Goal: Transaction & Acquisition: Purchase product/service

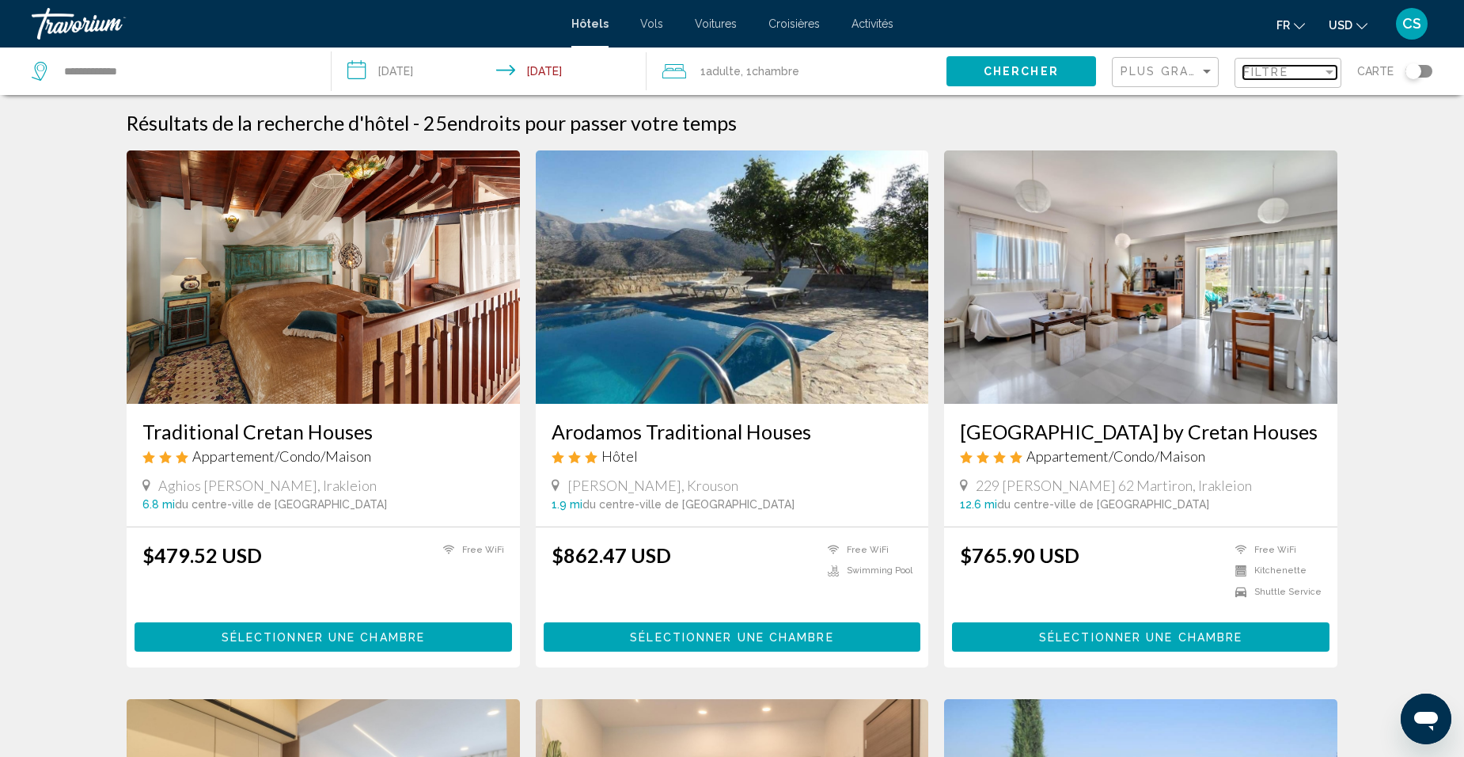
click at [1257, 69] on span "Filtre" at bounding box center [1265, 72] width 45 height 13
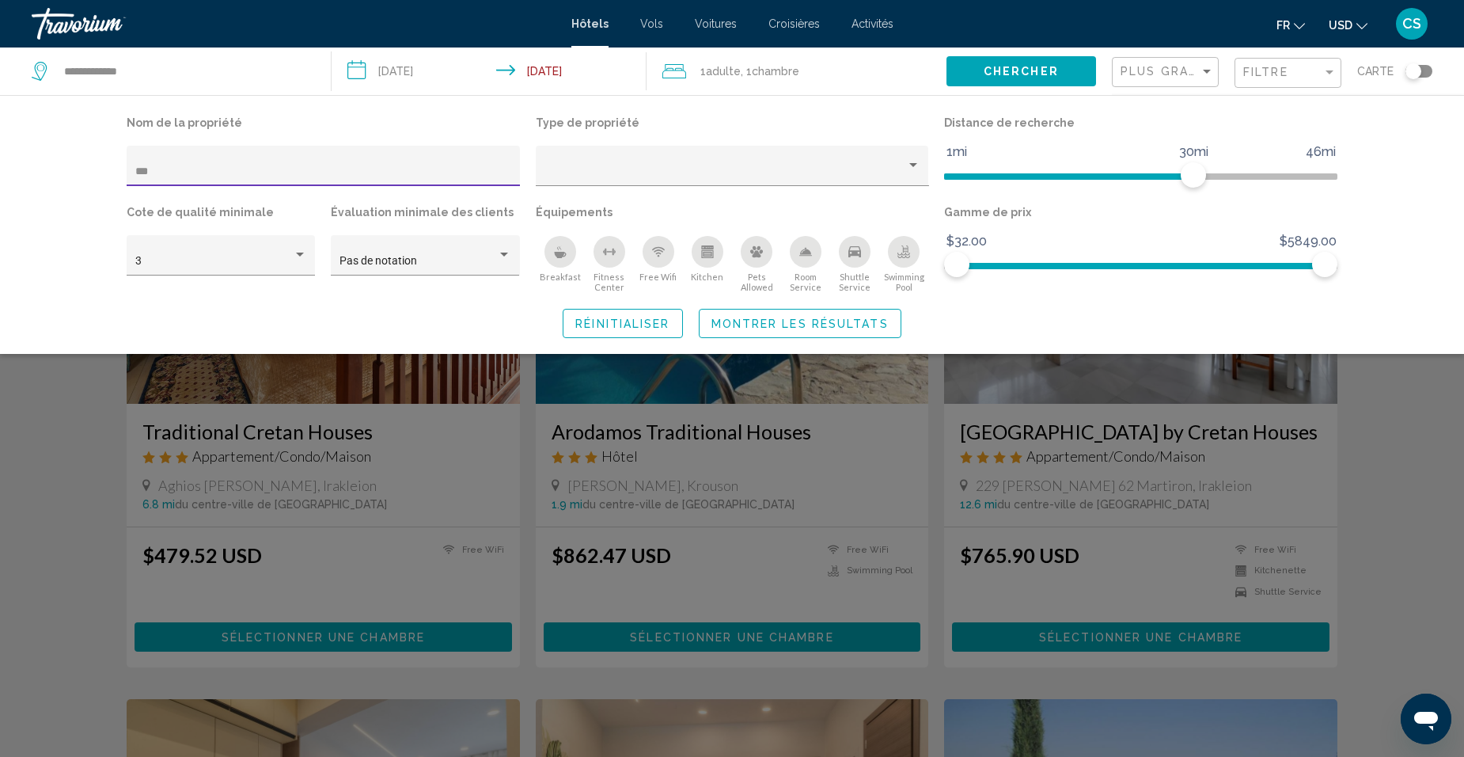
drag, startPoint x: 241, startPoint y: 169, endPoint x: 93, endPoint y: 166, distance: 148.0
click at [93, 166] on div "Nom de la propriété *** Type de propriété Distance de recherche 1mi 46mi 30mi C…" at bounding box center [732, 224] width 1464 height 259
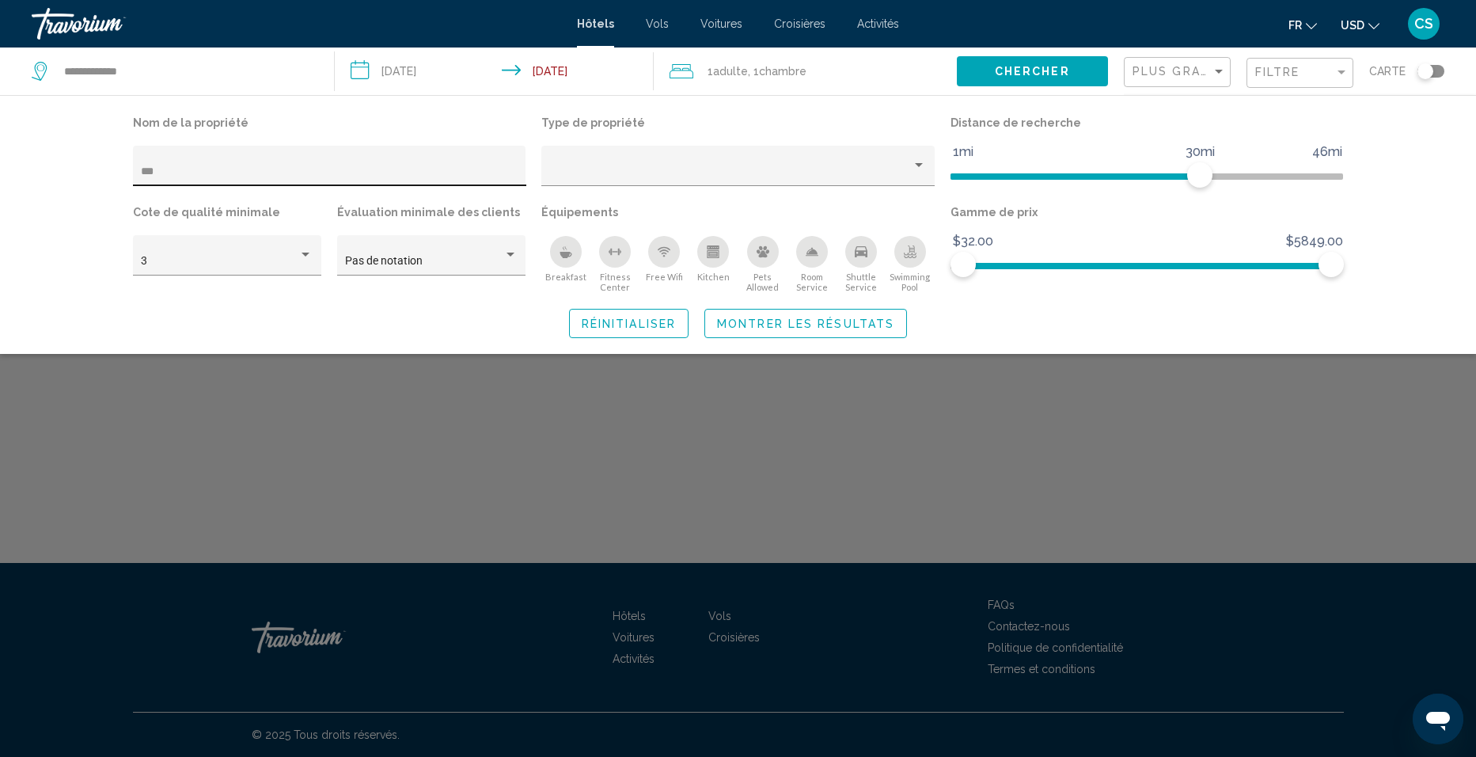
drag, startPoint x: 342, startPoint y: 160, endPoint x: 133, endPoint y: 158, distance: 208.9
click at [133, 158] on div "***" at bounding box center [329, 166] width 393 height 40
drag, startPoint x: 169, startPoint y: 171, endPoint x: 85, endPoint y: 169, distance: 83.9
click at [85, 169] on div "Nom de la propriété *** Type de propriété Distance de recherche 1mi 46mi 30mi C…" at bounding box center [738, 224] width 1476 height 259
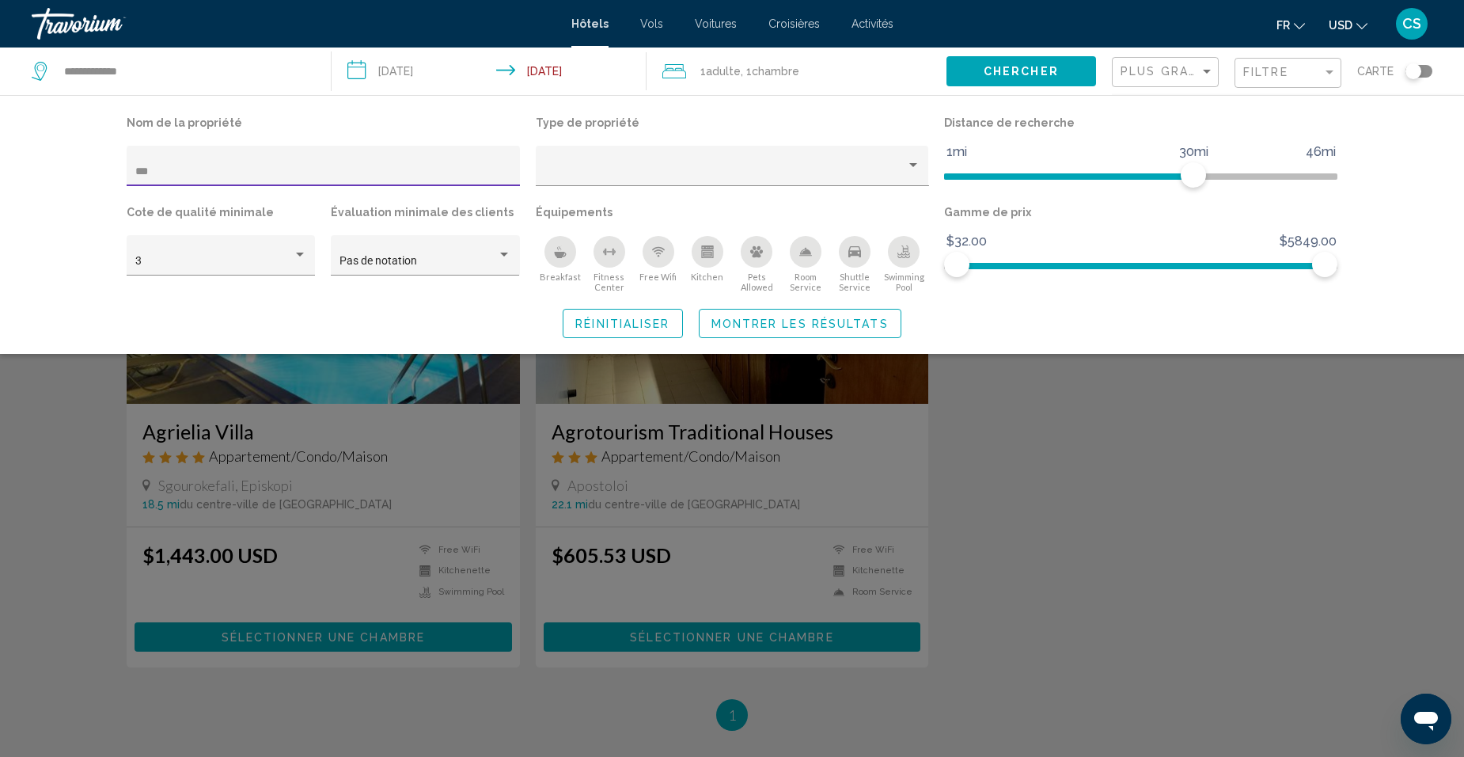
drag, startPoint x: 180, startPoint y: 170, endPoint x: 96, endPoint y: 172, distance: 84.7
click at [96, 172] on div "Nom de la propriété *** Type de propriété Distance de recherche 1mi 46mi 30mi C…" at bounding box center [732, 225] width 1274 height 226
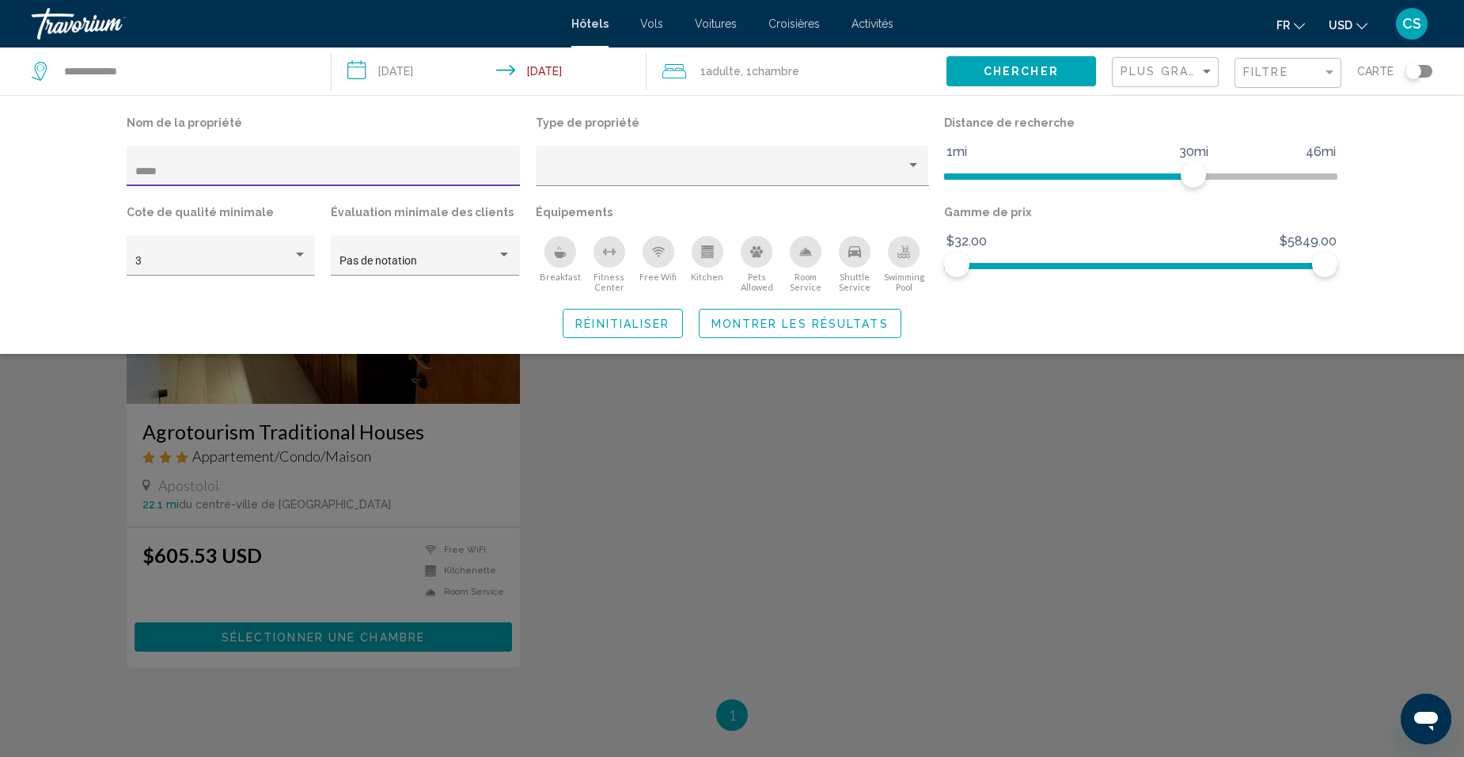
type input "*****"
click at [187, 162] on div "*****" at bounding box center [323, 170] width 377 height 32
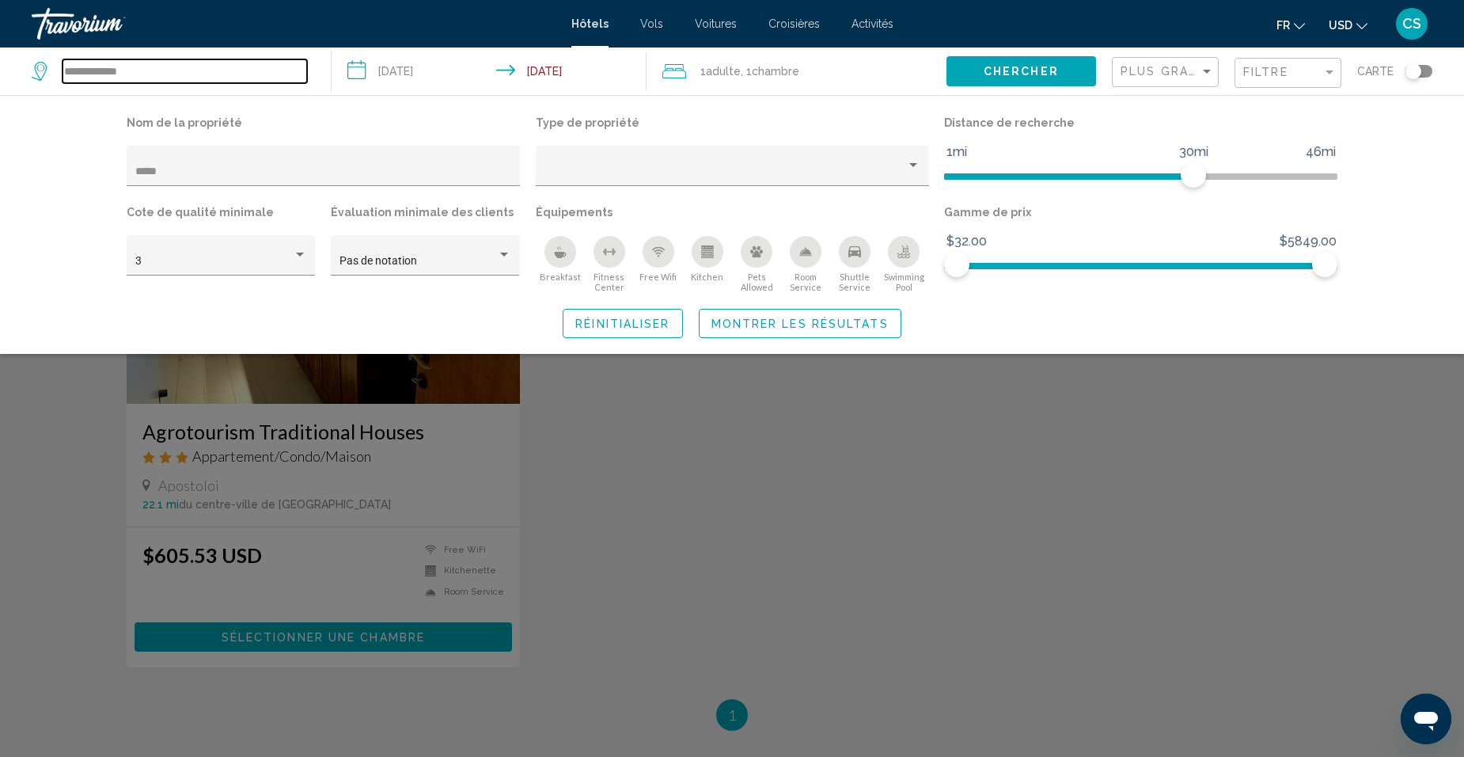
drag, startPoint x: 248, startPoint y: 73, endPoint x: -31, endPoint y: 72, distance: 278.6
click at [0, 72] on html "**********" at bounding box center [732, 378] width 1464 height 757
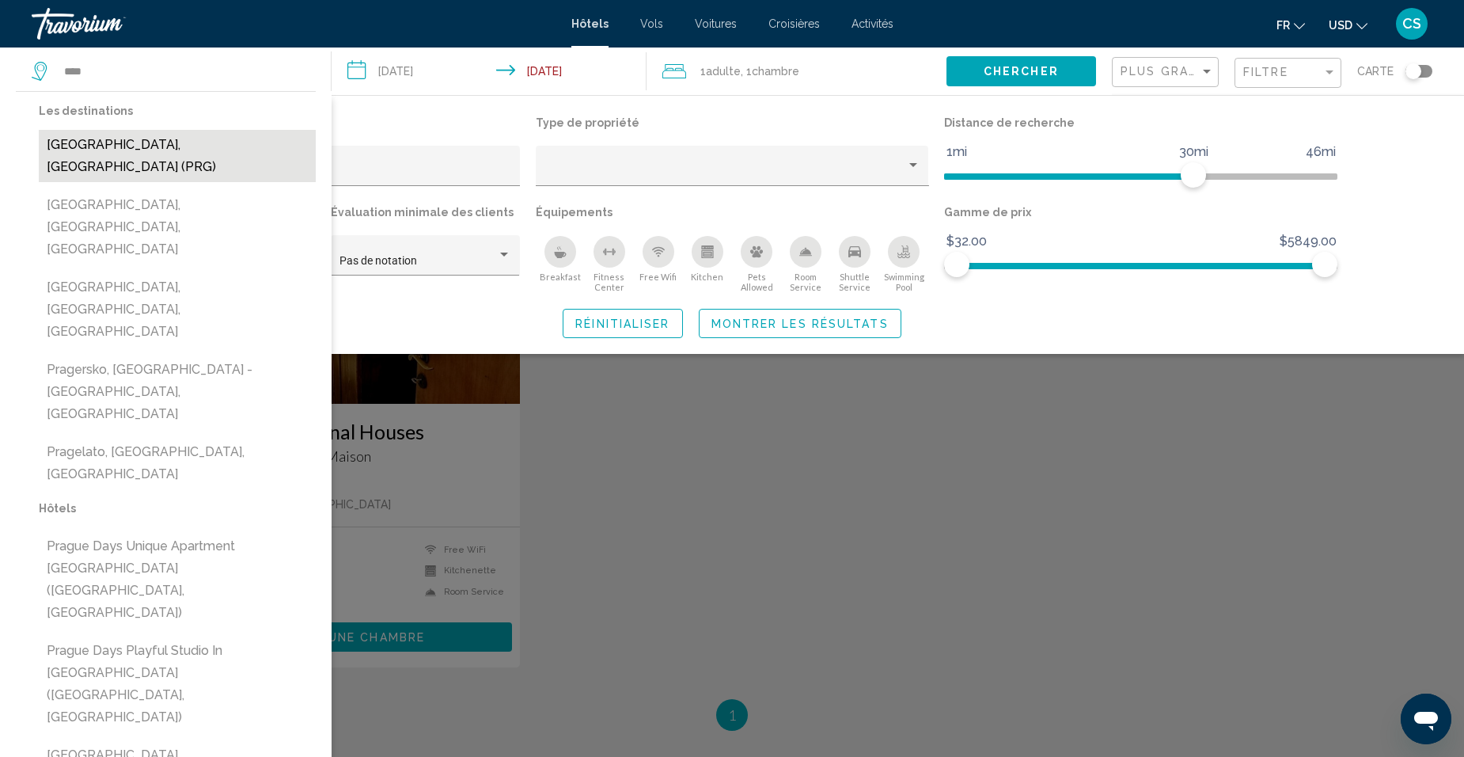
click at [124, 145] on button "Prague, Czech Republic (PRG)" at bounding box center [177, 156] width 277 height 52
type input "**********"
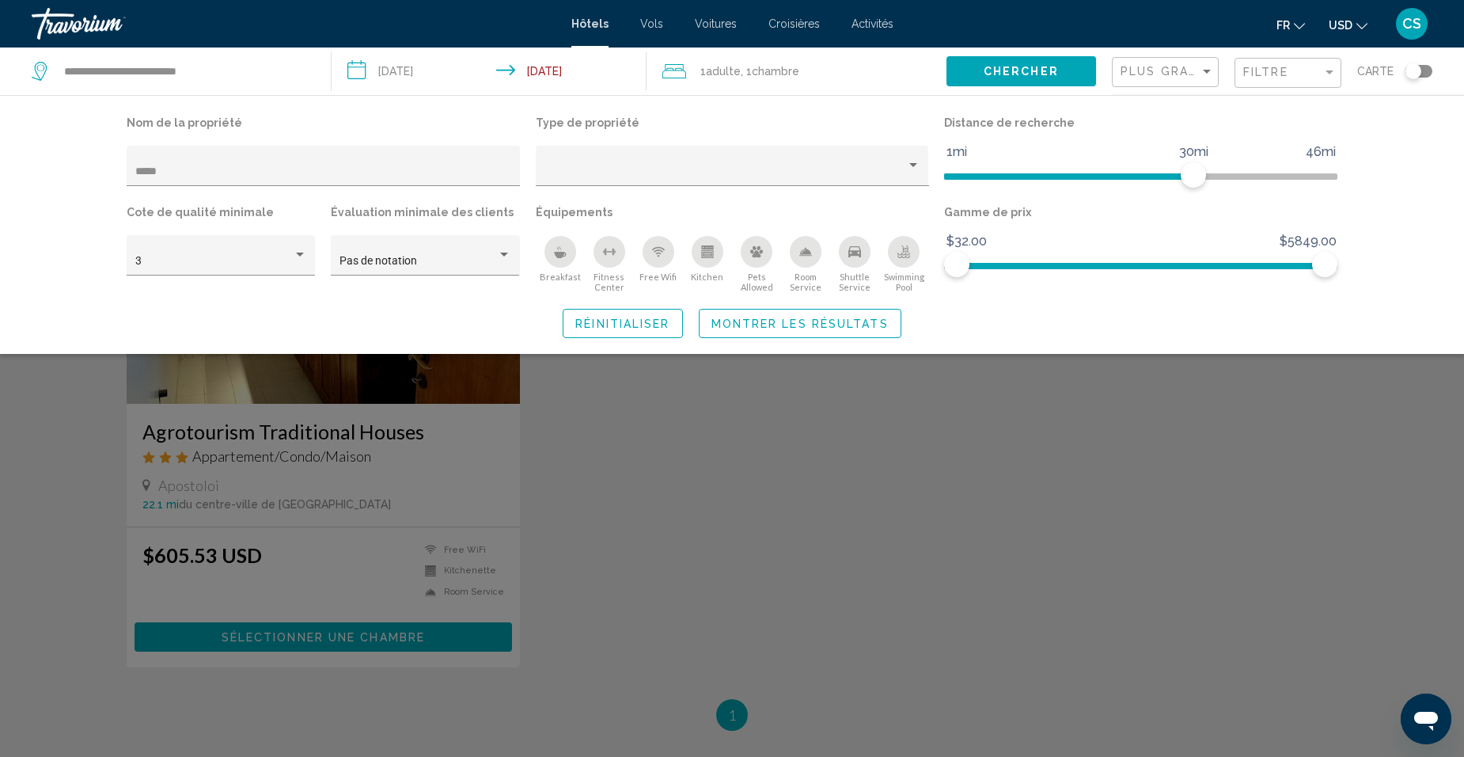
click at [1035, 71] on span "Chercher" at bounding box center [1021, 72] width 75 height 13
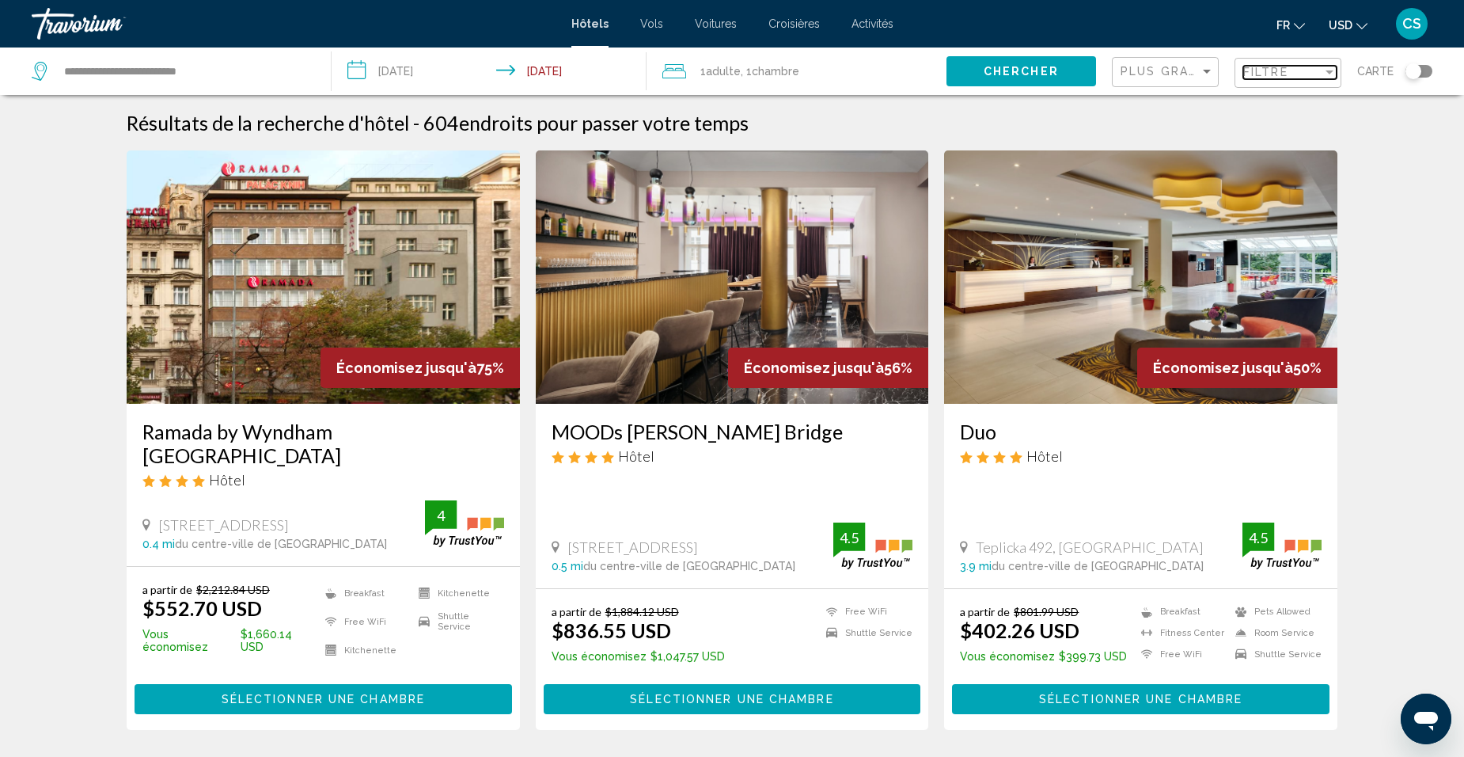
click at [1279, 79] on mat-select "Filtre" at bounding box center [1289, 72] width 93 height 13
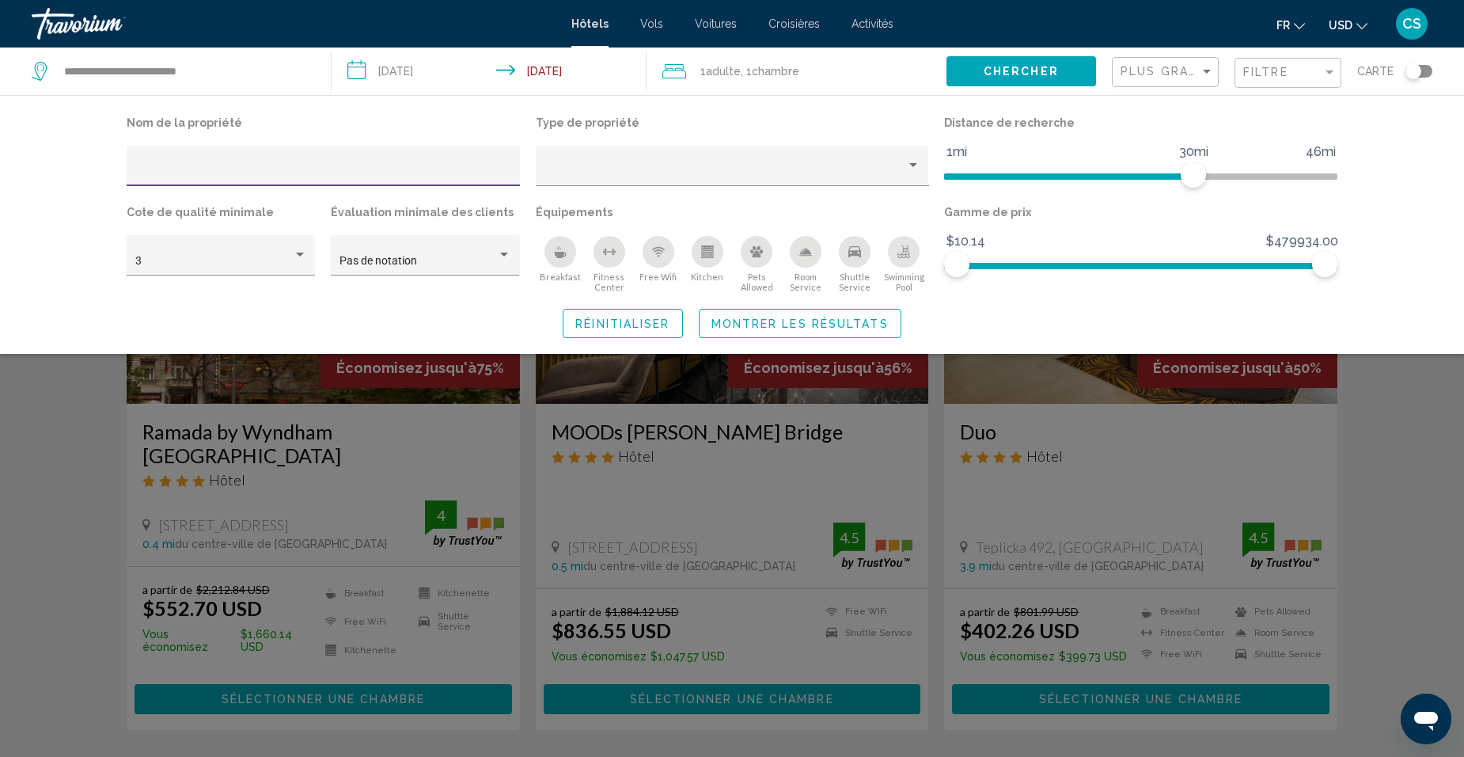
click at [1358, 21] on icon "Change currency" at bounding box center [1361, 26] width 11 height 11
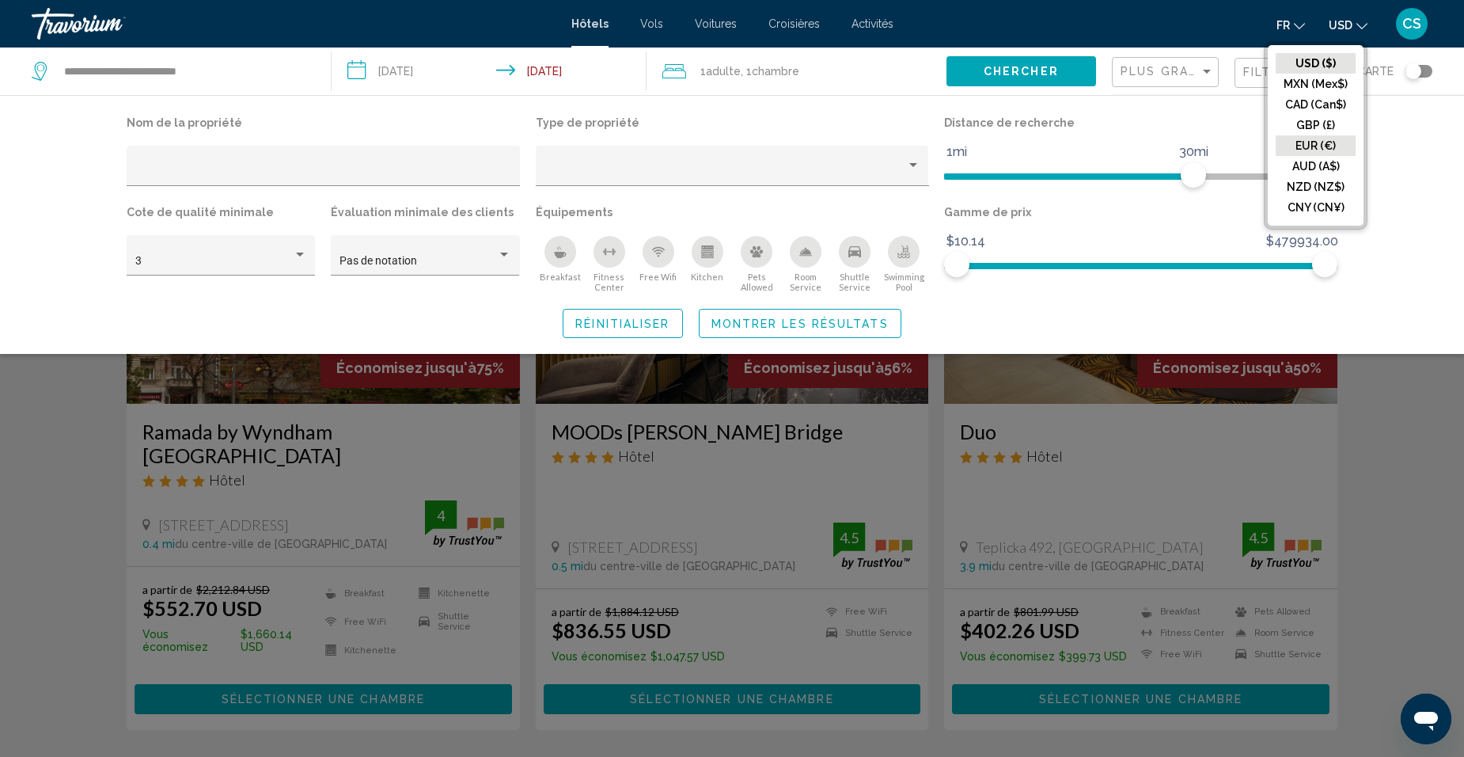
click at [1325, 146] on button "EUR (€)" at bounding box center [1316, 145] width 80 height 21
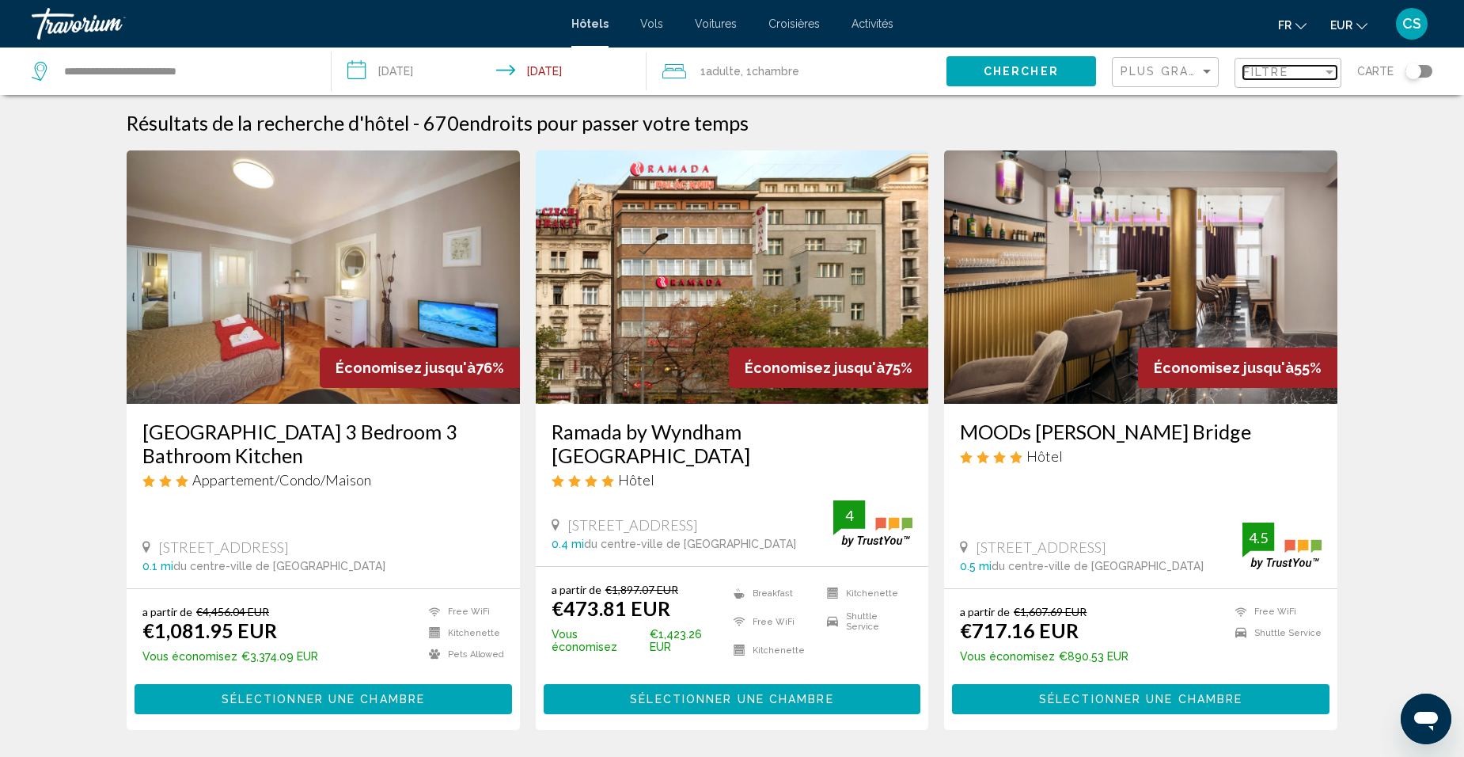
click at [1272, 67] on span "Filtre" at bounding box center [1265, 72] width 45 height 13
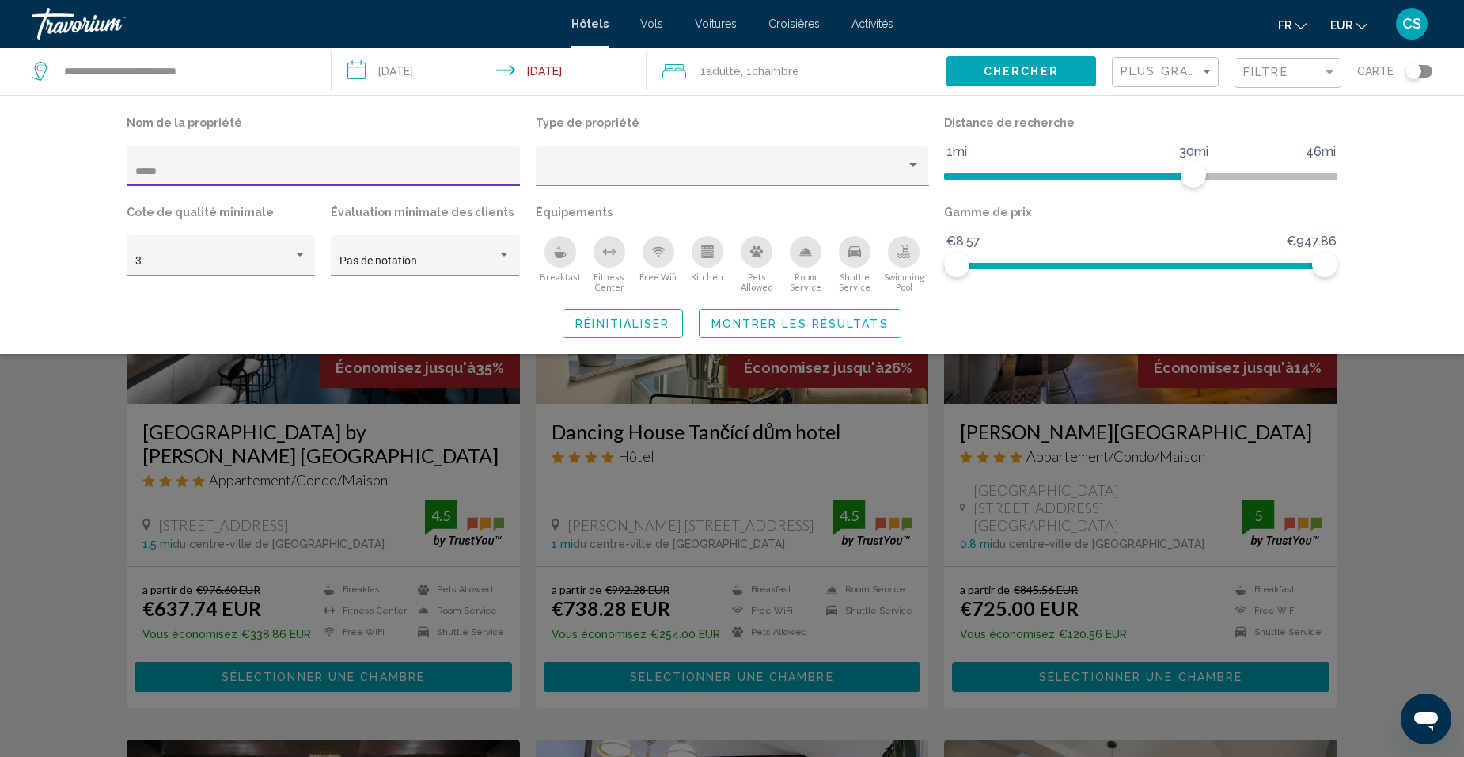
type input "*****"
click at [513, 468] on div "Search widget" at bounding box center [732, 496] width 1464 height 519
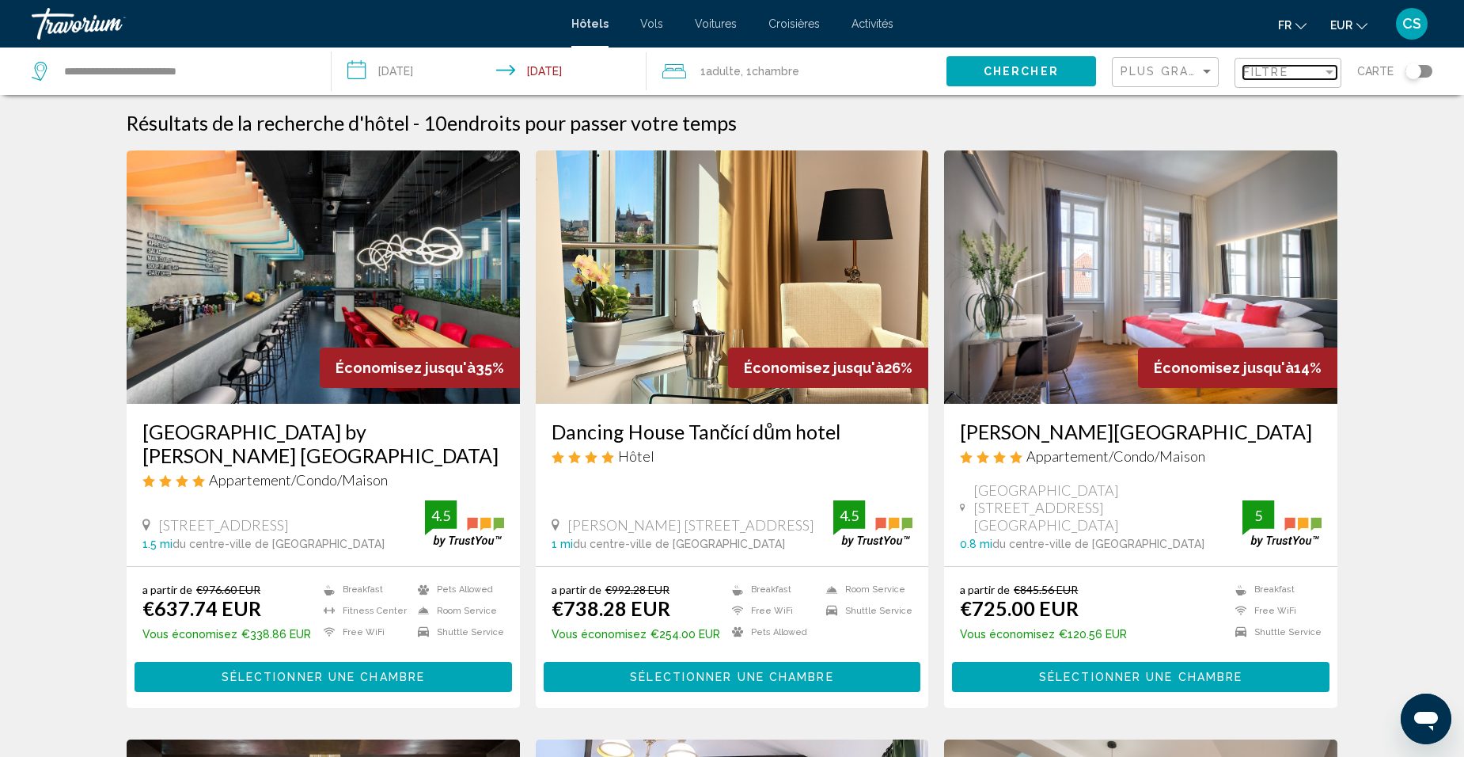
drag, startPoint x: 1291, startPoint y: 66, endPoint x: 1254, endPoint y: 80, distance: 38.8
click at [1291, 67] on div "Filtre" at bounding box center [1282, 72] width 79 height 13
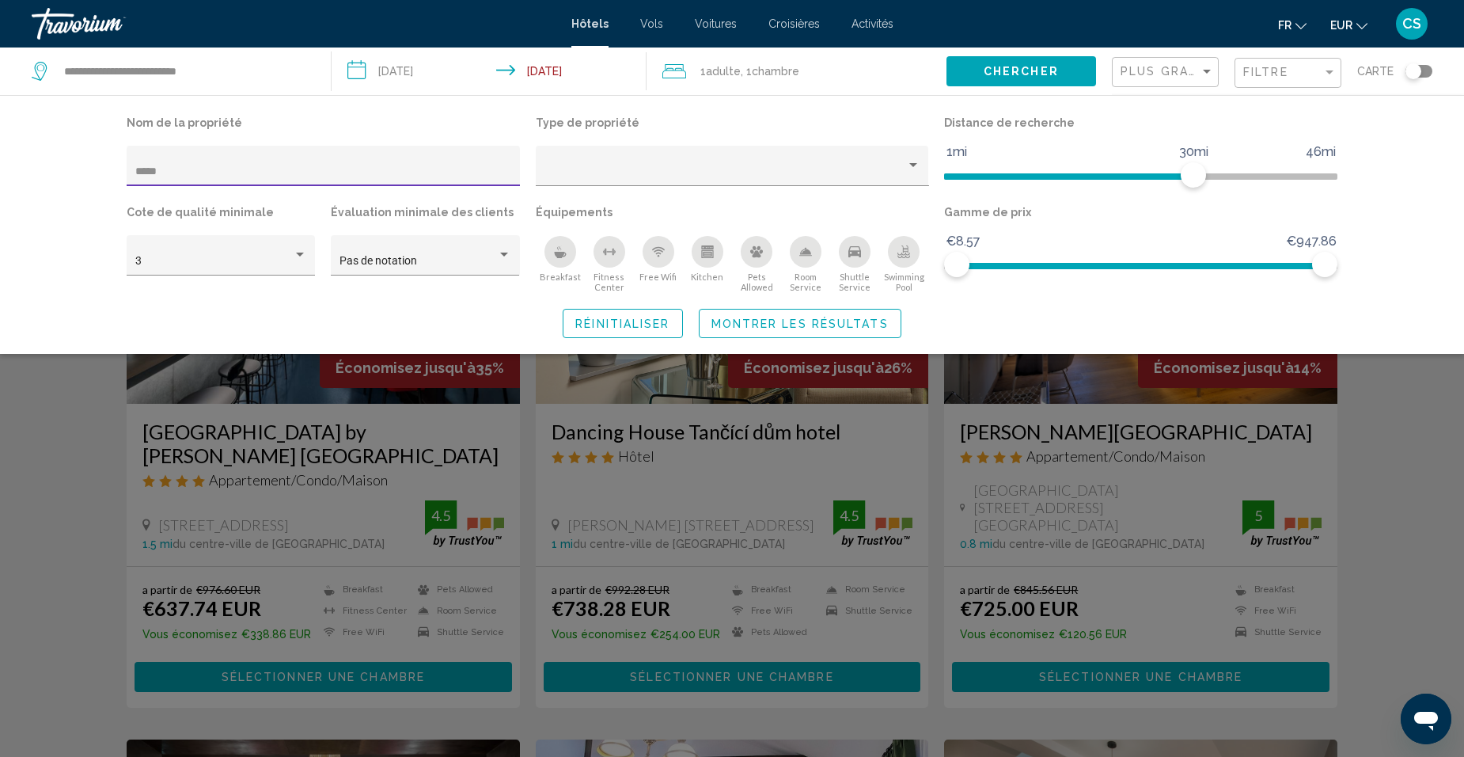
drag, startPoint x: 176, startPoint y: 172, endPoint x: 55, endPoint y: 167, distance: 122.0
click at [54, 166] on div "Nom de la propriété ***** Type de propriété Distance de recherche 1mi 46mi 30mi…" at bounding box center [732, 224] width 1464 height 259
type input "***"
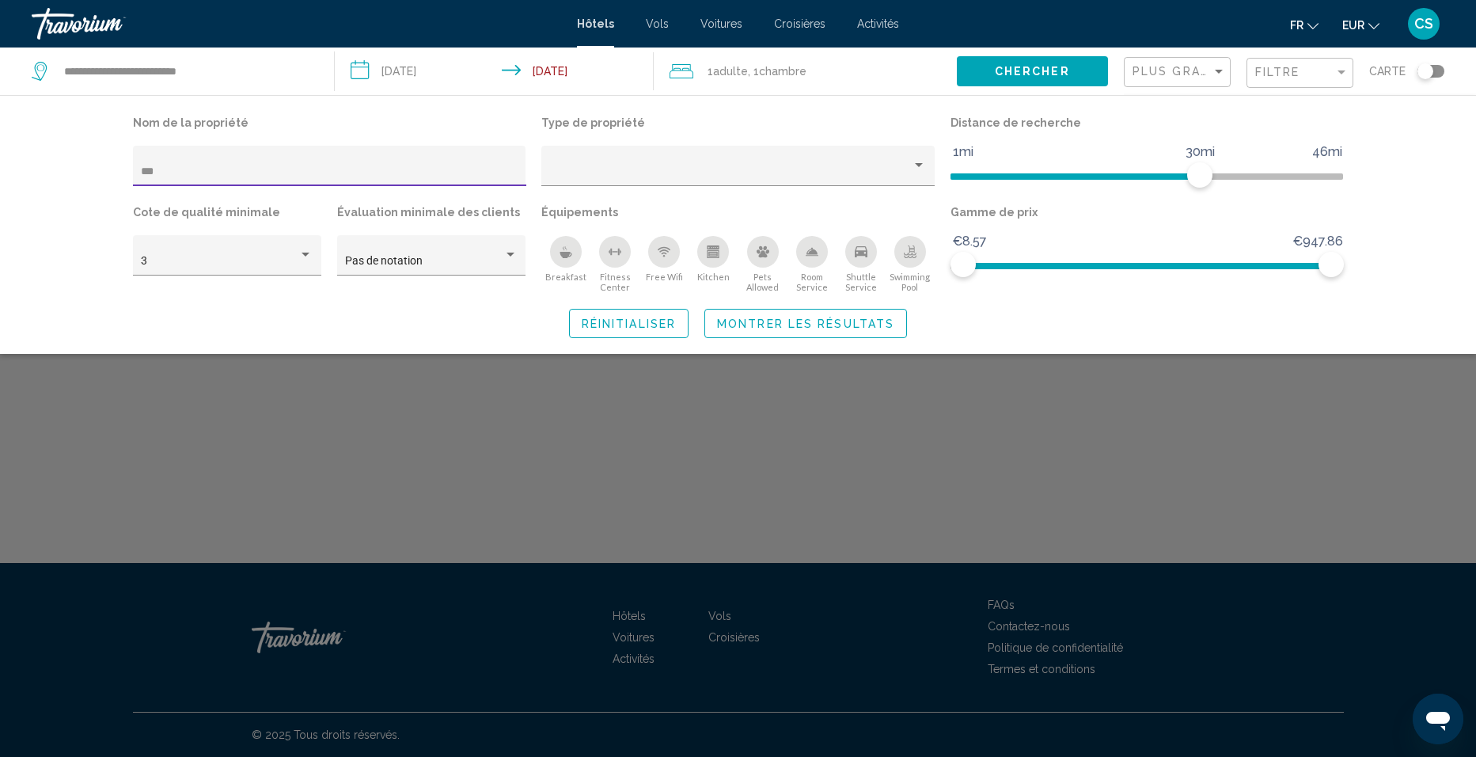
drag, startPoint x: 174, startPoint y: 172, endPoint x: 102, endPoint y: 169, distance: 72.1
click at [102, 169] on div "Nom de la propriété *** Type de propriété Distance de recherche 1mi 46mi 30mi C…" at bounding box center [738, 225] width 1274 height 226
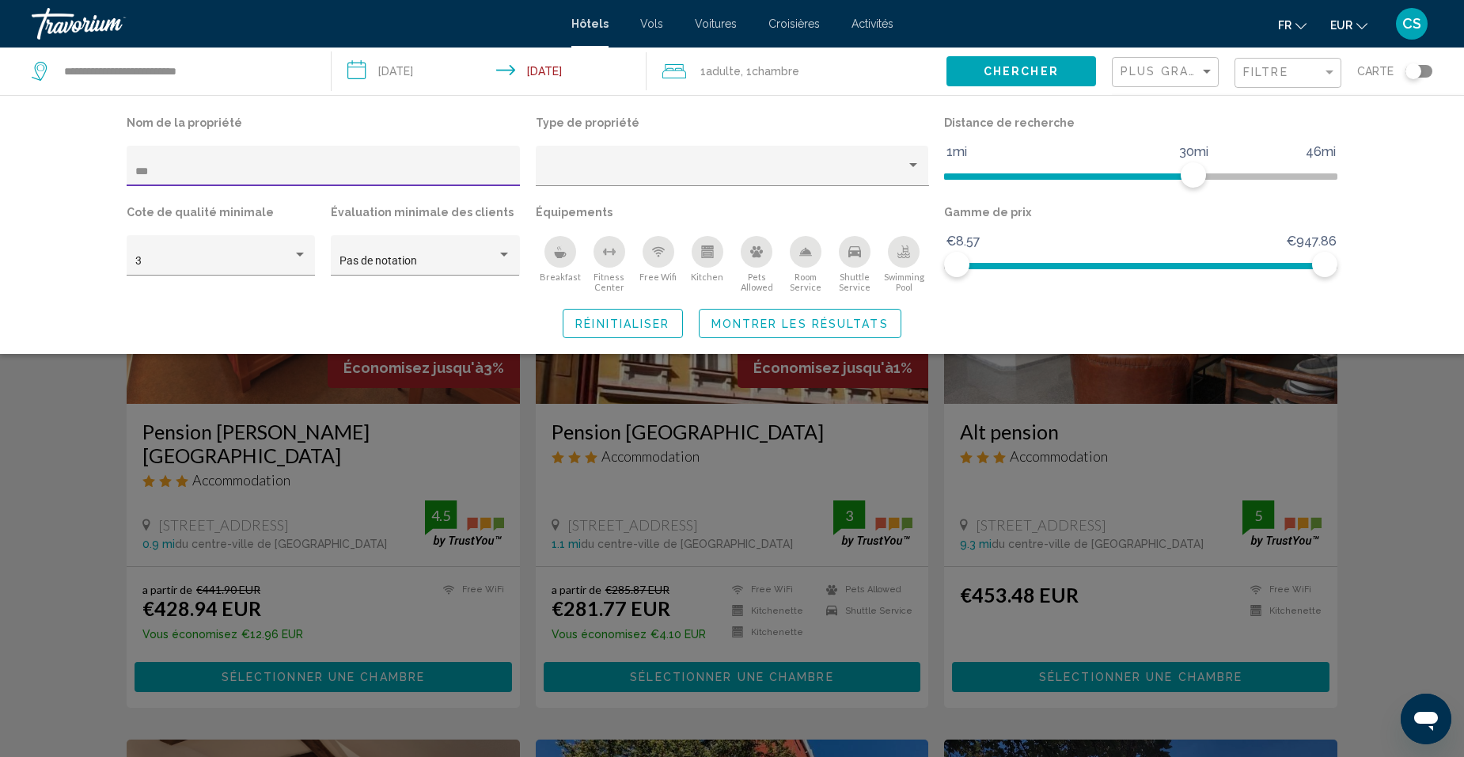
type input "***"
click at [70, 452] on div "Search widget" at bounding box center [732, 496] width 1464 height 519
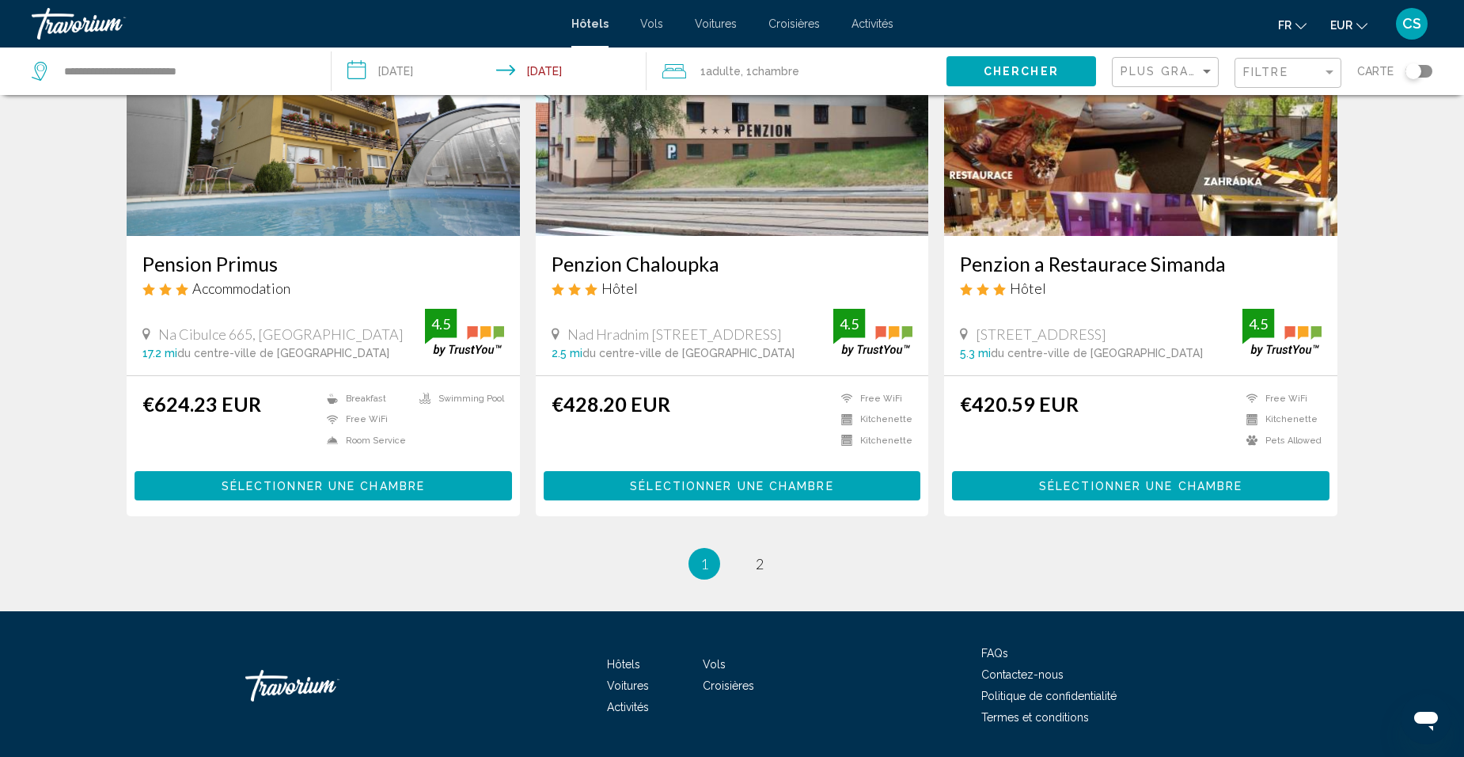
scroll to position [1910, 0]
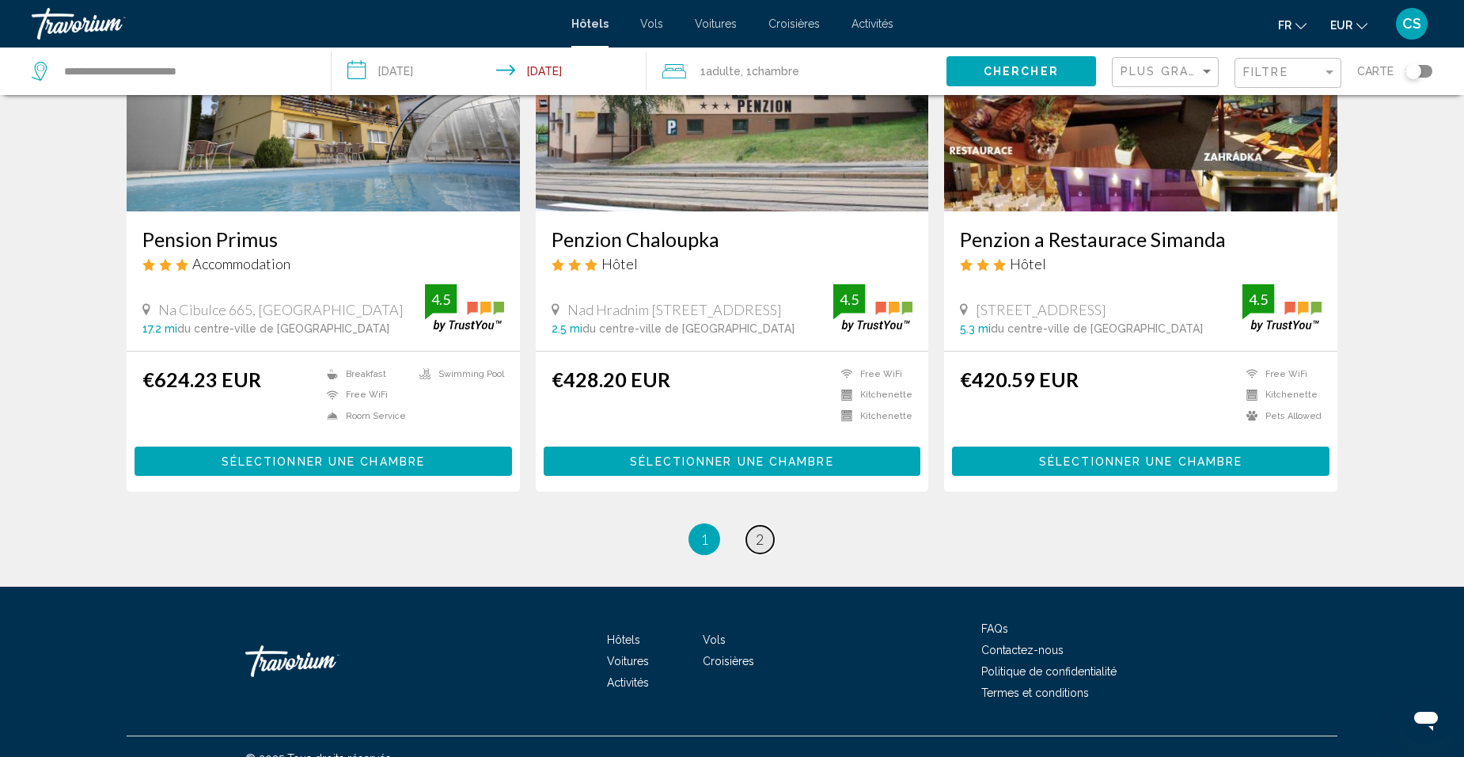
click at [763, 530] on span "2" at bounding box center [760, 538] width 8 height 17
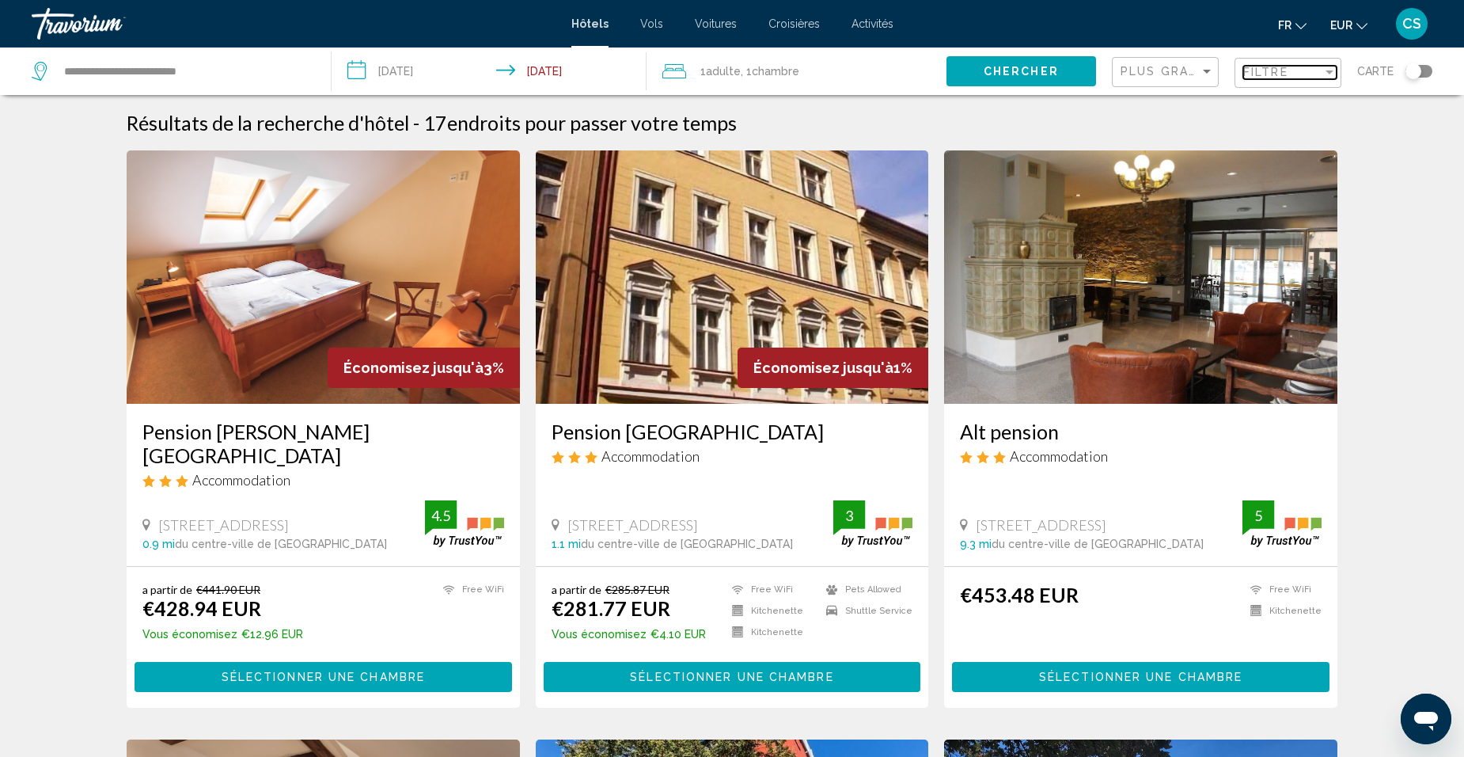
click at [1276, 78] on span "Filtre" at bounding box center [1265, 72] width 45 height 13
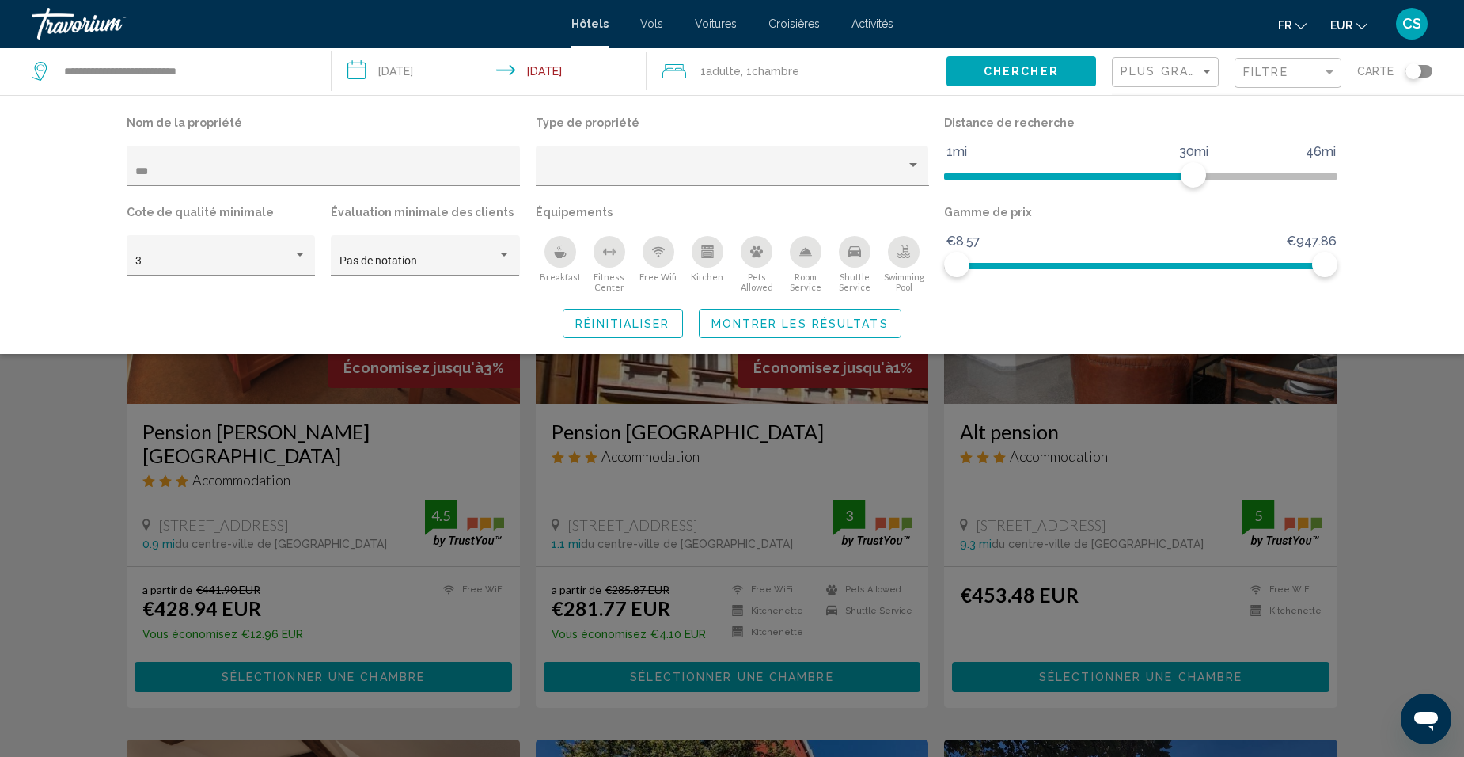
drag, startPoint x: 215, startPoint y: 176, endPoint x: 54, endPoint y: 174, distance: 161.5
click at [54, 174] on div "Nom de la propriété *** Type de propriété Distance de recherche 1mi 46mi 30mi C…" at bounding box center [732, 224] width 1464 height 259
click at [170, 176] on input "***" at bounding box center [323, 171] width 377 height 13
type input "*"
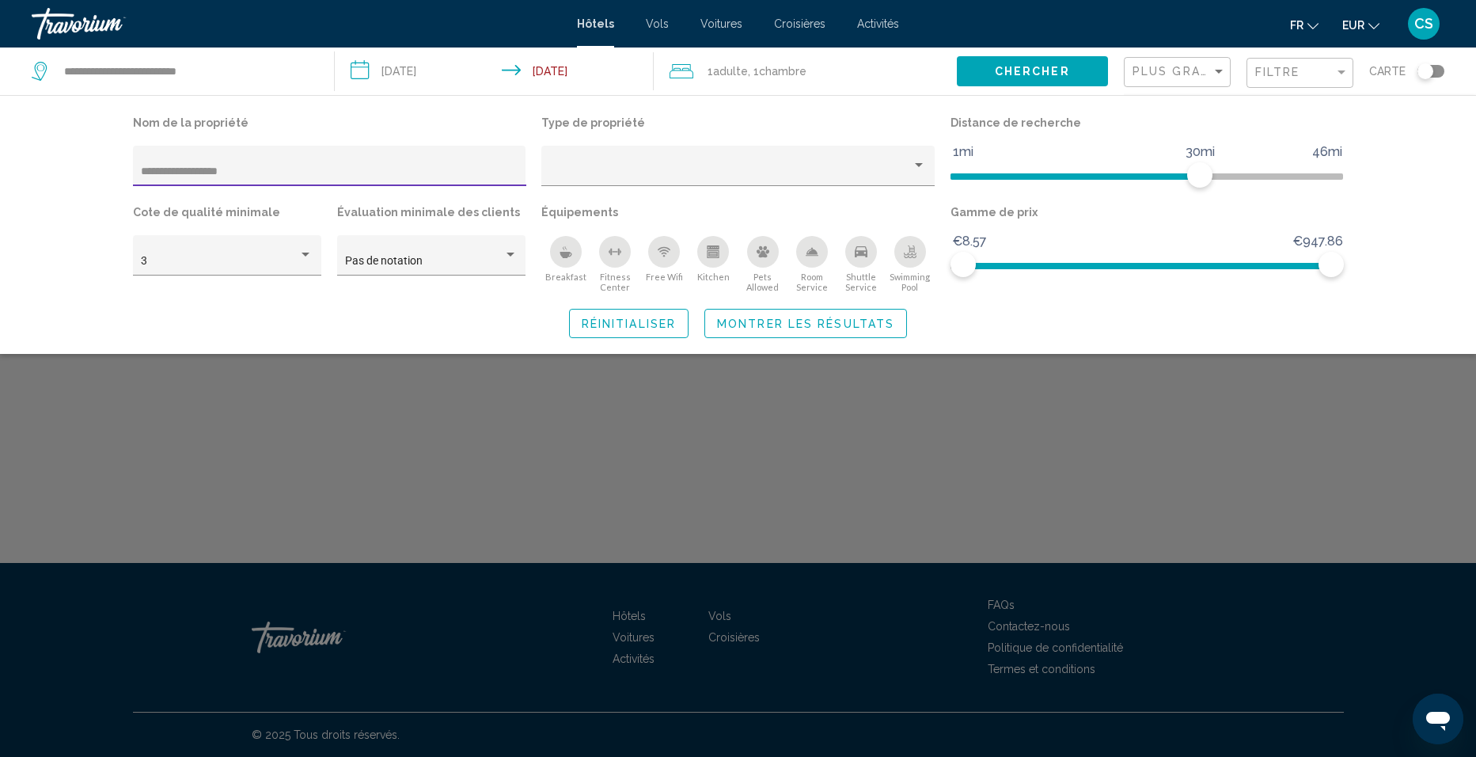
drag, startPoint x: 198, startPoint y: 173, endPoint x: 123, endPoint y: 177, distance: 74.5
click at [123, 177] on div "**********" at bounding box center [738, 225] width 1274 height 226
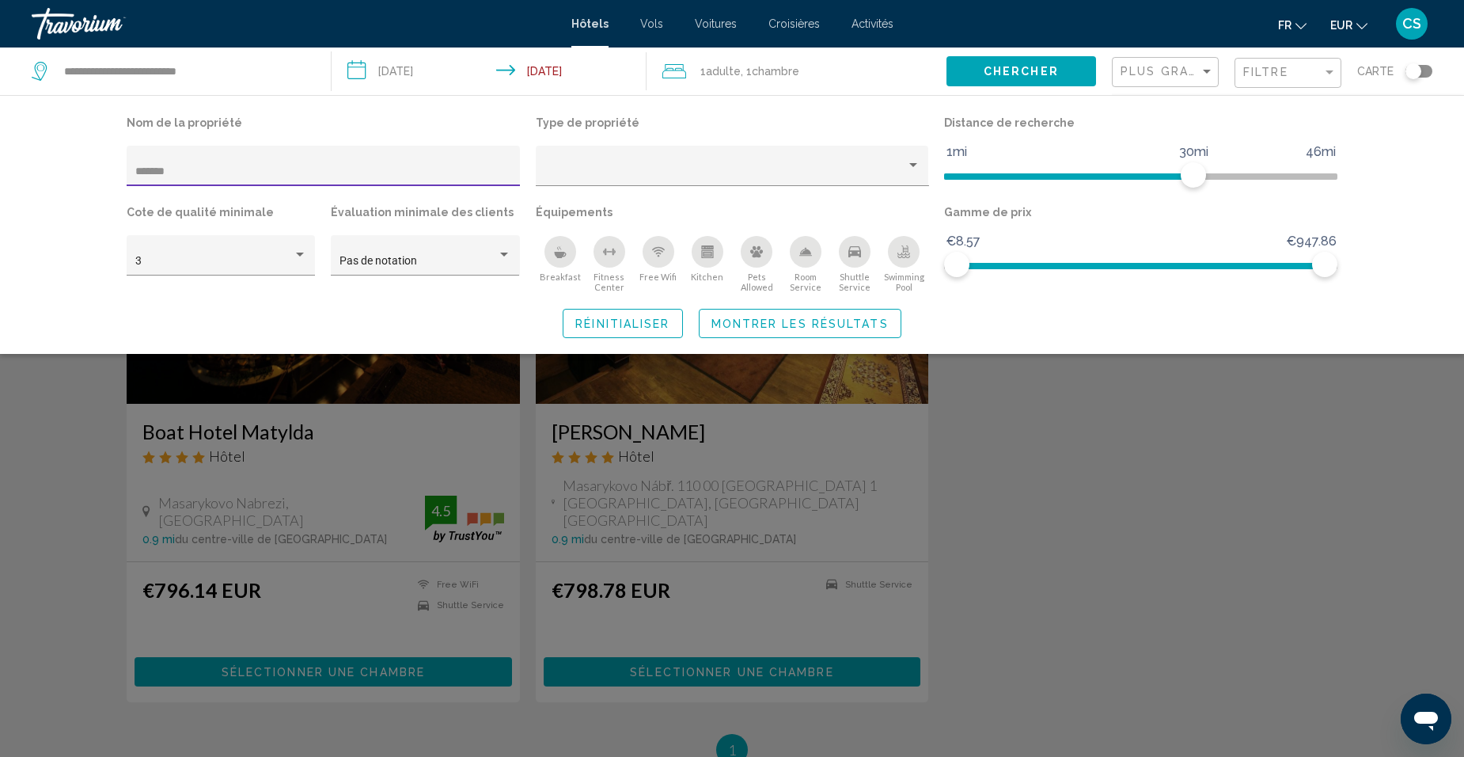
type input "*******"
click at [331, 484] on div "Search widget" at bounding box center [732, 496] width 1464 height 519
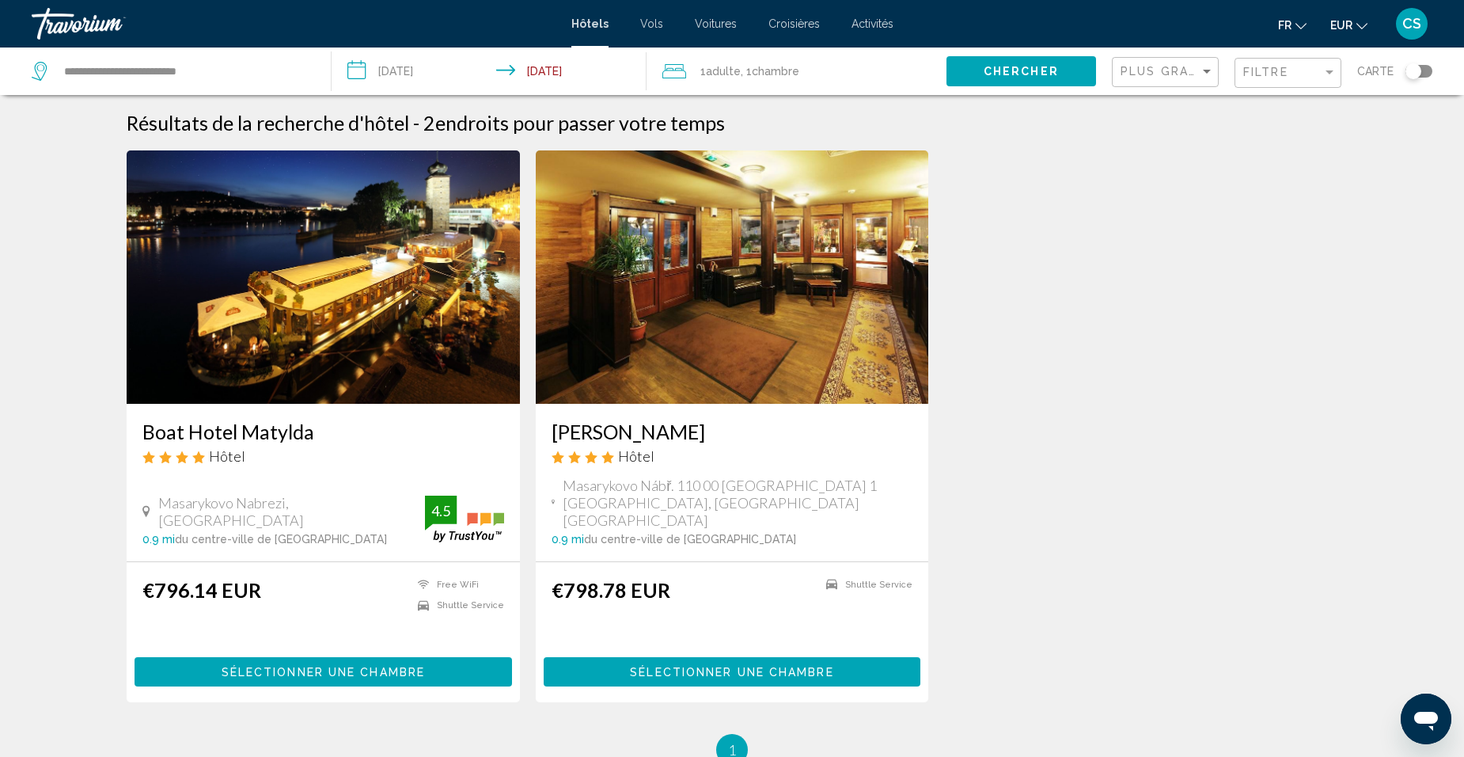
drag, startPoint x: 129, startPoint y: 430, endPoint x: 323, endPoint y: 420, distance: 194.1
click at [323, 420] on div "Boat Hotel Matylda Hôtel Masarykovo Nabrezi, Prague 0.9 mi du centre-ville de P…" at bounding box center [323, 482] width 393 height 157
drag, startPoint x: 323, startPoint y: 420, endPoint x: 282, endPoint y: 433, distance: 43.1
copy h3 "Boat Hotel Matylda"
click at [653, 430] on h3 "Botel Matylda" at bounding box center [733, 431] width 362 height 24
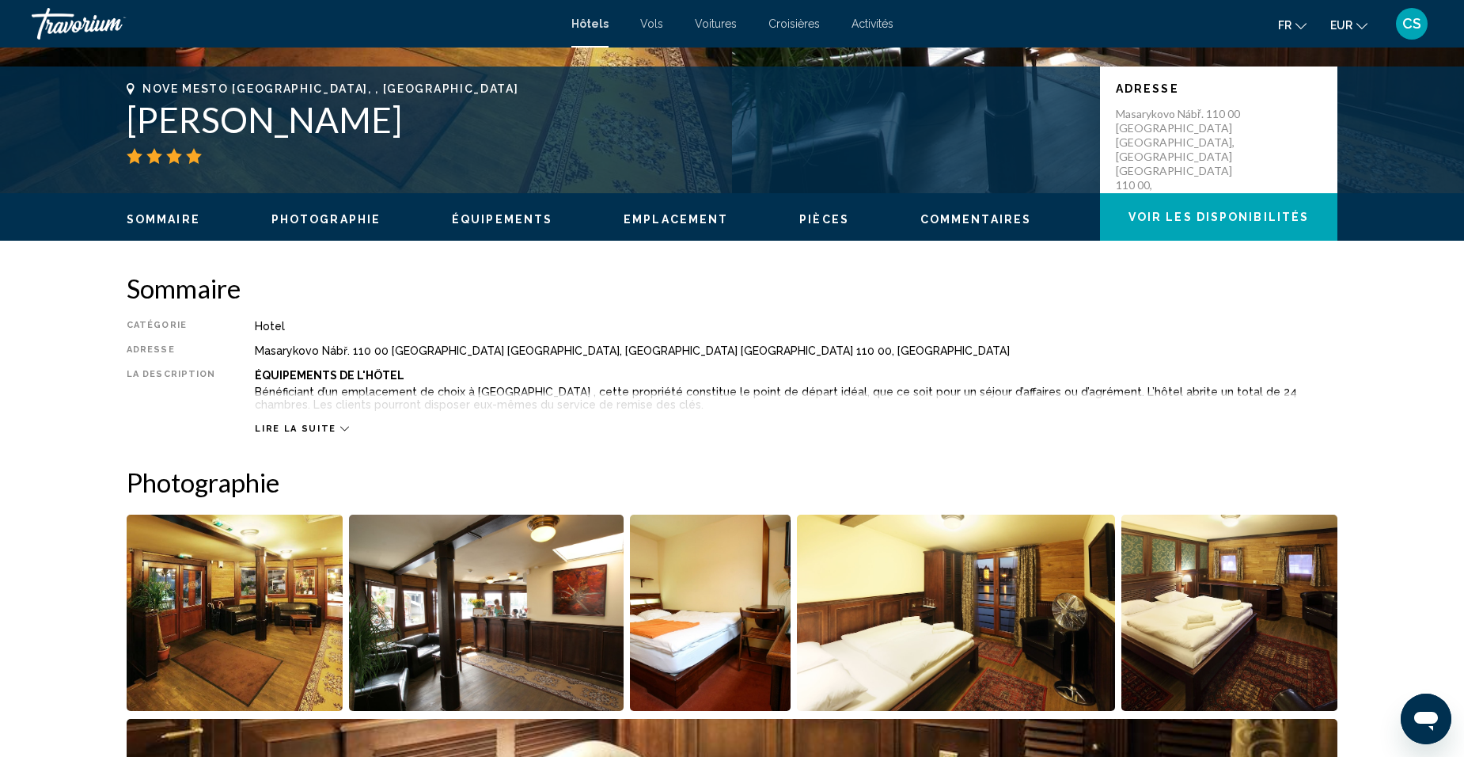
scroll to position [195, 0]
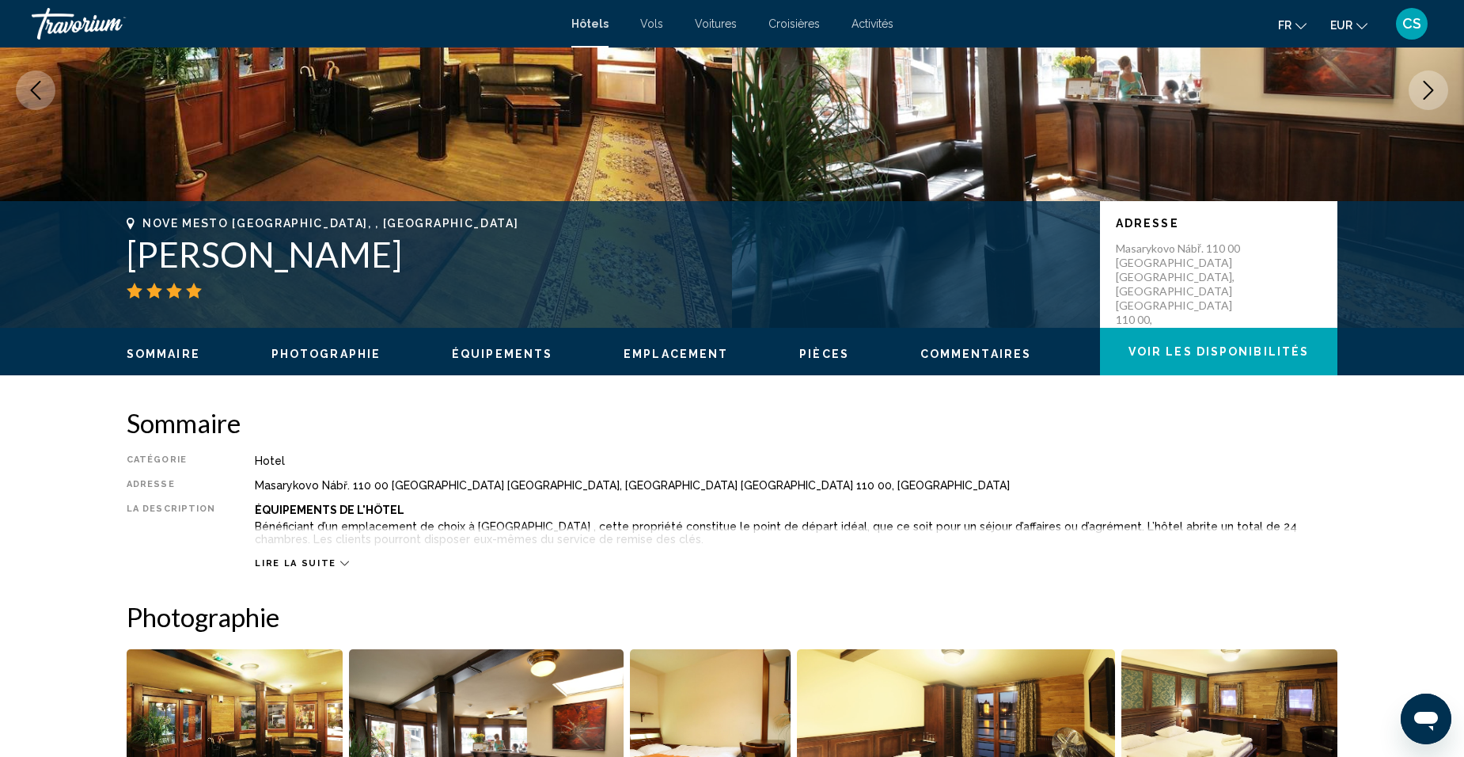
click at [328, 559] on div "Lire la suite" at bounding box center [301, 563] width 93 height 10
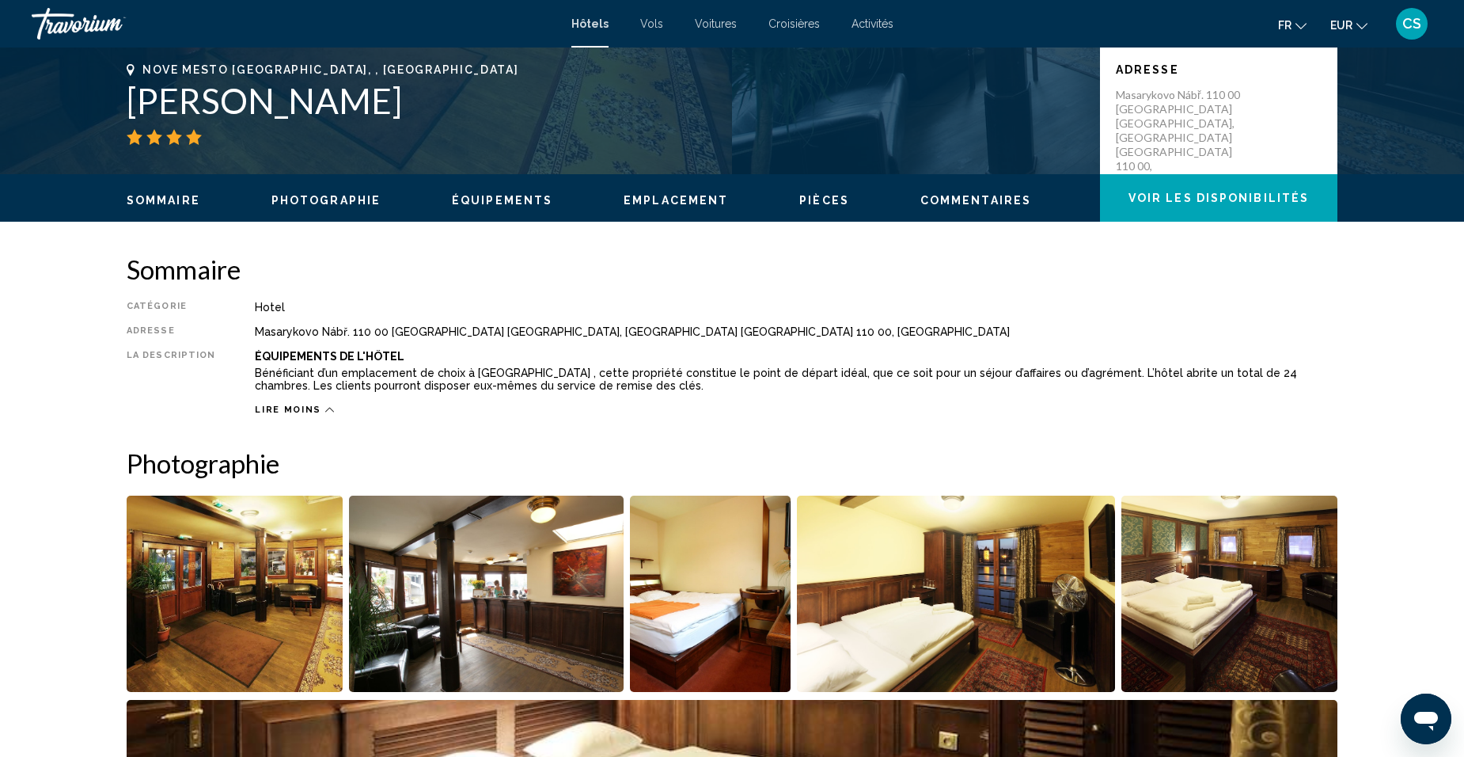
scroll to position [353, 0]
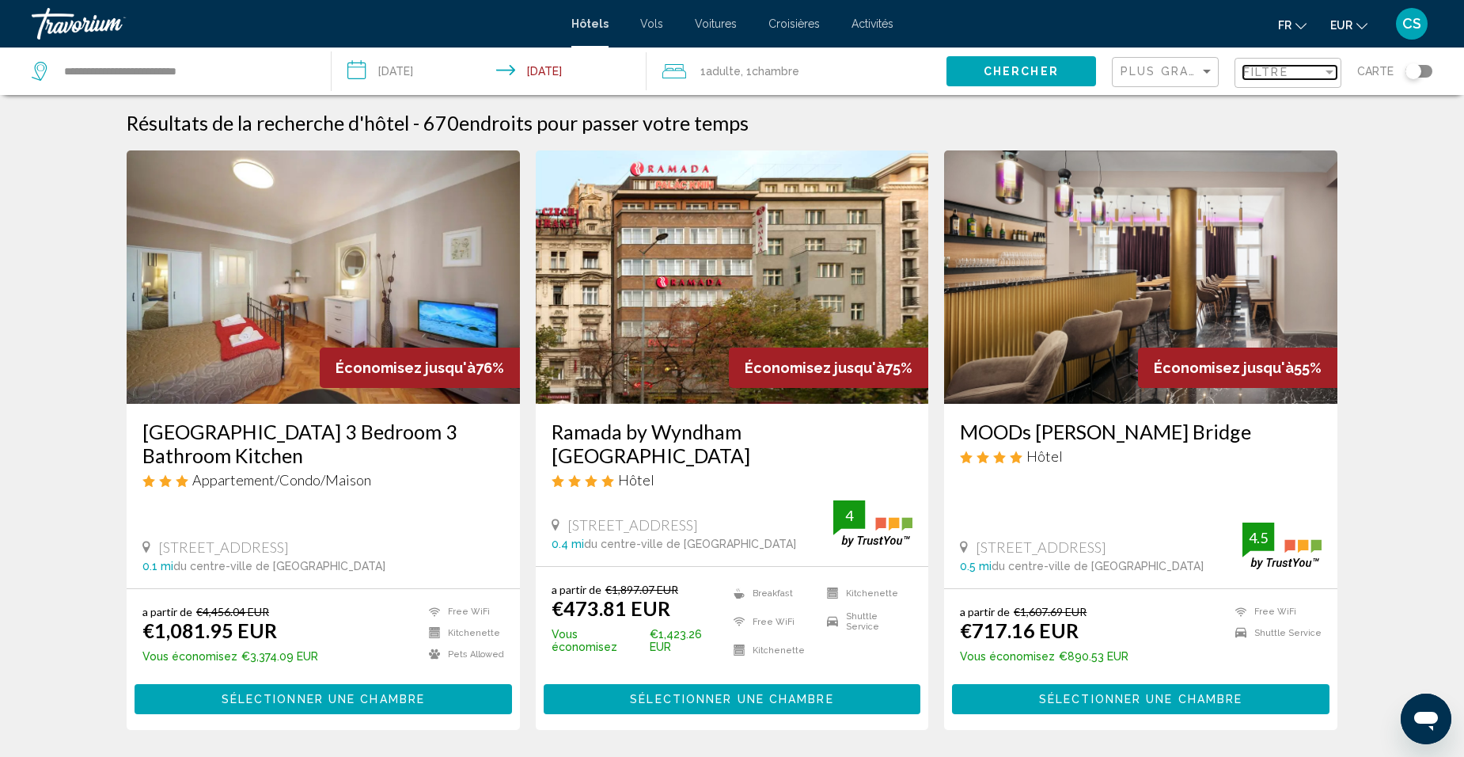
drag, startPoint x: 1252, startPoint y: 77, endPoint x: 1212, endPoint y: 92, distance: 42.3
click at [1252, 78] on span "Filtre" at bounding box center [1265, 72] width 45 height 13
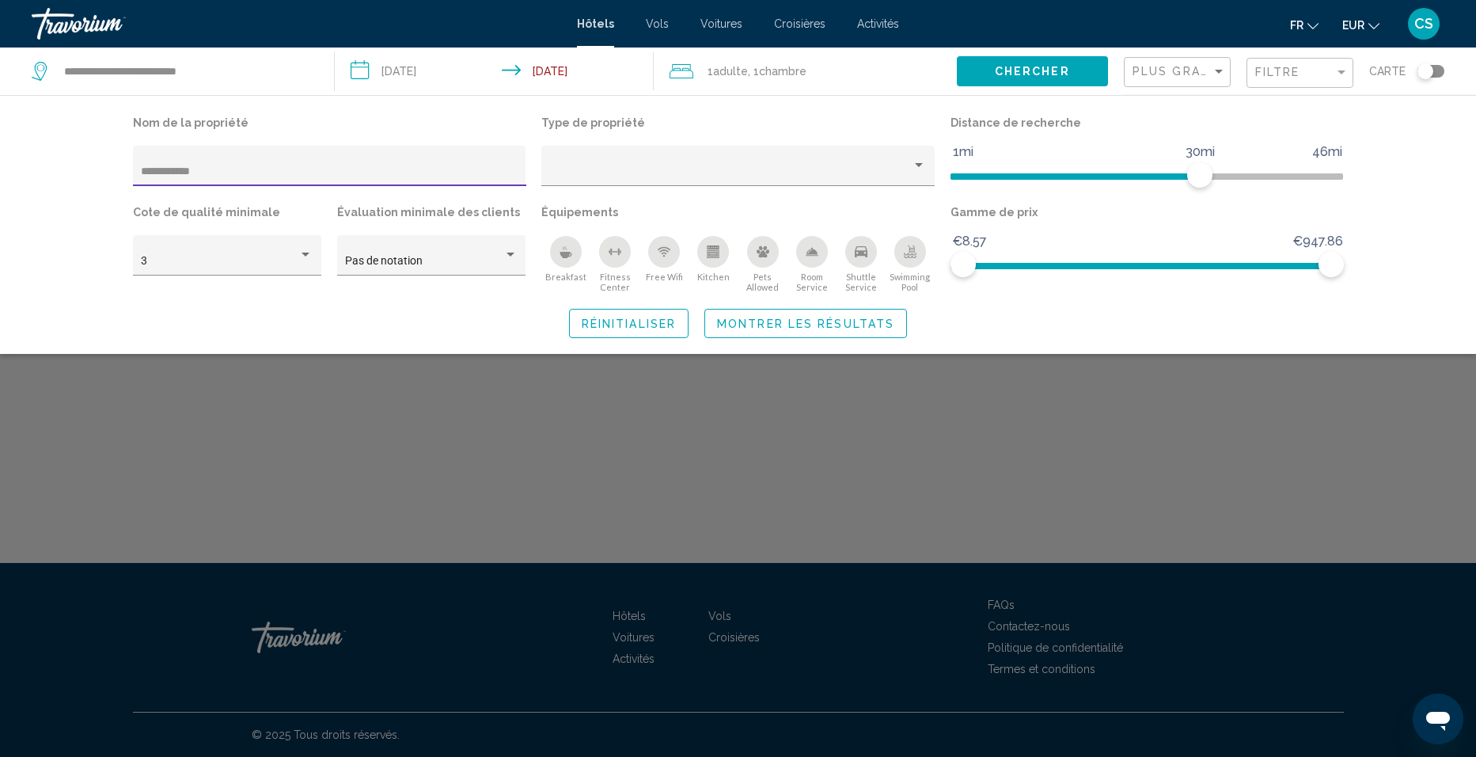
drag, startPoint x: 170, startPoint y: 170, endPoint x: 116, endPoint y: 170, distance: 54.6
click at [116, 170] on div "**********" at bounding box center [738, 225] width 1274 height 226
click at [232, 171] on input "******" at bounding box center [329, 171] width 377 height 13
drag, startPoint x: 195, startPoint y: 173, endPoint x: 106, endPoint y: 173, distance: 89.4
click at [106, 173] on div "Nom de la propriété ***** Type de propriété Distance de recherche 1mi 46mi 30mi…" at bounding box center [738, 225] width 1274 height 226
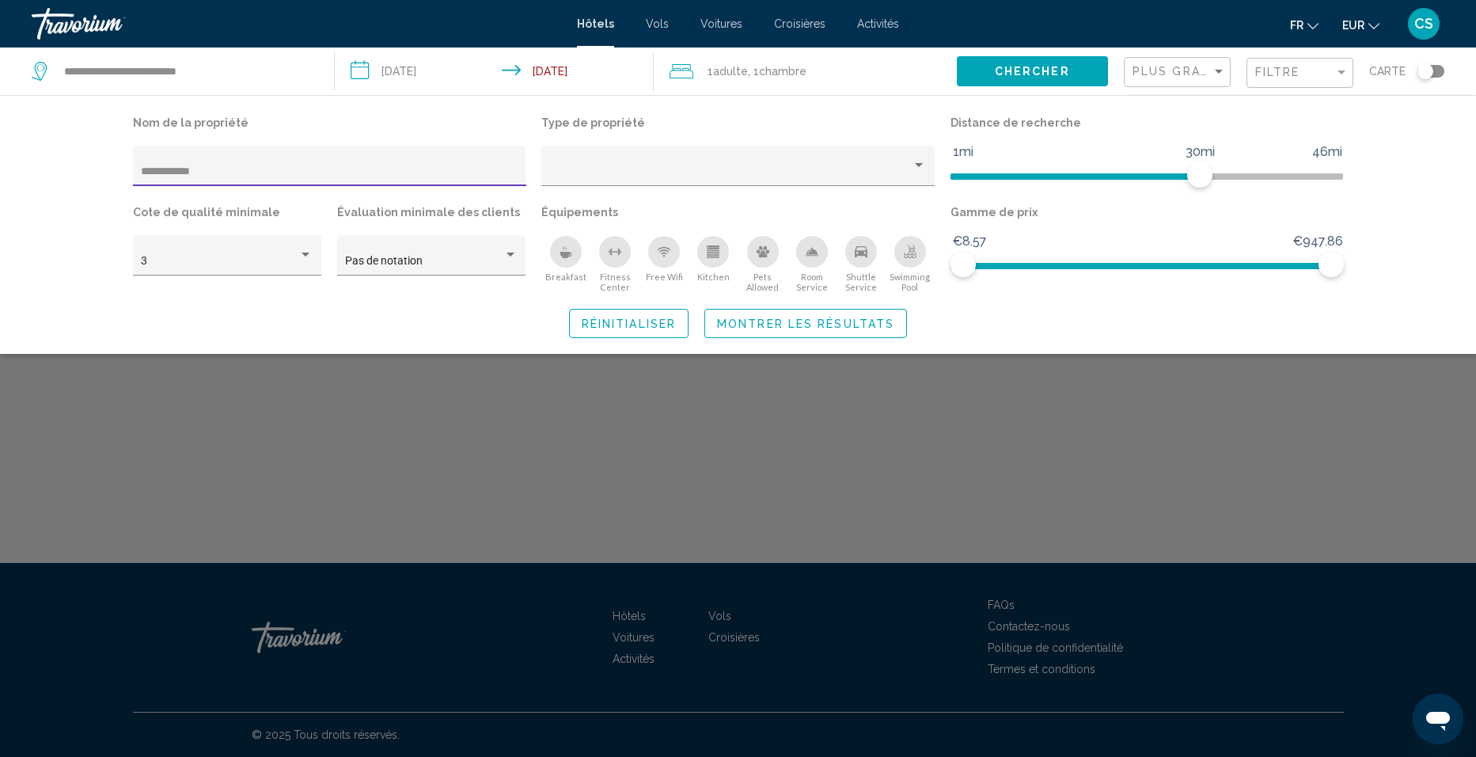
drag, startPoint x: 173, startPoint y: 172, endPoint x: 267, endPoint y: 170, distance: 94.2
click at [266, 170] on input "**********" at bounding box center [329, 171] width 377 height 13
click at [324, 332] on div "Réinitialiser Montrer les résultats" at bounding box center [738, 323] width 1211 height 29
drag, startPoint x: 282, startPoint y: 173, endPoint x: 147, endPoint y: 170, distance: 134.5
click at [147, 170] on input "*****" at bounding box center [329, 171] width 377 height 13
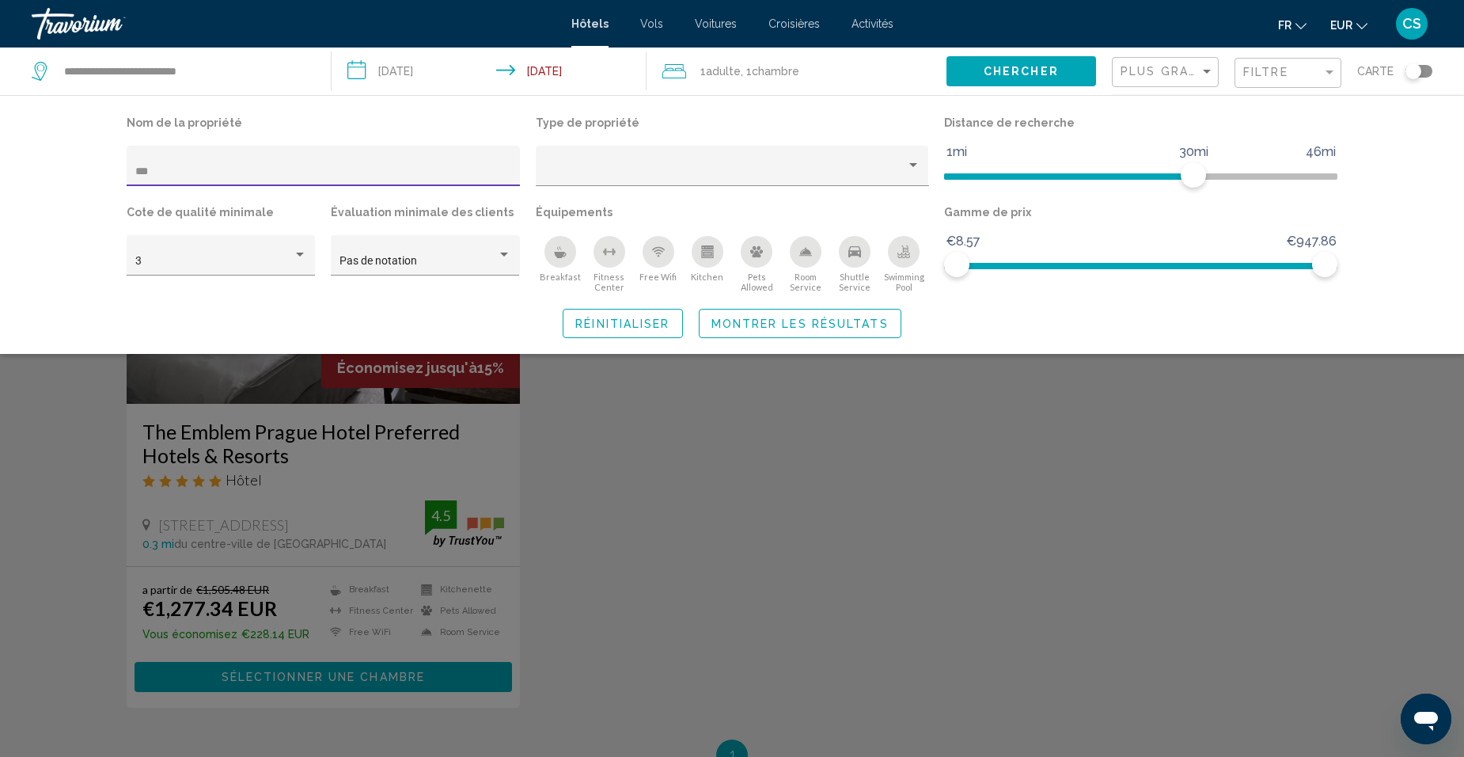
drag, startPoint x: 161, startPoint y: 161, endPoint x: 82, endPoint y: 131, distance: 84.9
click at [96, 134] on div "Nom de la propriété *** Type de propriété Distance de recherche 1mi 46mi 30mi C…" at bounding box center [732, 225] width 1274 height 226
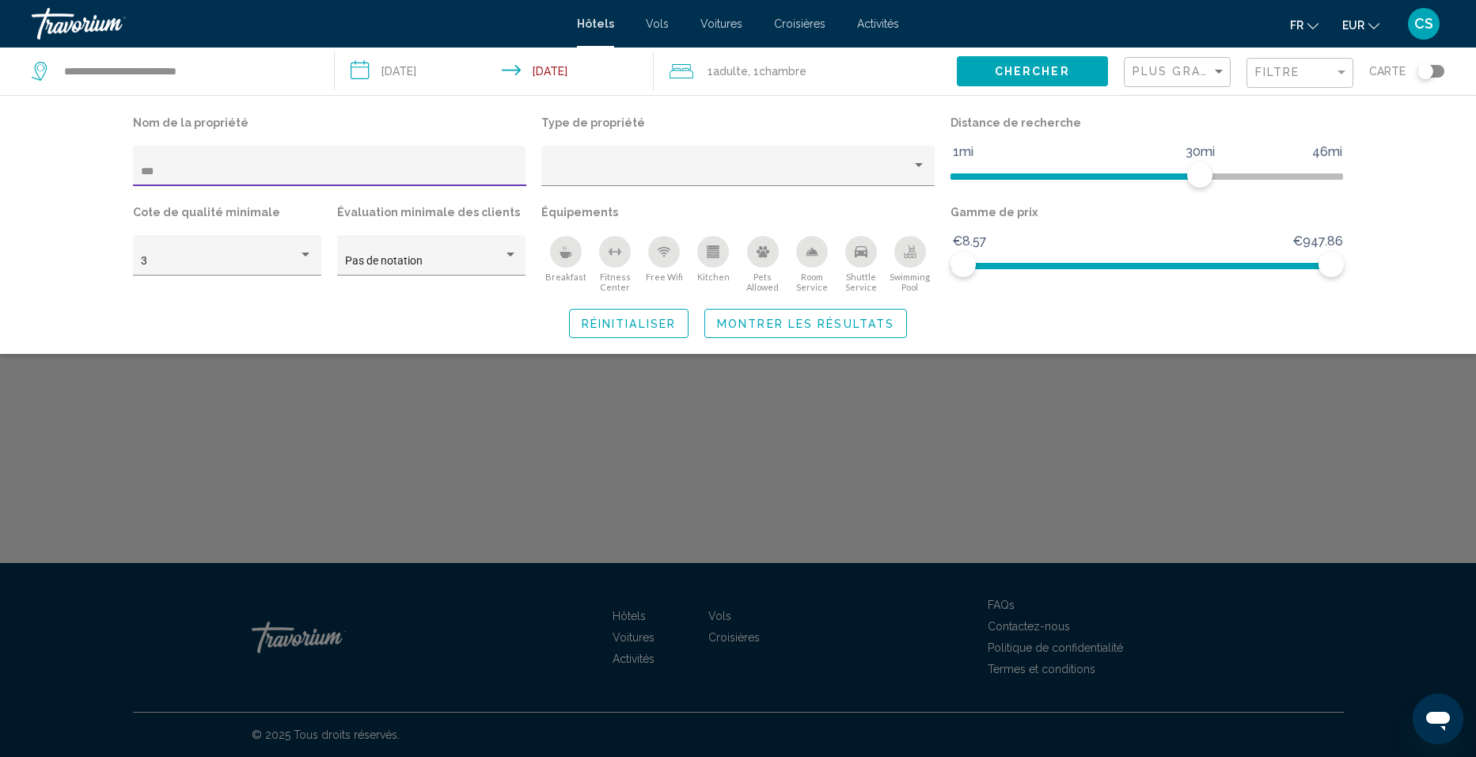
drag, startPoint x: 172, startPoint y: 173, endPoint x: 78, endPoint y: 169, distance: 94.3
click at [78, 169] on div "Nom de la propriété *** Type de propriété Distance de recherche 1mi 46mi 30mi C…" at bounding box center [738, 224] width 1476 height 259
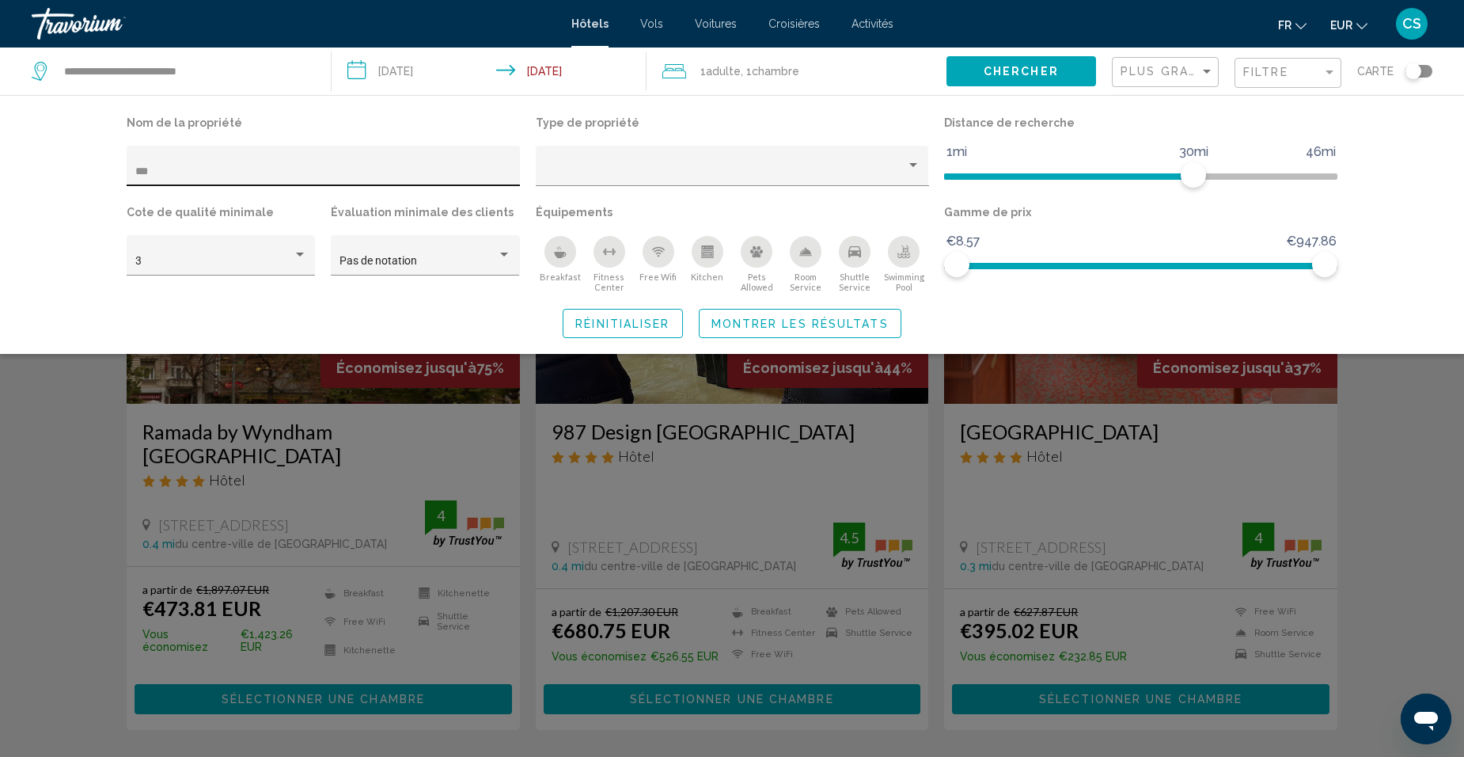
click at [283, 181] on div "***" at bounding box center [323, 170] width 377 height 32
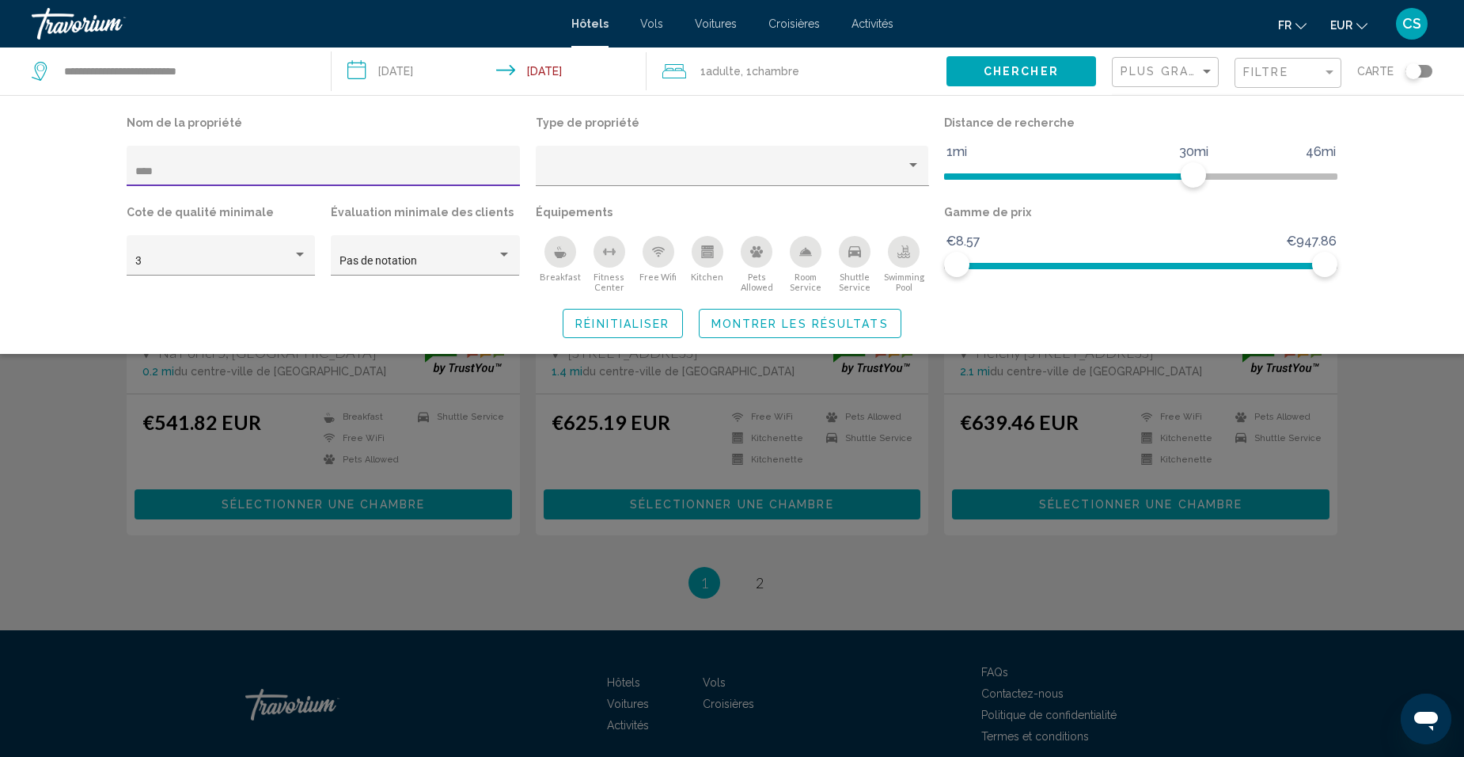
scroll to position [1910, 0]
type input "****"
click at [758, 525] on div "Search widget" at bounding box center [732, 496] width 1464 height 519
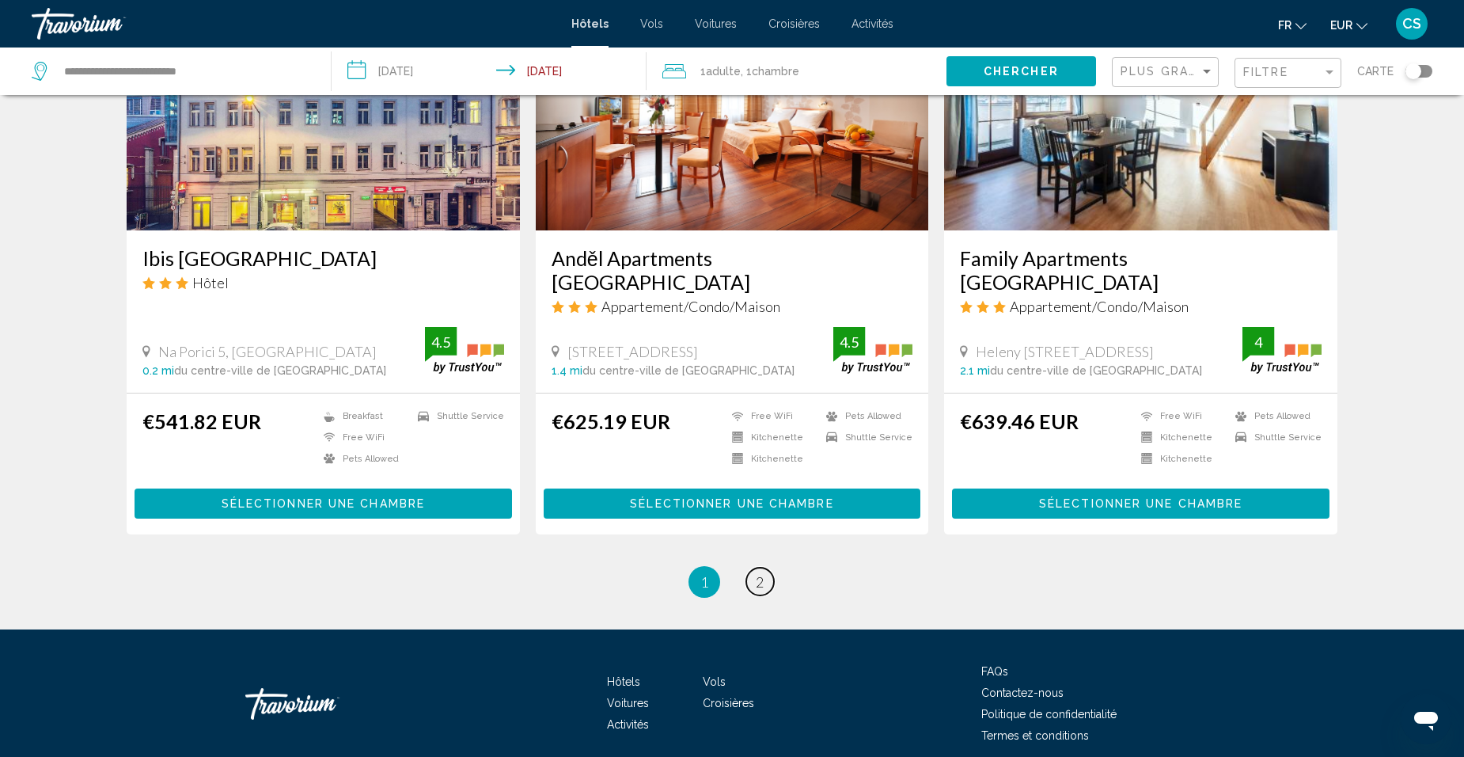
click at [758, 567] on link "page 2" at bounding box center [760, 581] width 28 height 28
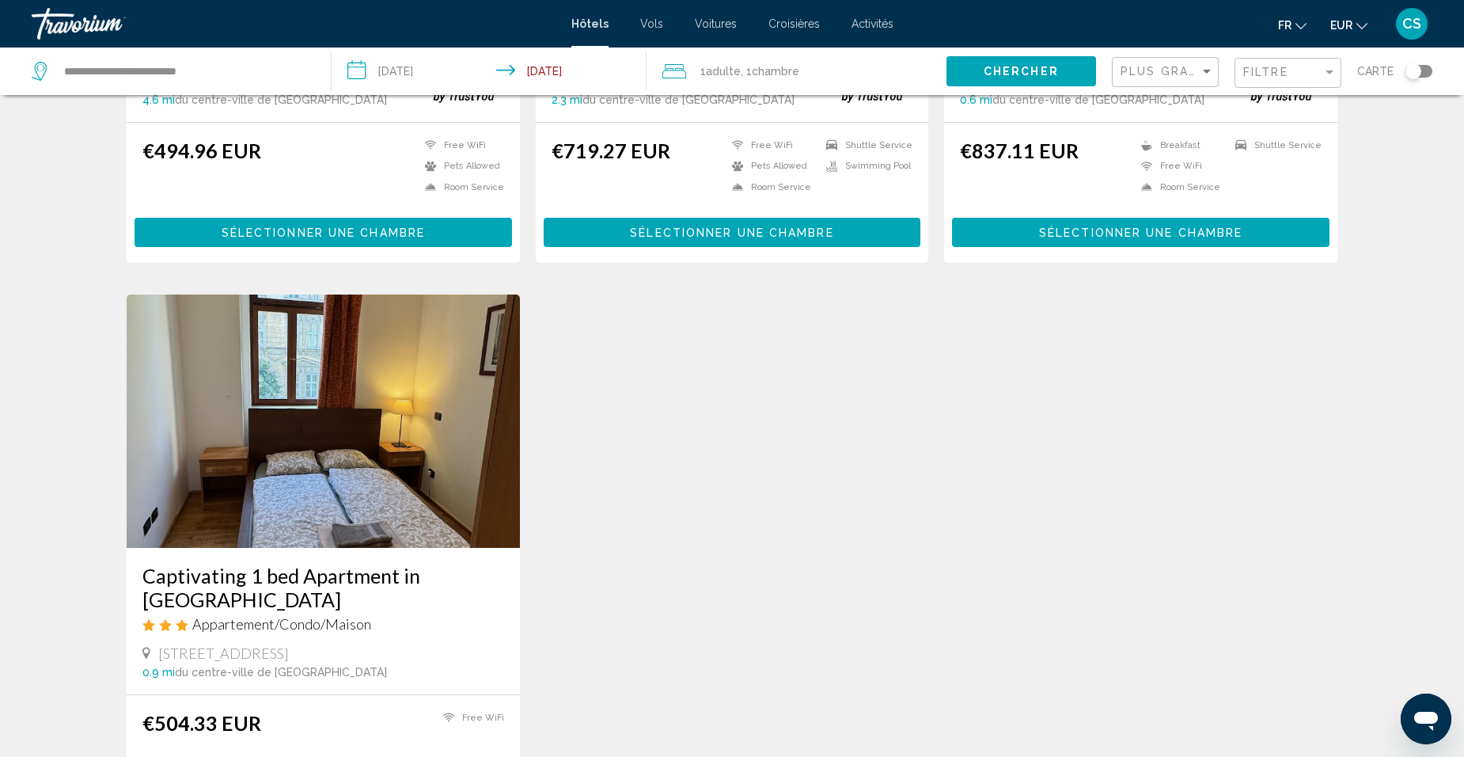
scroll to position [1029, 0]
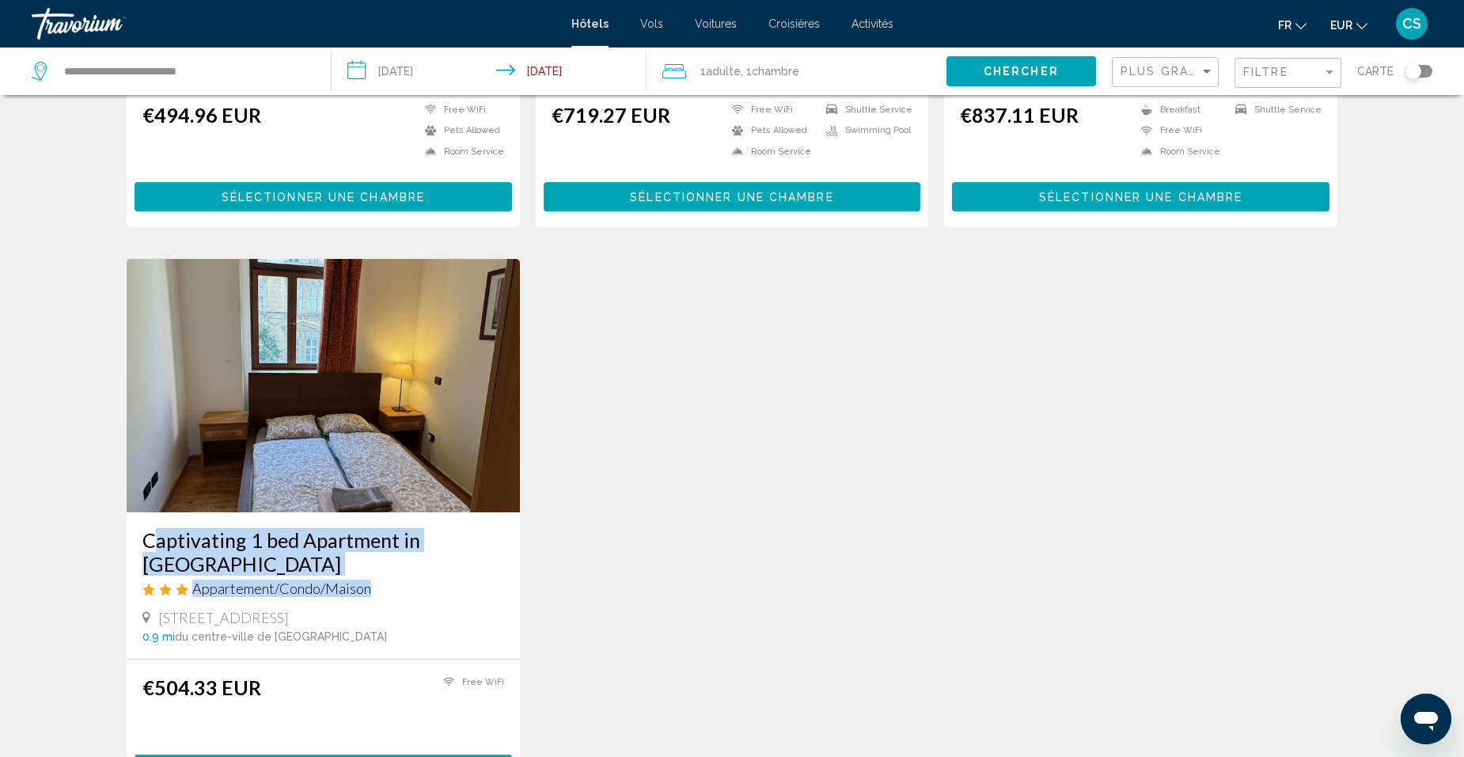
drag, startPoint x: 130, startPoint y: 521, endPoint x: 551, endPoint y: 533, distance: 421.2
drag, startPoint x: 131, startPoint y: 518, endPoint x: 479, endPoint y: 523, distance: 347.4
click at [479, 523] on div "Captivating 1 bed Apartment in Praha Appartement/Condo/Maison Vitkova 20, Pragu…" at bounding box center [323, 585] width 393 height 146
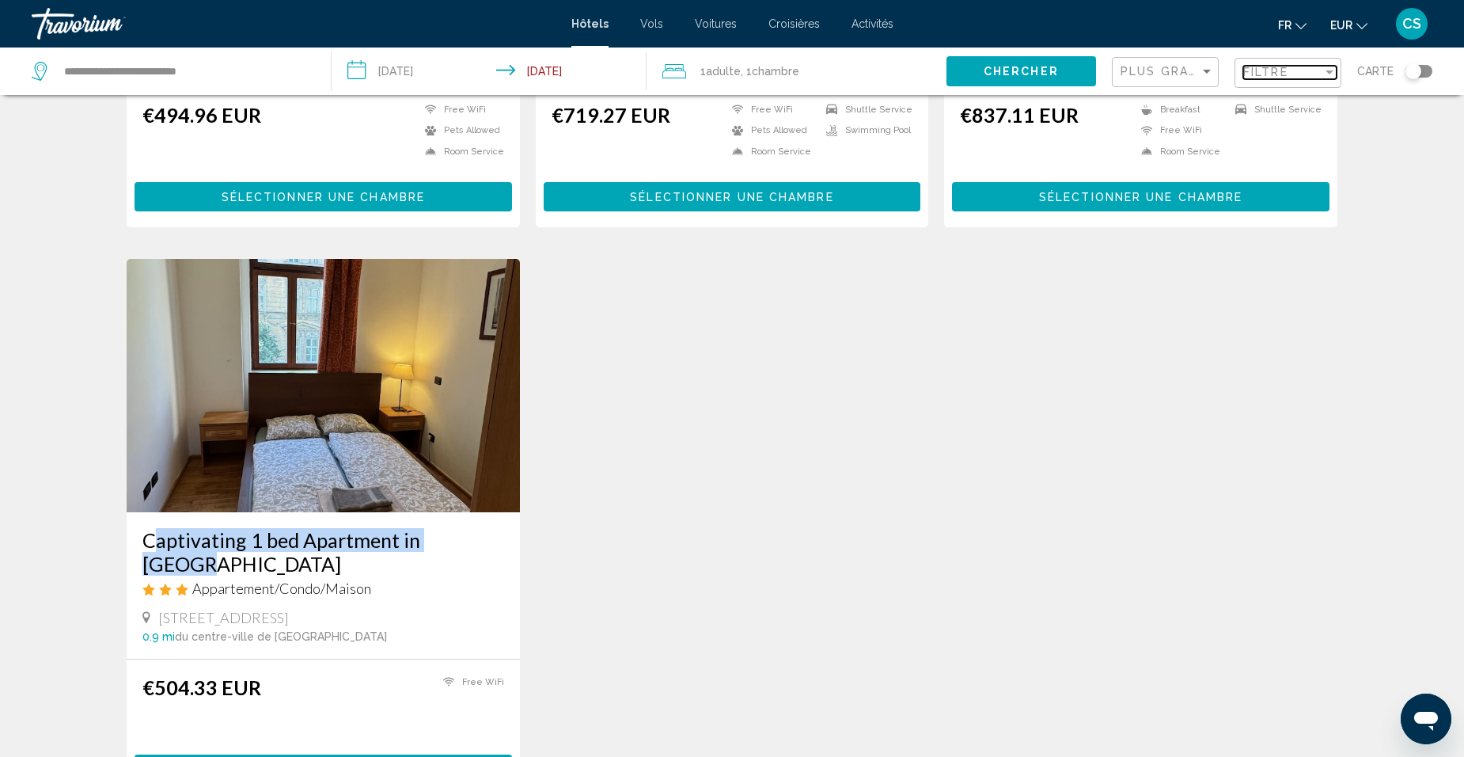
click at [1276, 70] on span "Filtre" at bounding box center [1265, 72] width 45 height 13
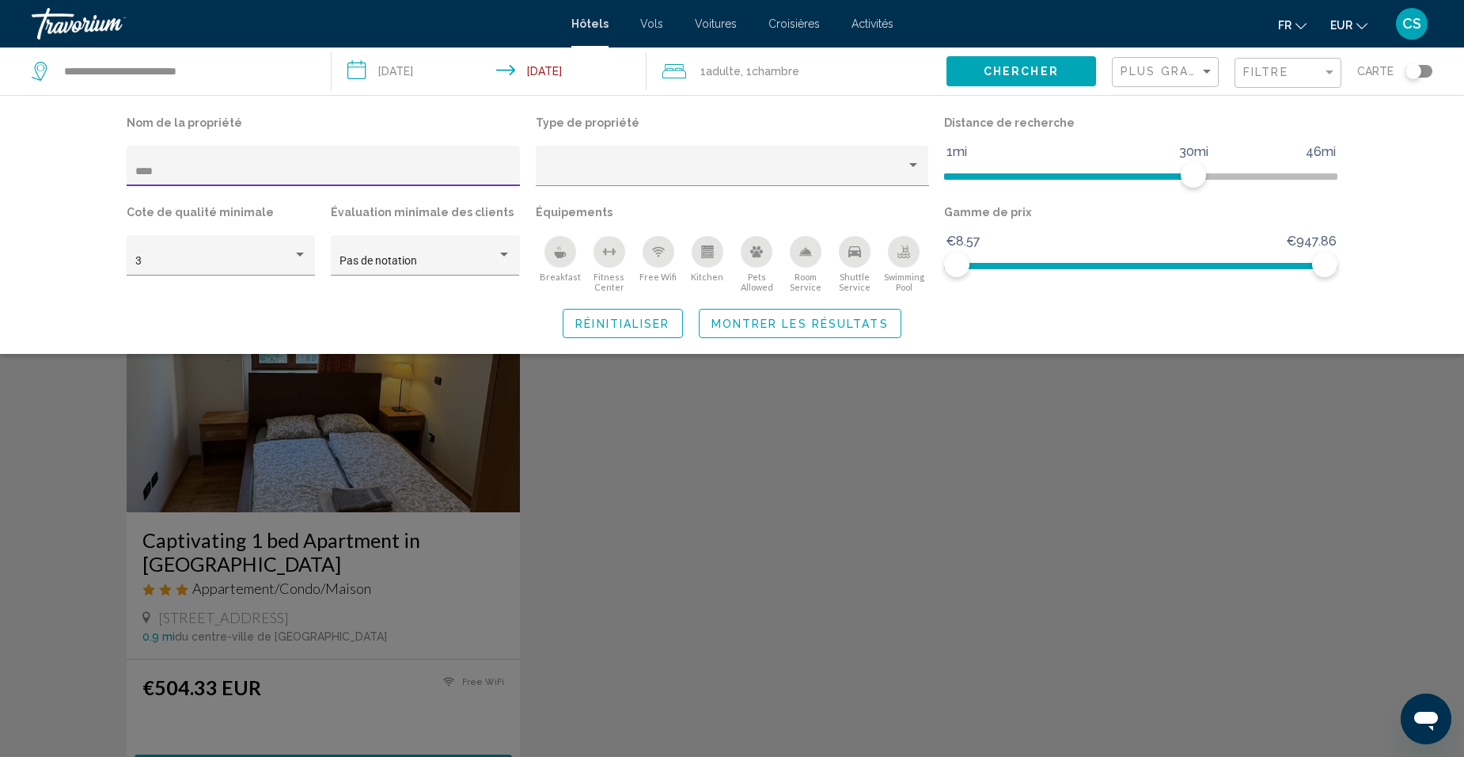
drag, startPoint x: 259, startPoint y: 162, endPoint x: -25, endPoint y: 180, distance: 284.6
paste input "******"
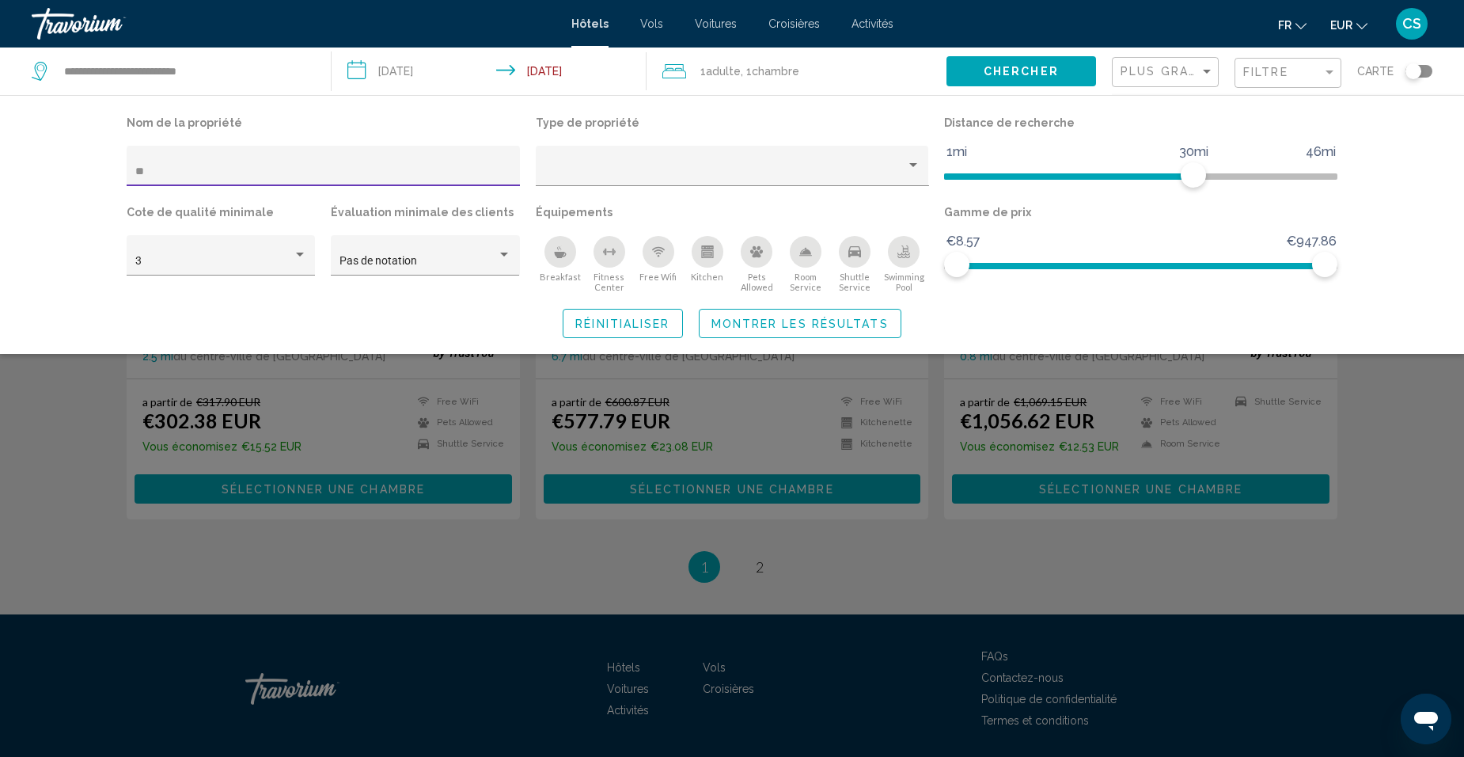
scroll to position [1934, 0]
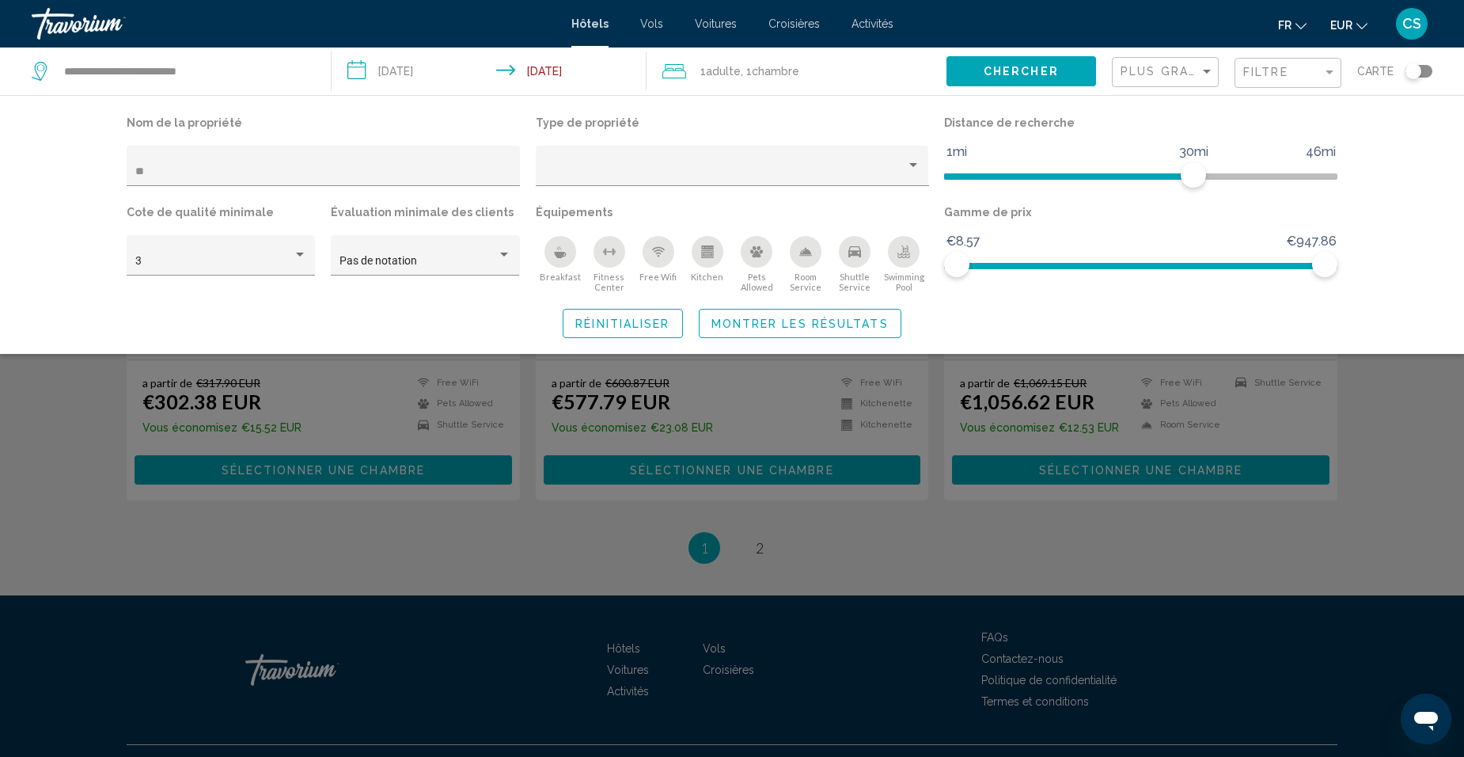
drag, startPoint x: 107, startPoint y: 142, endPoint x: 85, endPoint y: 150, distance: 23.5
click at [85, 150] on div "Nom de la propriété ** Type de propriété Distance de recherche 1mi 46mi 30mi Co…" at bounding box center [732, 224] width 1464 height 259
drag, startPoint x: 176, startPoint y: 169, endPoint x: 82, endPoint y: 166, distance: 94.2
click at [82, 166] on div "Nom de la propriété ** Type de propriété Distance de recherche 1mi 46mi 30mi Co…" at bounding box center [732, 224] width 1464 height 259
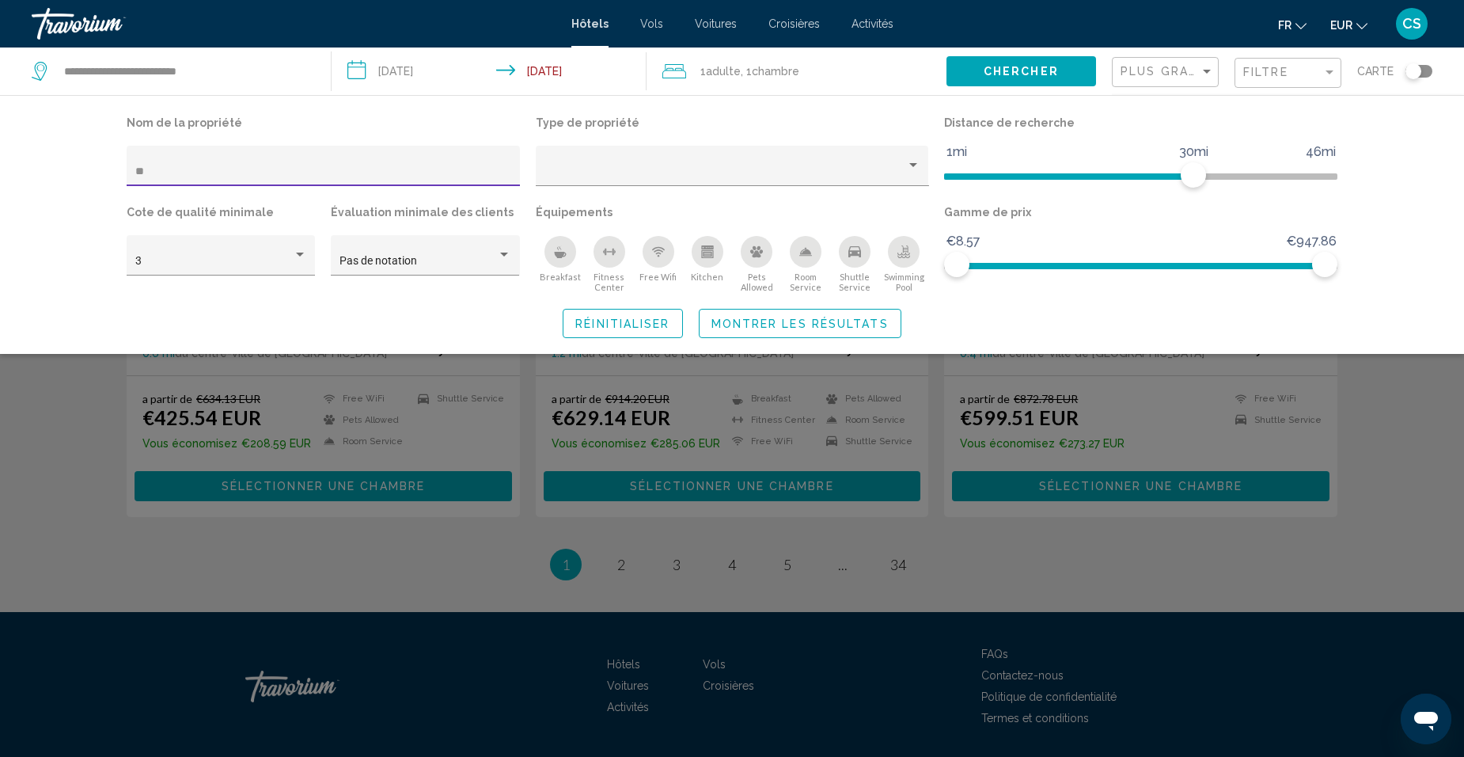
scroll to position [1910, 0]
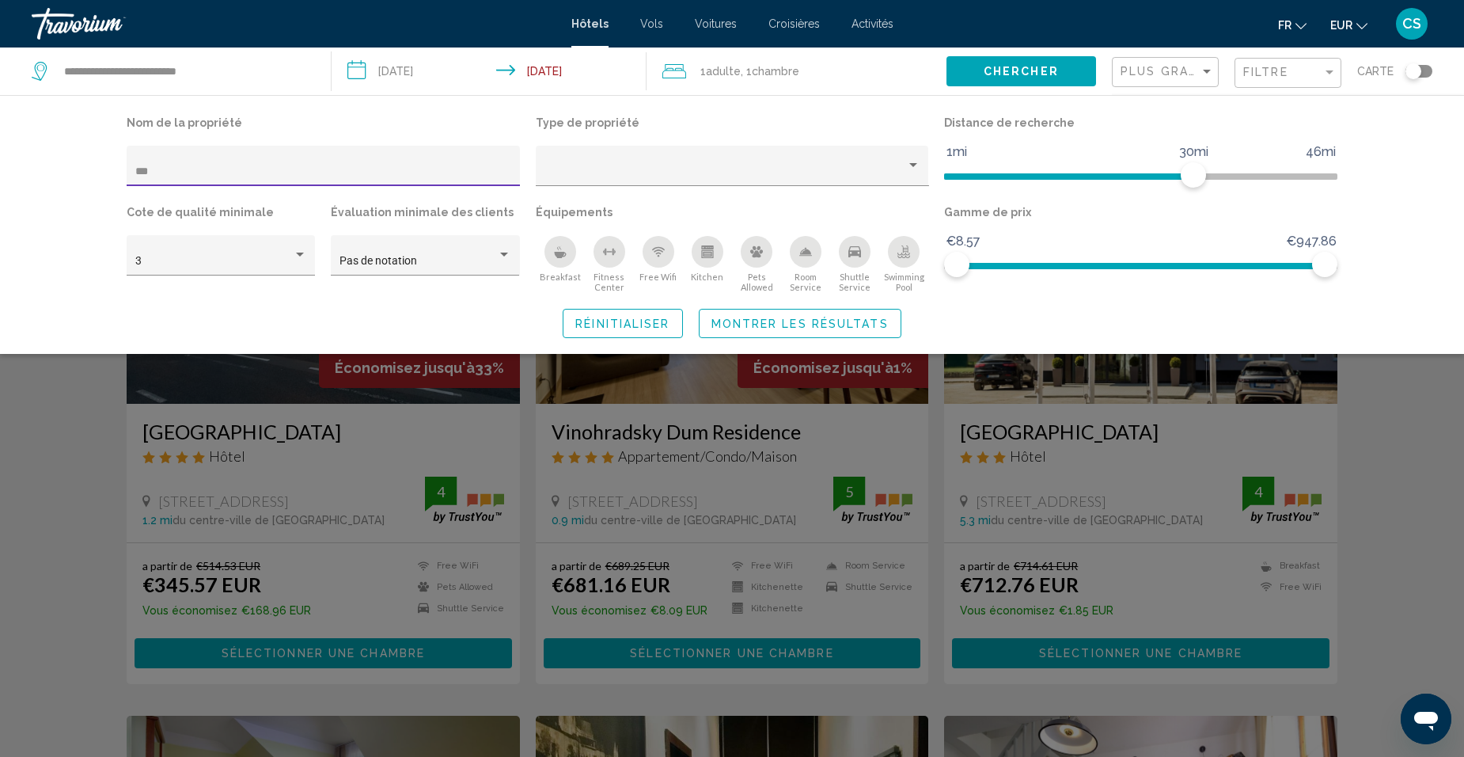
type input "***"
drag, startPoint x: 742, startPoint y: 322, endPoint x: 747, endPoint y: 340, distance: 18.8
click at [744, 323] on span "Montrer les résultats" at bounding box center [799, 323] width 177 height 13
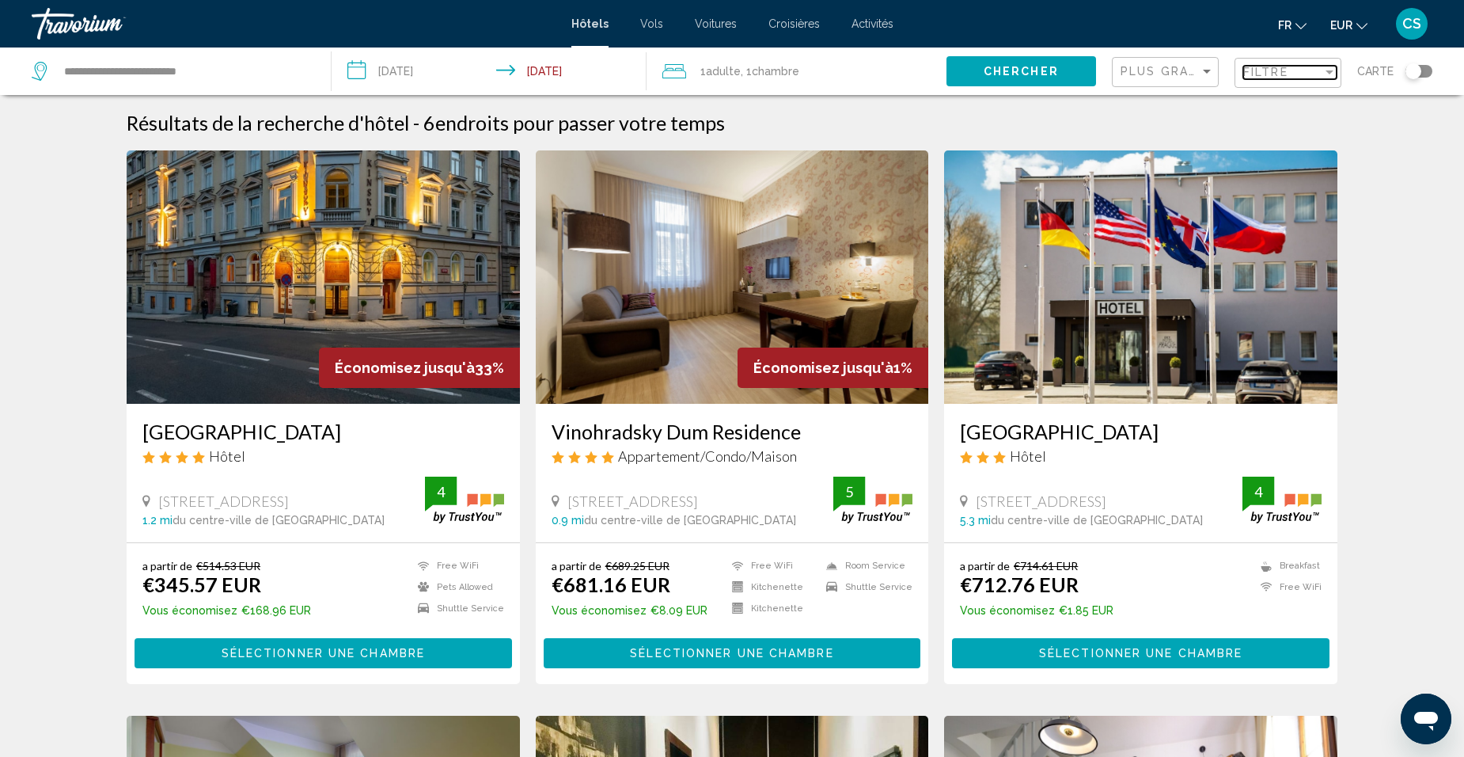
drag, startPoint x: 1271, startPoint y: 71, endPoint x: 1265, endPoint y: 82, distance: 12.1
click at [1271, 74] on span "Filtre" at bounding box center [1265, 72] width 45 height 13
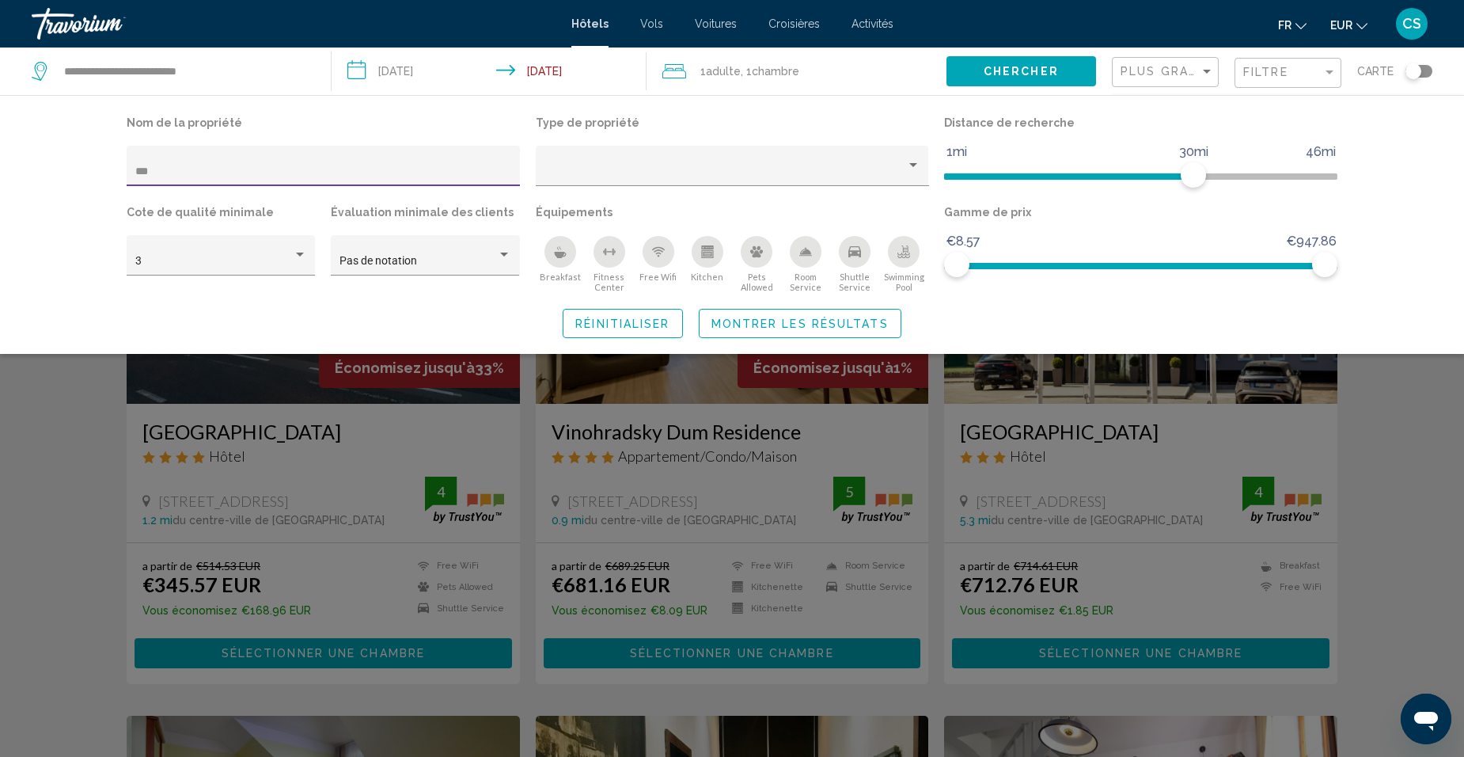
drag, startPoint x: 374, startPoint y: 168, endPoint x: 72, endPoint y: 175, distance: 301.6
click at [72, 175] on div "Nom de la propriété *** Type de propriété Distance de recherche 1mi 46mi 30mi C…" at bounding box center [732, 224] width 1464 height 259
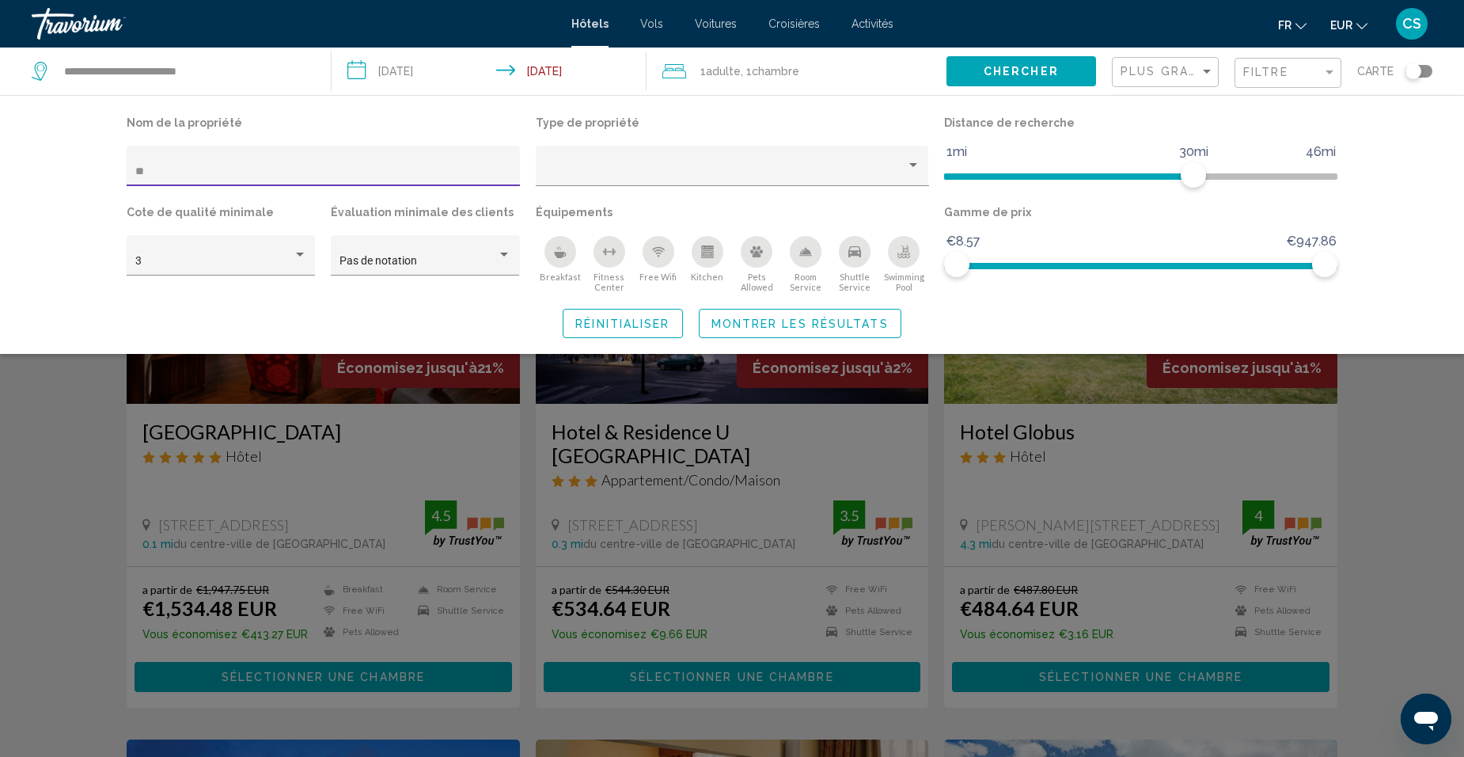
type input "**"
click at [119, 434] on div "Search widget" at bounding box center [732, 496] width 1464 height 519
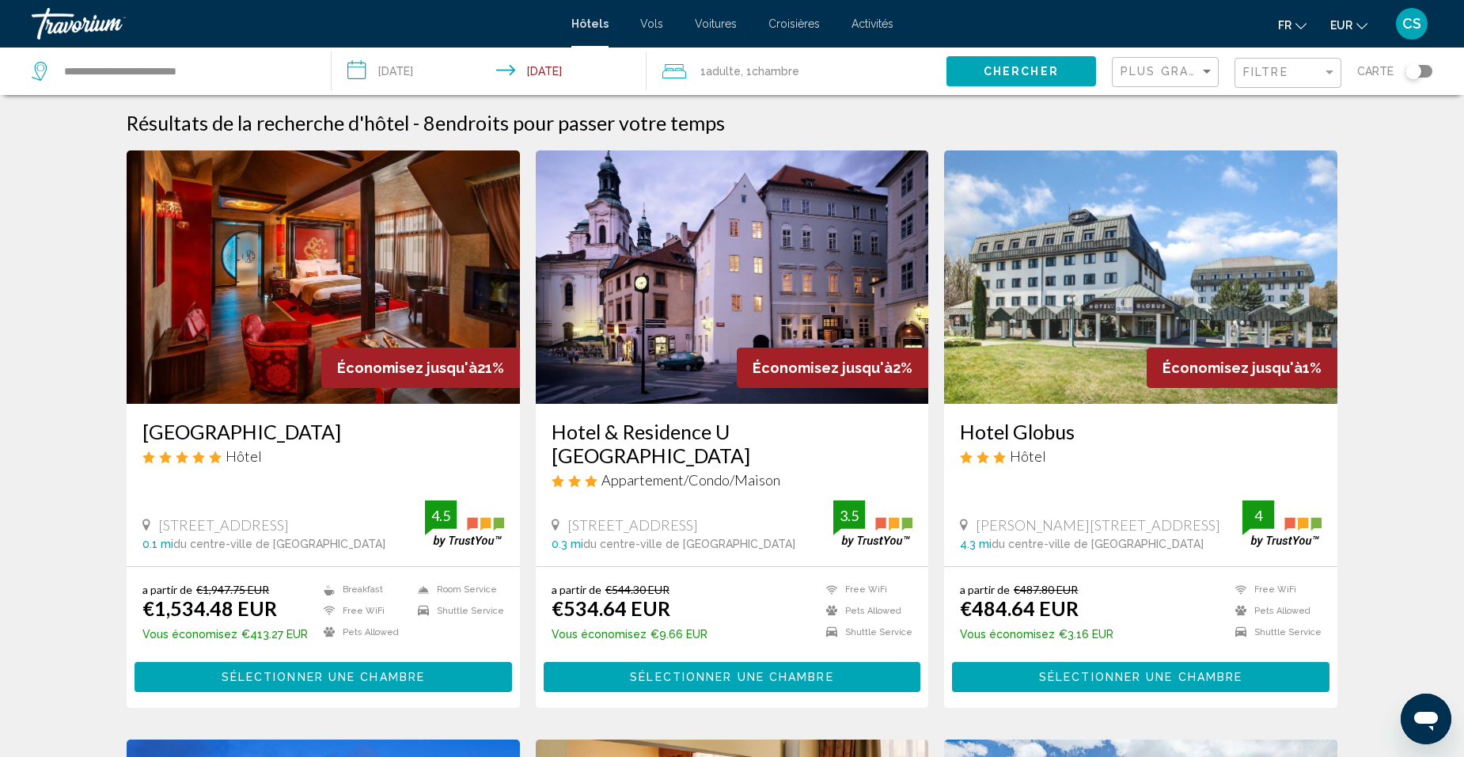
click at [1251, 81] on div "Filtre" at bounding box center [1289, 73] width 93 height 29
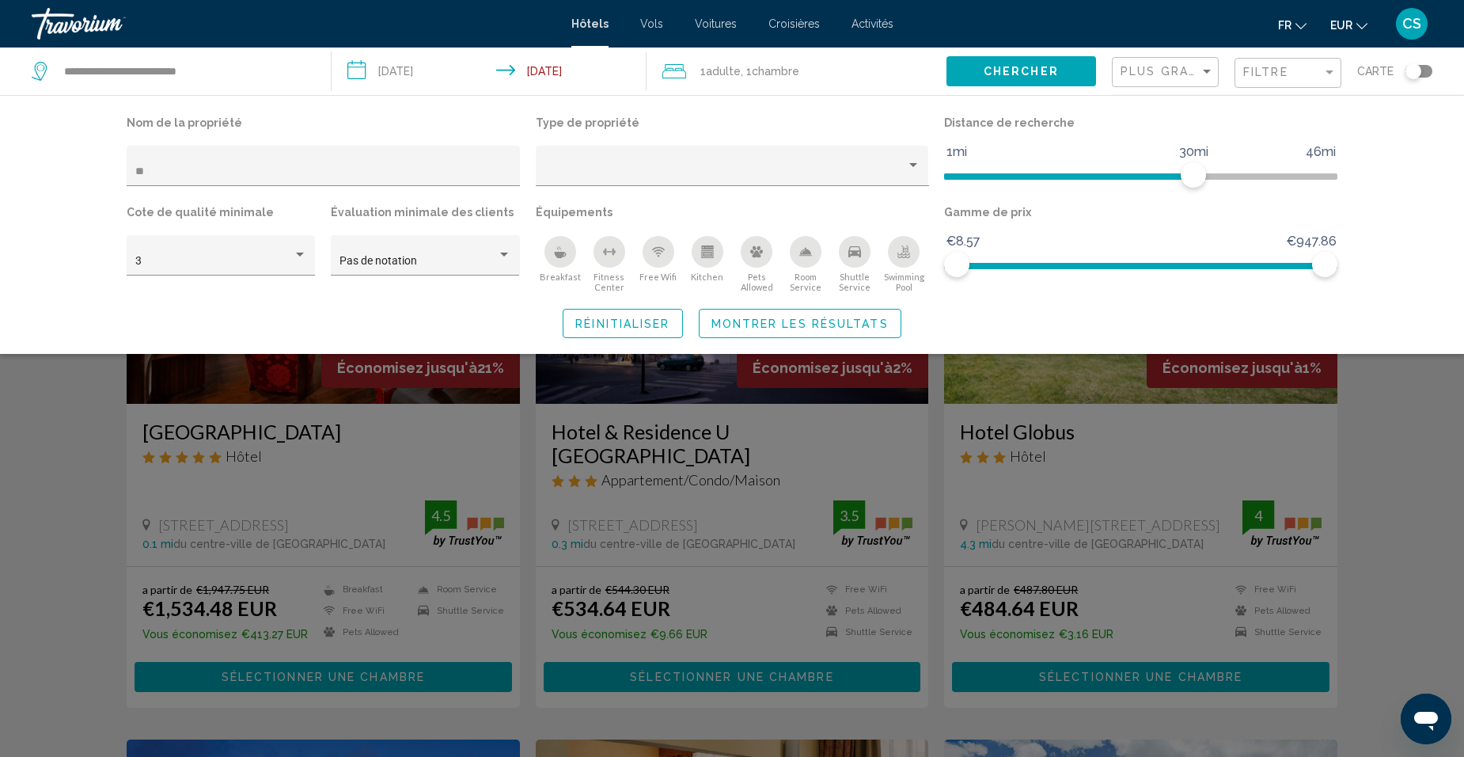
drag, startPoint x: 279, startPoint y: 162, endPoint x: 22, endPoint y: 177, distance: 256.8
click at [22, 177] on div "Nom de la propriété ** Type de propriété Distance de recherche 1mi 46mi 30mi Co…" at bounding box center [732, 224] width 1464 height 259
click at [174, 170] on input "**" at bounding box center [323, 171] width 377 height 13
type input "*"
paste input "**********"
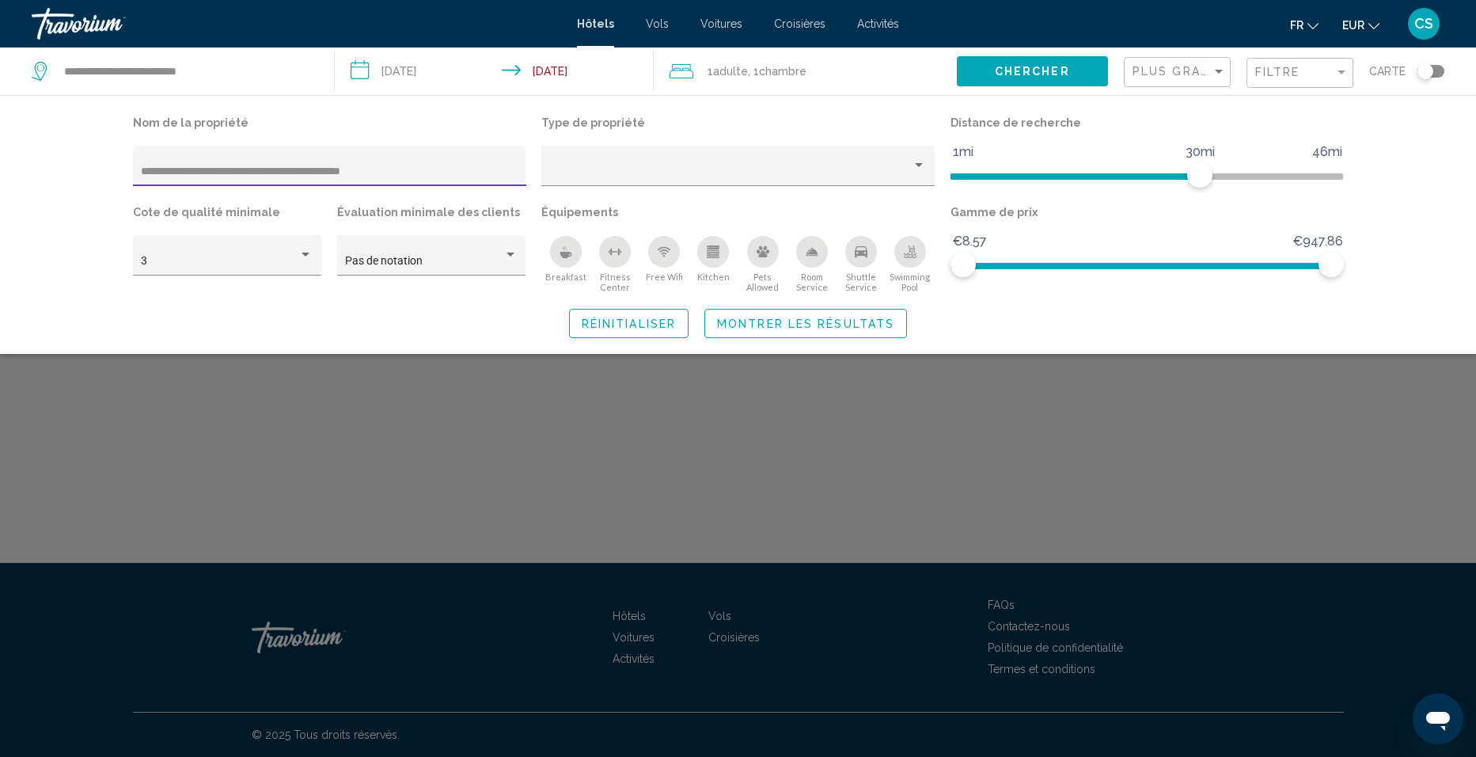
drag, startPoint x: 394, startPoint y: 169, endPoint x: 234, endPoint y: 173, distance: 159.9
click at [234, 173] on input "**********" at bounding box center [329, 171] width 377 height 13
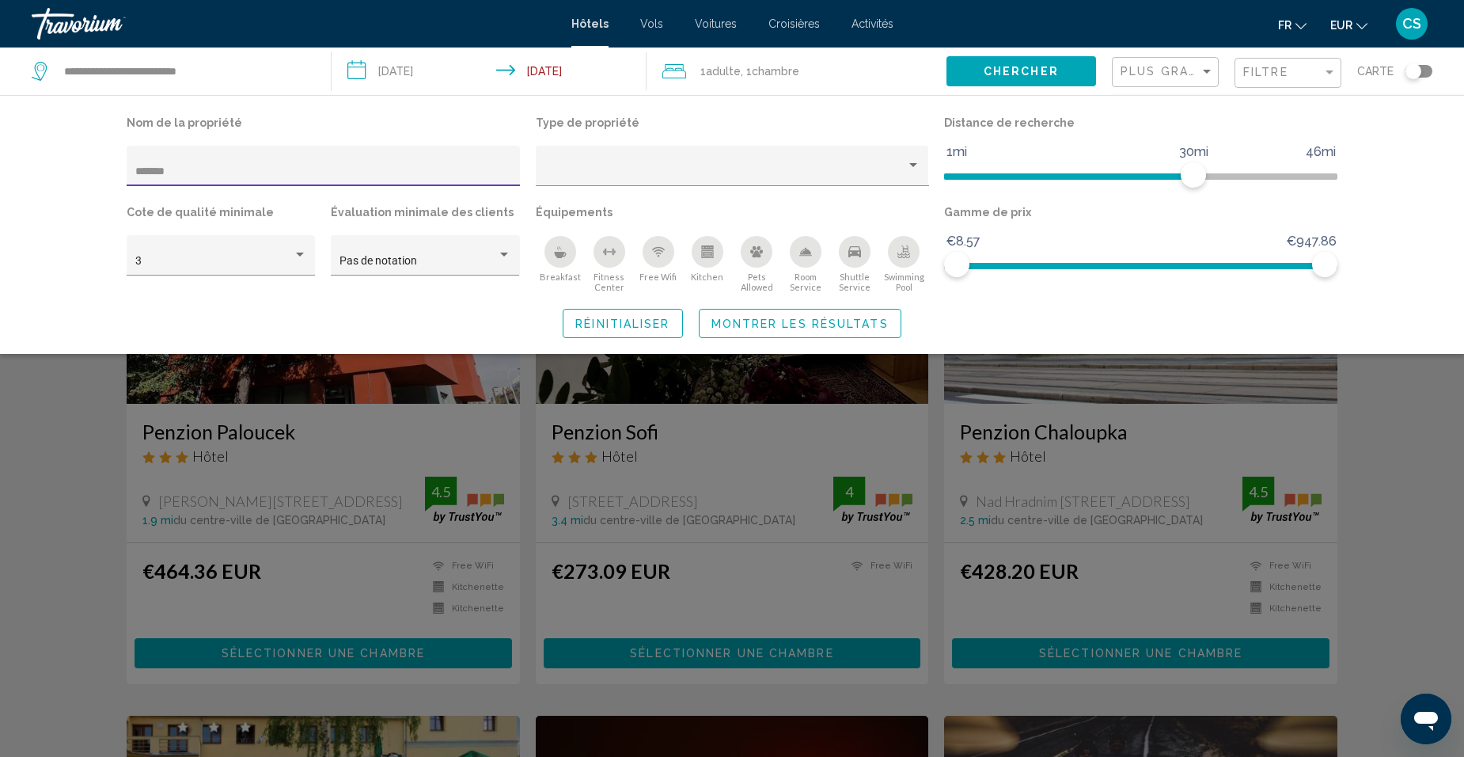
type input "*******"
click at [59, 435] on div "Search widget" at bounding box center [732, 496] width 1464 height 519
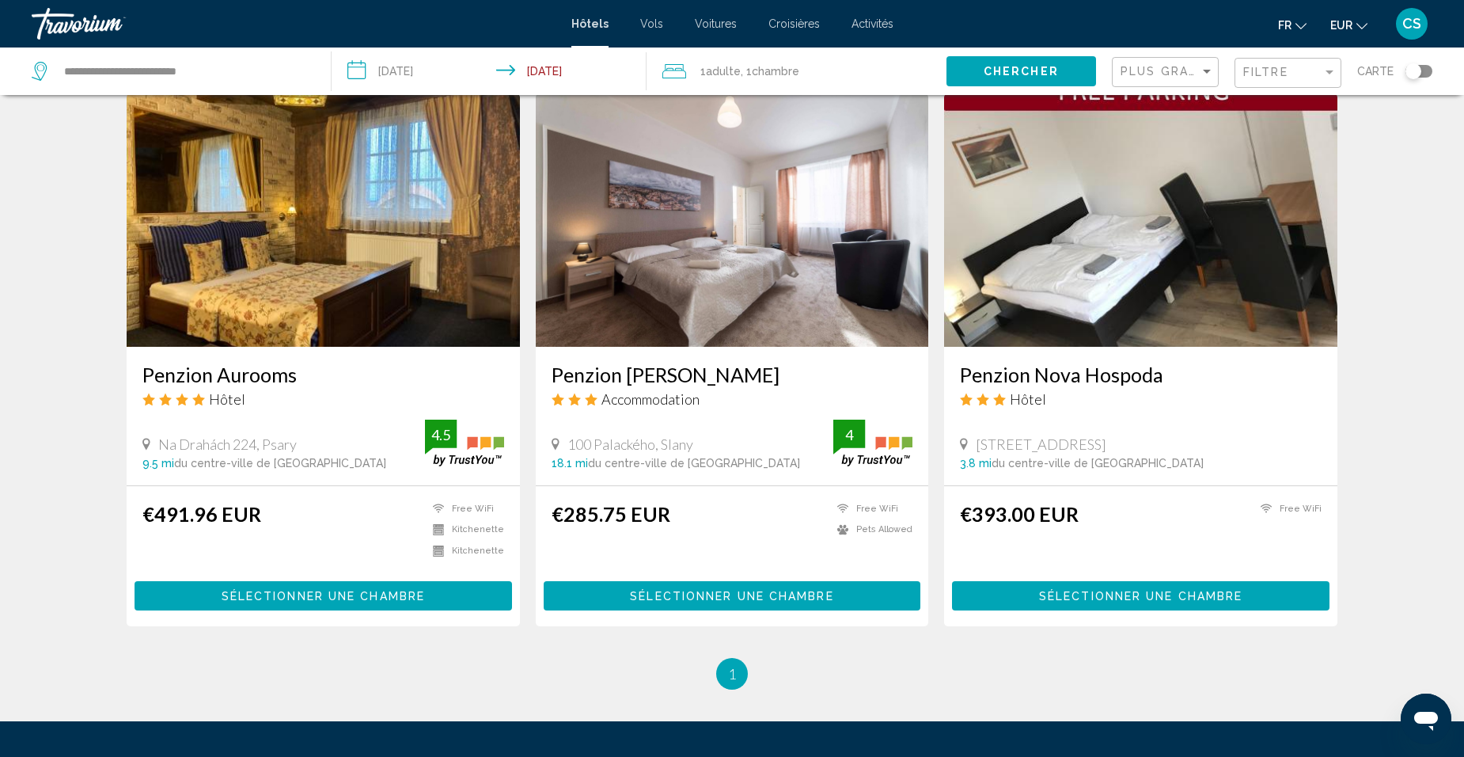
scroll to position [1266, 0]
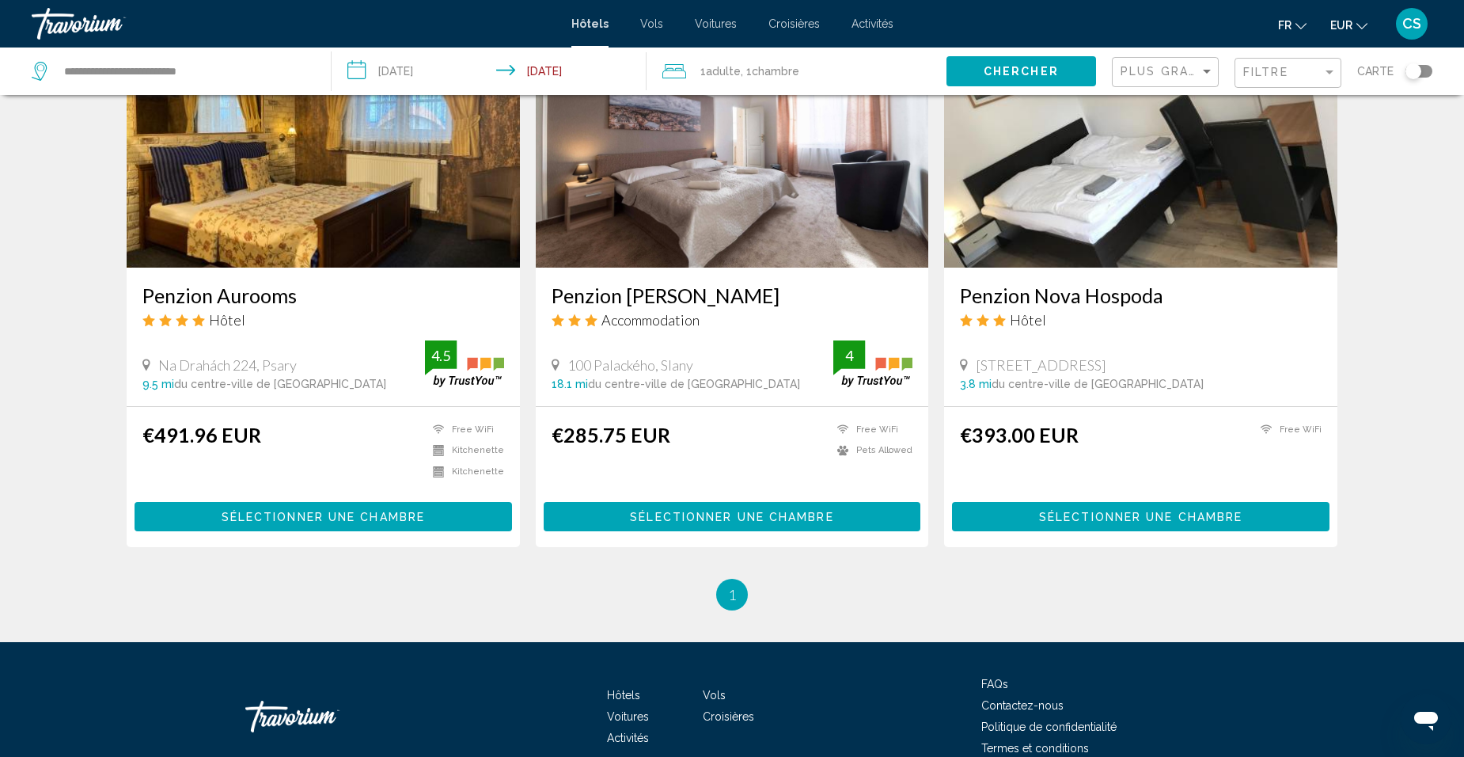
click at [1282, 81] on div "Filtre" at bounding box center [1289, 73] width 93 height 29
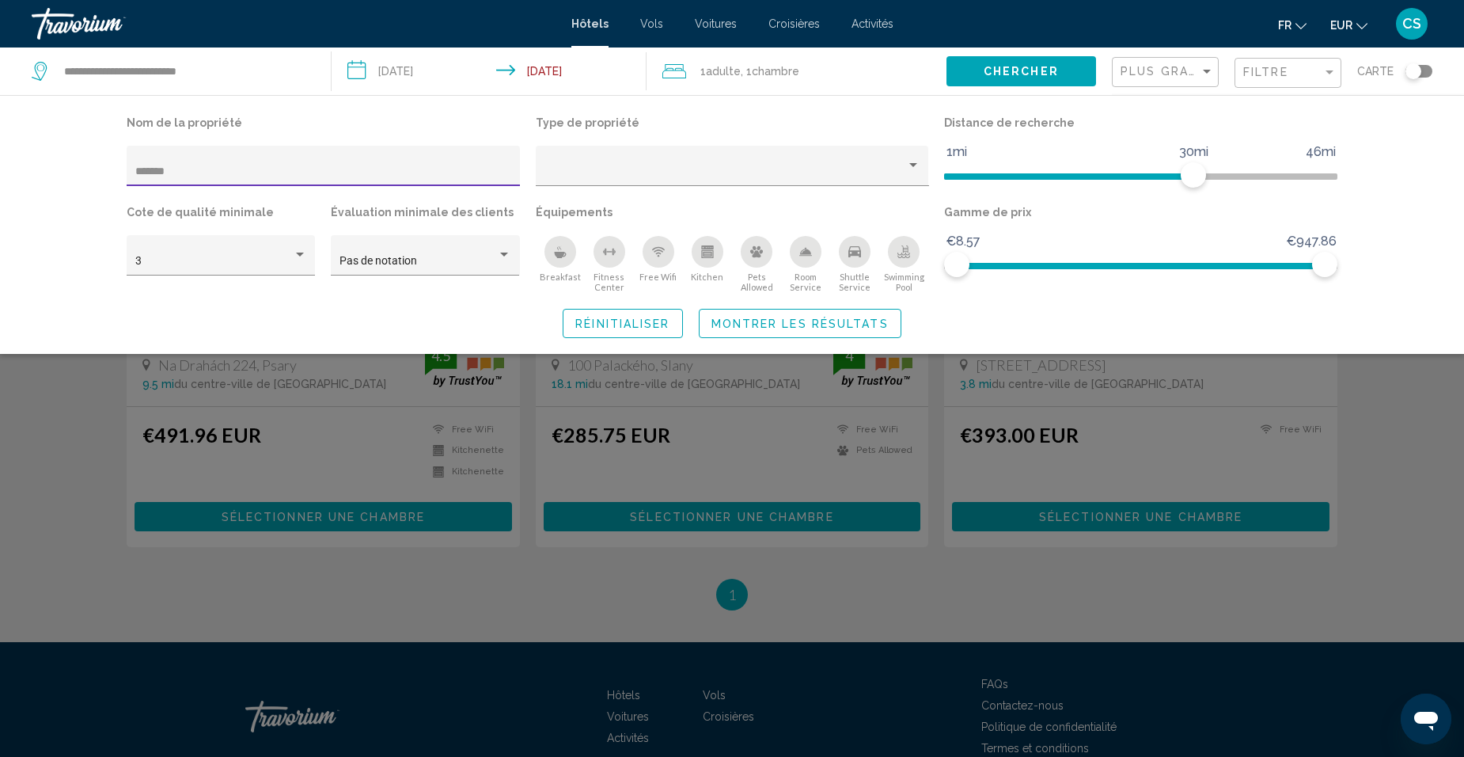
drag, startPoint x: 257, startPoint y: 169, endPoint x: 18, endPoint y: 165, distance: 239.0
click at [18, 165] on div "Nom de la propriété ******* Type de propriété Distance de recherche 1mi 46mi 30…" at bounding box center [732, 224] width 1464 height 259
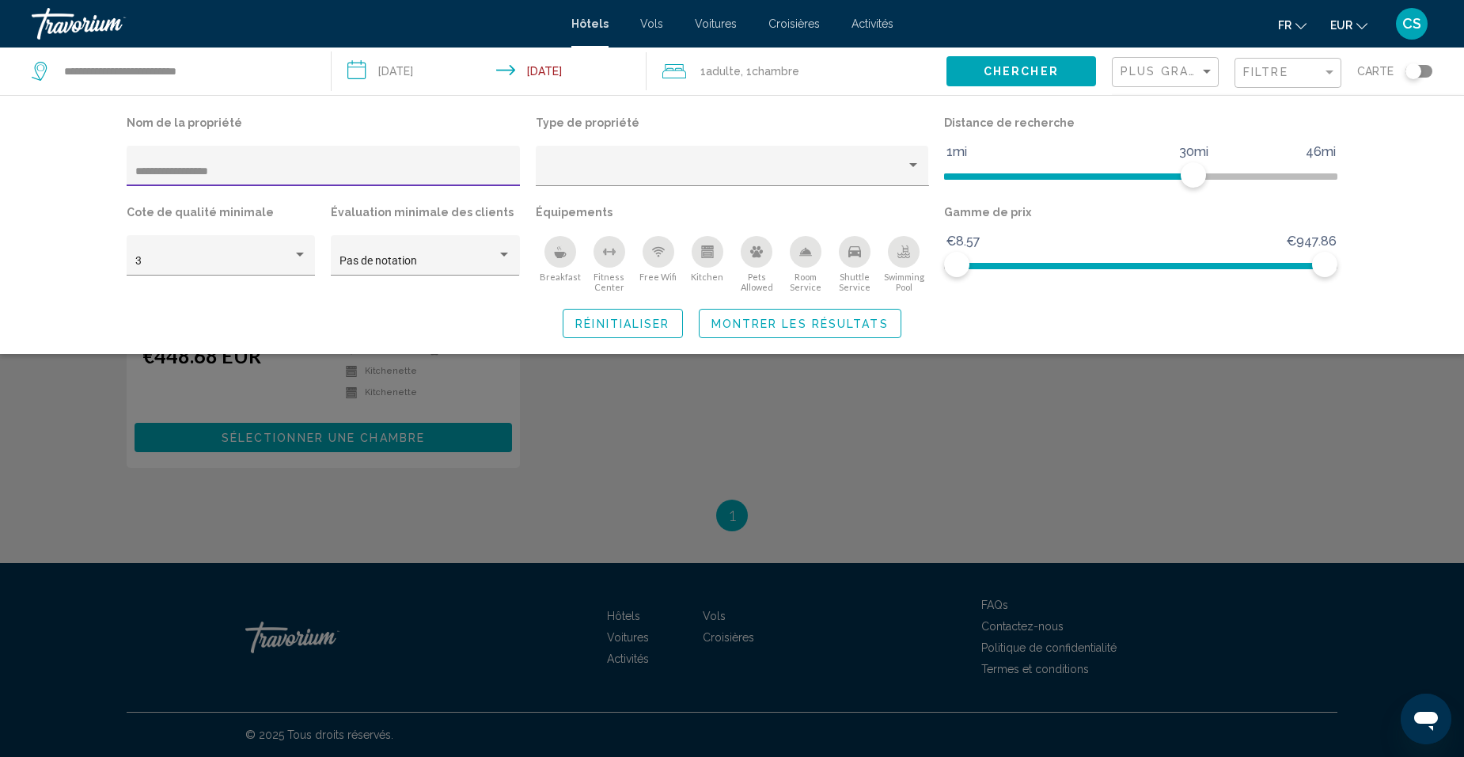
type input "**********"
click at [590, 461] on div "Search widget" at bounding box center [732, 496] width 1464 height 519
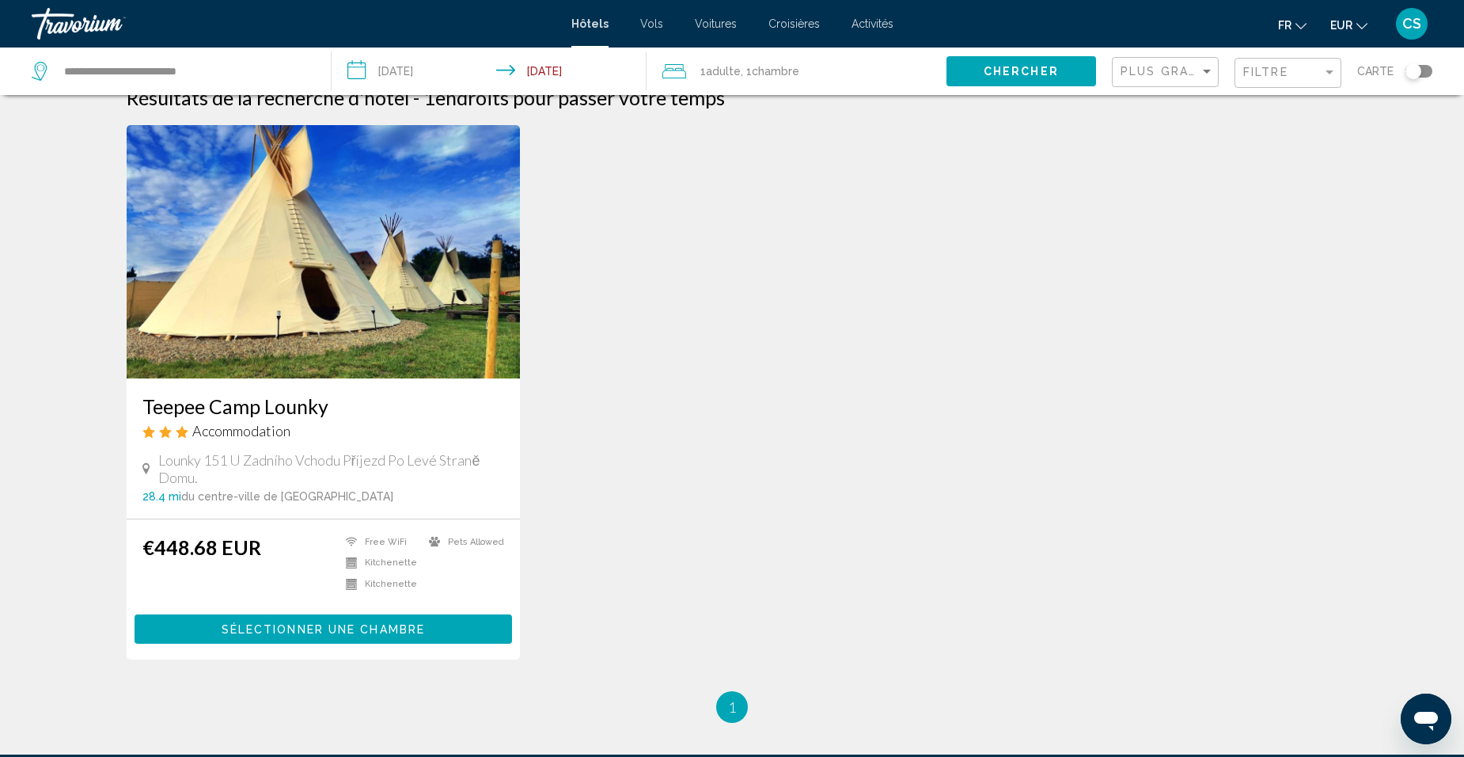
scroll to position [0, 0]
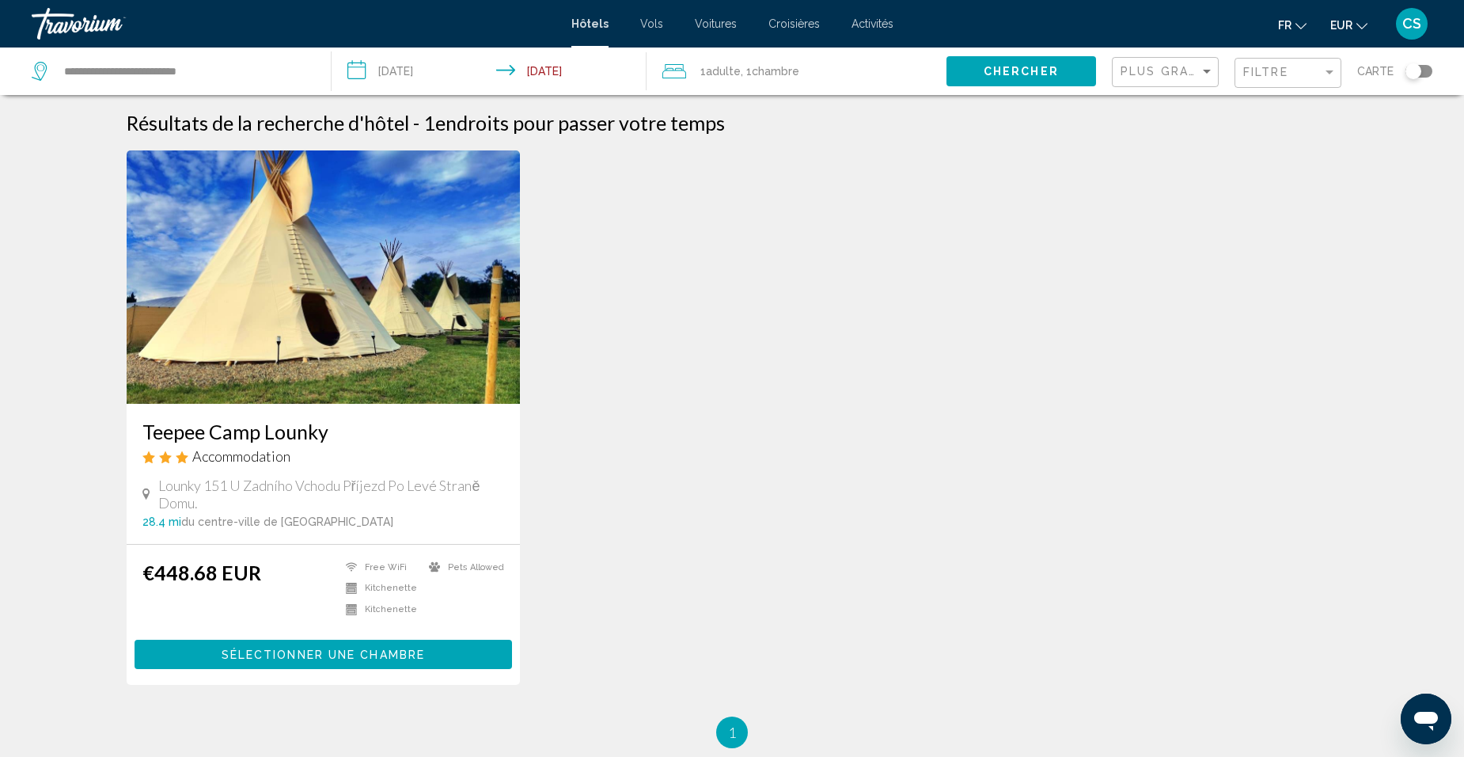
drag, startPoint x: 131, startPoint y: 427, endPoint x: 354, endPoint y: 429, distance: 222.4
click at [354, 429] on div "Teepee Camp Lounky Accommodation Lounky 151 U Zadního Vchodu Příjezd Po Levé St…" at bounding box center [323, 474] width 393 height 140
drag, startPoint x: 354, startPoint y: 429, endPoint x: 290, endPoint y: 432, distance: 63.4
copy h3 "Teepee Camp Lounky"
drag, startPoint x: 1260, startPoint y: 79, endPoint x: 1250, endPoint y: 85, distance: 11.0
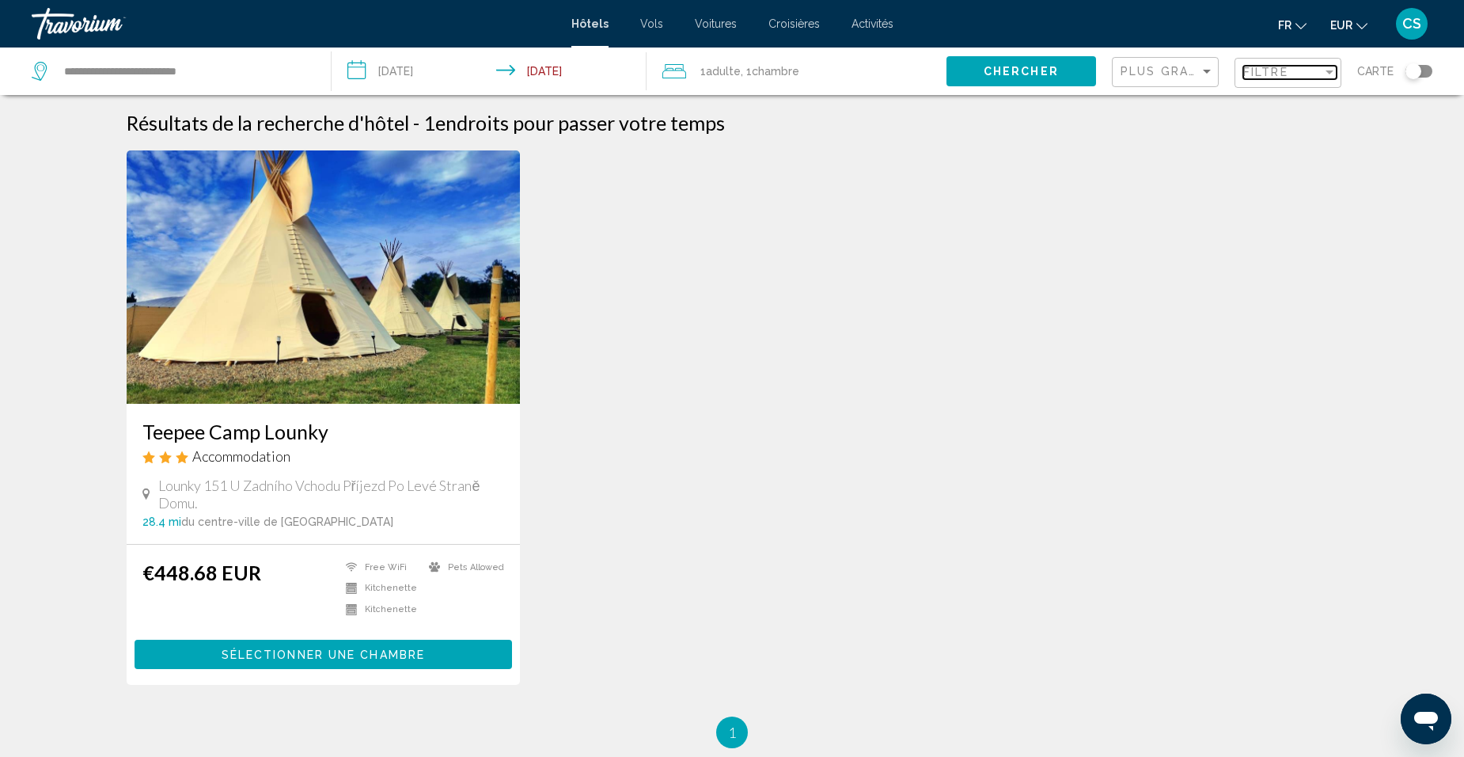
click at [1260, 80] on div "Filtre" at bounding box center [1289, 73] width 93 height 29
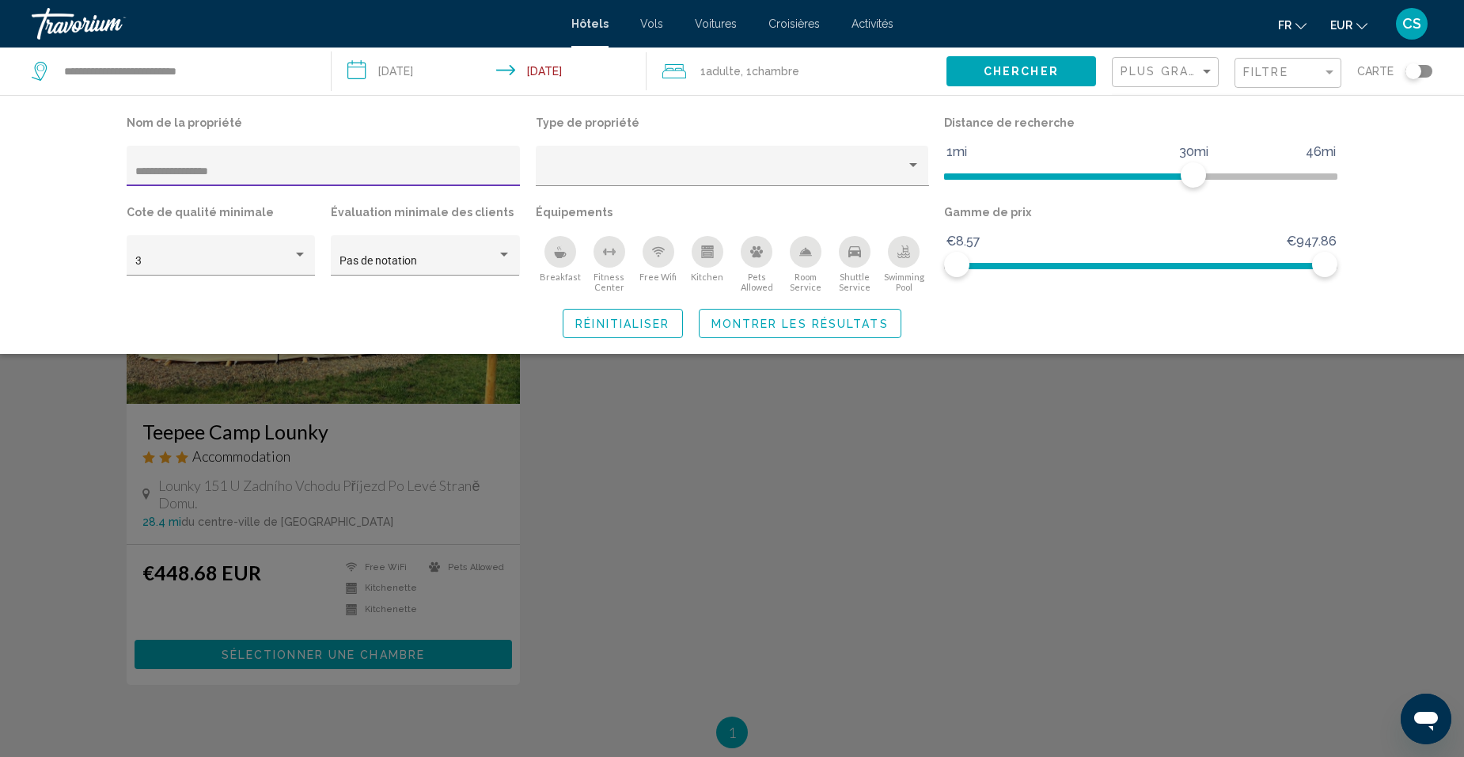
drag, startPoint x: 284, startPoint y: 169, endPoint x: 55, endPoint y: 194, distance: 230.1
click at [55, 194] on div "**********" at bounding box center [732, 224] width 1464 height 259
drag, startPoint x: 55, startPoint y: 194, endPoint x: 62, endPoint y: 198, distance: 8.1
click at [57, 195] on div "**********" at bounding box center [732, 224] width 1464 height 259
drag, startPoint x: 250, startPoint y: 165, endPoint x: 74, endPoint y: 156, distance: 176.7
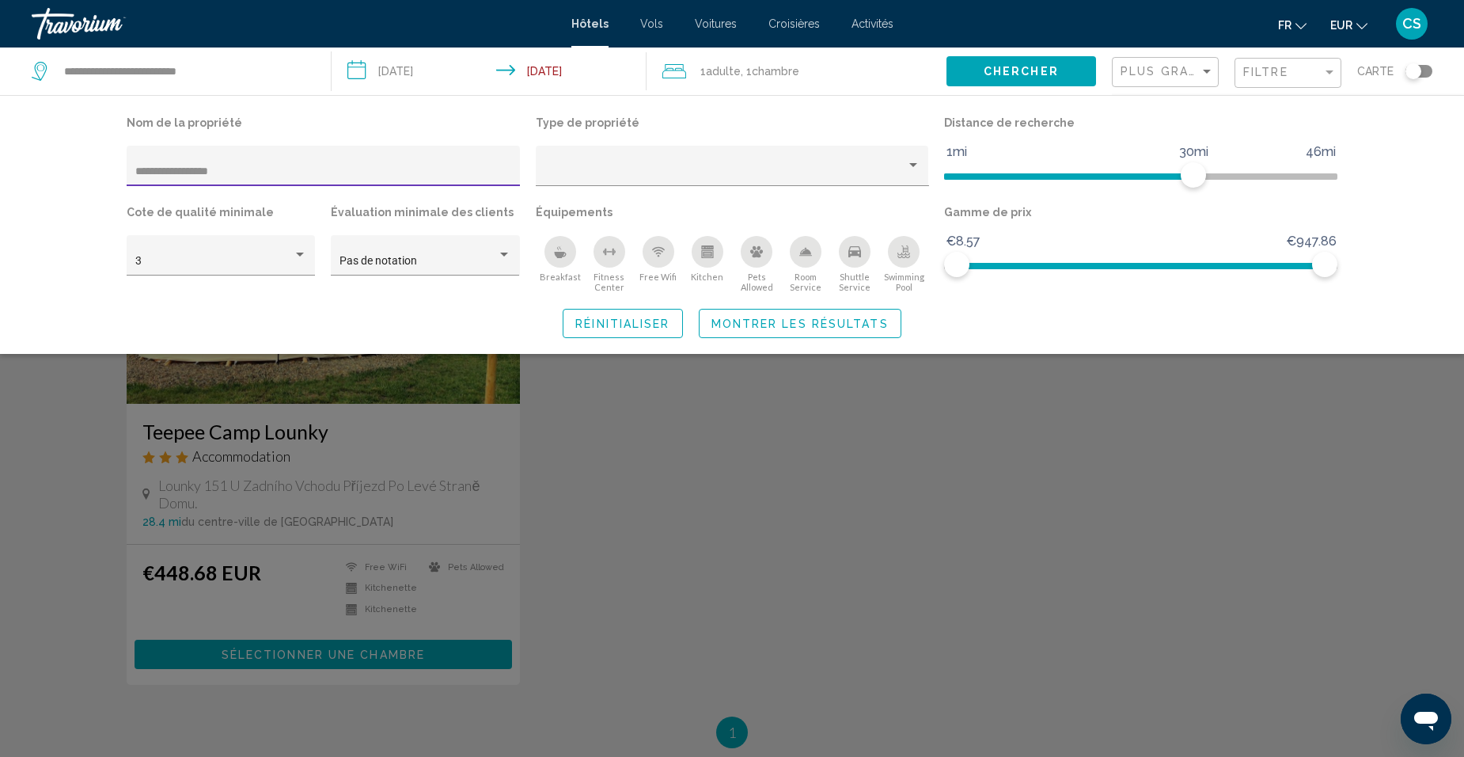
click at [74, 156] on div "**********" at bounding box center [732, 224] width 1464 height 259
paste input "**********"
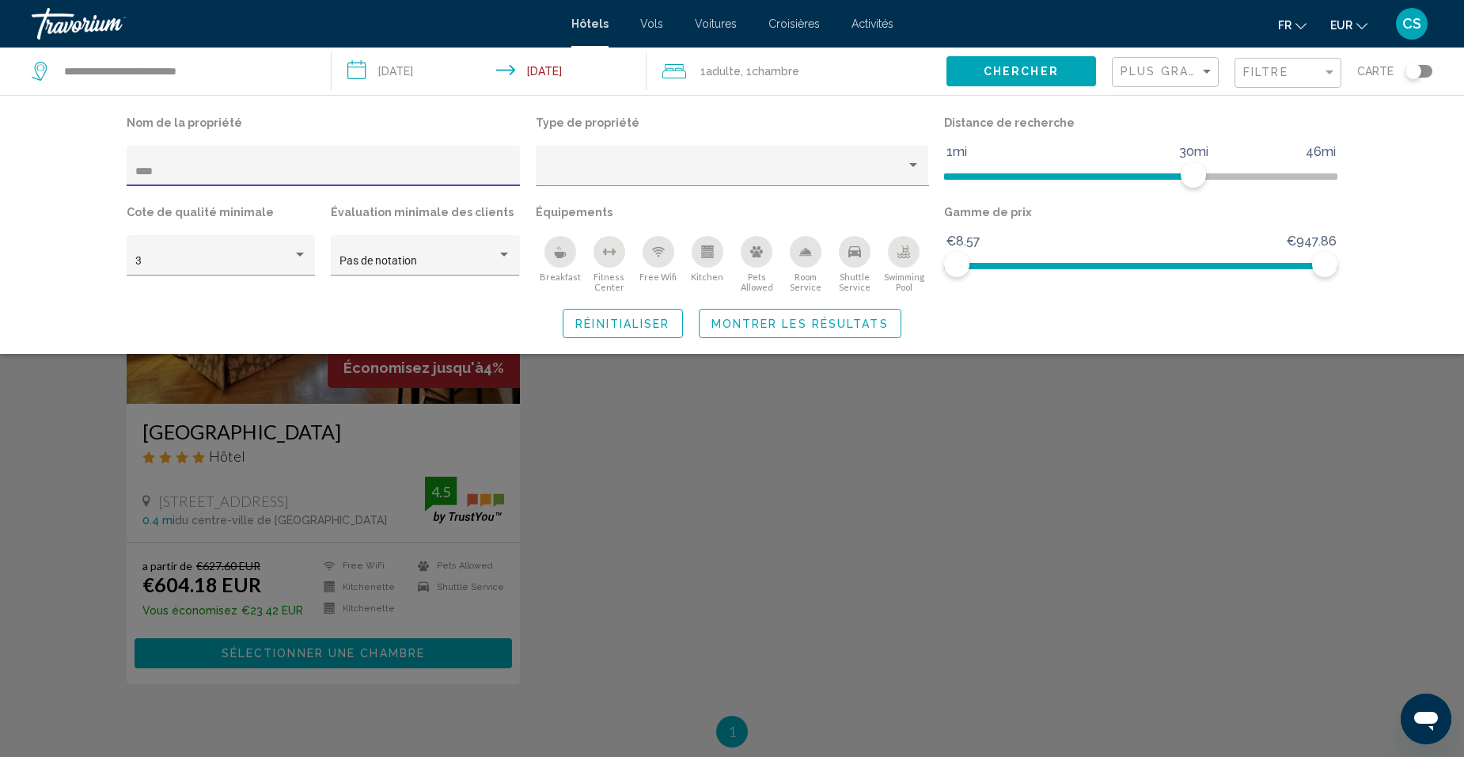
drag, startPoint x: 188, startPoint y: 169, endPoint x: 107, endPoint y: 172, distance: 81.5
click at [107, 171] on div "Nom de la propriété **** Type de propriété Distance de recherche 1mi 46mi 30mi …" at bounding box center [732, 225] width 1274 height 226
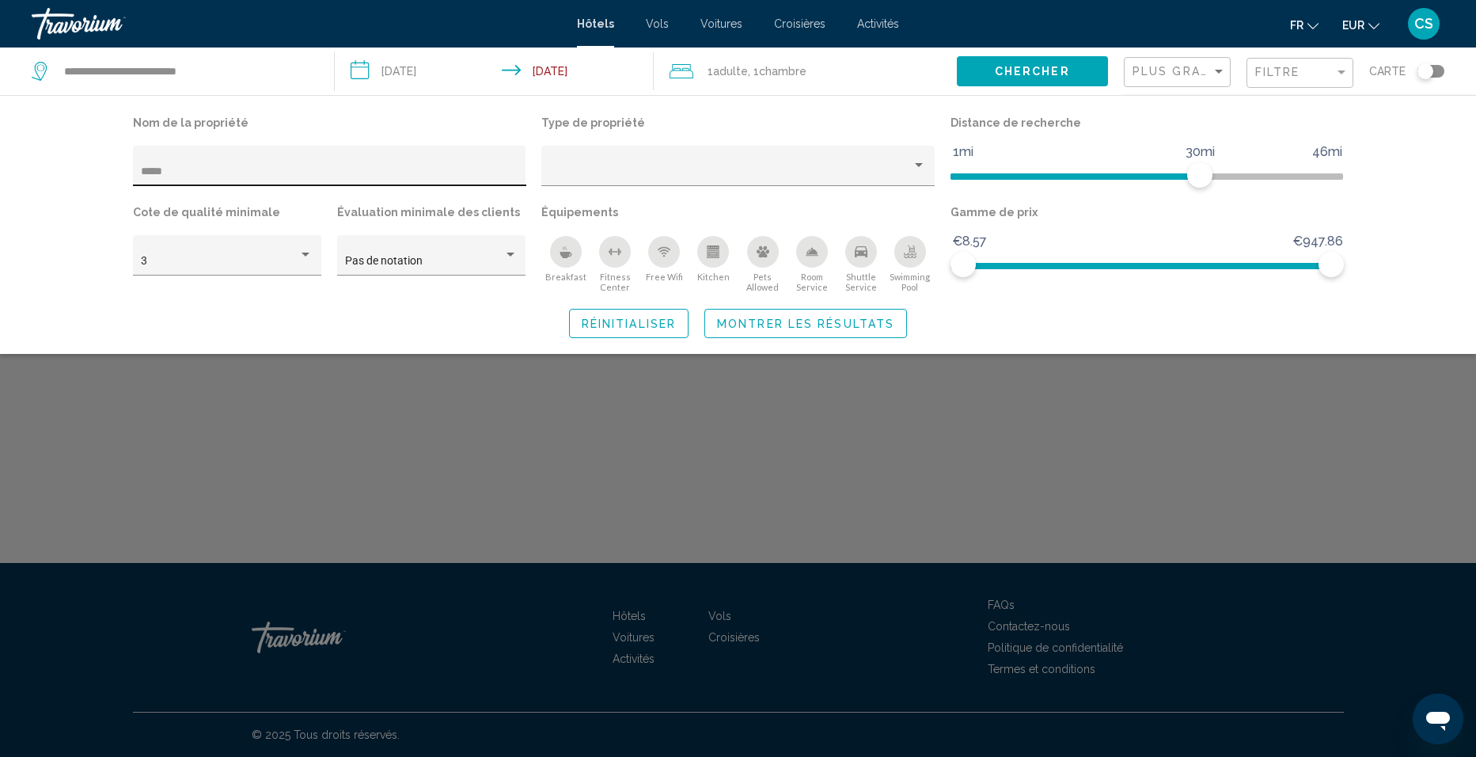
drag, startPoint x: 281, startPoint y: 157, endPoint x: 194, endPoint y: 174, distance: 88.6
click at [194, 174] on div "*****" at bounding box center [329, 170] width 377 height 32
drag, startPoint x: 144, startPoint y: 175, endPoint x: 89, endPoint y: 175, distance: 55.4
click at [96, 175] on div "Nom de la propriété ***** Type de propriété Distance de recherche 1mi 46mi 30mi…" at bounding box center [738, 224] width 1476 height 259
type input "*"
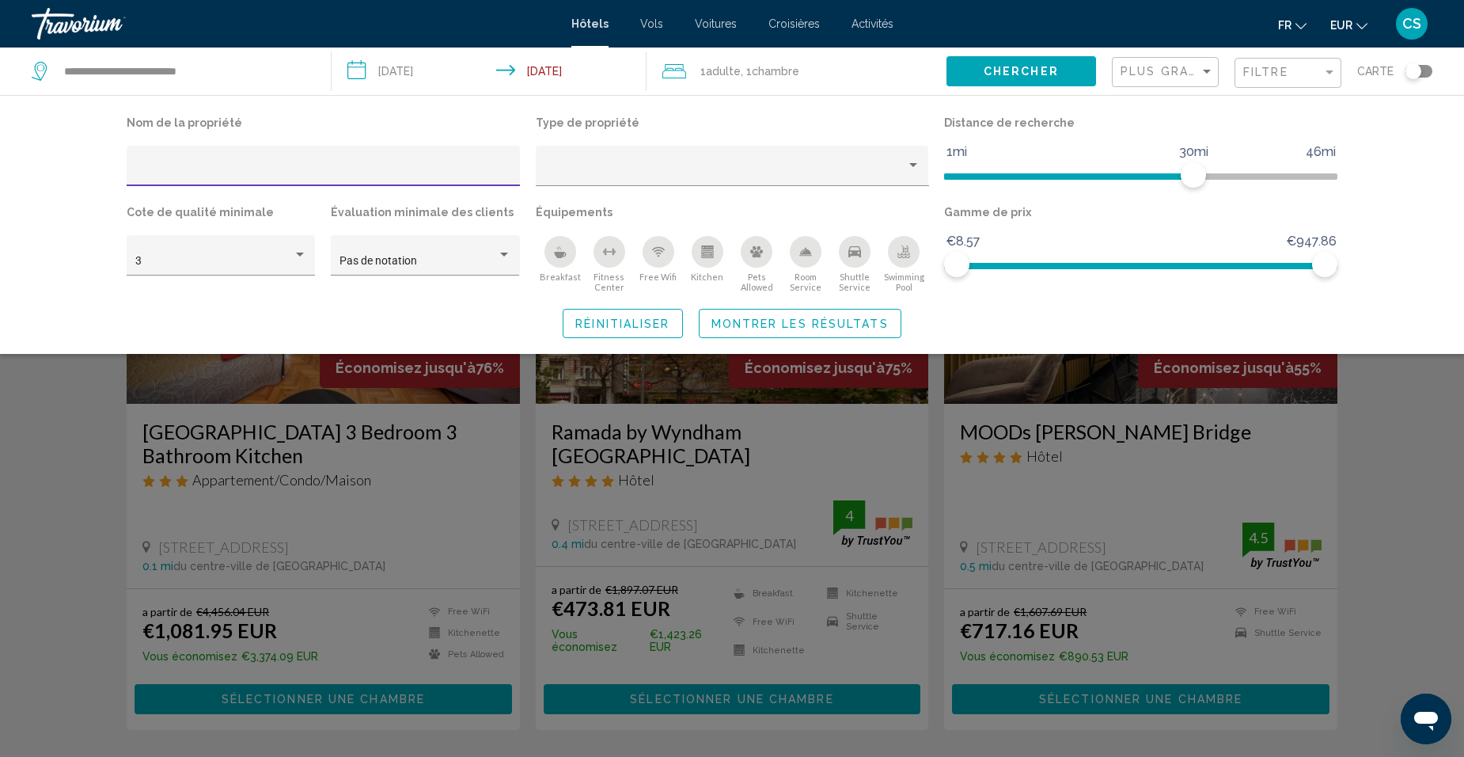
click at [326, 172] on input "Hotel Filters" at bounding box center [323, 171] width 377 height 13
paste input "**********"
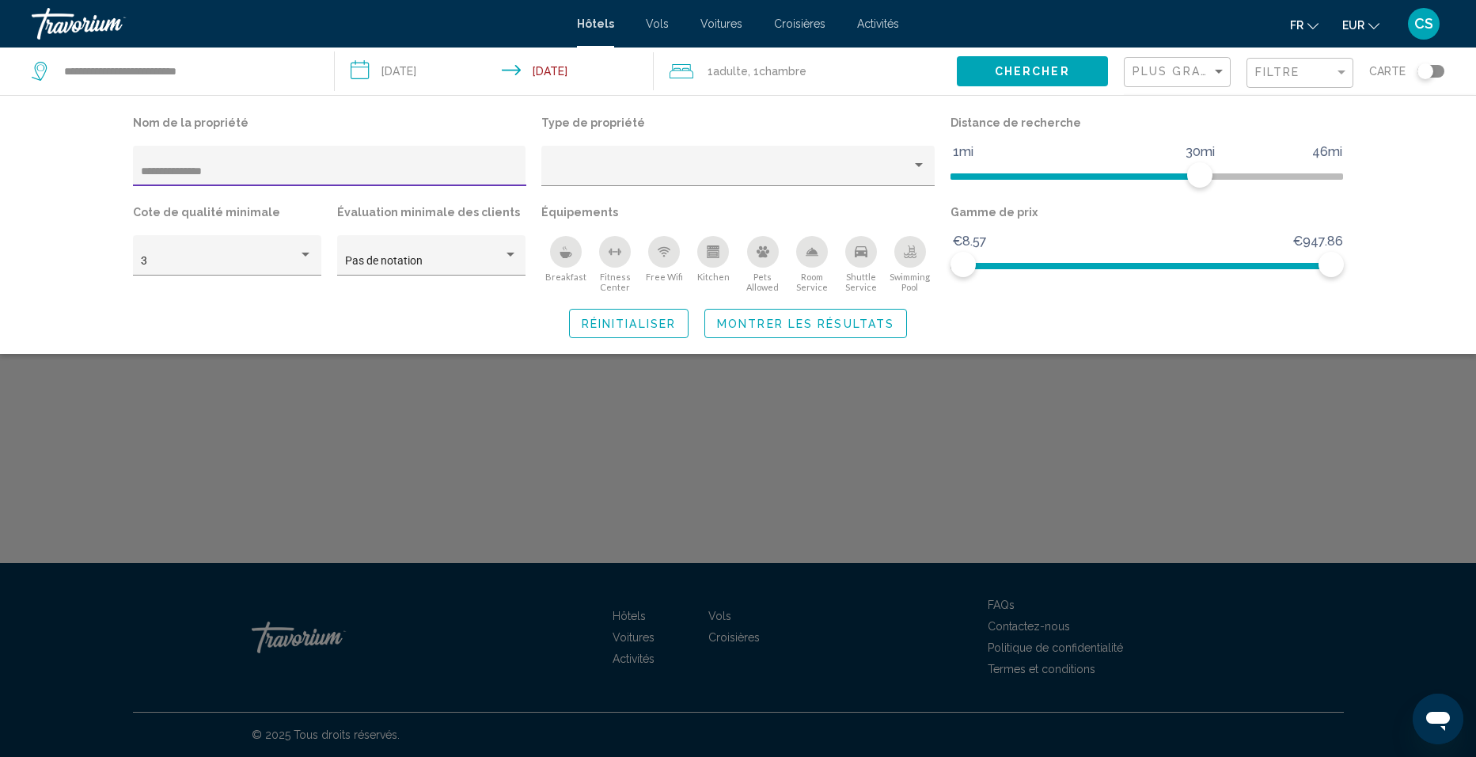
drag, startPoint x: 241, startPoint y: 169, endPoint x: 174, endPoint y: 163, distance: 66.8
click at [174, 163] on div "**********" at bounding box center [329, 170] width 377 height 32
type input "*"
click at [168, 169] on div "****" at bounding box center [329, 170] width 377 height 32
drag, startPoint x: 157, startPoint y: 169, endPoint x: 31, endPoint y: 172, distance: 126.7
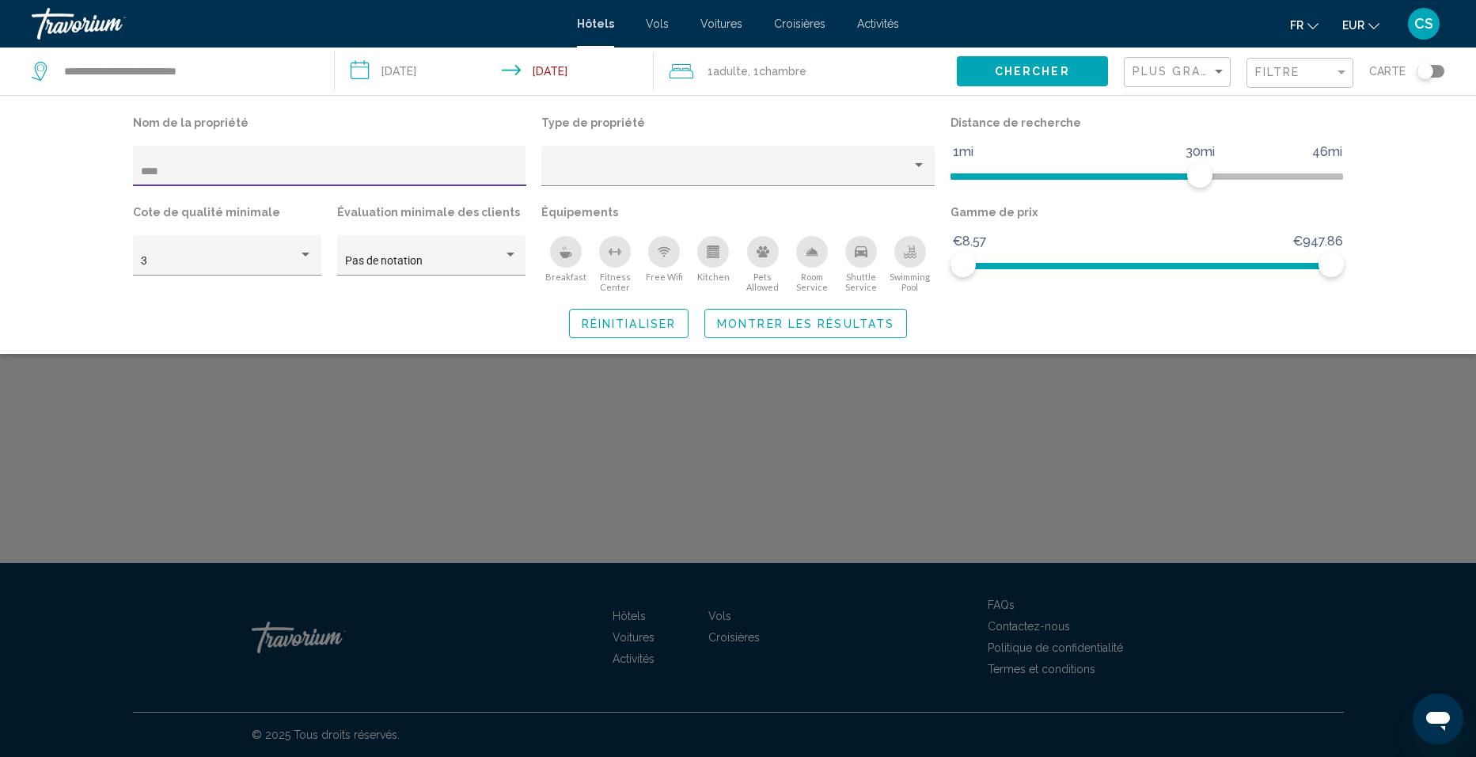
click at [34, 174] on div "Nom de la propriété **** Type de propriété Distance de recherche 1mi 46mi 30mi …" at bounding box center [738, 224] width 1476 height 259
type input "*"
drag, startPoint x: 188, startPoint y: 172, endPoint x: 9, endPoint y: 169, distance: 179.7
click at [10, 169] on div "Nom de la propriété ***** Type de propriété Distance de recherche 1mi 46mi 30mi…" at bounding box center [738, 224] width 1476 height 259
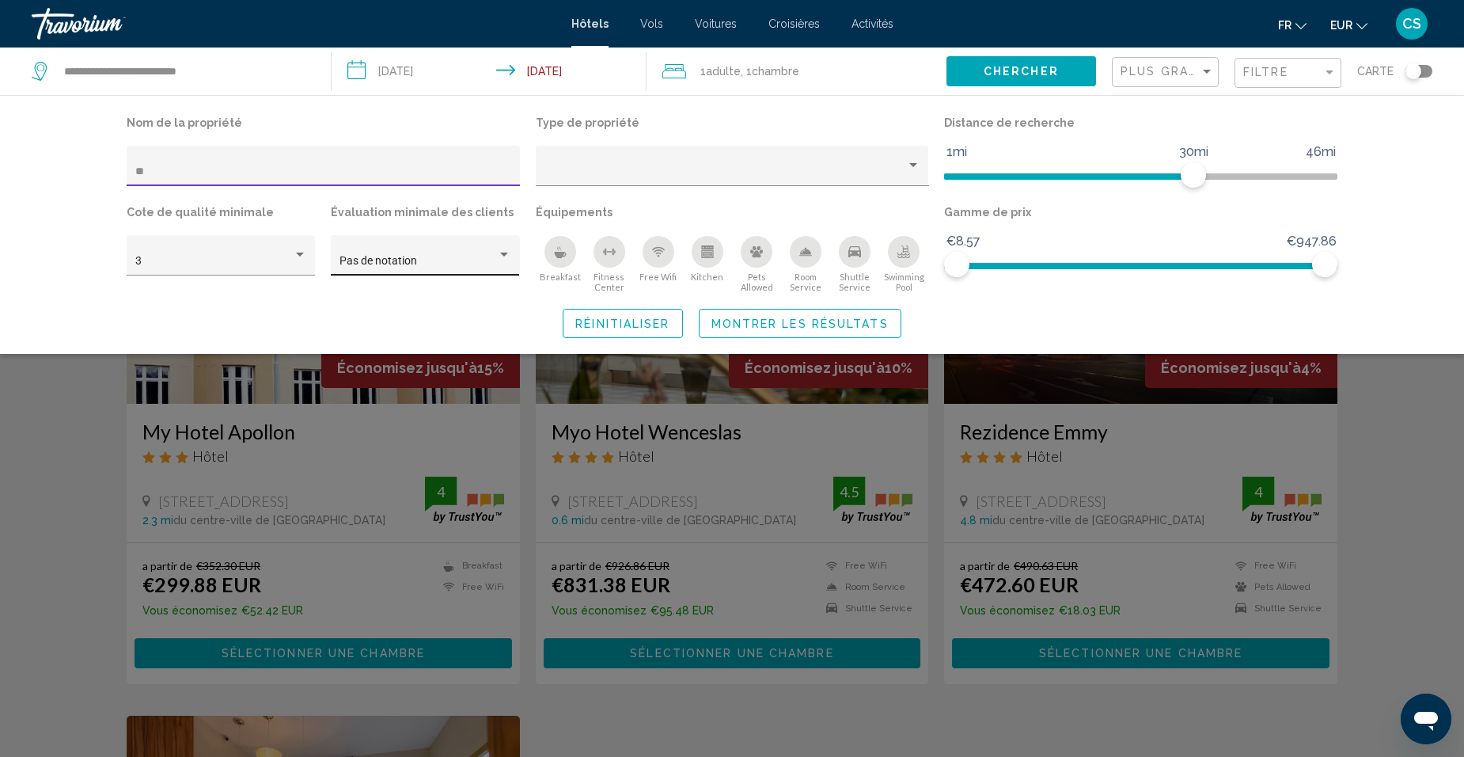
type input "*"
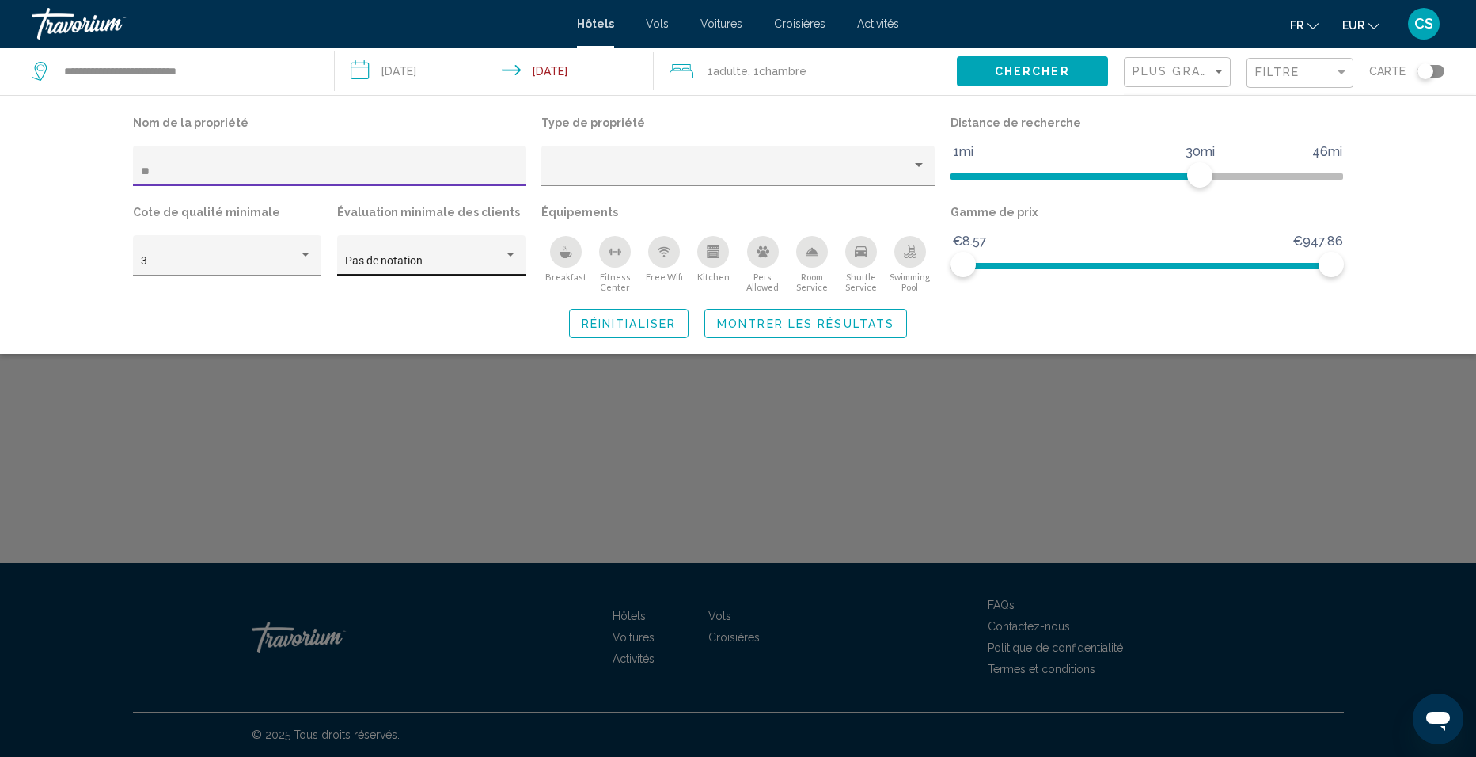
type input "*"
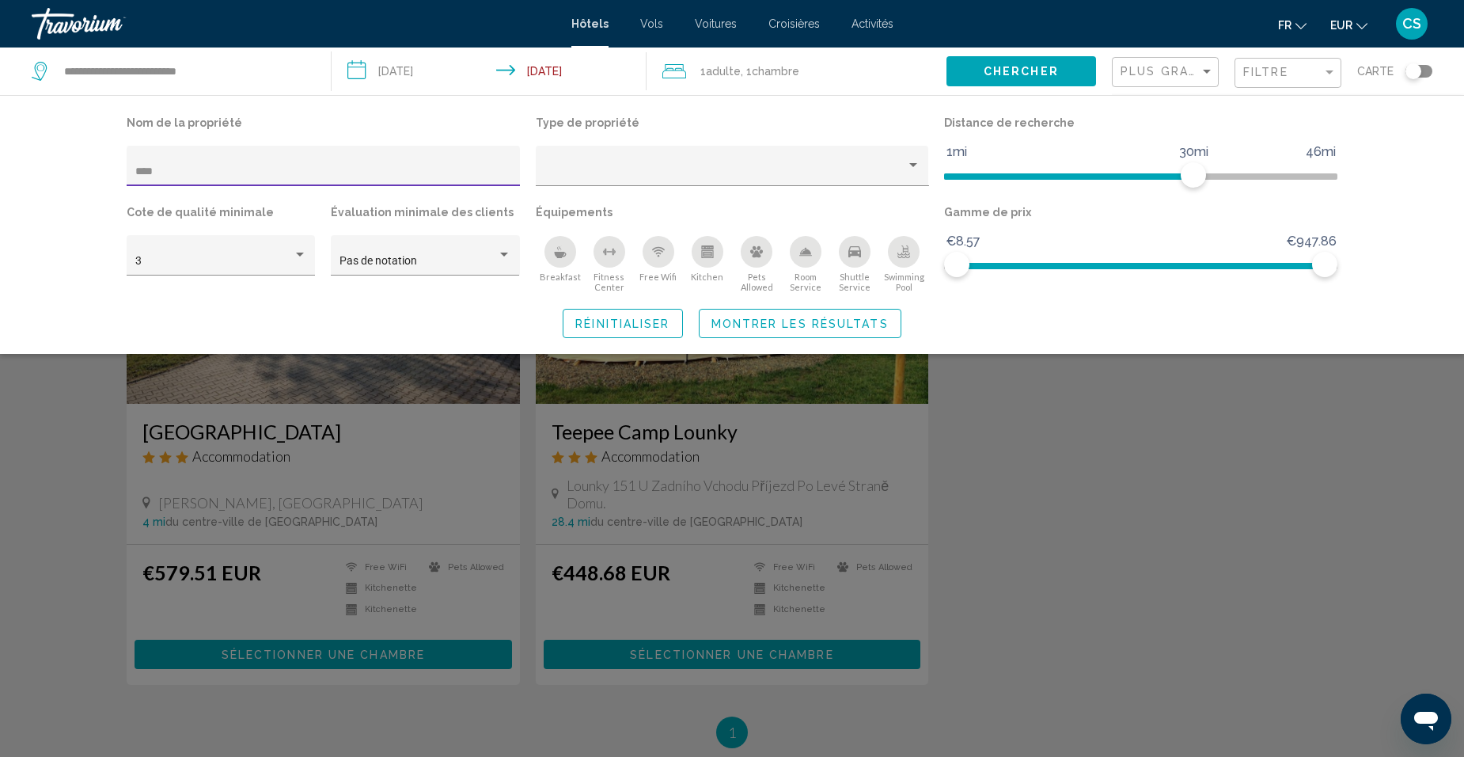
type input "****"
click at [965, 482] on div "Search widget" at bounding box center [732, 496] width 1464 height 519
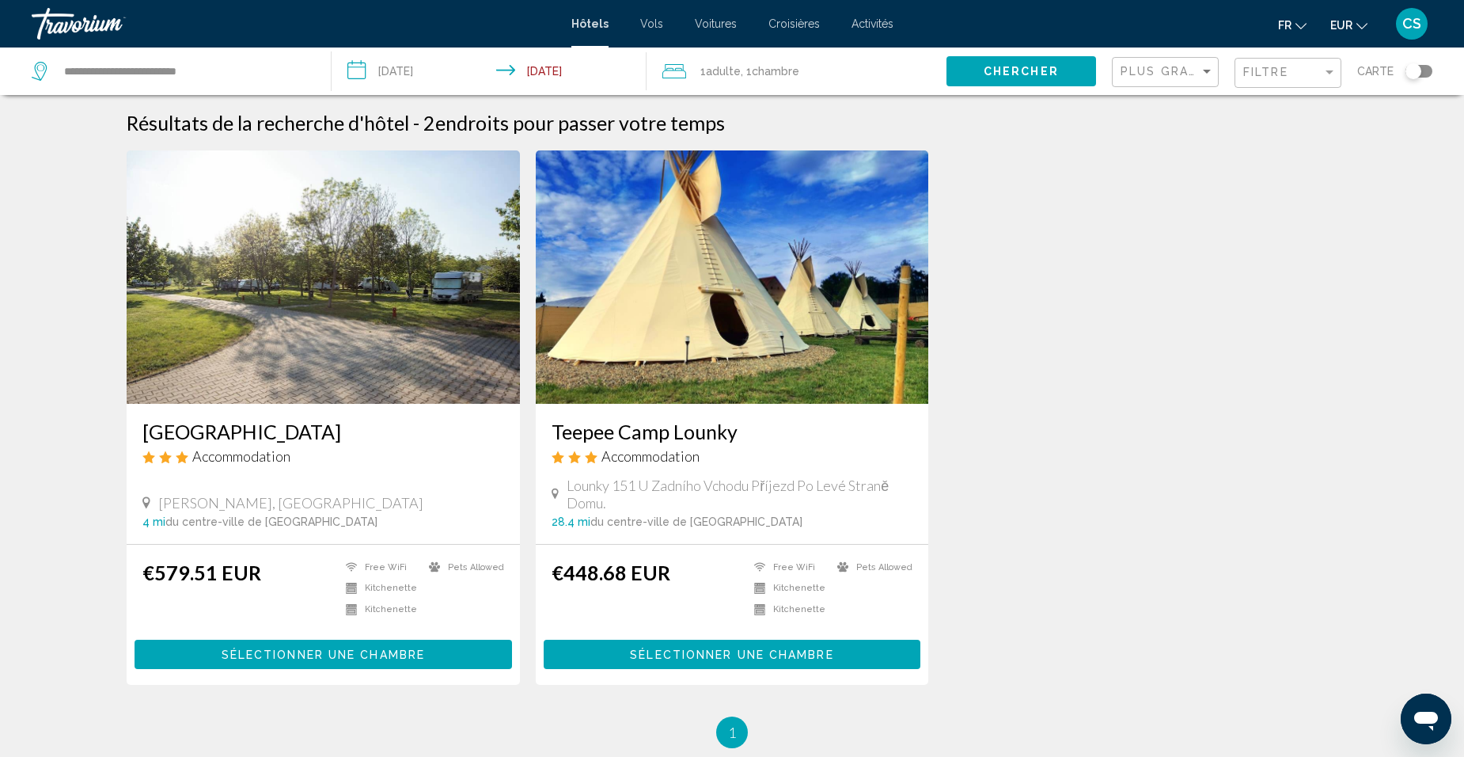
drag, startPoint x: 410, startPoint y: 319, endPoint x: 410, endPoint y: 339, distance: 20.6
click at [410, 321] on img "Main content" at bounding box center [323, 276] width 393 height 253
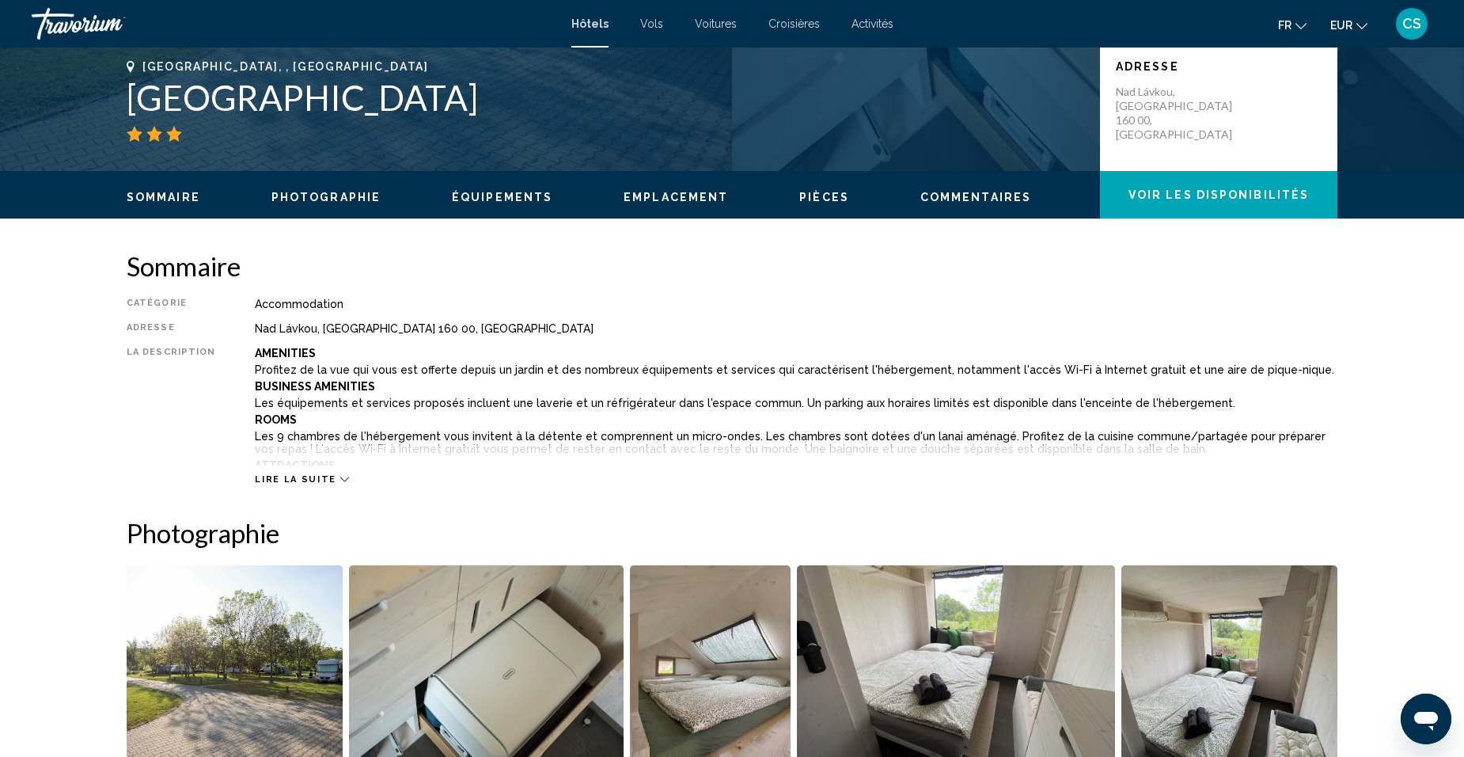
scroll to position [396, 0]
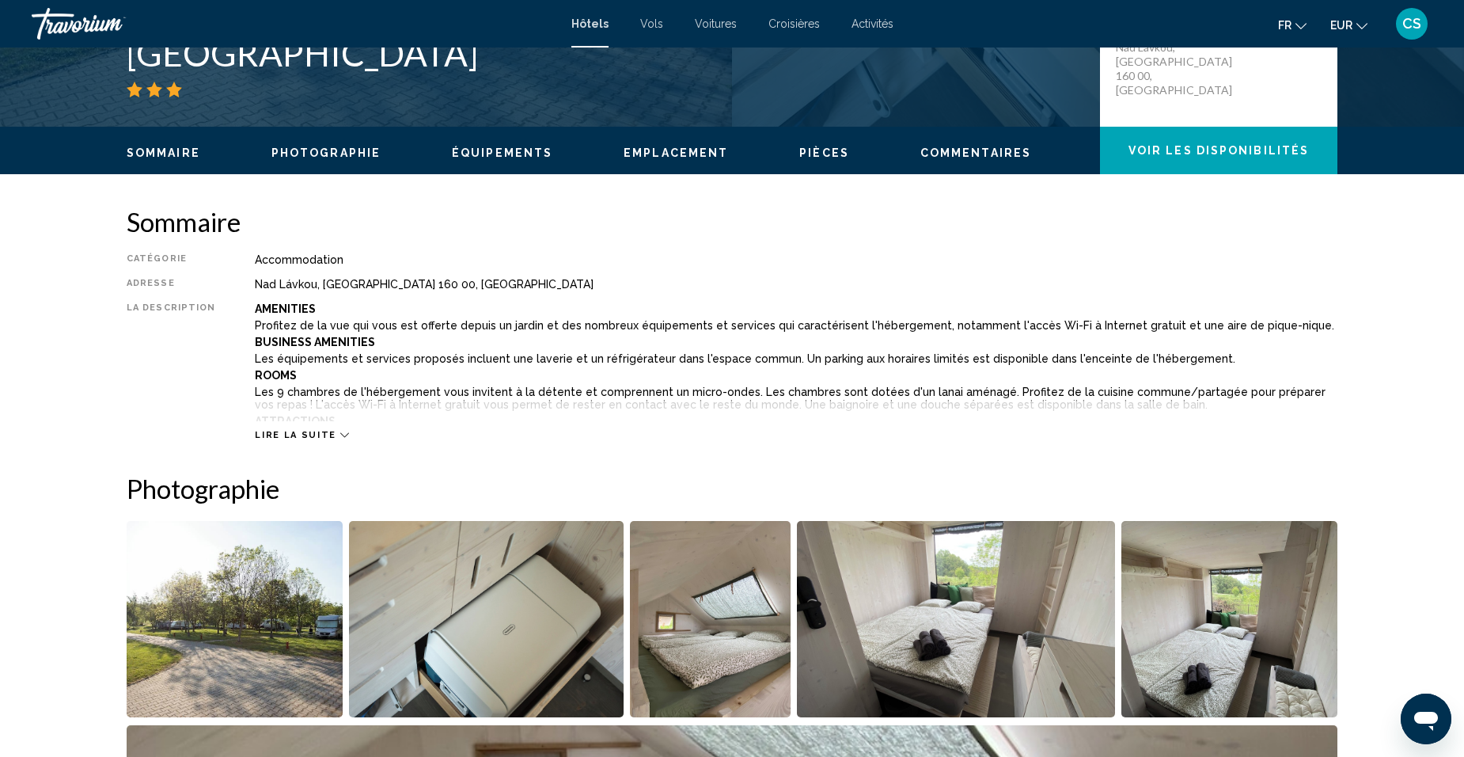
click at [315, 430] on span "Lire la suite" at bounding box center [295, 435] width 81 height 10
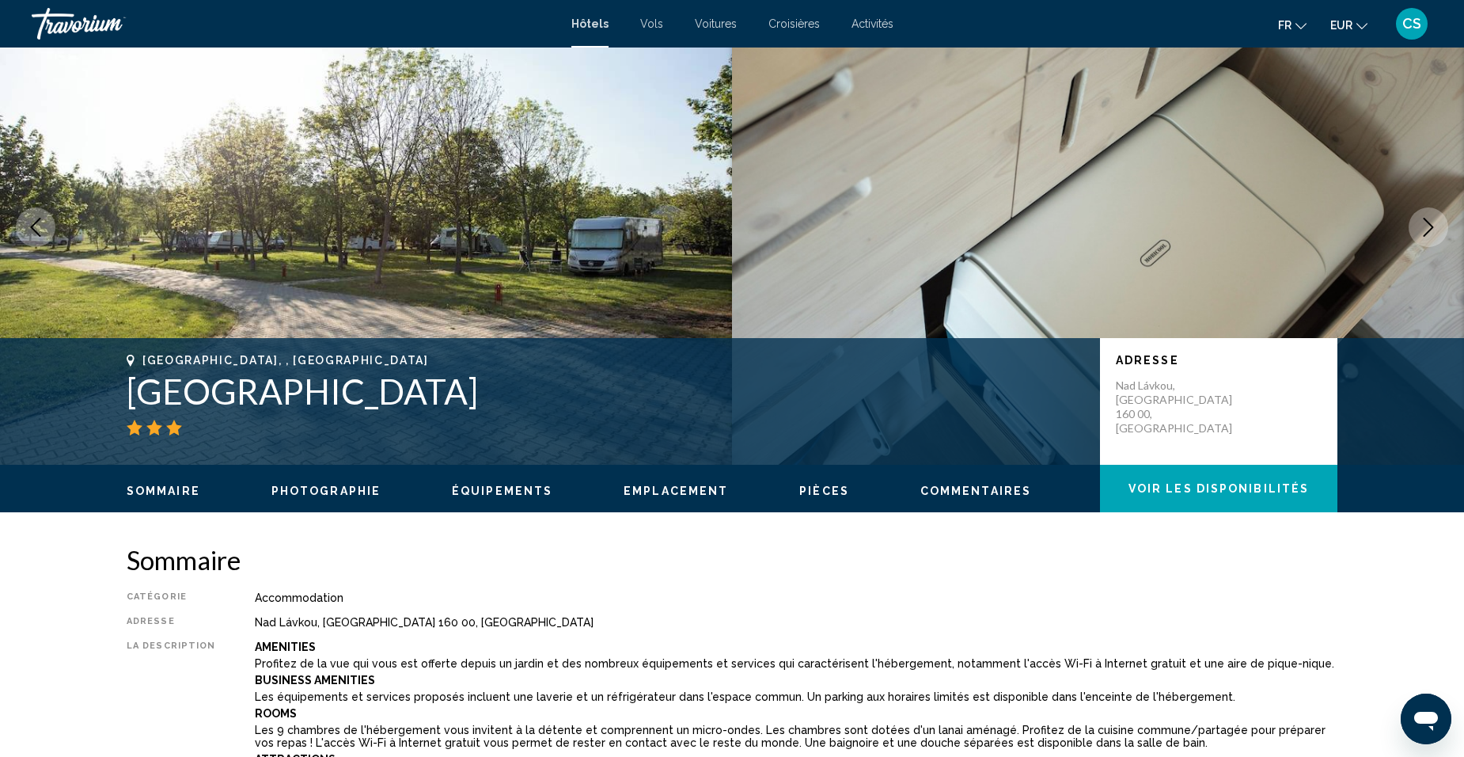
scroll to position [0, 0]
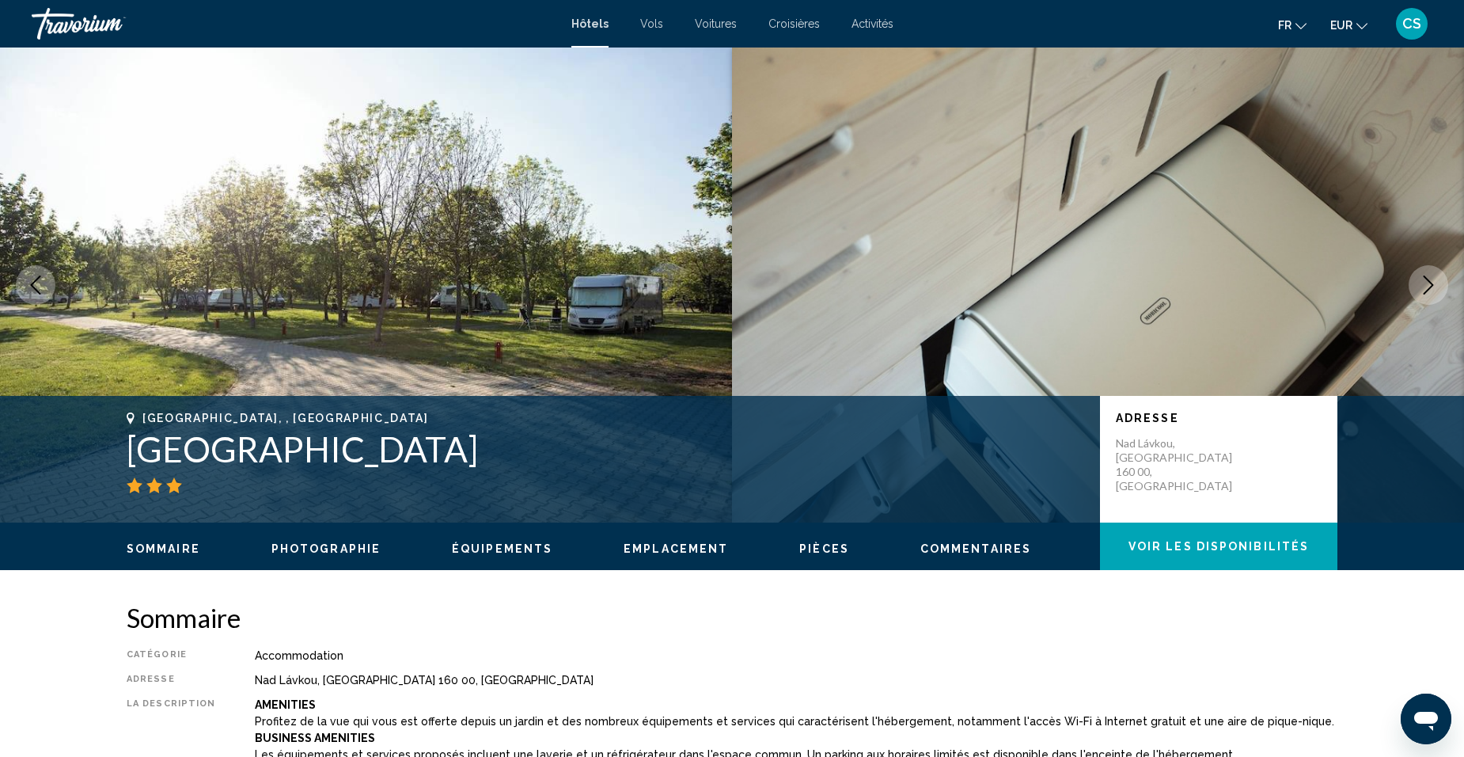
click at [321, 457] on h1 "Camp Dzban" at bounding box center [606, 448] width 958 height 41
drag, startPoint x: 321, startPoint y: 457, endPoint x: 111, endPoint y: 469, distance: 210.8
click at [111, 469] on div "Prague, , Czech Republic Camp Dzban Adresse Nad Lávkou, Prague 160 00, Czech Re…" at bounding box center [732, 458] width 1274 height 95
drag, startPoint x: 132, startPoint y: 457, endPoint x: 365, endPoint y: 442, distance: 233.1
click at [365, 442] on h1 "Camp Dzban" at bounding box center [606, 448] width 958 height 41
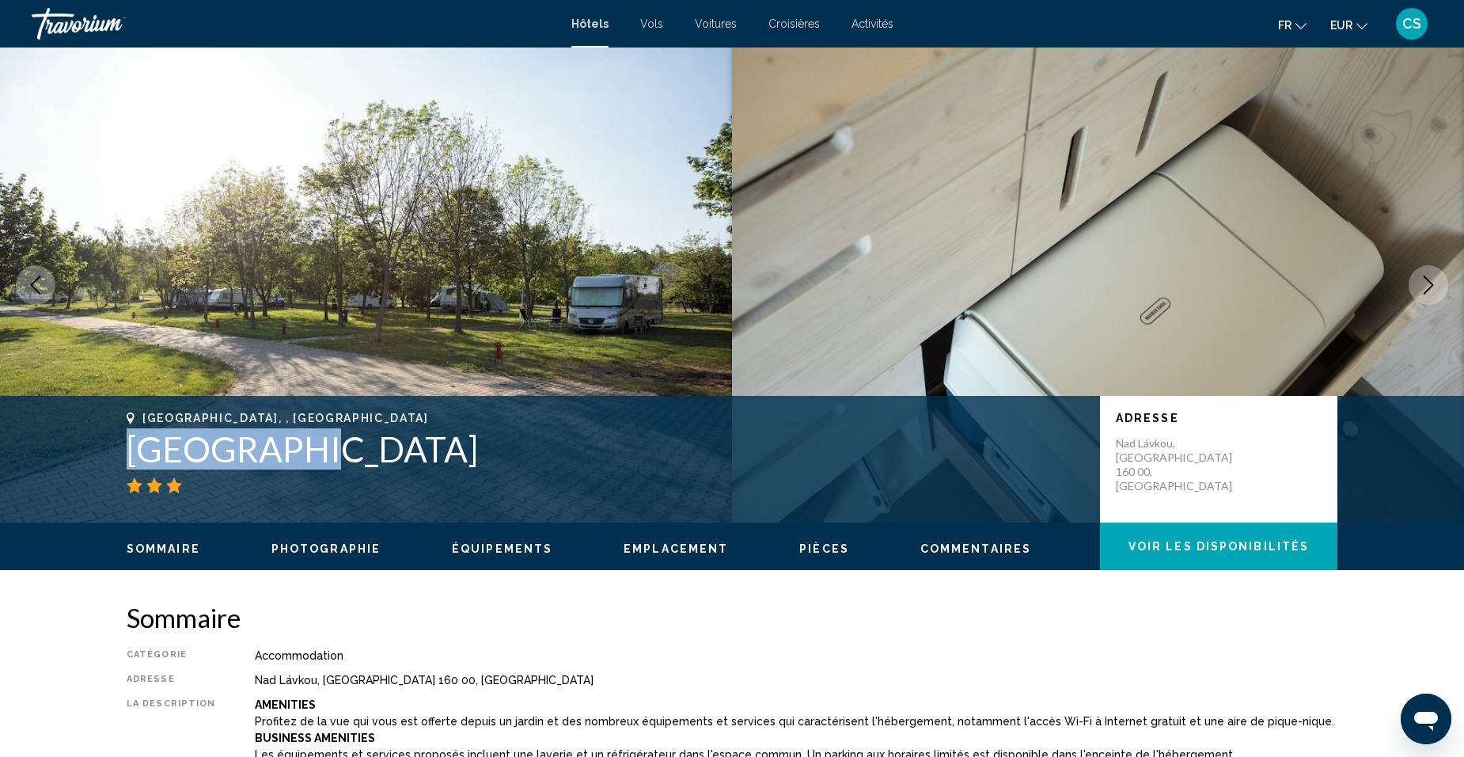
drag, startPoint x: 365, startPoint y: 442, endPoint x: 286, endPoint y: 456, distance: 79.5
copy h1 "Camp Dzban"
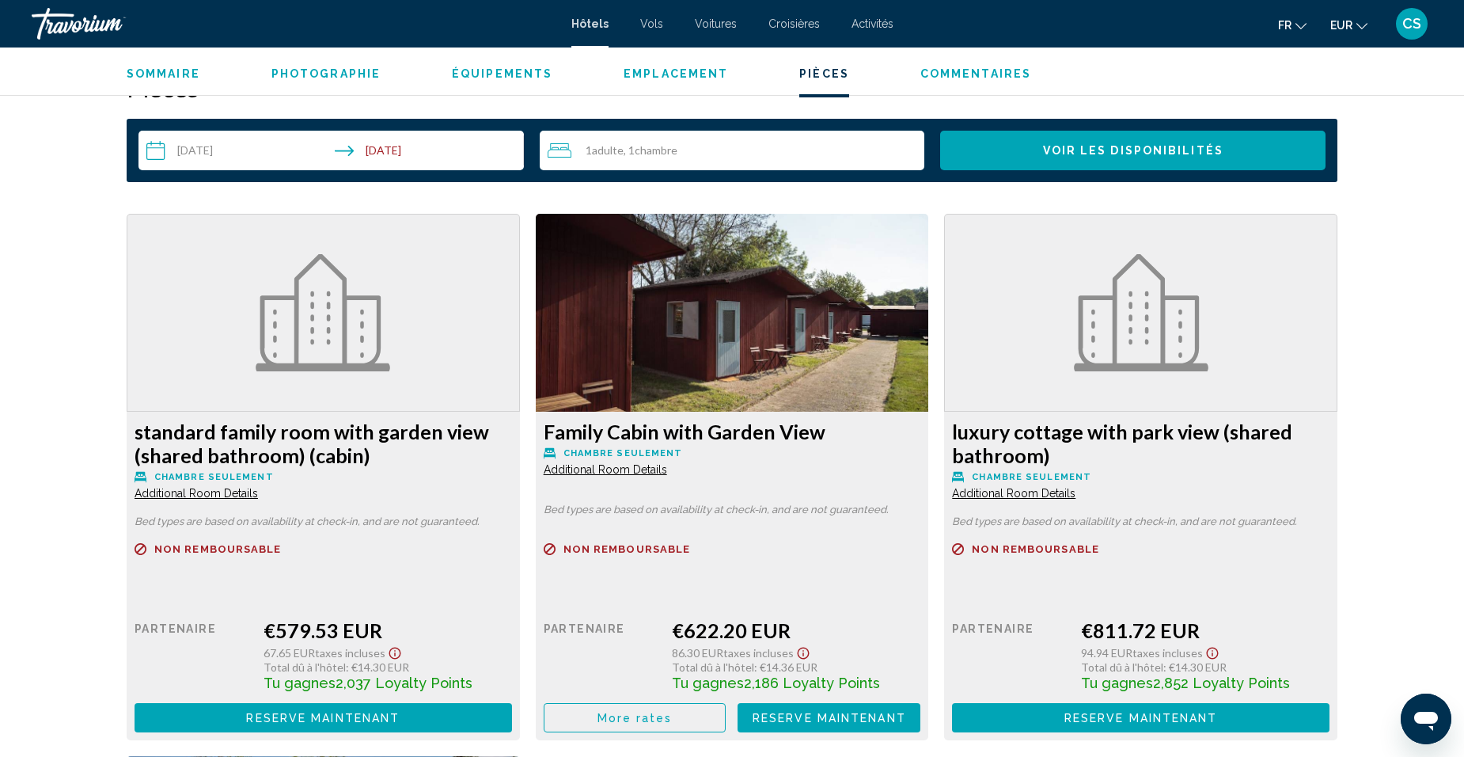
scroll to position [2375, 0]
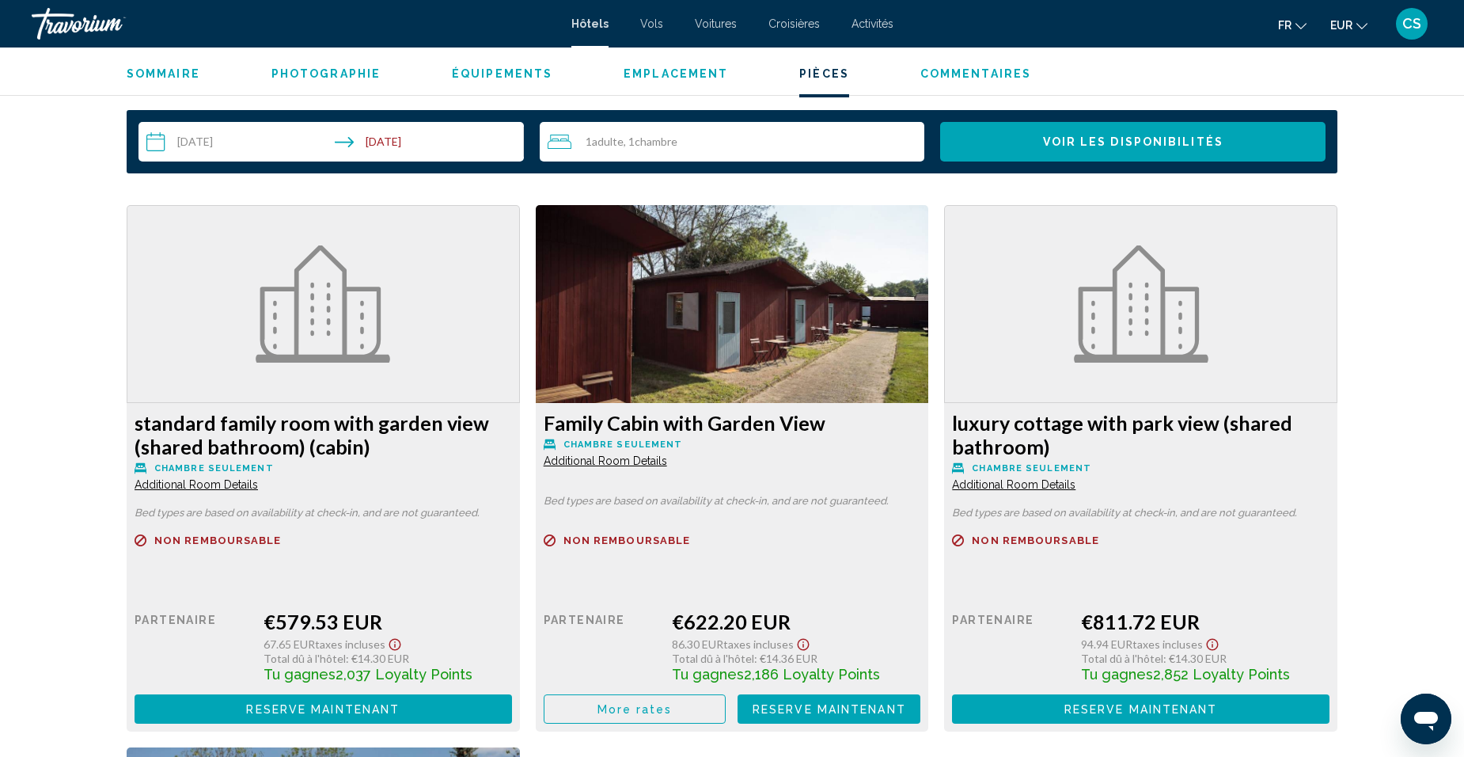
drag, startPoint x: 758, startPoint y: 457, endPoint x: 729, endPoint y: 379, distance: 83.6
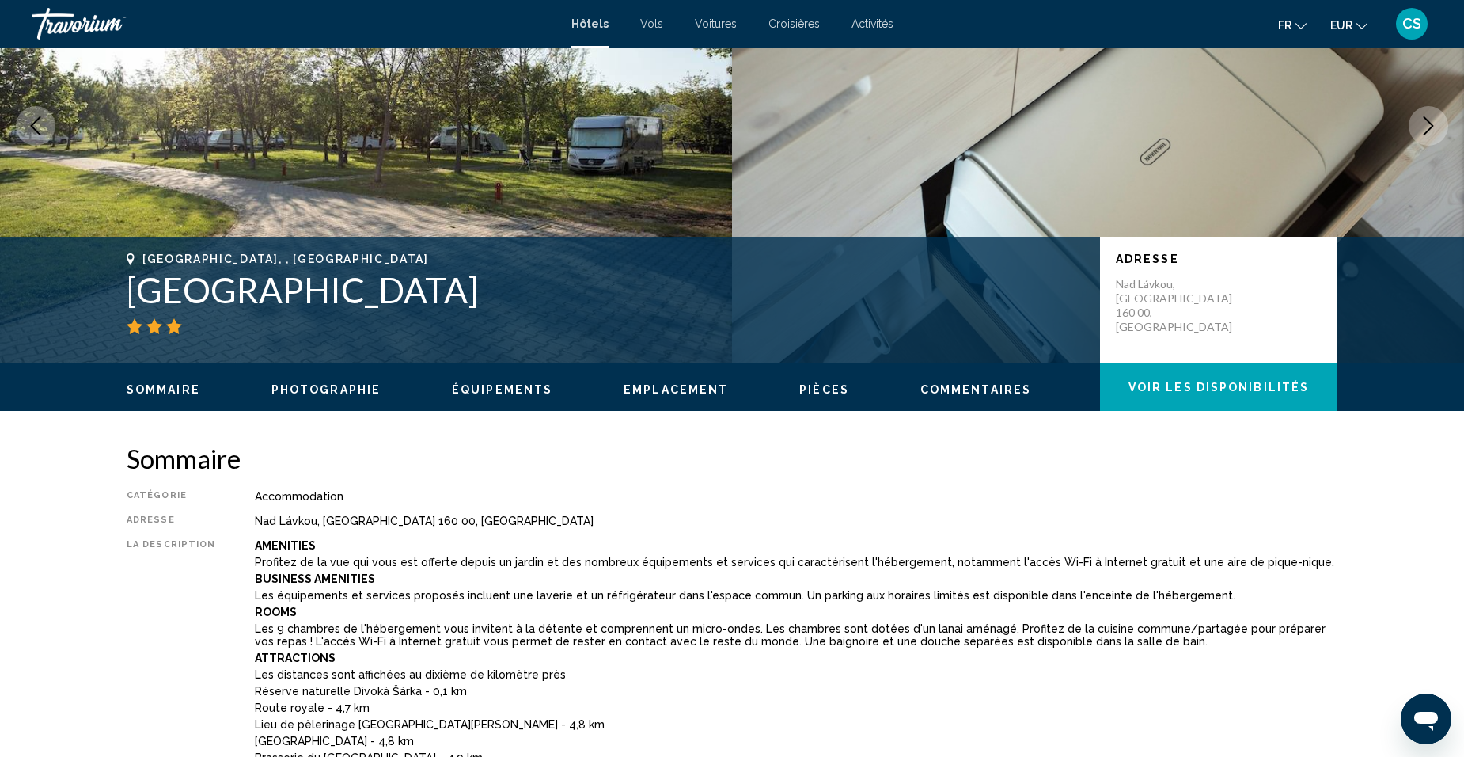
scroll to position [0, 0]
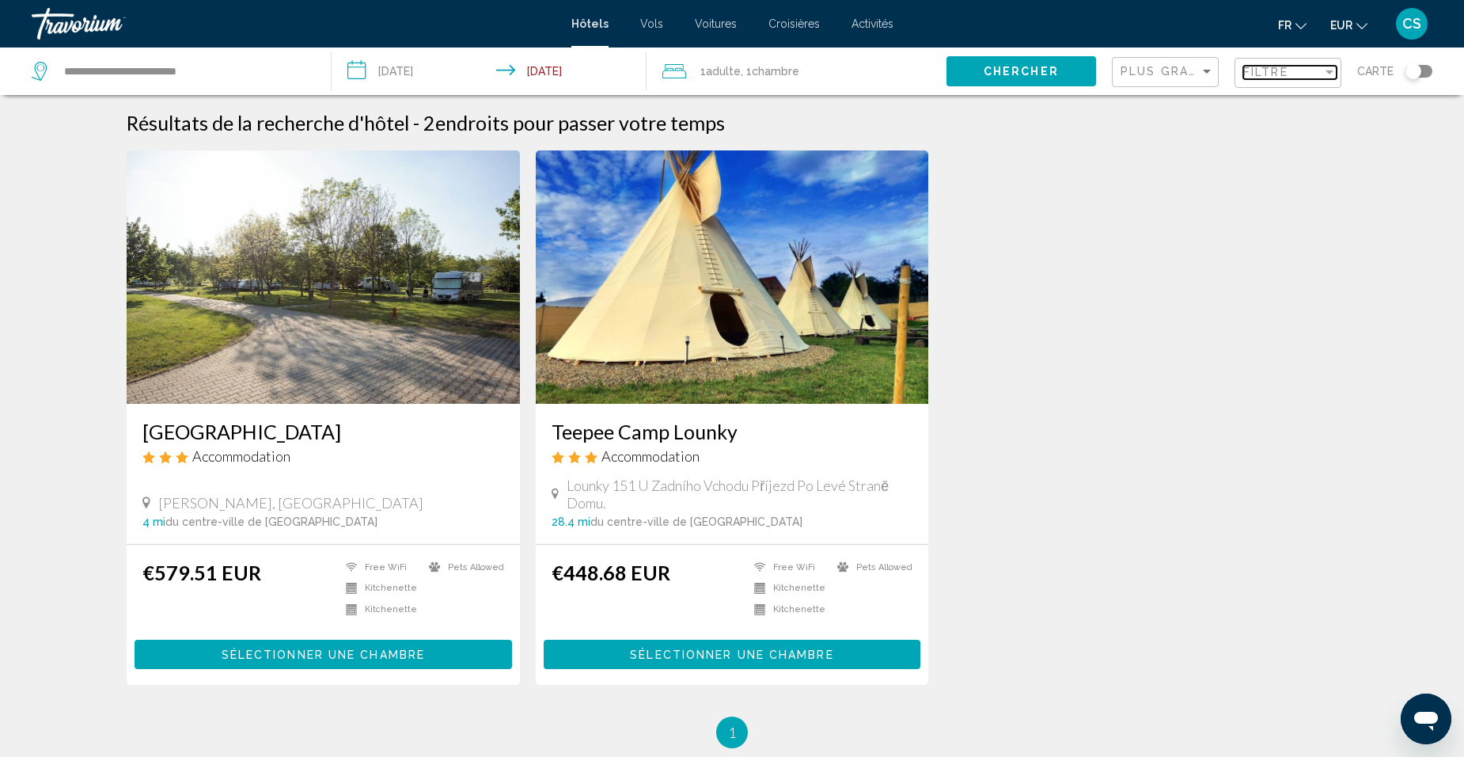
click at [1256, 74] on span "Filtre" at bounding box center [1265, 72] width 45 height 13
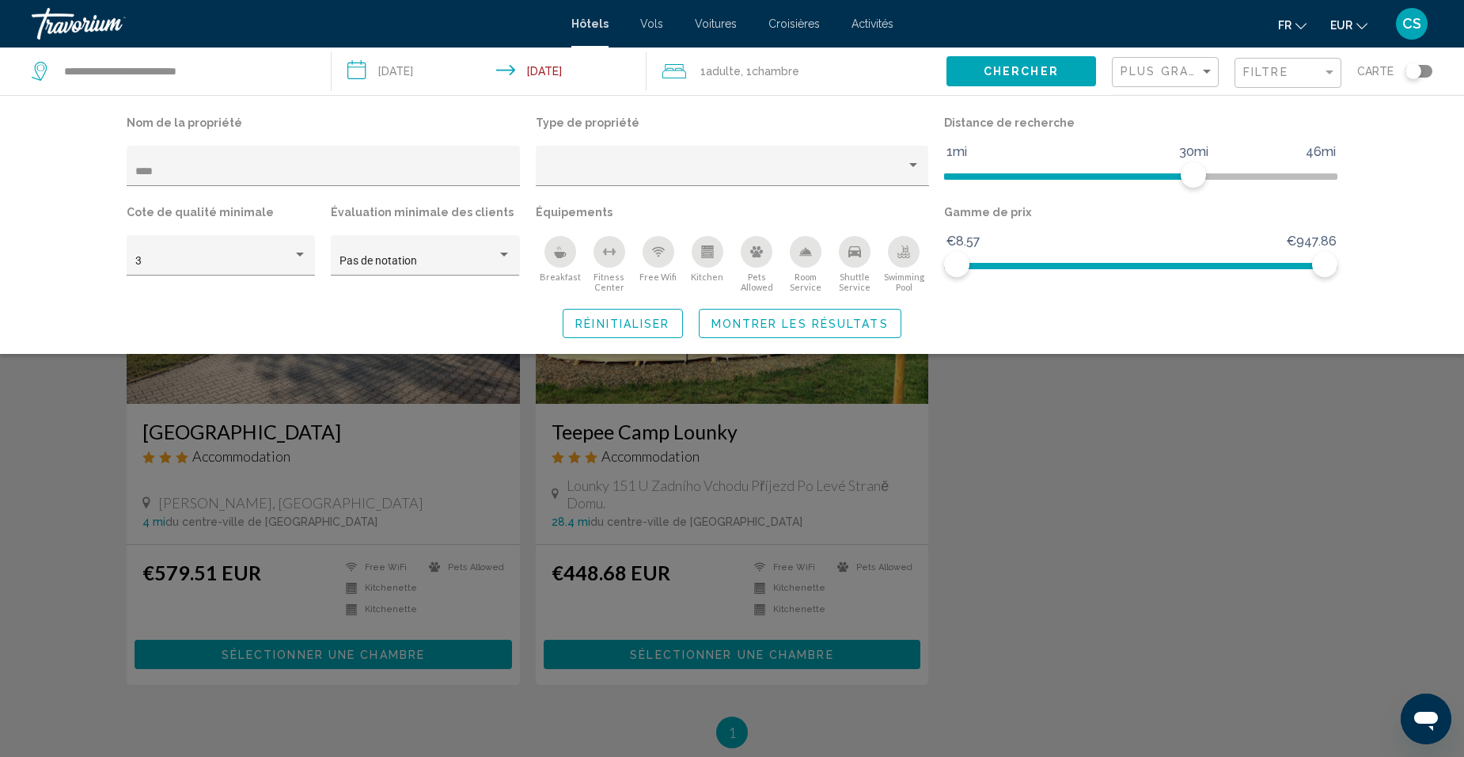
drag, startPoint x: 229, startPoint y: 170, endPoint x: 46, endPoint y: 169, distance: 182.8
click at [46, 169] on div "Nom de la propriété **** Type de propriété Distance de recherche 1mi 46mi 30mi …" at bounding box center [732, 224] width 1464 height 259
drag, startPoint x: 260, startPoint y: 159, endPoint x: 137, endPoint y: 181, distance: 125.4
click at [137, 181] on div "****" at bounding box center [323, 170] width 377 height 32
drag, startPoint x: 169, startPoint y: 174, endPoint x: 124, endPoint y: 176, distance: 44.3
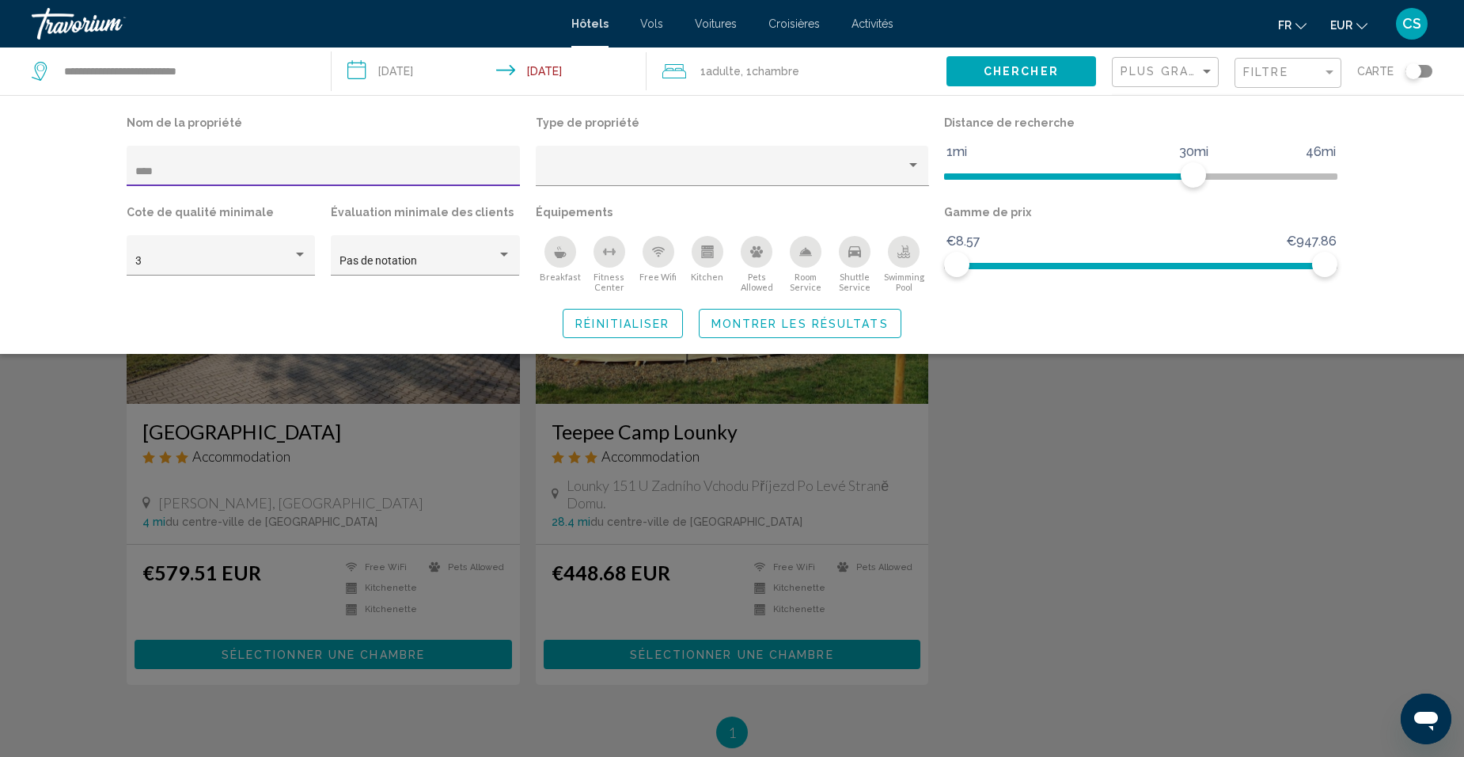
click at [124, 176] on div "Nom de la propriété ****" at bounding box center [323, 156] width 409 height 89
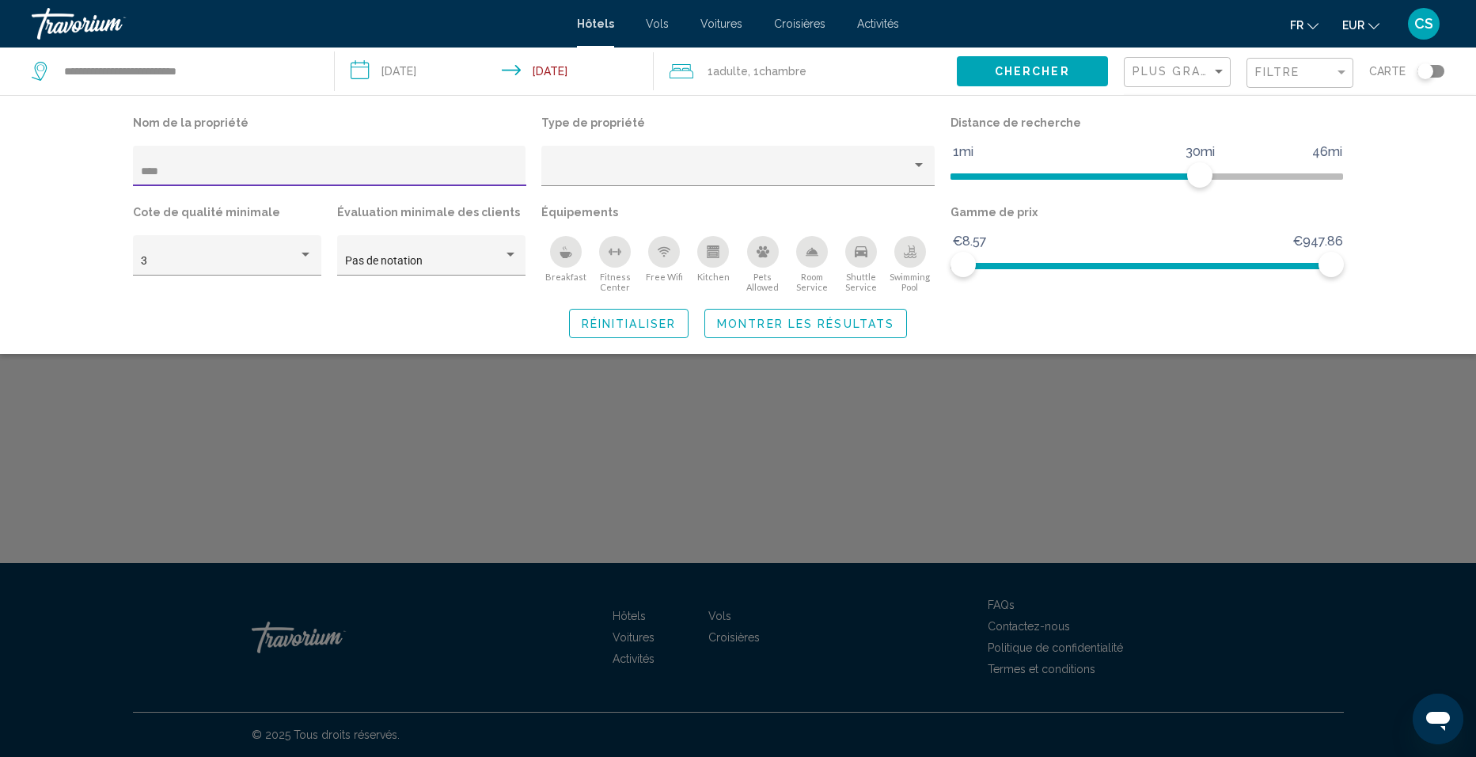
click at [271, 176] on input "****" at bounding box center [329, 171] width 377 height 13
click at [171, 176] on input "****" at bounding box center [329, 171] width 377 height 13
type input "*"
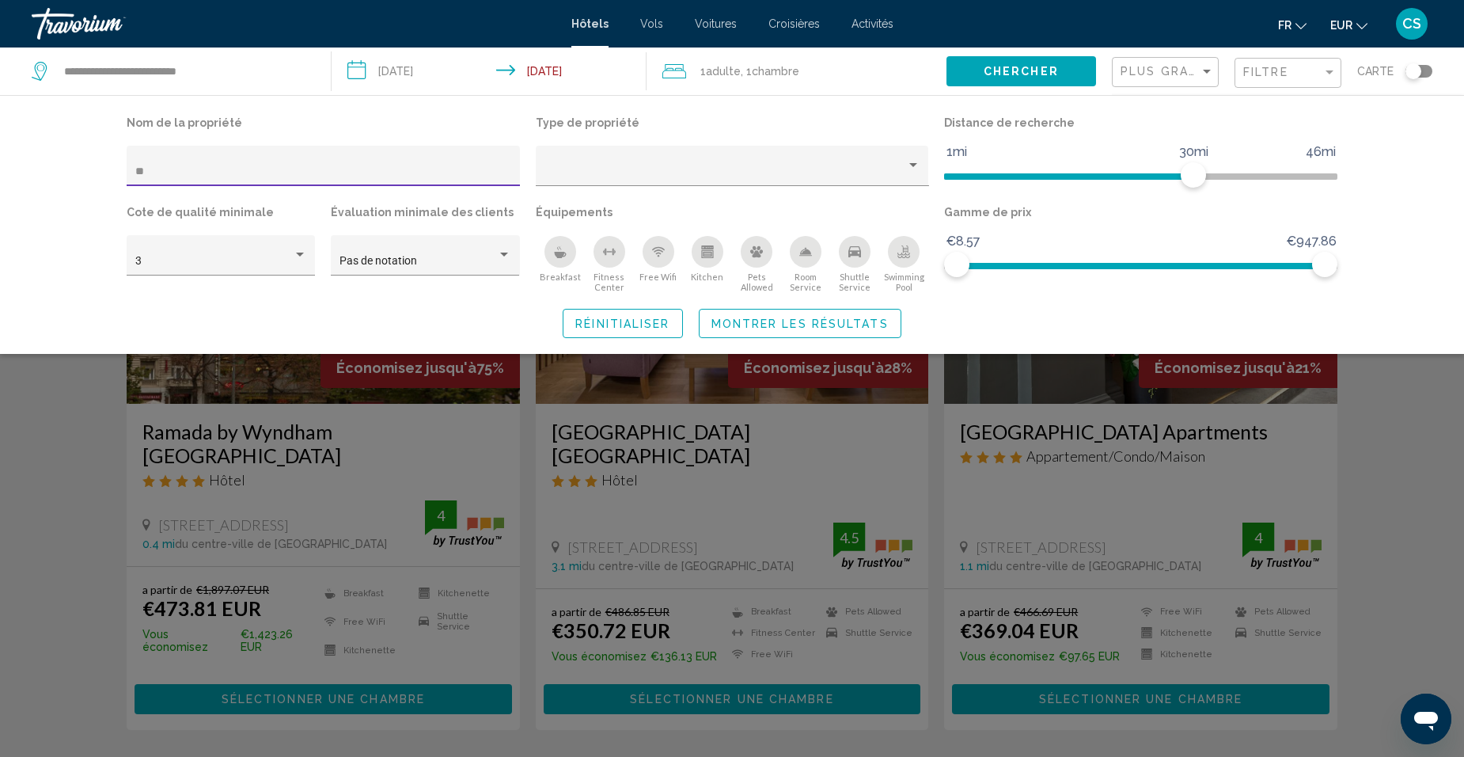
drag, startPoint x: 272, startPoint y: 176, endPoint x: 54, endPoint y: 165, distance: 218.7
click at [54, 165] on div "Nom de la propriété ** Type de propriété Distance de recherche 1mi 46mi 30mi Co…" at bounding box center [732, 224] width 1464 height 259
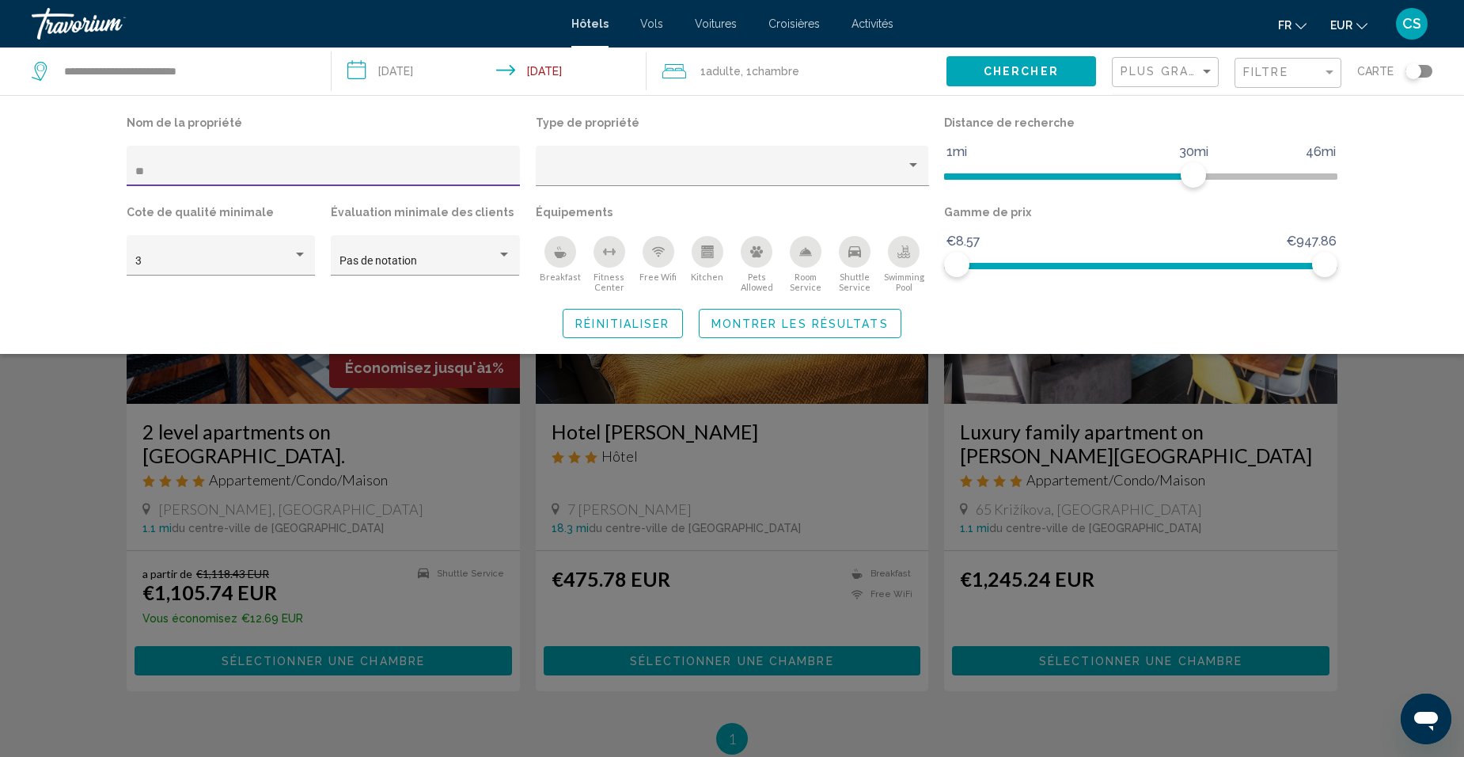
drag, startPoint x: 228, startPoint y: 172, endPoint x: 96, endPoint y: 164, distance: 132.4
click at [96, 164] on div "Nom de la propriété ** Type de propriété Distance de recherche 1mi 46mi 30mi Co…" at bounding box center [732, 225] width 1274 height 226
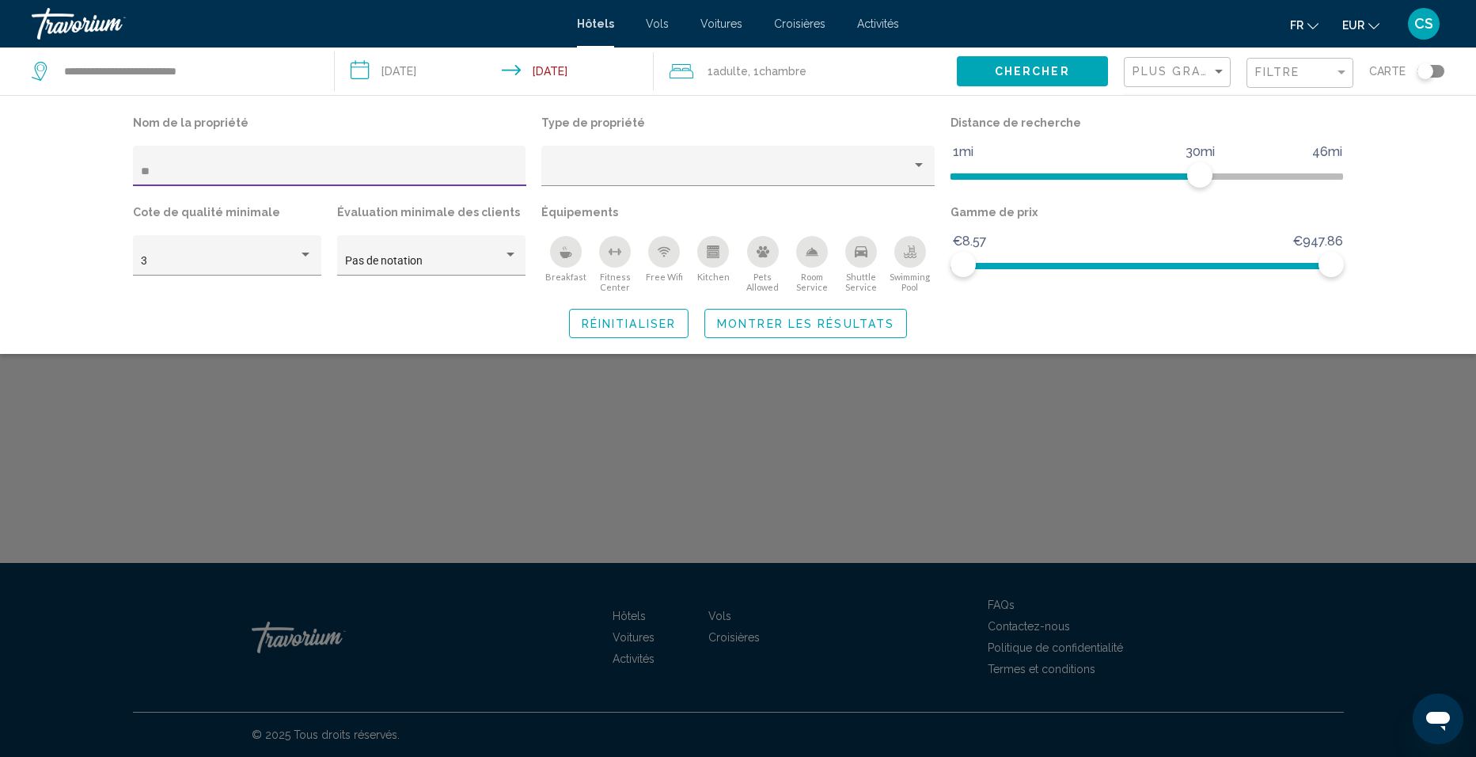
type input "*"
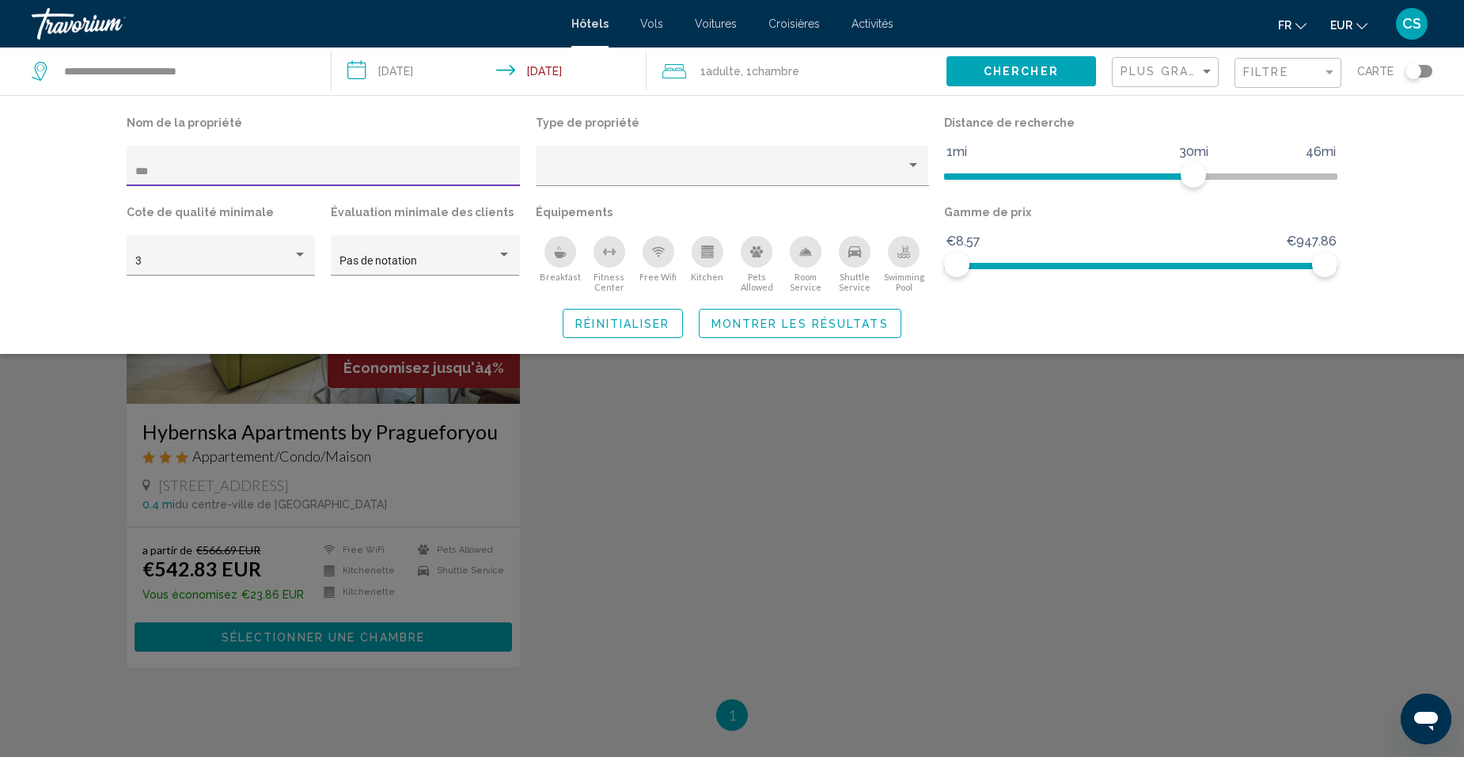
drag, startPoint x: 273, startPoint y: 167, endPoint x: 7, endPoint y: 142, distance: 267.1
click at [13, 147] on div "Nom de la propriété *** Type de propriété Distance de recherche 1mi 46mi 30mi C…" at bounding box center [732, 224] width 1464 height 259
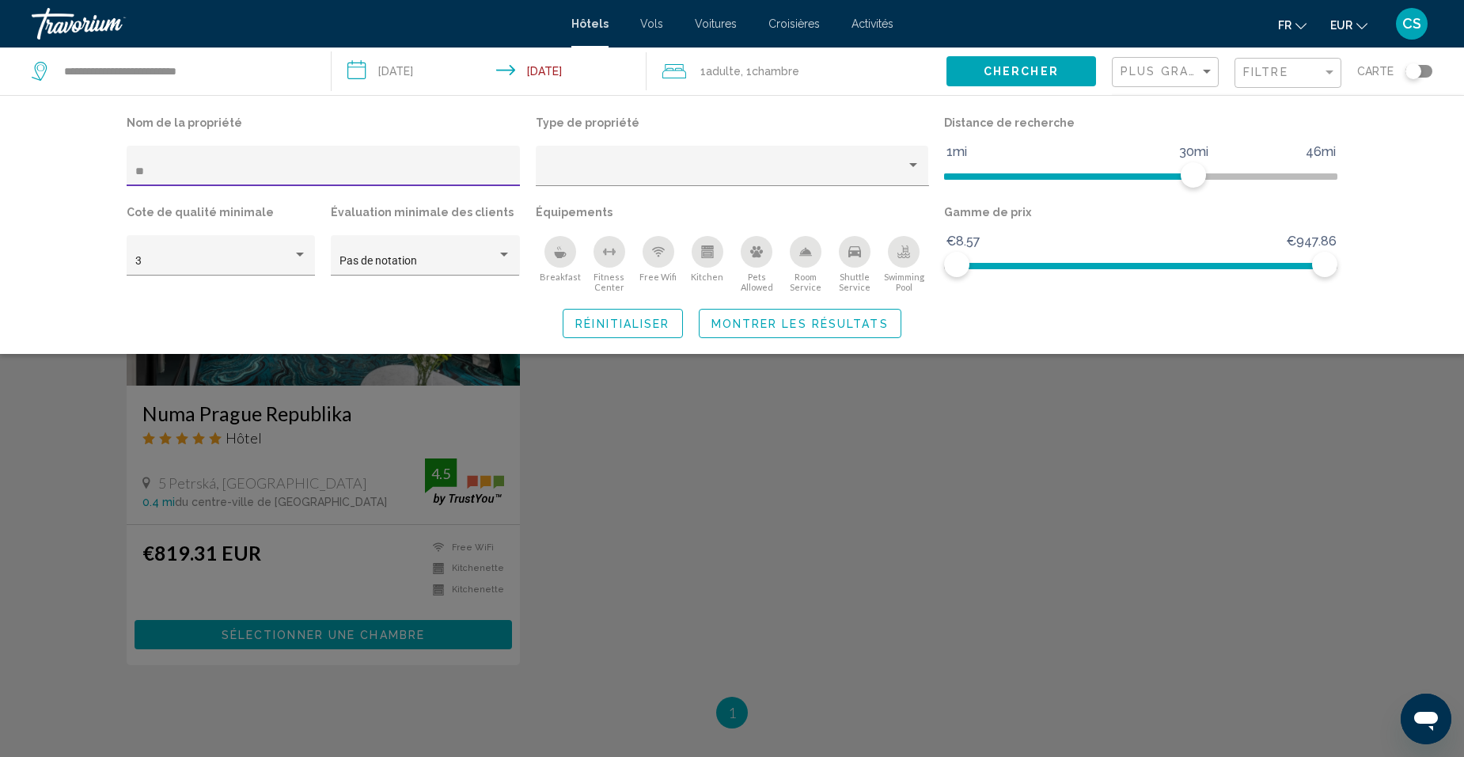
scroll to position [1187, 0]
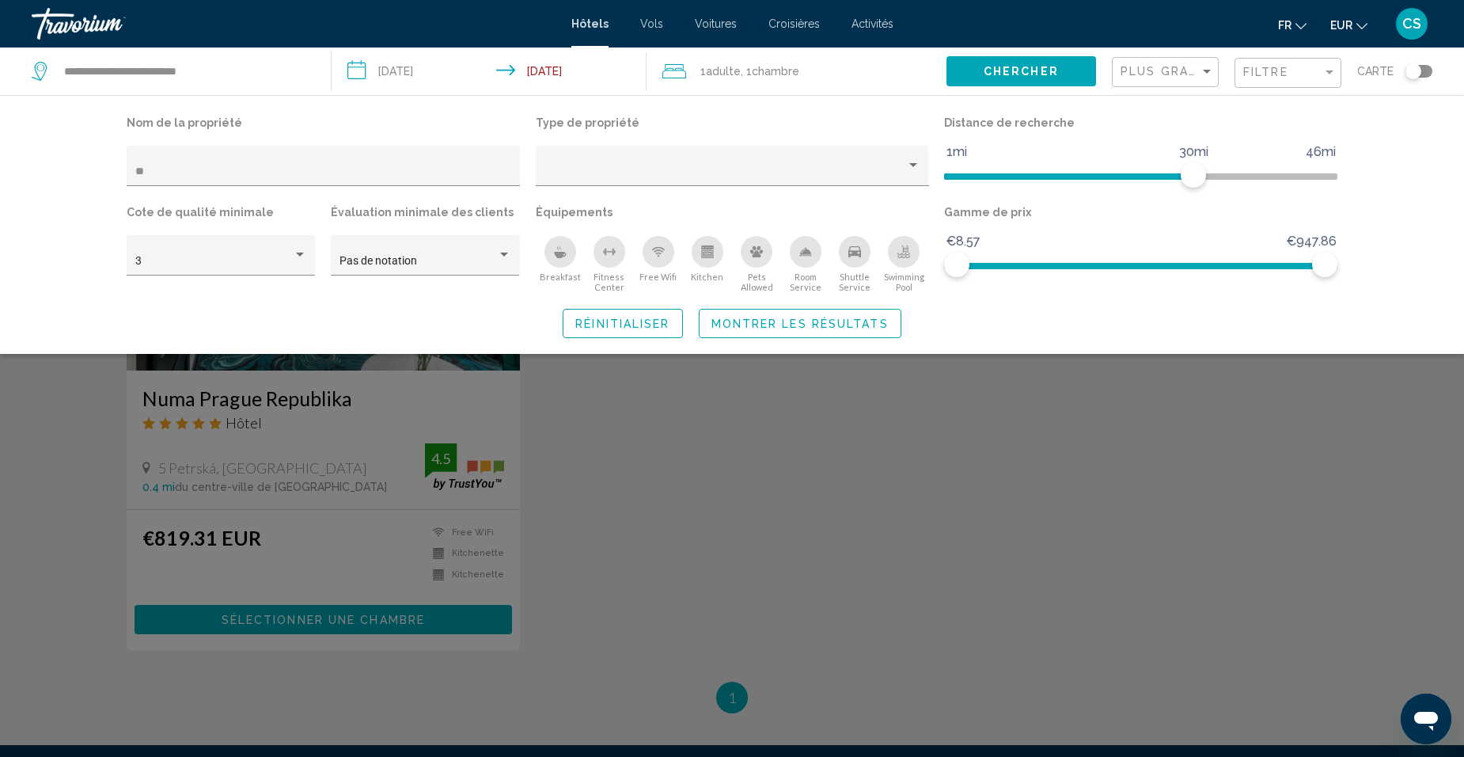
drag, startPoint x: 184, startPoint y: 161, endPoint x: 78, endPoint y: 164, distance: 106.1
click at [78, 164] on div "Nom de la propriété ** Type de propriété Distance de recherche 1mi 46mi 30mi Co…" at bounding box center [732, 224] width 1464 height 259
click at [232, 162] on div "**" at bounding box center [323, 170] width 377 height 32
type input "*"
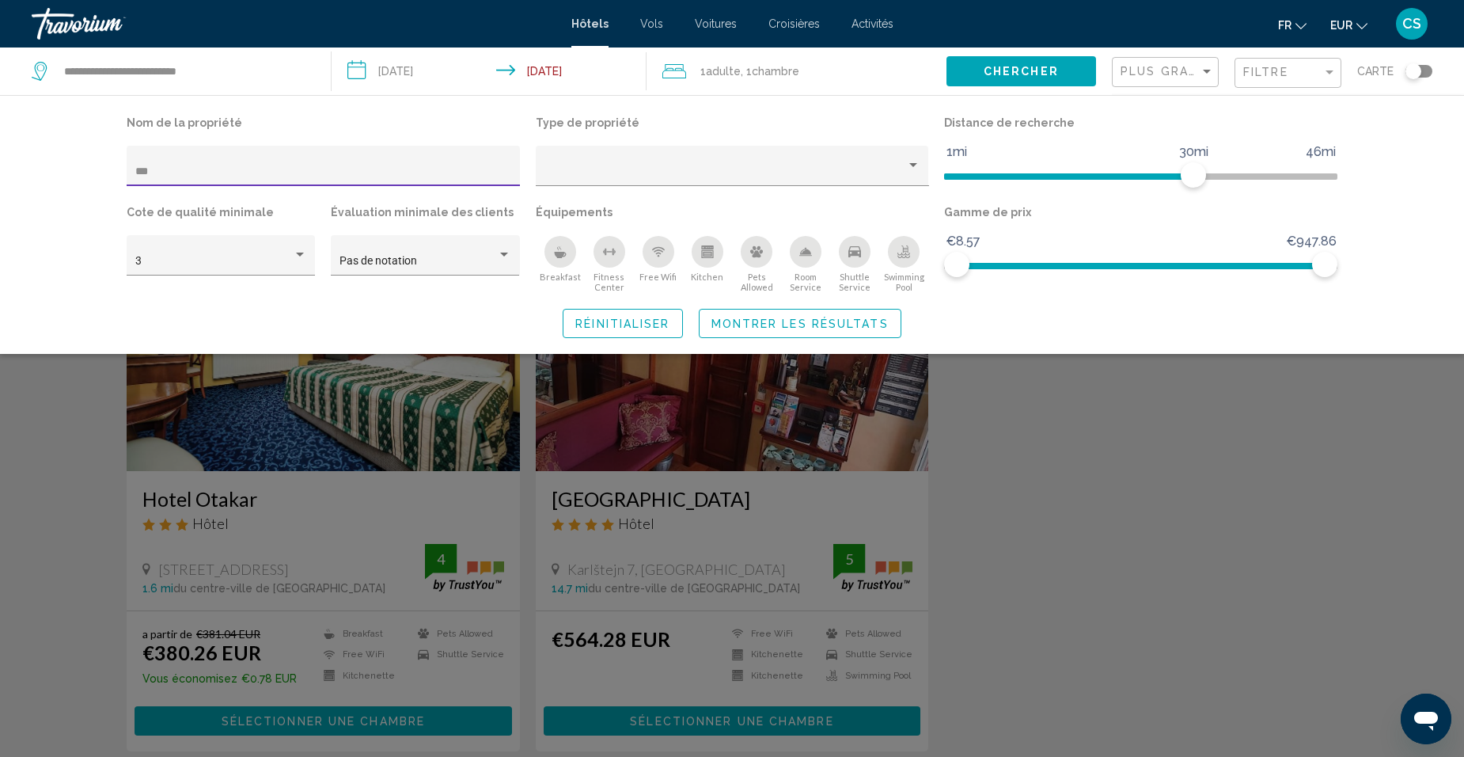
scroll to position [633, 0]
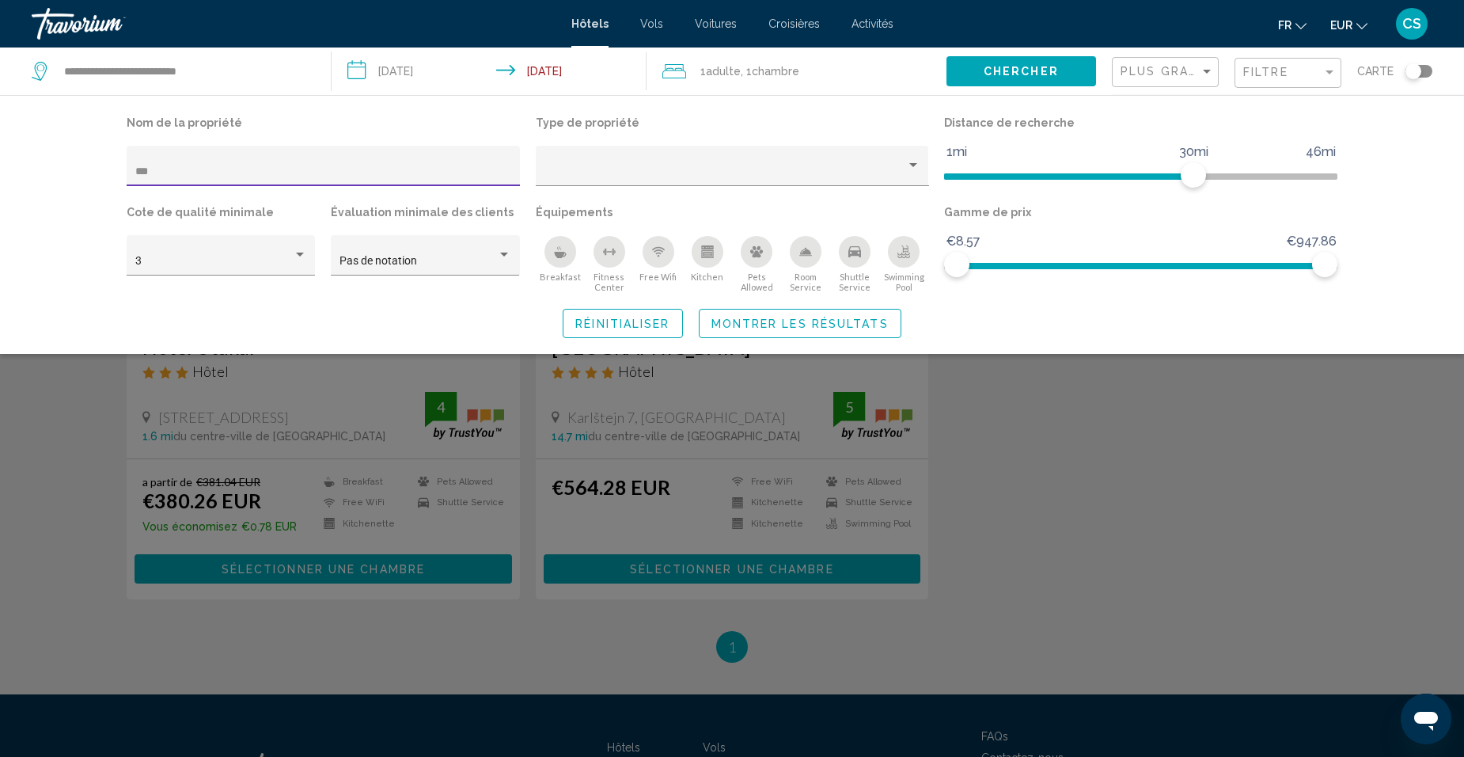
drag, startPoint x: 233, startPoint y: 166, endPoint x: 74, endPoint y: 173, distance: 158.4
click at [74, 173] on div "Nom de la propriété *** Type de propriété Distance de recherche 1mi 46mi 30mi C…" at bounding box center [732, 224] width 1464 height 259
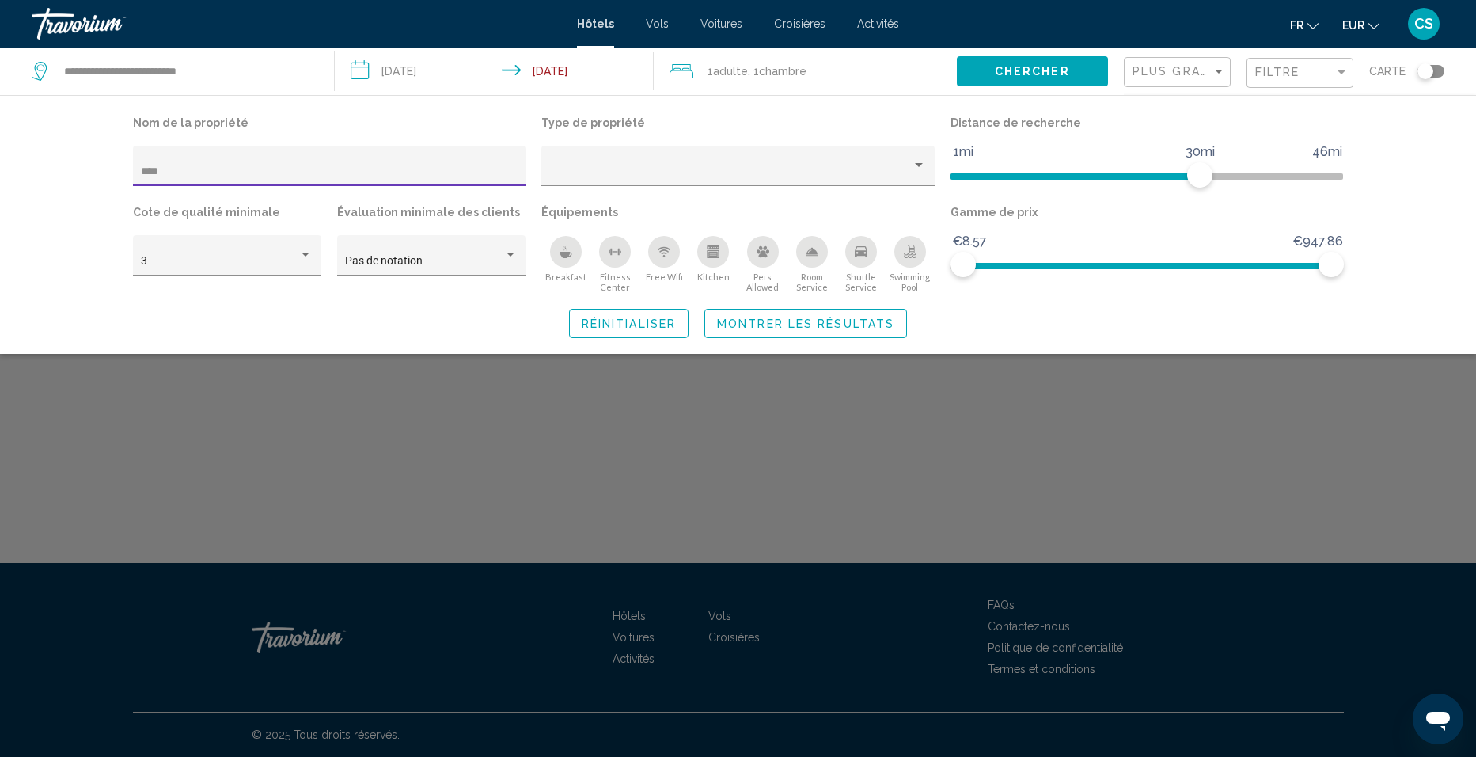
click at [251, 172] on input "****" at bounding box center [329, 171] width 377 height 13
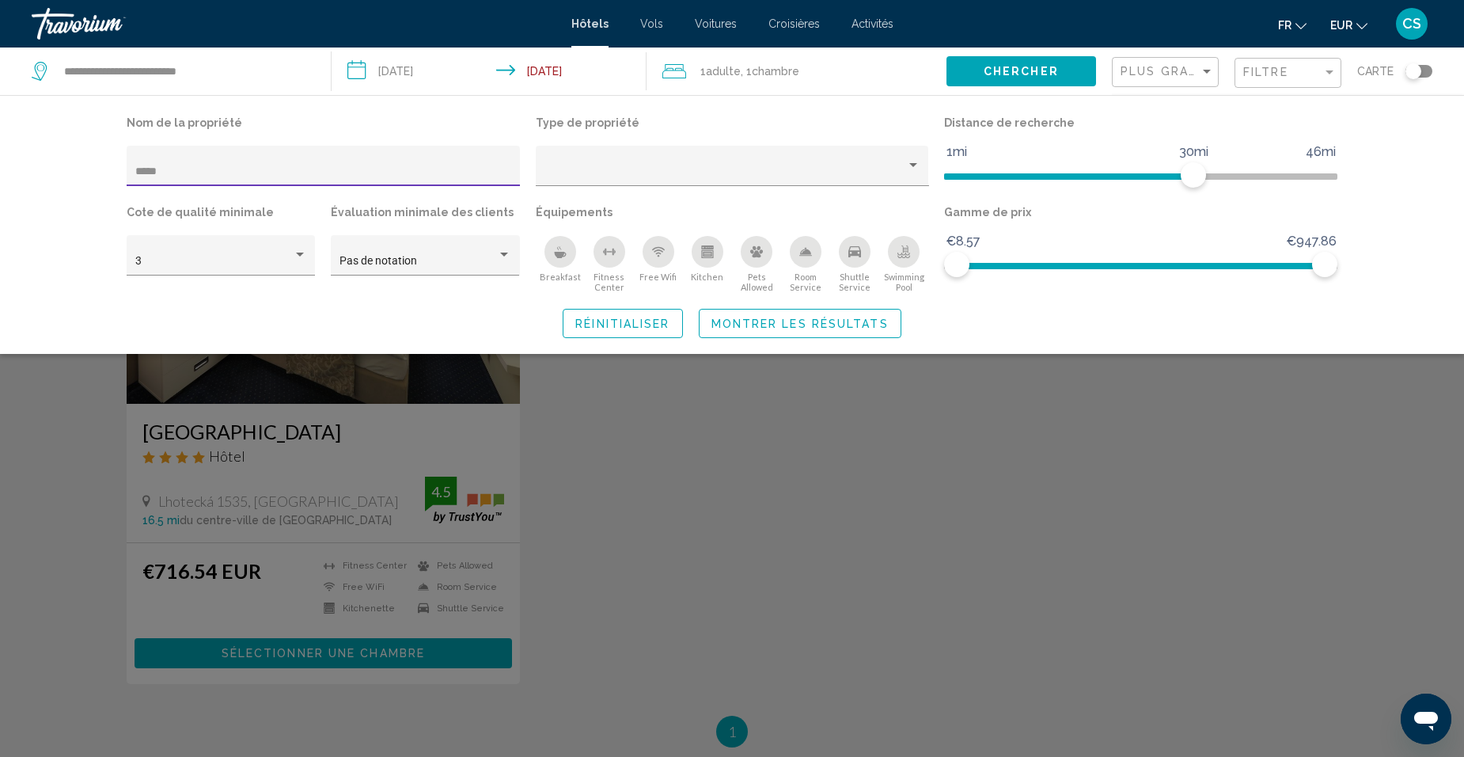
drag, startPoint x: 174, startPoint y: 167, endPoint x: 71, endPoint y: 152, distance: 104.0
click at [82, 166] on div "Nom de la propriété ***** Type de propriété Distance de recherche 1mi 46mi 30mi…" at bounding box center [732, 224] width 1464 height 259
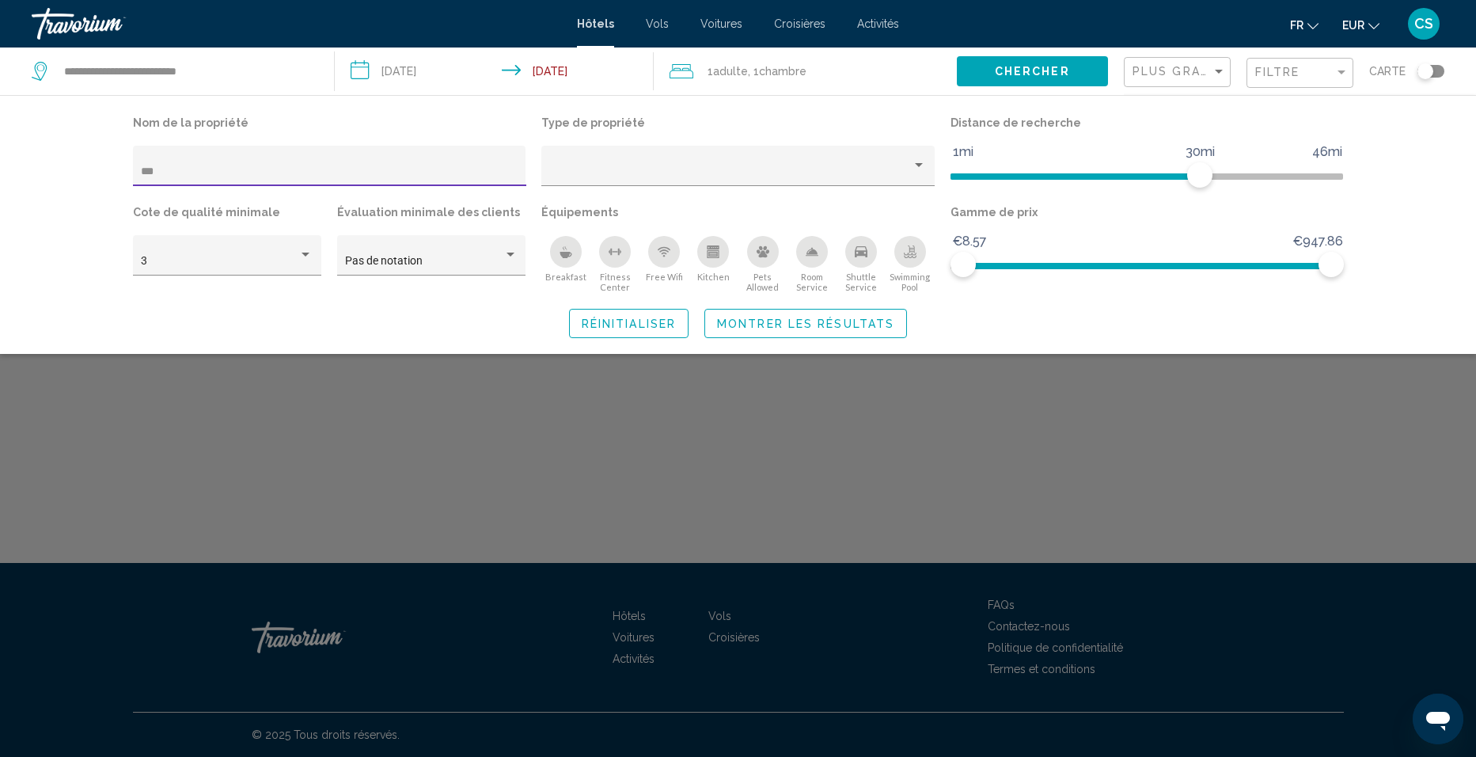
drag, startPoint x: 173, startPoint y: 169, endPoint x: 85, endPoint y: 168, distance: 88.6
click at [85, 168] on div "Nom de la propriété *** Type de propriété Distance de recherche 1mi 46mi 30mi C…" at bounding box center [738, 224] width 1476 height 259
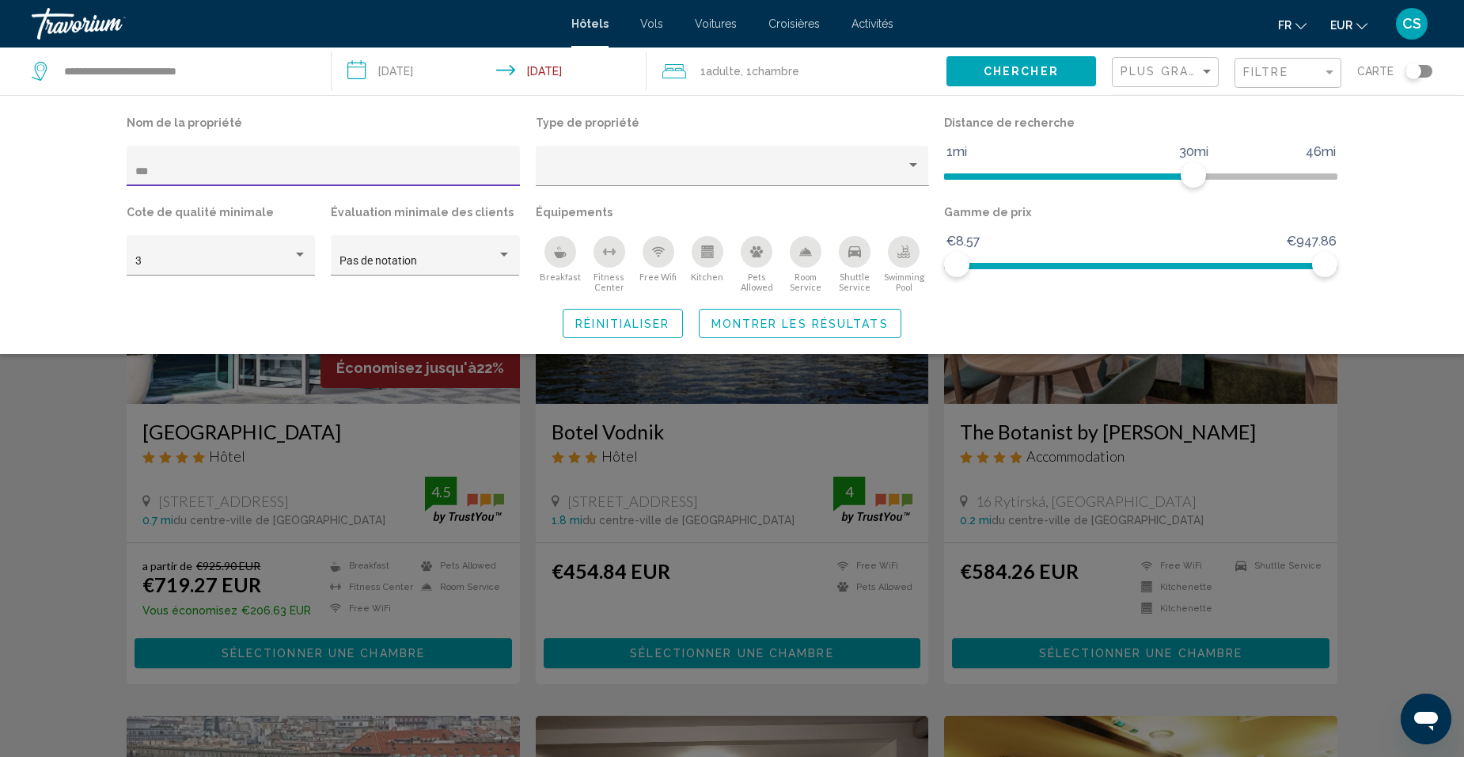
type input "***"
click at [712, 406] on div "Search widget" at bounding box center [732, 496] width 1464 height 519
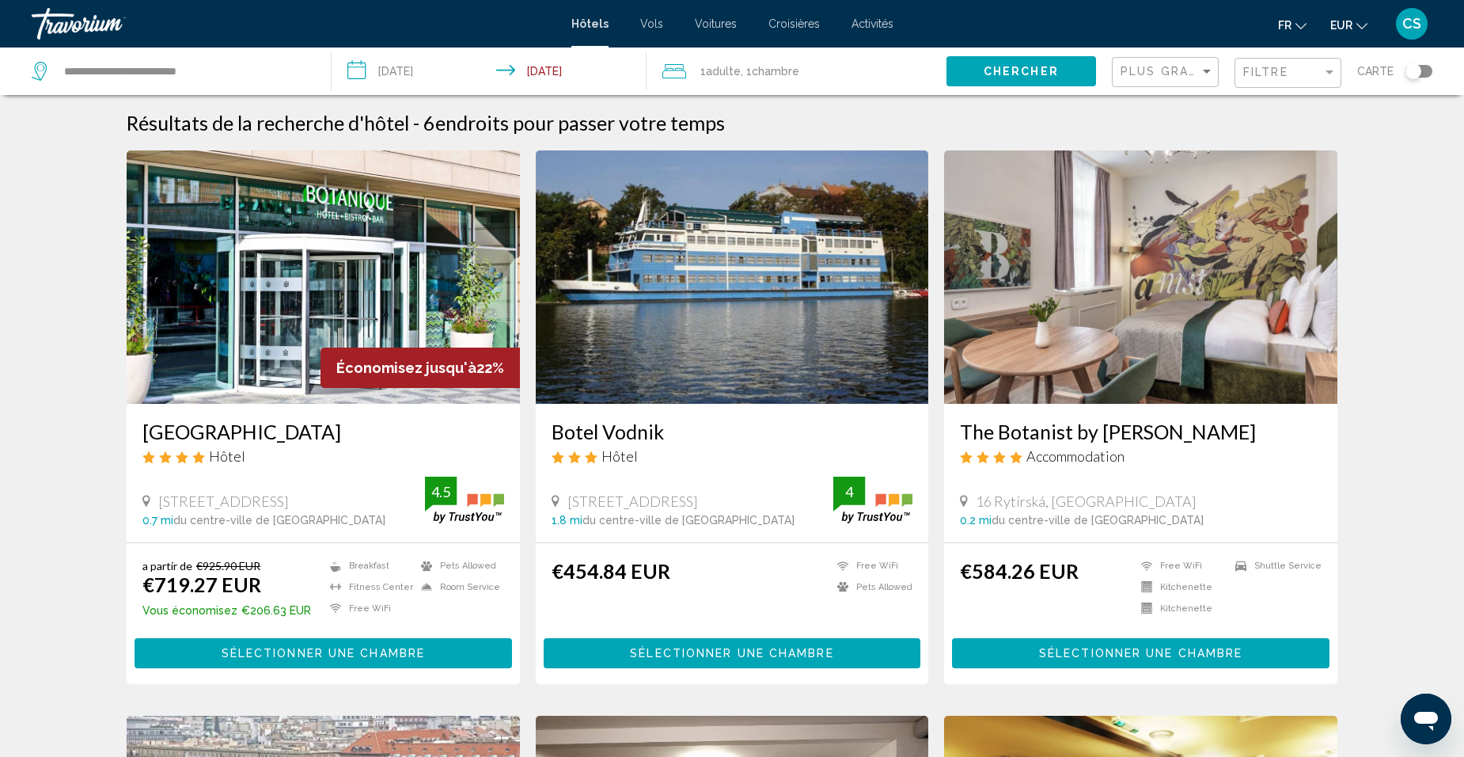
drag, startPoint x: 540, startPoint y: 428, endPoint x: 674, endPoint y: 427, distance: 133.7
click at [674, 427] on div "Botel Vodnik Hôtel Strakonická 948, Prague 1.8 mi du centre-ville de Prague de …" at bounding box center [732, 473] width 393 height 138
drag, startPoint x: 674, startPoint y: 427, endPoint x: 643, endPoint y: 430, distance: 31.0
copy h3 "Botel Vodnik"
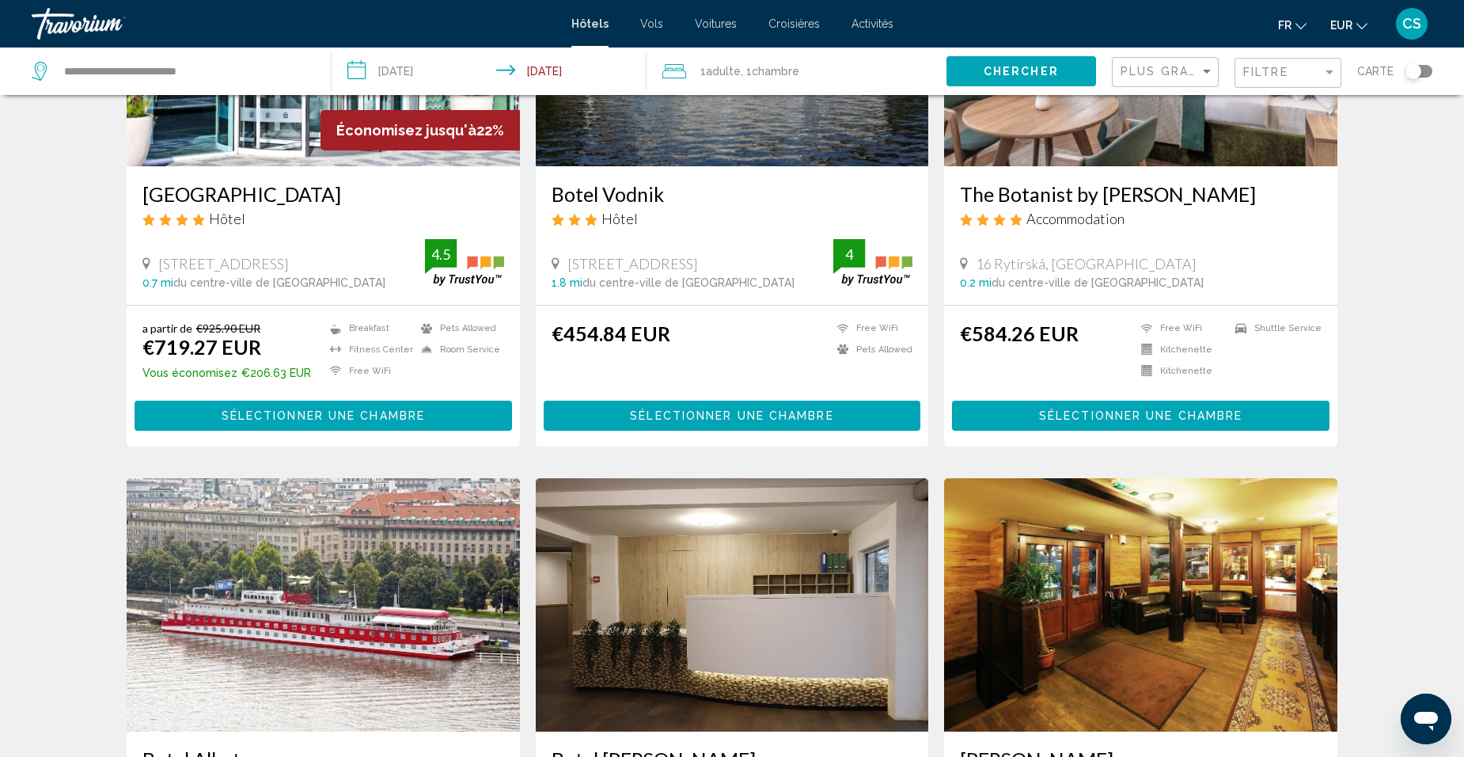
scroll to position [317, 0]
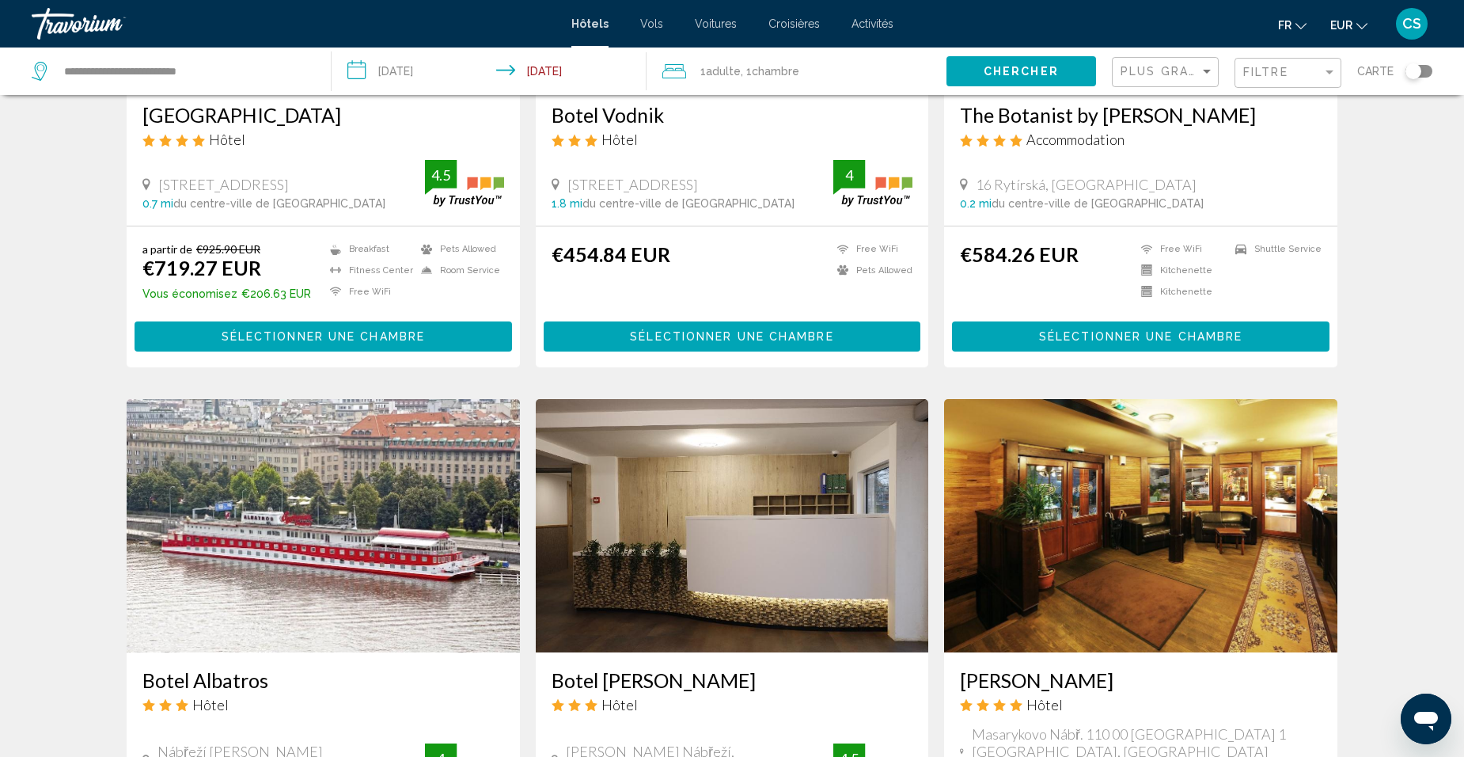
drag, startPoint x: 136, startPoint y: 680, endPoint x: 309, endPoint y: 674, distance: 173.4
click at [309, 674] on div "Botel Albatros Hôtel Nábřeží Ludvíka Svobody 1, Prague 0.5 mi du centre-ville d…" at bounding box center [323, 730] width 393 height 157
drag, startPoint x: 309, startPoint y: 674, endPoint x: 253, endPoint y: 677, distance: 56.3
copy h3 "Botel Albatros"
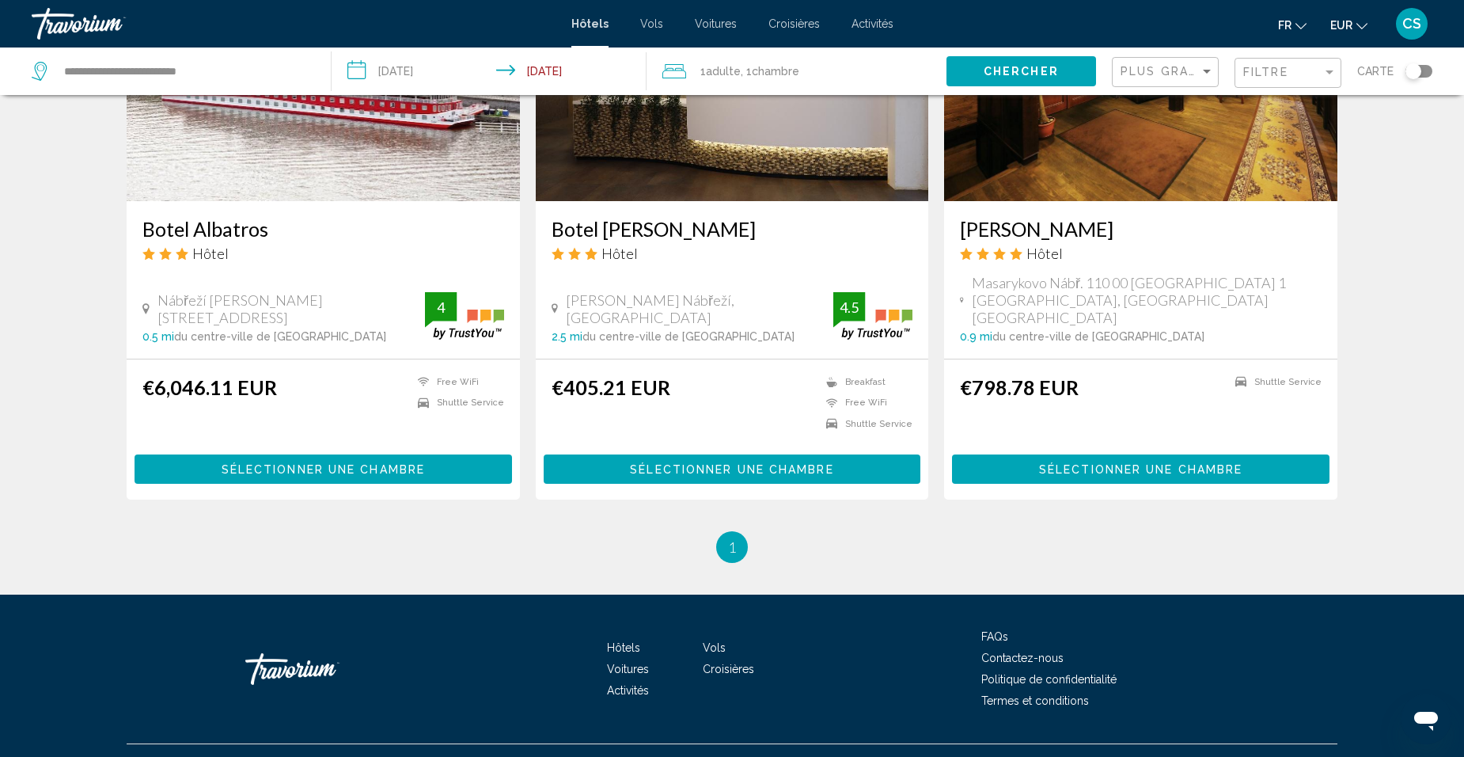
scroll to position [782, 0]
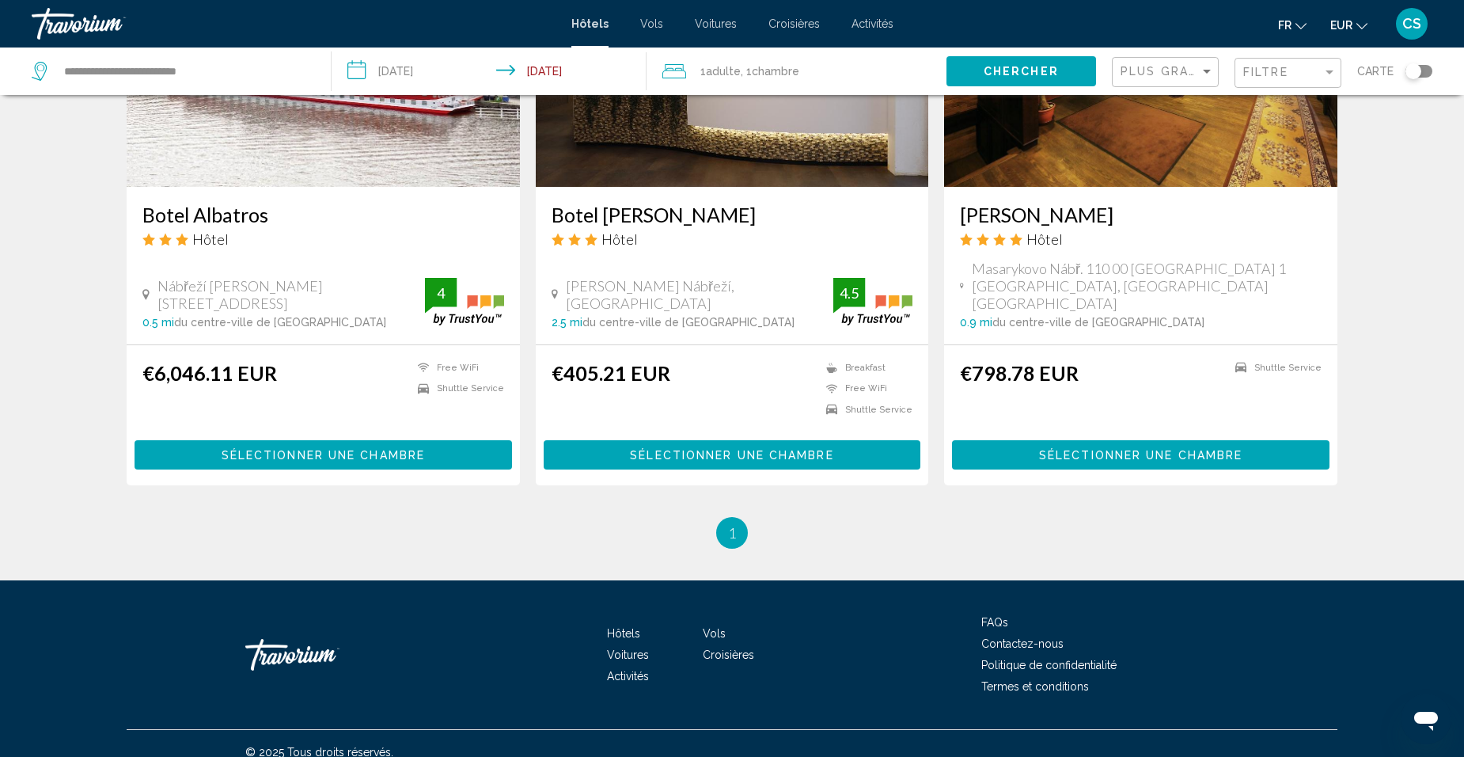
click at [229, 86] on div "**********" at bounding box center [173, 70] width 283 height 47
click at [227, 75] on input "**********" at bounding box center [185, 71] width 245 height 24
drag, startPoint x: 227, startPoint y: 75, endPoint x: 2, endPoint y: 66, distance: 224.9
click at [2, 66] on app-destination-search "**********" at bounding box center [166, 70] width 332 height 47
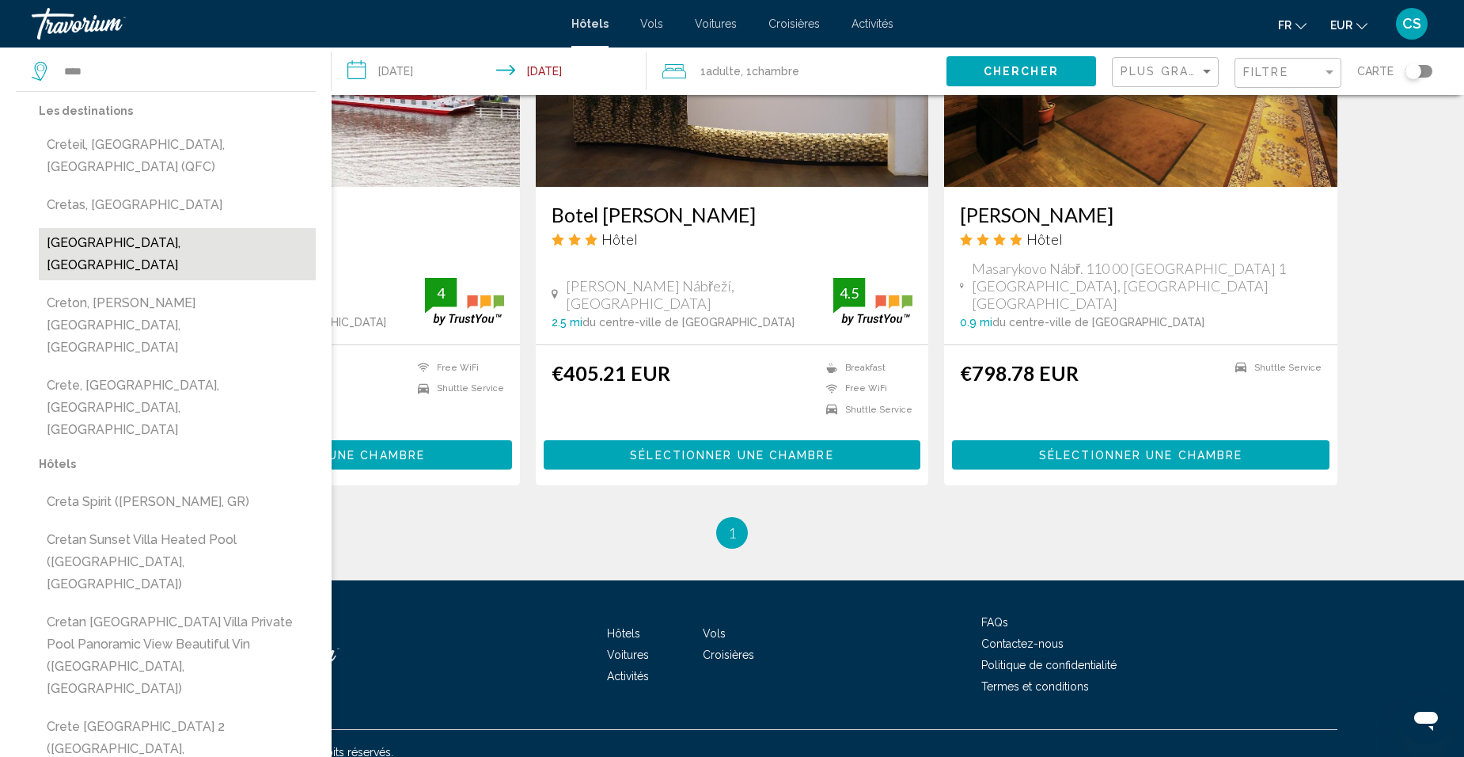
click at [150, 228] on button "Crete, Greece" at bounding box center [177, 254] width 277 height 52
type input "**********"
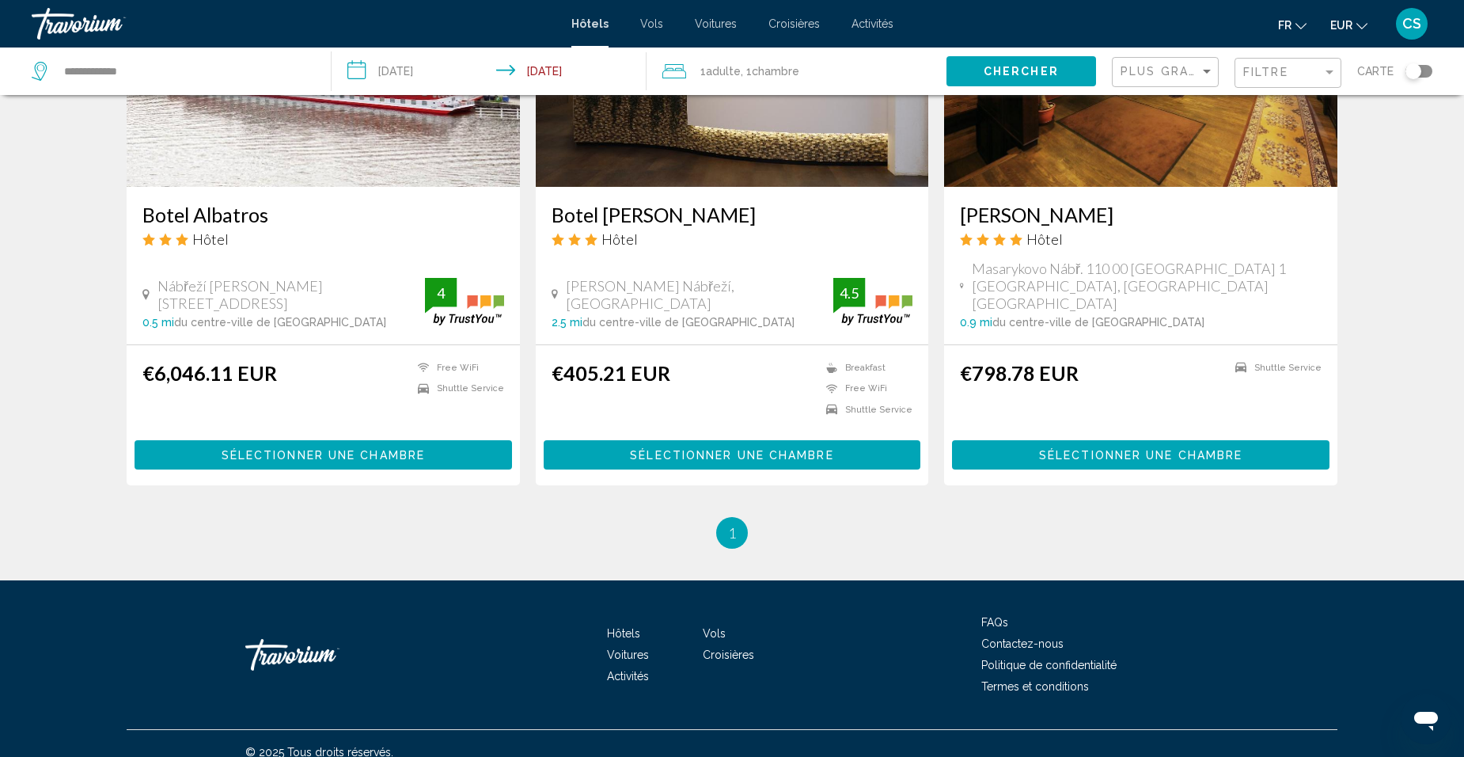
drag, startPoint x: 1053, startPoint y: 55, endPoint x: 1058, endPoint y: 63, distance: 8.6
click at [1058, 62] on div "Chercher" at bounding box center [1028, 70] width 165 height 47
click at [1058, 82] on button "Chercher" at bounding box center [1021, 70] width 150 height 29
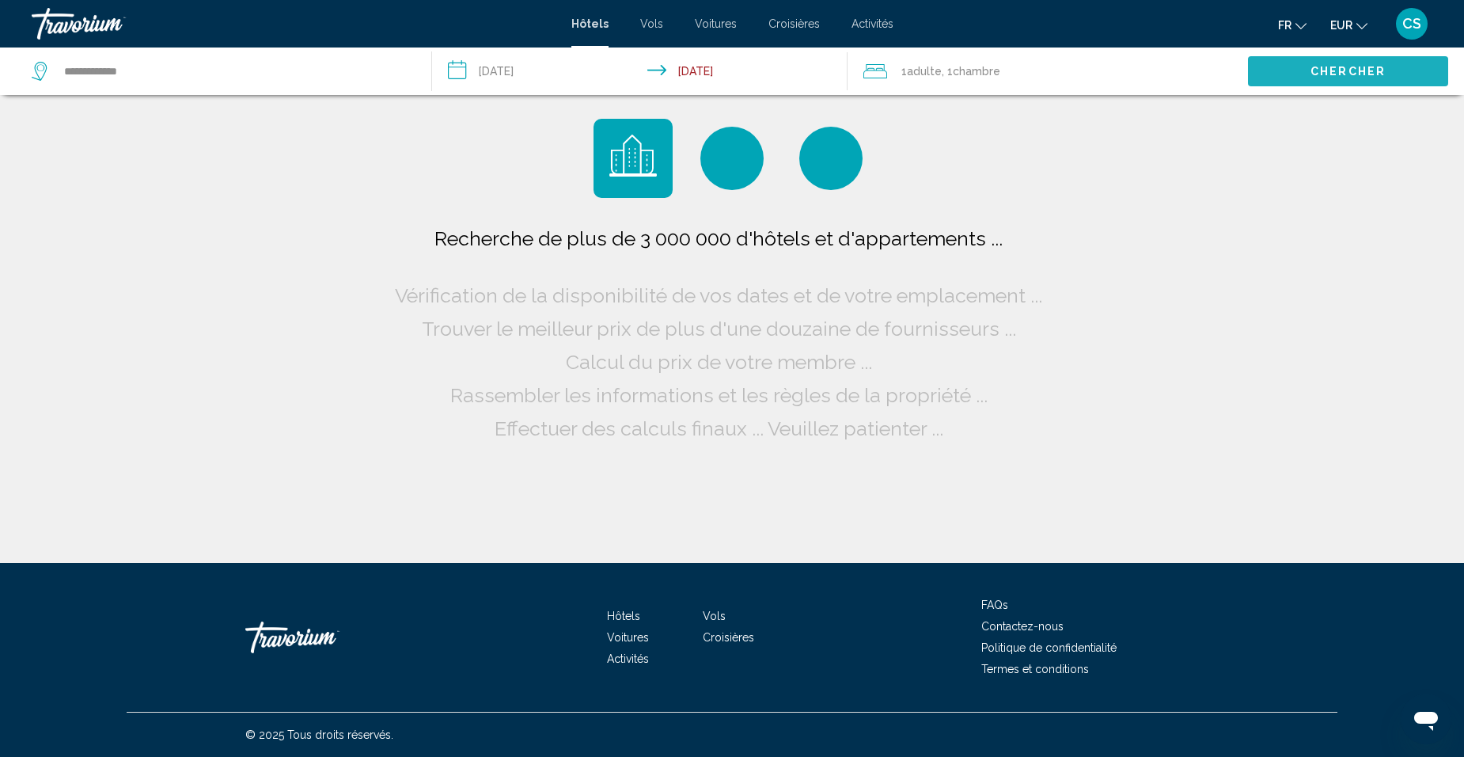
scroll to position [0, 0]
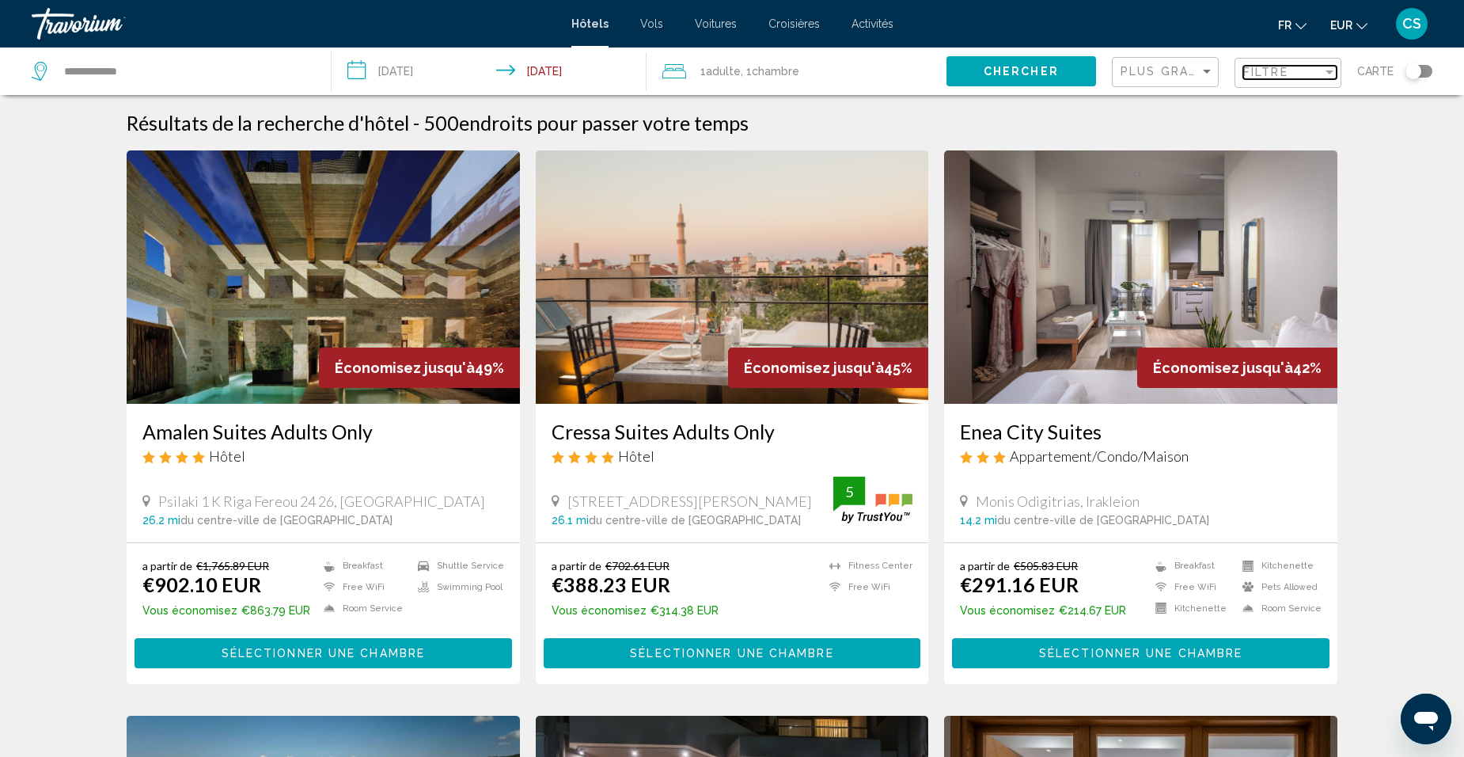
click at [1278, 78] on span "Filtre" at bounding box center [1265, 72] width 45 height 13
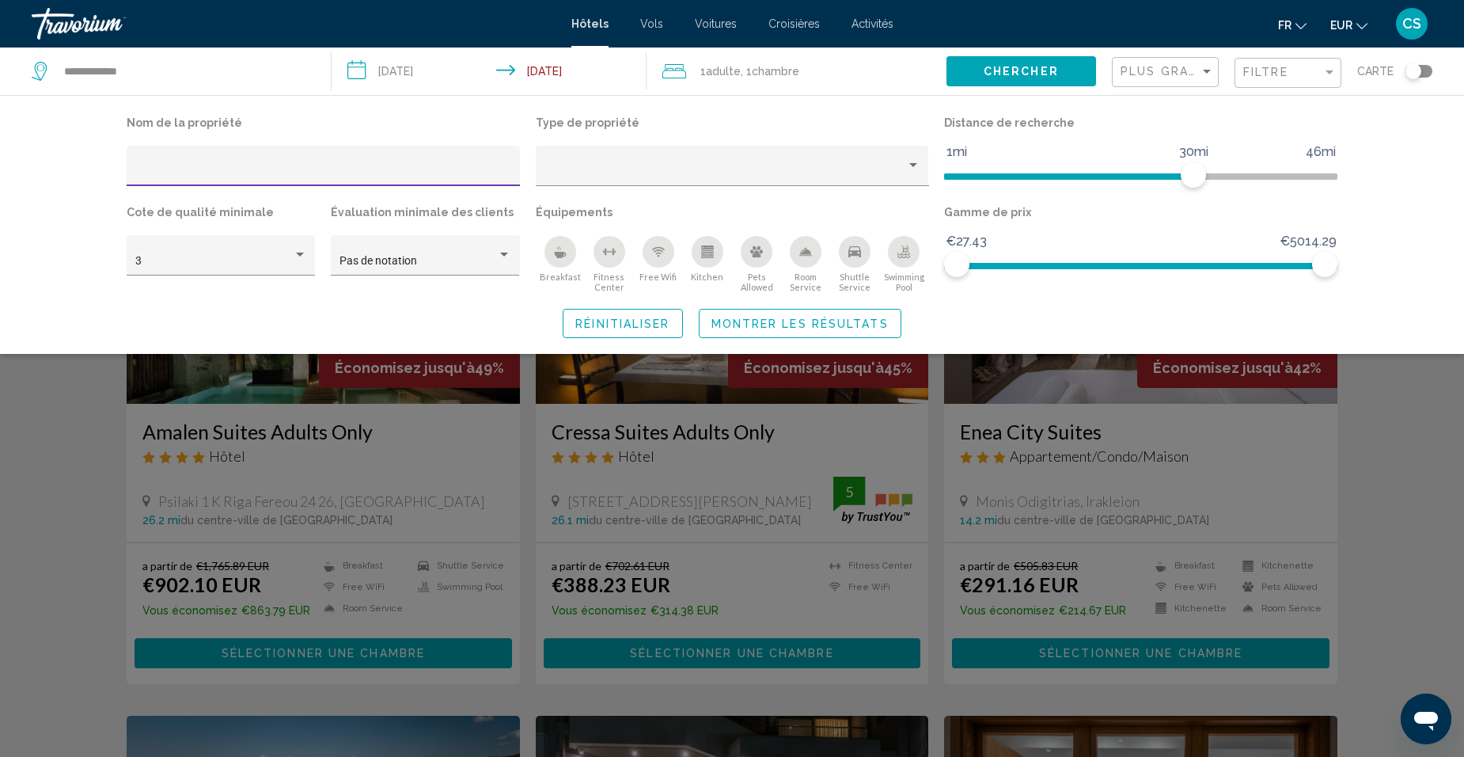
click at [302, 156] on div "Hotel Filters" at bounding box center [323, 170] width 377 height 32
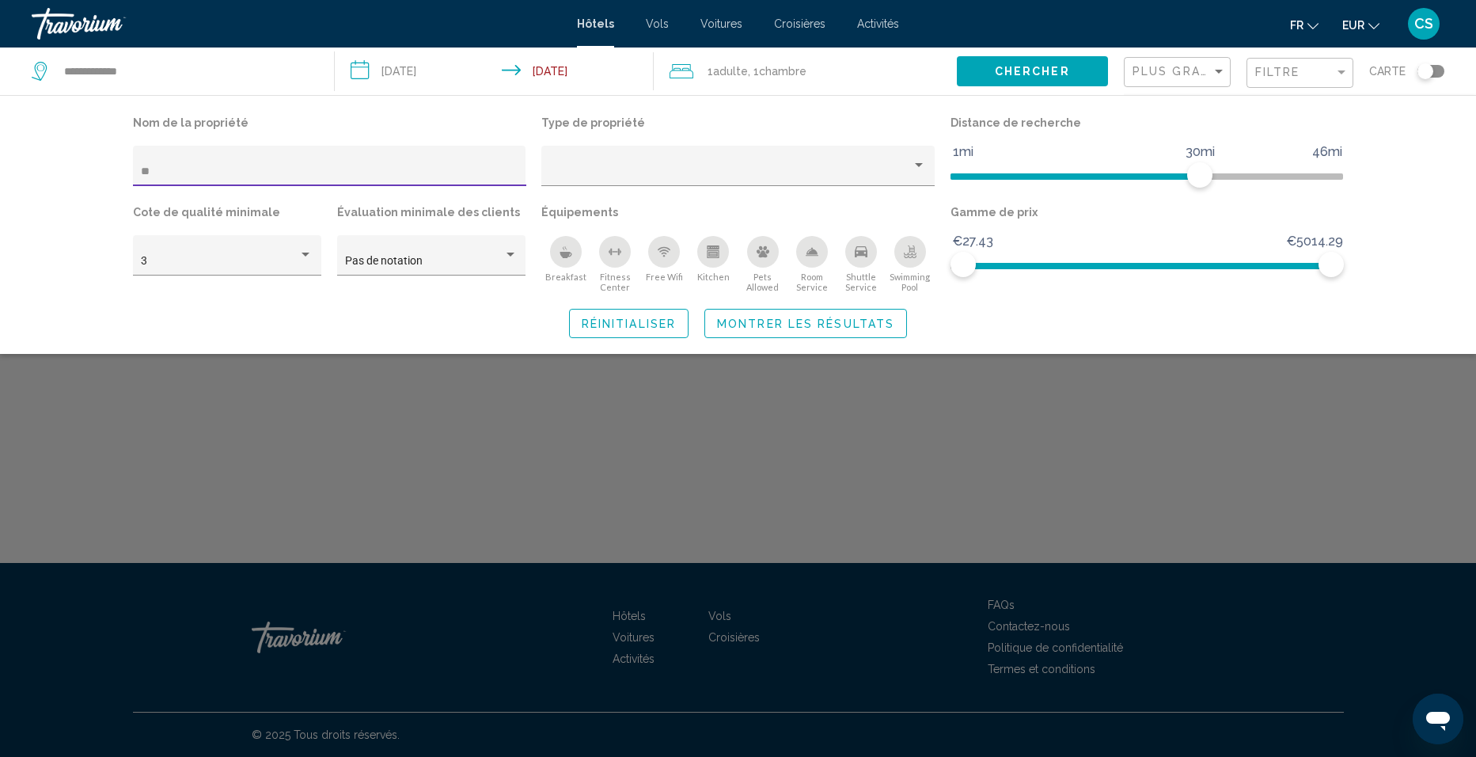
type input "*"
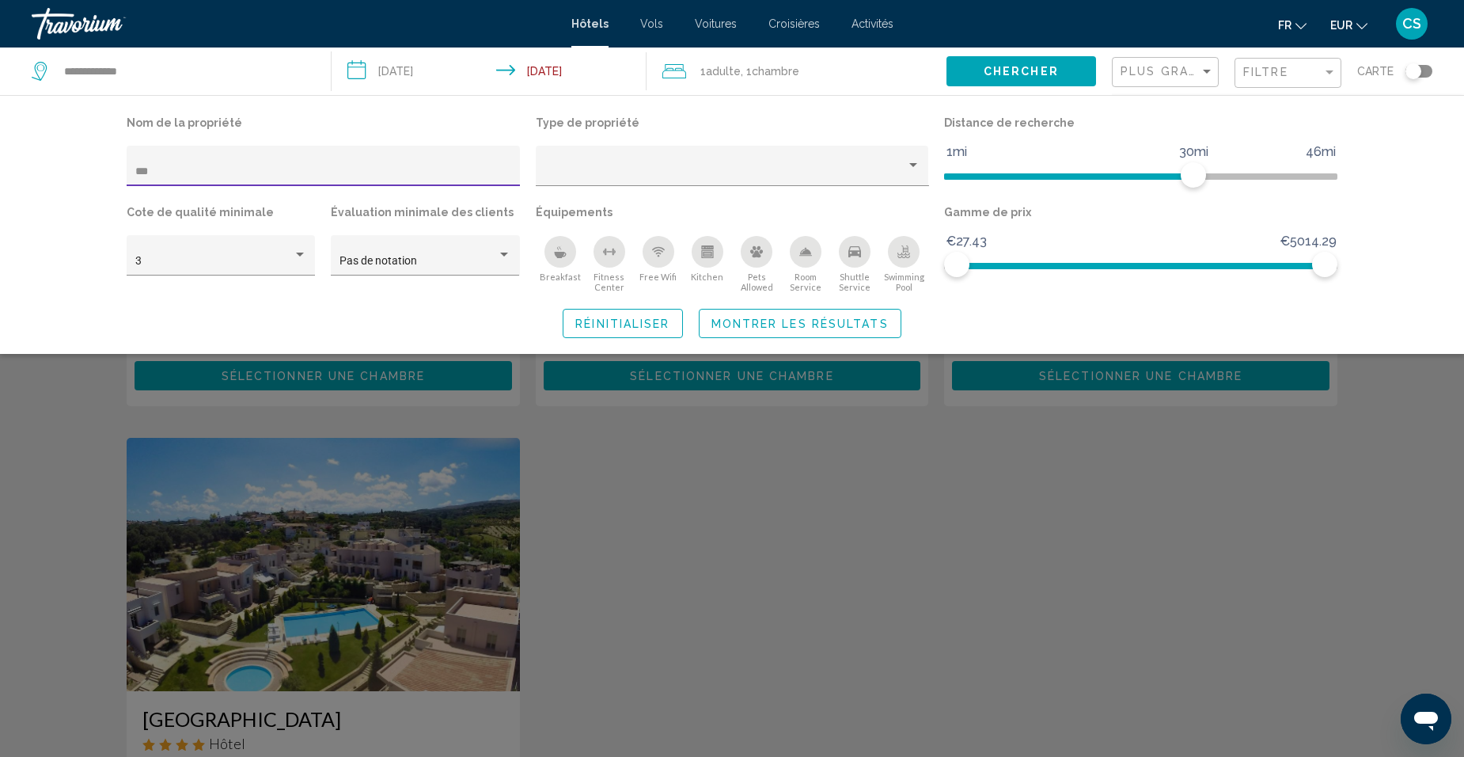
scroll to position [317, 0]
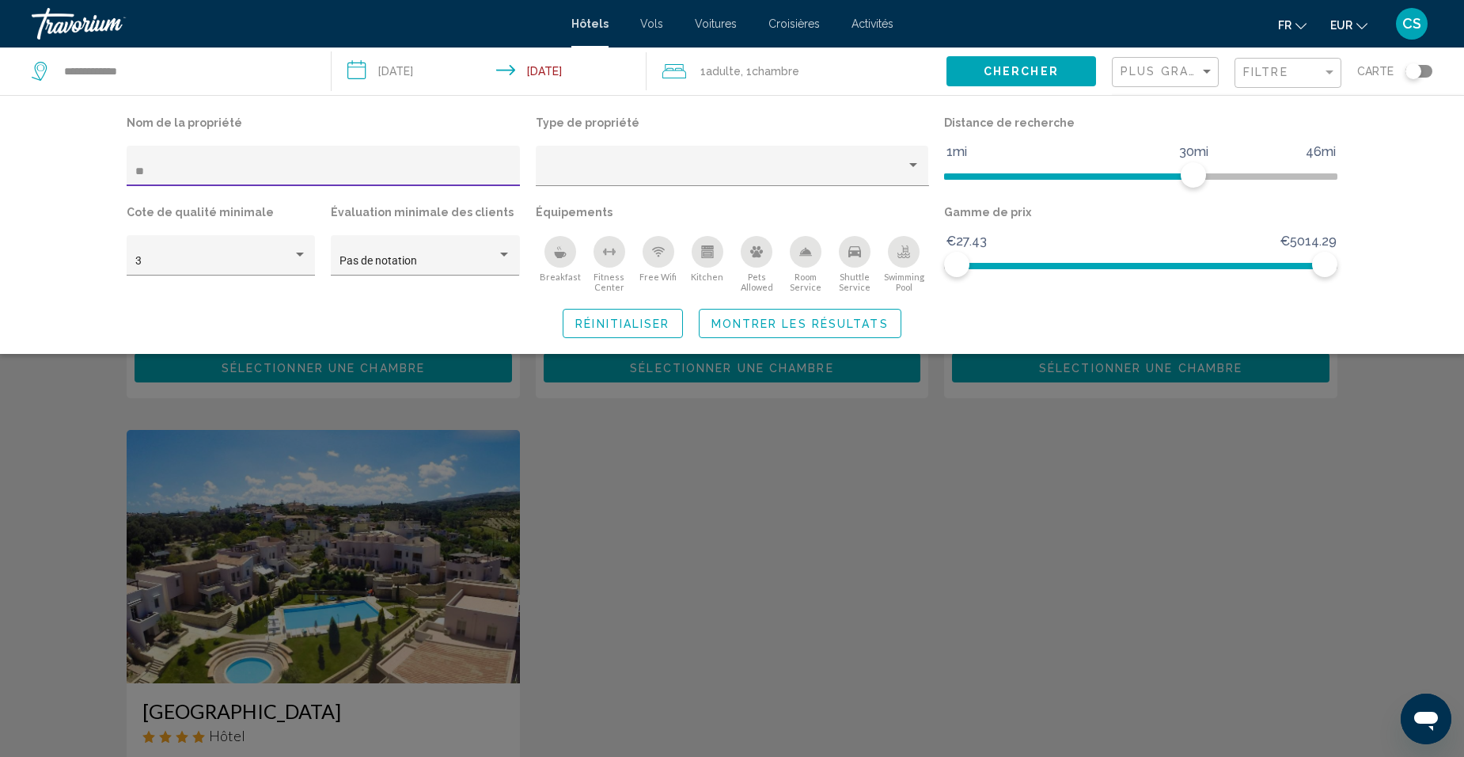
type input "*"
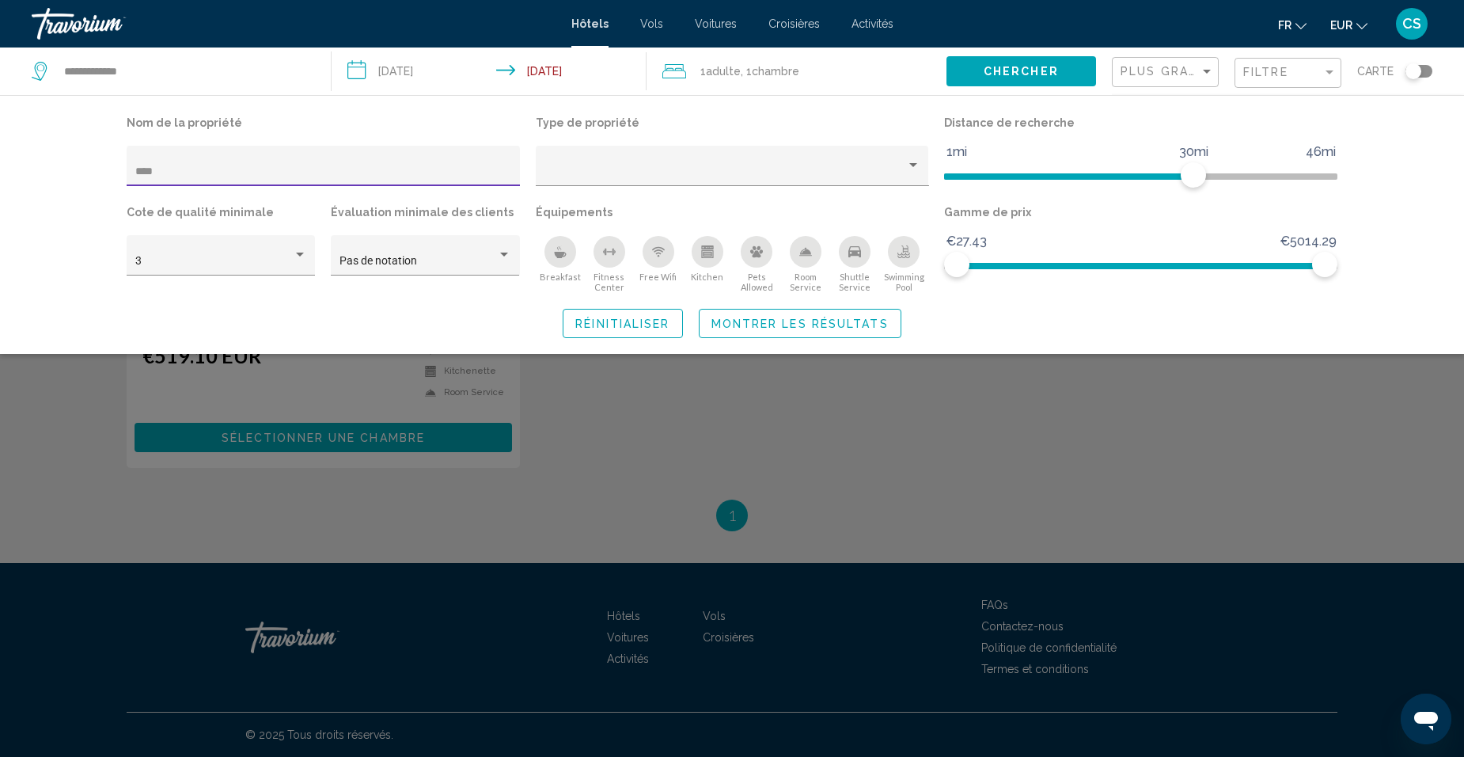
type input "****"
click at [267, 492] on div "Search widget" at bounding box center [732, 496] width 1464 height 519
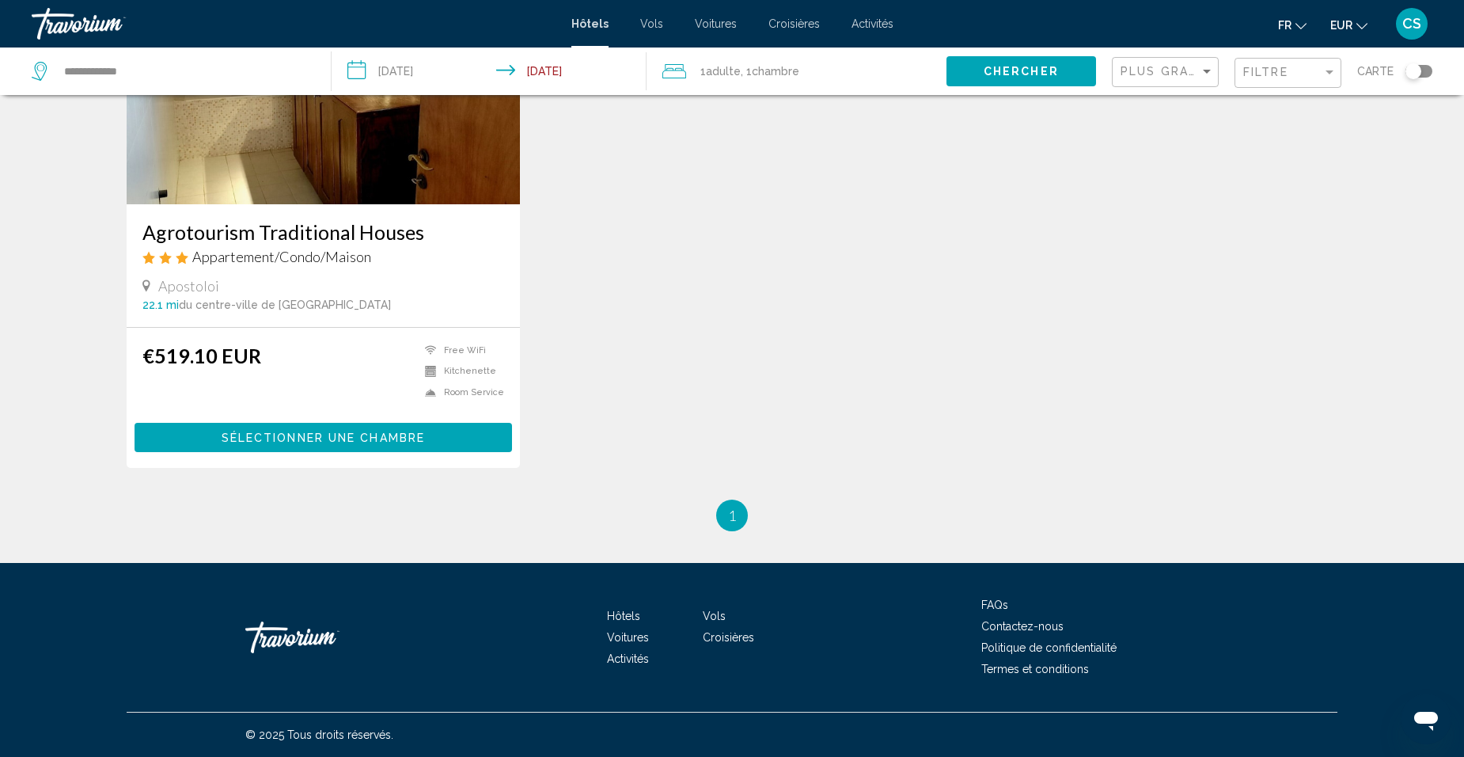
click at [1269, 80] on div "Filtre" at bounding box center [1289, 73] width 93 height 29
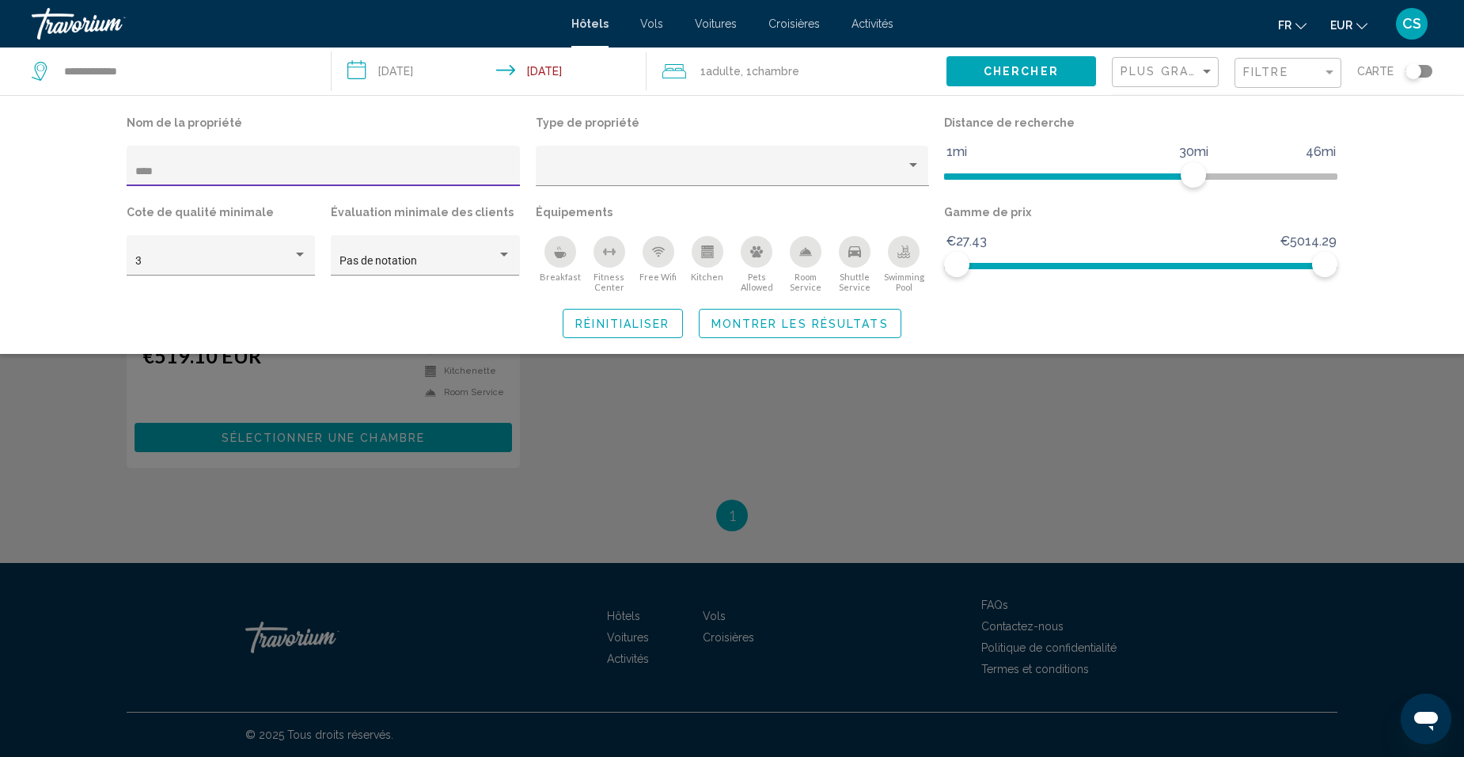
drag, startPoint x: 271, startPoint y: 176, endPoint x: 37, endPoint y: 190, distance: 234.7
click at [37, 190] on div "Nom de la propriété **** Type de propriété Distance de recherche 1mi 46mi 30mi …" at bounding box center [732, 224] width 1464 height 259
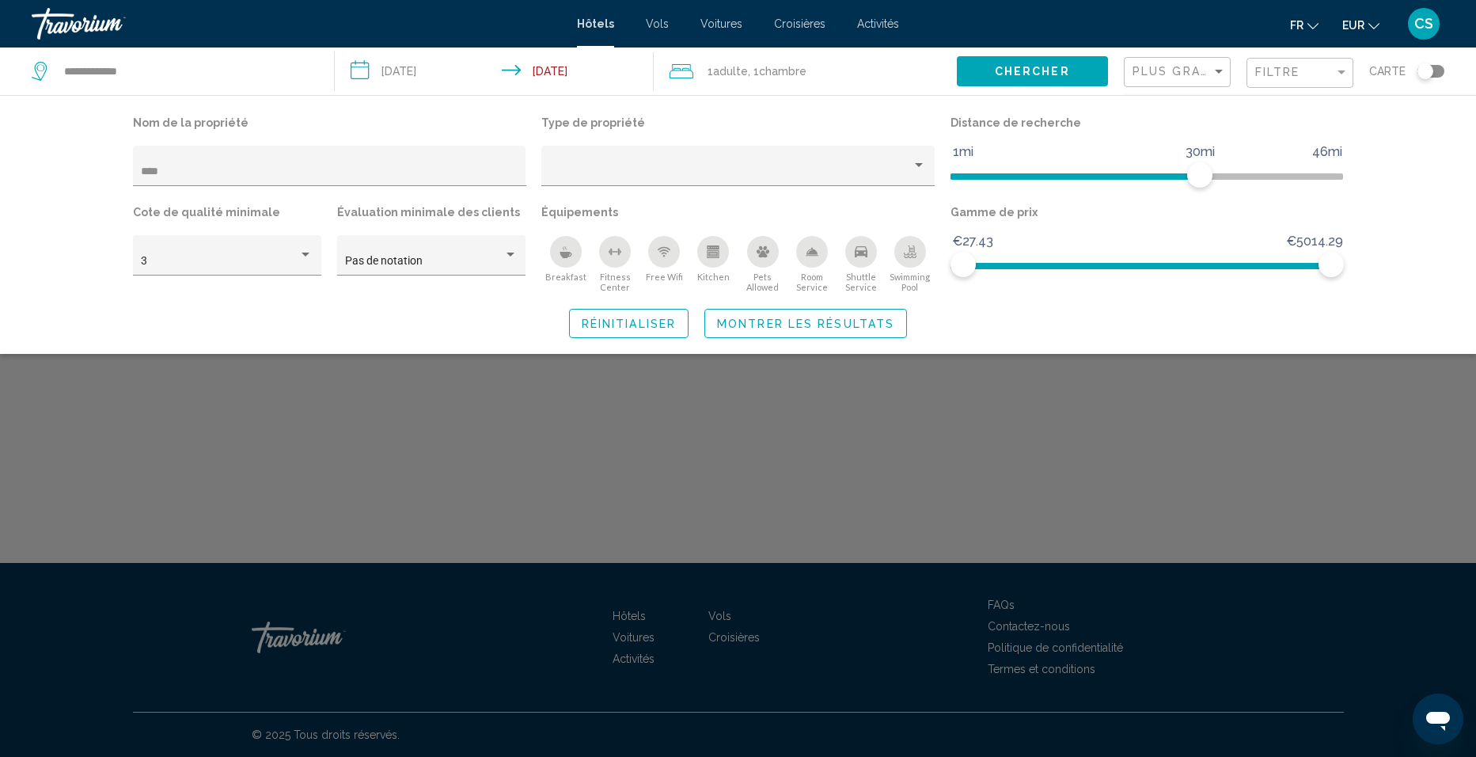
drag, startPoint x: 275, startPoint y: 164, endPoint x: 103, endPoint y: 170, distance: 172.6
click at [103, 170] on div "Nom de la propriété **** Type de propriété Distance de recherche 1mi 46mi 30mi …" at bounding box center [738, 225] width 1274 height 226
drag, startPoint x: 214, startPoint y: 173, endPoint x: 70, endPoint y: 173, distance: 144.0
click at [70, 173] on div "Nom de la propriété **** Type de propriété Distance de recherche 1mi 46mi 30mi …" at bounding box center [738, 224] width 1476 height 259
type input "*"
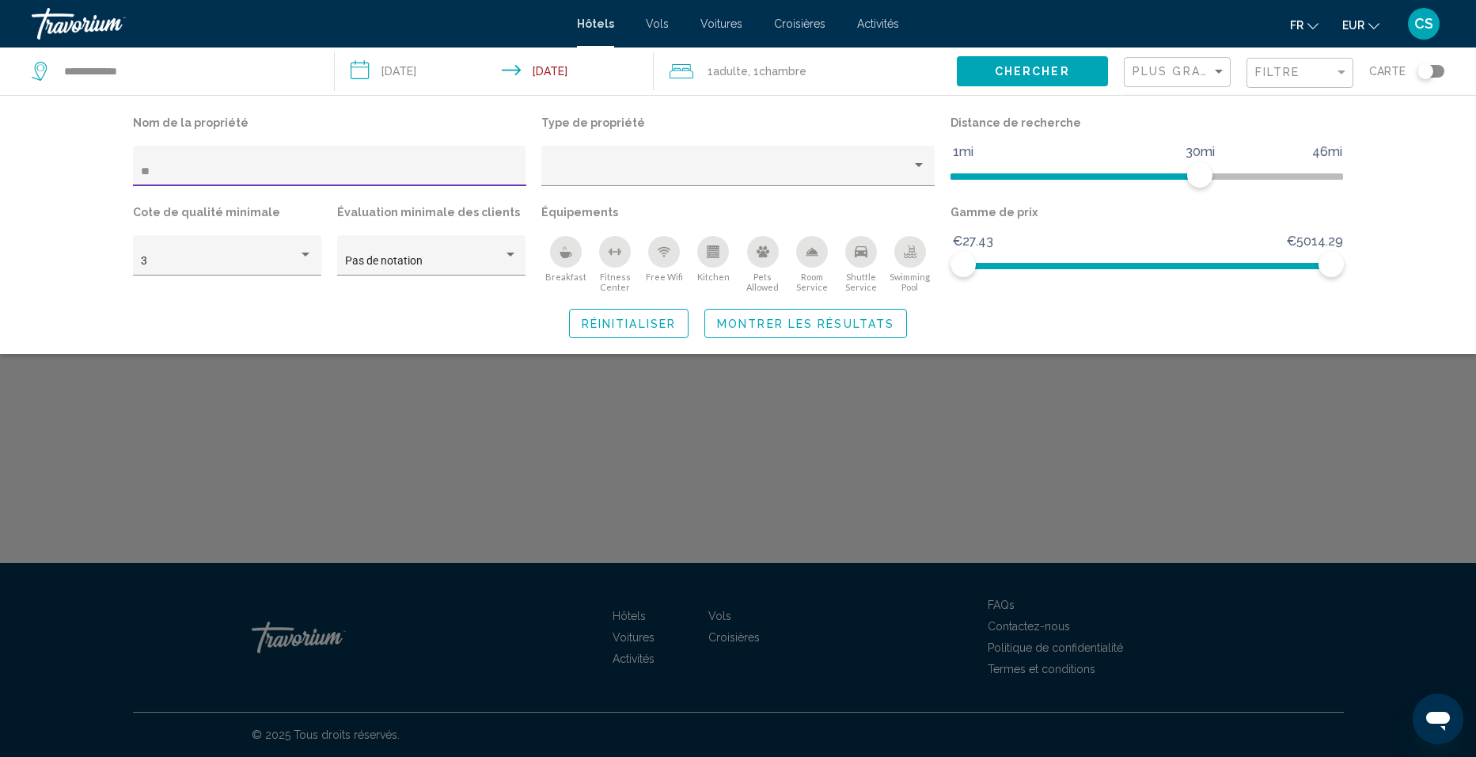
type input "*"
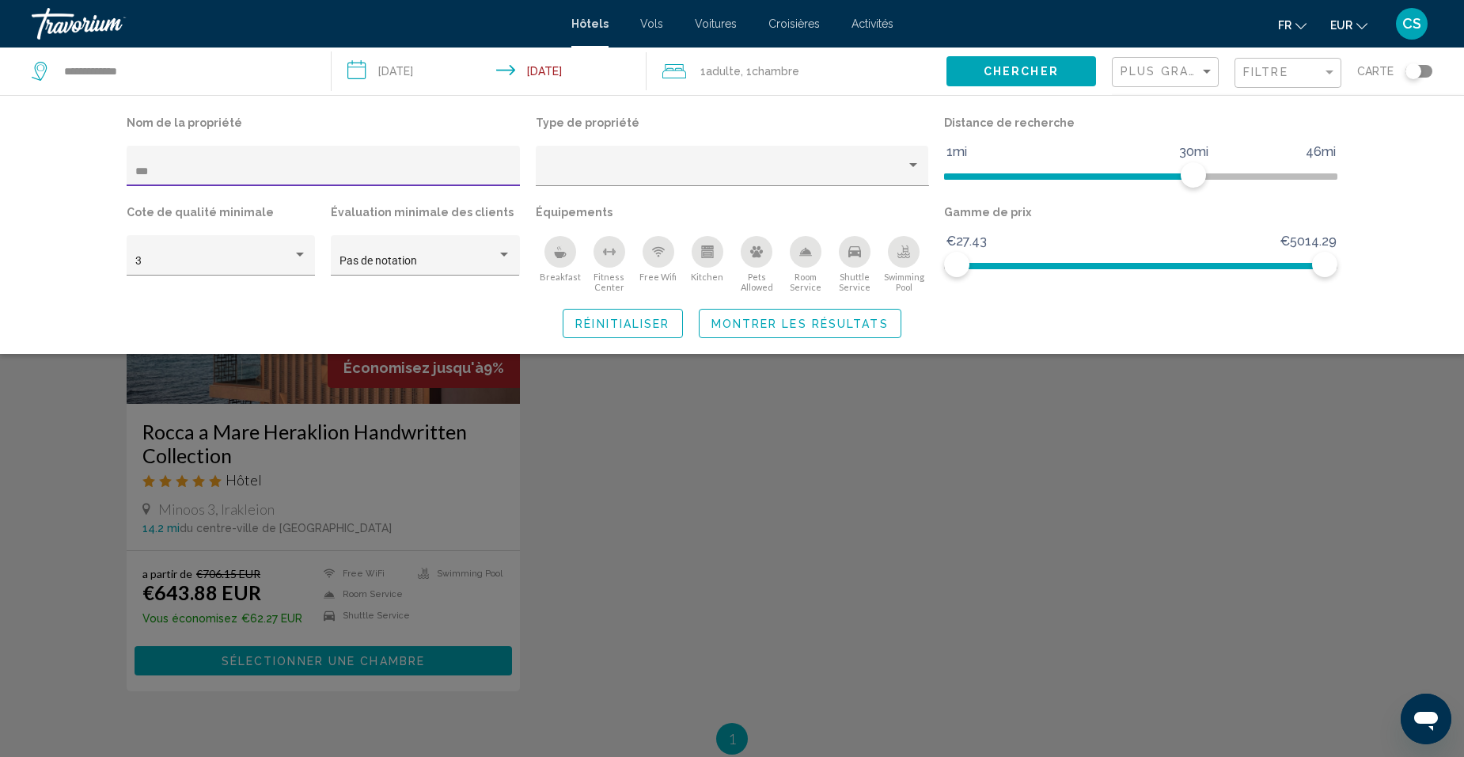
drag, startPoint x: 174, startPoint y: 174, endPoint x: 81, endPoint y: 161, distance: 94.3
click at [81, 161] on div "Nom de la propriété *** Type de propriété Distance de recherche 1mi 46mi 30mi C…" at bounding box center [732, 224] width 1464 height 259
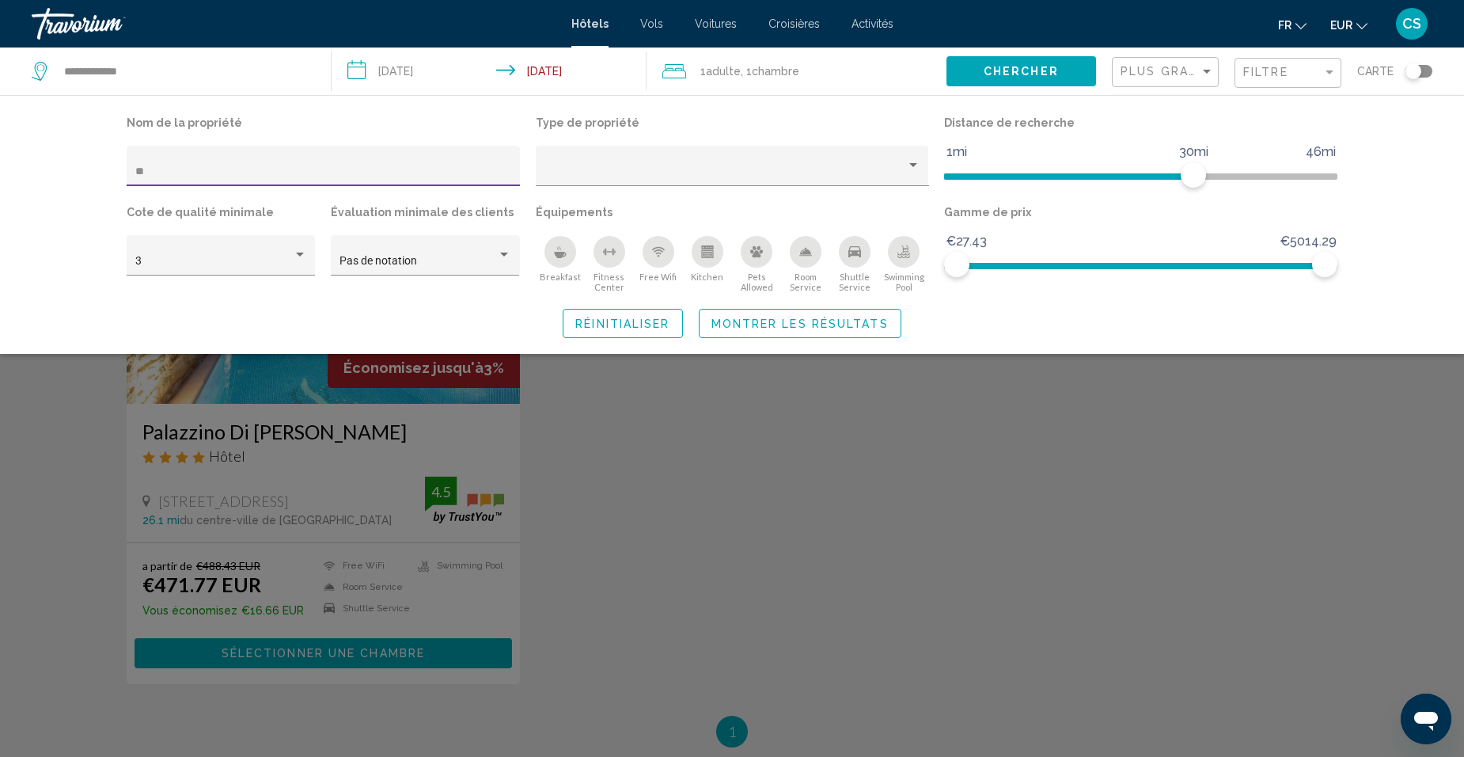
type input "*"
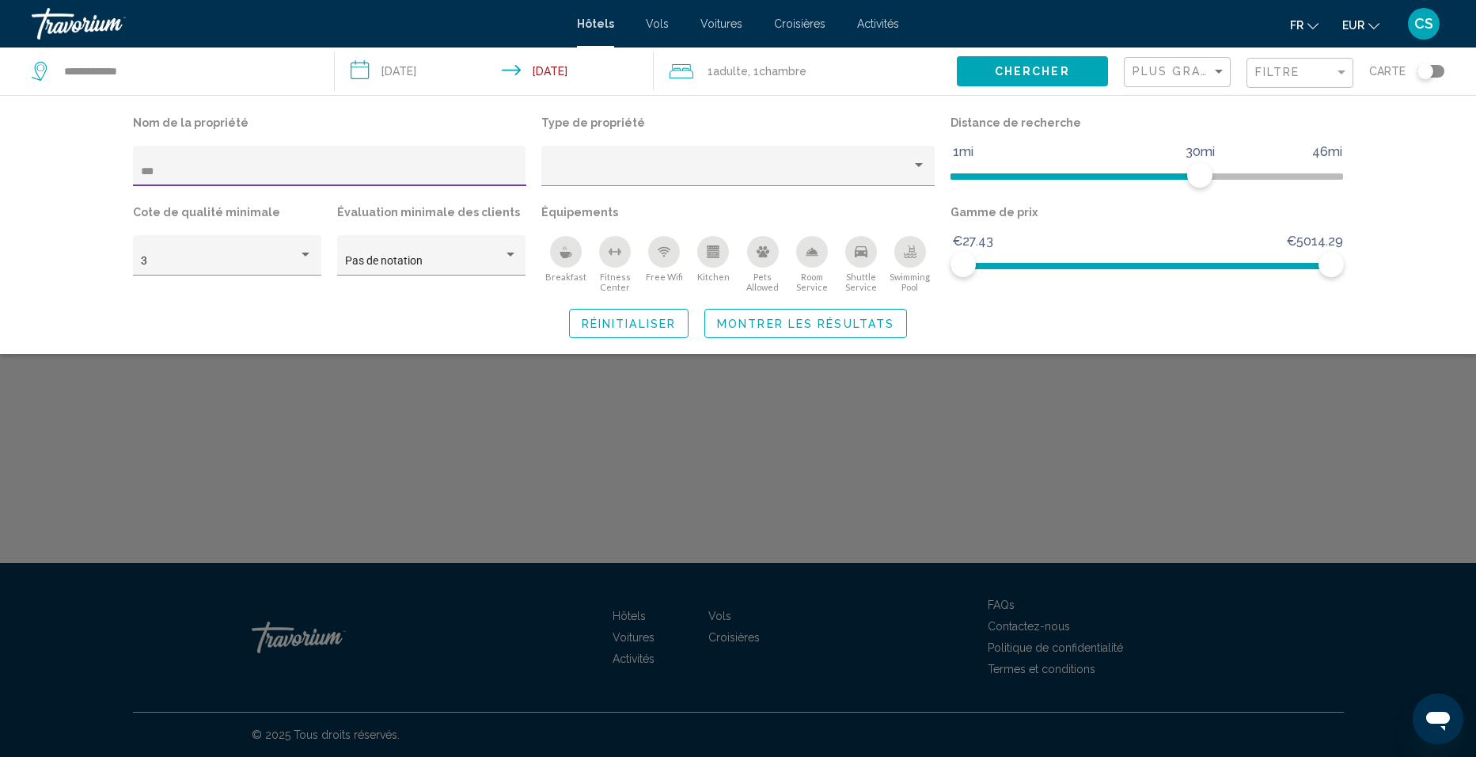
type input "***"
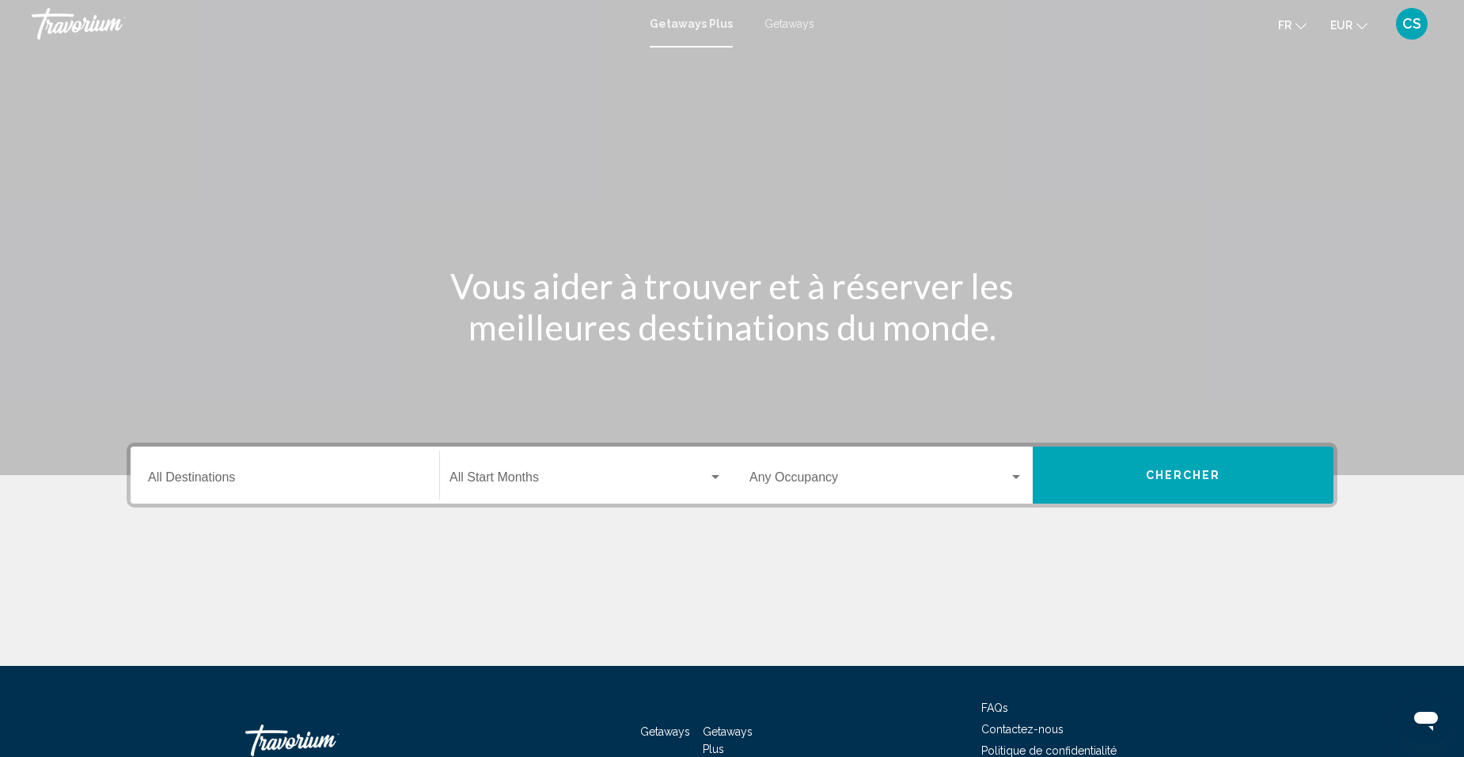
click at [776, 28] on span "Getaways" at bounding box center [789, 23] width 50 height 13
click at [271, 476] on input "Destination All Destinations" at bounding box center [285, 480] width 274 height 14
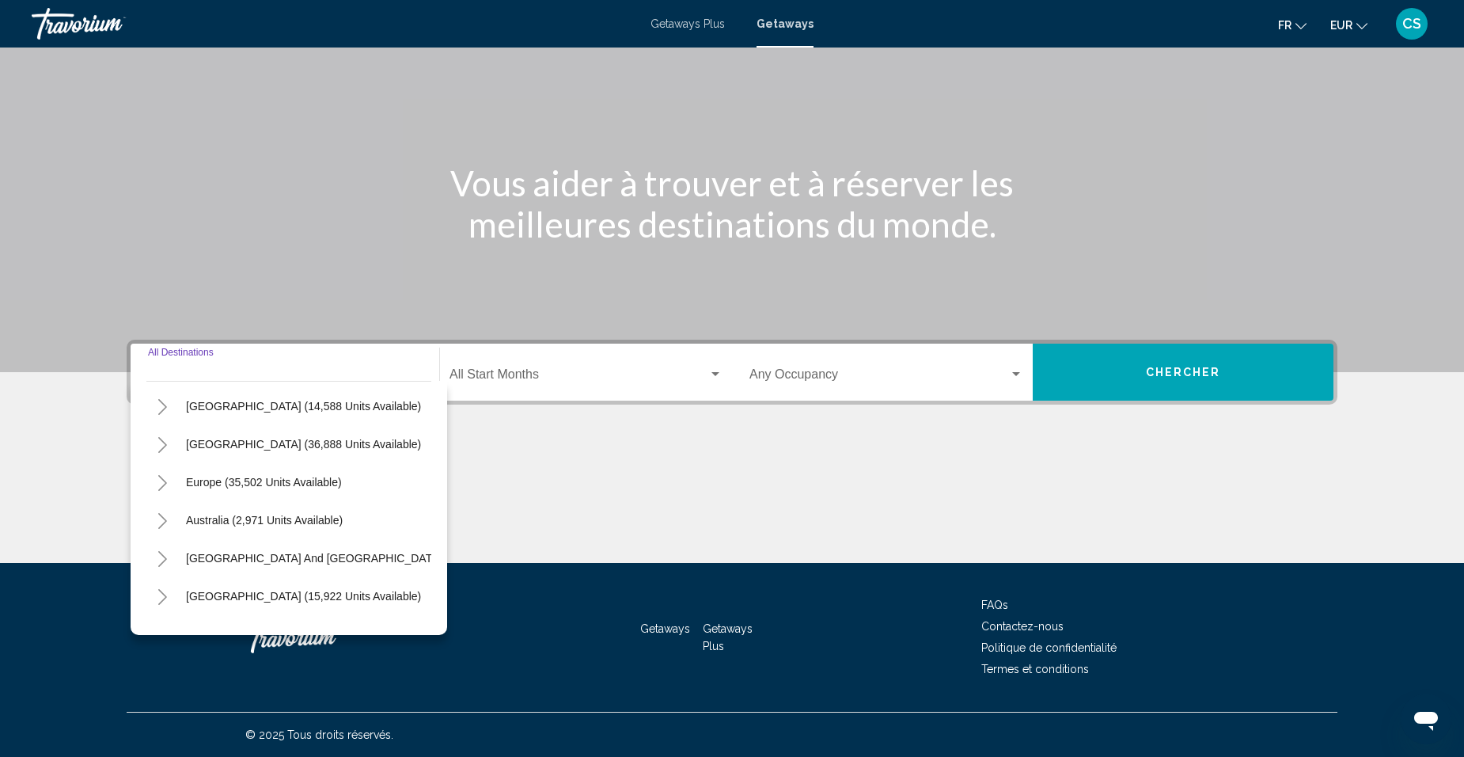
scroll to position [110, 0]
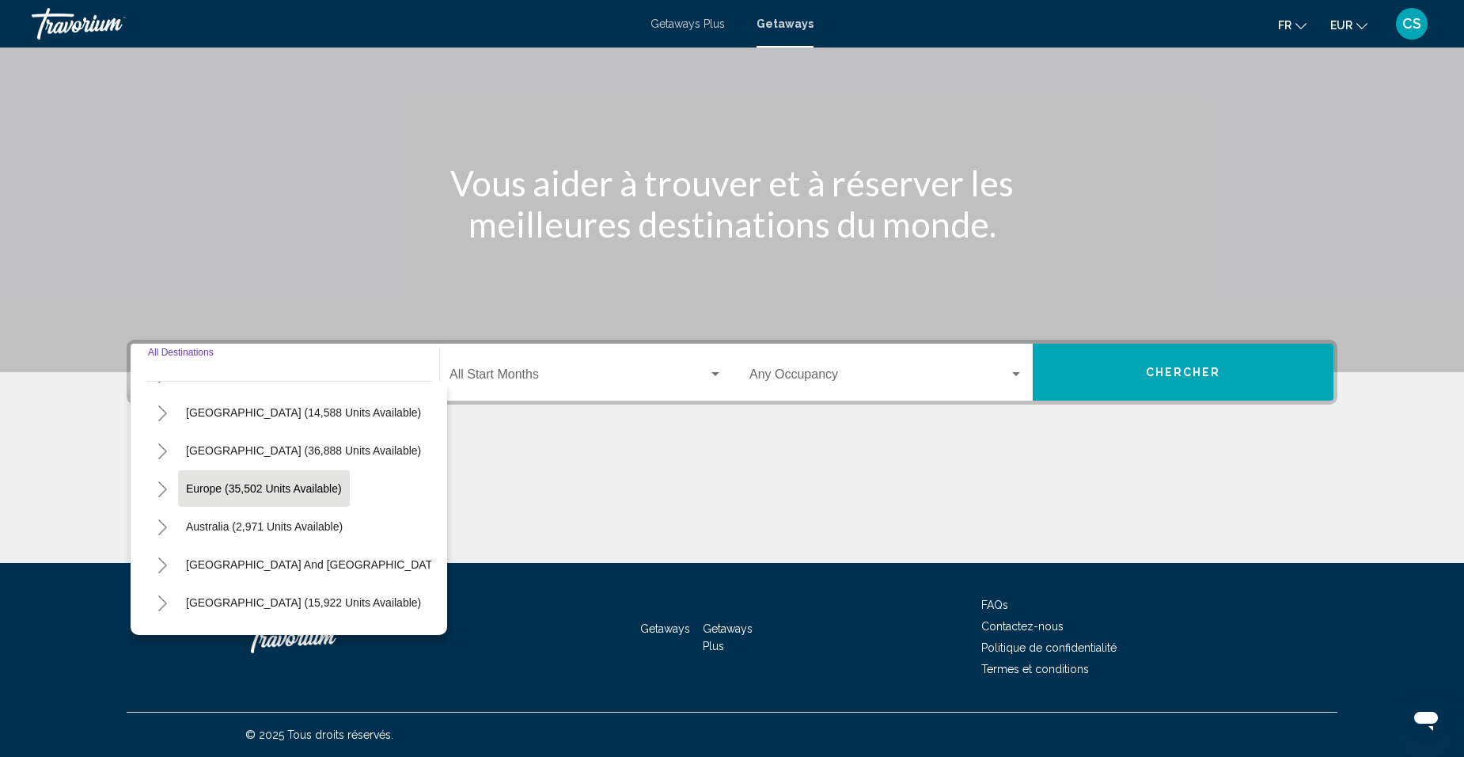
click at [236, 484] on span "Europe (35,502 units available)" at bounding box center [264, 488] width 156 height 13
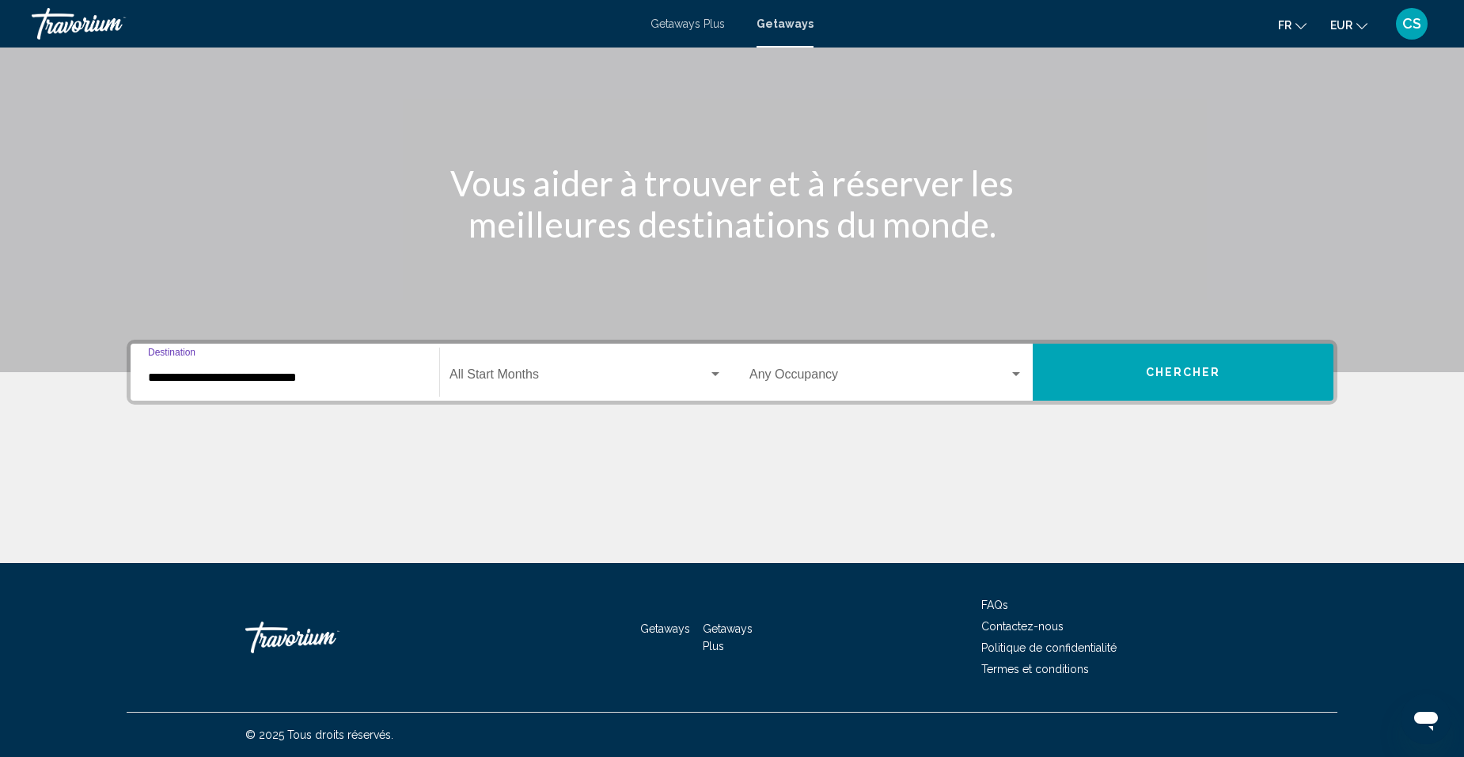
click at [174, 377] on input "**********" at bounding box center [285, 377] width 274 height 14
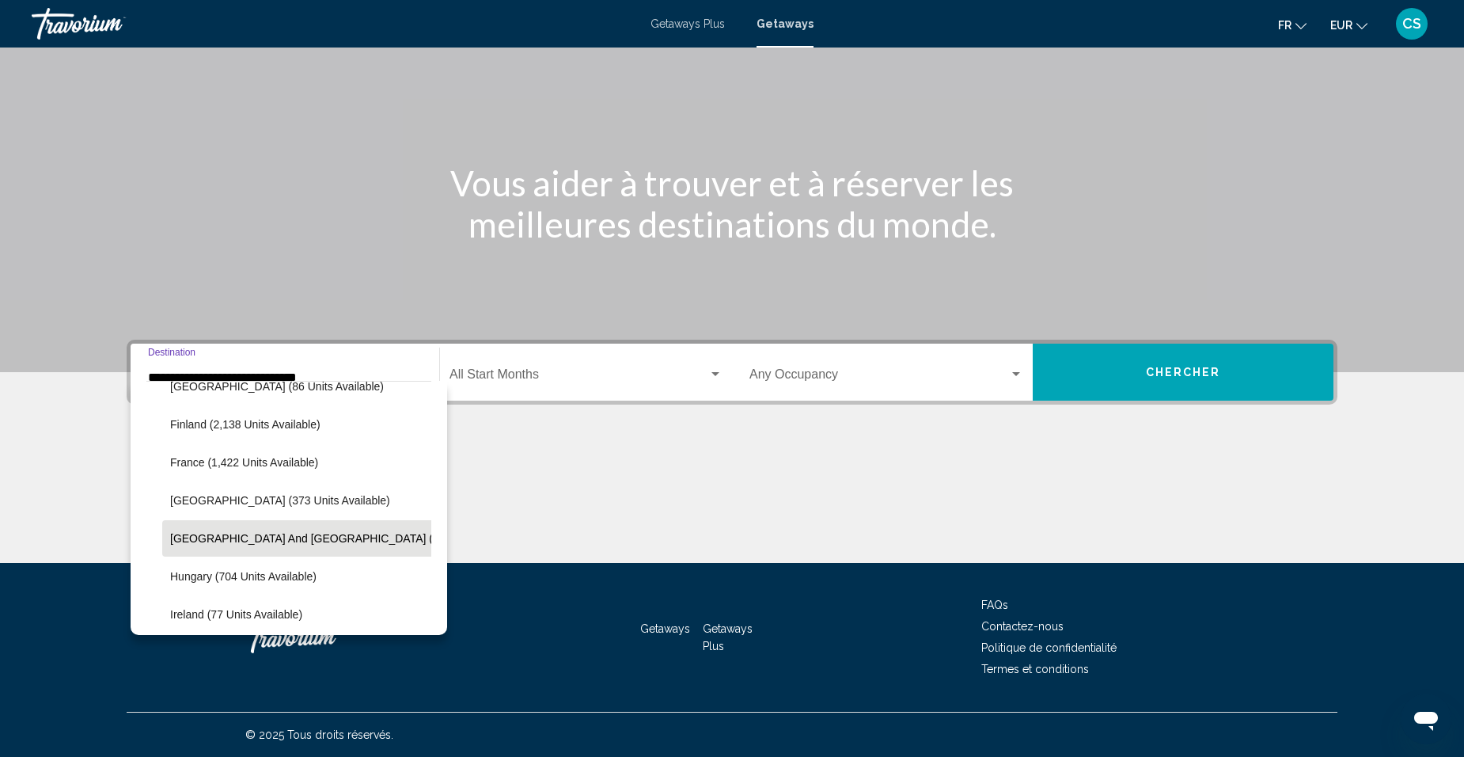
scroll to position [417, 0]
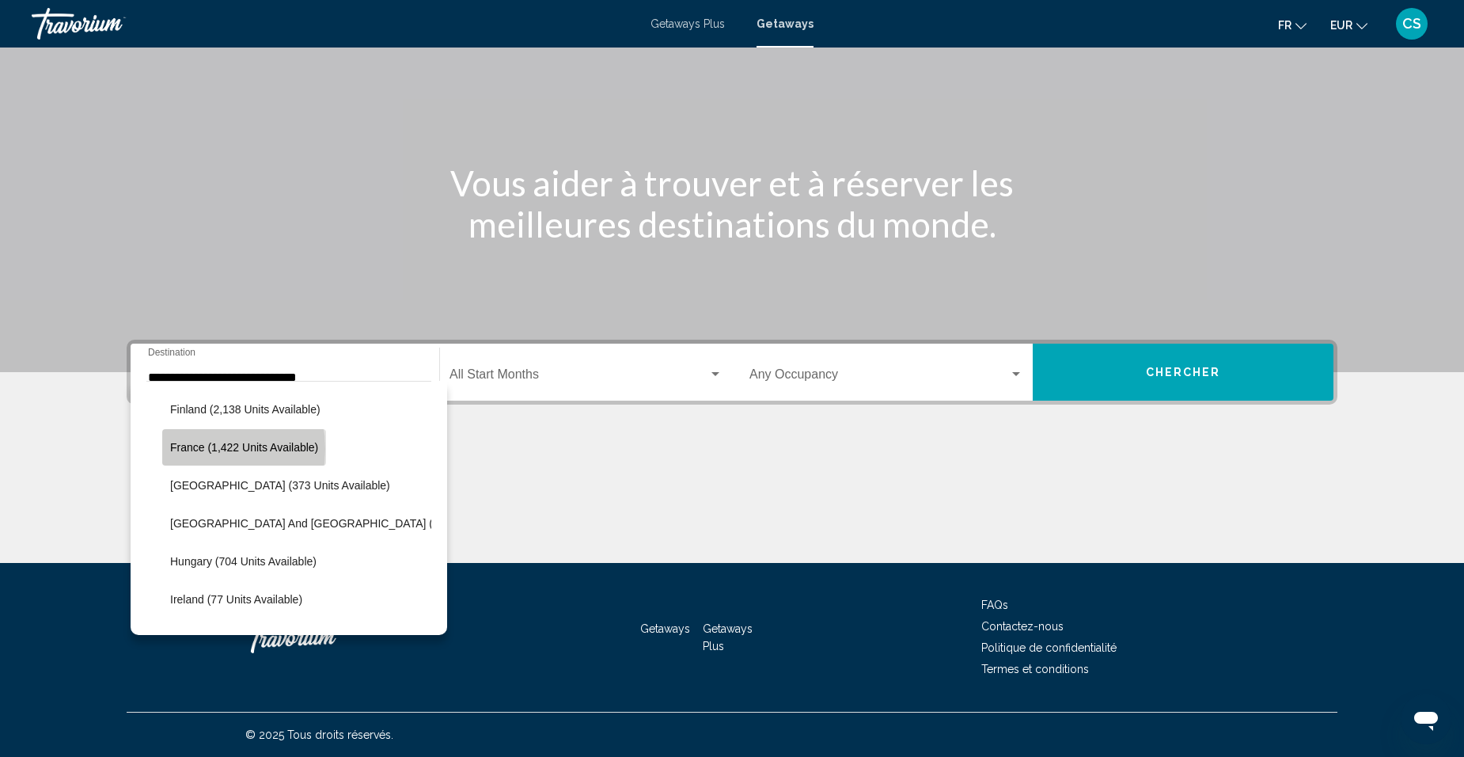
click at [186, 449] on span "France (1,422 units available)" at bounding box center [244, 447] width 148 height 13
type input "**********"
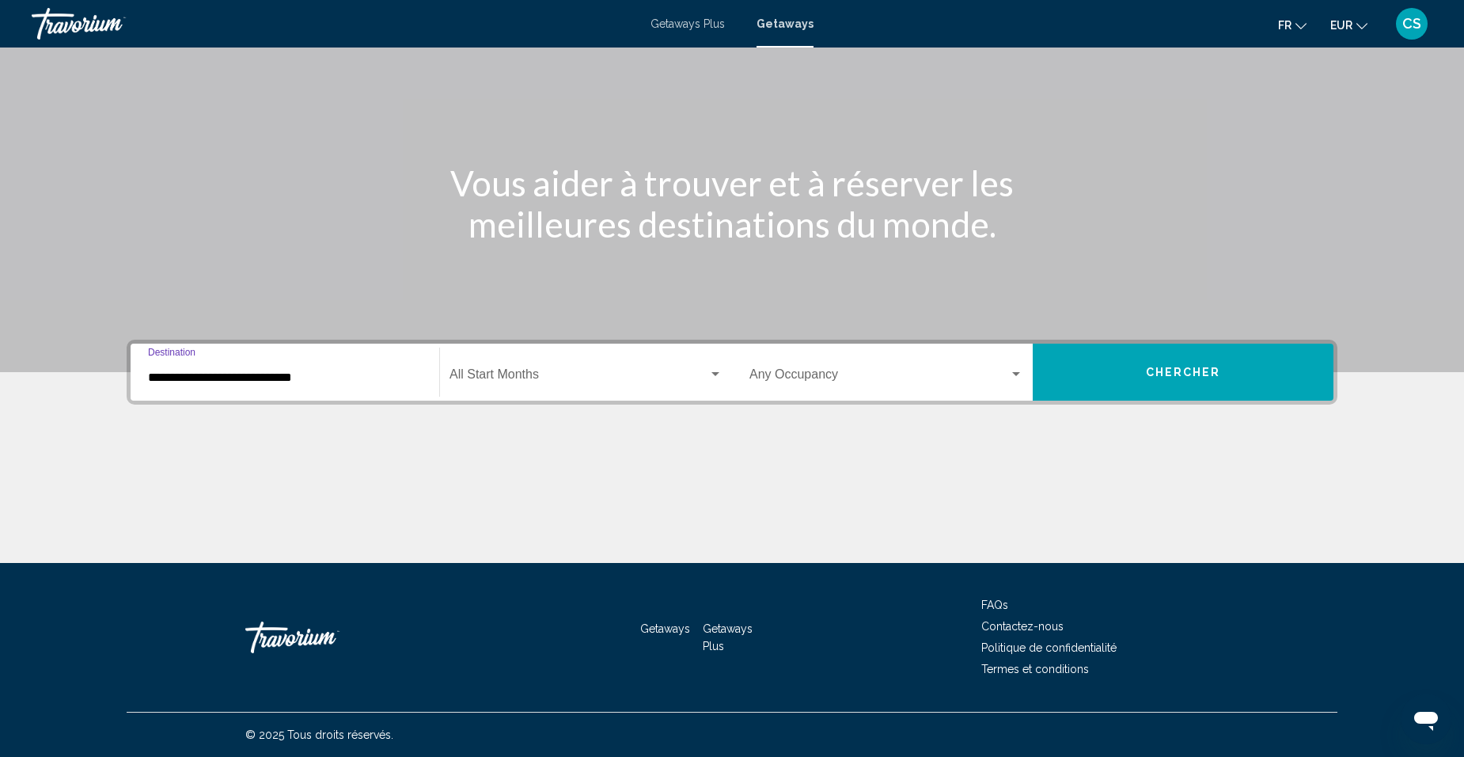
click at [543, 374] on span "Search widget" at bounding box center [578, 377] width 259 height 14
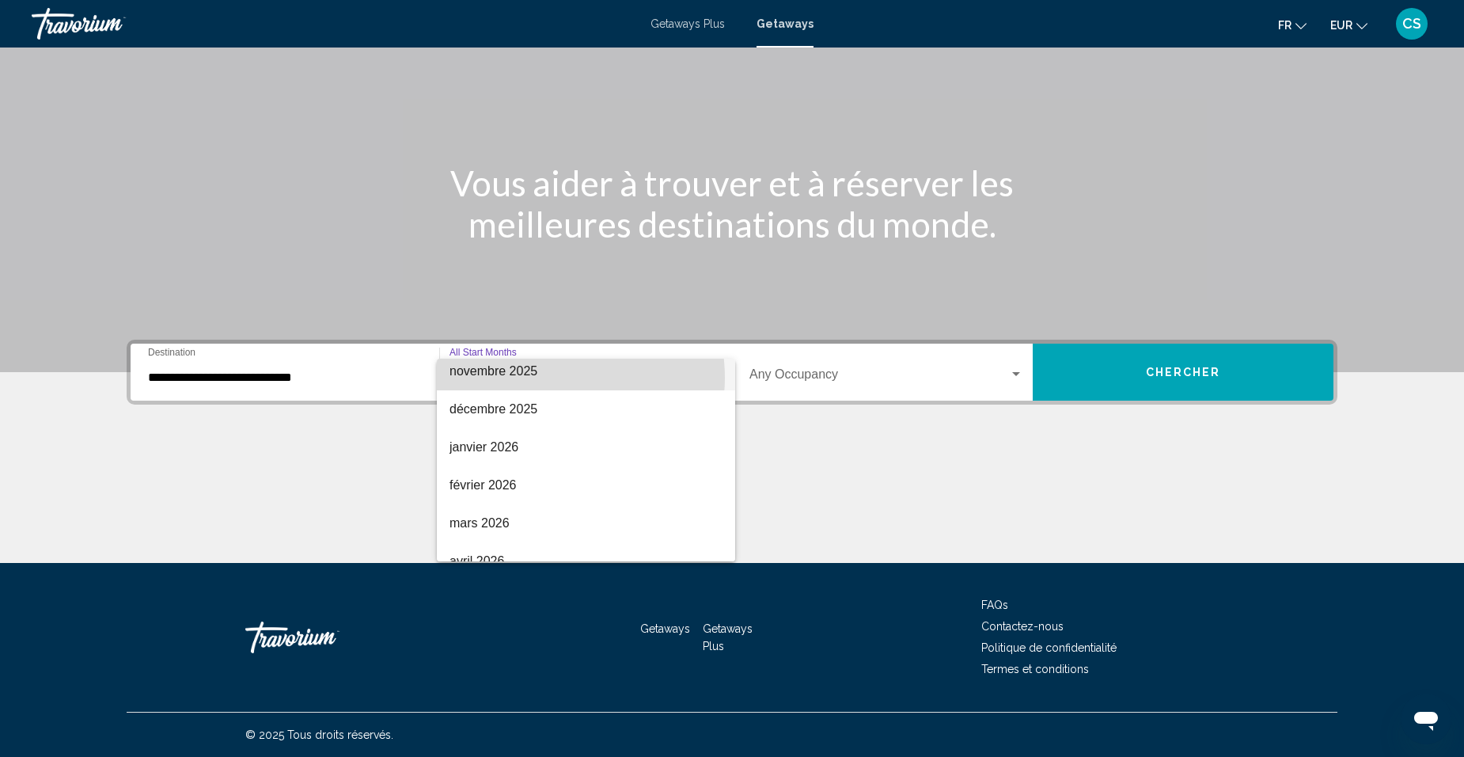
click at [545, 377] on span "novembre 2025" at bounding box center [585, 371] width 273 height 38
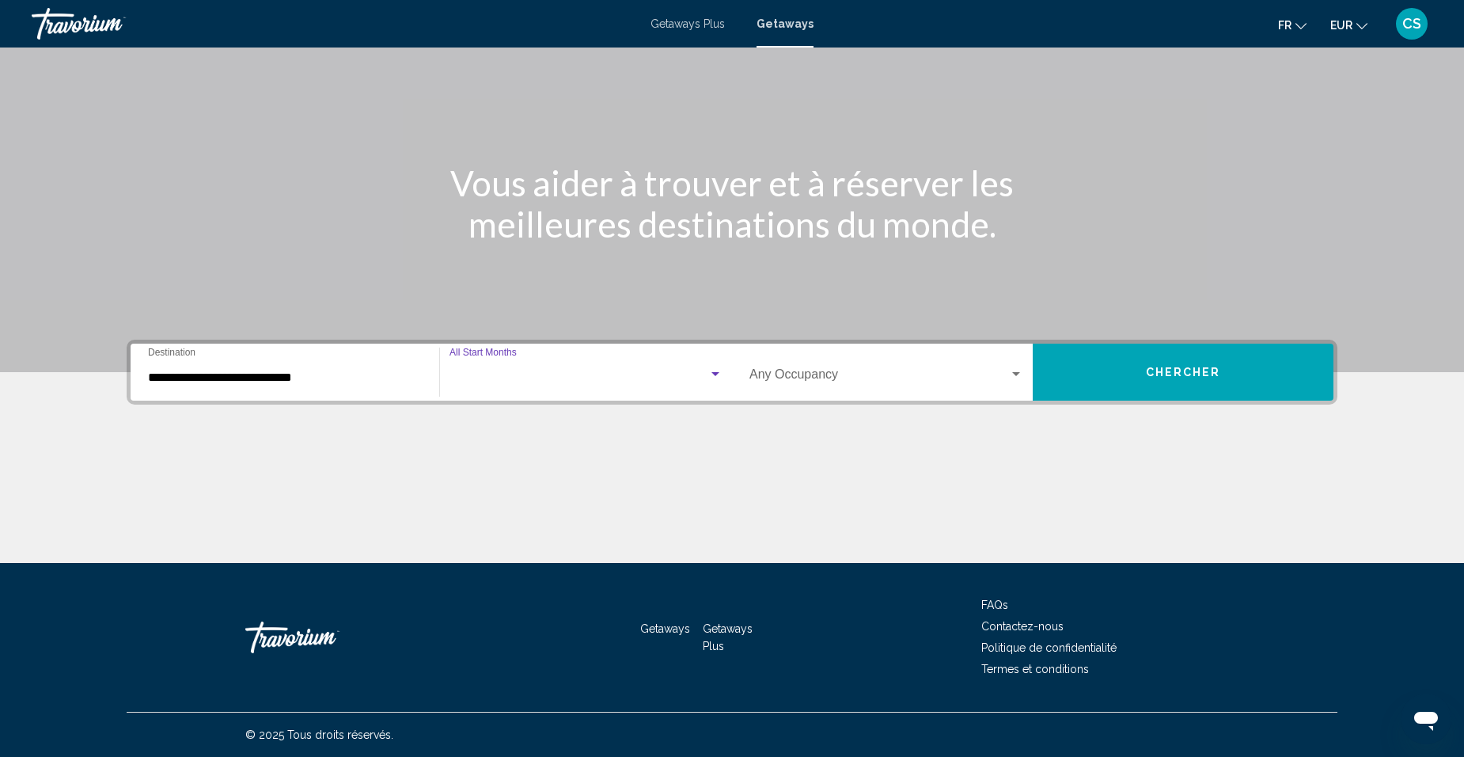
scroll to position [152, 0]
click at [1156, 366] on button "Chercher" at bounding box center [1183, 371] width 301 height 57
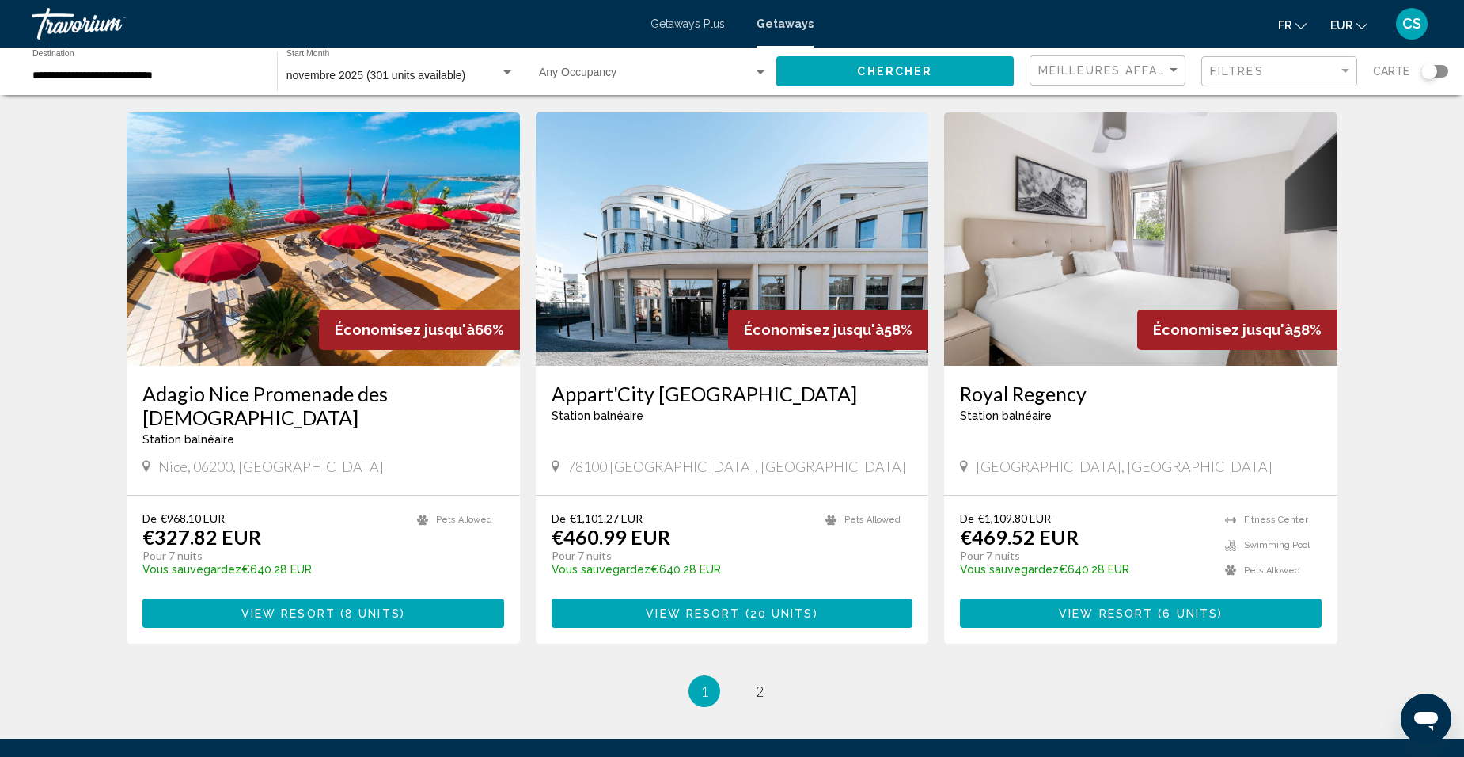
scroll to position [1741, 0]
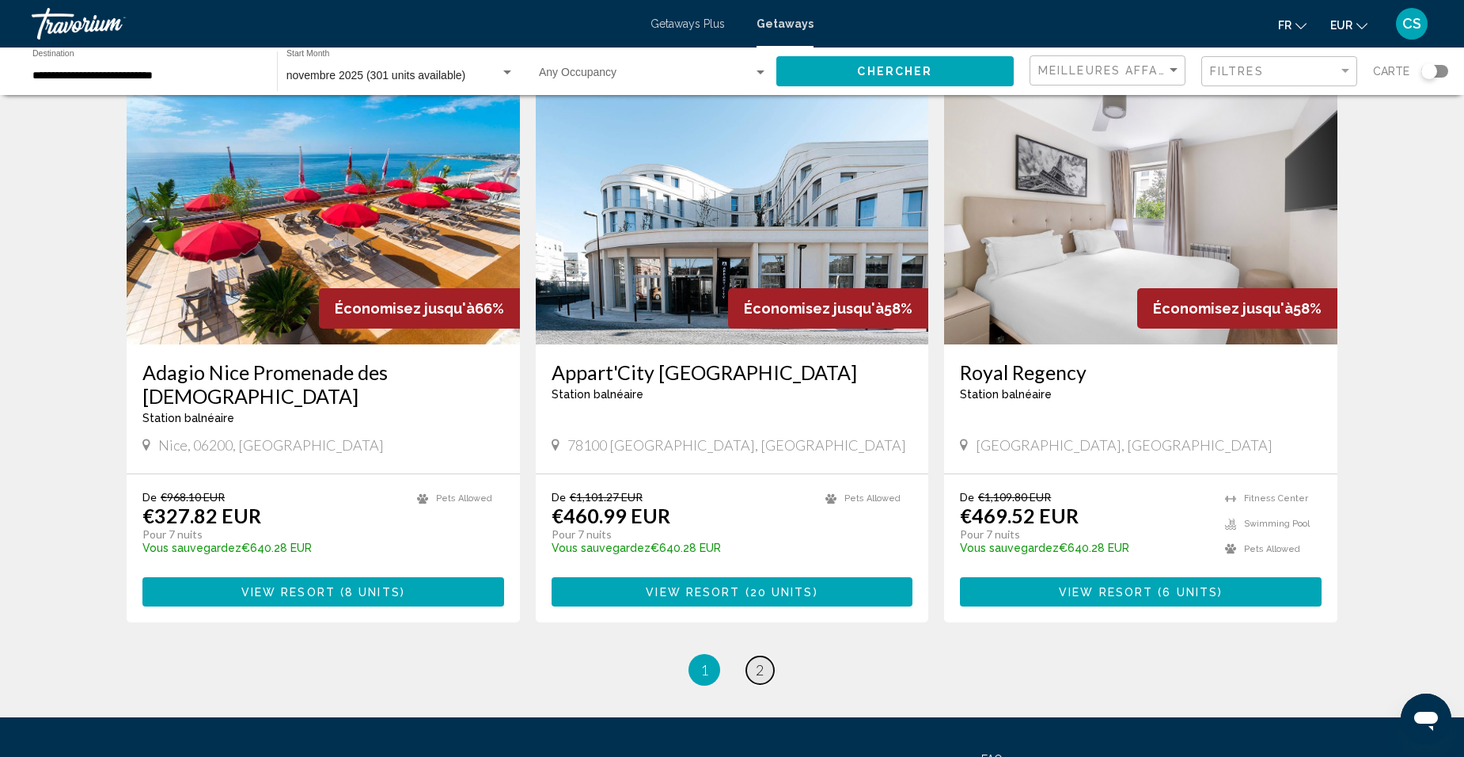
click at [764, 661] on span "2" at bounding box center [760, 669] width 8 height 17
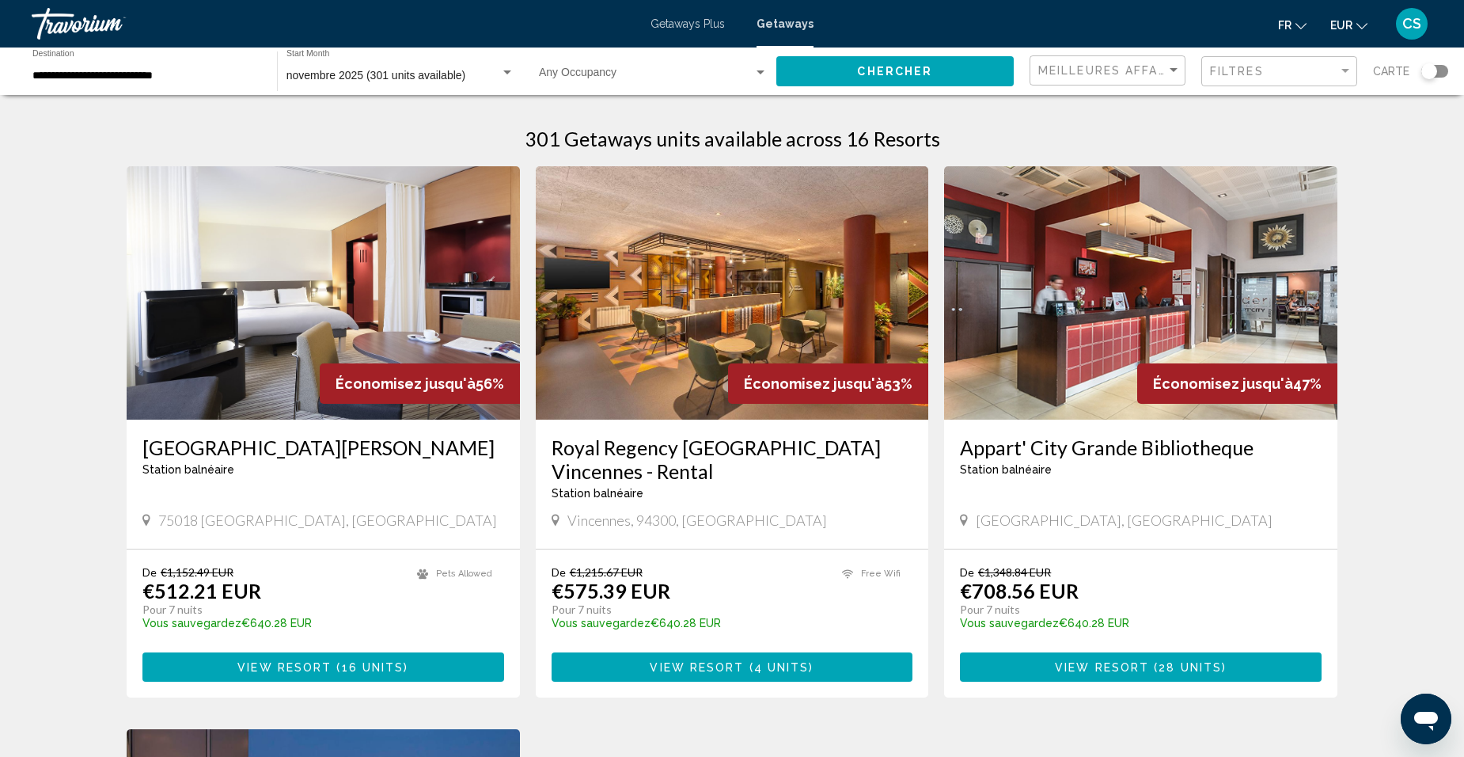
click at [710, 16] on div "Getaways Plus Getaways fr English Español Français Italiano Português русский E…" at bounding box center [732, 23] width 1464 height 33
click at [709, 18] on span "Getaways Plus" at bounding box center [687, 23] width 74 height 13
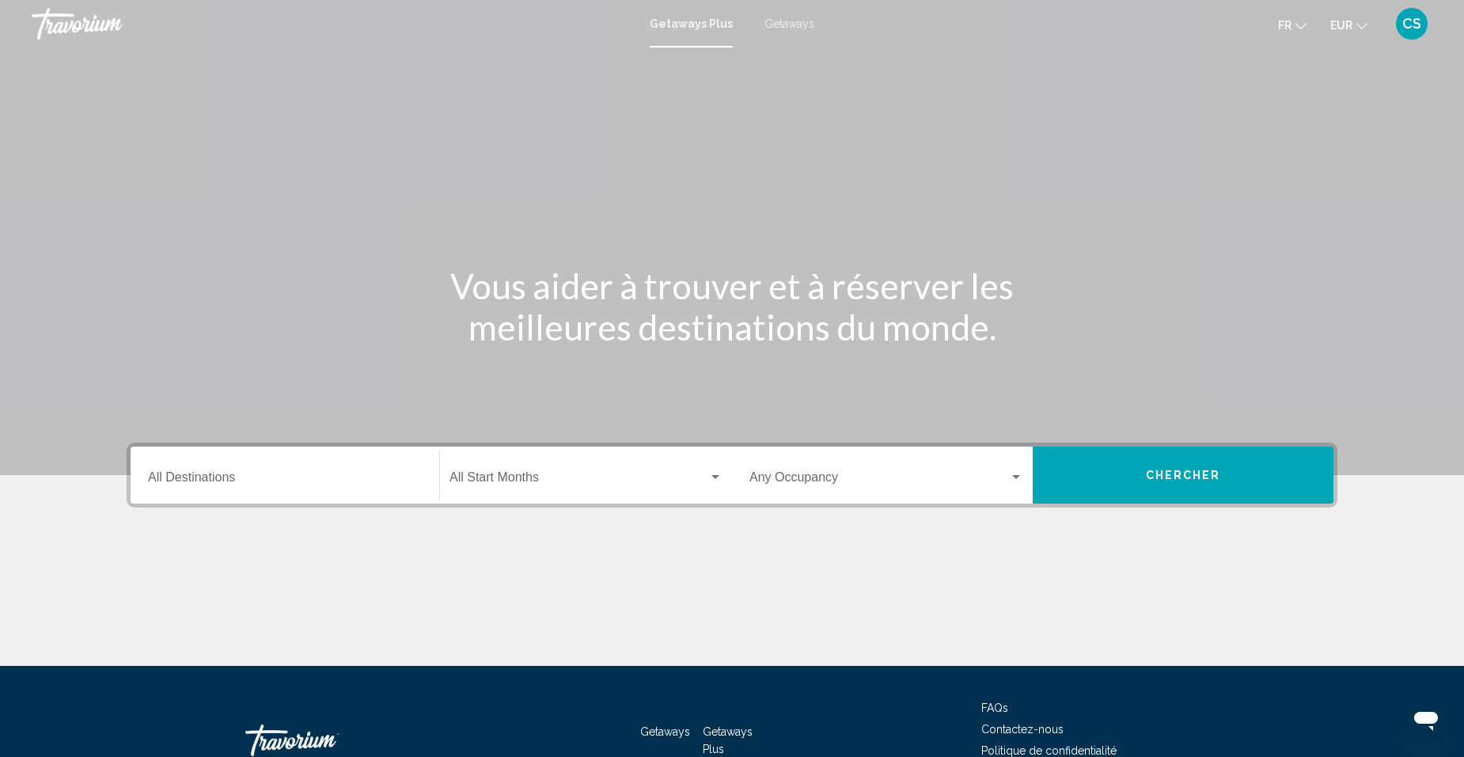
click at [305, 465] on div "Destination All Destinations" at bounding box center [285, 475] width 274 height 50
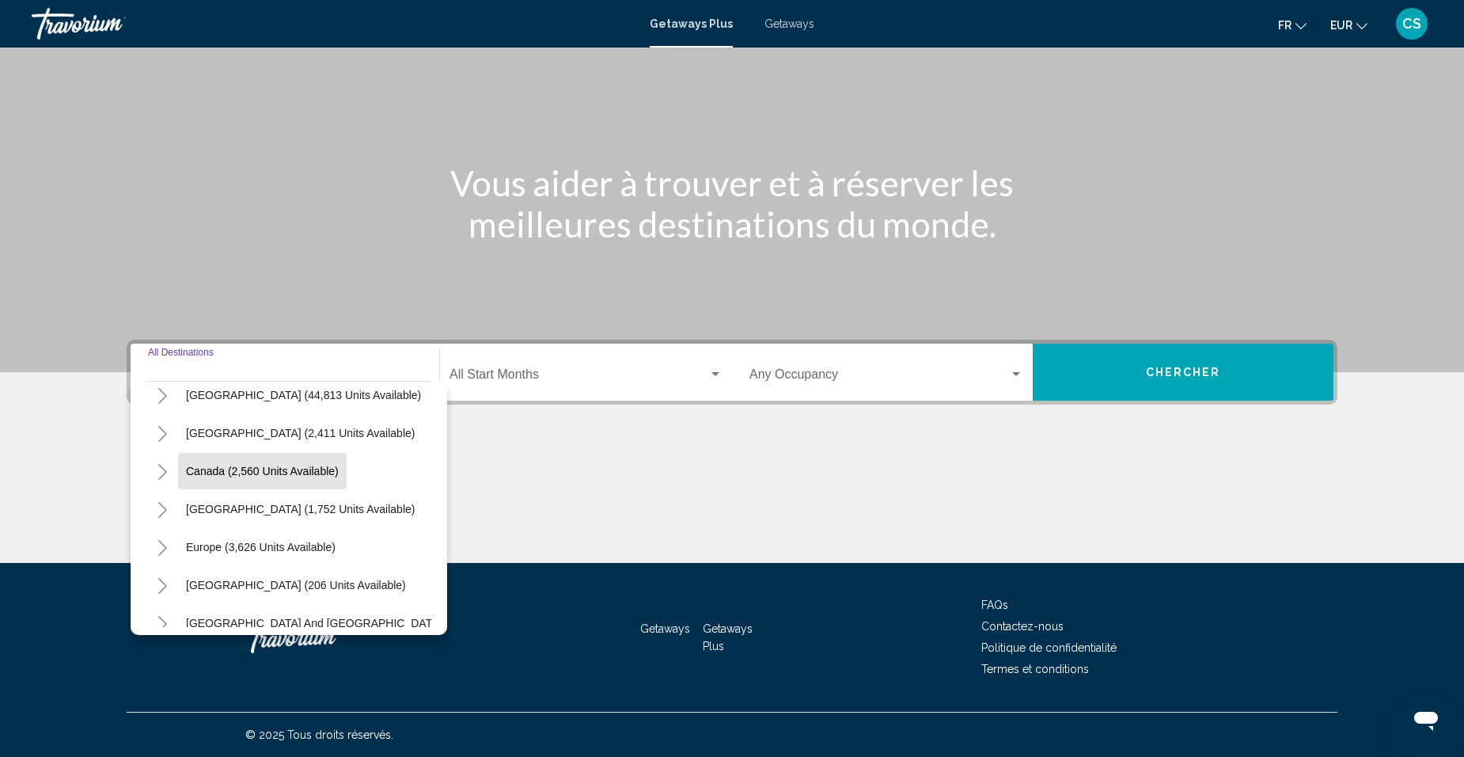
scroll to position [79, 0]
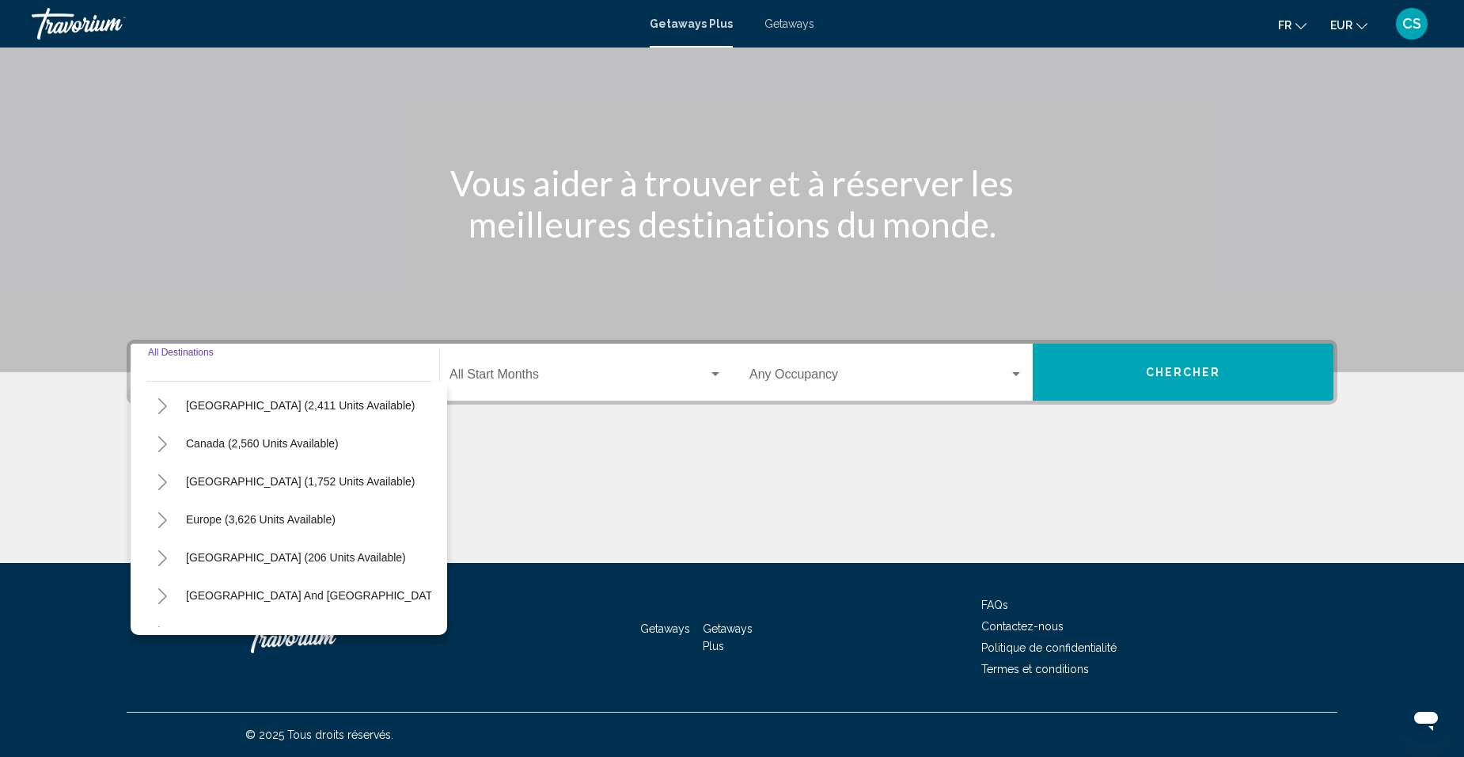
click at [151, 521] on button "Toggle Europe (3,626 units available)" at bounding box center [162, 519] width 32 height 32
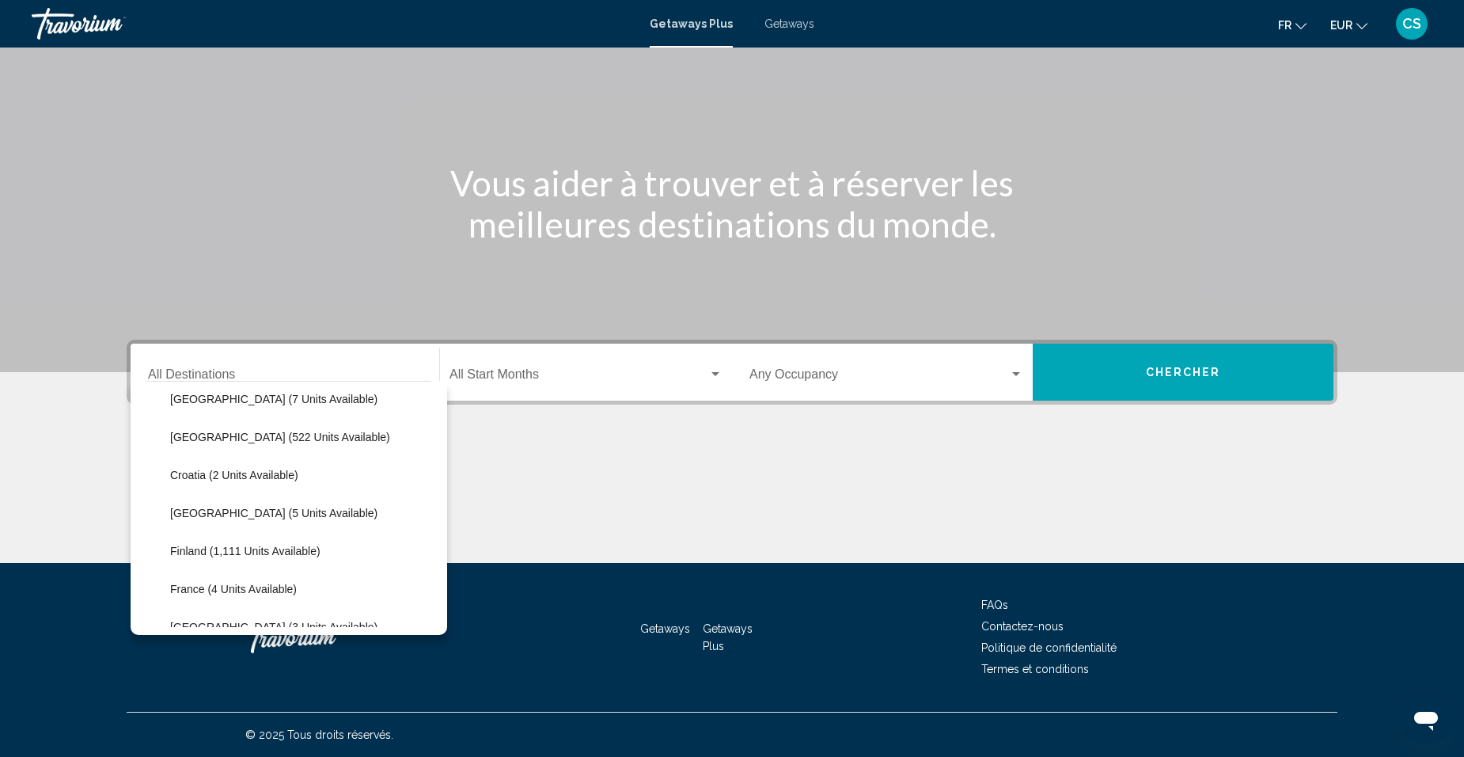
scroll to position [317, 0]
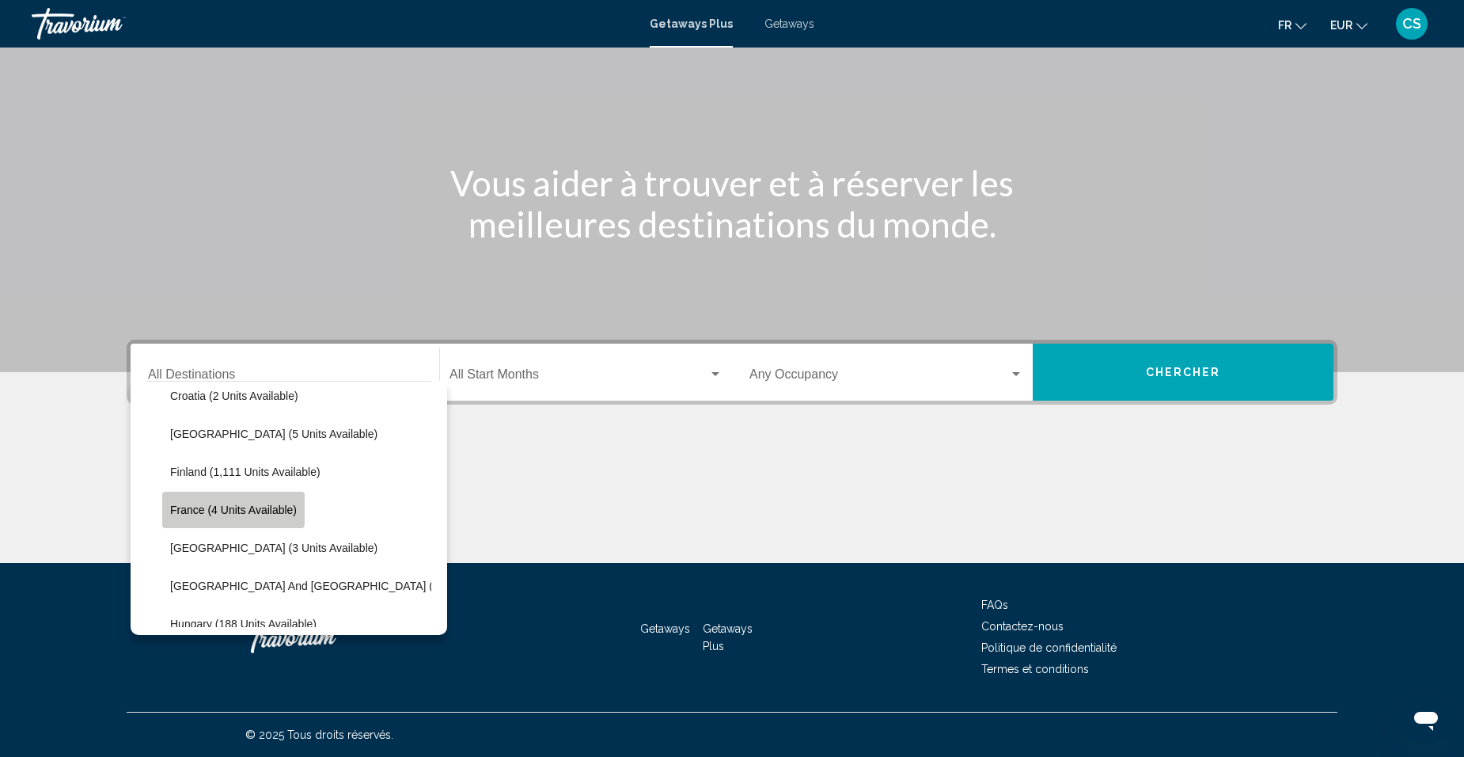
click at [216, 506] on span "France (4 units available)" at bounding box center [233, 509] width 127 height 13
type input "**********"
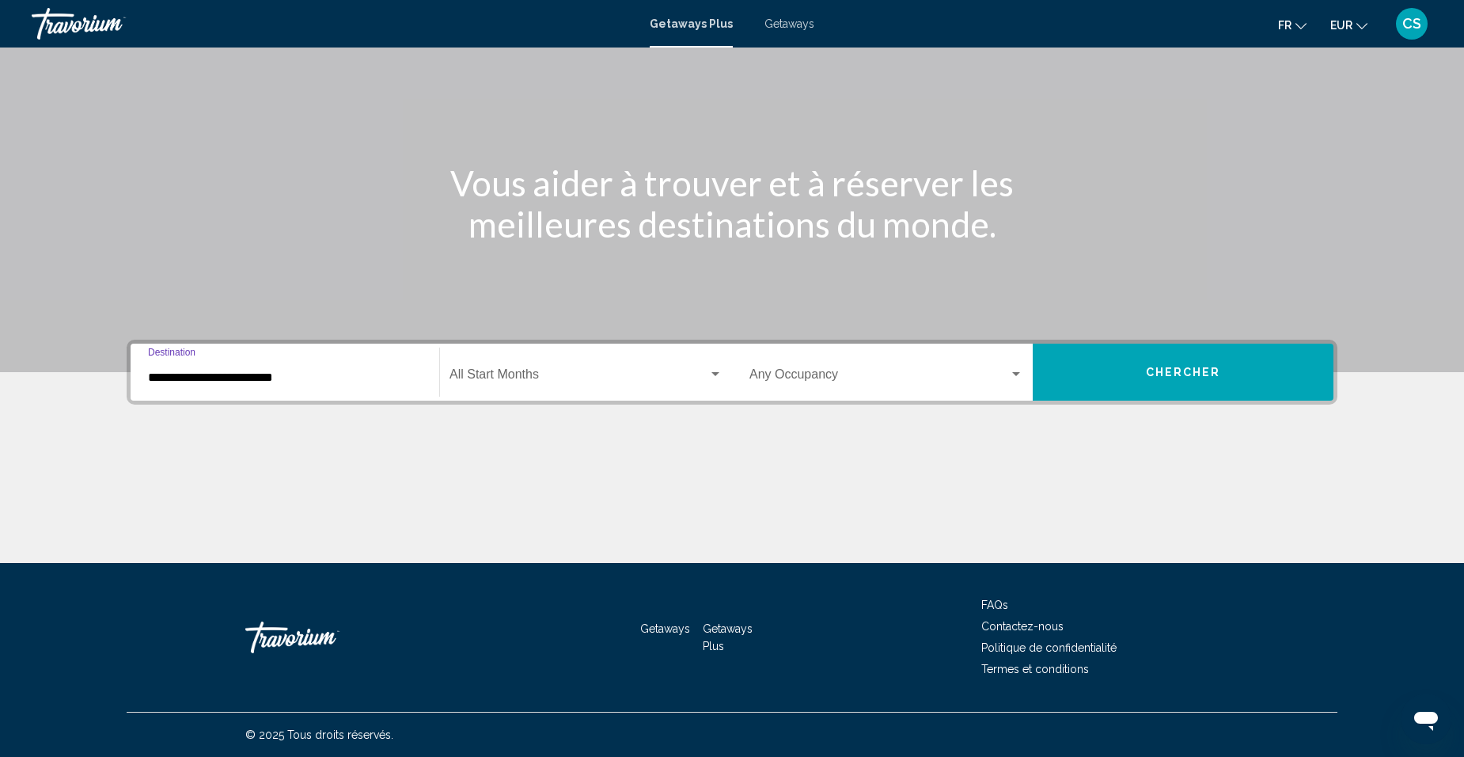
click at [548, 374] on span "Search widget" at bounding box center [578, 377] width 259 height 14
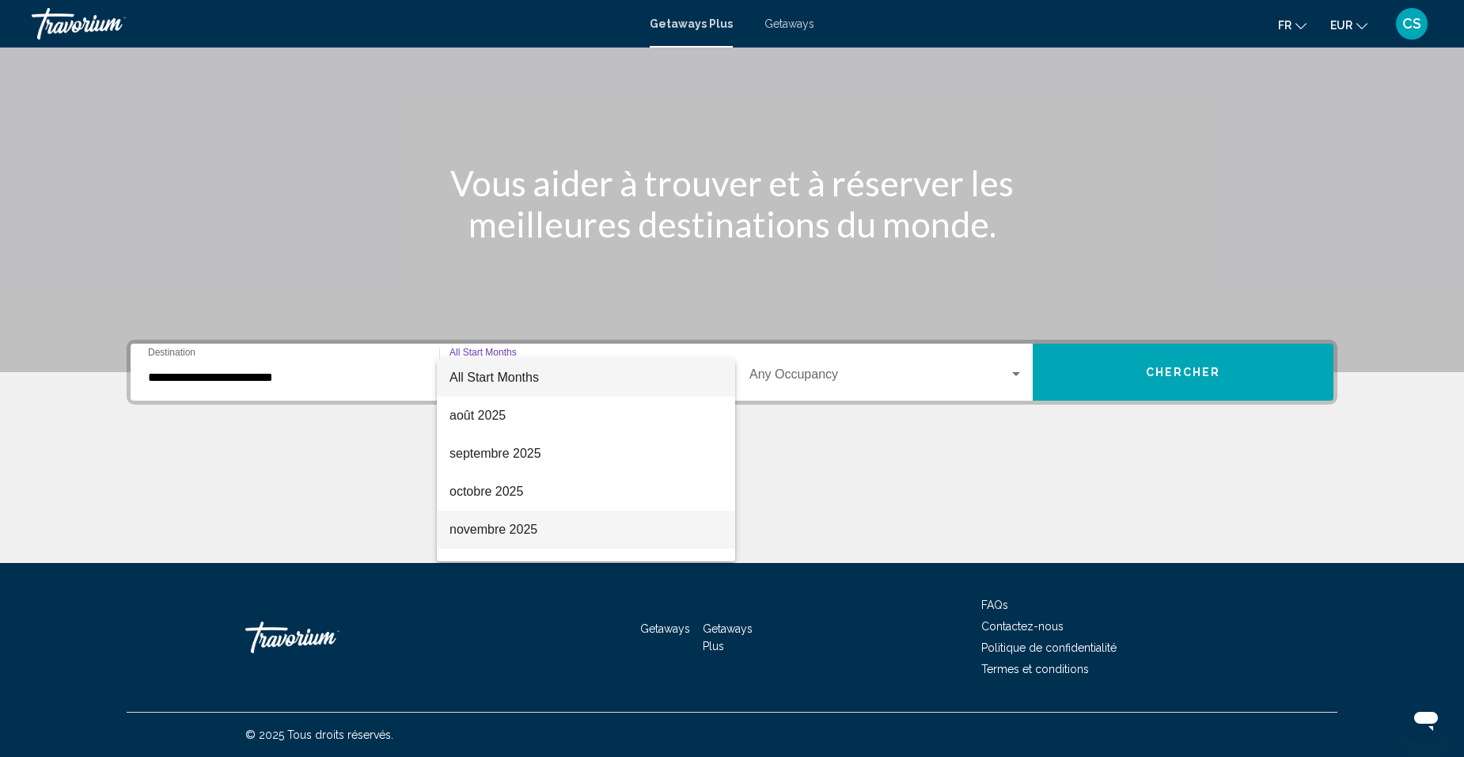
click at [530, 523] on span "novembre 2025" at bounding box center [585, 529] width 273 height 38
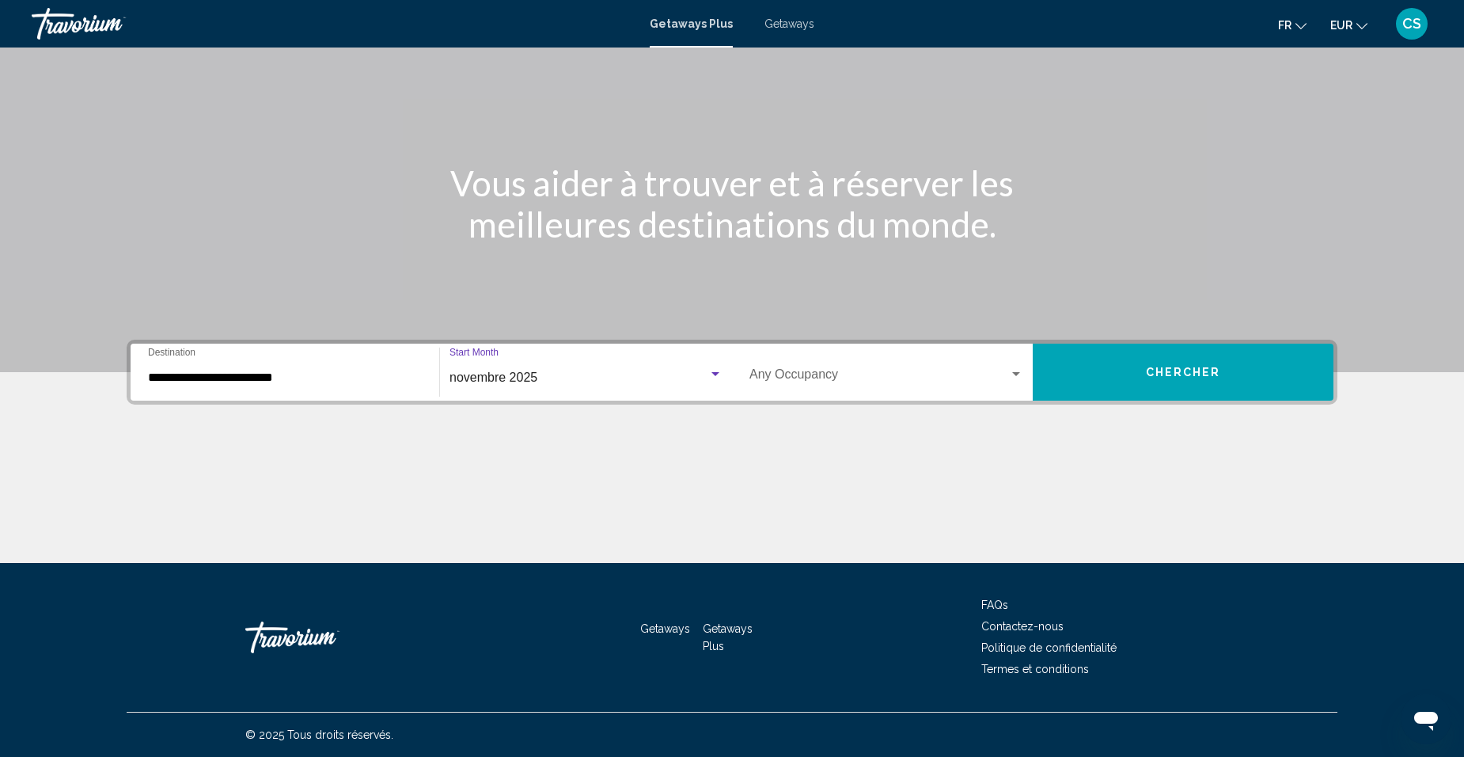
click at [1179, 387] on button "Chercher" at bounding box center [1183, 371] width 301 height 57
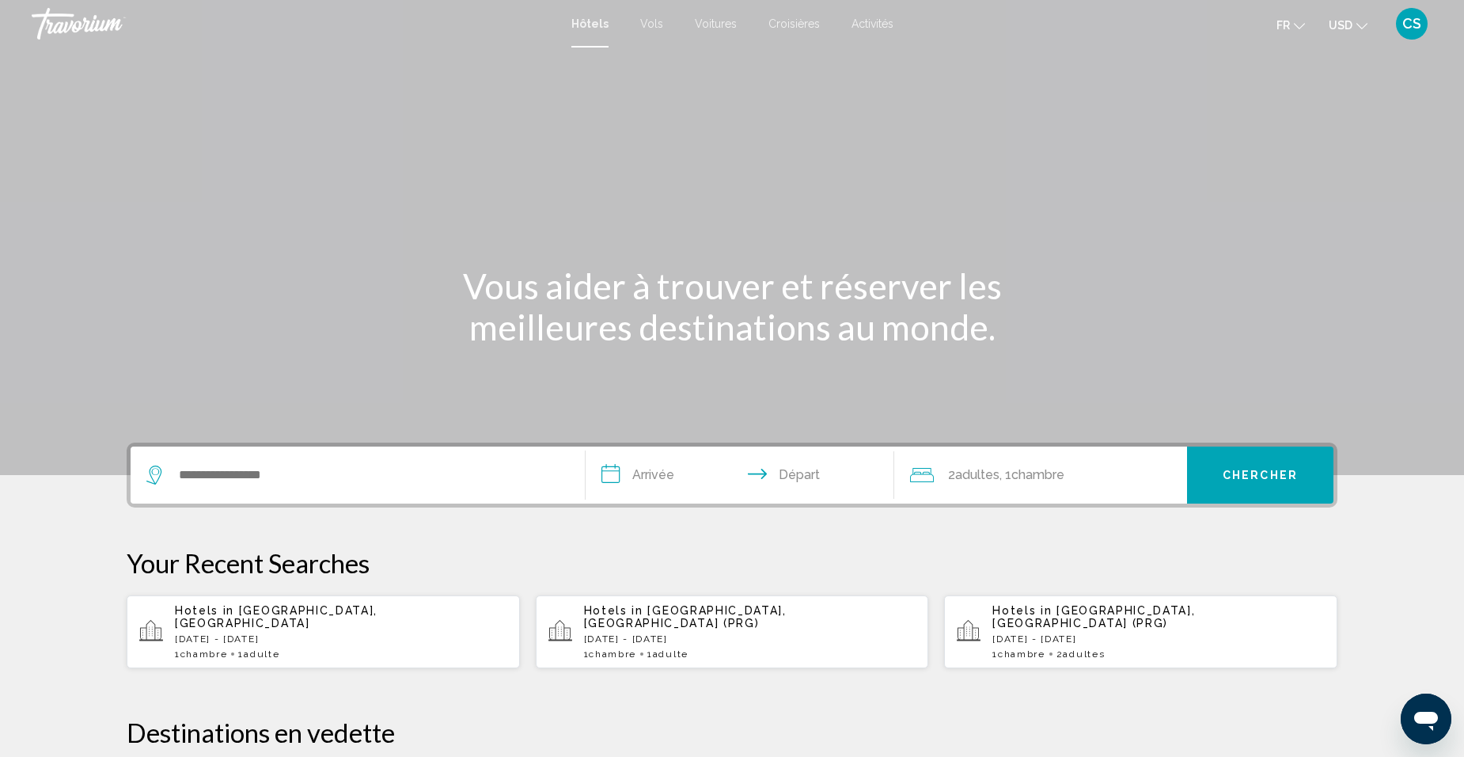
click at [1345, 34] on button "USD USD ($) MXN (Mex$) CAD (Can$) GBP (£) EUR (€) AUD (A$) NZD (NZ$) CNY (CN¥)" at bounding box center [1348, 24] width 39 height 23
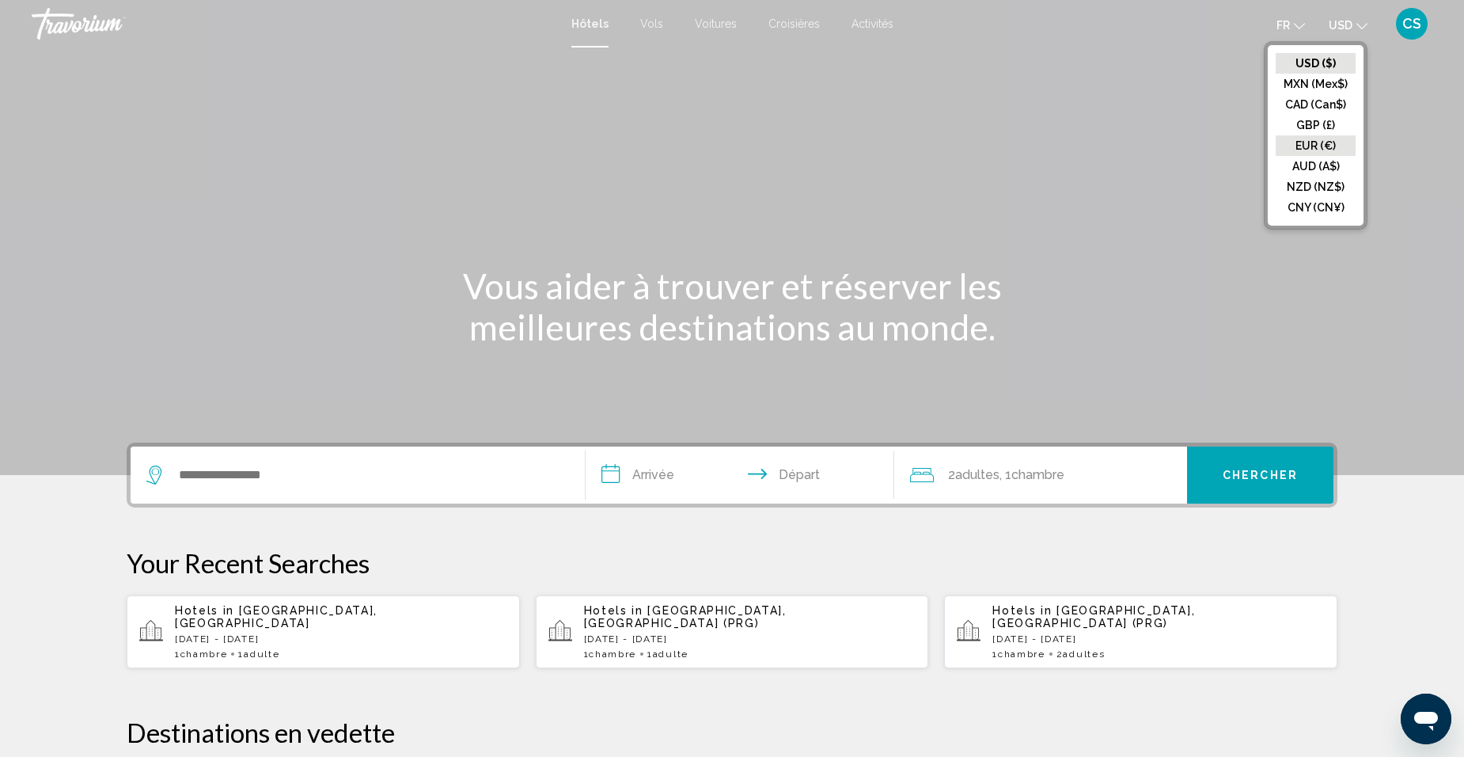
click at [1333, 142] on button "EUR (€)" at bounding box center [1316, 145] width 80 height 21
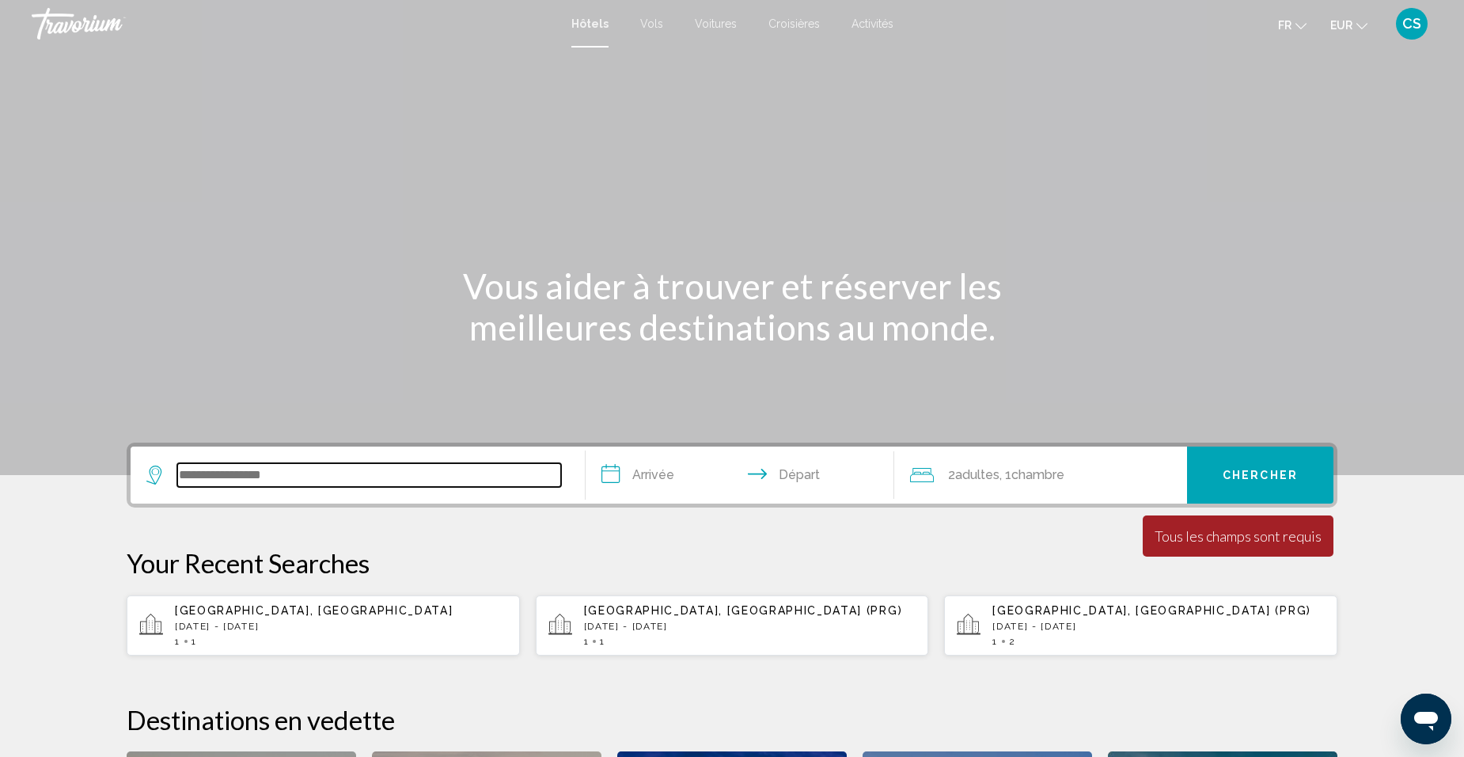
click at [282, 472] on input "Search widget" at bounding box center [369, 475] width 384 height 24
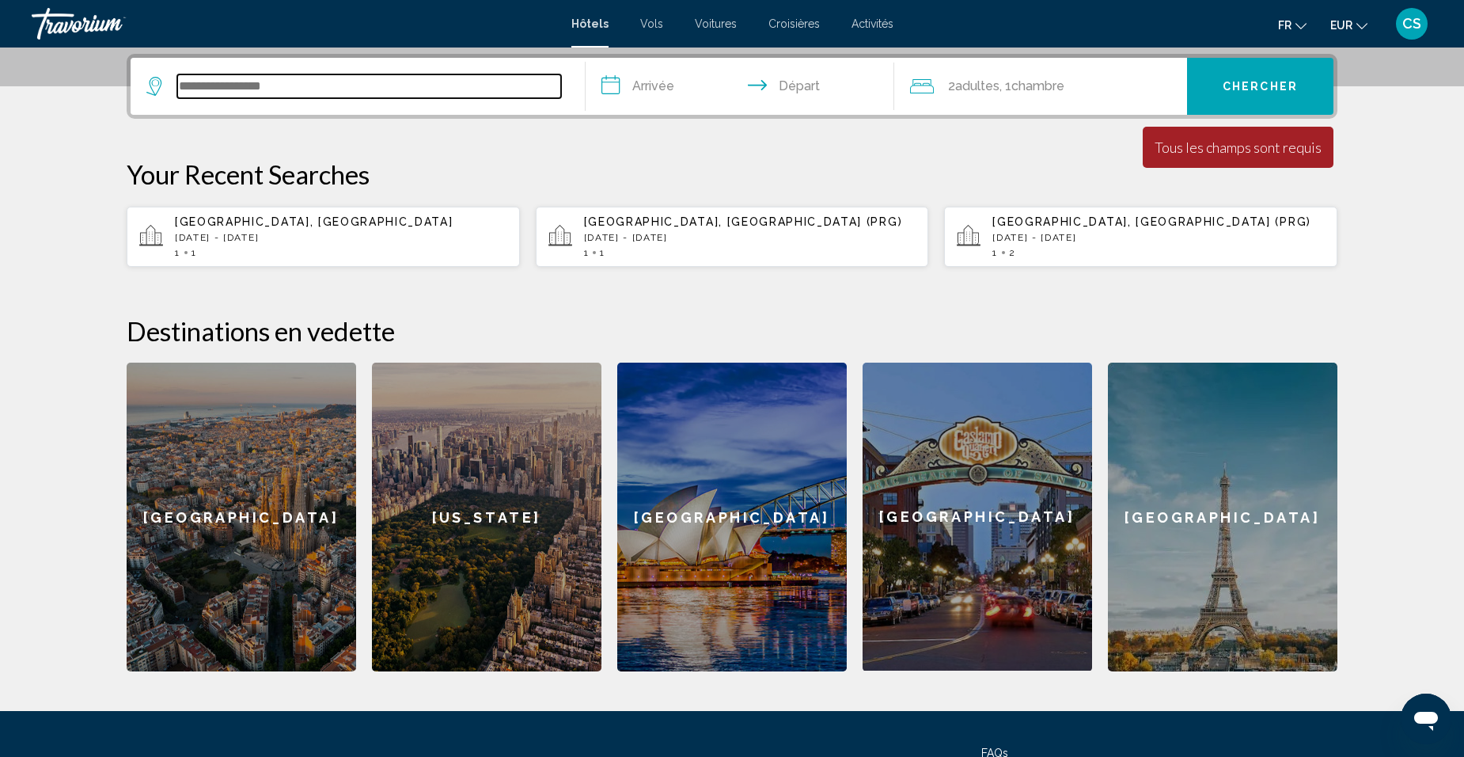
scroll to position [391, 0]
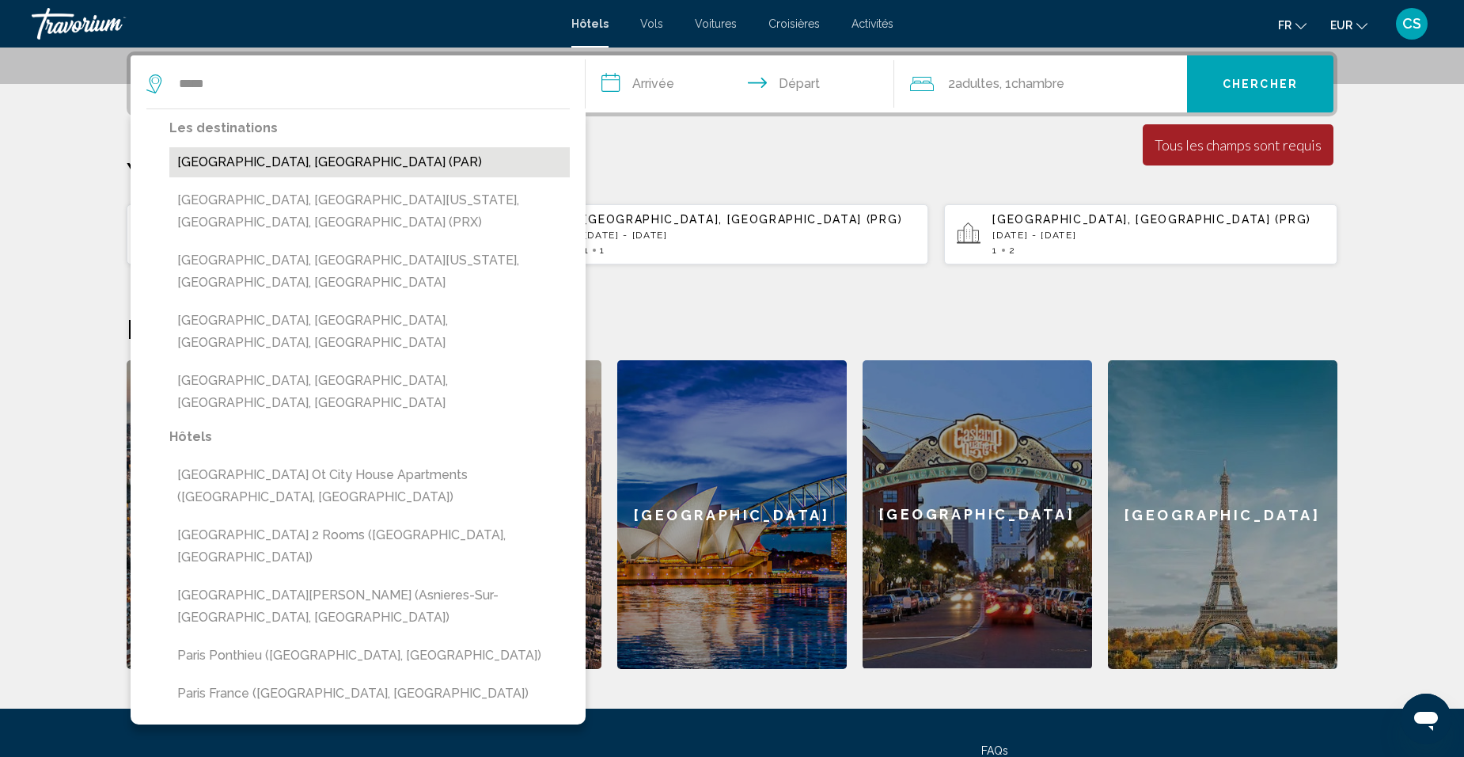
click at [330, 174] on button "Paris, France (PAR)" at bounding box center [369, 162] width 400 height 30
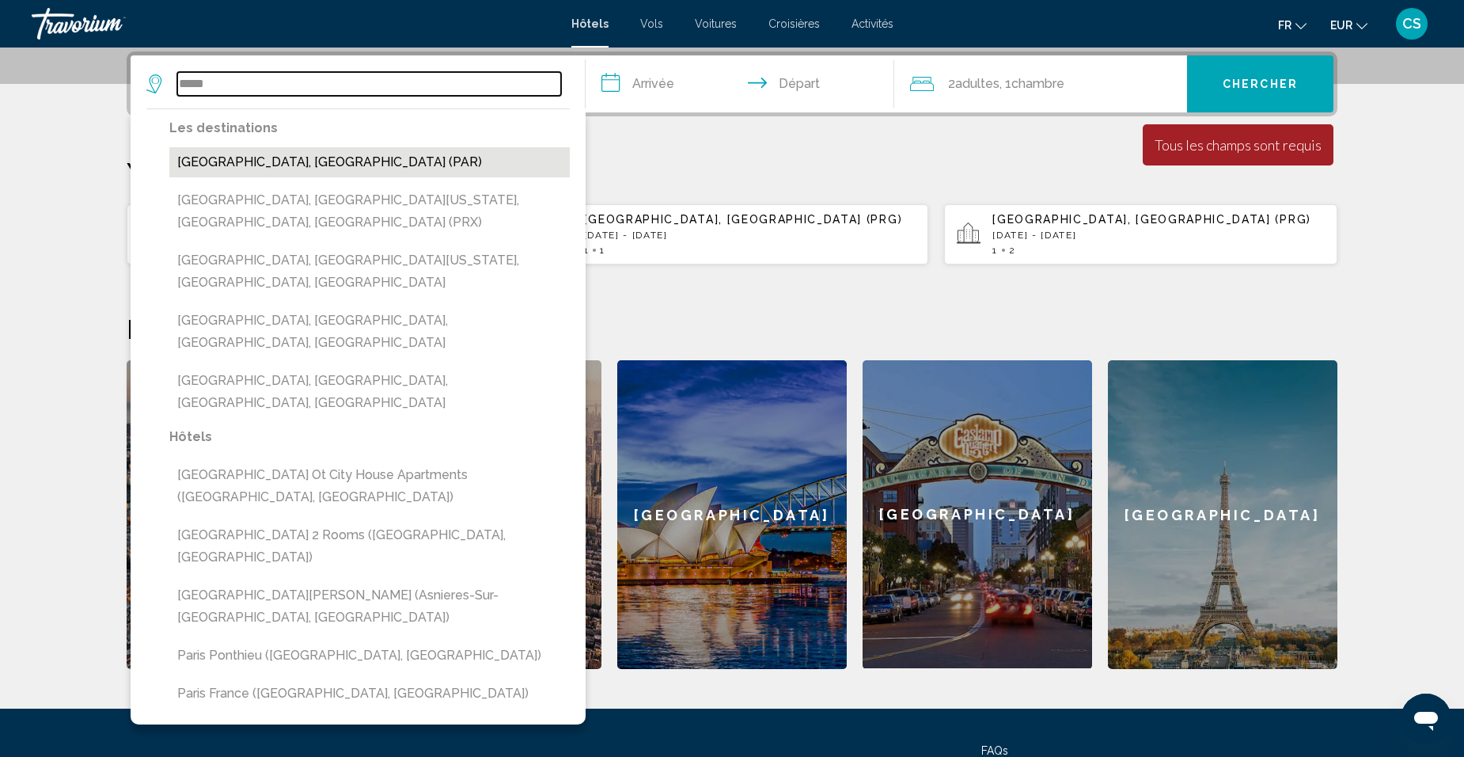
type input "**********"
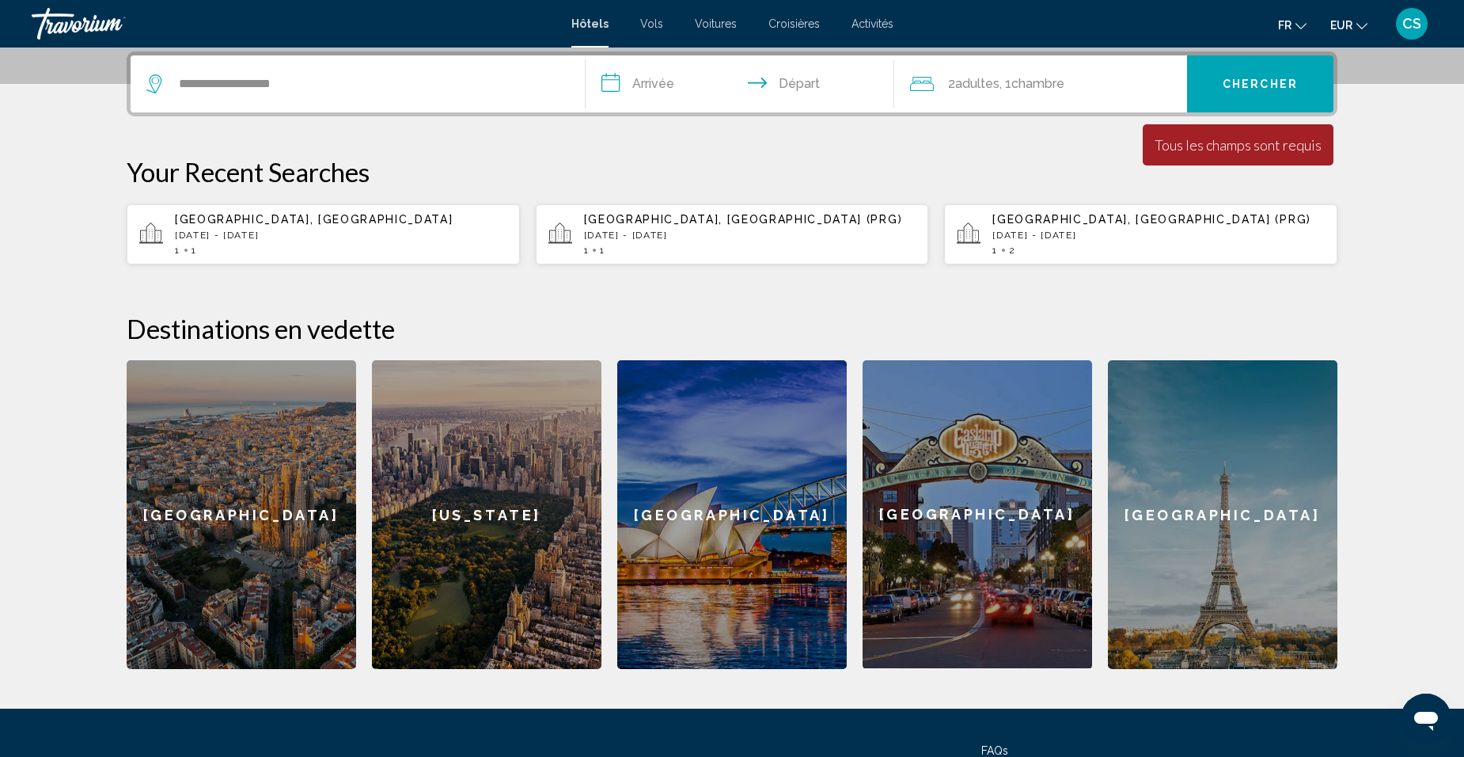
drag, startPoint x: 650, startPoint y: 82, endPoint x: 655, endPoint y: 92, distance: 11.0
click at [650, 83] on input "**********" at bounding box center [743, 86] width 315 height 62
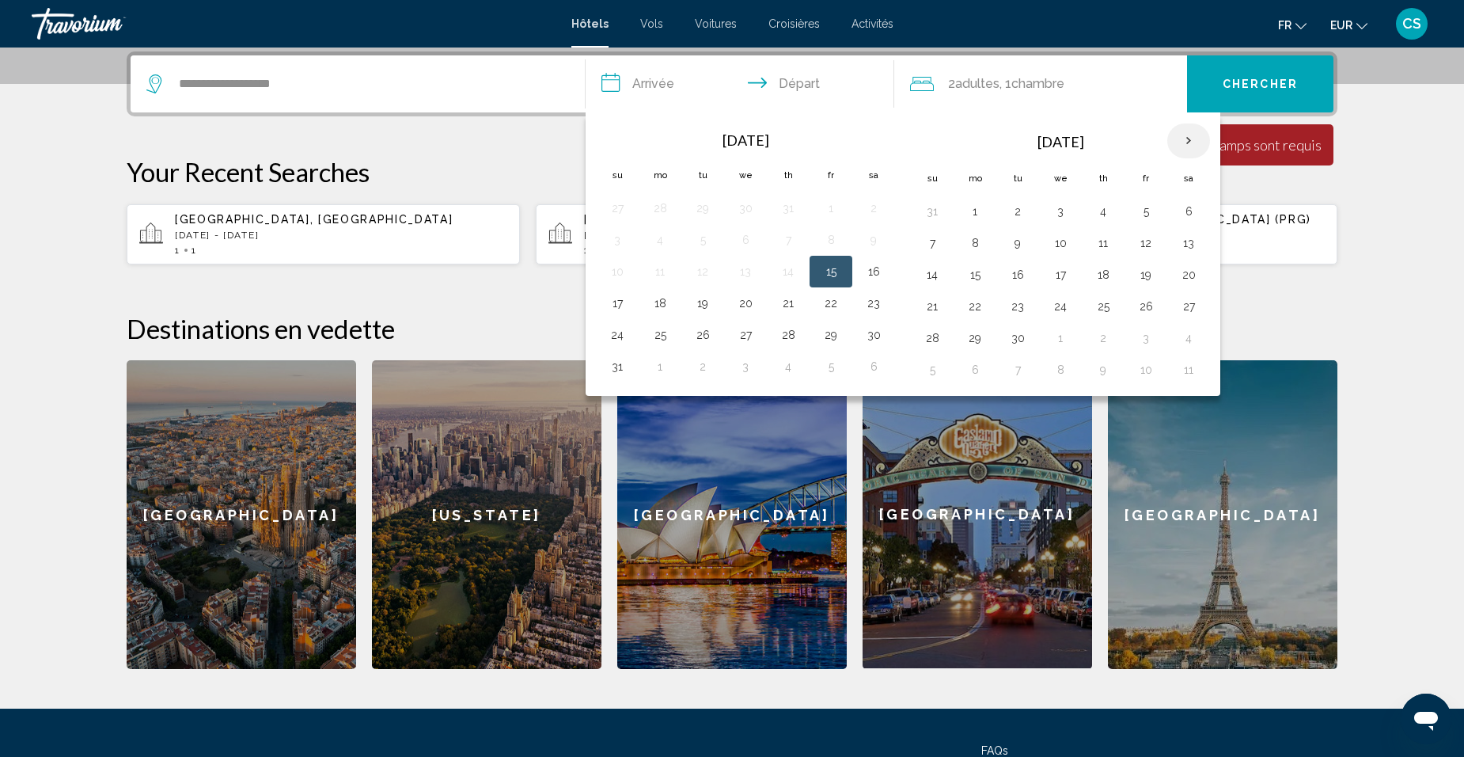
click at [1185, 146] on th "Next month" at bounding box center [1188, 140] width 43 height 35
click at [1185, 336] on button "29" at bounding box center [1188, 338] width 25 height 22
click at [1150, 336] on button "28" at bounding box center [1145, 338] width 25 height 22
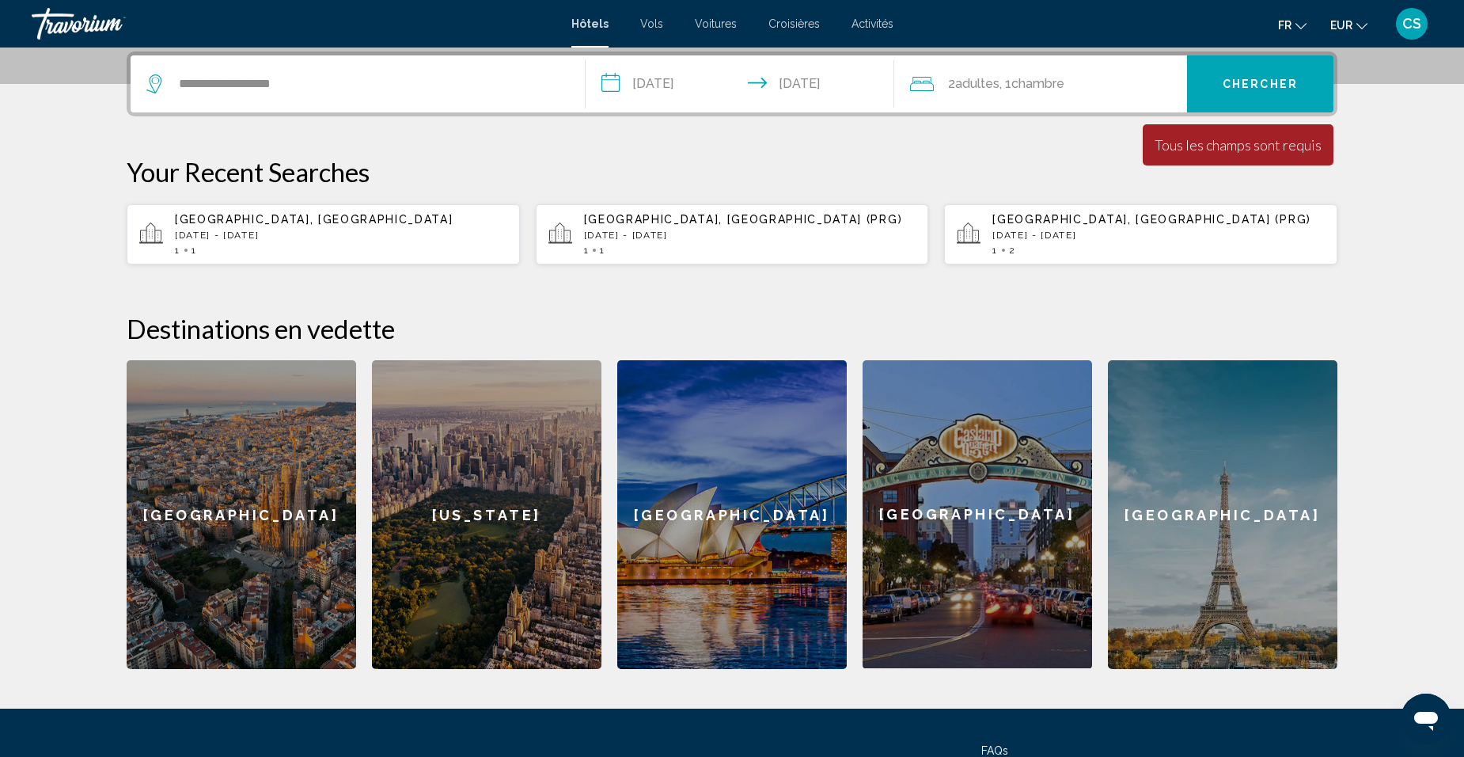
click at [666, 92] on input "**********" at bounding box center [743, 86] width 315 height 62
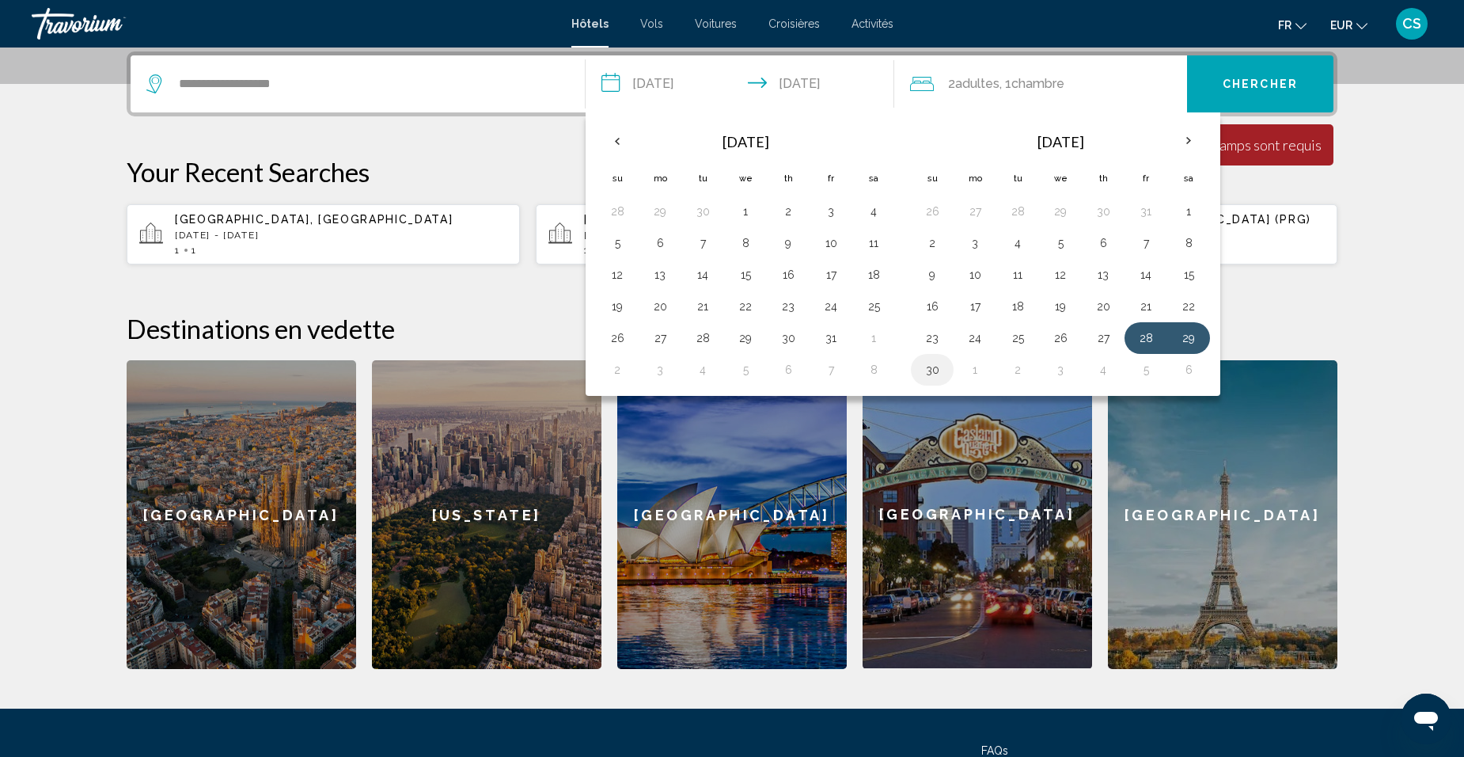
click at [931, 371] on button "30" at bounding box center [932, 369] width 25 height 22
click at [1154, 335] on button "28" at bounding box center [1145, 338] width 25 height 22
type input "**********"
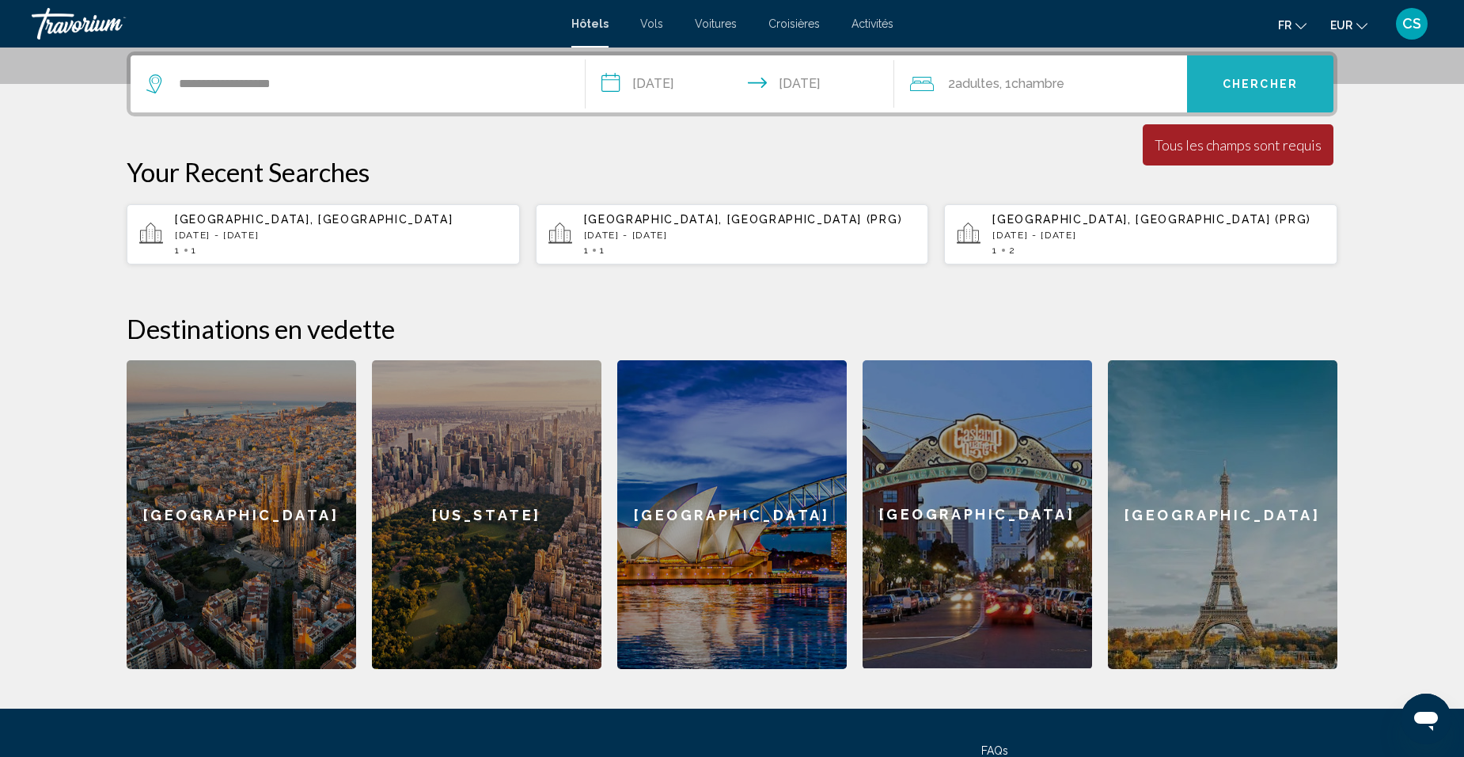
click at [1228, 101] on button "Chercher" at bounding box center [1260, 83] width 146 height 57
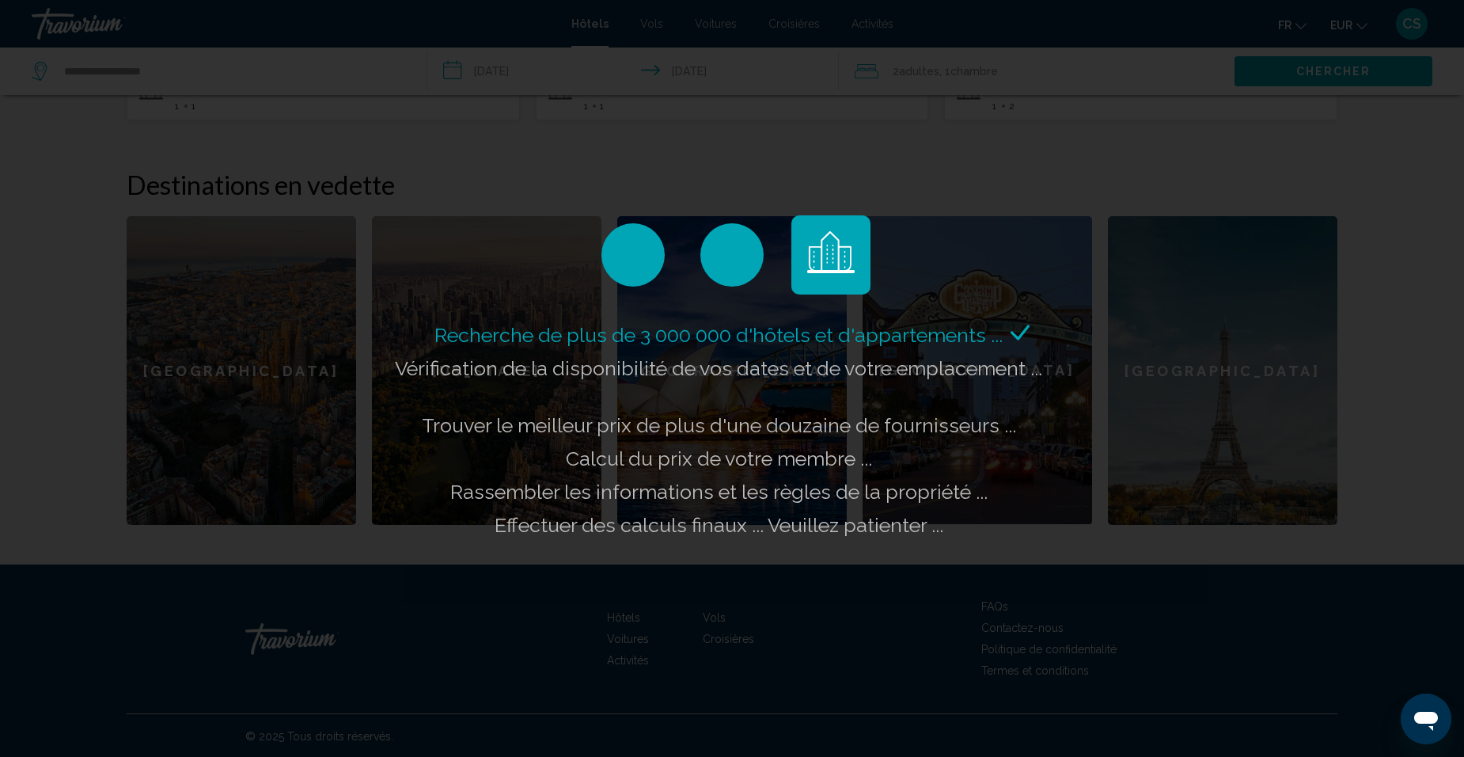
scroll to position [537, 0]
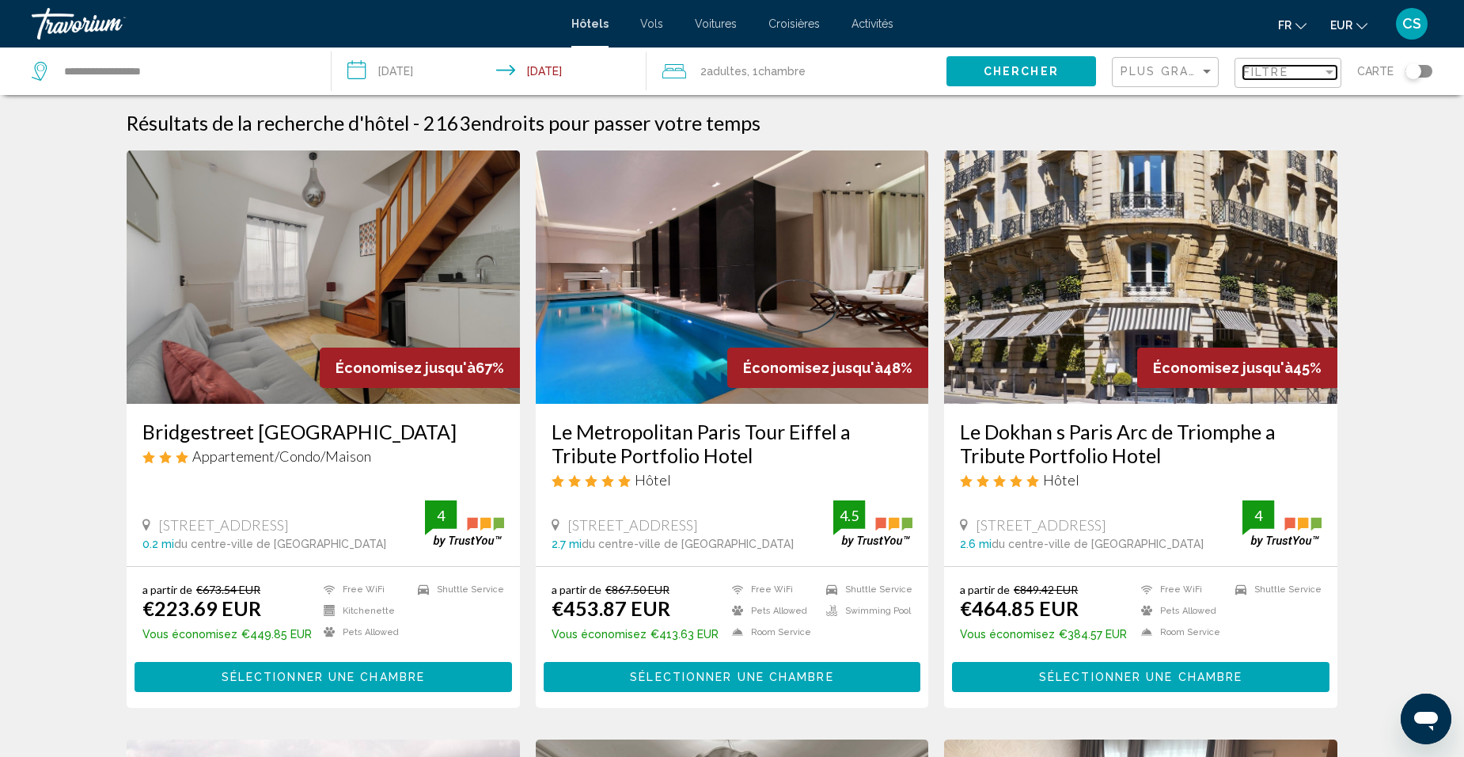
click at [1261, 75] on span "Filtre" at bounding box center [1265, 72] width 45 height 13
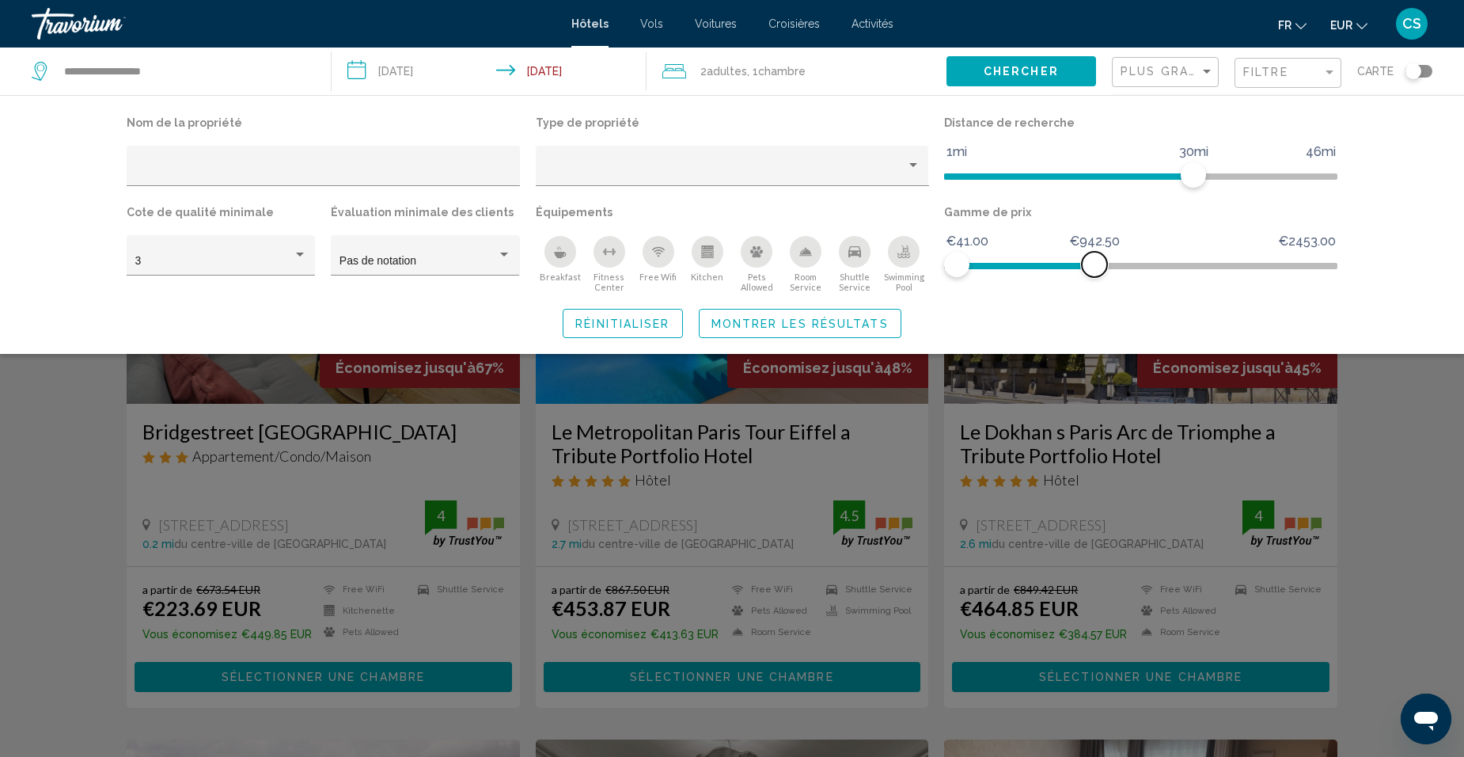
drag, startPoint x: 1333, startPoint y: 264, endPoint x: 1094, endPoint y: 290, distance: 239.6
click at [1094, 290] on div "Gamme de prix €41.00 €2453.00 €41.00 €942.50" at bounding box center [1140, 247] width 409 height 92
drag, startPoint x: 1043, startPoint y: 297, endPoint x: 1030, endPoint y: 267, distance: 31.9
click at [1031, 268] on div "Gamme de prix €41.00 €2453.00 €41.00 €942.50" at bounding box center [1140, 247] width 409 height 92
click at [1029, 263] on span "Hotel Filters" at bounding box center [1026, 266] width 138 height 6
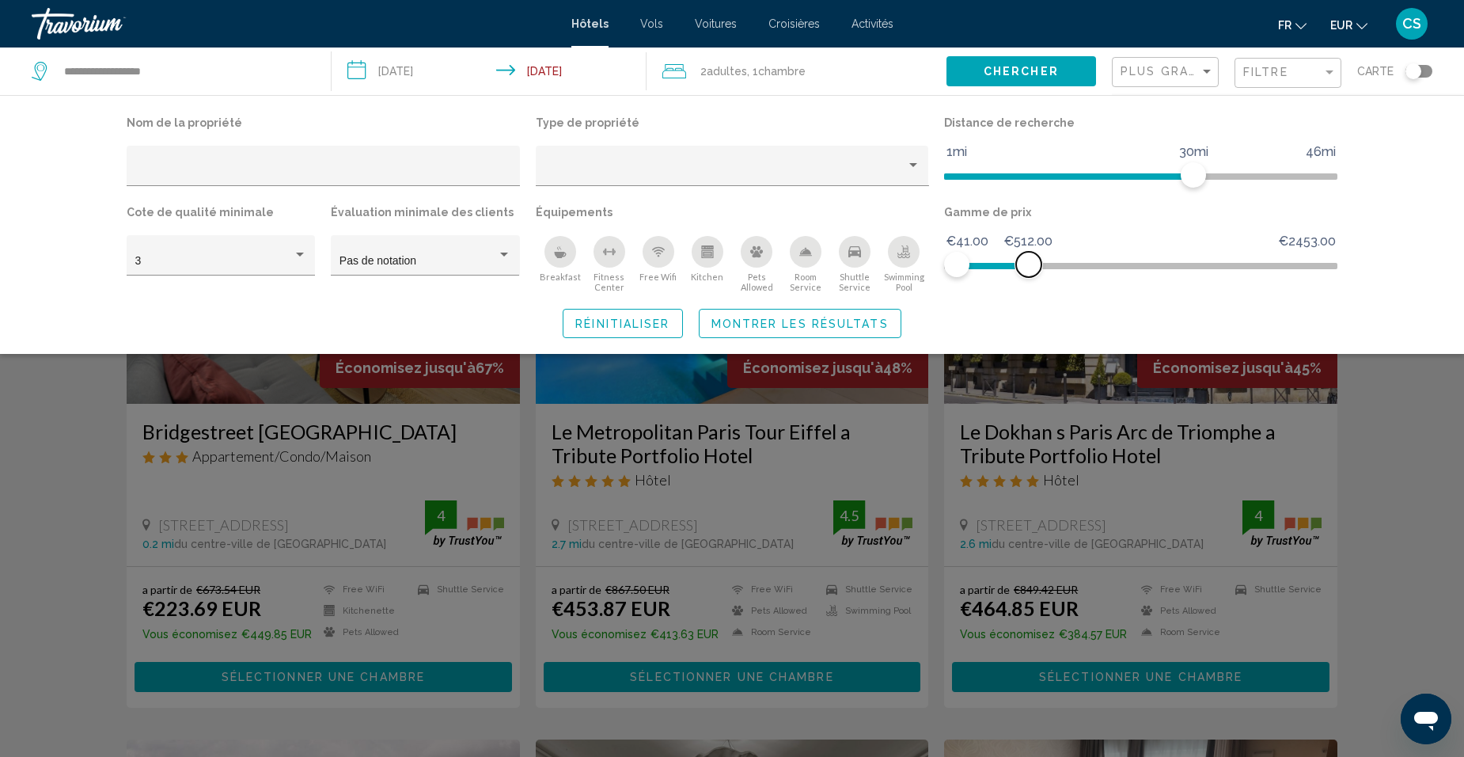
click at [1001, 264] on span "Hotel Filters" at bounding box center [993, 266] width 72 height 6
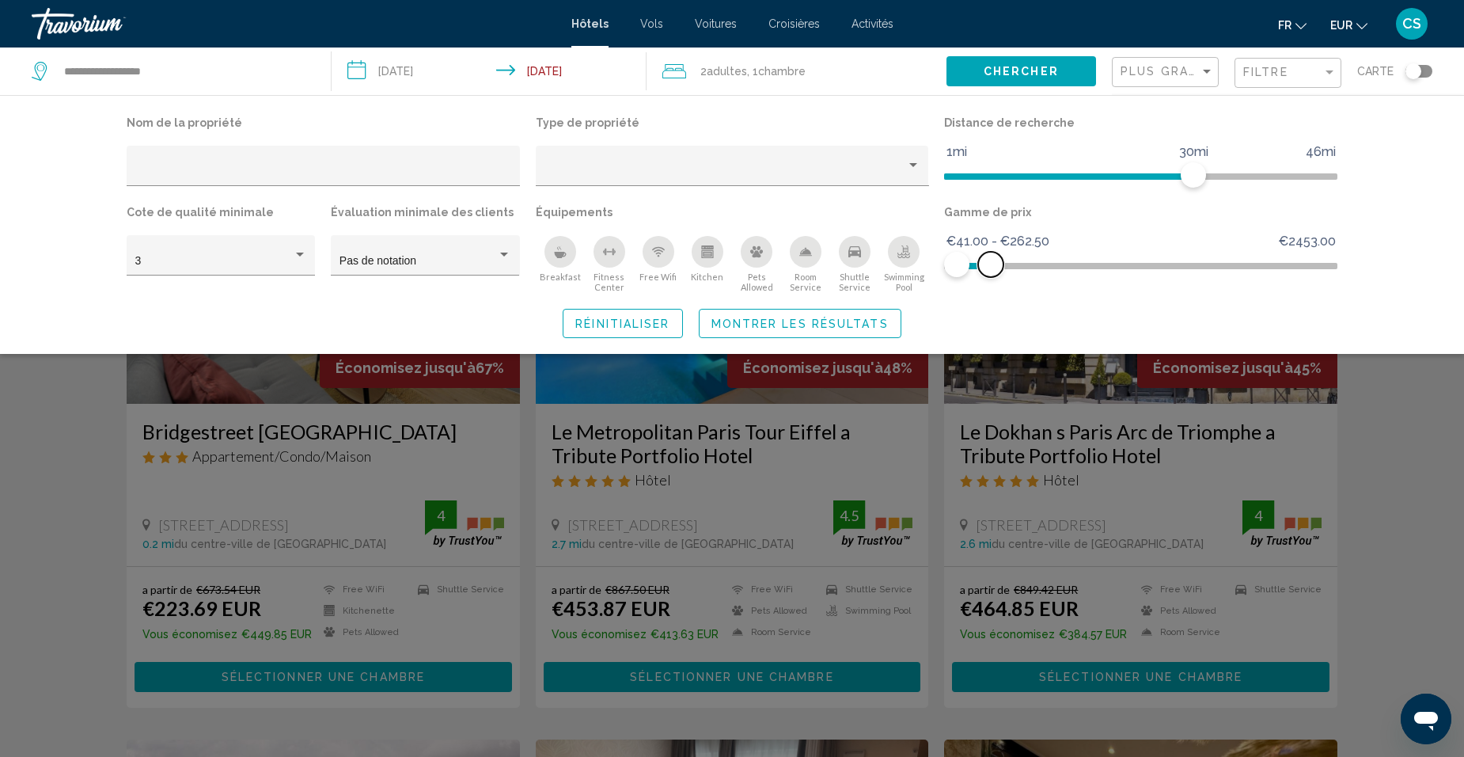
drag, startPoint x: 1001, startPoint y: 265, endPoint x: 991, endPoint y: 268, distance: 10.8
click at [991, 268] on span "Hotel Filters" at bounding box center [990, 264] width 25 height 25
drag, startPoint x: 1195, startPoint y: 174, endPoint x: 992, endPoint y: 209, distance: 206.3
click at [992, 209] on div "Nom de la propriété Type de propriété Distance de recherche 1mi 46mi 5mi Cote d…" at bounding box center [732, 202] width 1227 height 181
drag, startPoint x: 854, startPoint y: 319, endPoint x: 857, endPoint y: 332, distance: 13.1
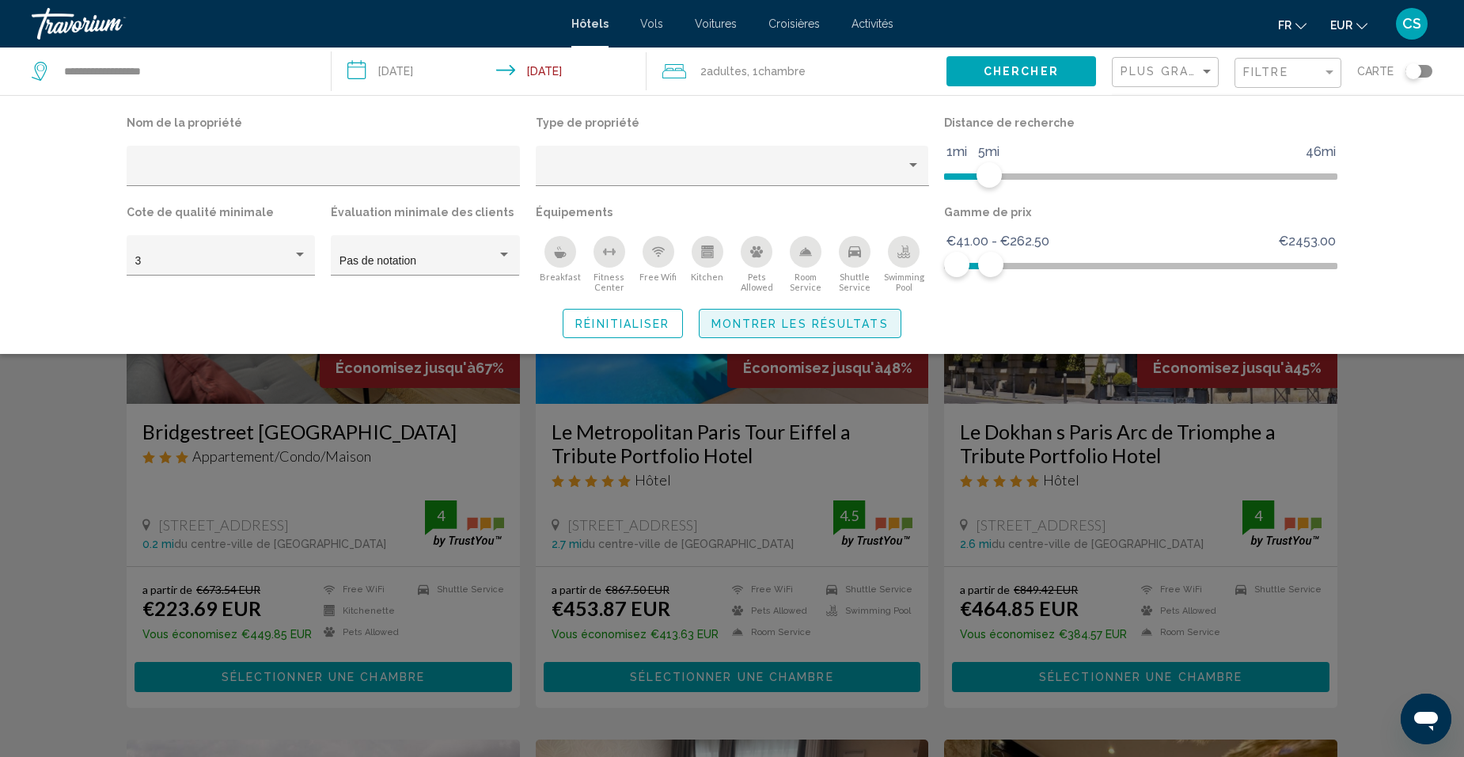
click at [855, 320] on span "Montrer les résultats" at bounding box center [799, 323] width 177 height 13
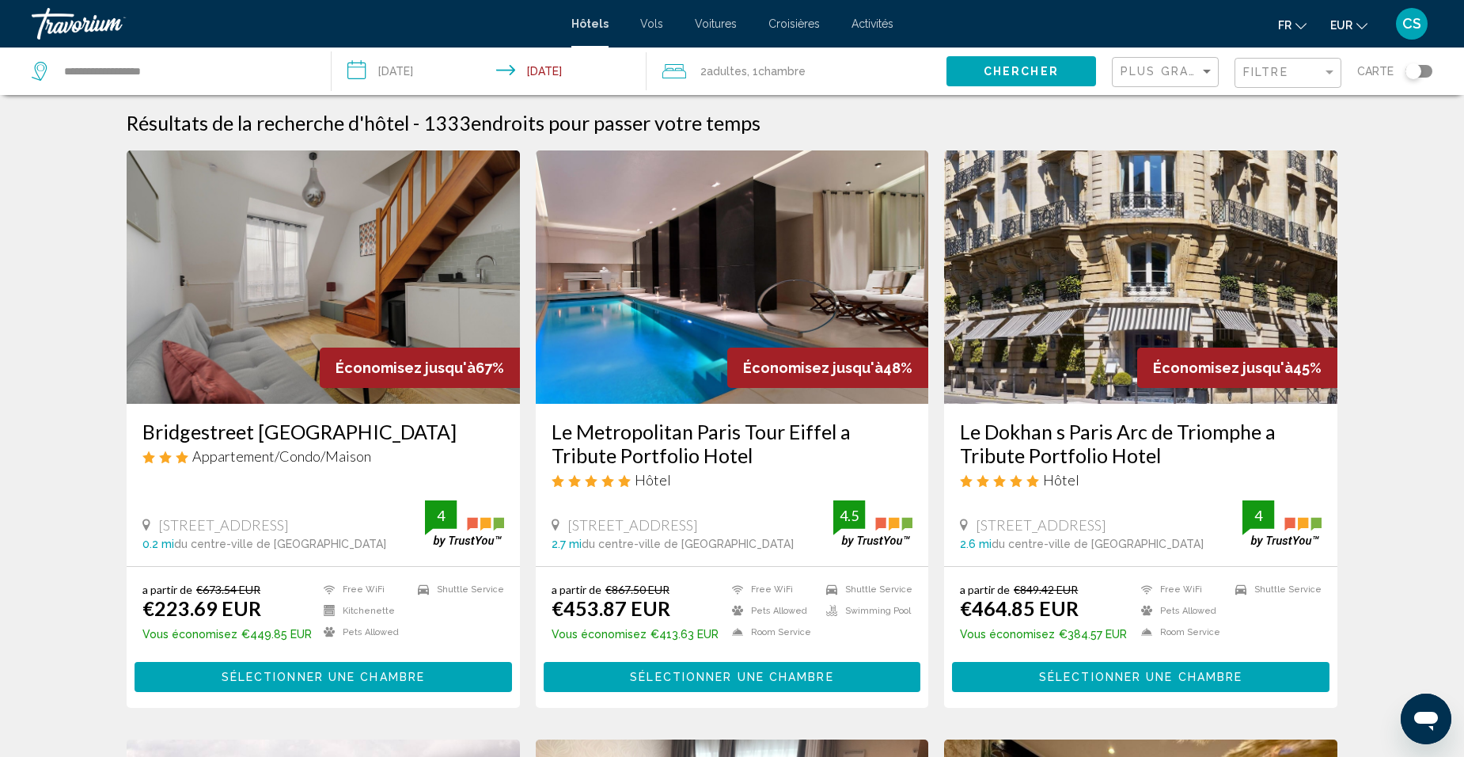
click at [1419, 80] on div "Carte" at bounding box center [1394, 70] width 75 height 47
click at [1423, 72] on div "Toggle map" at bounding box center [1418, 71] width 27 height 13
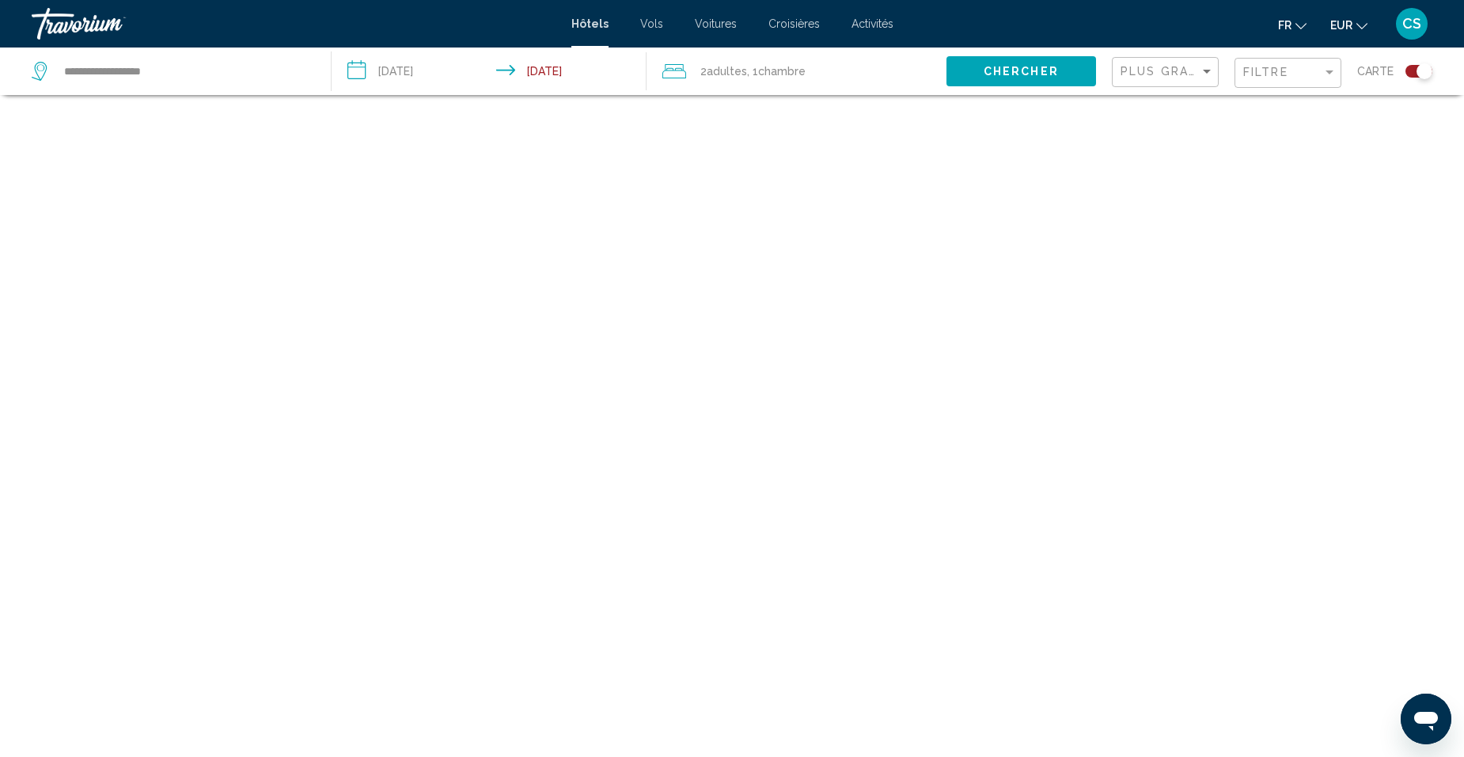
scroll to position [95, 0]
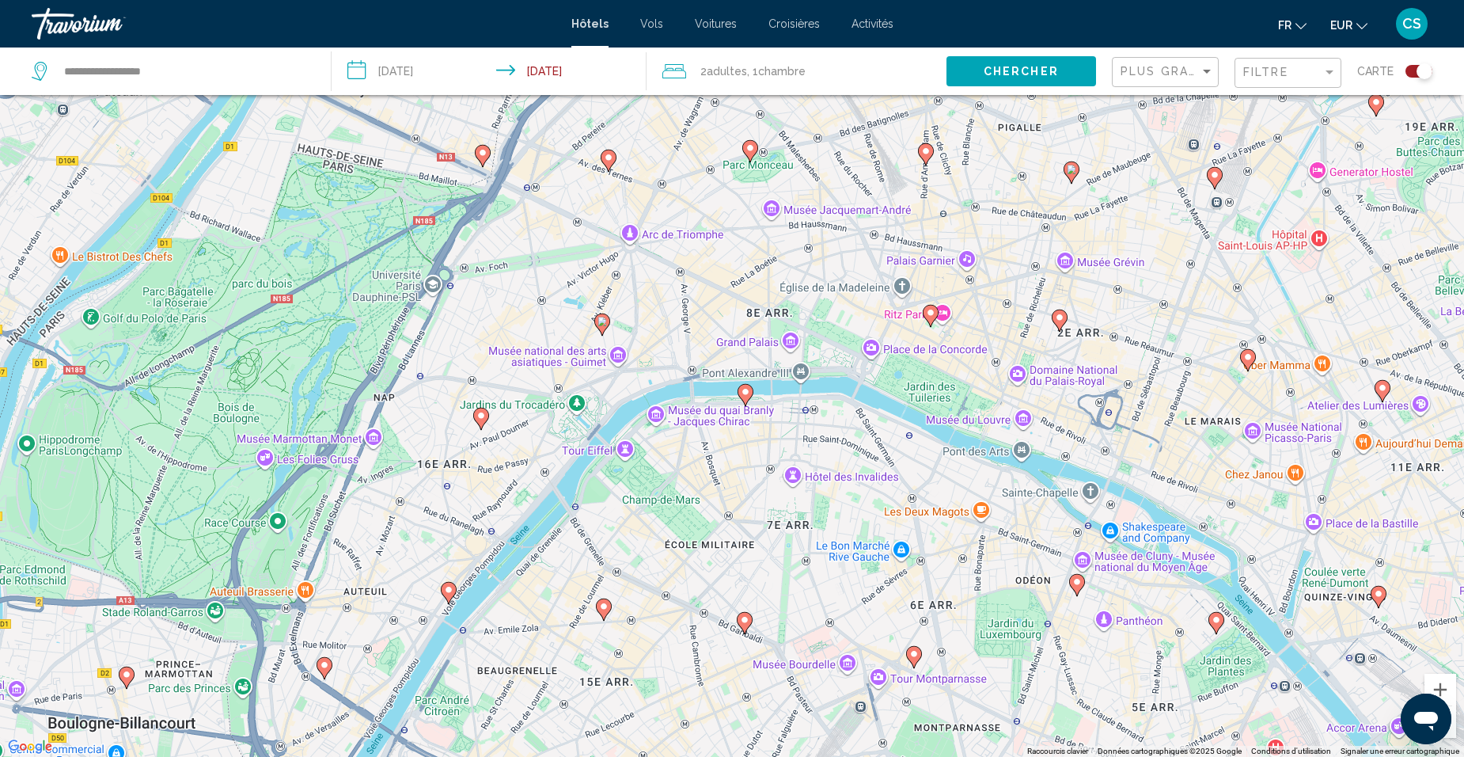
drag, startPoint x: 563, startPoint y: 284, endPoint x: 654, endPoint y: 318, distance: 97.2
click at [654, 318] on div "Pour activer le glissement avec le clavier, appuyez sur Alt+Entrée. Une fois ce…" at bounding box center [732, 378] width 1464 height 757
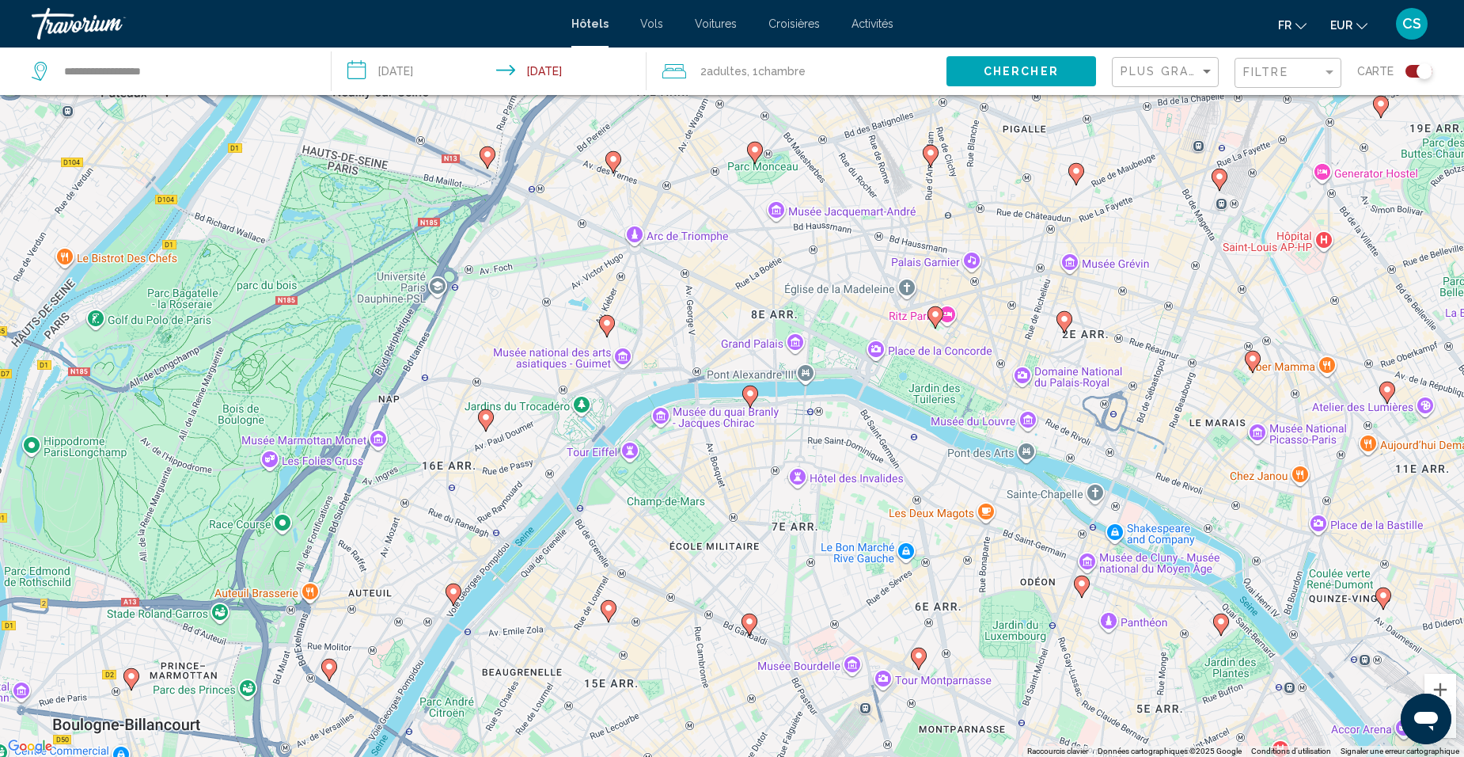
click at [607, 331] on icon "Main content" at bounding box center [607, 326] width 14 height 21
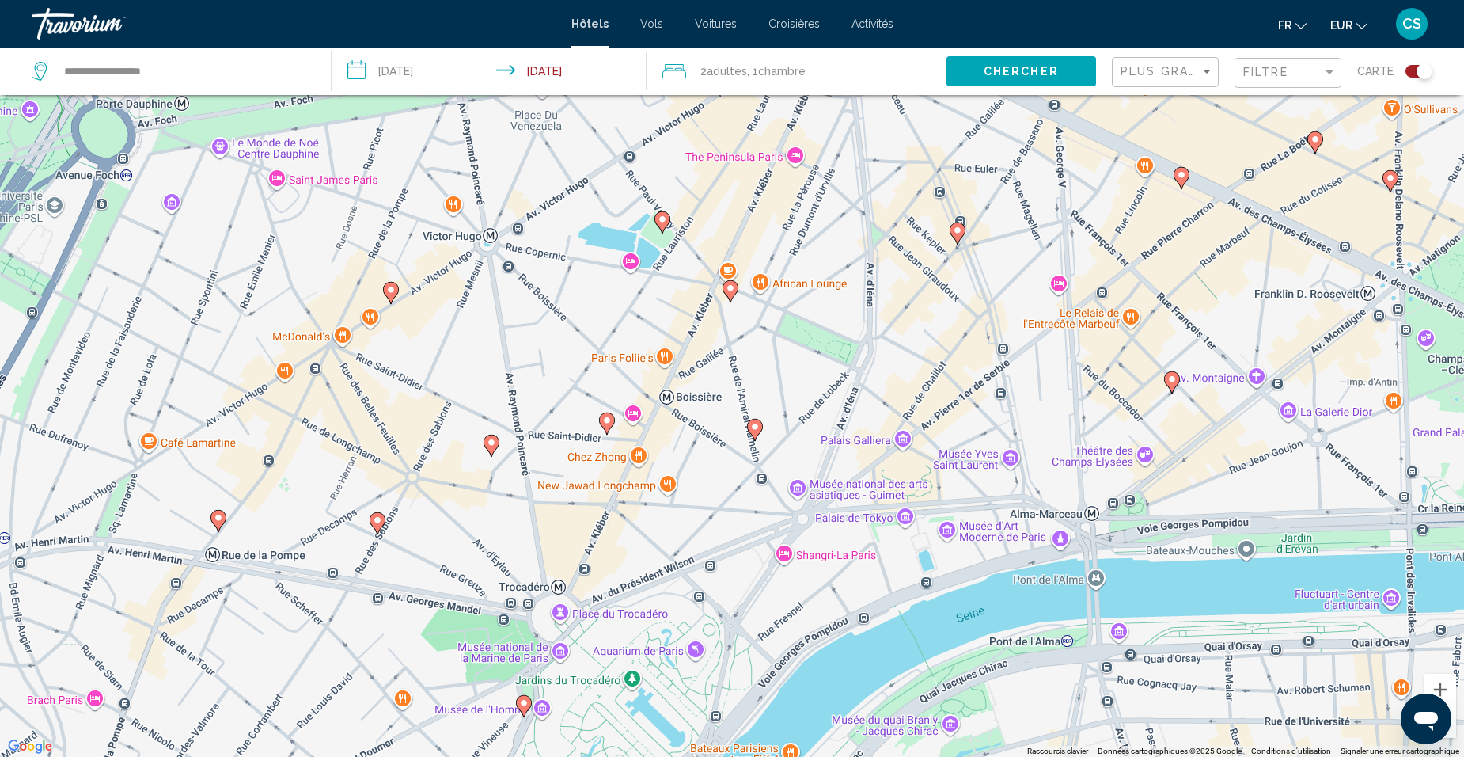
click at [730, 287] on image "Main content" at bounding box center [730, 287] width 9 height 9
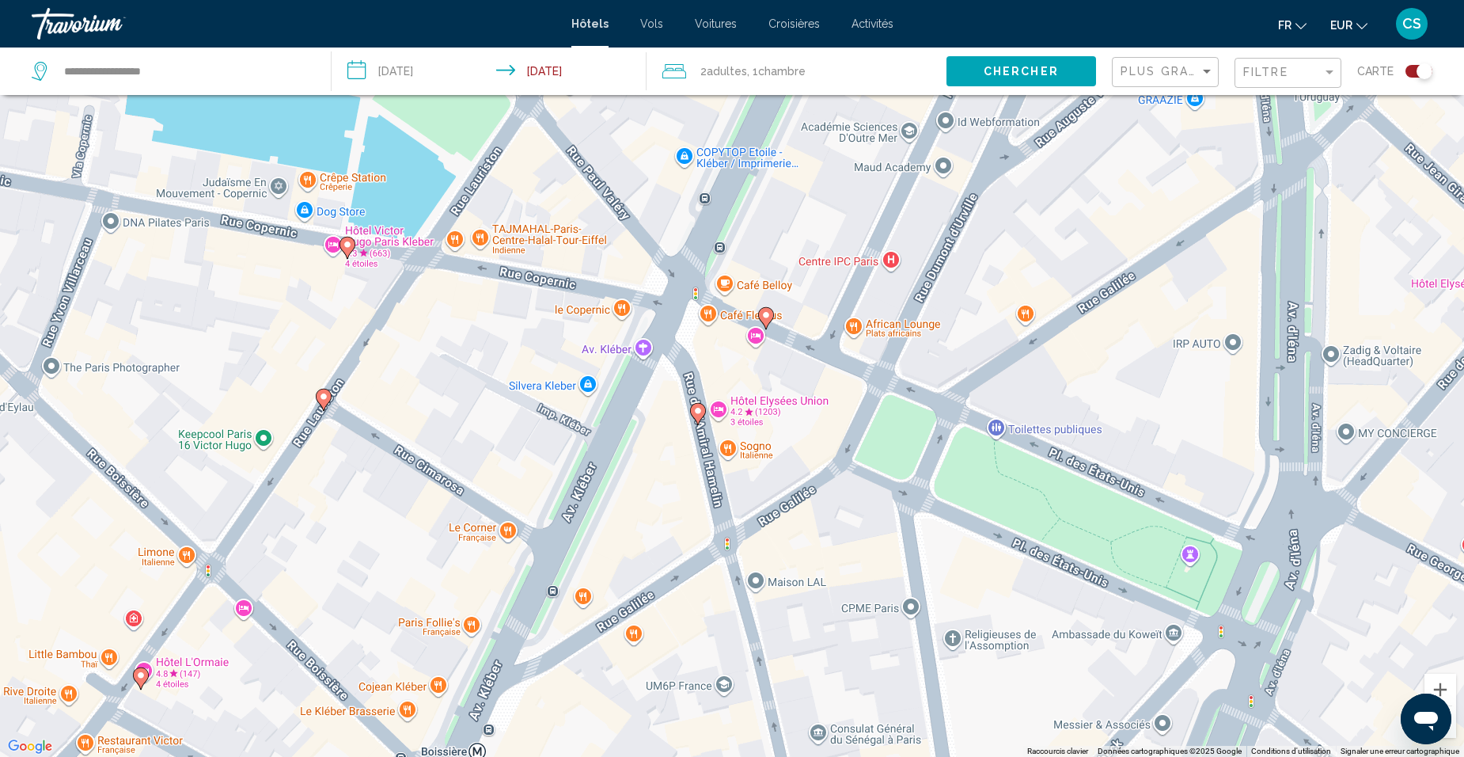
click at [699, 413] on image "Main content" at bounding box center [697, 410] width 9 height 9
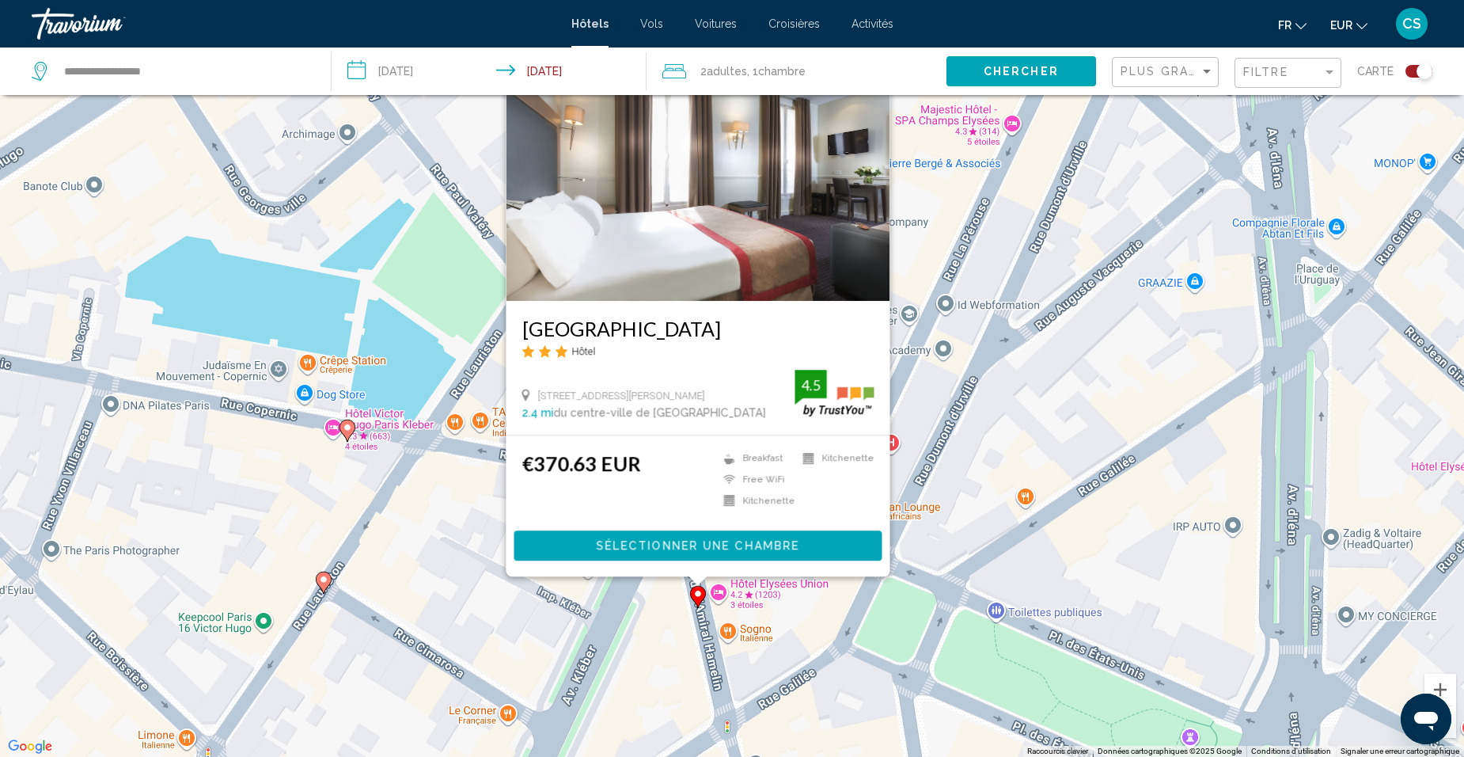
click at [831, 499] on ul "Breakfast Free WiFi Kitchenette Kitchenette" at bounding box center [795, 483] width 158 height 63
click at [945, 495] on div "Pour naviguer, appuyez sur les touches fléchées. Pour activer le glissement ave…" at bounding box center [732, 378] width 1464 height 757
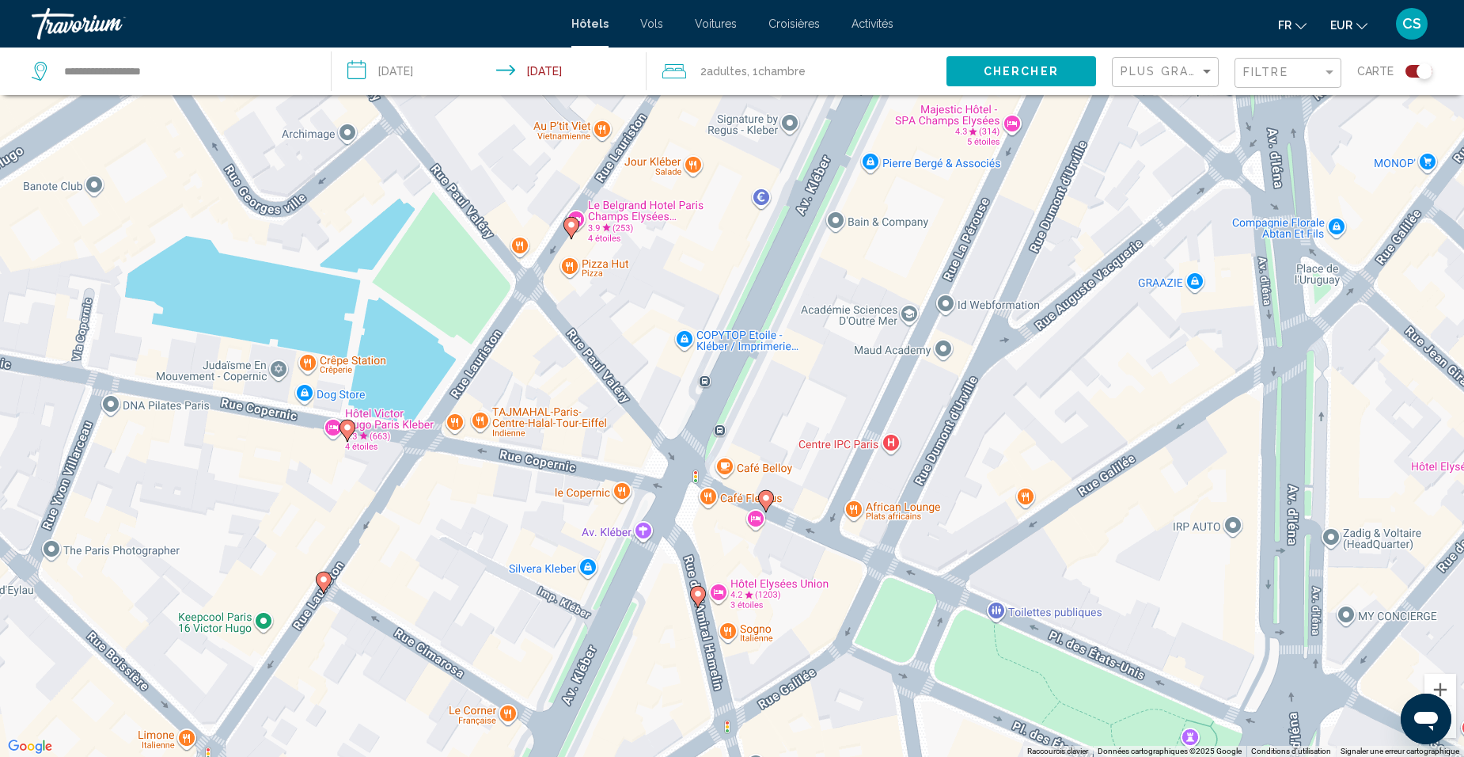
click at [765, 498] on image "Main content" at bounding box center [765, 497] width 9 height 9
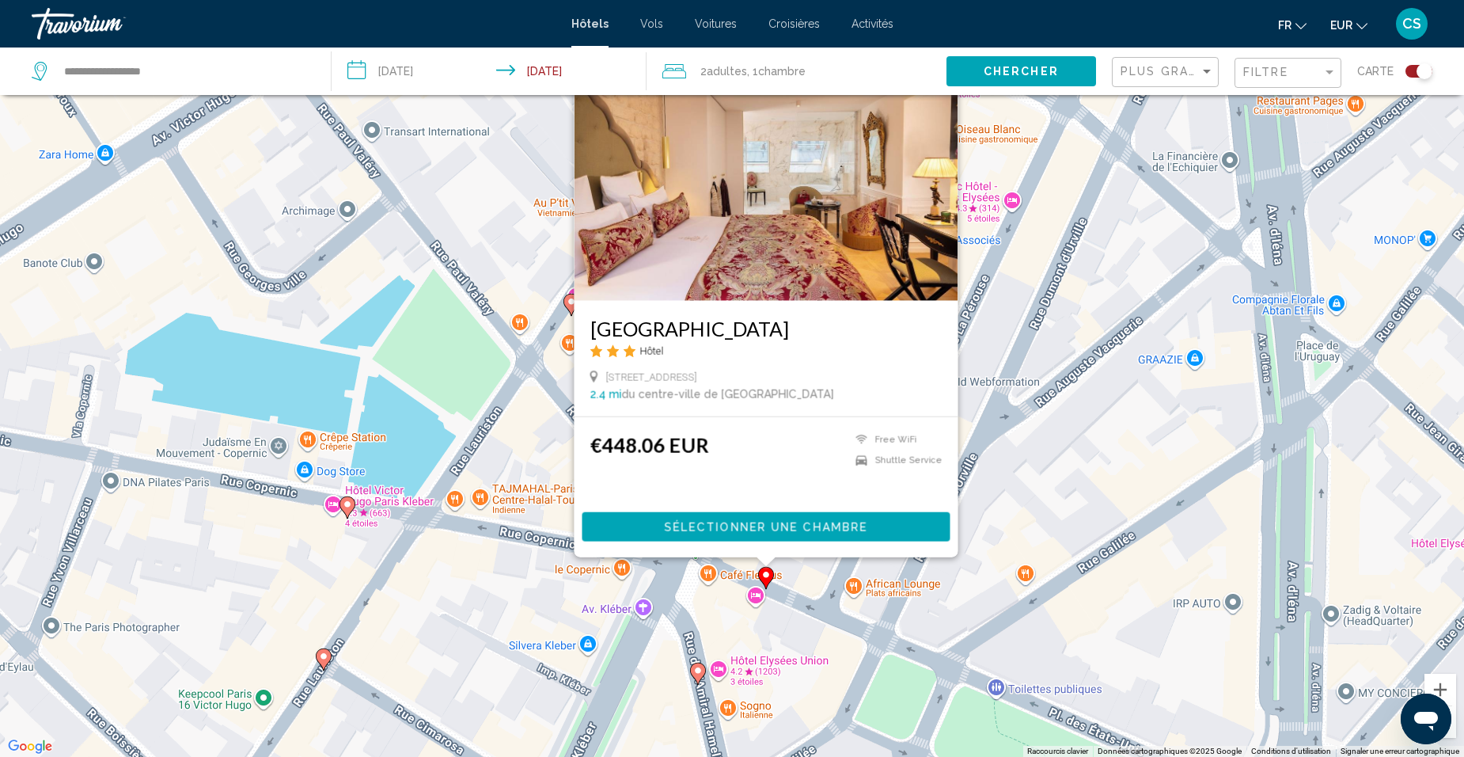
click at [1008, 470] on div "Pour activer le glissement avec le clavier, appuyez sur Alt+Entrée. Une fois ce…" at bounding box center [732, 378] width 1464 height 757
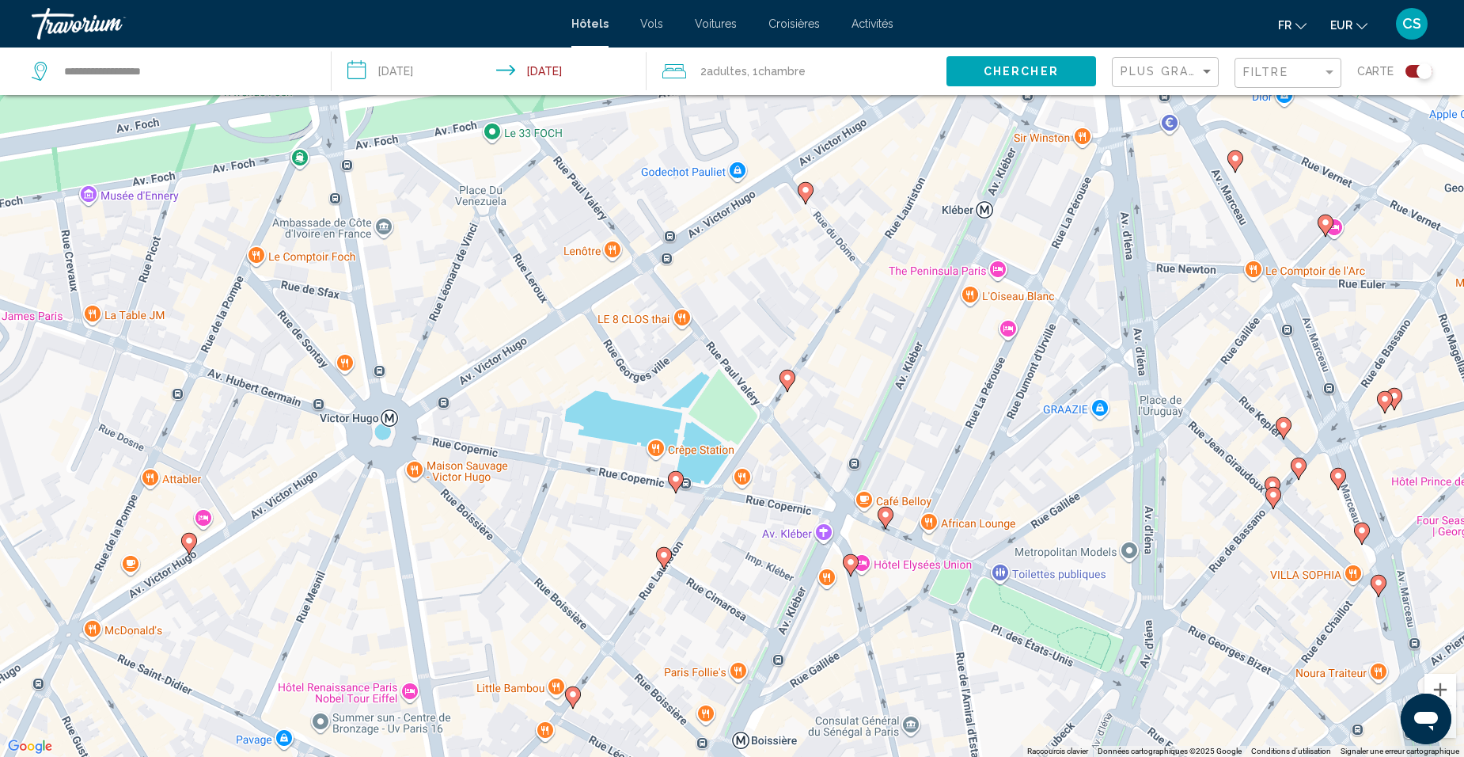
click at [677, 484] on icon "Main content" at bounding box center [676, 482] width 14 height 21
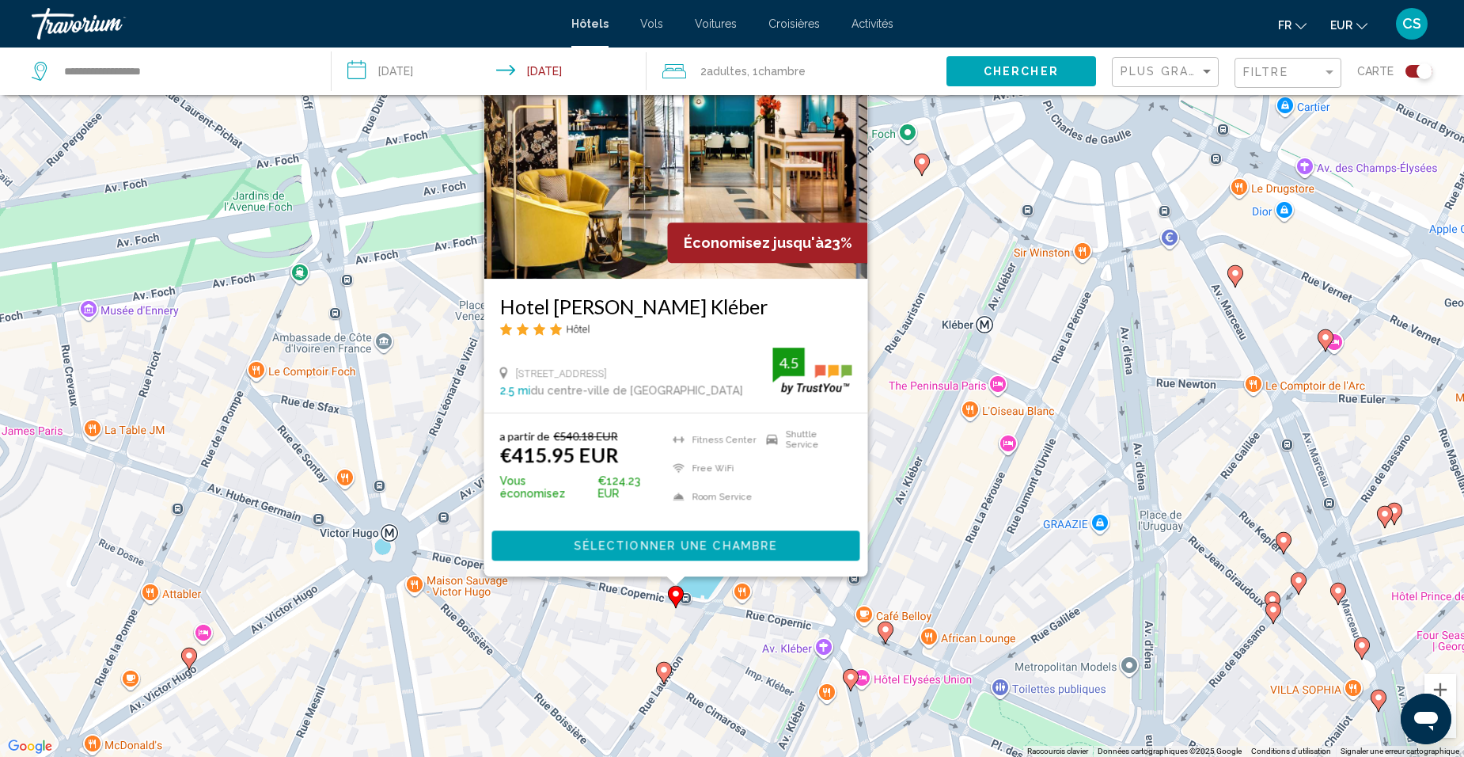
click at [661, 671] on image "Main content" at bounding box center [663, 669] width 9 height 9
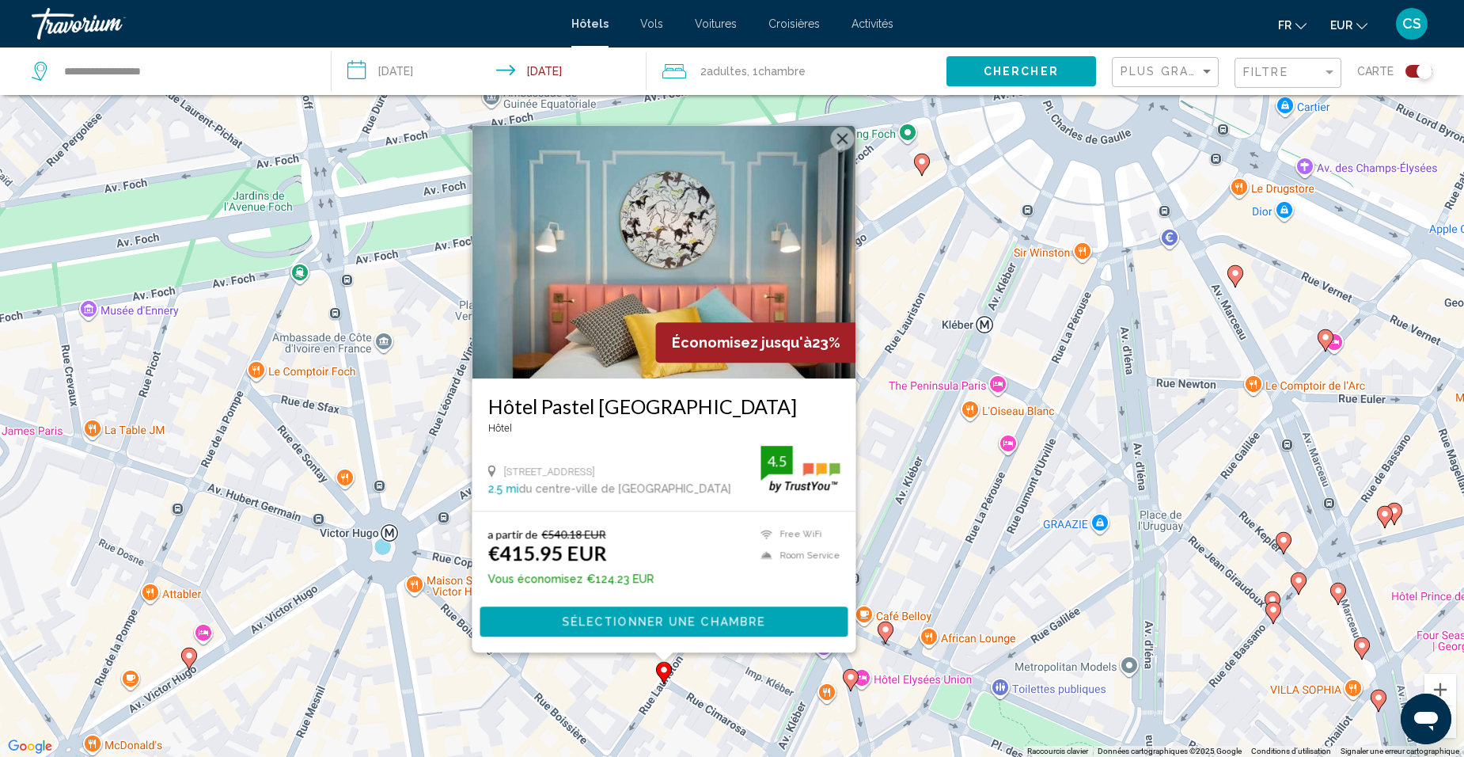
click at [888, 653] on div "Pour activer le glissement avec le clavier, appuyez sur Alt+Entrée. Une fois ce…" at bounding box center [732, 378] width 1464 height 757
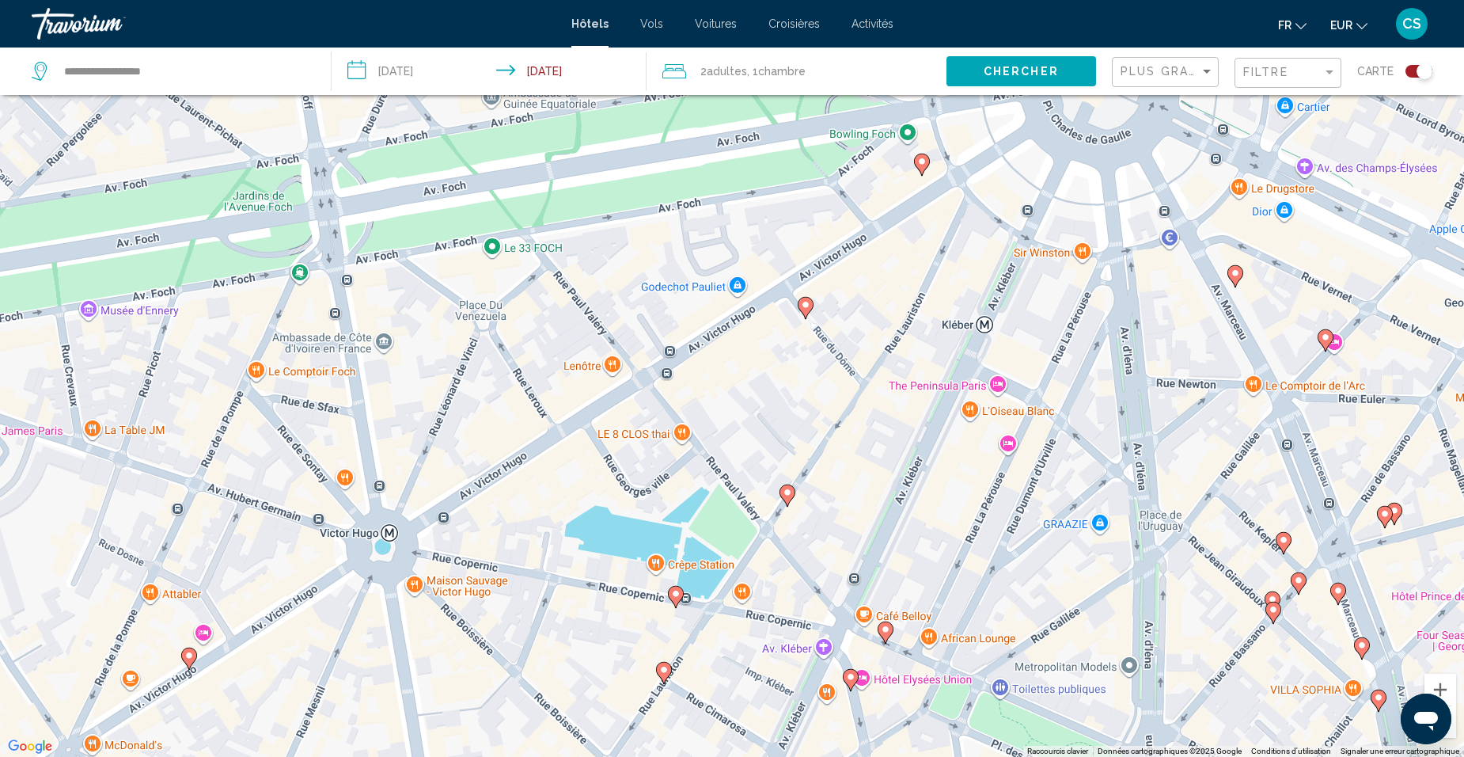
click at [923, 169] on icon "Main content" at bounding box center [922, 164] width 14 height 21
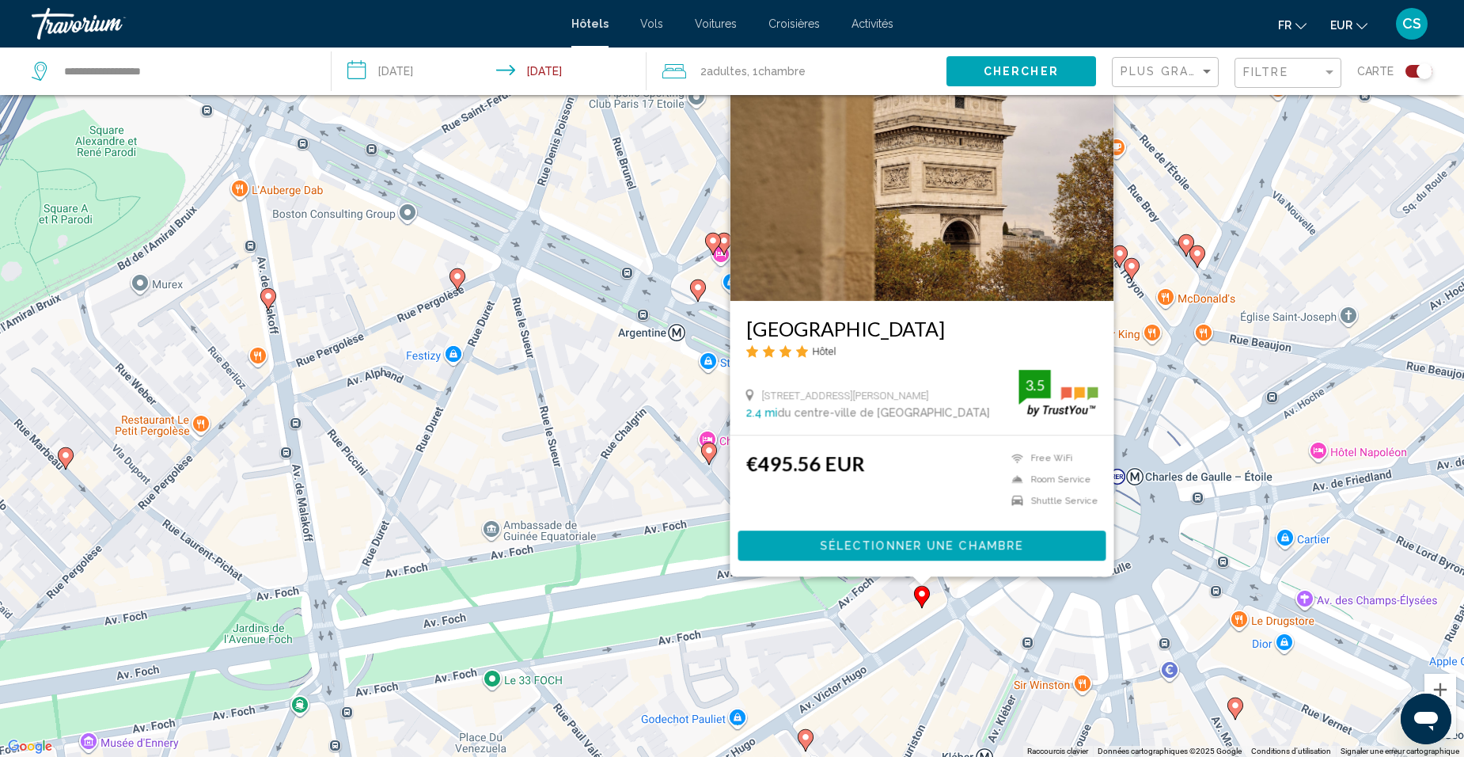
click at [920, 617] on div "Pour activer le glissement avec le clavier, appuyez sur Alt+Entrée. Une fois ce…" at bounding box center [732, 378] width 1464 height 757
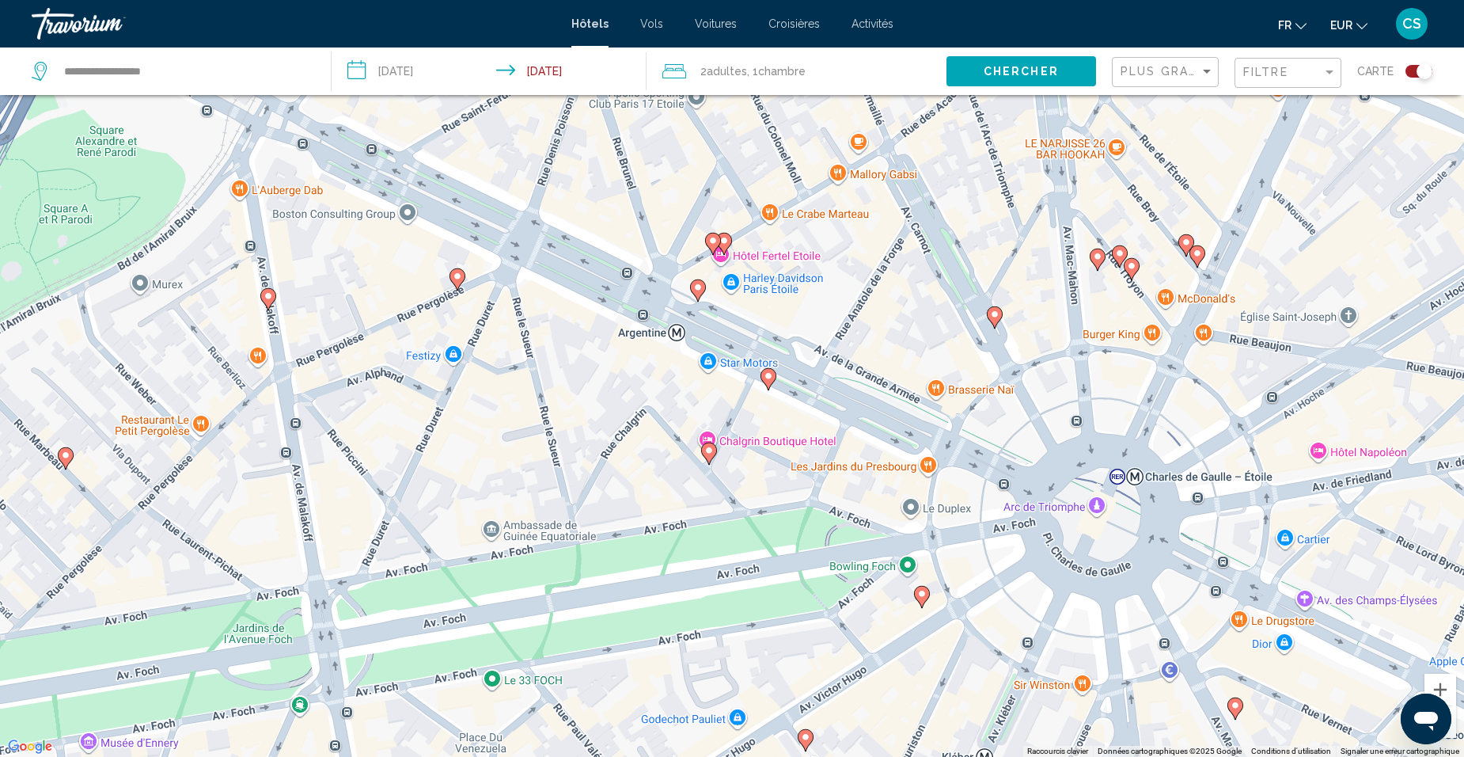
click at [711, 453] on image "Main content" at bounding box center [708, 450] width 9 height 9
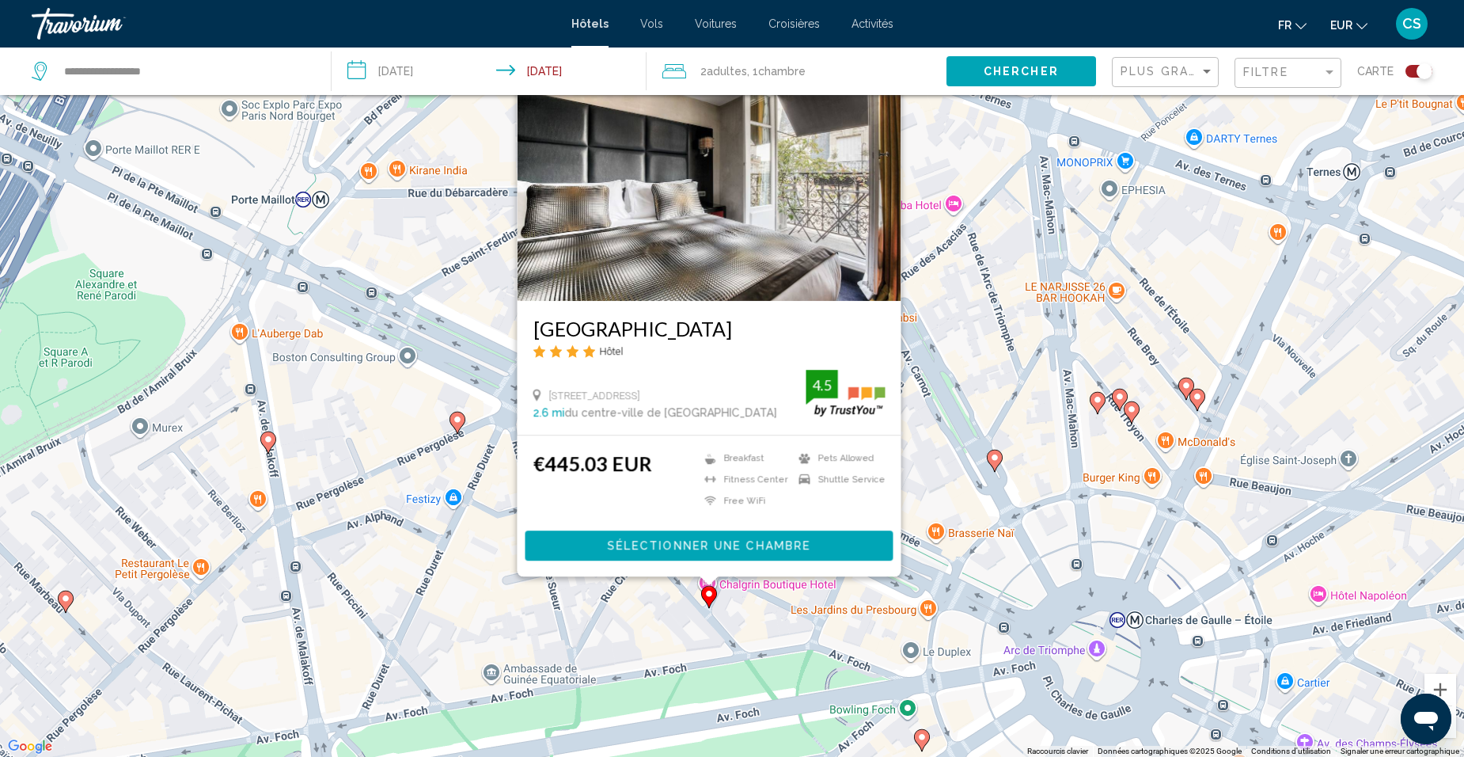
click at [961, 453] on div "Pour activer le glissement avec le clavier, appuyez sur Alt+Entrée. Une fois ce…" at bounding box center [732, 378] width 1464 height 757
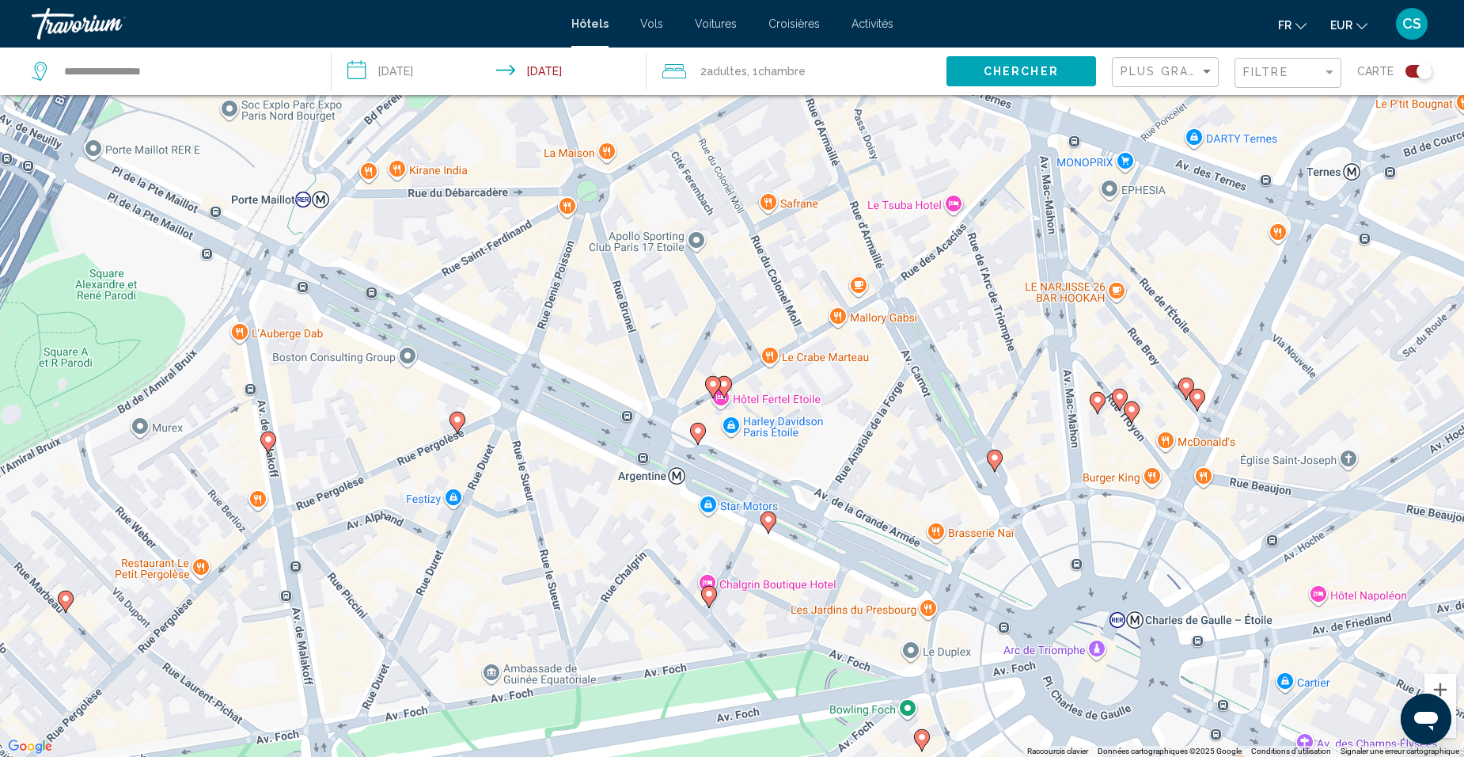
click at [999, 453] on icon "Main content" at bounding box center [995, 460] width 14 height 21
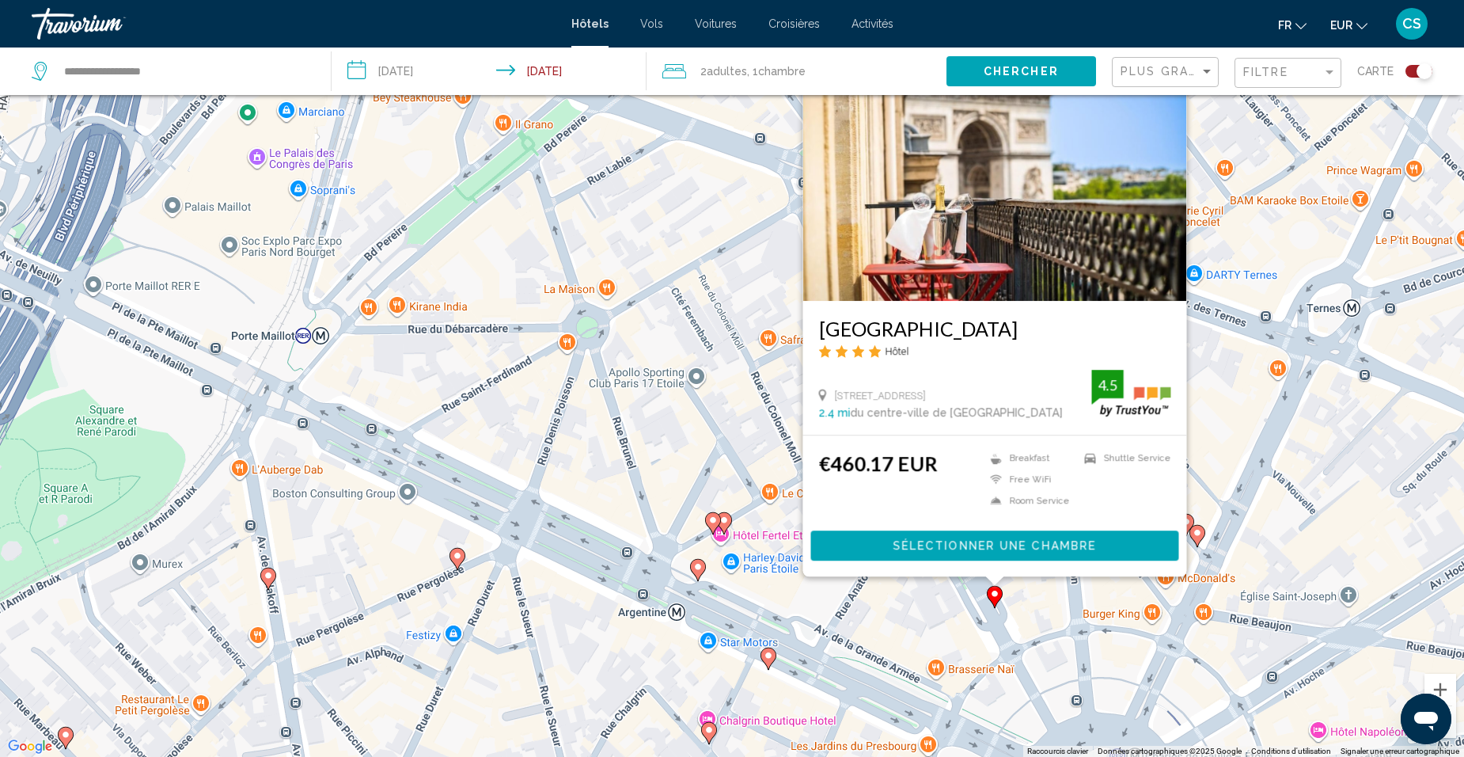
click at [727, 527] on icon "Main content" at bounding box center [724, 523] width 14 height 21
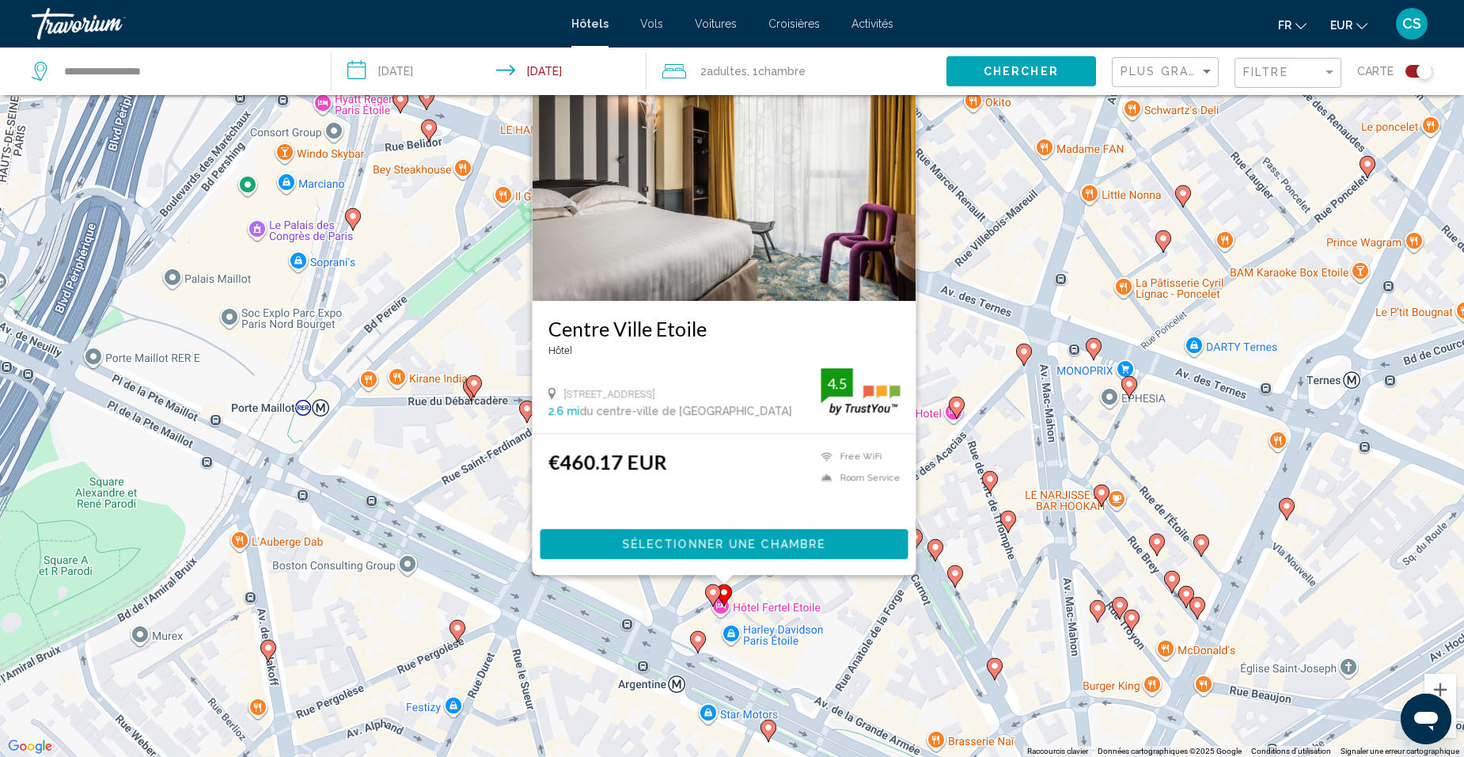
click at [710, 590] on image "Main content" at bounding box center [712, 591] width 9 height 9
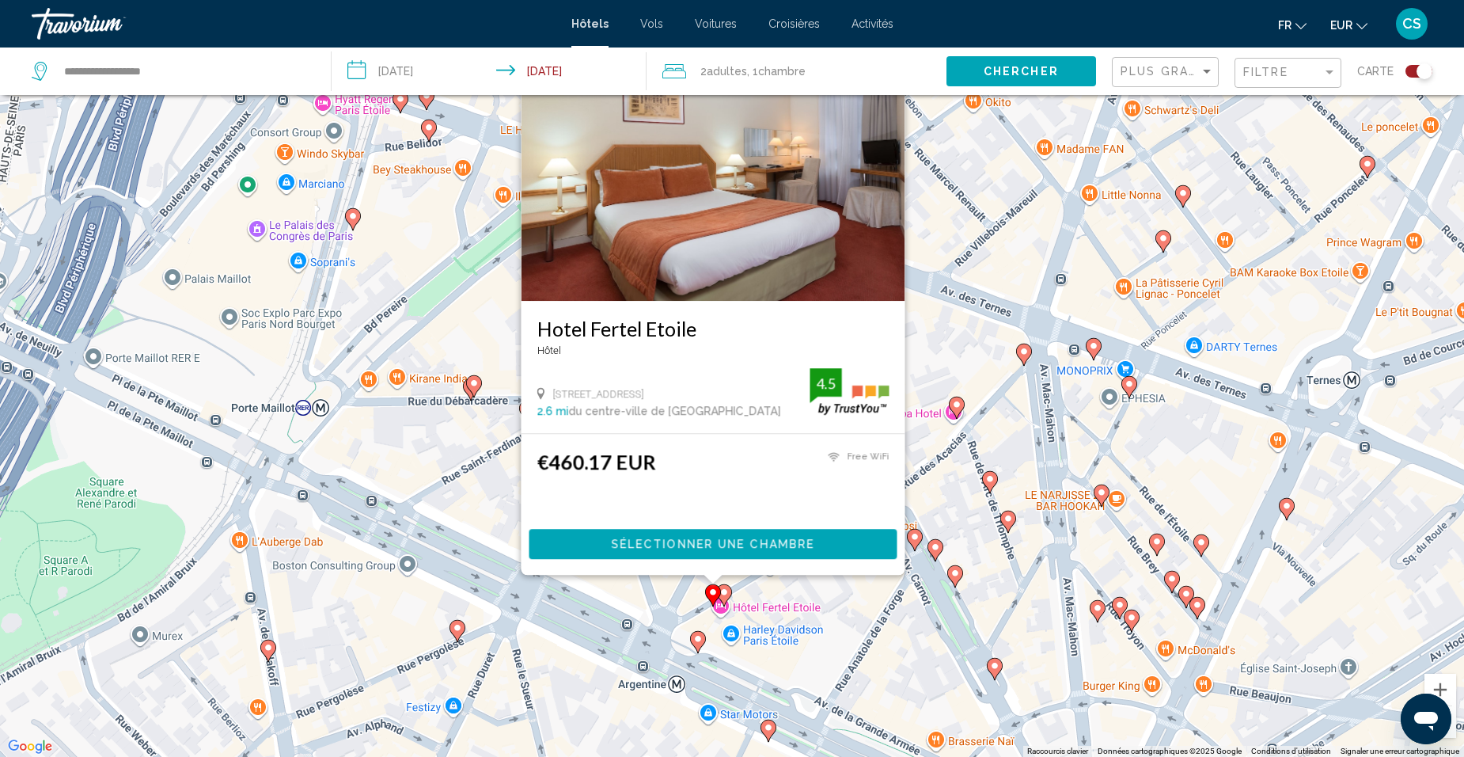
click at [703, 648] on gmp-advanced-marker "Main content" at bounding box center [698, 642] width 16 height 24
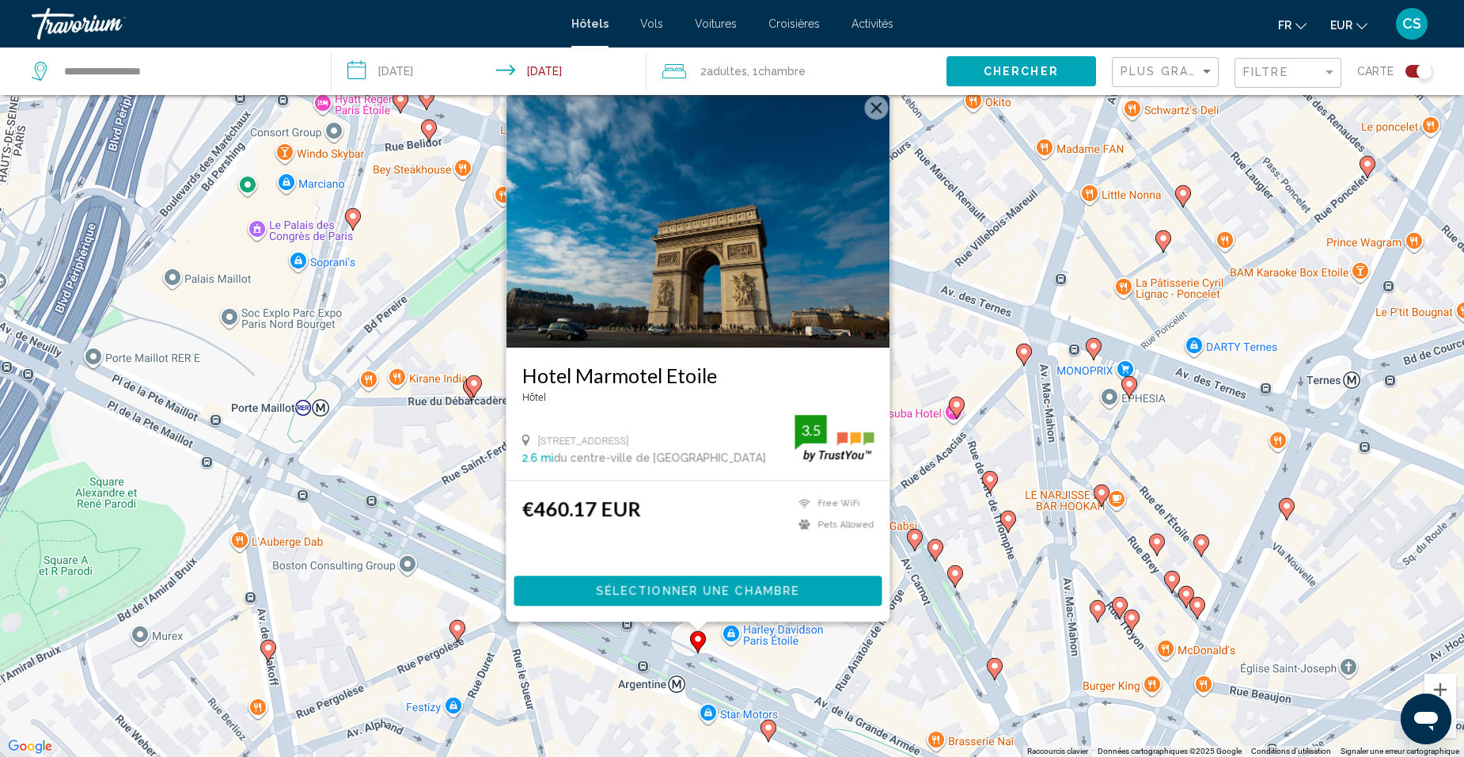
click at [962, 379] on div "Pour activer le glissement avec le clavier, appuyez sur Alt+Entrée. Une fois ce…" at bounding box center [732, 378] width 1464 height 757
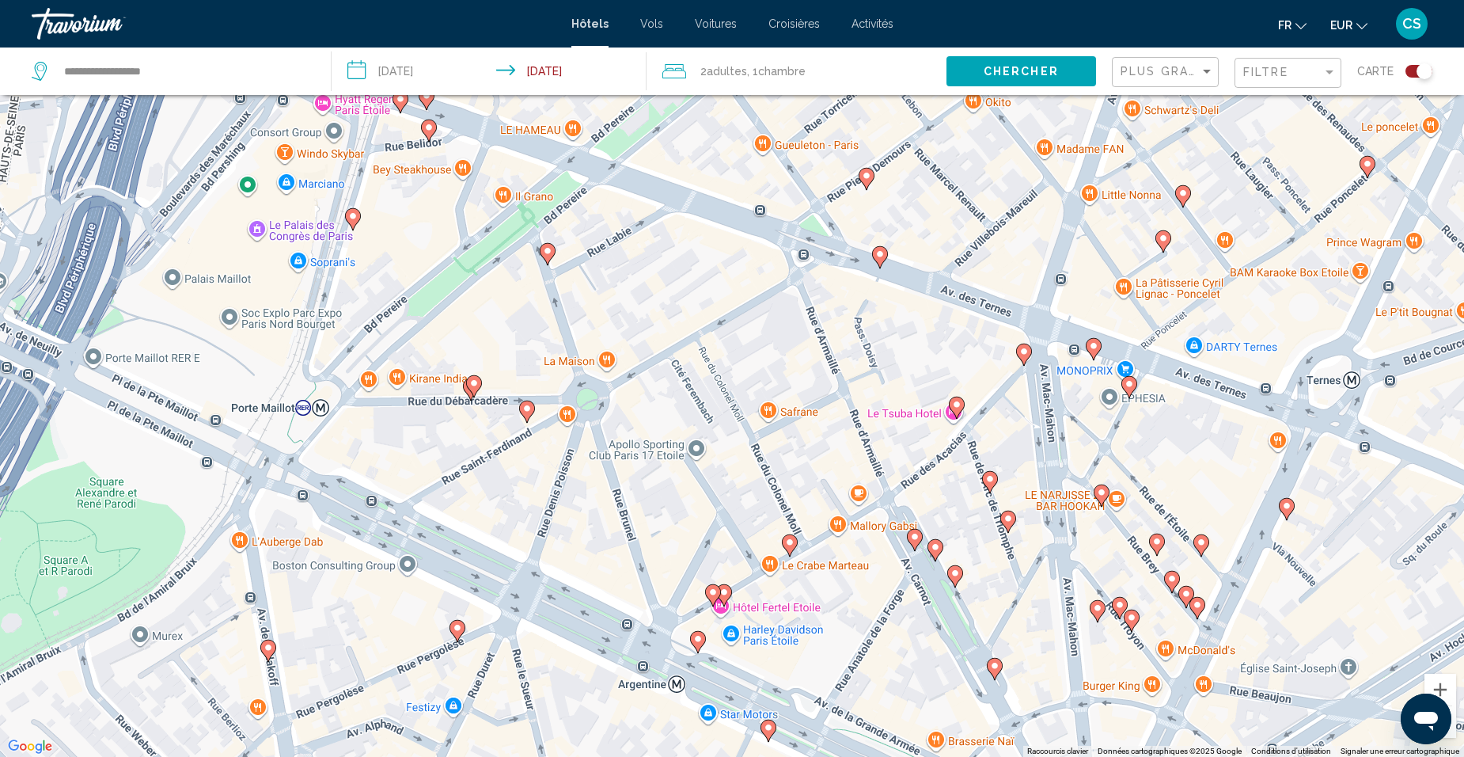
click at [774, 67] on span "Chambre" at bounding box center [781, 71] width 47 height 13
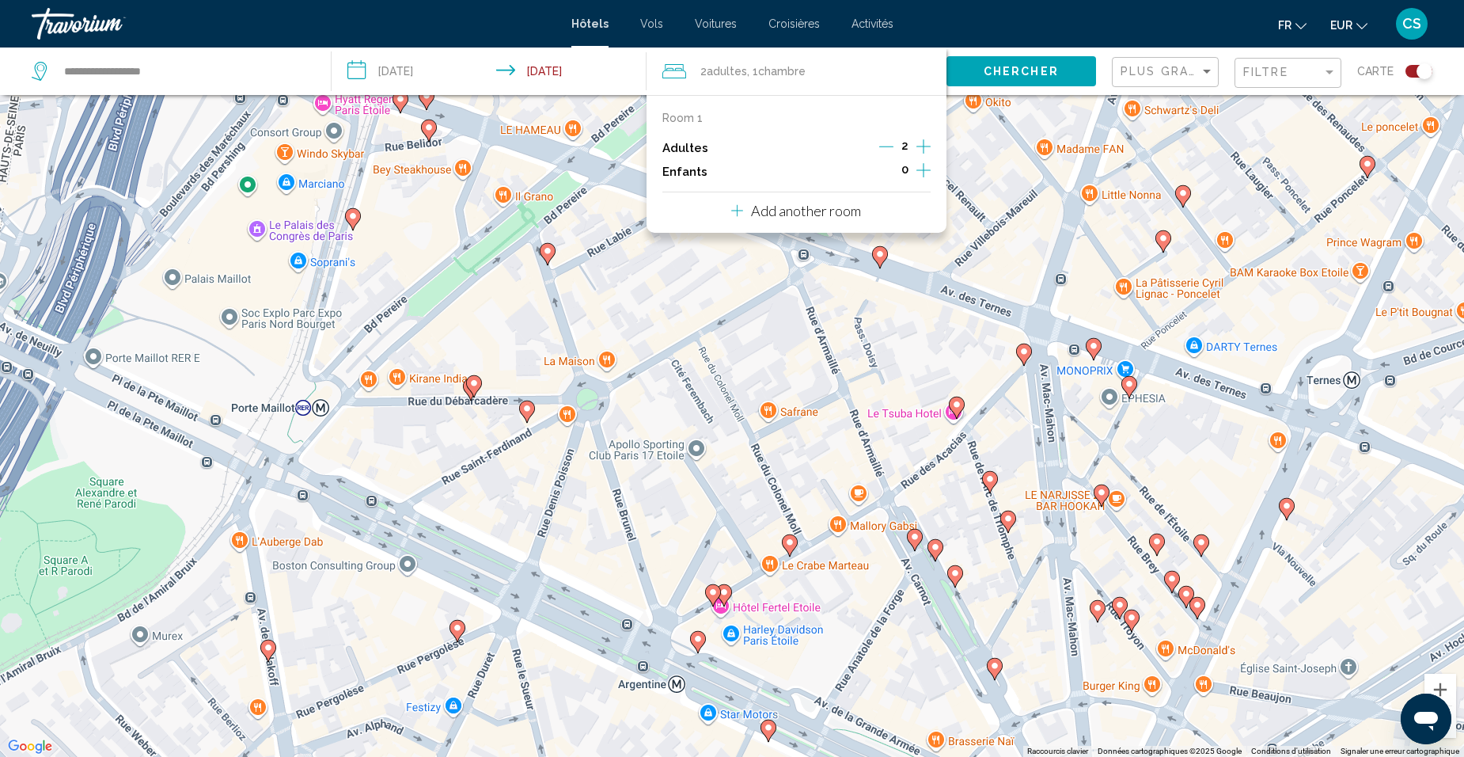
click at [923, 146] on icon "Increment adults" at bounding box center [923, 146] width 14 height 14
drag, startPoint x: 988, startPoint y: 73, endPoint x: 995, endPoint y: 85, distance: 13.5
click at [990, 74] on span "Chercher" at bounding box center [1021, 72] width 75 height 13
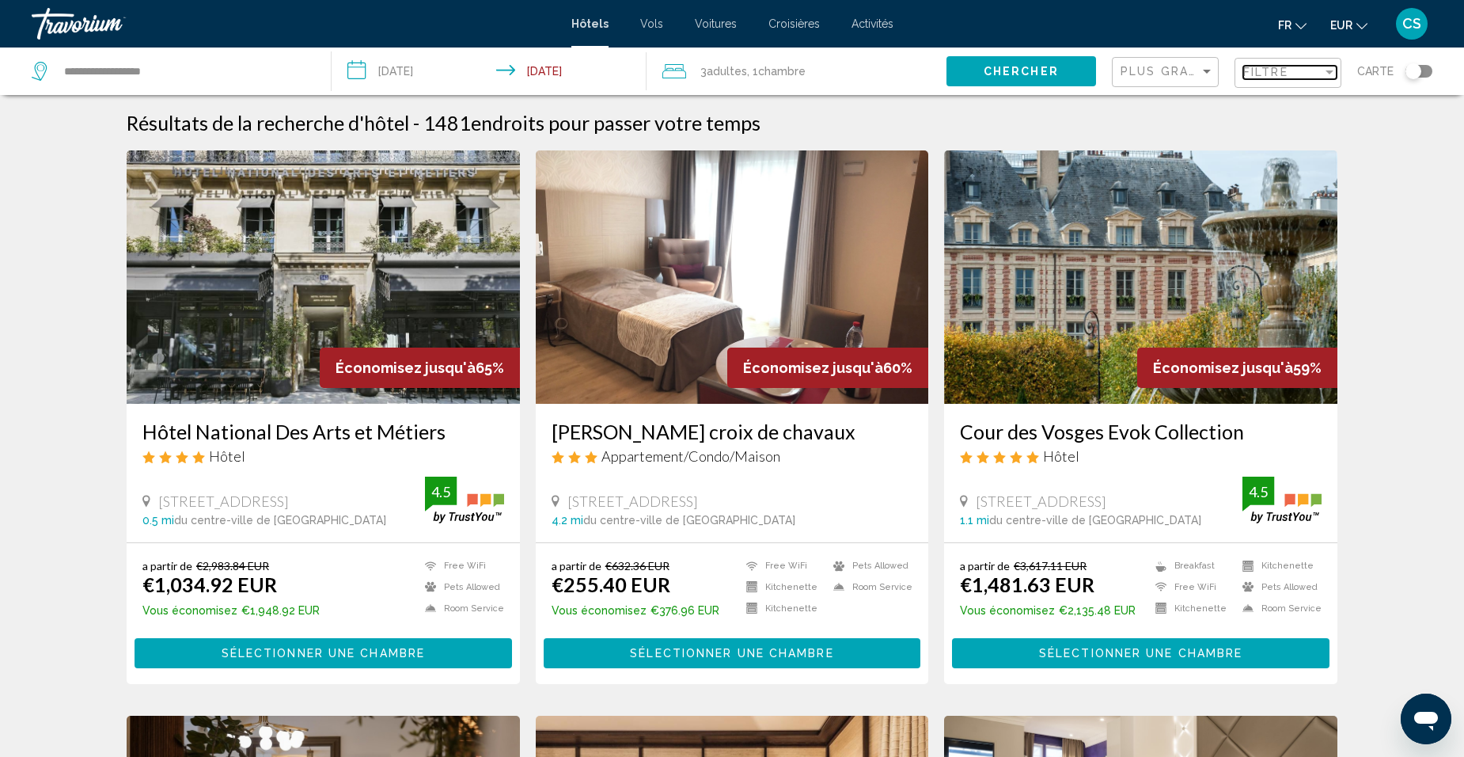
click at [1250, 76] on span "Filtre" at bounding box center [1265, 72] width 45 height 13
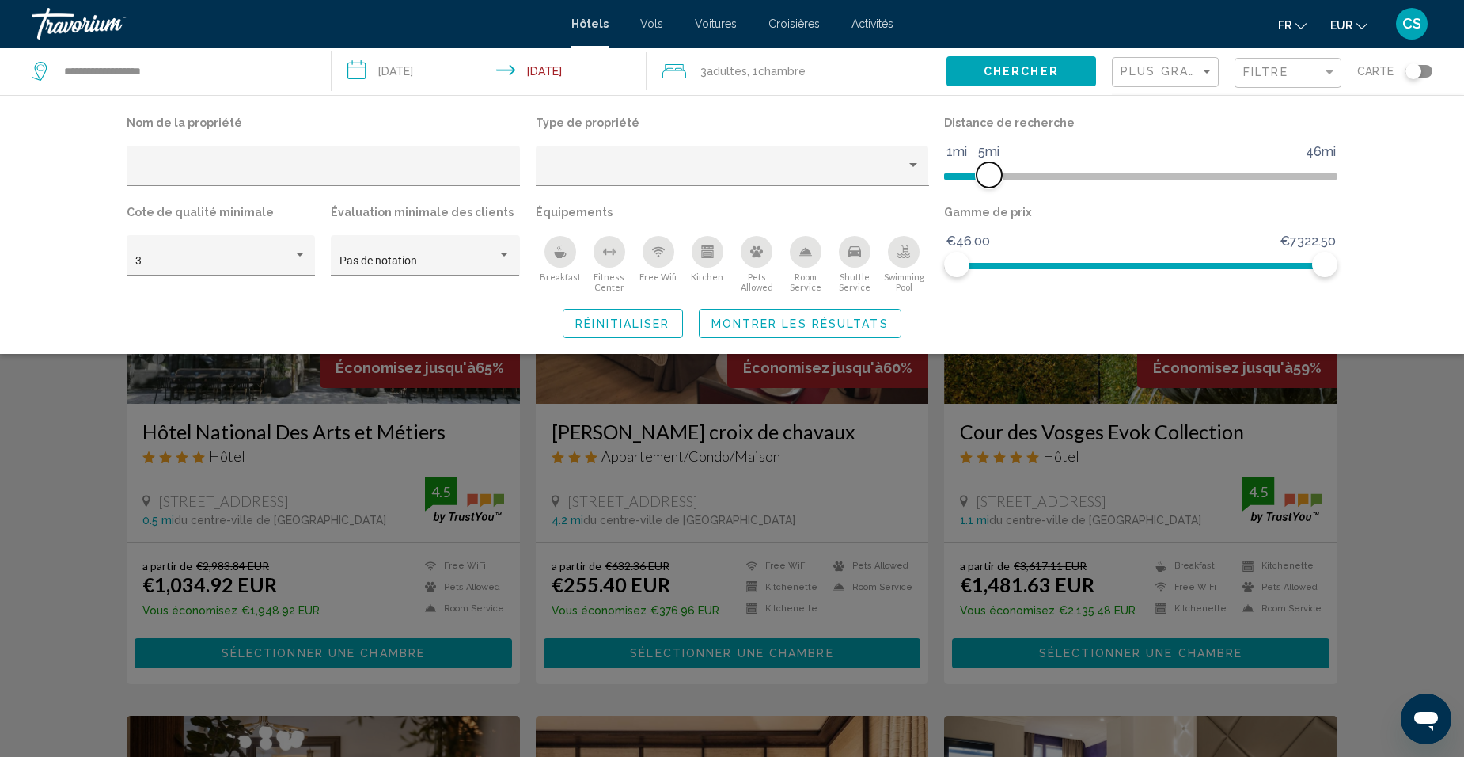
drag, startPoint x: 1185, startPoint y: 169, endPoint x: 988, endPoint y: 171, distance: 196.3
click at [988, 171] on span "Hotel Filters" at bounding box center [989, 174] width 25 height 25
drag, startPoint x: 1321, startPoint y: 261, endPoint x: 971, endPoint y: 264, distance: 349.8
click at [971, 264] on span "Hotel Filters" at bounding box center [970, 264] width 25 height 25
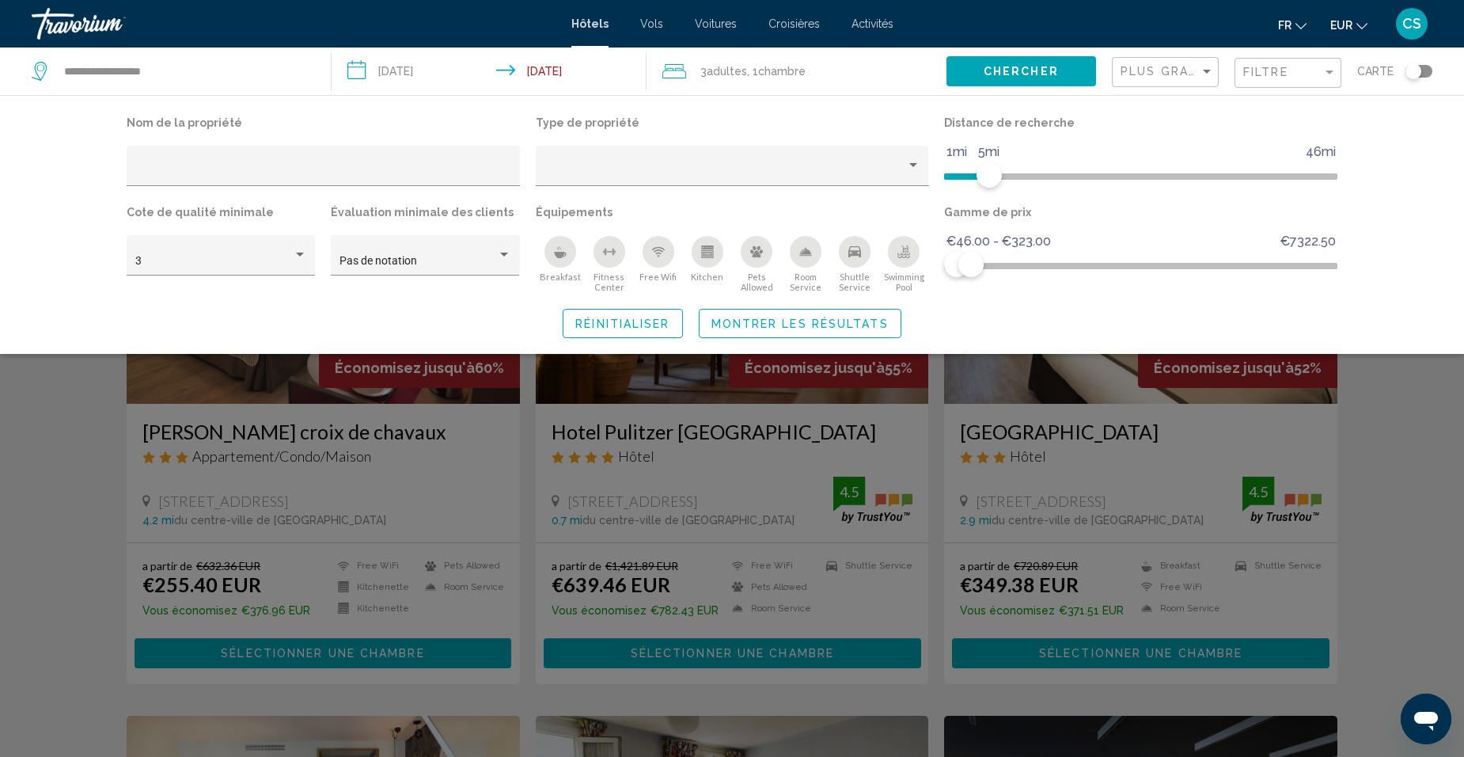
click at [871, 320] on span "Montrer les résultats" at bounding box center [799, 323] width 177 height 13
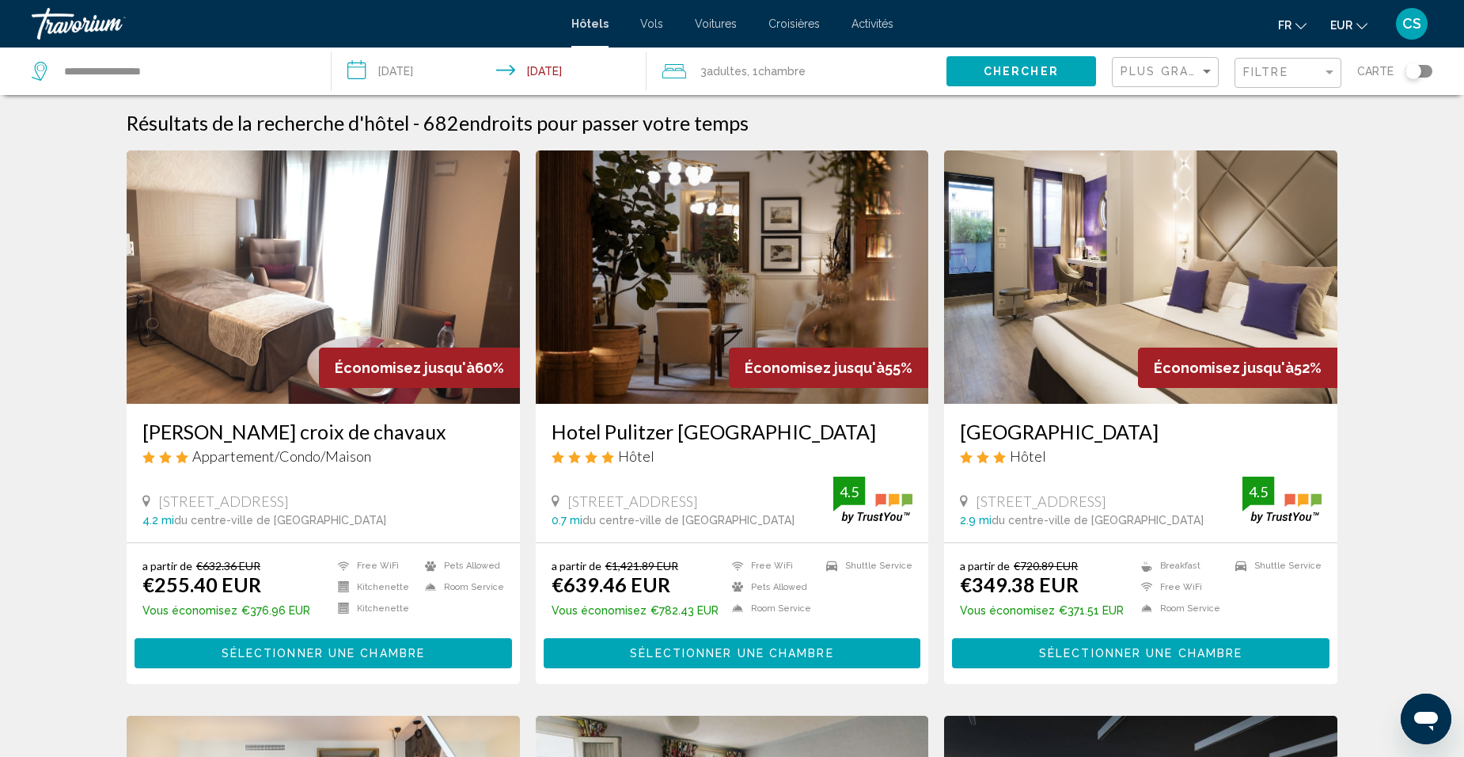
click at [1405, 74] on button "Toggle map" at bounding box center [1413, 71] width 39 height 14
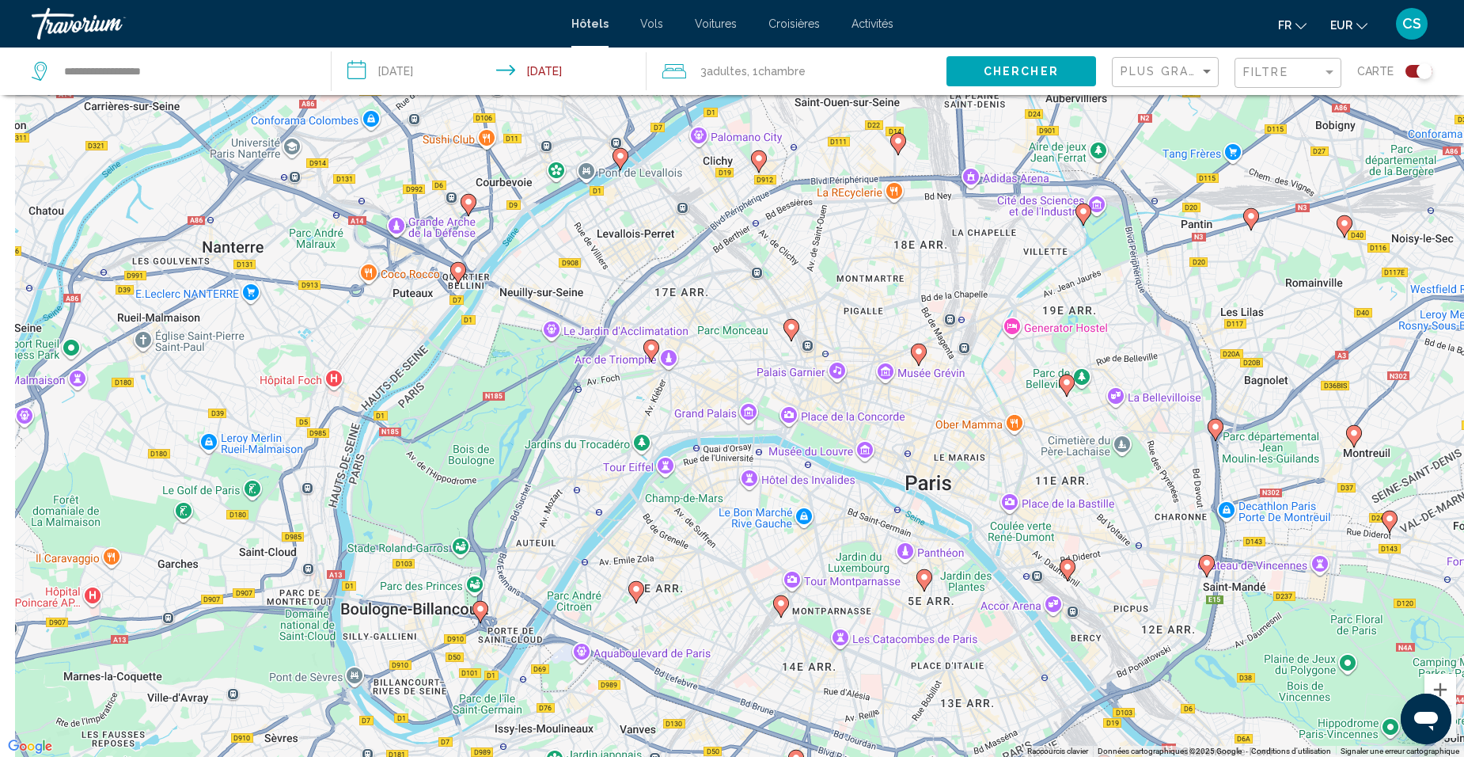
drag, startPoint x: 650, startPoint y: 321, endPoint x: 723, endPoint y: 421, distance: 123.9
click at [723, 421] on div "Pour activer le glissement avec le clavier, appuyez sur Alt+Entrée. Une fois ce…" at bounding box center [732, 378] width 1464 height 757
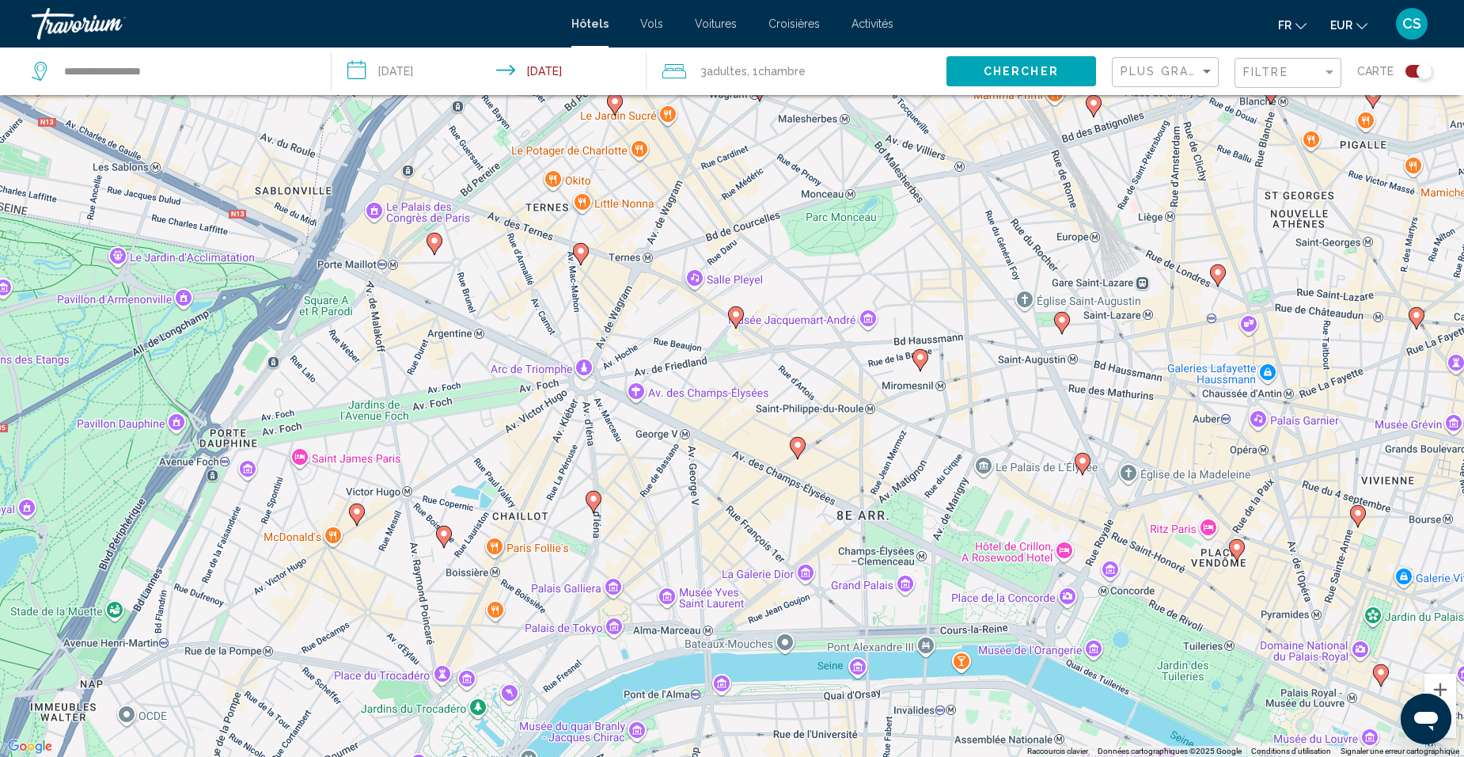
click at [579, 260] on icon "Main content" at bounding box center [581, 254] width 14 height 21
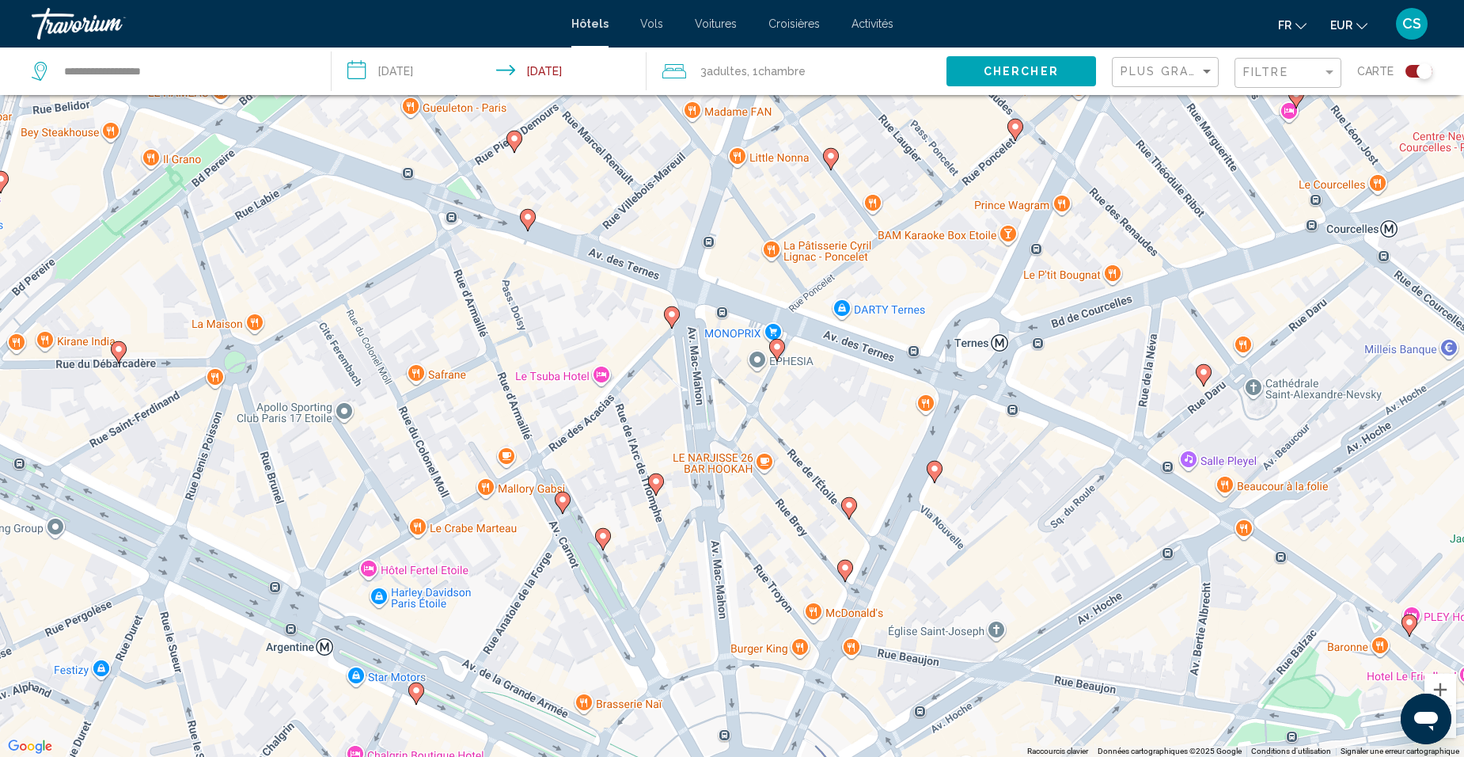
click at [775, 349] on image "Main content" at bounding box center [776, 346] width 9 height 9
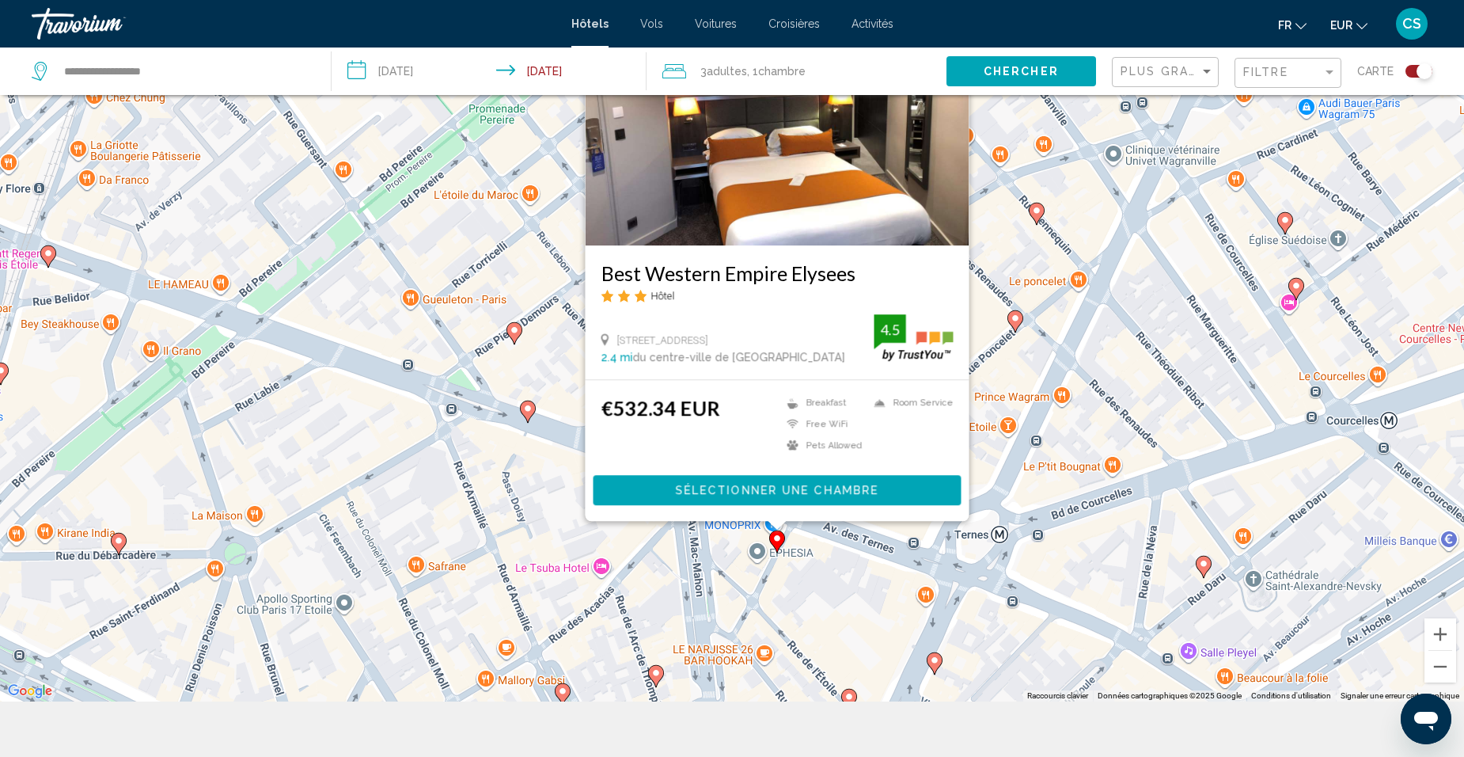
scroll to position [174, 0]
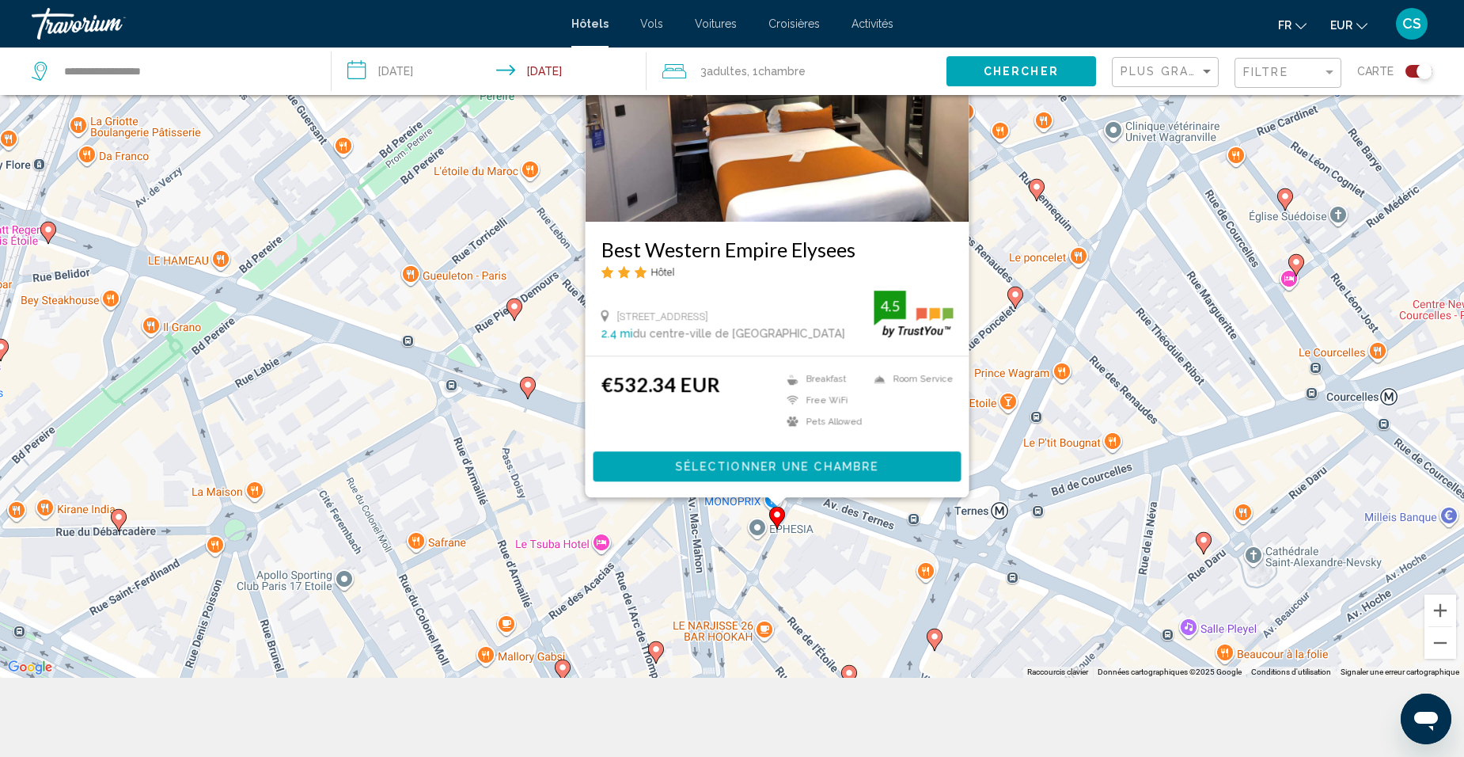
click at [787, 537] on div "Pour activer le glissement avec le clavier, appuyez sur Alt+Entrée. Une fois ce…" at bounding box center [732, 299] width 1464 height 757
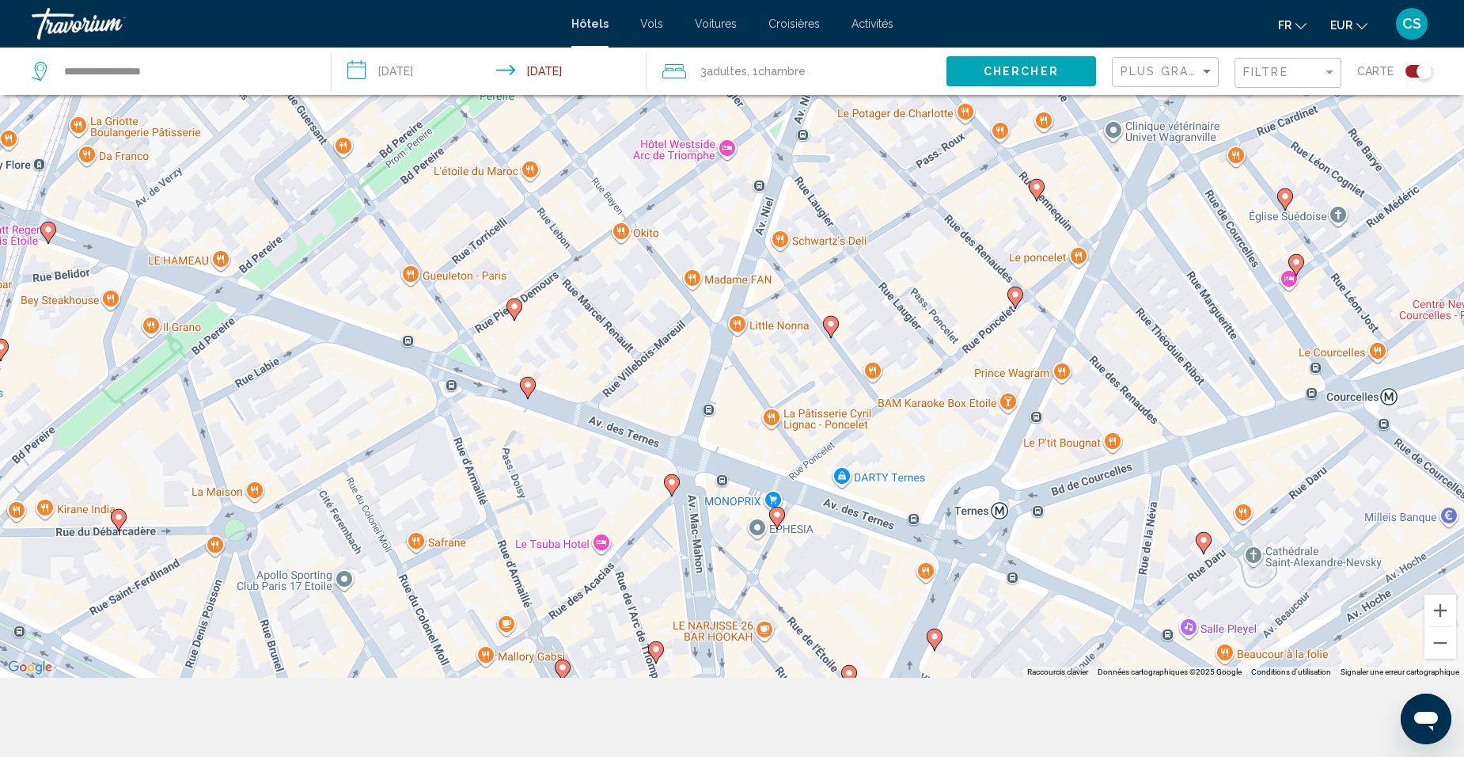
click at [675, 484] on image "Main content" at bounding box center [671, 481] width 9 height 9
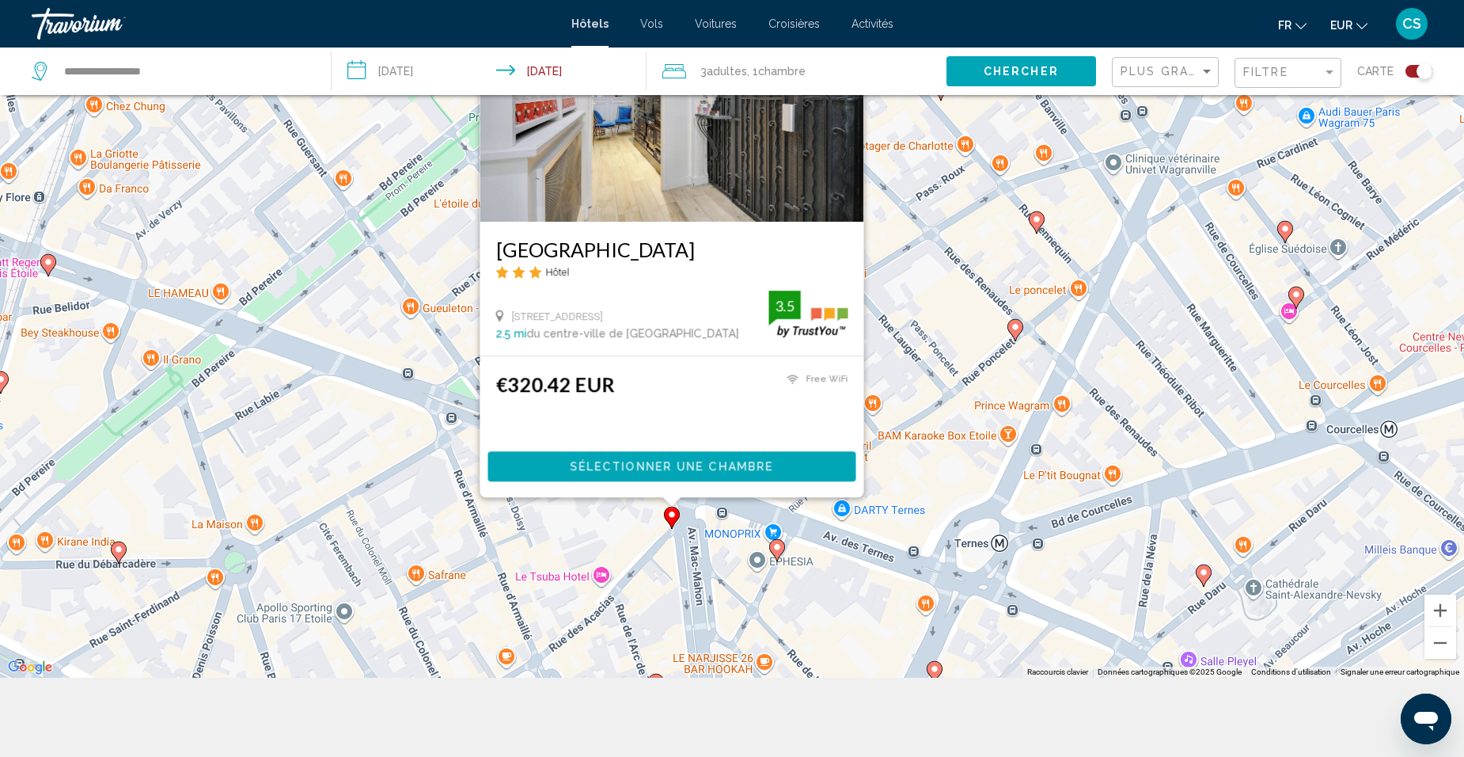
click at [840, 582] on div "Pour activer le glissement avec le clavier, appuyez sur Alt+Entrée. Une fois ce…" at bounding box center [732, 299] width 1464 height 757
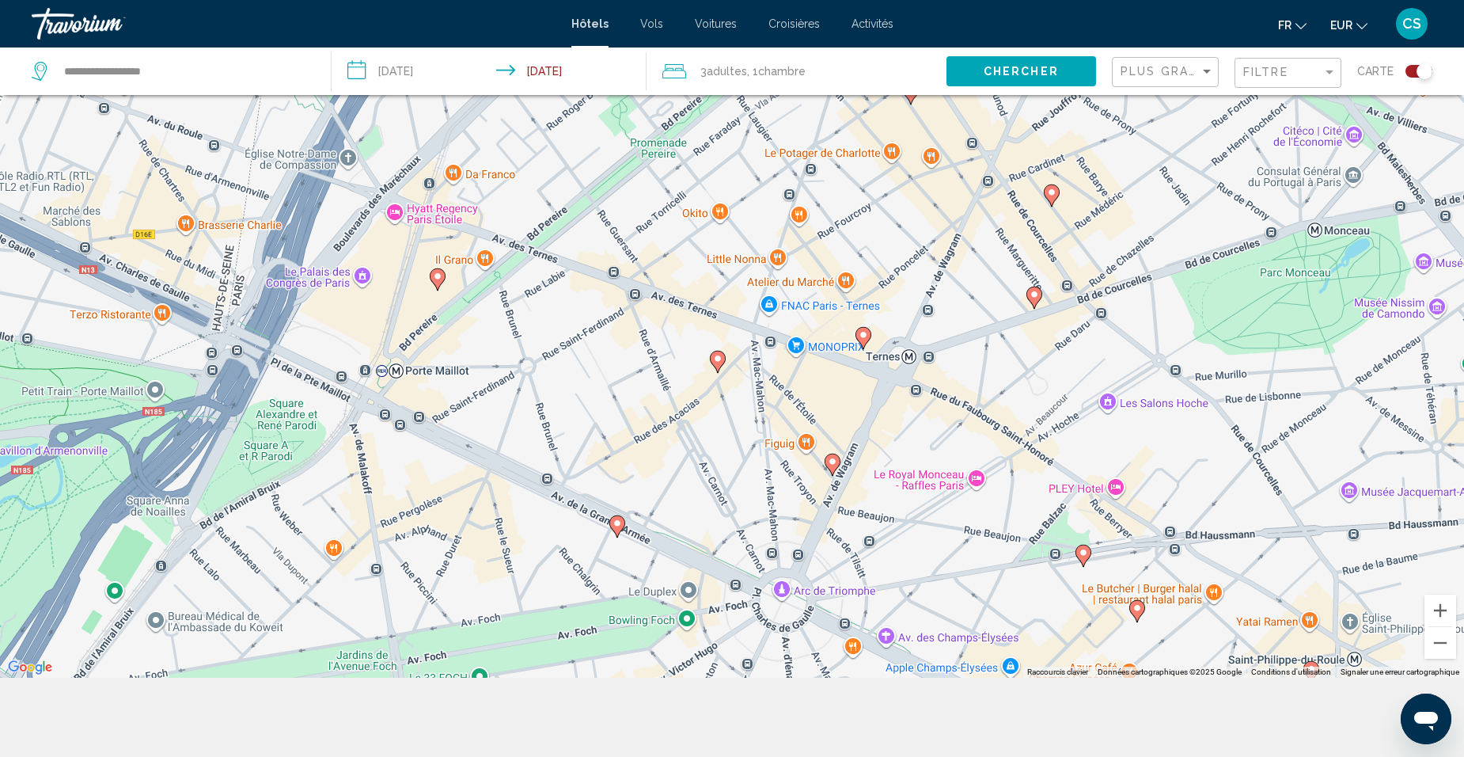
drag, startPoint x: 763, startPoint y: 525, endPoint x: 745, endPoint y: 359, distance: 166.3
click at [745, 358] on div "Pour activer le glissement avec le clavier, appuyez sur Alt+Entrée. Une fois ce…" at bounding box center [732, 299] width 1464 height 757
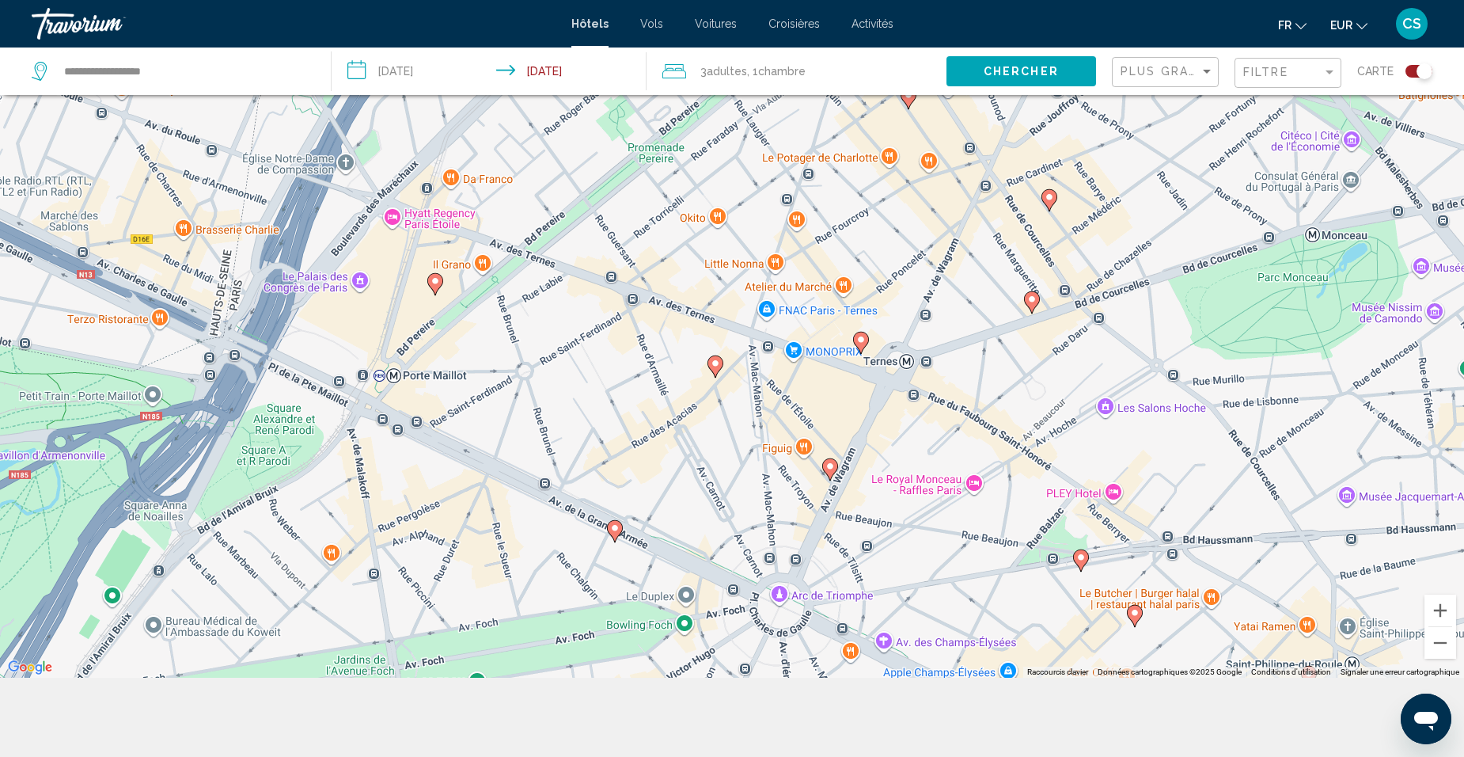
click at [719, 368] on icon "Main content" at bounding box center [715, 366] width 14 height 21
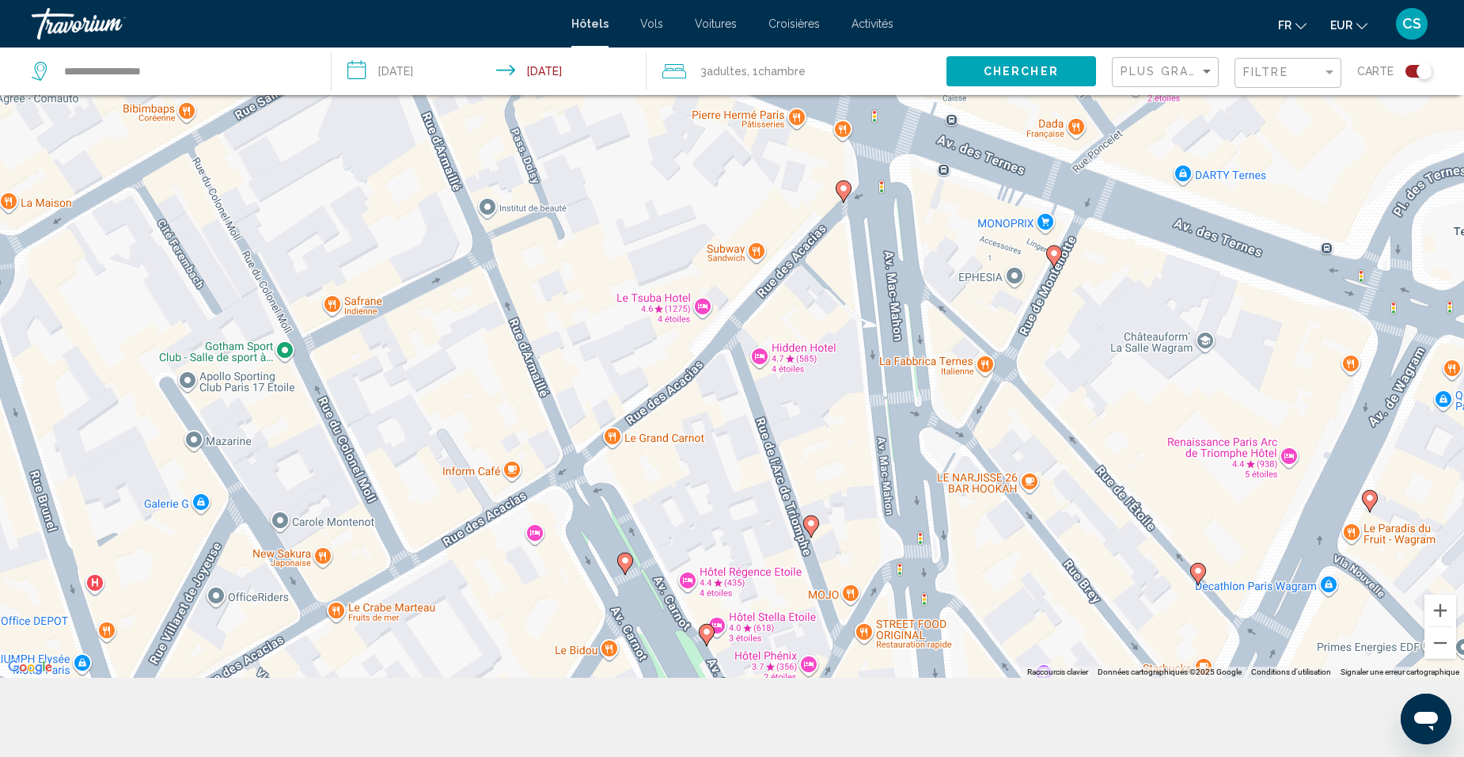
click at [845, 195] on icon "Main content" at bounding box center [843, 191] width 14 height 21
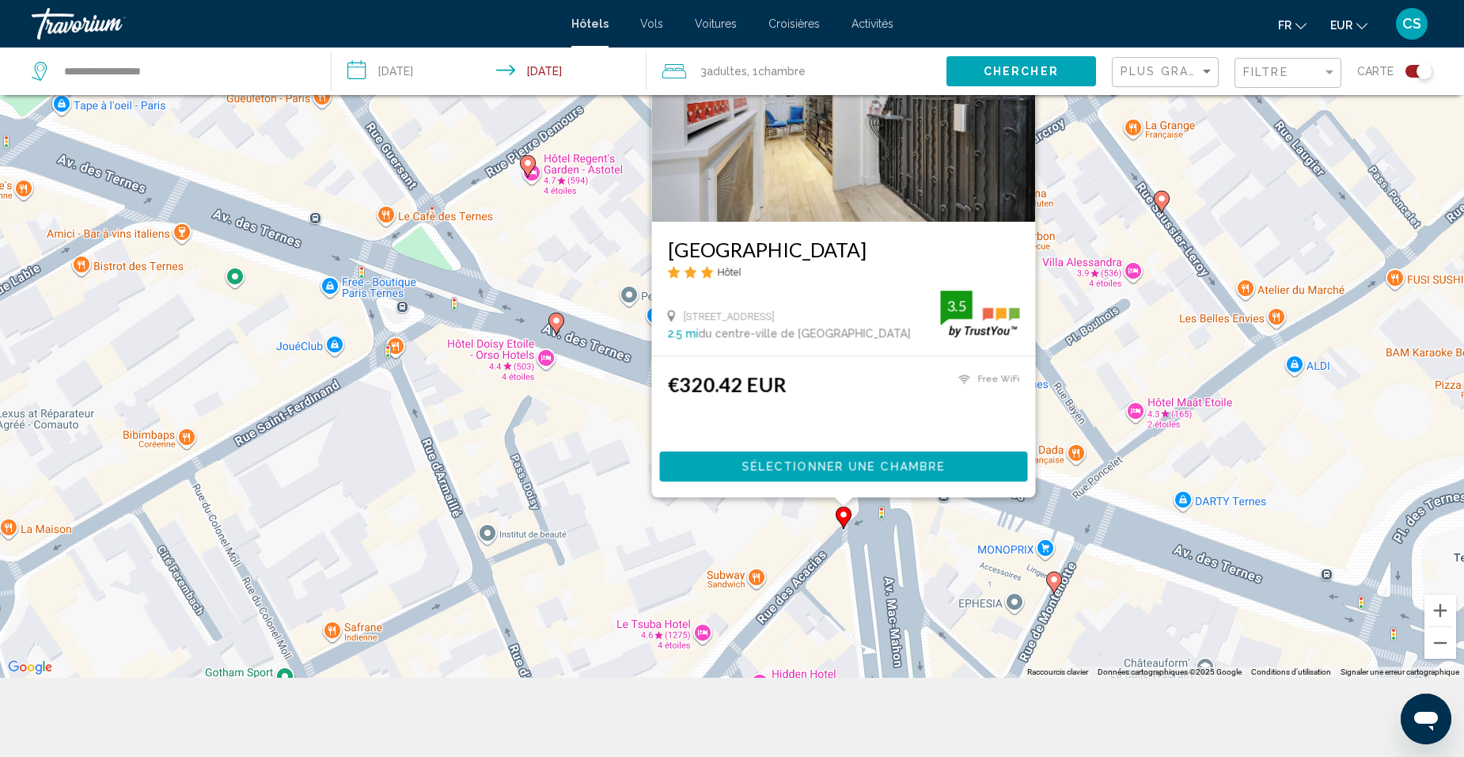
click at [1108, 409] on div "Pour activer le glissement avec le clavier, appuyez sur Alt+Entrée. Une fois ce…" at bounding box center [732, 299] width 1464 height 757
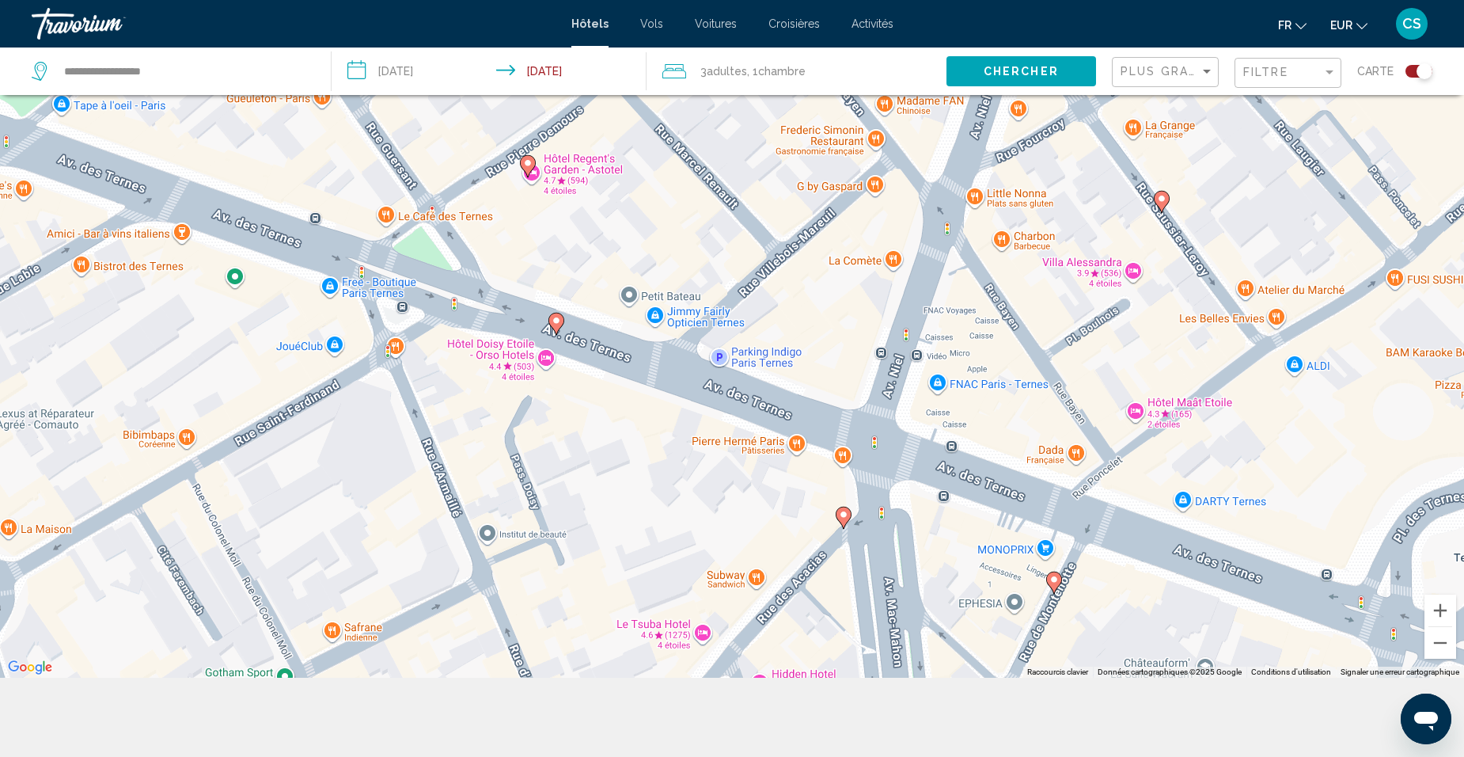
click at [1054, 583] on image "Main content" at bounding box center [1053, 579] width 9 height 9
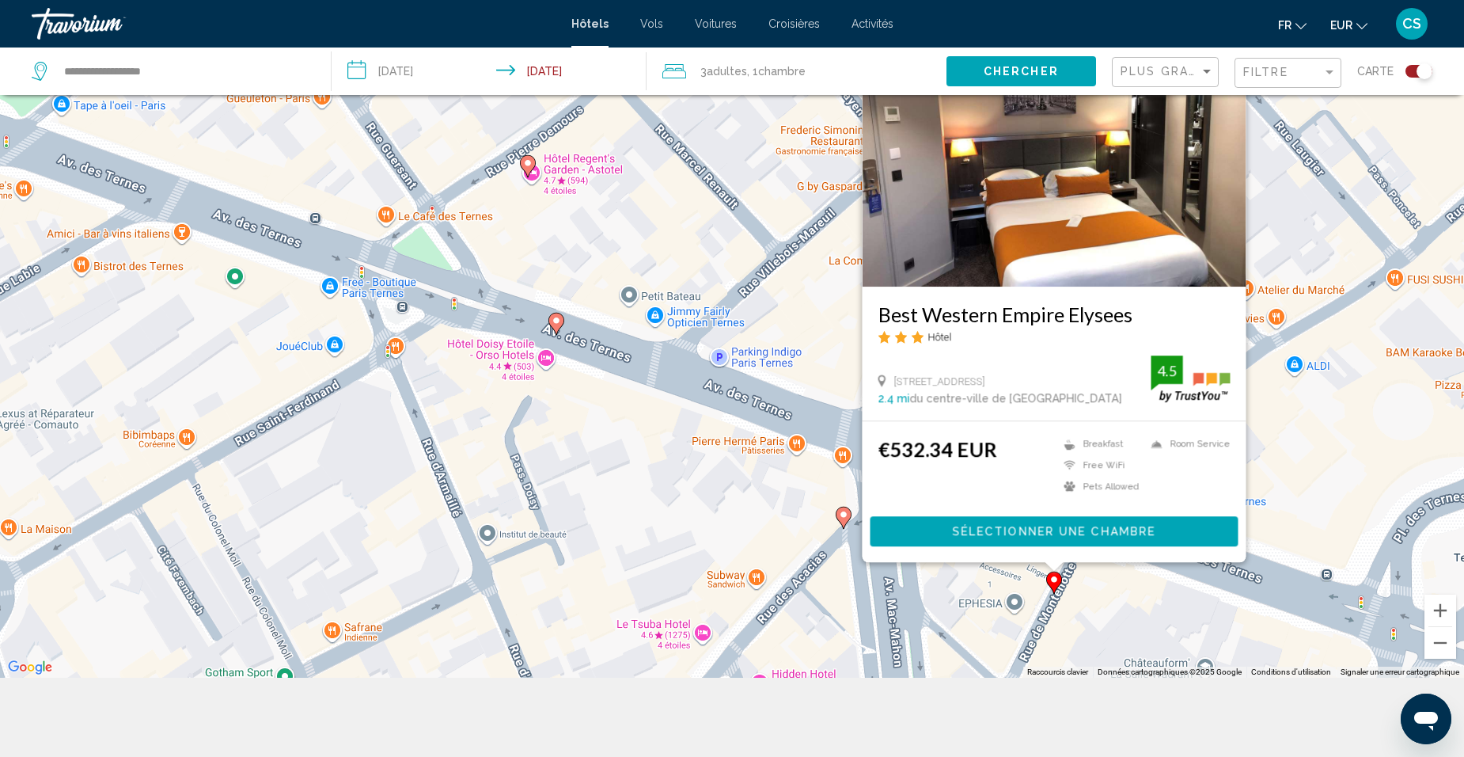
click at [1054, 583] on image "Main content" at bounding box center [1053, 579] width 9 height 9
click at [559, 316] on g "Main content" at bounding box center [556, 324] width 16 height 22
click at [559, 319] on image "Main content" at bounding box center [556, 320] width 9 height 9
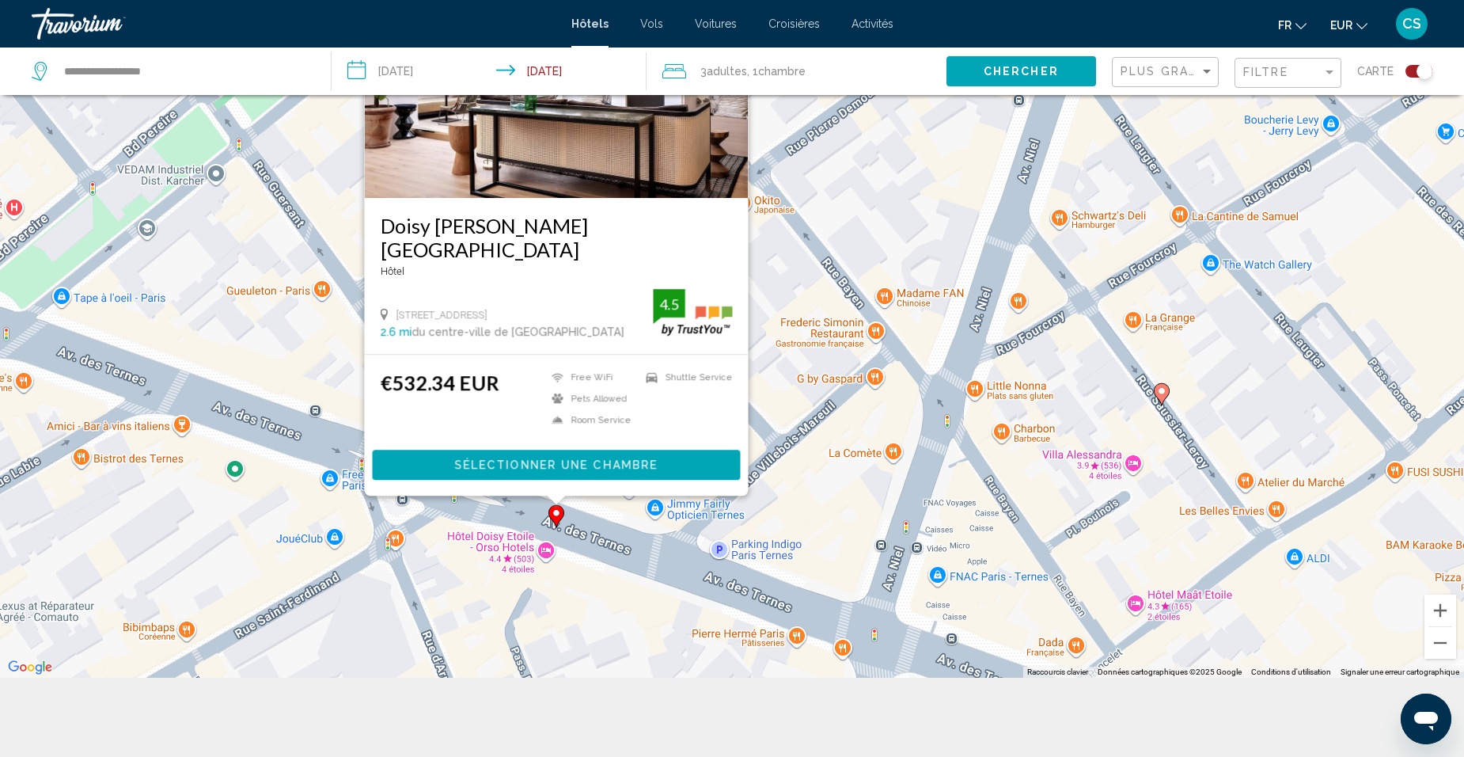
click at [592, 520] on div "Pour activer le glissement avec le clavier, appuyez sur Alt+Entrée. Une fois ce…" at bounding box center [732, 299] width 1464 height 757
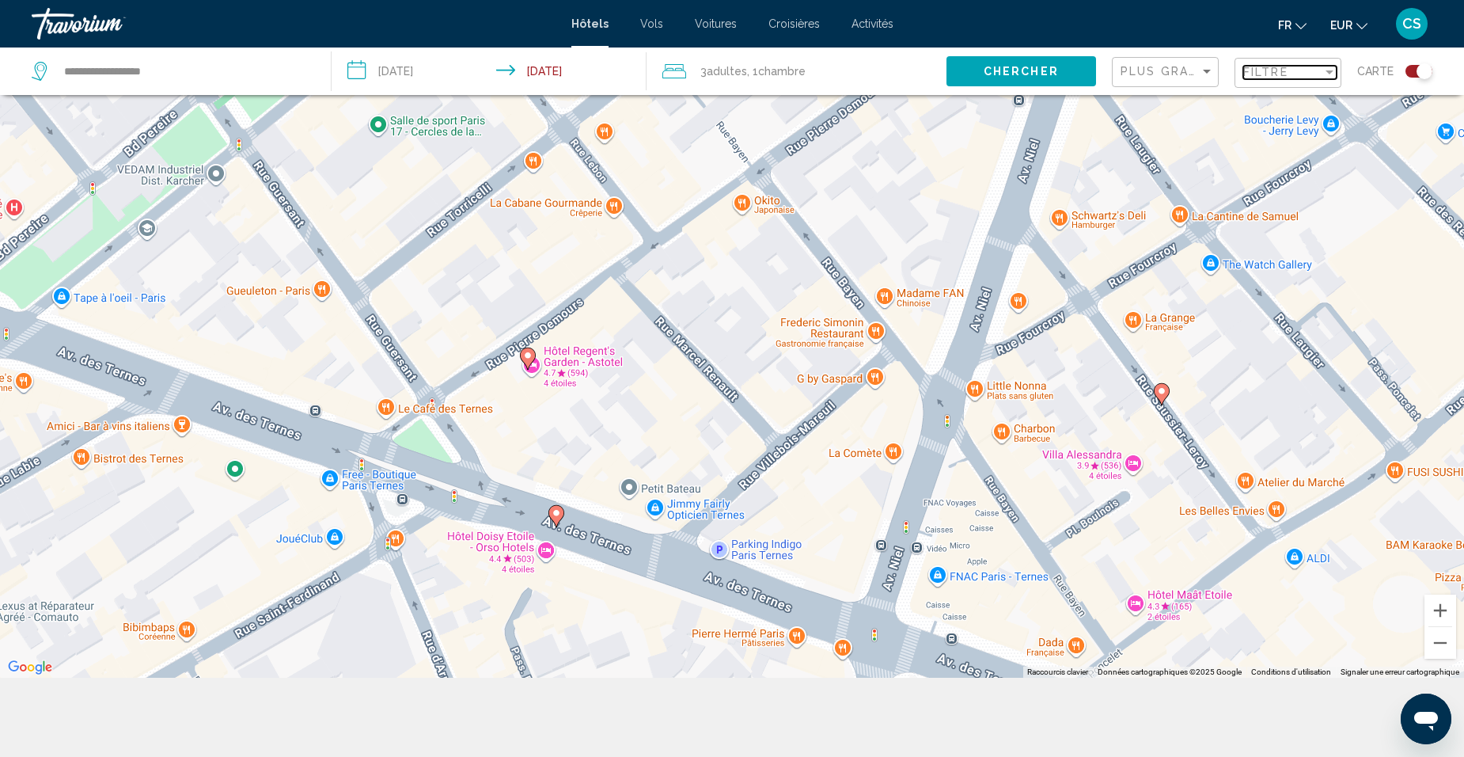
click at [1260, 73] on span "Filtre" at bounding box center [1265, 72] width 45 height 13
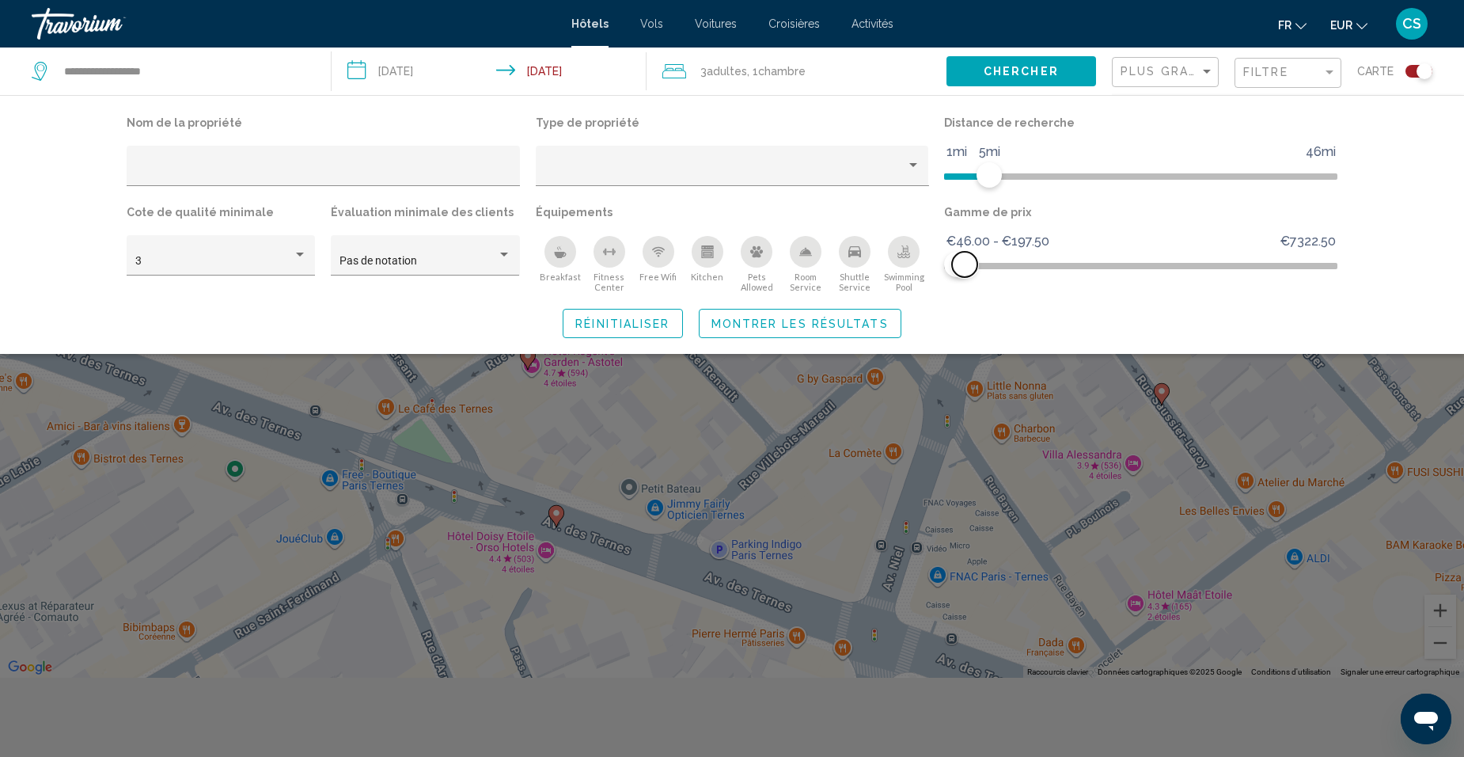
drag, startPoint x: 976, startPoint y: 260, endPoint x: 965, endPoint y: 265, distance: 12.1
click at [965, 265] on span "Hotel Filters" at bounding box center [964, 264] width 25 height 25
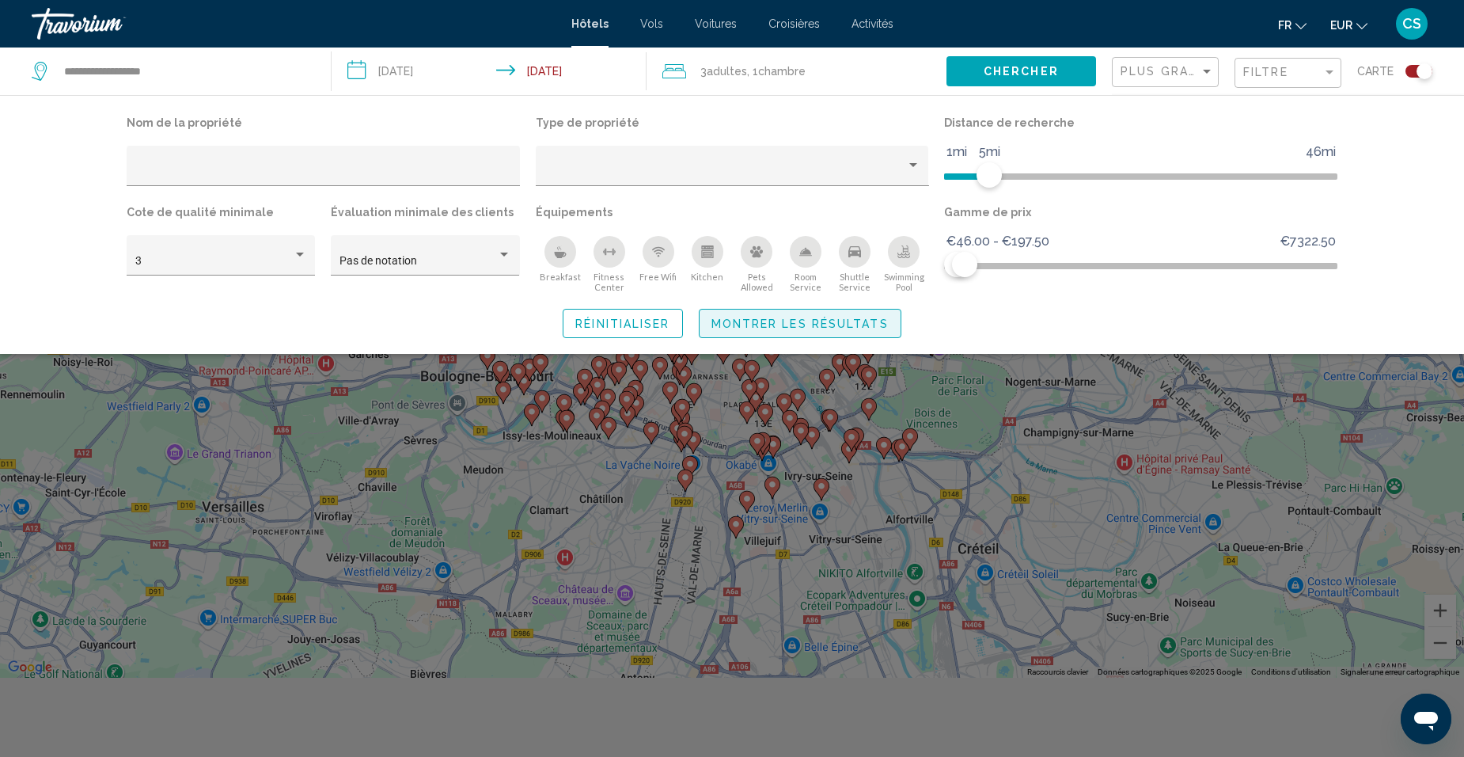
click at [843, 332] on button "Montrer les résultats" at bounding box center [800, 323] width 203 height 29
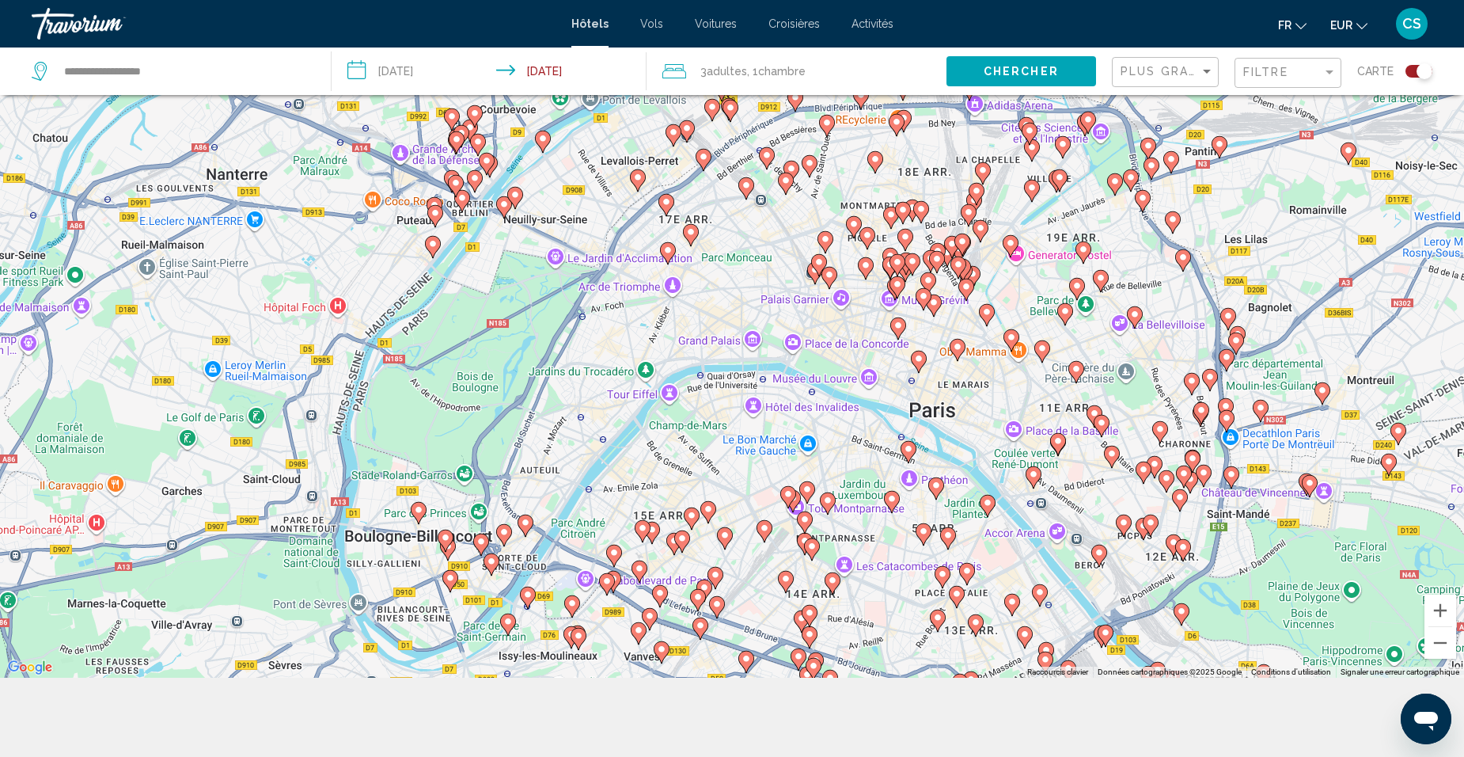
drag, startPoint x: 587, startPoint y: 226, endPoint x: 696, endPoint y: 351, distance: 166.0
click at [696, 351] on div "Pour activer le glissement avec le clavier, appuyez sur Alt+Entrée. Une fois ce…" at bounding box center [732, 299] width 1464 height 757
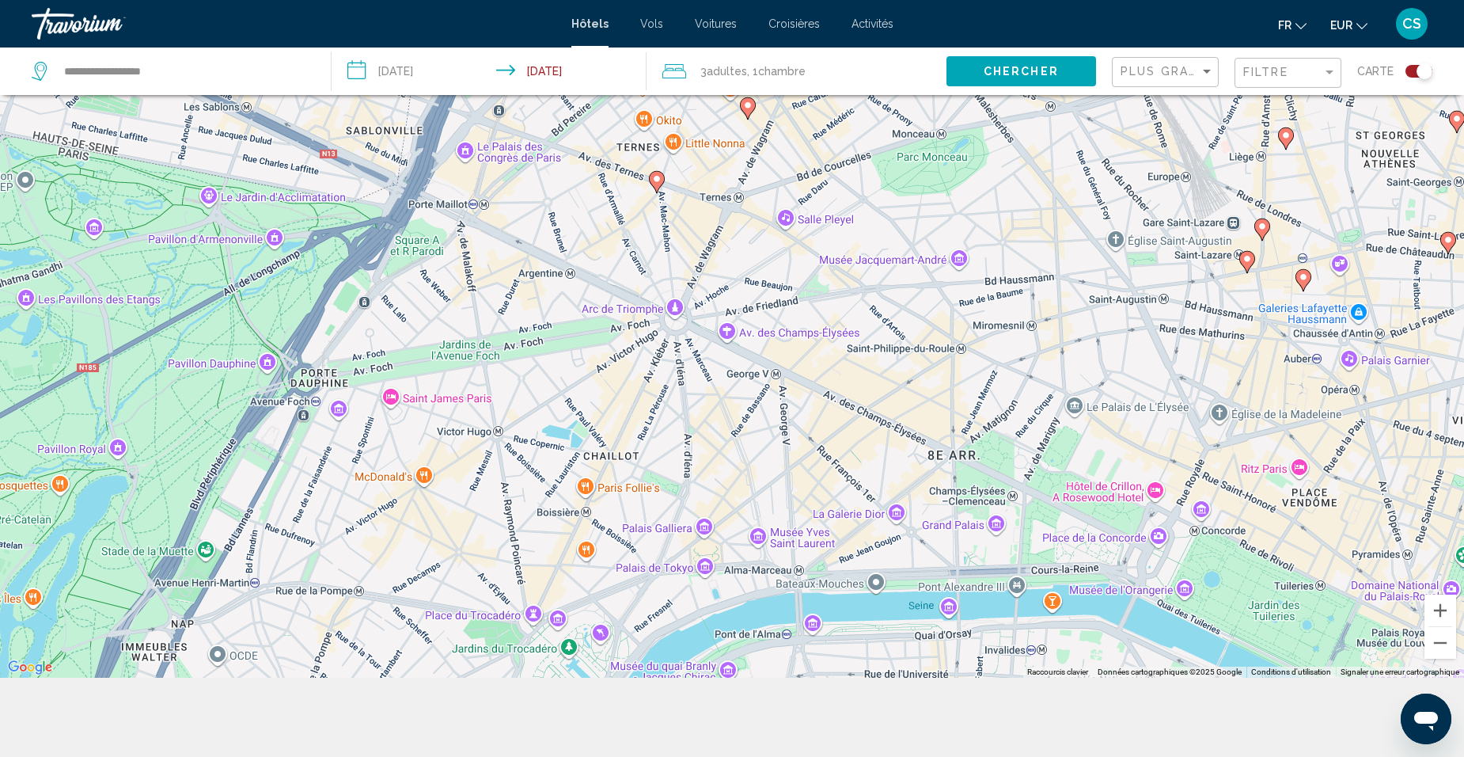
drag, startPoint x: 738, startPoint y: 241, endPoint x: 738, endPoint y: 415, distance: 174.1
click at [739, 410] on div "Pour activer le glissement avec le clavier, appuyez sur Alt+Entrée. Une fois ce…" at bounding box center [732, 299] width 1464 height 757
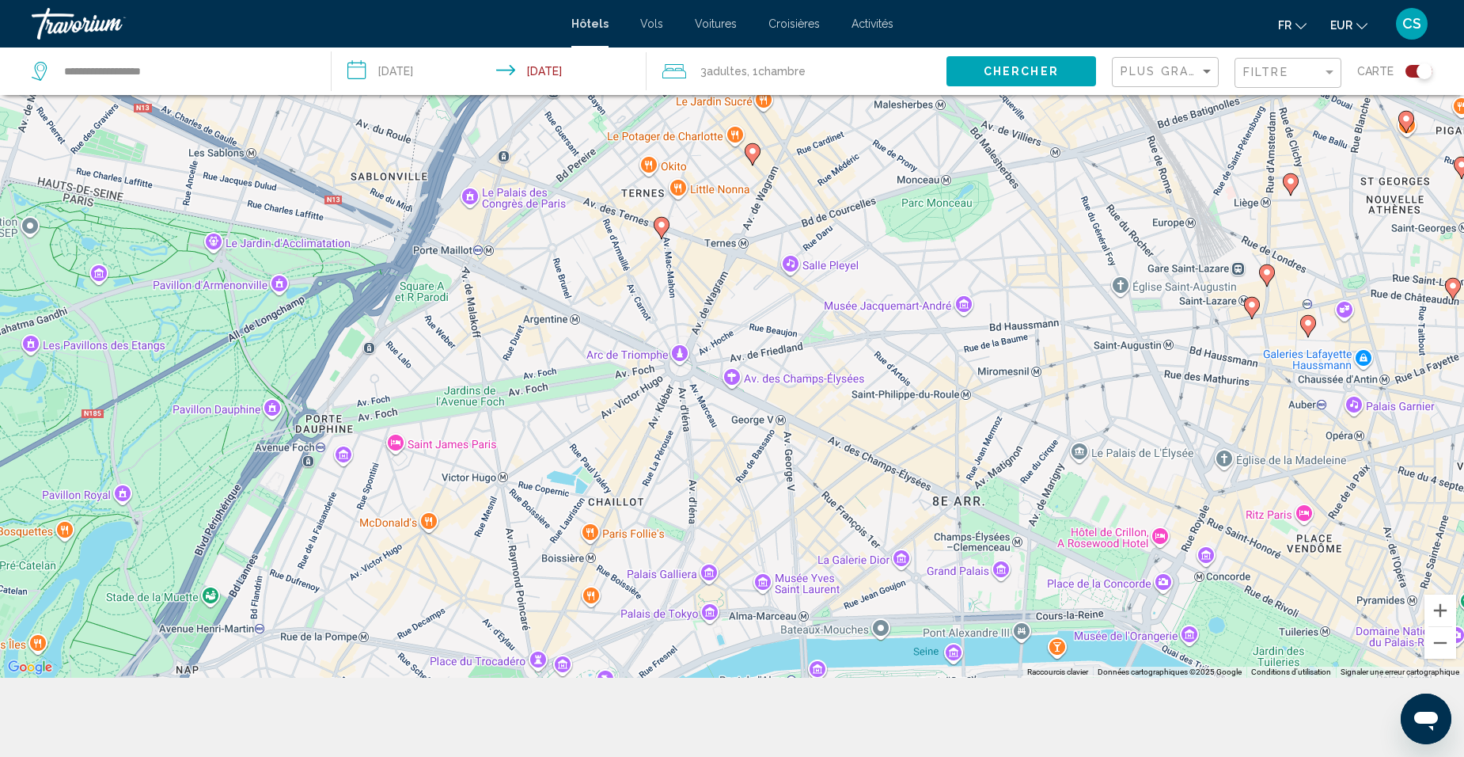
click at [660, 224] on image "Main content" at bounding box center [661, 224] width 9 height 9
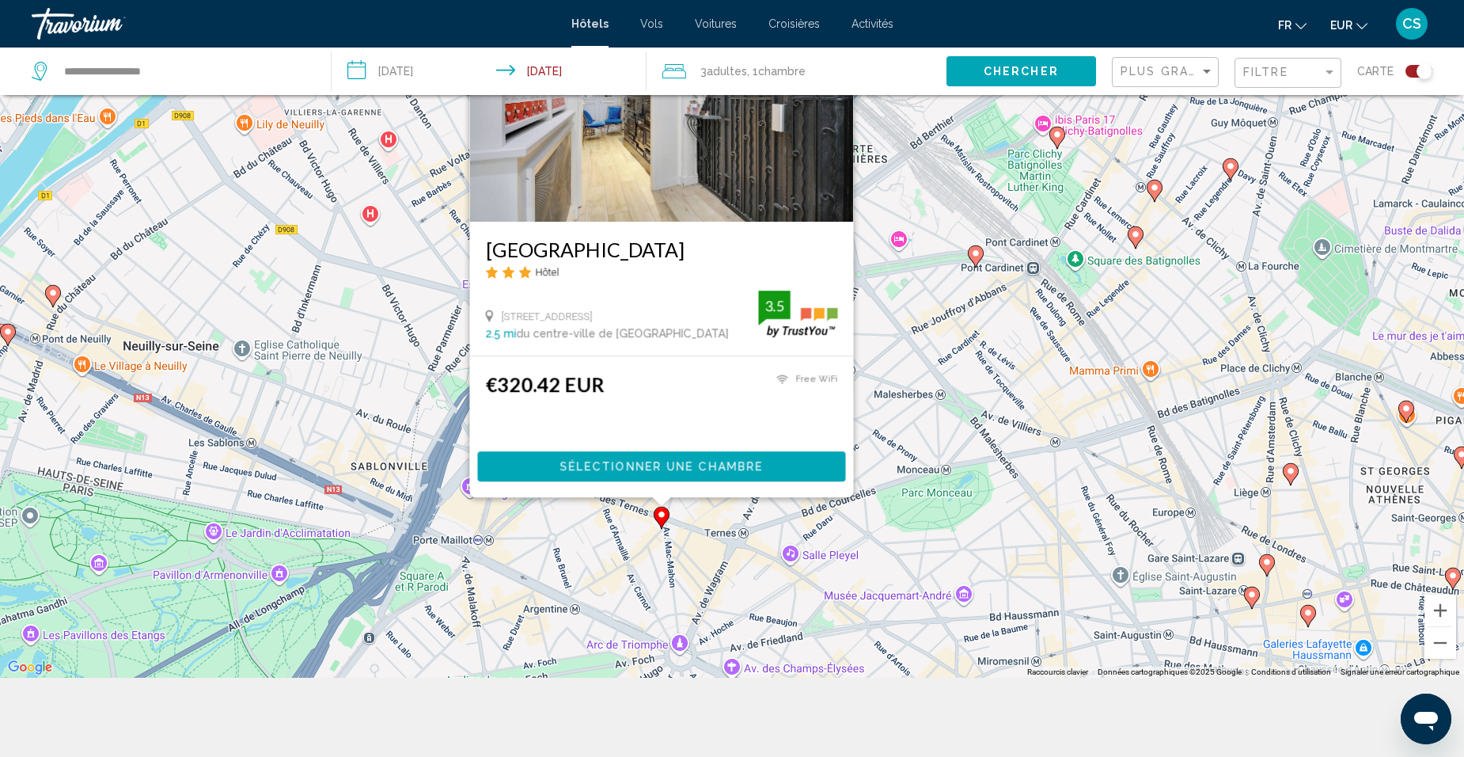
click at [701, 511] on div "Pour activer le glissement avec le clavier, appuyez sur Alt+Entrée. Une fois ce…" at bounding box center [732, 299] width 1464 height 757
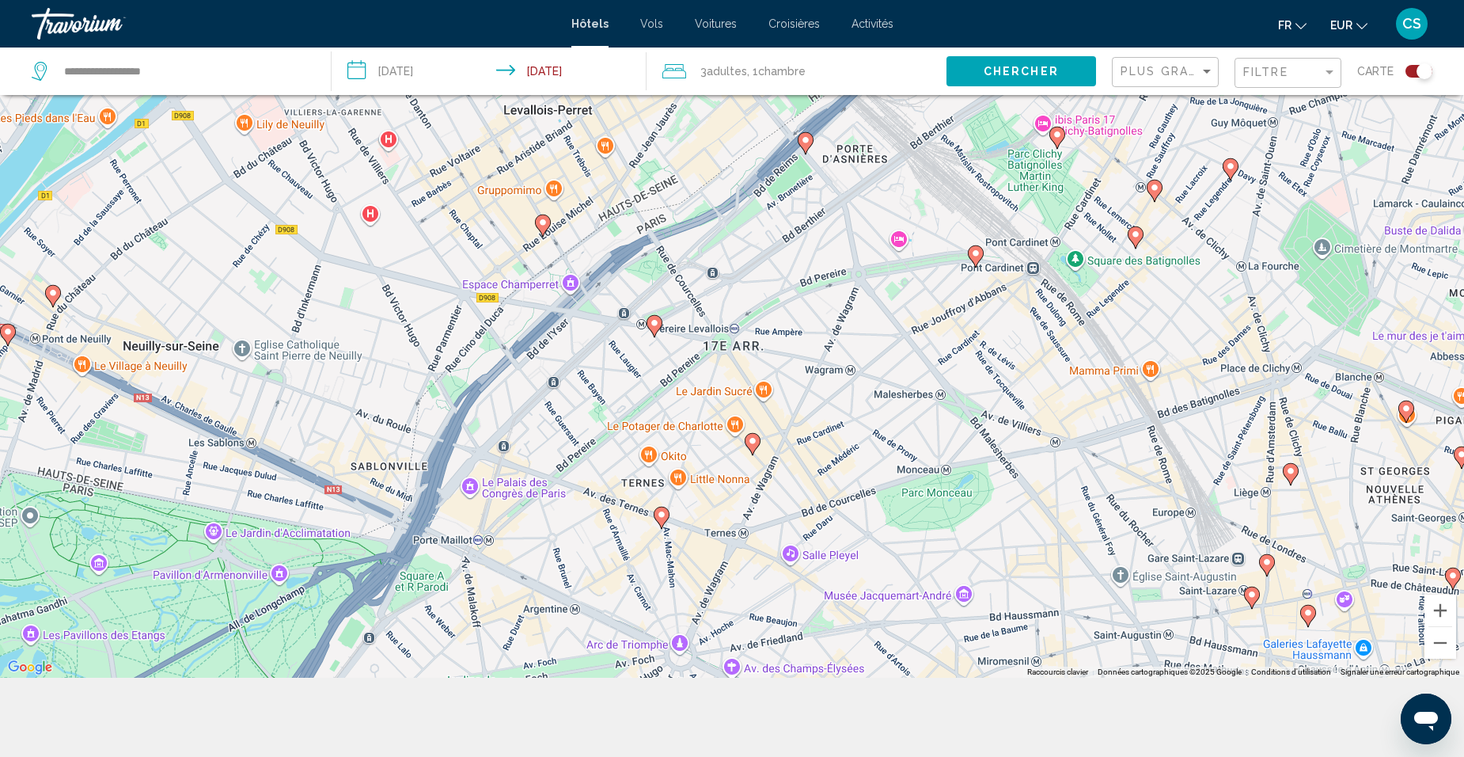
click at [657, 328] on icon "Main content" at bounding box center [654, 326] width 14 height 21
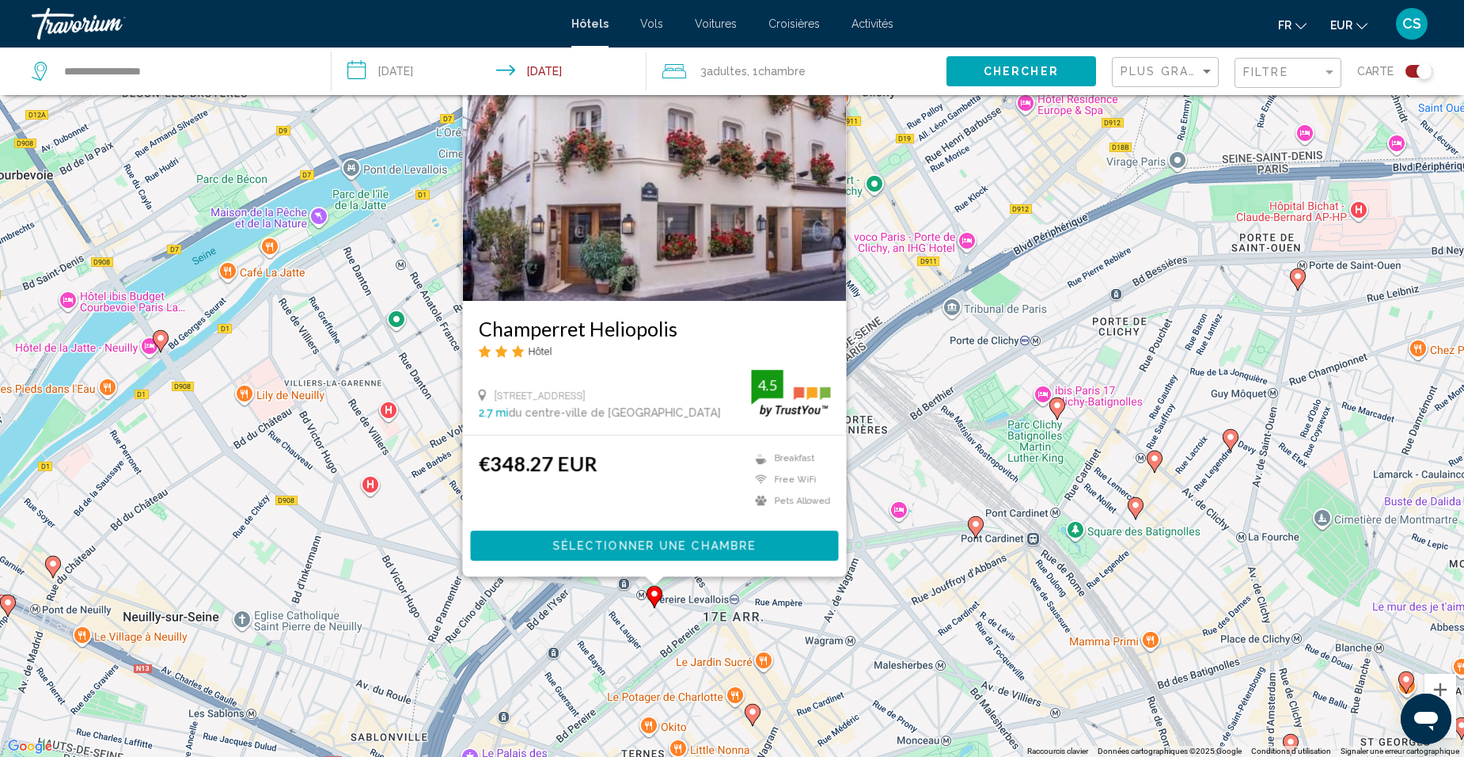
scroll to position [174, 0]
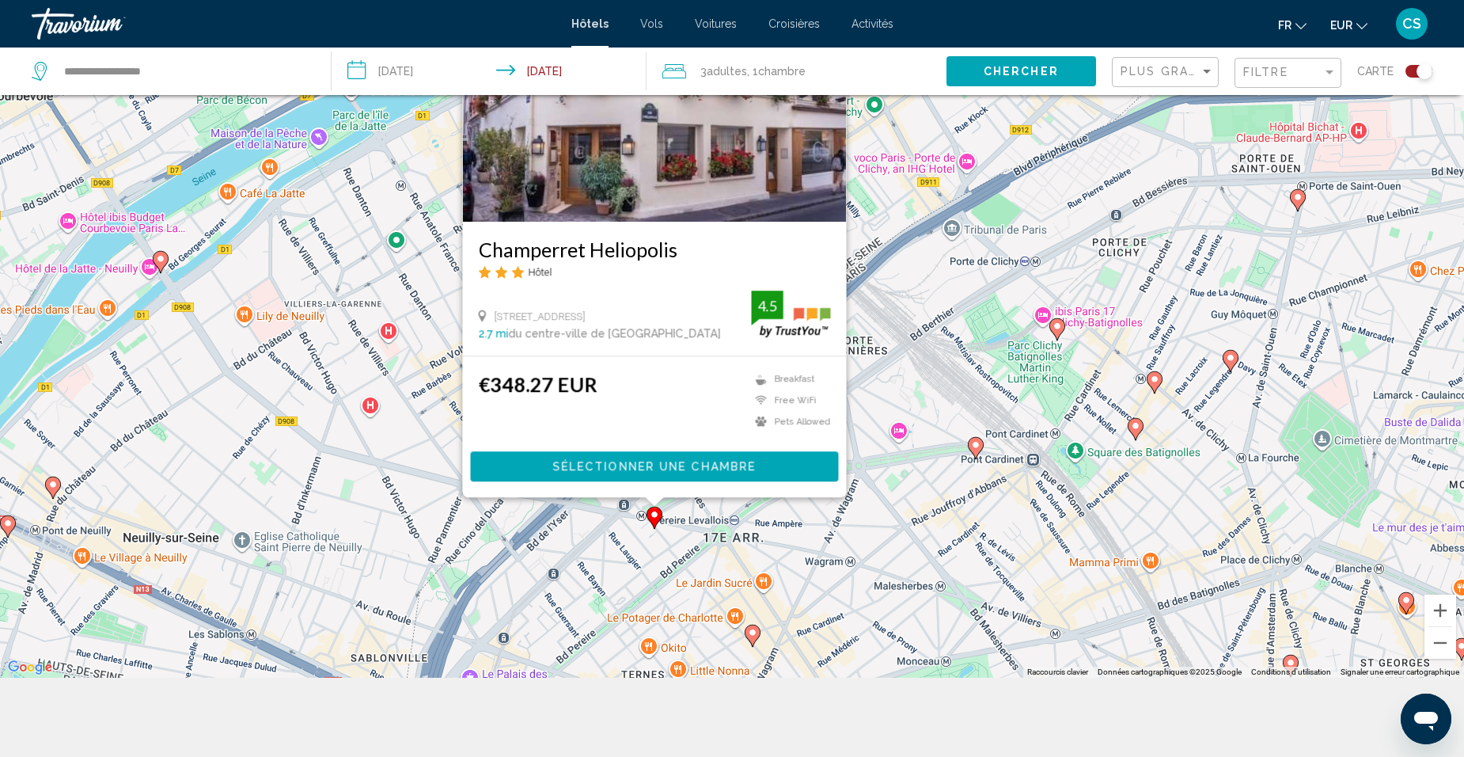
click at [682, 504] on div "Pour activer le glissement avec le clavier, appuyez sur Alt+Entrée. Une fois ce…" at bounding box center [732, 299] width 1464 height 757
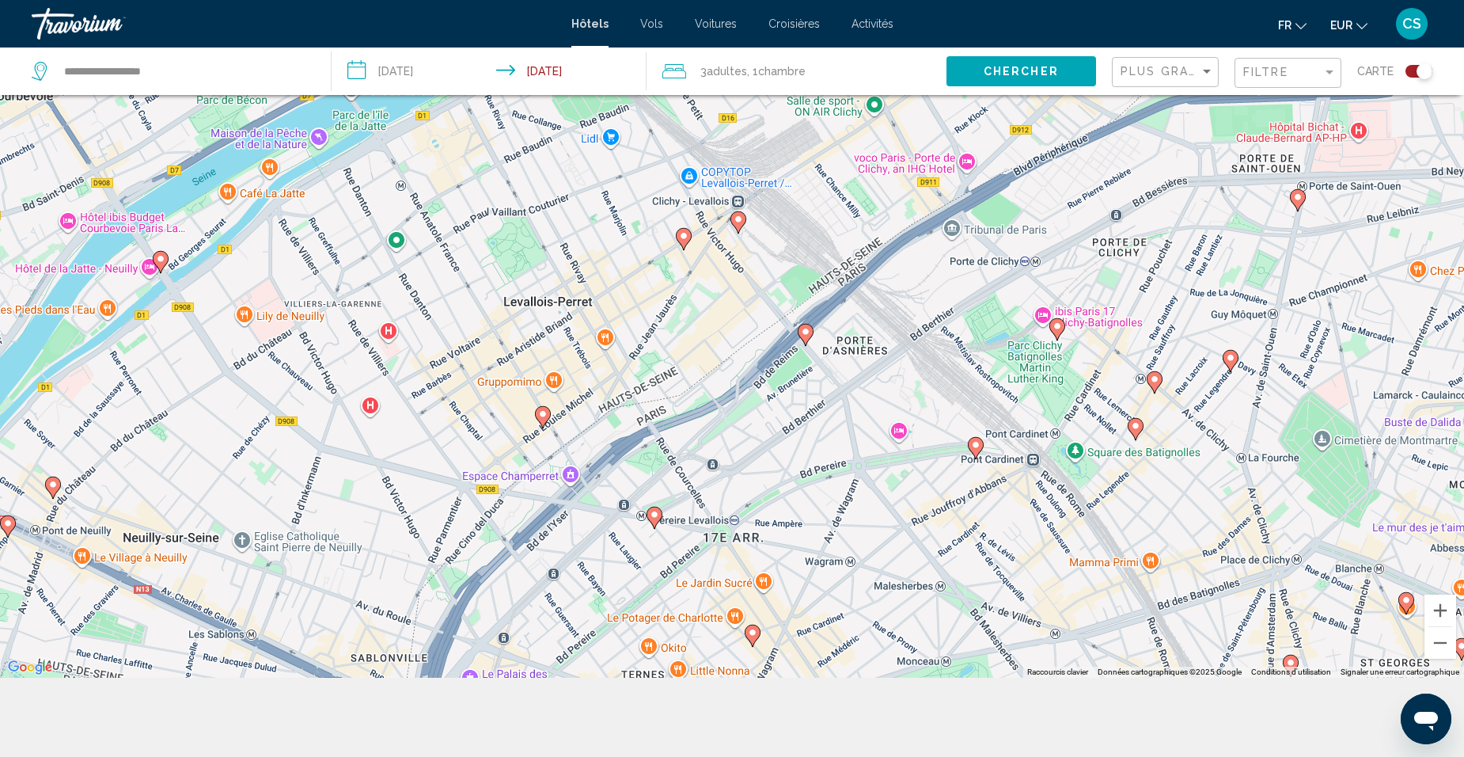
click at [803, 334] on image "Main content" at bounding box center [805, 331] width 9 height 9
click at [803, 336] on image "Main content" at bounding box center [805, 331] width 9 height 9
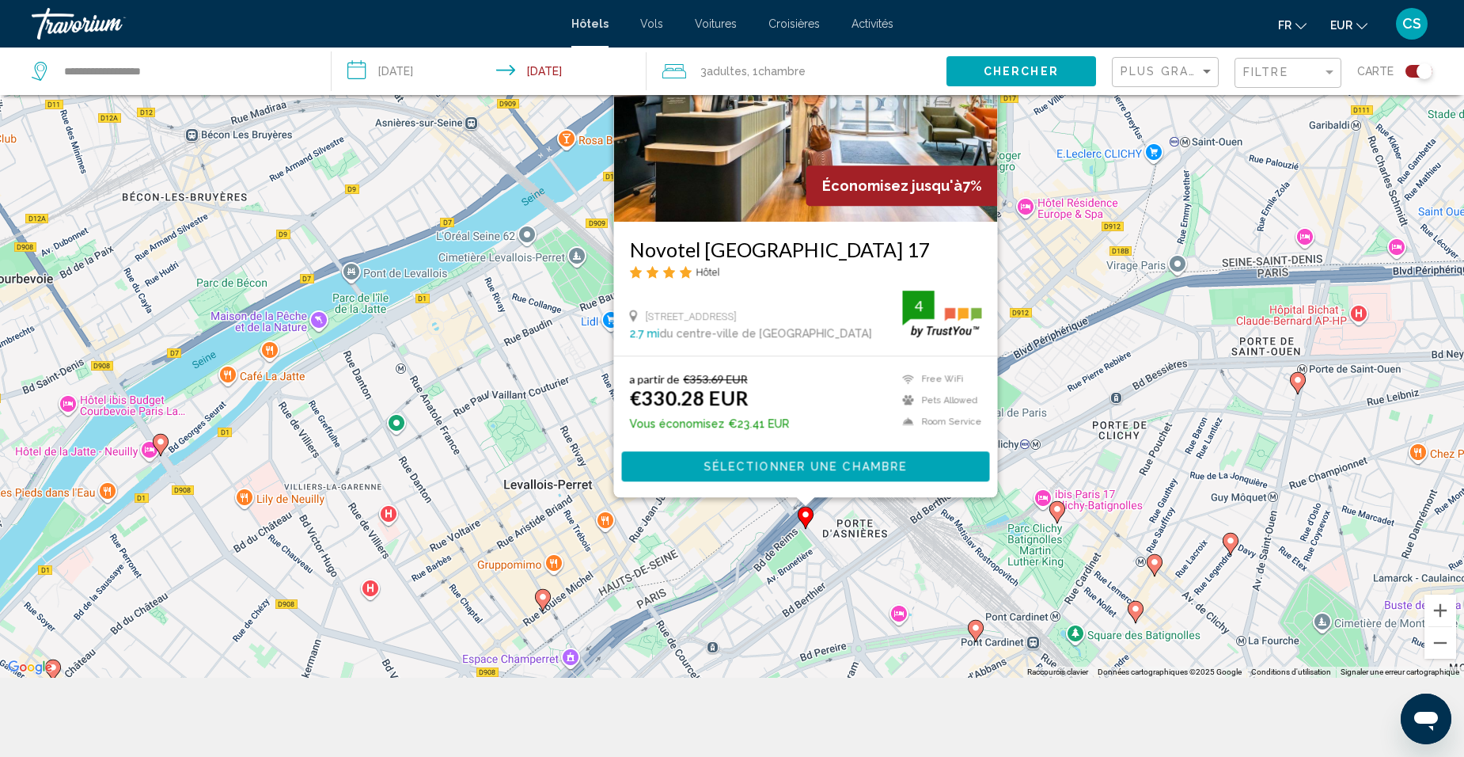
click at [781, 527] on div "Pour activer le glissement avec le clavier, appuyez sur Alt+Entrée. Une fois ce…" at bounding box center [732, 299] width 1464 height 757
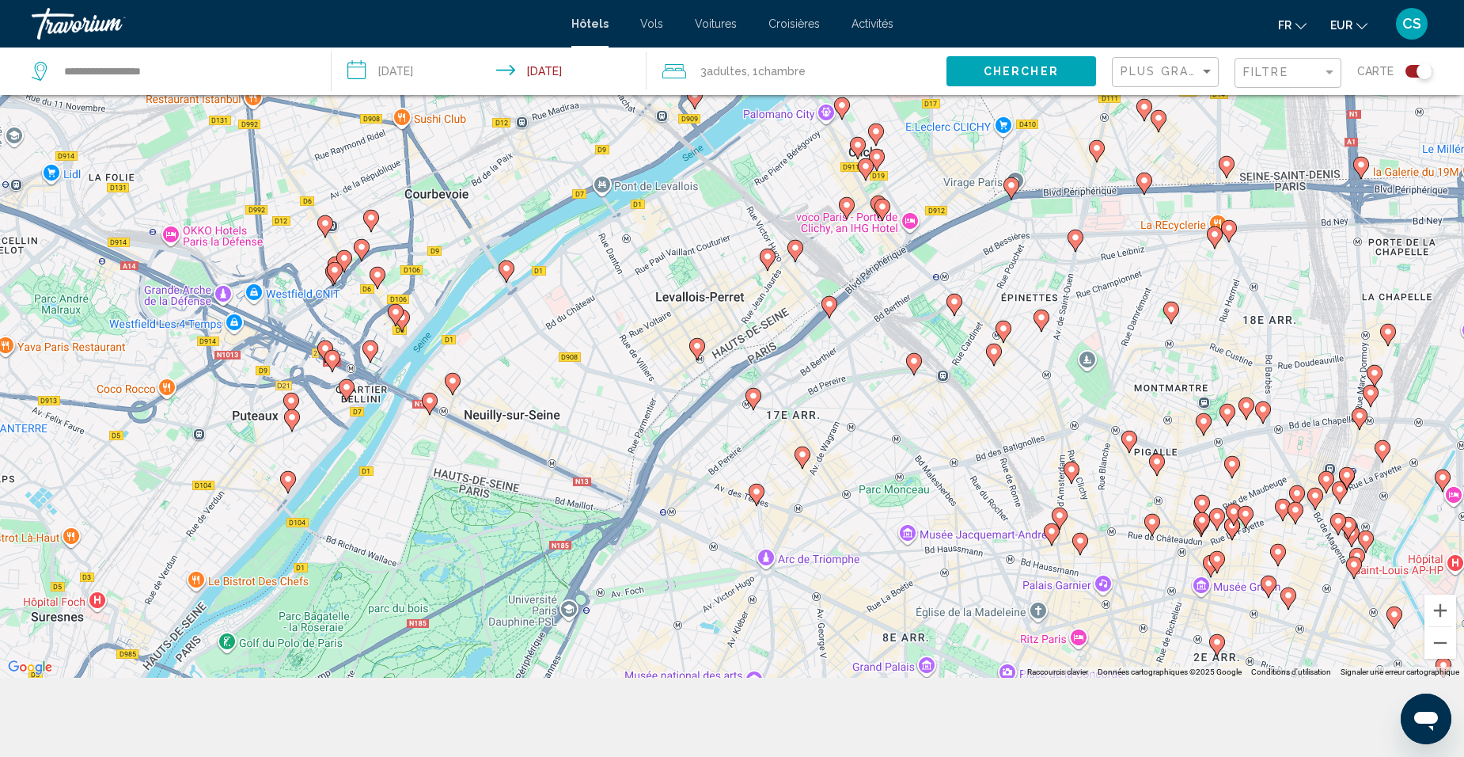
drag, startPoint x: 762, startPoint y: 525, endPoint x: 802, endPoint y: 310, distance: 218.2
click at [802, 310] on div "Pour activer le glissement avec le clavier, appuyez sur Alt+Entrée. Une fois ce…" at bounding box center [732, 299] width 1464 height 757
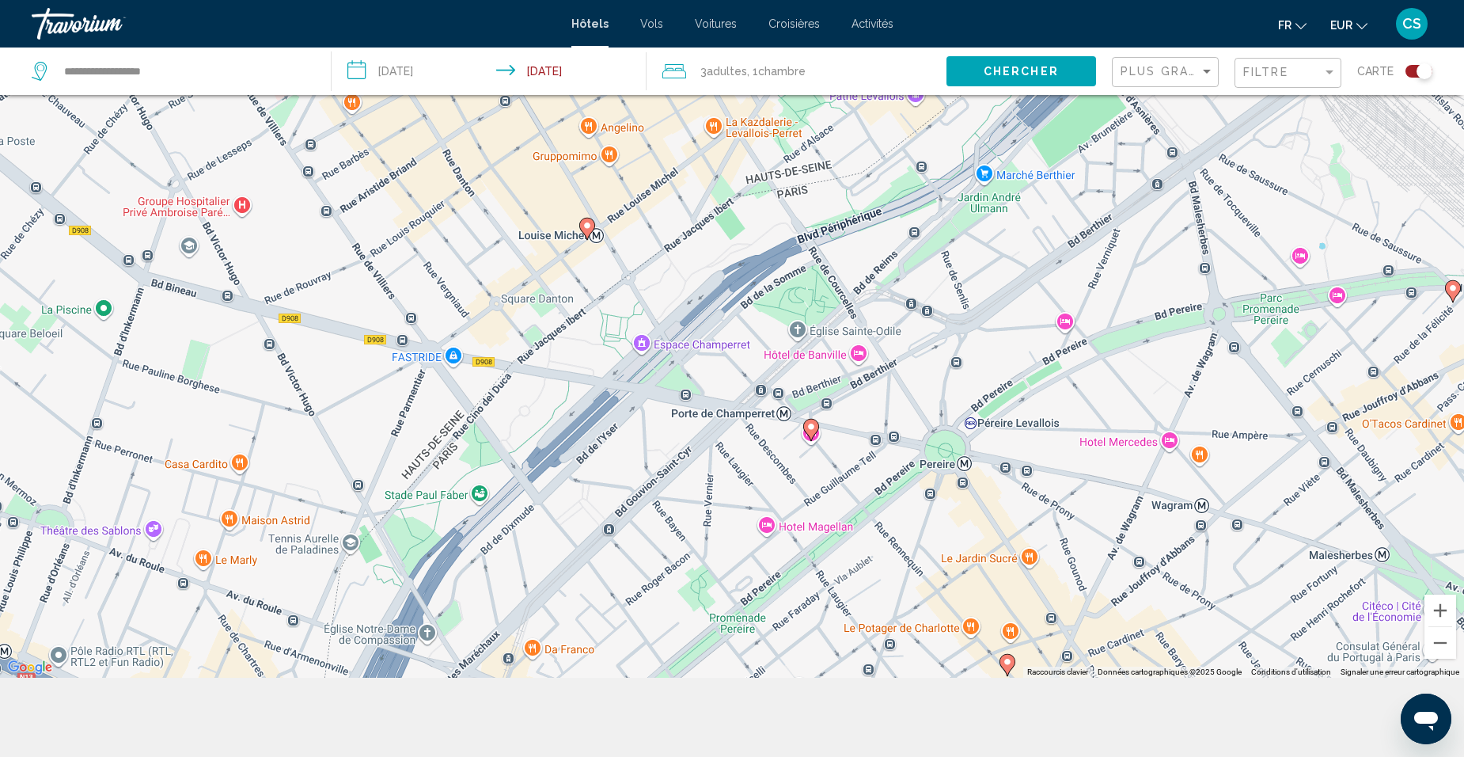
drag, startPoint x: 756, startPoint y: 510, endPoint x: 927, endPoint y: 366, distance: 224.1
click at [931, 362] on div "Pour activer le glissement avec le clavier, appuyez sur Alt+Entrée. Une fois ce…" at bounding box center [732, 299] width 1464 height 757
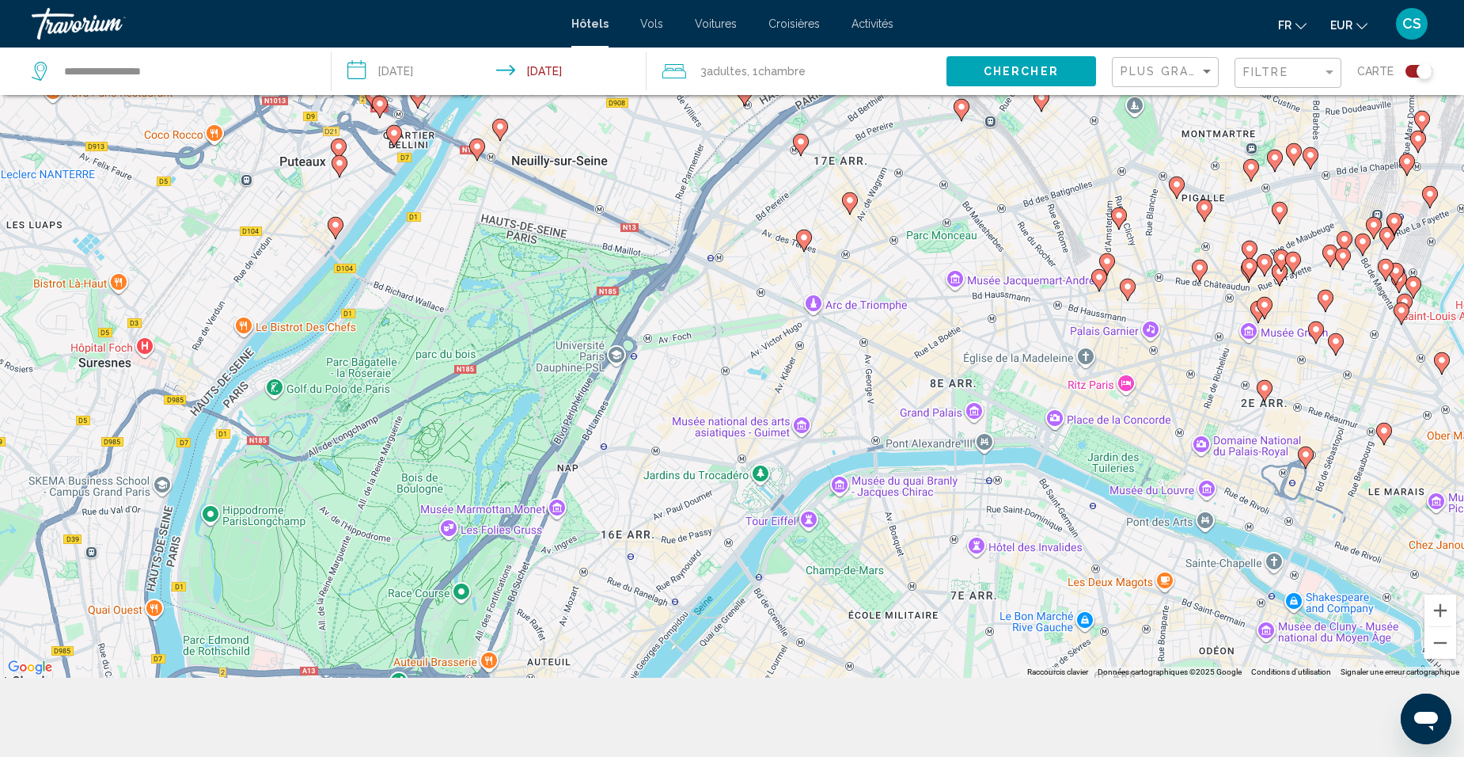
drag, startPoint x: 930, startPoint y: 496, endPoint x: 859, endPoint y: 248, distance: 258.5
click at [863, 242] on div "Pour activer le glissement avec le clavier, appuyez sur Alt+Entrée. Une fois ce…" at bounding box center [732, 299] width 1464 height 757
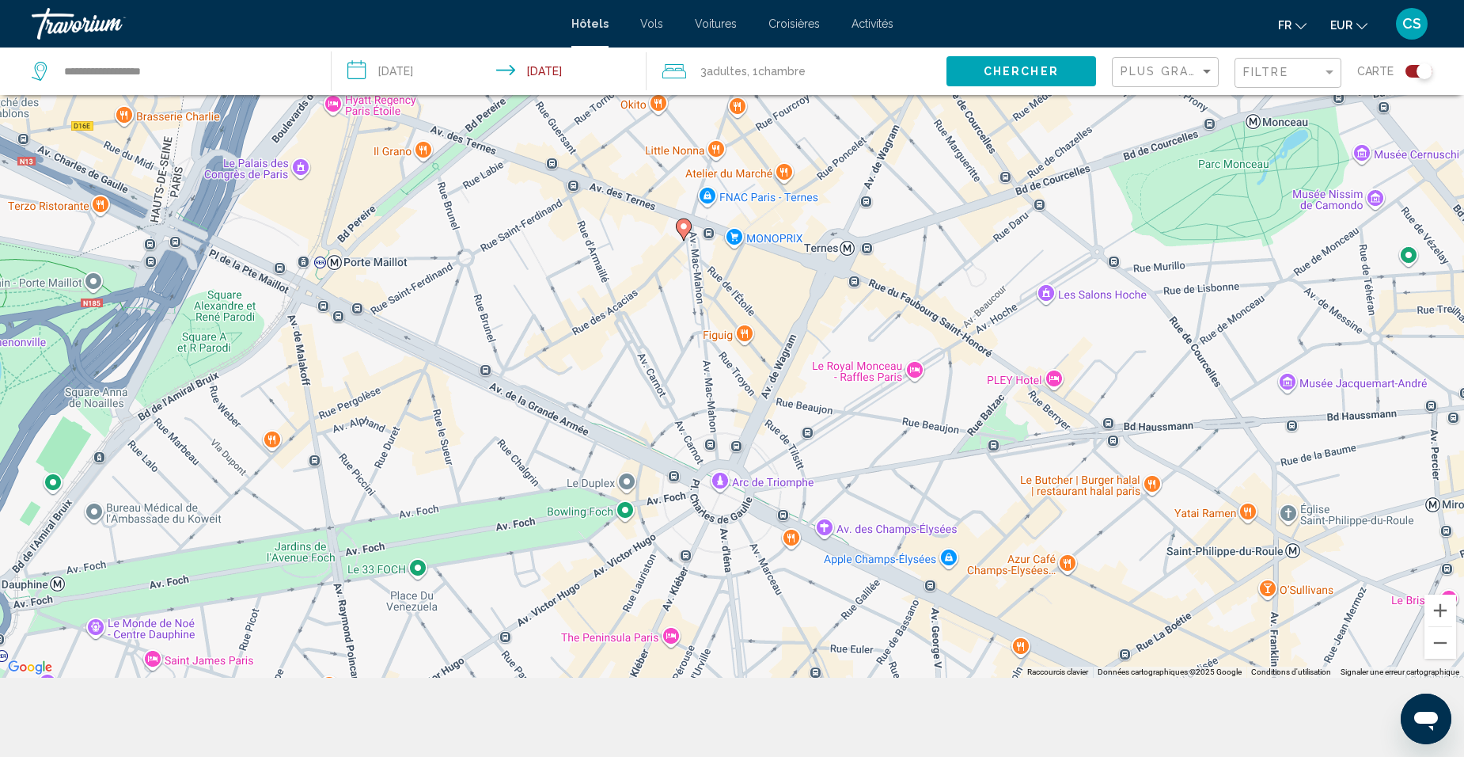
drag, startPoint x: 873, startPoint y: 206, endPoint x: 904, endPoint y: 490, distance: 285.8
click at [904, 494] on div "Pour activer le glissement avec le clavier, appuyez sur Alt+Entrée. Une fois ce…" at bounding box center [732, 299] width 1464 height 757
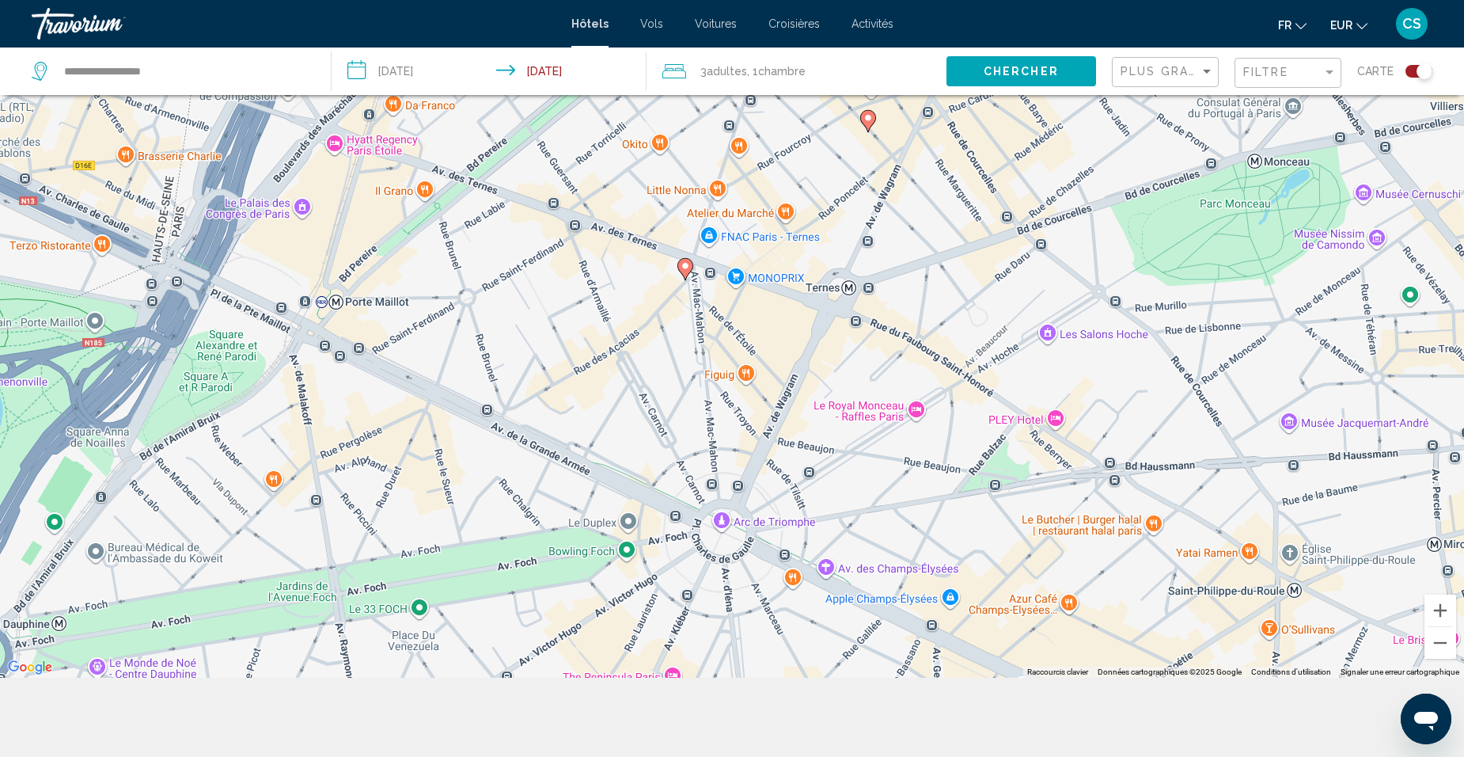
click at [686, 269] on image "Main content" at bounding box center [685, 265] width 9 height 9
click at [688, 266] on image "Main content" at bounding box center [685, 265] width 9 height 9
click at [686, 267] on image "Main content" at bounding box center [685, 265] width 9 height 9
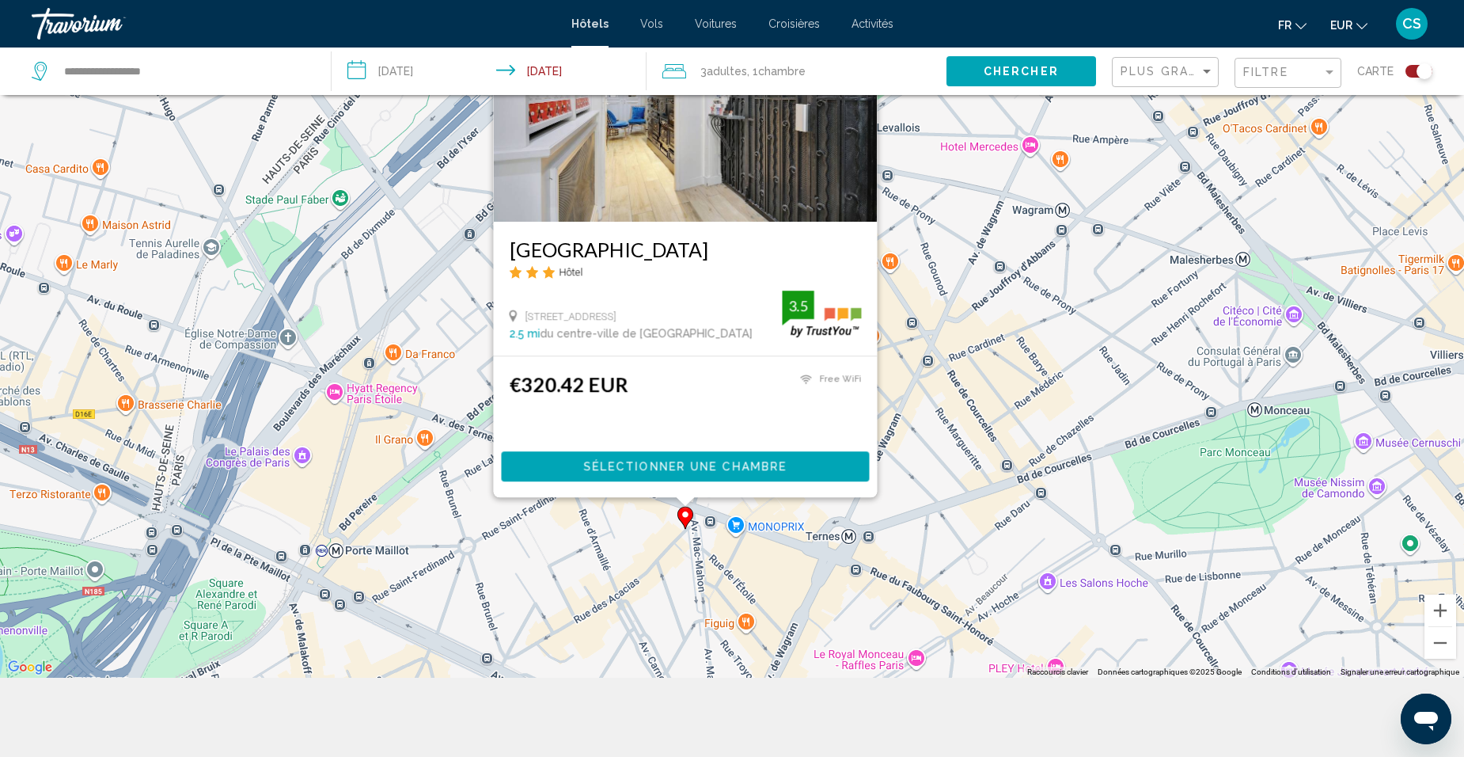
click at [797, 520] on div "Pour activer le glissement avec le clavier, appuyez sur Alt+Entrée. Une fois ce…" at bounding box center [732, 299] width 1464 height 757
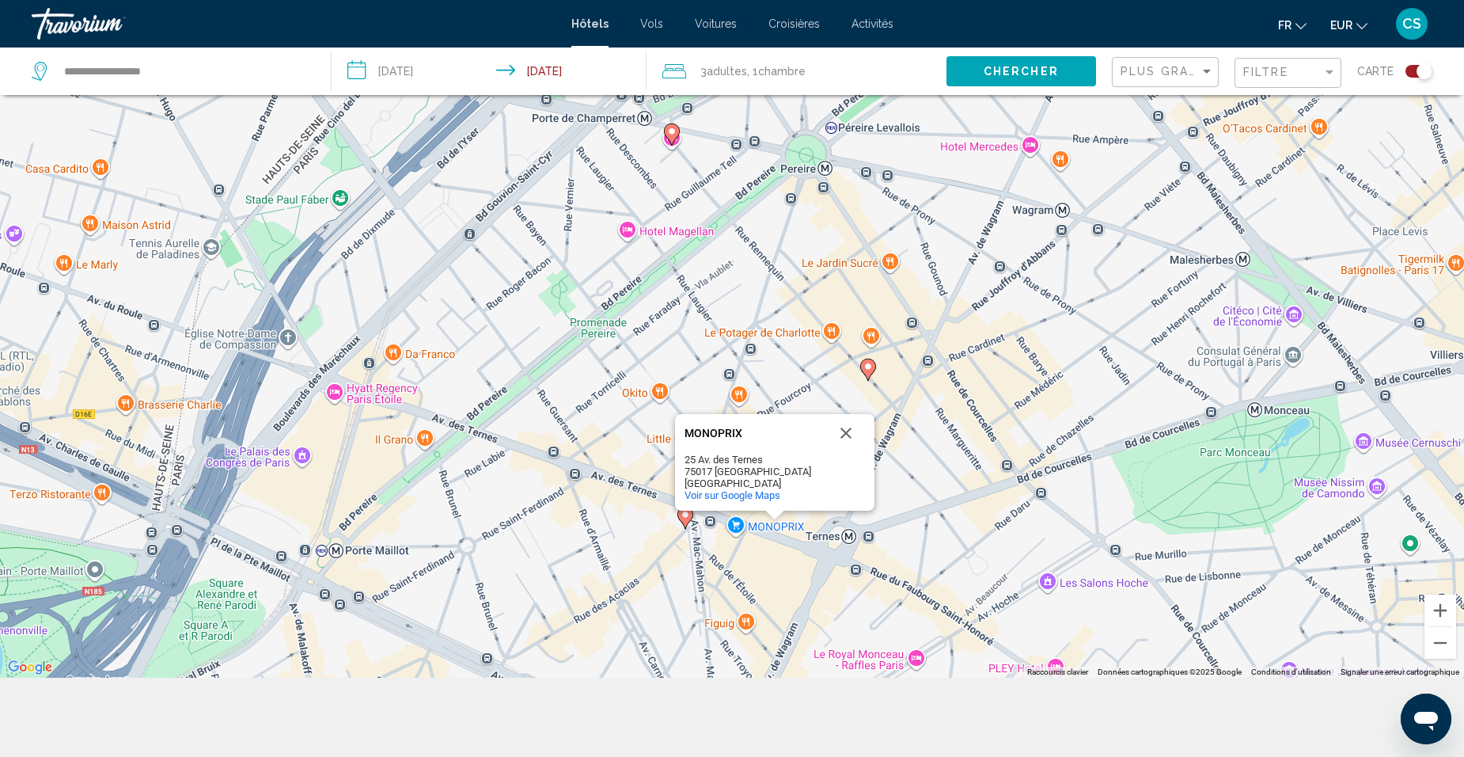
click at [645, 583] on div "Pour activer le glissement avec le clavier, appuyez sur Alt+Entrée. Une fois ce…" at bounding box center [732, 299] width 1464 height 757
click at [1263, 65] on div "Filtre" at bounding box center [1289, 73] width 93 height 29
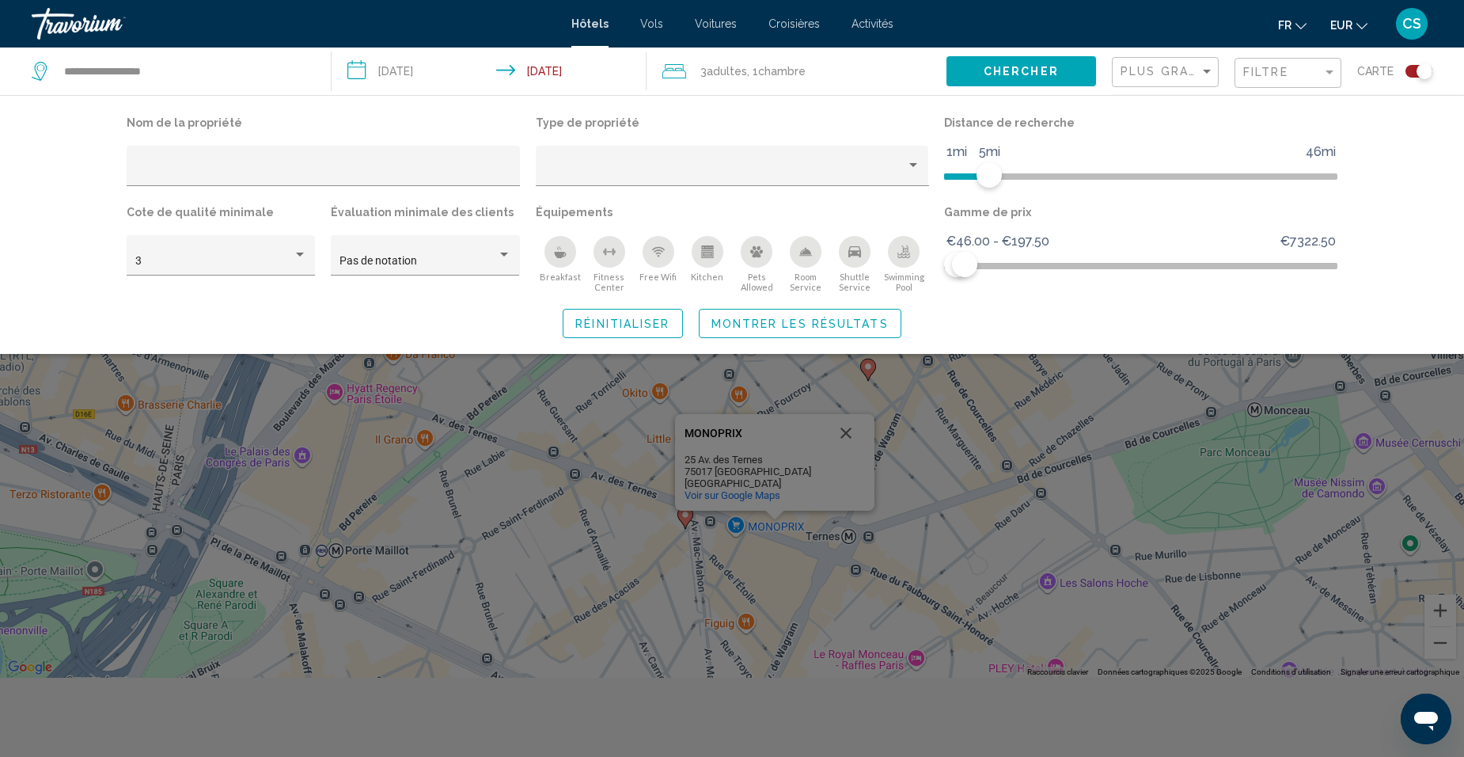
click at [848, 436] on div "Search widget" at bounding box center [732, 496] width 1464 height 519
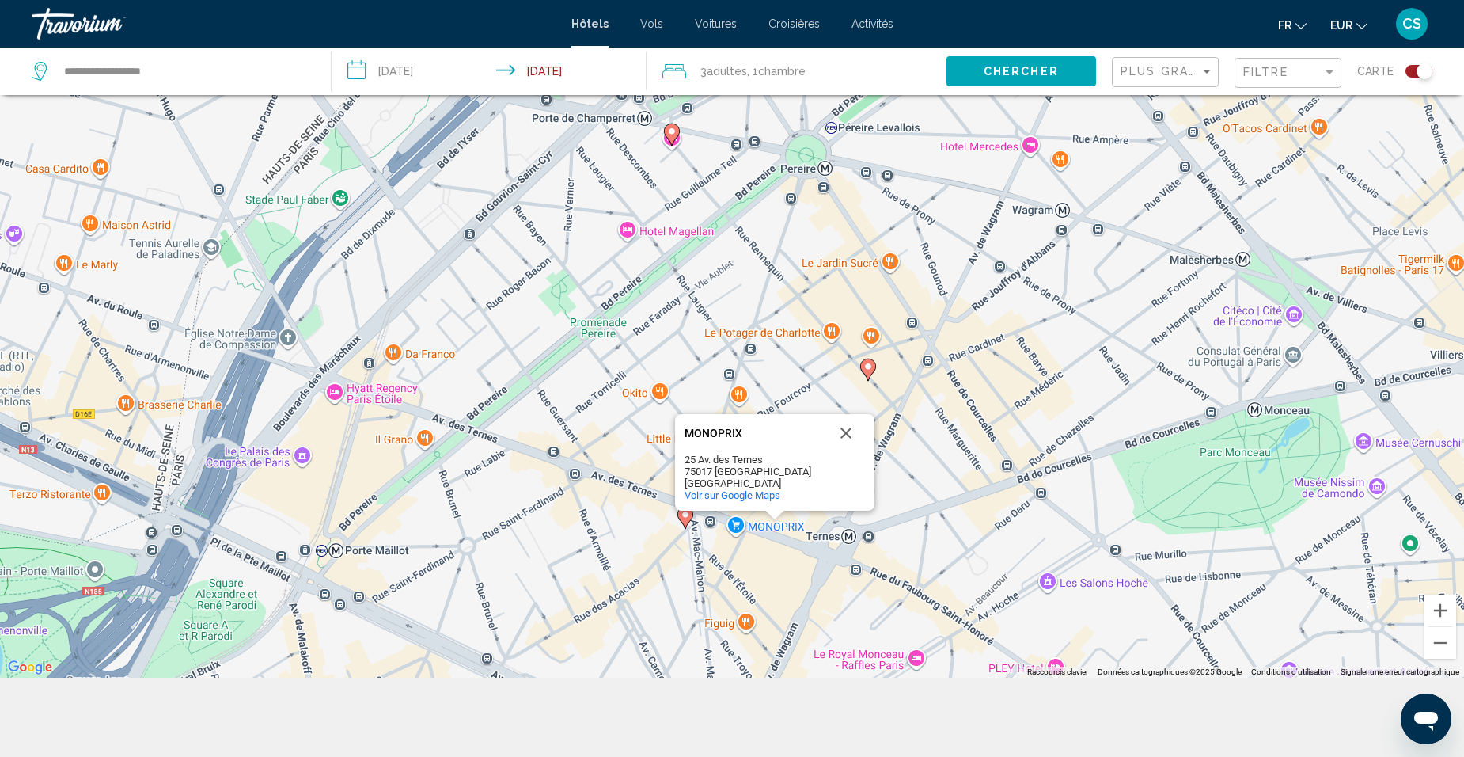
click at [685, 517] on image "Main content" at bounding box center [685, 514] width 9 height 9
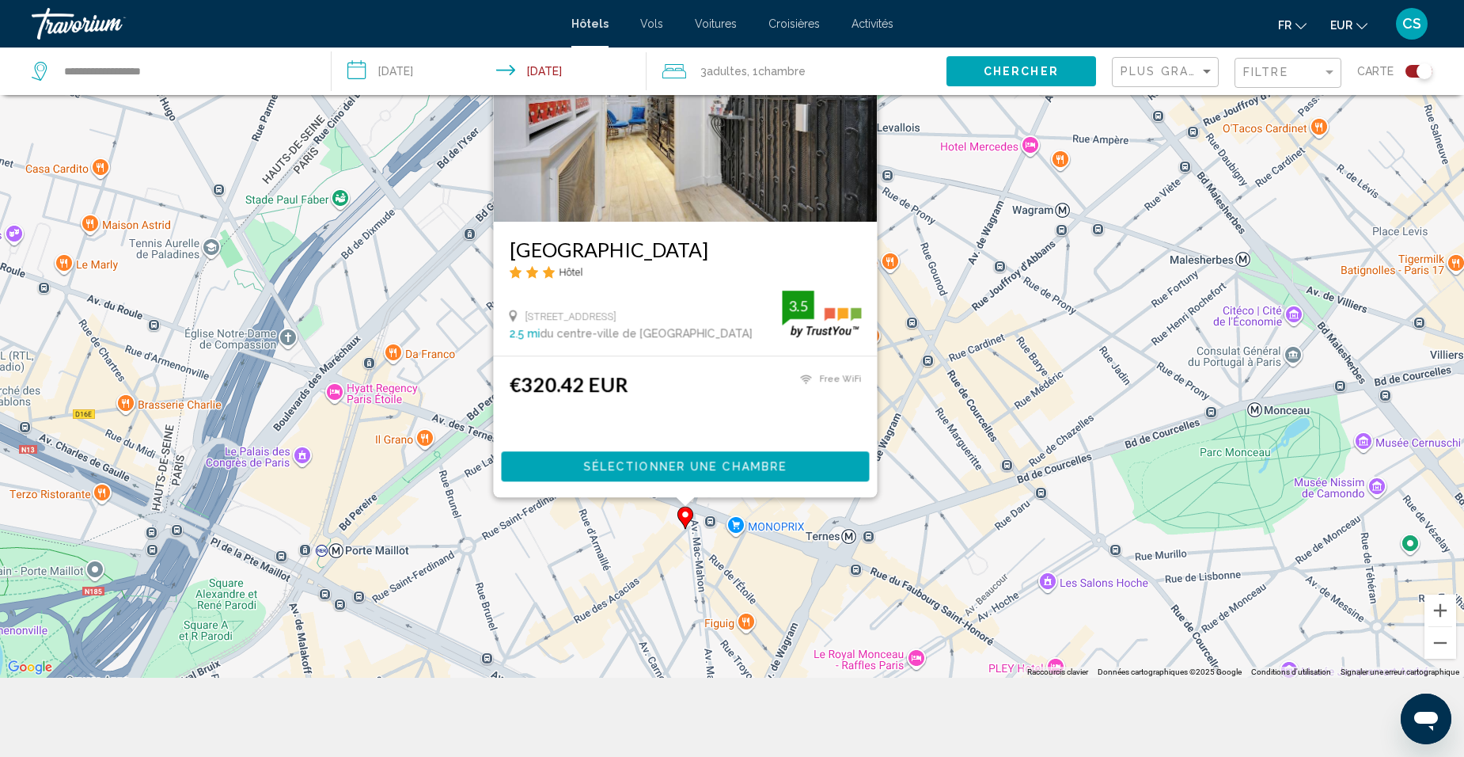
click at [722, 471] on span "Sélectionner une chambre" at bounding box center [684, 467] width 203 height 13
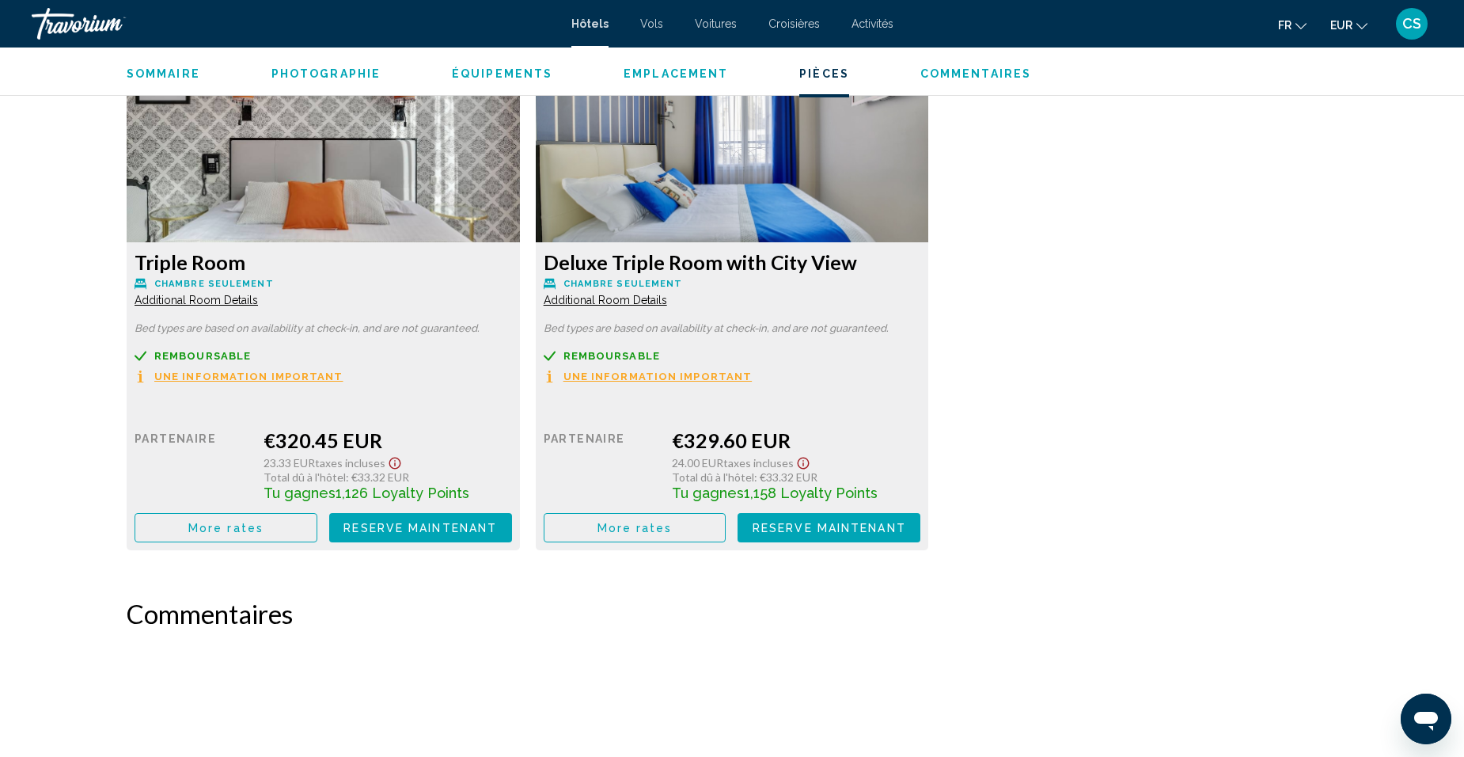
scroll to position [2137, 0]
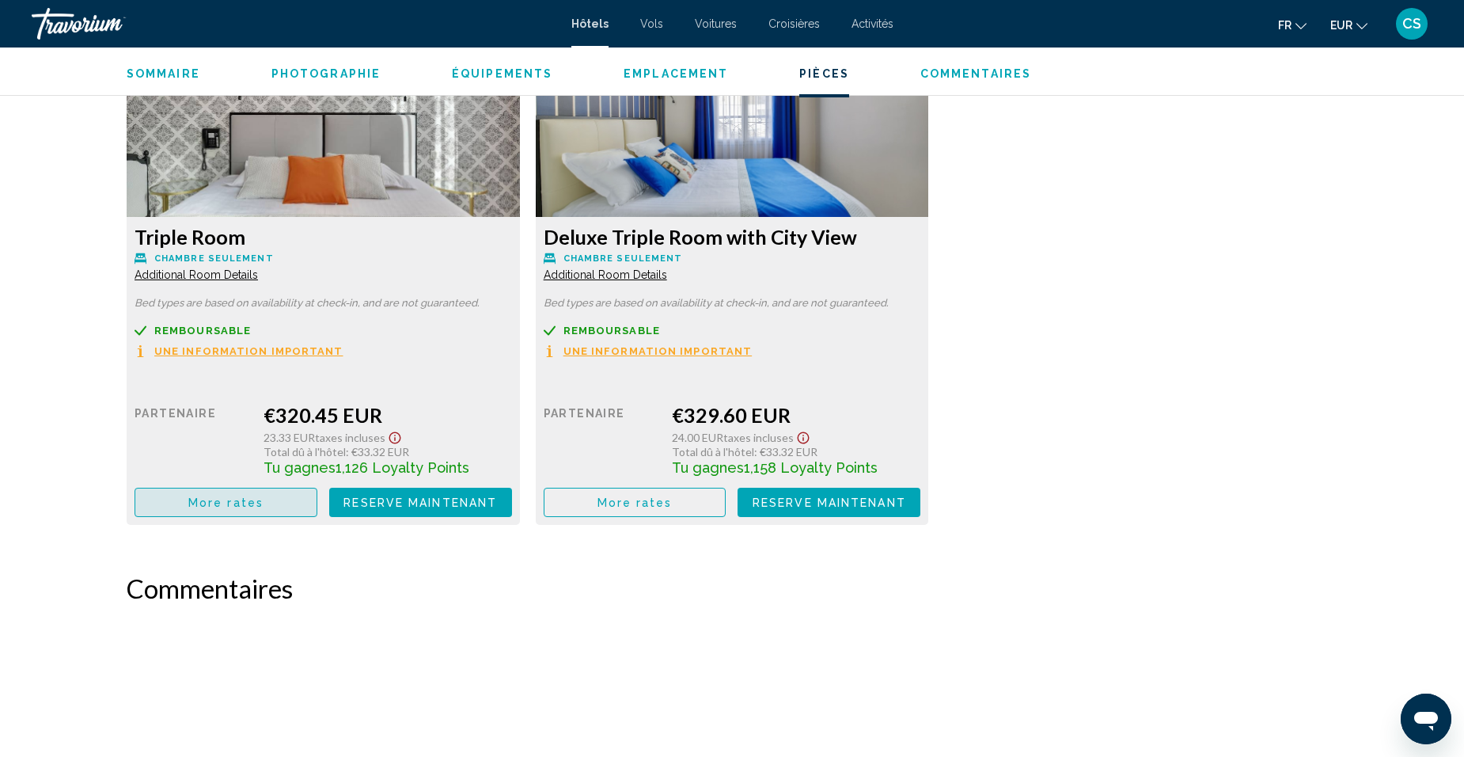
click at [294, 498] on button "More rates" at bounding box center [226, 501] width 183 height 29
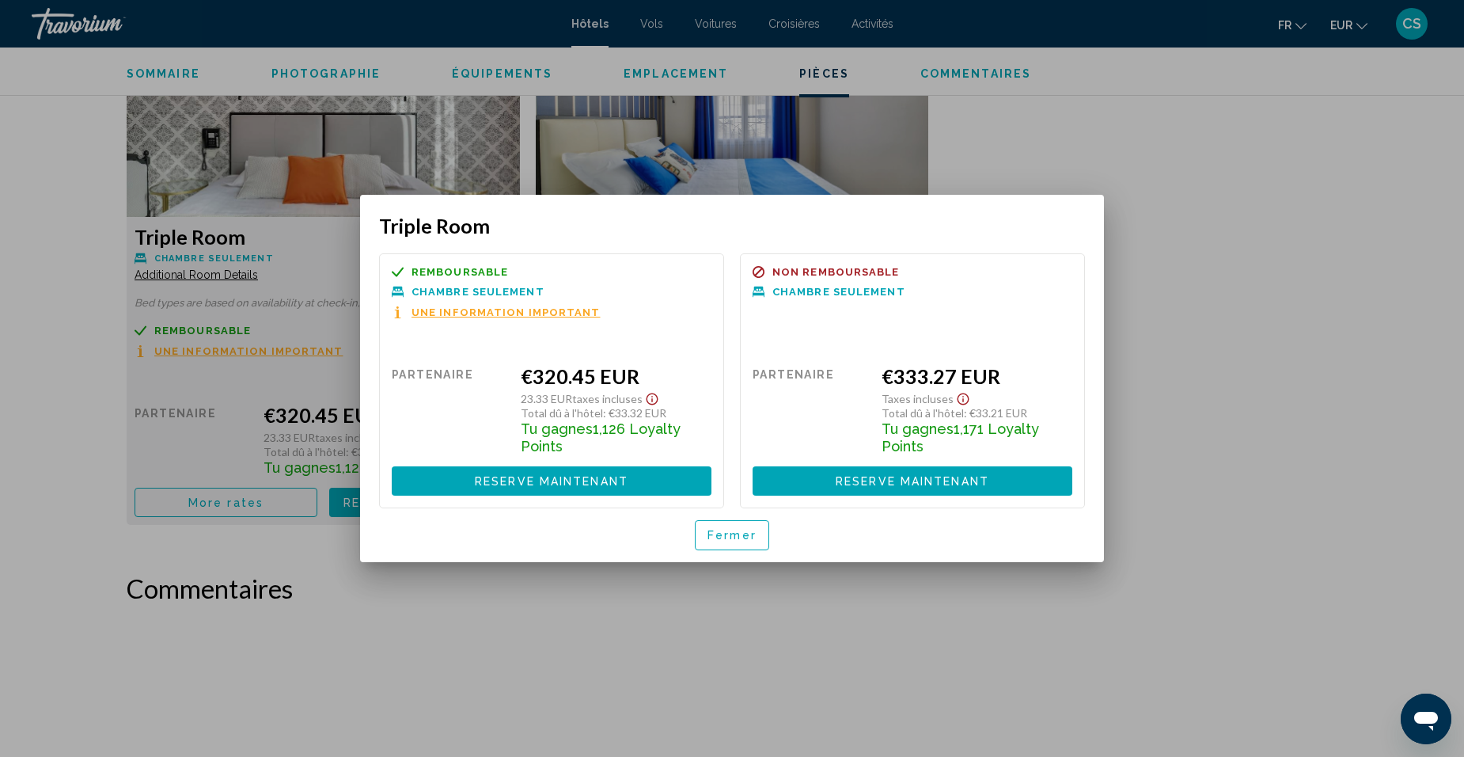
drag, startPoint x: 774, startPoint y: 538, endPoint x: 738, endPoint y: 543, distance: 36.7
click at [760, 543] on div "Fermer" at bounding box center [732, 535] width 706 height 54
click at [747, 535] on span "Fermer" at bounding box center [731, 535] width 49 height 13
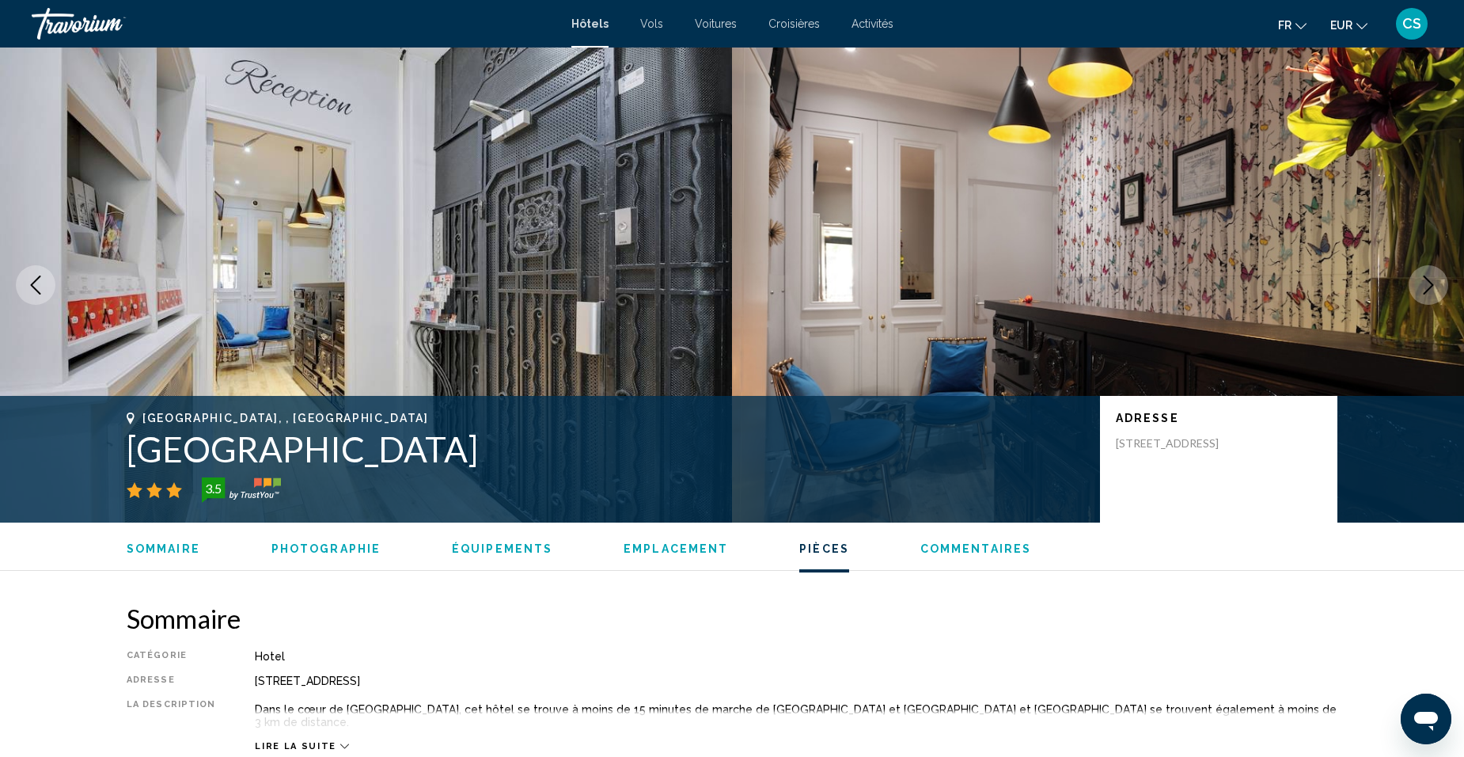
scroll to position [2137, 0]
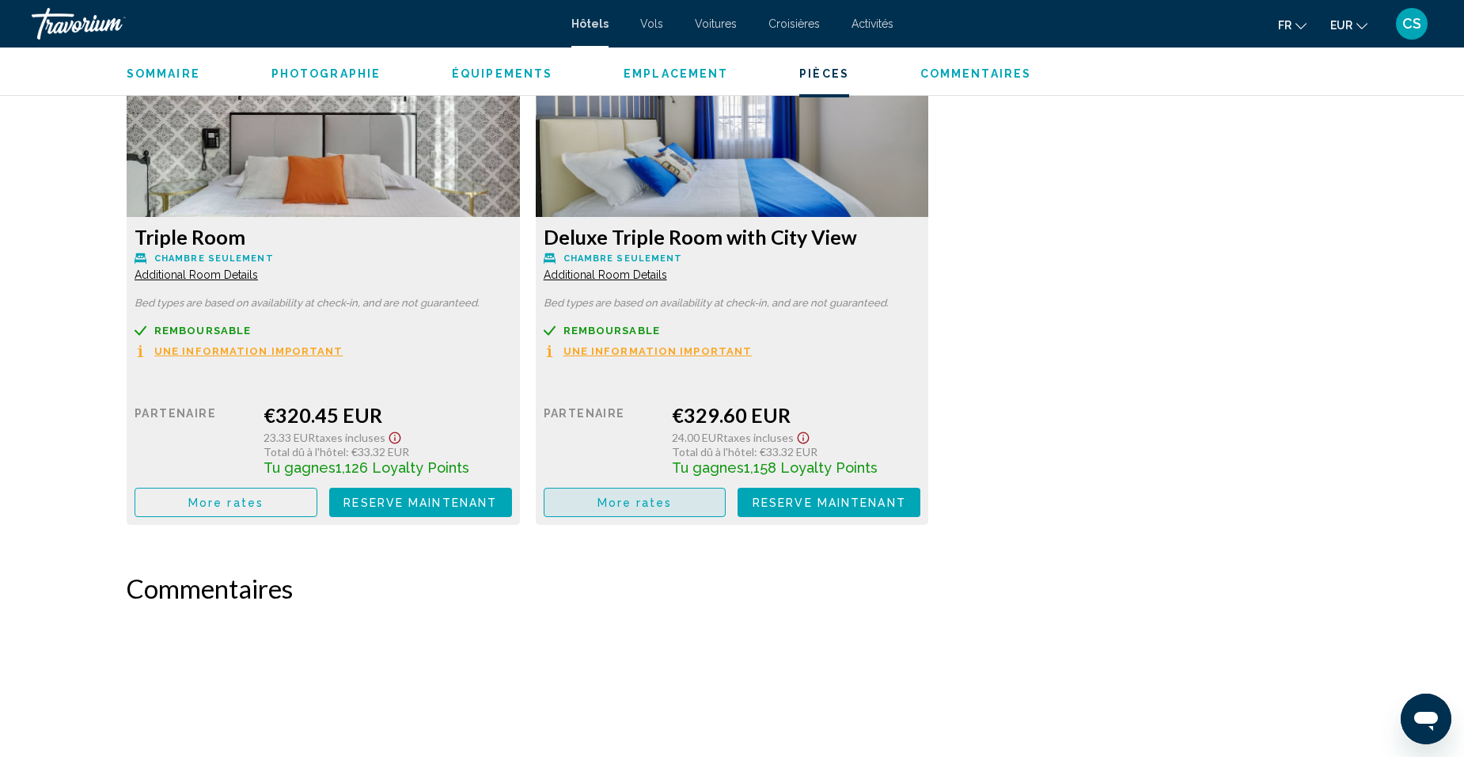
click at [696, 495] on button "More rates" at bounding box center [635, 501] width 183 height 29
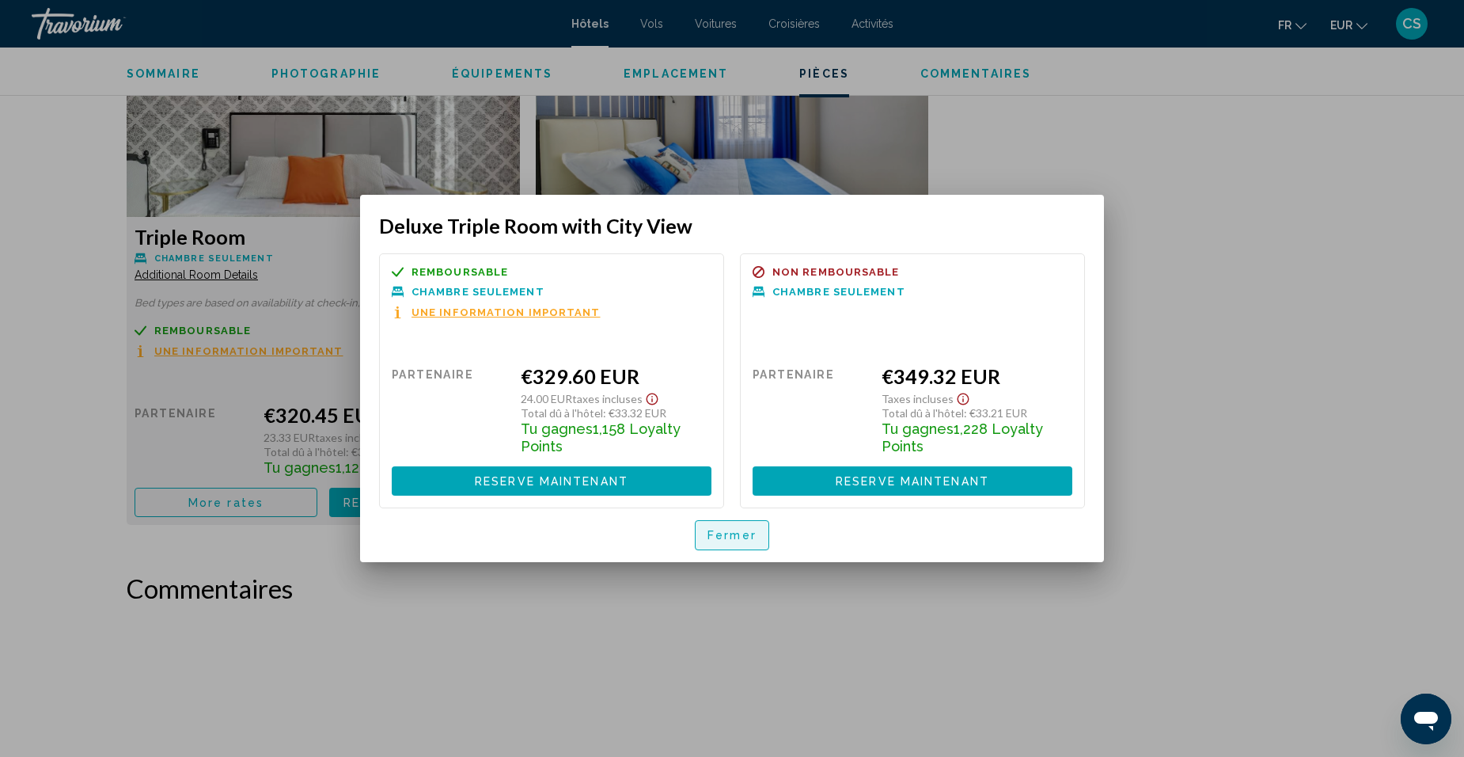
click at [729, 535] on span "Fermer" at bounding box center [731, 535] width 49 height 13
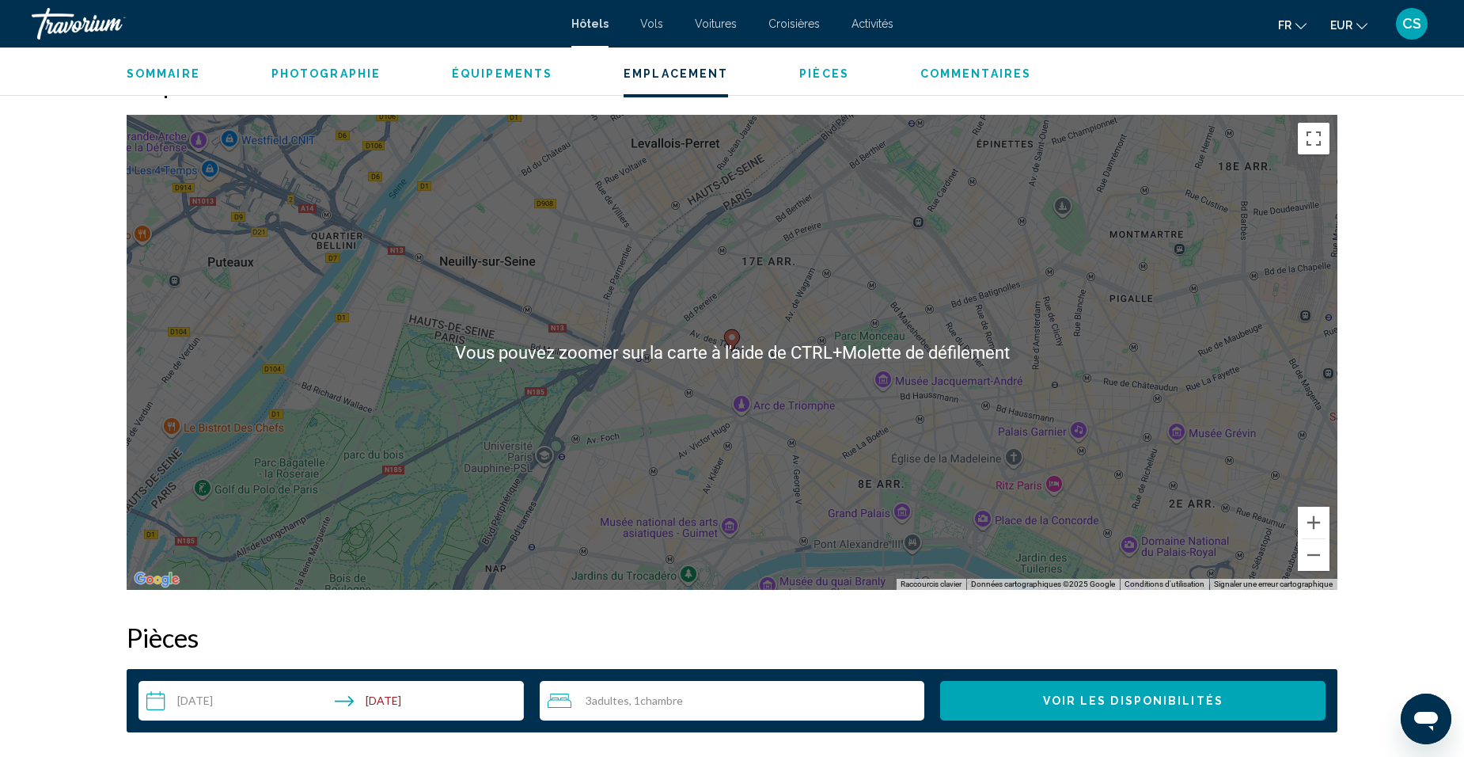
scroll to position [1345, 0]
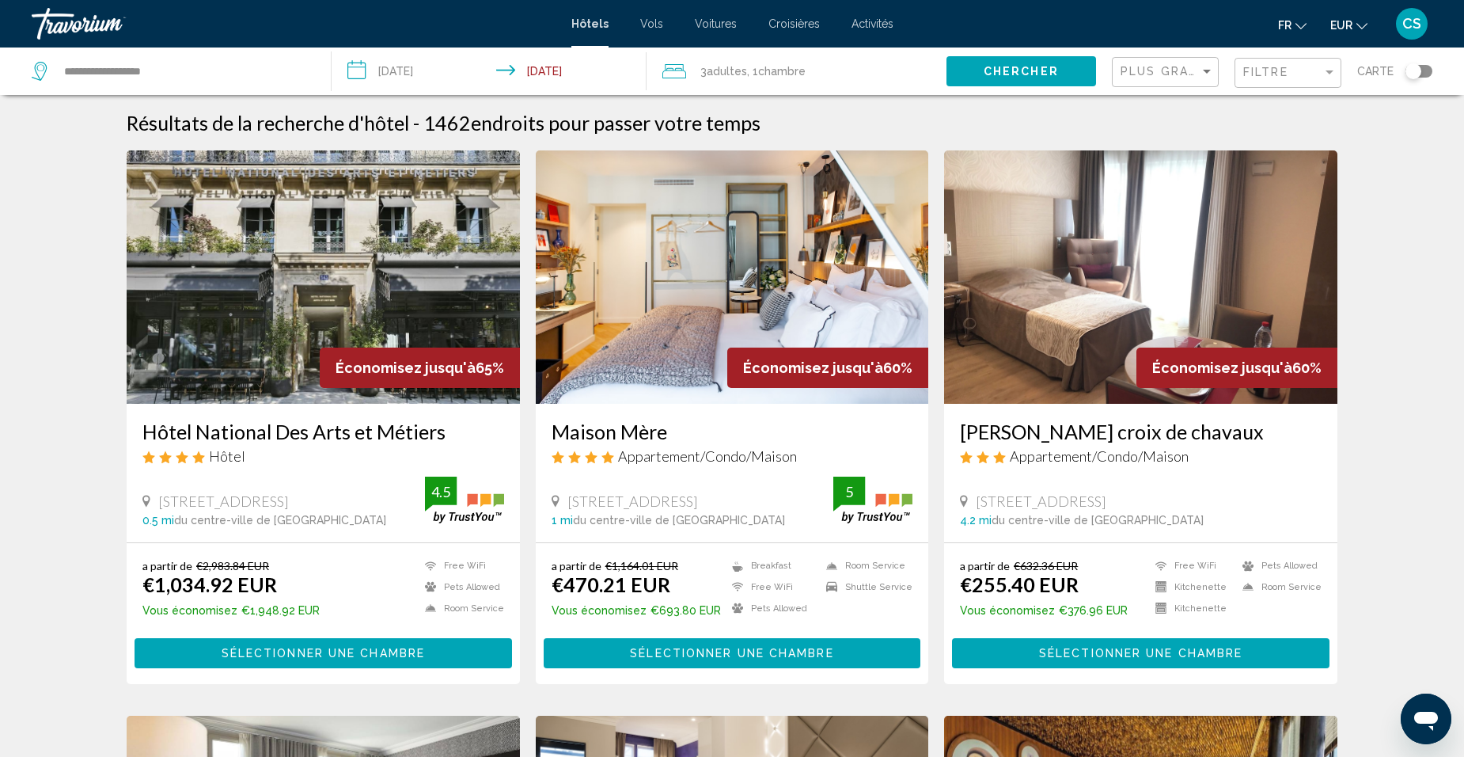
drag, startPoint x: 1407, startPoint y: 72, endPoint x: 1399, endPoint y: 82, distance: 12.4
click at [1406, 74] on div "Toggle map" at bounding box center [1413, 71] width 16 height 16
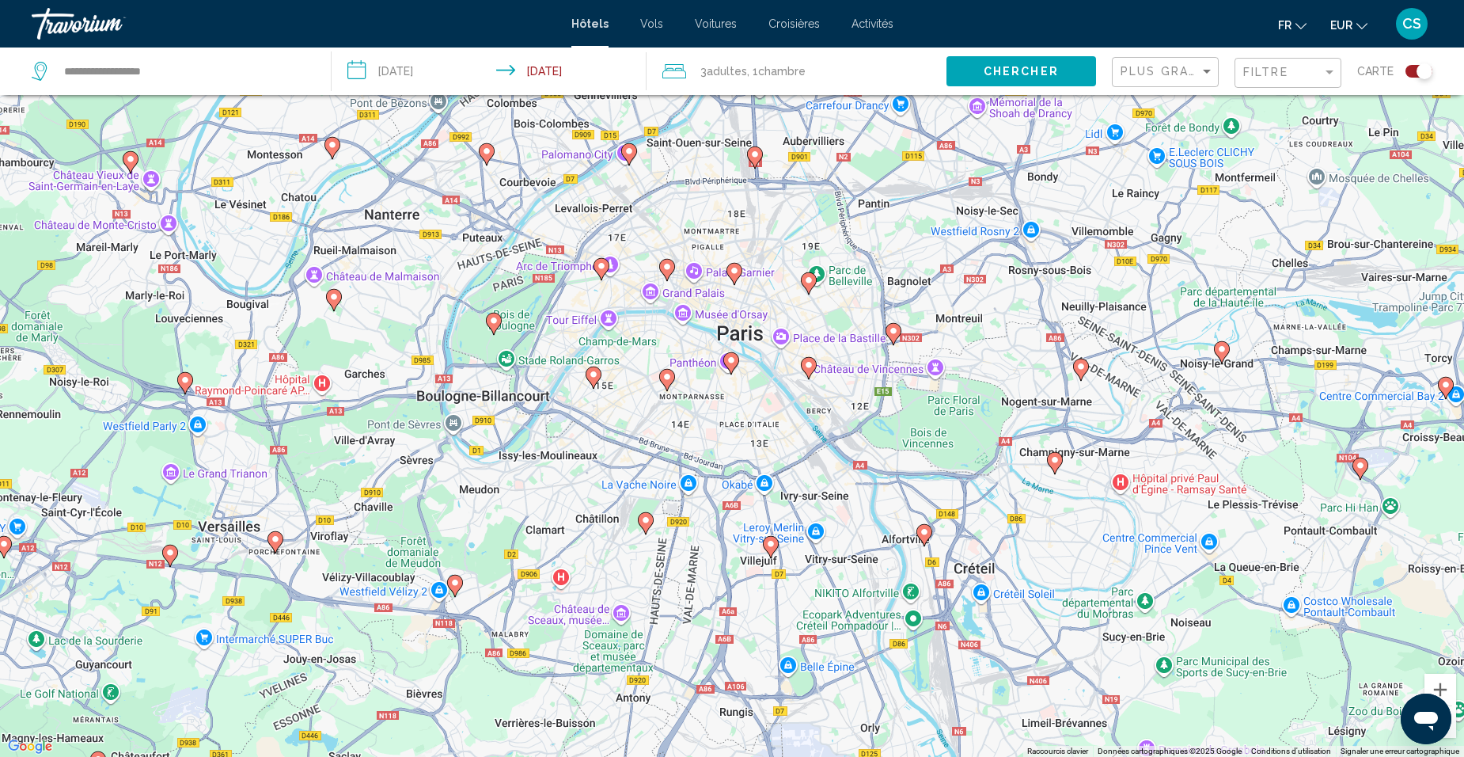
drag, startPoint x: 736, startPoint y: 260, endPoint x: 698, endPoint y: 491, distance: 233.4
click at [697, 489] on div "Pour activer le glissement avec le clavier, appuyez sur Alt+Entrée. Une fois ce…" at bounding box center [732, 378] width 1464 height 757
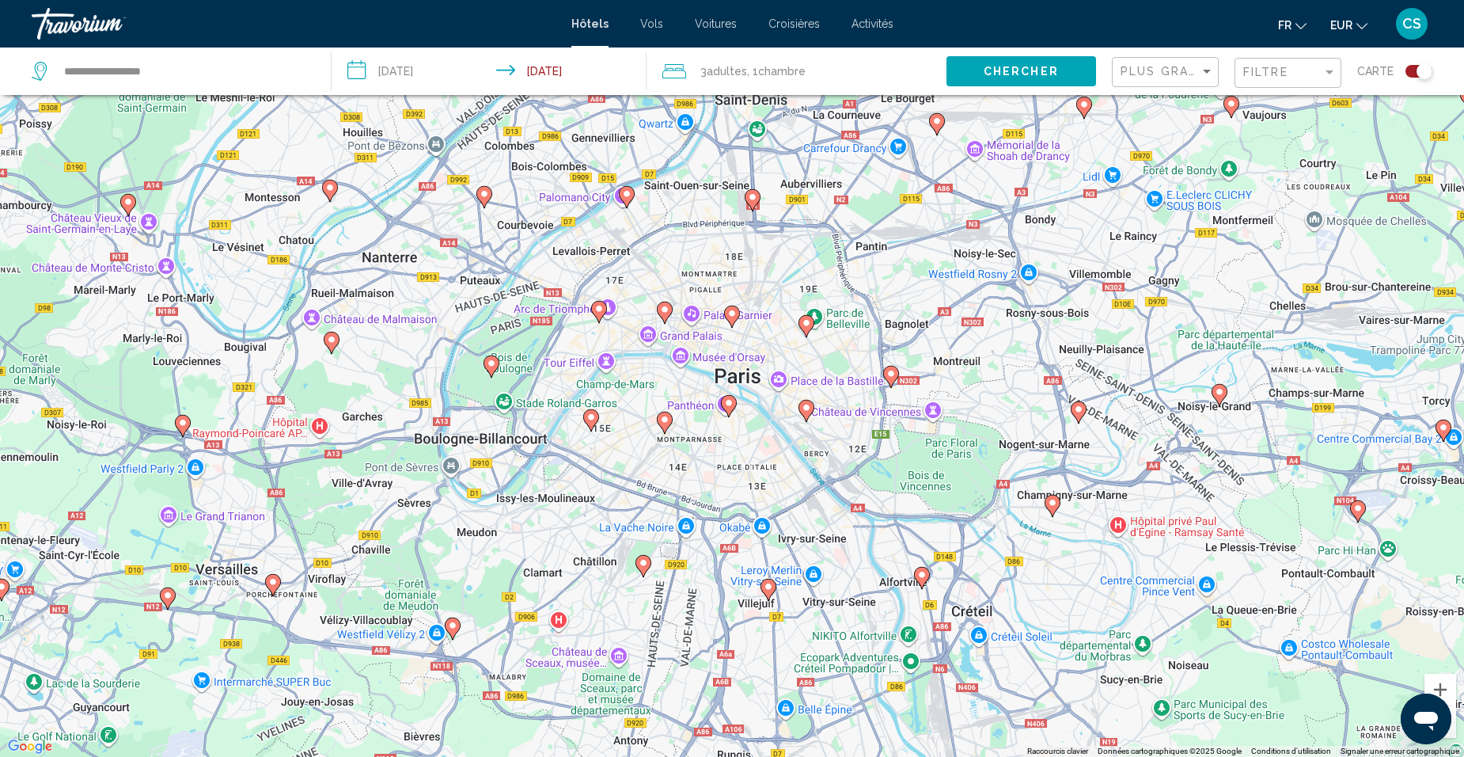
click at [600, 310] on image "Main content" at bounding box center [598, 308] width 9 height 9
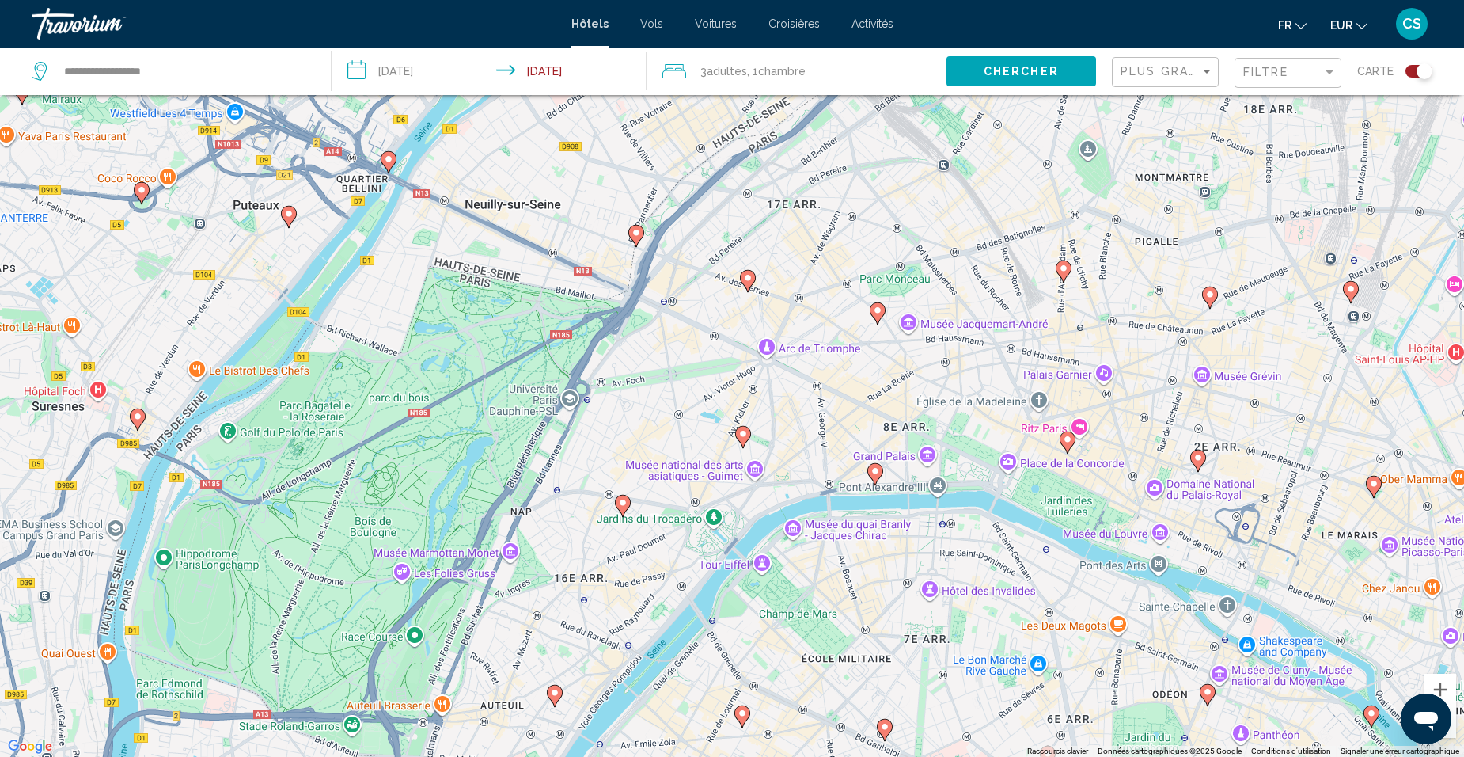
click at [739, 434] on image "Main content" at bounding box center [742, 433] width 9 height 9
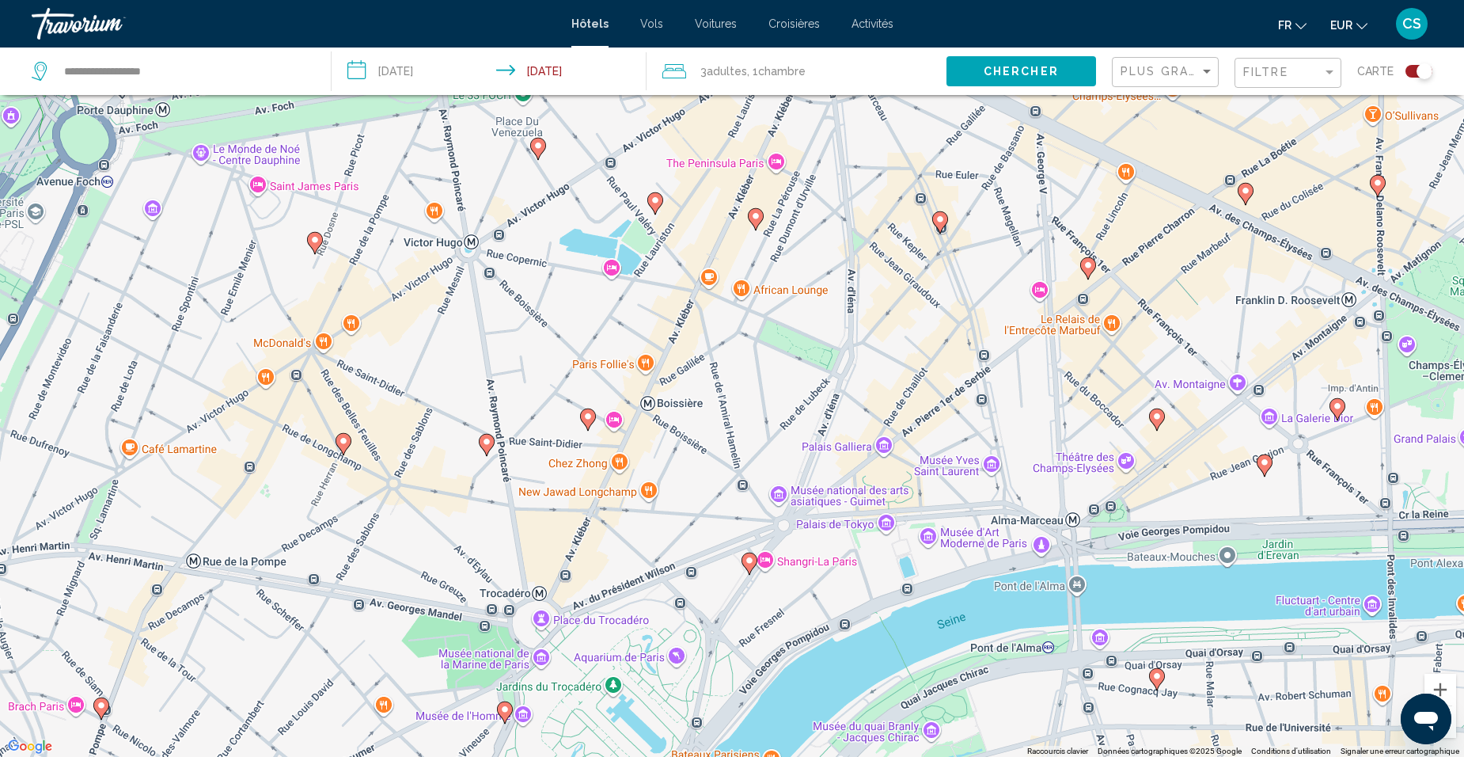
click at [592, 415] on image "Main content" at bounding box center [587, 415] width 9 height 9
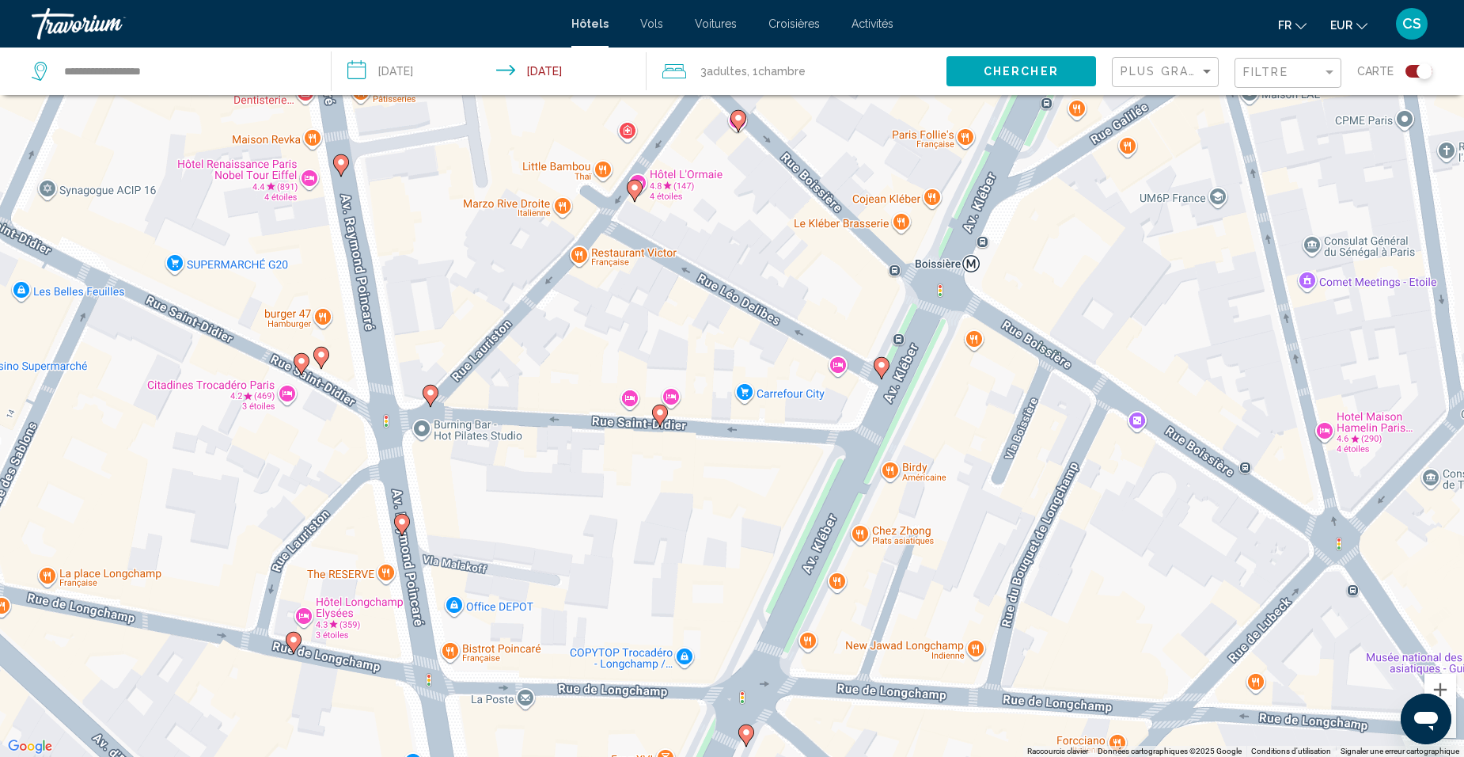
click at [878, 367] on image "Main content" at bounding box center [881, 364] width 9 height 9
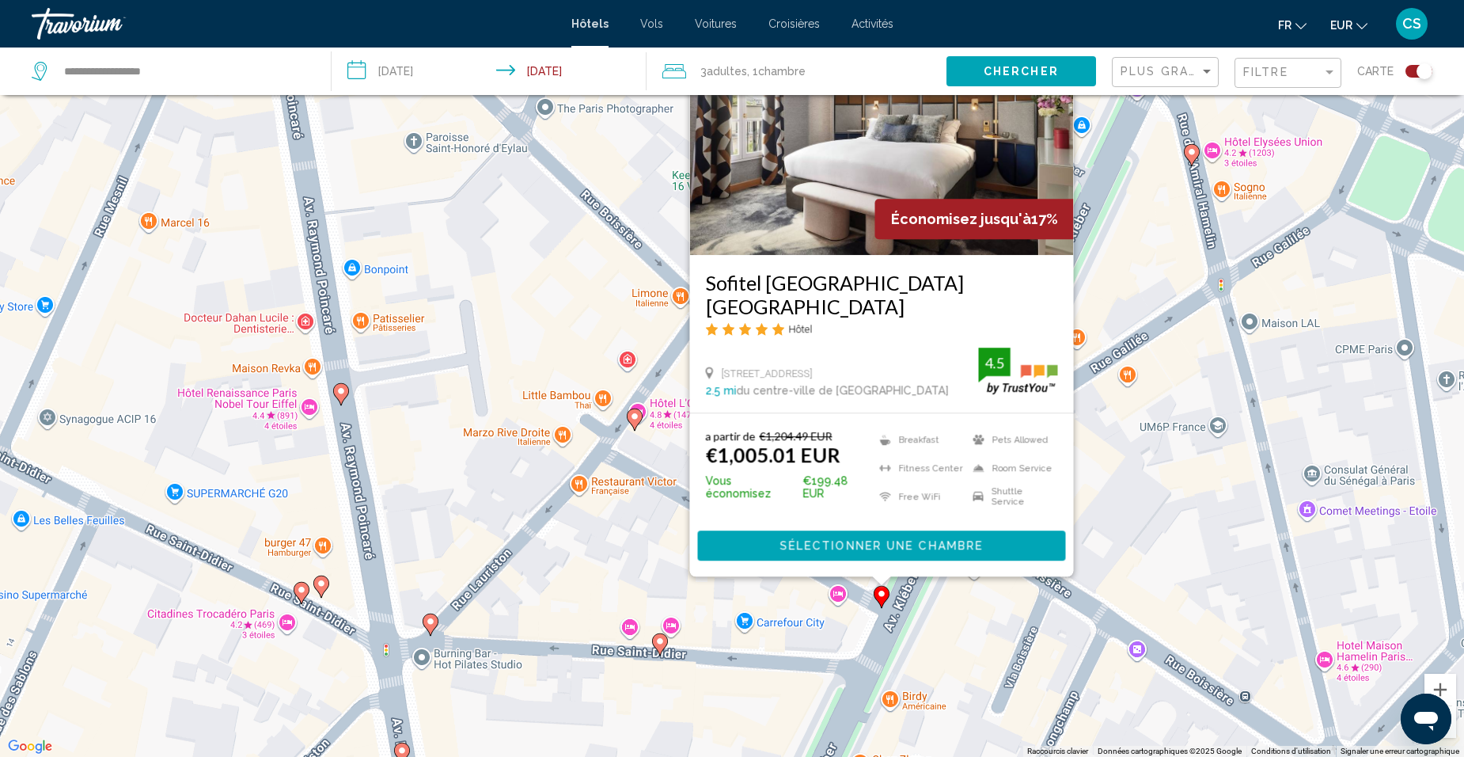
click at [1194, 339] on div "Pour activer le glissement avec le clavier, appuyez sur Alt+Entrée. Une fois ce…" at bounding box center [732, 378] width 1464 height 757
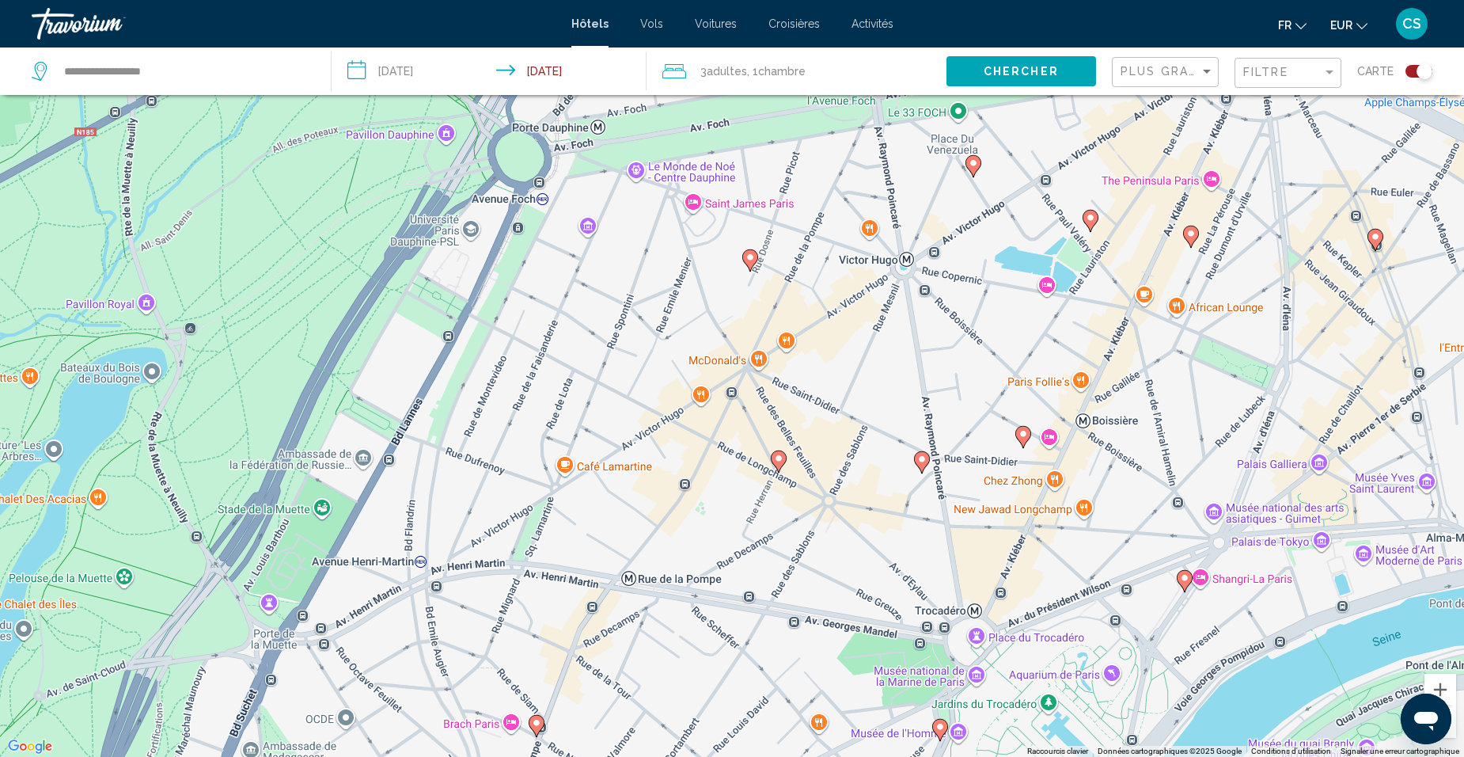
click at [1270, 85] on div "Filtre" at bounding box center [1289, 73] width 93 height 29
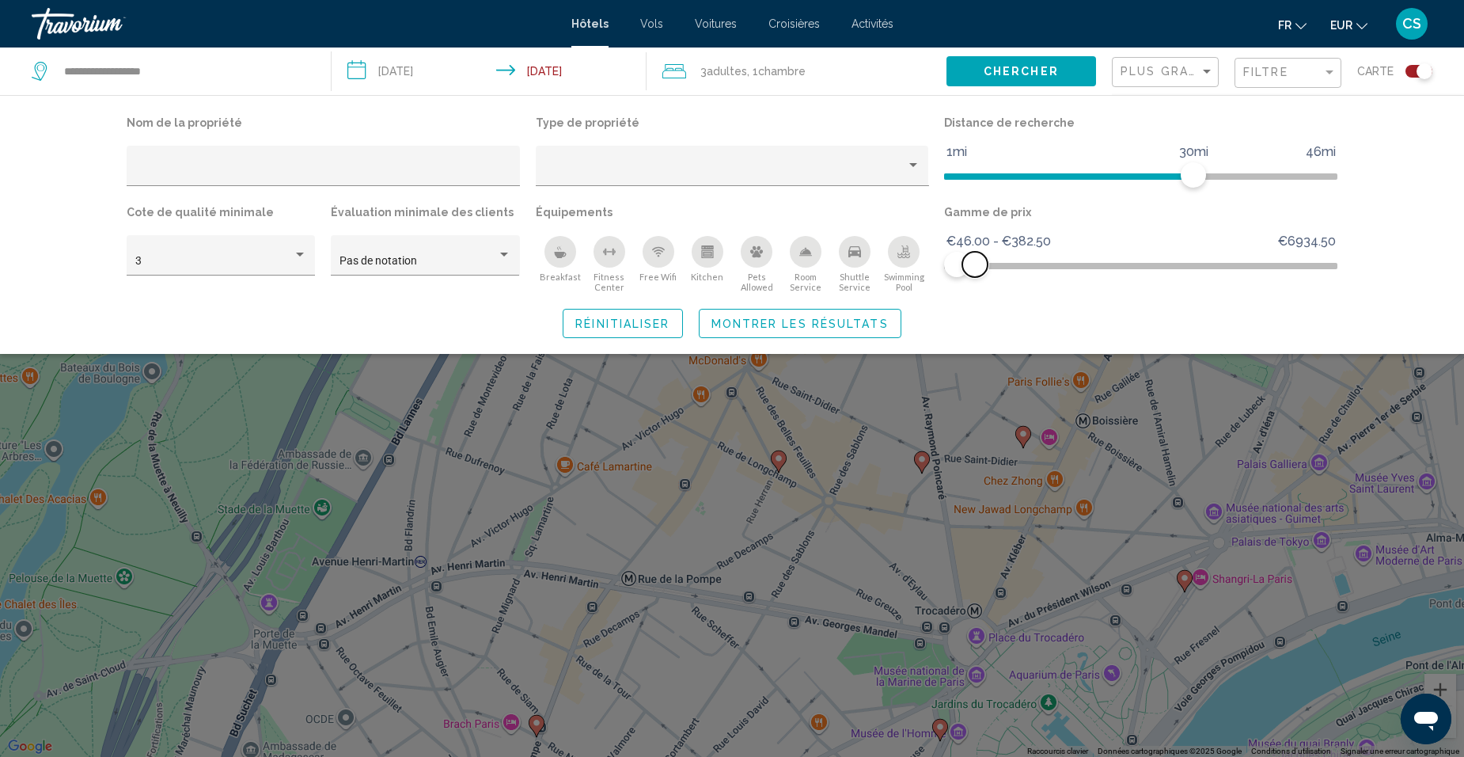
drag, startPoint x: 1299, startPoint y: 261, endPoint x: 975, endPoint y: 276, distance: 324.8
click at [975, 276] on span "Hotel Filters" at bounding box center [974, 264] width 25 height 25
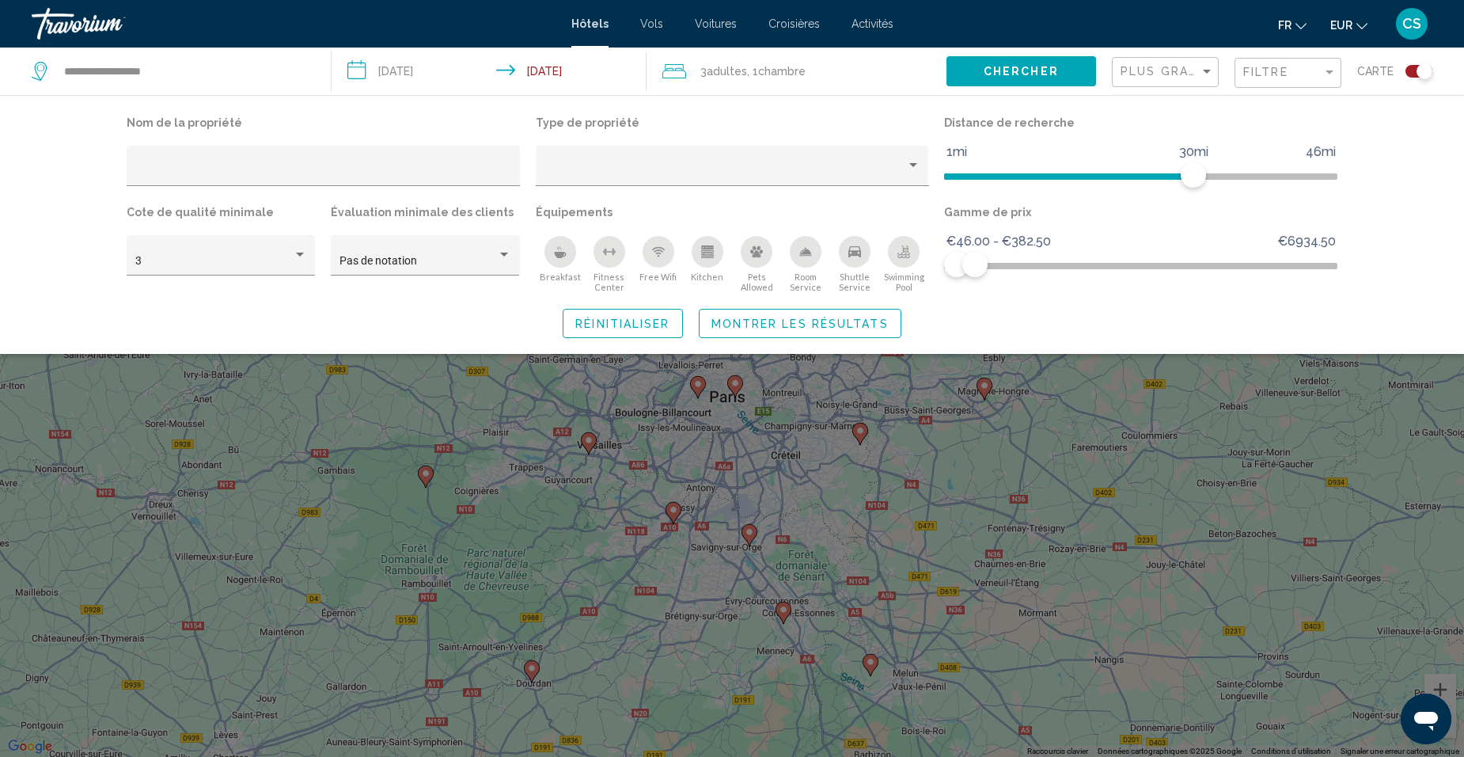
click at [870, 313] on button "Montrer les résultats" at bounding box center [800, 323] width 203 height 29
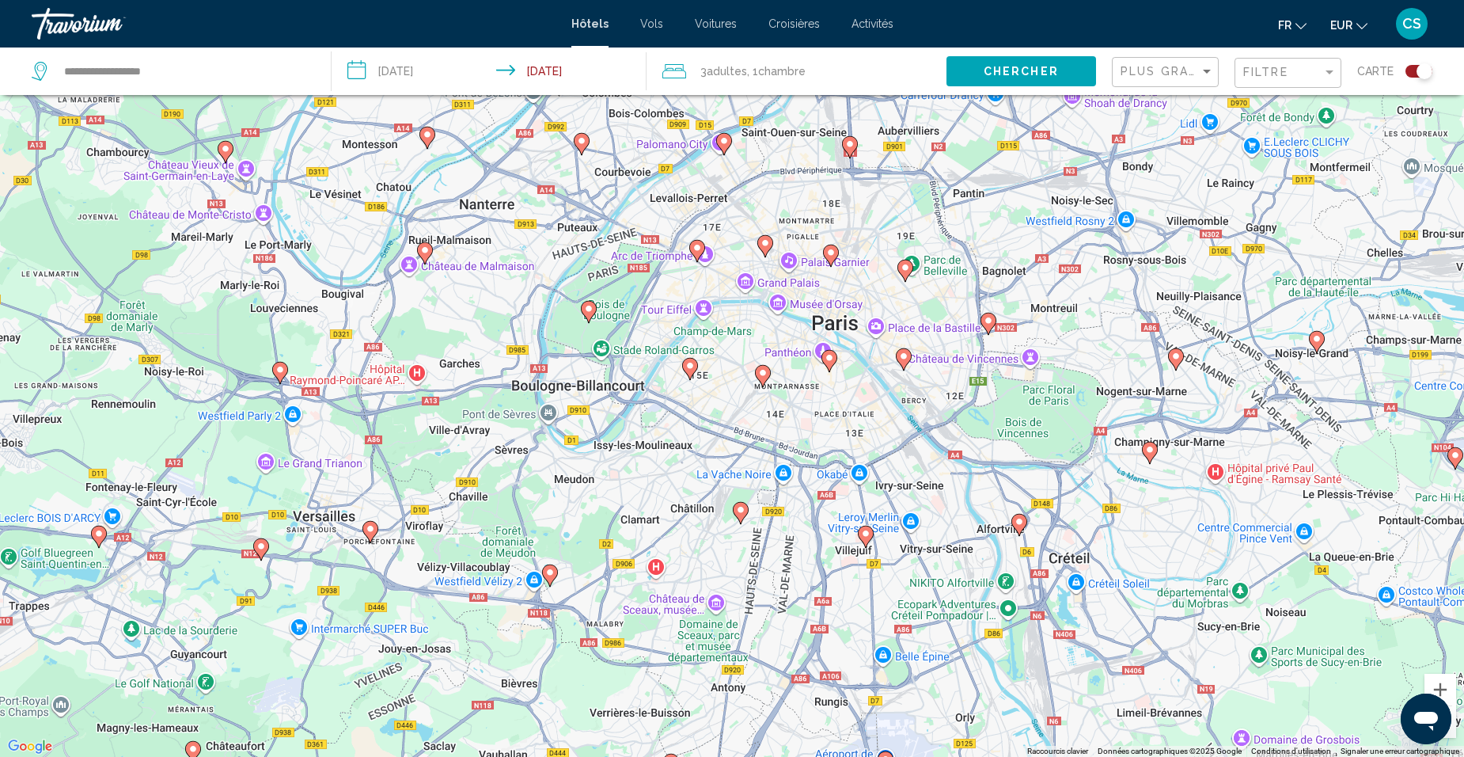
drag, startPoint x: 635, startPoint y: 316, endPoint x: 897, endPoint y: 436, distance: 287.5
click at [907, 438] on div "Pour activer le glissement avec le clavier, appuyez sur Alt+Entrée. Une fois ce…" at bounding box center [732, 378] width 1464 height 757
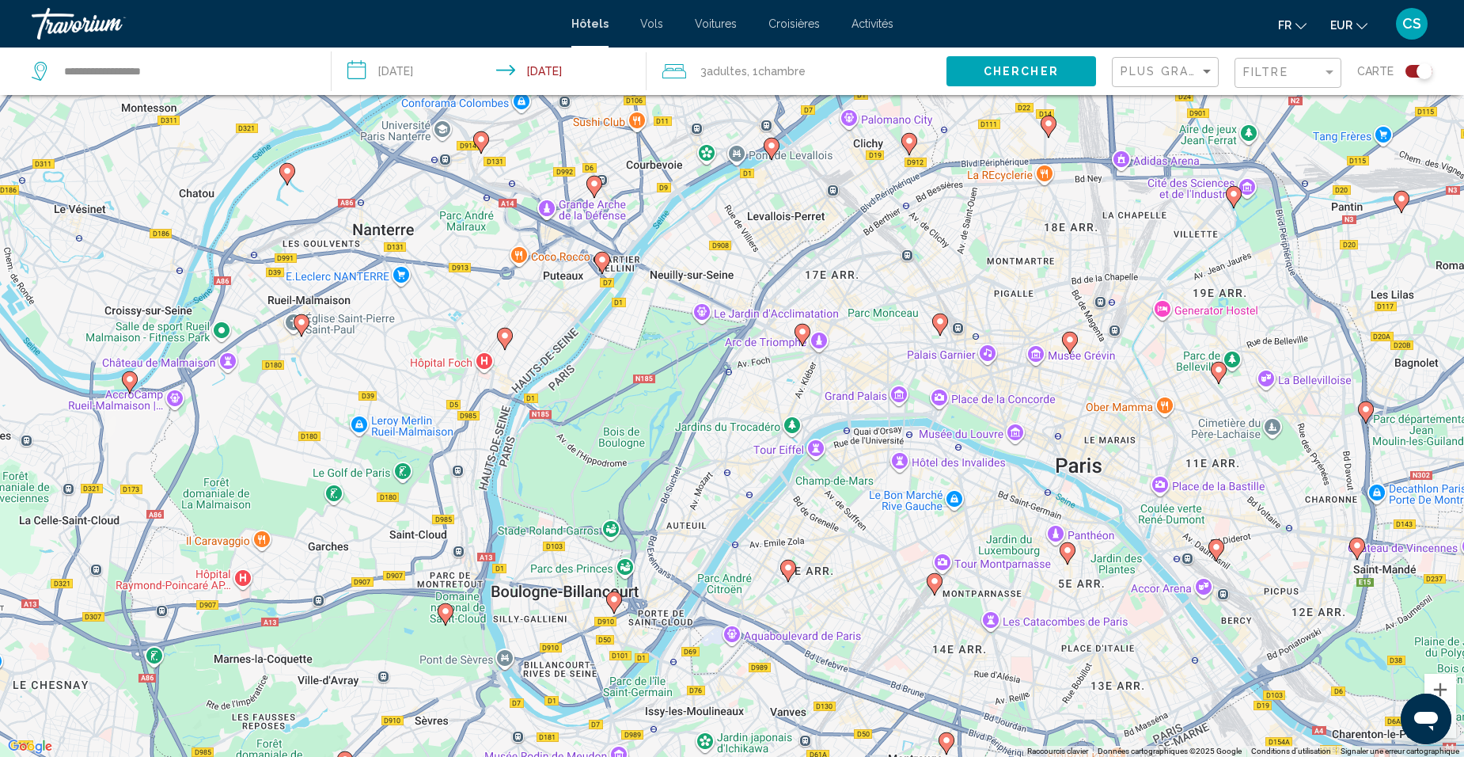
drag, startPoint x: 603, startPoint y: 298, endPoint x: 889, endPoint y: 529, distance: 368.0
click at [890, 529] on div "Pour activer le glissement avec le clavier, appuyez sur Alt+Entrée. Une fois ce…" at bounding box center [732, 378] width 1464 height 757
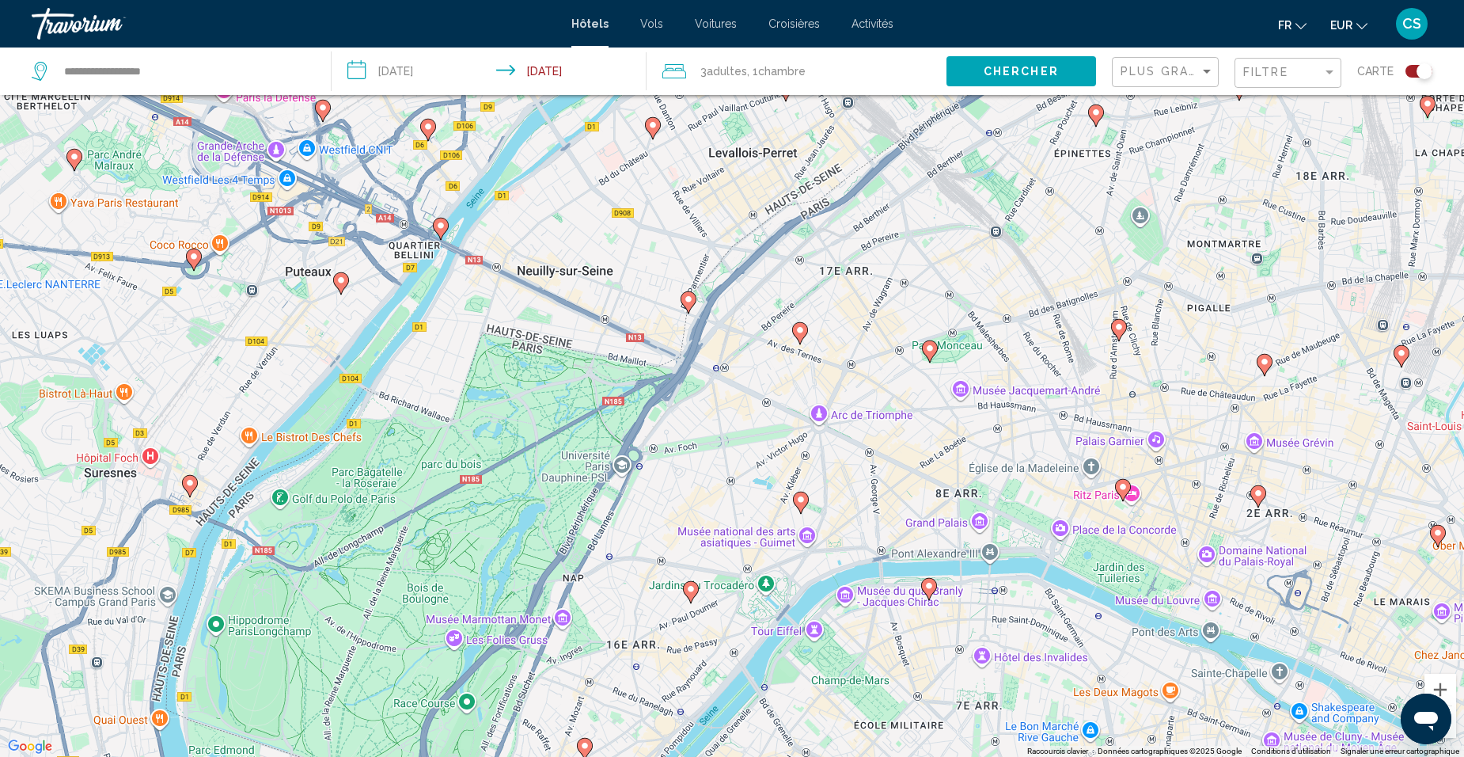
drag, startPoint x: 746, startPoint y: 340, endPoint x: 815, endPoint y: 565, distance: 235.0
click at [816, 565] on div "Pour activer le glissement avec le clavier, appuyez sur Alt+Entrée. Une fois ce…" at bounding box center [732, 378] width 1464 height 757
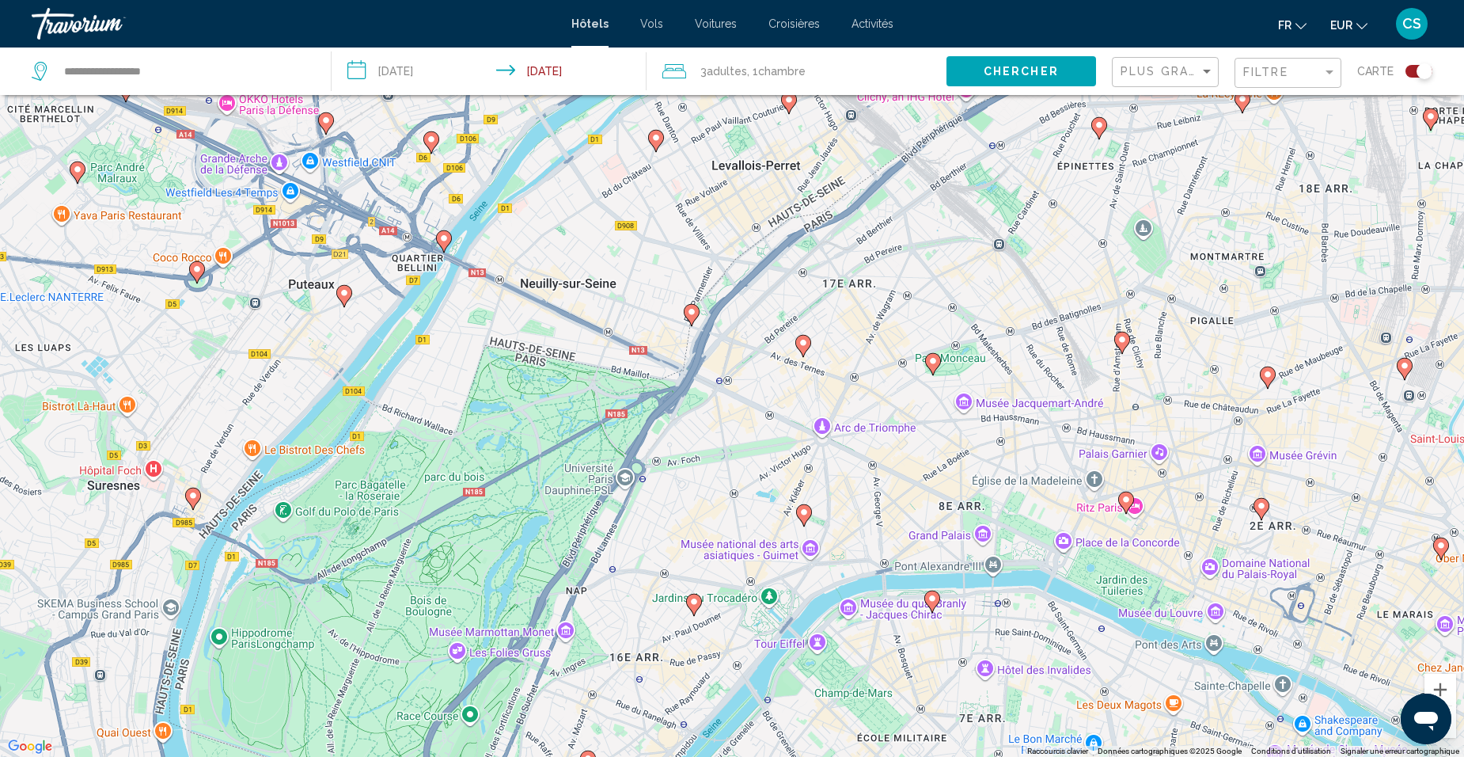
click at [694, 311] on image "Main content" at bounding box center [691, 311] width 9 height 9
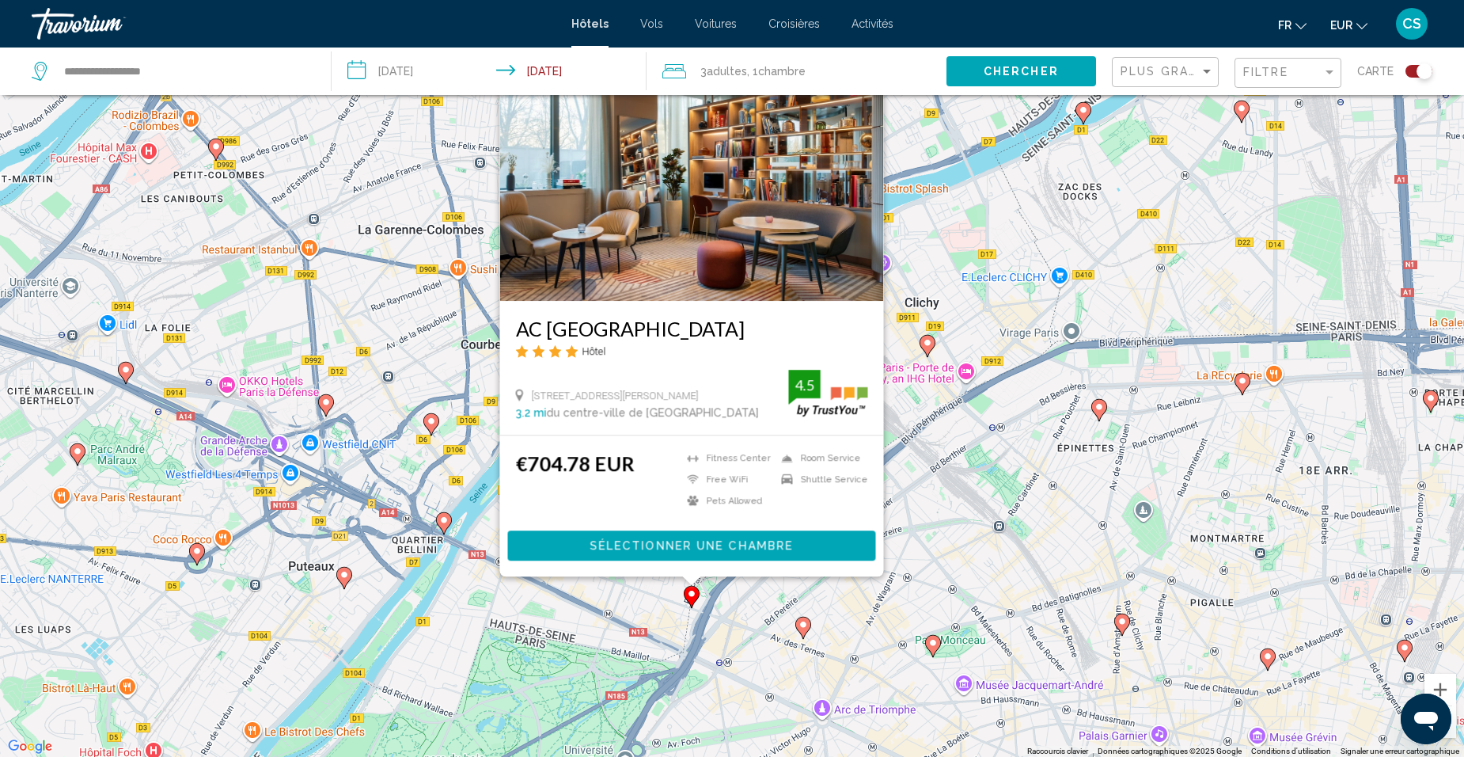
click at [923, 540] on div "Pour activer le glissement avec le clavier, appuyez sur Alt+Entrée. Une fois ce…" at bounding box center [732, 378] width 1464 height 757
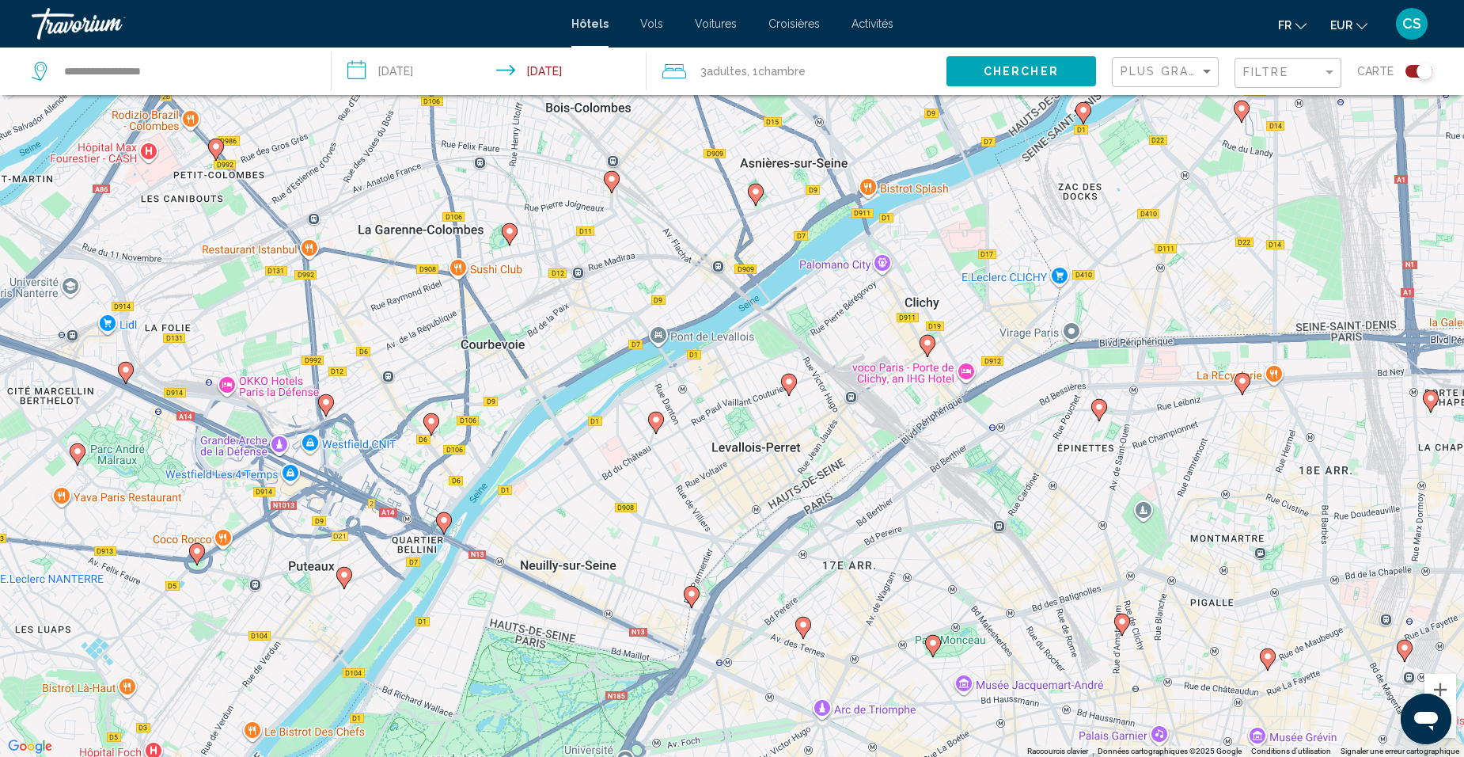
click at [804, 627] on image "Main content" at bounding box center [802, 624] width 9 height 9
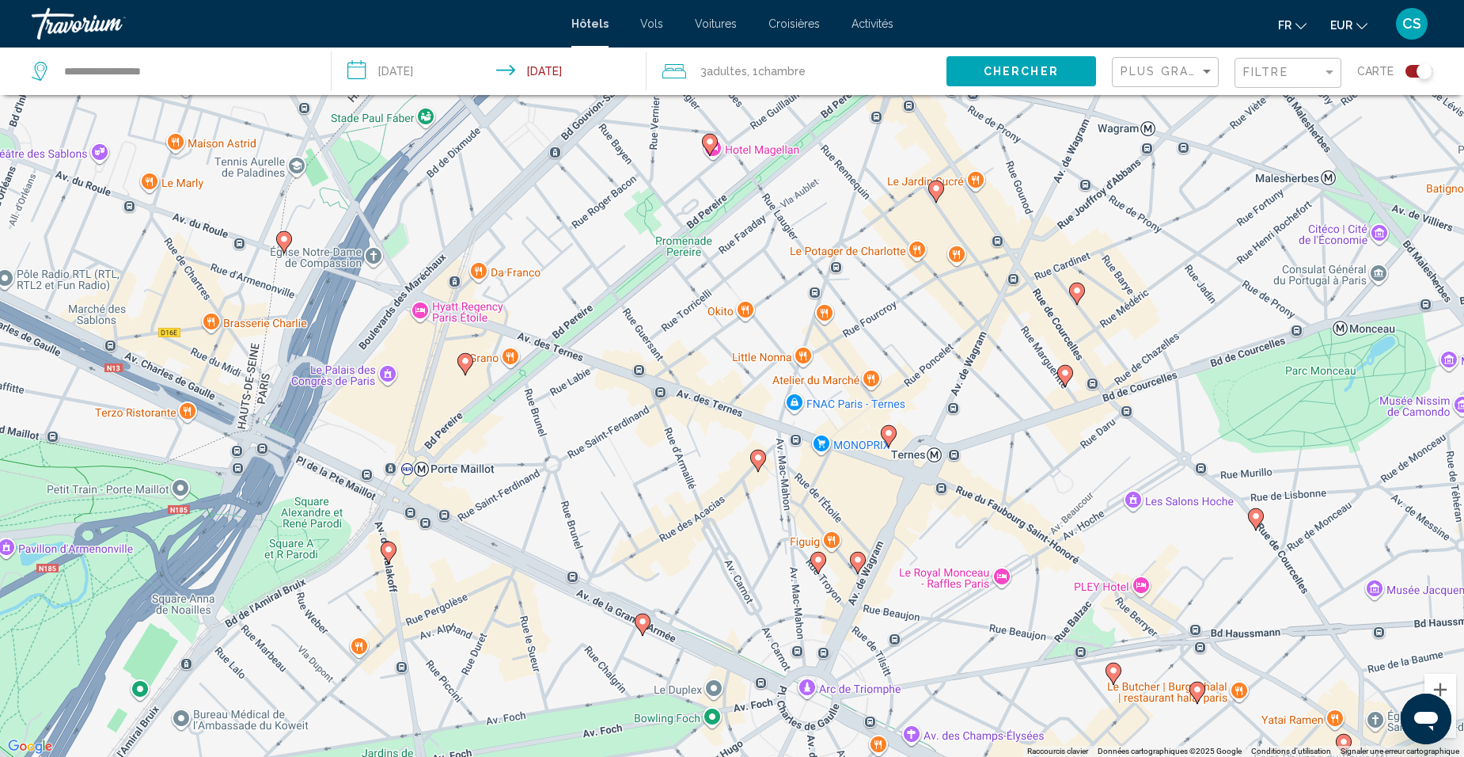
click at [763, 459] on icon "Main content" at bounding box center [758, 460] width 14 height 21
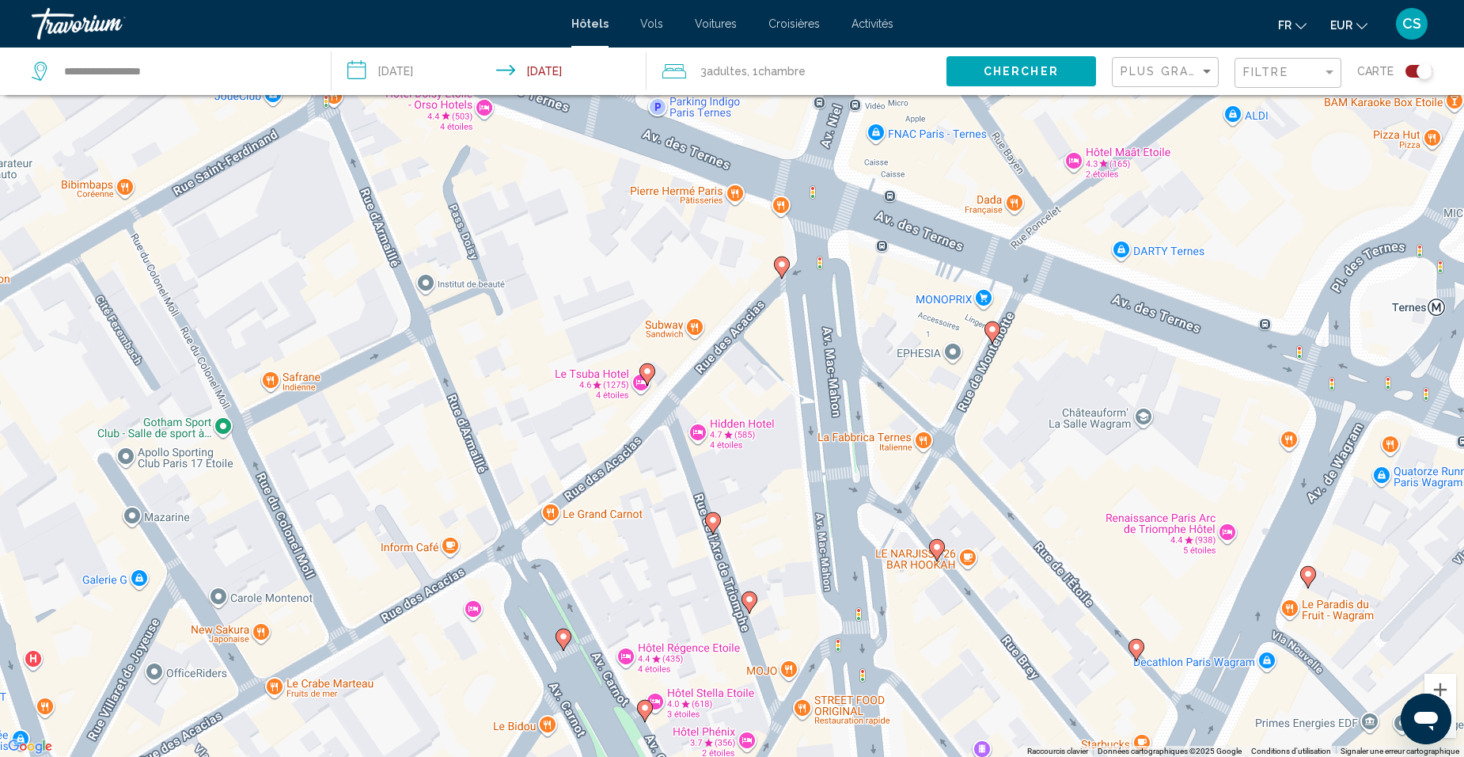
click at [648, 377] on icon "Main content" at bounding box center [647, 374] width 14 height 21
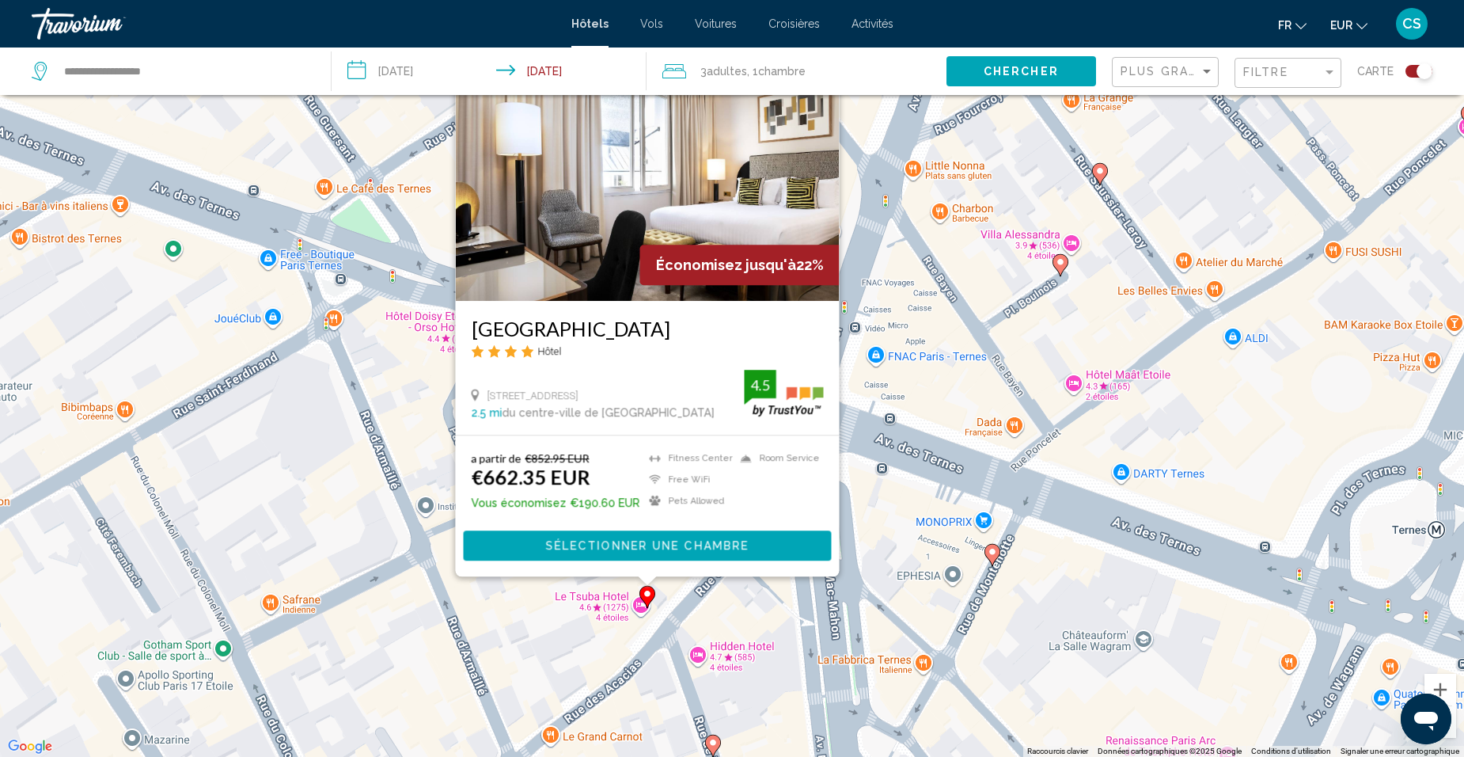
click at [858, 477] on div "Pour activer le glissement avec le clavier, appuyez sur Alt+Entrée. Une fois ce…" at bounding box center [732, 378] width 1464 height 757
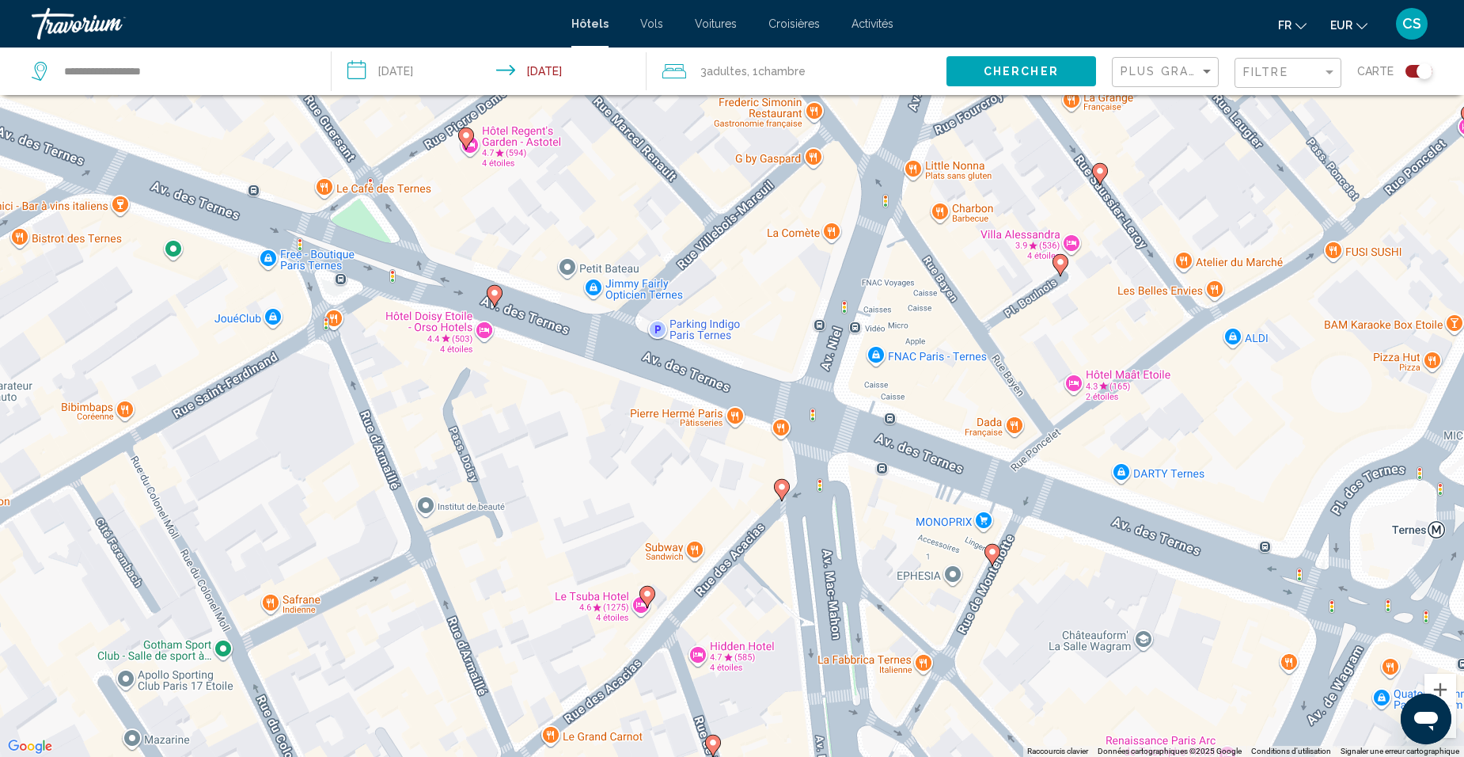
click at [778, 487] on g "Main content" at bounding box center [782, 490] width 16 height 22
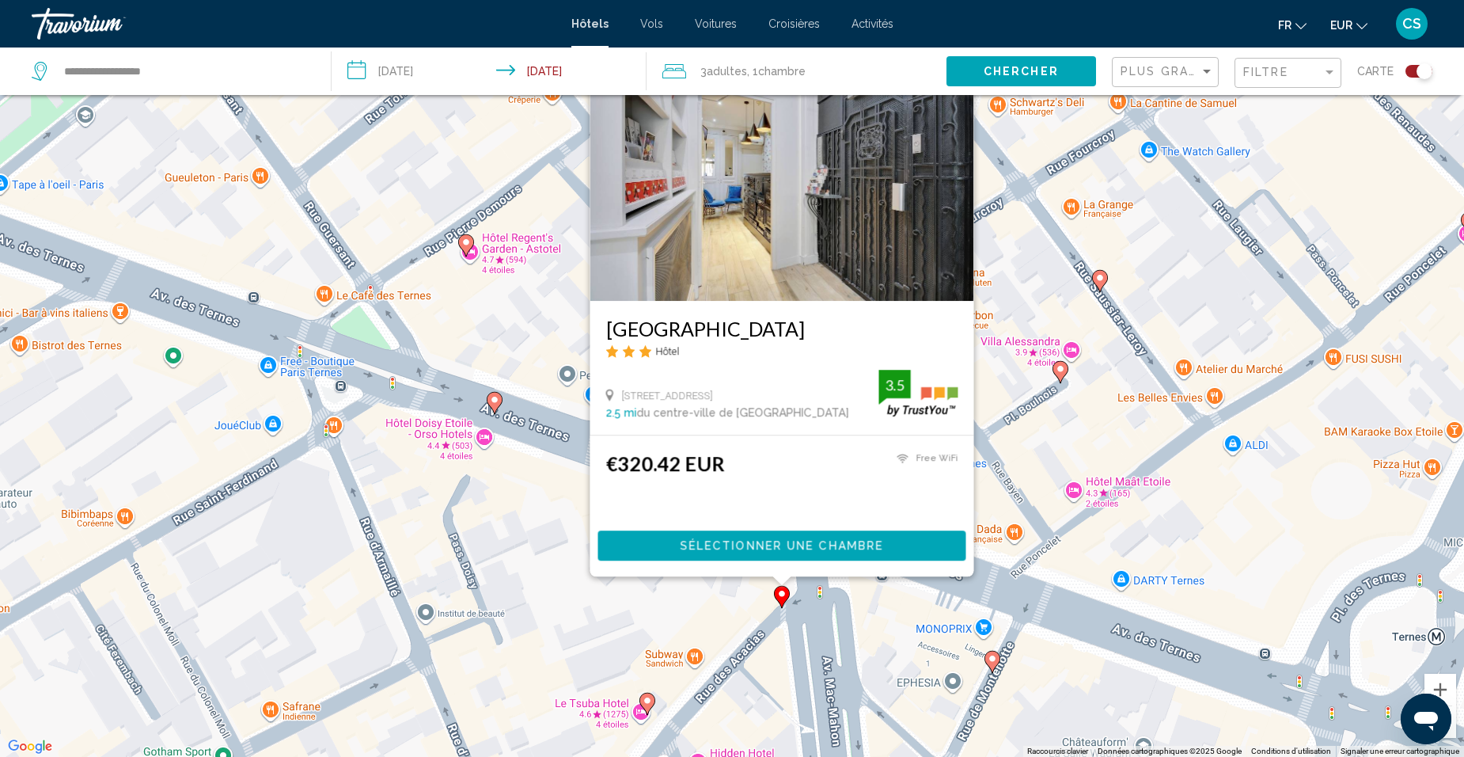
click at [996, 468] on div "Pour activer le glissement avec le clavier, appuyez sur Alt+Entrée. Une fois ce…" at bounding box center [732, 378] width 1464 height 757
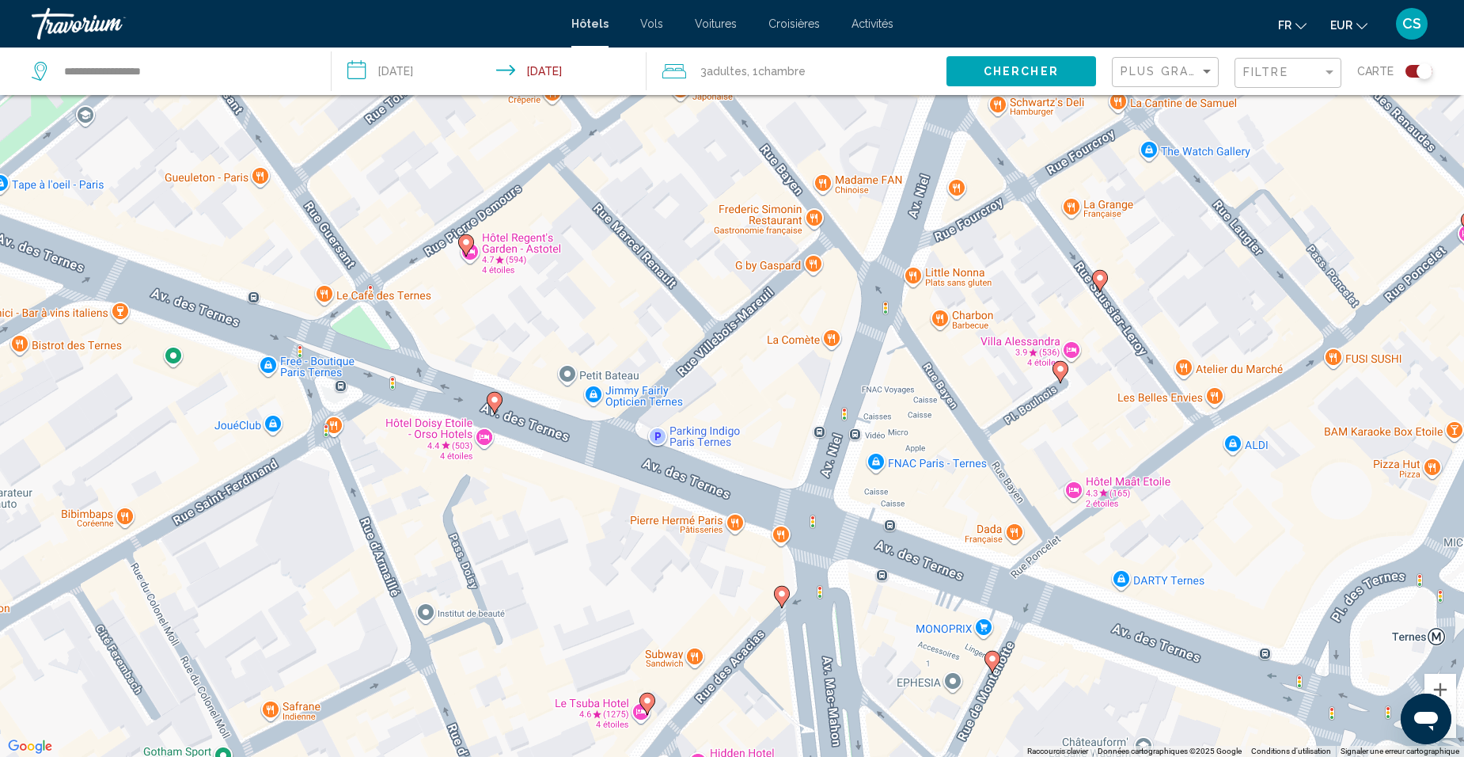
click at [992, 667] on icon "Main content" at bounding box center [992, 661] width 14 height 21
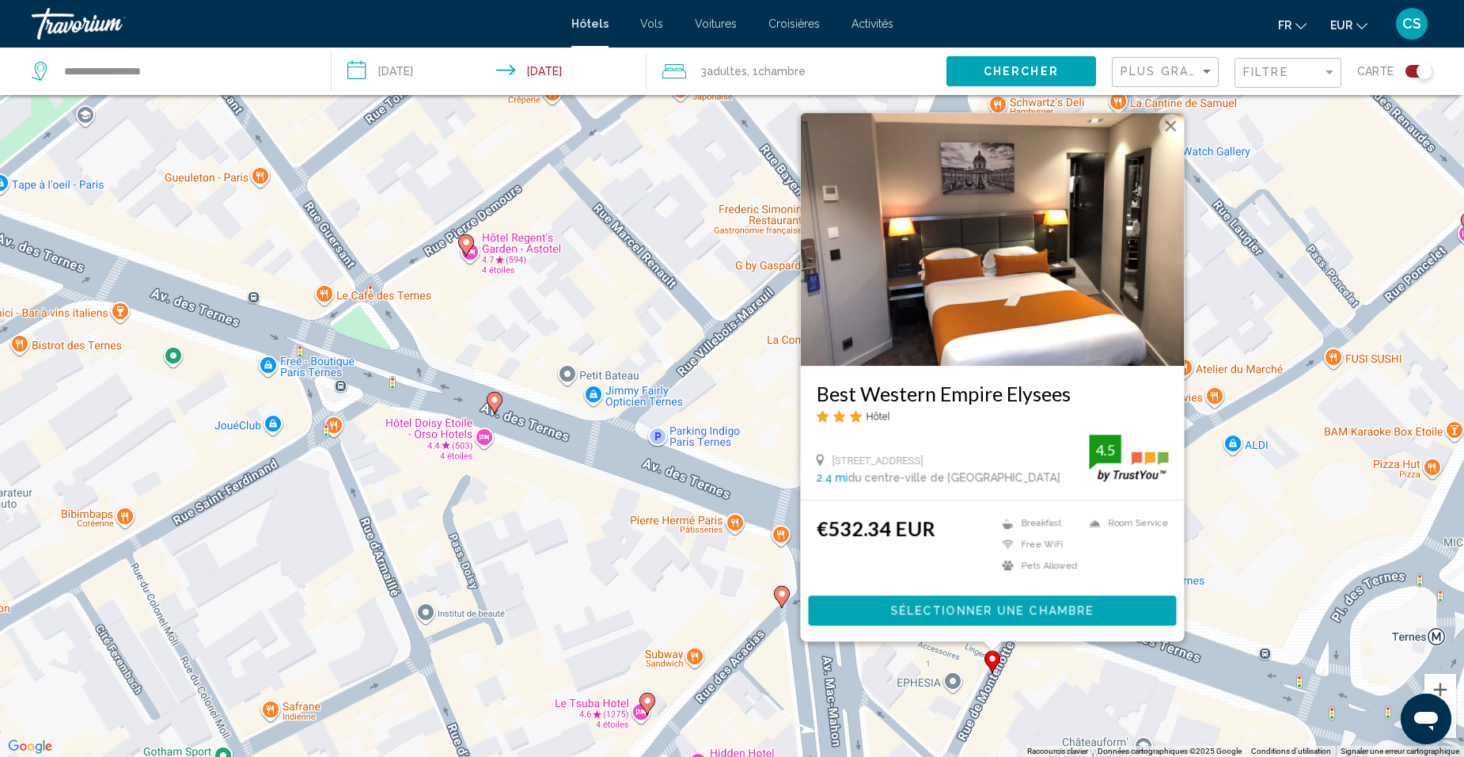
click at [755, 623] on div "Pour activer le glissement avec le clavier, appuyez sur Alt+Entrée. Une fois ce…" at bounding box center [732, 378] width 1464 height 757
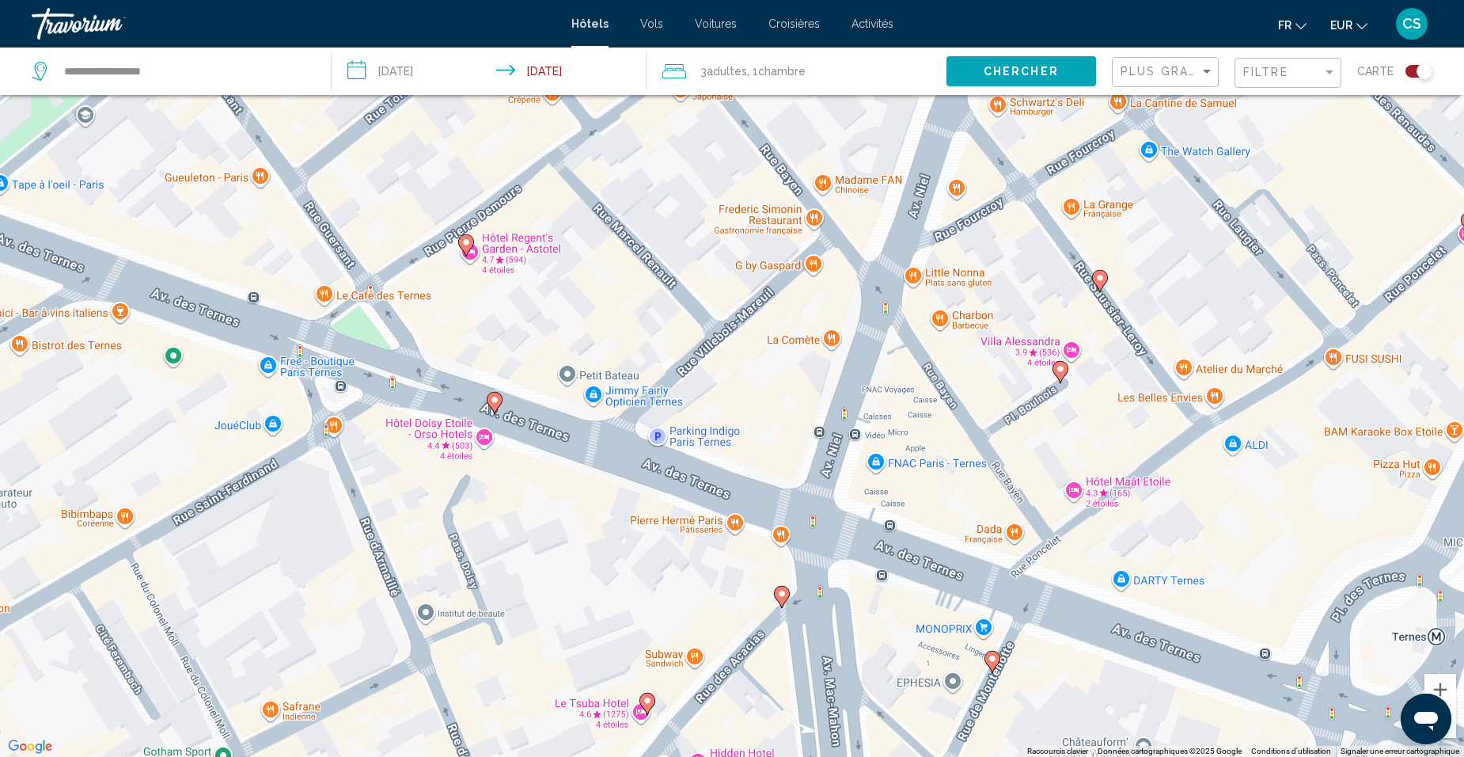
click at [1061, 378] on icon "Main content" at bounding box center [1060, 372] width 14 height 21
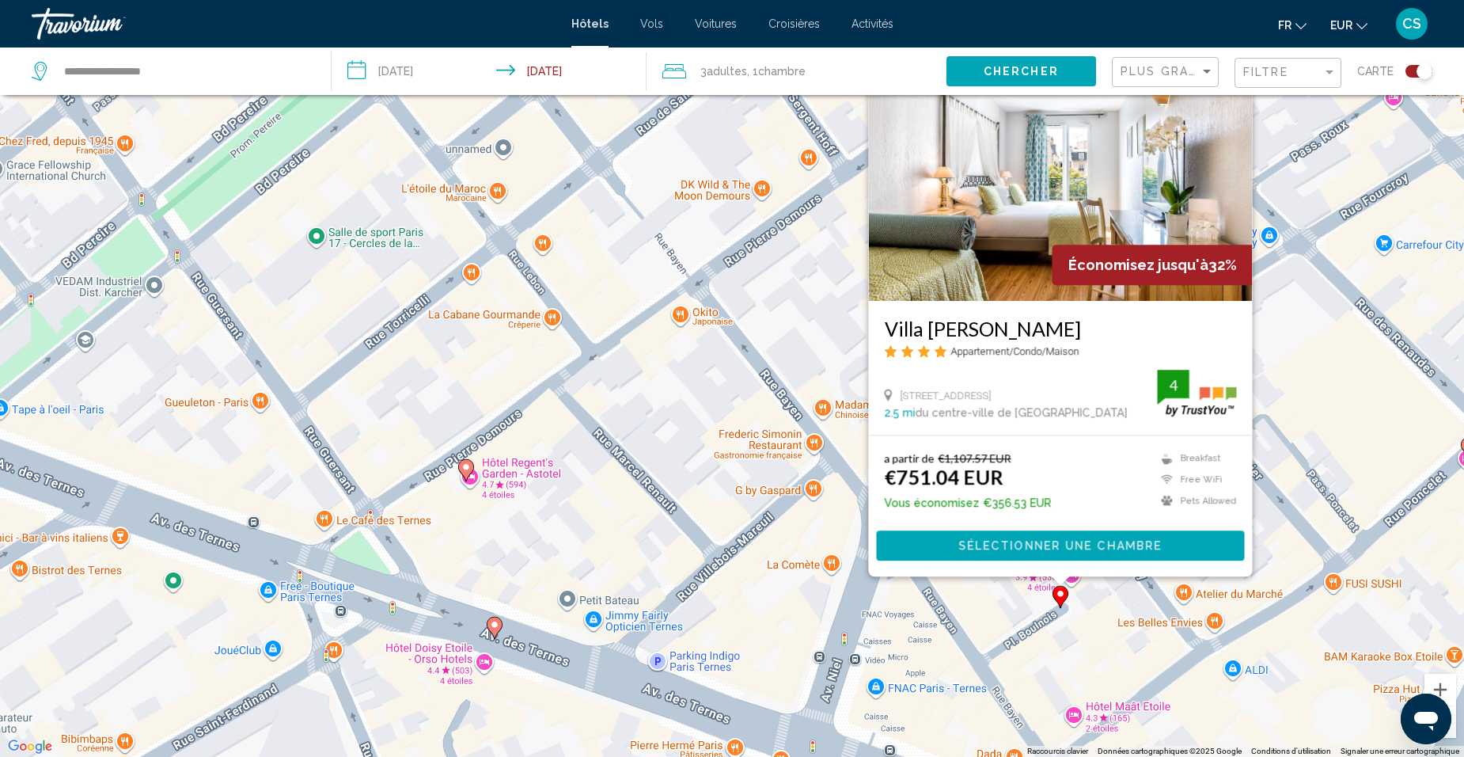
click at [496, 626] on image "Main content" at bounding box center [494, 624] width 9 height 9
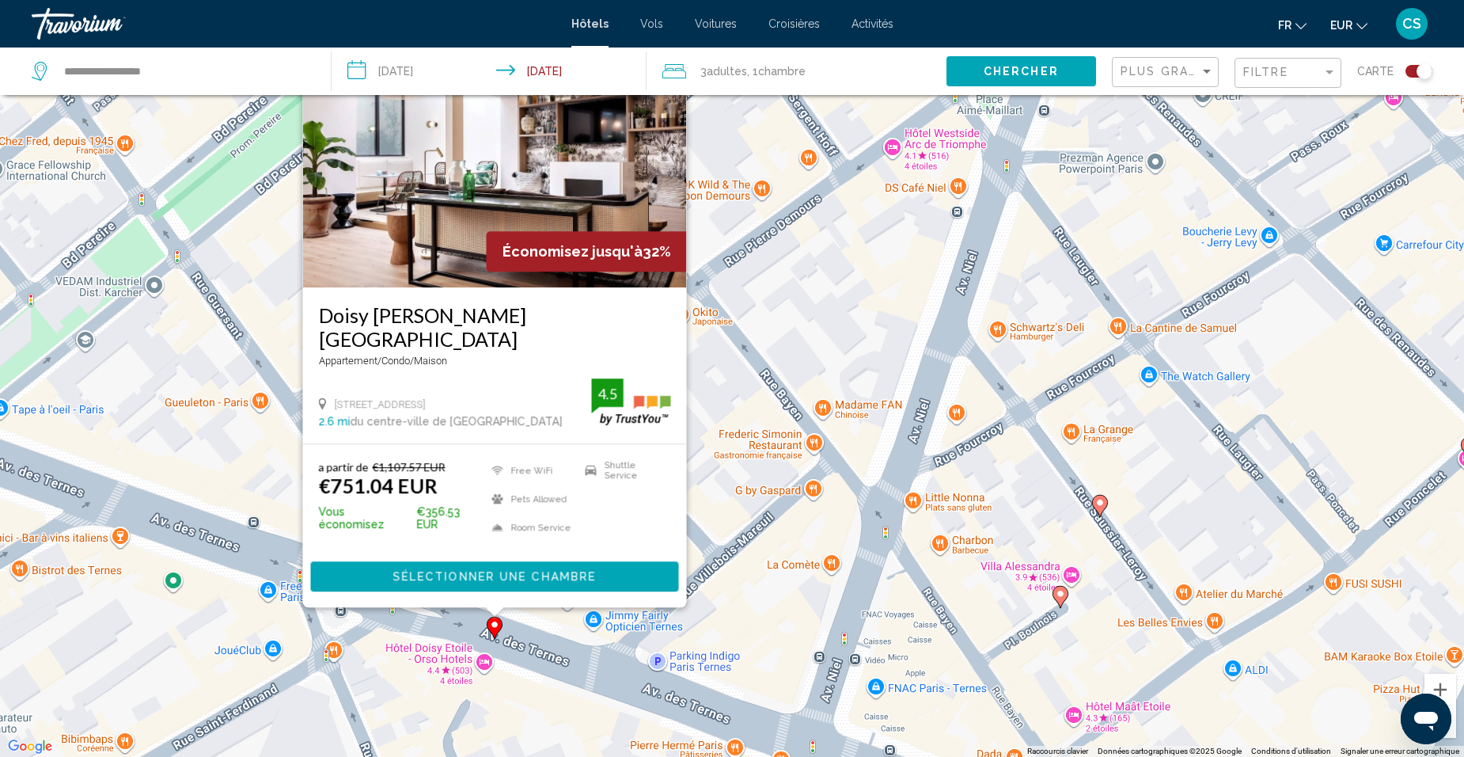
click at [710, 568] on div "Pour activer le glissement avec le clavier, appuyez sur Alt+Entrée. Une fois ce…" at bounding box center [732, 378] width 1464 height 757
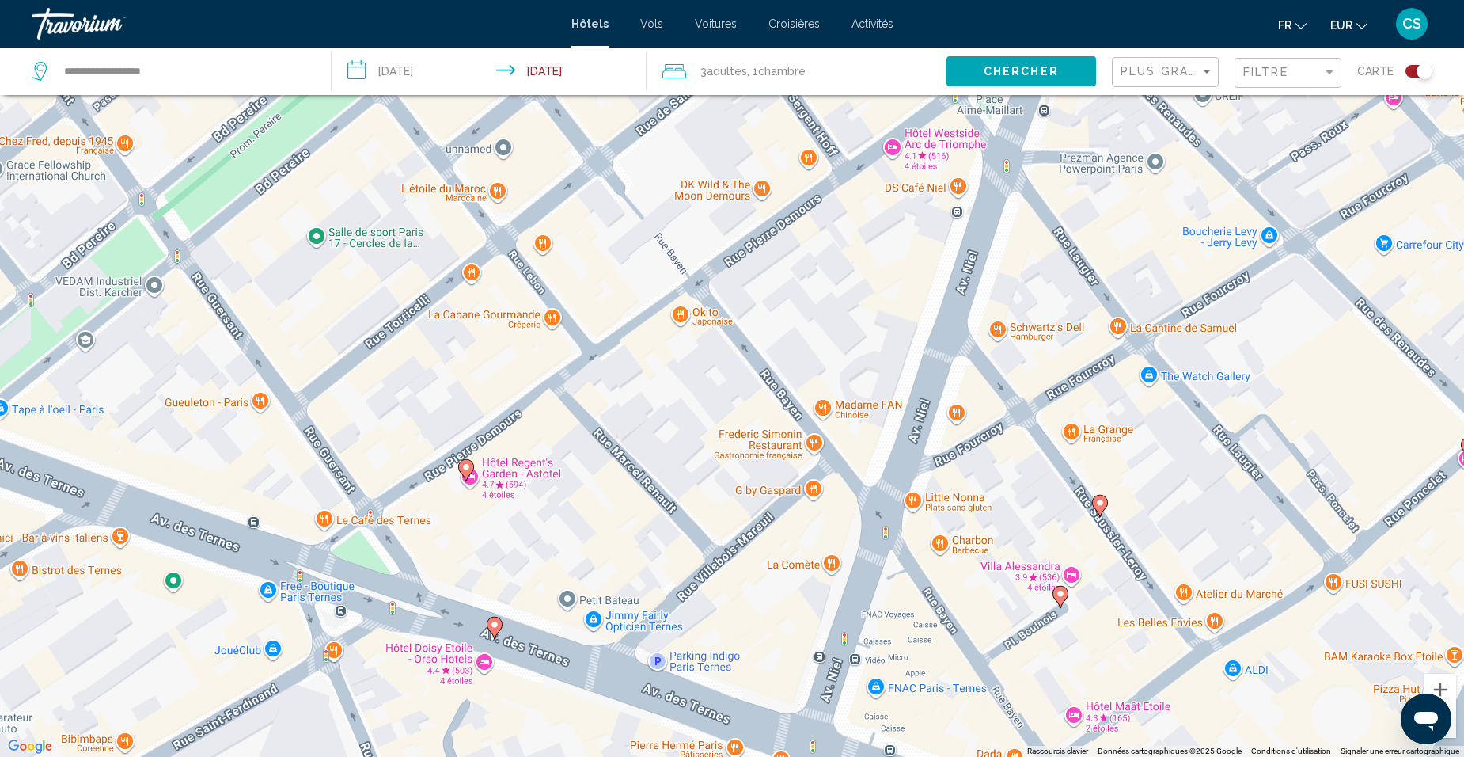
click at [465, 467] on image "Main content" at bounding box center [465, 466] width 9 height 9
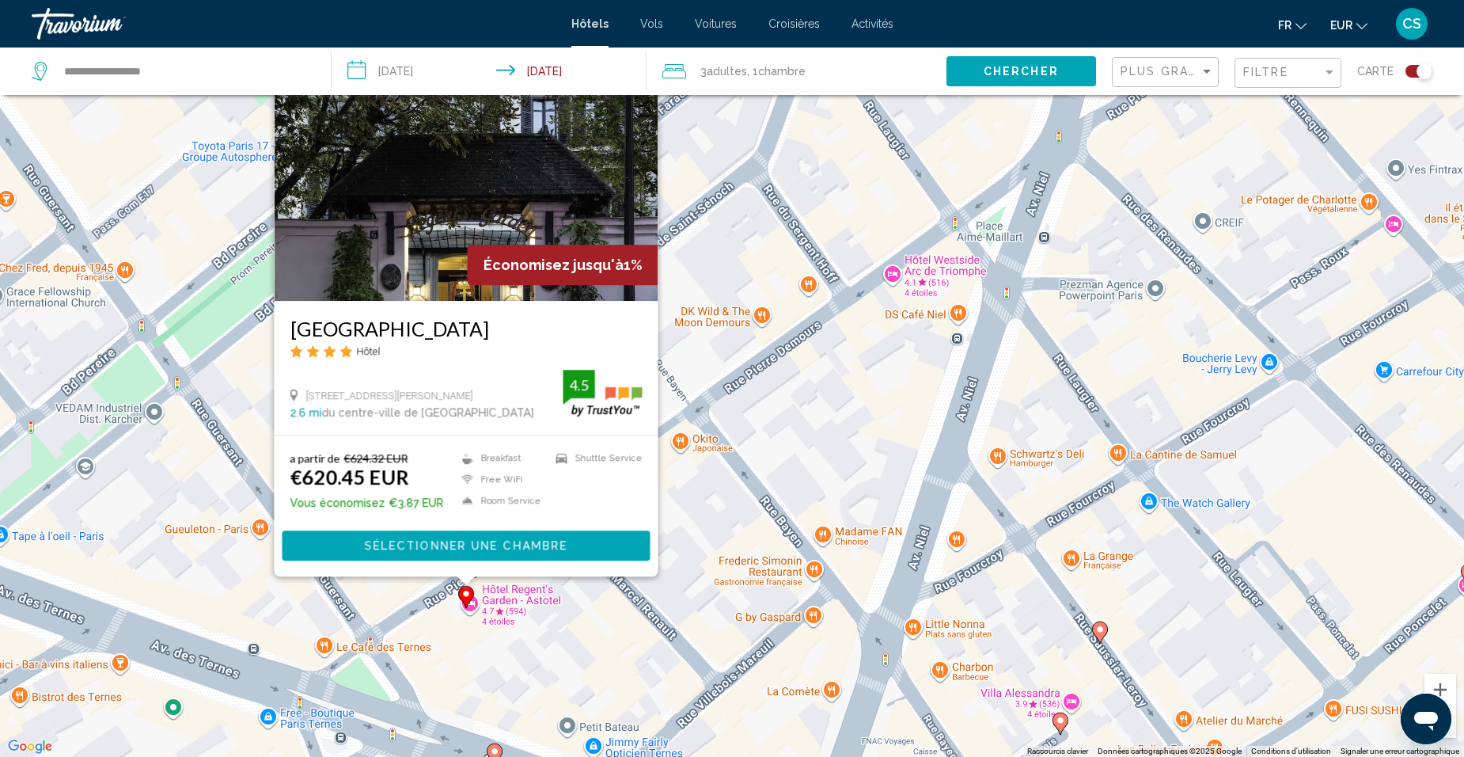
click at [756, 510] on div "Pour activer le glissement avec le clavier, appuyez sur Alt+Entrée. Une fois ce…" at bounding box center [732, 378] width 1464 height 757
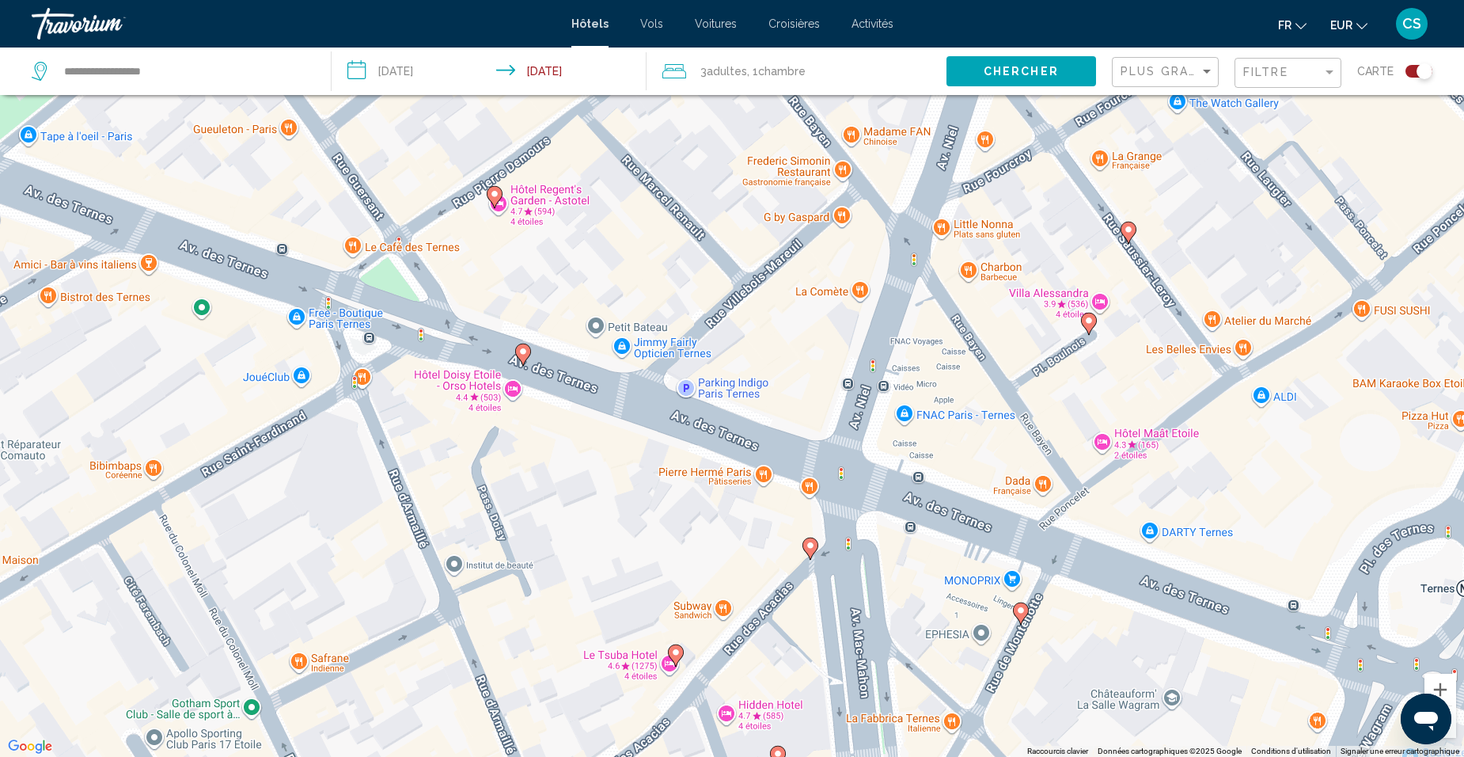
drag, startPoint x: 850, startPoint y: 589, endPoint x: 877, endPoint y: 189, distance: 400.5
click at [877, 189] on div "Pour activer le glissement avec le clavier, appuyez sur Alt+Entrée. Une fois ce…" at bounding box center [732, 378] width 1464 height 757
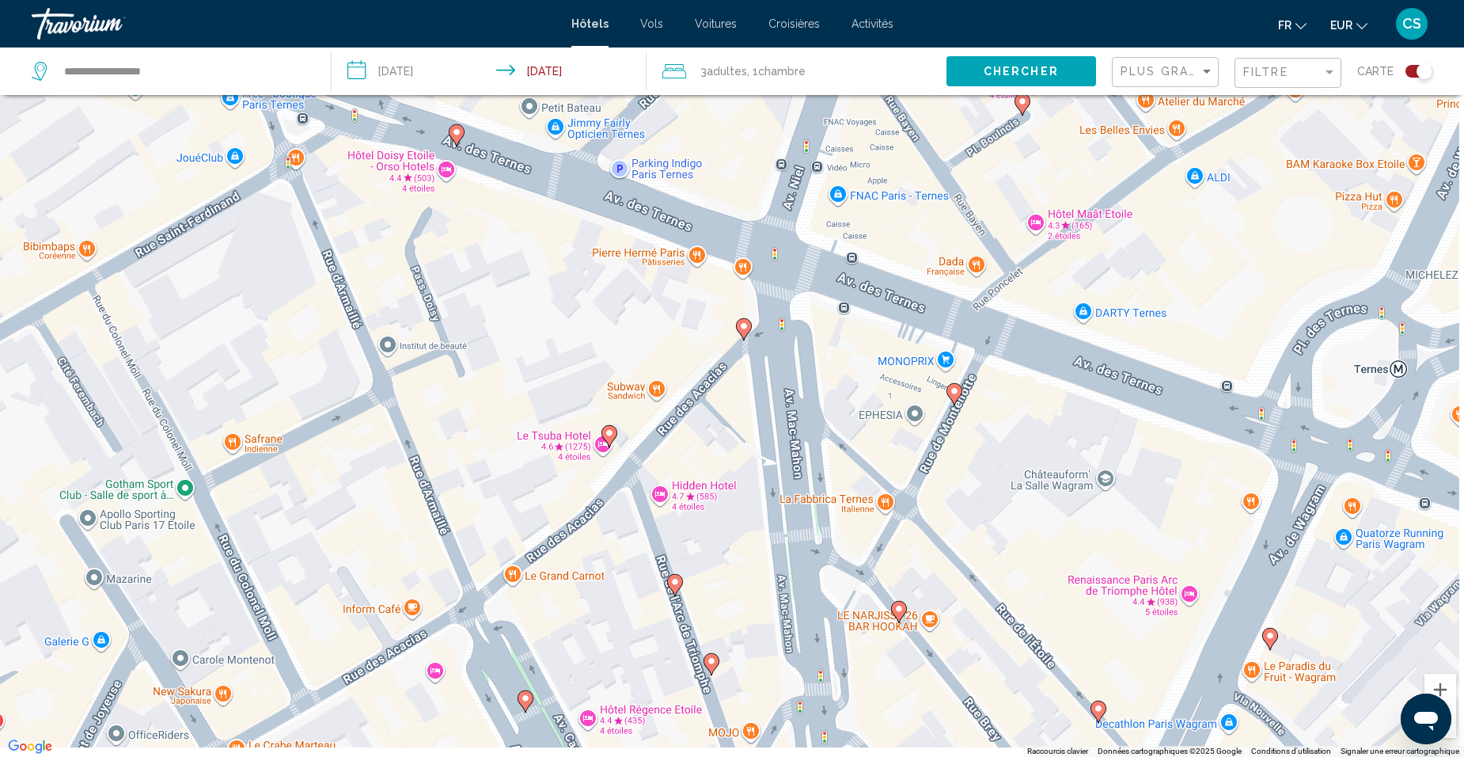
drag, startPoint x: 935, startPoint y: 527, endPoint x: 872, endPoint y: 338, distance: 199.2
click at [872, 339] on div "Pour activer le glissement avec le clavier, appuyez sur Alt+Entrée. Une fois ce…" at bounding box center [732, 378] width 1464 height 757
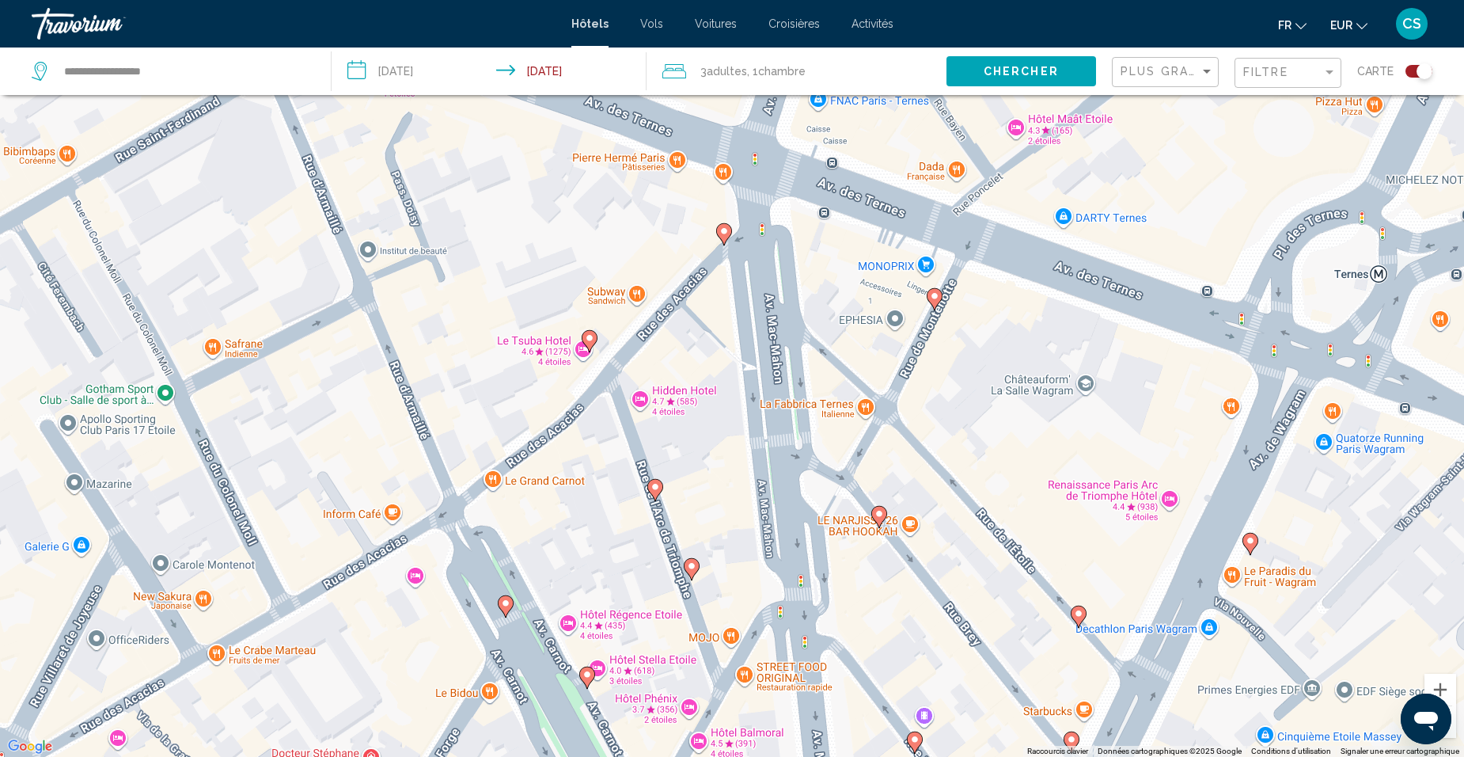
click at [935, 298] on image "Main content" at bounding box center [934, 295] width 9 height 9
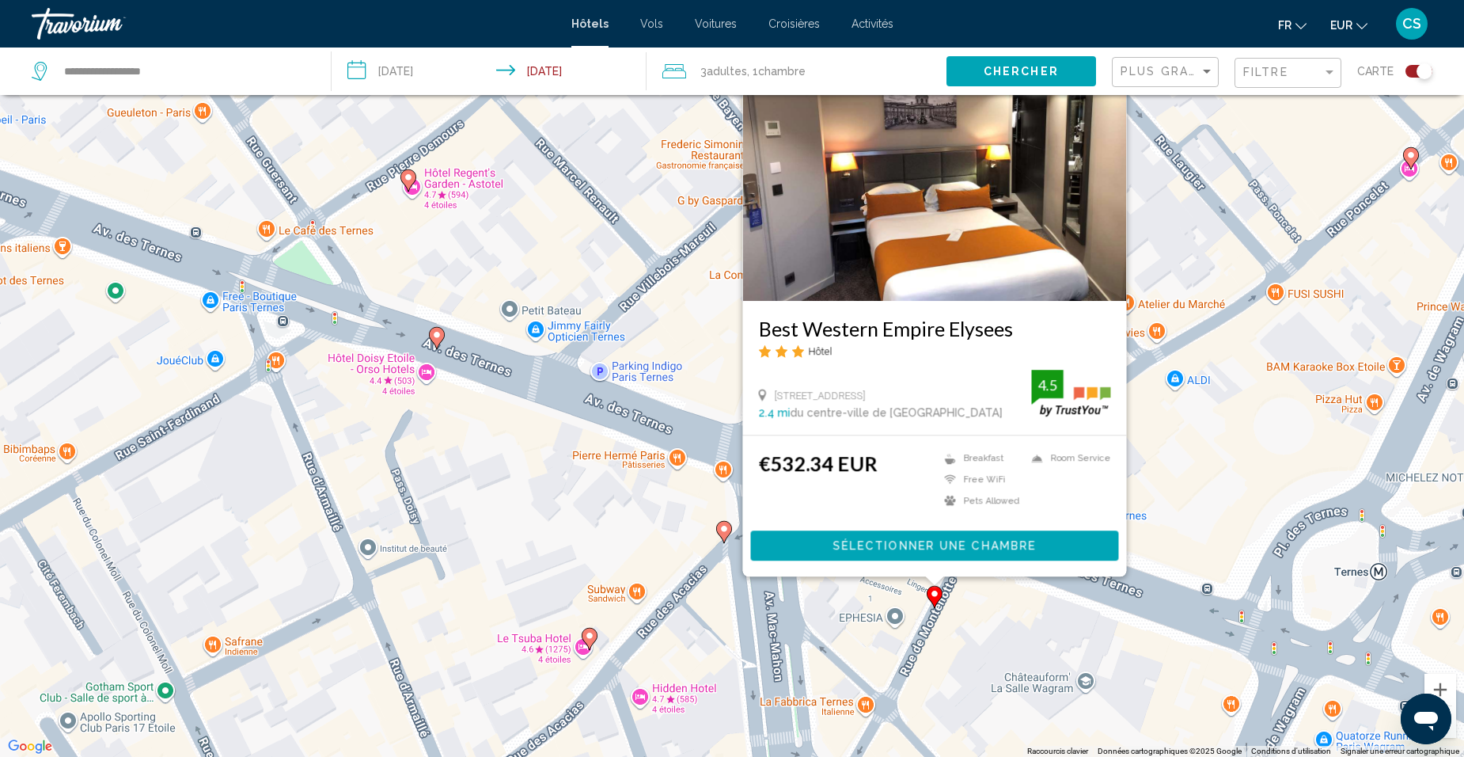
click at [934, 598] on g "Main content" at bounding box center [935, 597] width 16 height 22
click at [905, 620] on div "Pour activer le glissement avec le clavier, appuyez sur Alt+Entrée. Une fois ce…" at bounding box center [732, 378] width 1464 height 757
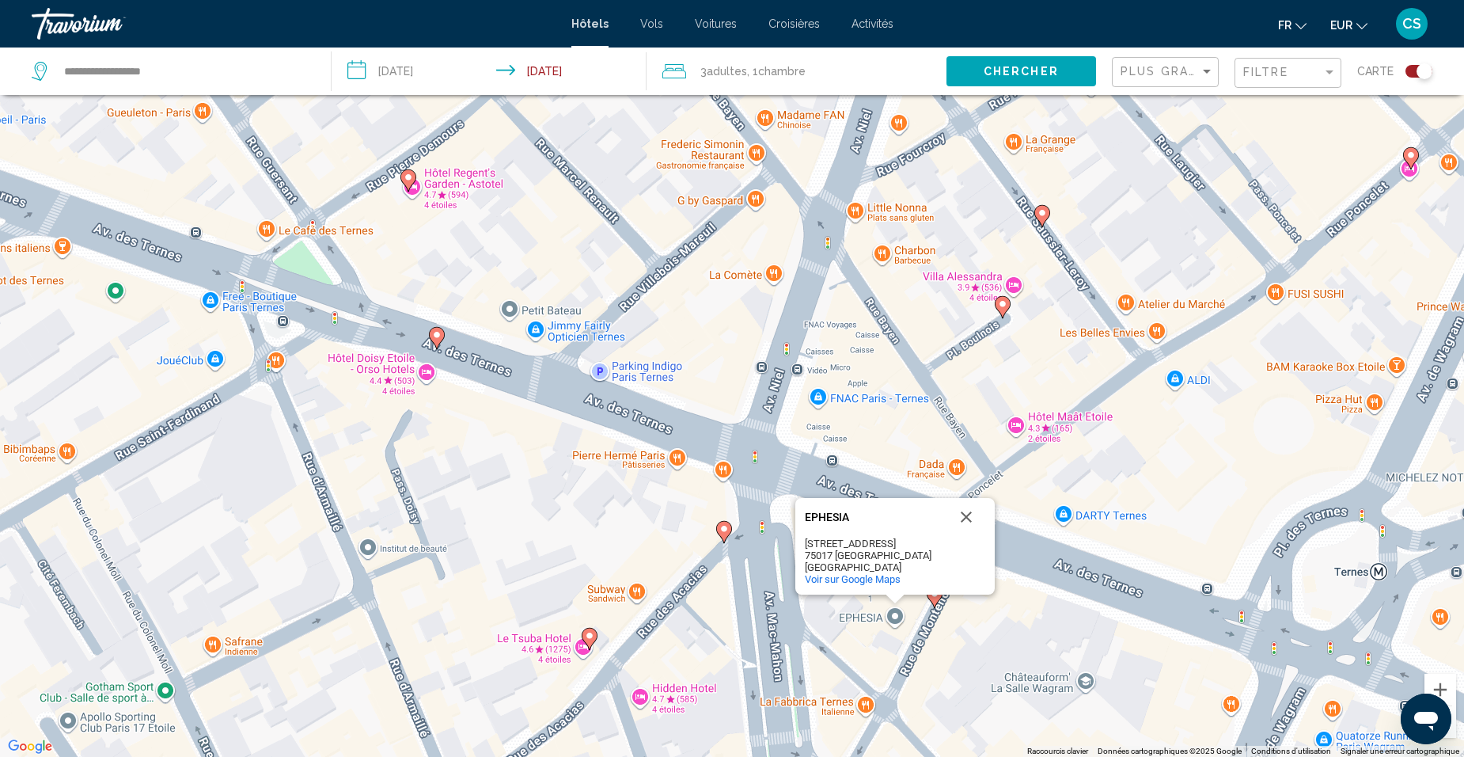
click at [858, 631] on div "Pour activer le glissement avec le clavier, appuyez sur Alt+Entrée. Une fois ce…" at bounding box center [732, 378] width 1464 height 757
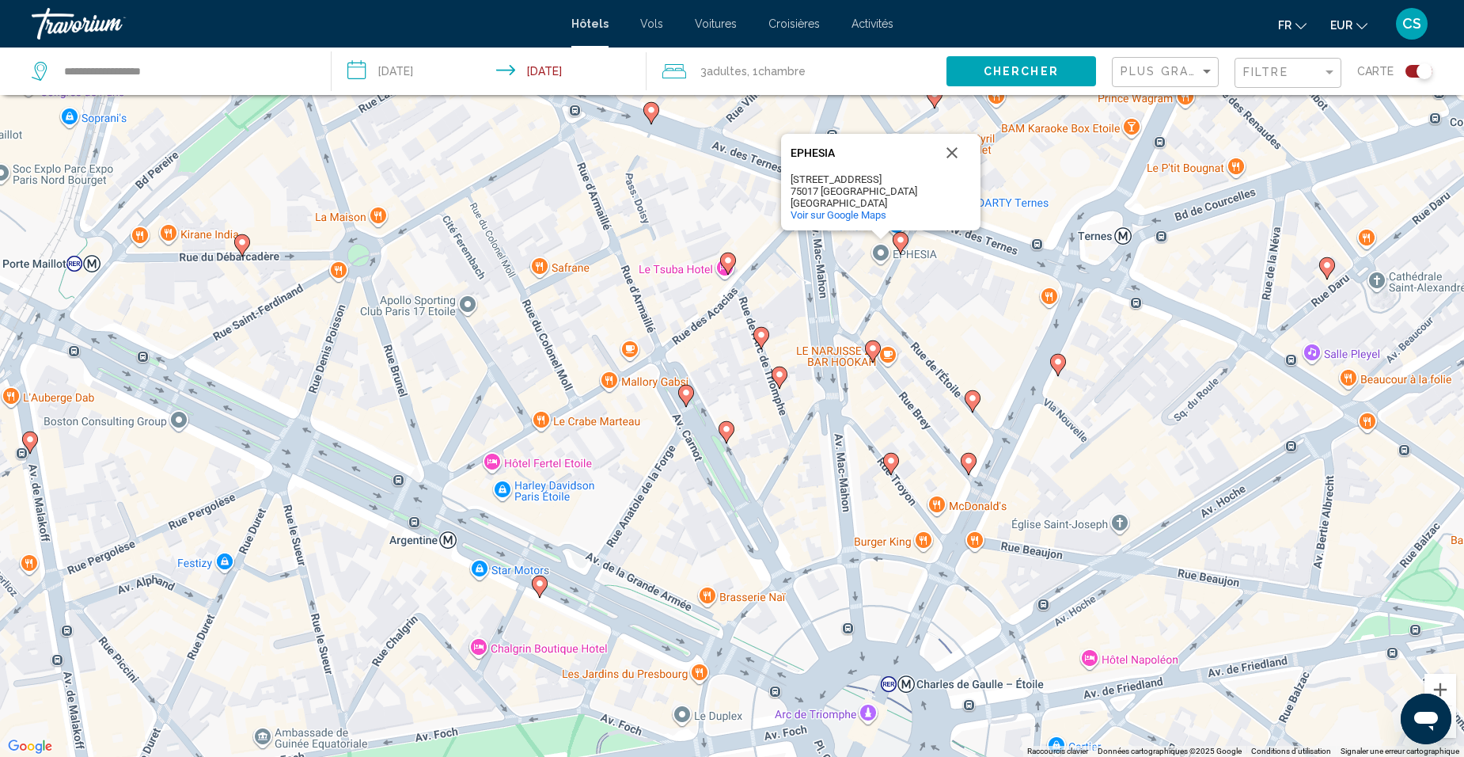
drag, startPoint x: 860, startPoint y: 702, endPoint x: 863, endPoint y: 335, distance: 367.2
click at [863, 335] on div "Pour activer le glissement avec le clavier, appuyez sur Alt+Entrée. Une fois ce…" at bounding box center [732, 378] width 1464 height 757
click at [759, 333] on image "Main content" at bounding box center [761, 334] width 9 height 9
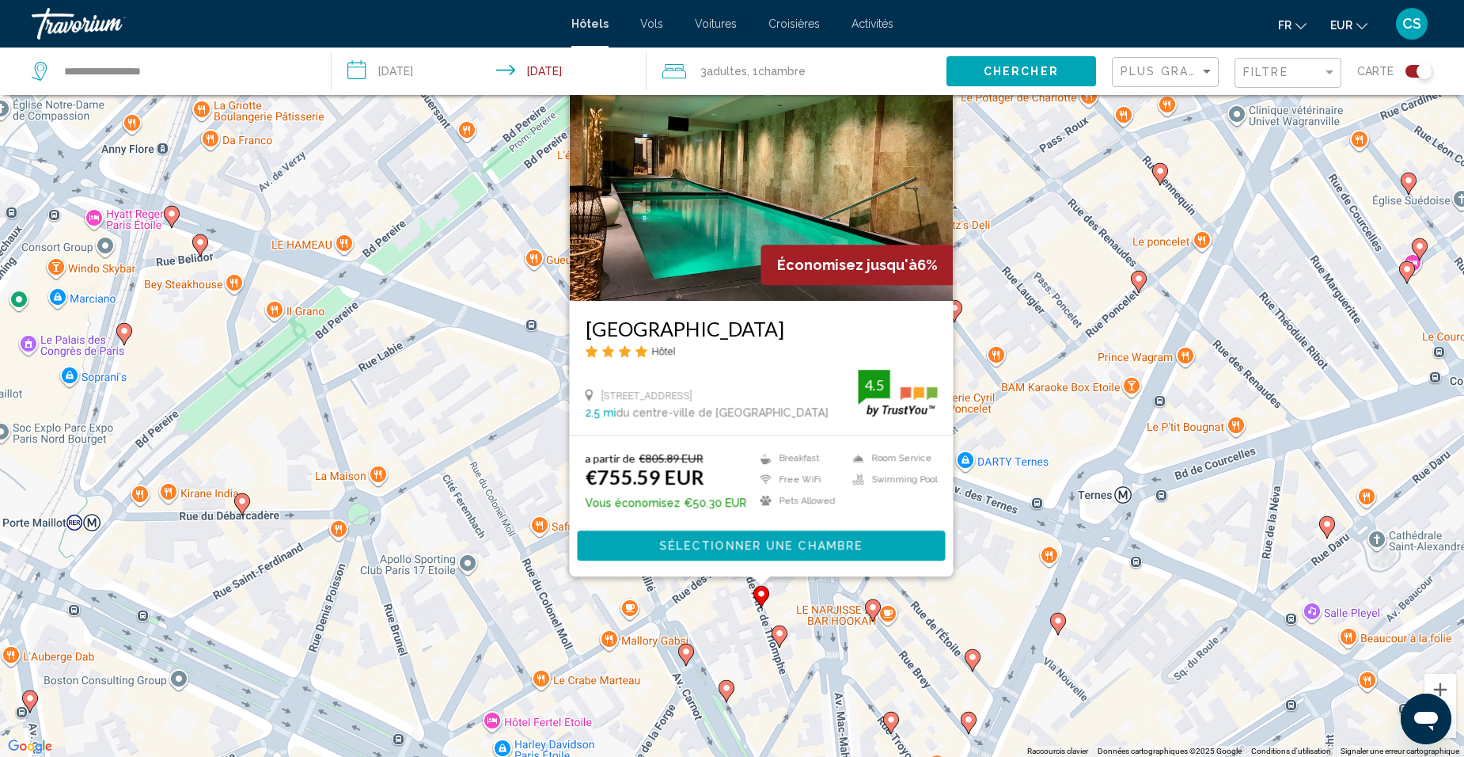
click at [780, 638] on icon "Main content" at bounding box center [779, 636] width 14 height 21
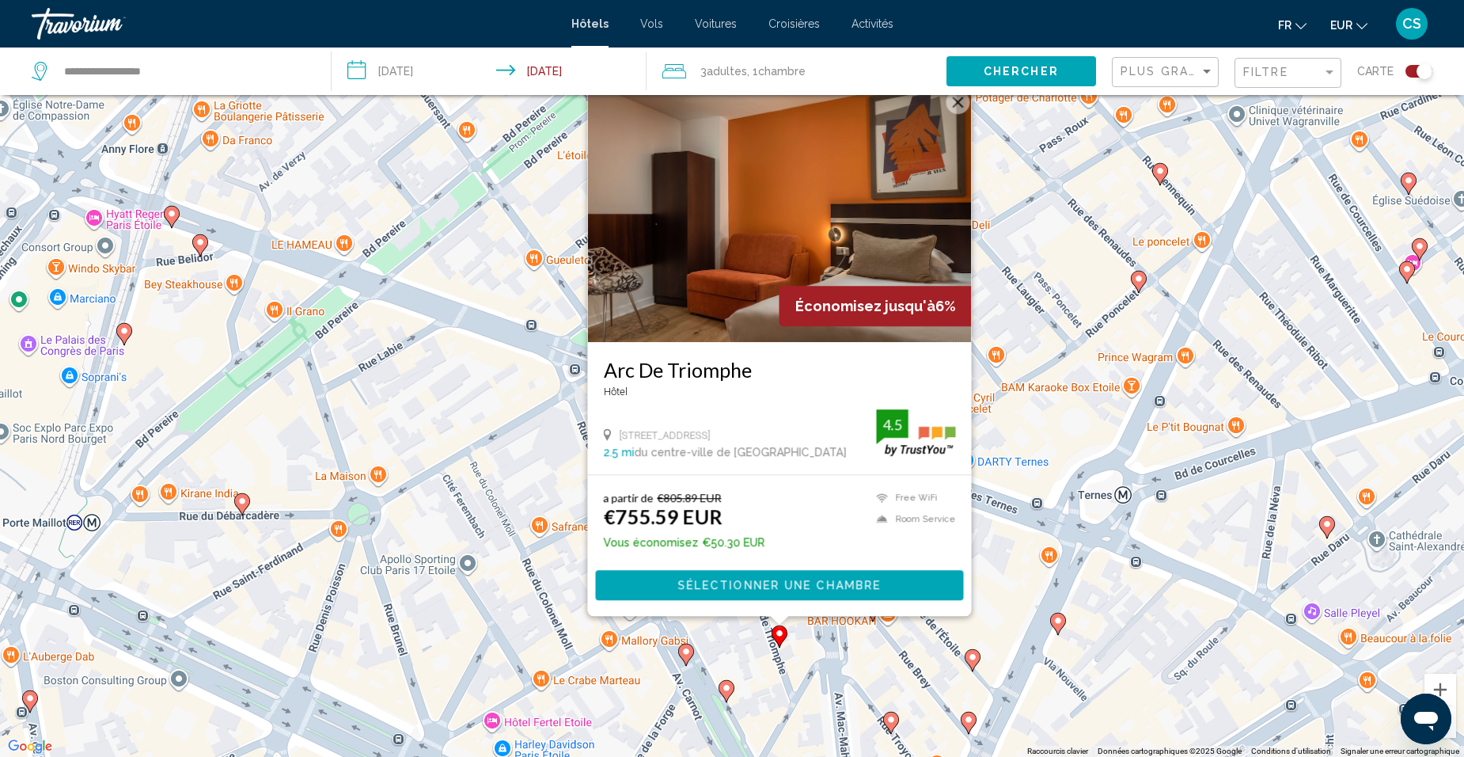
click at [724, 698] on gmp-advanced-marker "Main content" at bounding box center [727, 691] width 16 height 24
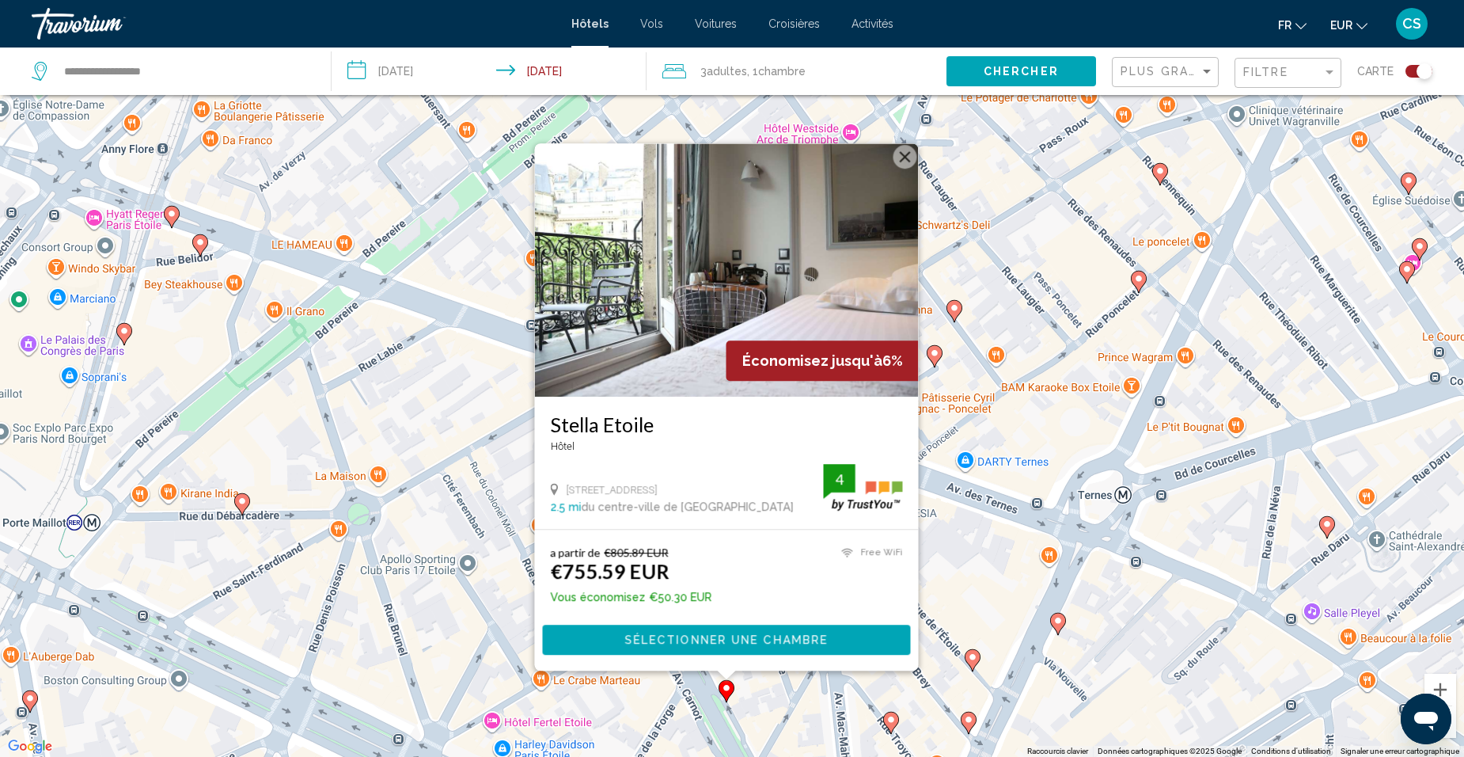
click at [972, 662] on icon "Main content" at bounding box center [972, 660] width 14 height 21
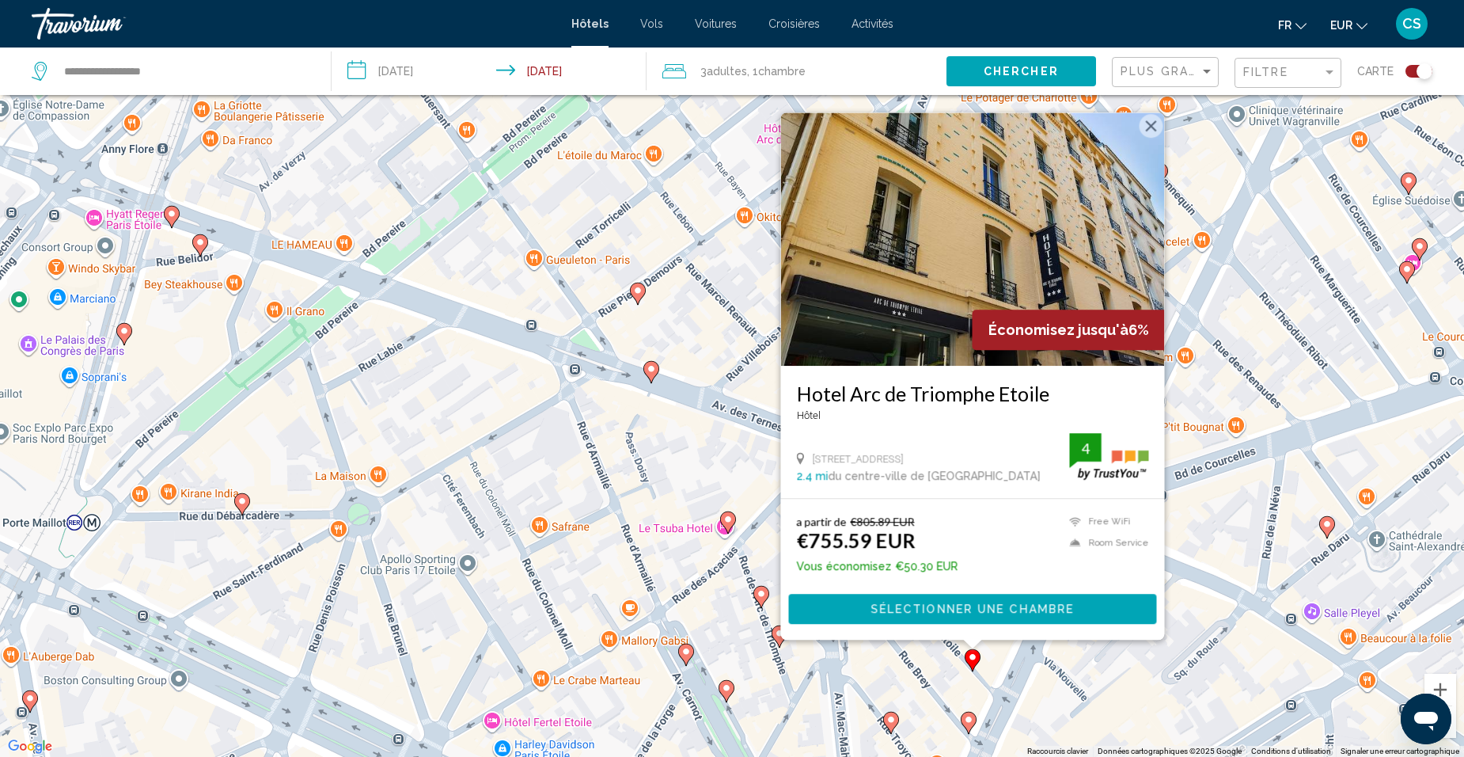
click at [963, 730] on gmp-advanced-marker "Main content" at bounding box center [969, 723] width 16 height 24
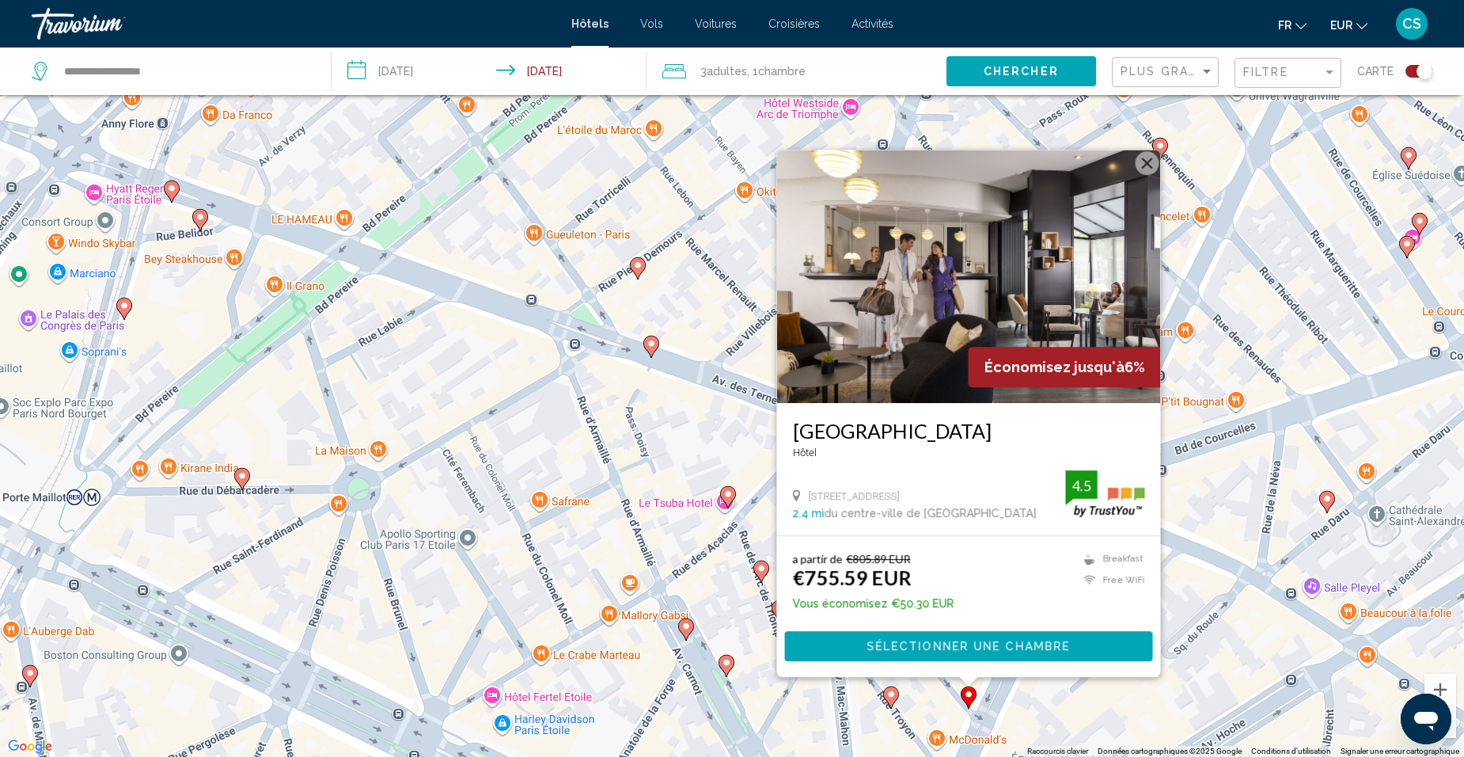
click at [895, 703] on gmp-advanced-marker "Main content" at bounding box center [891, 697] width 16 height 24
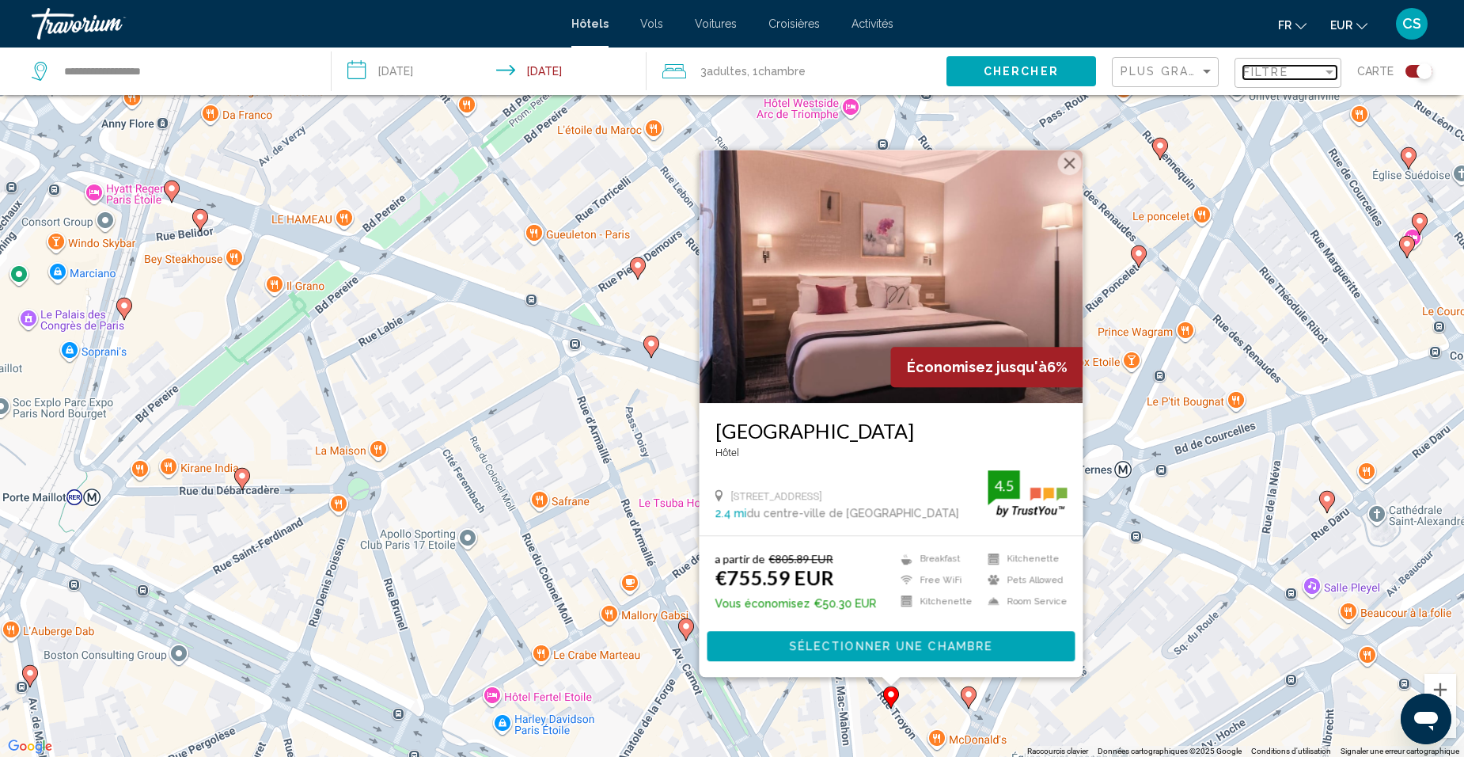
click at [1303, 70] on div "Filtre" at bounding box center [1282, 72] width 79 height 13
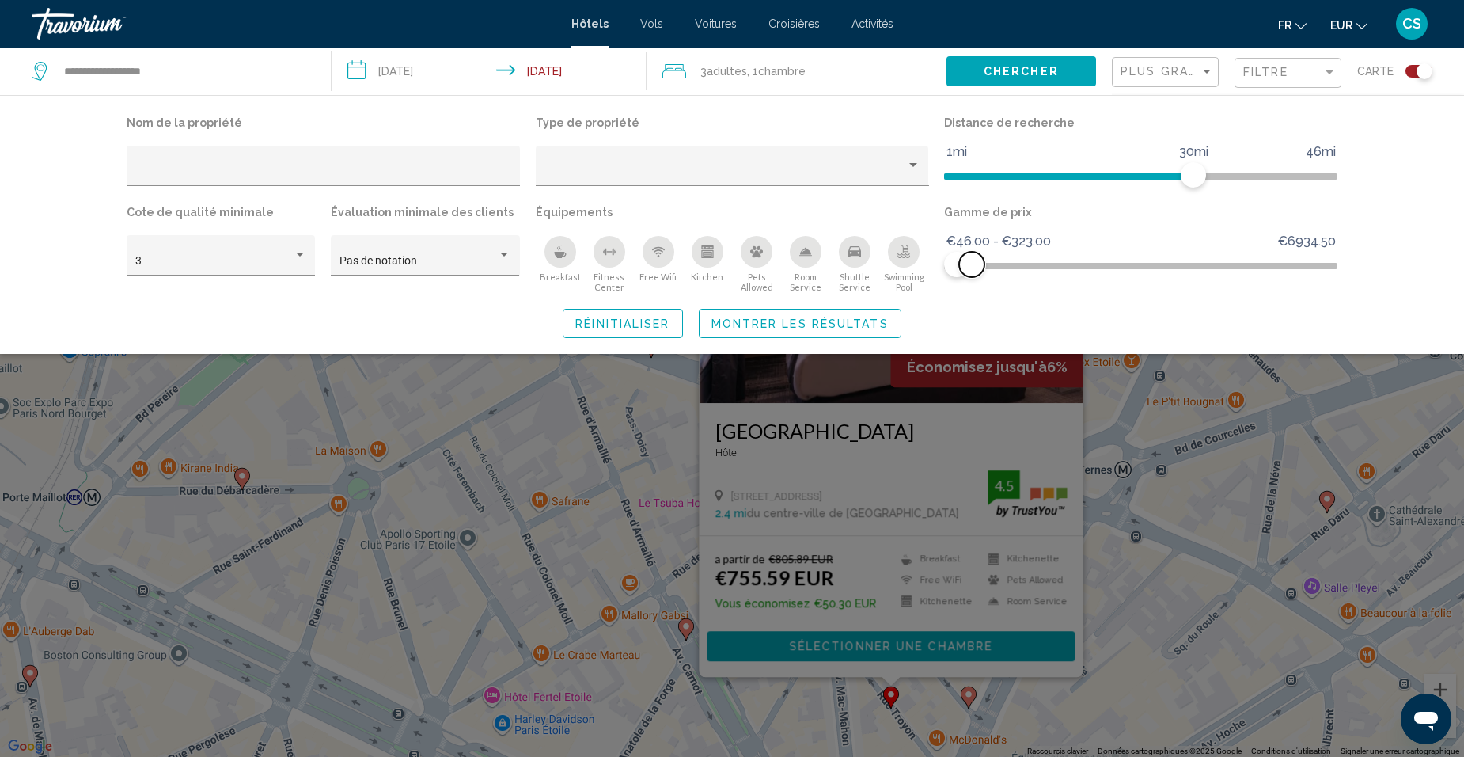
click at [972, 266] on span "Hotel Filters" at bounding box center [971, 264] width 25 height 25
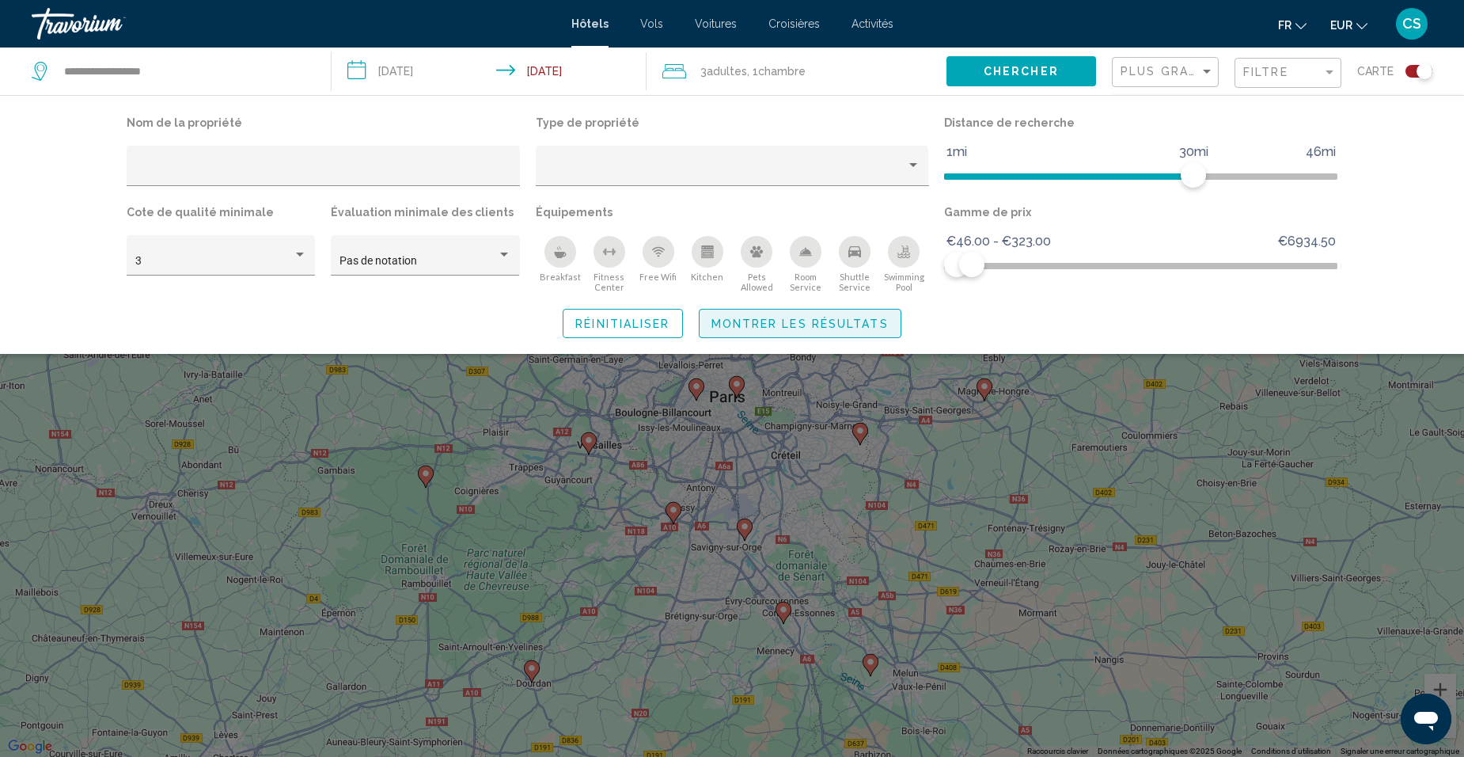
click at [888, 324] on span "Montrer les résultats" at bounding box center [799, 323] width 177 height 13
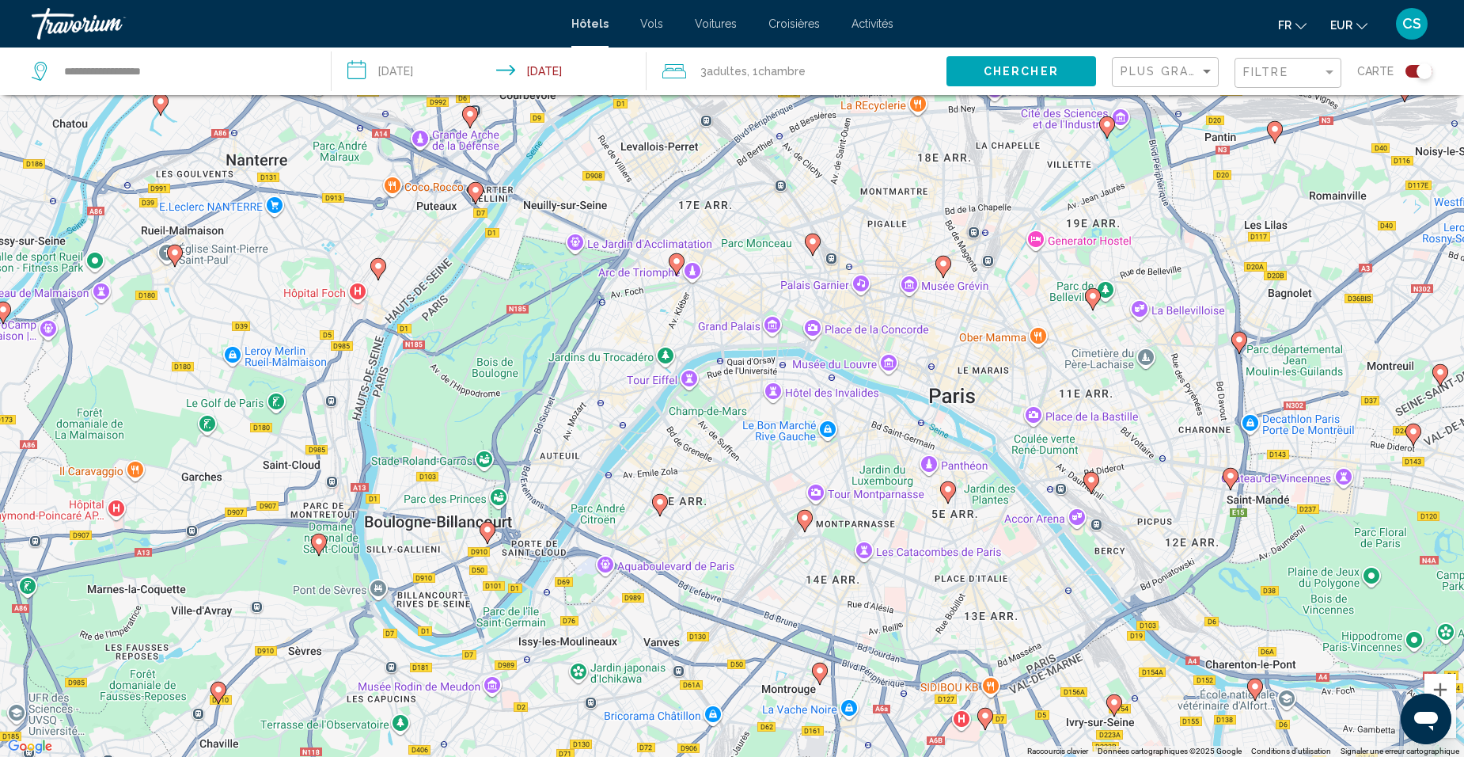
drag, startPoint x: 482, startPoint y: 324, endPoint x: 798, endPoint y: 441, distance: 337.2
click at [798, 441] on div "Pour activer le glissement avec le clavier, appuyez sur Alt+Entrée. Une fois ce…" at bounding box center [732, 378] width 1464 height 757
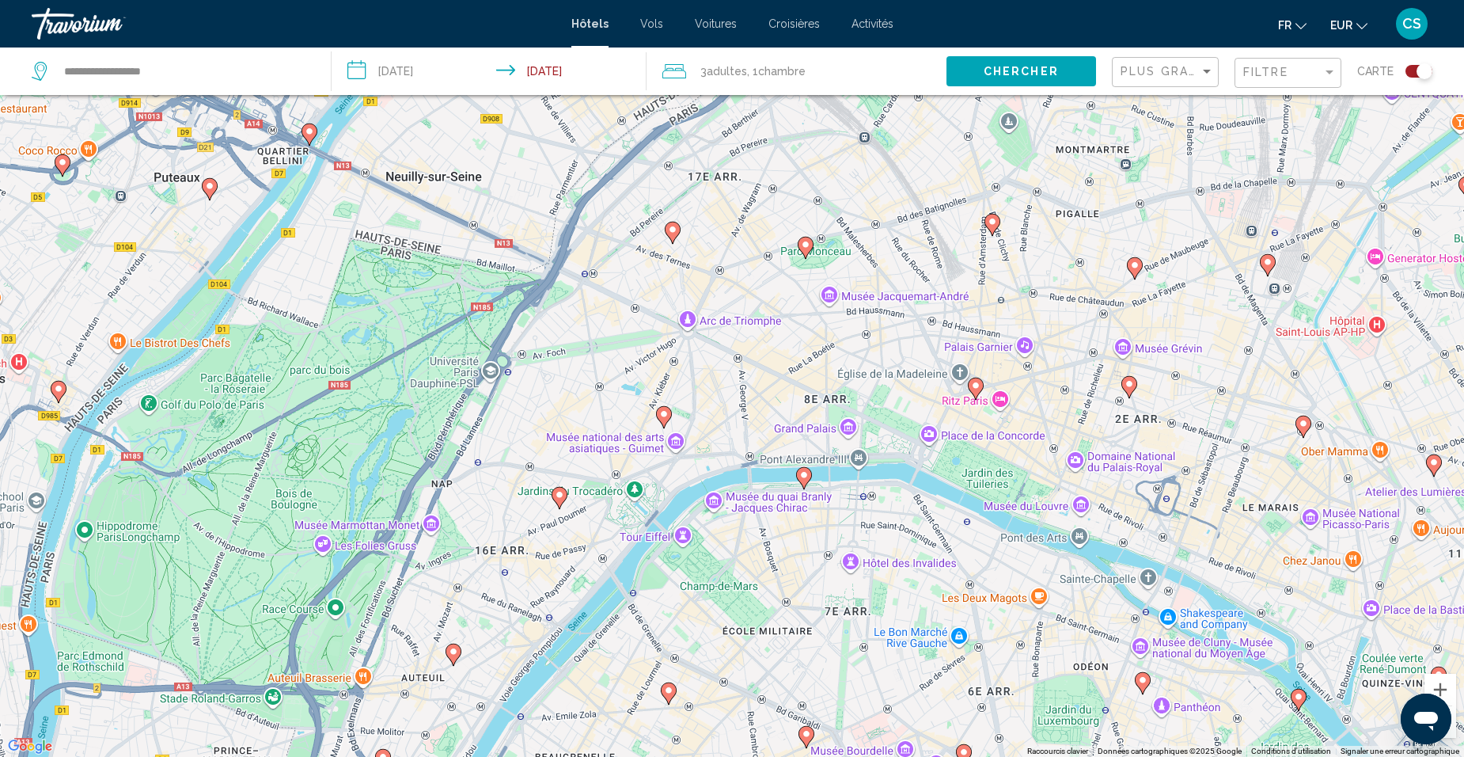
drag, startPoint x: 696, startPoint y: 285, endPoint x: 679, endPoint y: 420, distance: 136.3
click at [681, 427] on div "Pour activer le glissement avec le clavier, appuyez sur Alt+Entrée. Une fois ce…" at bounding box center [732, 378] width 1464 height 757
click at [667, 415] on image "Main content" at bounding box center [663, 415] width 9 height 9
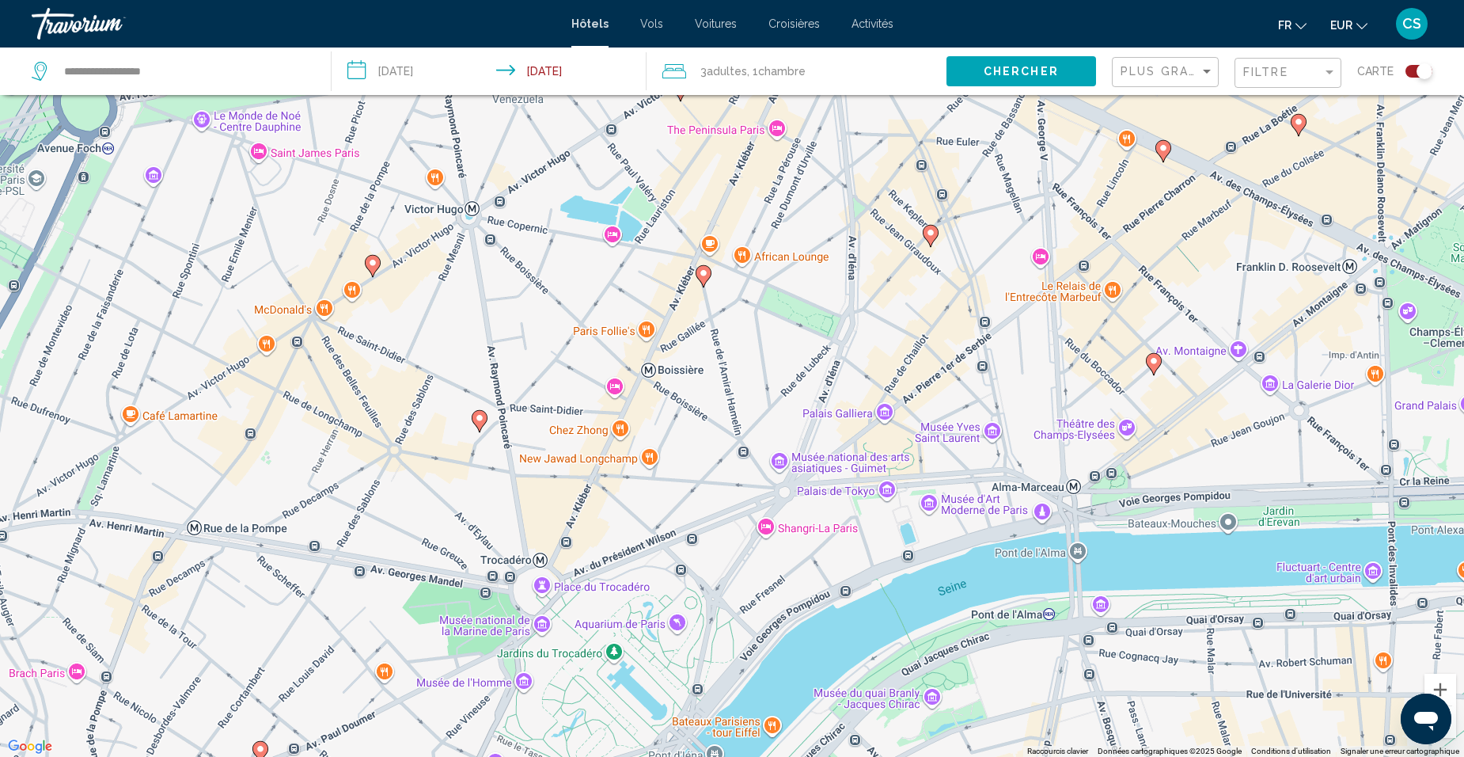
click at [701, 271] on image "Main content" at bounding box center [703, 272] width 9 height 9
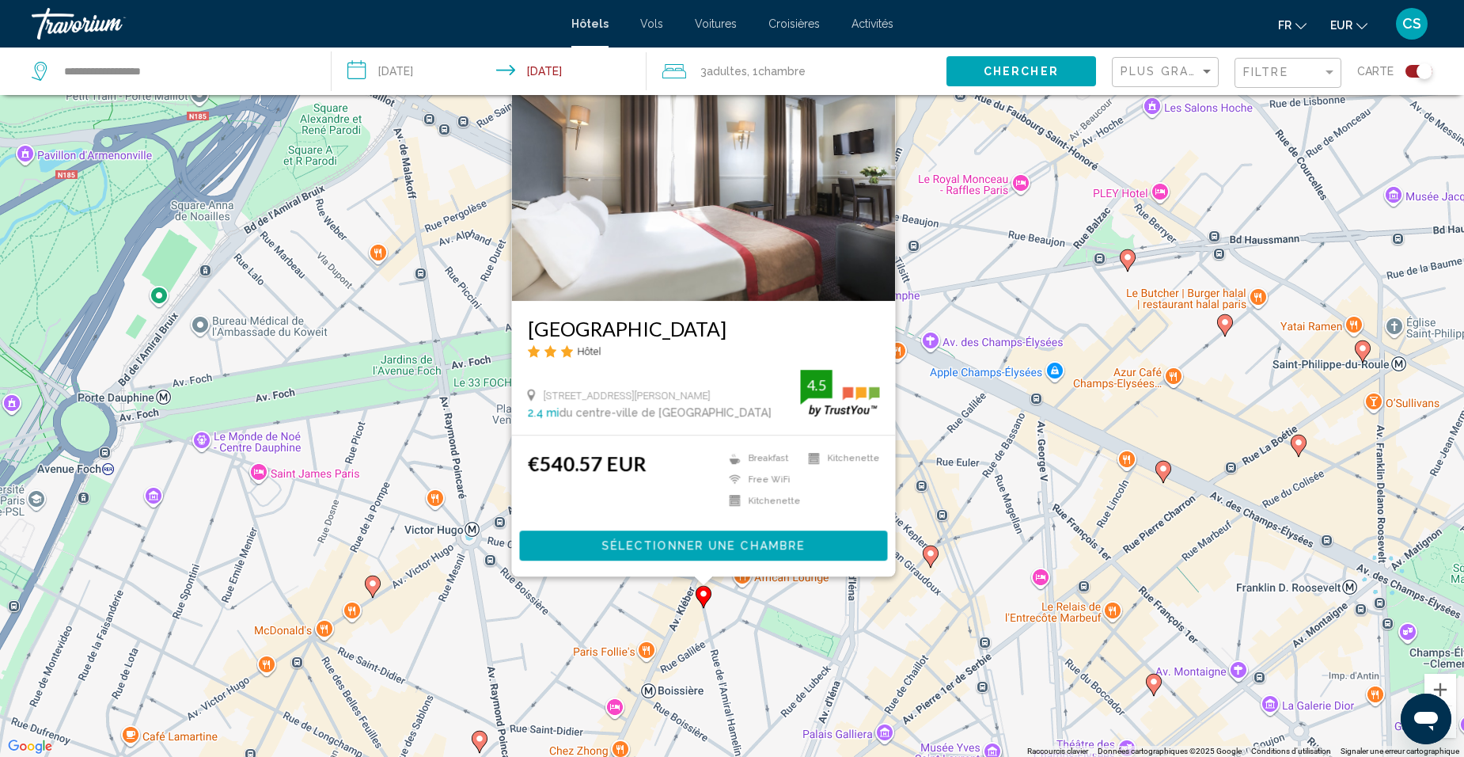
click at [934, 444] on div "Pour naviguer, appuyez sur les touches fléchées. Pour activer le glissement ave…" at bounding box center [732, 378] width 1464 height 757
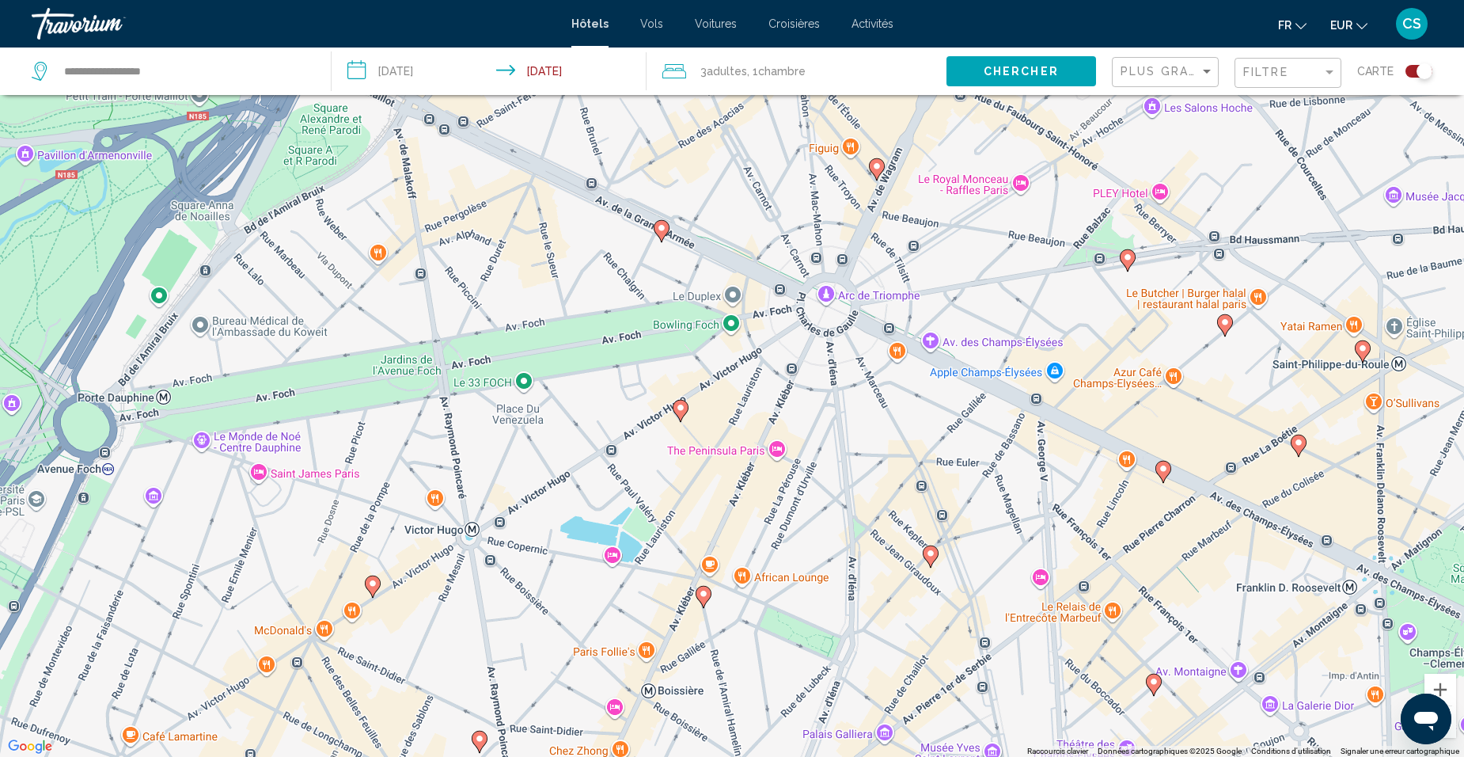
click at [931, 551] on image "Main content" at bounding box center [930, 552] width 9 height 9
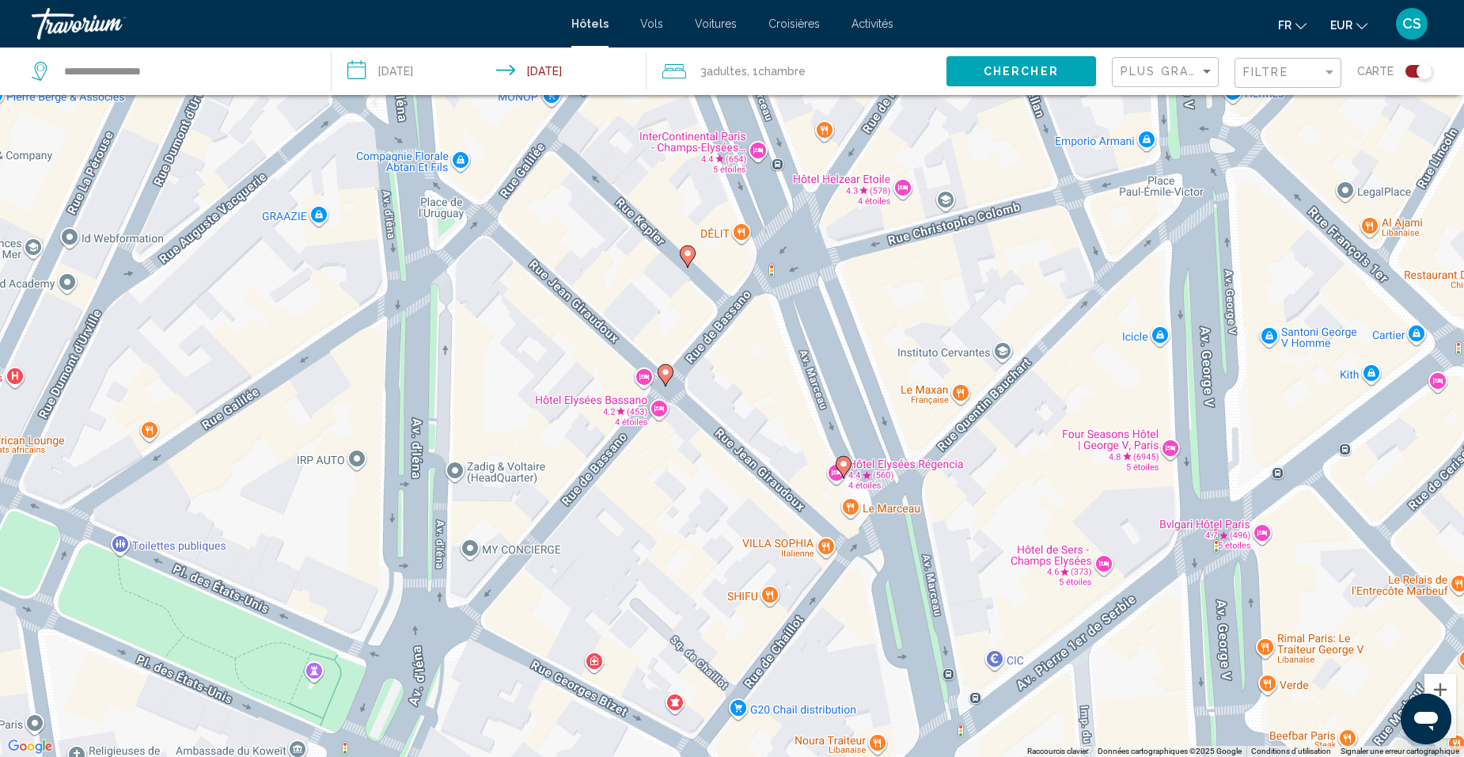
click at [664, 375] on image "Main content" at bounding box center [665, 371] width 9 height 9
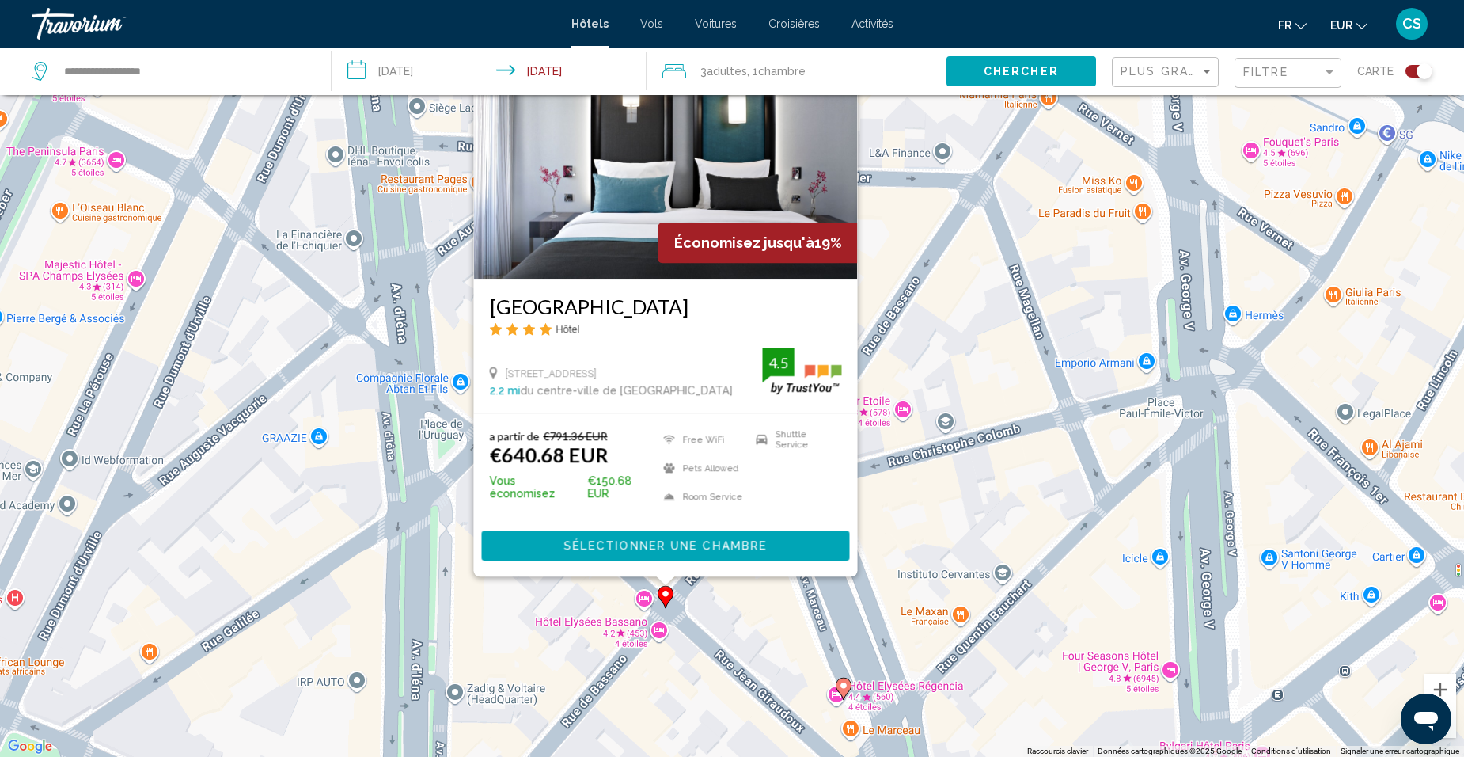
click at [935, 448] on div "Pour activer le glissement avec le clavier, appuyez sur Alt+Entrée. Une fois ce…" at bounding box center [732, 378] width 1464 height 757
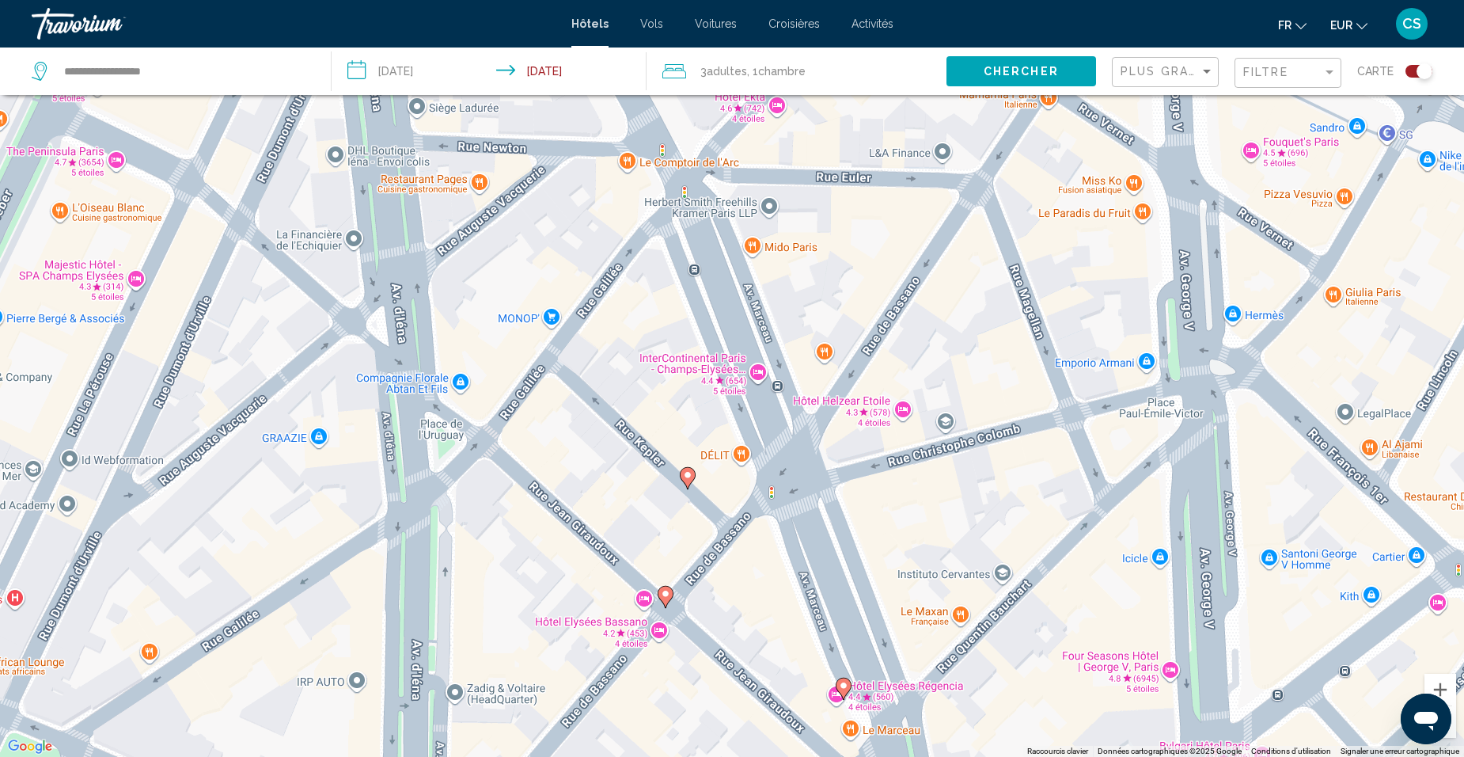
click at [689, 483] on icon "Main content" at bounding box center [688, 478] width 14 height 21
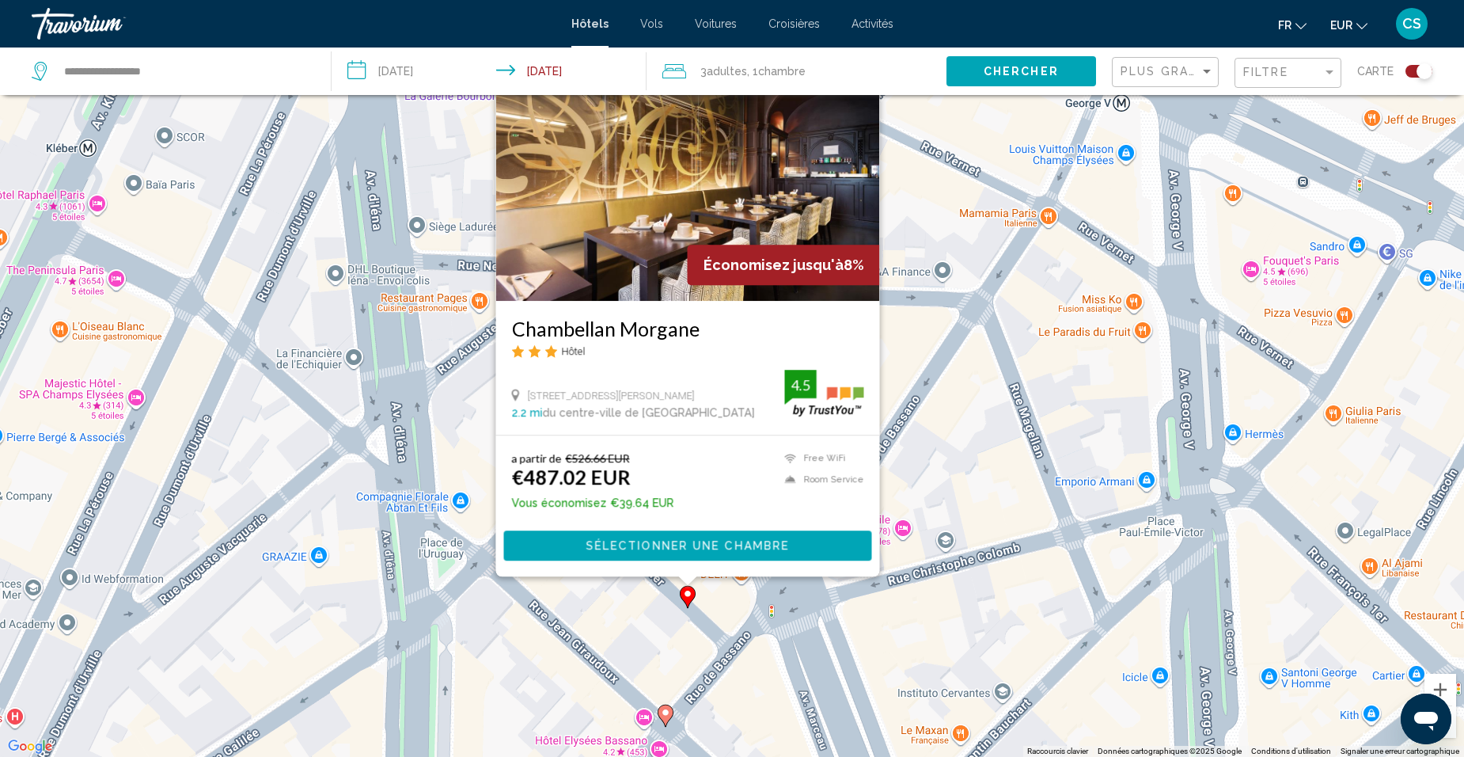
click at [927, 468] on div "Pour activer le glissement avec le clavier, appuyez sur Alt+Entrée. Une fois ce…" at bounding box center [732, 378] width 1464 height 757
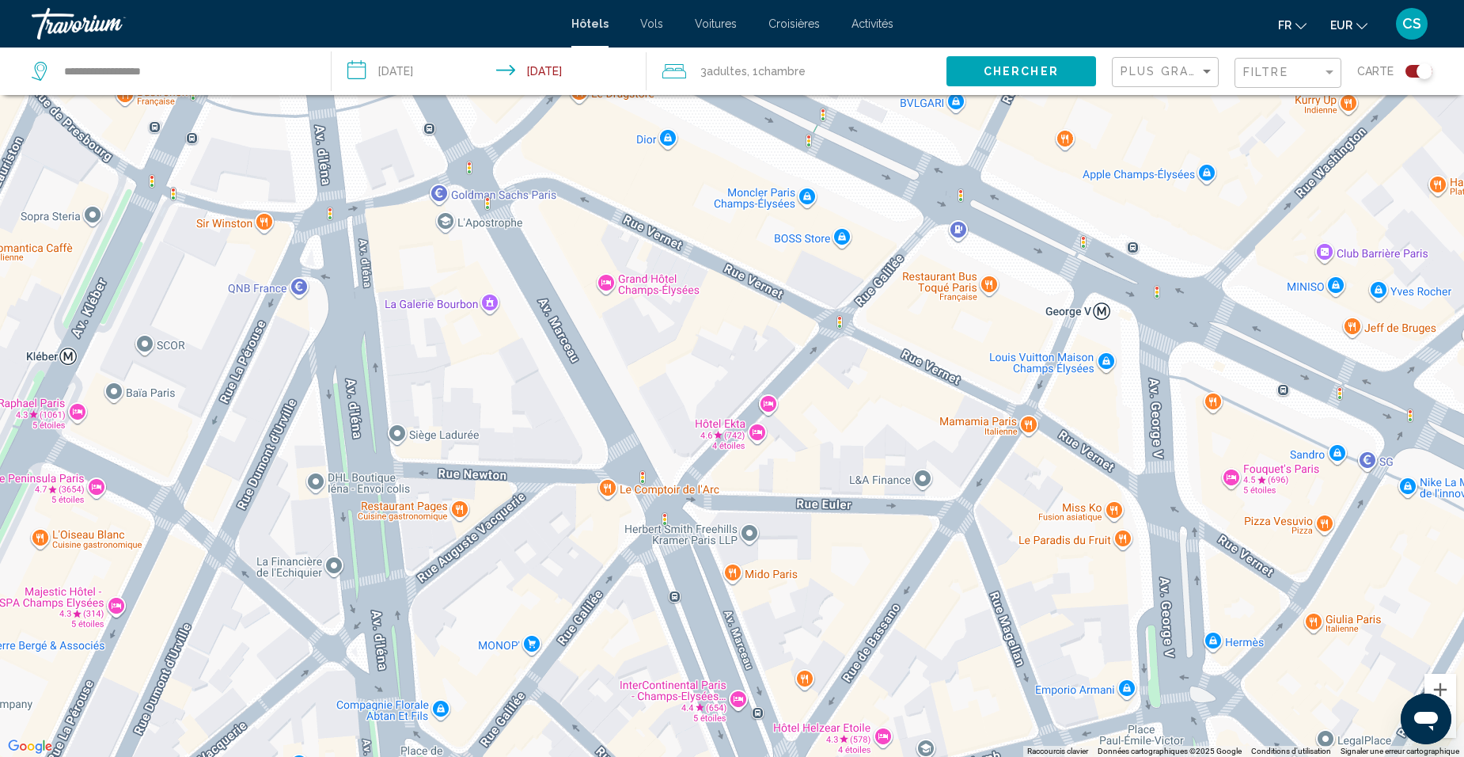
drag, startPoint x: 999, startPoint y: 355, endPoint x: 977, endPoint y: 562, distance: 208.4
click at [977, 562] on div "Pour activer le glissement avec le clavier, appuyez sur Alt+Entrée. Une fois ce…" at bounding box center [732, 378] width 1464 height 757
drag, startPoint x: 978, startPoint y: 569, endPoint x: 977, endPoint y: 642, distance: 72.8
click at [978, 645] on div "Pour activer le glissement avec le clavier, appuyez sur Alt+Entrée. Une fois ce…" at bounding box center [732, 378] width 1464 height 757
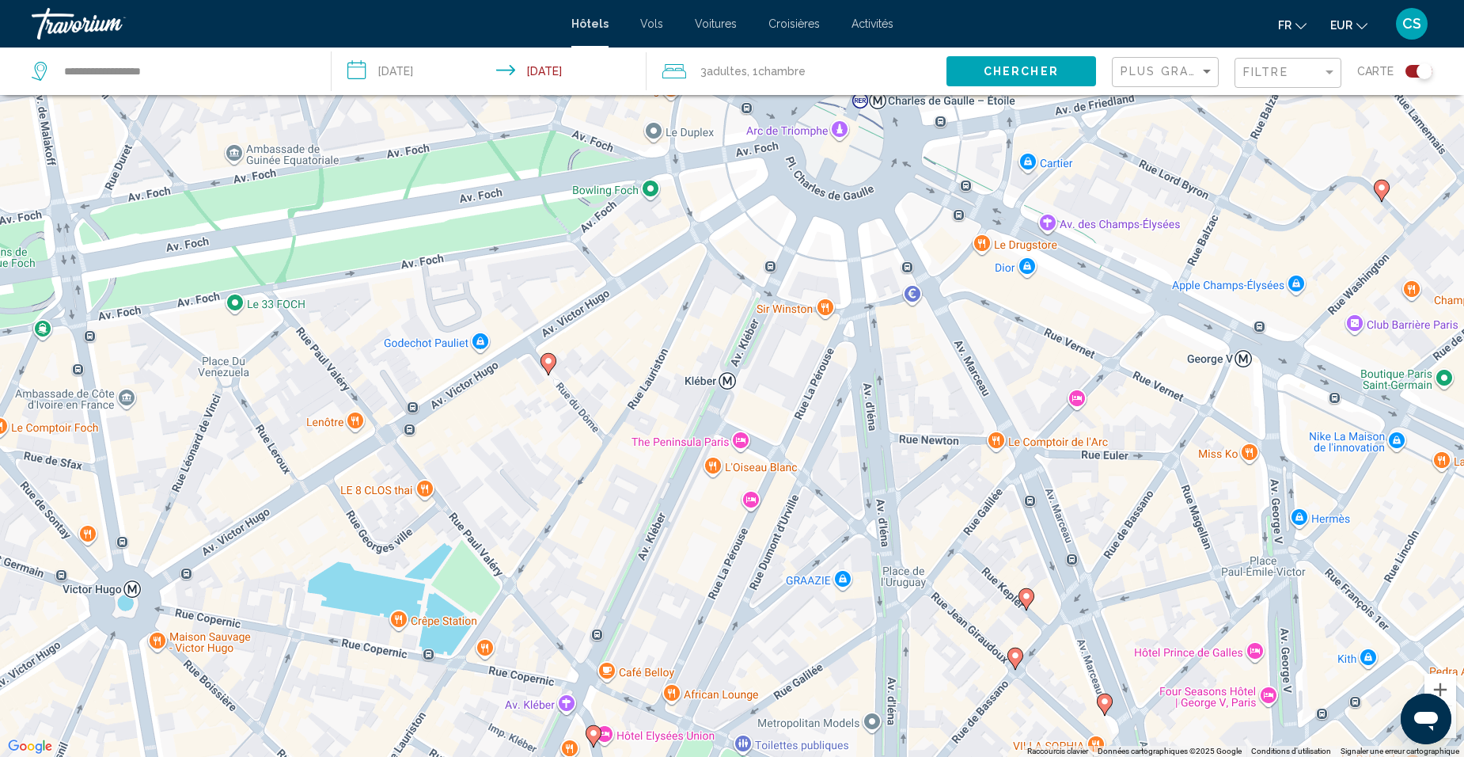
drag, startPoint x: 780, startPoint y: 416, endPoint x: 729, endPoint y: 393, distance: 56.3
click at [1053, 346] on div "Pour activer le glissement avec le clavier, appuyez sur Alt+Entrée. Une fois ce…" at bounding box center [732, 378] width 1464 height 757
click at [552, 365] on icon "Main content" at bounding box center [547, 365] width 14 height 21
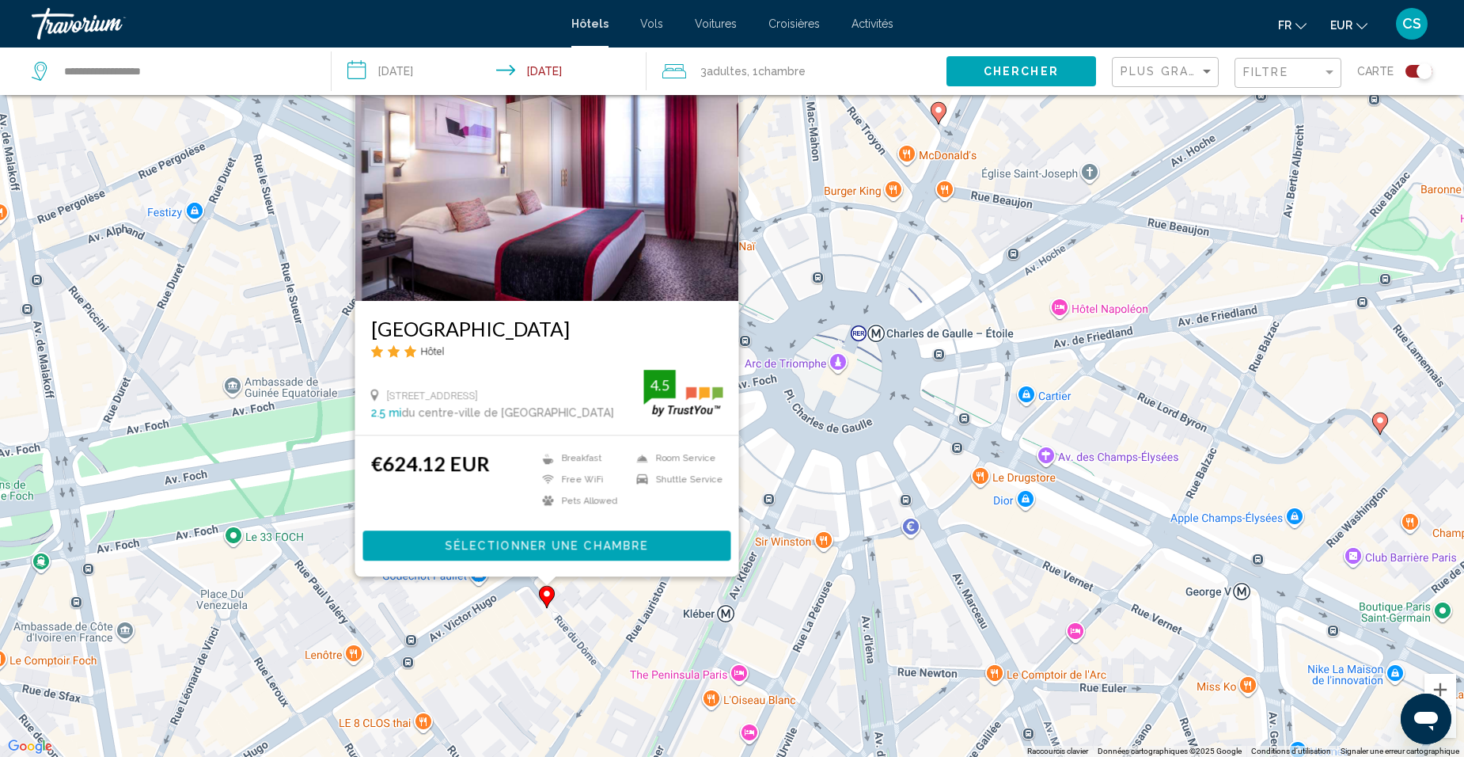
click at [954, 484] on div "Pour activer le glissement avec le clavier, appuyez sur Alt+Entrée. Une fois ce…" at bounding box center [732, 378] width 1464 height 757
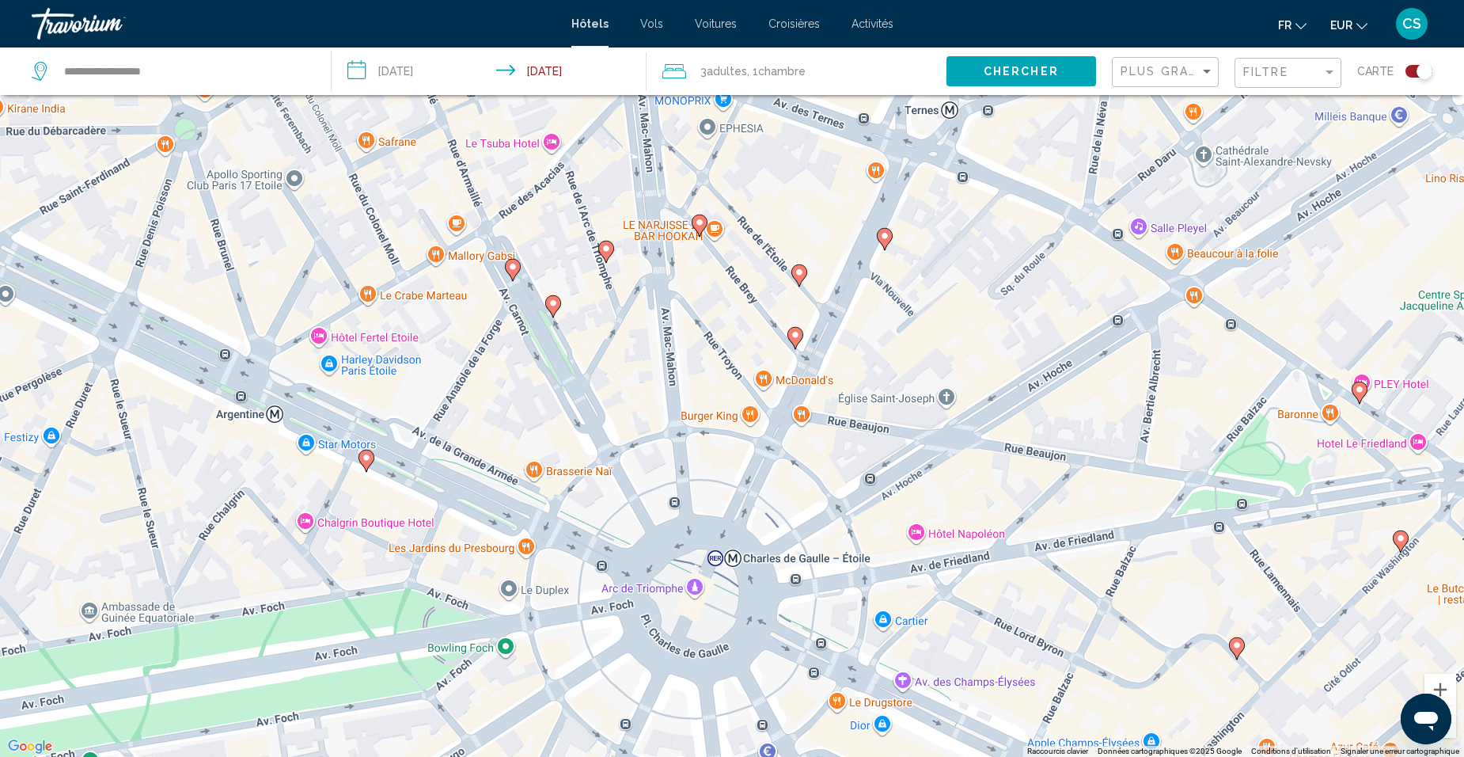
drag, startPoint x: 1058, startPoint y: 290, endPoint x: 914, endPoint y: 516, distance: 268.3
click at [914, 516] on div "Pour activer le glissement avec le clavier, appuyez sur Alt+Entrée. Une fois ce…" at bounding box center [732, 378] width 1464 height 757
click at [886, 246] on icon "Main content" at bounding box center [885, 239] width 16 height 22
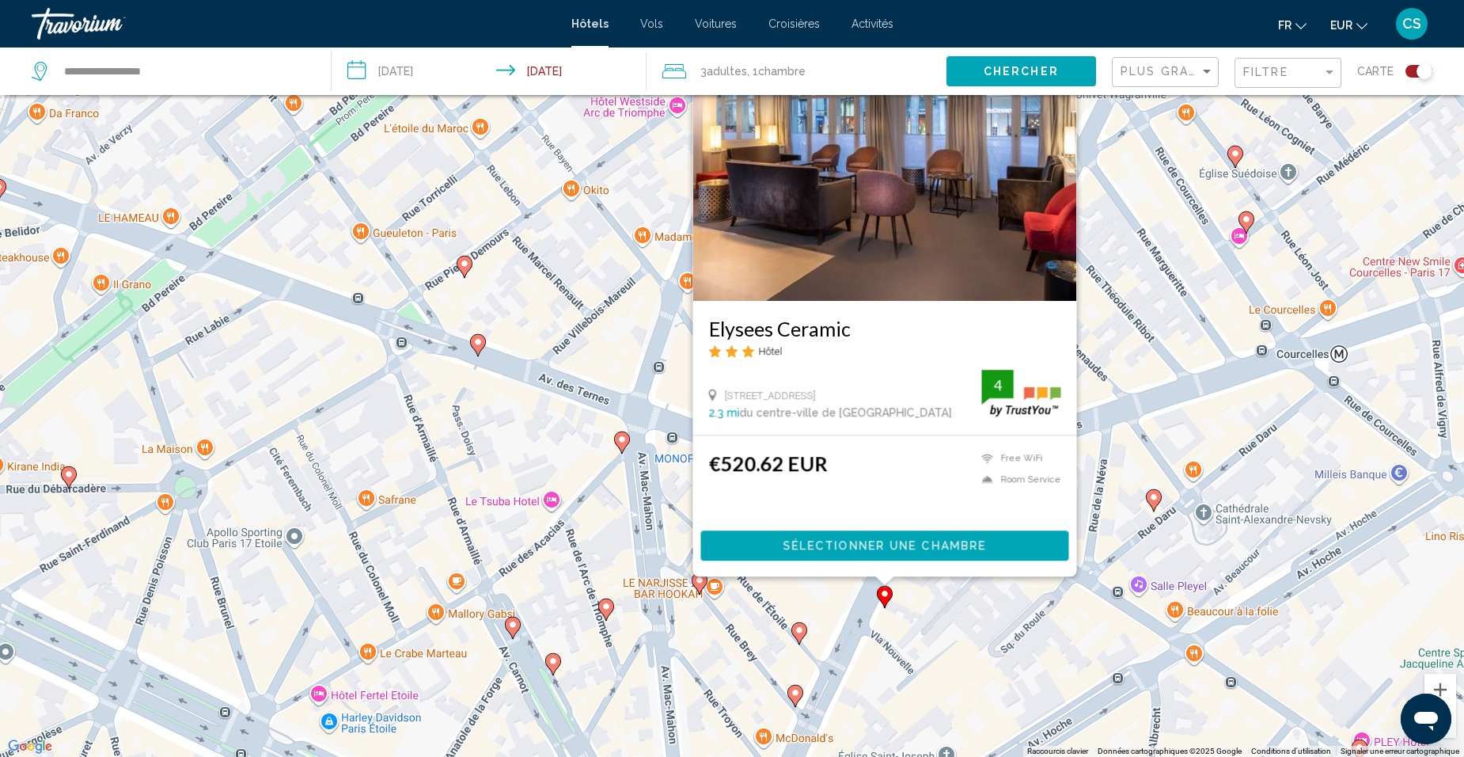
click at [802, 630] on image "Main content" at bounding box center [799, 629] width 9 height 9
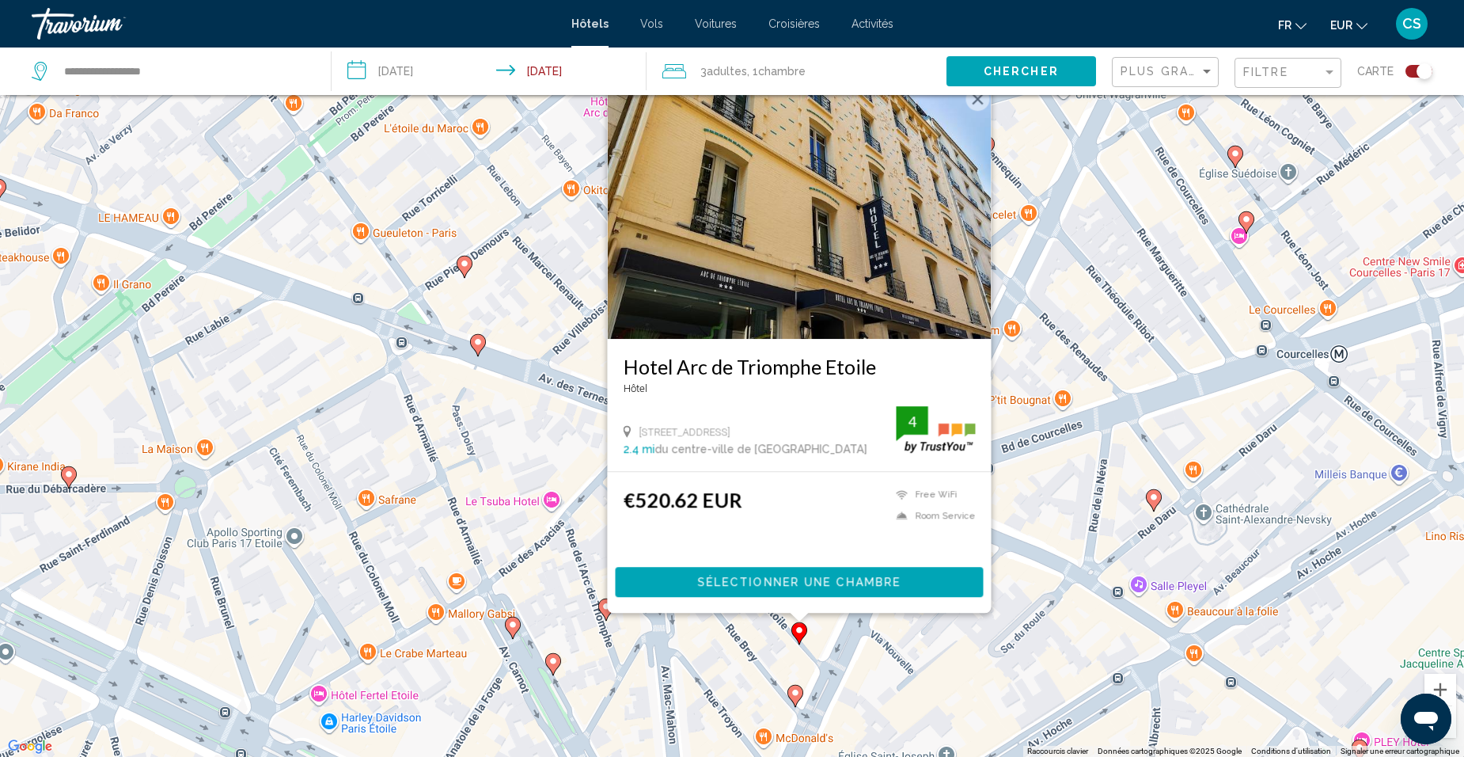
click at [798, 696] on image "Main content" at bounding box center [795, 692] width 9 height 9
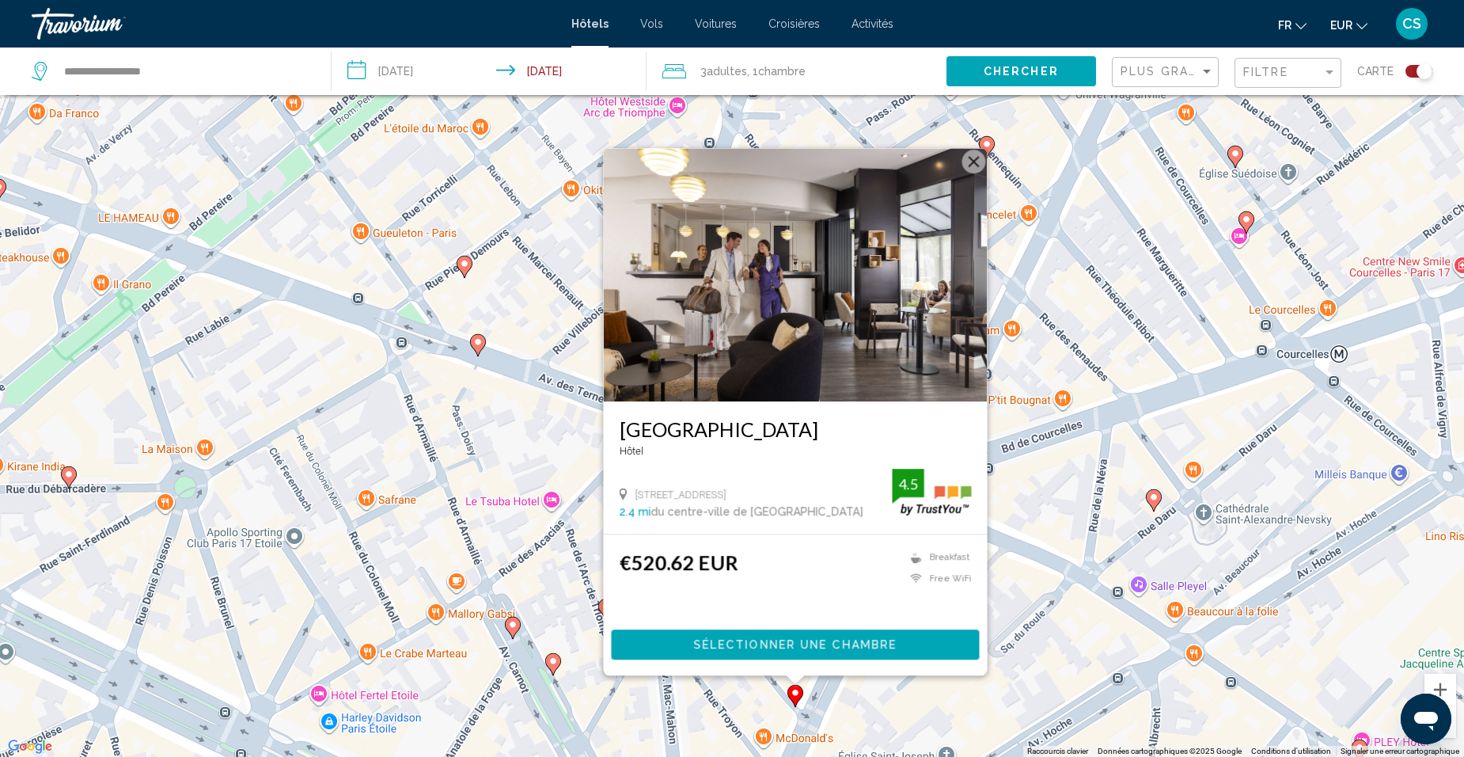
click at [898, 692] on div "Pour activer le glissement avec le clavier, appuyez sur Alt+Entrée. Une fois ce…" at bounding box center [732, 378] width 1464 height 757
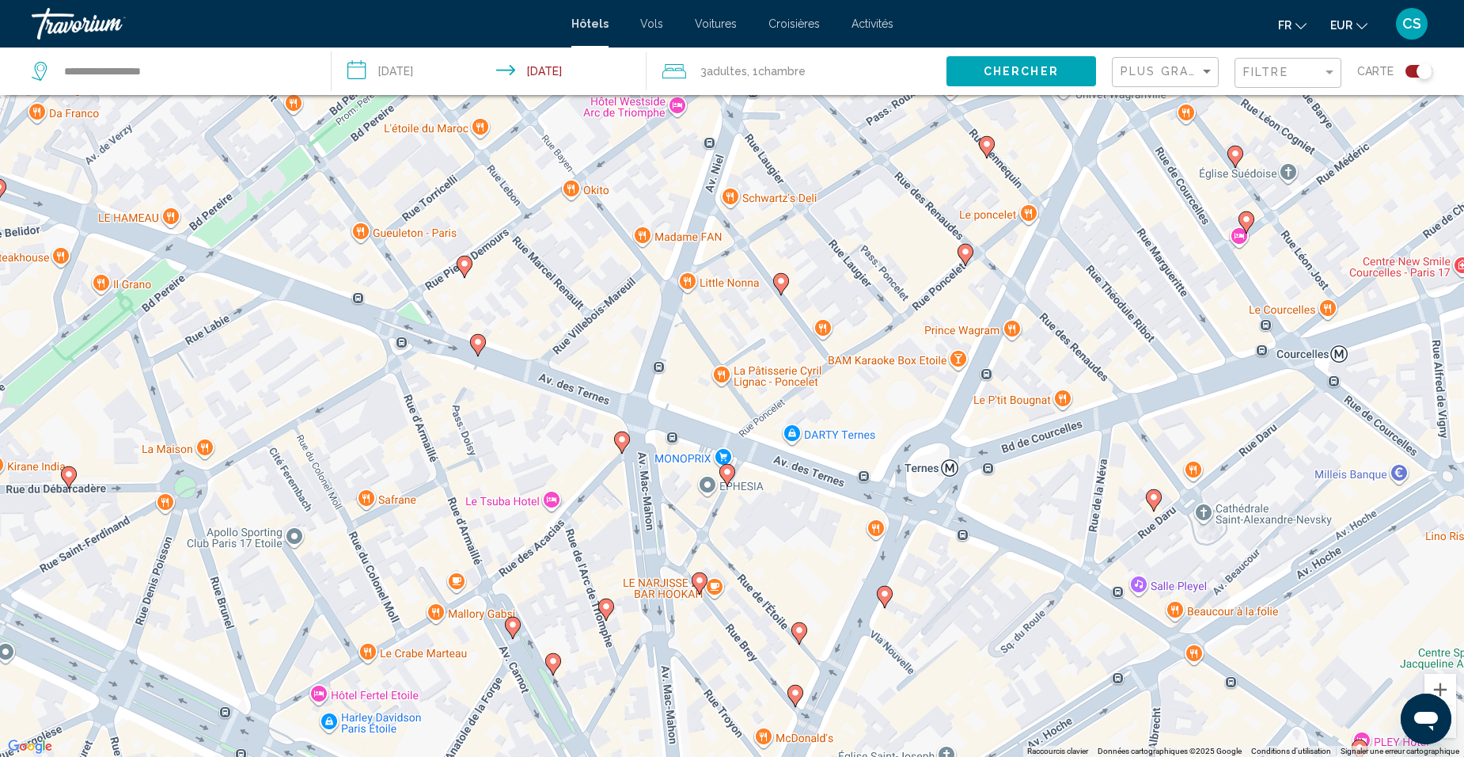
click at [699, 578] on image "Main content" at bounding box center [699, 579] width 9 height 9
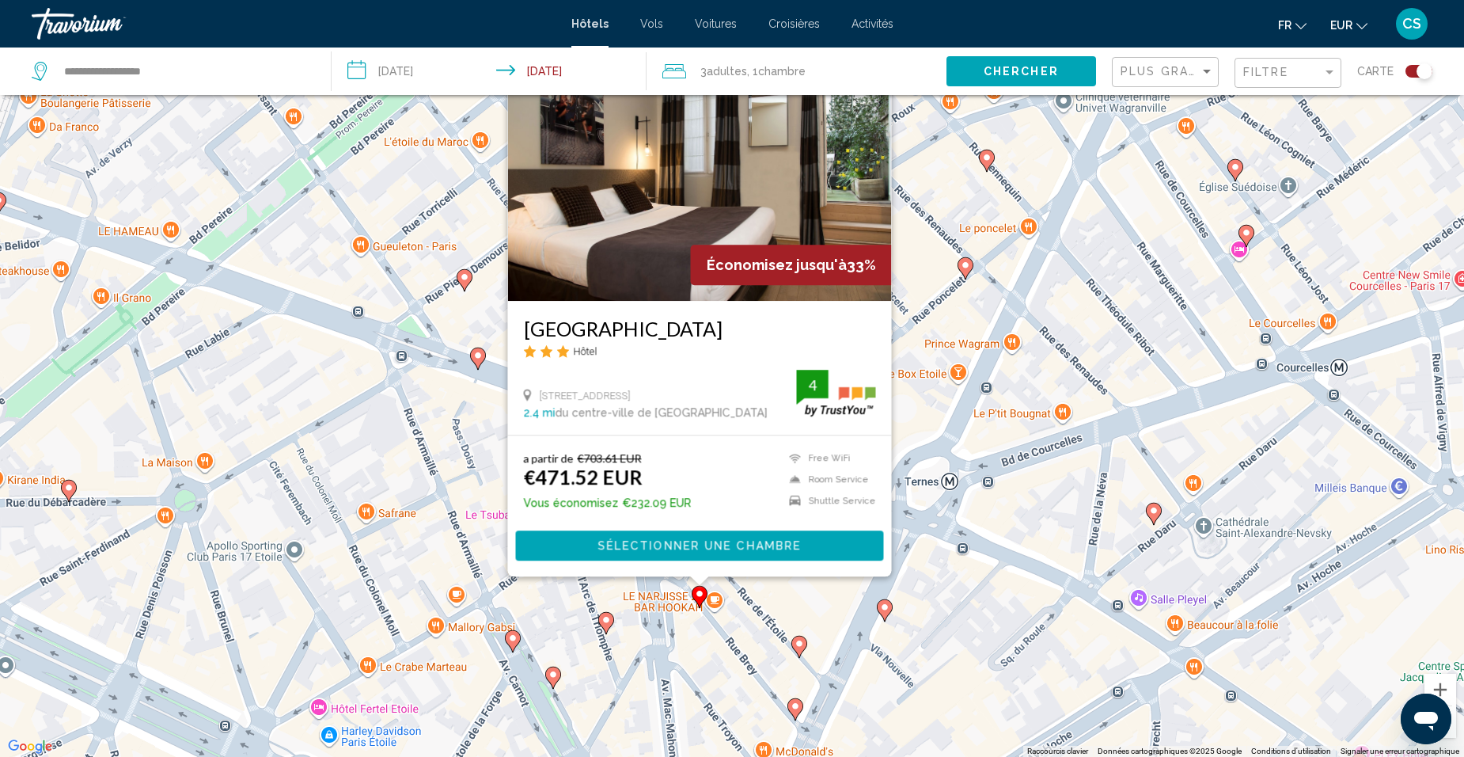
click at [725, 651] on div "Pour activer le glissement avec le clavier, appuyez sur Alt+Entrée. Une fois ce…" at bounding box center [732, 378] width 1464 height 757
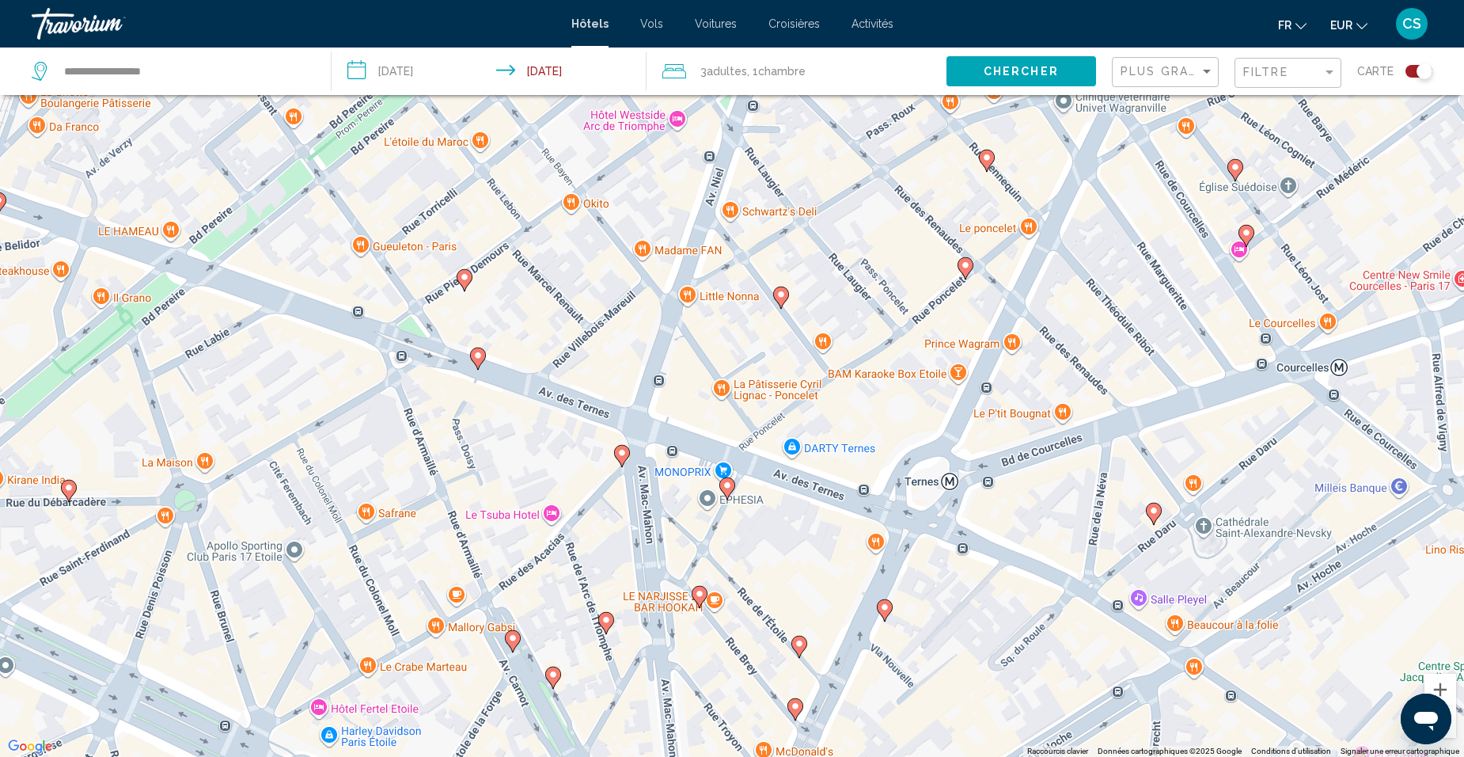
click at [725, 494] on icon "Main content" at bounding box center [727, 488] width 16 height 22
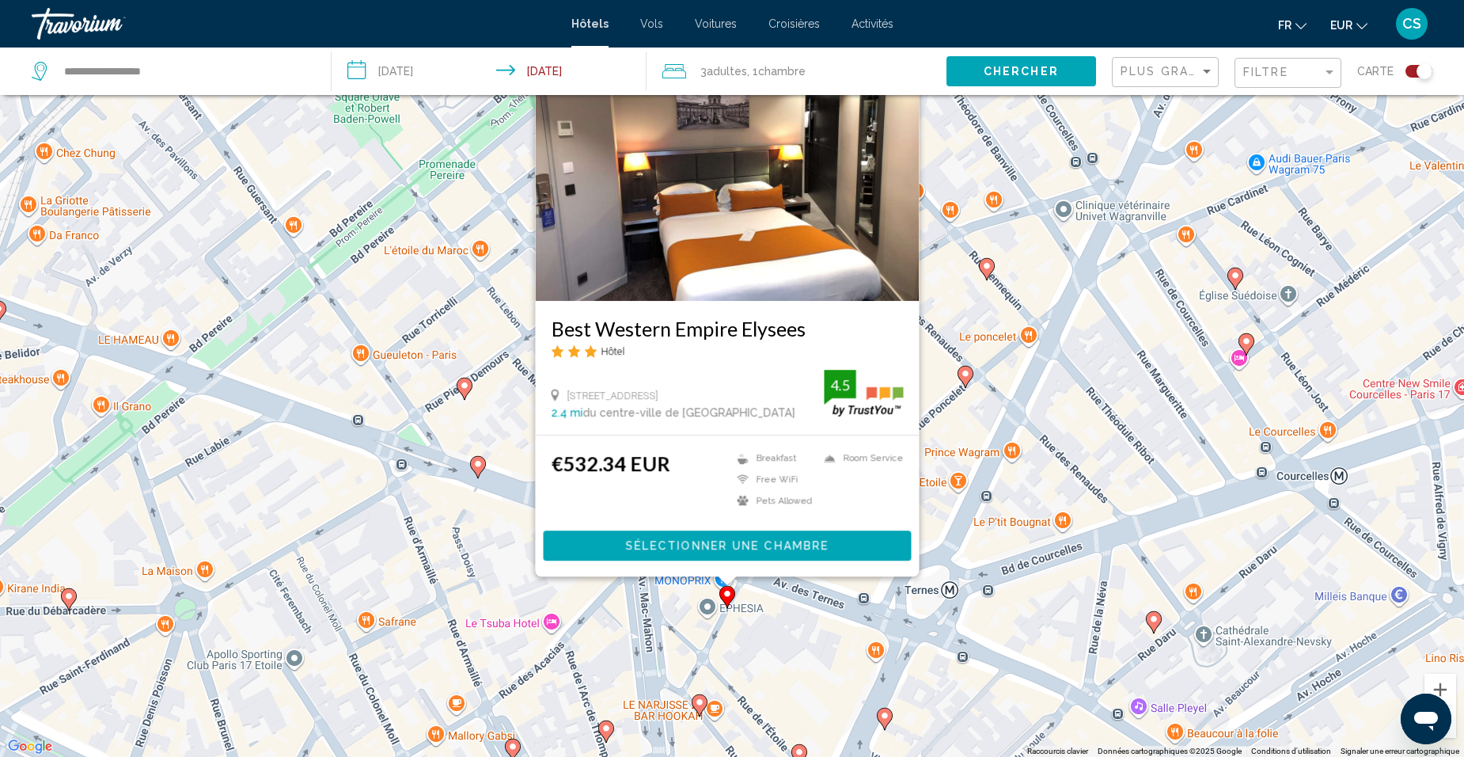
click at [743, 620] on div "Pour activer le glissement avec le clavier, appuyez sur Alt+Entrée. Une fois ce…" at bounding box center [732, 378] width 1464 height 757
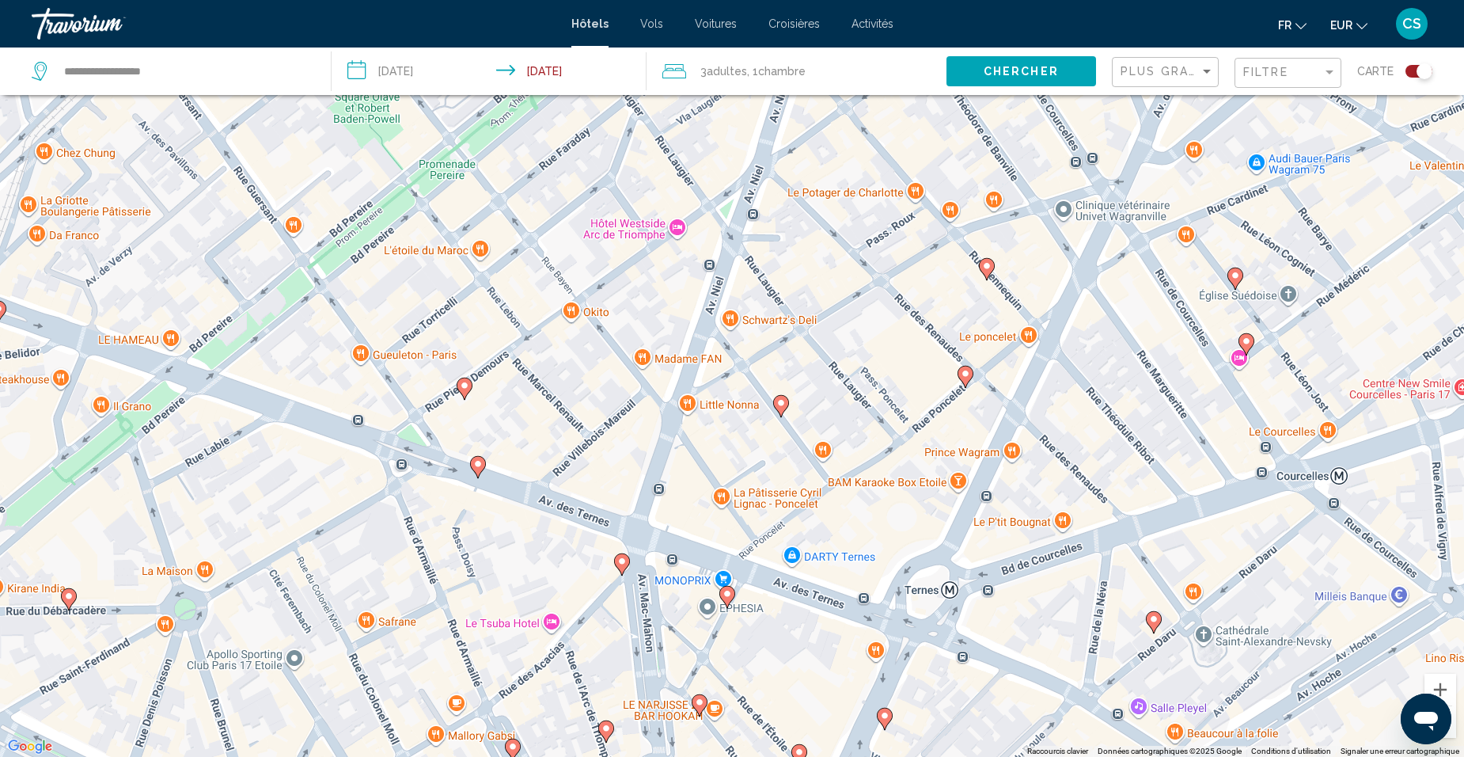
click at [624, 562] on image "Main content" at bounding box center [621, 560] width 9 height 9
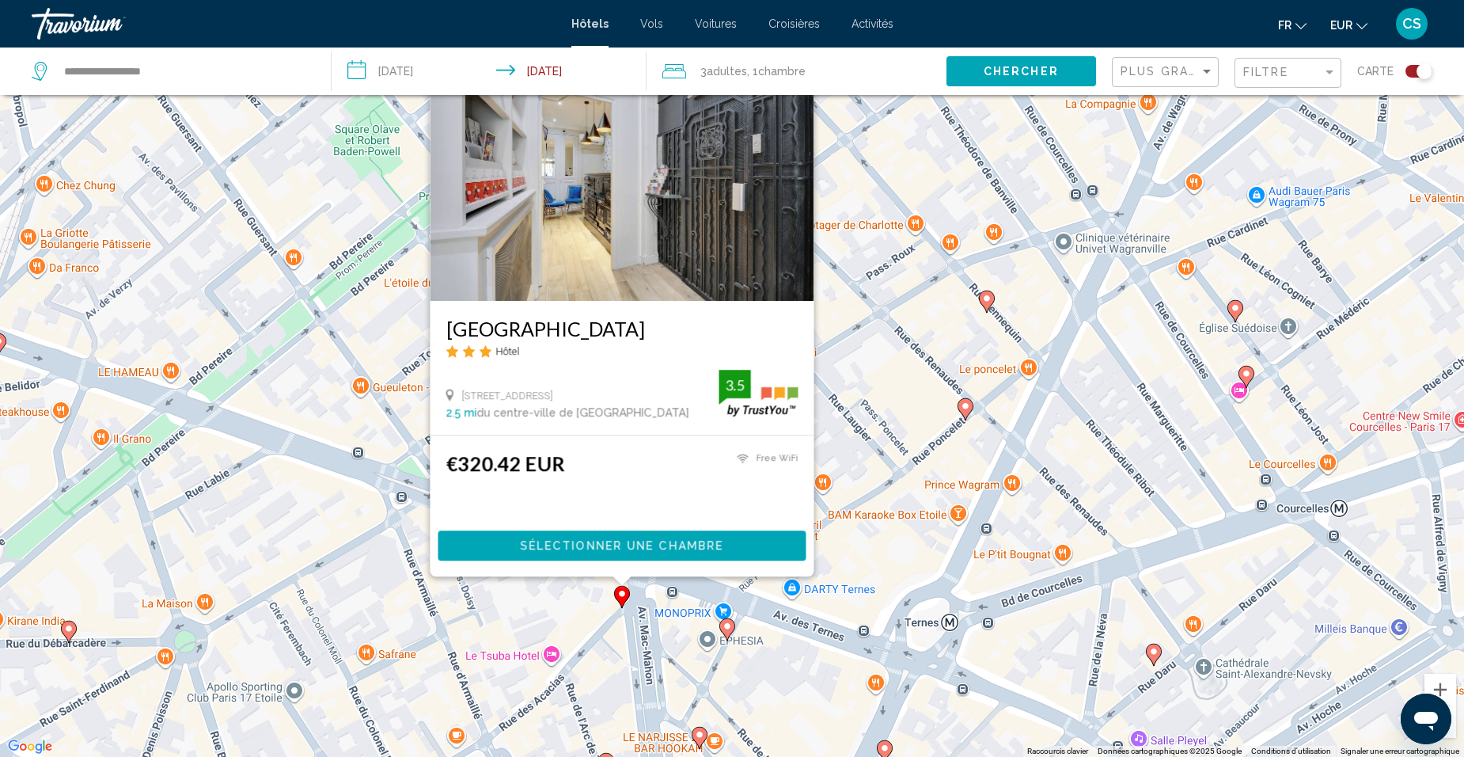
click at [677, 636] on div "Pour activer le glissement avec le clavier, appuyez sur Alt+Entrée. Une fois ce…" at bounding box center [732, 378] width 1464 height 757
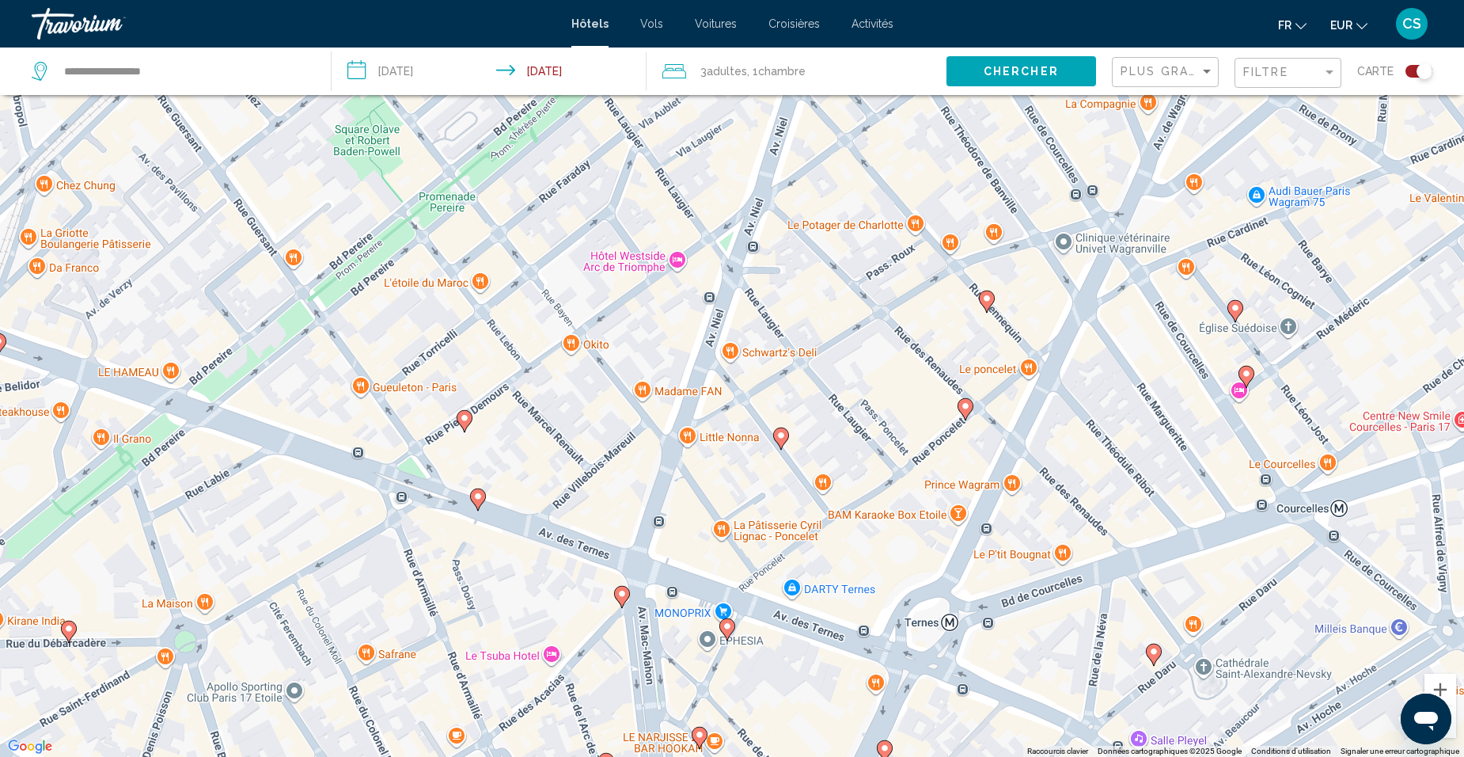
click at [476, 502] on icon "Main content" at bounding box center [478, 499] width 14 height 21
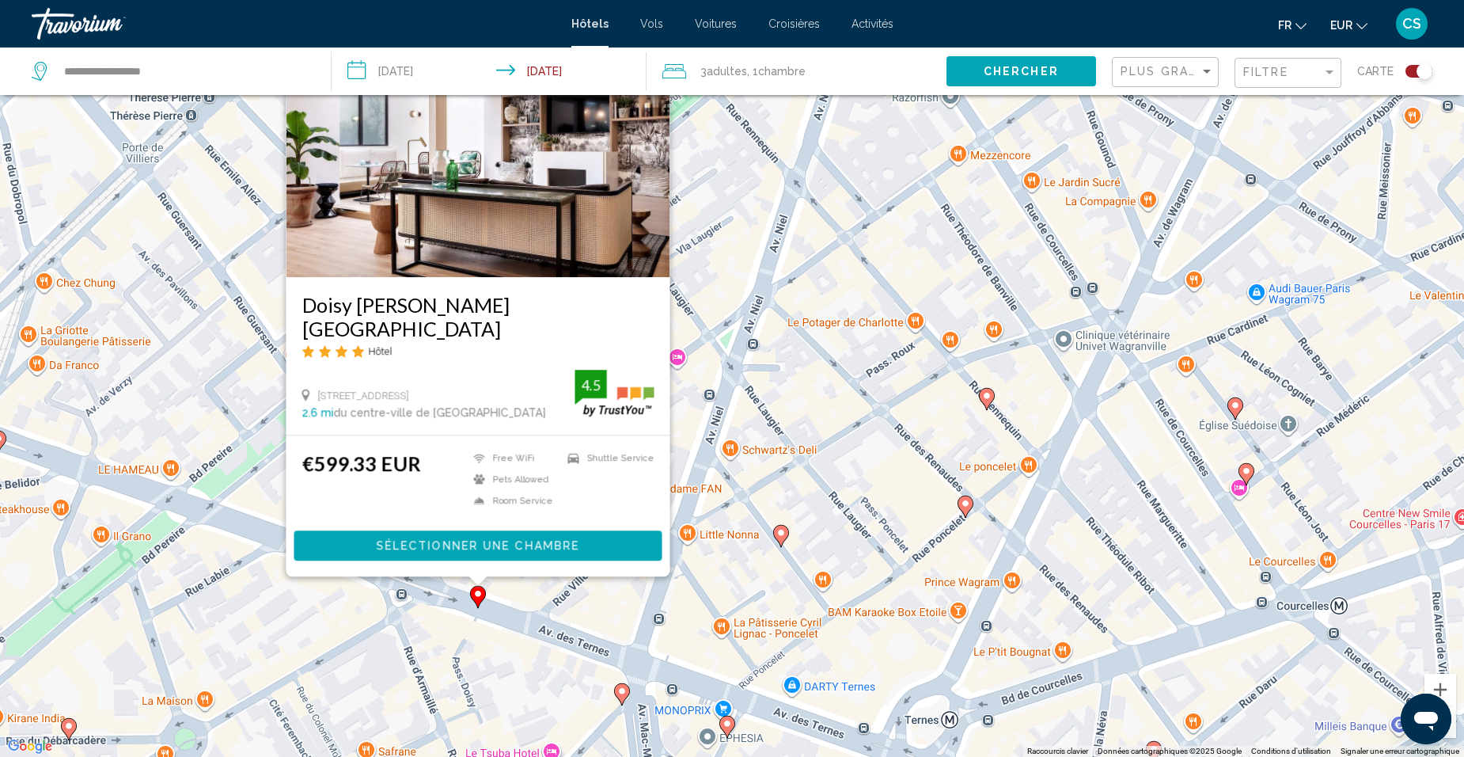
click at [525, 624] on div "Pour activer le glissement avec le clavier, appuyez sur Alt+Entrée. Une fois ce…" at bounding box center [732, 378] width 1464 height 757
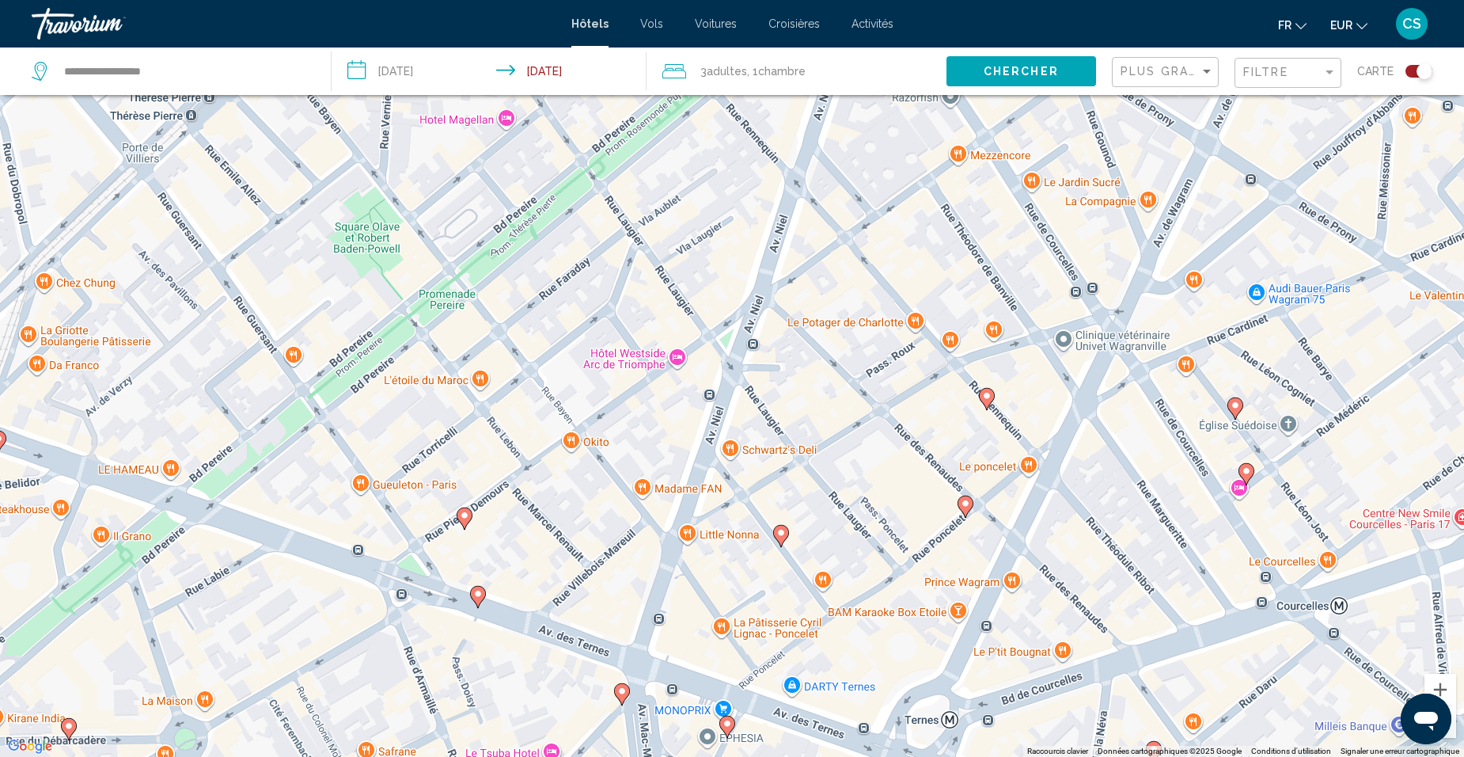
click at [778, 539] on icon "Main content" at bounding box center [781, 535] width 14 height 21
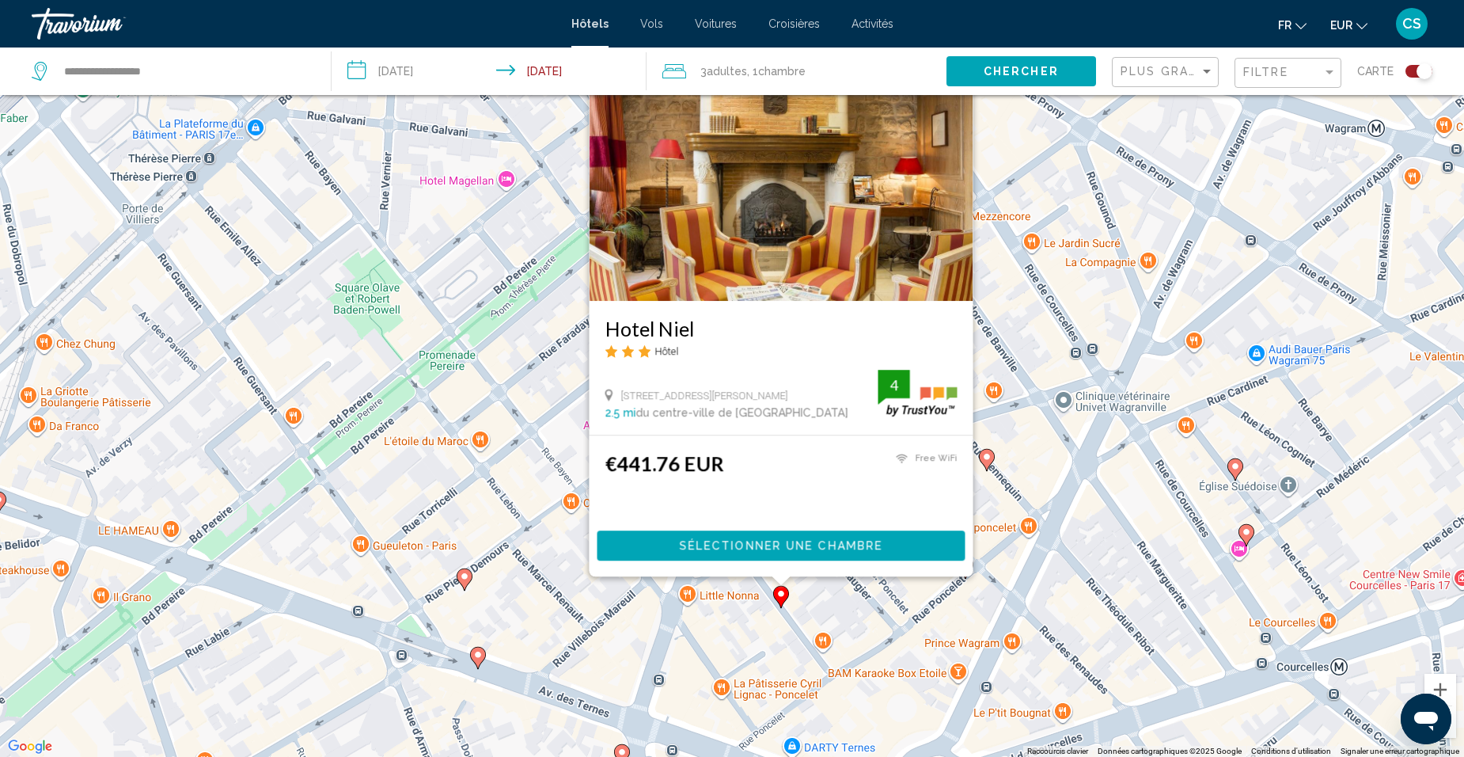
click at [764, 610] on div "Pour activer le glissement avec le clavier, appuyez sur Alt+Entrée. Une fois ce…" at bounding box center [732, 378] width 1464 height 757
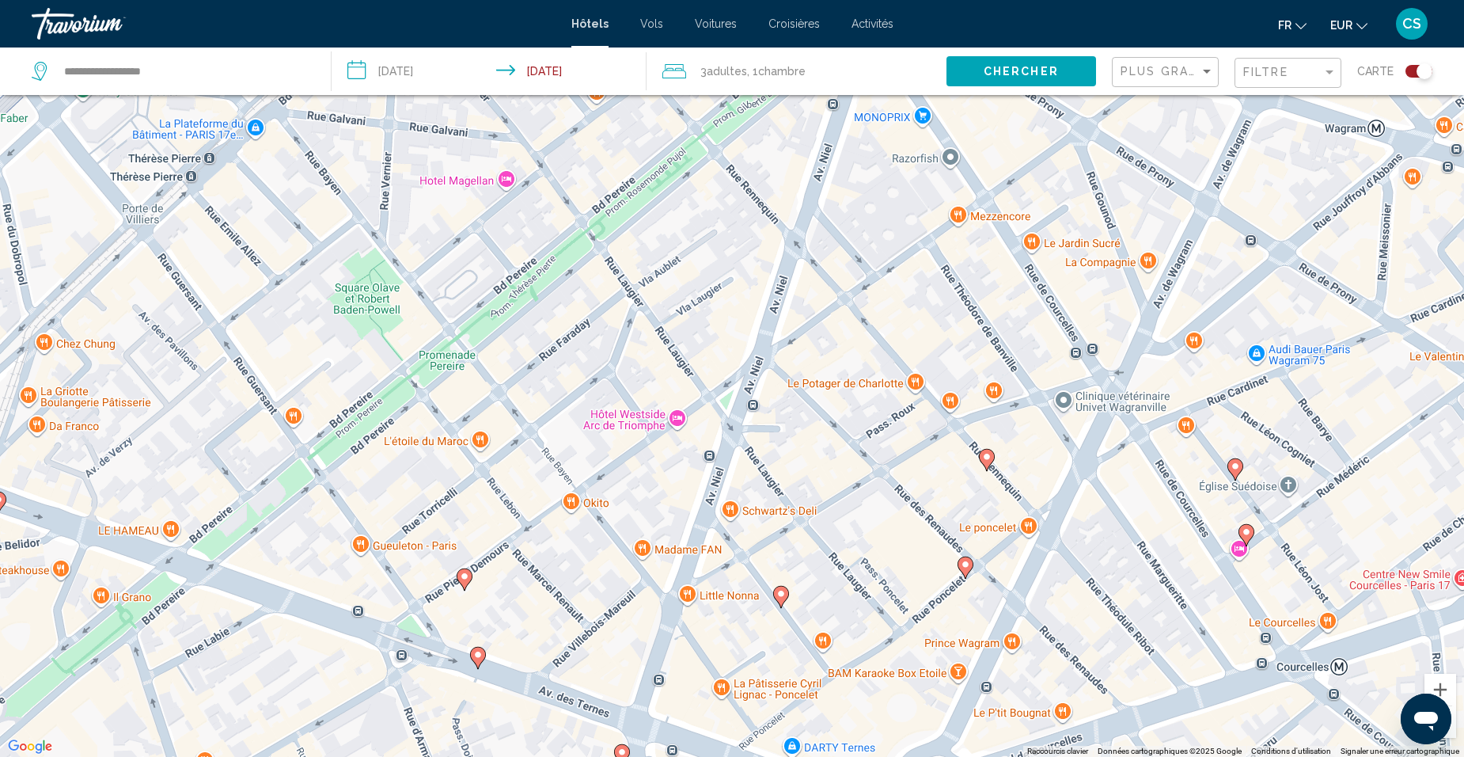
click at [958, 582] on div "Pour activer le glissement avec le clavier, appuyez sur Alt+Entrée. Une fois ce…" at bounding box center [732, 378] width 1464 height 757
click at [965, 572] on icon "Main content" at bounding box center [965, 567] width 14 height 21
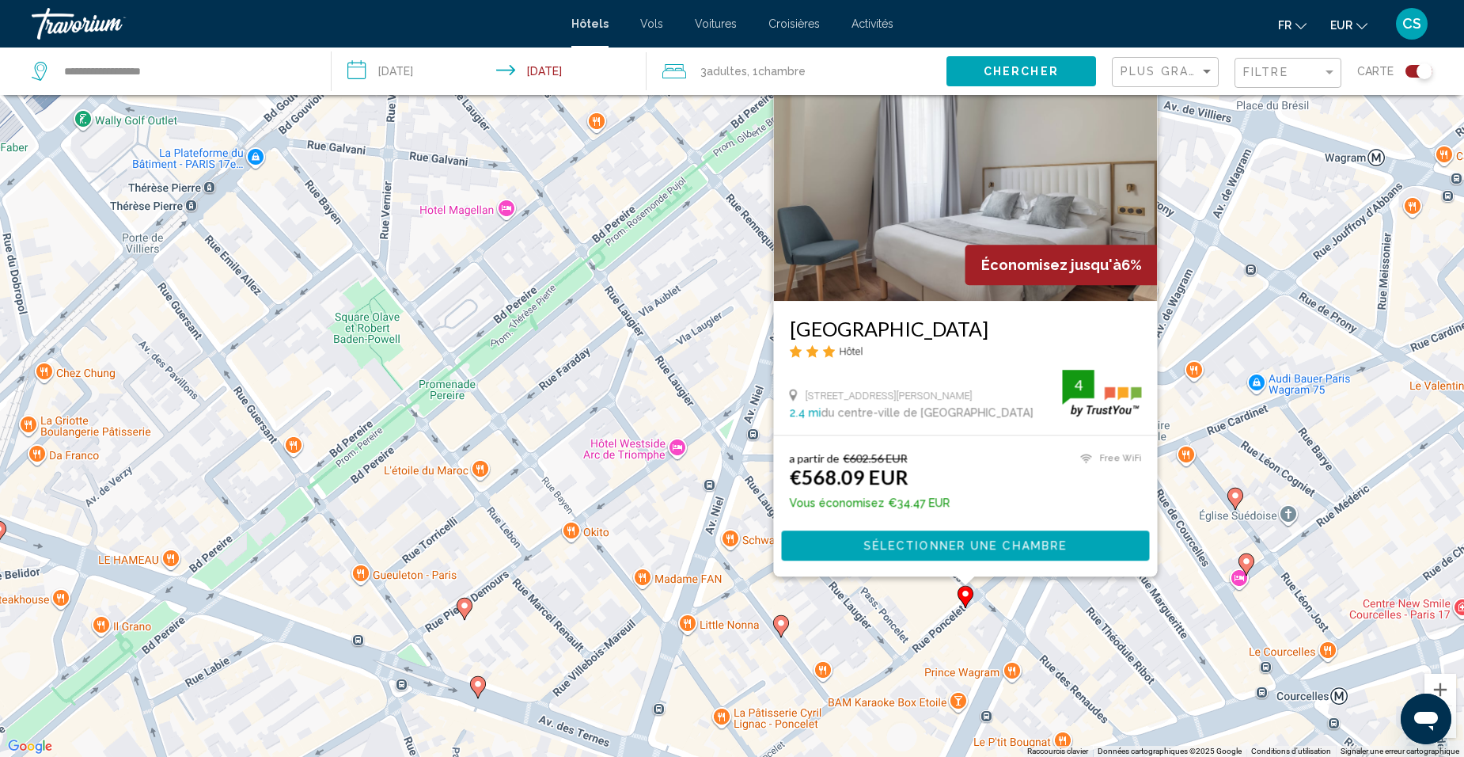
click at [914, 621] on div "Pour activer le glissement avec le clavier, appuyez sur Alt+Entrée. Une fois ce…" at bounding box center [732, 378] width 1464 height 757
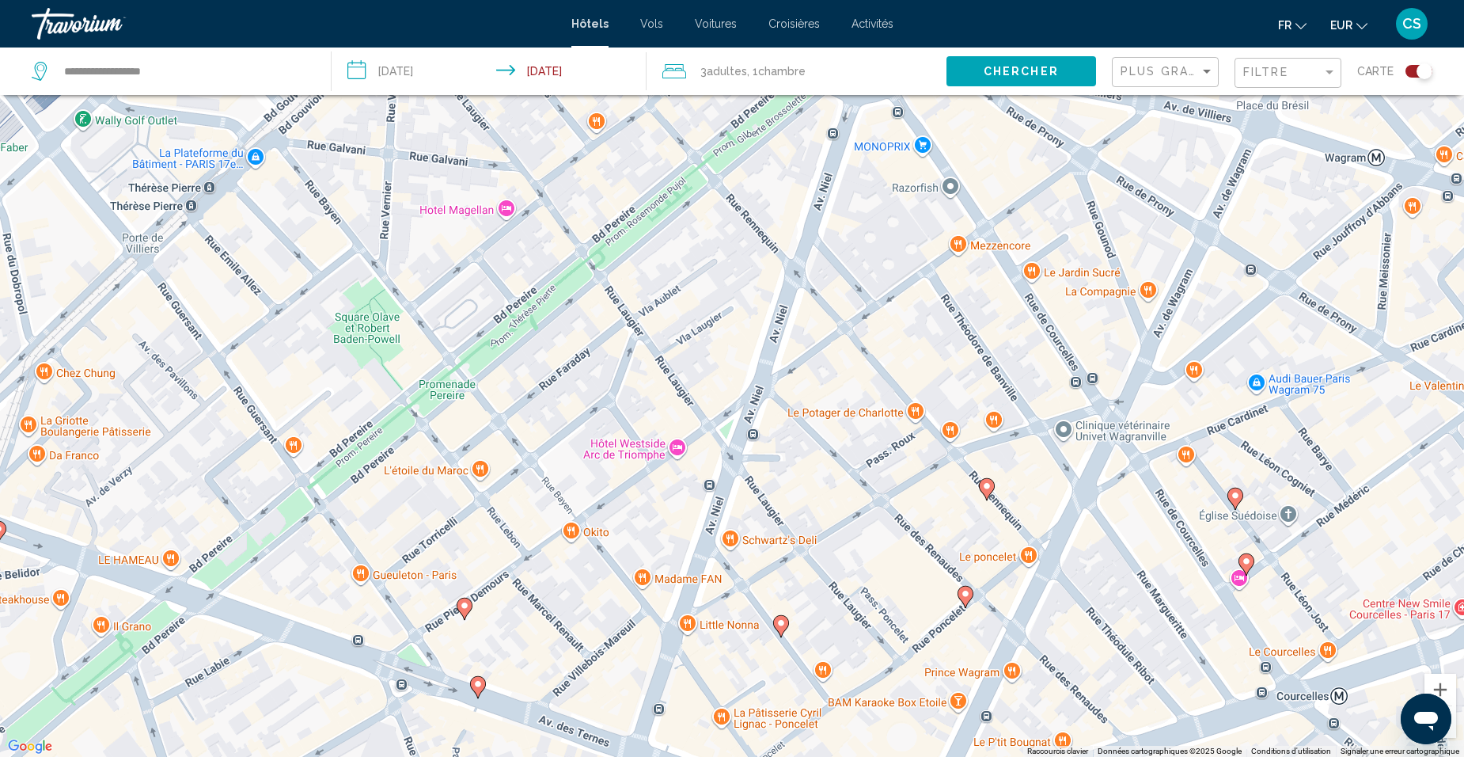
click at [987, 488] on image "Main content" at bounding box center [986, 485] width 9 height 9
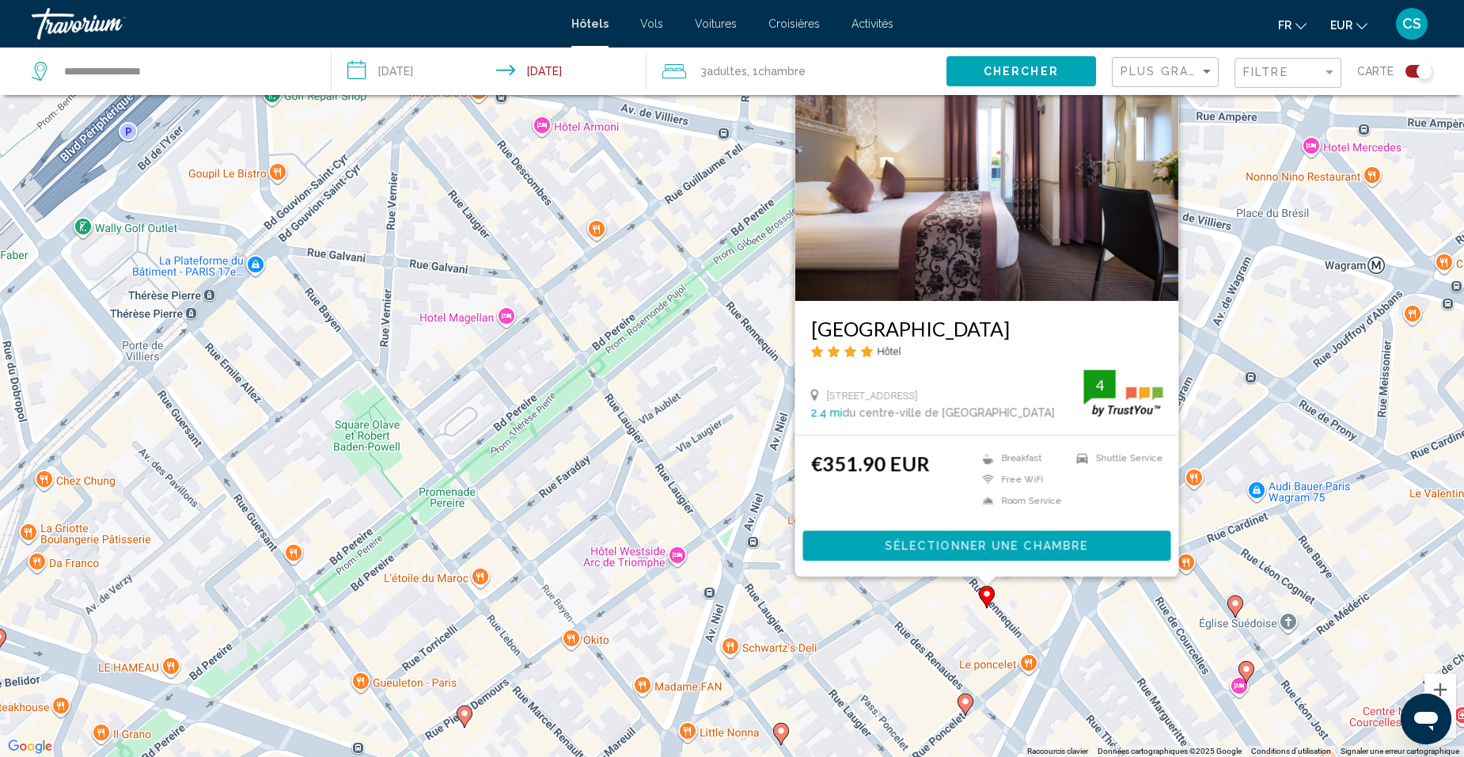
click at [729, 461] on div "Pour activer le glissement avec le clavier, appuyez sur Alt+Entrée. Une fois ce…" at bounding box center [732, 378] width 1464 height 757
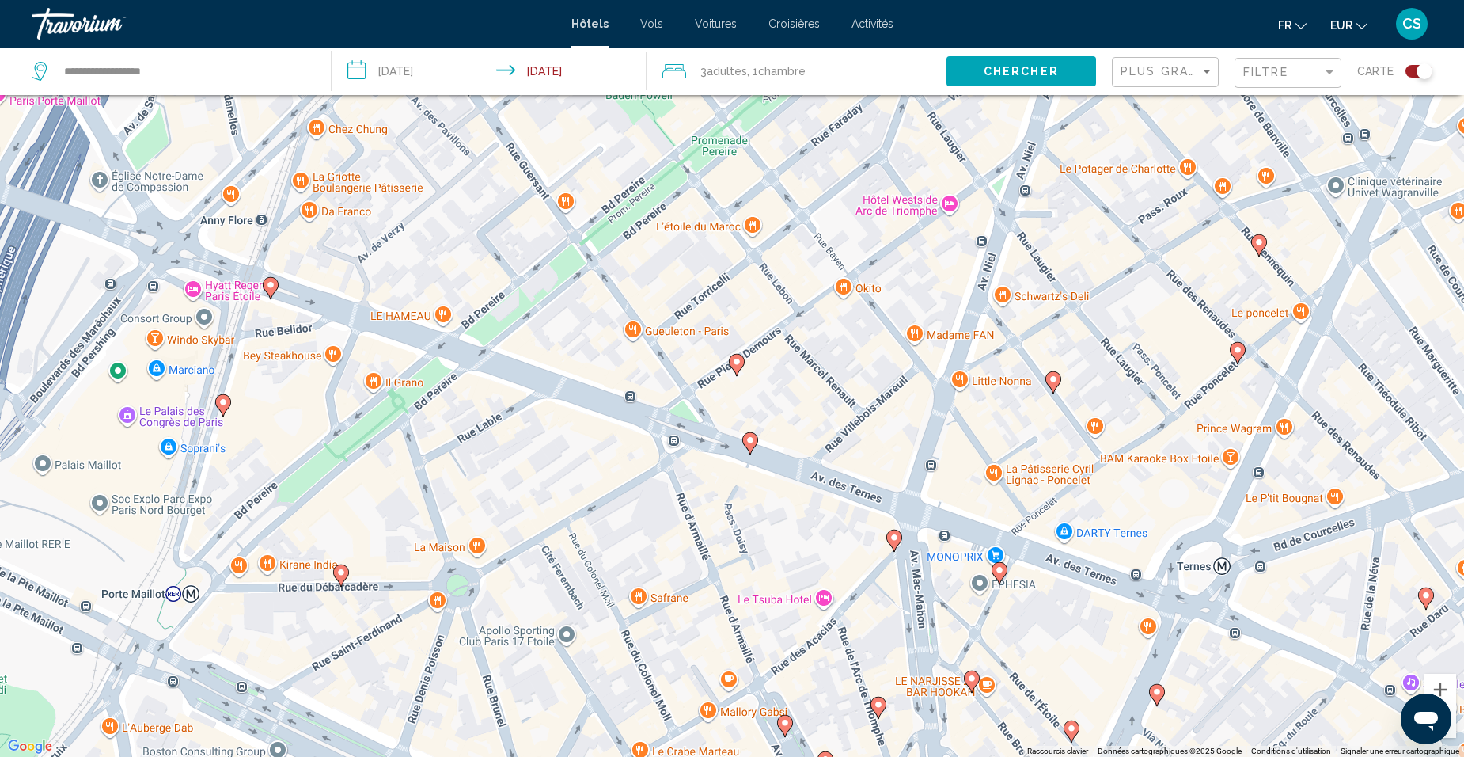
drag, startPoint x: 571, startPoint y: 500, endPoint x: 824, endPoint y: 161, distance: 422.9
click at [826, 161] on div "Pour activer le glissement avec le clavier, appuyez sur Alt+Entrée. Une fois ce…" at bounding box center [732, 378] width 1464 height 757
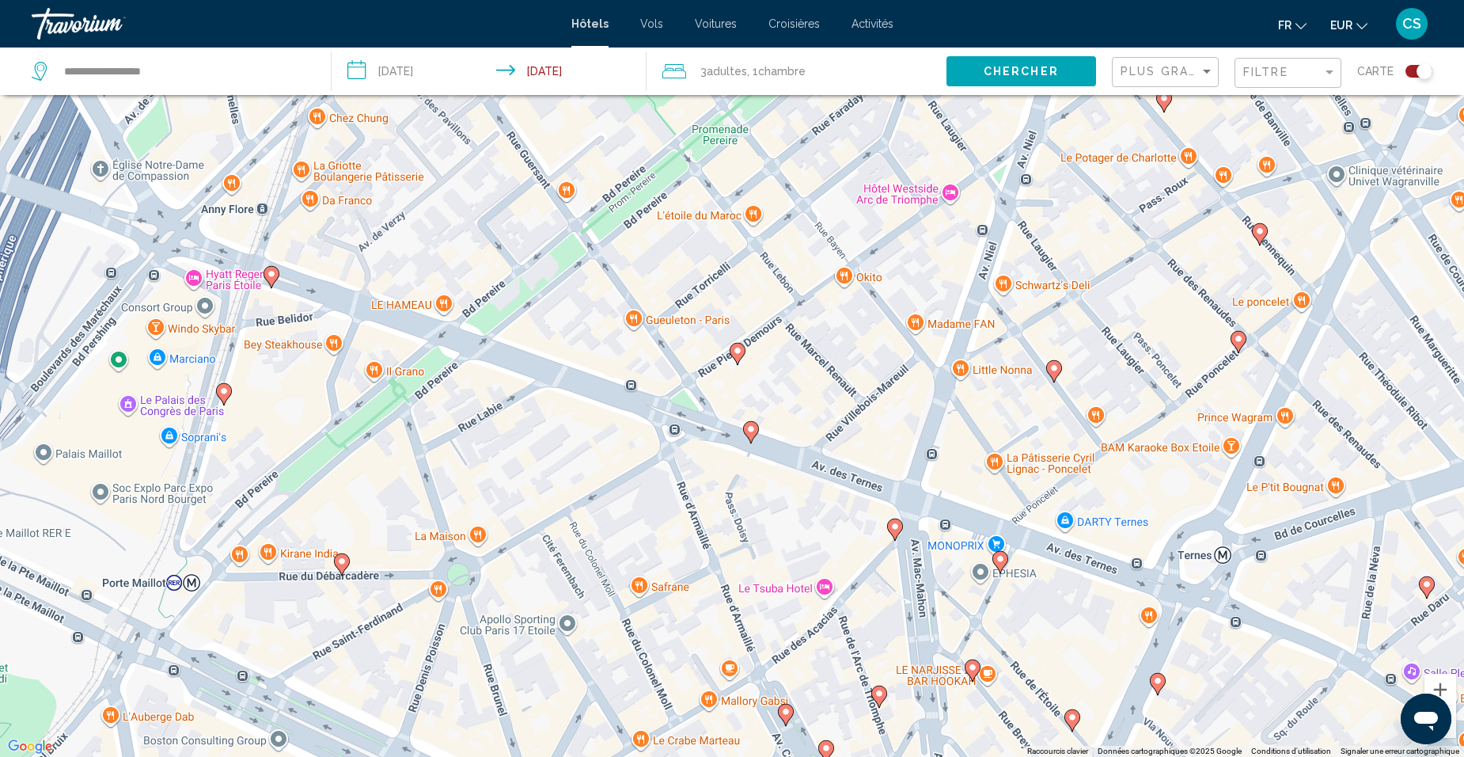
click at [736, 350] on image "Main content" at bounding box center [737, 350] width 9 height 9
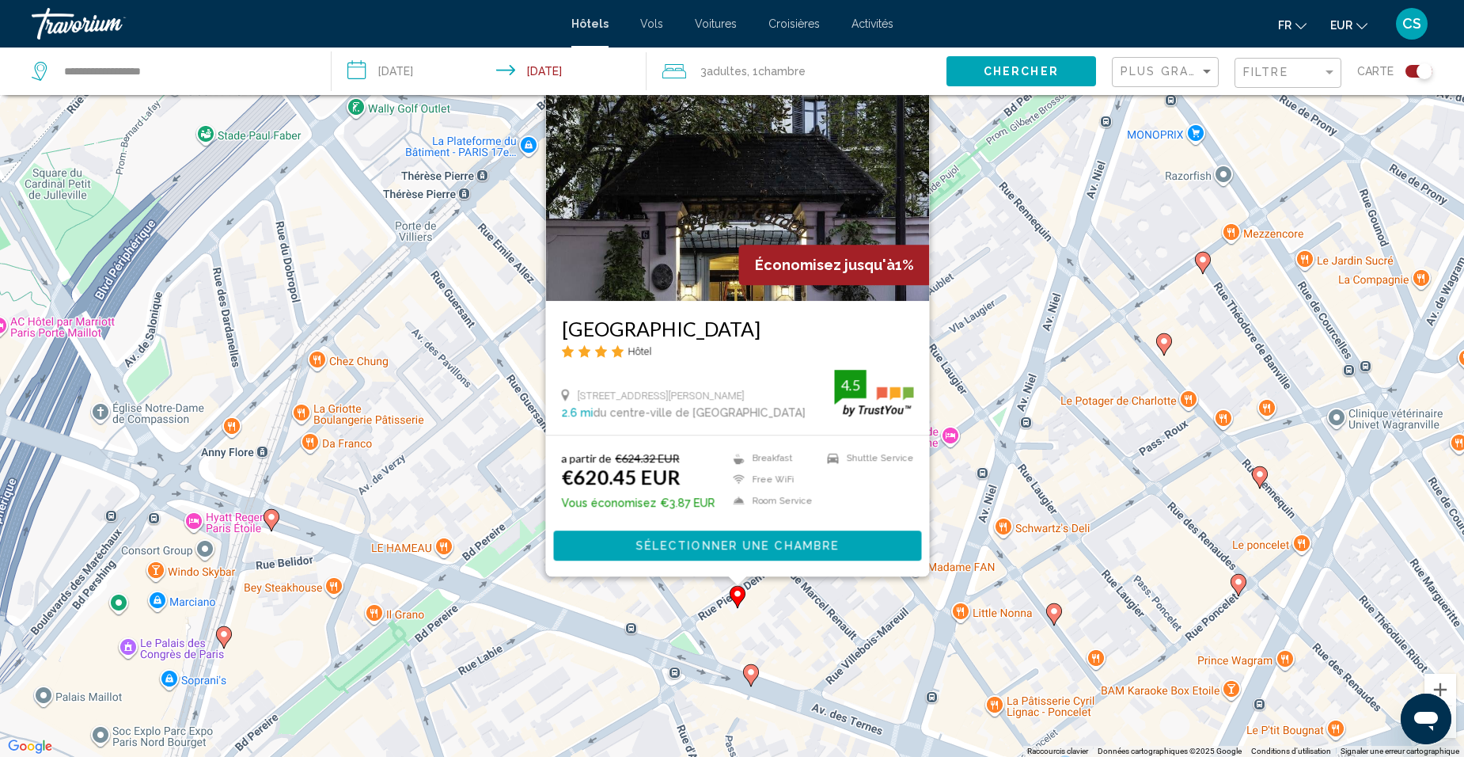
click at [608, 665] on div "Pour activer le glissement avec le clavier, appuyez sur Alt+Entrée. Une fois ce…" at bounding box center [732, 378] width 1464 height 757
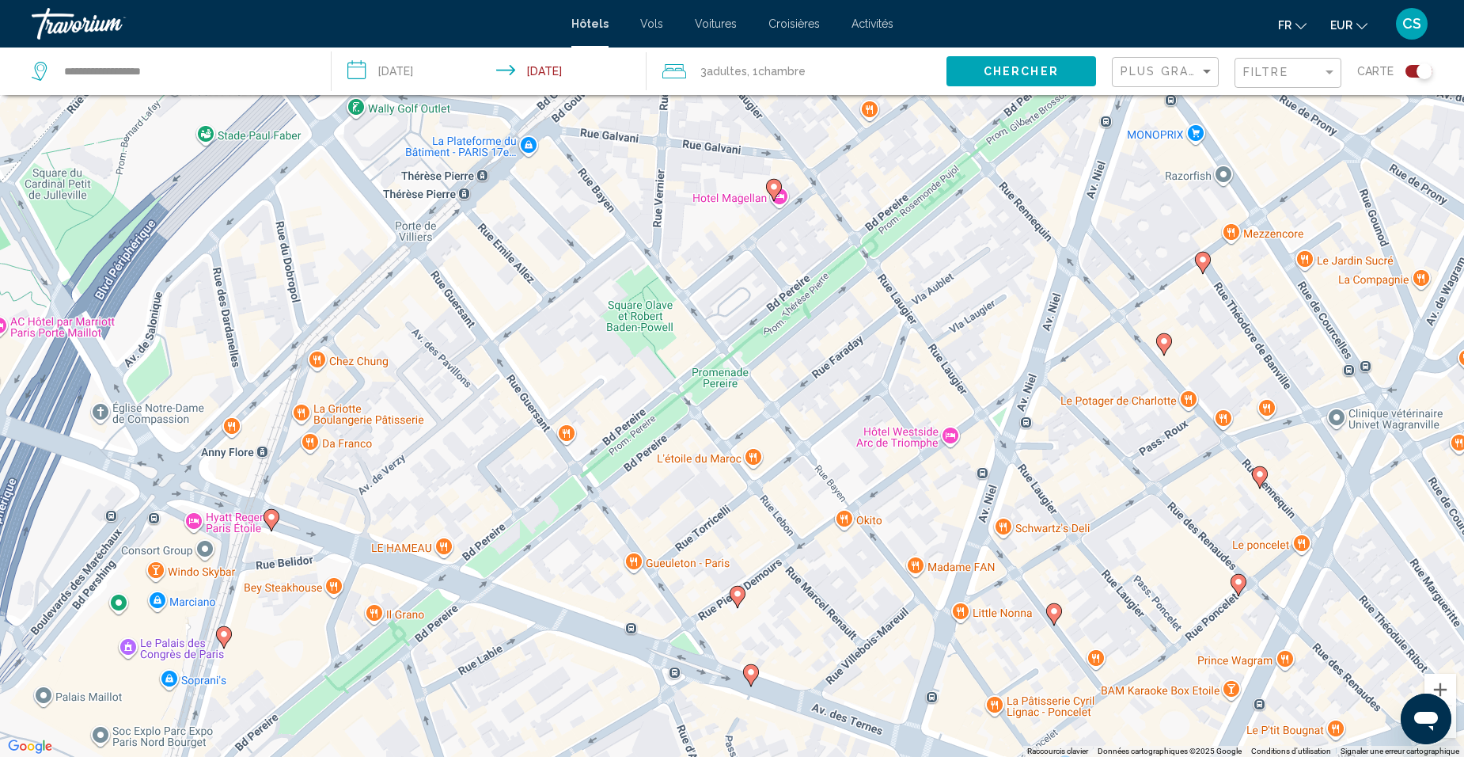
click at [261, 514] on div "Pour activer le glissement avec le clavier, appuyez sur Alt+Entrée. Une fois ce…" at bounding box center [732, 378] width 1464 height 757
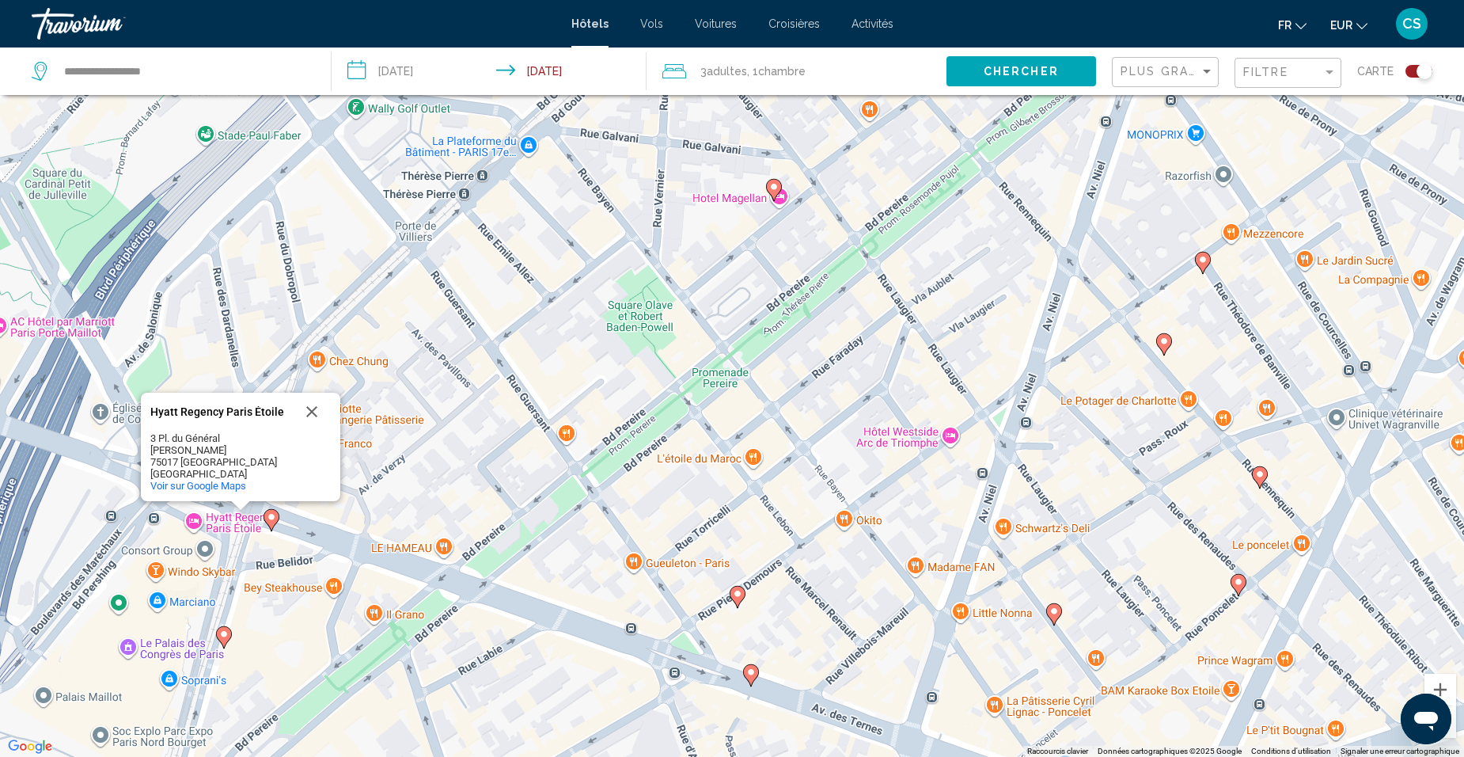
click at [267, 514] on icon "Main content" at bounding box center [271, 520] width 14 height 21
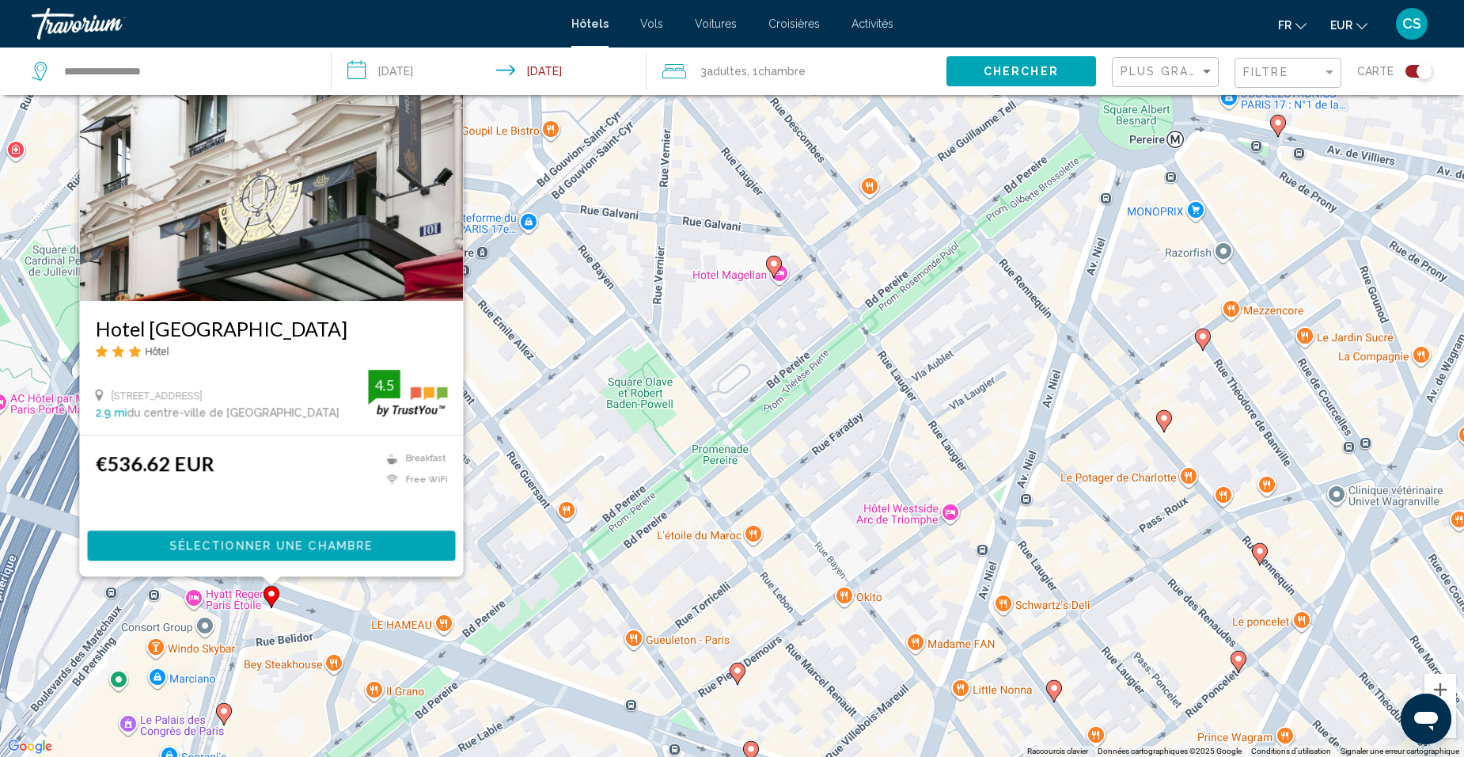
click at [309, 606] on div "Pour activer le glissement avec le clavier, appuyez sur Alt+Entrée. Une fois ce…" at bounding box center [732, 378] width 1464 height 757
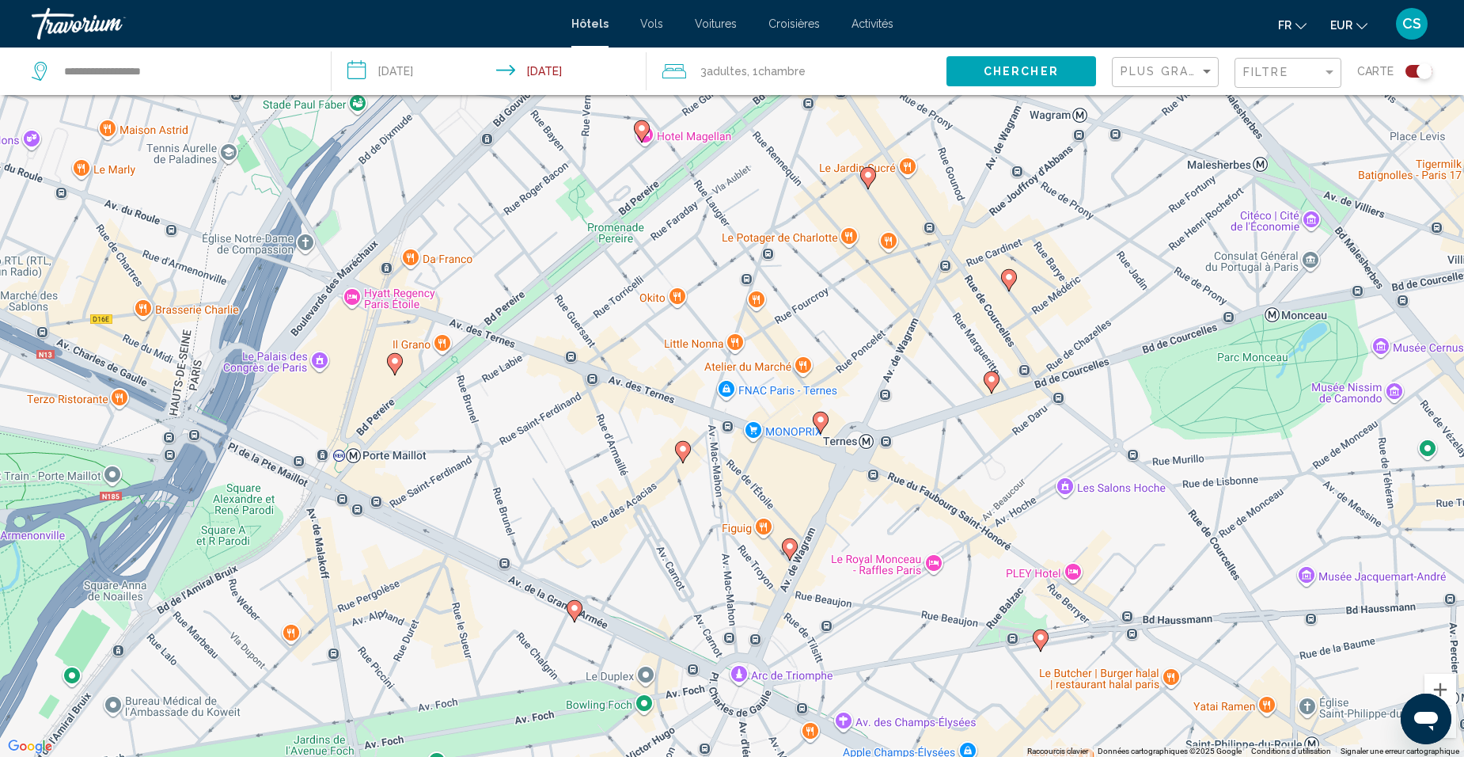
drag, startPoint x: 579, startPoint y: 579, endPoint x: 551, endPoint y: 303, distance: 277.6
click at [551, 303] on div "Pour activer le glissement avec le clavier, appuyez sur Alt+Entrée. Une fois ce…" at bounding box center [732, 378] width 1464 height 757
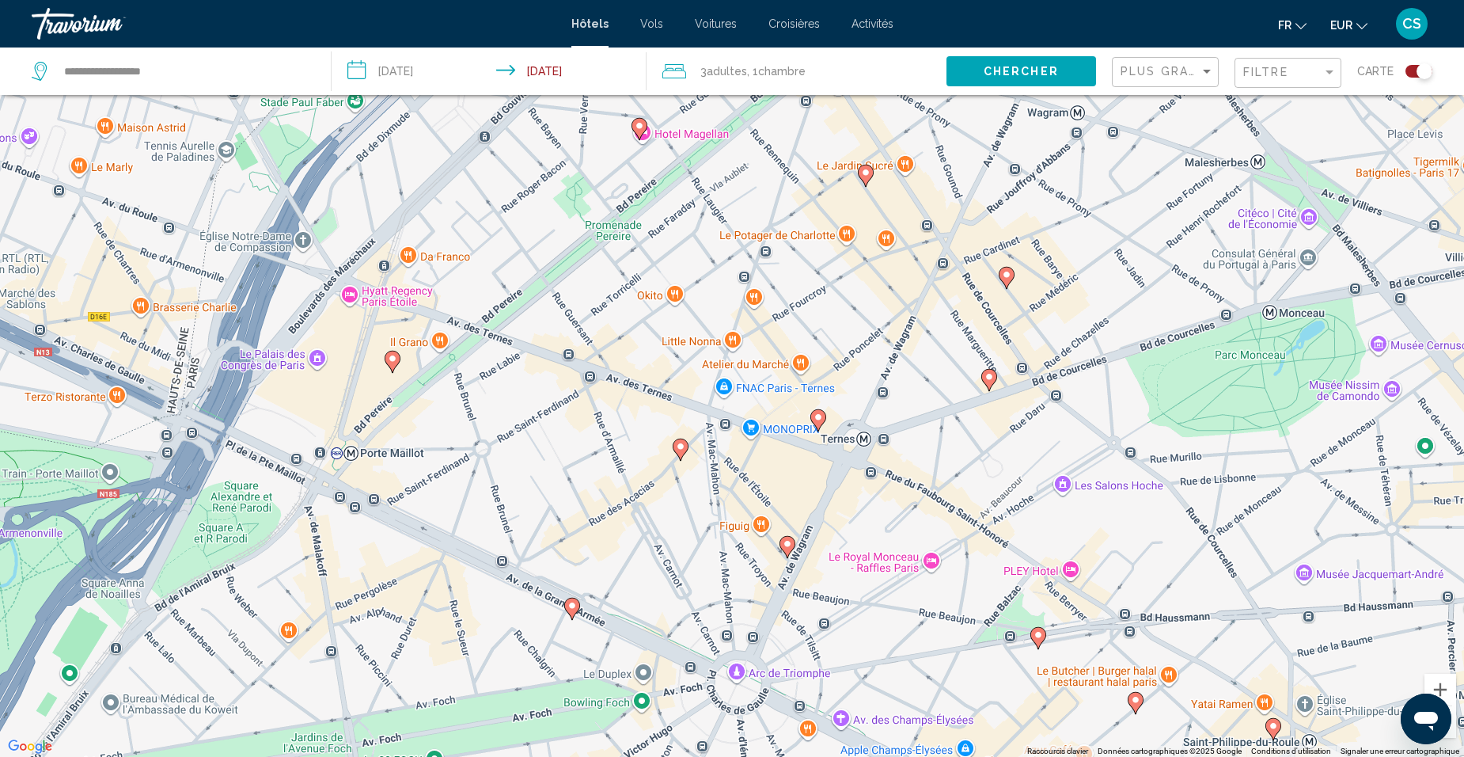
click at [395, 363] on icon "Main content" at bounding box center [392, 361] width 14 height 21
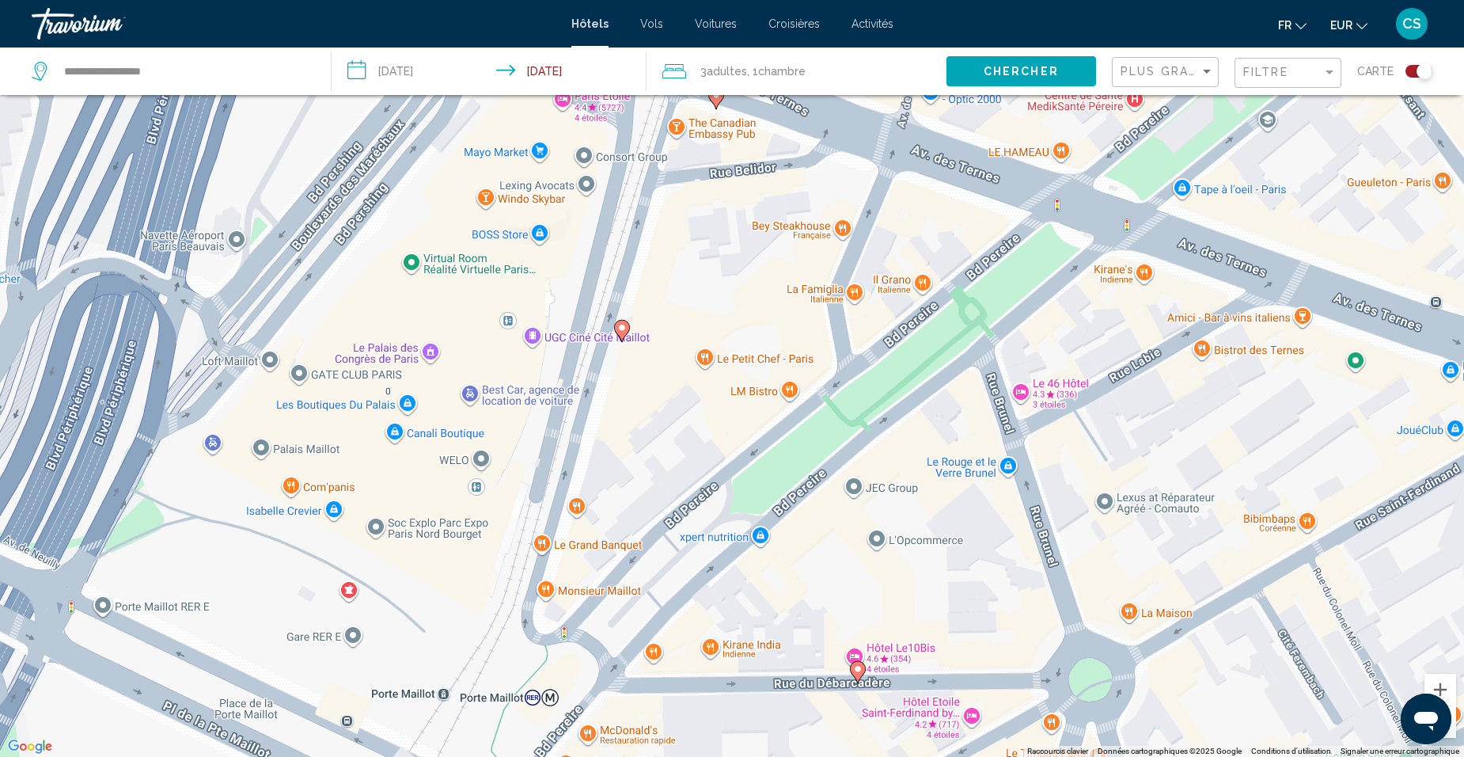
click at [619, 326] on image "Main content" at bounding box center [621, 327] width 9 height 9
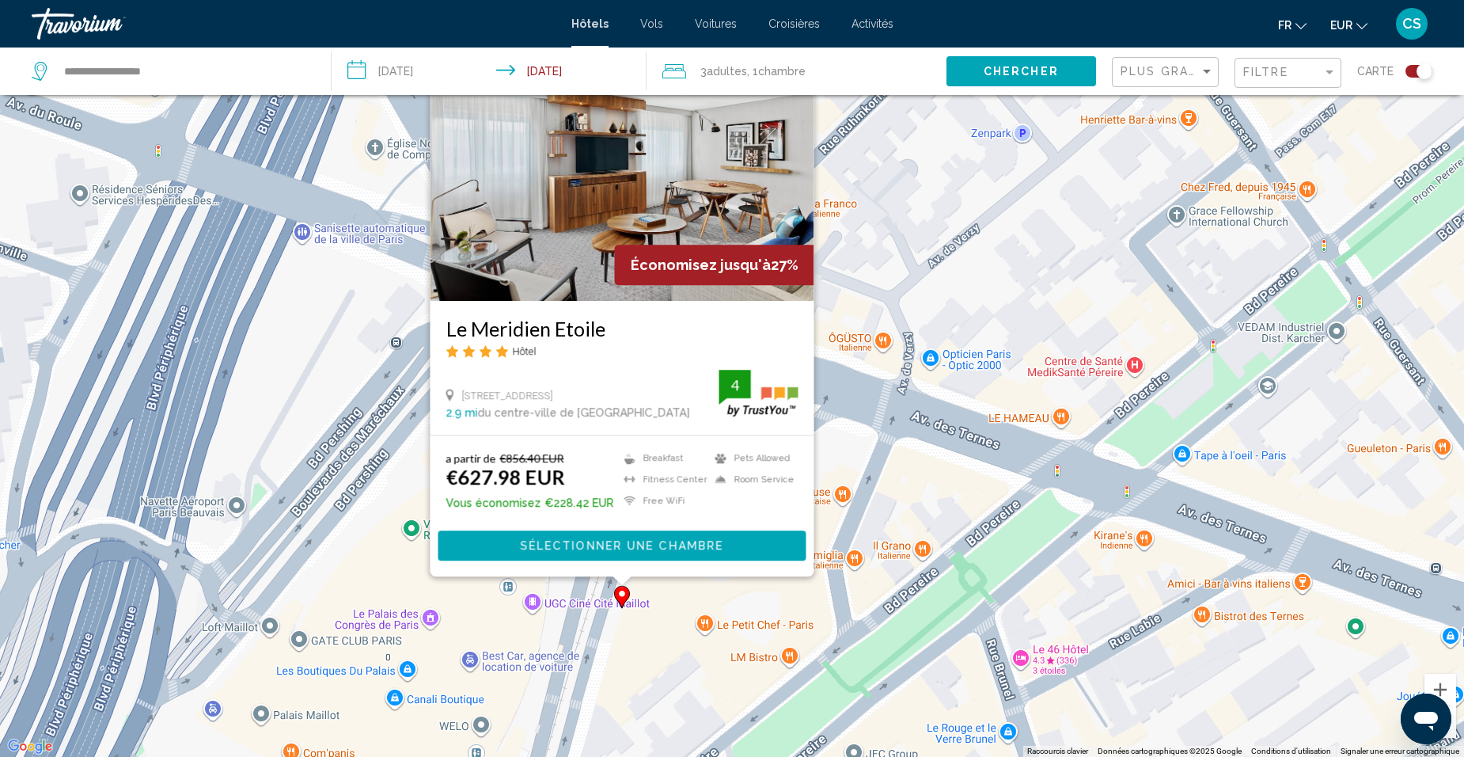
click at [840, 526] on div "Pour activer le glissement avec le clavier, appuyez sur Alt+Entrée. Une fois ce…" at bounding box center [732, 378] width 1464 height 757
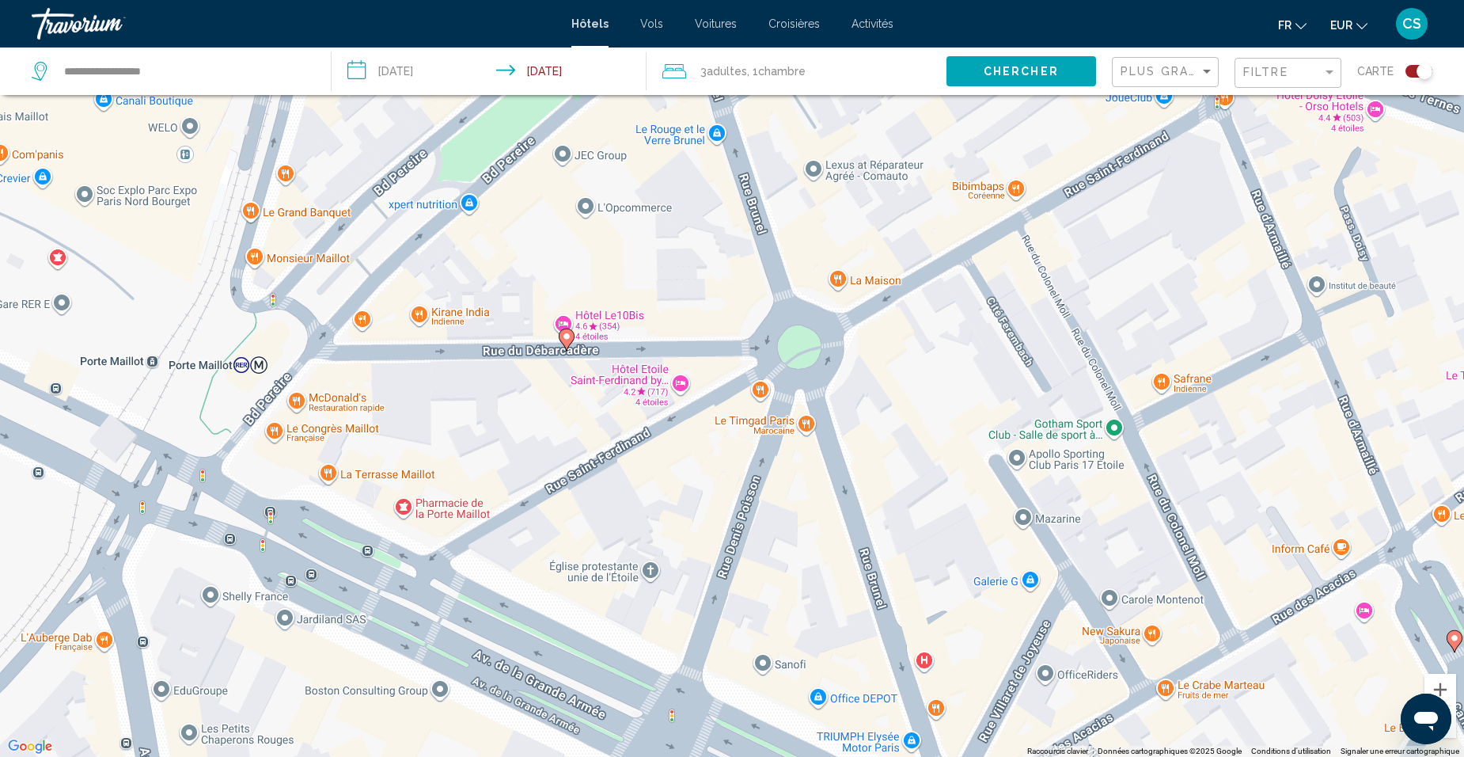
drag, startPoint x: 964, startPoint y: 650, endPoint x: 673, endPoint y: 48, distance: 668.2
click at [673, 48] on div "**********" at bounding box center [732, 425] width 1464 height 851
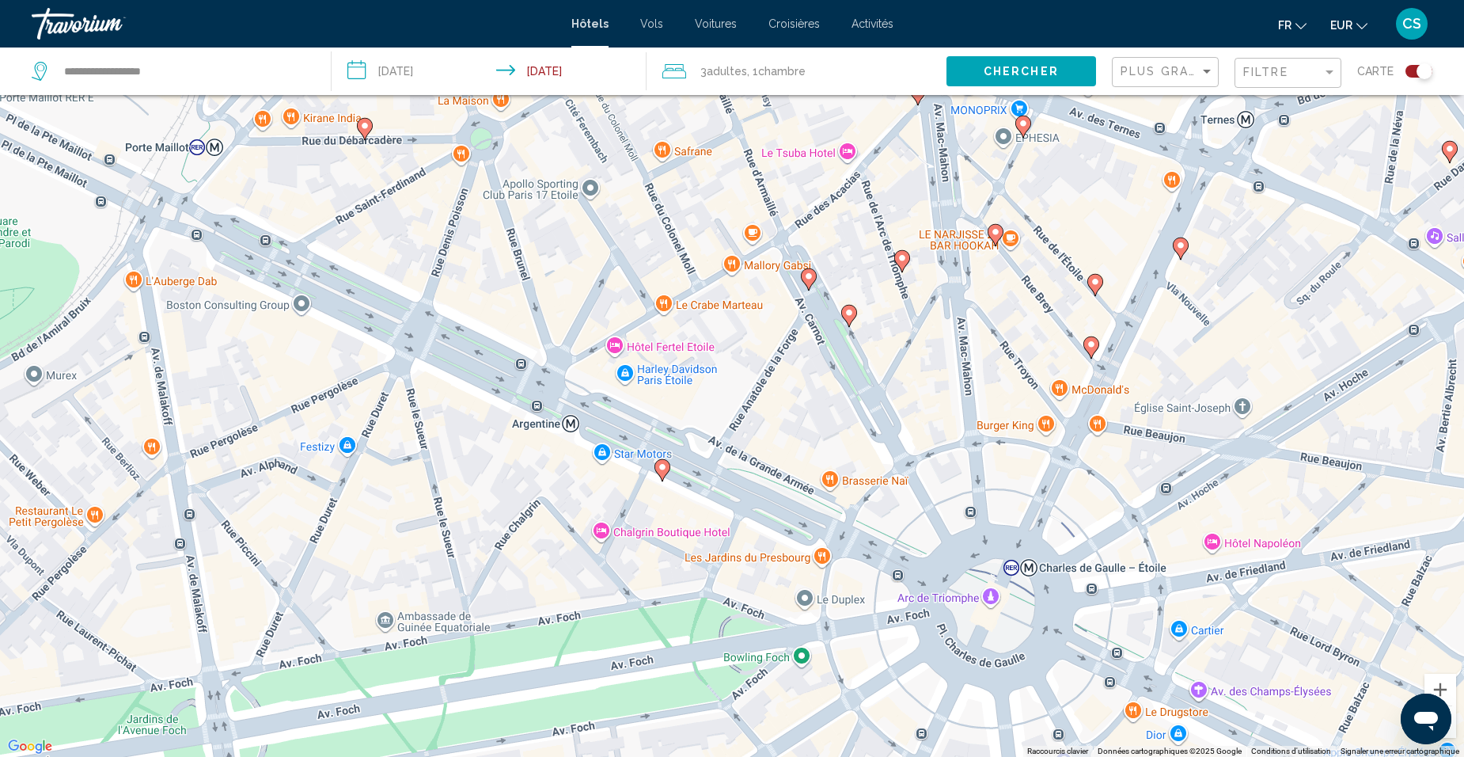
drag, startPoint x: 951, startPoint y: 633, endPoint x: 707, endPoint y: 385, distance: 348.1
click at [707, 385] on div "Pour activer le glissement avec le clavier, appuyez sur Alt+Entrée. Une fois ce…" at bounding box center [732, 378] width 1464 height 757
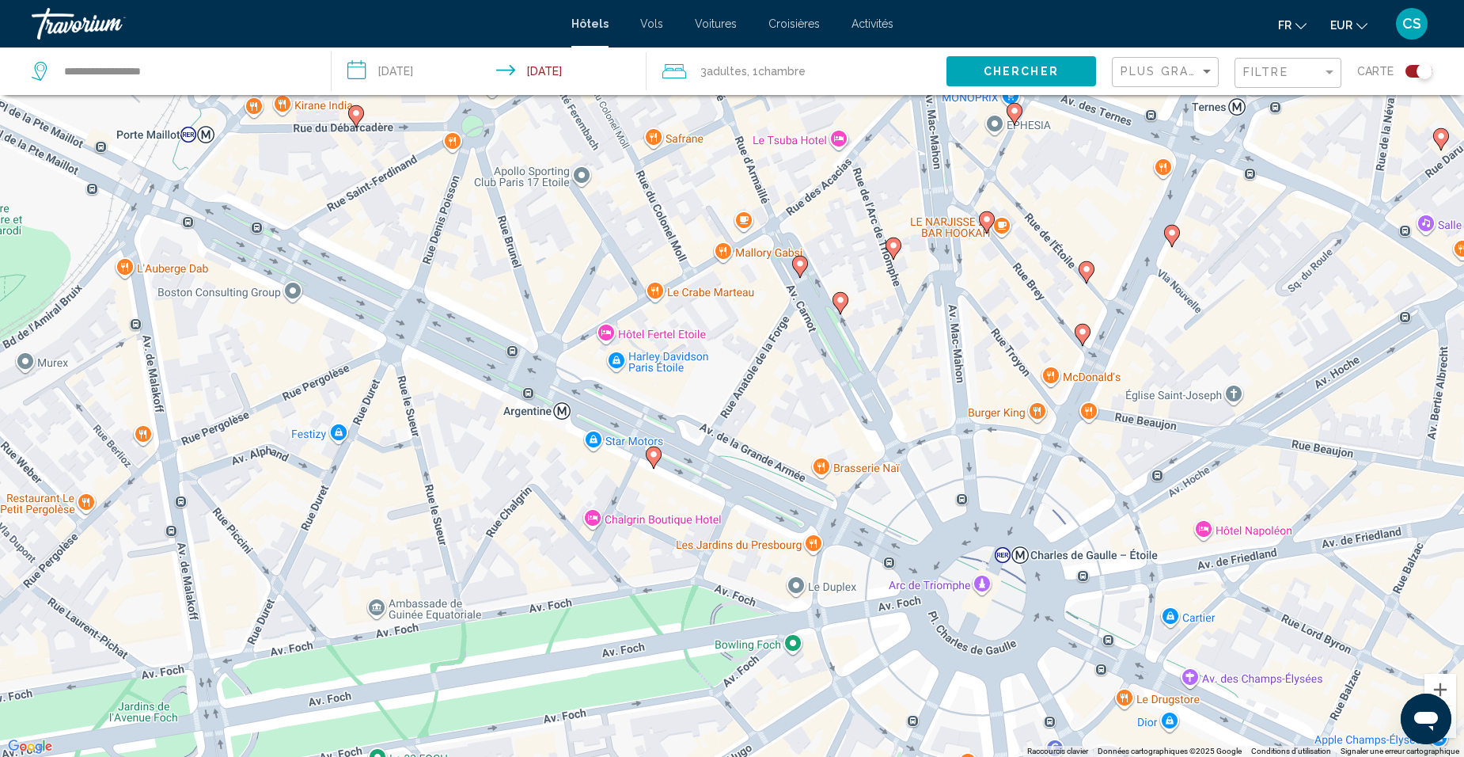
click at [801, 262] on image "Main content" at bounding box center [799, 263] width 9 height 9
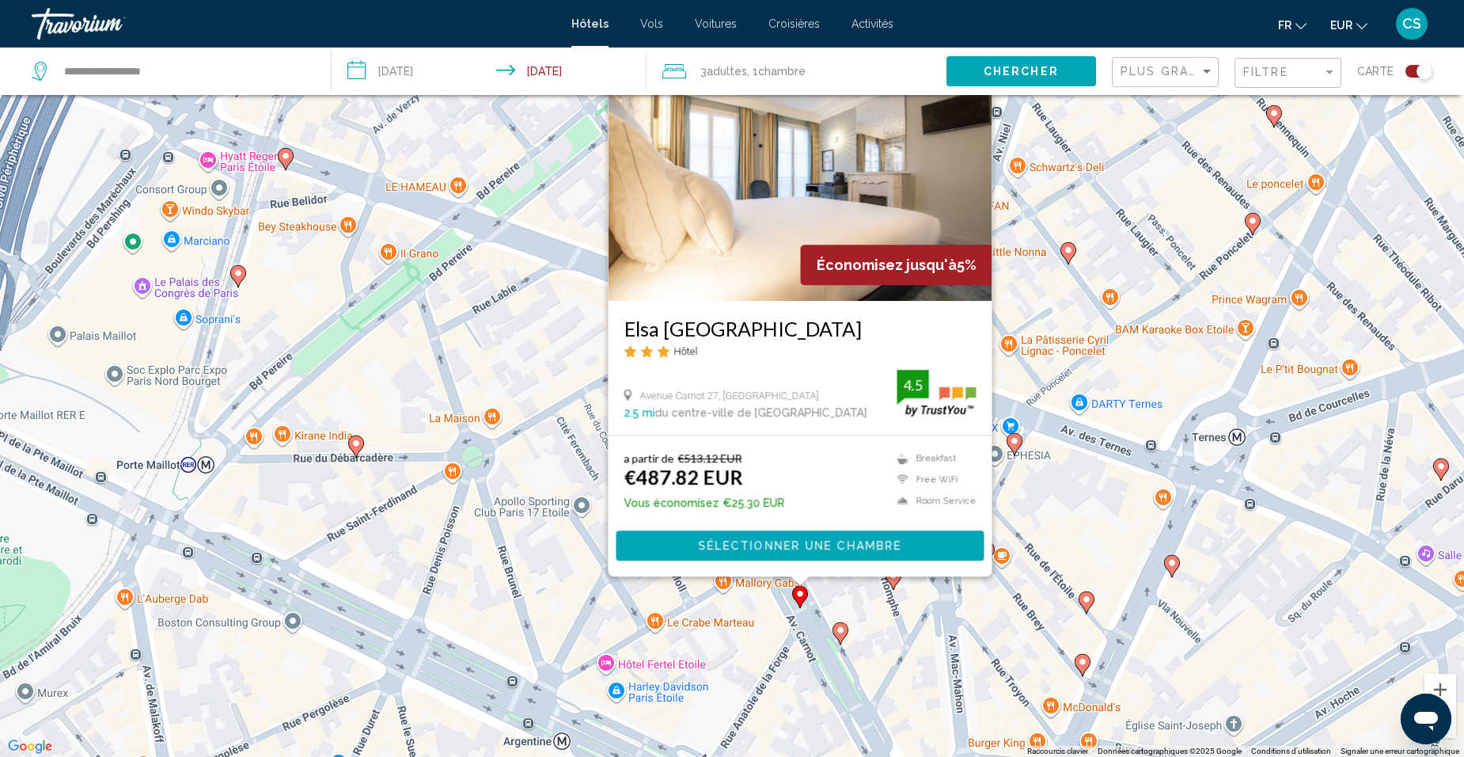
click at [954, 646] on div "Pour activer le glissement avec le clavier, appuyez sur Alt+Entrée. Une fois ce…" at bounding box center [732, 378] width 1464 height 757
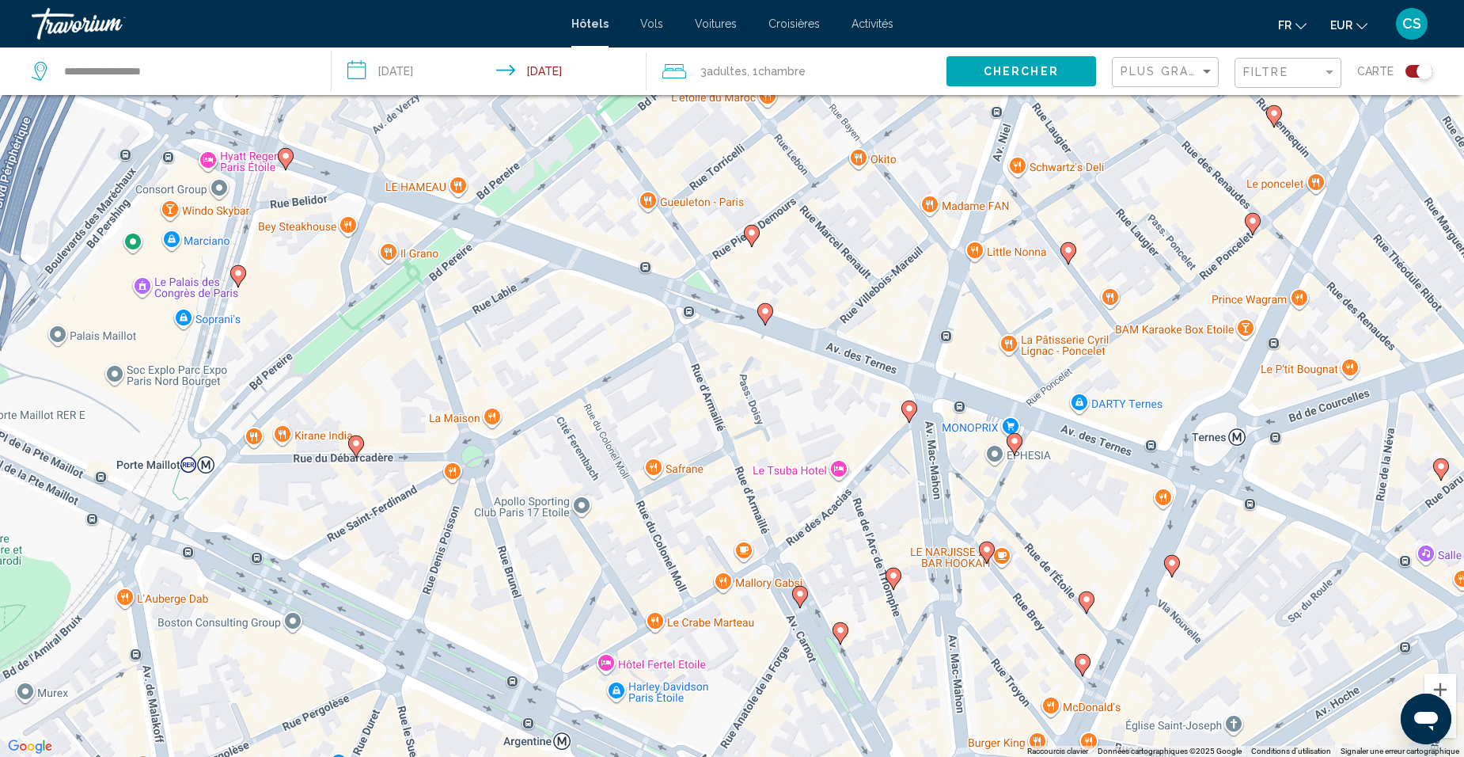
click at [906, 419] on gmp-advanced-marker "Main content" at bounding box center [909, 412] width 16 height 24
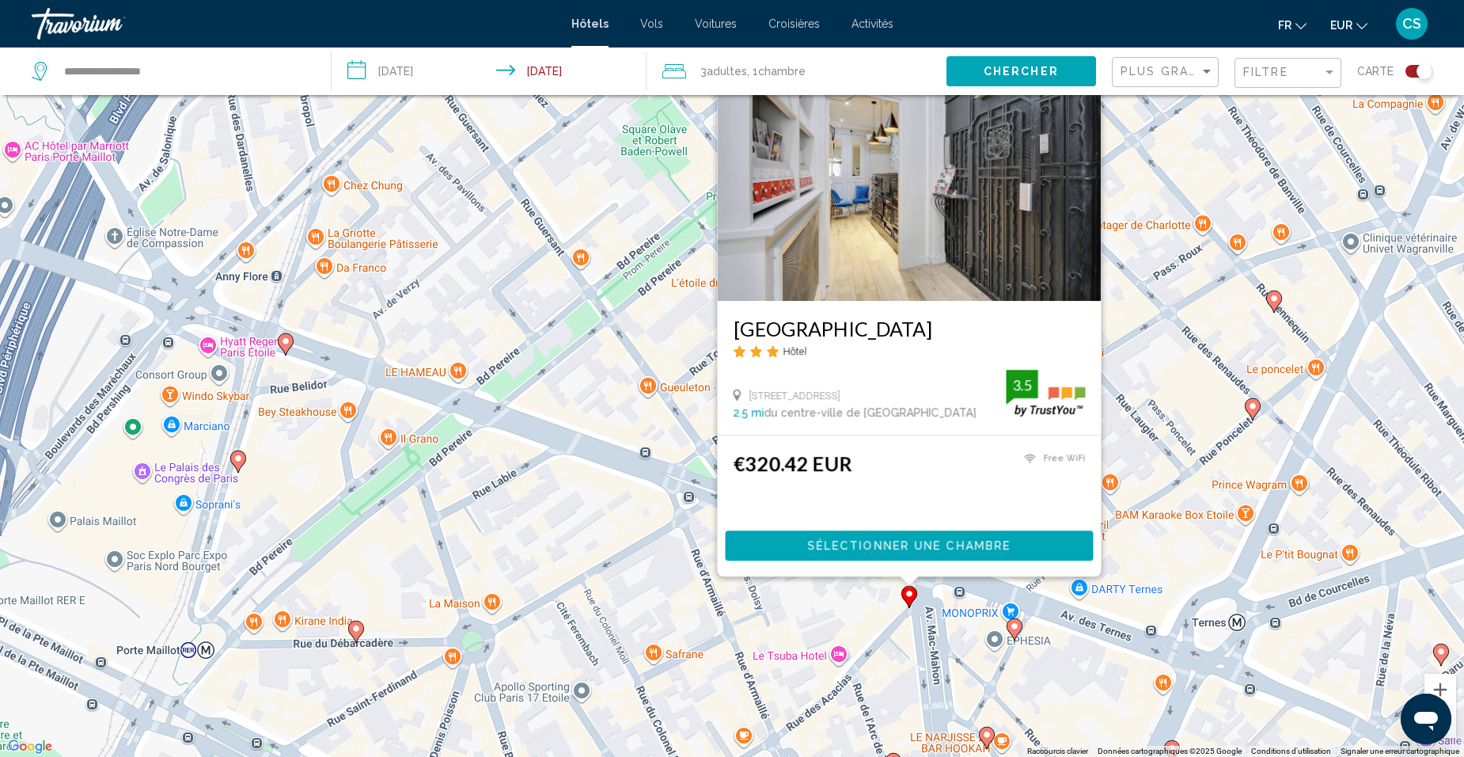
click at [905, 604] on gmp-advanced-marker "Main content" at bounding box center [909, 597] width 16 height 24
click at [1016, 630] on g "Main content" at bounding box center [1015, 629] width 16 height 22
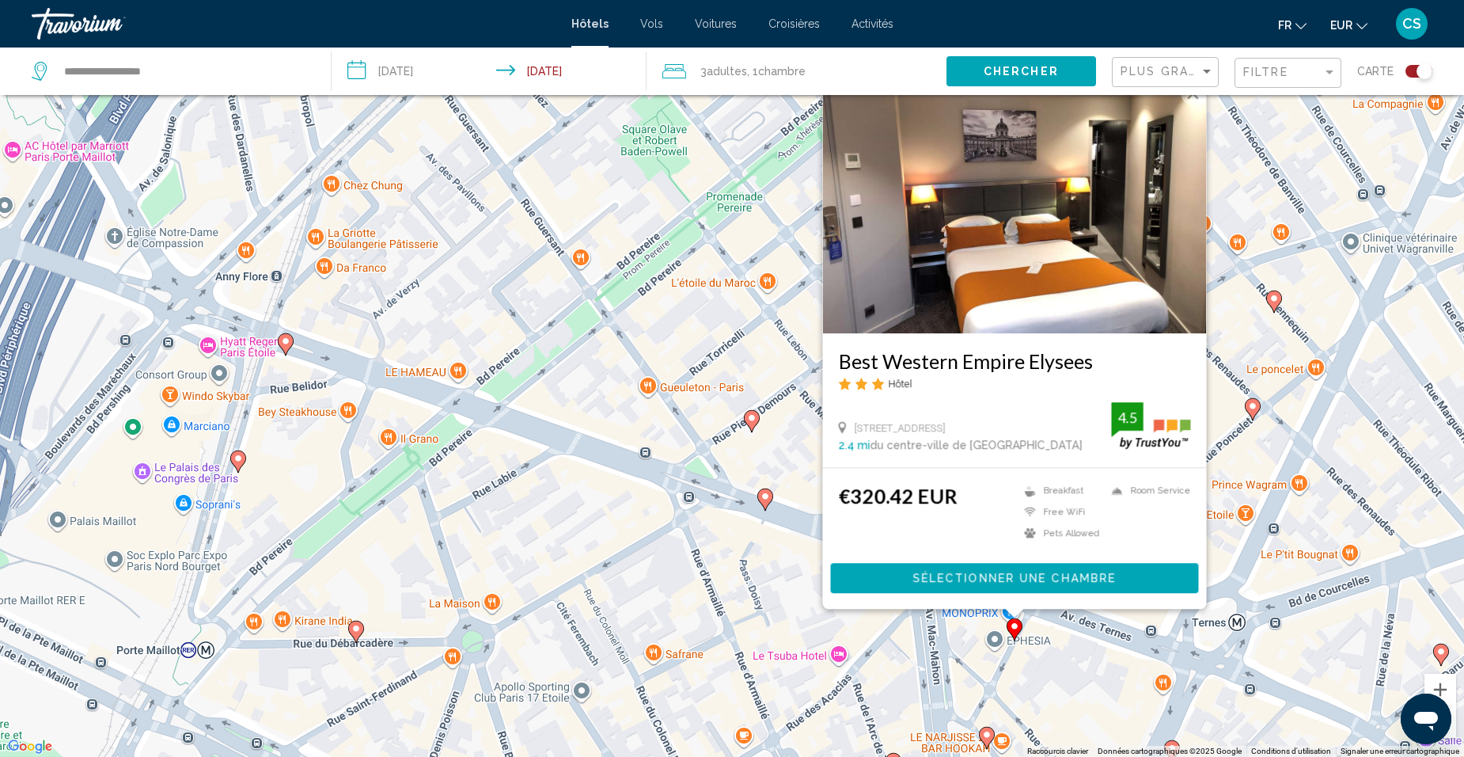
click at [772, 462] on div "Pour activer le glissement avec le clavier, appuyez sur Alt+Entrée. Une fois ce…" at bounding box center [732, 378] width 1464 height 757
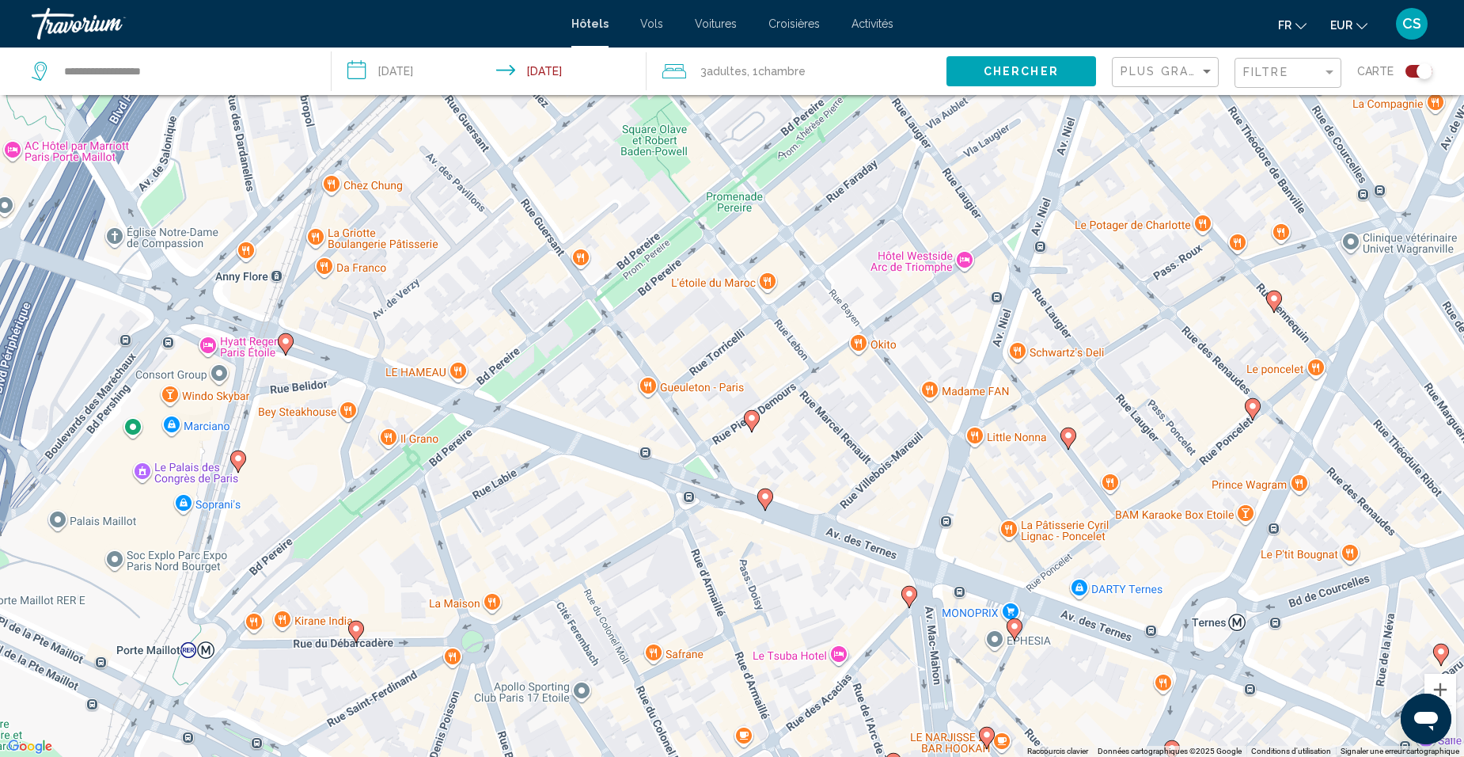
click at [772, 501] on gmp-advanced-marker "Main content" at bounding box center [765, 499] width 16 height 24
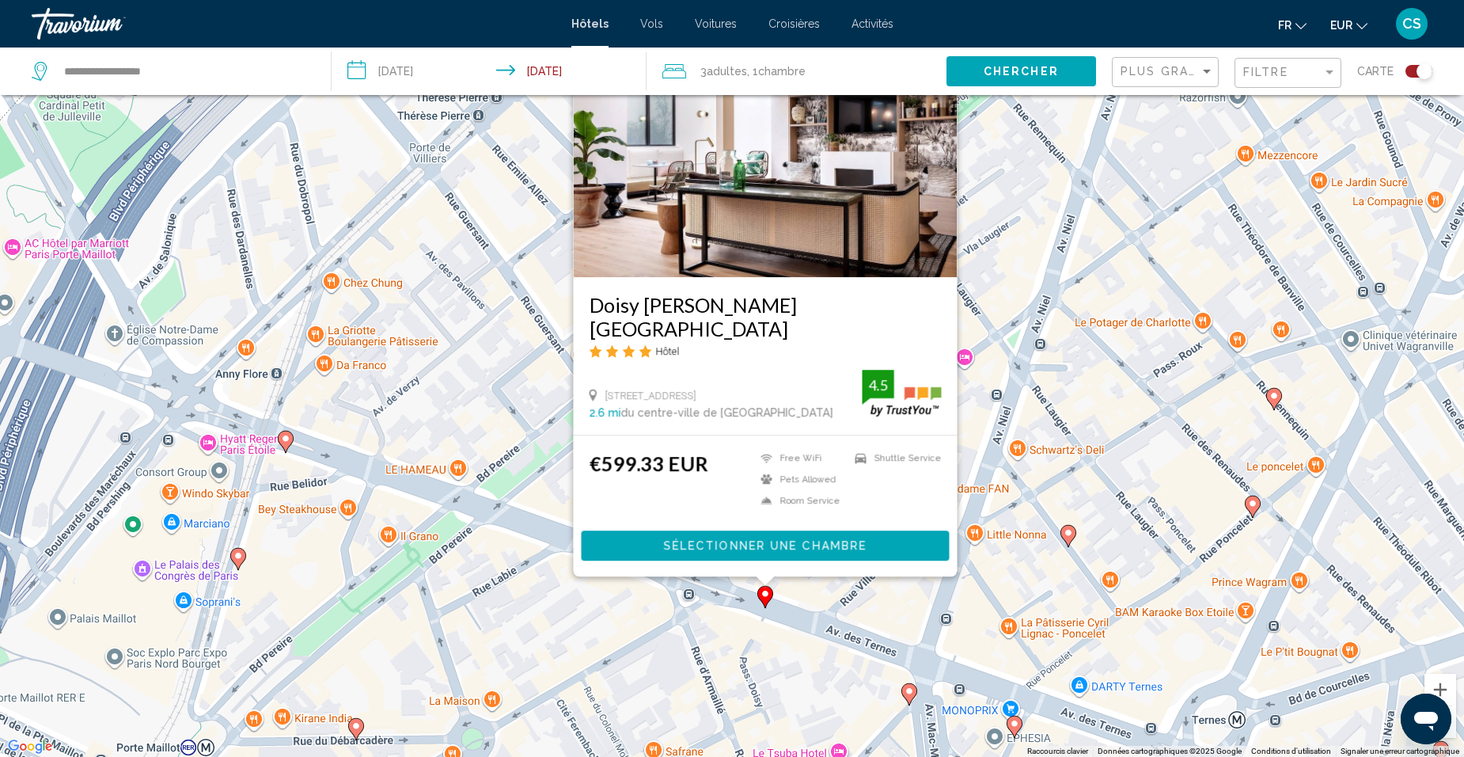
click at [812, 552] on button "Sélectionner une chambre" at bounding box center [766, 545] width 368 height 29
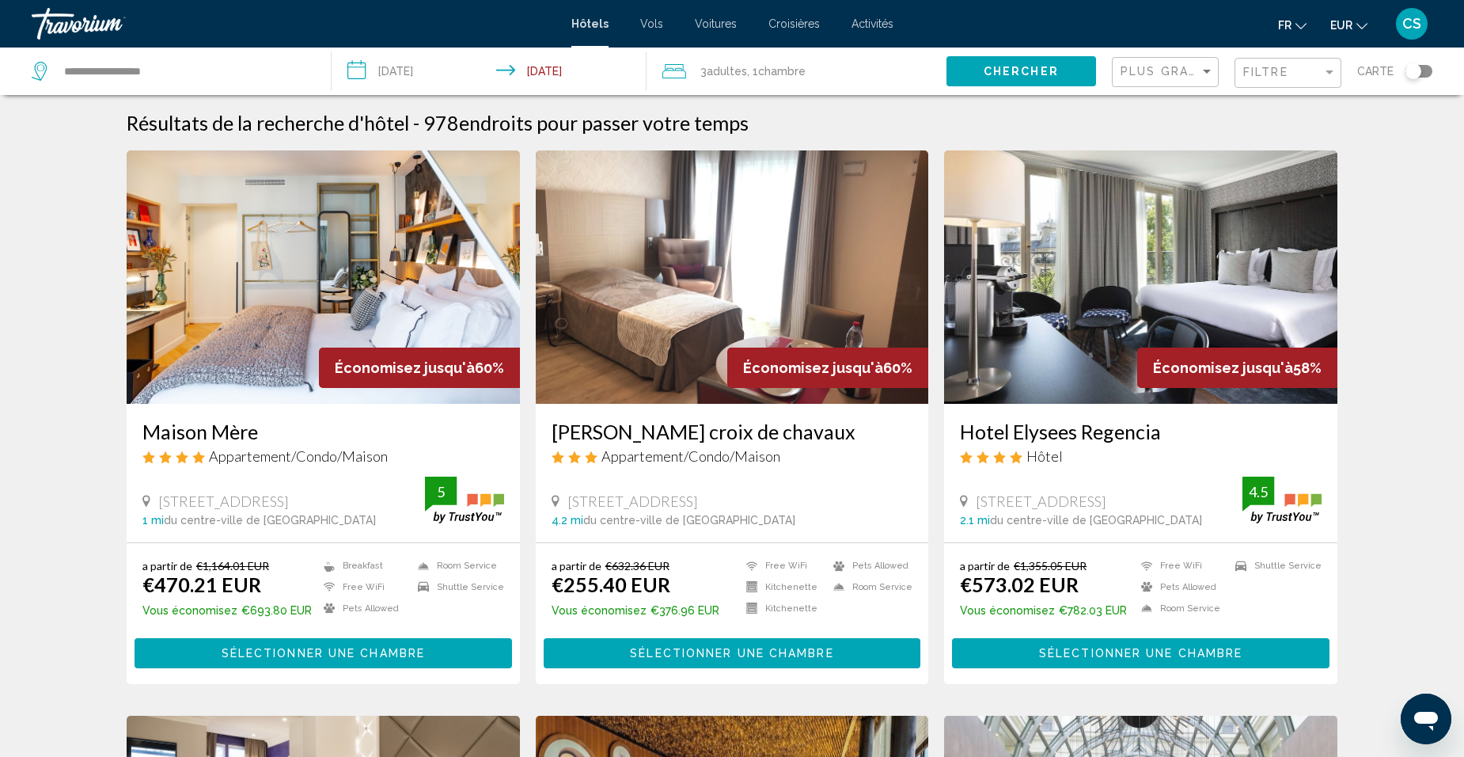
click at [1295, 66] on div "Filtre" at bounding box center [1282, 72] width 79 height 13
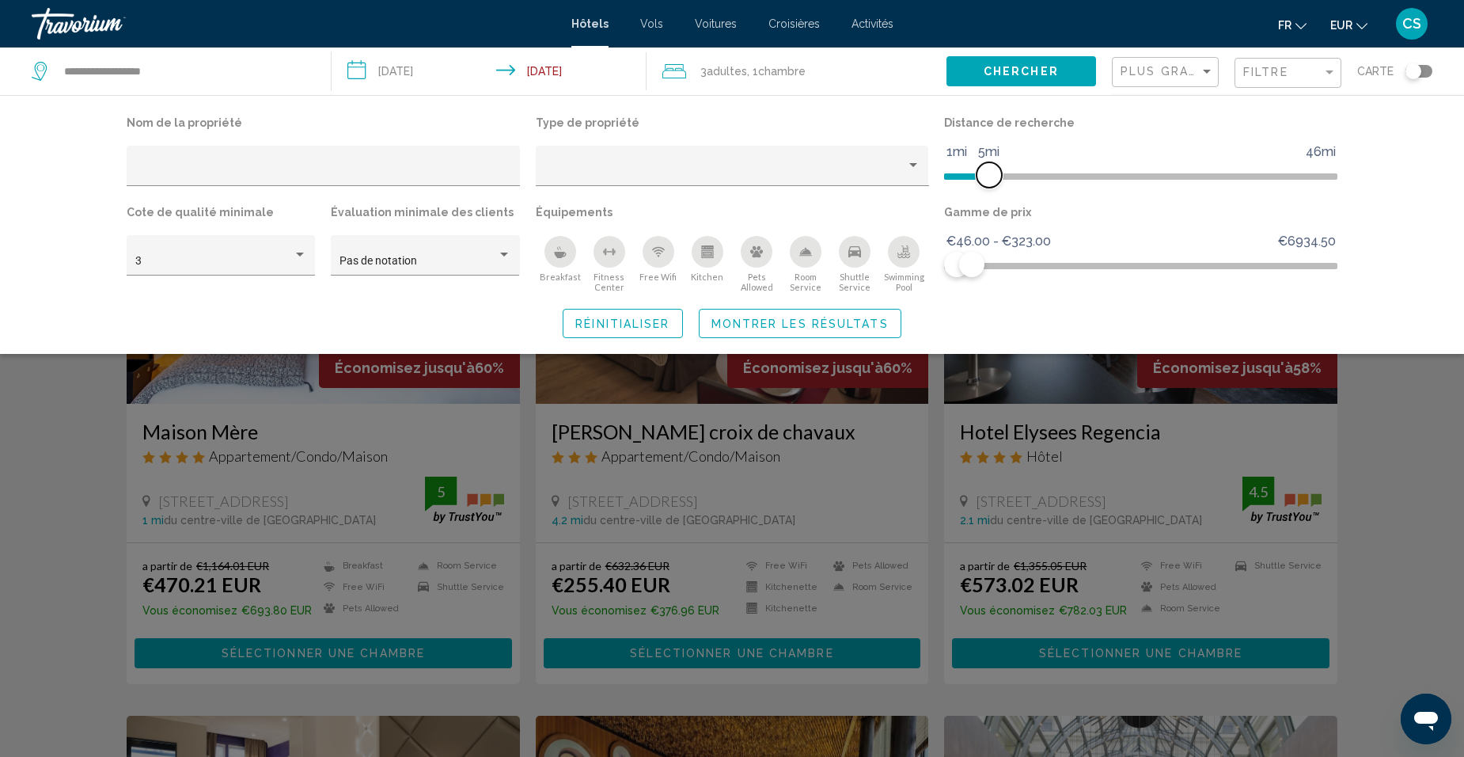
drag, startPoint x: 1191, startPoint y: 178, endPoint x: 992, endPoint y: 197, distance: 199.5
click at [992, 197] on div "Distance de recherche 1mi 46mi 5mi" at bounding box center [1140, 156] width 409 height 89
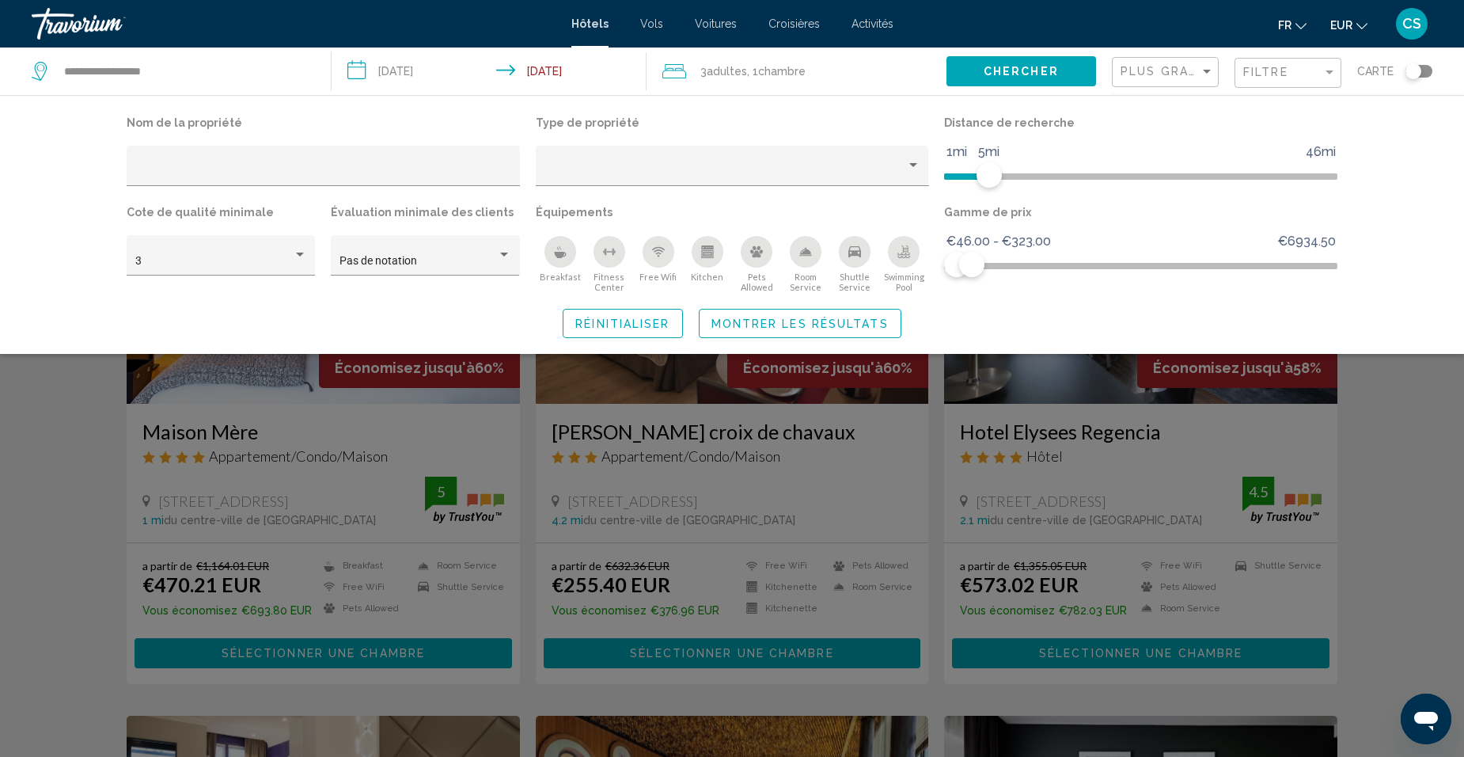
click at [854, 327] on span "Montrer les résultats" at bounding box center [799, 323] width 177 height 13
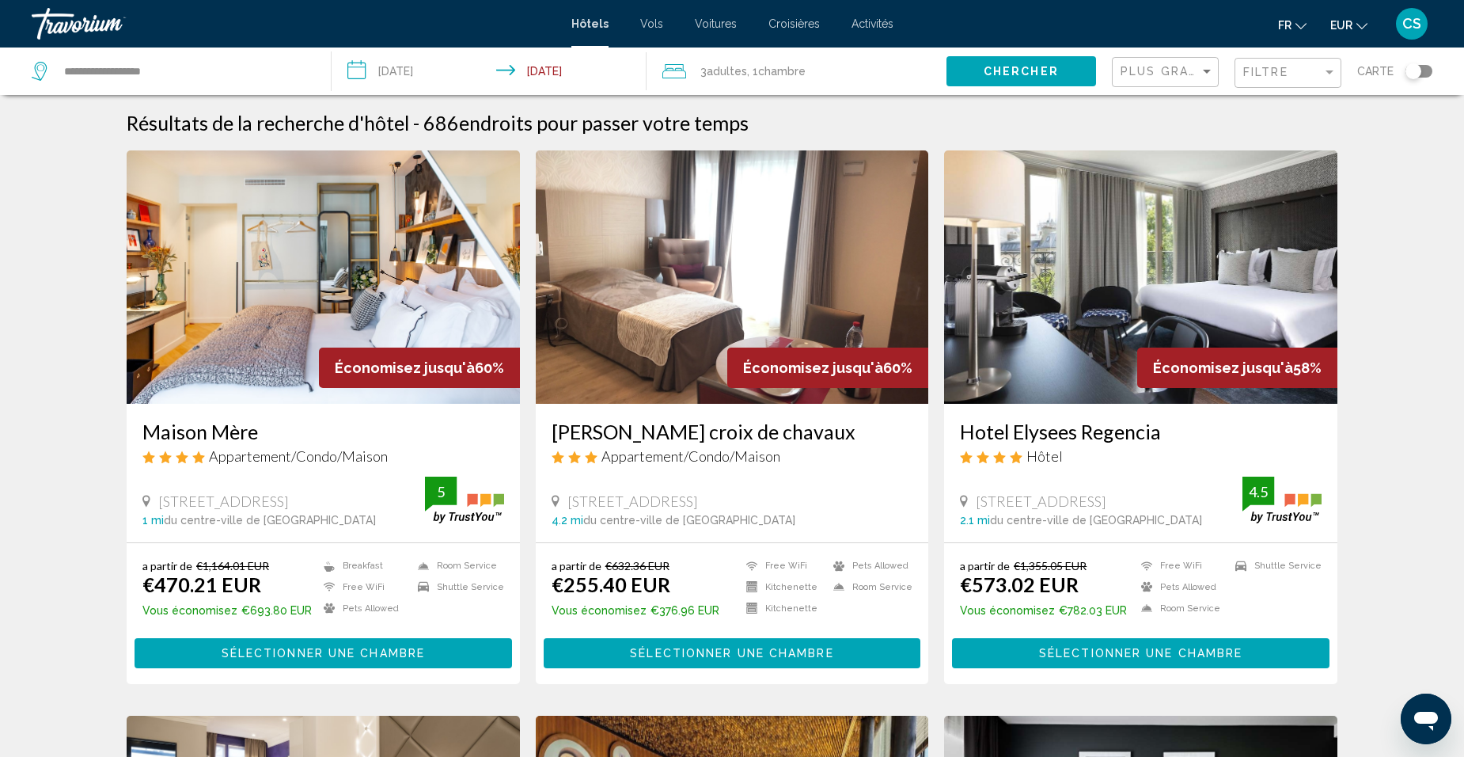
click at [1412, 74] on div "Toggle map" at bounding box center [1413, 71] width 16 height 16
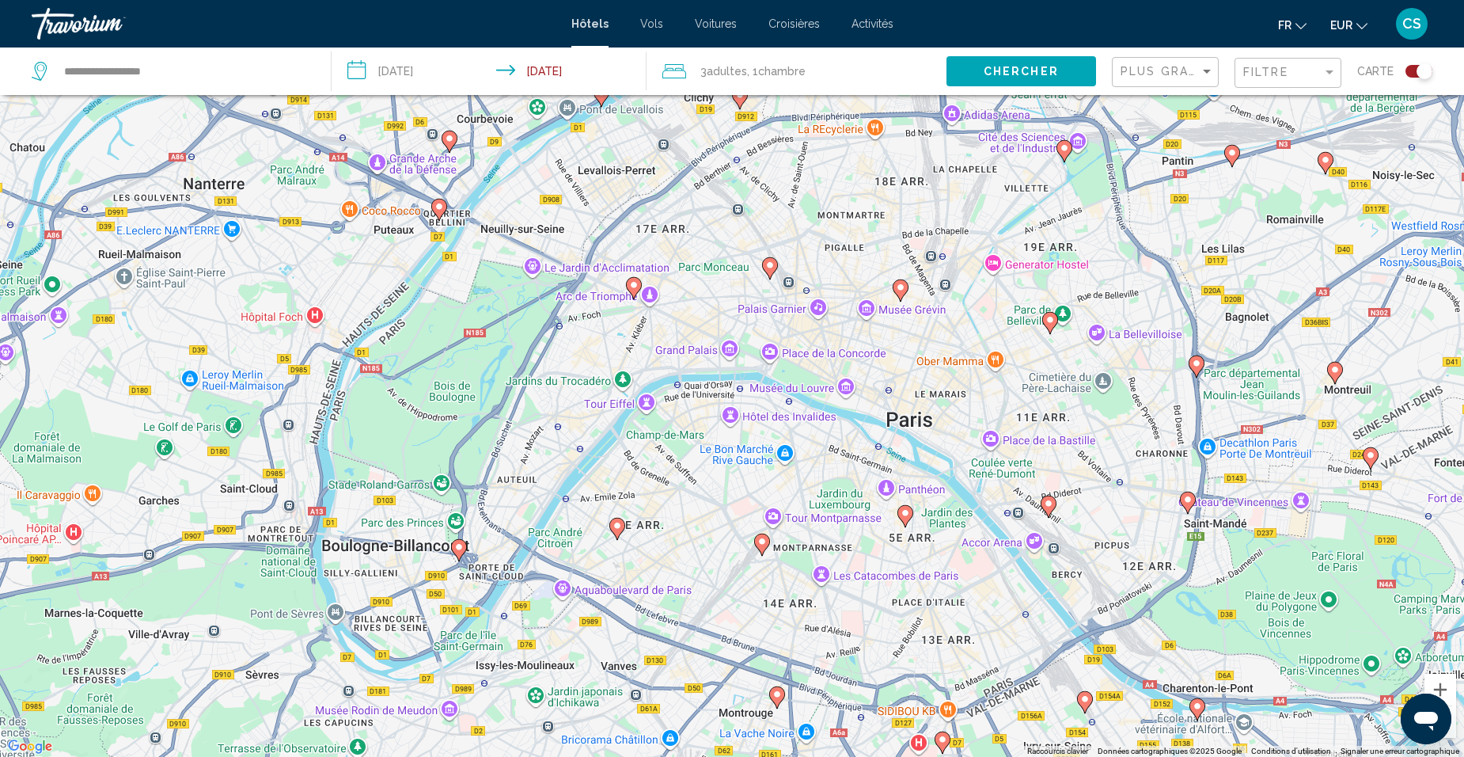
drag, startPoint x: 552, startPoint y: 348, endPoint x: 893, endPoint y: 385, distance: 342.2
click at [893, 379] on div "Pour activer le glissement avec le clavier, appuyez sur Alt+Entrée. Une fois ce…" at bounding box center [732, 378] width 1464 height 757
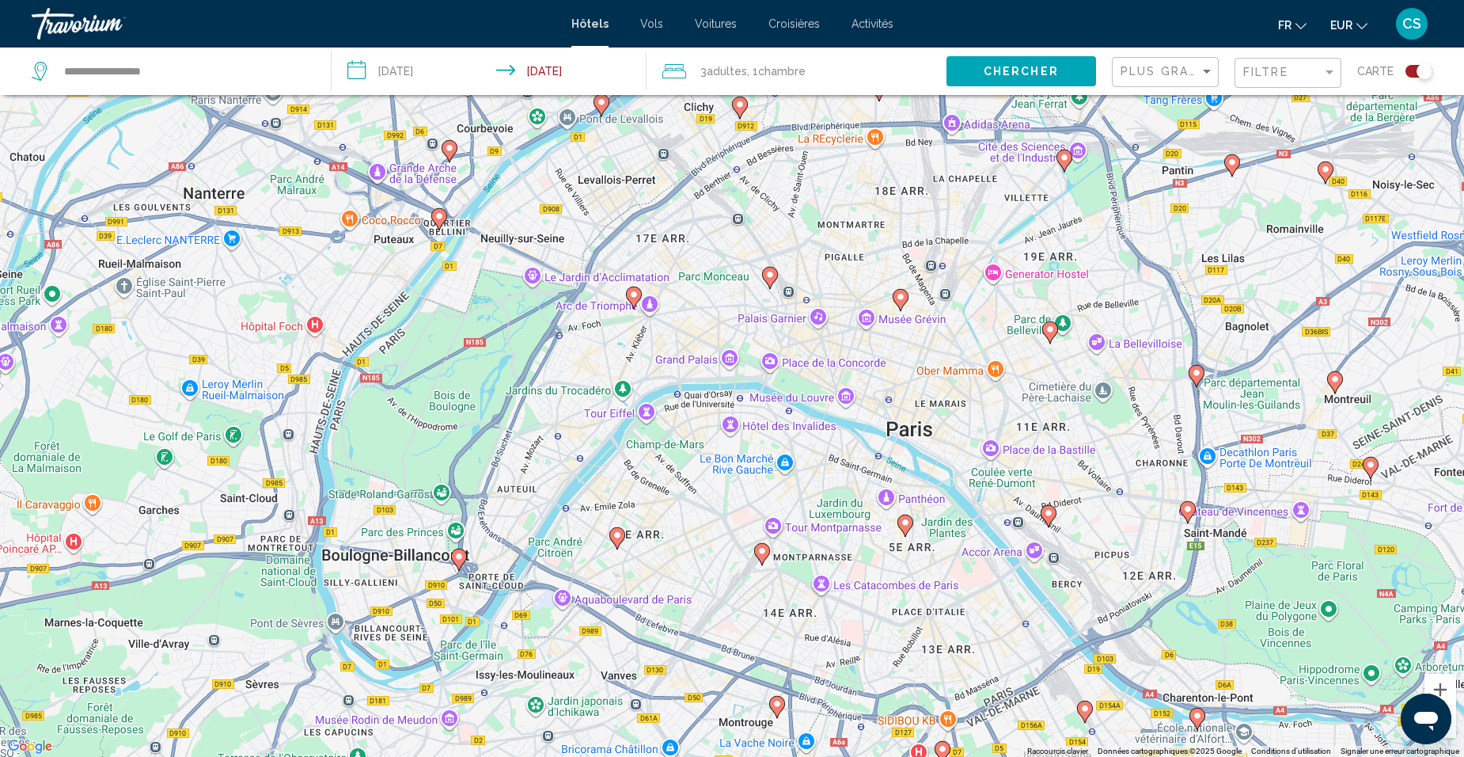
click at [635, 286] on icon "Main content" at bounding box center [634, 297] width 16 height 22
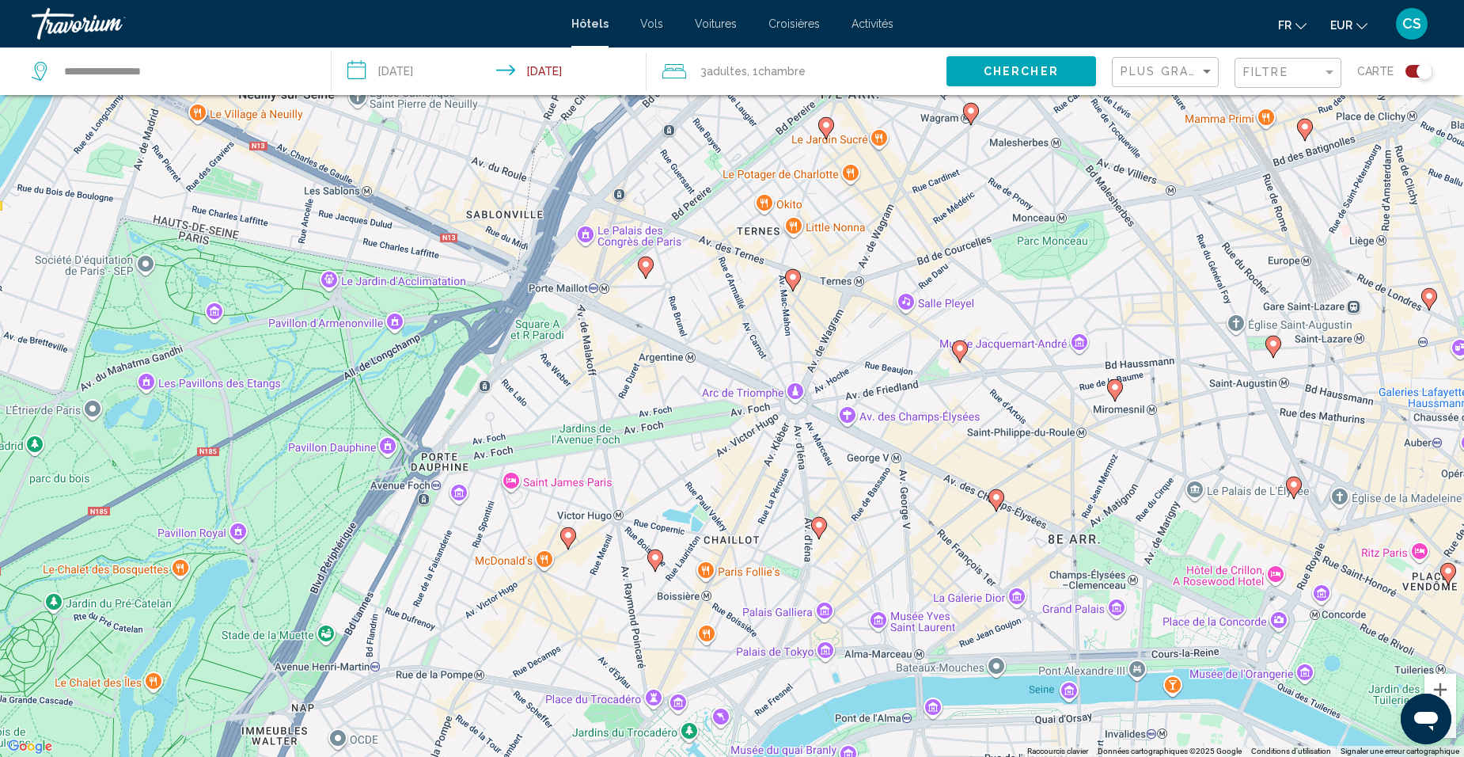
click at [1114, 394] on icon "Main content" at bounding box center [1115, 390] width 14 height 21
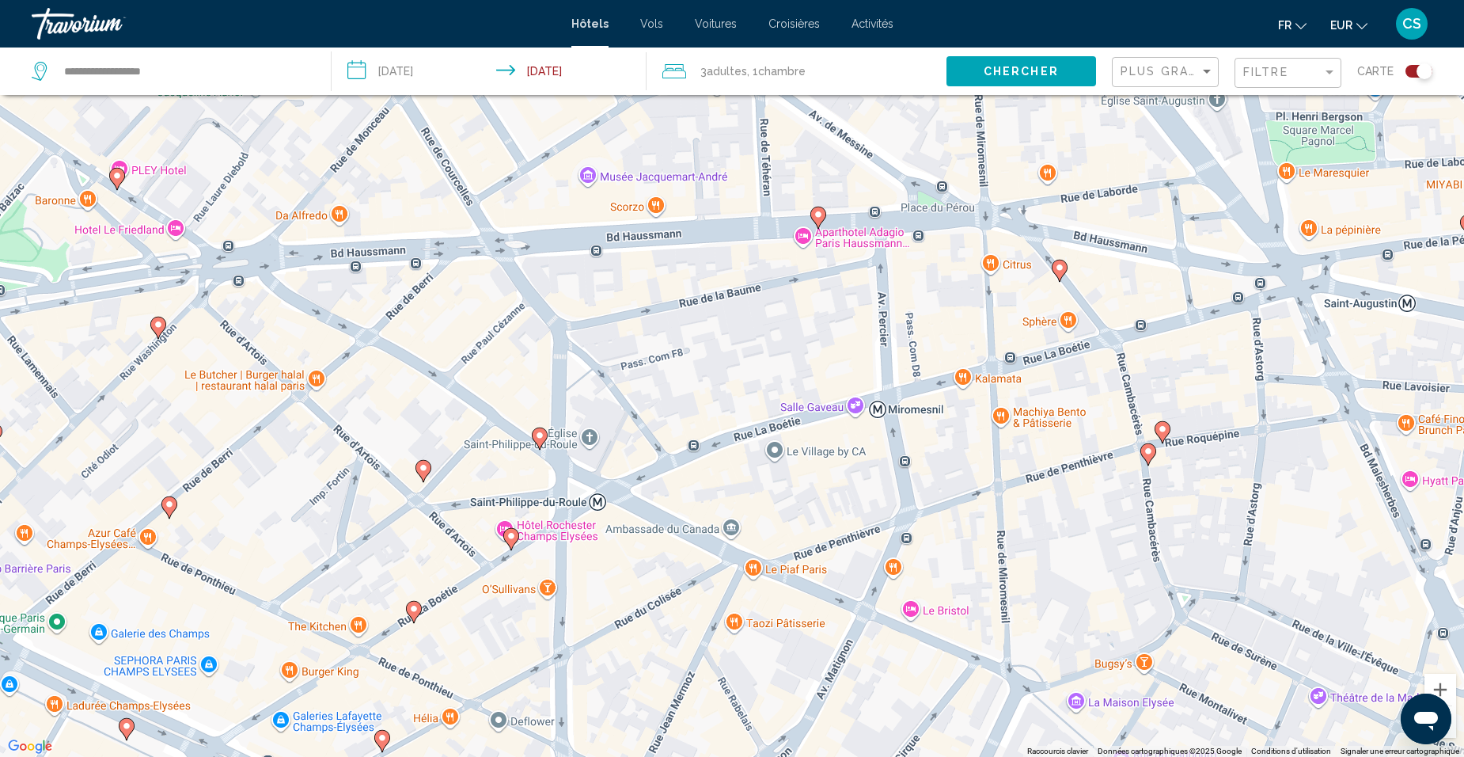
click at [538, 438] on image "Main content" at bounding box center [539, 434] width 9 height 9
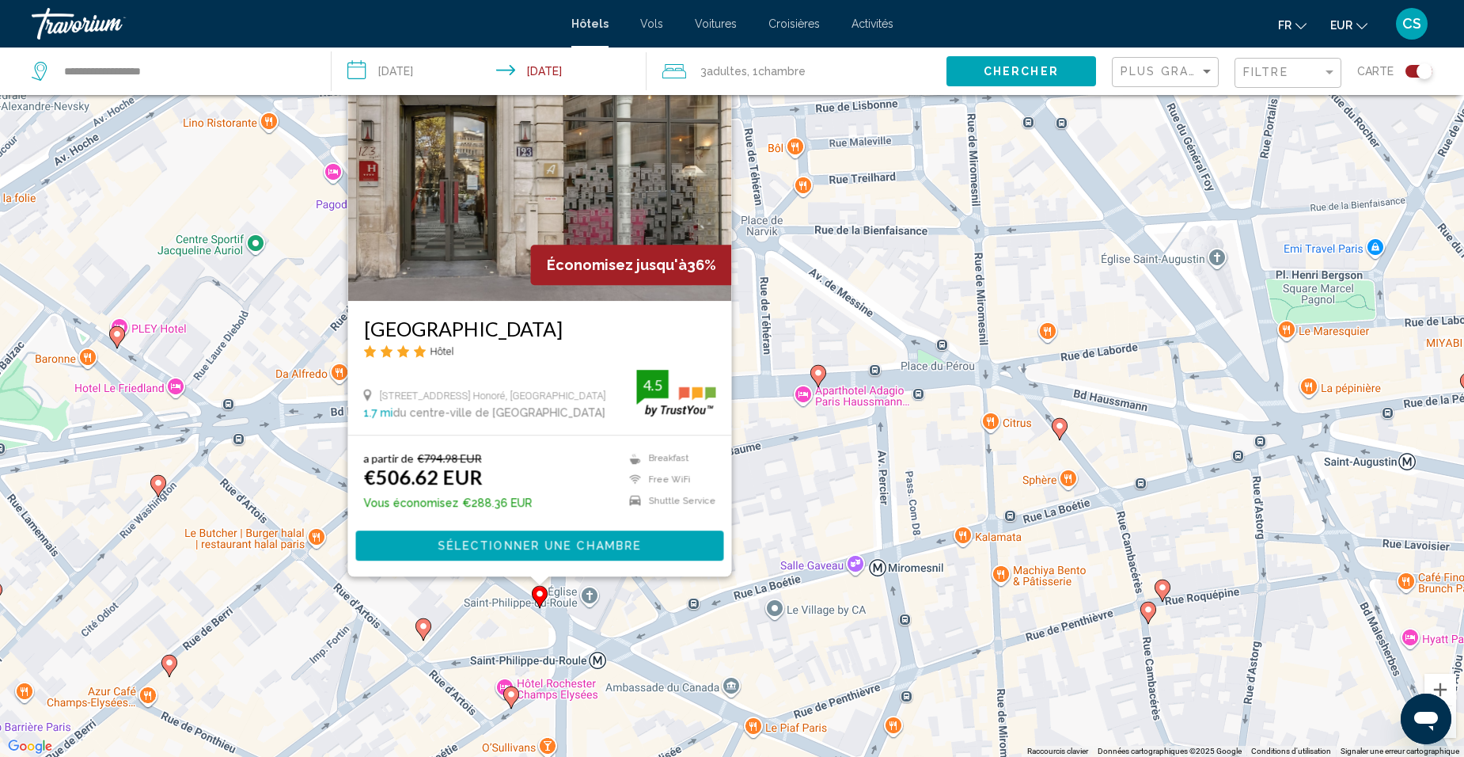
click at [919, 542] on div "Pour activer le glissement avec le clavier, appuyez sur Alt+Entrée. Une fois ce…" at bounding box center [732, 378] width 1464 height 757
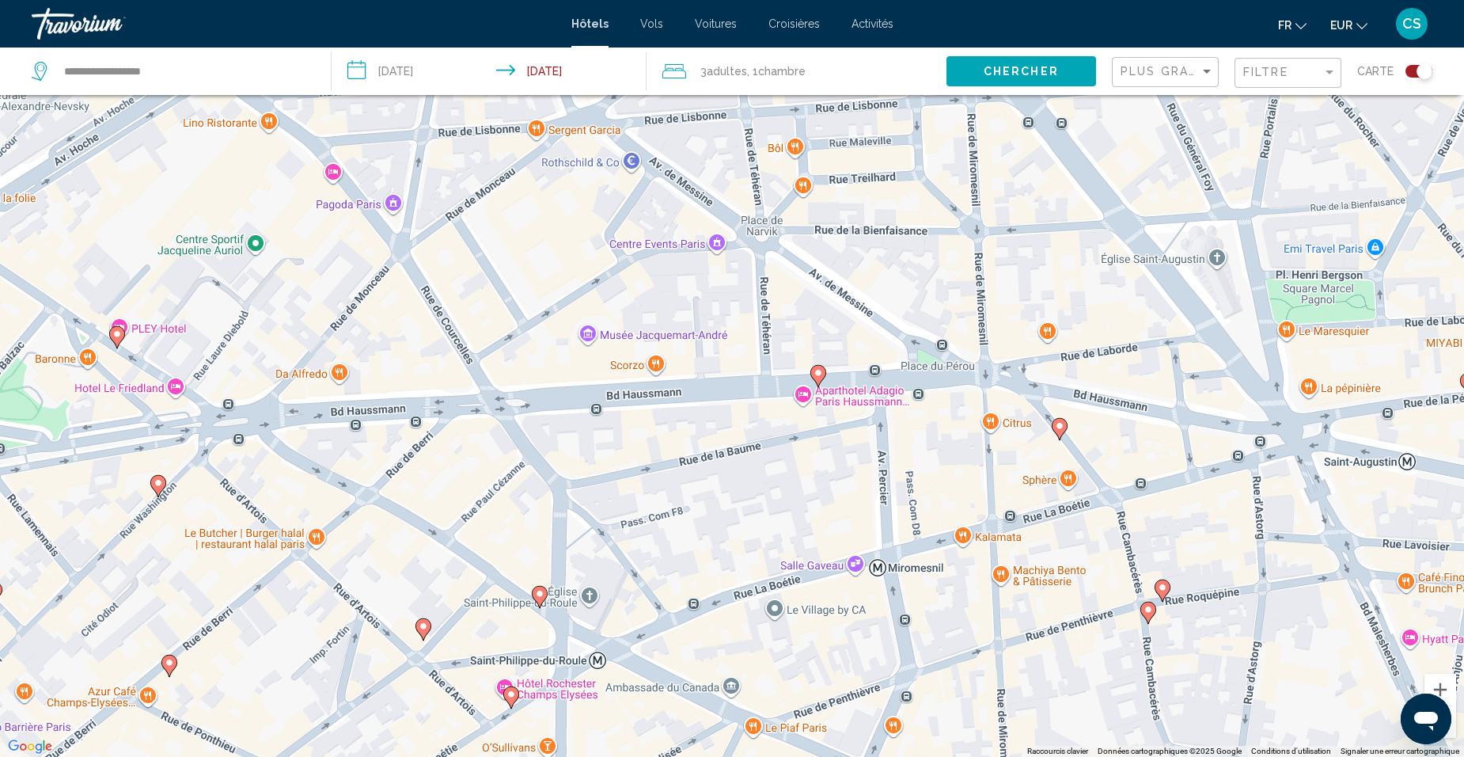
click at [424, 628] on image "Main content" at bounding box center [423, 625] width 9 height 9
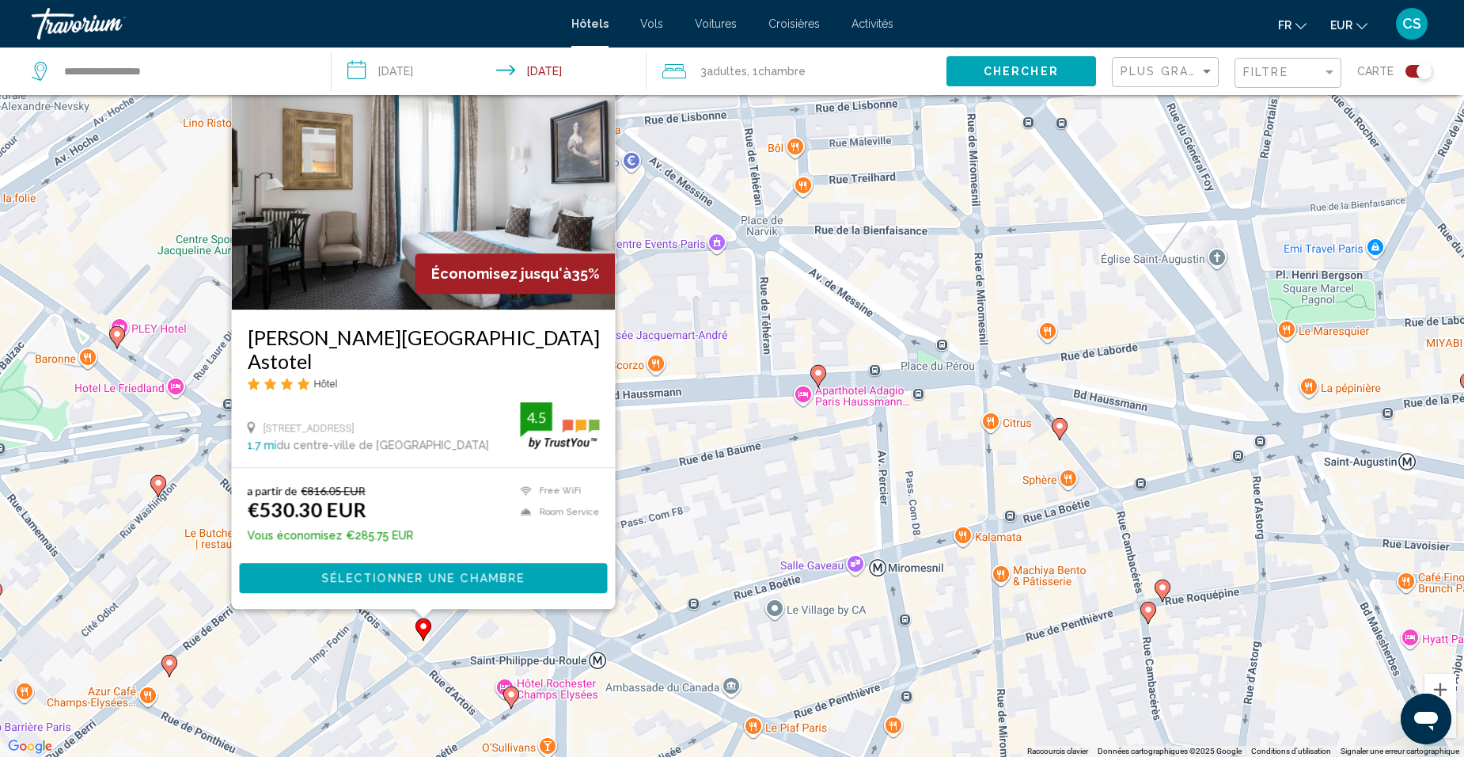
click at [631, 631] on div "Pour activer le glissement avec le clavier, appuyez sur Alt+Entrée. Une fois ce…" at bounding box center [732, 378] width 1464 height 757
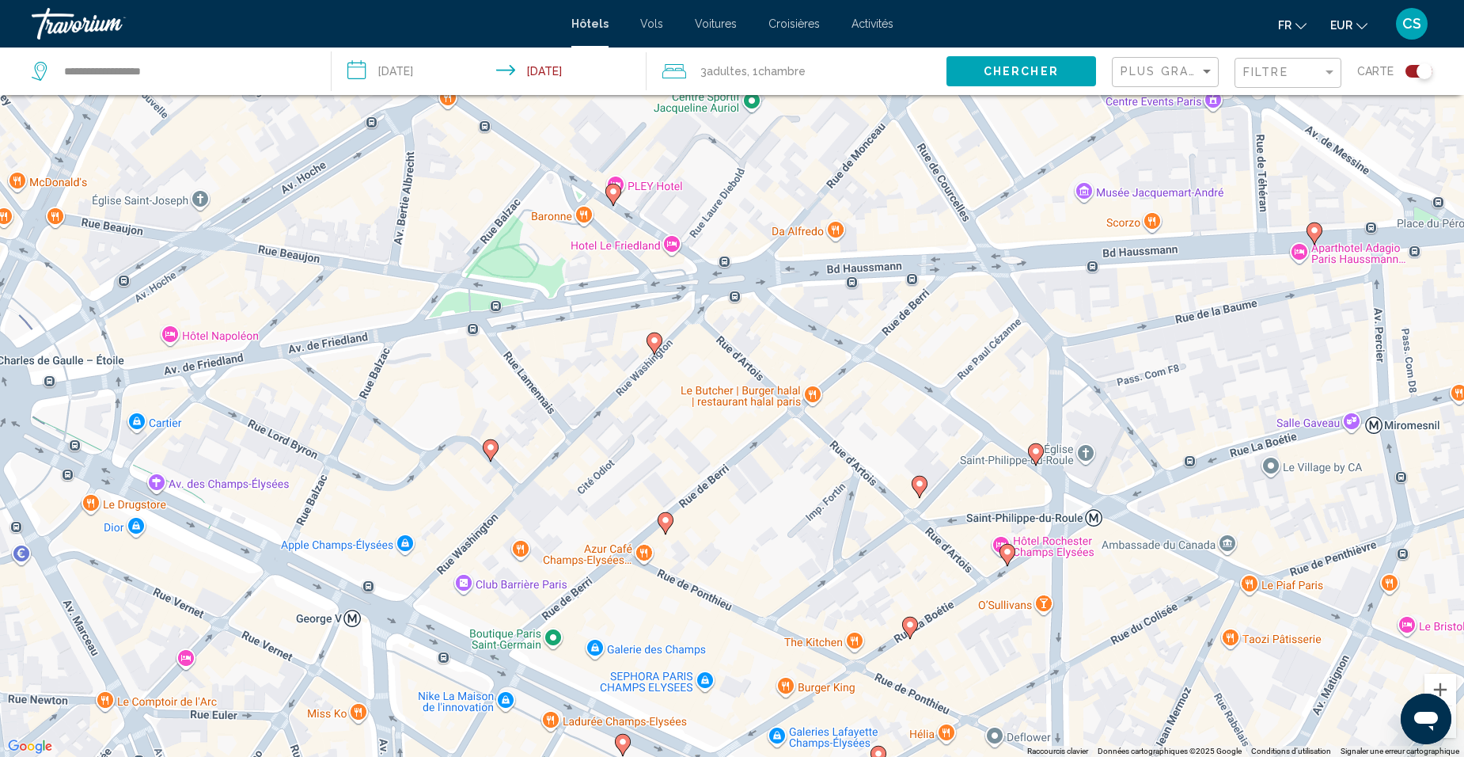
drag, startPoint x: 436, startPoint y: 583, endPoint x: 932, endPoint y: 441, distance: 516.2
click at [932, 441] on div "Pour activer le glissement avec le clavier, appuyez sur Alt+Entrée. Une fois ce…" at bounding box center [732, 378] width 1464 height 757
click at [662, 520] on image "Main content" at bounding box center [665, 519] width 9 height 9
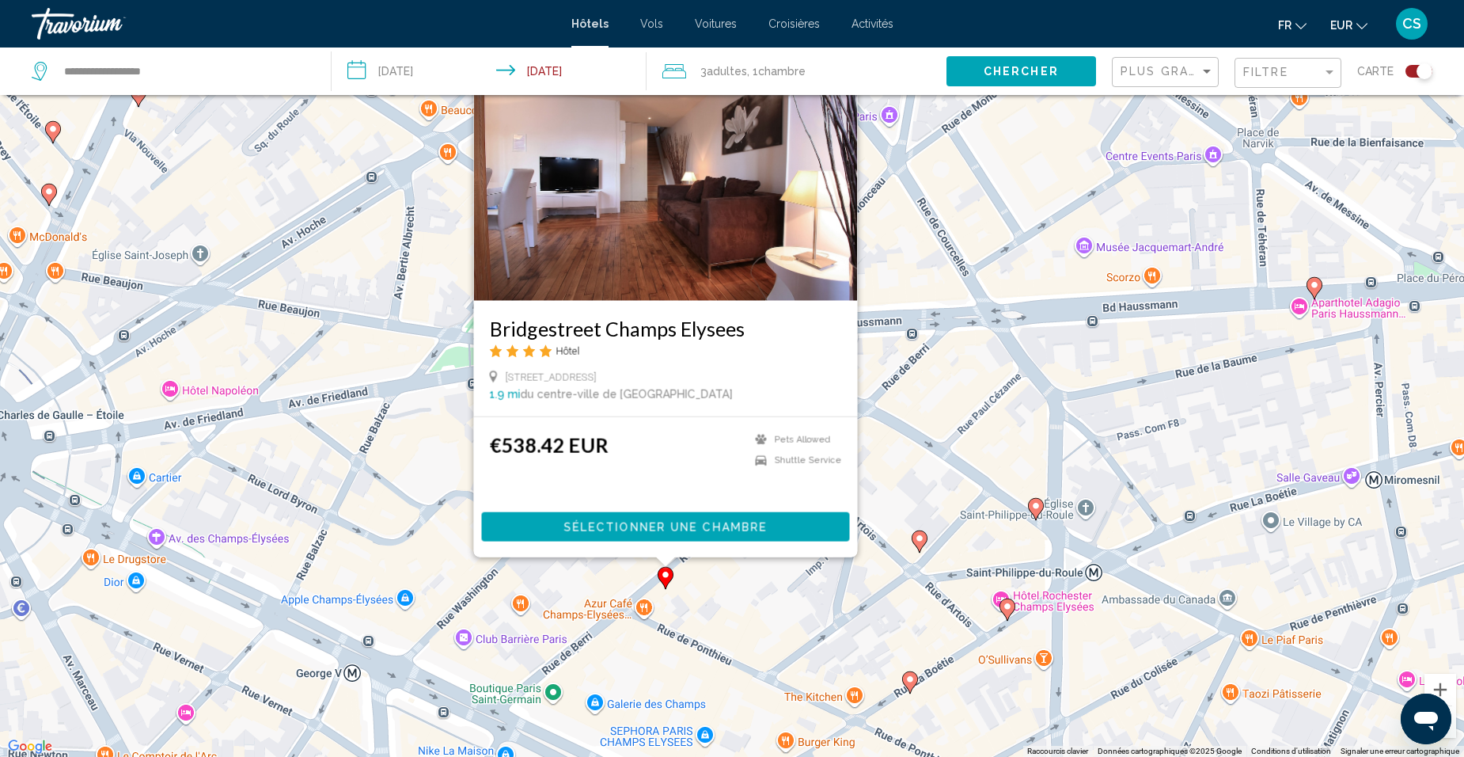
click at [718, 573] on div "Pour activer le glissement avec le clavier, appuyez sur Alt+Entrée. Une fois ce…" at bounding box center [732, 378] width 1464 height 757
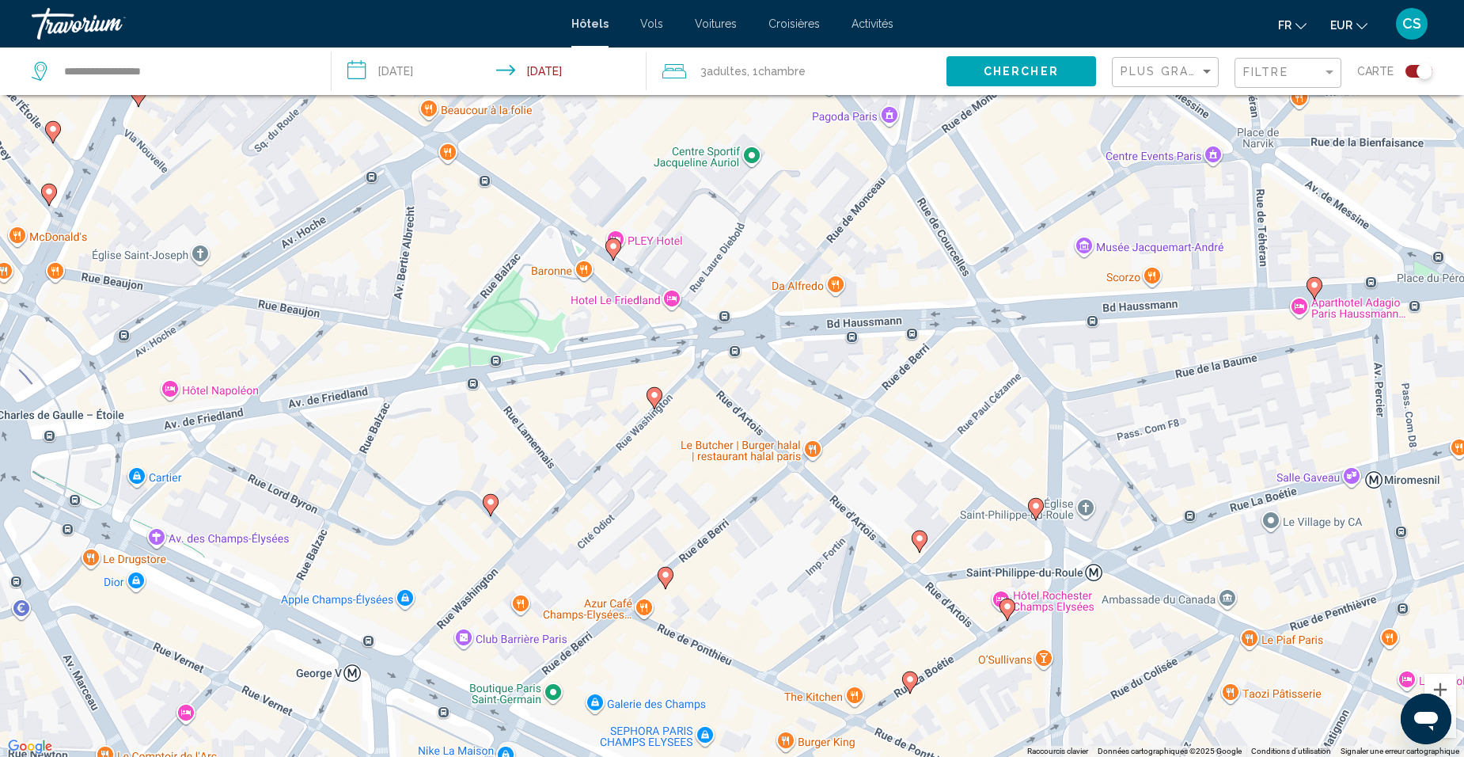
click at [491, 510] on icon "Main content" at bounding box center [491, 505] width 14 height 21
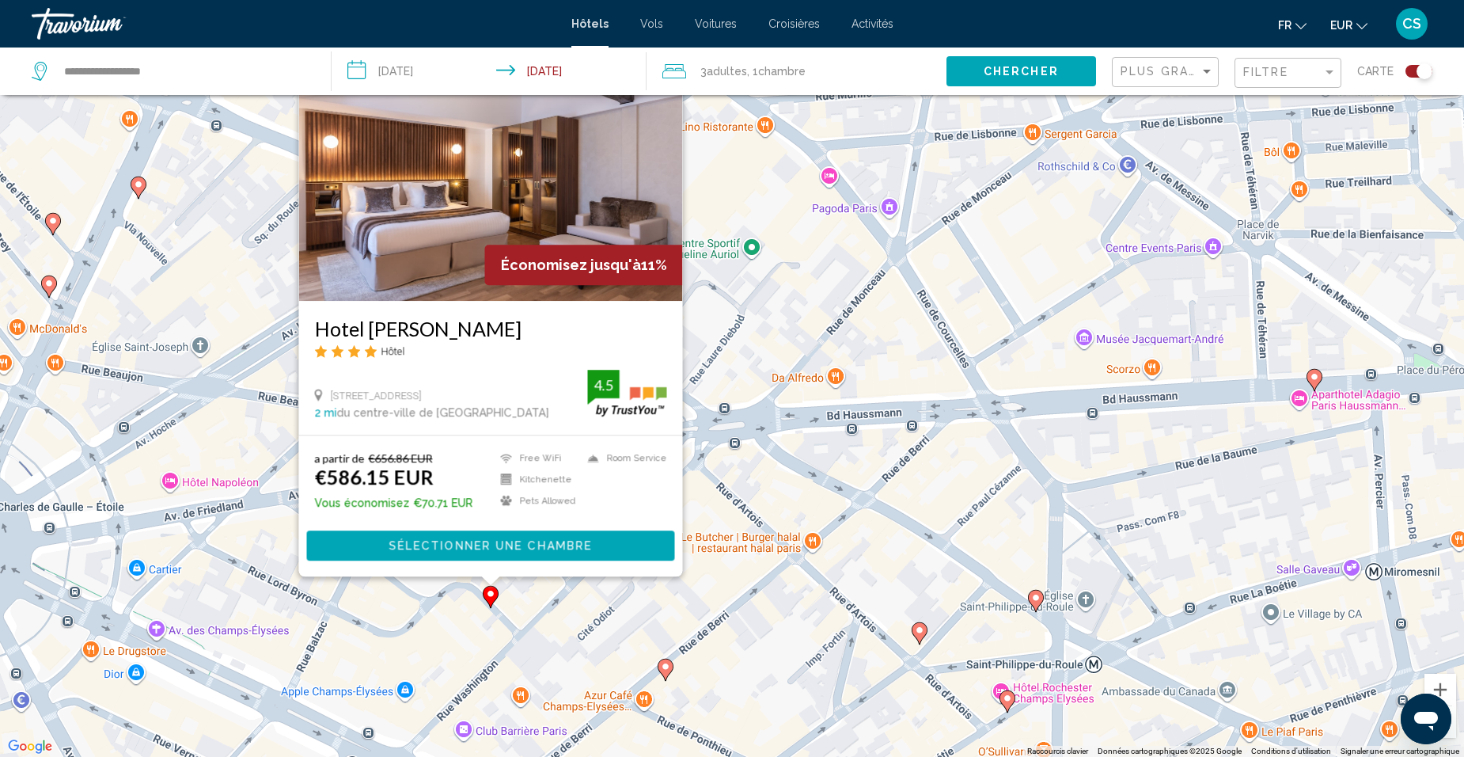
drag, startPoint x: 557, startPoint y: 603, endPoint x: 575, endPoint y: 582, distance: 27.6
click at [557, 601] on div "Pour activer le glissement avec le clavier, appuyez sur Alt+Entrée. Une fois ce…" at bounding box center [732, 378] width 1464 height 757
click at [668, 604] on div "Pour activer le glissement avec le clavier, appuyez sur Alt+Entrée. Une fois ce…" at bounding box center [732, 378] width 1464 height 757
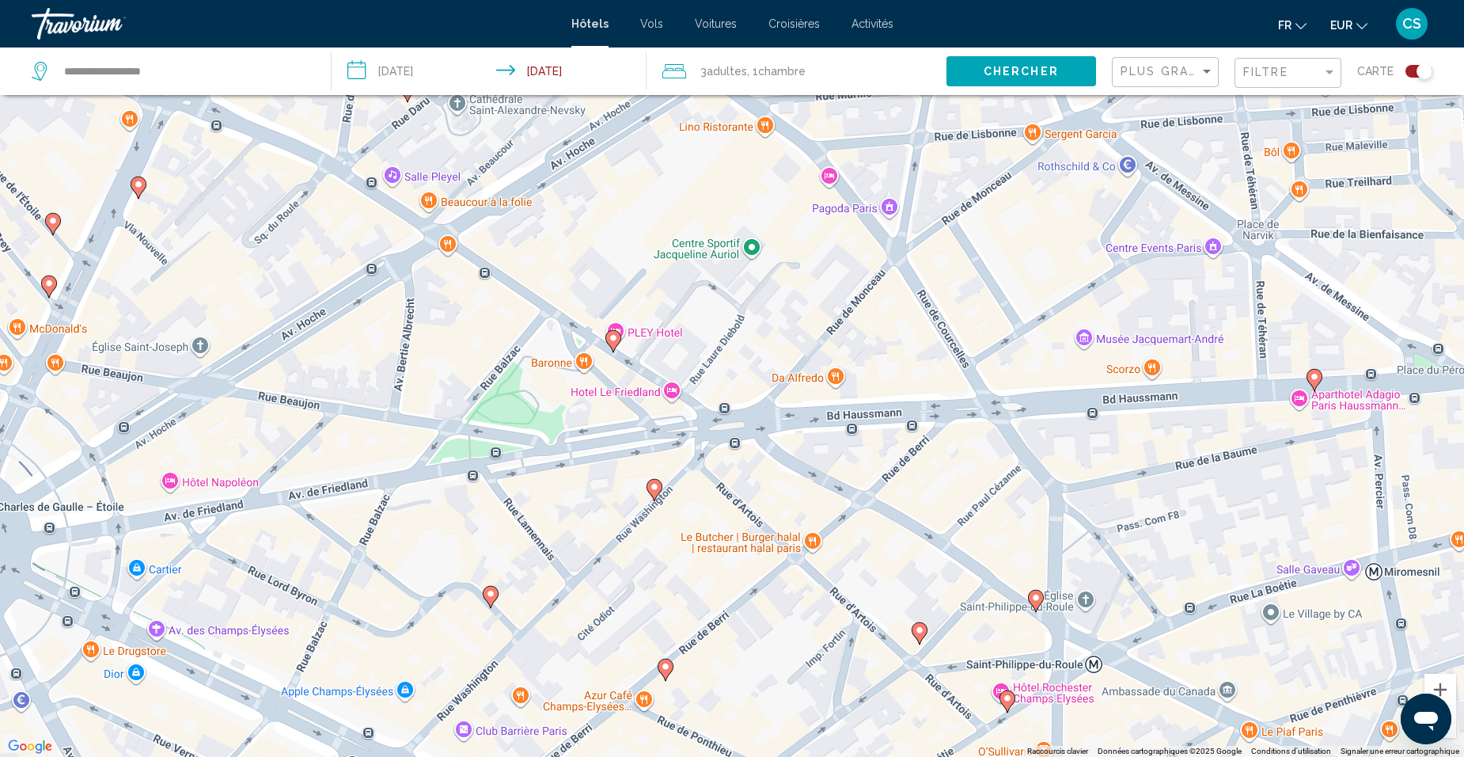
click at [652, 493] on g "Main content" at bounding box center [655, 490] width 16 height 22
click at [656, 488] on image "Main content" at bounding box center [654, 486] width 9 height 9
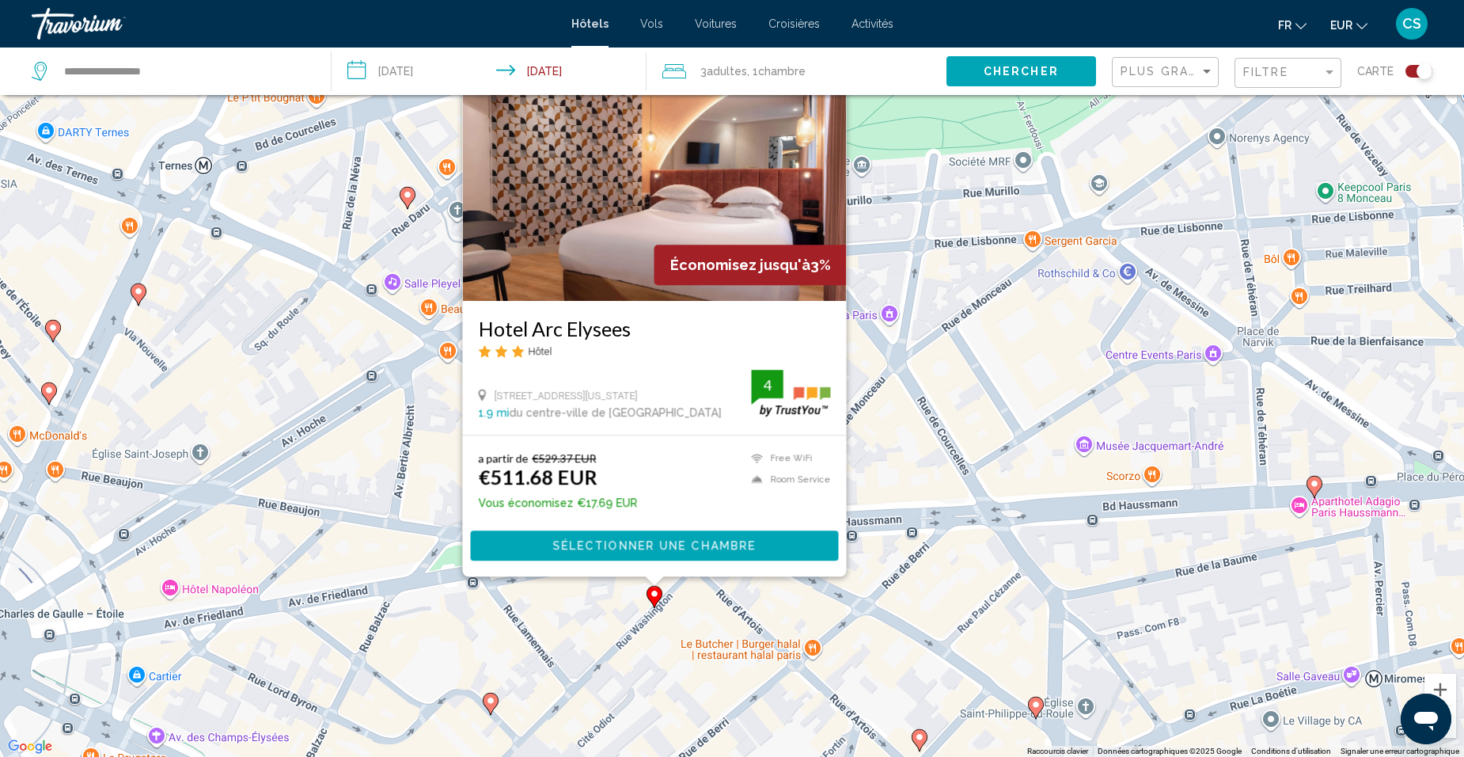
click at [643, 610] on div "Pour activer le glissement avec le clavier, appuyez sur Alt+Entrée. Une fois ce…" at bounding box center [732, 378] width 1464 height 757
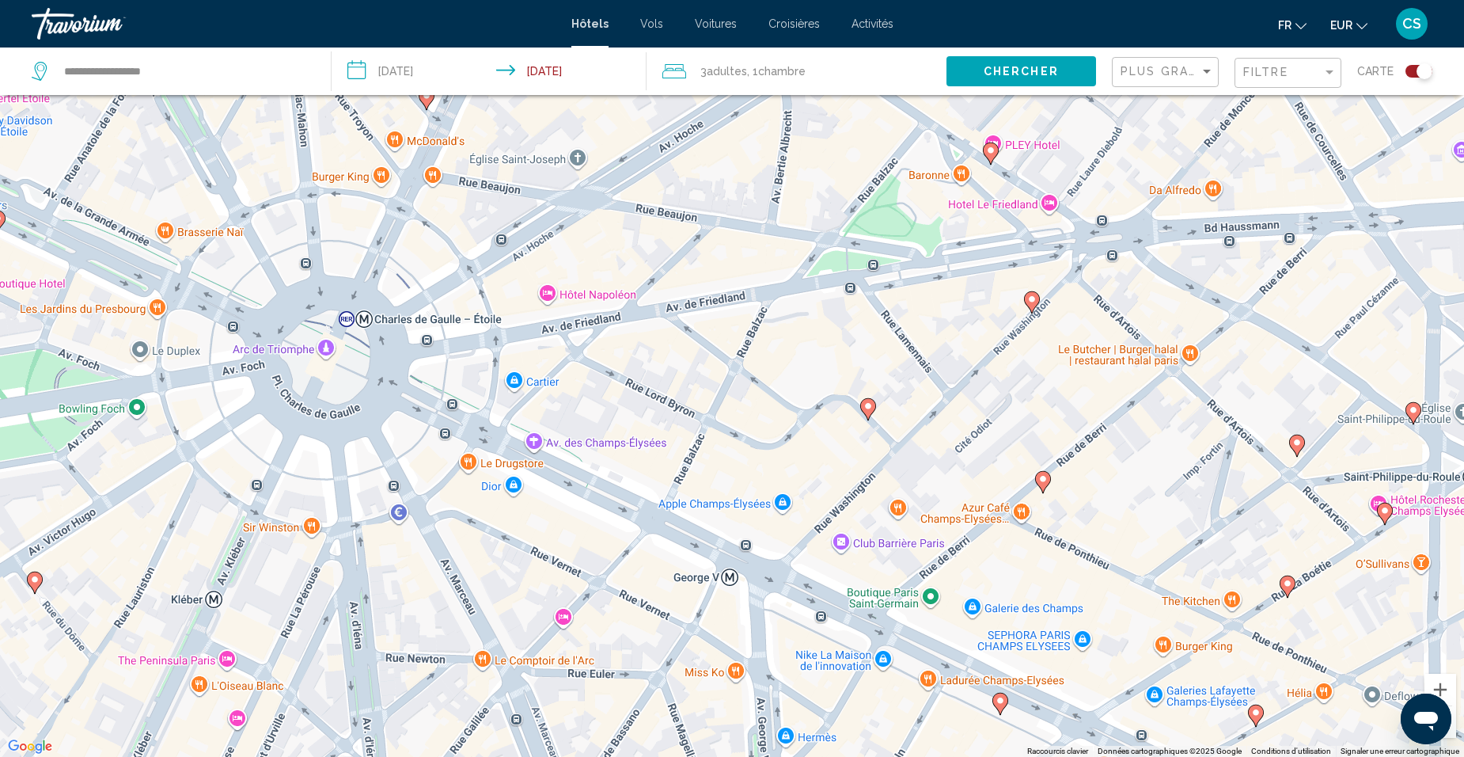
drag, startPoint x: 624, startPoint y: 610, endPoint x: 963, endPoint y: 343, distance: 432.2
click at [963, 343] on div "Pour activer le glissement avec le clavier, appuyez sur Alt+Entrée. Une fois ce…" at bounding box center [732, 378] width 1464 height 757
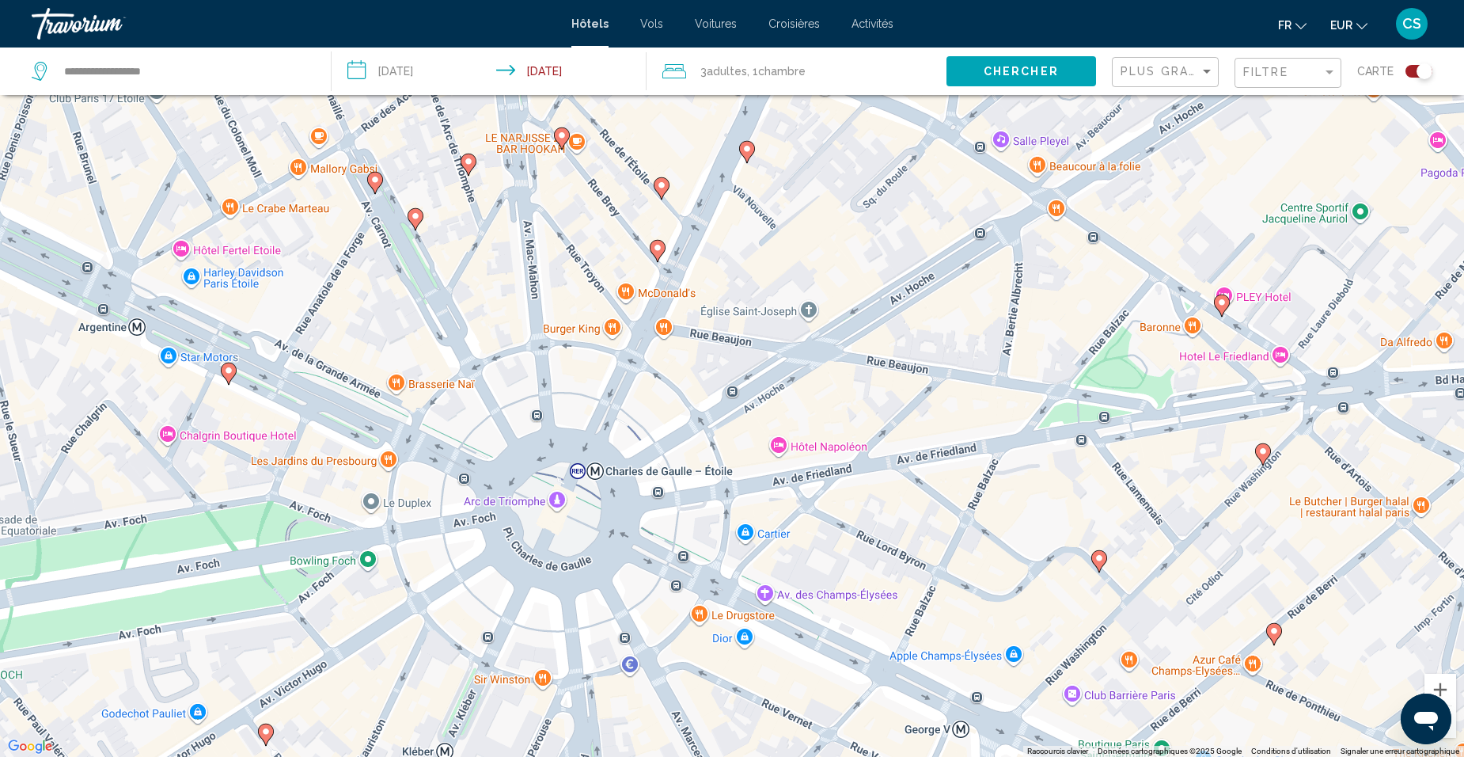
drag, startPoint x: 701, startPoint y: 439, endPoint x: 916, endPoint y: 585, distance: 259.2
click at [916, 585] on div "Pour activer le glissement avec le clavier, appuyez sur Alt+Entrée. Une fois ce…" at bounding box center [732, 378] width 1464 height 757
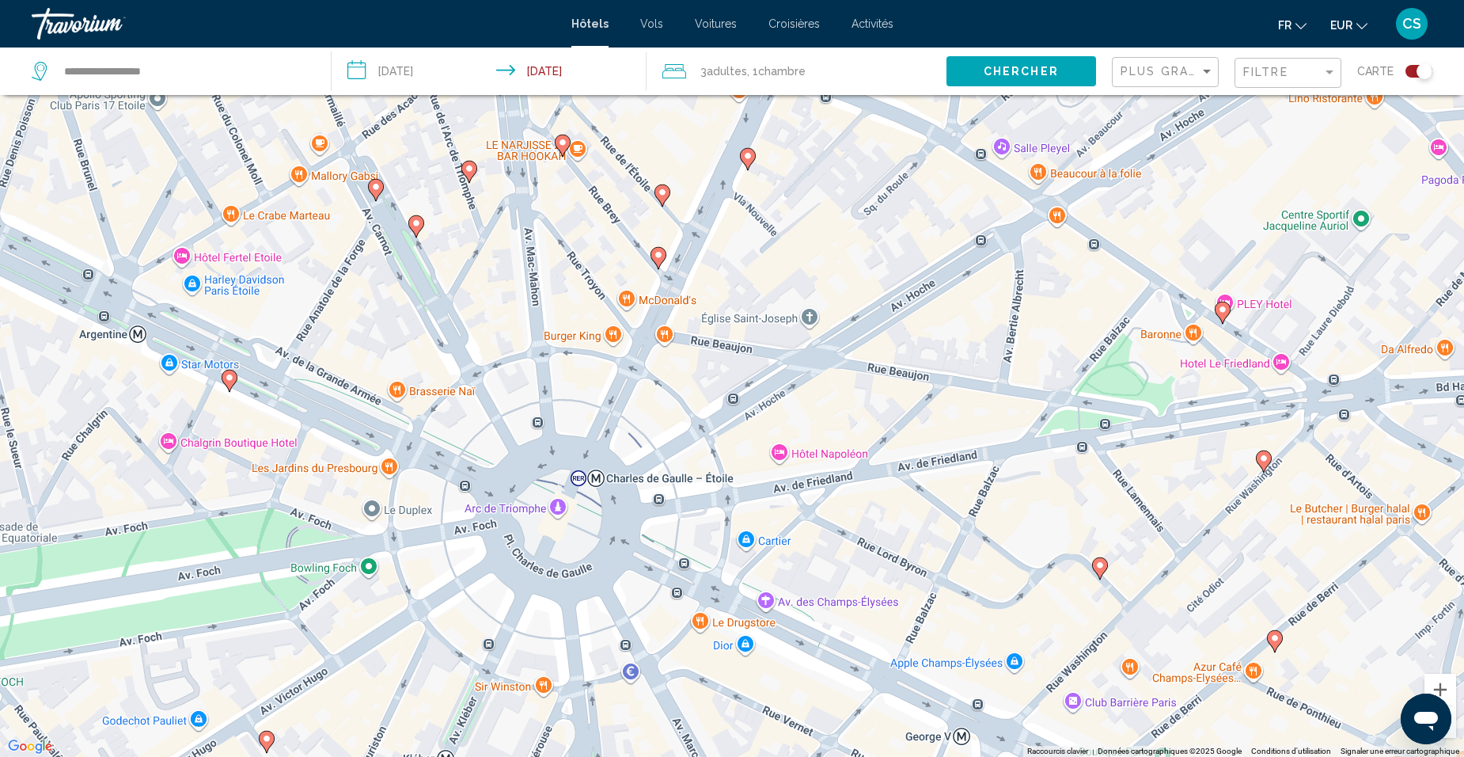
click at [662, 257] on image "Main content" at bounding box center [658, 254] width 9 height 9
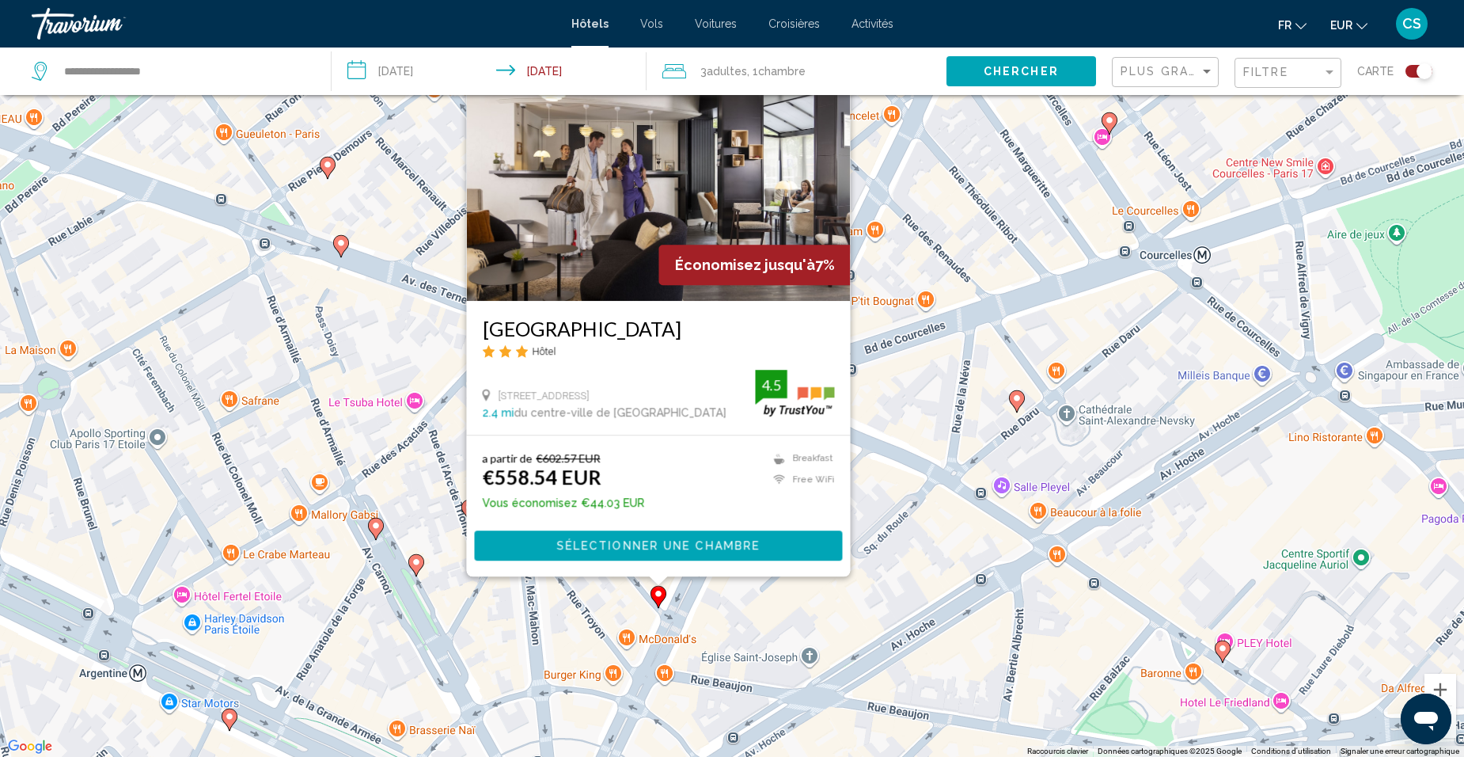
click at [798, 636] on div "Pour activer le glissement avec le clavier, appuyez sur Alt+Entrée. Une fois ce…" at bounding box center [732, 378] width 1464 height 757
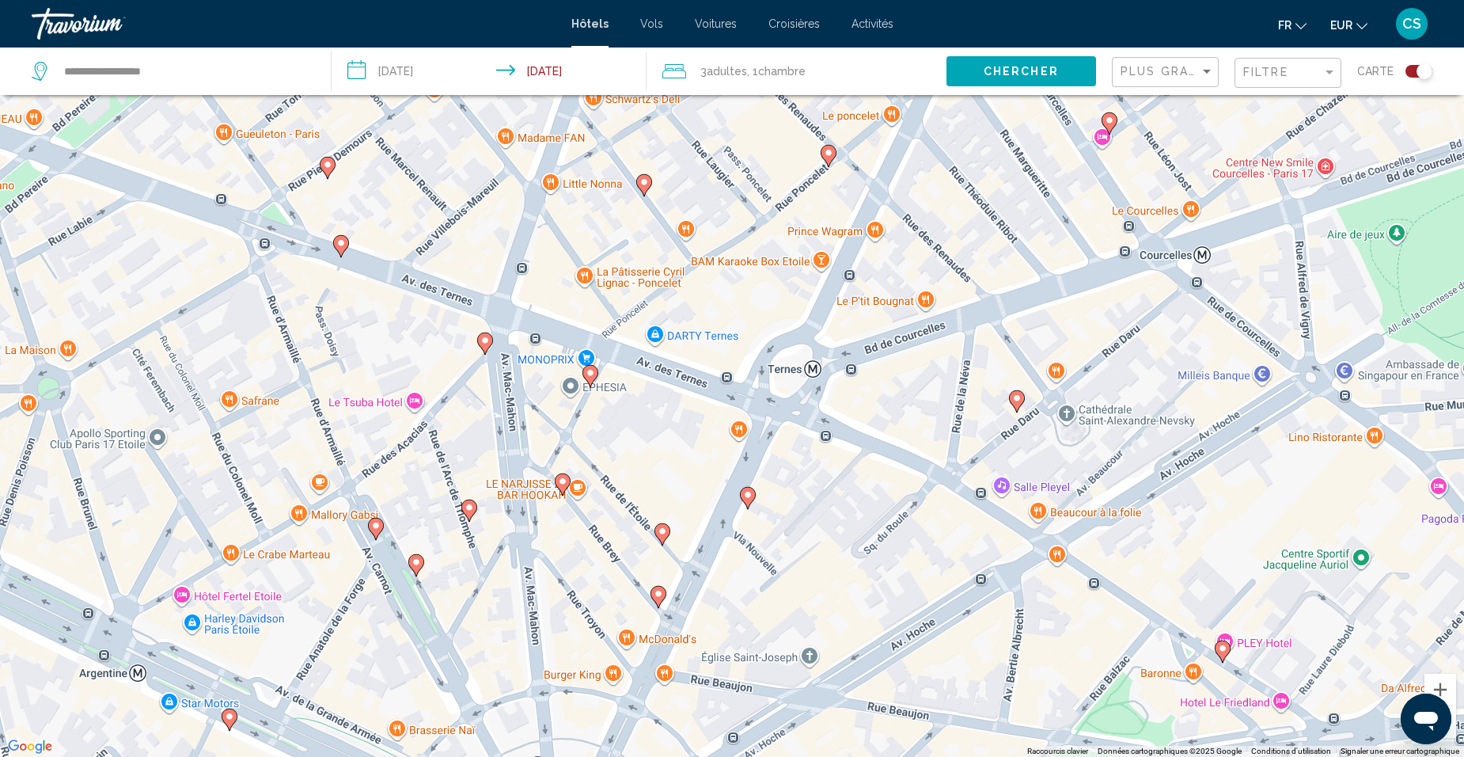
click at [747, 499] on icon "Main content" at bounding box center [748, 497] width 14 height 21
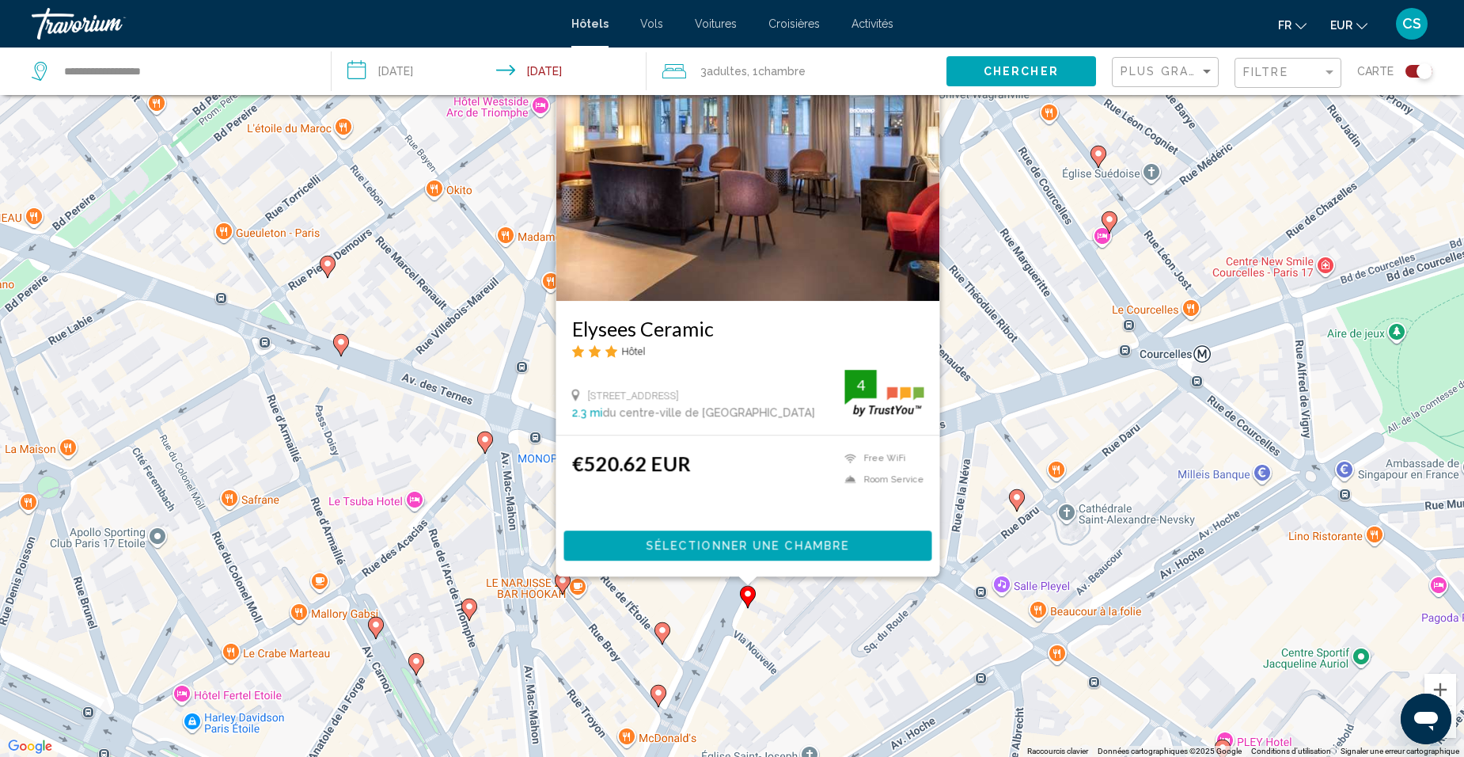
click at [666, 637] on icon "Main content" at bounding box center [662, 633] width 14 height 21
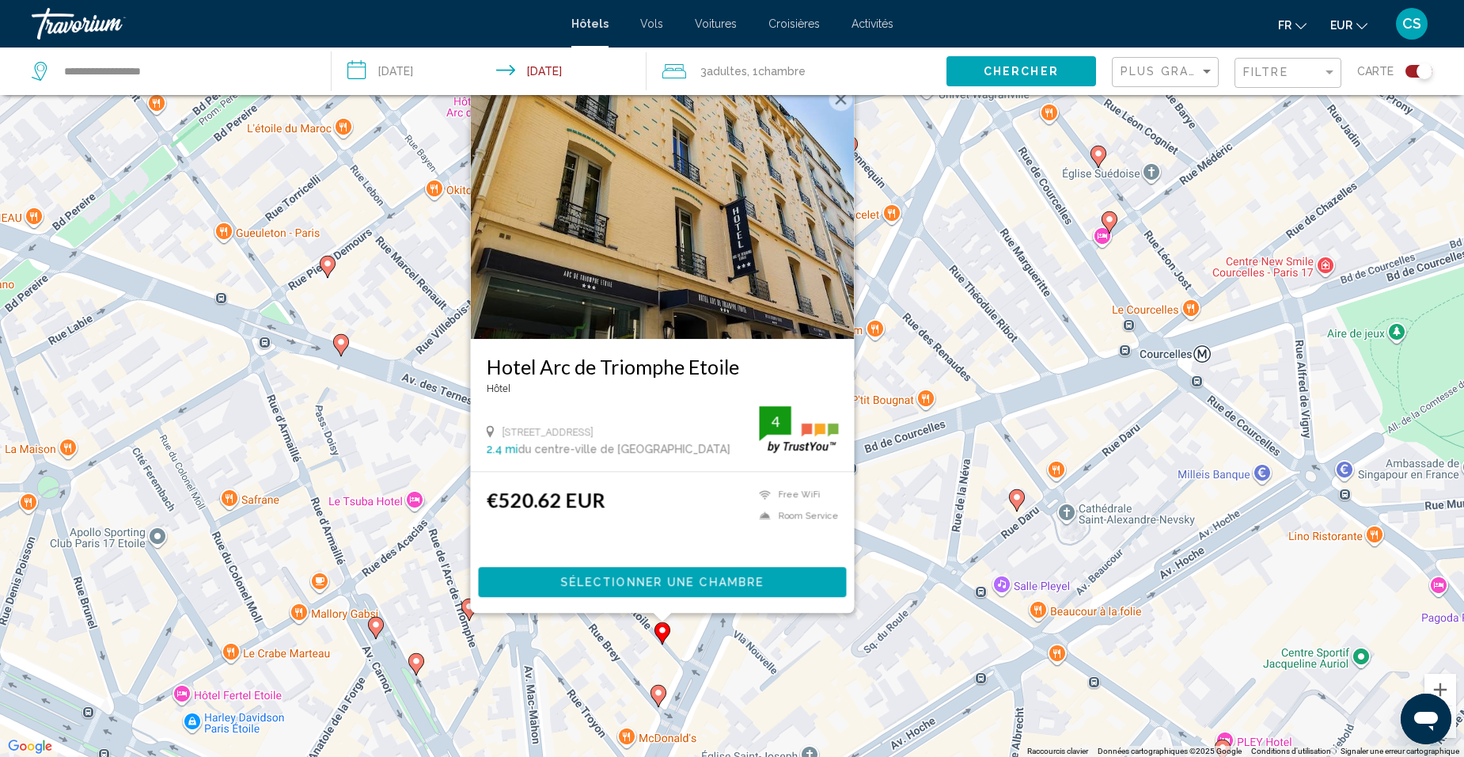
click at [728, 672] on div "Pour activer le glissement avec le clavier, appuyez sur Alt+Entrée. Une fois ce…" at bounding box center [732, 378] width 1464 height 757
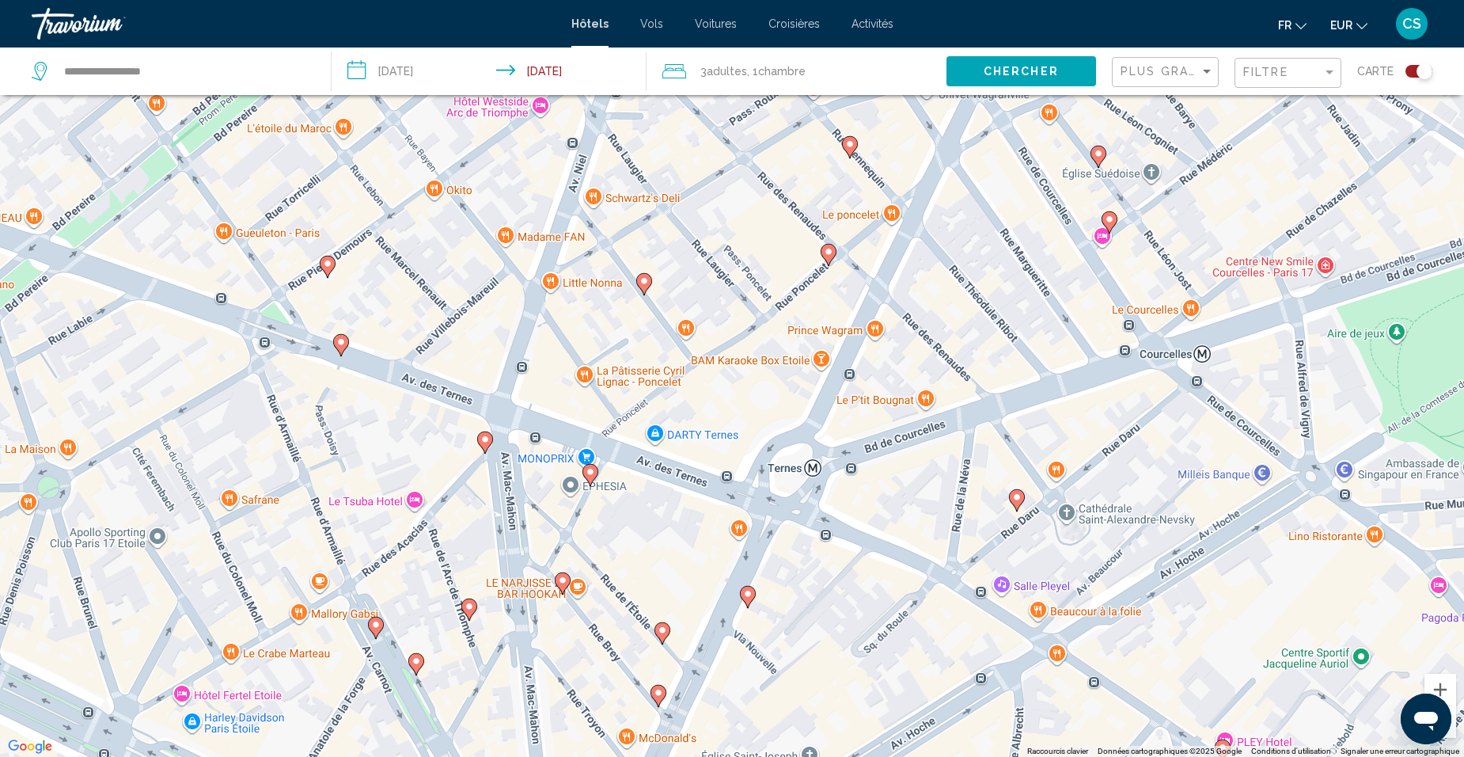
click at [562, 581] on image "Main content" at bounding box center [562, 579] width 9 height 9
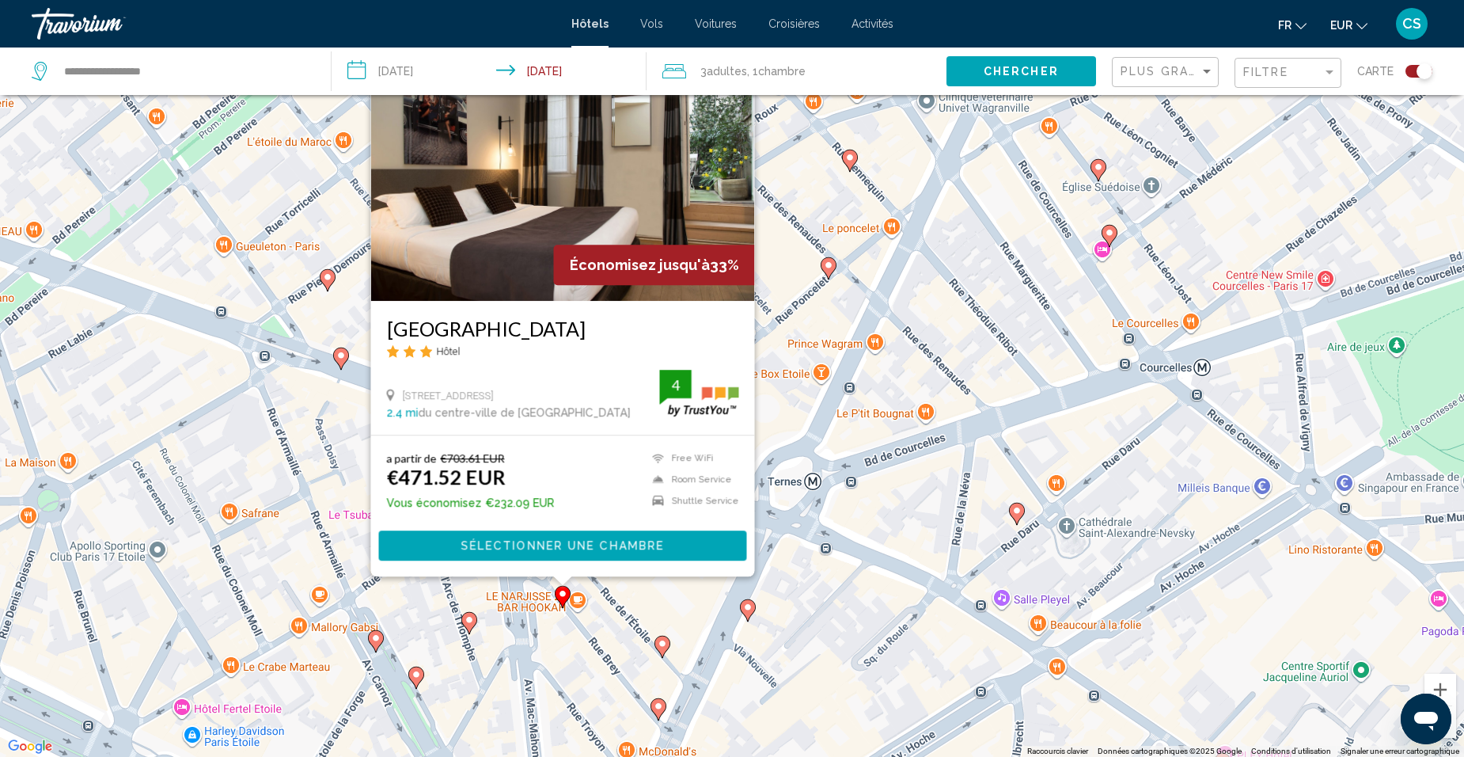
click at [851, 624] on div "Pour activer le glissement avec le clavier, appuyez sur Alt+Entrée. Une fois ce…" at bounding box center [732, 378] width 1464 height 757
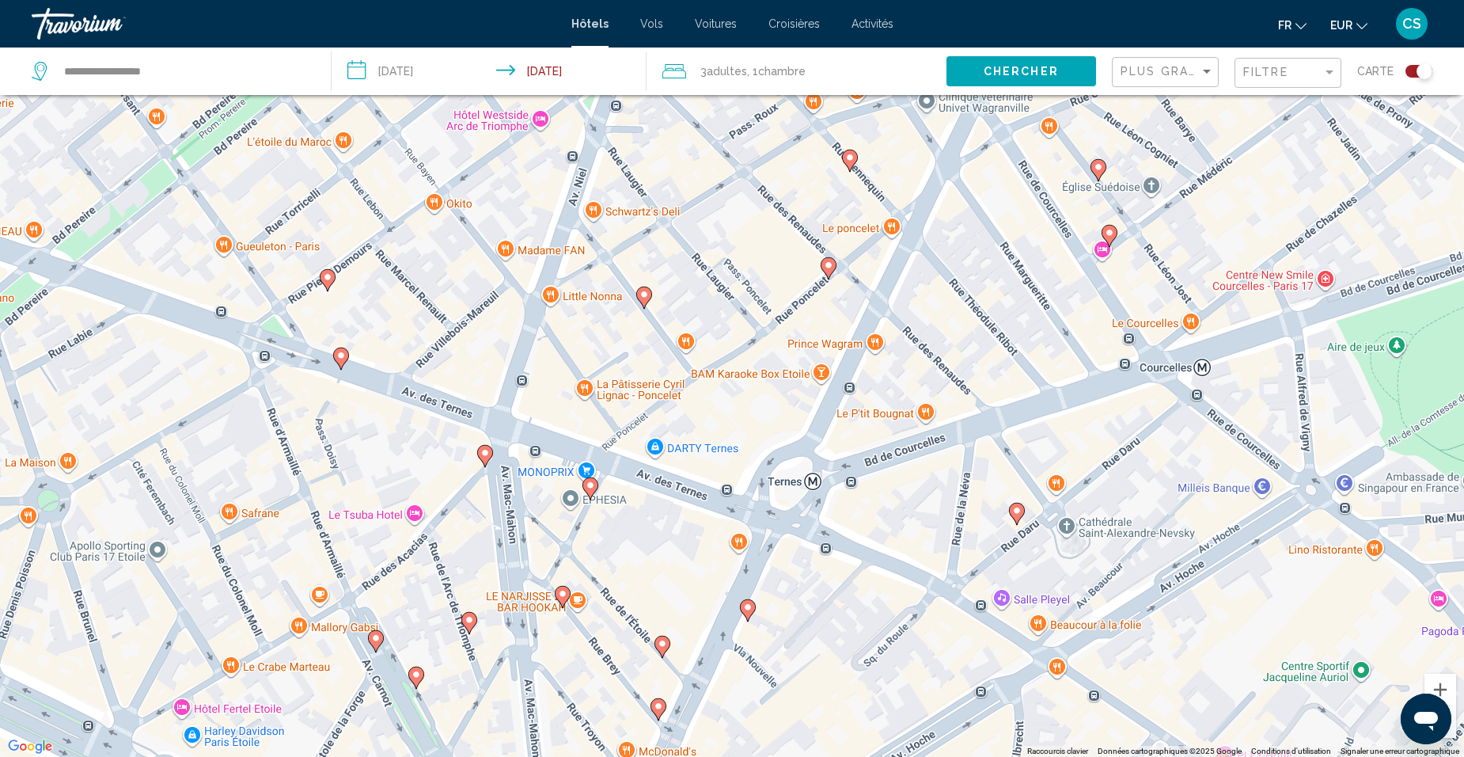
click at [587, 489] on image "Main content" at bounding box center [590, 484] width 9 height 9
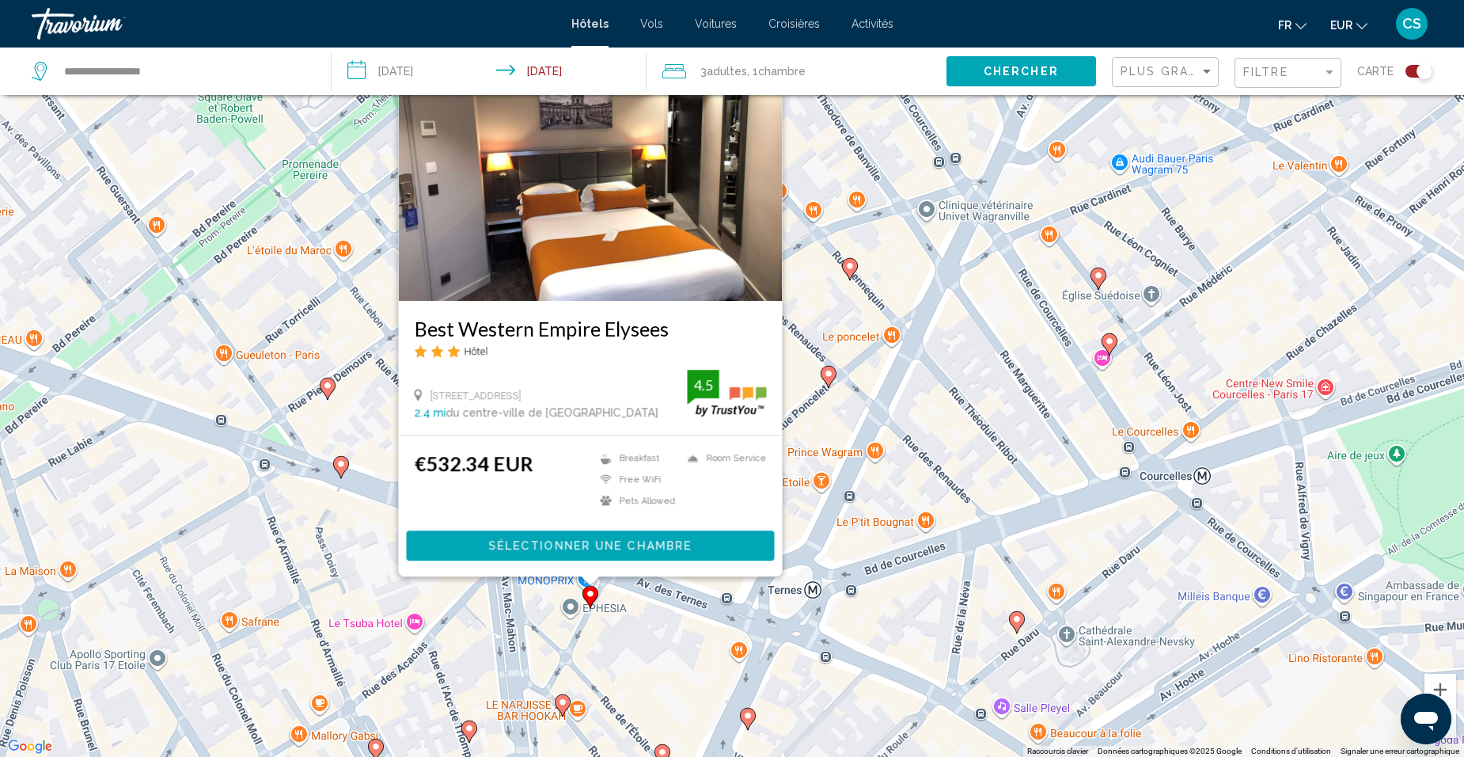
click at [658, 608] on div "Pour activer le glissement avec le clavier, appuyez sur Alt+Entrée. Une fois ce…" at bounding box center [732, 378] width 1464 height 757
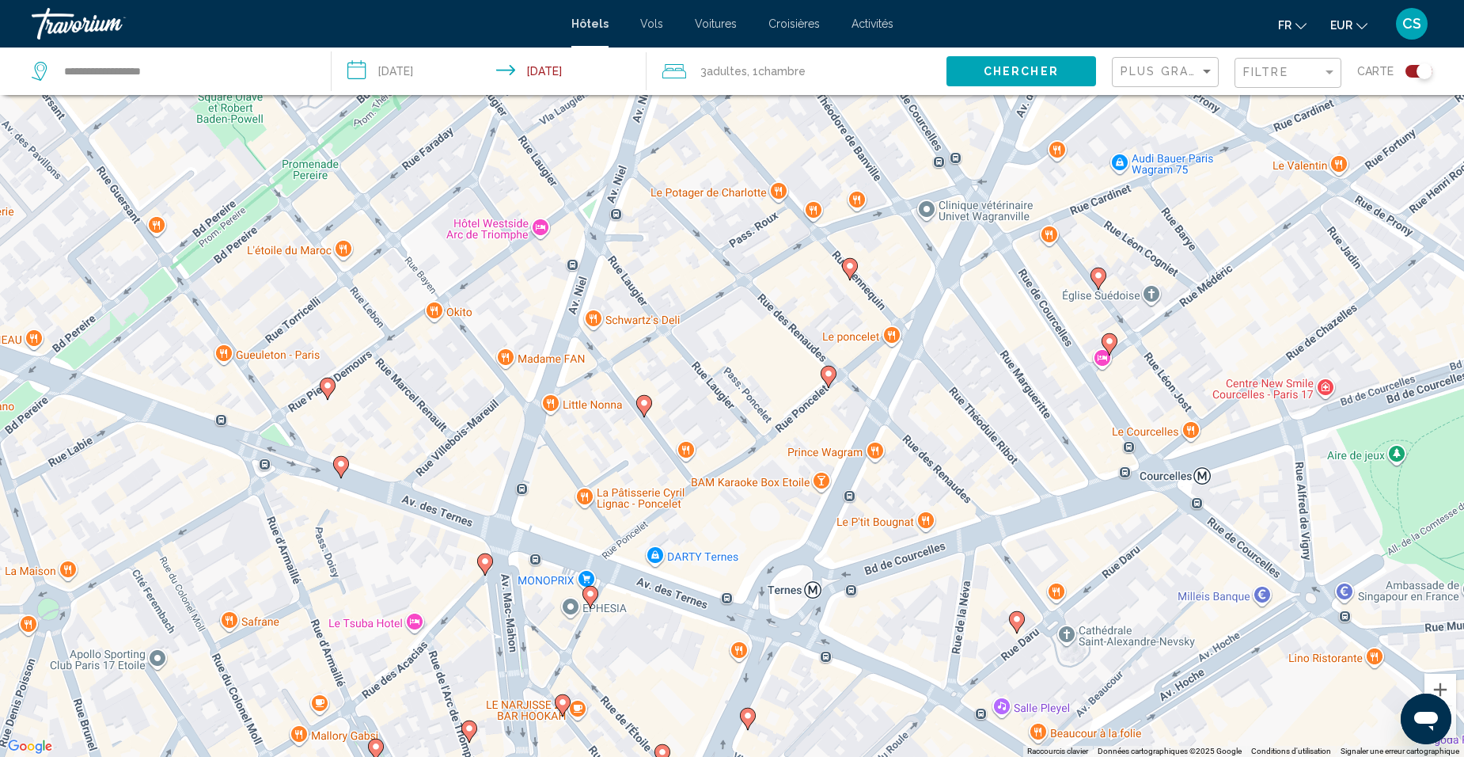
click at [492, 560] on div "Pour activer le glissement avec le clavier, appuyez sur Alt+Entrée. Une fois ce…" at bounding box center [732, 378] width 1464 height 757
click at [489, 562] on image "Main content" at bounding box center [484, 560] width 9 height 9
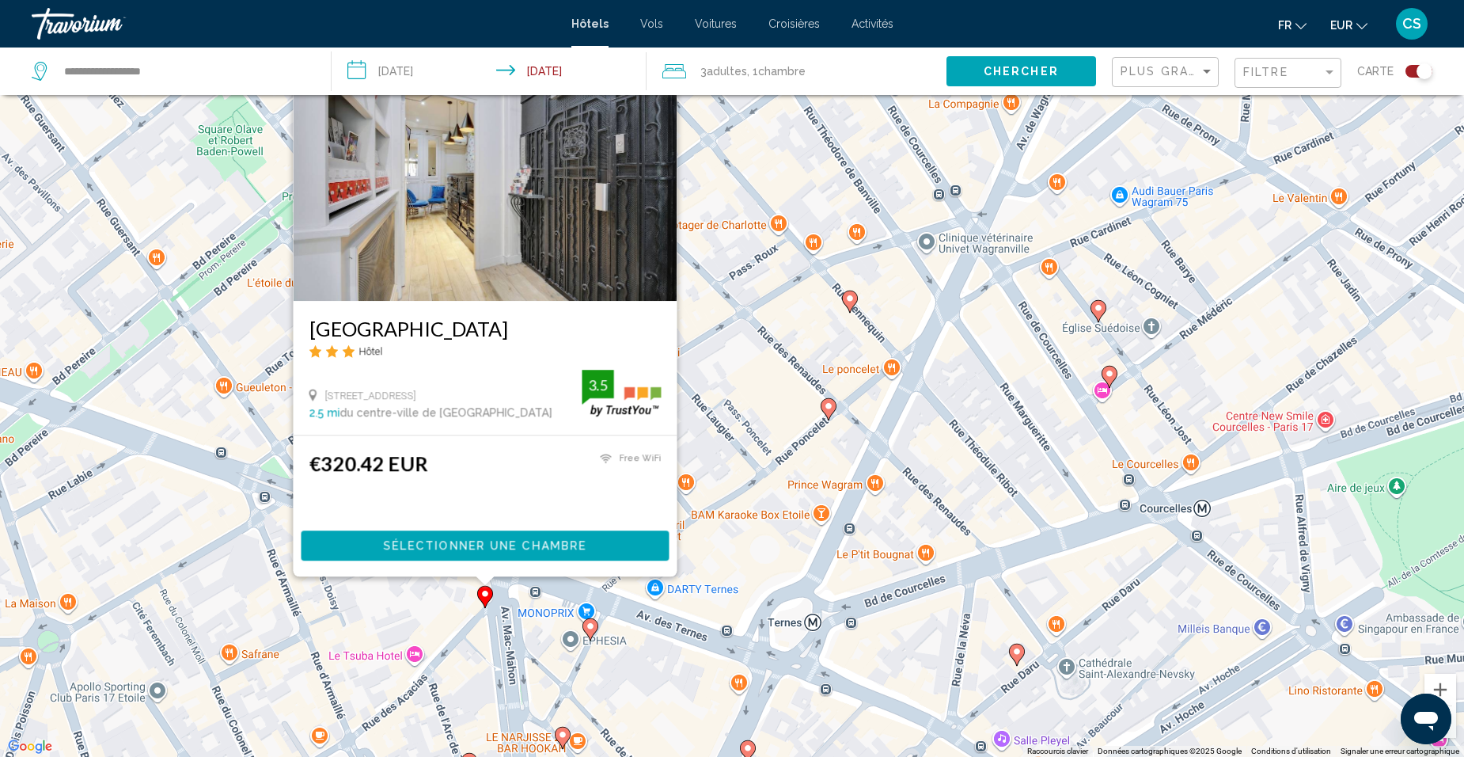
click at [559, 616] on div "Pour activer le glissement avec le clavier, appuyez sur Alt+Entrée. Une fois ce…" at bounding box center [732, 378] width 1464 height 757
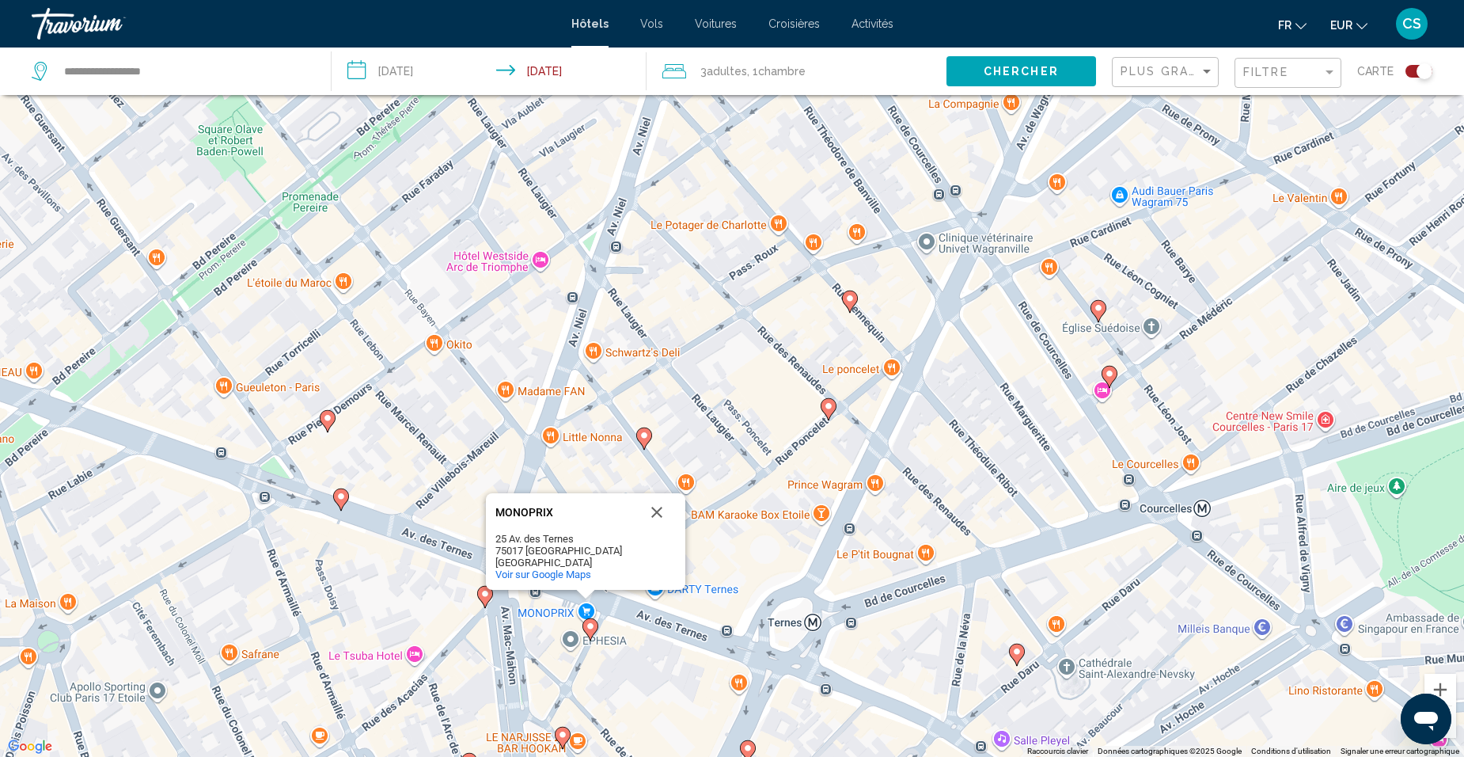
click at [831, 415] on icon "Main content" at bounding box center [829, 409] width 16 height 22
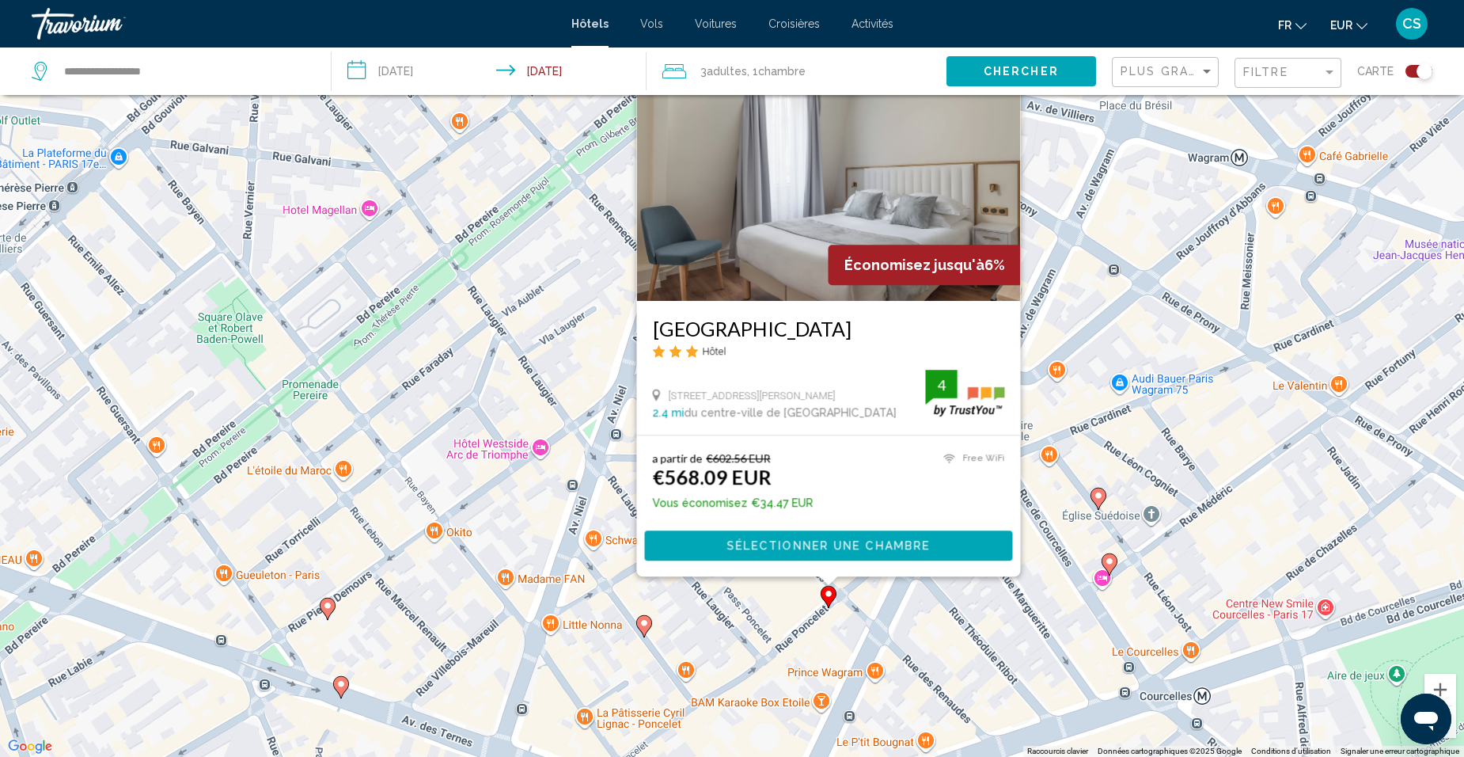
click at [643, 626] on image "Main content" at bounding box center [643, 622] width 9 height 9
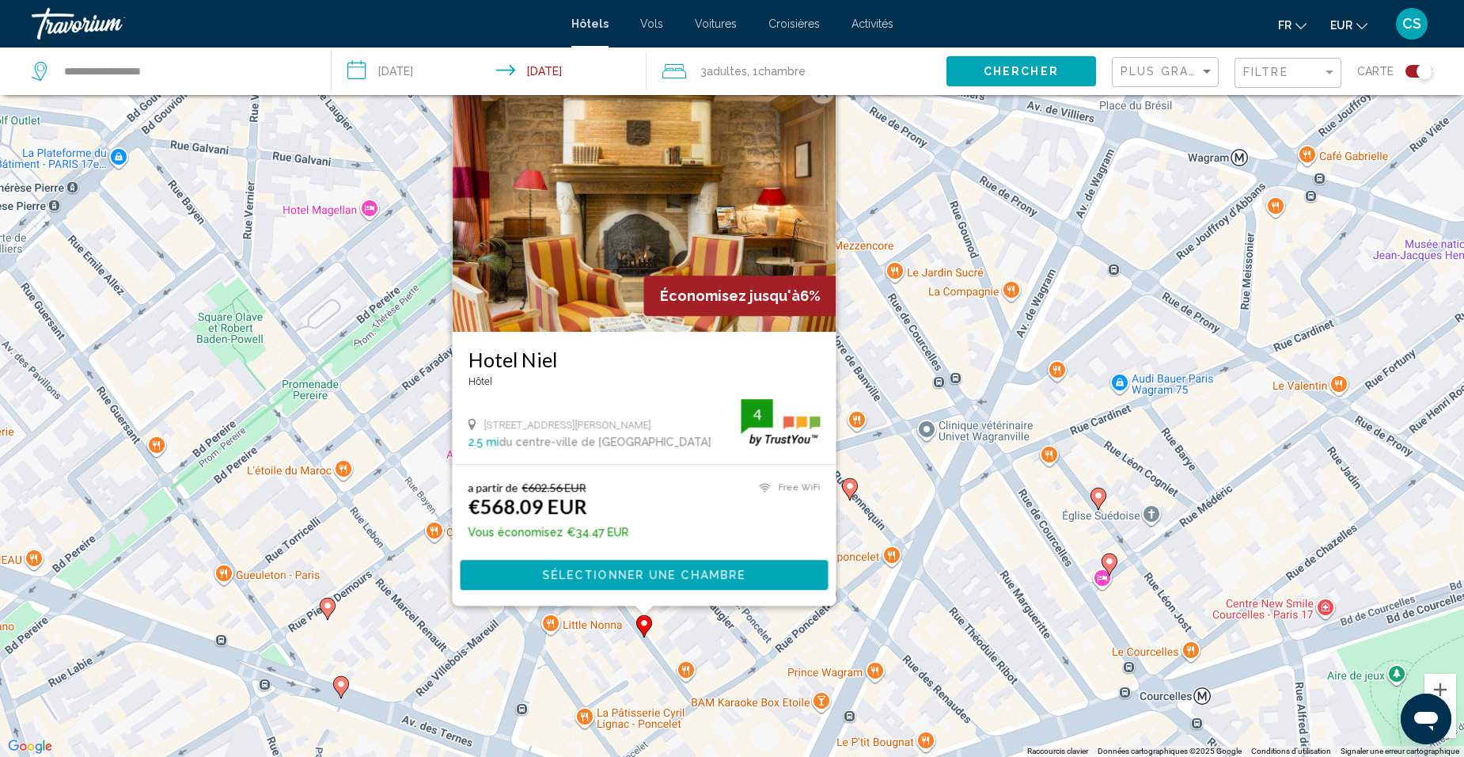
click at [673, 639] on div "Pour activer le glissement avec le clavier, appuyez sur Alt+Entrée. Une fois ce…" at bounding box center [732, 378] width 1464 height 757
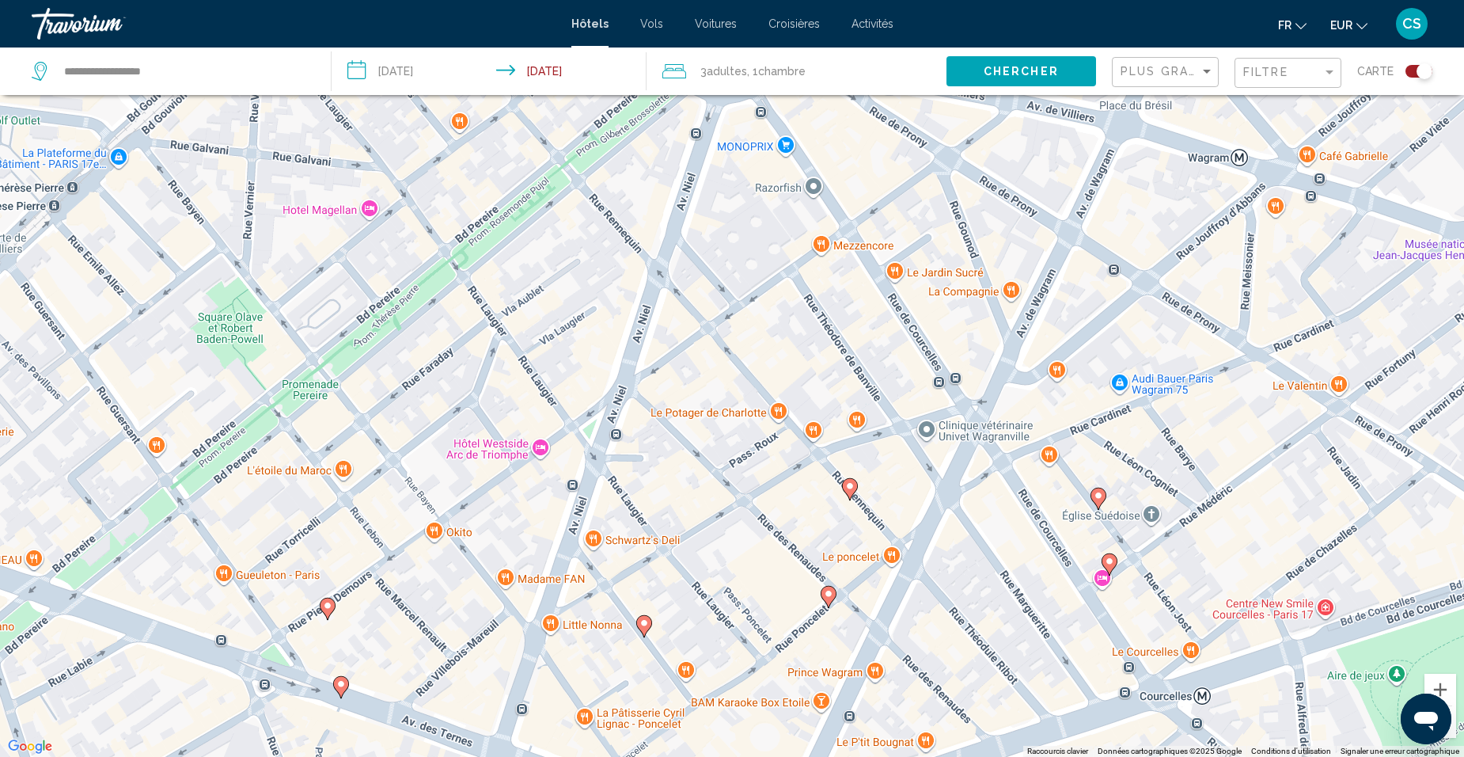
click at [849, 498] on icon "Main content" at bounding box center [850, 489] width 16 height 22
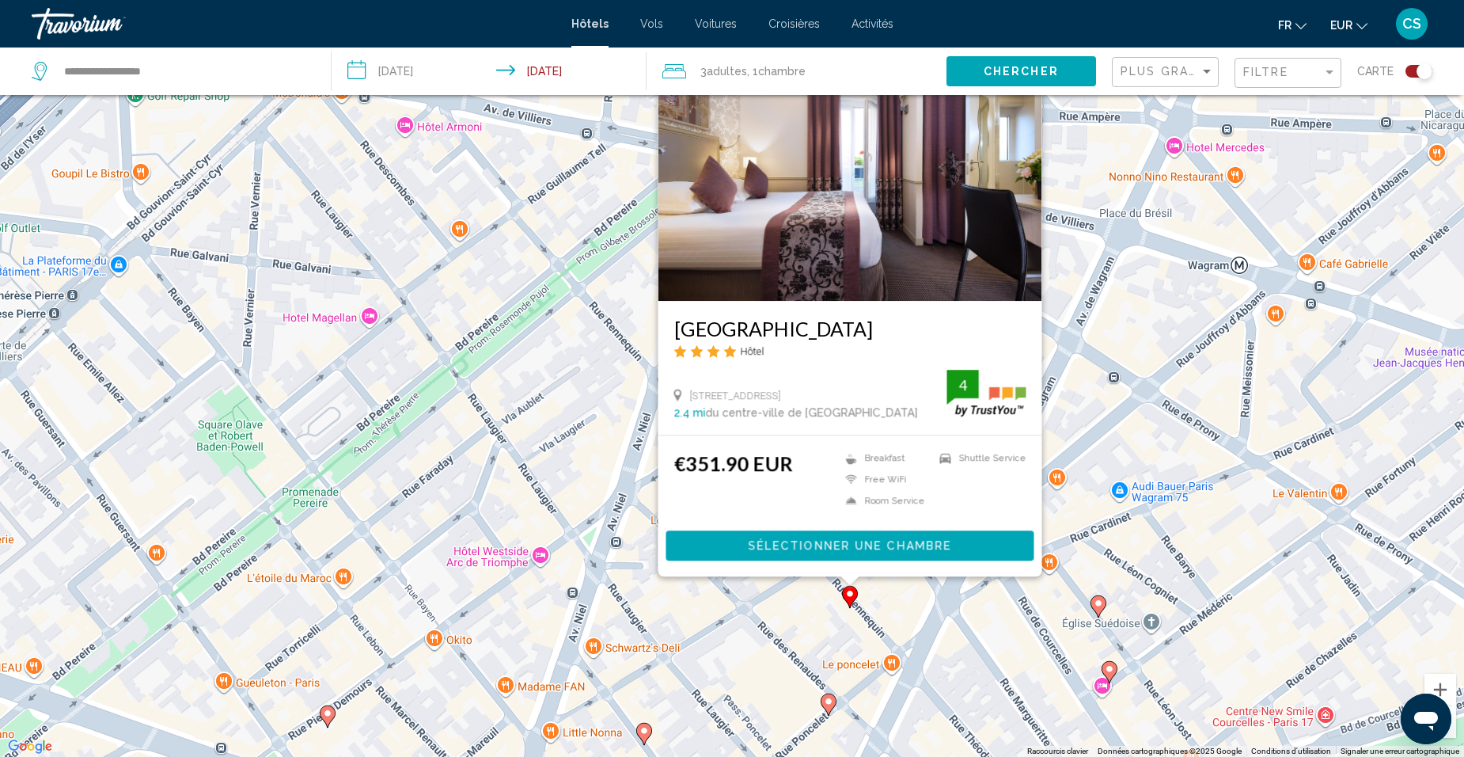
click at [793, 602] on div "Pour activer le glissement avec le clavier, appuyez sur Alt+Entrée. Une fois ce…" at bounding box center [732, 378] width 1464 height 757
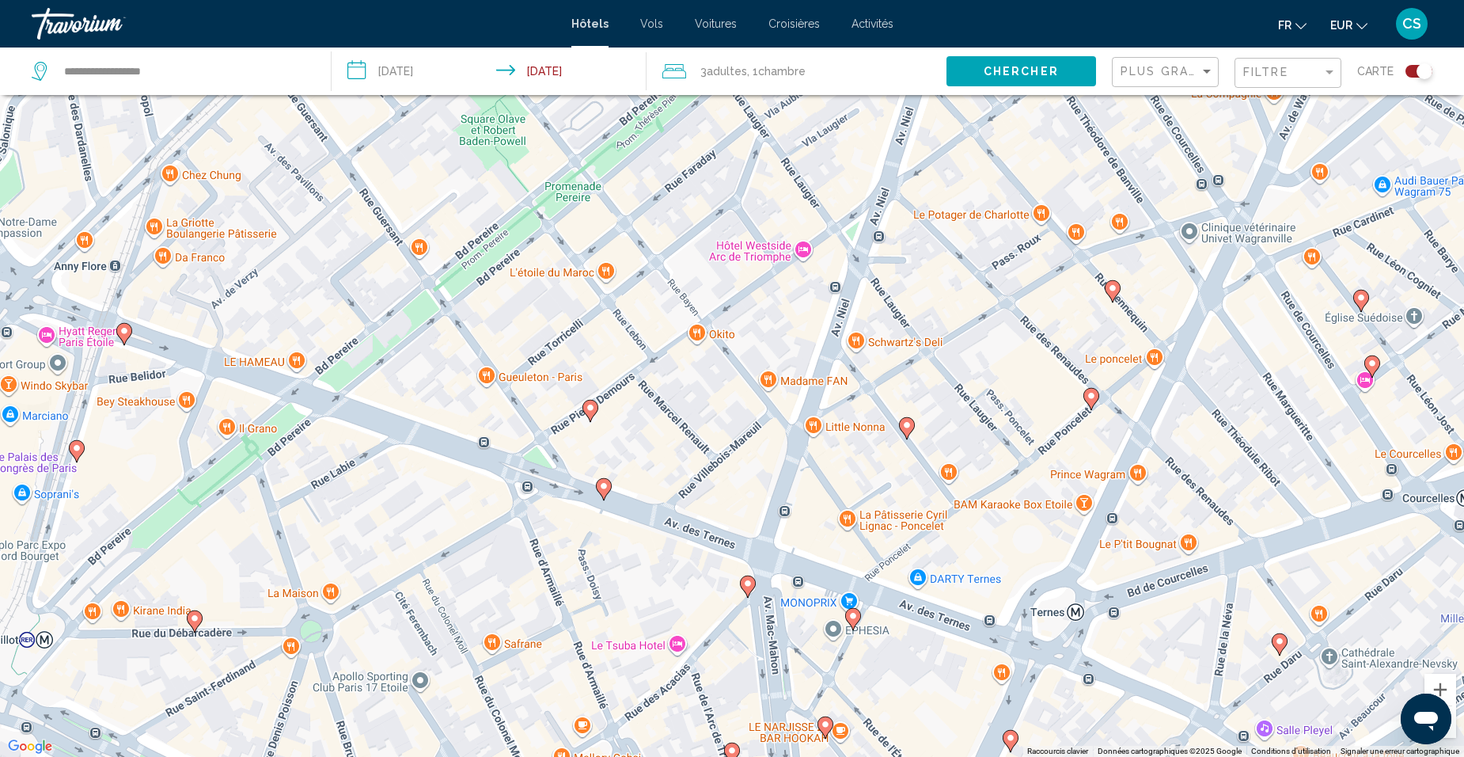
drag, startPoint x: 761, startPoint y: 622, endPoint x: 1026, endPoint y: 316, distance: 404.5
click at [1026, 316] on div "Pour activer le glissement avec le clavier, appuyez sur Alt+Entrée. Une fois ce…" at bounding box center [732, 378] width 1464 height 757
click at [590, 415] on icon "Main content" at bounding box center [590, 410] width 14 height 21
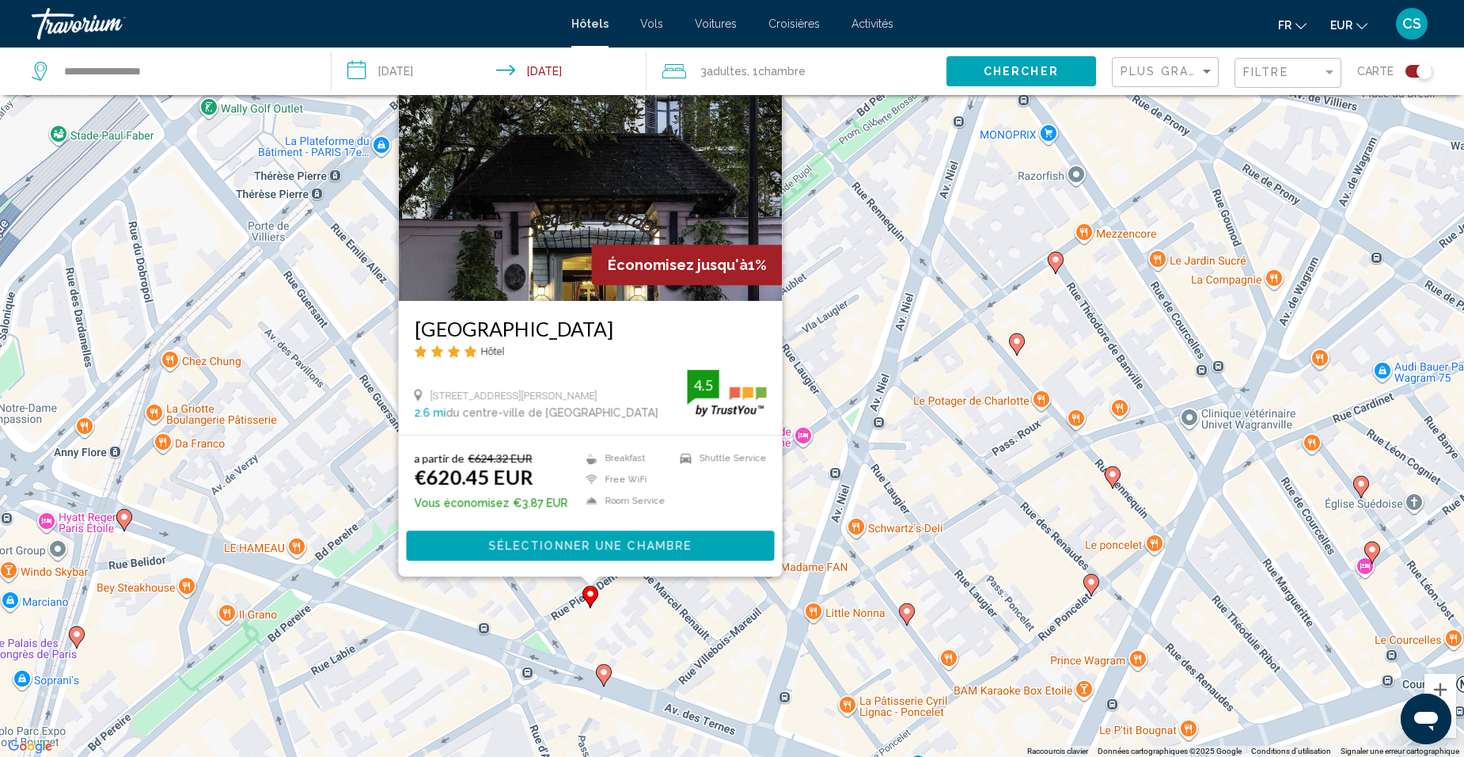
click at [607, 679] on icon "Main content" at bounding box center [604, 675] width 14 height 21
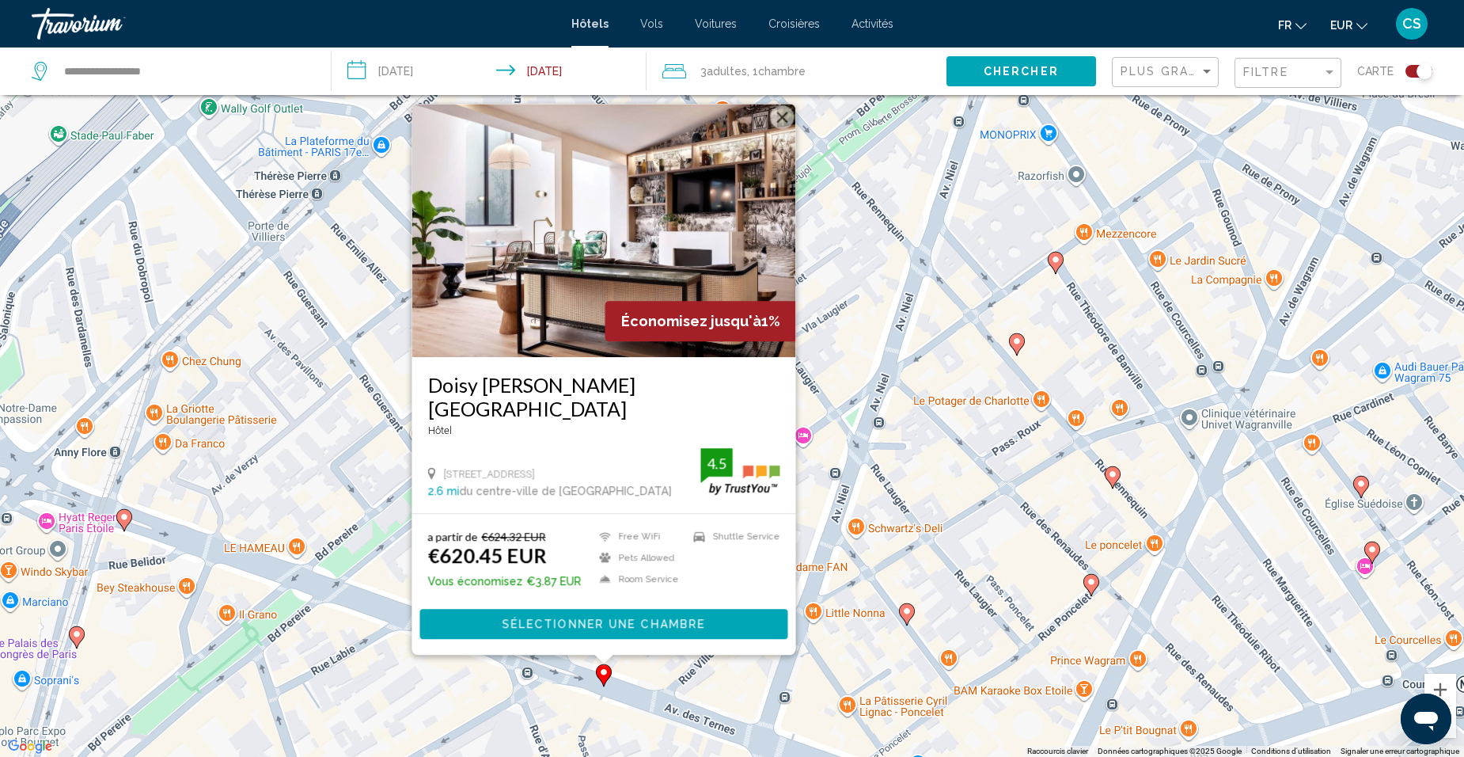
click at [681, 695] on div "Pour activer le glissement avec le clavier, appuyez sur Alt+Entrée. Une fois ce…" at bounding box center [732, 378] width 1464 height 757
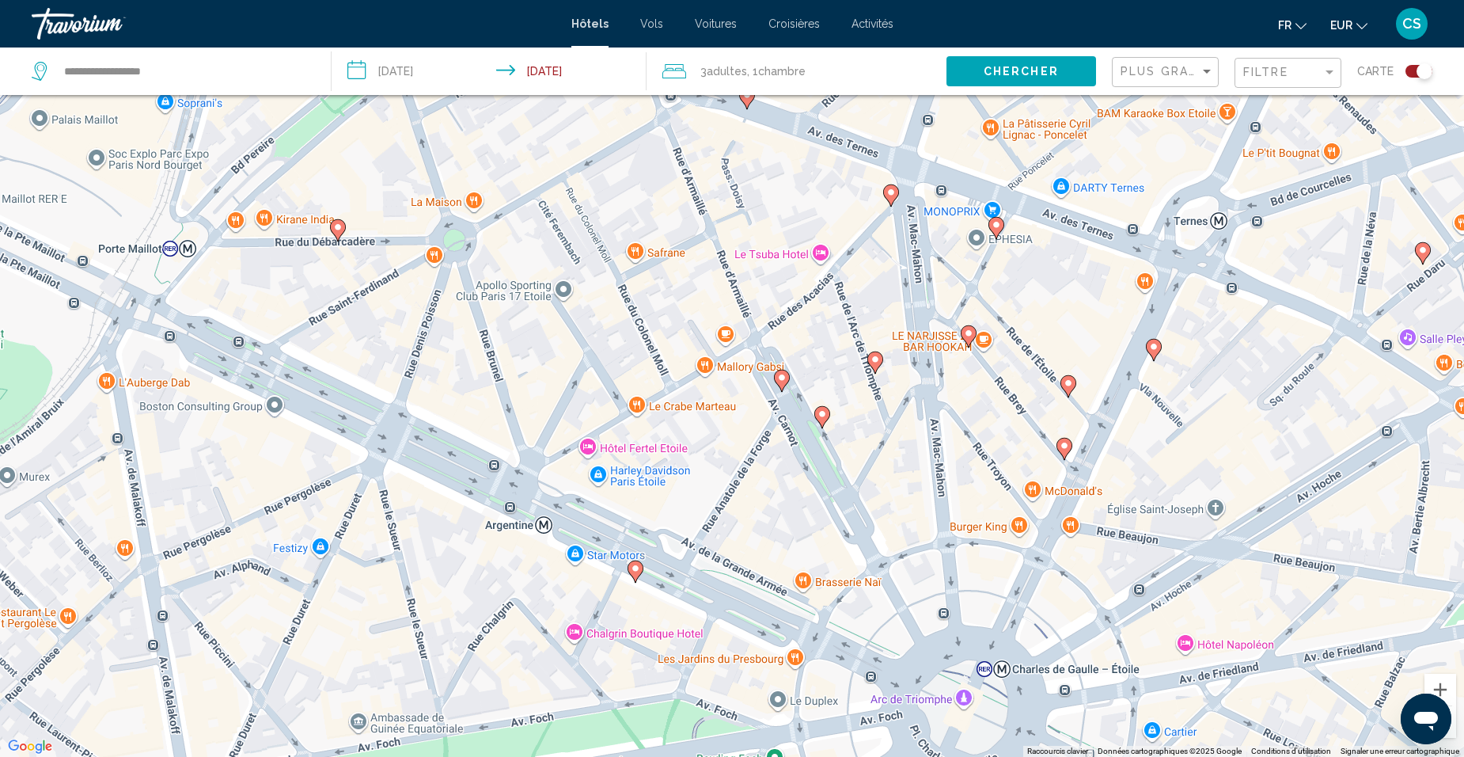
drag, startPoint x: 730, startPoint y: 668, endPoint x: 873, endPoint y: 91, distance: 594.4
click at [873, 91] on div "**********" at bounding box center [732, 425] width 1464 height 851
click at [781, 387] on icon "Main content" at bounding box center [782, 380] width 14 height 21
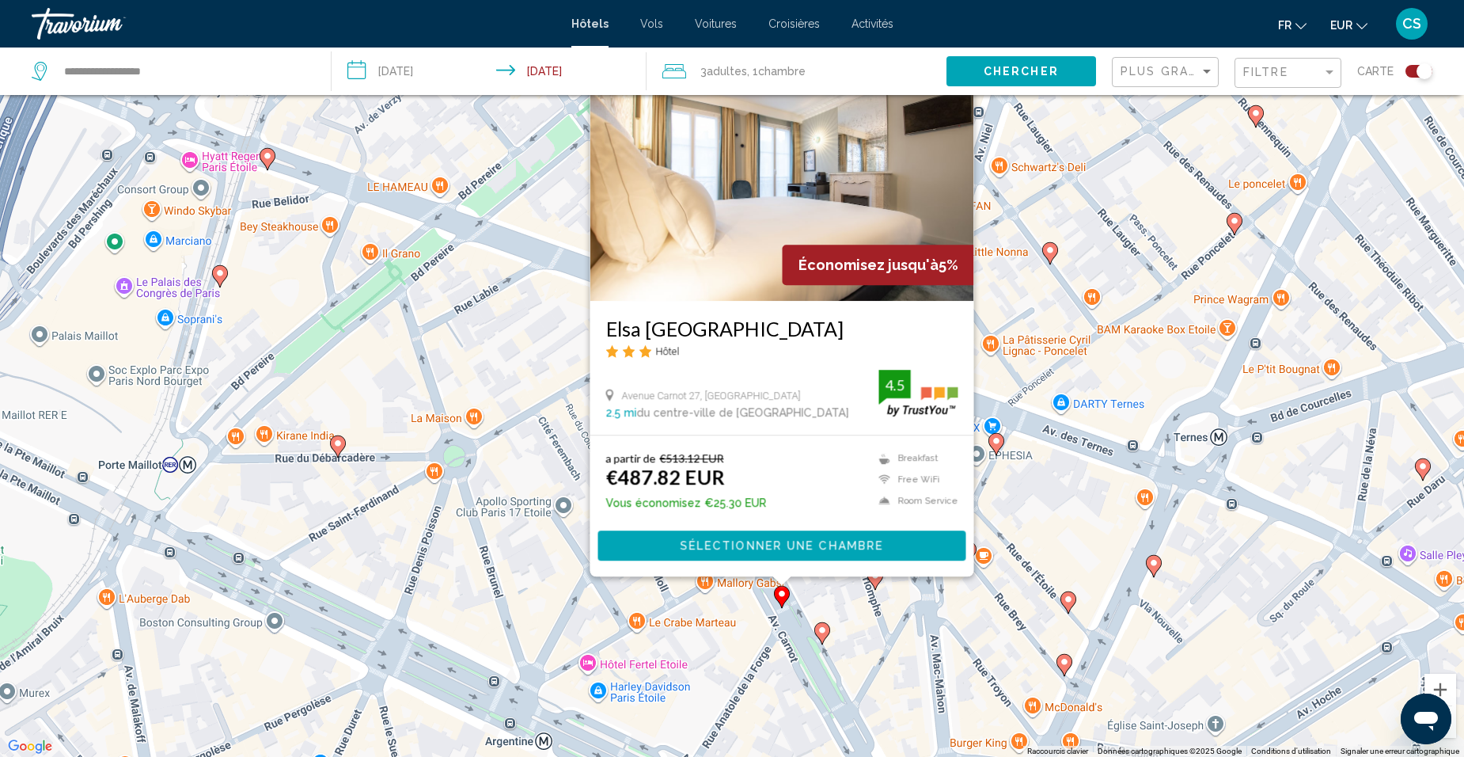
click at [820, 638] on icon "Main content" at bounding box center [822, 633] width 14 height 21
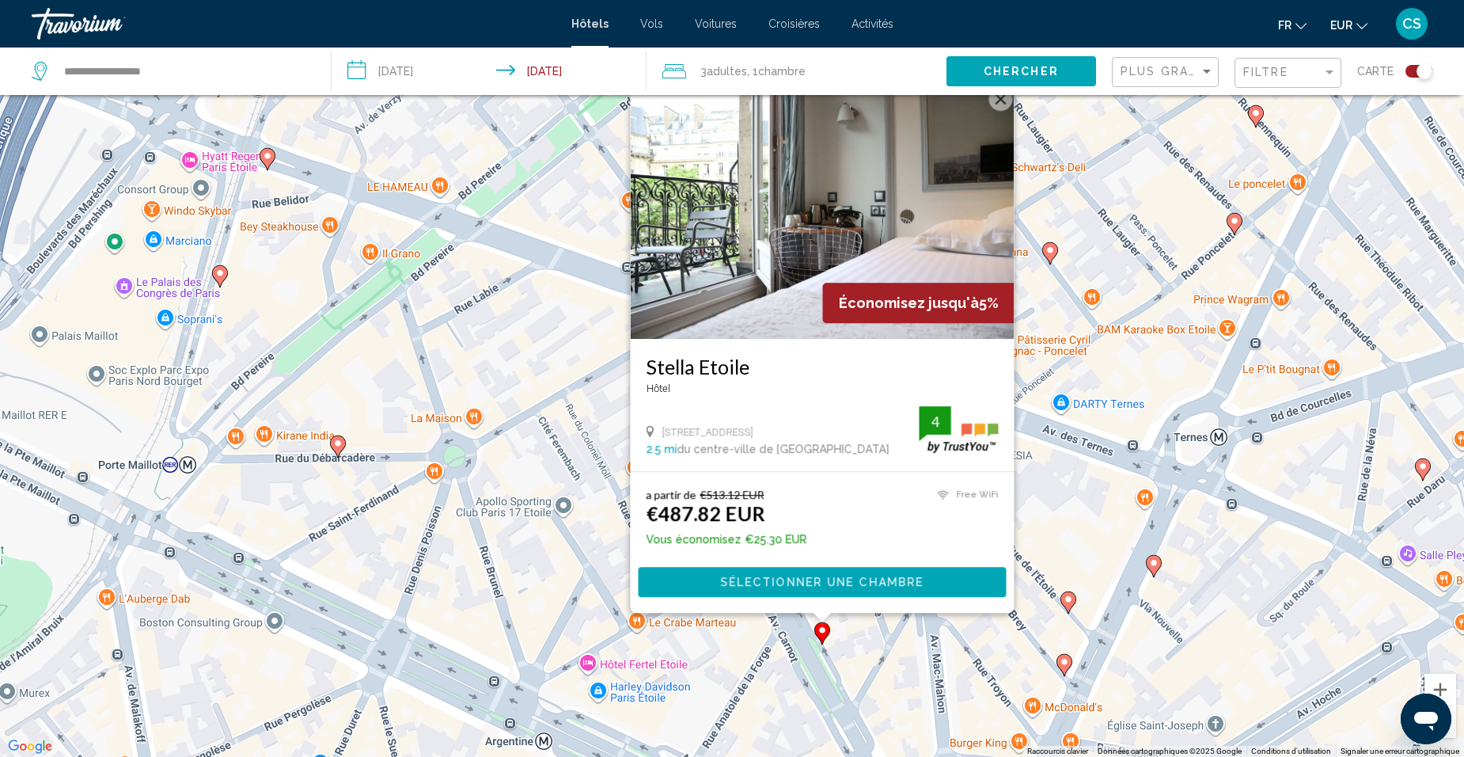
click at [862, 670] on div "Pour activer le glissement avec le clavier, appuyez sur Alt+Entrée. Une fois ce…" at bounding box center [732, 378] width 1464 height 757
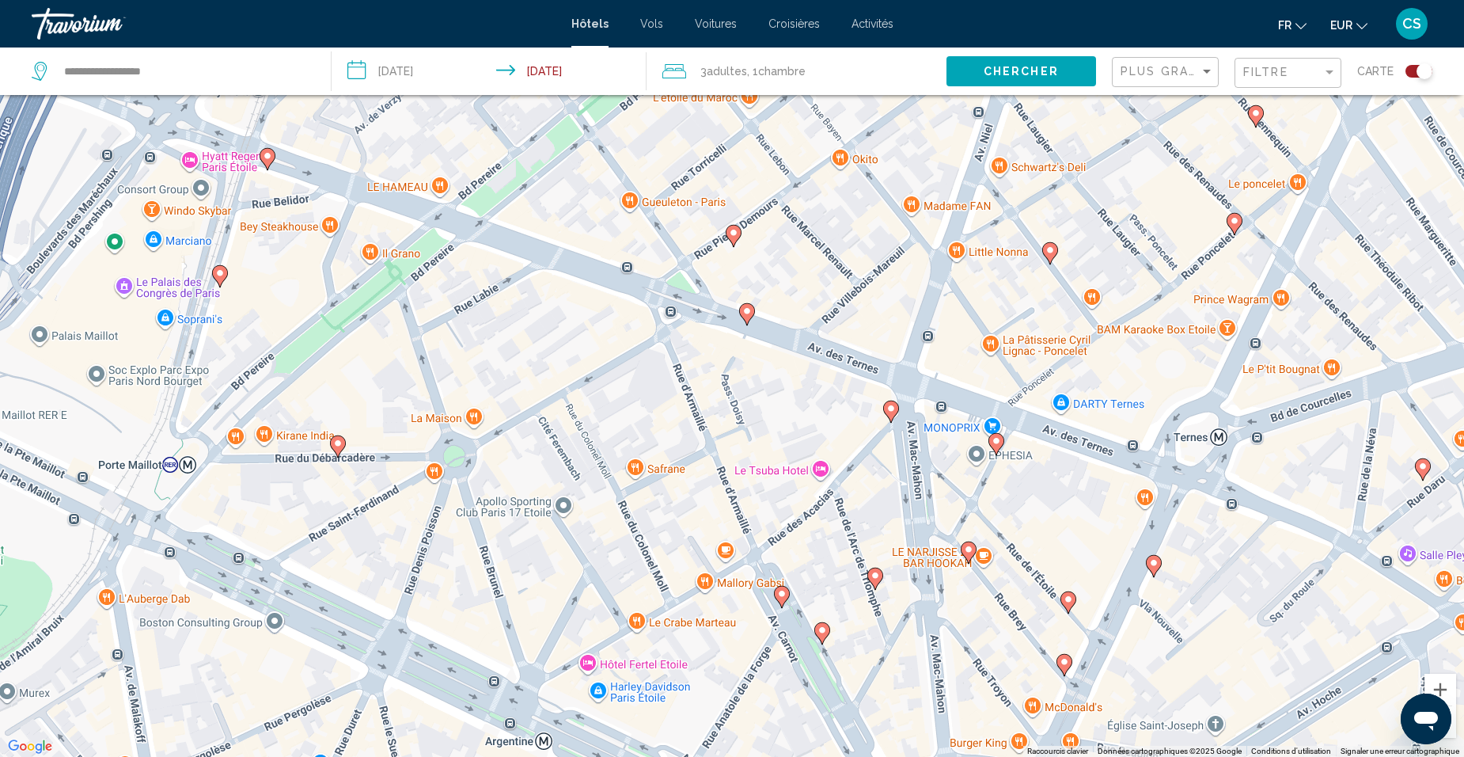
click at [869, 574] on icon "Main content" at bounding box center [875, 578] width 14 height 21
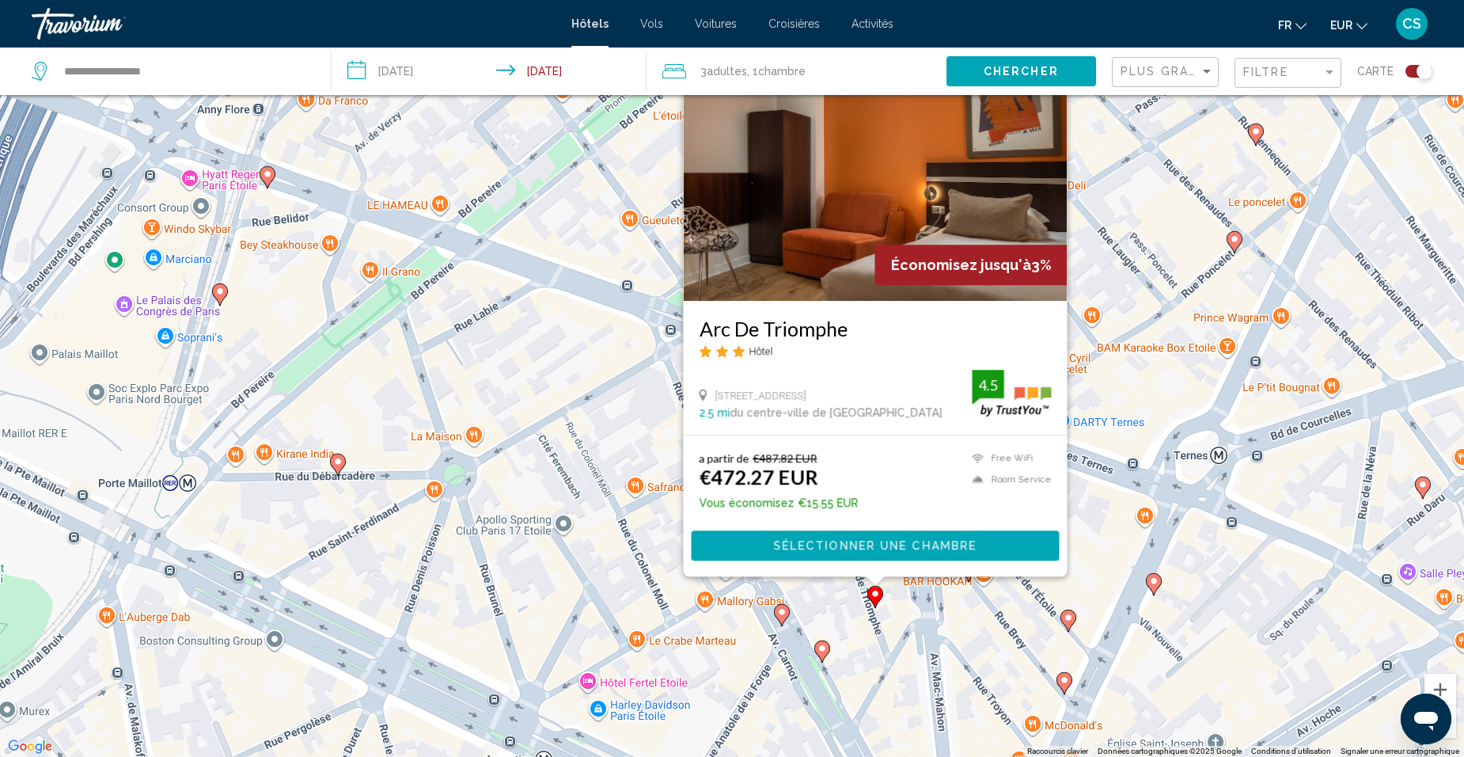
click at [874, 662] on div "Pour activer le glissement avec le clavier, appuyez sur Alt+Entrée. Une fois ce…" at bounding box center [732, 378] width 1464 height 757
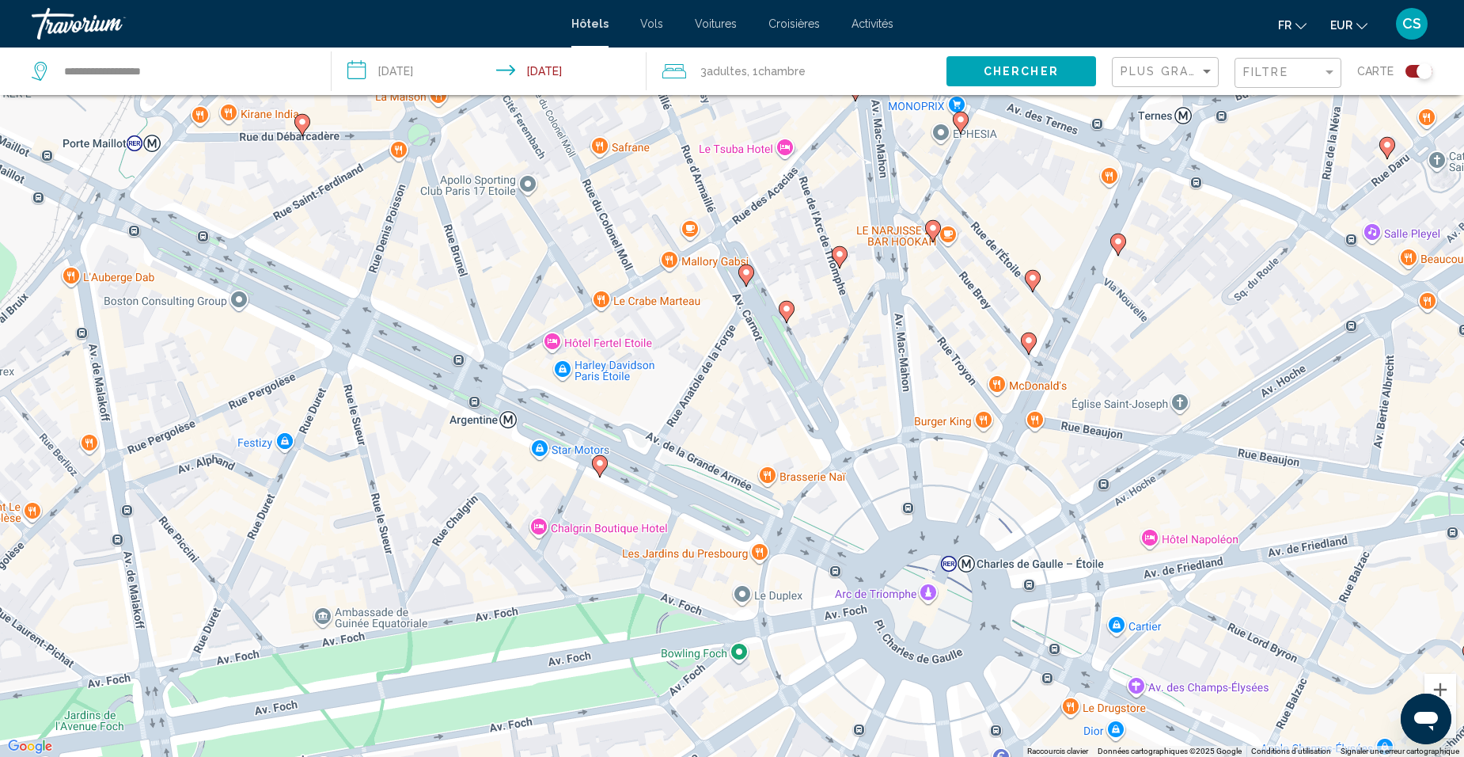
drag, startPoint x: 883, startPoint y: 667, endPoint x: 856, endPoint y: 280, distance: 387.9
click at [856, 280] on div "Pour activer le glissement avec le clavier, appuyez sur Alt+Entrée. Une fois ce…" at bounding box center [732, 378] width 1464 height 757
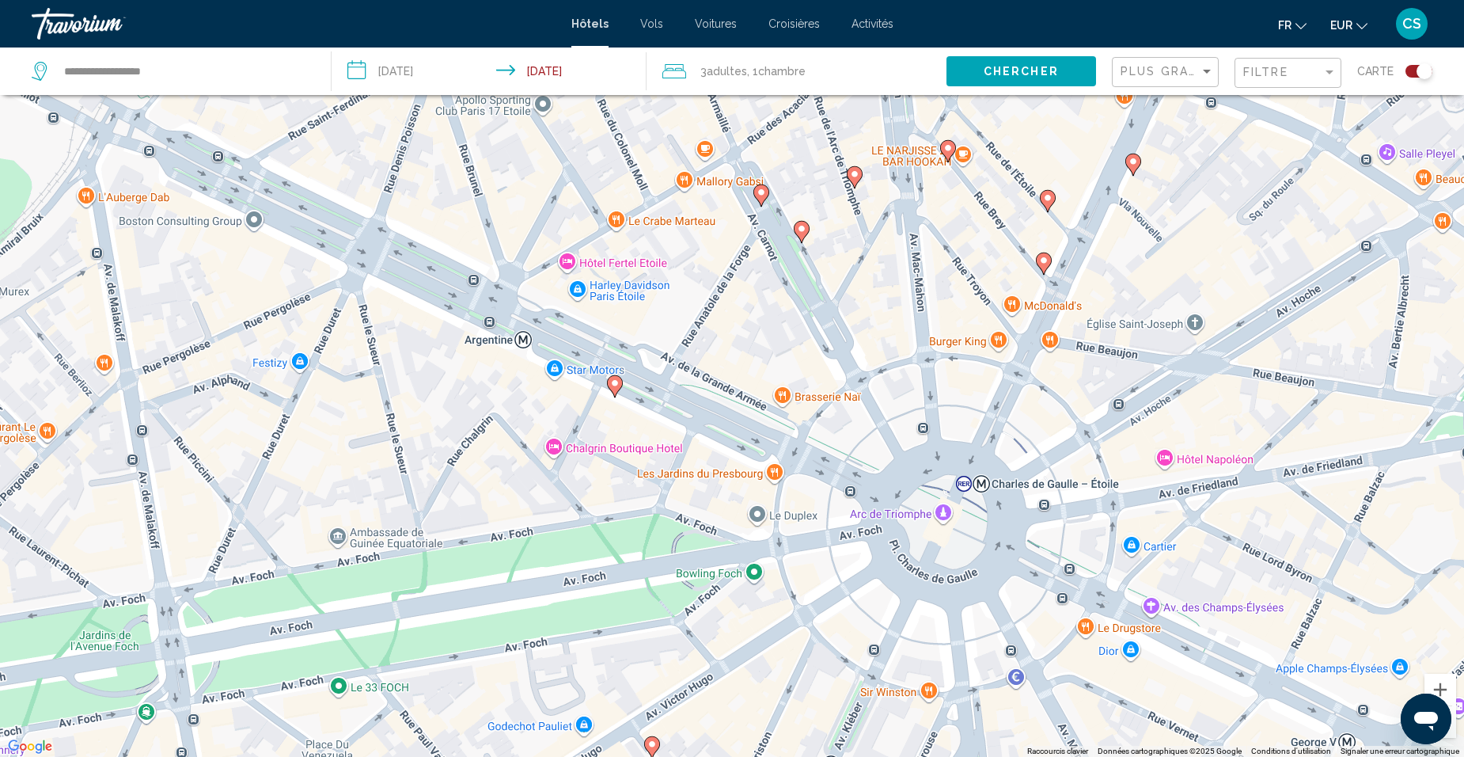
click at [616, 389] on icon "Main content" at bounding box center [615, 386] width 14 height 21
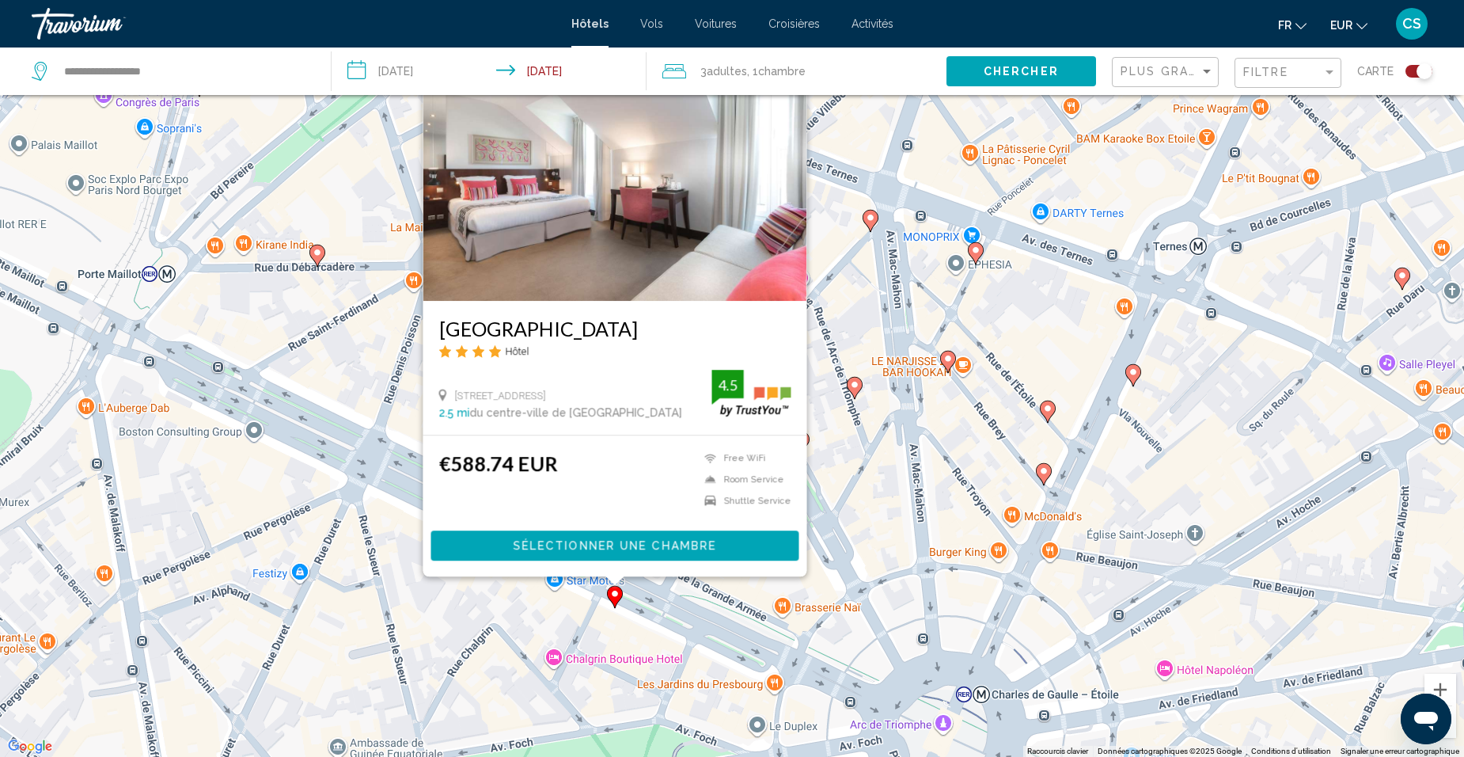
click at [661, 636] on div "Pour activer le glissement avec le clavier, appuyez sur Alt+Entrée. Une fois ce…" at bounding box center [732, 378] width 1464 height 757
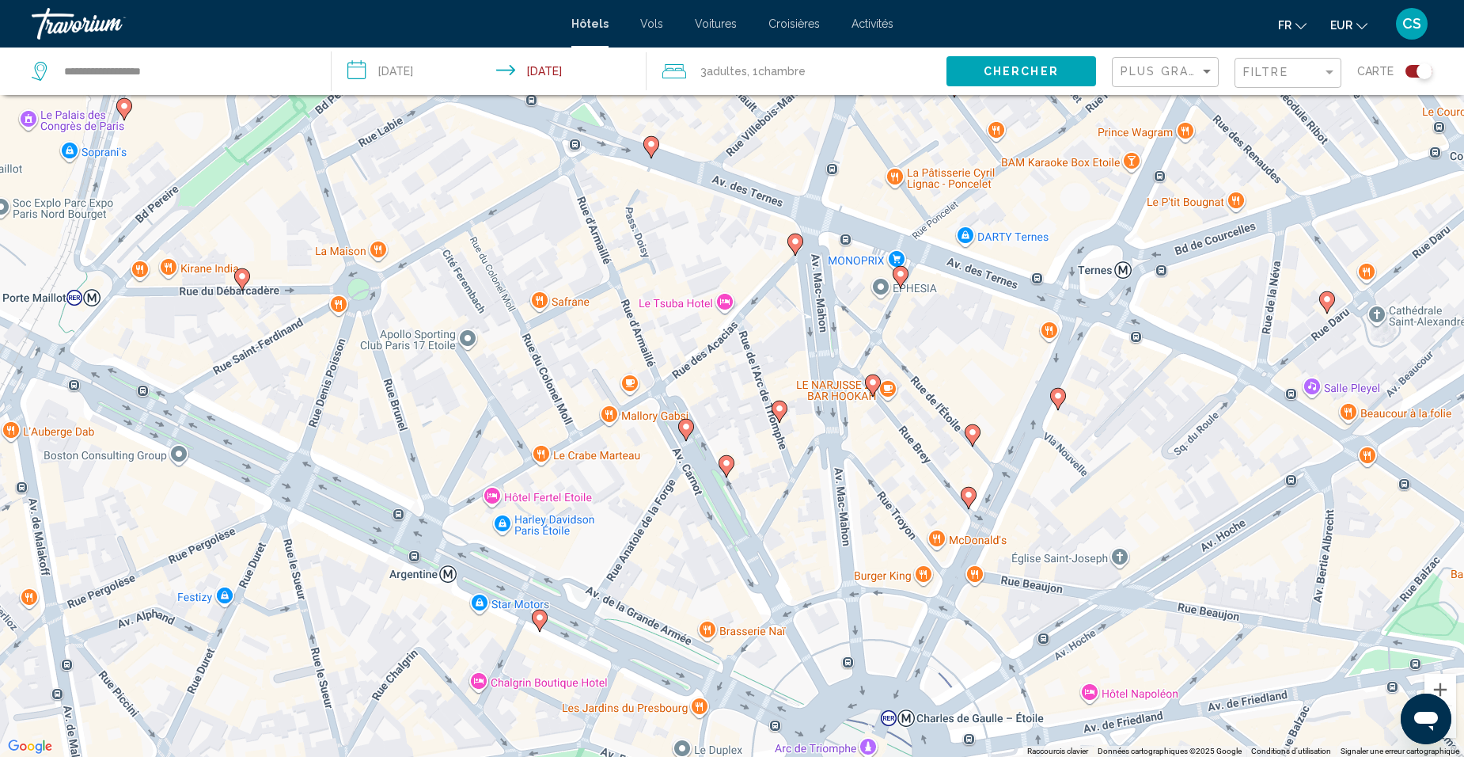
click at [777, 413] on icon "Main content" at bounding box center [779, 411] width 14 height 21
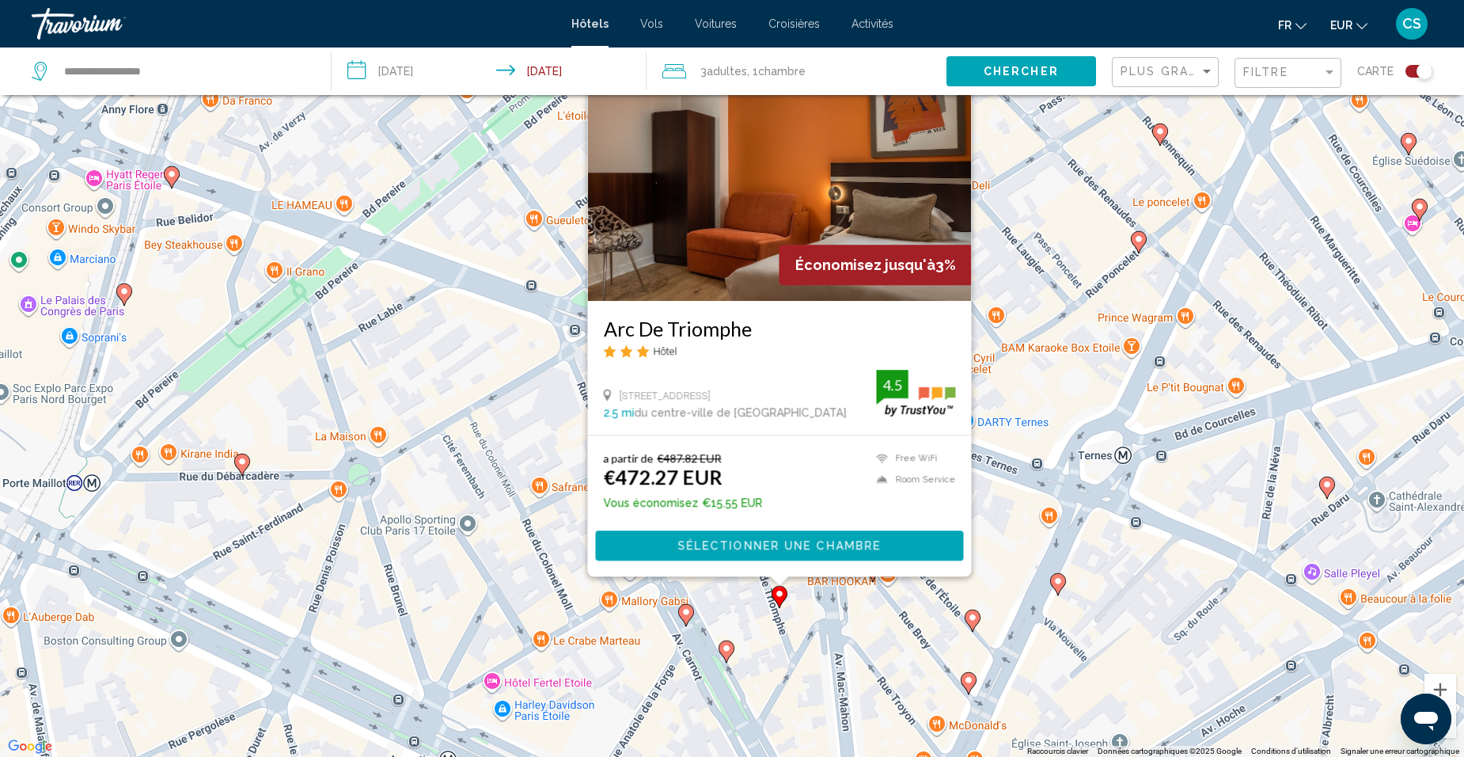
click at [831, 624] on div "Pour activer le glissement avec le clavier, appuyez sur Alt+Entrée. Une fois ce…" at bounding box center [732, 378] width 1464 height 757
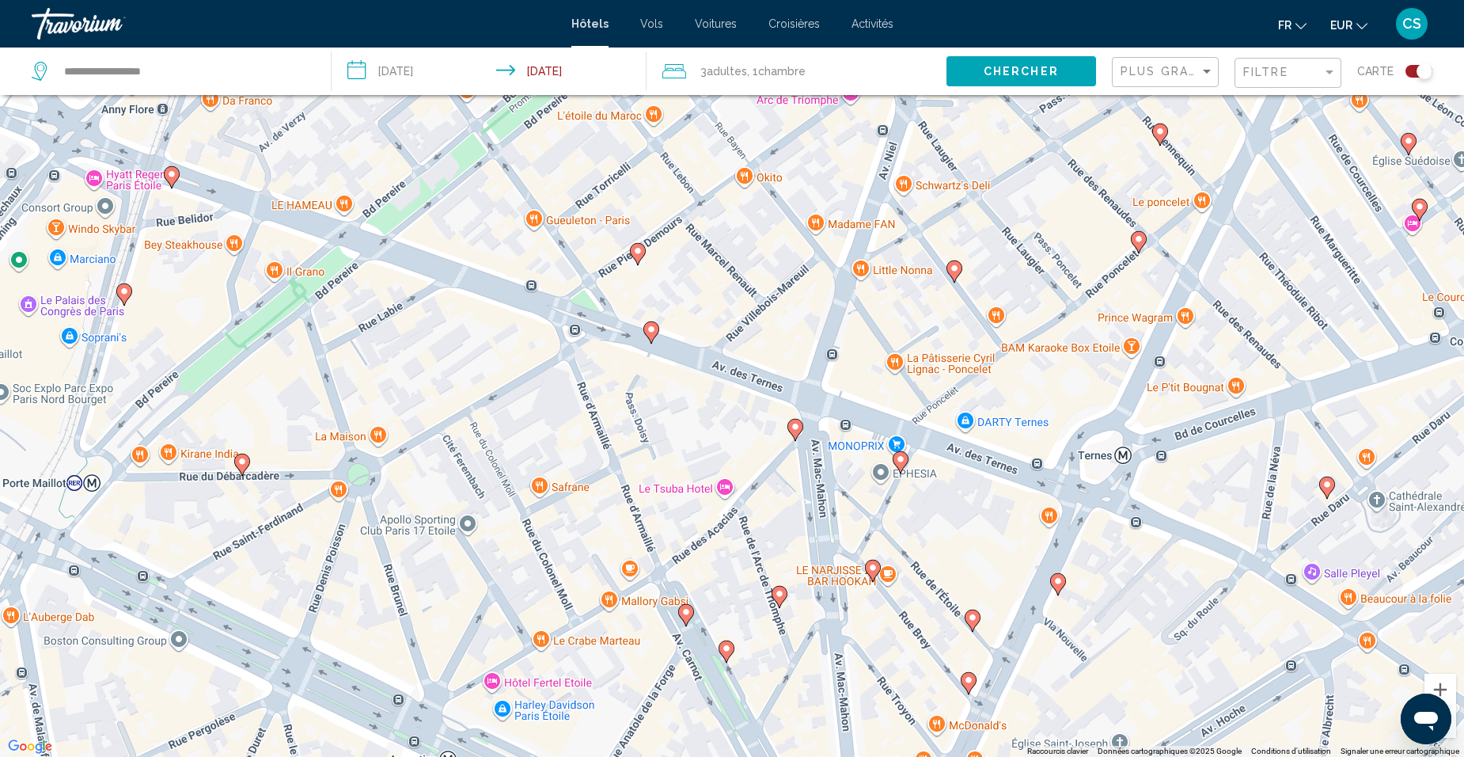
click at [791, 431] on icon "Main content" at bounding box center [795, 429] width 14 height 21
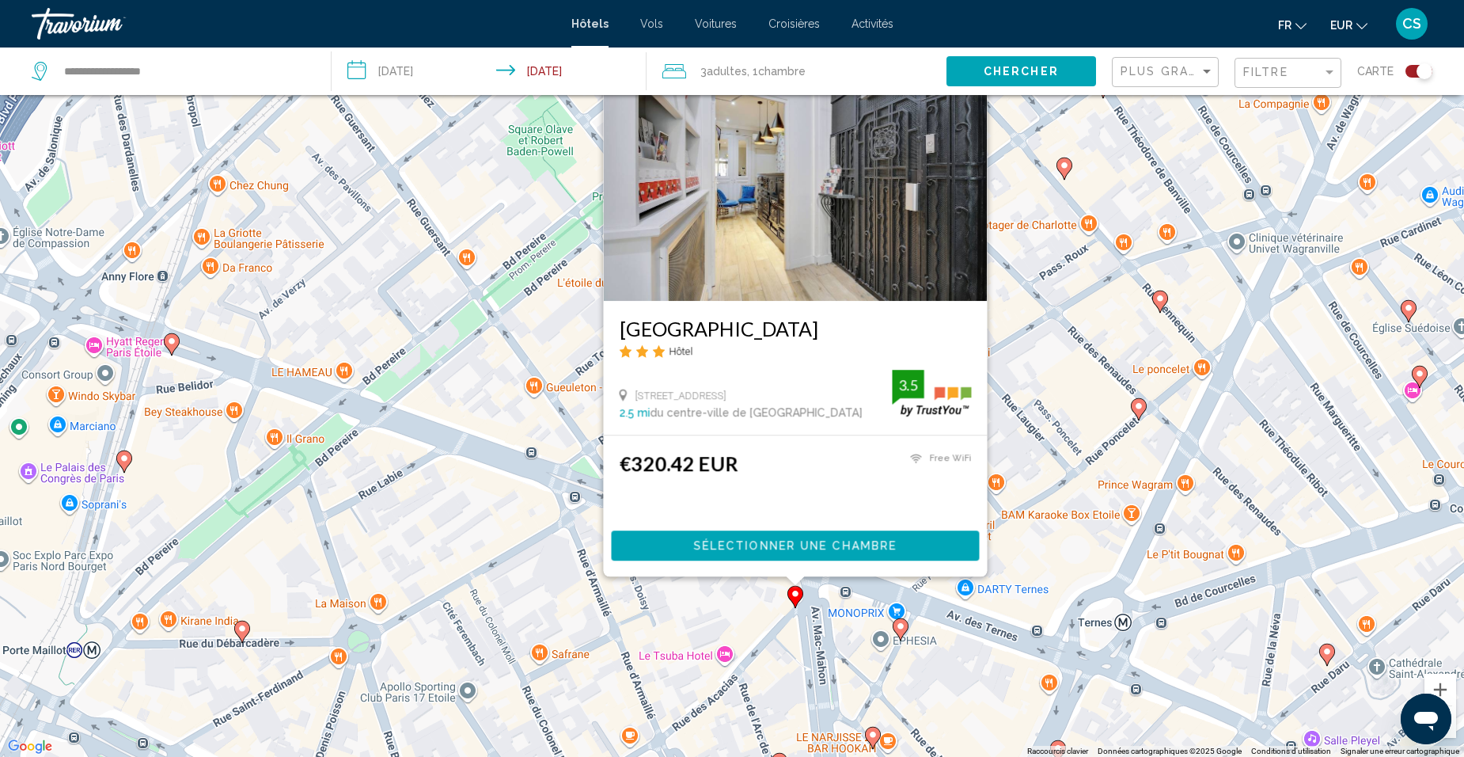
click at [803, 642] on div "Pour activer le glissement avec le clavier, appuyez sur Alt+Entrée. Une fois ce…" at bounding box center [732, 378] width 1464 height 757
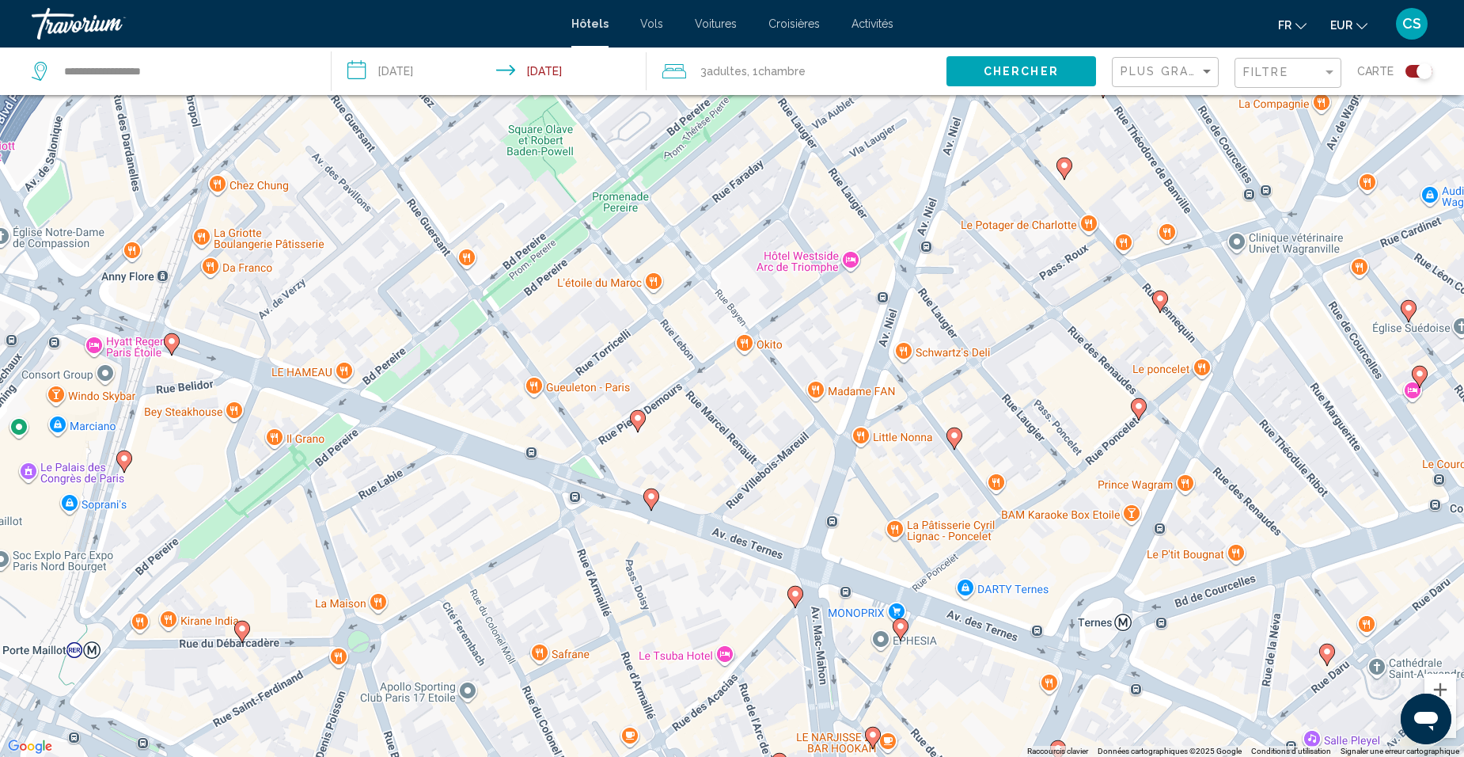
click at [897, 630] on image "Main content" at bounding box center [900, 625] width 9 height 9
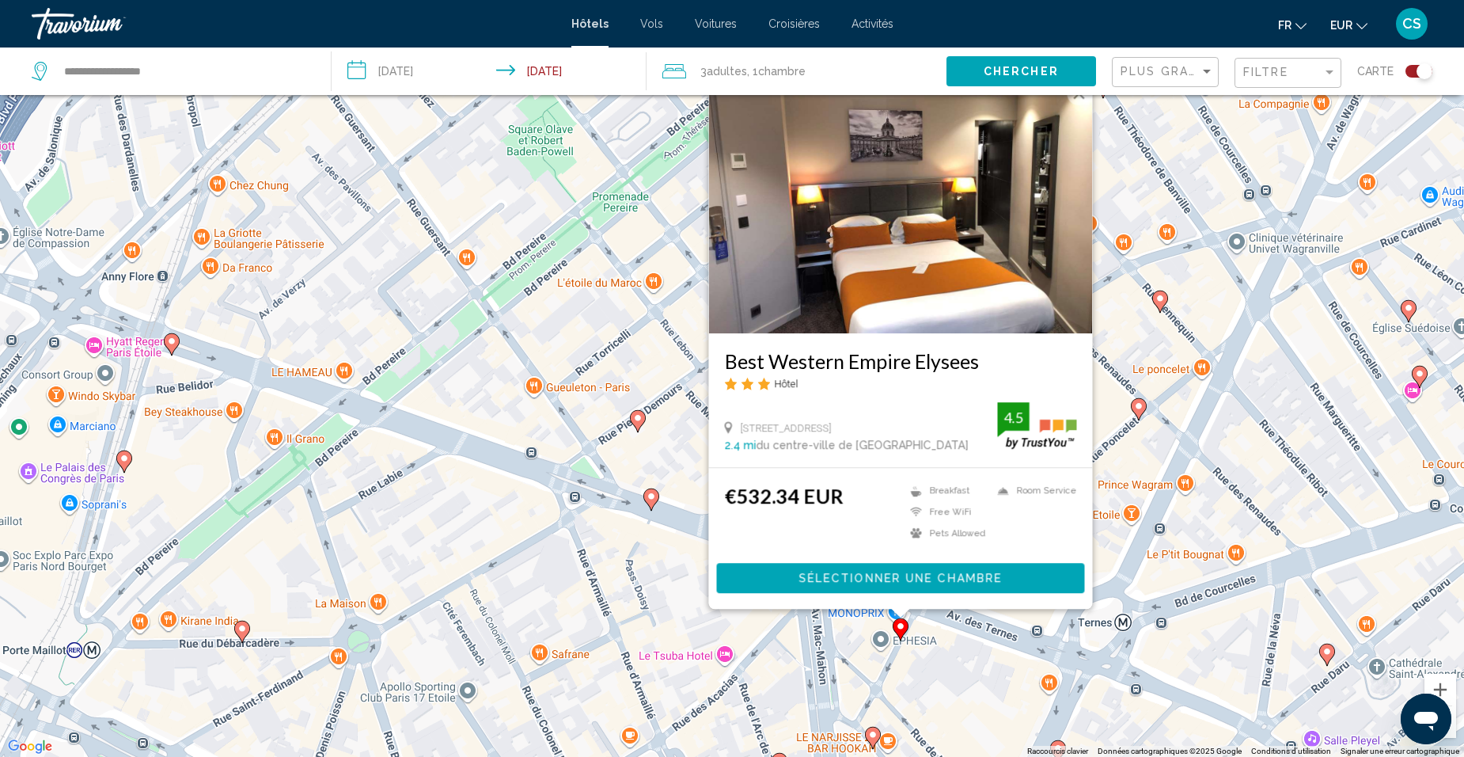
click at [897, 689] on div "Pour activer le glissement avec le clavier, appuyez sur Alt+Entrée. Une fois ce…" at bounding box center [732, 378] width 1464 height 757
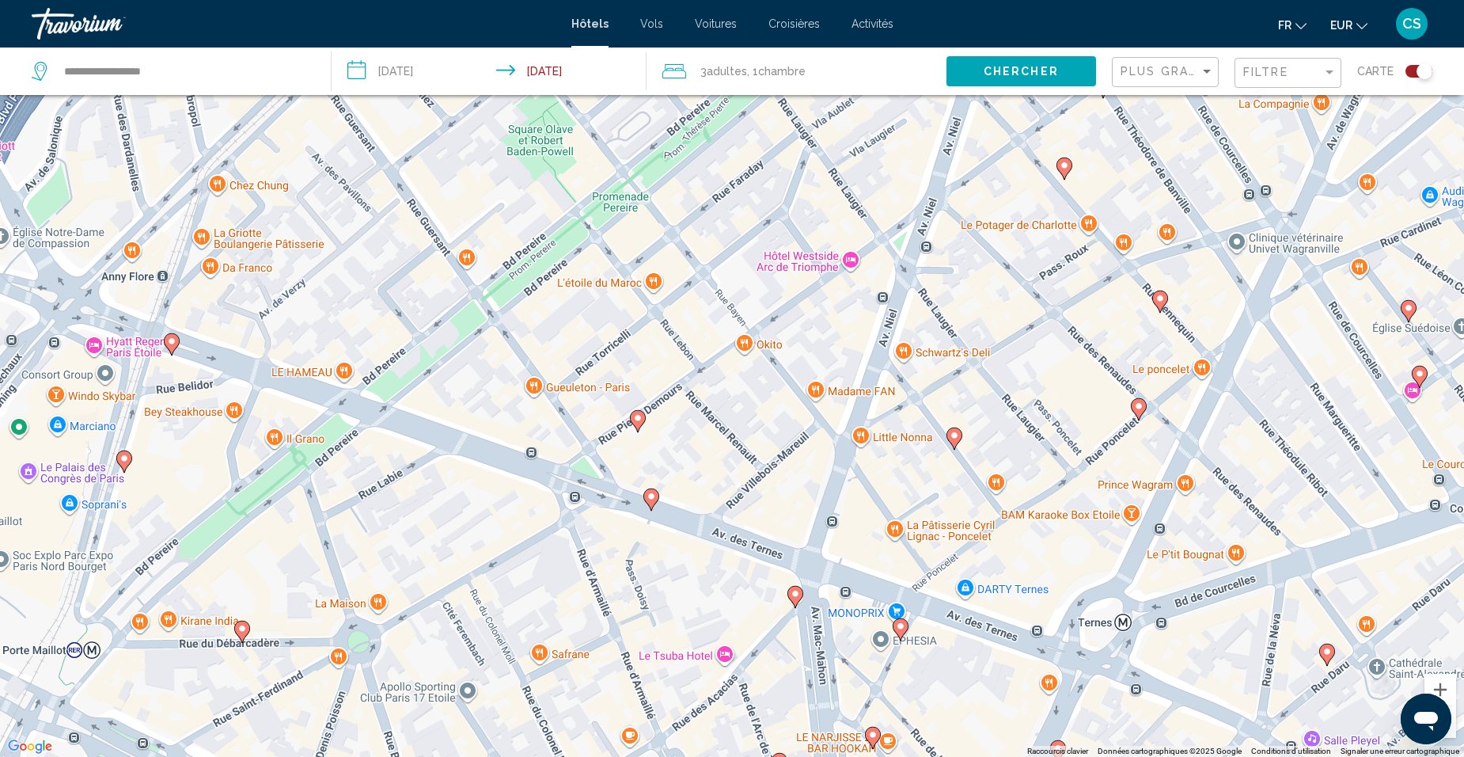
click at [955, 430] on icon "Main content" at bounding box center [954, 438] width 14 height 21
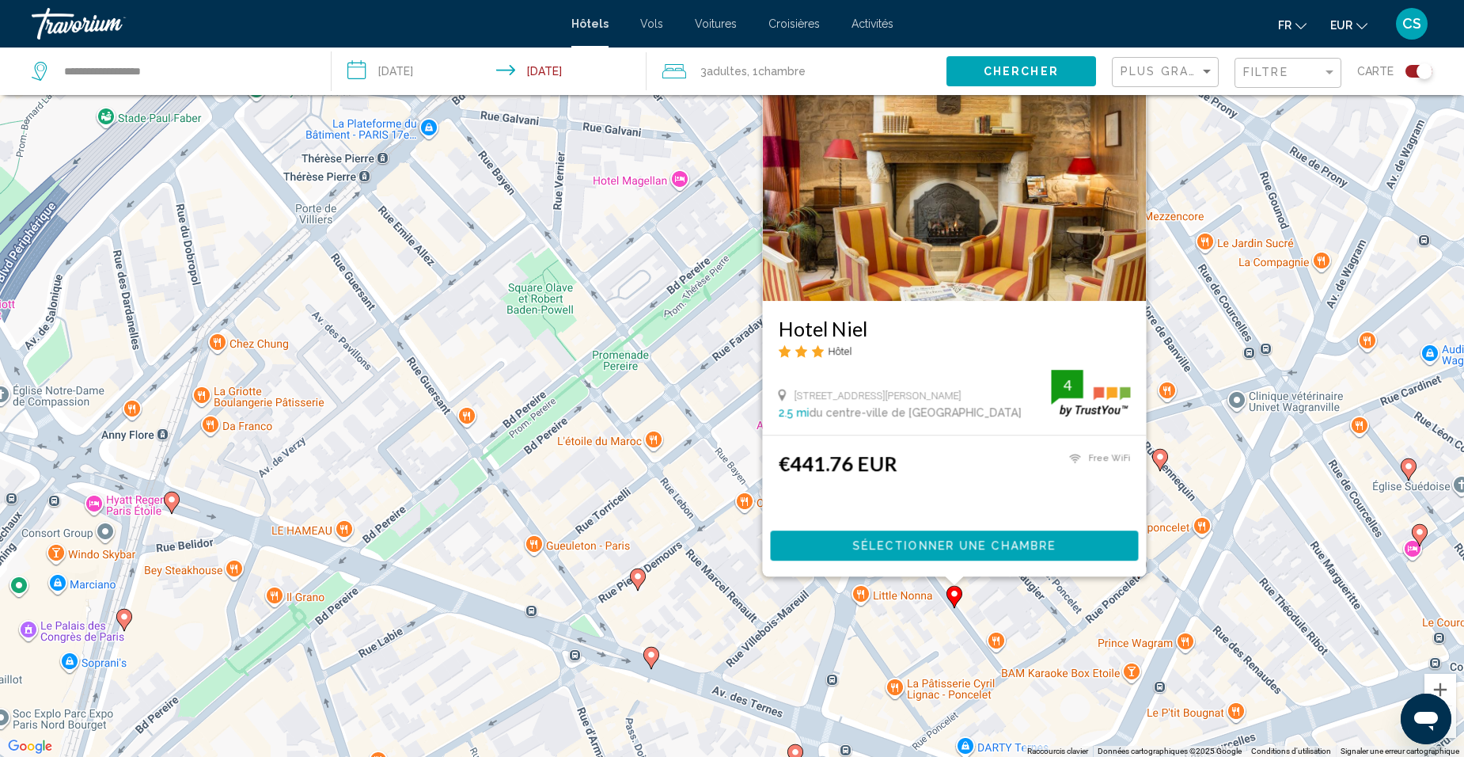
drag, startPoint x: 992, startPoint y: 586, endPoint x: 1068, endPoint y: 567, distance: 77.5
click at [993, 586] on div "Pour activer le glissement avec le clavier, appuyez sur Alt+Entrée. Une fois ce…" at bounding box center [732, 378] width 1464 height 757
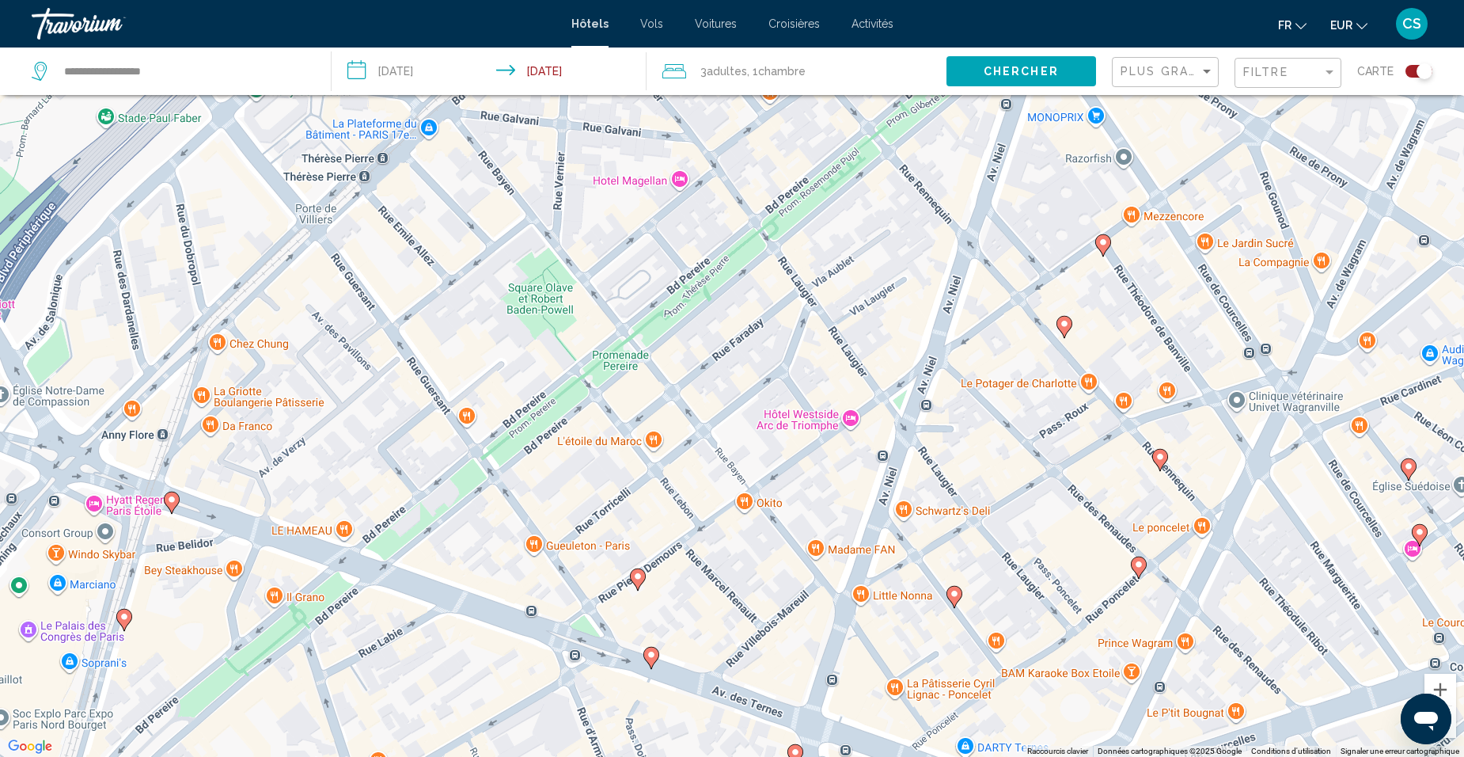
drag, startPoint x: 1124, startPoint y: 576, endPoint x: 1142, endPoint y: 572, distance: 17.9
click at [1131, 575] on div "Pour activer le glissement avec le clavier, appuyez sur Alt+Entrée. Une fois ce…" at bounding box center [732, 378] width 1464 height 757
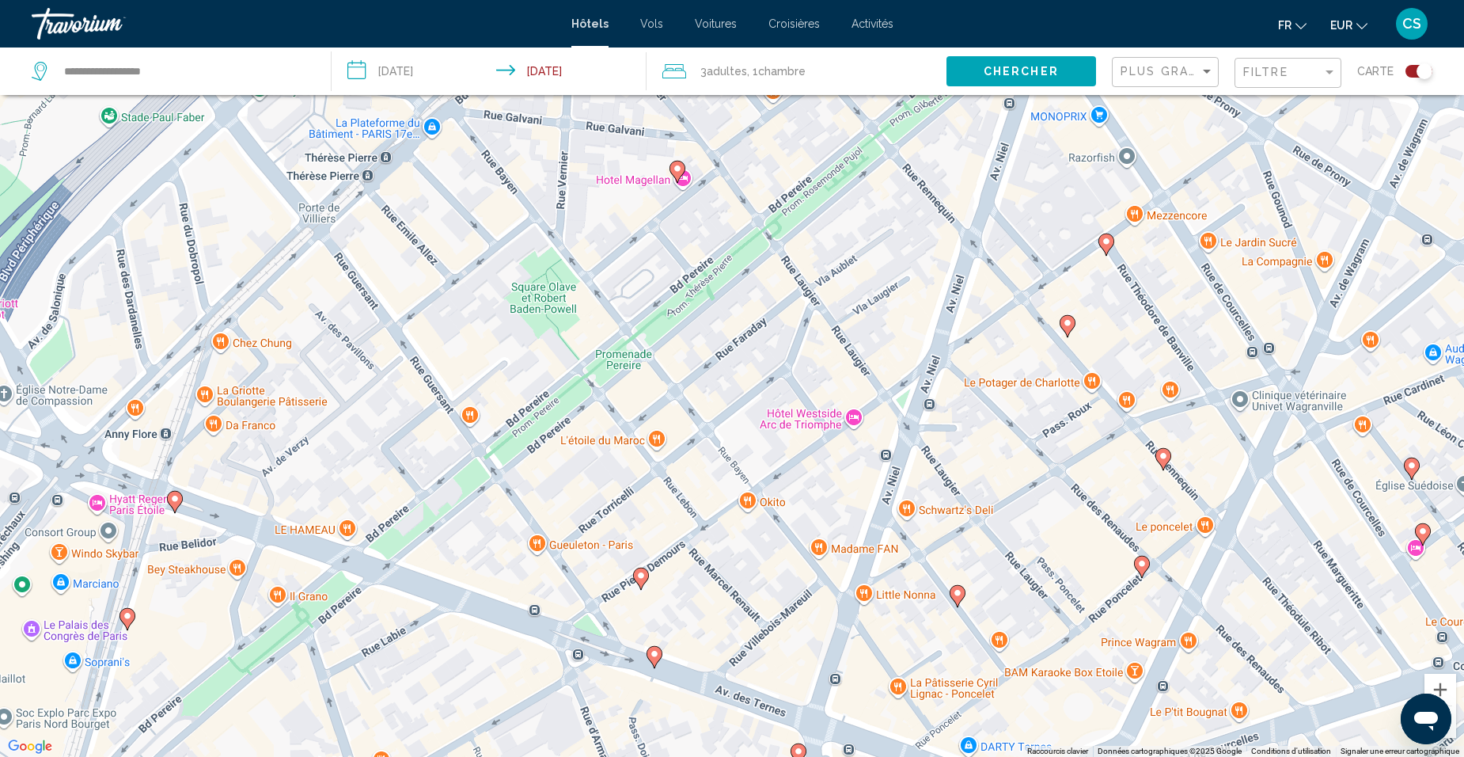
click at [1139, 570] on icon "Main content" at bounding box center [1142, 566] width 14 height 21
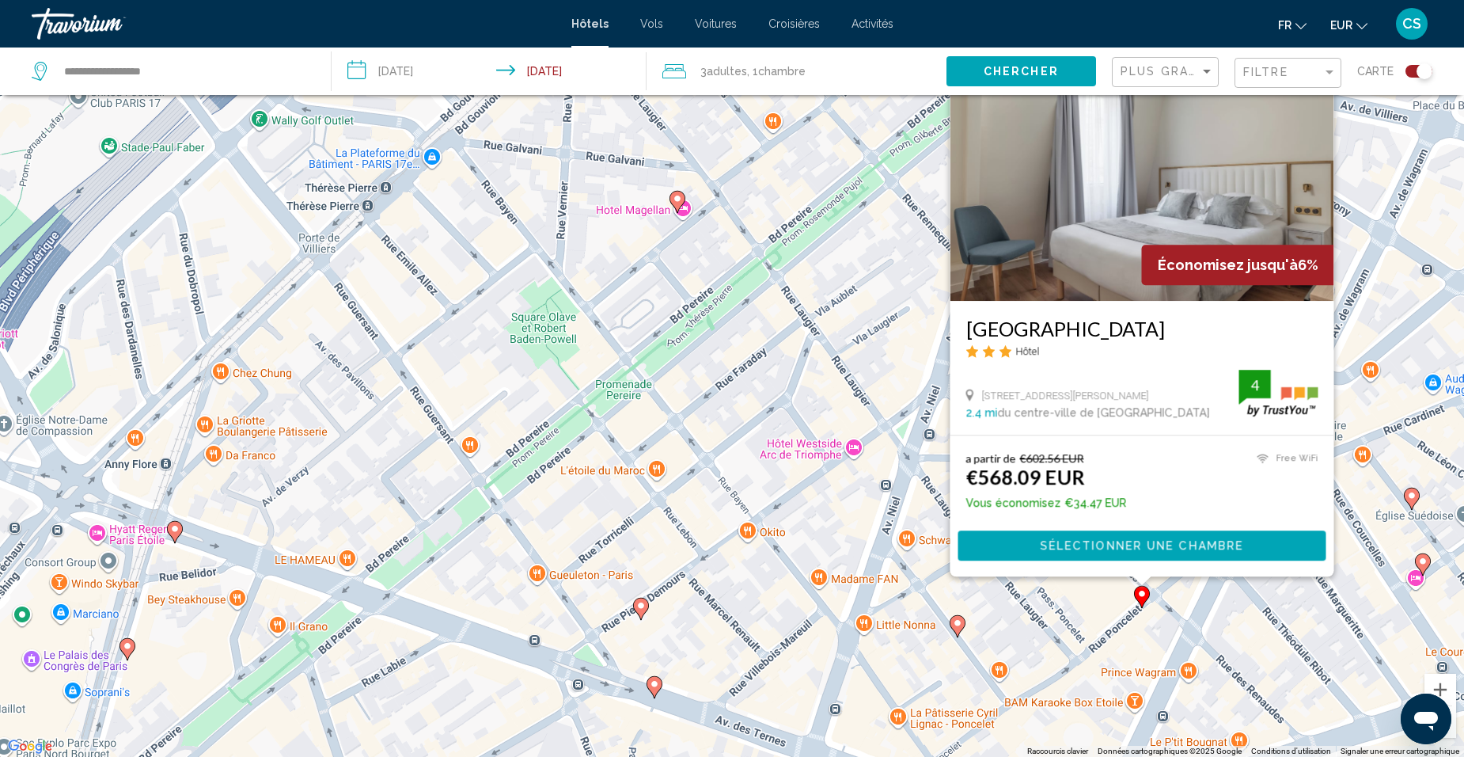
click at [1084, 638] on div "Pour activer le glissement avec le clavier, appuyez sur Alt+Entrée. Une fois ce…" at bounding box center [732, 378] width 1464 height 757
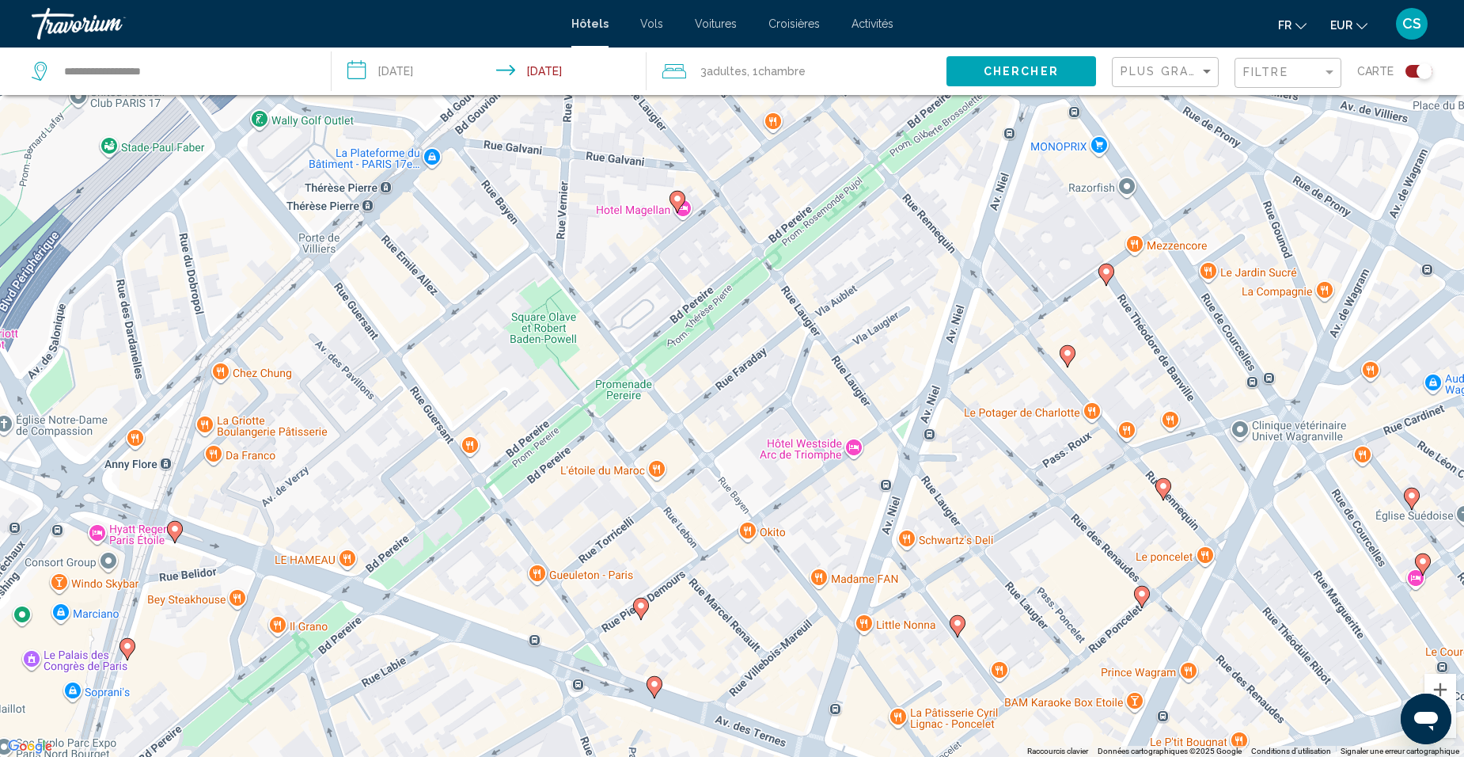
click at [647, 606] on icon "Main content" at bounding box center [641, 608] width 14 height 21
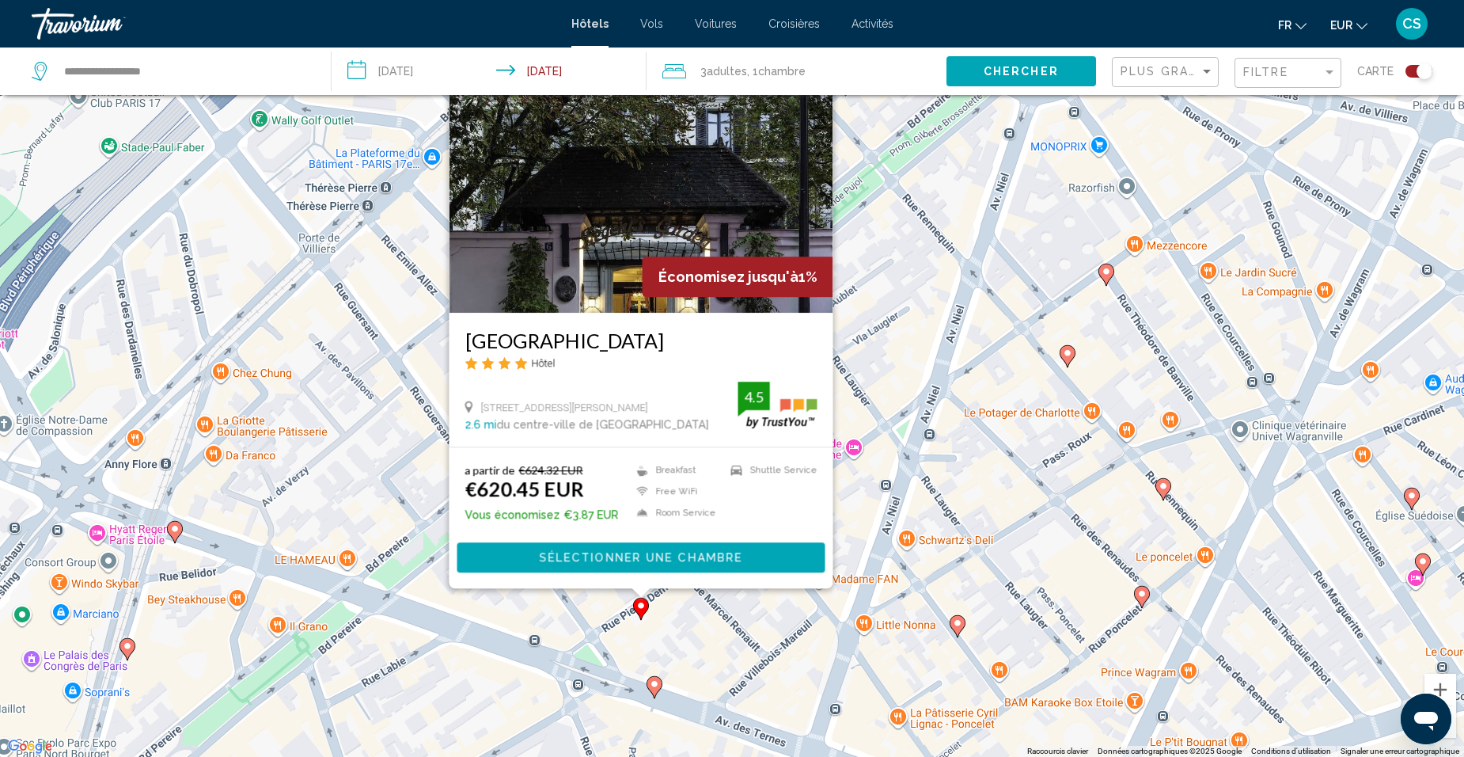
click at [705, 647] on div "Pour activer le glissement avec le clavier, appuyez sur Alt+Entrée. Une fois ce…" at bounding box center [732, 378] width 1464 height 757
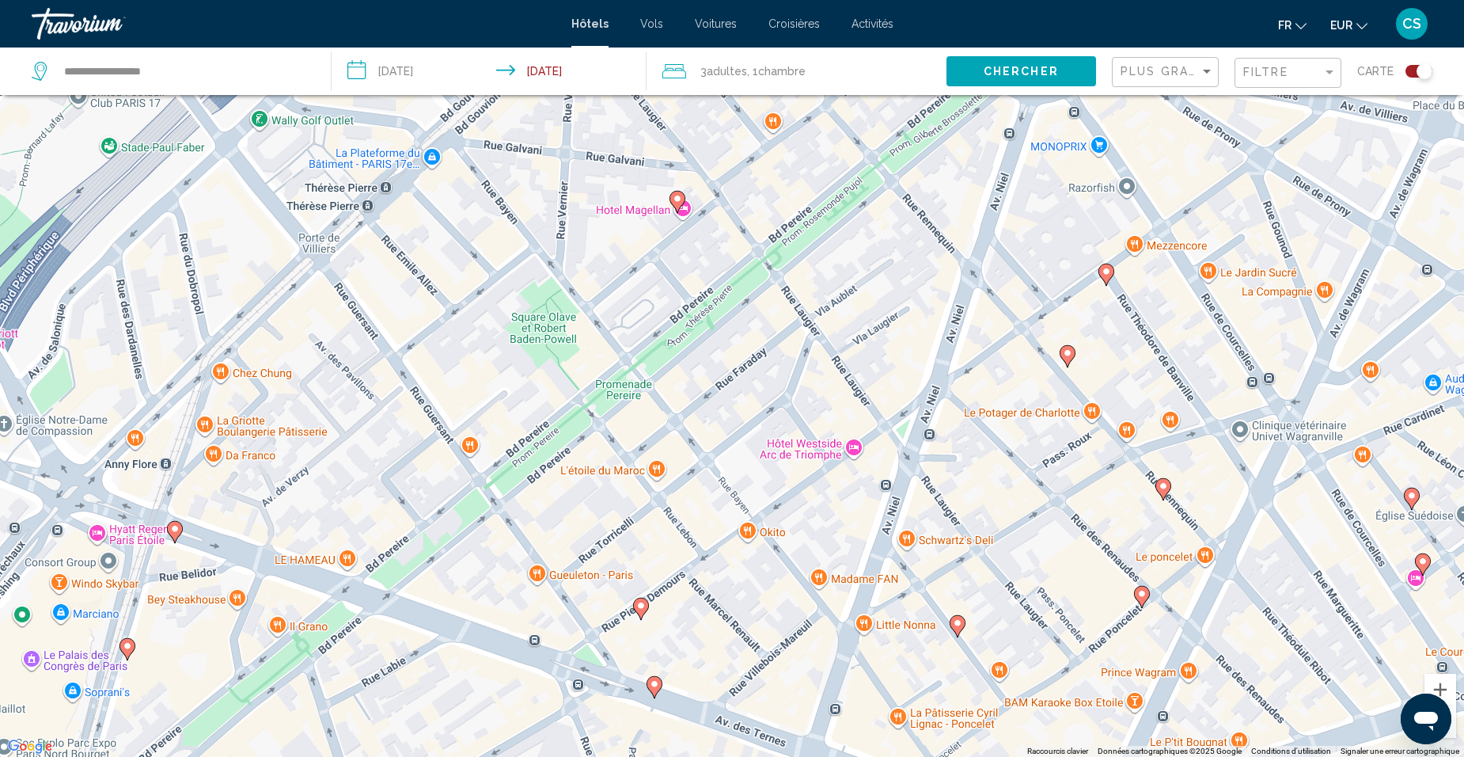
click at [180, 533] on icon "Main content" at bounding box center [175, 531] width 14 height 21
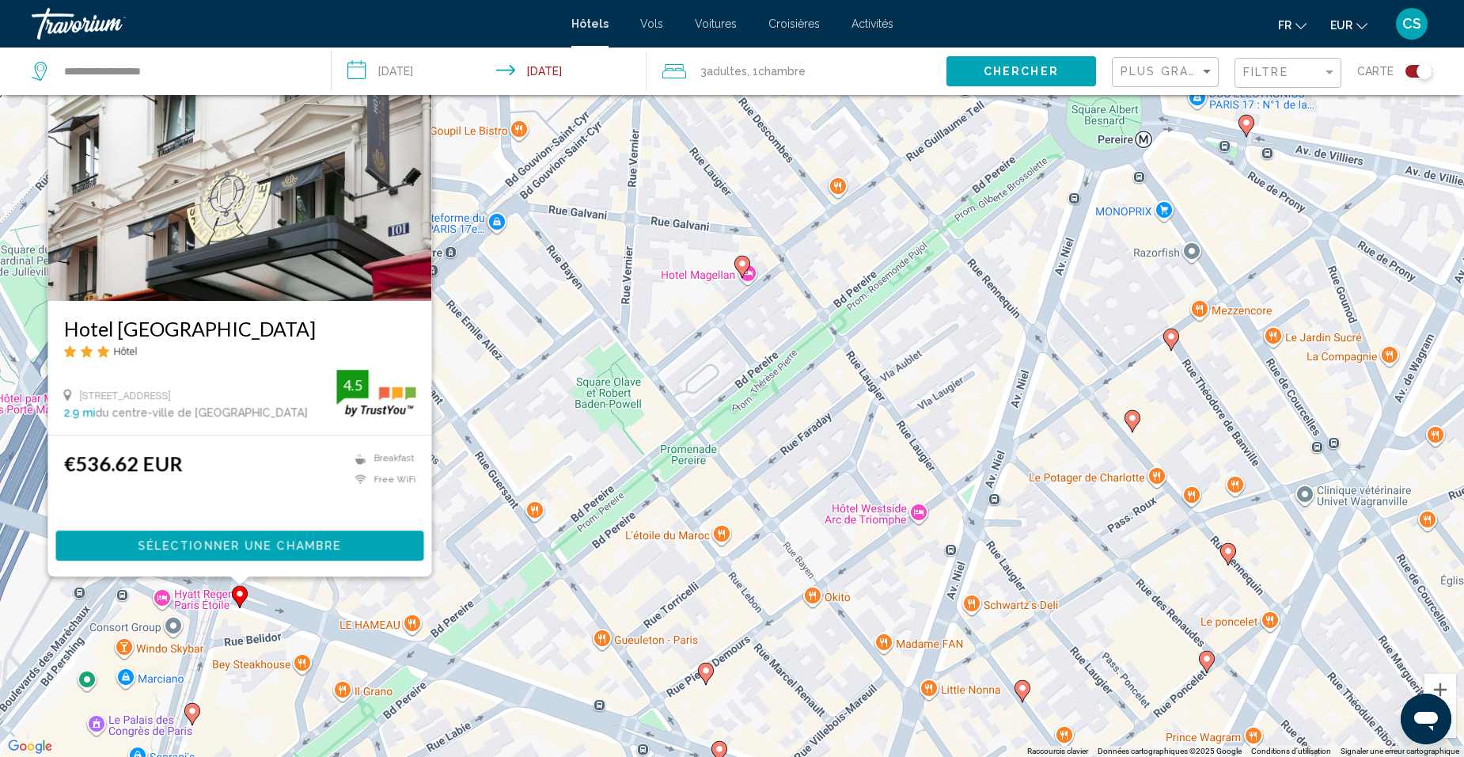
click at [571, 590] on div "Pour activer le glissement avec le clavier, appuyez sur Alt+Entrée. Une fois ce…" at bounding box center [732, 378] width 1464 height 757
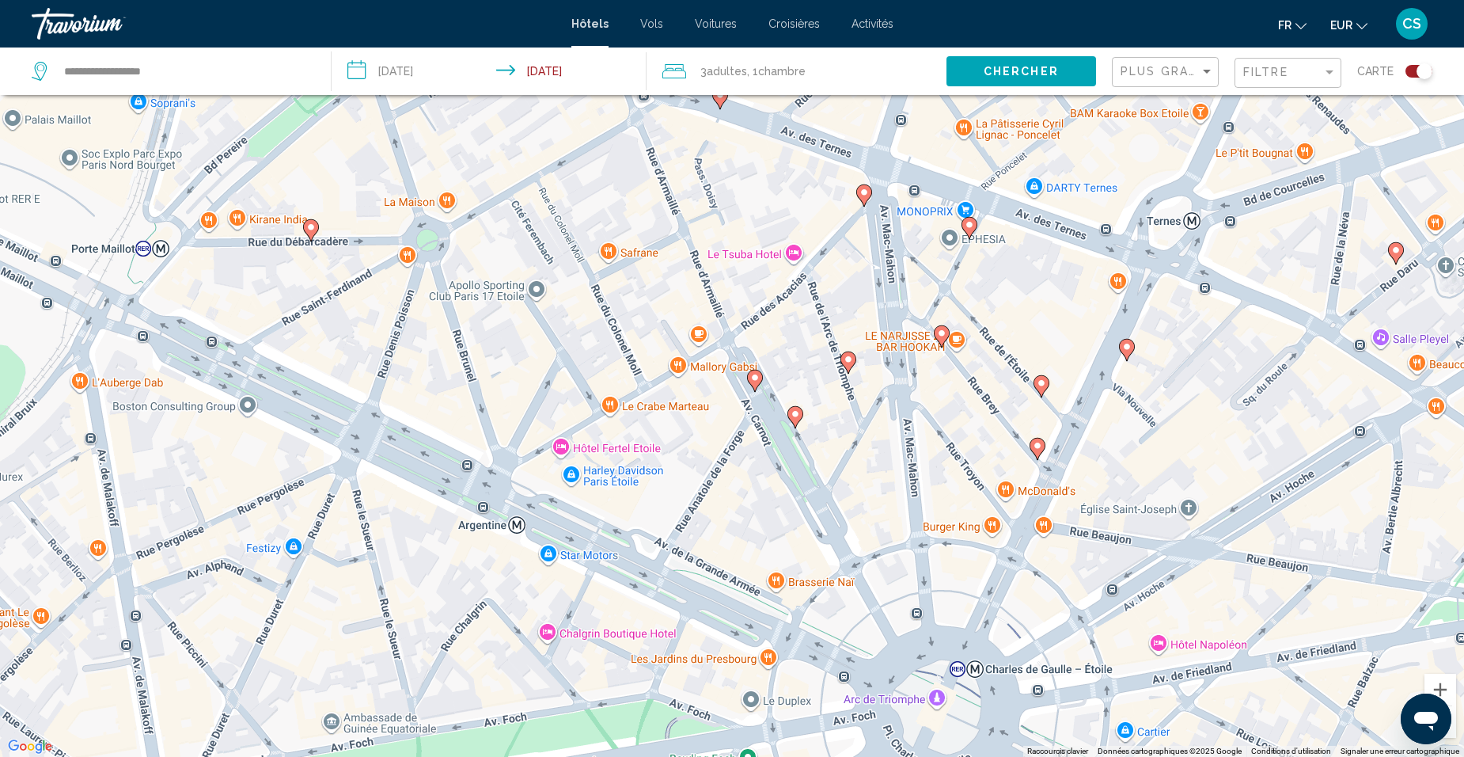
drag, startPoint x: 688, startPoint y: 423, endPoint x: 633, endPoint y: -51, distance: 476.4
click at [633, 0] on html "**********" at bounding box center [732, 283] width 1464 height 757
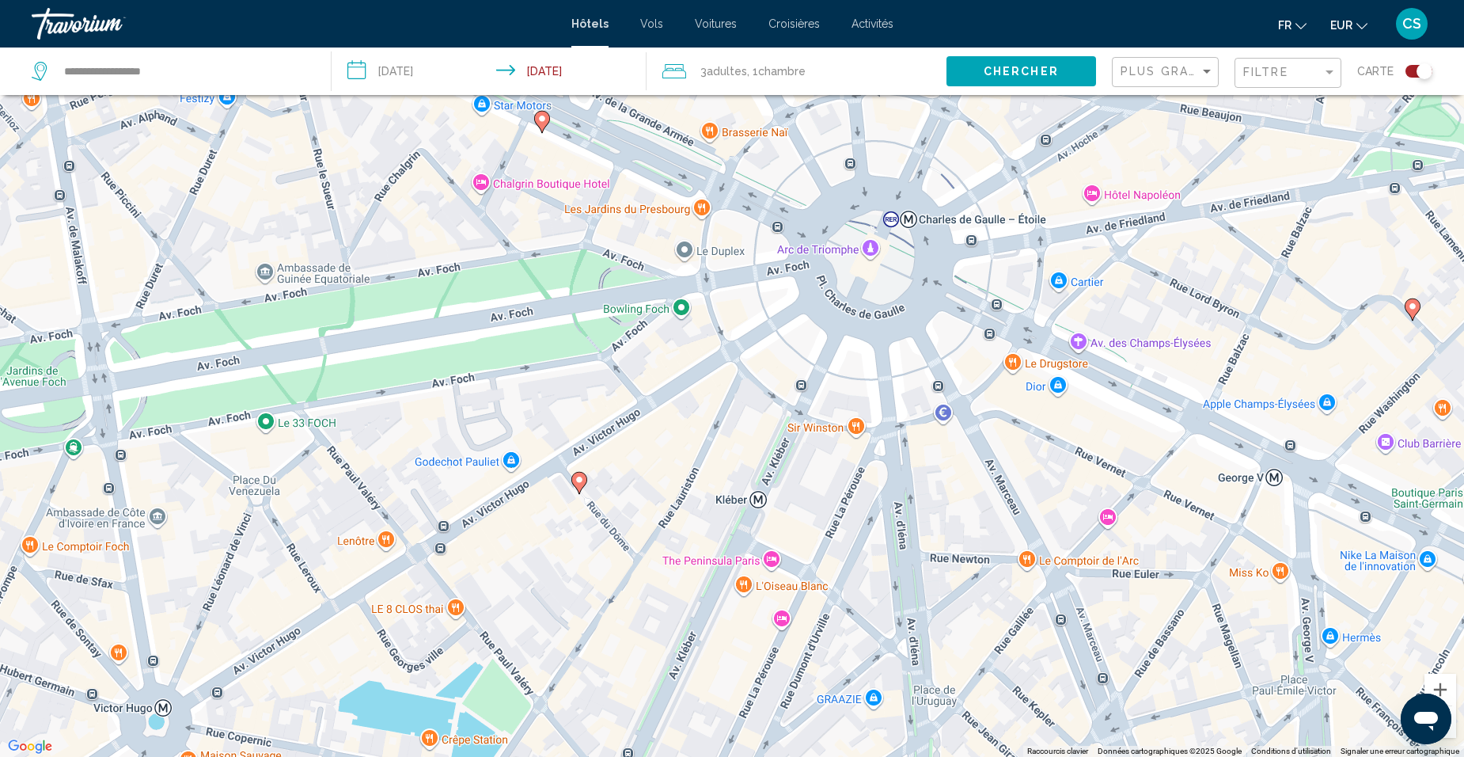
drag, startPoint x: 841, startPoint y: 532, endPoint x: 775, endPoint y: 79, distance: 457.5
click at [775, 79] on div "**********" at bounding box center [732, 425] width 1464 height 851
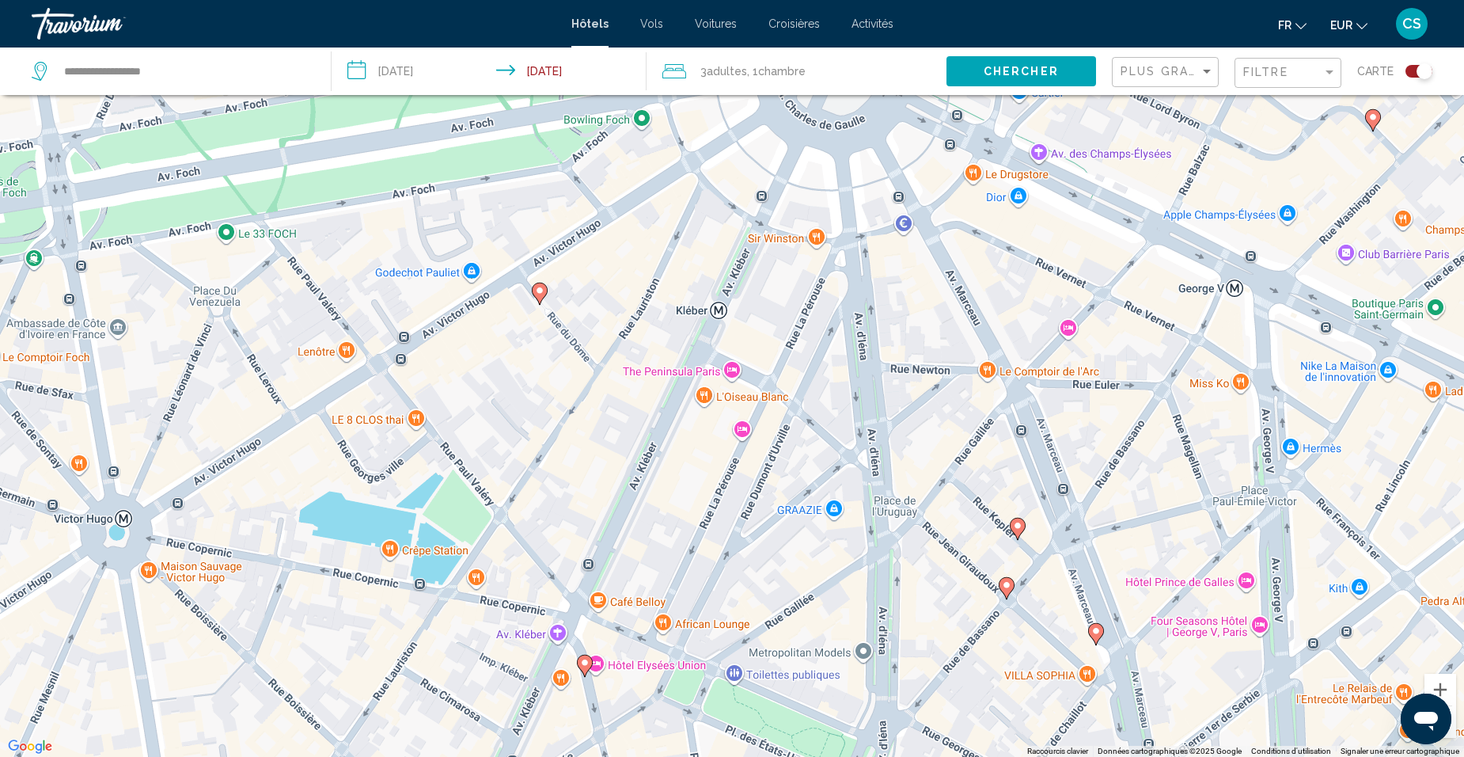
drag, startPoint x: 1068, startPoint y: 511, endPoint x: 1026, endPoint y: 431, distance: 90.3
click at [1028, 317] on div "Pour activer le glissement avec le clavier, appuyez sur Alt+Entrée. Une fois ce…" at bounding box center [732, 378] width 1464 height 757
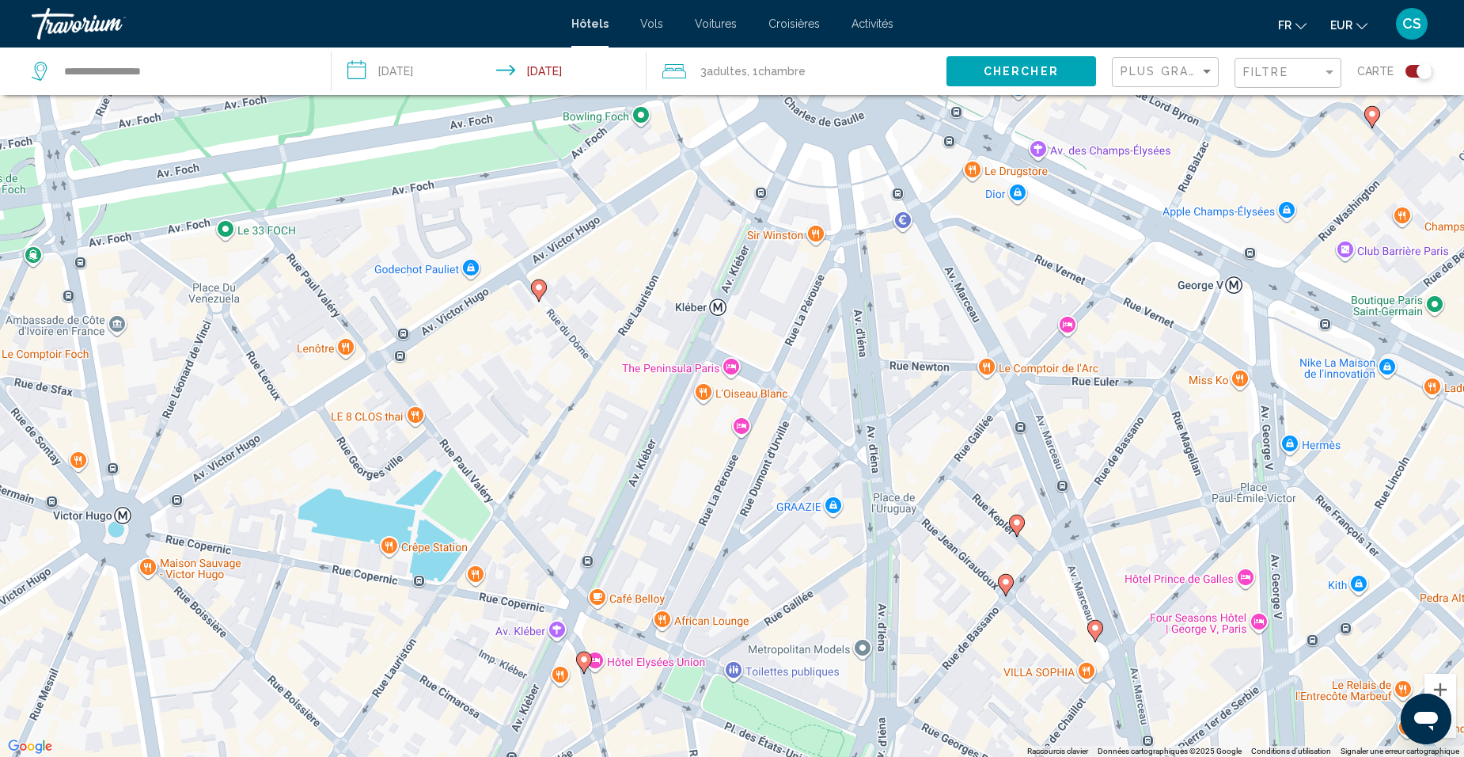
click at [1012, 521] on icon "Main content" at bounding box center [1017, 525] width 14 height 21
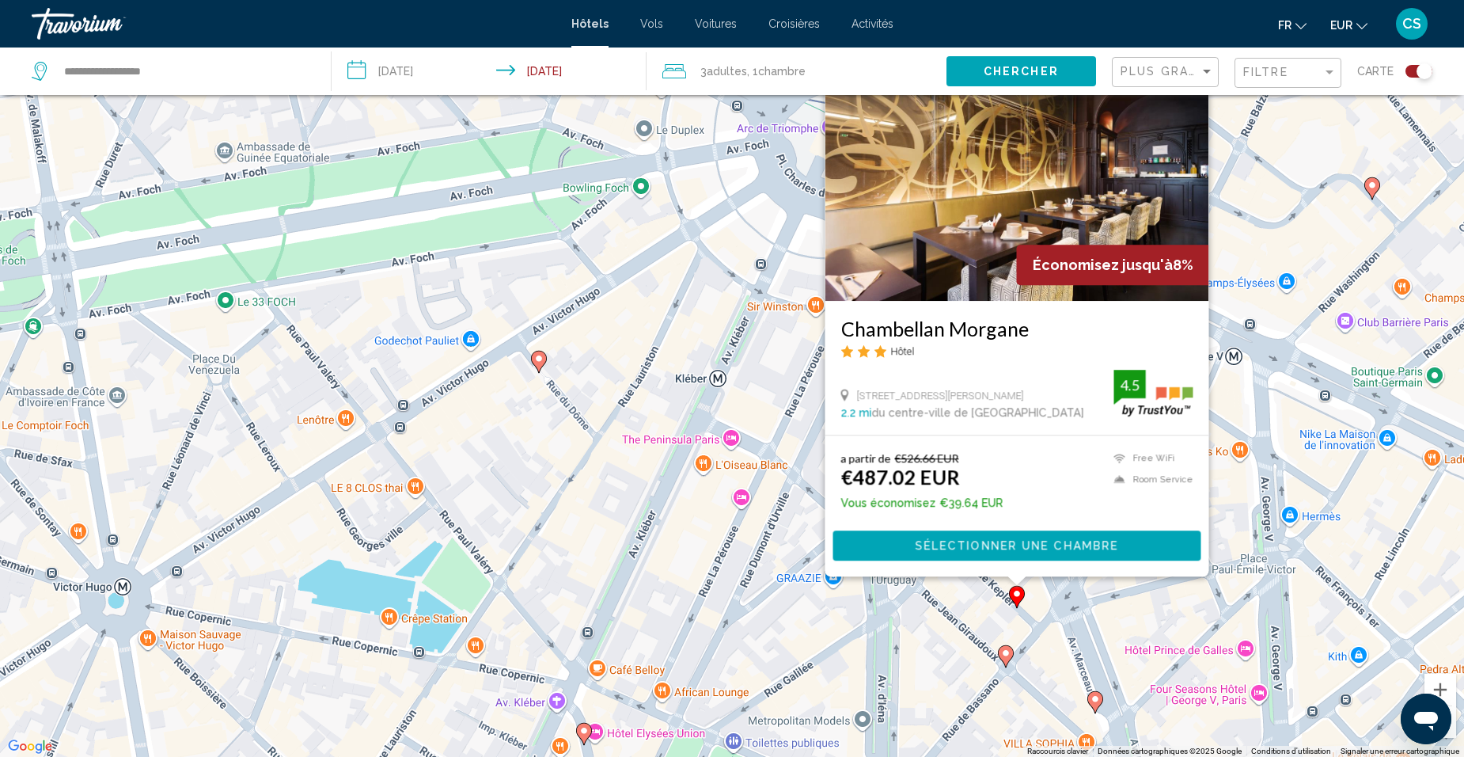
click at [1007, 658] on icon "Main content" at bounding box center [1006, 656] width 14 height 21
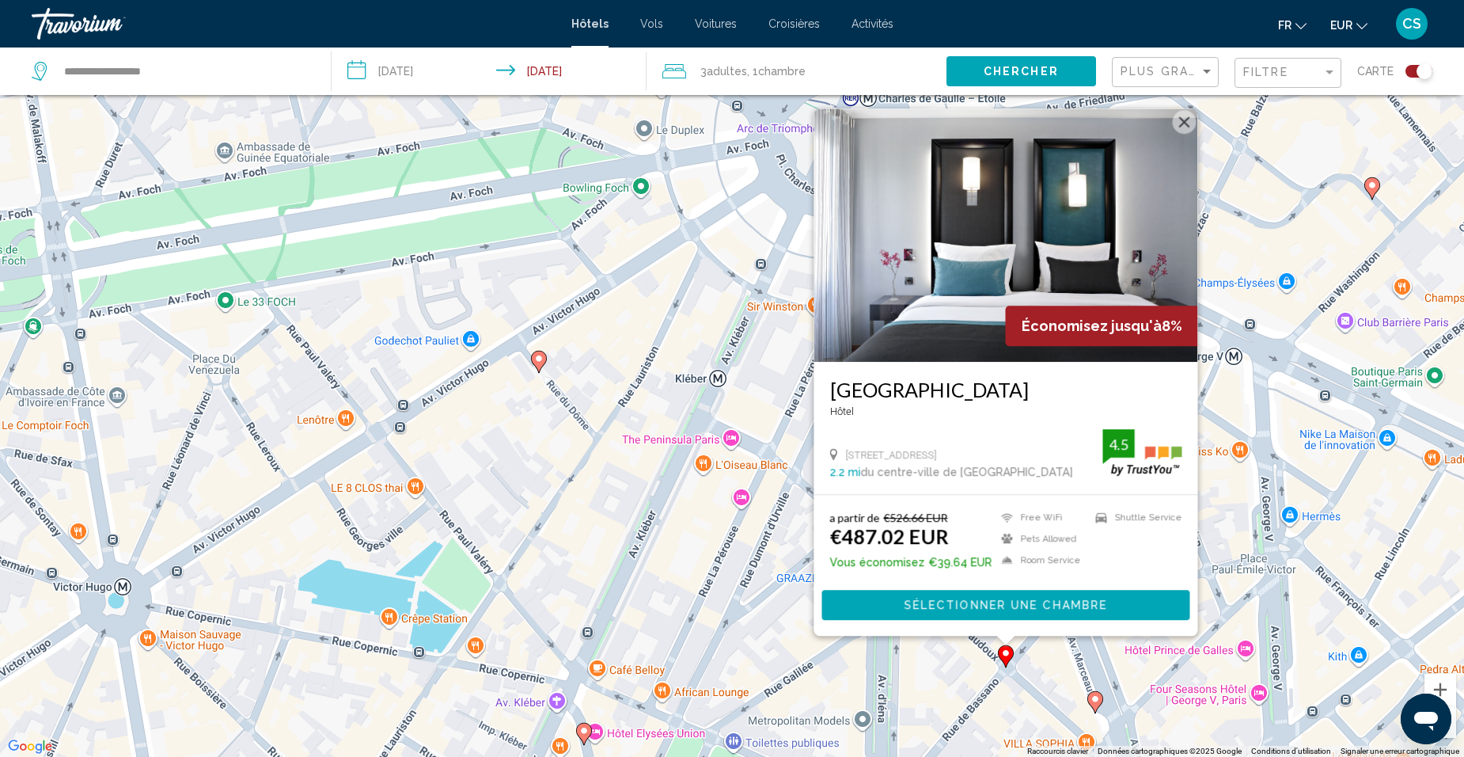
click at [1096, 707] on icon "Main content" at bounding box center [1095, 702] width 14 height 21
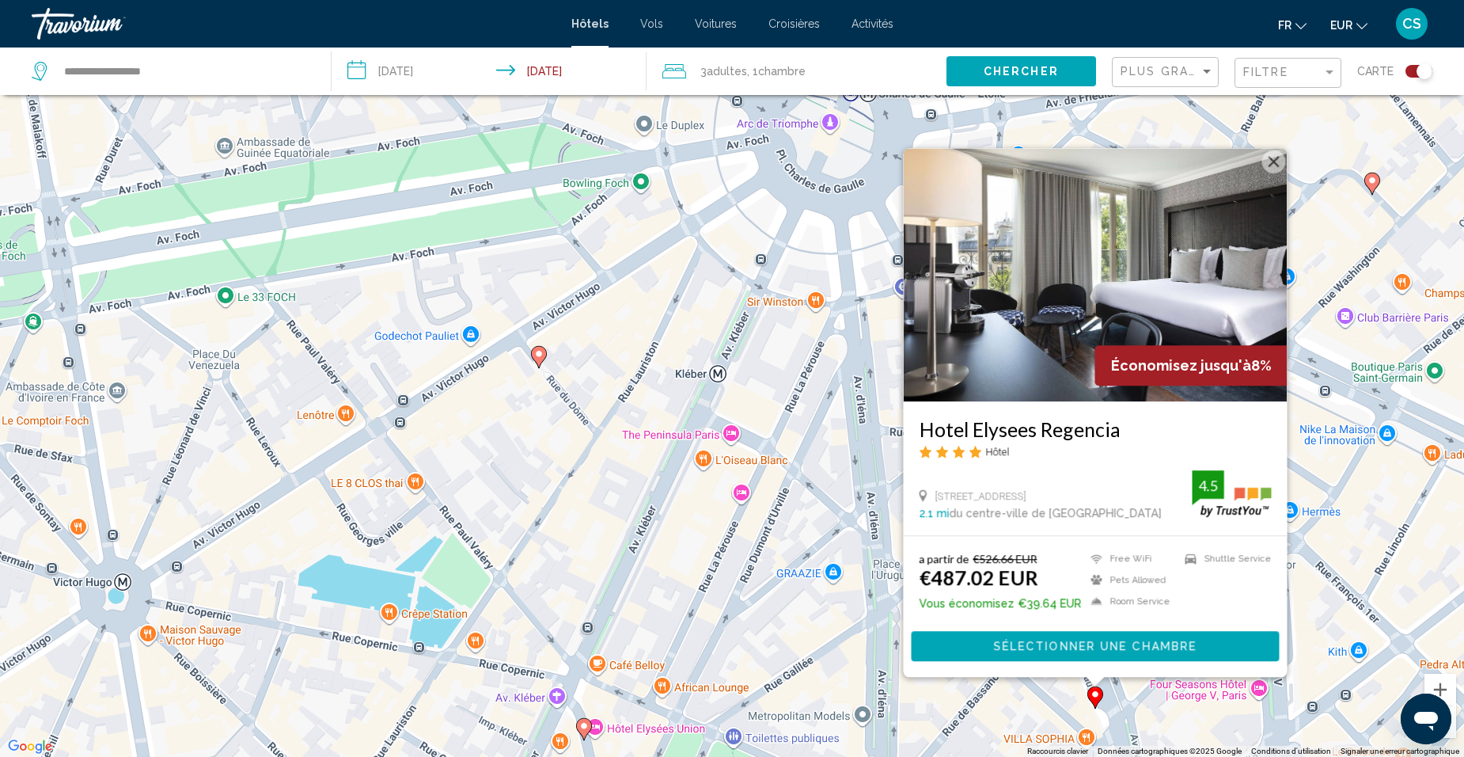
click at [796, 470] on div "Pour activer le glissement avec le clavier, appuyez sur Alt+Entrée. Une fois ce…" at bounding box center [732, 378] width 1464 height 757
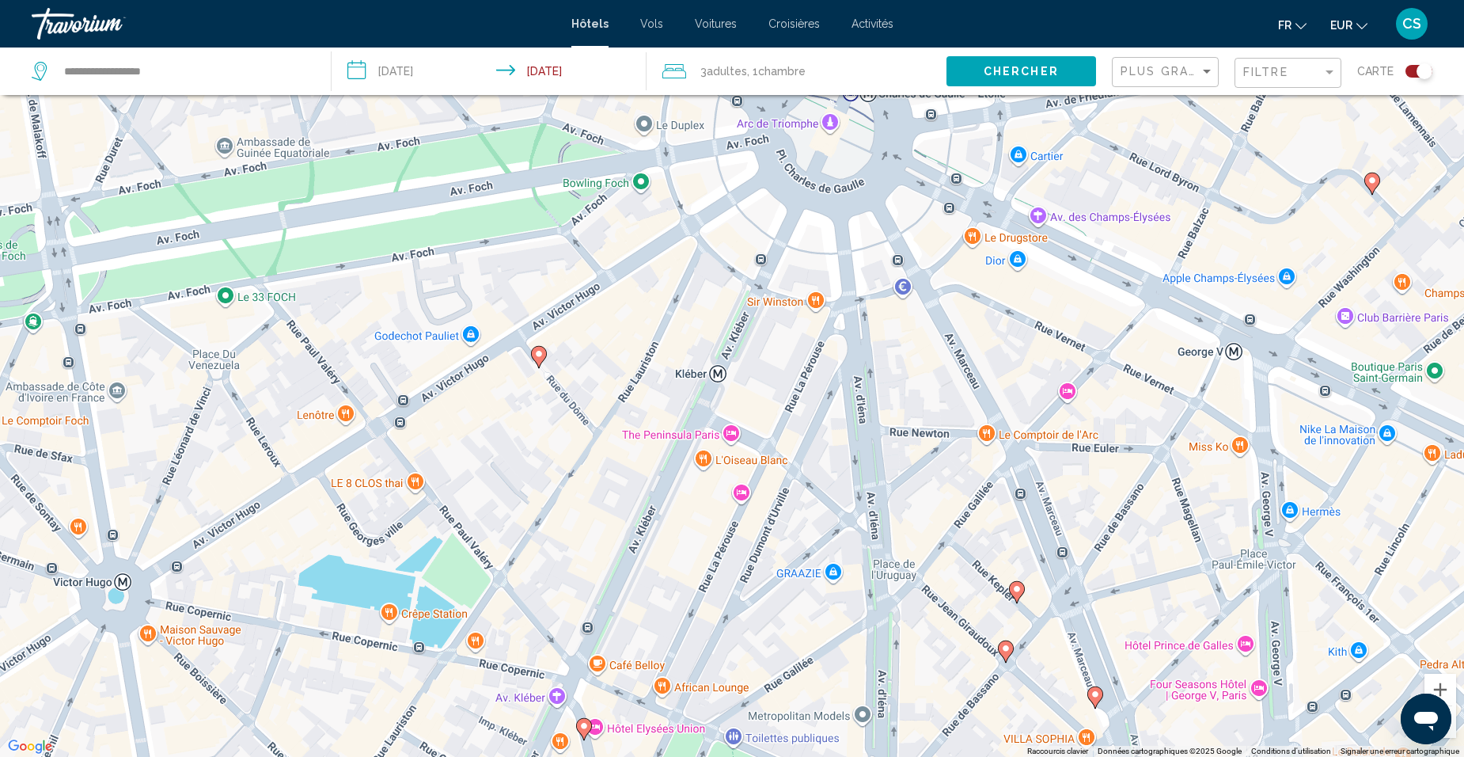
click at [537, 352] on image "Main content" at bounding box center [538, 353] width 9 height 9
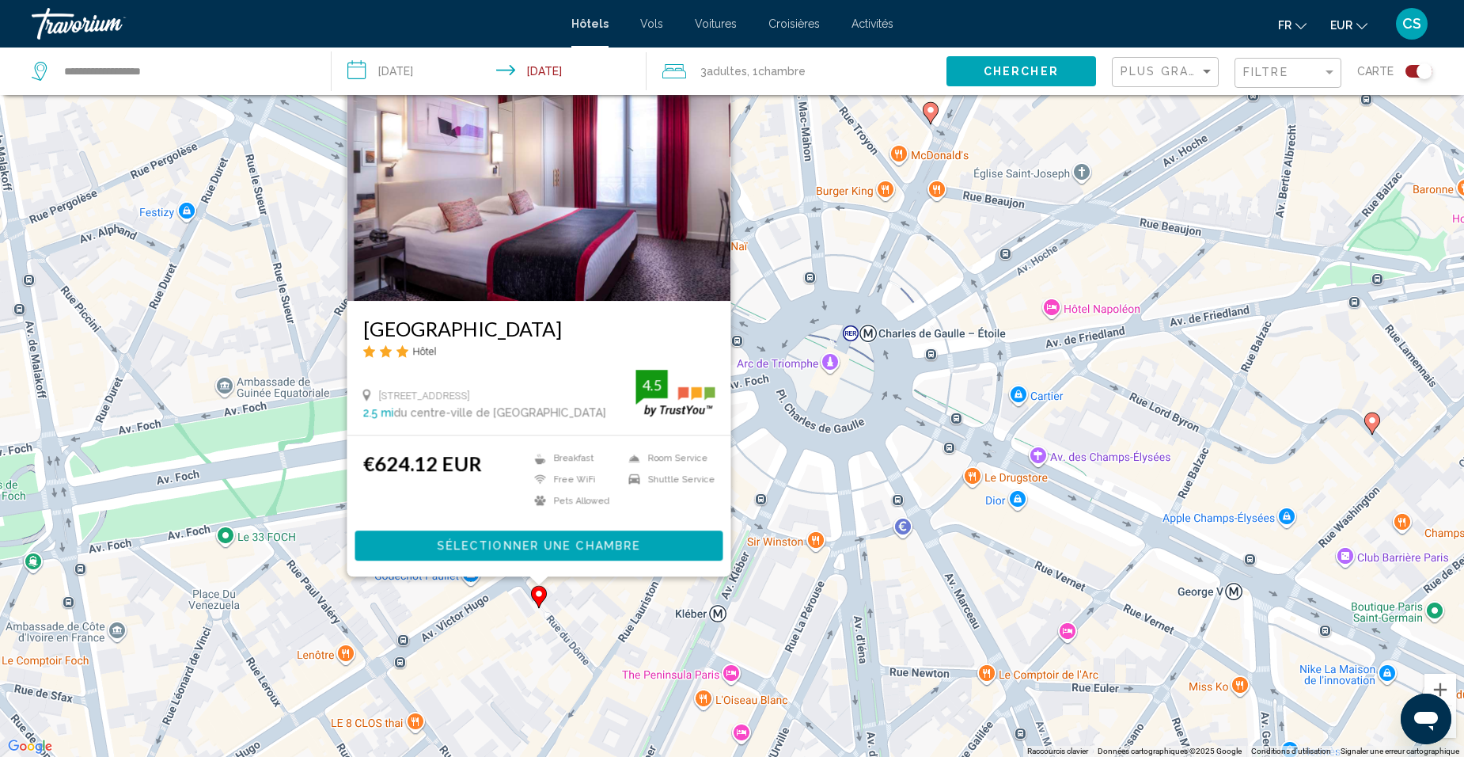
click at [621, 615] on div "Pour activer le glissement avec le clavier, appuyez sur Alt+Entrée. Une fois ce…" at bounding box center [732, 378] width 1464 height 757
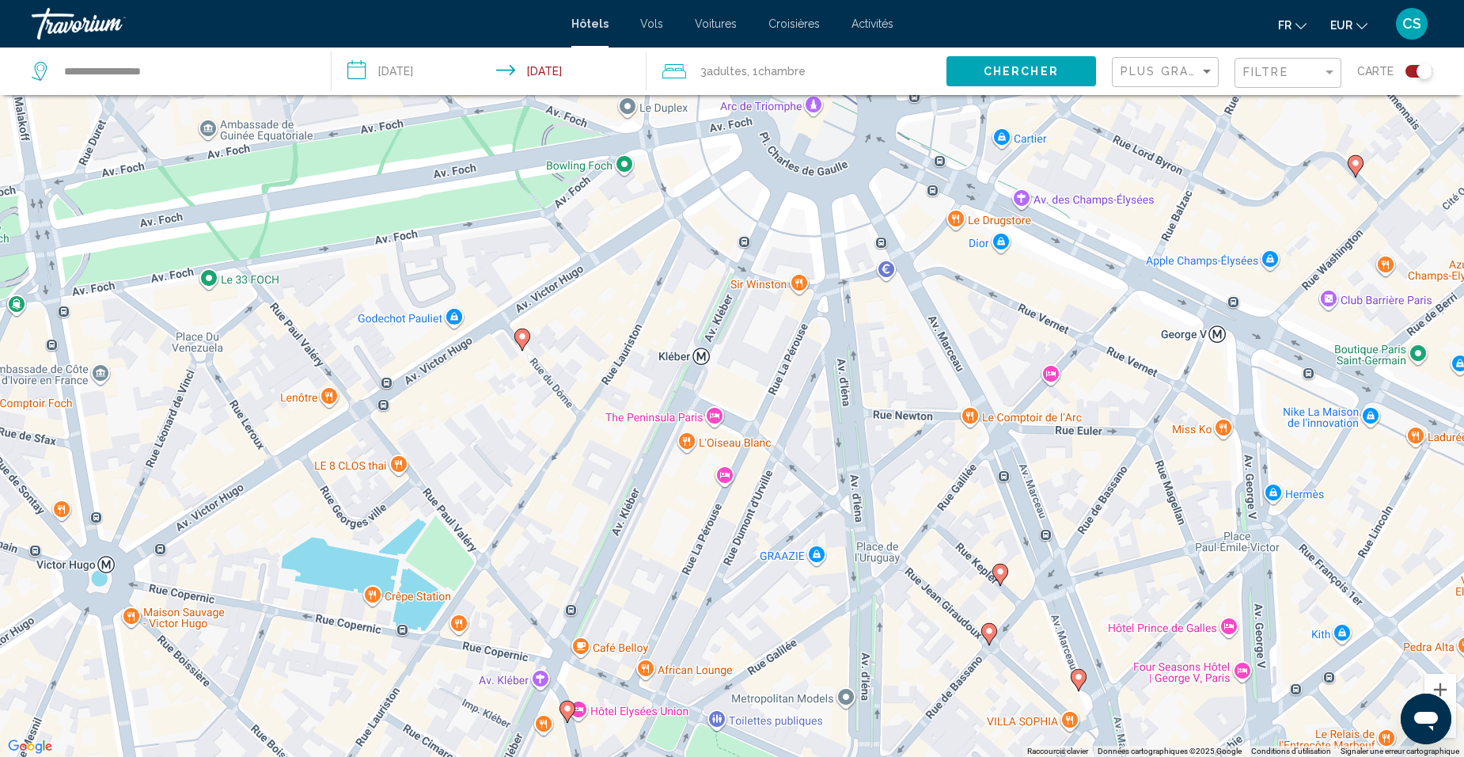
drag, startPoint x: 628, startPoint y: 647, endPoint x: 607, endPoint y: 384, distance: 264.4
click at [610, 370] on div "Pour activer le glissement avec le clavier, appuyez sur Alt+Entrée. Une fois ce…" at bounding box center [732, 378] width 1464 height 757
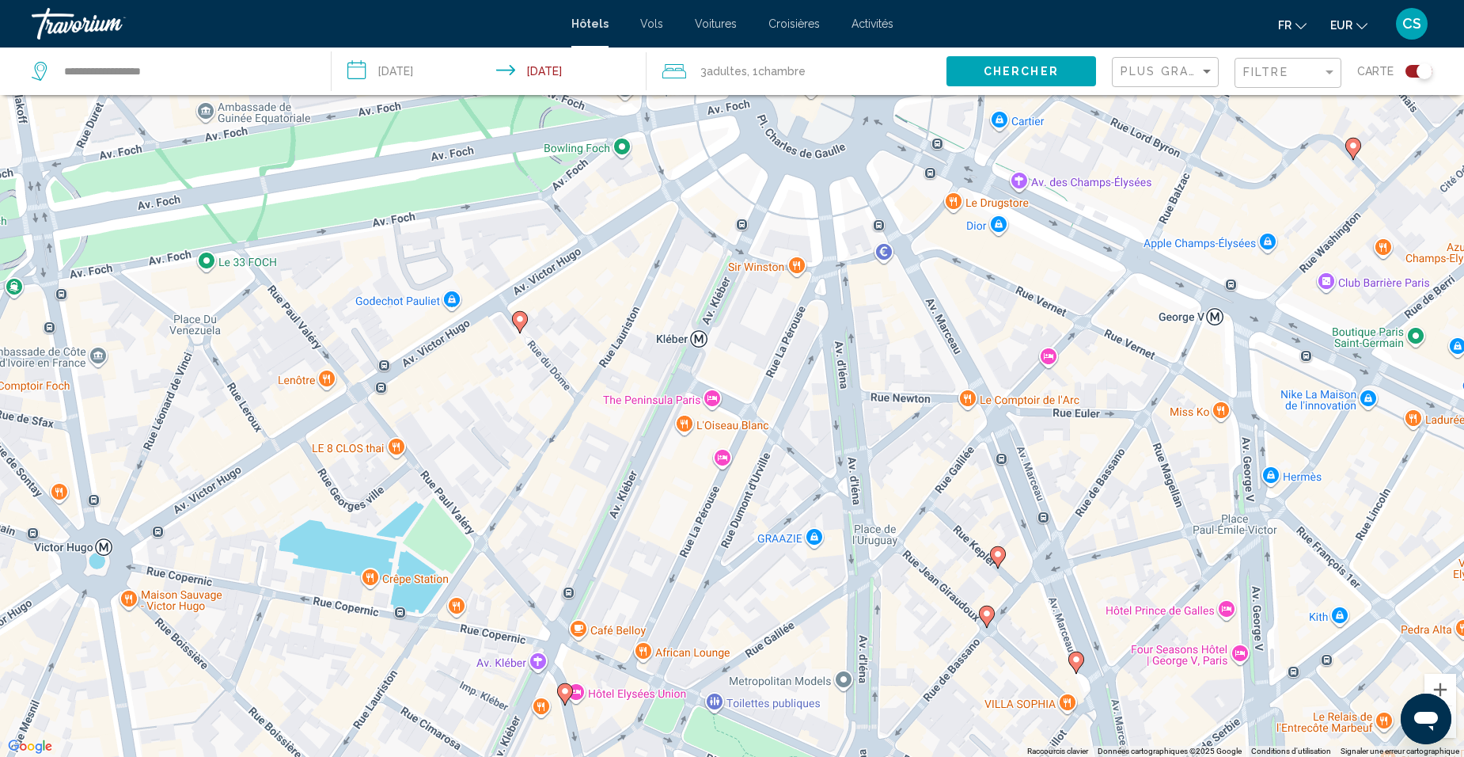
click at [563, 697] on icon "Main content" at bounding box center [565, 694] width 14 height 21
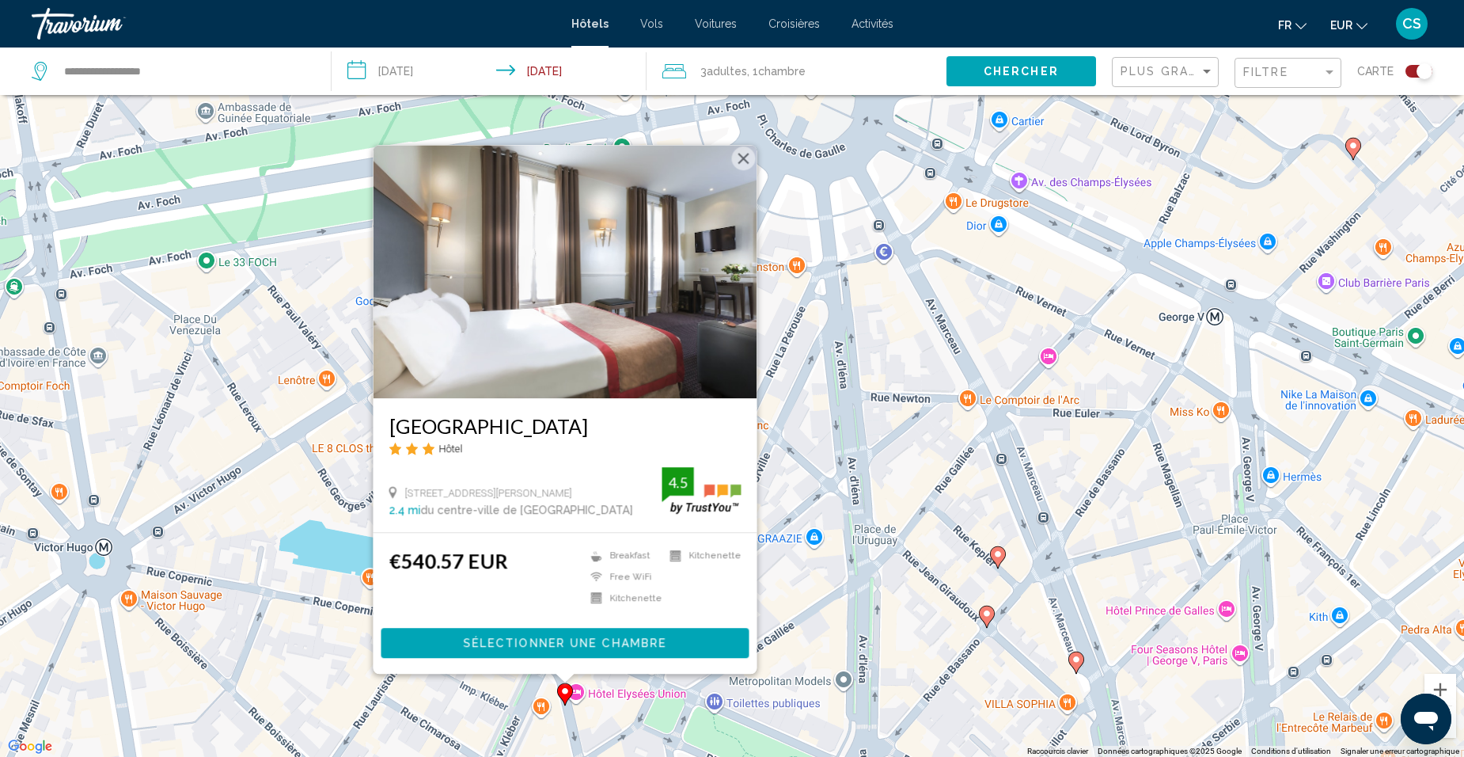
click at [897, 593] on div "Pour activer le glissement avec le clavier, appuyez sur Alt+Entrée. Une fois ce…" at bounding box center [732, 378] width 1464 height 757
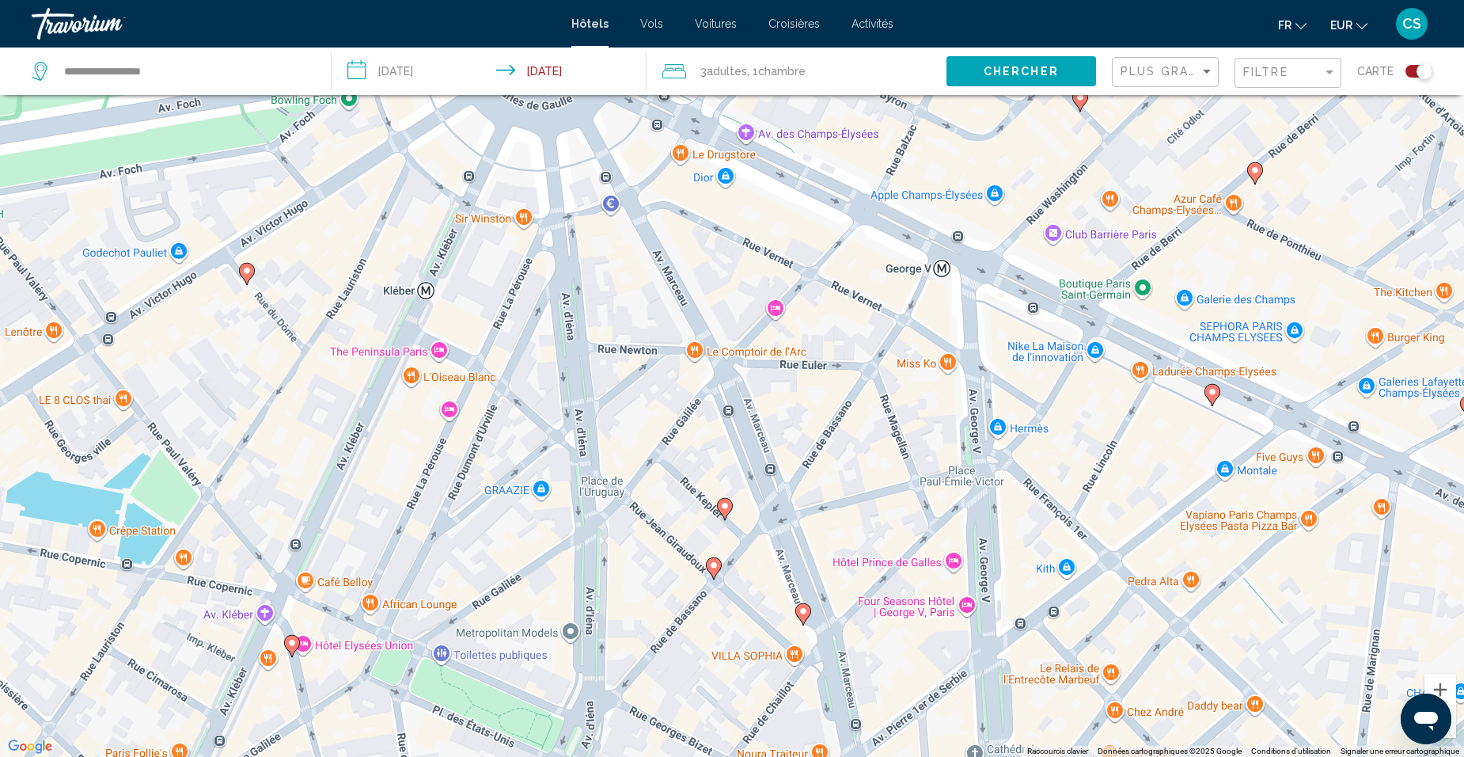
drag, startPoint x: 1117, startPoint y: 548, endPoint x: 839, endPoint y: 501, distance: 282.4
click at [839, 501] on div "Pour activer le glissement avec le clavier, appuyez sur Alt+Entrée. Une fois ce…" at bounding box center [732, 378] width 1464 height 757
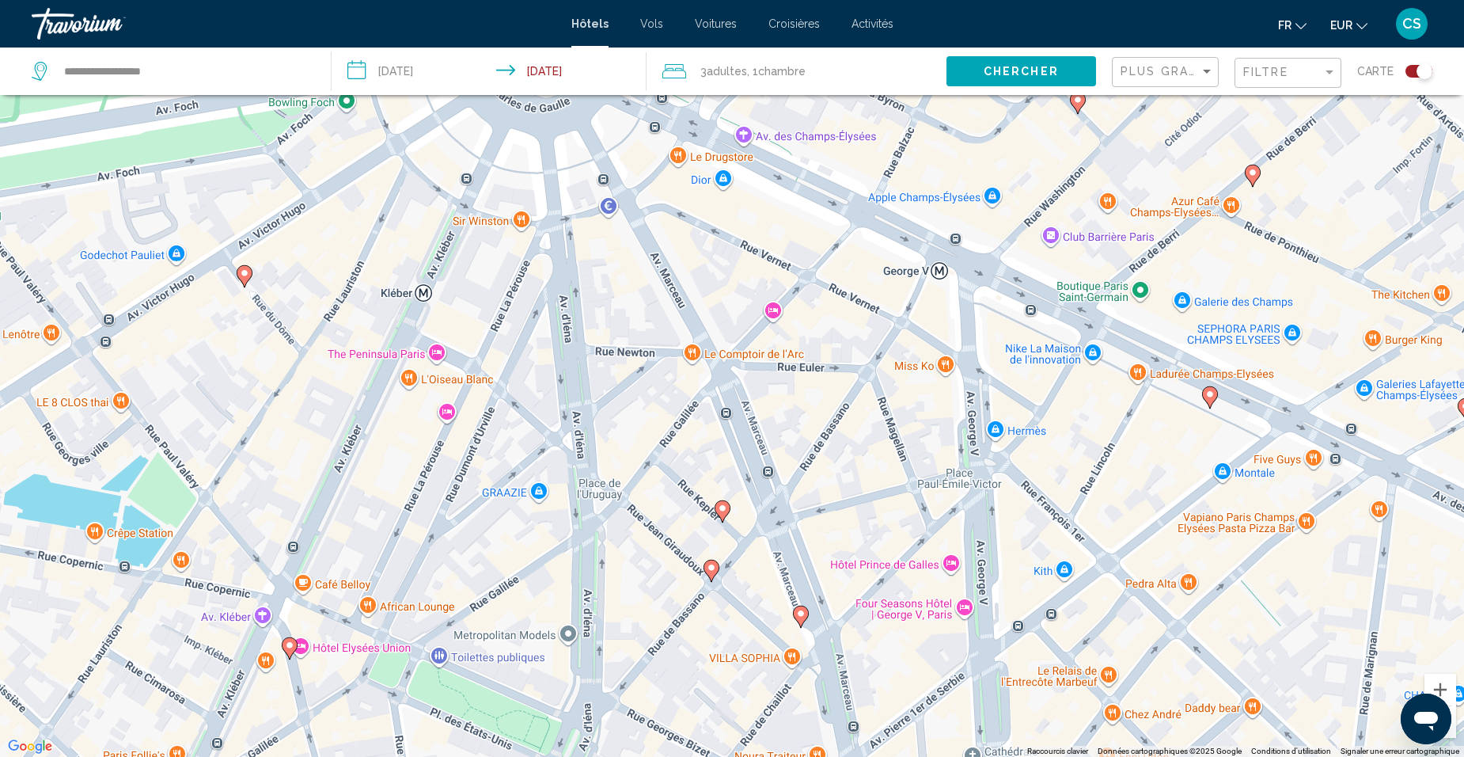
click at [1212, 397] on image "Main content" at bounding box center [1209, 393] width 9 height 9
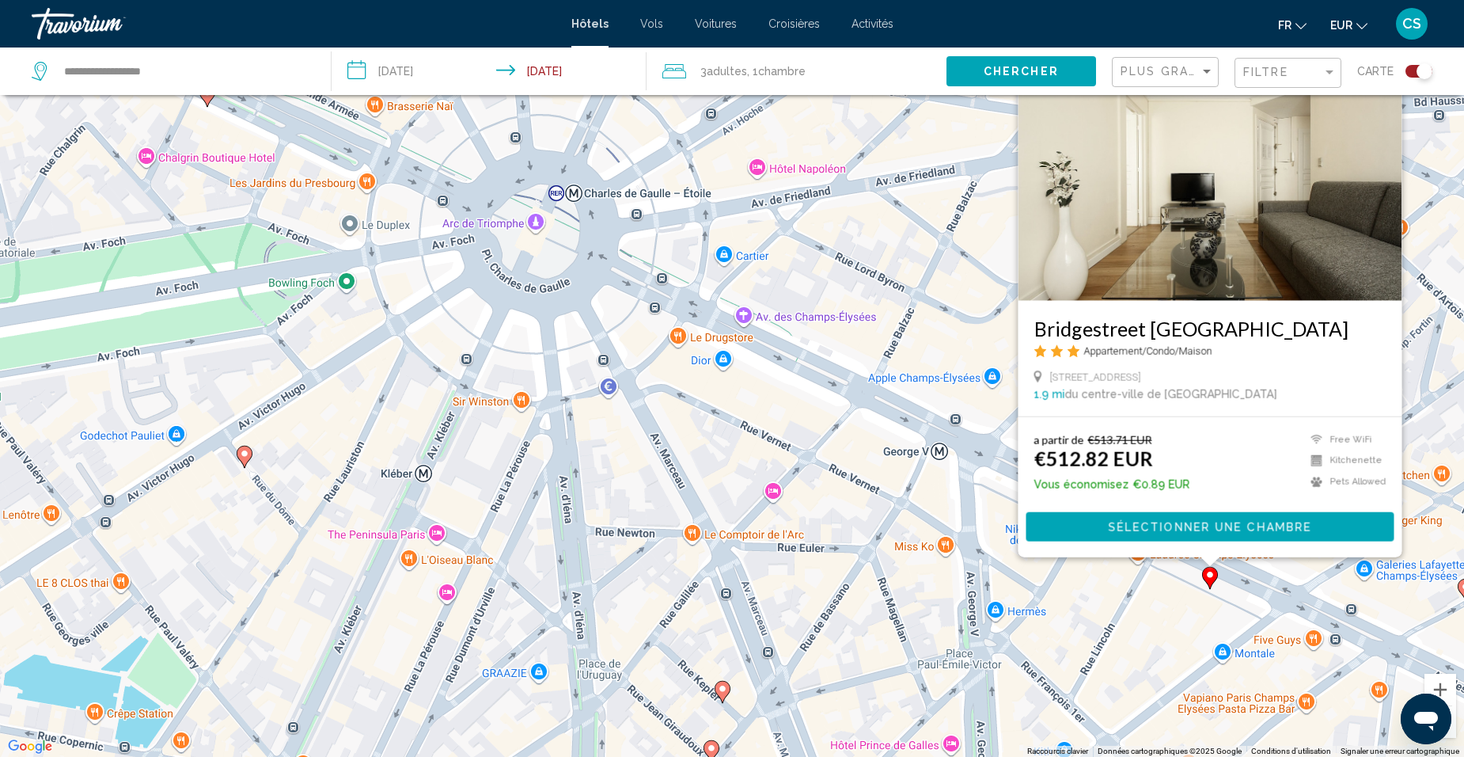
click at [1140, 592] on div "Pour activer le glissement avec le clavier, appuyez sur Alt+Entrée. Une fois ce…" at bounding box center [732, 378] width 1464 height 757
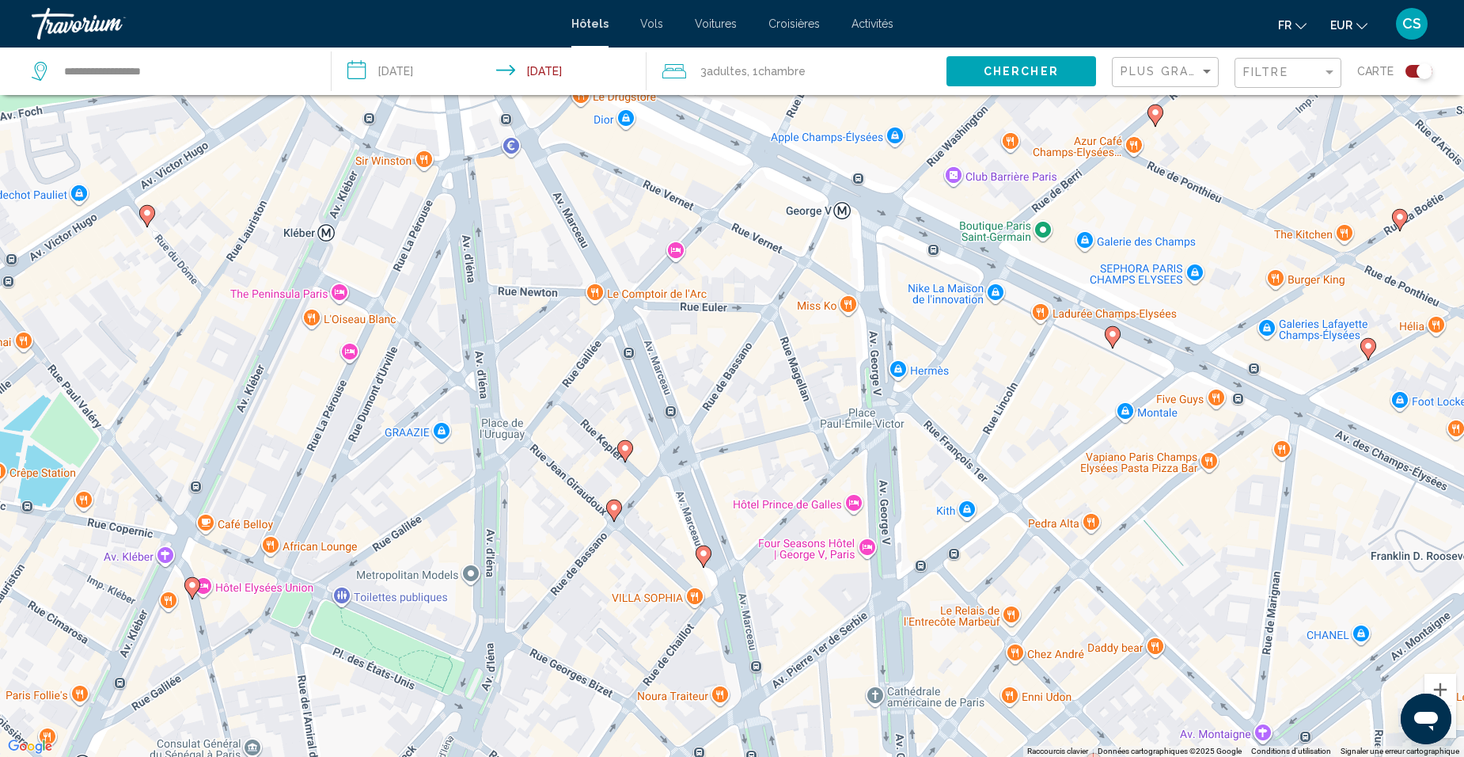
drag, startPoint x: 1149, startPoint y: 633, endPoint x: 1050, endPoint y: 391, distance: 261.6
click at [1050, 391] on div "Pour activer le glissement avec le clavier, appuyez sur Alt+Entrée. Une fois ce…" at bounding box center [732, 378] width 1464 height 757
click at [1358, 362] on div "Pour activer le glissement avec le clavier, appuyez sur Alt+Entrée. Une fois ce…" at bounding box center [732, 378] width 1464 height 757
click at [1367, 355] on icon "Main content" at bounding box center [1368, 349] width 14 height 21
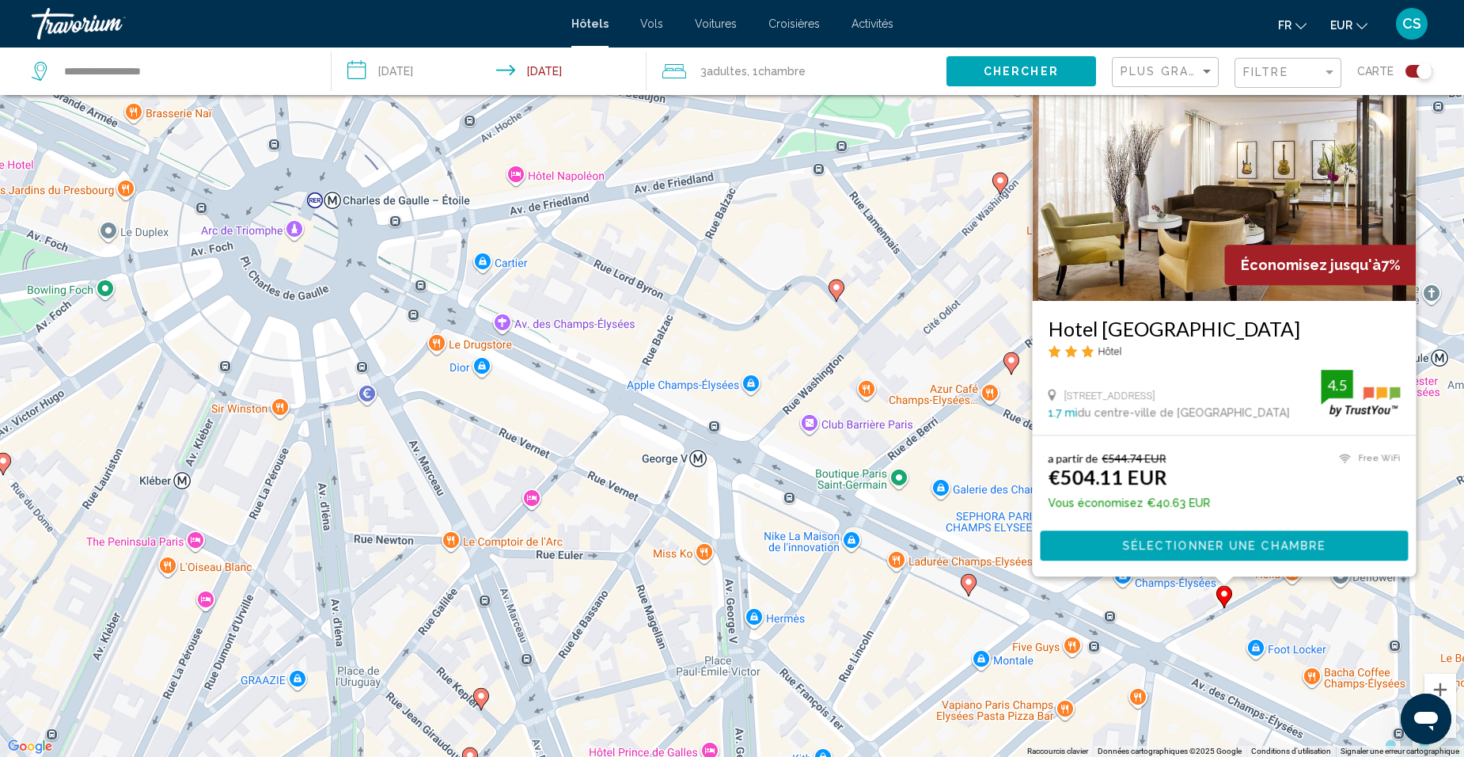
click at [1172, 624] on div "Pour activer le glissement avec le clavier, appuyez sur Alt+Entrée. Une fois ce…" at bounding box center [732, 378] width 1464 height 757
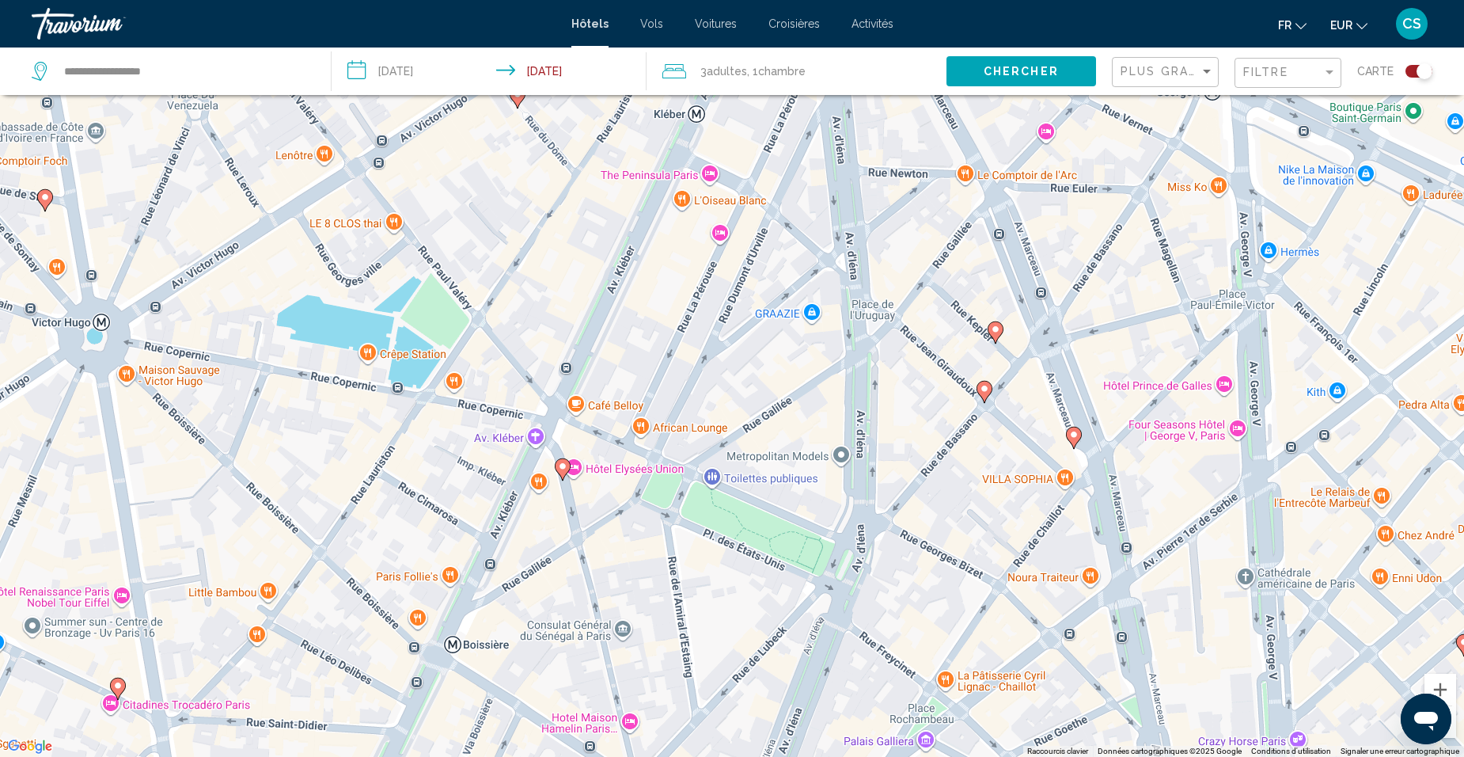
drag, startPoint x: 945, startPoint y: 685, endPoint x: 1462, endPoint y: 317, distance: 634.8
click at [1462, 317] on div "Pour activer le glissement avec le clavier, appuyez sur Alt+Entrée. Une fois ce…" at bounding box center [732, 378] width 1464 height 757
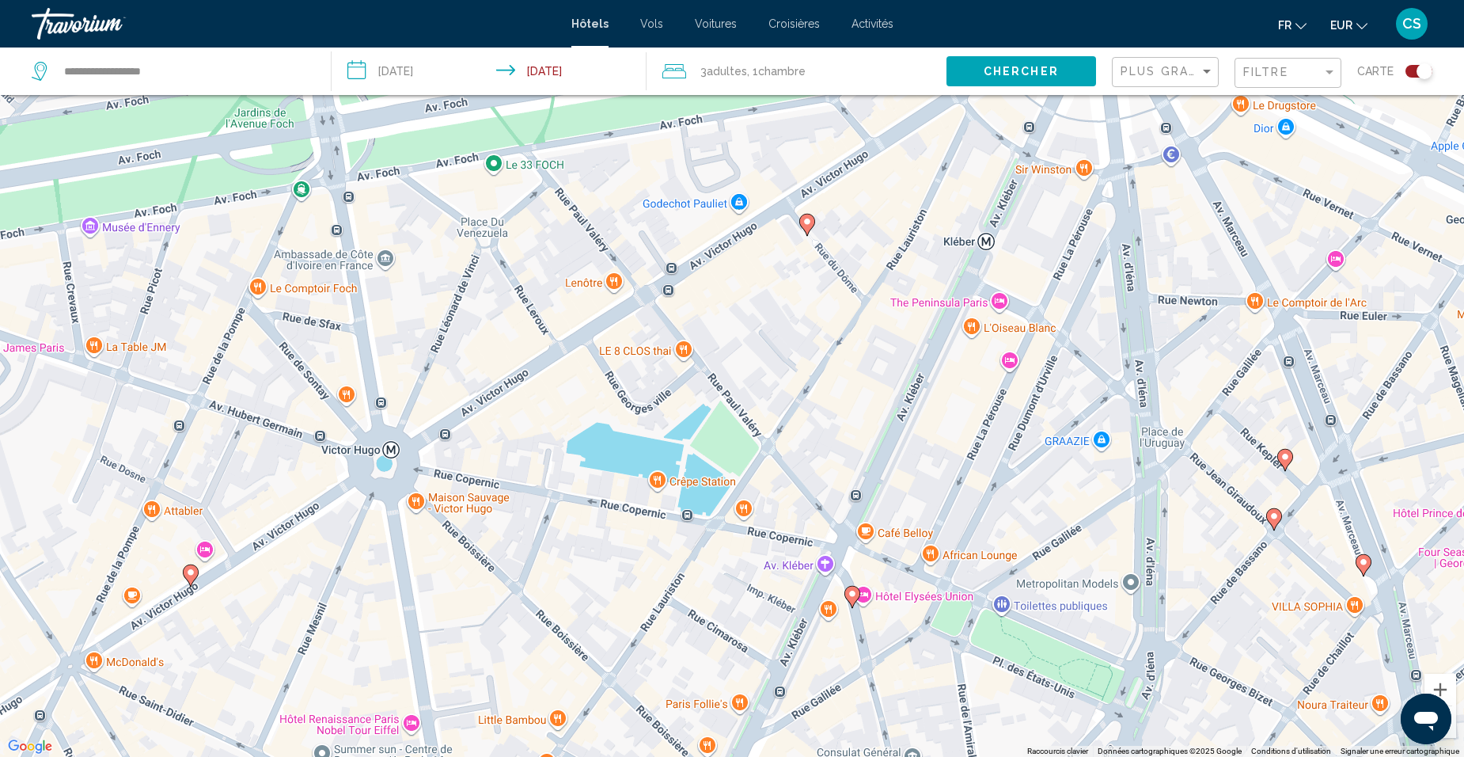
drag, startPoint x: 876, startPoint y: 488, endPoint x: 893, endPoint y: 502, distance: 22.5
click at [893, 502] on div "Pour activer le glissement avec le clavier, appuyez sur Alt+Entrée. Une fois ce…" at bounding box center [732, 378] width 1464 height 757
click at [188, 576] on g "Main content" at bounding box center [191, 575] width 16 height 22
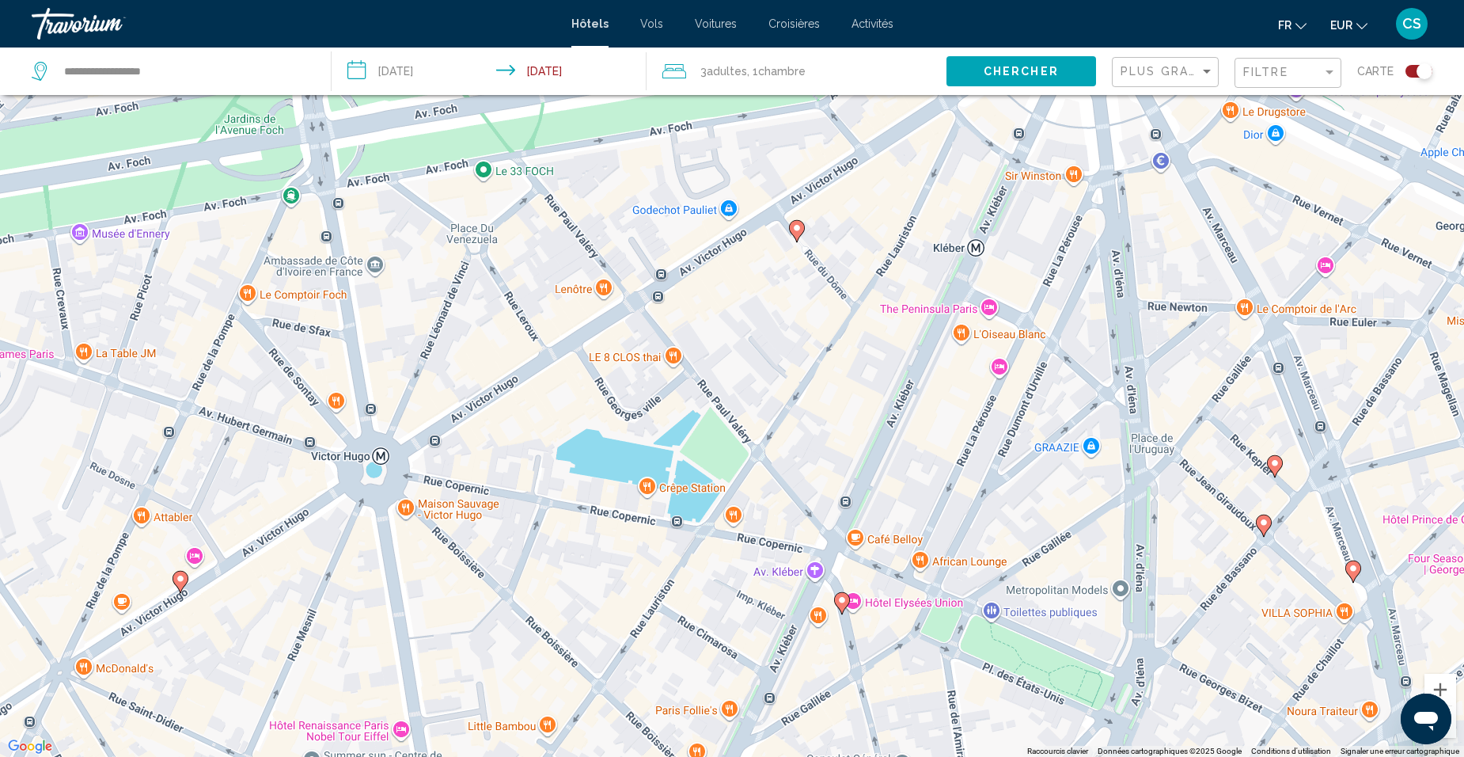
click at [181, 582] on image "Main content" at bounding box center [180, 578] width 9 height 9
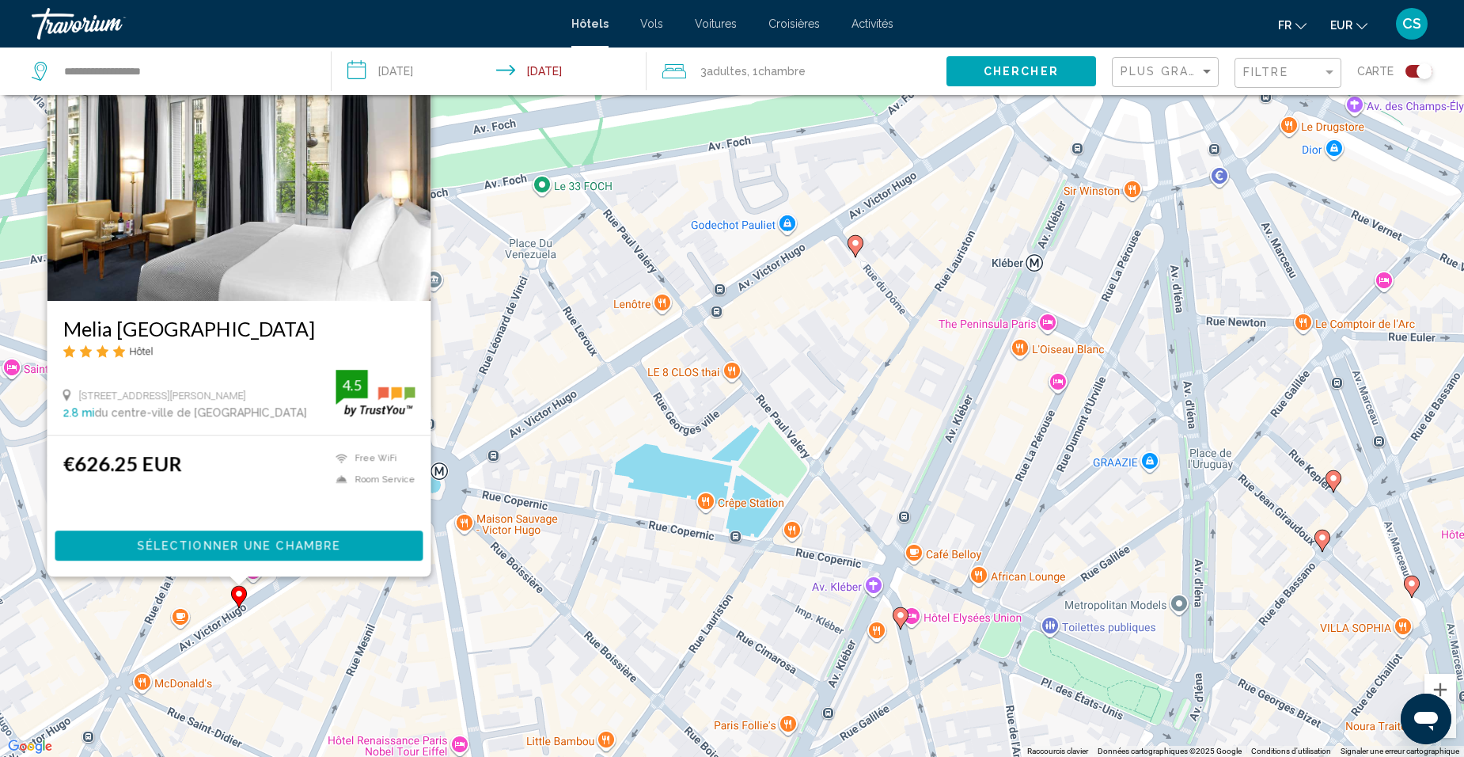
click at [395, 648] on div "Pour activer le glissement avec le clavier, appuyez sur Alt+Entrée. Une fois ce…" at bounding box center [732, 378] width 1464 height 757
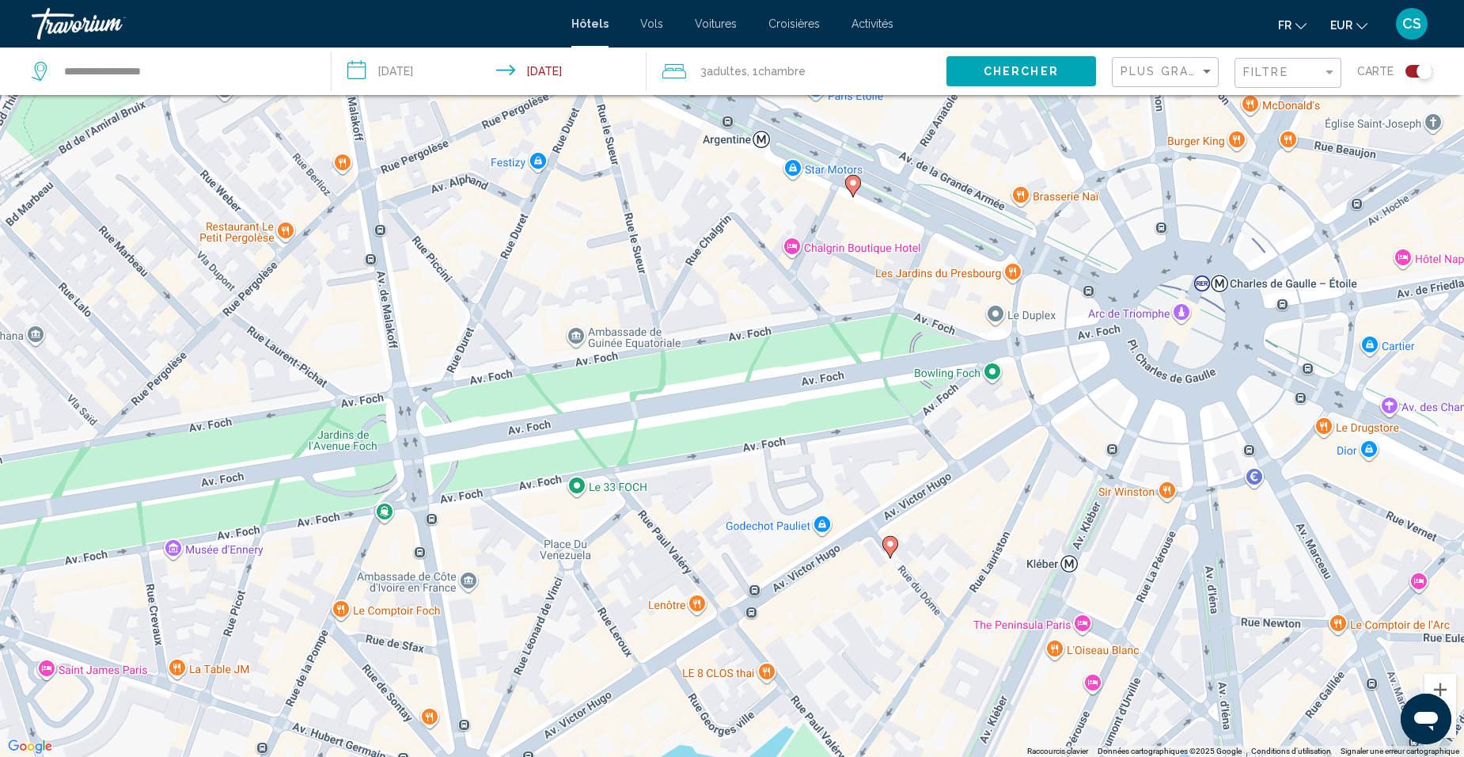
drag, startPoint x: 578, startPoint y: 670, endPoint x: 562, endPoint y: 794, distance: 124.6
click at [562, 662] on html "**********" at bounding box center [732, 283] width 1464 height 757
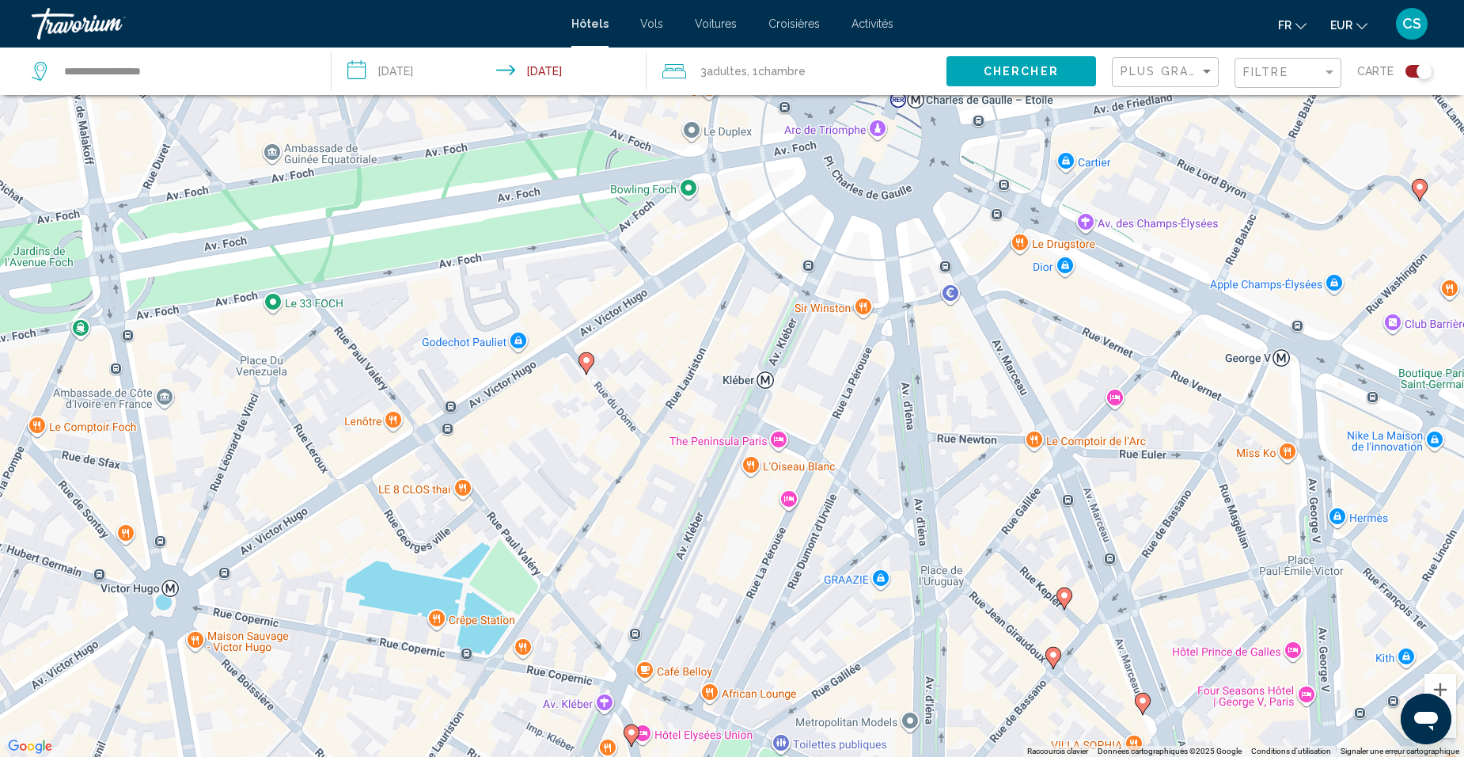
drag, startPoint x: 610, startPoint y: 469, endPoint x: 298, endPoint y: 259, distance: 376.8
click at [298, 259] on div "Pour activer le glissement avec le clavier, appuyez sur Alt+Entrée. Une fois ce…" at bounding box center [732, 378] width 1464 height 757
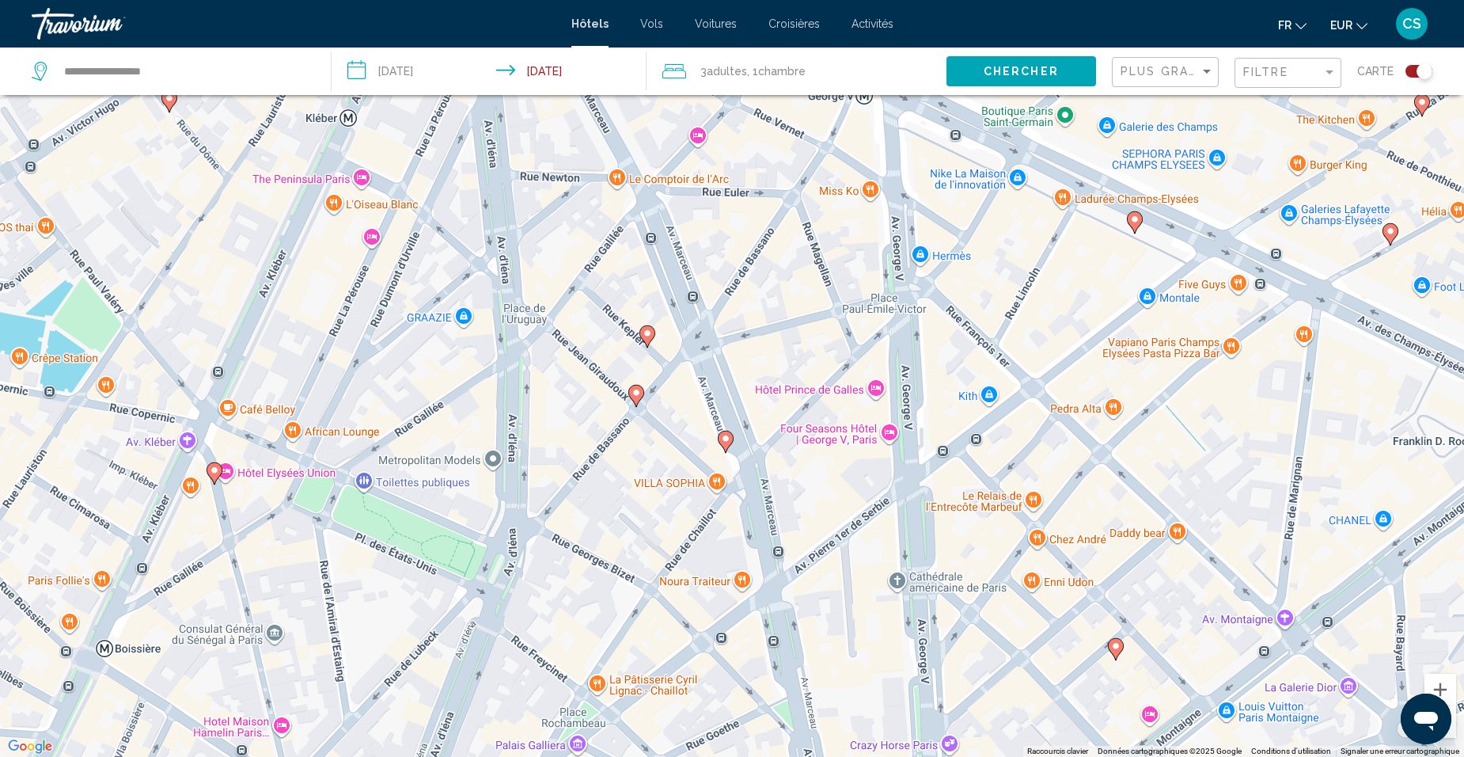
drag, startPoint x: 650, startPoint y: 559, endPoint x: 348, endPoint y: 471, distance: 314.8
click at [348, 471] on div "Pour activer le glissement avec le clavier, appuyez sur Alt+Entrée. Une fois ce…" at bounding box center [732, 378] width 1464 height 757
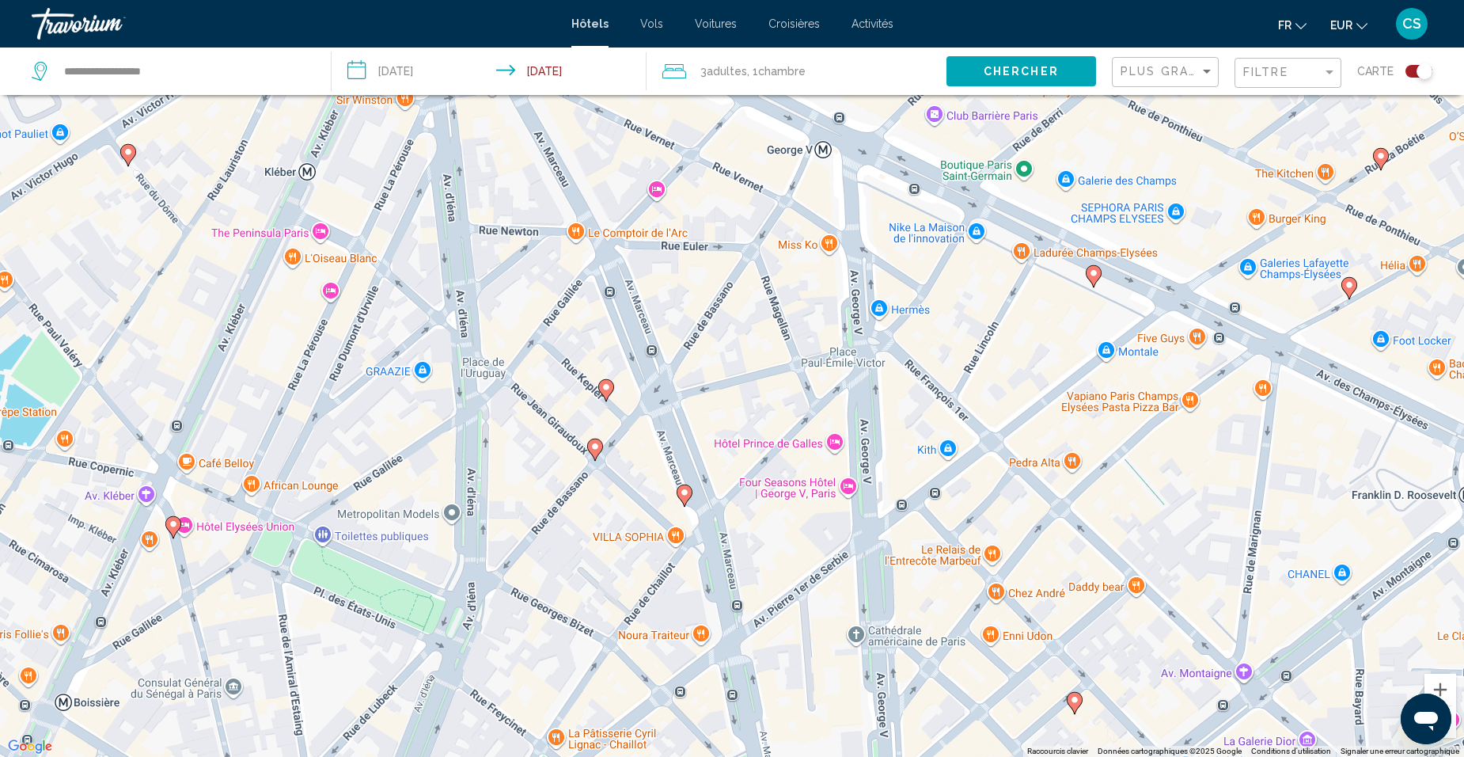
drag, startPoint x: 336, startPoint y: 478, endPoint x: 304, endPoint y: 525, distance: 57.1
click at [304, 525] on div "Pour activer le glissement avec le clavier, appuyez sur Alt+Entrée. Une fois ce…" at bounding box center [732, 378] width 1464 height 757
click at [1091, 276] on image "Main content" at bounding box center [1093, 272] width 9 height 9
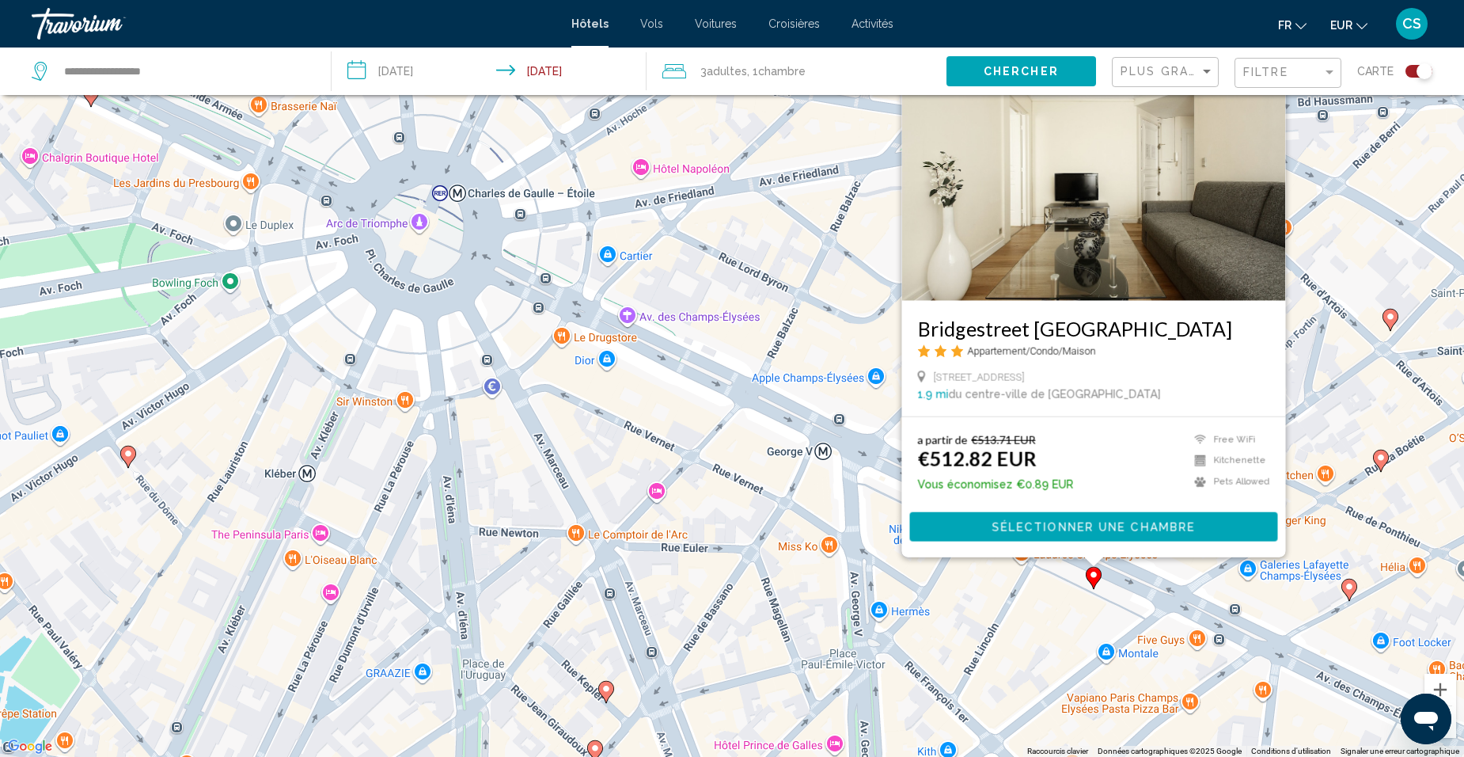
click at [993, 646] on div "Pour activer le glissement avec le clavier, appuyez sur Alt+Entrée. Une fois ce…" at bounding box center [732, 378] width 1464 height 757
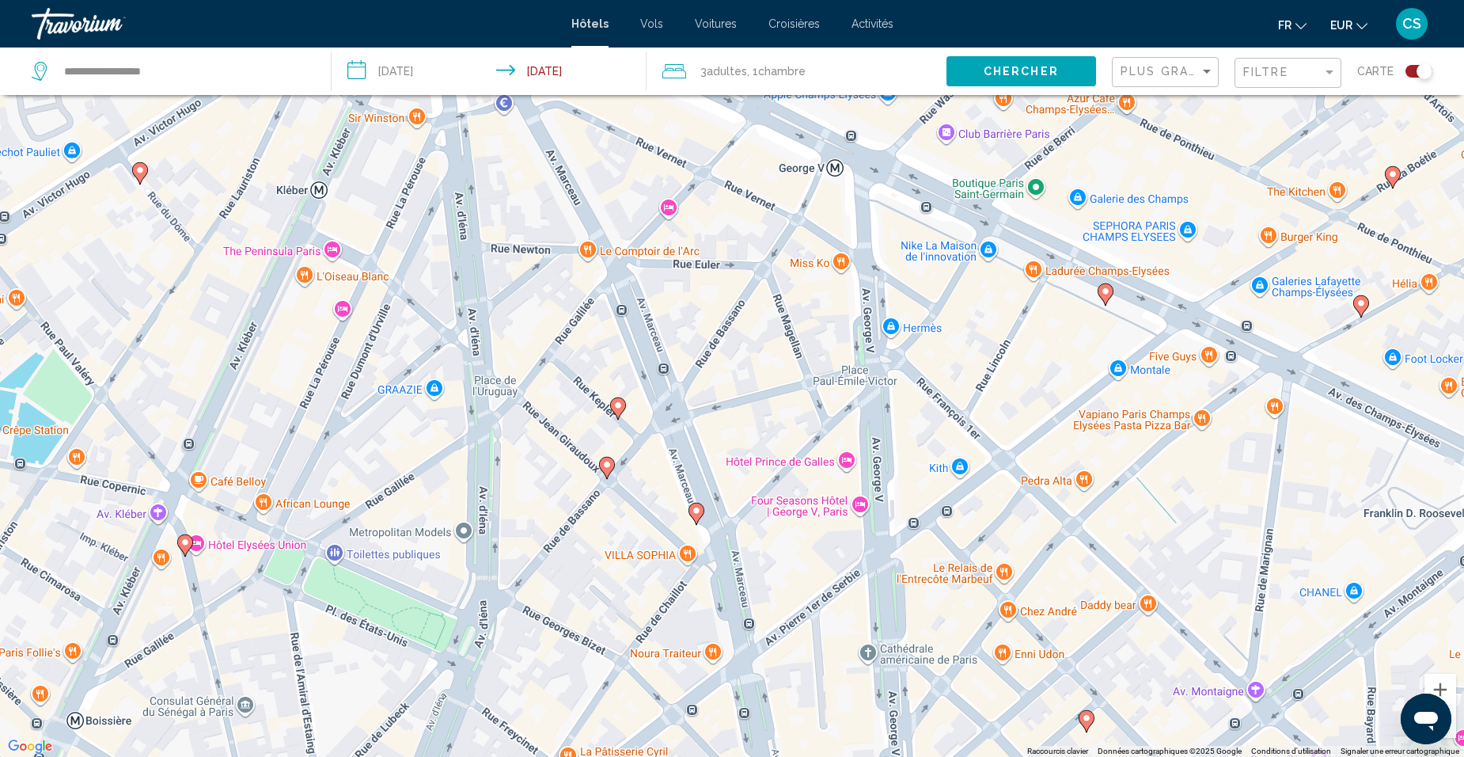
drag, startPoint x: 977, startPoint y: 658, endPoint x: 990, endPoint y: 355, distance: 302.6
click at [990, 356] on div "Pour activer le glissement avec le clavier, appuyez sur Alt+Entrée. Une fois ce…" at bounding box center [732, 378] width 1464 height 757
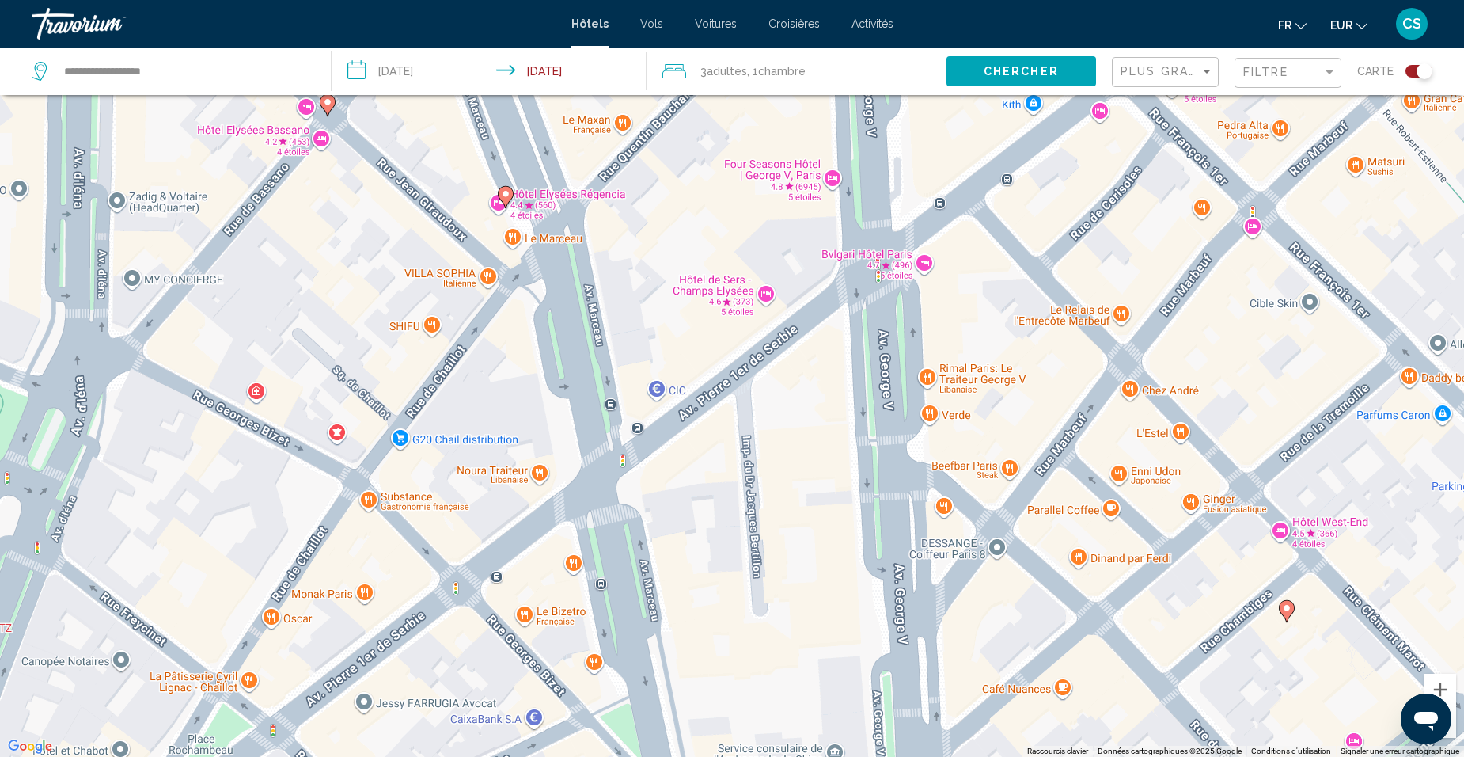
drag, startPoint x: 917, startPoint y: 562, endPoint x: 980, endPoint y: 219, distance: 348.4
click at [980, 219] on div "Pour activer le glissement avec le clavier, appuyez sur Alt+Entrée. Une fois ce…" at bounding box center [732, 378] width 1464 height 757
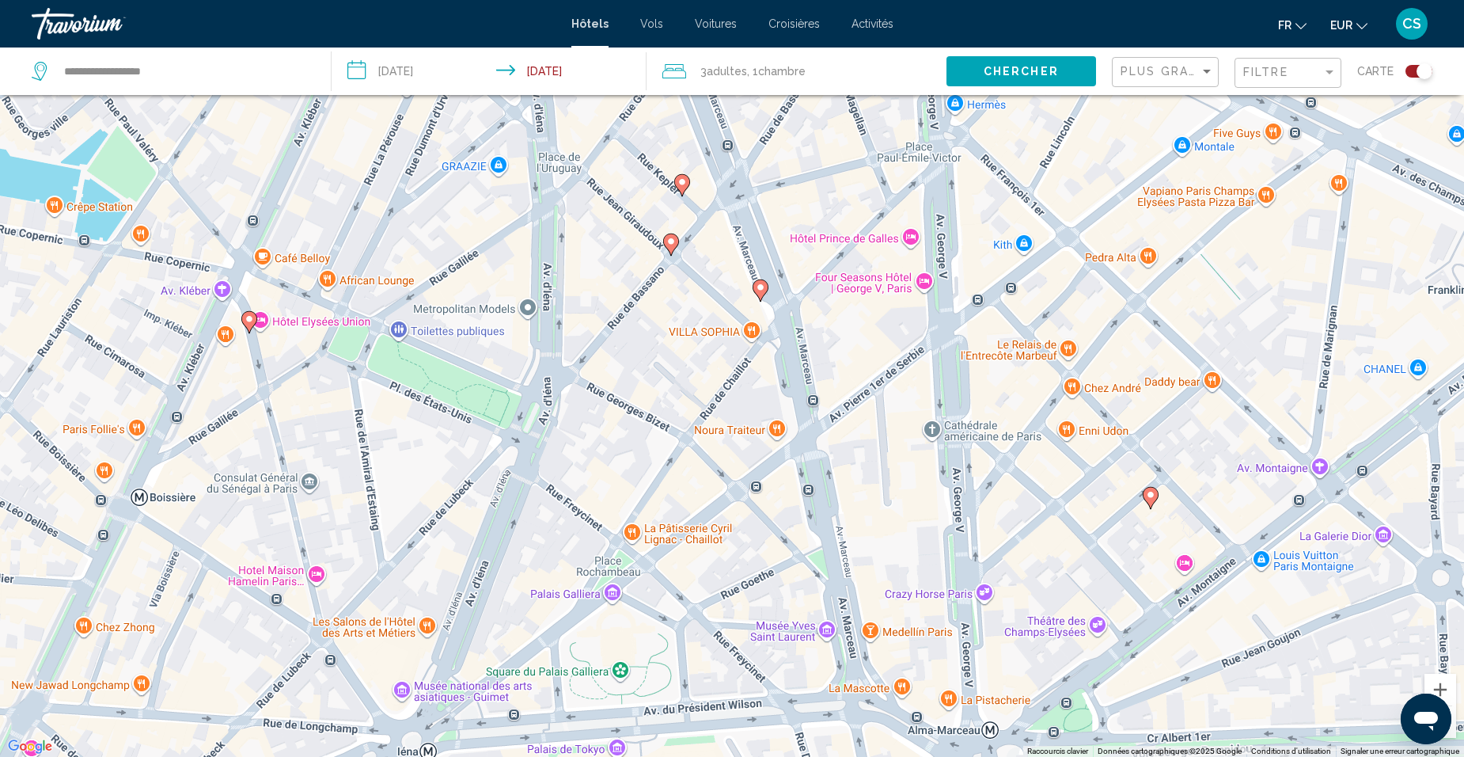
click at [1147, 504] on gmp-advanced-marker "Main content" at bounding box center [1151, 498] width 16 height 24
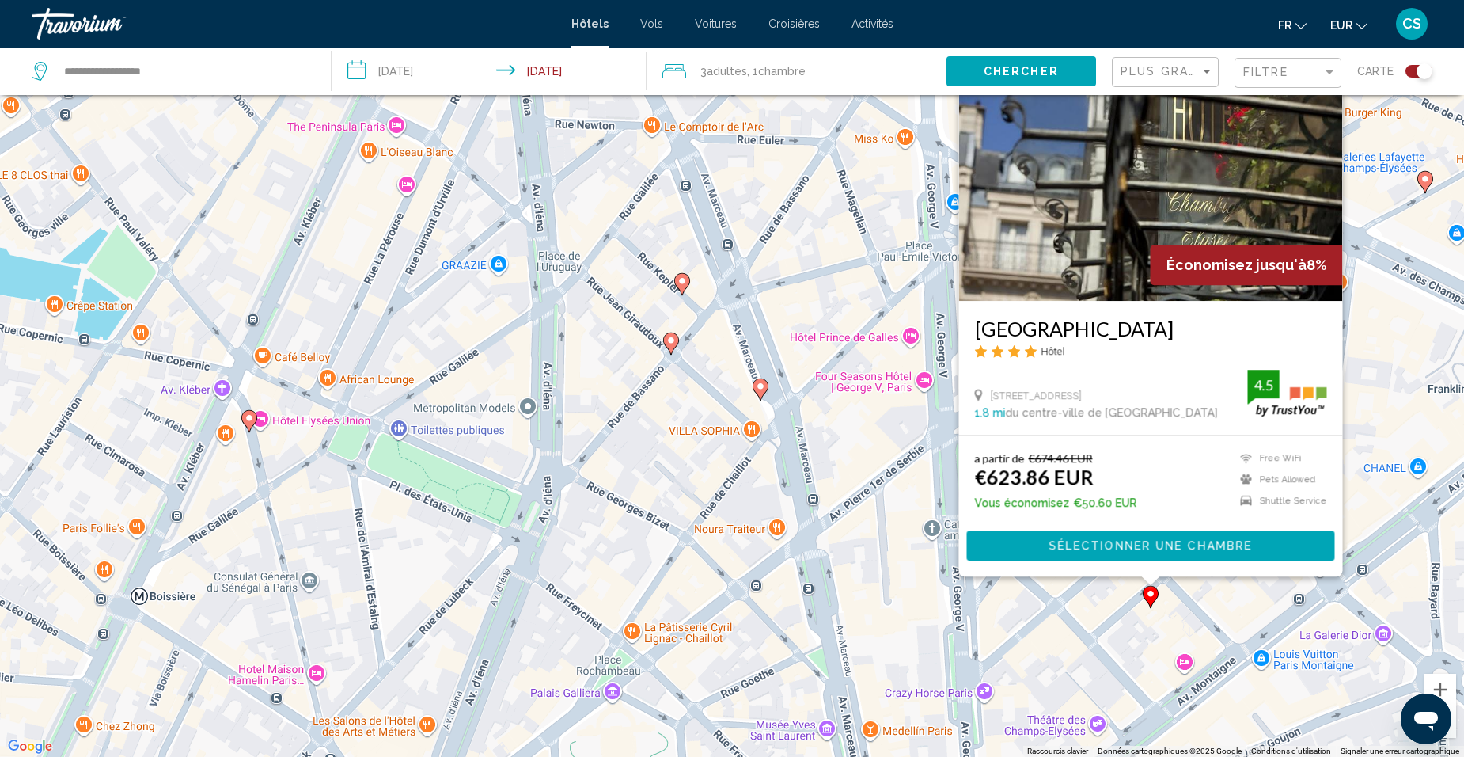
click at [1037, 616] on div "Pour activer le glissement avec le clavier, appuyez sur Alt+Entrée. Une fois ce…" at bounding box center [732, 378] width 1464 height 757
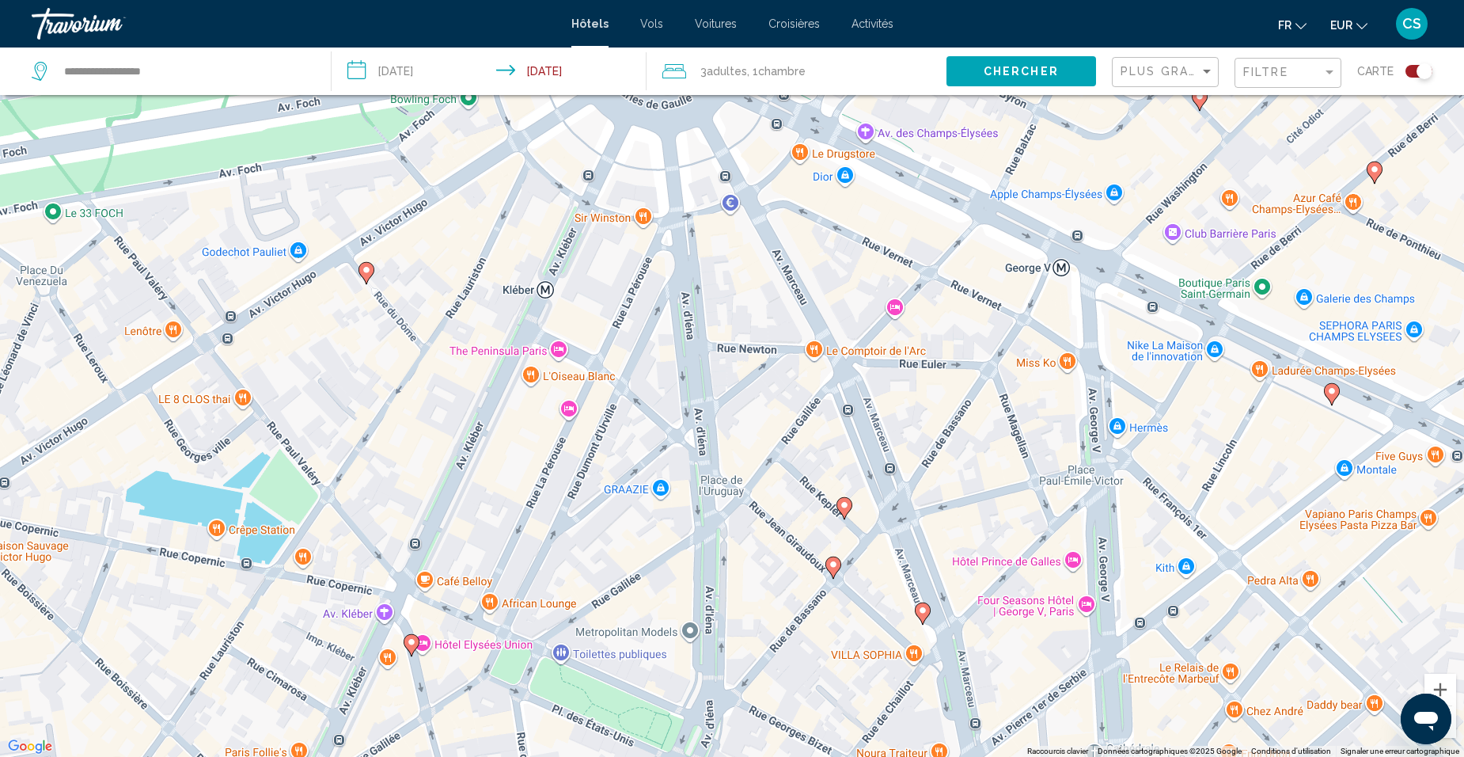
drag, startPoint x: 743, startPoint y: 519, endPoint x: 878, endPoint y: 745, distance: 263.0
click at [882, 662] on html "**********" at bounding box center [732, 283] width 1464 height 757
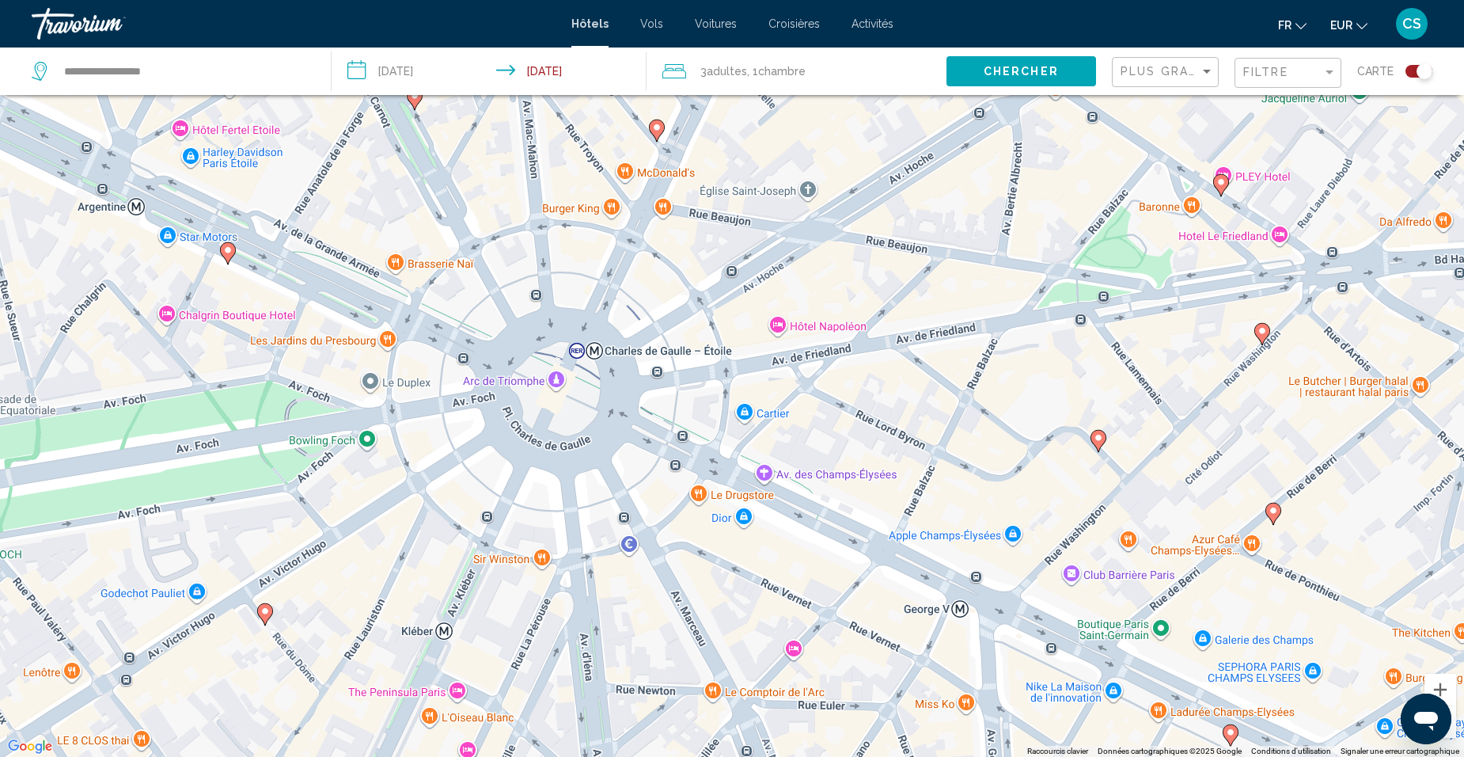
drag, startPoint x: 901, startPoint y: 455, endPoint x: 838, endPoint y: 738, distance: 290.1
click at [838, 738] on div "Pour activer le glissement avec le clavier, appuyez sur Alt+Entrée. Une fois ce…" at bounding box center [732, 378] width 1464 height 757
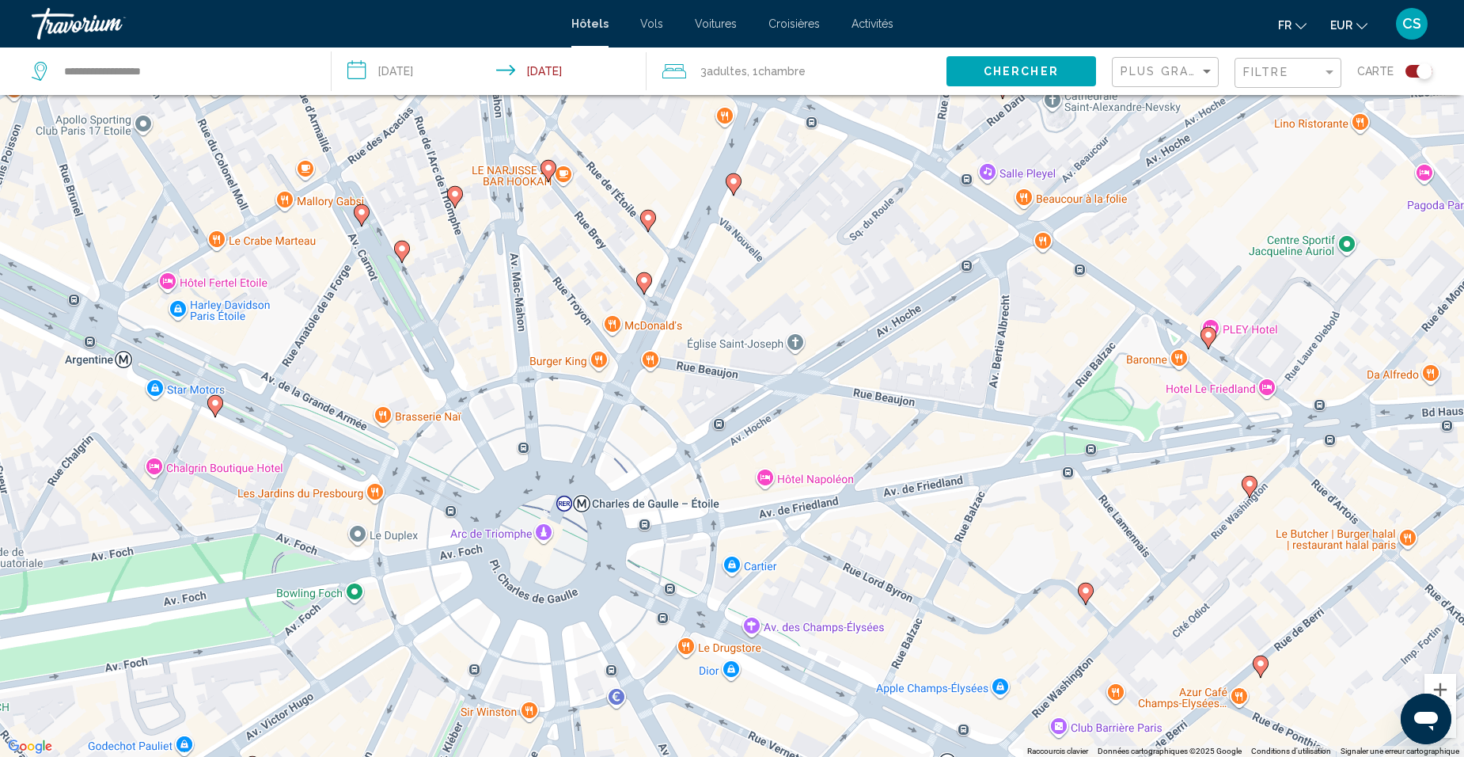
drag, startPoint x: 869, startPoint y: 537, endPoint x: 855, endPoint y: 593, distance: 57.0
click at [855, 593] on div "Pour activer le glissement avec le clavier, appuyez sur Alt+Entrée. Une fois ce…" at bounding box center [732, 378] width 1464 height 757
click at [1212, 335] on icon "Main content" at bounding box center [1207, 339] width 14 height 21
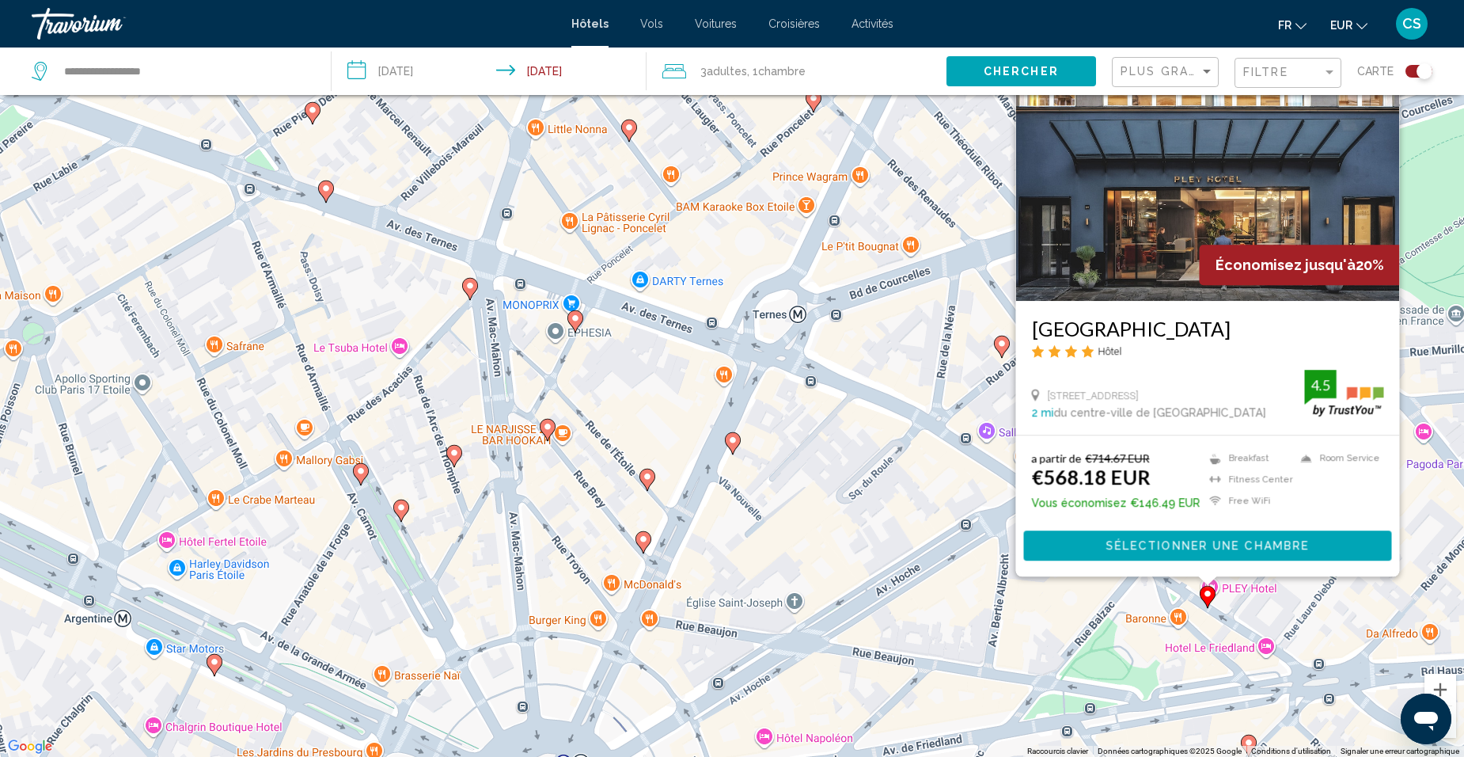
click at [1249, 740] on image "Main content" at bounding box center [1248, 742] width 9 height 9
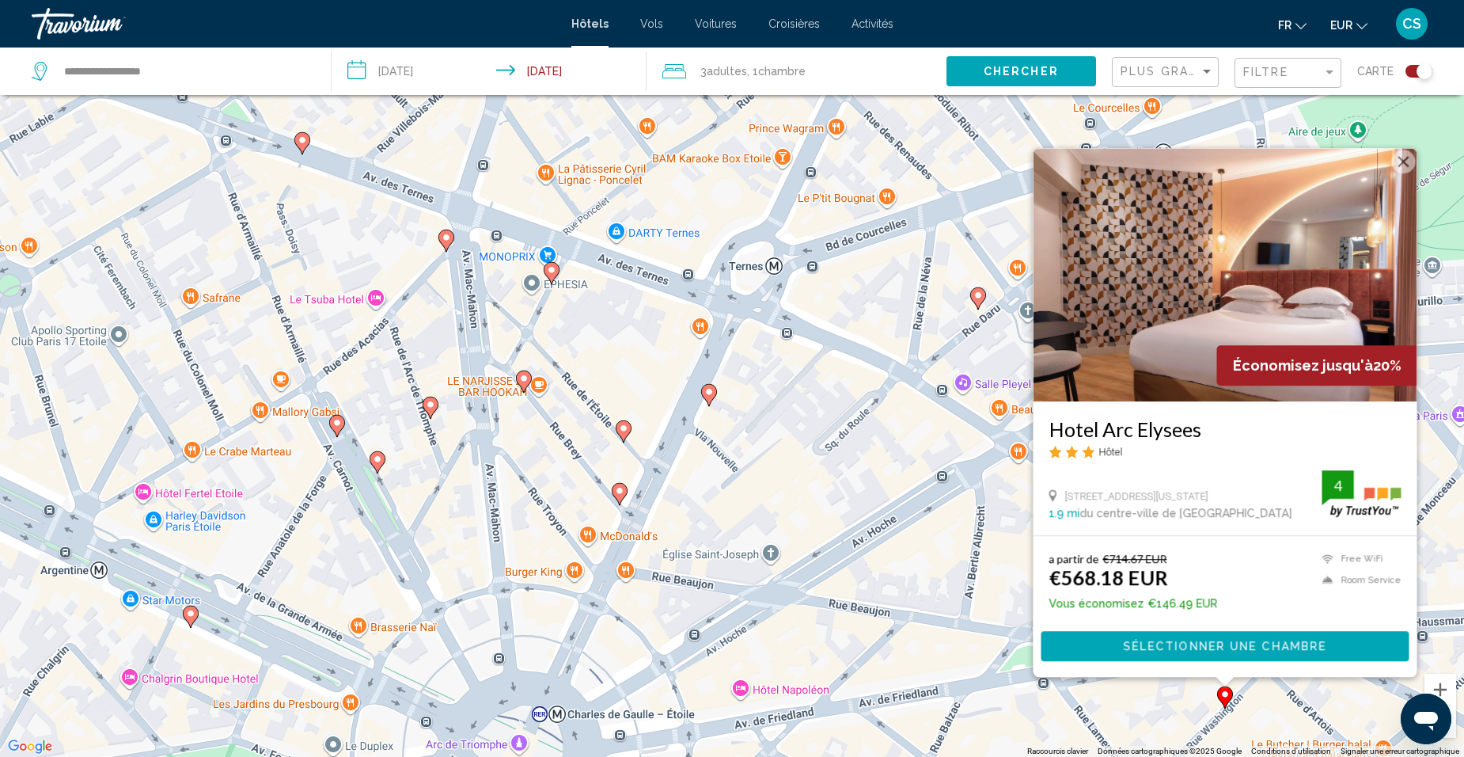
click at [1159, 707] on div "Pour activer le glissement avec le clavier, appuyez sur Alt+Entrée. Une fois ce…" at bounding box center [732, 378] width 1464 height 757
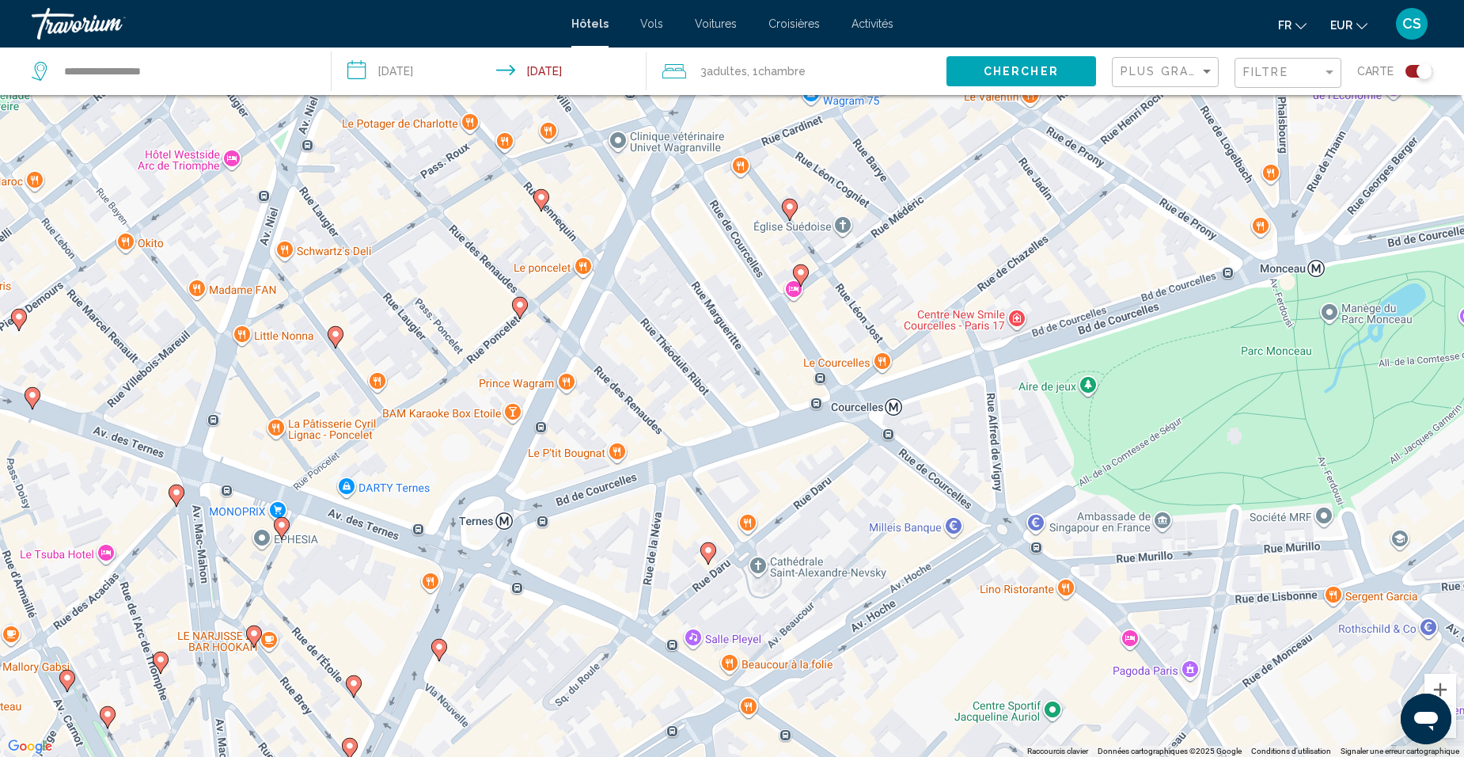
drag, startPoint x: 1127, startPoint y: 514, endPoint x: 955, endPoint y: 735, distance: 279.7
click at [965, 662] on html "**********" at bounding box center [732, 283] width 1464 height 757
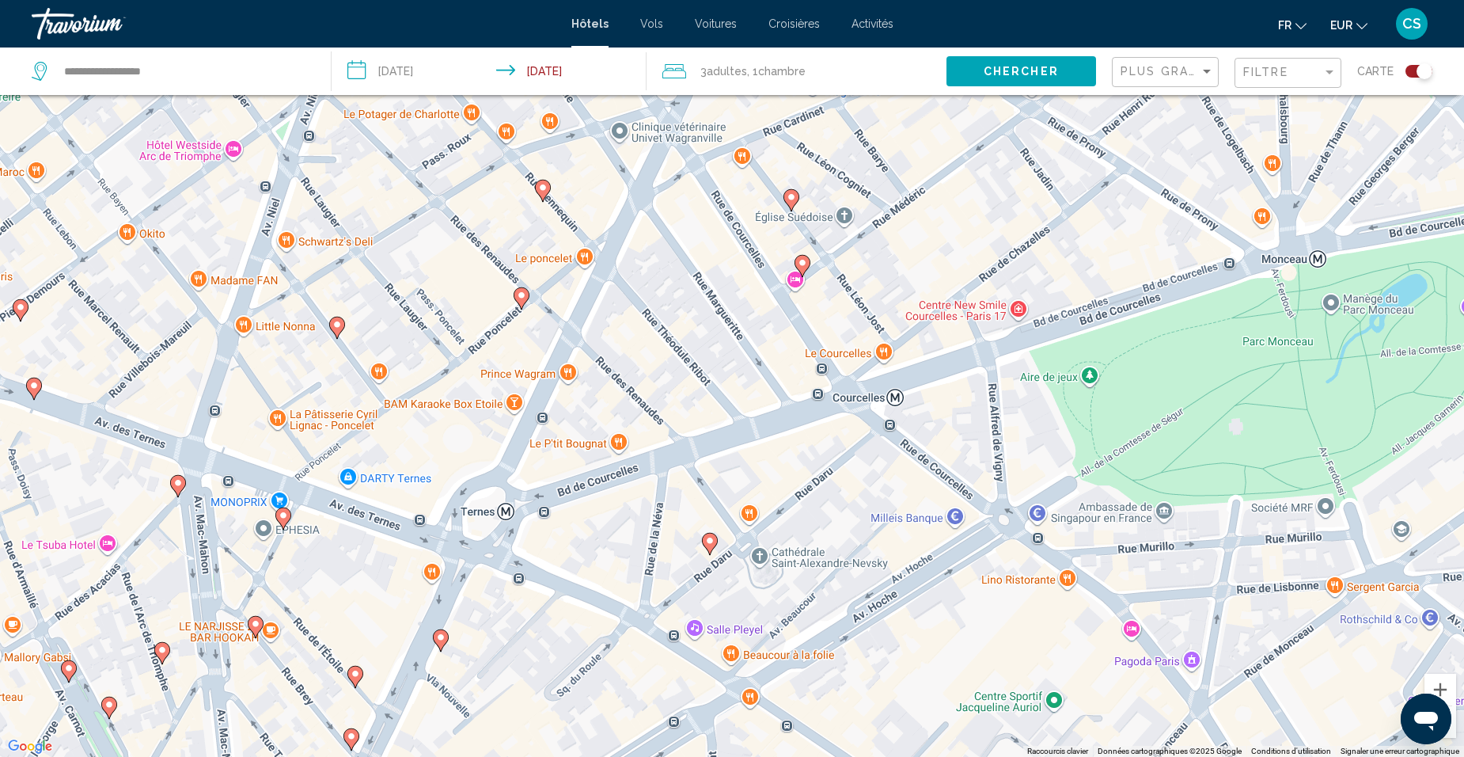
click at [800, 262] on image "Main content" at bounding box center [802, 262] width 9 height 9
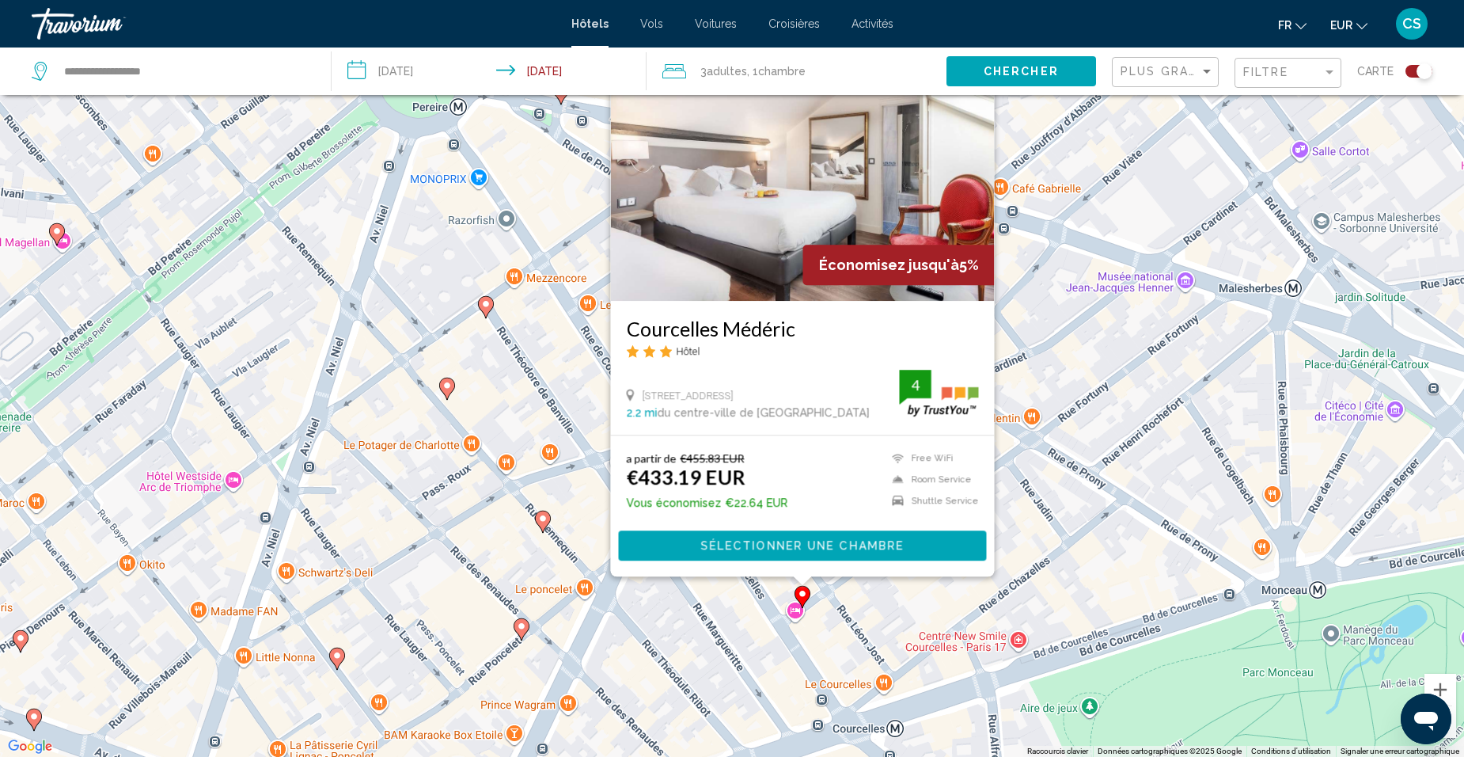
click at [851, 607] on div "Pour activer le glissement avec le clavier, appuyez sur Alt+Entrée. Une fois ce…" at bounding box center [732, 378] width 1464 height 757
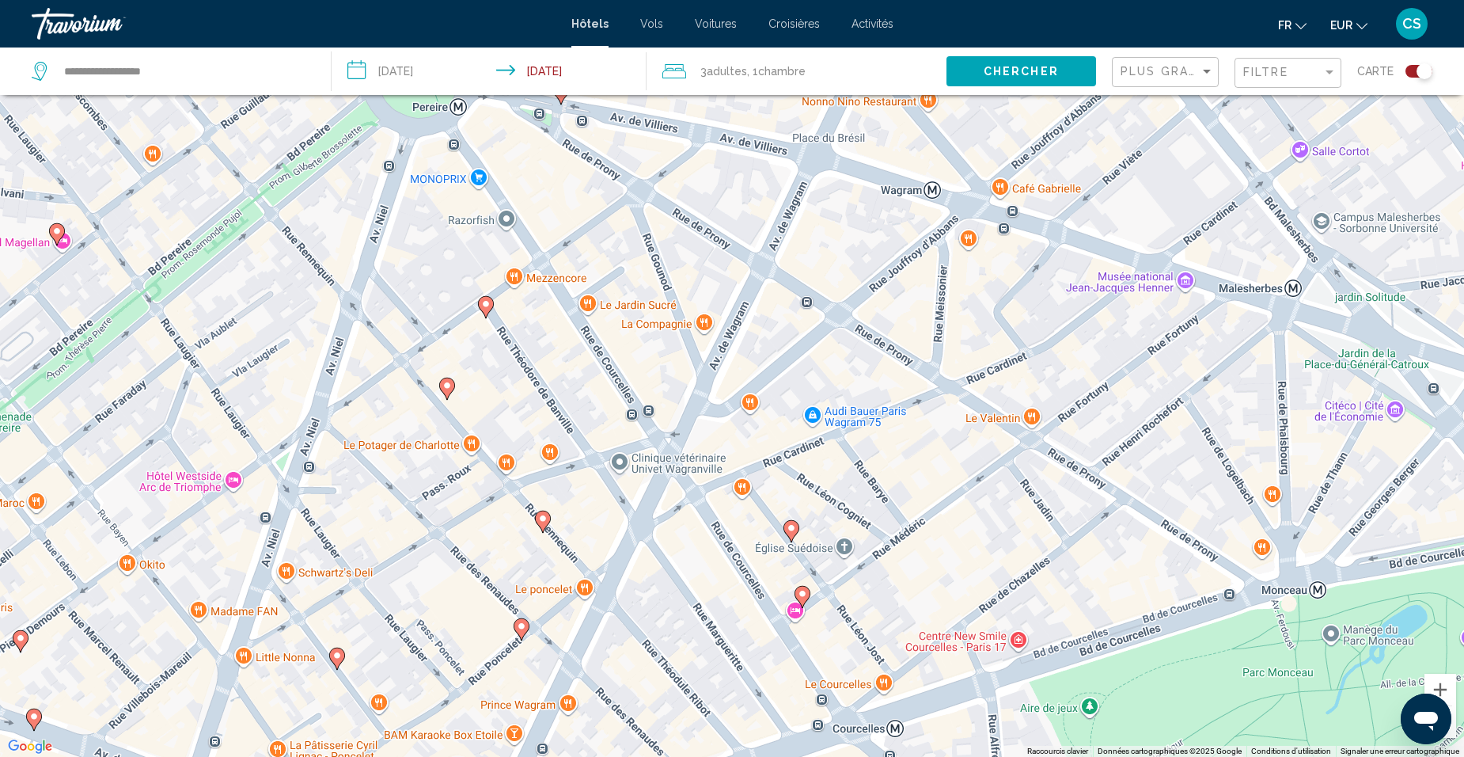
click at [797, 535] on gmp-advanced-marker "Main content" at bounding box center [791, 531] width 16 height 24
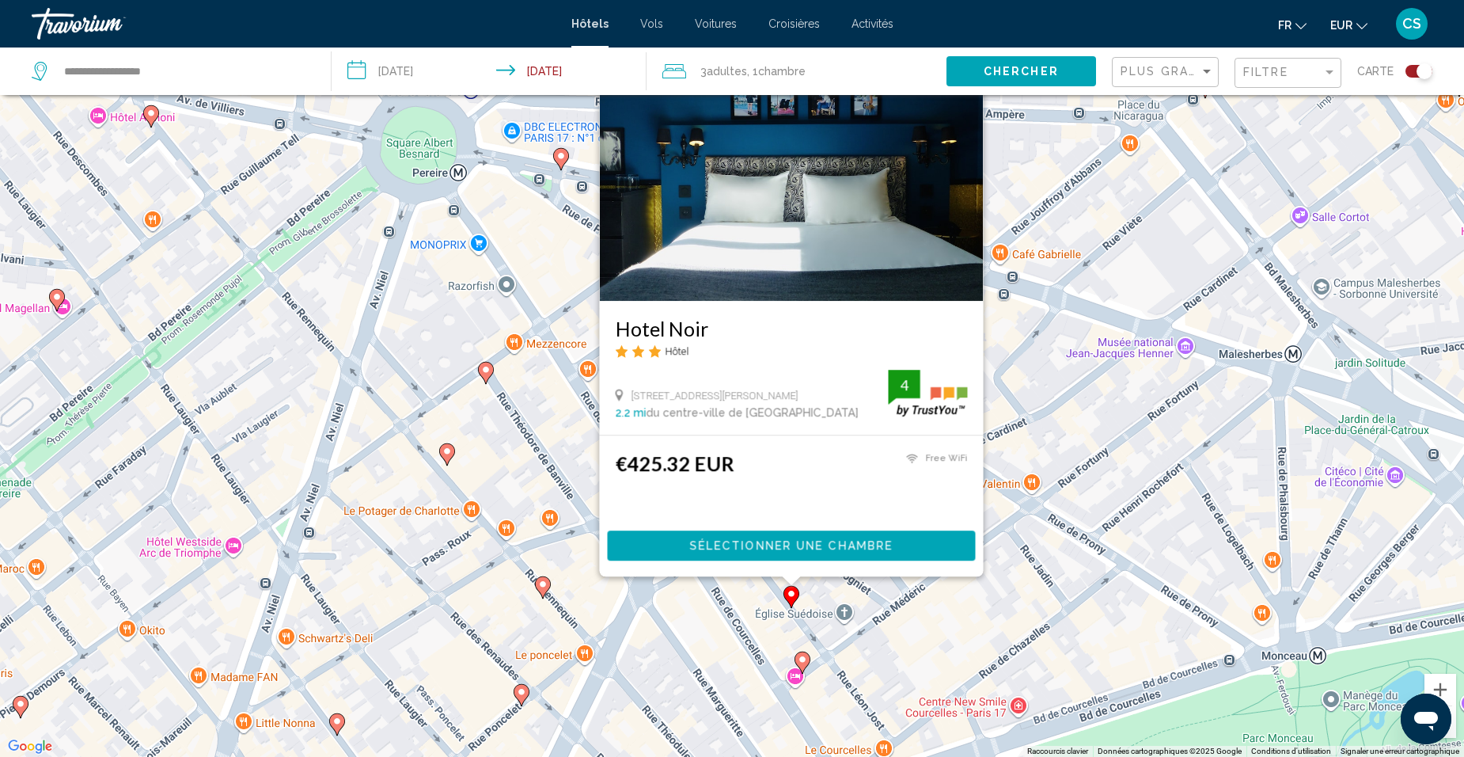
click at [746, 617] on div "Pour activer le glissement avec le clavier, appuyez sur Alt+Entrée. Une fois ce…" at bounding box center [732, 378] width 1464 height 757
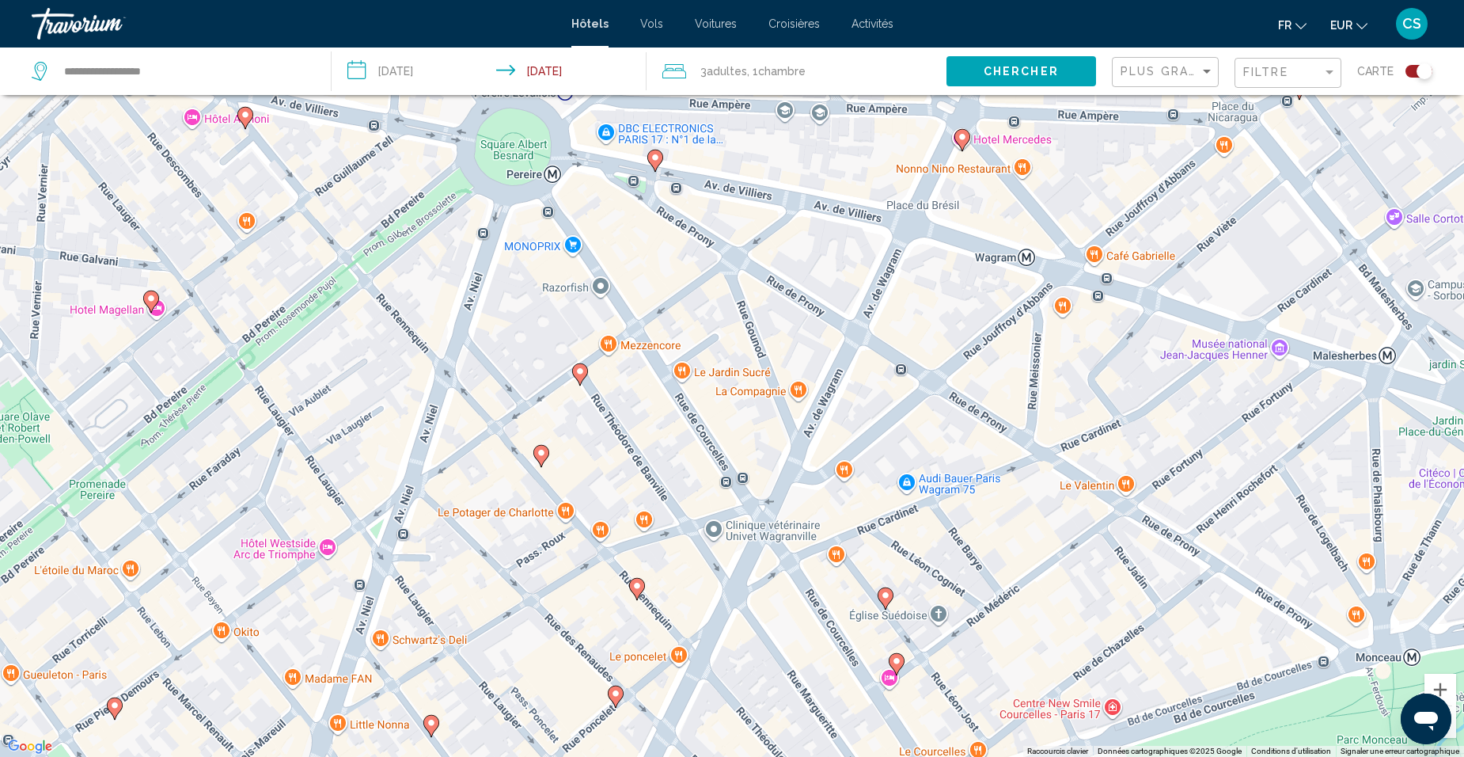
drag, startPoint x: 808, startPoint y: 609, endPoint x: 853, endPoint y: 559, distance: 66.6
click at [853, 565] on div "Pour activer le glissement avec le clavier, appuyez sur Alt+Entrée. Une fois ce…" at bounding box center [732, 378] width 1464 height 757
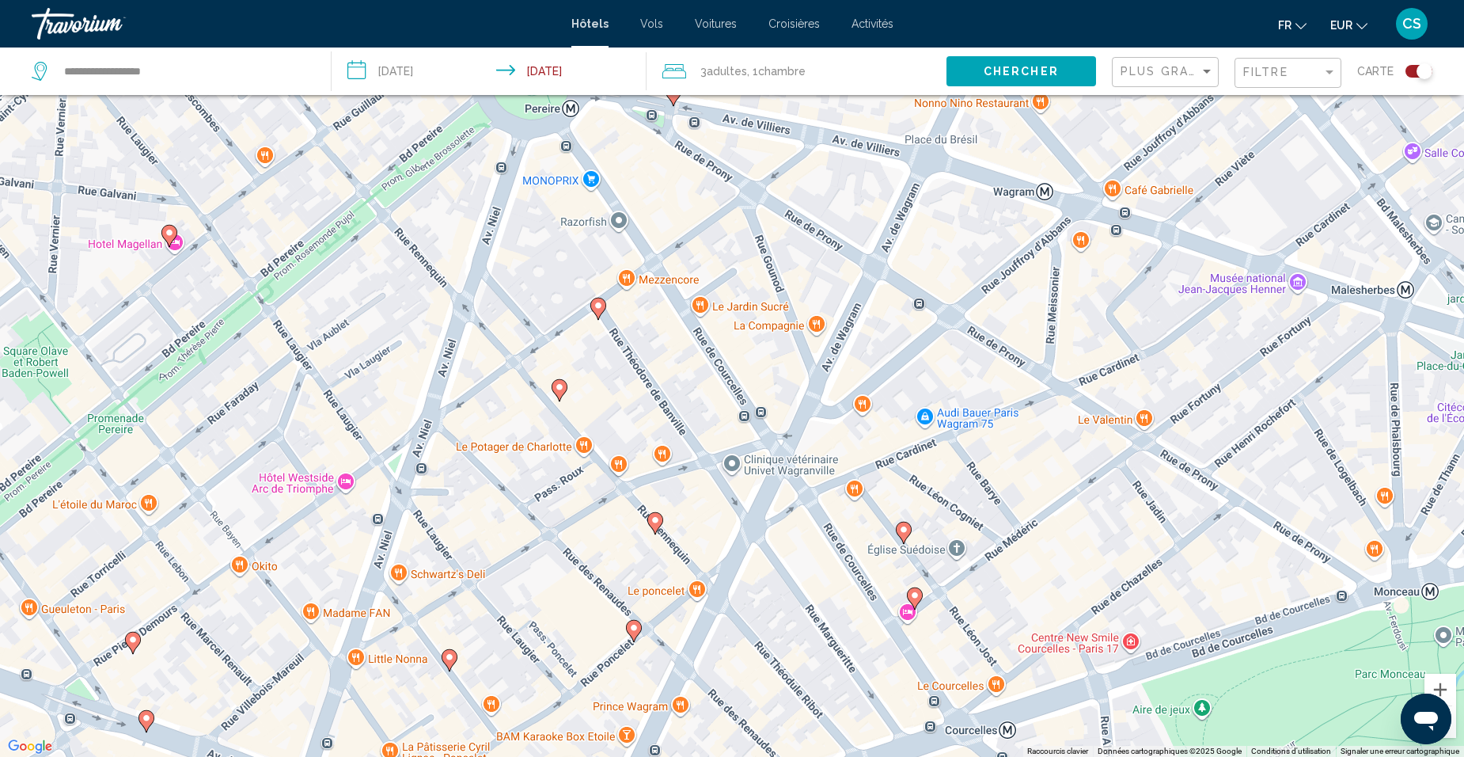
click at [857, 545] on div "Pour activer le glissement avec le clavier, appuyez sur Alt+Entrée. Une fois ce…" at bounding box center [732, 378] width 1464 height 757
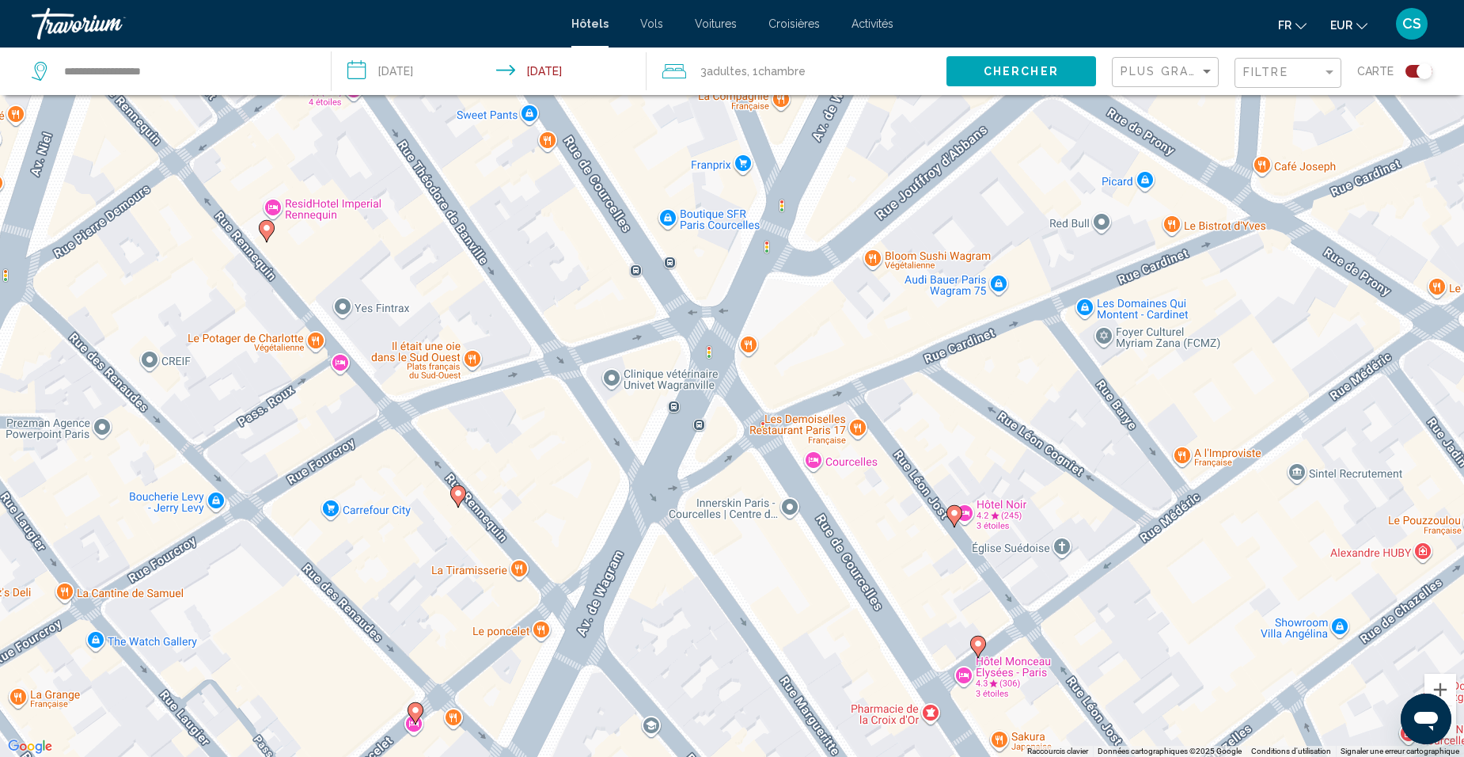
click at [467, 499] on div "Pour activer le glissement avec le clavier, appuyez sur Alt+Entrée. Une fois ce…" at bounding box center [732, 378] width 1464 height 757
click at [455, 495] on image "Main content" at bounding box center [457, 492] width 9 height 9
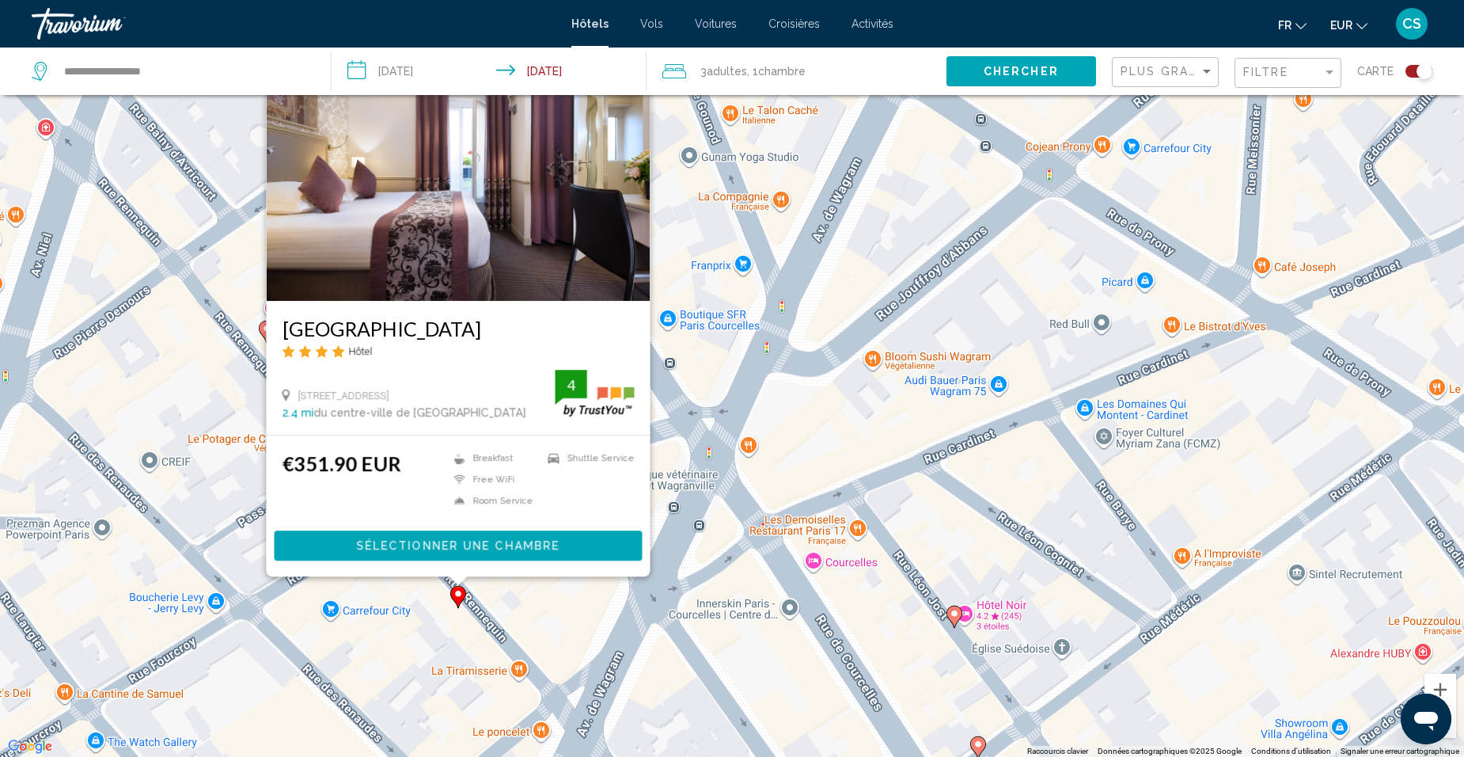
click at [688, 610] on div "Pour activer le glissement avec le clavier, appuyez sur Alt+Entrée. Une fois ce…" at bounding box center [732, 378] width 1464 height 757
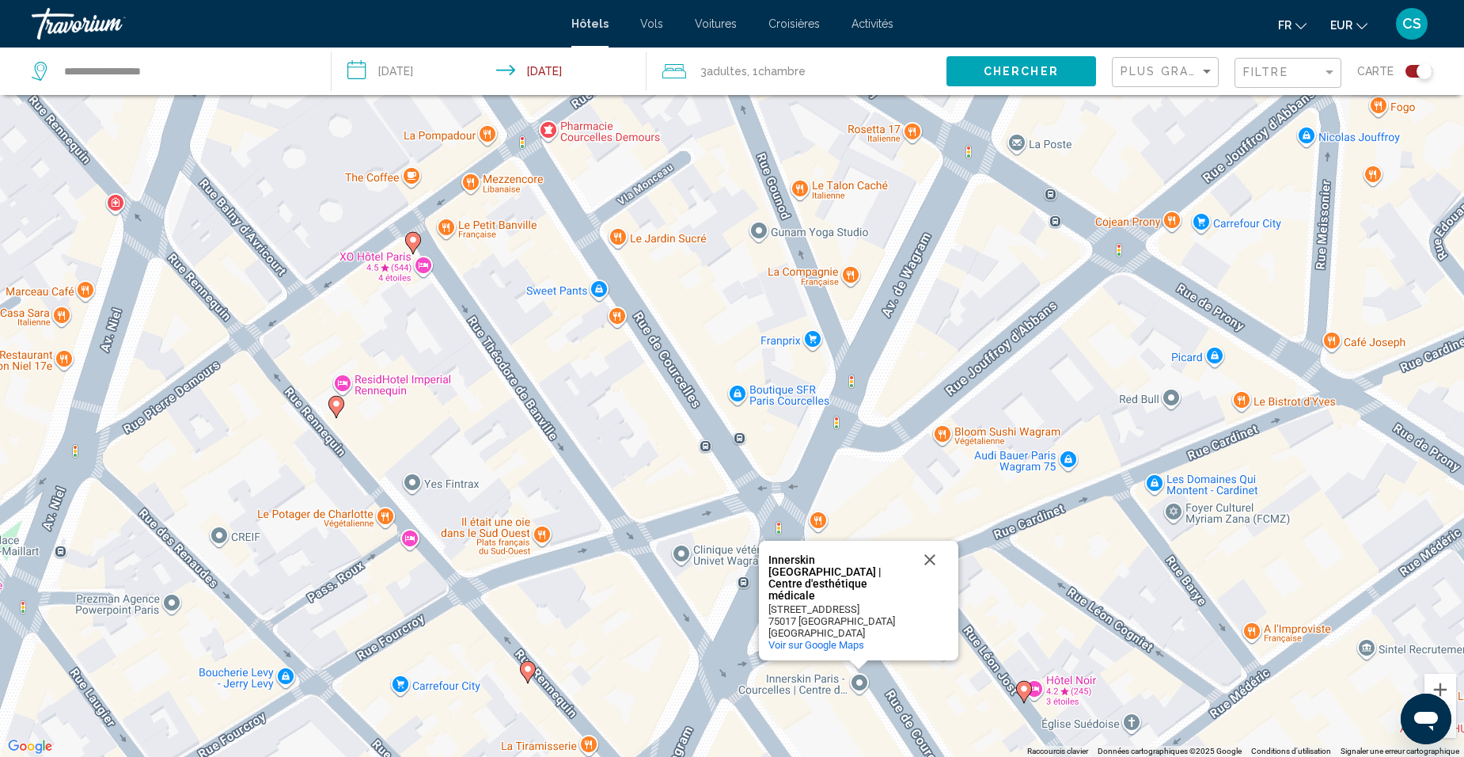
drag, startPoint x: 850, startPoint y: 457, endPoint x: 1103, endPoint y: 167, distance: 385.3
click at [975, 369] on div "Pour activer le glissement avec le clavier, appuyez sur Alt+Entrée. Une fois ce…" at bounding box center [732, 378] width 1464 height 757
drag, startPoint x: 1103, startPoint y: 167, endPoint x: 1103, endPoint y: 151, distance: 15.8
click at [1103, 163] on div "Pour activer le glissement avec le clavier, appuyez sur Alt+Entrée. Une fois ce…" at bounding box center [732, 378] width 1464 height 757
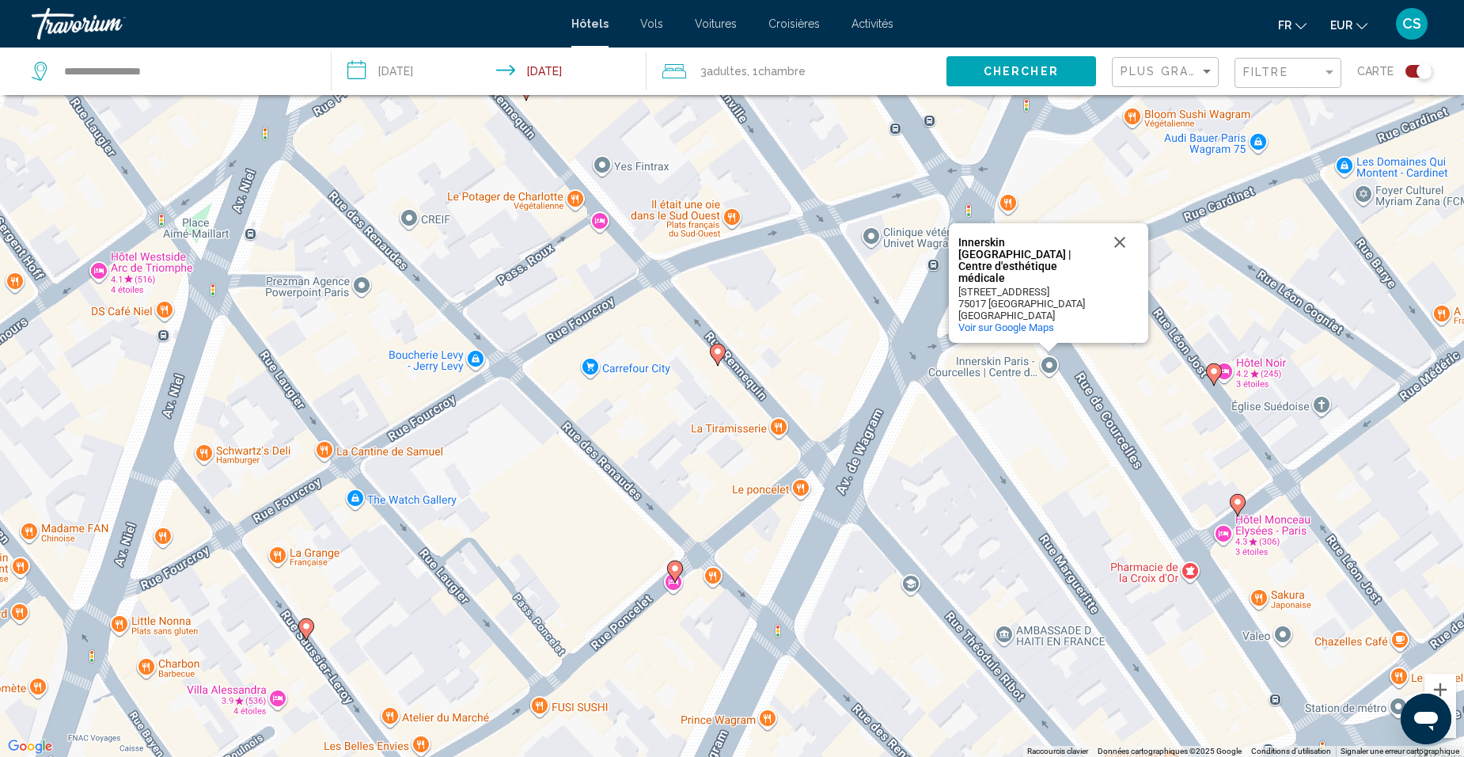
click at [1099, 118] on div "Pour activer le glissement avec le clavier, appuyez sur Alt+Entrée. Une fois ce…" at bounding box center [732, 378] width 1464 height 757
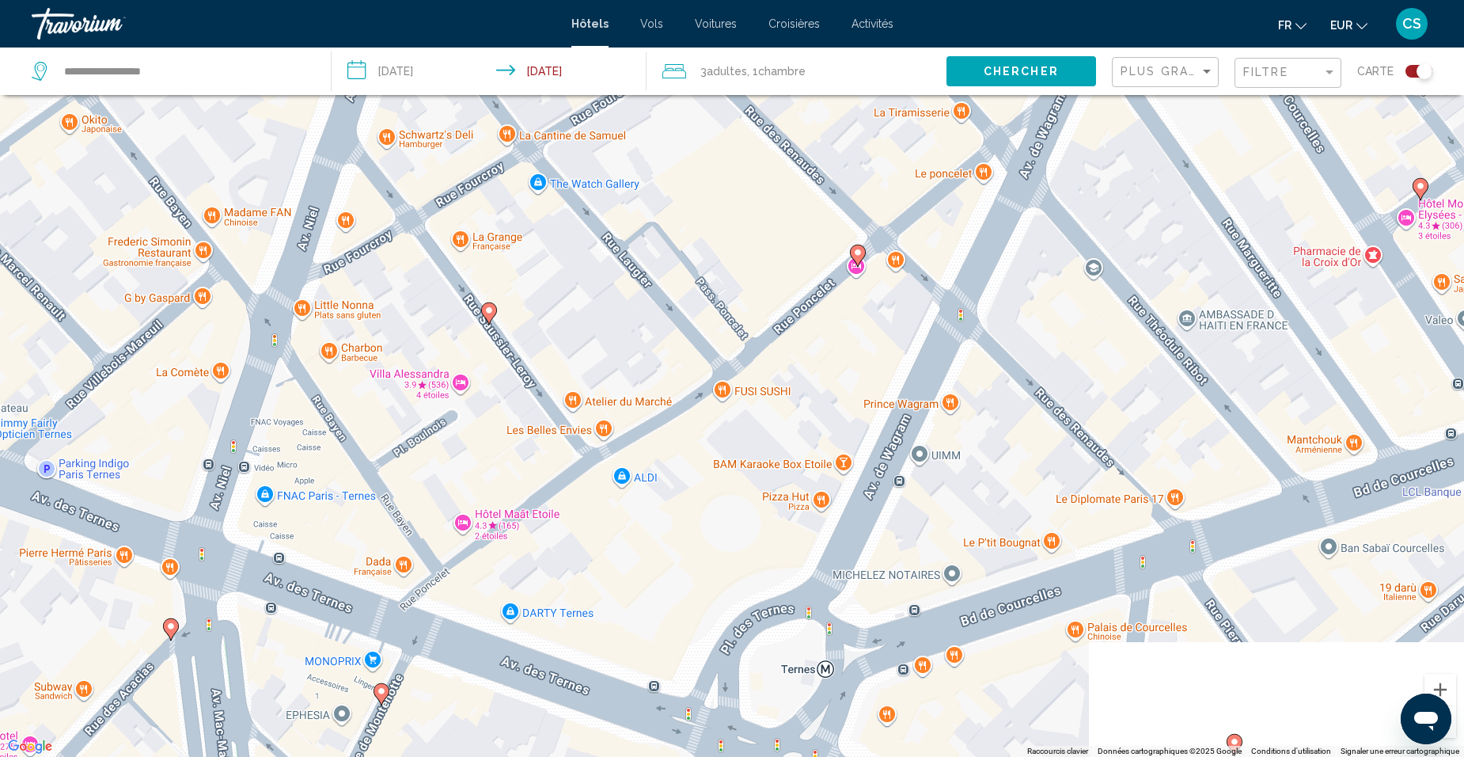
drag, startPoint x: 911, startPoint y: 414, endPoint x: 943, endPoint y: 152, distance: 263.9
click at [950, 206] on div "Pour activer le glissement avec le clavier, appuyez sur Alt+Entrée. Une fois ce…" at bounding box center [732, 378] width 1464 height 757
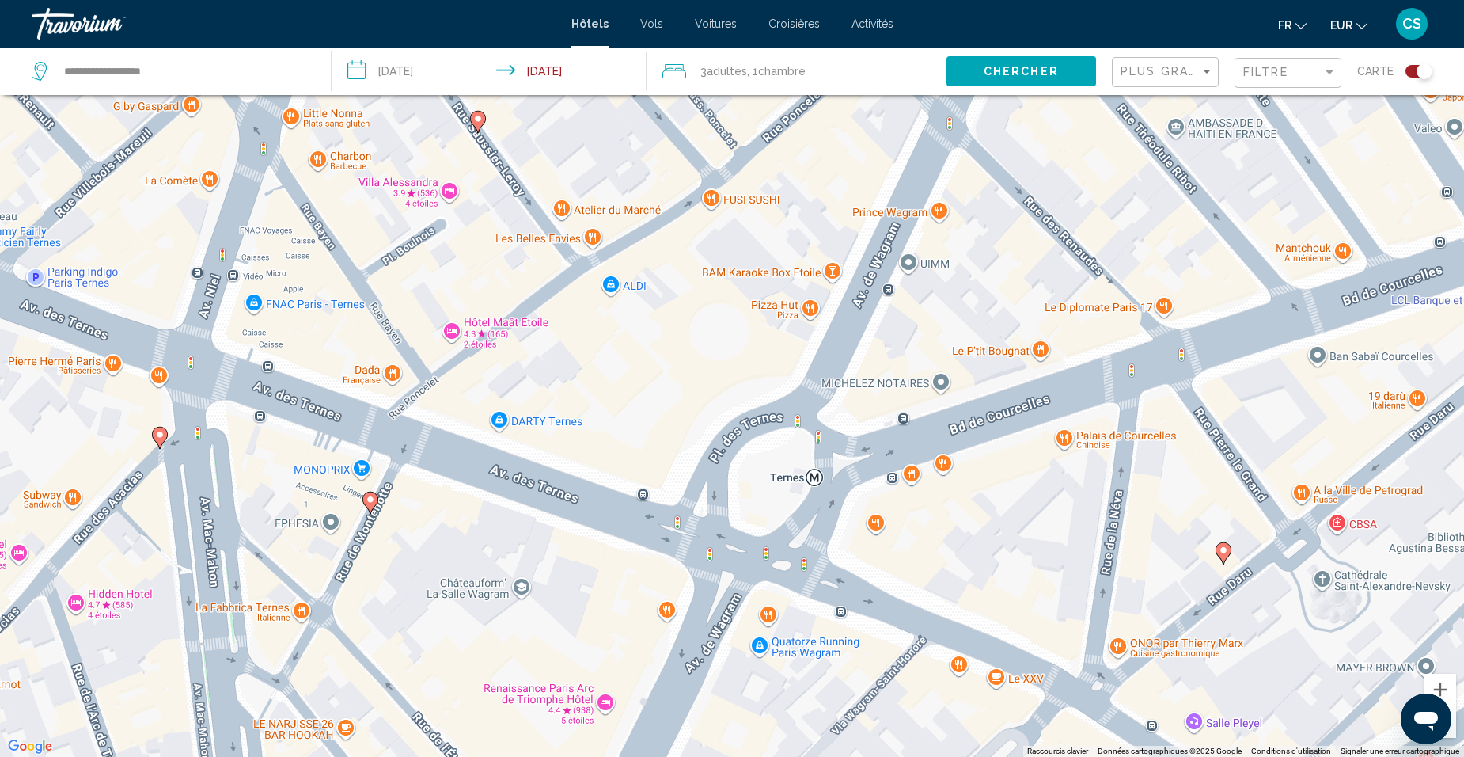
drag, startPoint x: 943, startPoint y: 152, endPoint x: 925, endPoint y: 176, distance: 29.9
click at [942, 150] on div "Pour activer le glissement avec le clavier, appuyez sur Alt+Entrée. Une fois ce…" at bounding box center [732, 378] width 1464 height 757
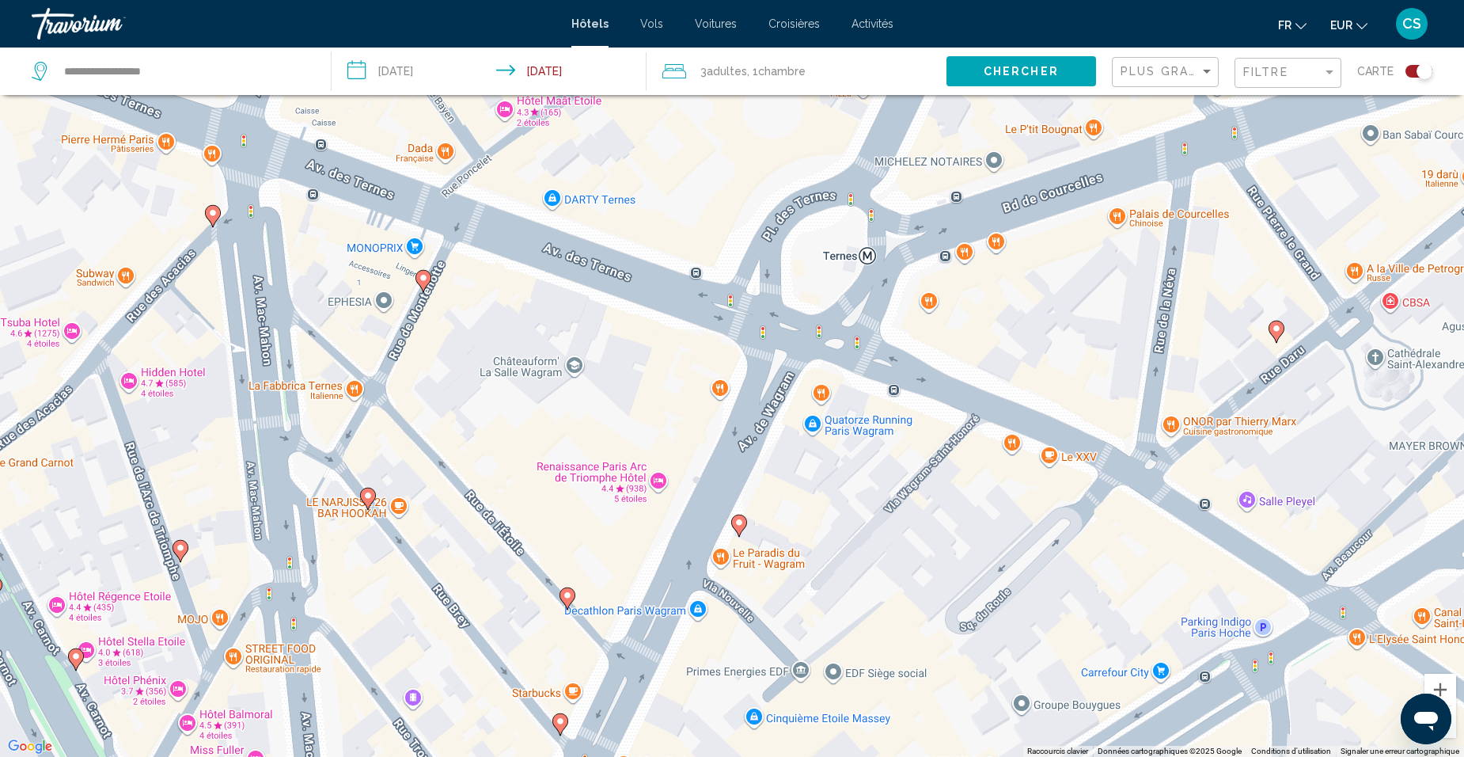
drag, startPoint x: 858, startPoint y: 518, endPoint x: 920, endPoint y: 260, distance: 264.5
click at [919, 269] on div "Pour activer le glissement avec le clavier, appuyez sur Alt+Entrée. Une fois ce…" at bounding box center [732, 378] width 1464 height 757
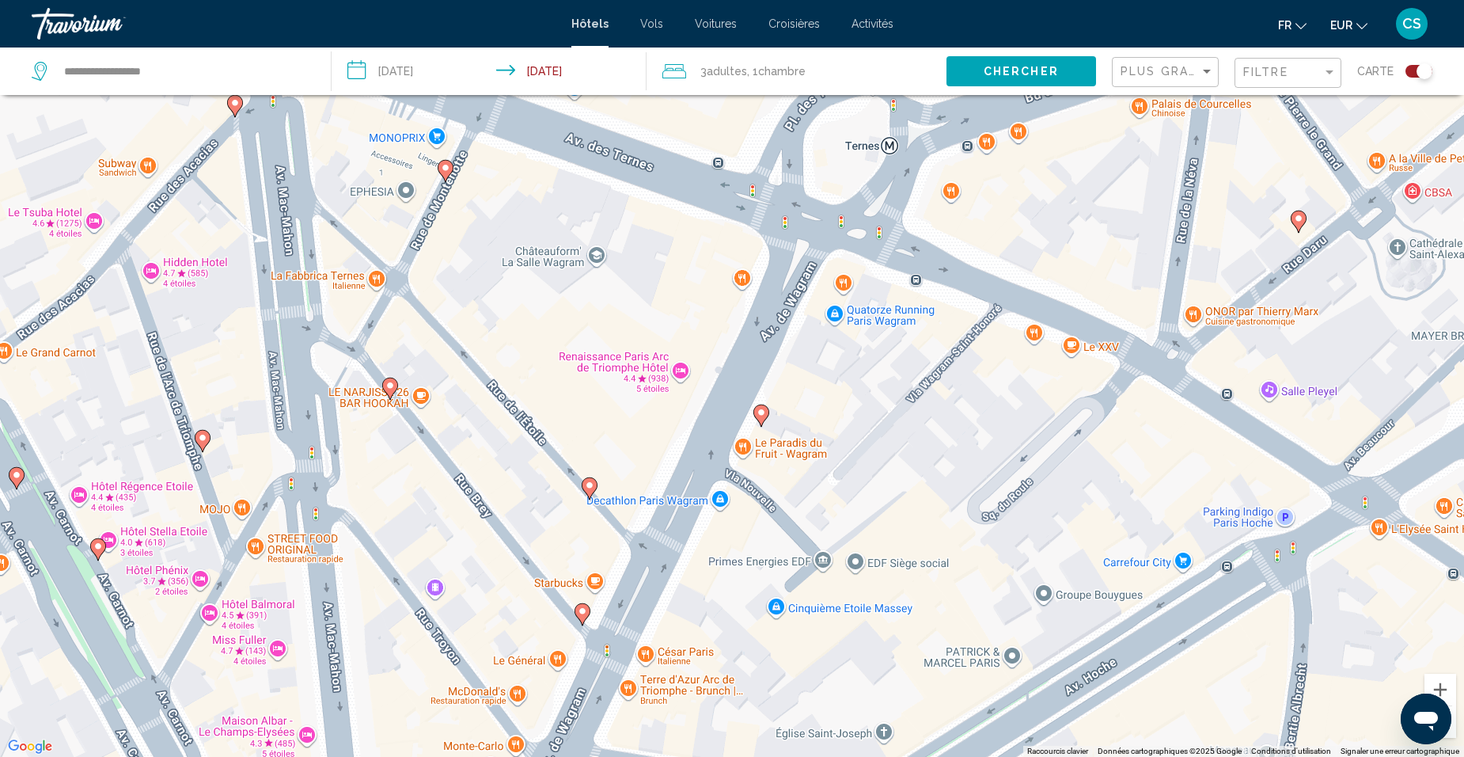
click at [927, 232] on div "Pour activer le glissement avec le clavier, appuyez sur Alt+Entrée. Une fois ce…" at bounding box center [732, 378] width 1464 height 757
click at [758, 413] on image "Main content" at bounding box center [761, 412] width 9 height 9
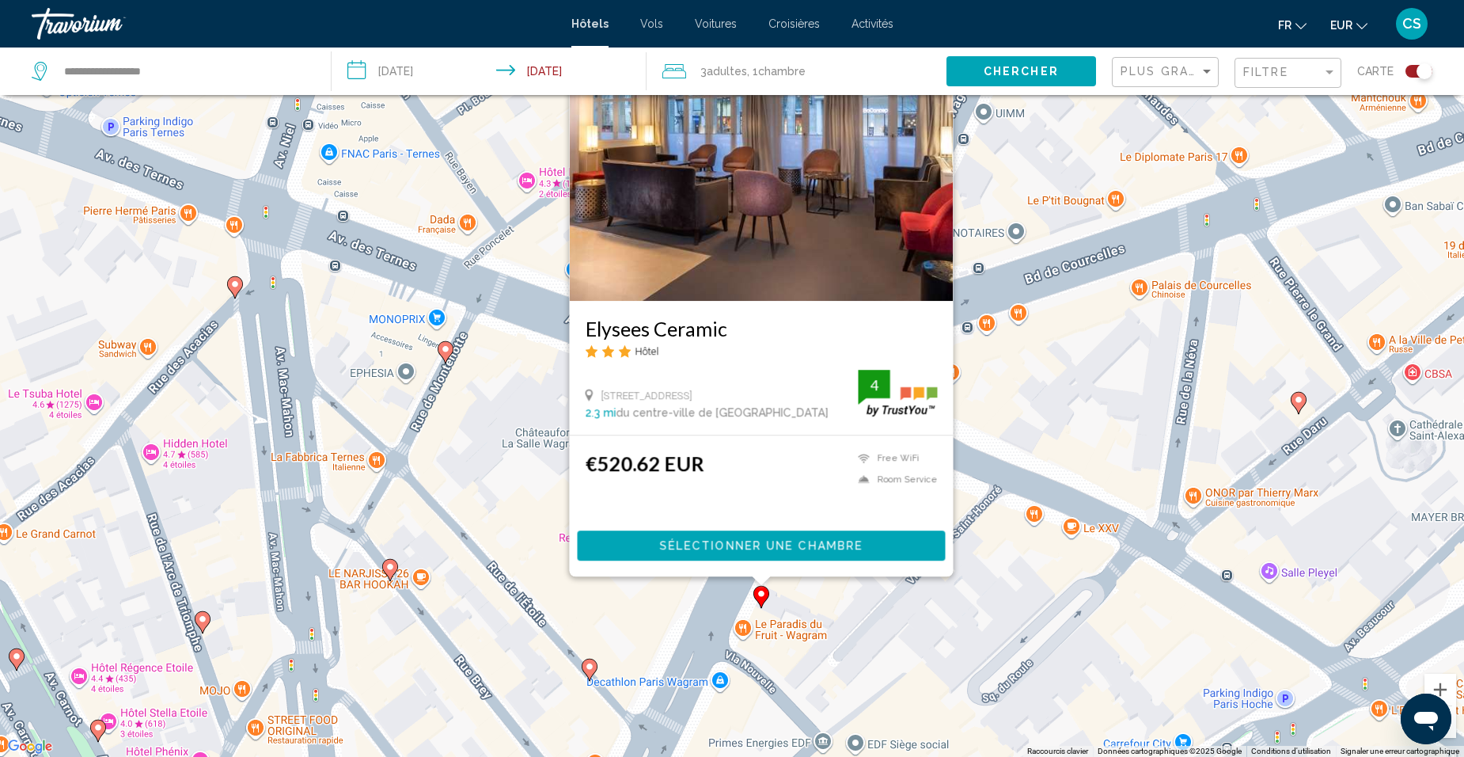
click at [811, 647] on div "Pour activer le glissement avec le clavier, appuyez sur Alt+Entrée. Une fois ce…" at bounding box center [732, 378] width 1464 height 757
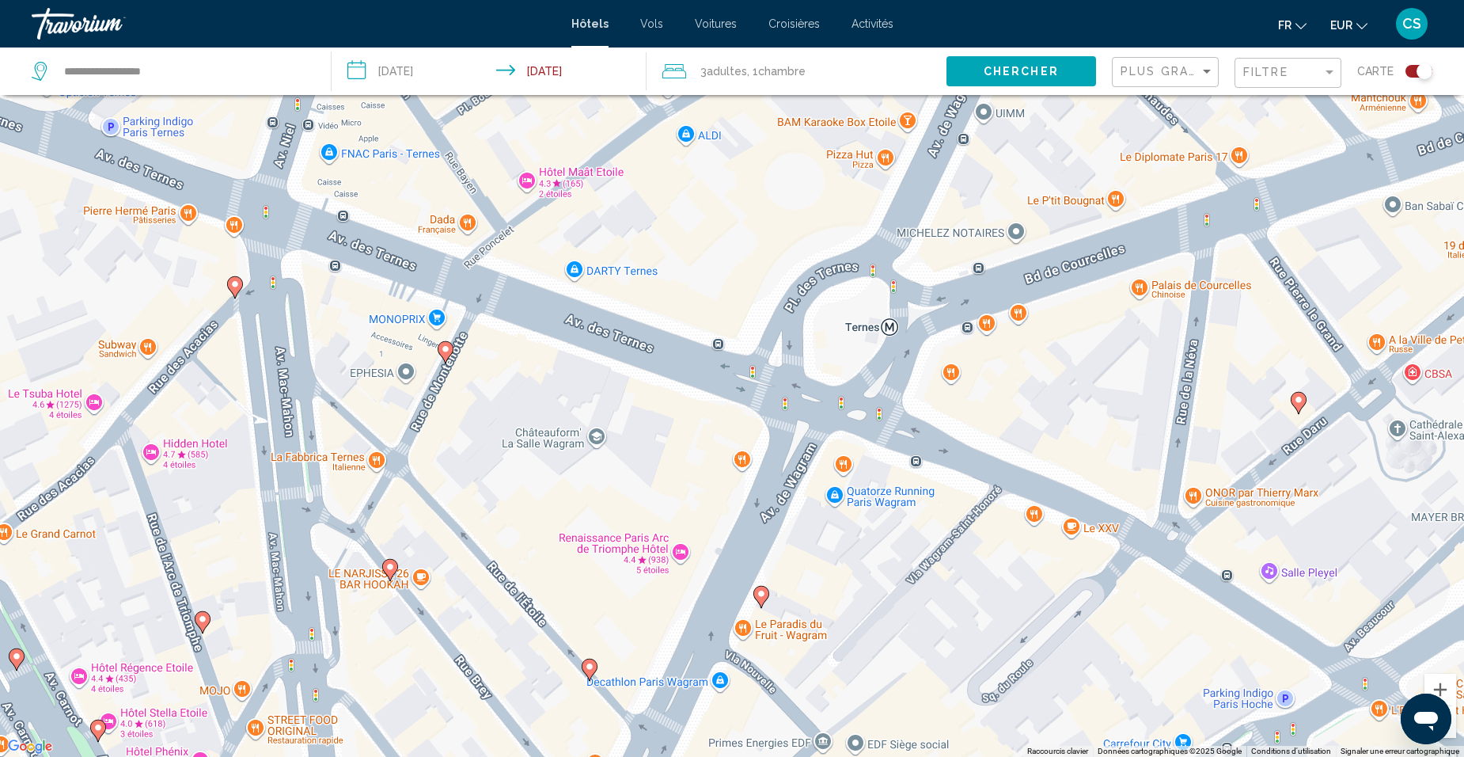
click at [590, 669] on image "Main content" at bounding box center [589, 666] width 9 height 9
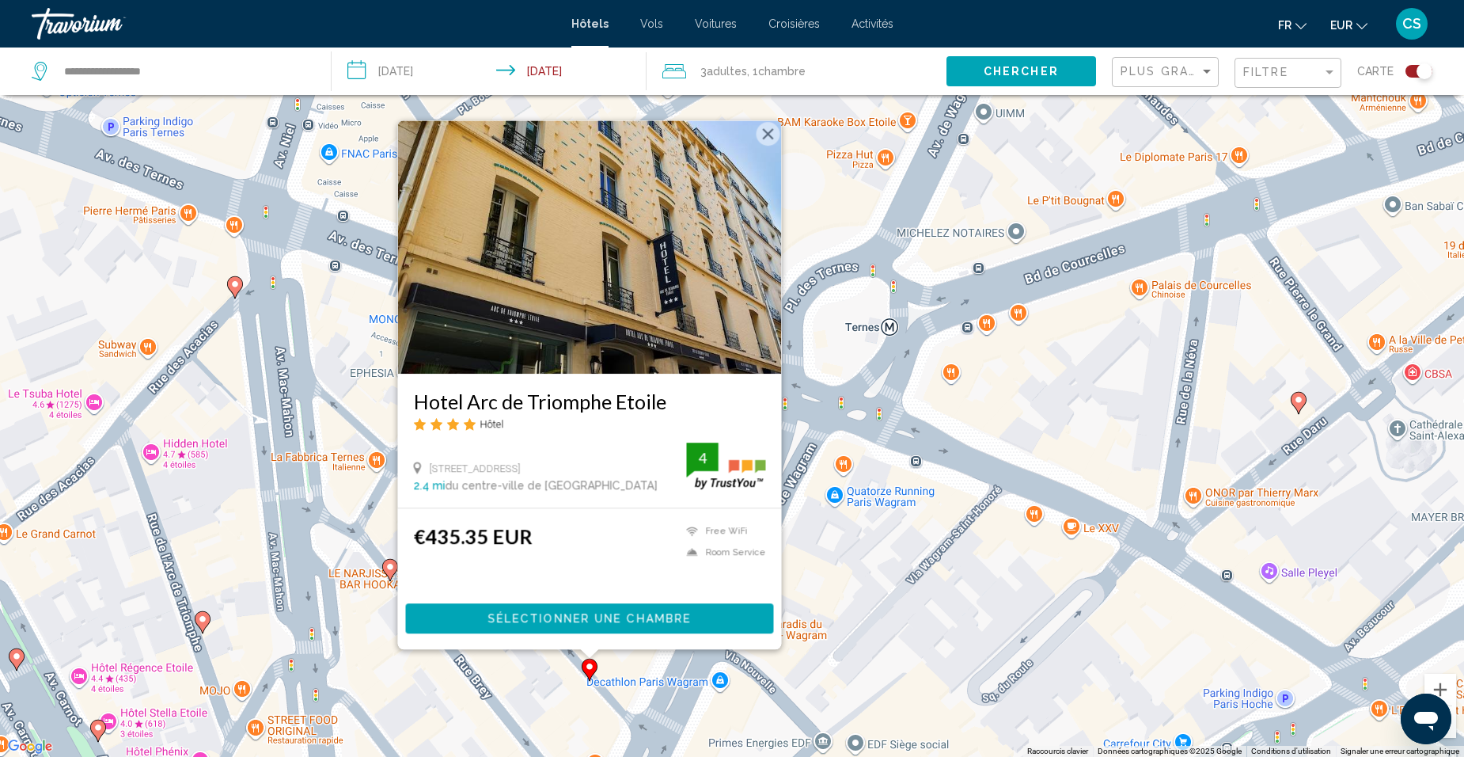
click at [957, 538] on div "Pour activer le glissement avec le clavier, appuyez sur Alt+Entrée. Une fois ce…" at bounding box center [732, 378] width 1464 height 757
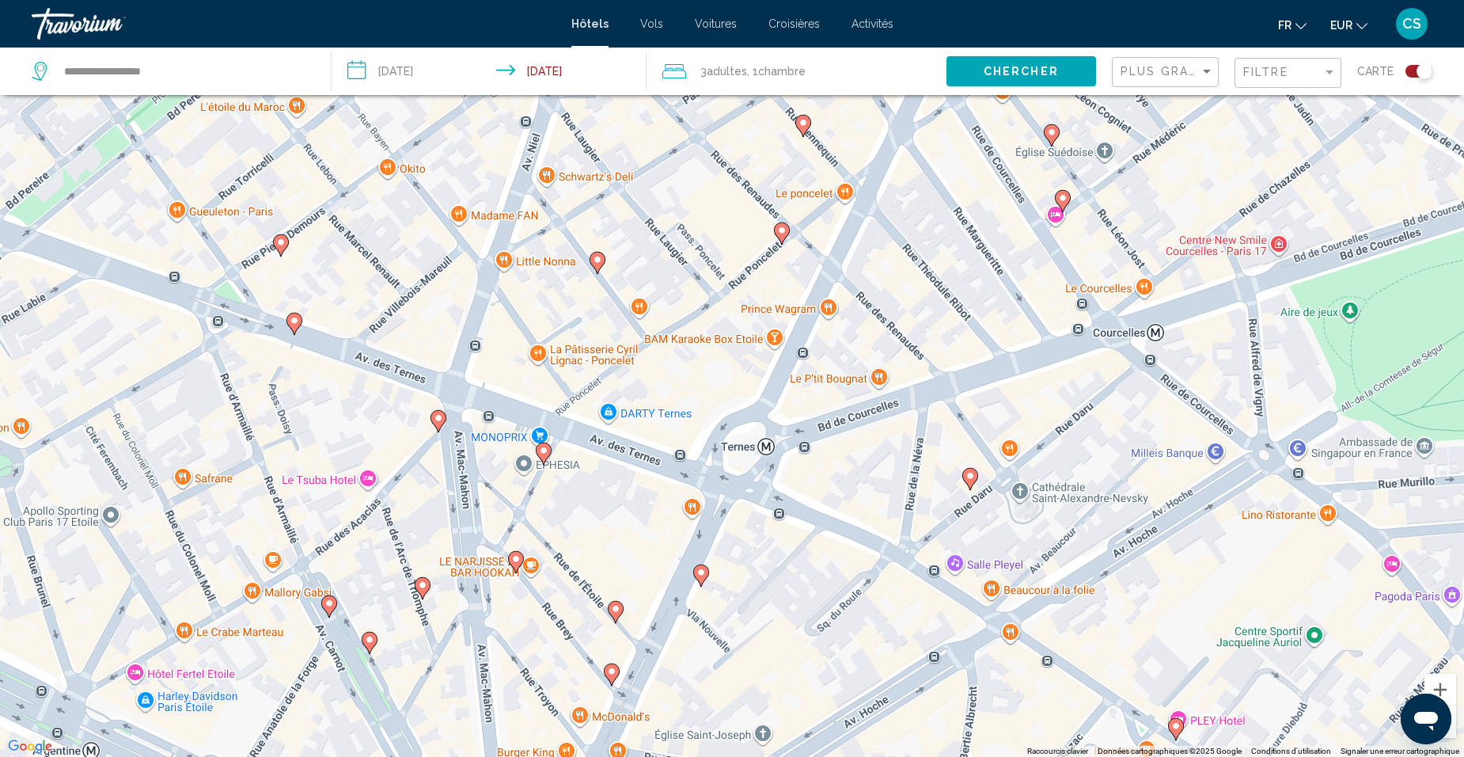
click at [617, 673] on icon "Main content" at bounding box center [612, 674] width 14 height 21
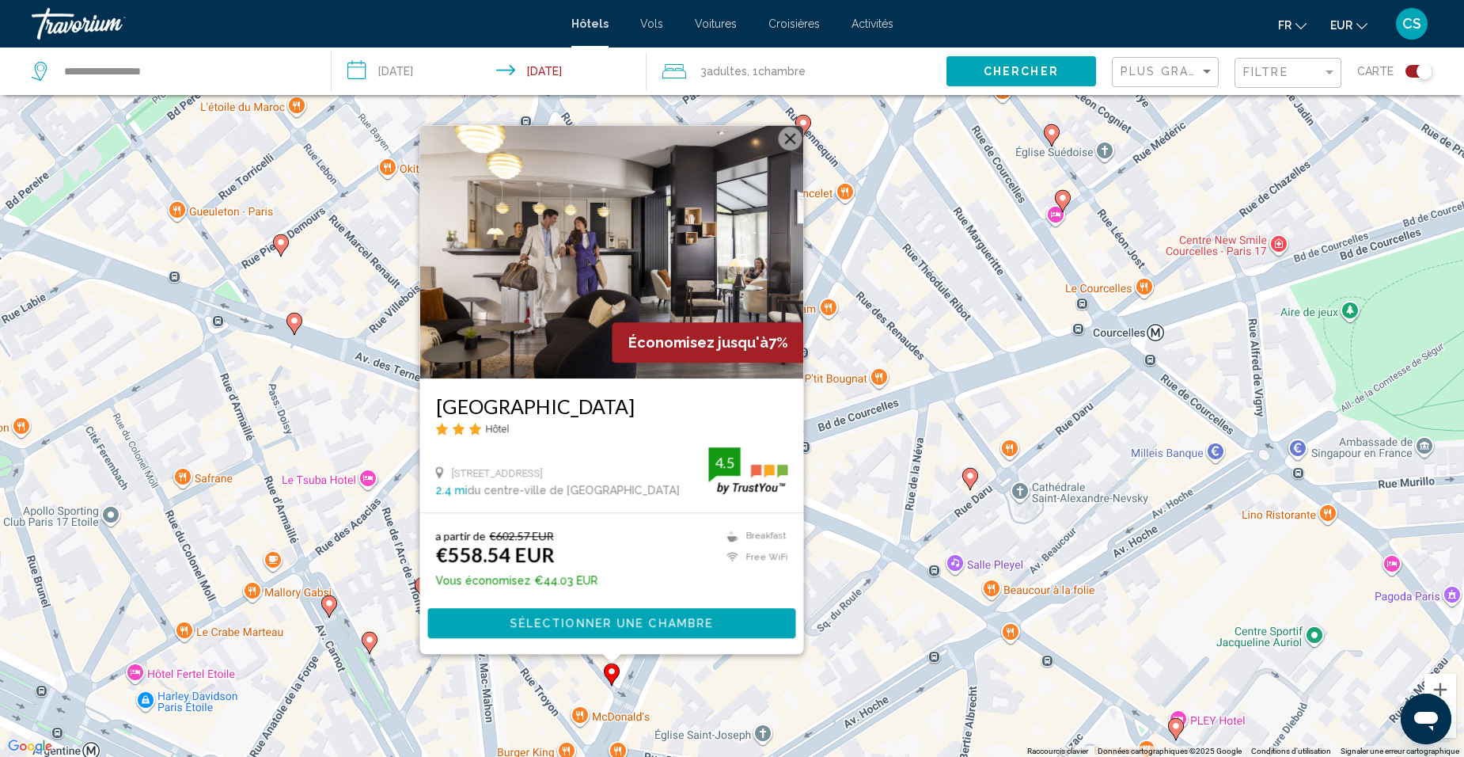
click at [669, 682] on div "Pour activer le glissement avec le clavier, appuyez sur Alt+Entrée. Une fois ce…" at bounding box center [732, 378] width 1464 height 757
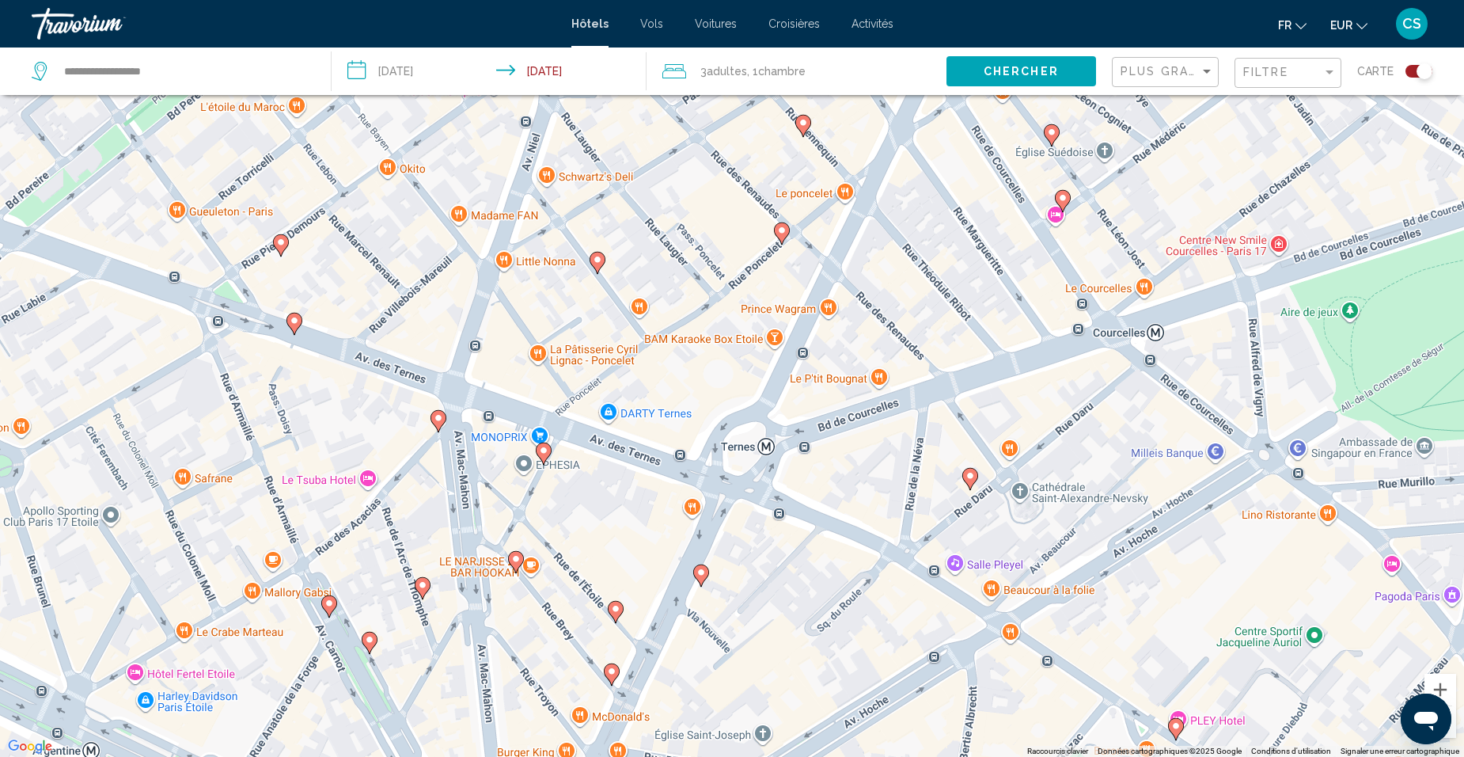
click at [616, 612] on image "Main content" at bounding box center [615, 608] width 9 height 9
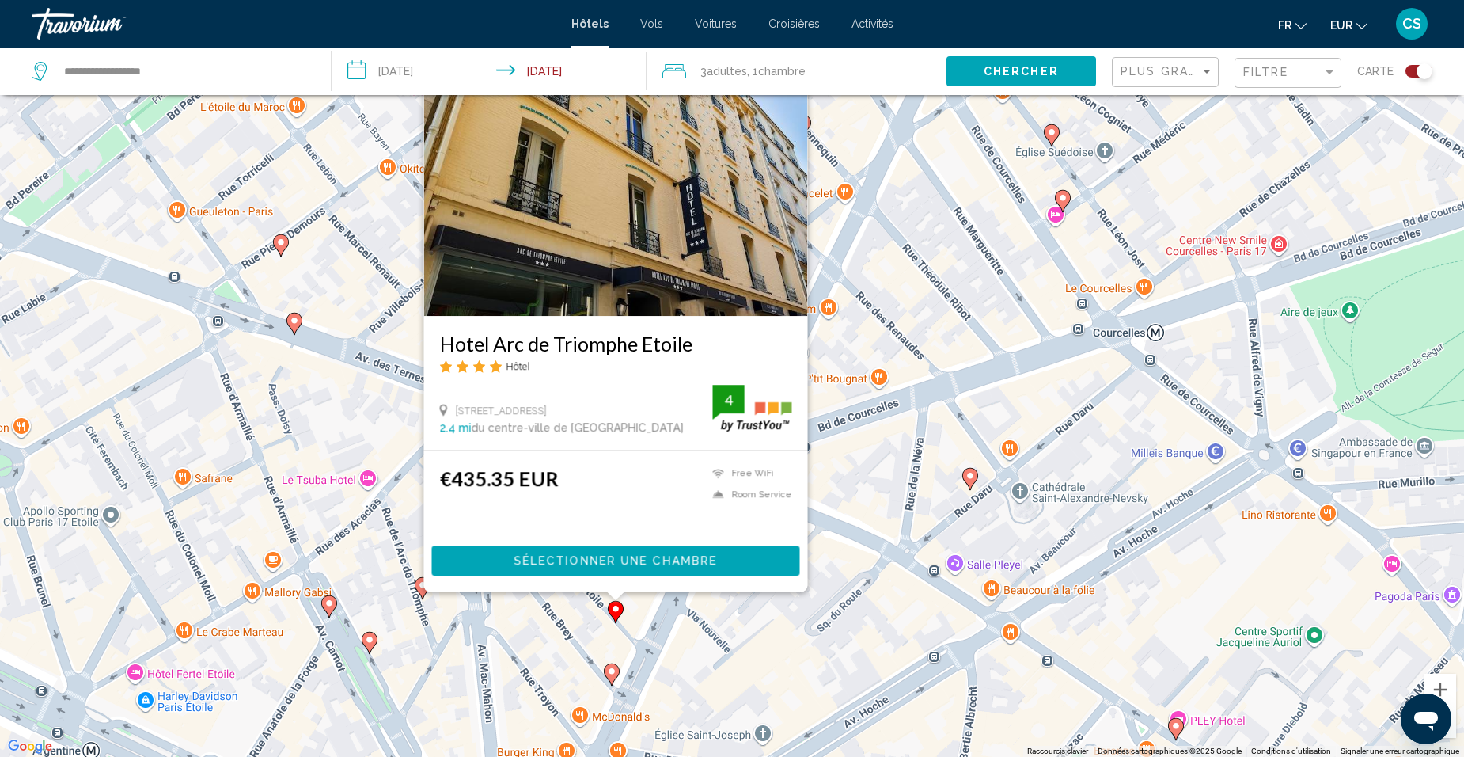
click at [194, 255] on div "Pour activer le glissement avec le clavier, appuyez sur Alt+Entrée. Une fois ce…" at bounding box center [732, 378] width 1464 height 757
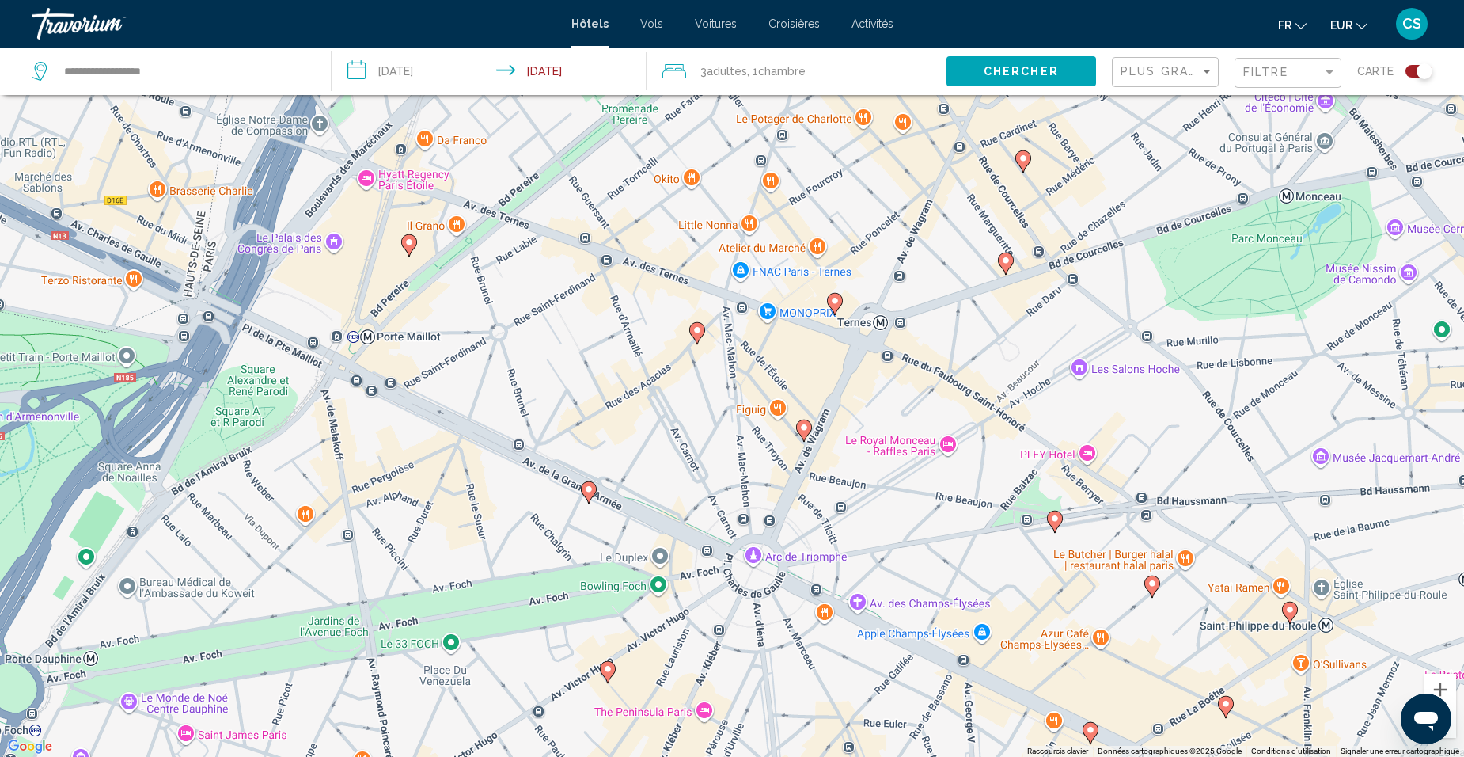
drag, startPoint x: 320, startPoint y: 434, endPoint x: 662, endPoint y: 318, distance: 360.9
click at [662, 318] on div "Pour activer le glissement avec le clavier, appuyez sur Alt+Entrée. Une fois ce…" at bounding box center [732, 378] width 1464 height 757
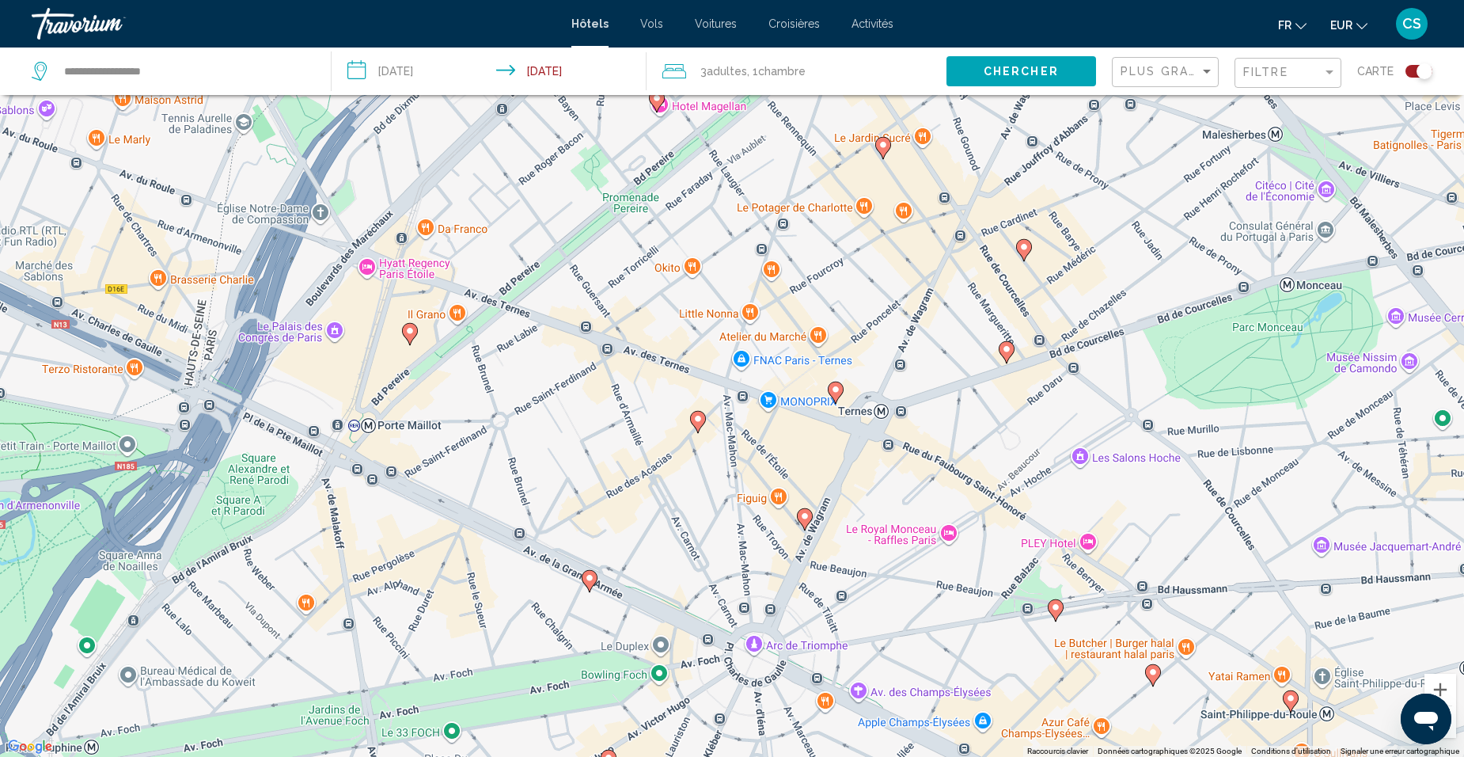
drag, startPoint x: 396, startPoint y: 259, endPoint x: 407, endPoint y: 355, distance: 97.1
click at [407, 355] on div "Pour activer le glissement avec le clavier, appuyez sur Alt+Entrée. Une fois ce…" at bounding box center [732, 378] width 1464 height 757
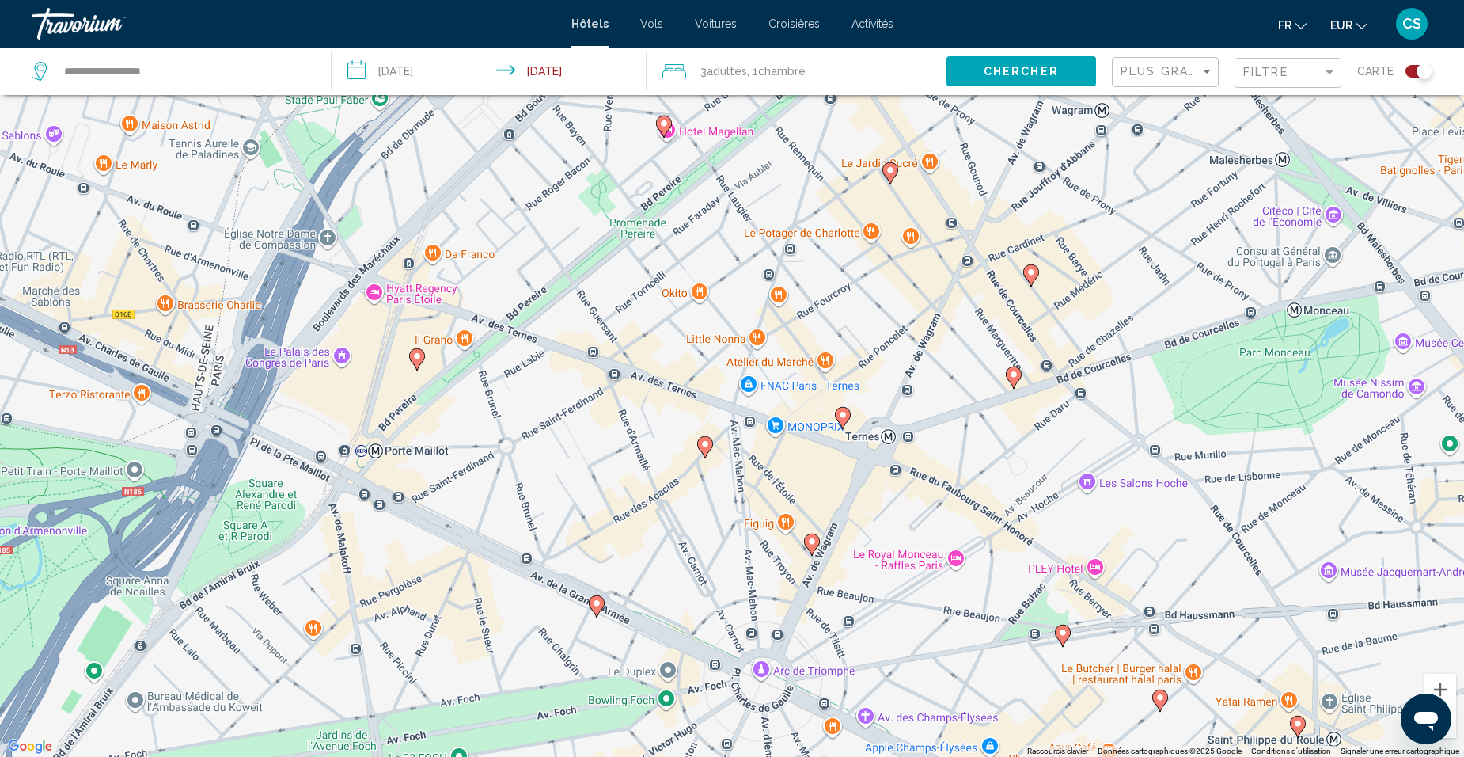
click at [417, 359] on image "Main content" at bounding box center [416, 355] width 9 height 9
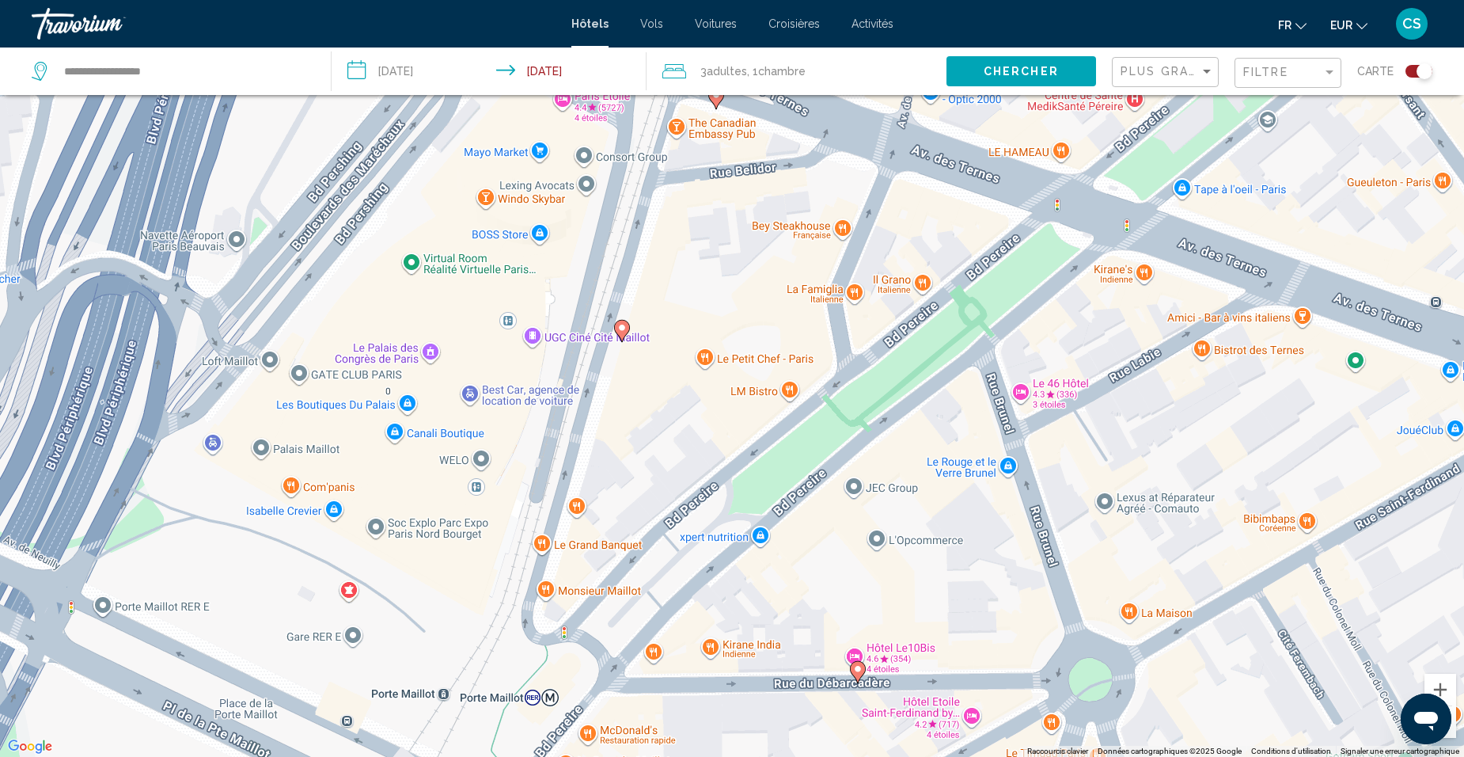
click at [620, 329] on image "Main content" at bounding box center [621, 327] width 9 height 9
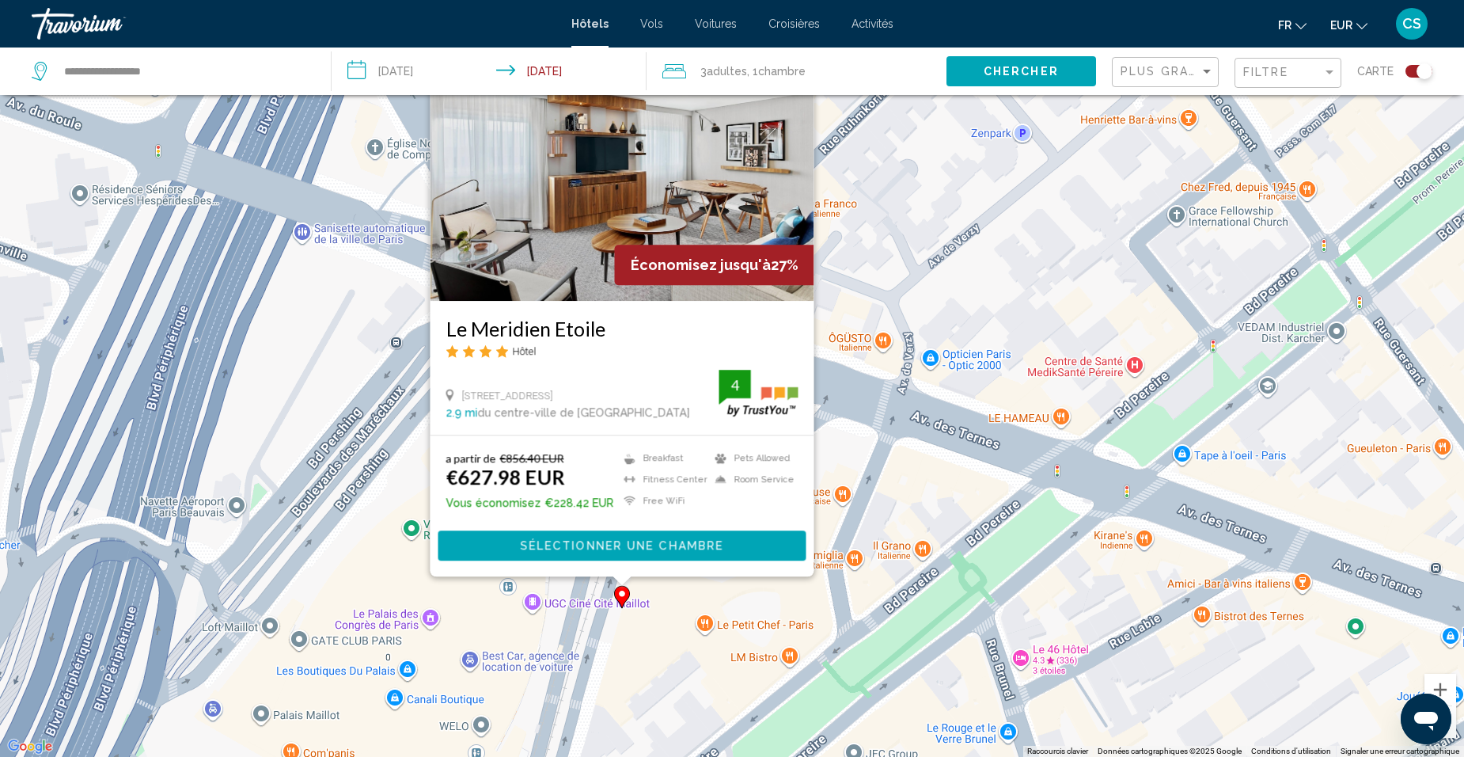
click at [609, 458] on div "a partir de €856.40 EUR €627.98 EUR Vous économisez €228.42 EUR Breakfast Fitne…" at bounding box center [622, 483] width 352 height 63
click at [954, 425] on div "Pour activer le glissement avec le clavier, appuyez sur Alt+Entrée. Une fois ce…" at bounding box center [732, 378] width 1464 height 757
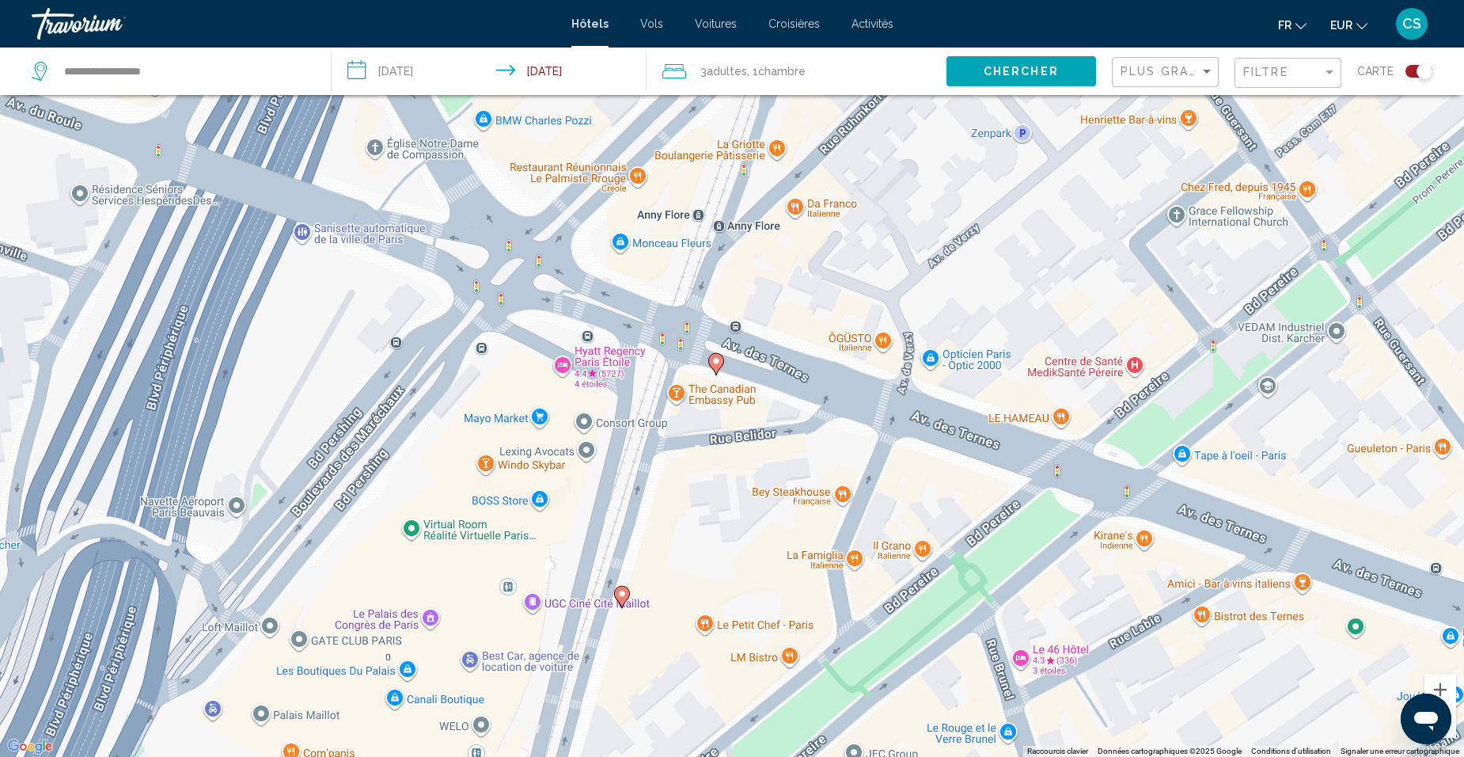
click at [718, 362] on image "Main content" at bounding box center [715, 360] width 9 height 9
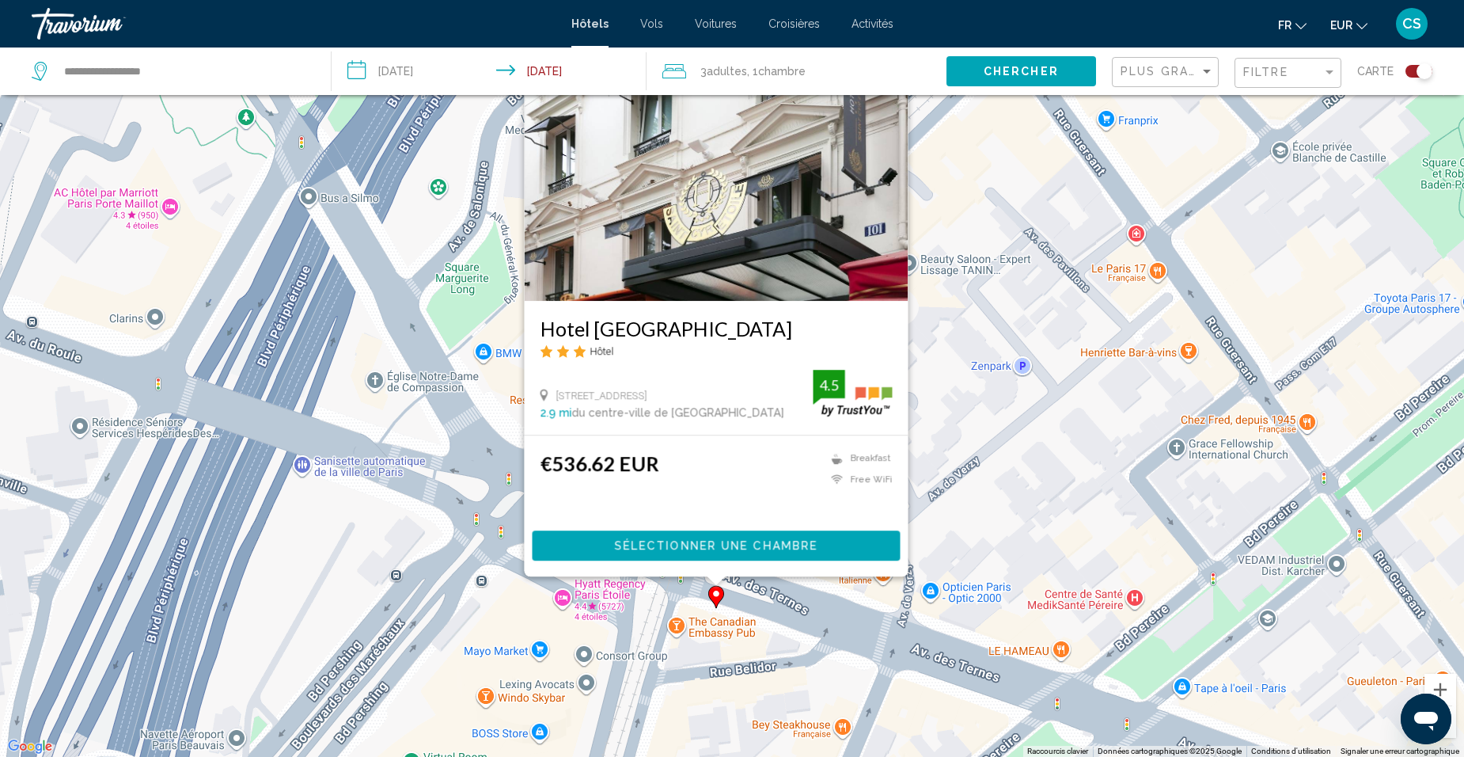
click at [703, 651] on div "Pour activer le glissement avec le clavier, appuyez sur Alt+Entrée. Une fois ce…" at bounding box center [732, 378] width 1464 height 757
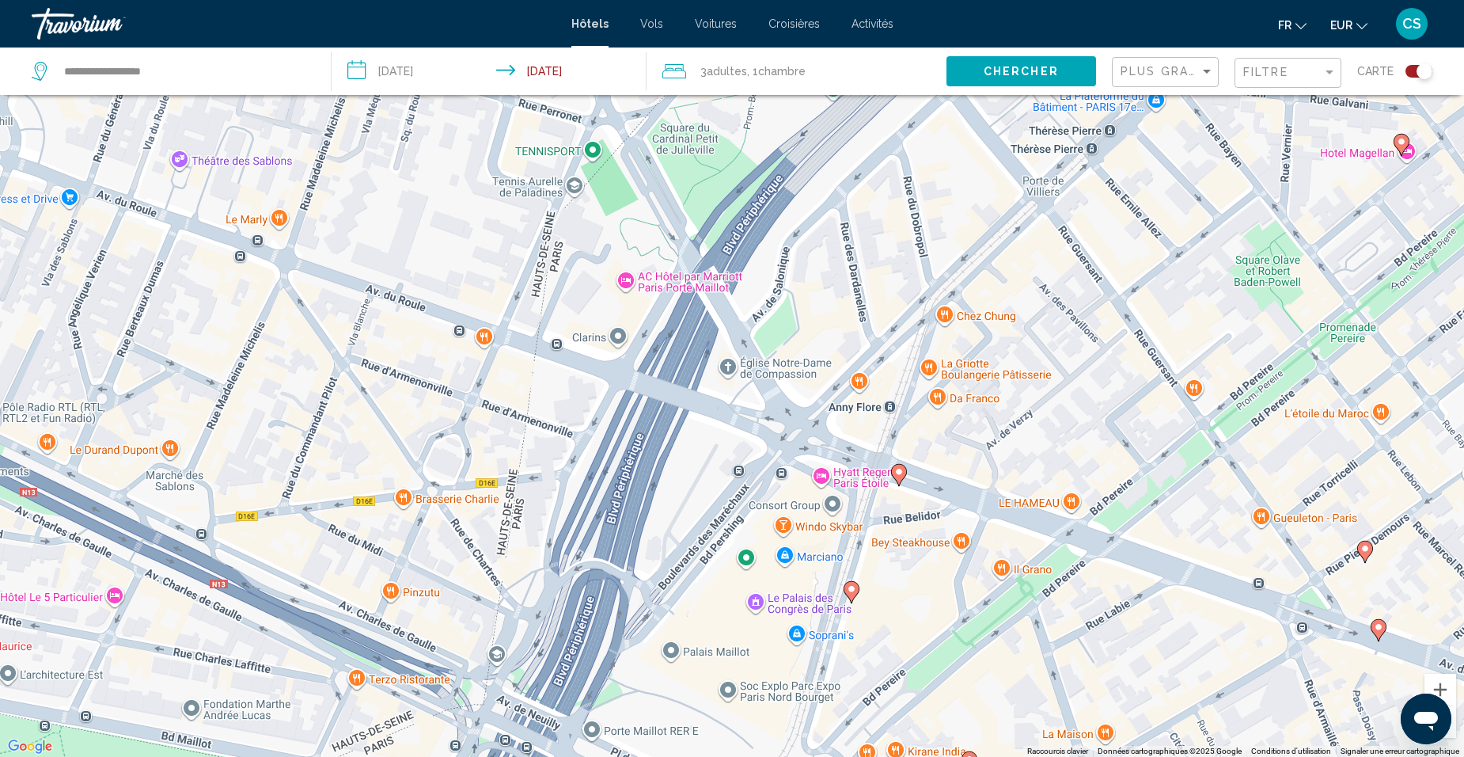
drag, startPoint x: 981, startPoint y: 449, endPoint x: 949, endPoint y: 432, distance: 36.8
click at [952, 436] on div "Pour activer le glissement avec le clavier, appuyez sur Alt+Entrée. Une fois ce…" at bounding box center [732, 378] width 1464 height 757
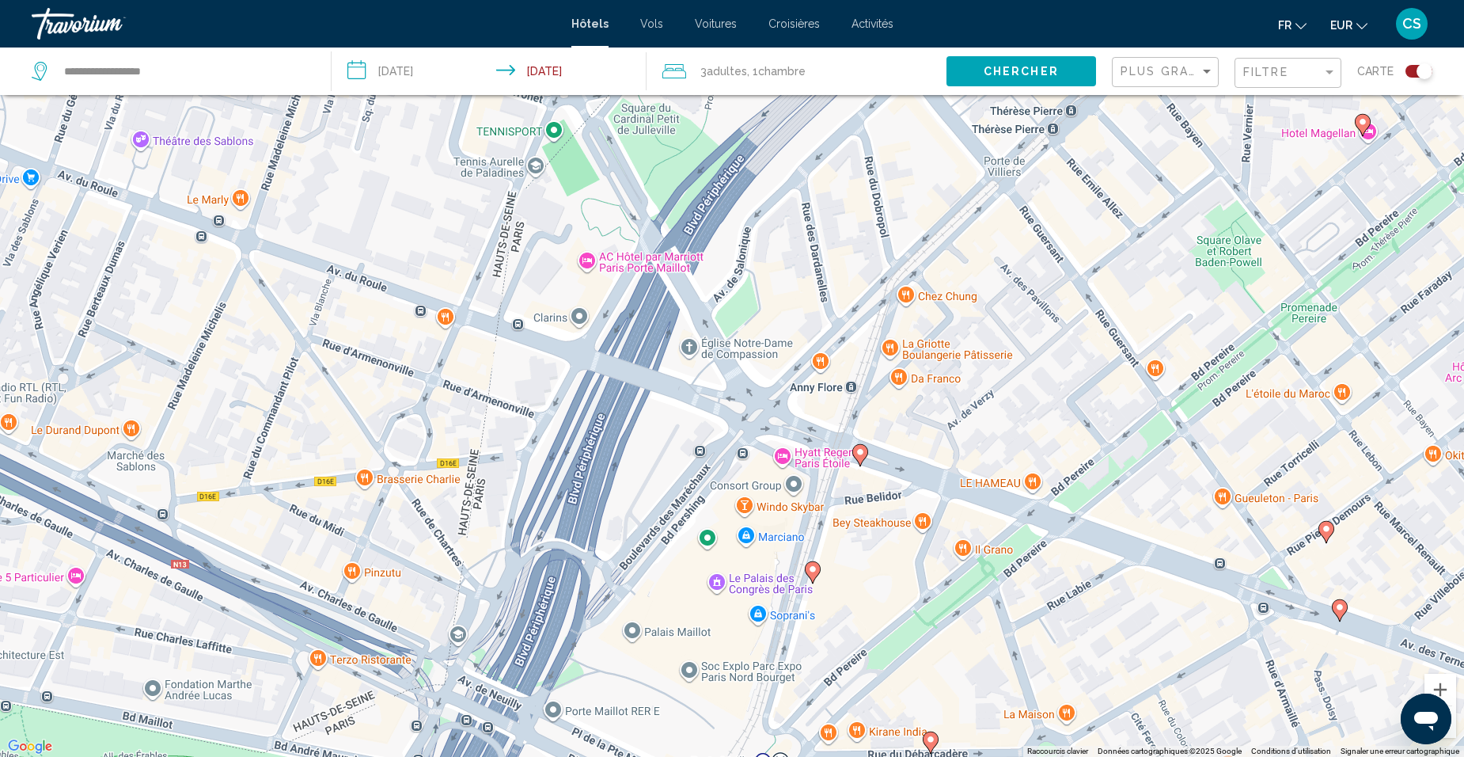
drag, startPoint x: 901, startPoint y: 394, endPoint x: 873, endPoint y: 377, distance: 33.4
click at [890, 387] on div "Pour activer le glissement avec le clavier, appuyez sur Alt+Entrée. Une fois ce…" at bounding box center [732, 378] width 1464 height 757
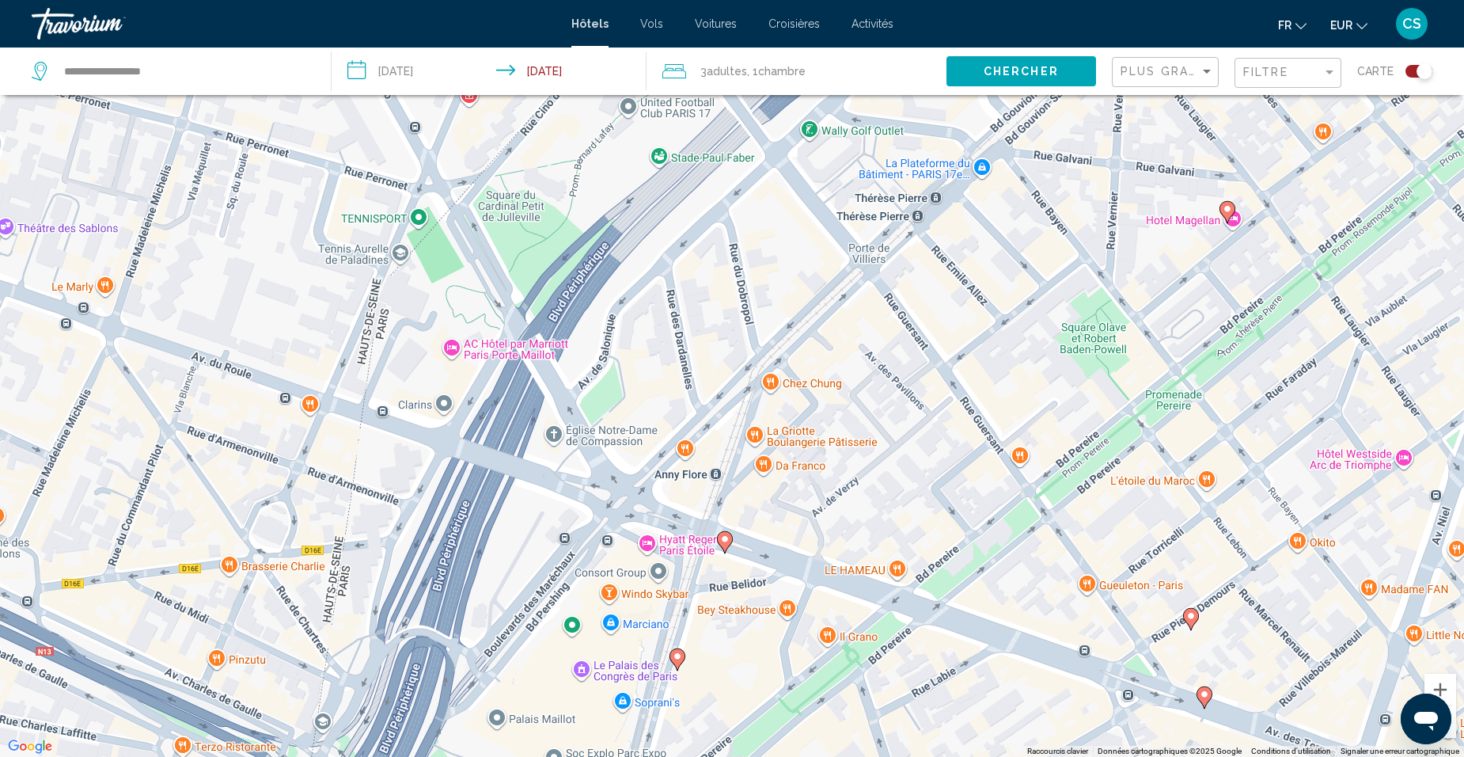
drag, startPoint x: 856, startPoint y: 356, endPoint x: 1059, endPoint y: 337, distance: 203.5
click at [786, 482] on div "Pour activer le glissement avec le clavier, appuyez sur Alt+Entrée. Une fois ce…" at bounding box center [732, 378] width 1464 height 757
click at [1225, 207] on image "Main content" at bounding box center [1227, 207] width 9 height 9
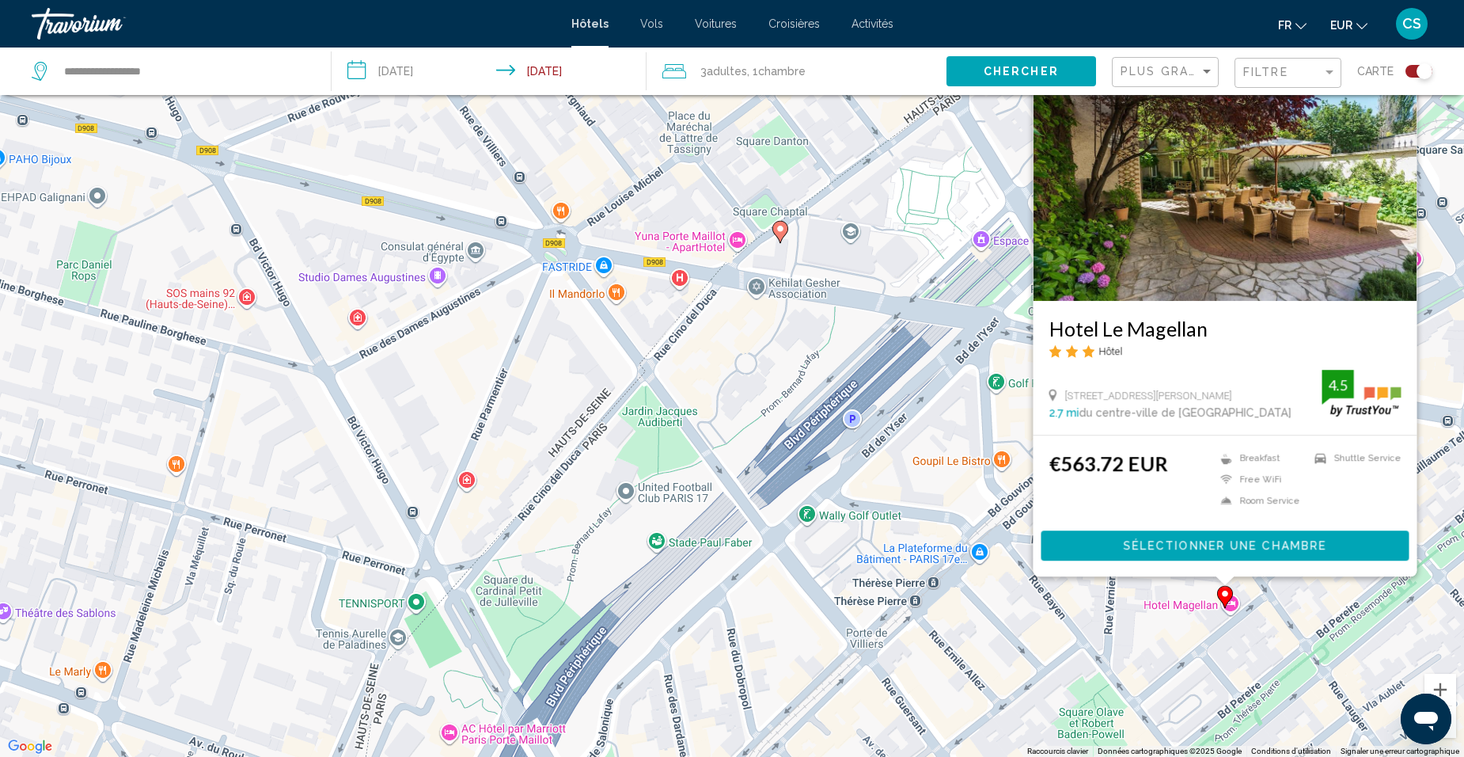
click at [987, 628] on div "Pour activer le glissement avec le clavier, appuyez sur Alt+Entrée. Une fois ce…" at bounding box center [732, 378] width 1464 height 757
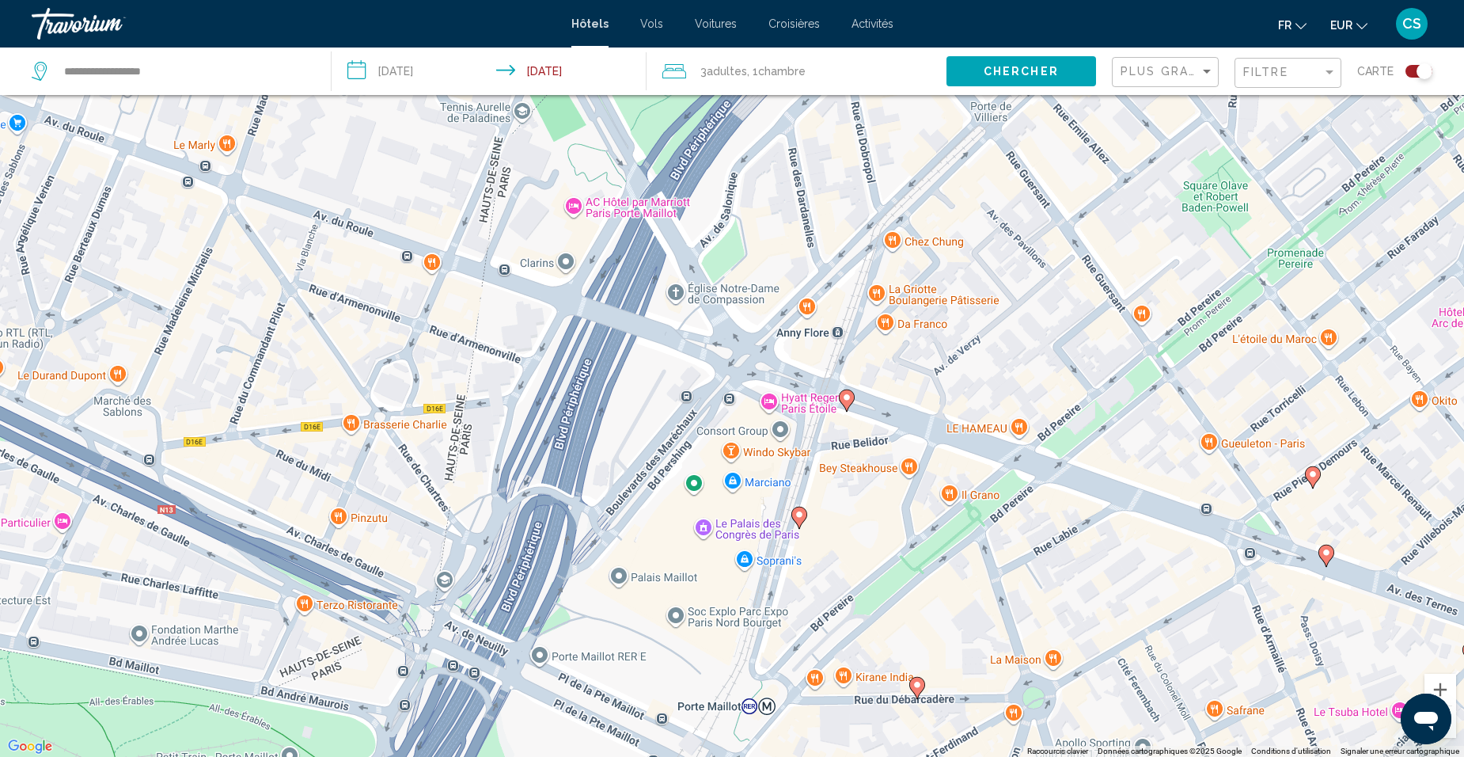
drag, startPoint x: 967, startPoint y: 651, endPoint x: 1091, endPoint y: 117, distance: 548.4
click at [1091, 117] on div "Pour activer le glissement avec le clavier, appuyez sur Alt+Entrée. Une fois ce…" at bounding box center [732, 378] width 1464 height 757
click at [1319, 474] on g "Main content" at bounding box center [1313, 476] width 16 height 22
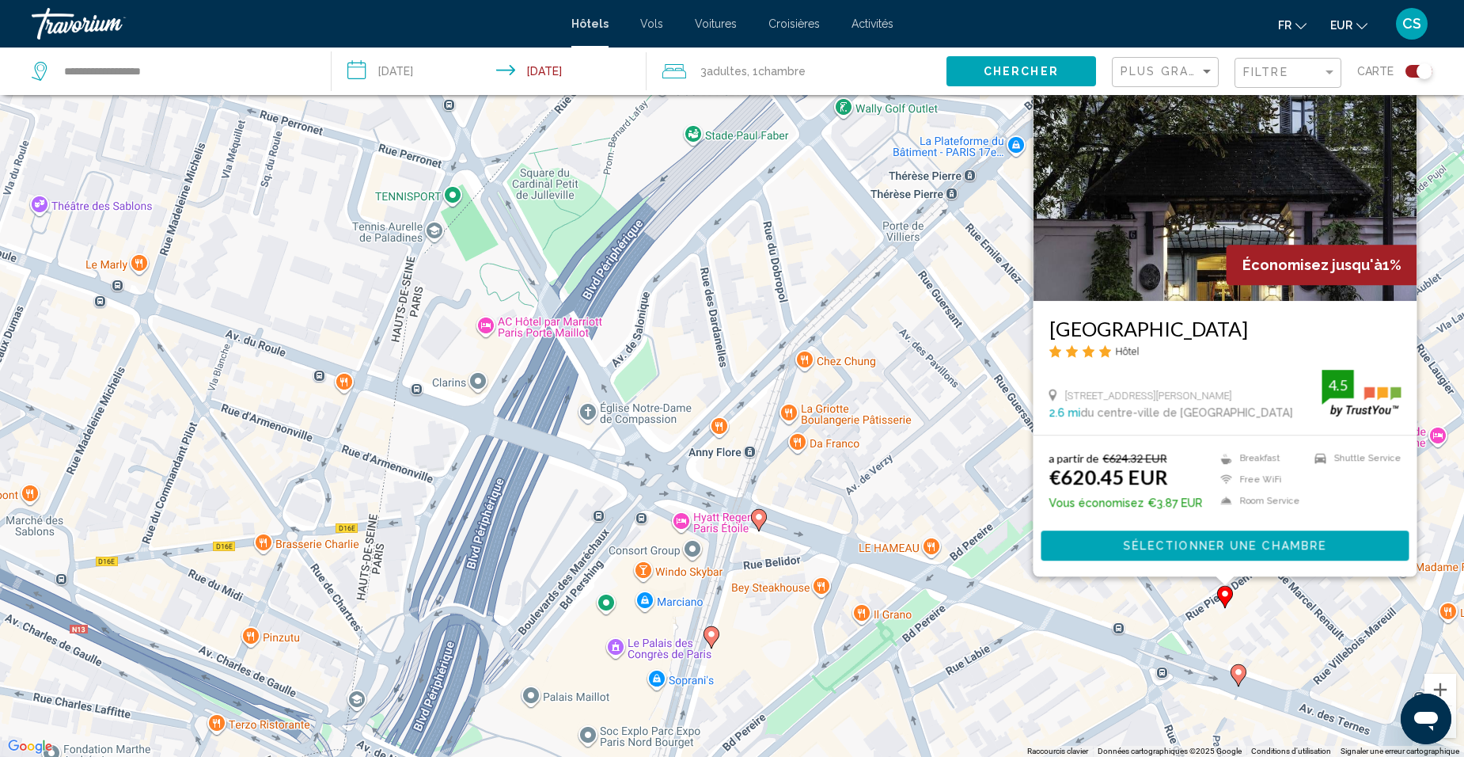
click at [1001, 560] on div "Pour activer le glissement avec le clavier, appuyez sur Alt+Entrée. Une fois ce…" at bounding box center [732, 378] width 1464 height 757
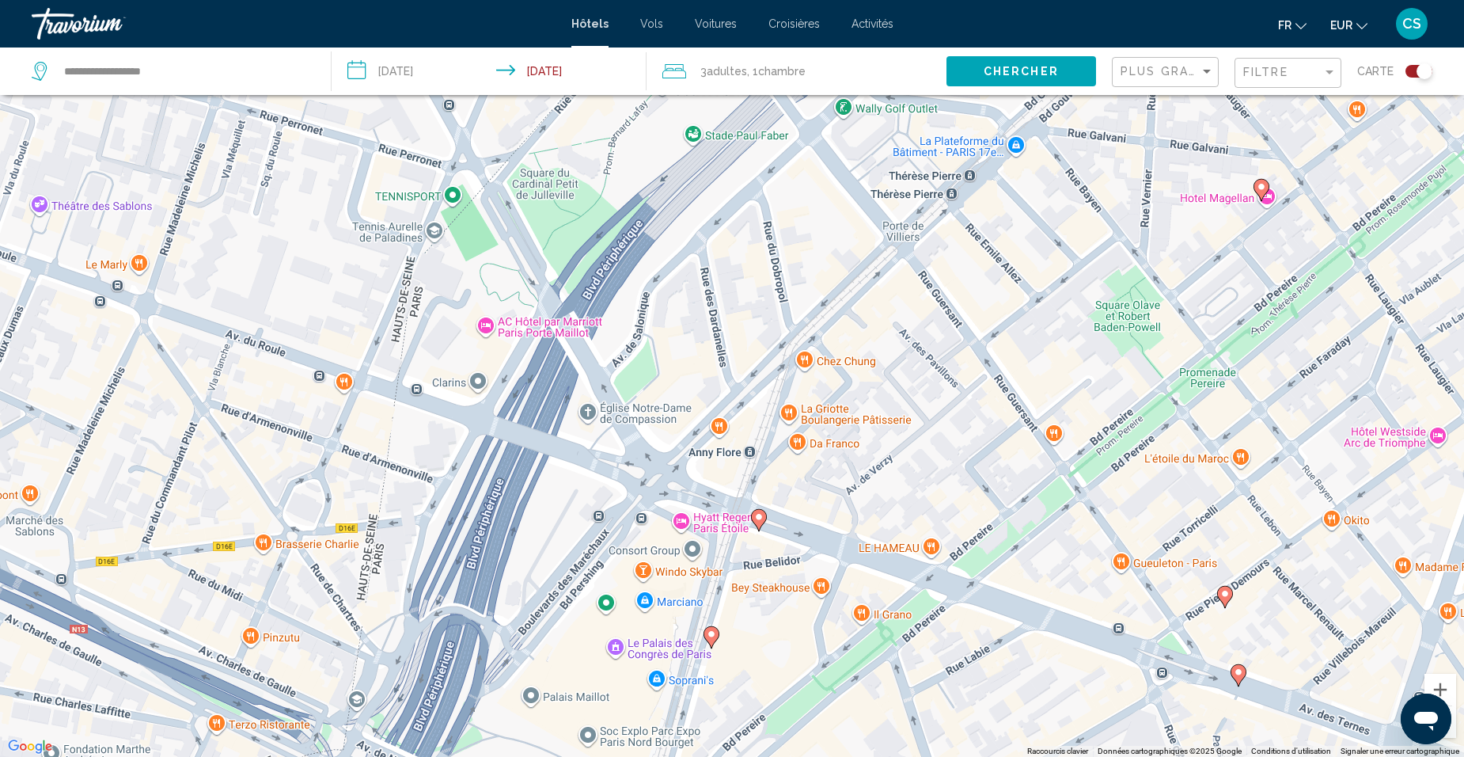
click at [1238, 674] on image "Main content" at bounding box center [1238, 671] width 9 height 9
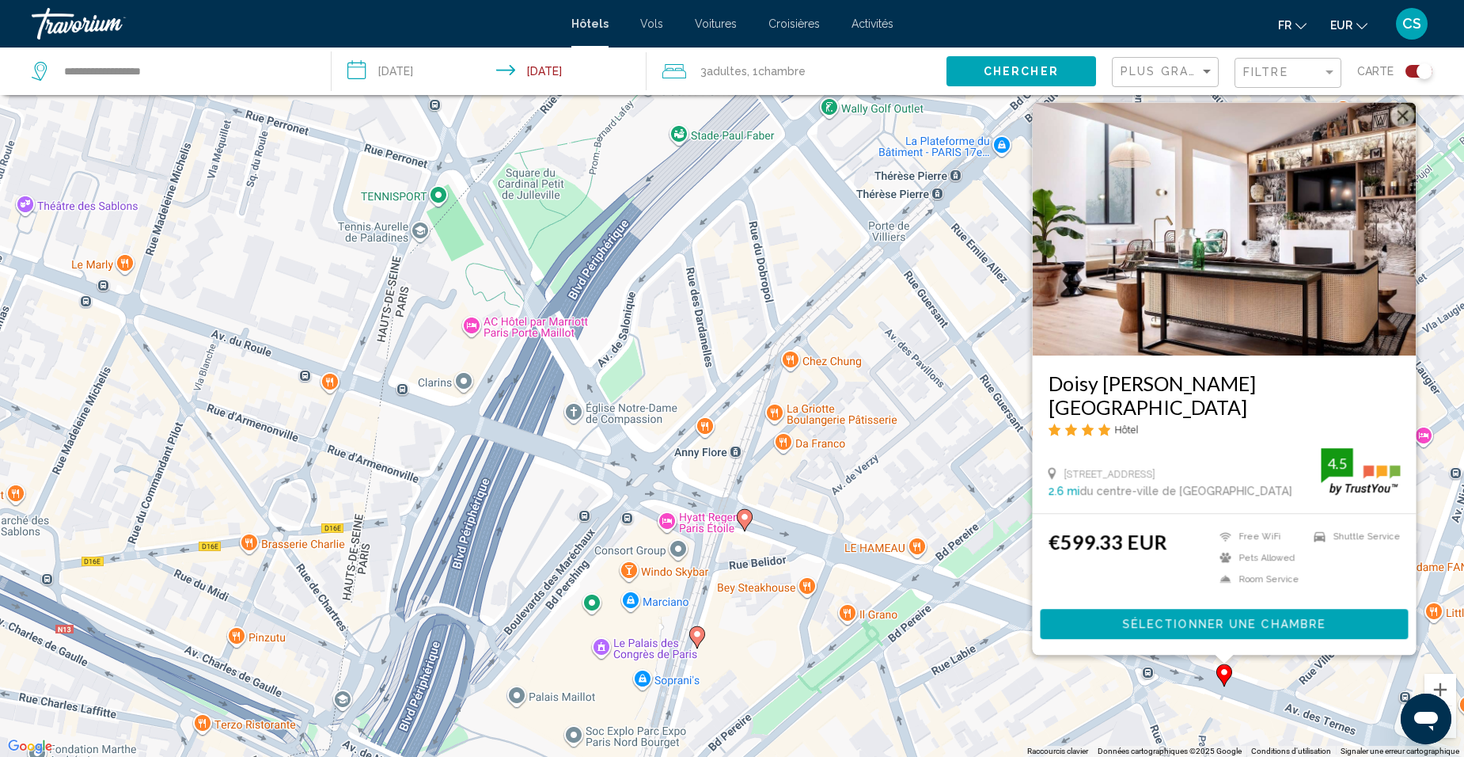
click at [1065, 681] on div "Pour activer le glissement avec le clavier, appuyez sur Alt+Entrée. Une fois ce…" at bounding box center [732, 378] width 1464 height 757
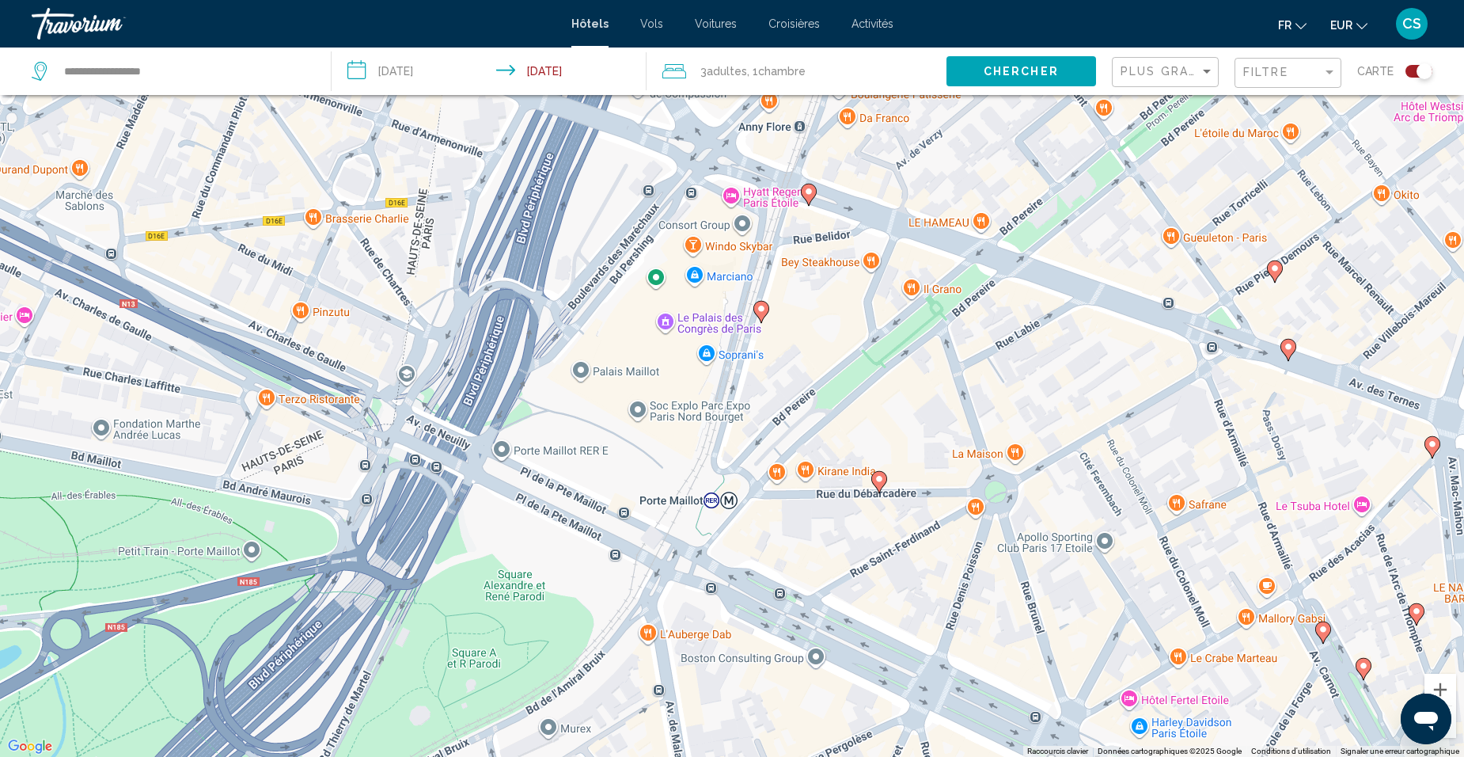
drag, startPoint x: 987, startPoint y: 679, endPoint x: 1051, endPoint y: 349, distance: 336.2
click at [1051, 349] on div "Pour activer le glissement avec le clavier, appuyez sur Alt+Entrée. Une fois ce…" at bounding box center [732, 378] width 1464 height 757
click at [888, 484] on div "Pour activer le glissement avec le clavier, appuyez sur Alt+Entrée. Une fois ce…" at bounding box center [732, 378] width 1464 height 757
click at [881, 486] on icon "Main content" at bounding box center [879, 482] width 14 height 21
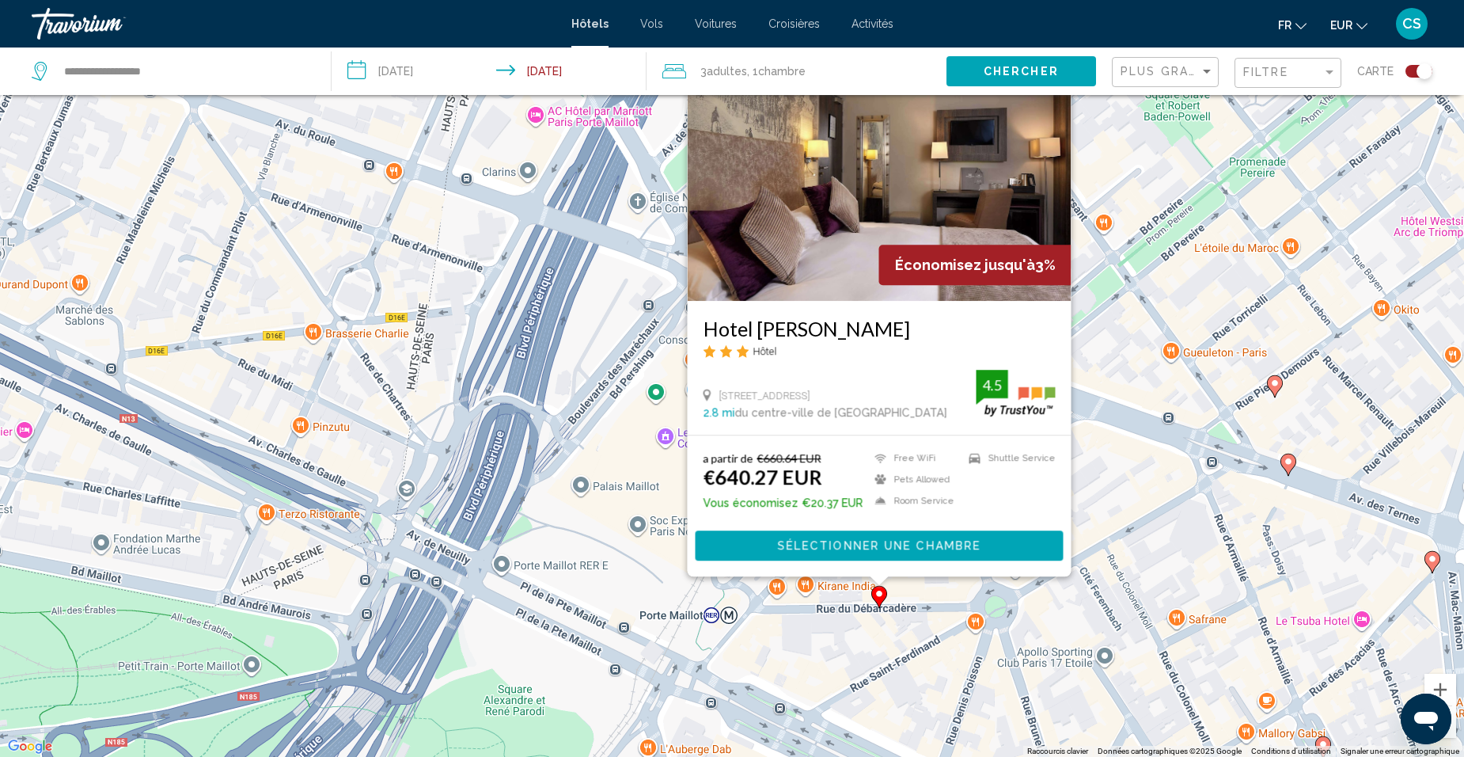
click at [1118, 449] on div "Pour activer le glissement avec le clavier, appuyez sur Alt+Entrée. Une fois ce…" at bounding box center [732, 378] width 1464 height 757
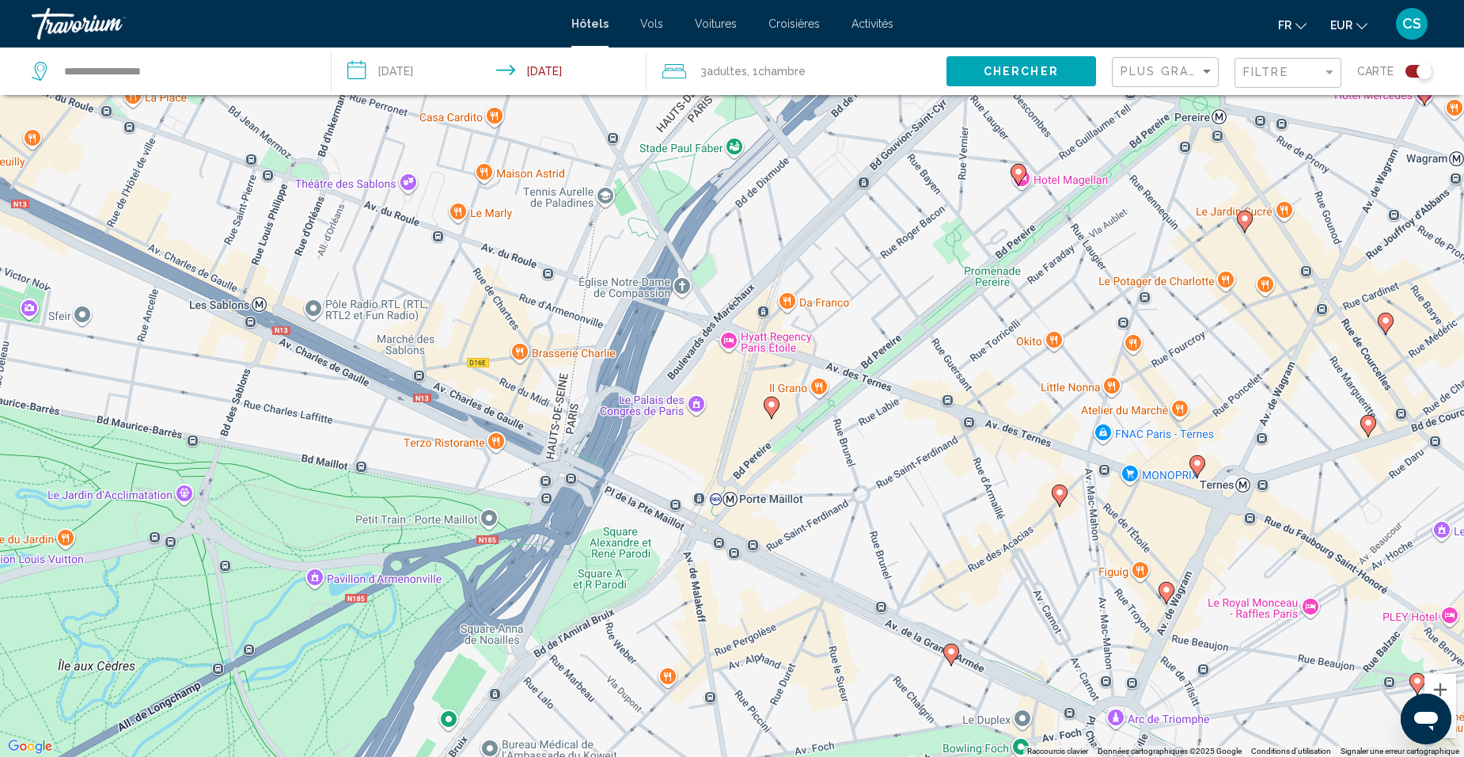
drag, startPoint x: 1076, startPoint y: 537, endPoint x: 879, endPoint y: 500, distance: 200.4
click at [879, 500] on div "Pour activer le glissement avec le clavier, appuyez sur Alt+Entrée. Une fois ce…" at bounding box center [732, 378] width 1464 height 757
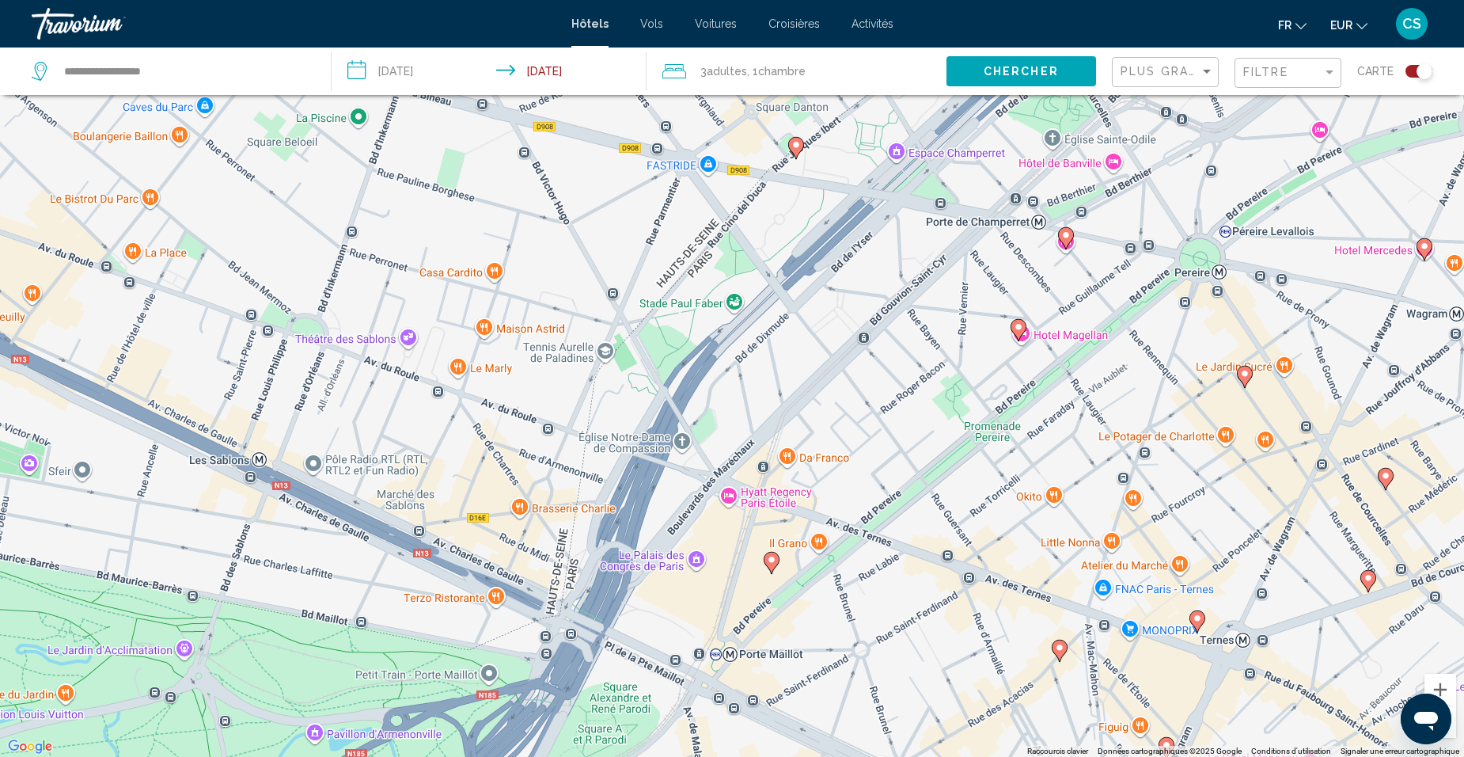
drag, startPoint x: 911, startPoint y: 461, endPoint x: 911, endPoint y: 618, distance: 156.7
click at [911, 618] on div "Pour activer le glissement avec le clavier, appuyez sur Alt+Entrée. Une fois ce…" at bounding box center [732, 378] width 1464 height 757
click at [1064, 244] on icon "Main content" at bounding box center [1066, 238] width 16 height 22
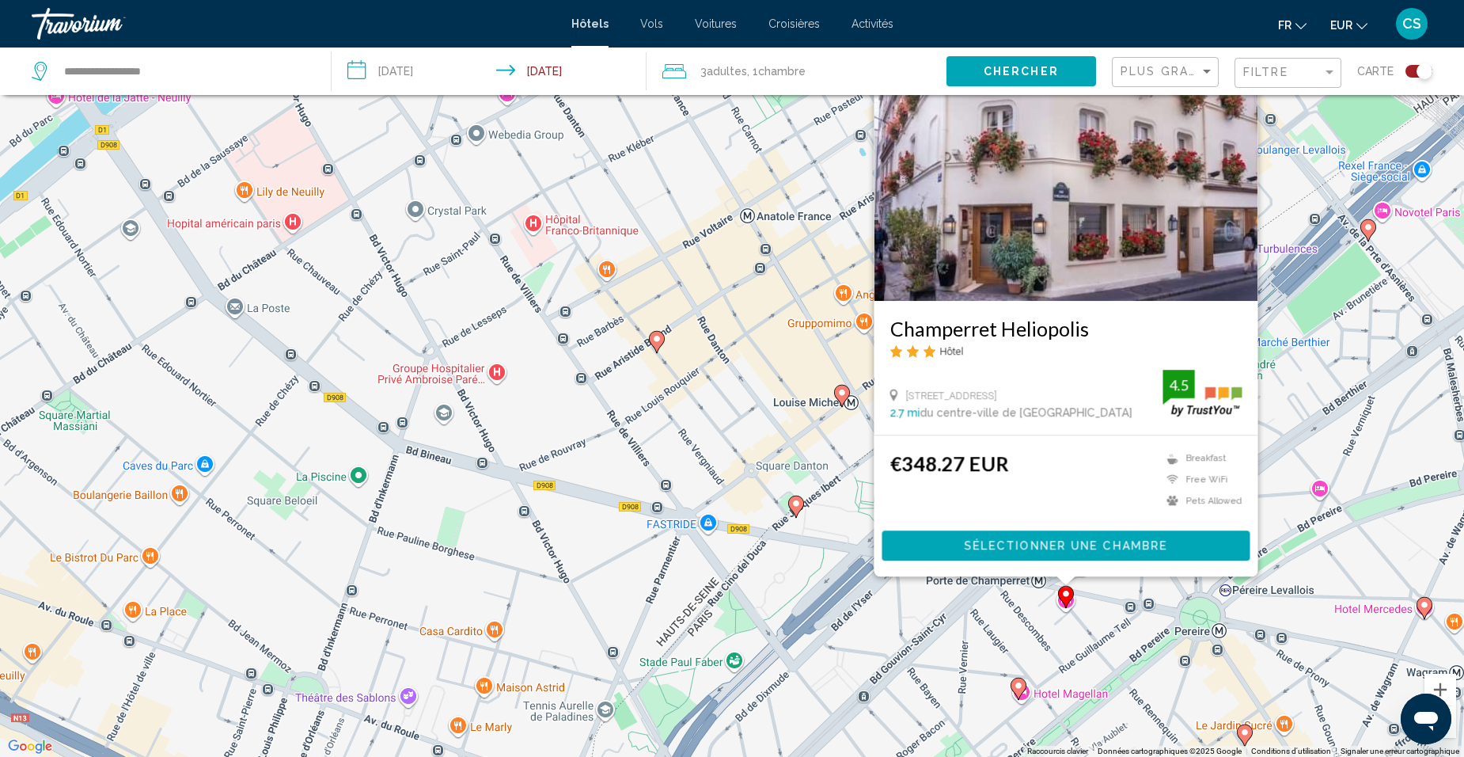
click at [1109, 328] on h3 "Champerret Heliopolis" at bounding box center [1066, 329] width 352 height 24
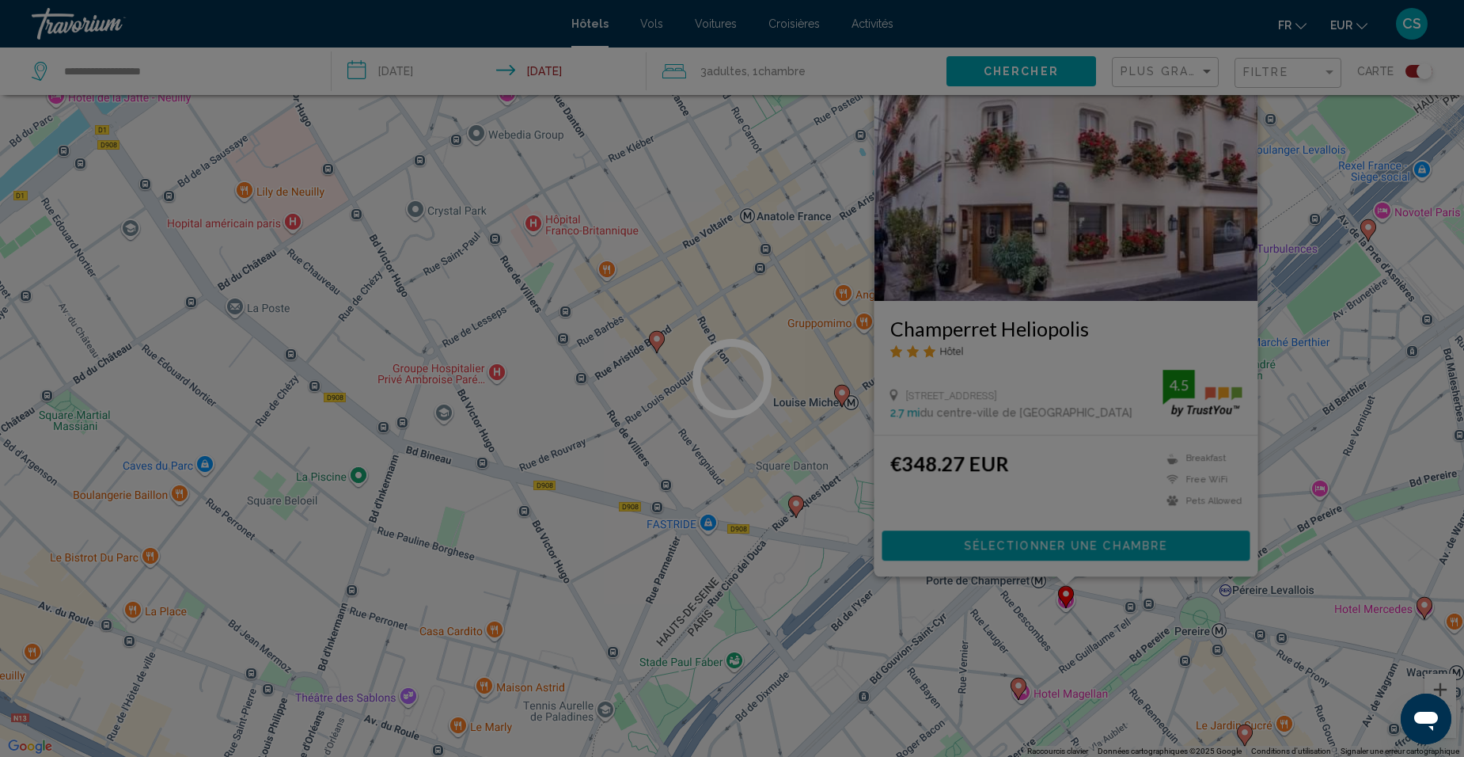
drag, startPoint x: 1109, startPoint y: 328, endPoint x: 1104, endPoint y: 351, distance: 24.2
click at [1105, 351] on div at bounding box center [732, 378] width 1464 height 757
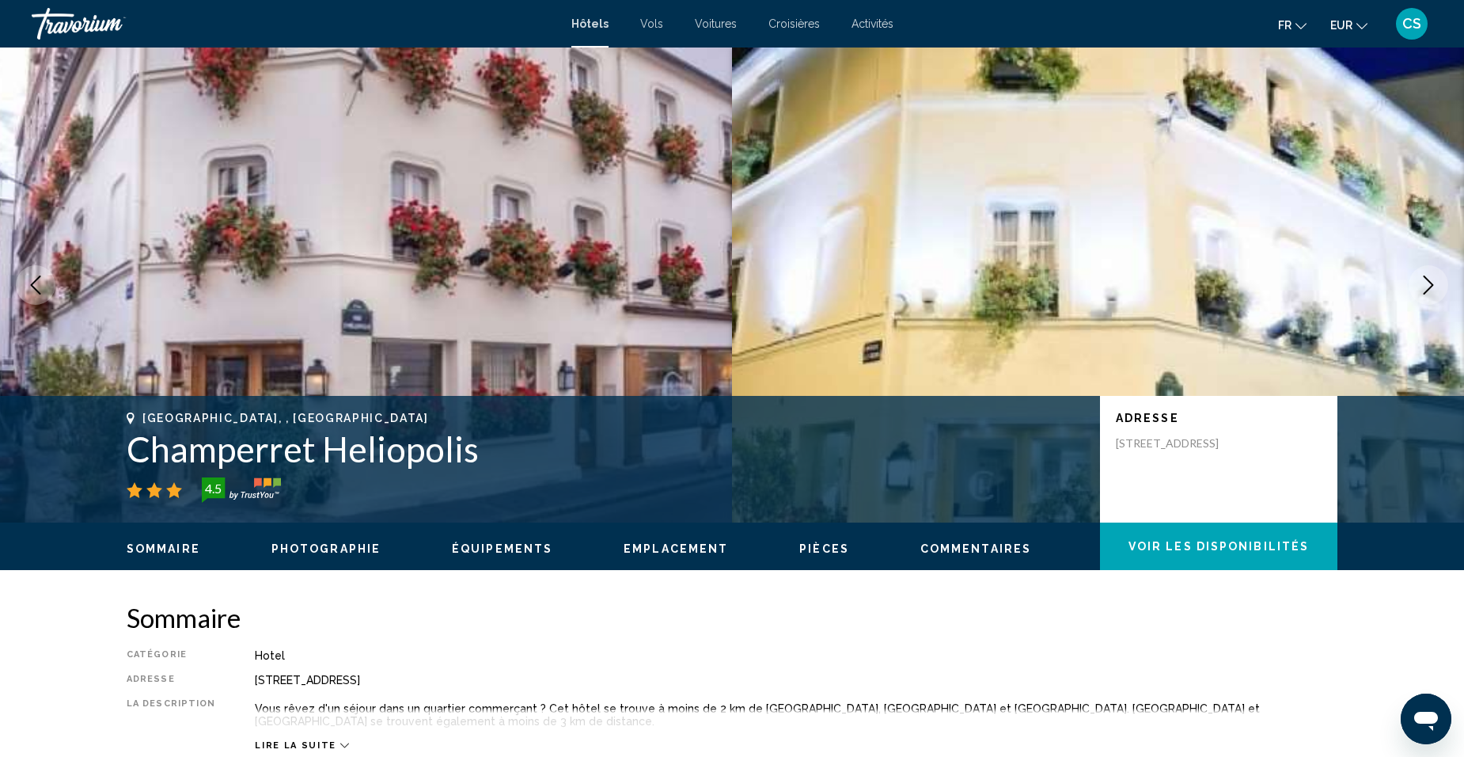
drag, startPoint x: 126, startPoint y: 446, endPoint x: 534, endPoint y: 449, distance: 408.3
click at [534, 449] on div "Paris, , France Champerret Heliopolis 4.5 Adresse 13 Rue Heliopolis, Paris 7501…" at bounding box center [732, 458] width 1274 height 95
drag, startPoint x: 534, startPoint y: 449, endPoint x: 446, endPoint y: 446, distance: 87.9
copy h1 "Champerret Heliopolis"
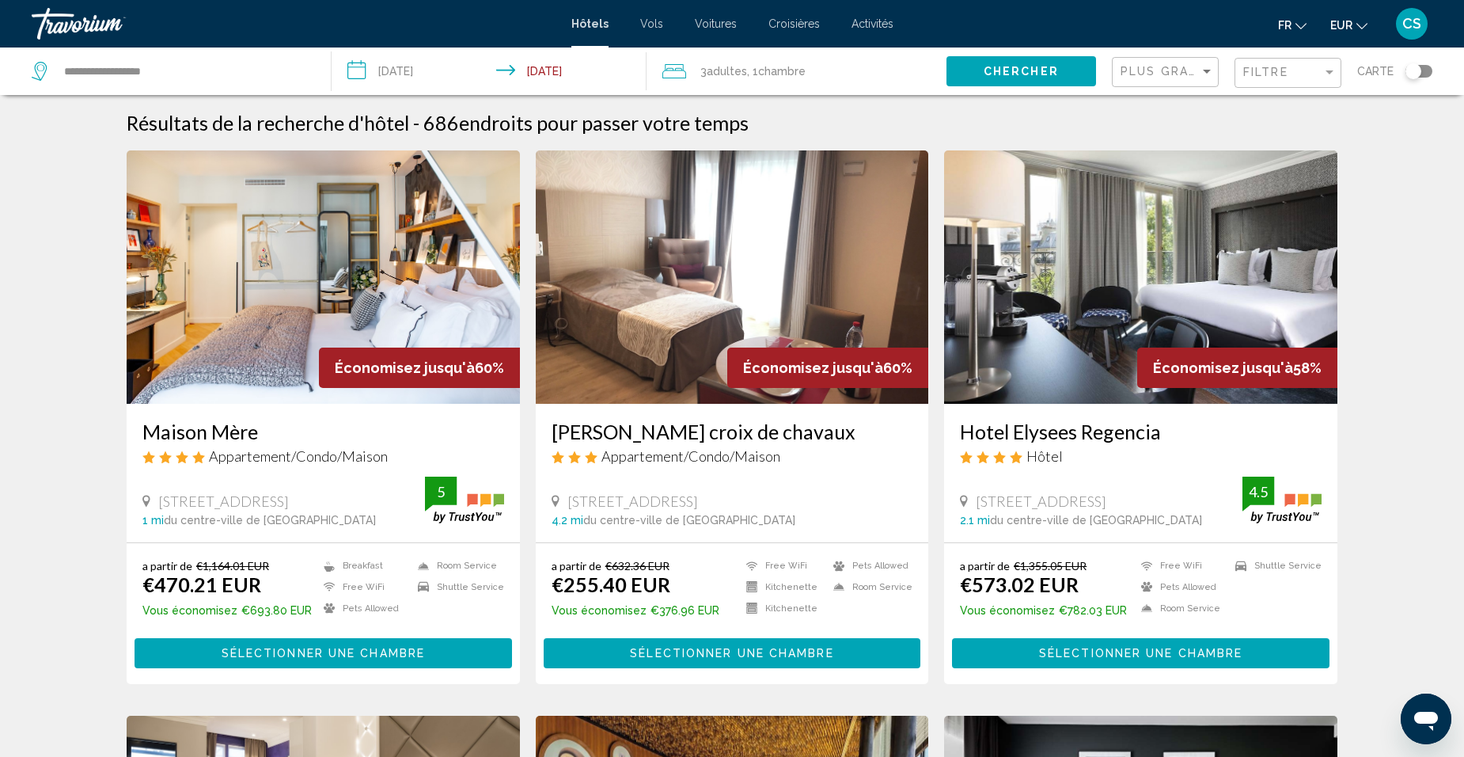
click at [731, 76] on span "Adultes" at bounding box center [727, 71] width 40 height 13
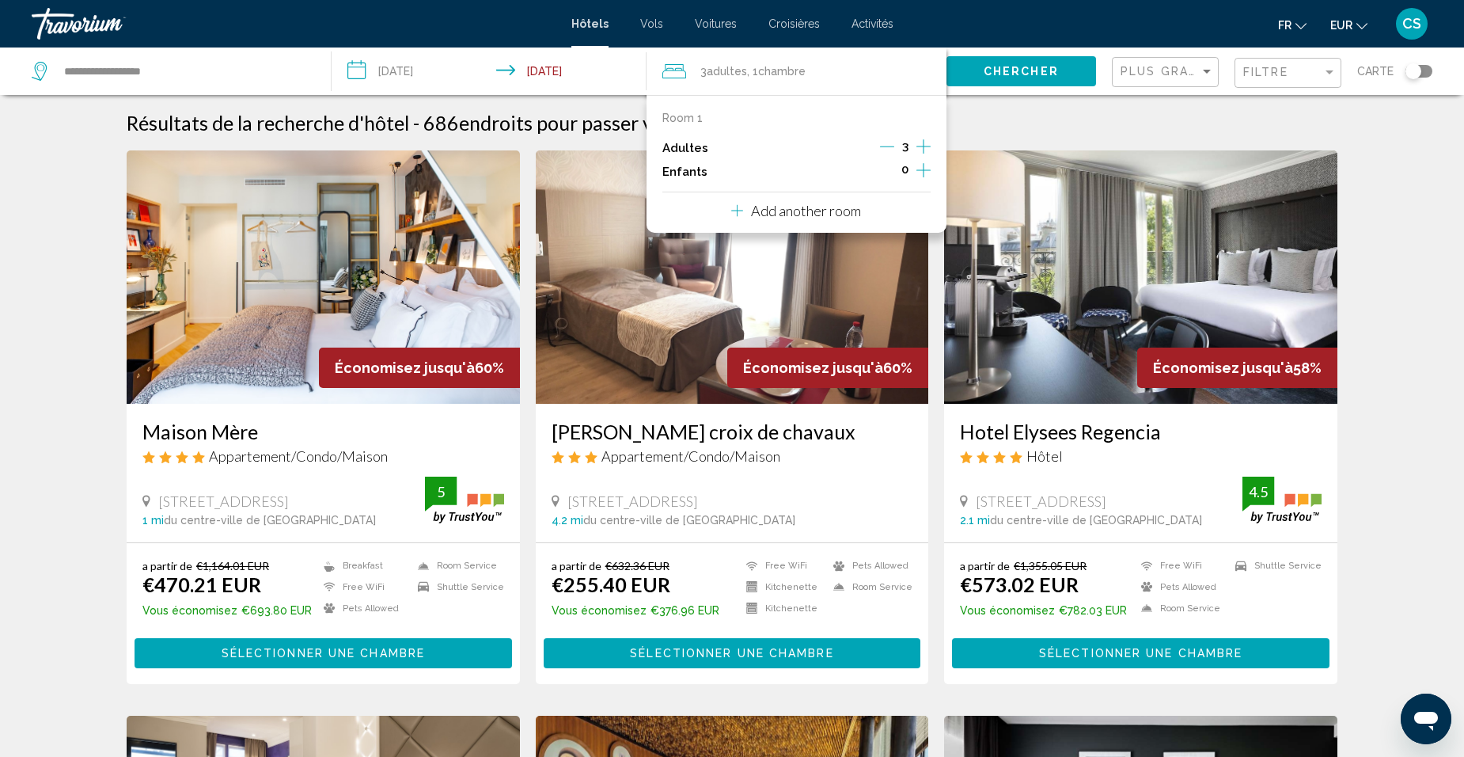
click at [882, 146] on icon "Decrement adults" at bounding box center [887, 146] width 14 height 1
click at [1052, 68] on span "Chercher" at bounding box center [1021, 72] width 75 height 13
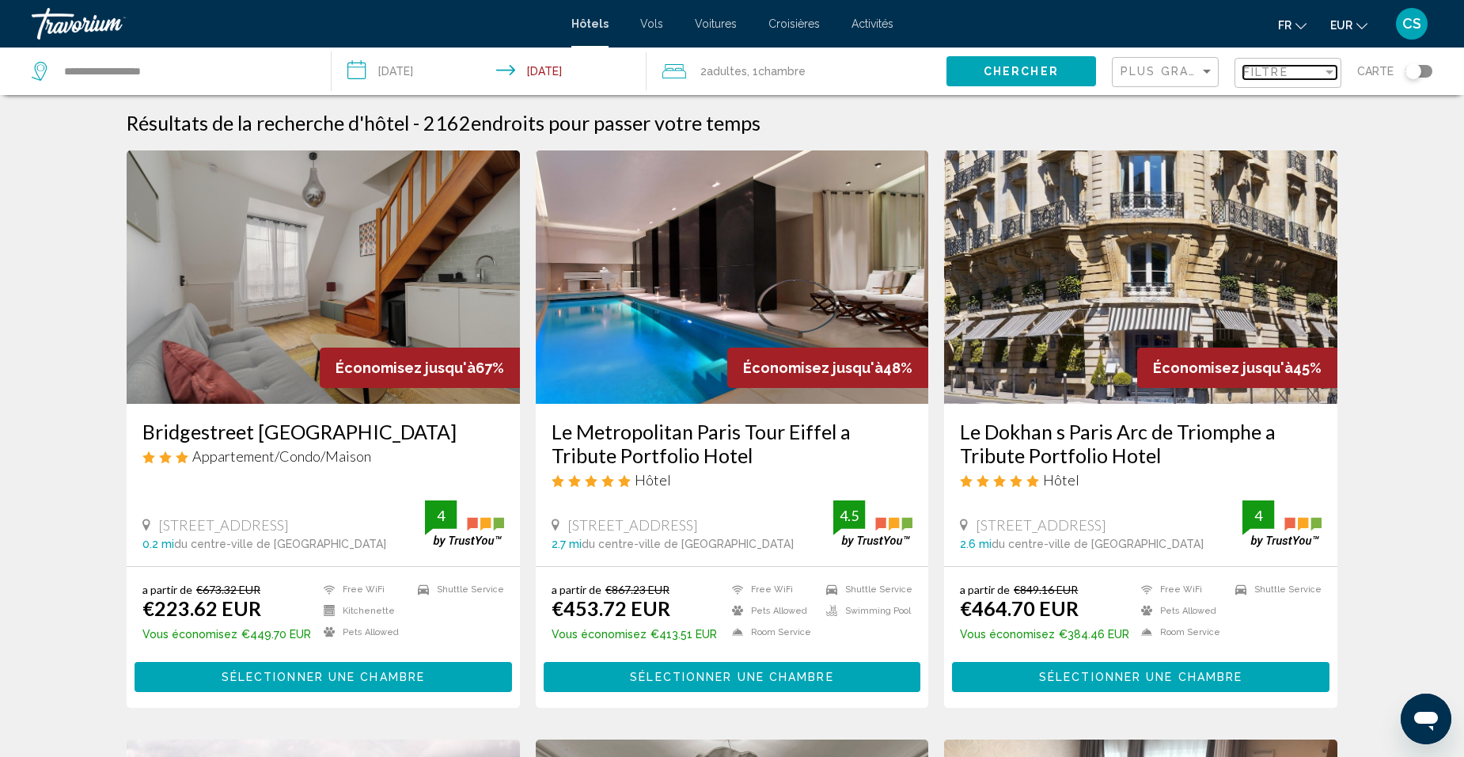
click at [1265, 69] on span "Filtre" at bounding box center [1265, 72] width 45 height 13
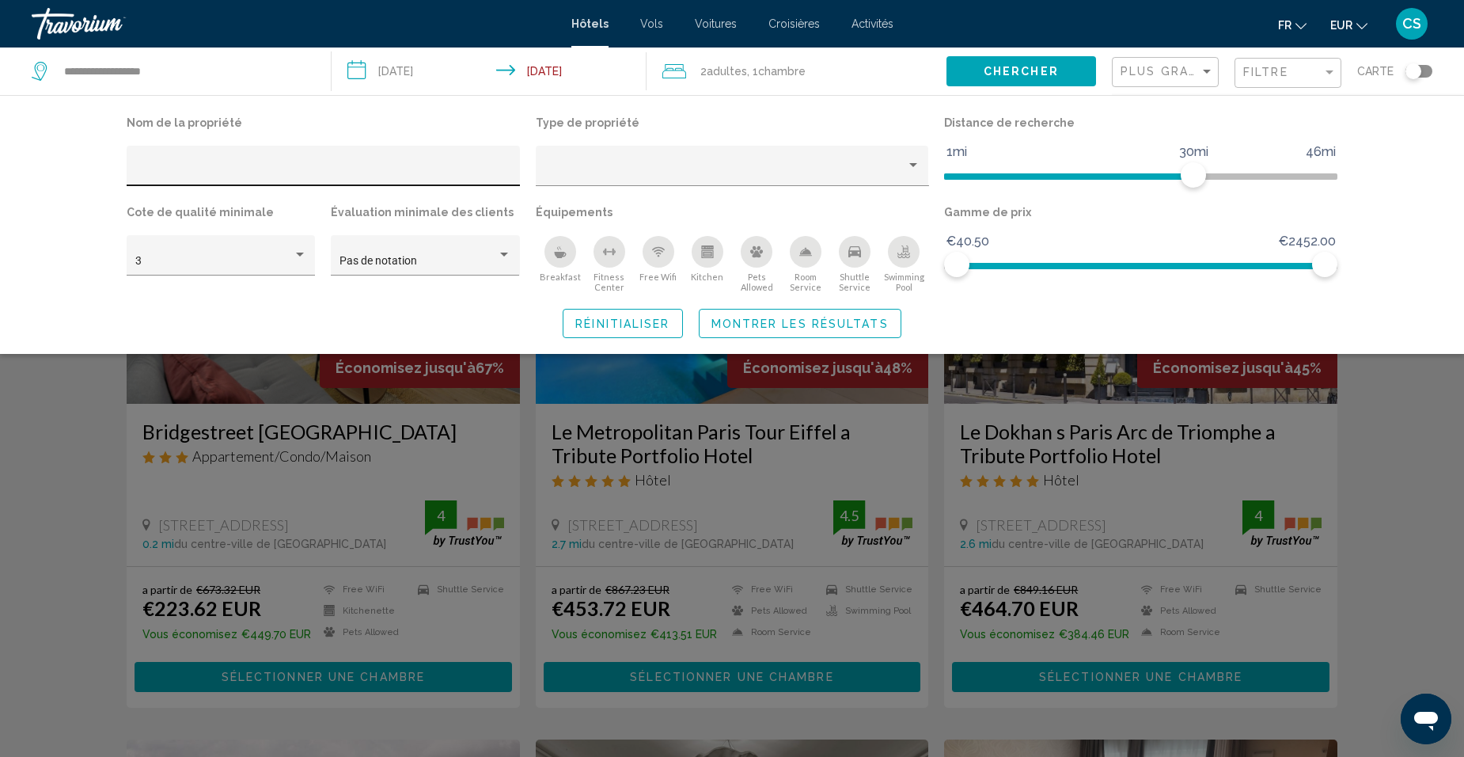
click at [262, 164] on div "Hotel Filters" at bounding box center [323, 170] width 377 height 32
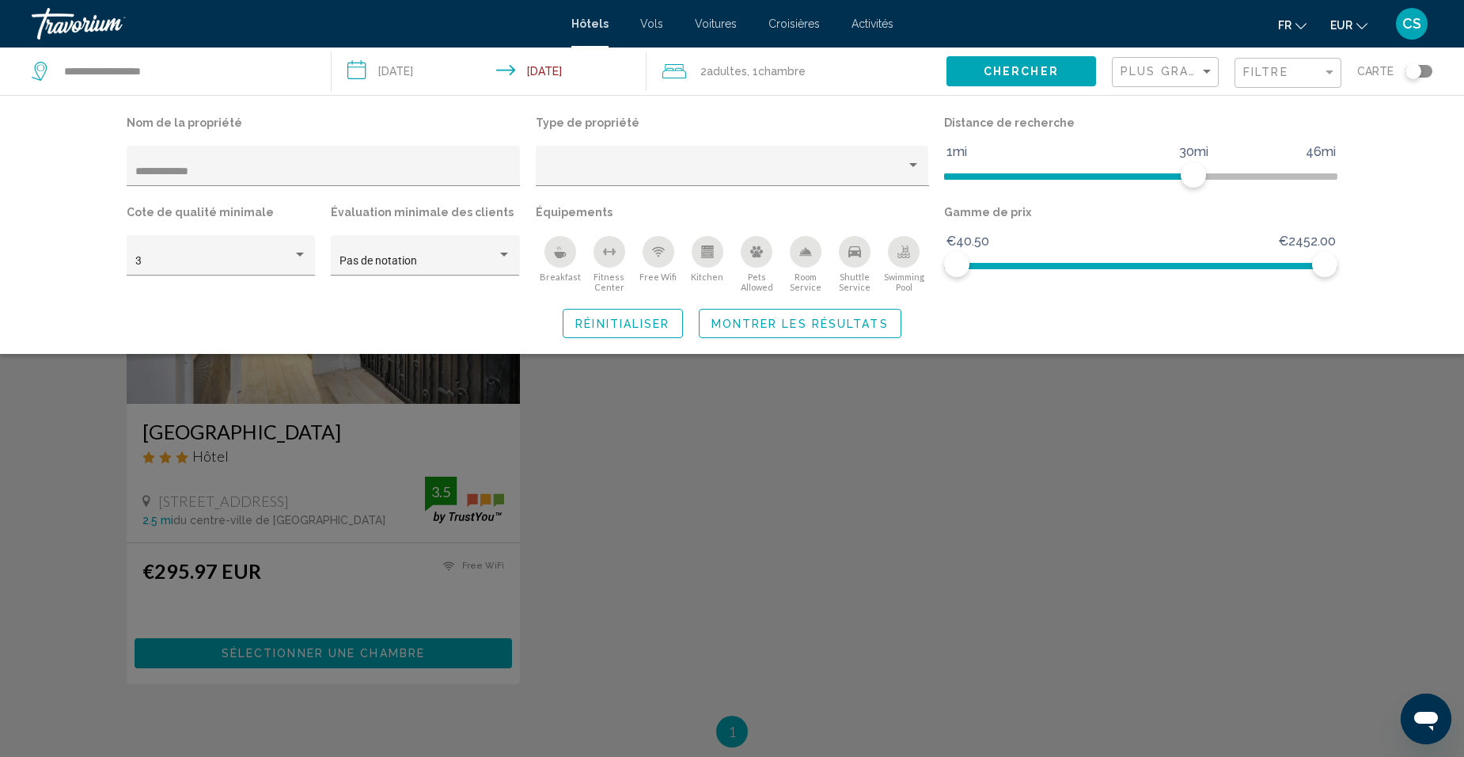
drag, startPoint x: 281, startPoint y: 163, endPoint x: 140, endPoint y: 188, distance: 143.1
click at [150, 183] on div "**********" at bounding box center [323, 170] width 377 height 32
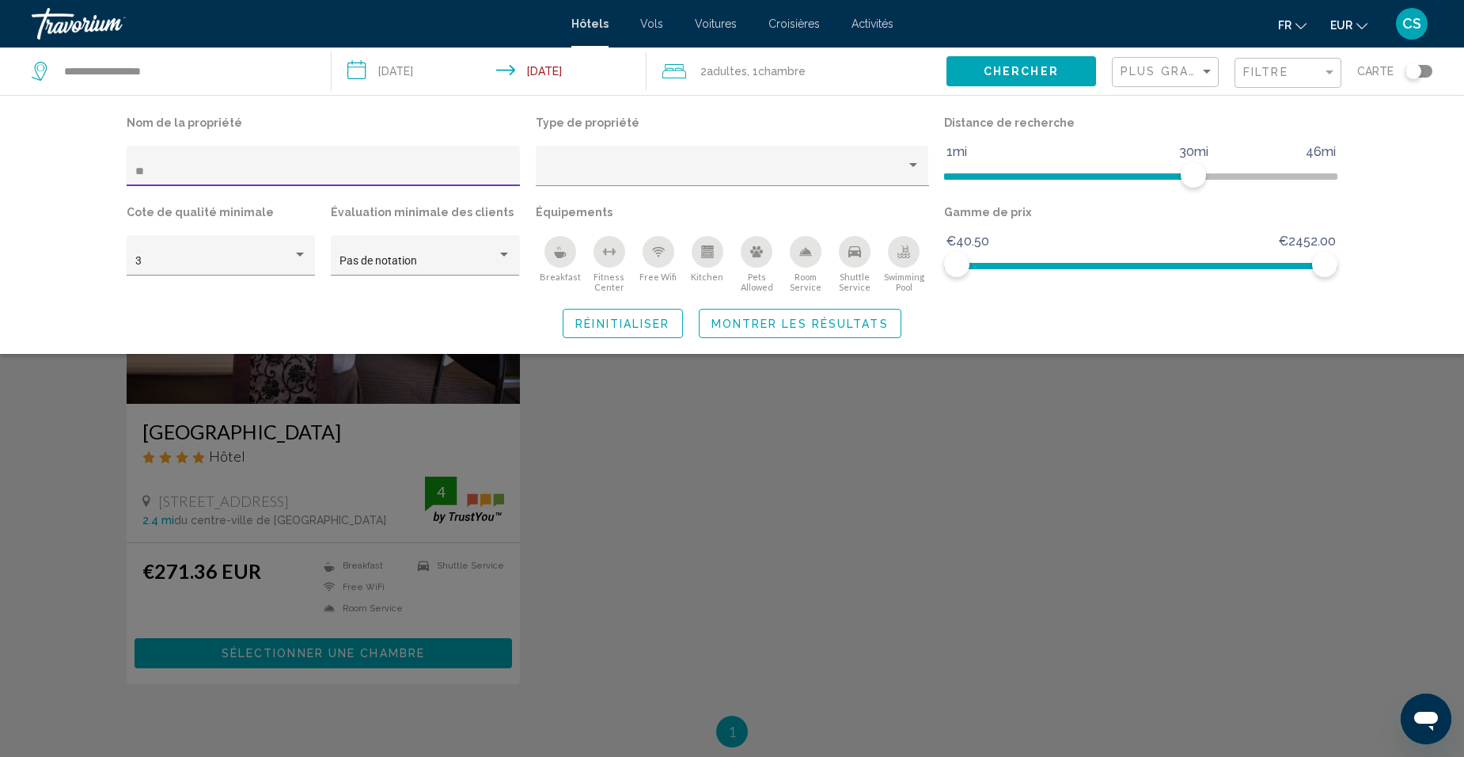
type input "*"
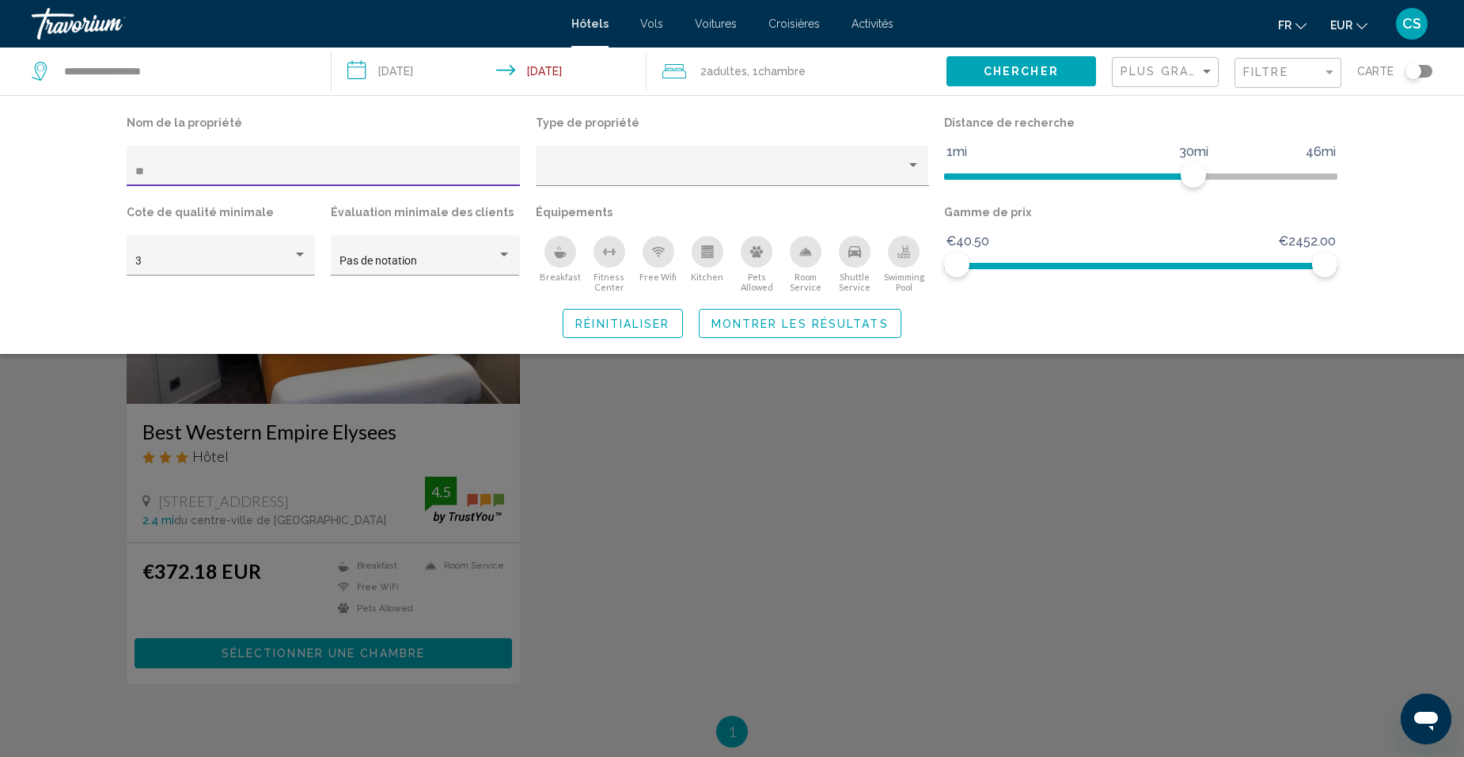
type input "*"
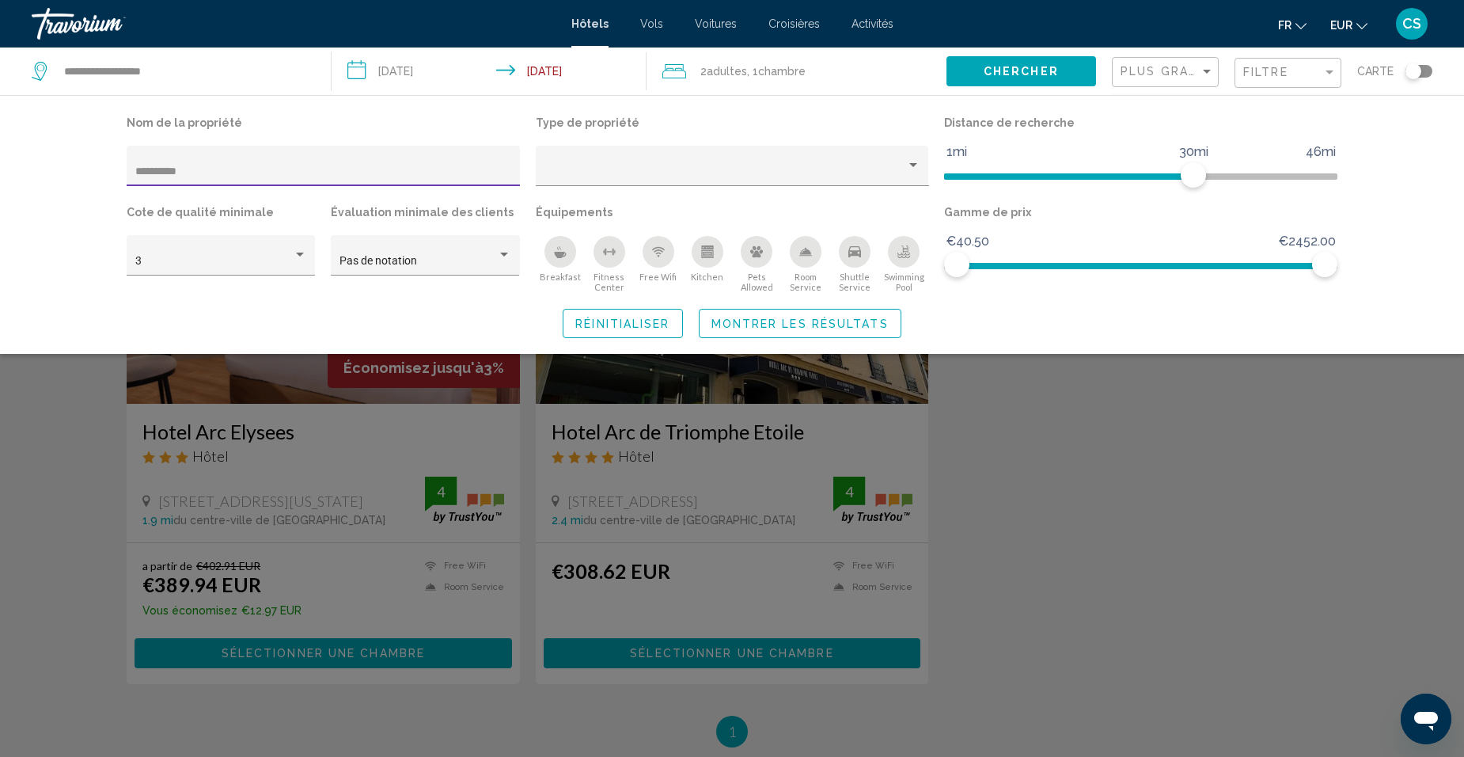
drag, startPoint x: 199, startPoint y: 171, endPoint x: 108, endPoint y: 167, distance: 91.1
click at [108, 167] on div "Nom de la propriété ********* Type de propriété Distance de recherche 1mi 46mi …" at bounding box center [732, 225] width 1274 height 226
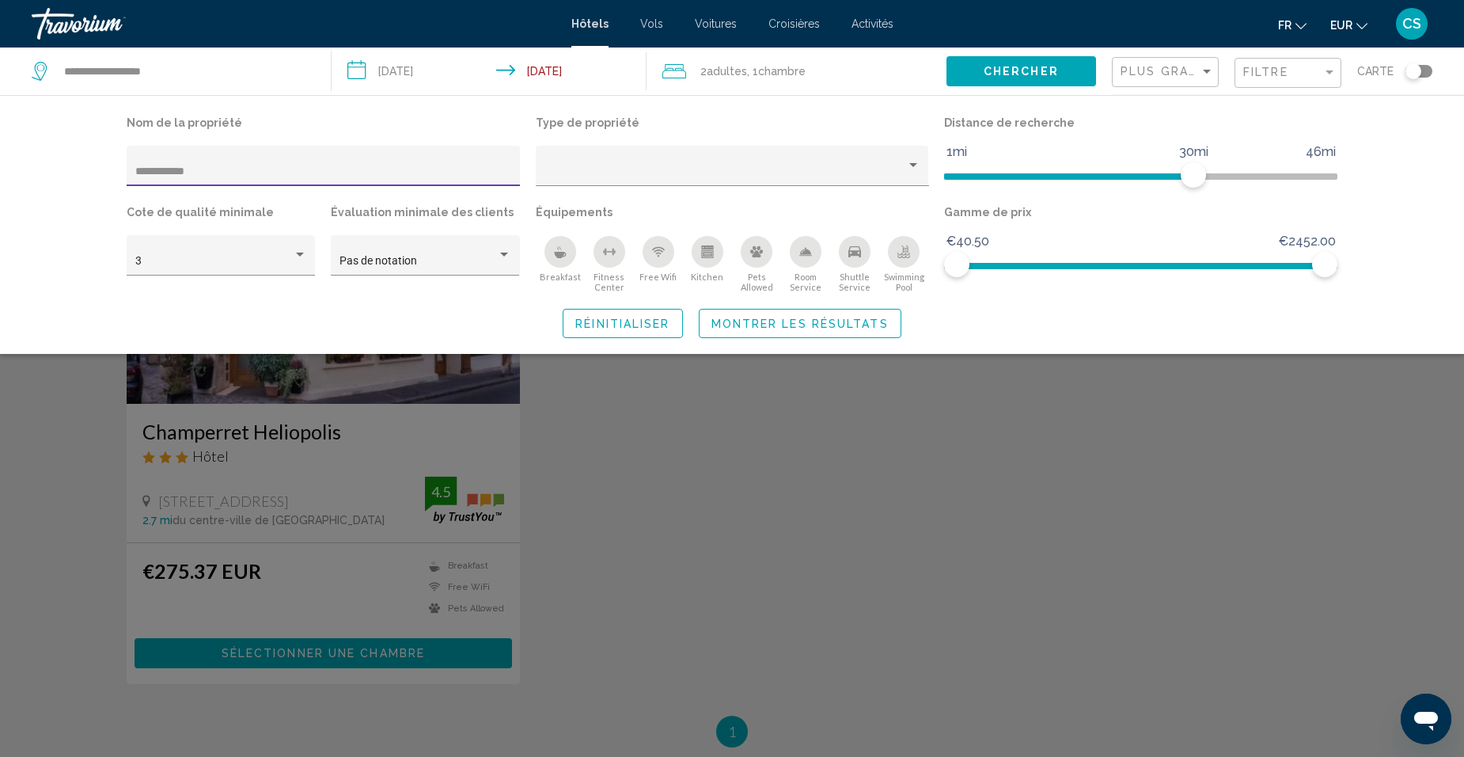
type input "**********"
click at [698, 436] on div "Search widget" at bounding box center [732, 496] width 1464 height 519
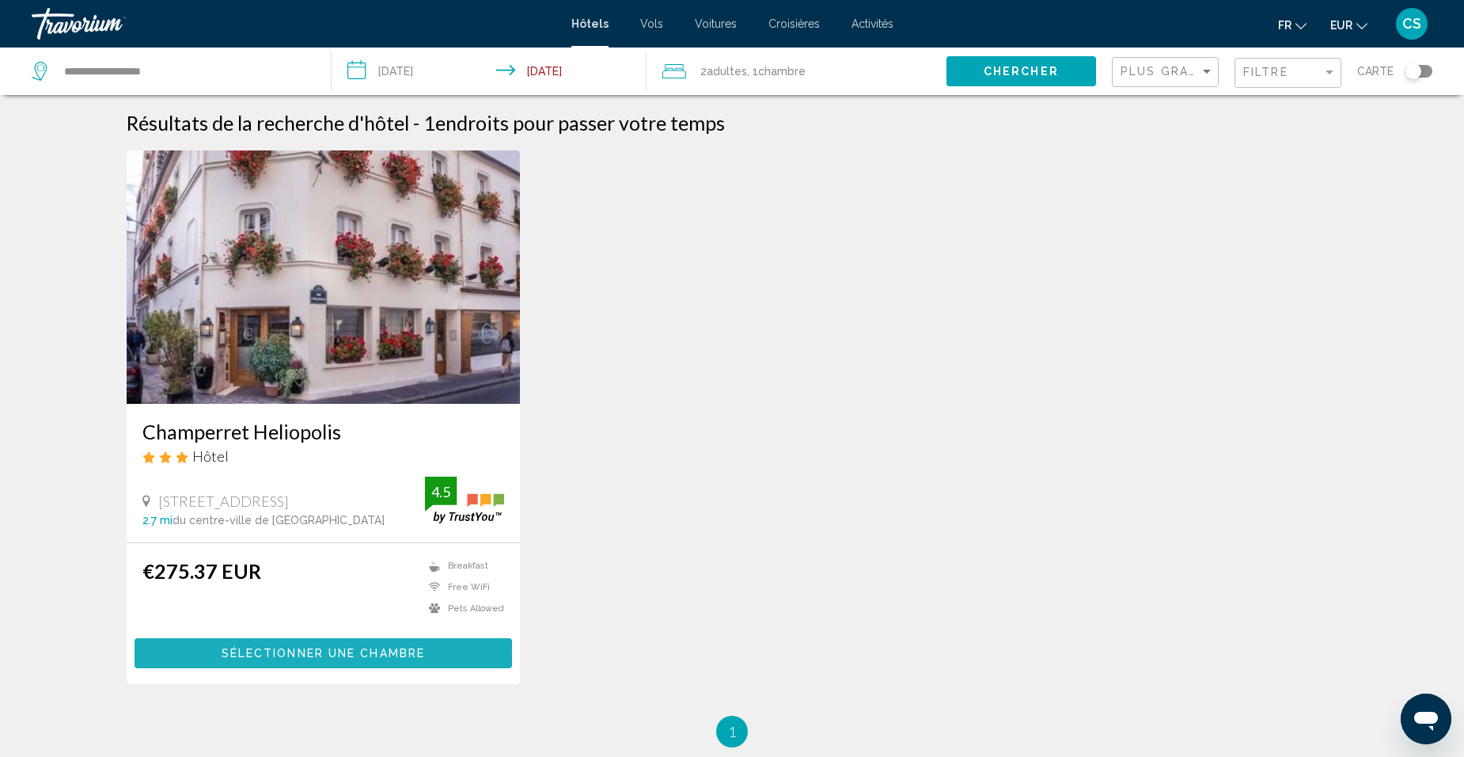
click at [277, 654] on span "Sélectionner une chambre" at bounding box center [323, 653] width 203 height 13
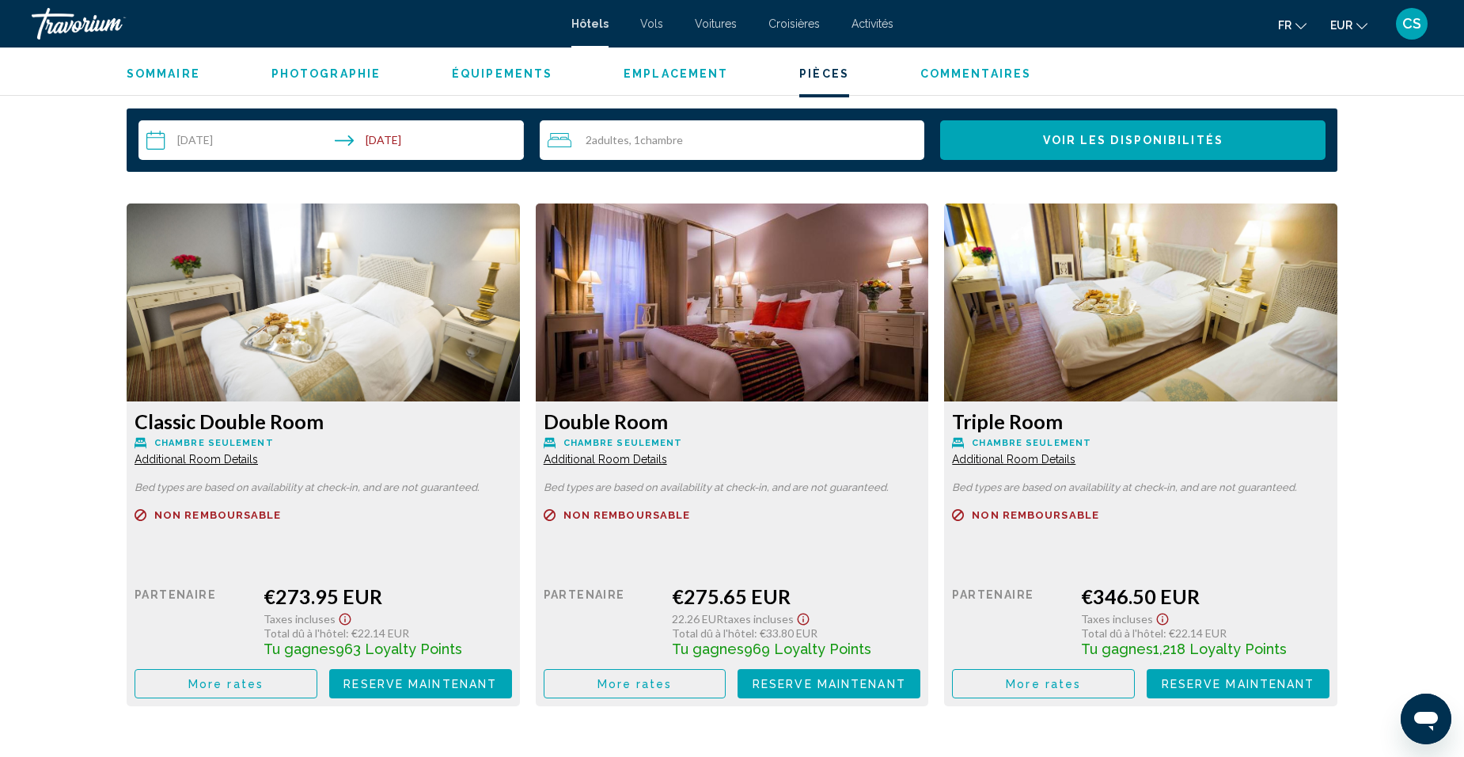
scroll to position [1978, 0]
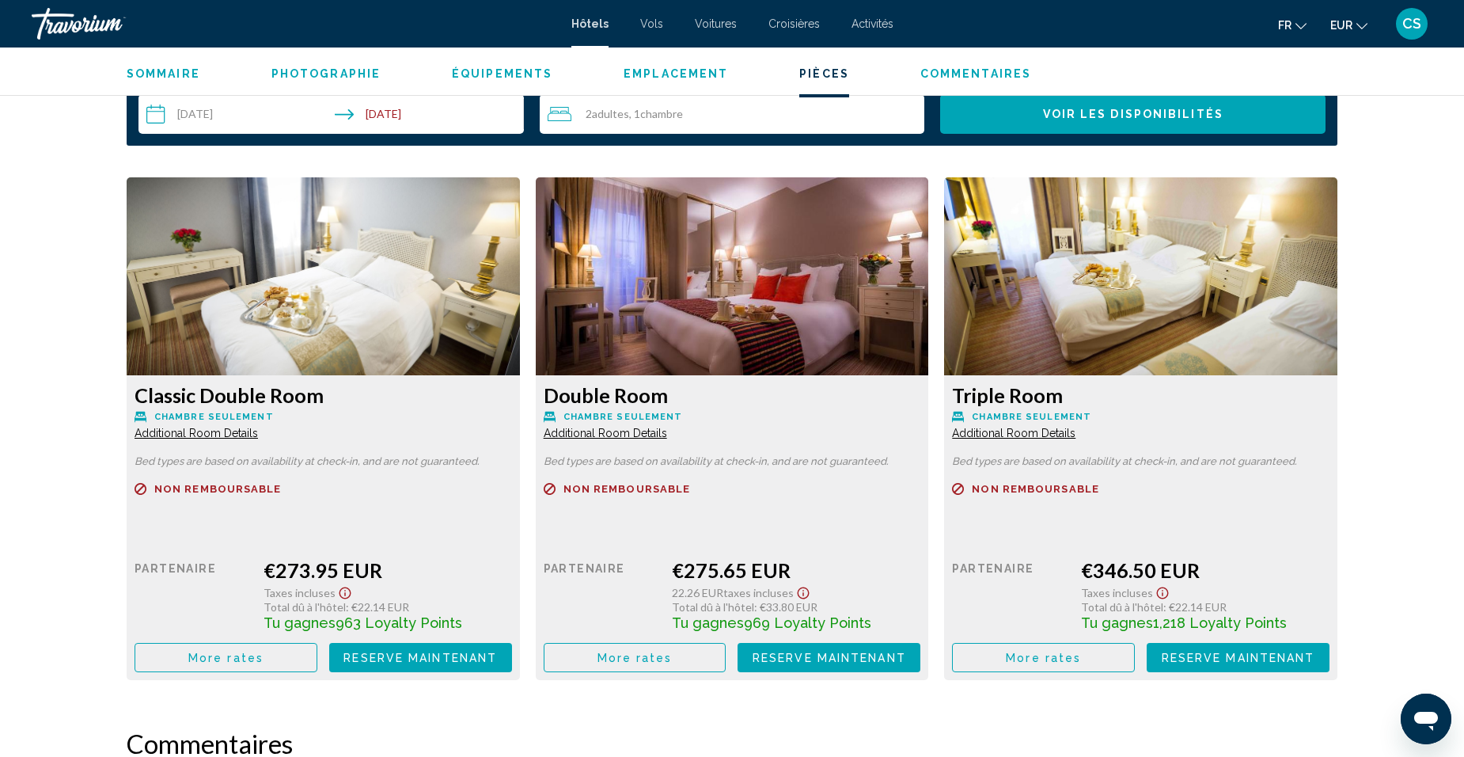
click at [520, 639] on div "Double Room Chambre seulement Additional Room Details Bed types are based on av…" at bounding box center [323, 527] width 393 height 305
click at [520, 626] on div "Double Room Chambre seulement Additional Room Details Bed types are based on av…" at bounding box center [323, 527] width 393 height 305
drag, startPoint x: 914, startPoint y: 626, endPoint x: 1011, endPoint y: 654, distance: 100.4
click at [1011, 654] on span "More rates" at bounding box center [1043, 657] width 75 height 13
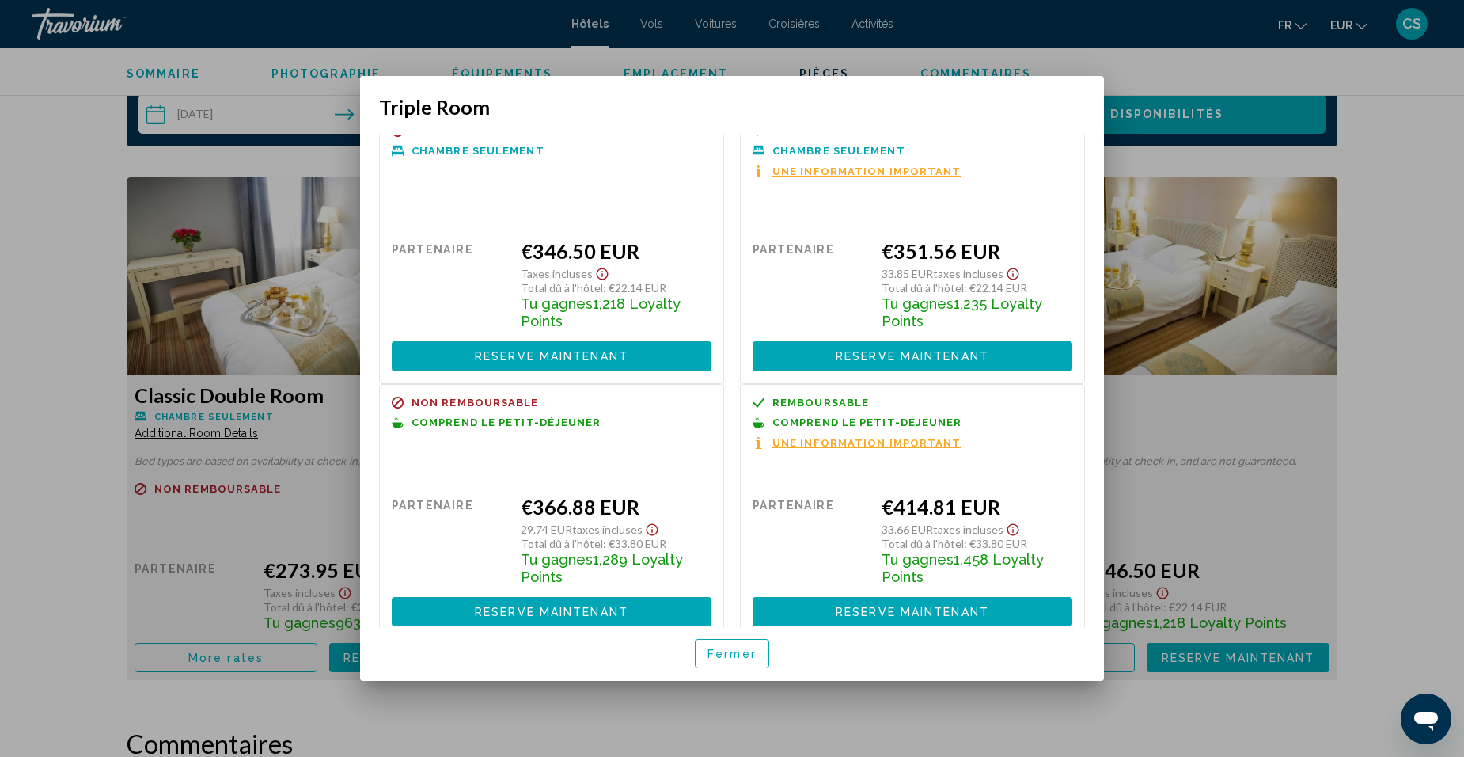
scroll to position [34, 0]
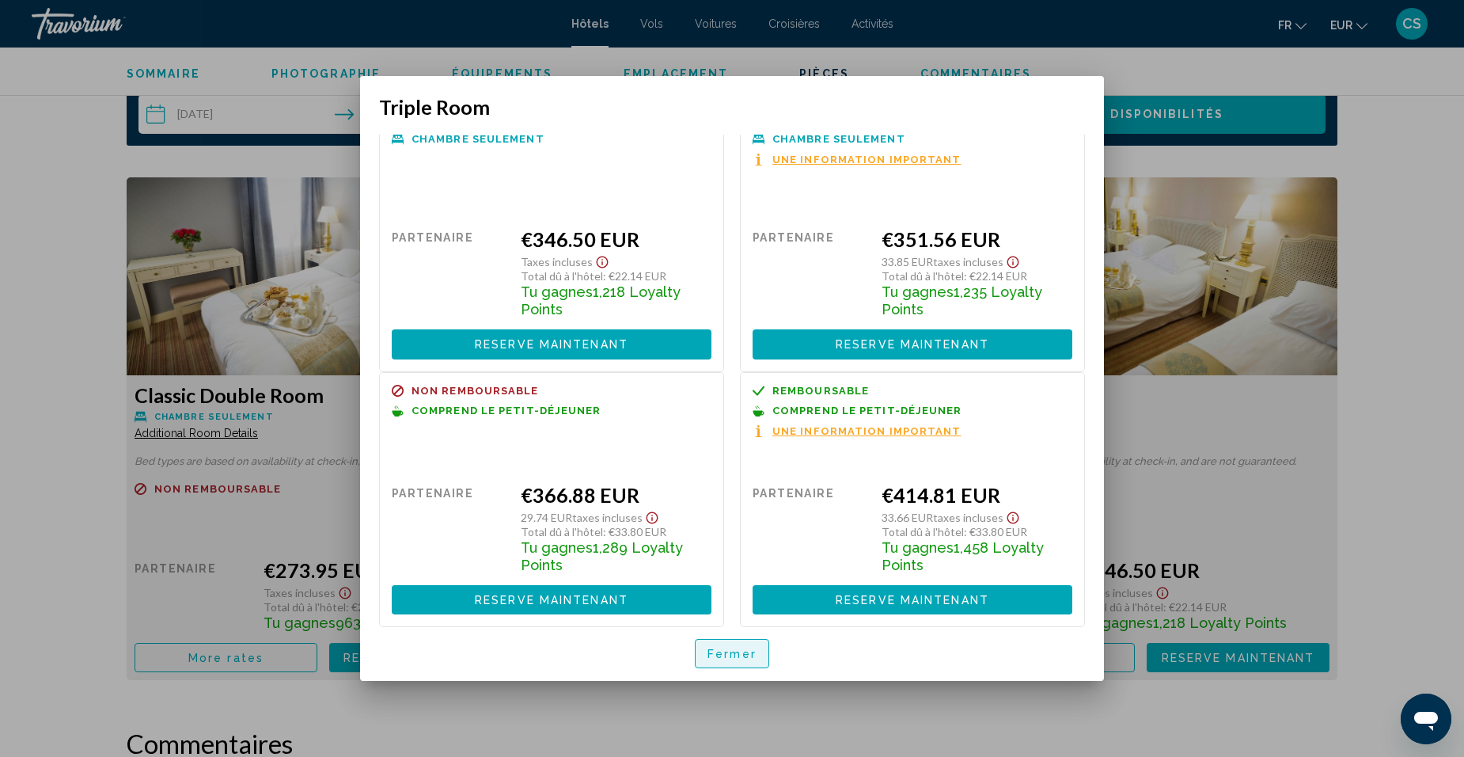
click at [726, 655] on span "Fermer" at bounding box center [731, 653] width 49 height 13
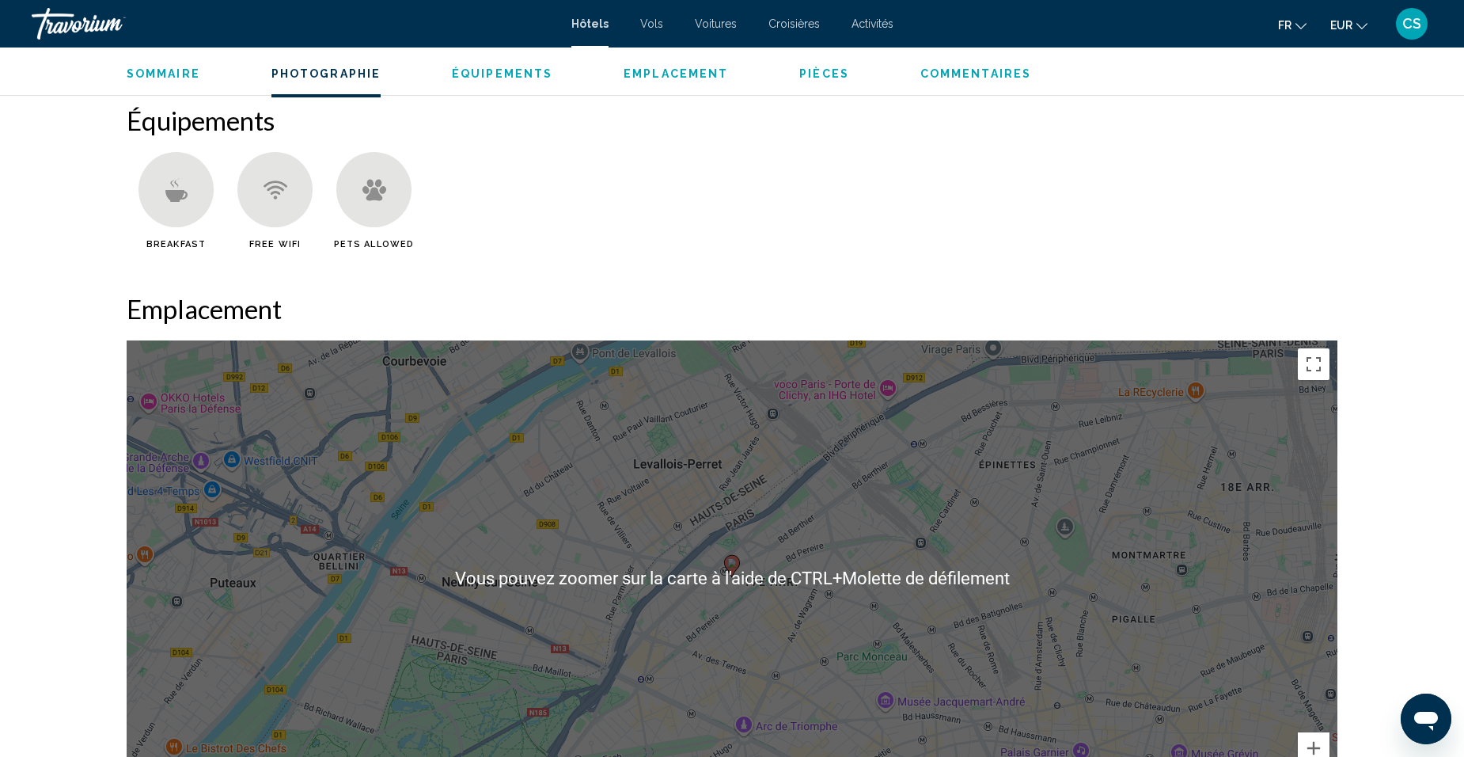
scroll to position [950, 0]
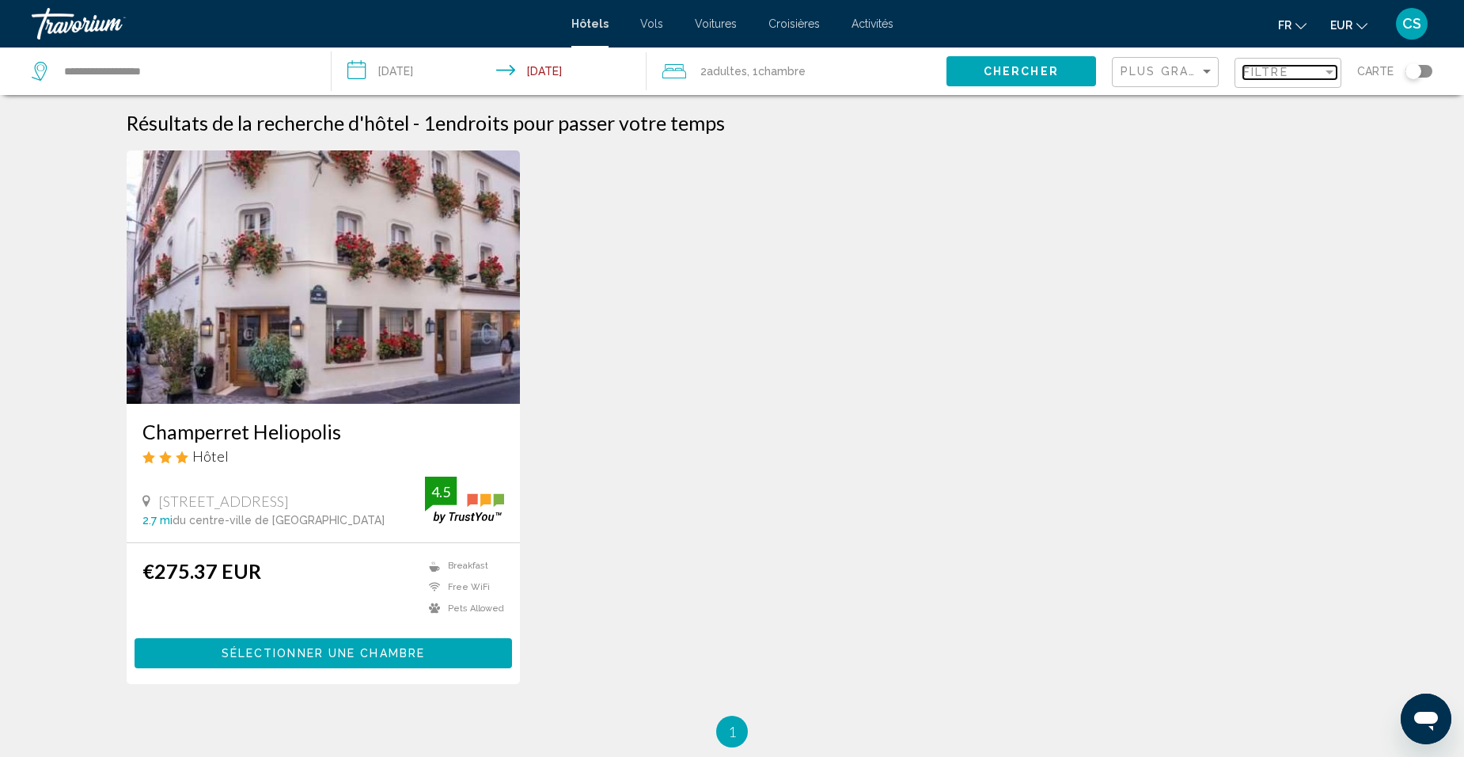
click at [1258, 79] on mat-select "Filtre" at bounding box center [1289, 72] width 93 height 13
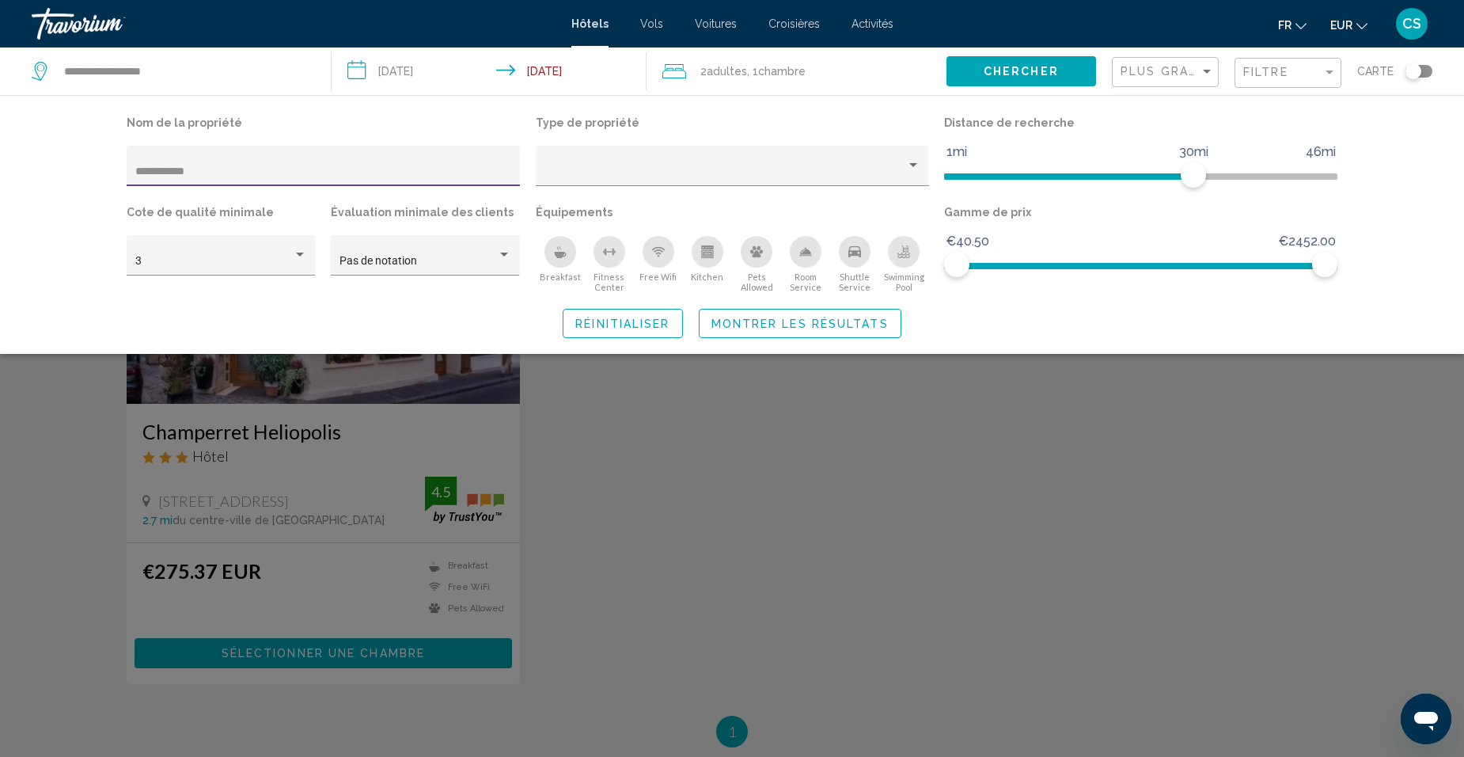
drag, startPoint x: 335, startPoint y: 168, endPoint x: 111, endPoint y: 168, distance: 223.9
click at [111, 168] on div "**********" at bounding box center [732, 225] width 1274 height 226
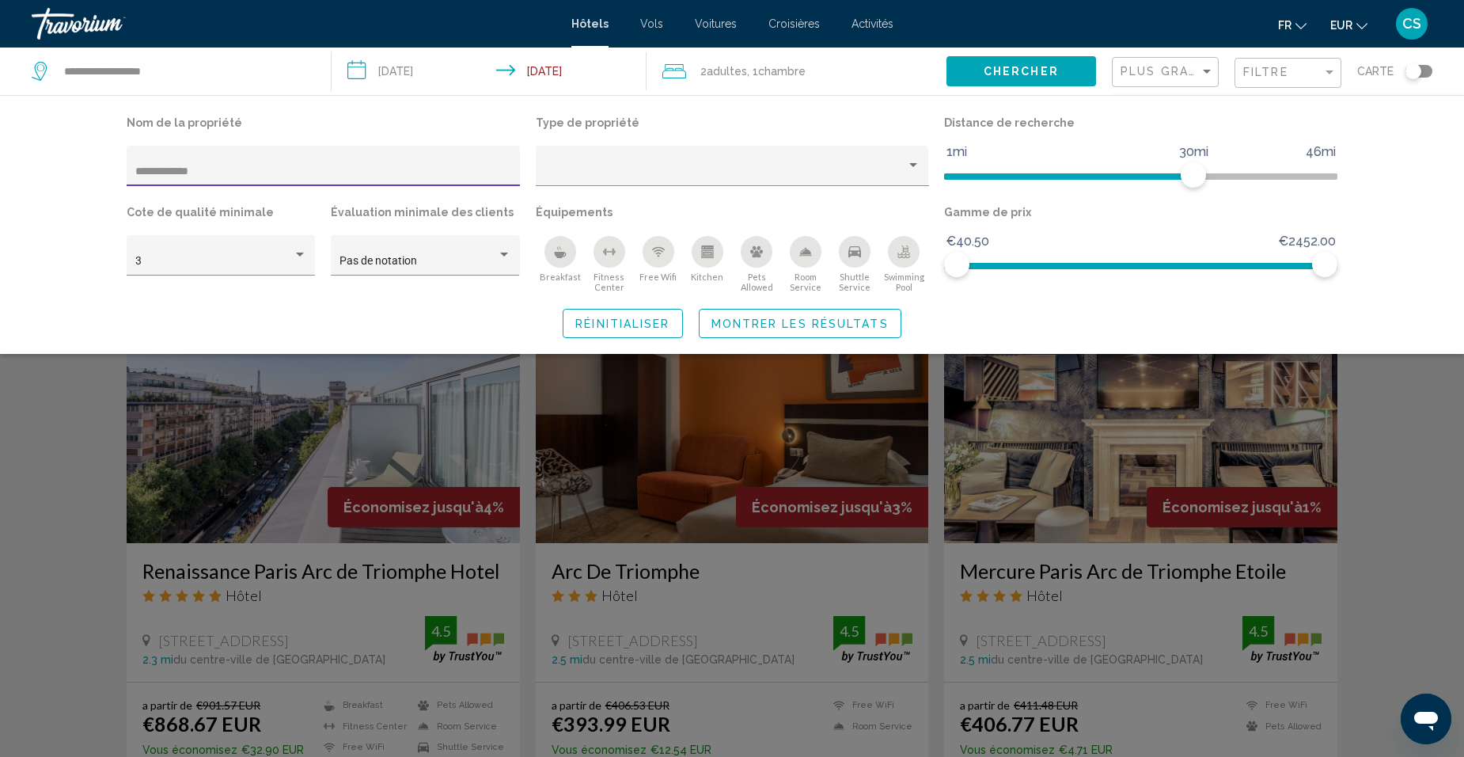
scroll to position [475, 0]
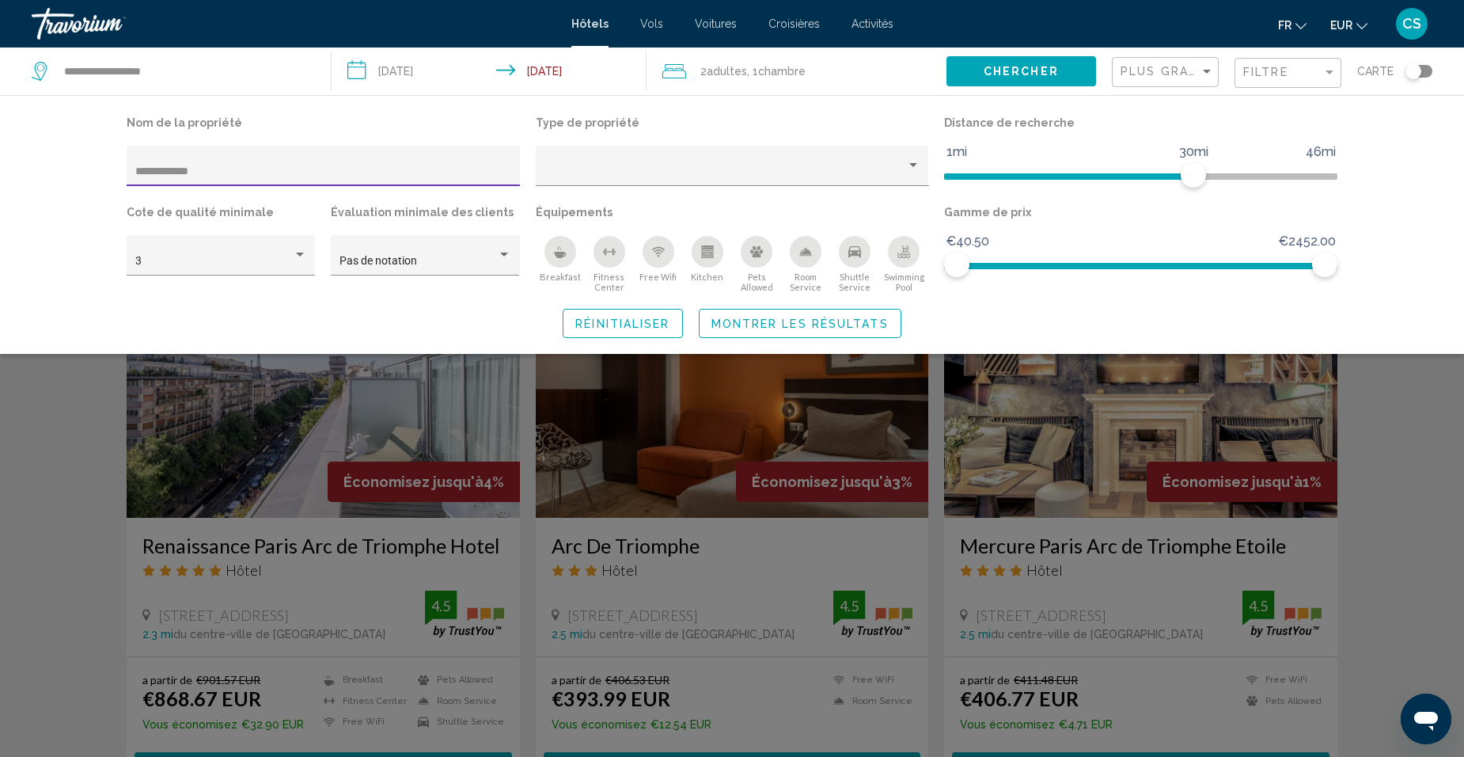
drag, startPoint x: 222, startPoint y: 169, endPoint x: 108, endPoint y: 192, distance: 116.1
click at [98, 177] on div "**********" at bounding box center [732, 225] width 1274 height 226
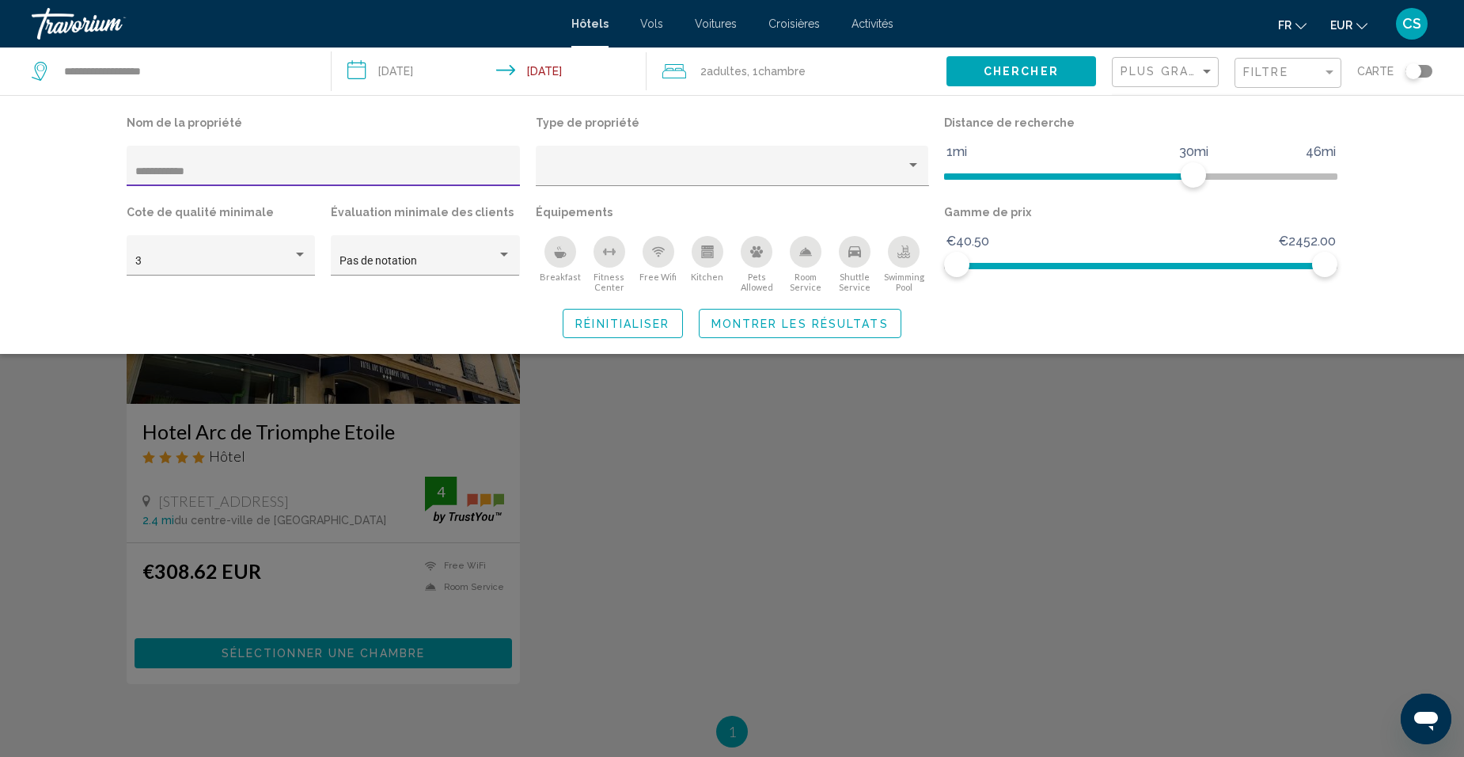
type input "**********"
click at [296, 635] on div "Search widget" at bounding box center [732, 496] width 1464 height 519
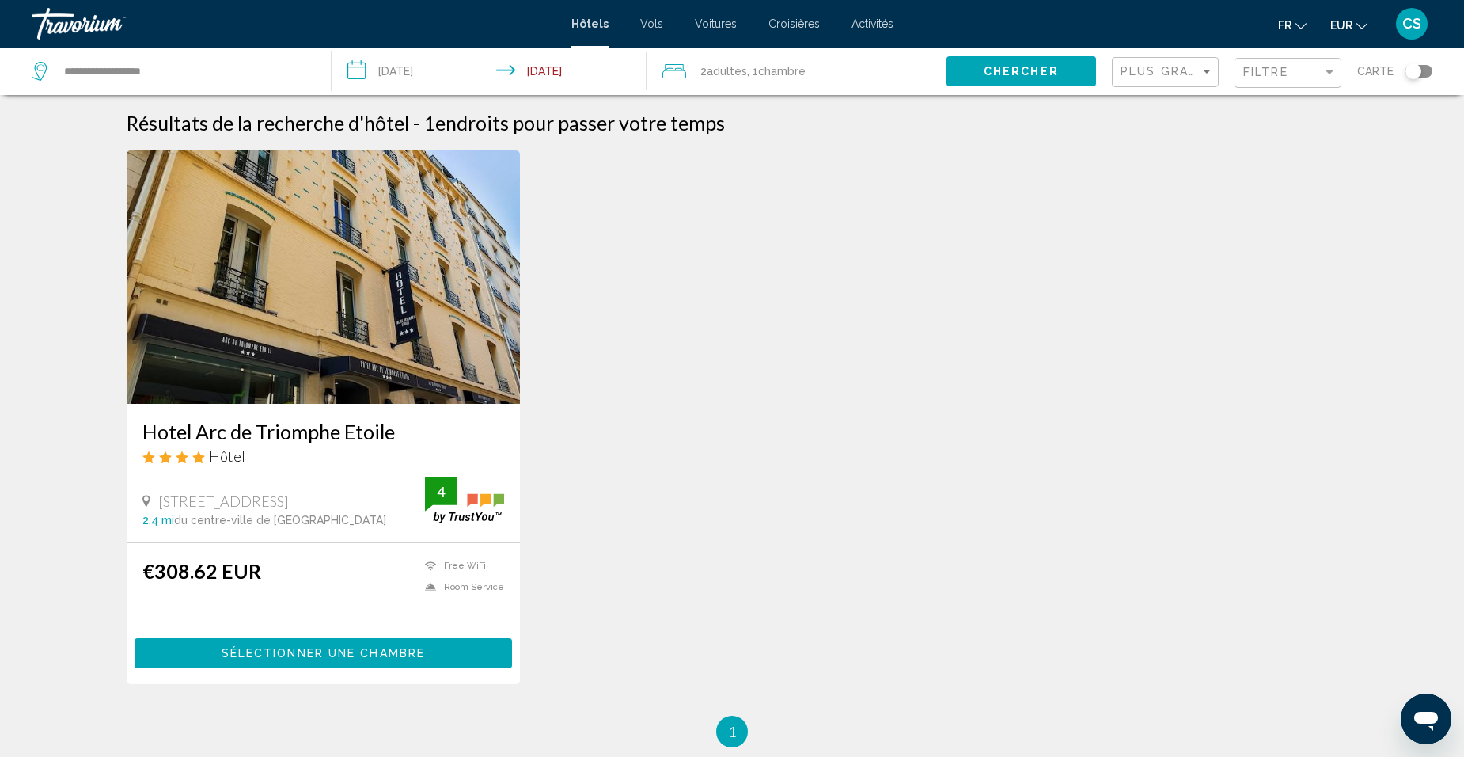
click at [304, 651] on span "Sélectionner une chambre" at bounding box center [323, 653] width 203 height 13
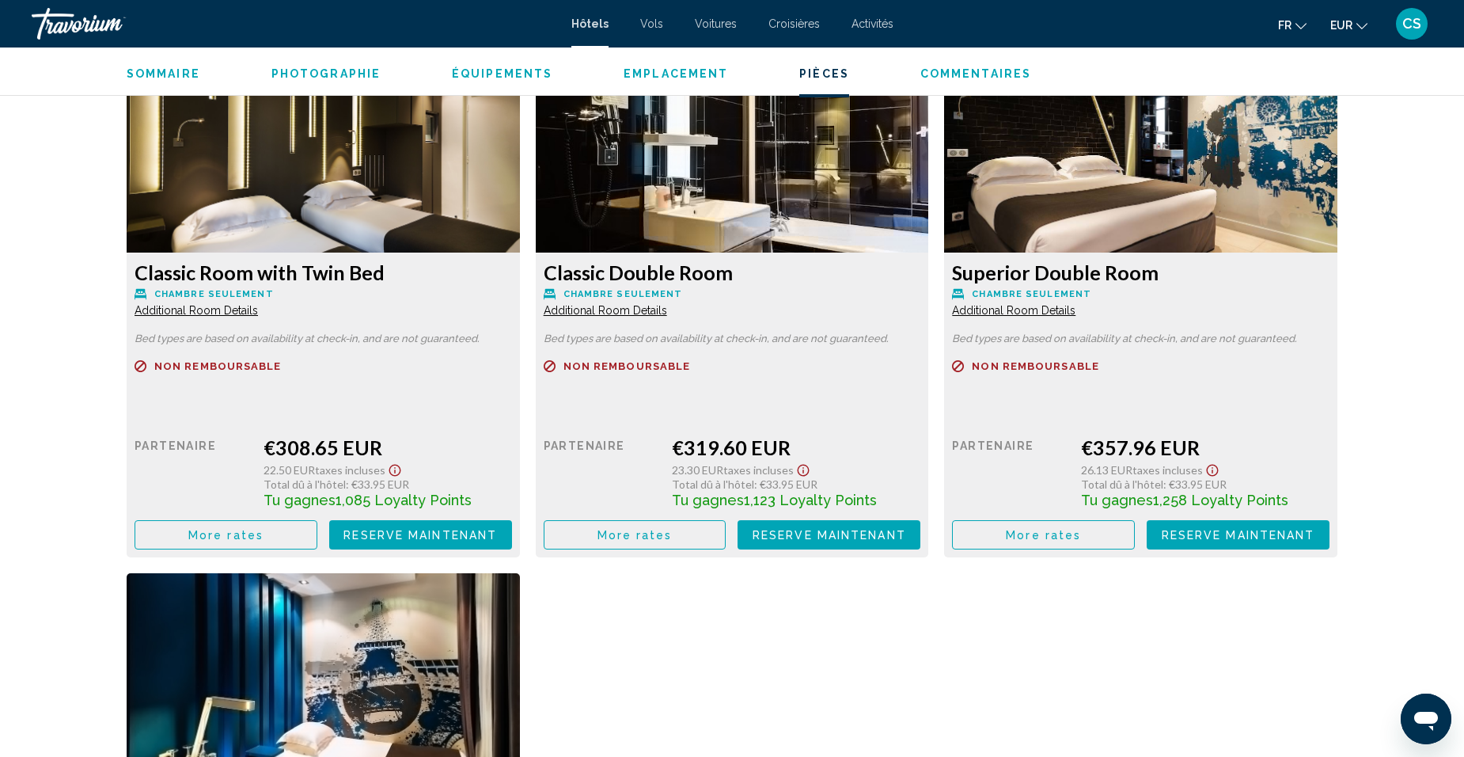
scroll to position [2216, 0]
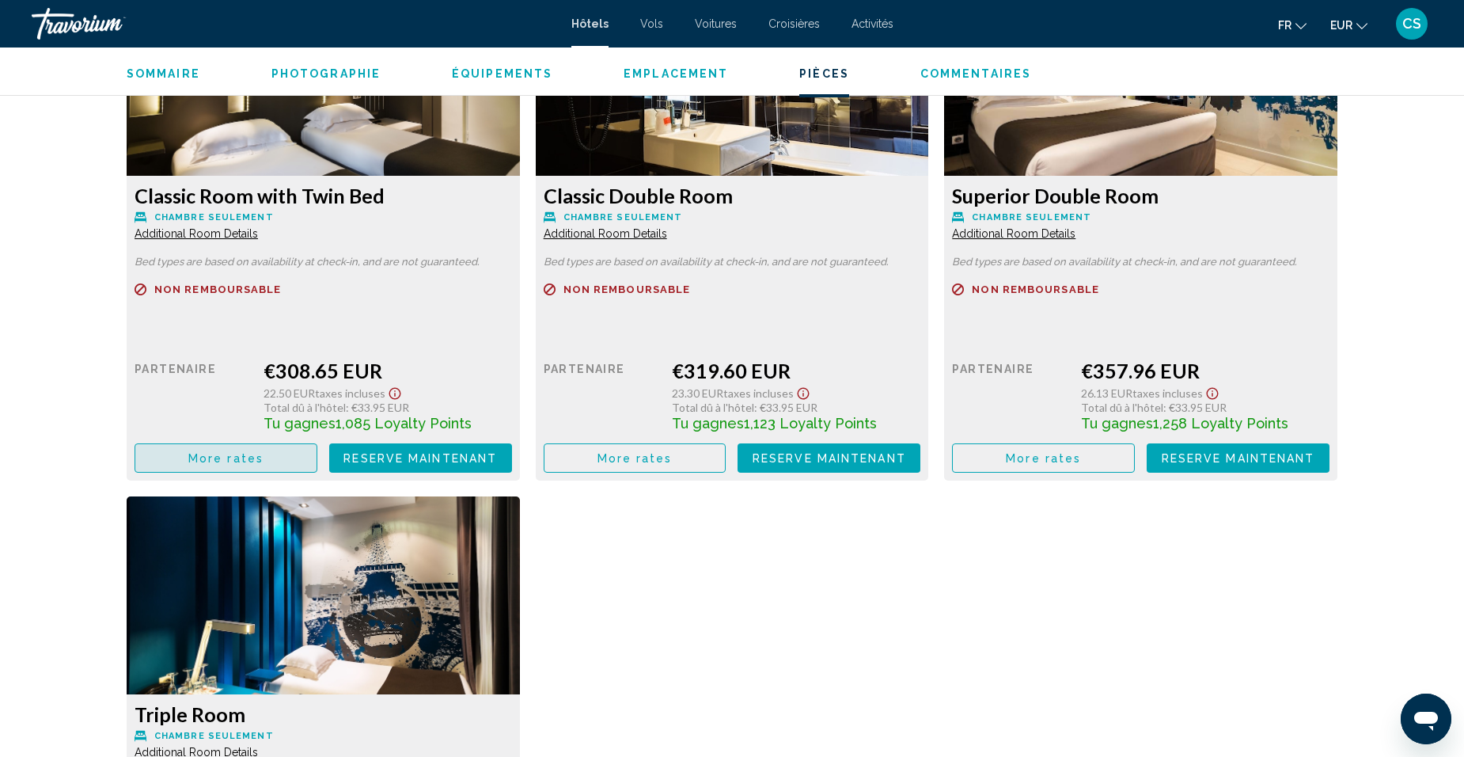
click at [261, 452] on span "More rates" at bounding box center [225, 458] width 75 height 13
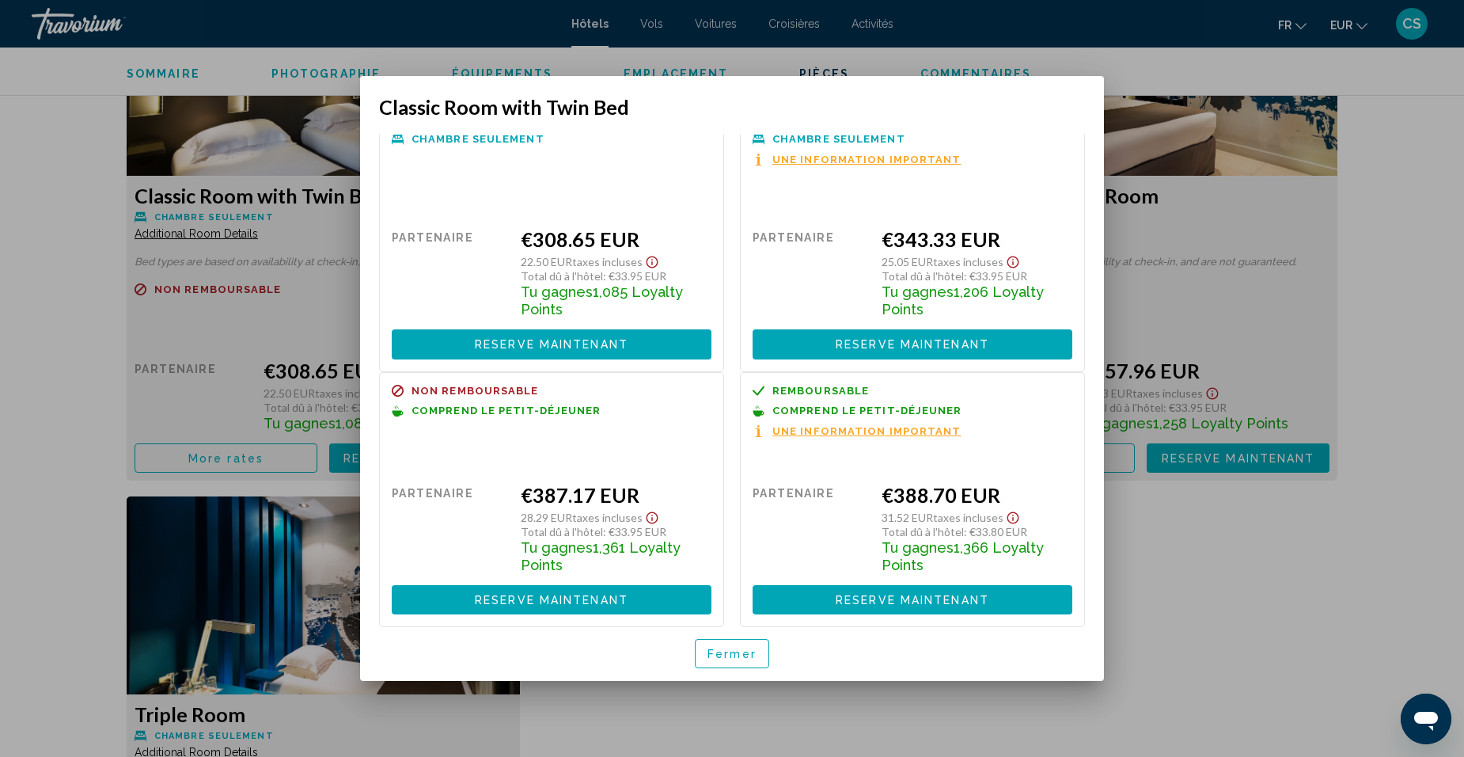
scroll to position [0, 0]
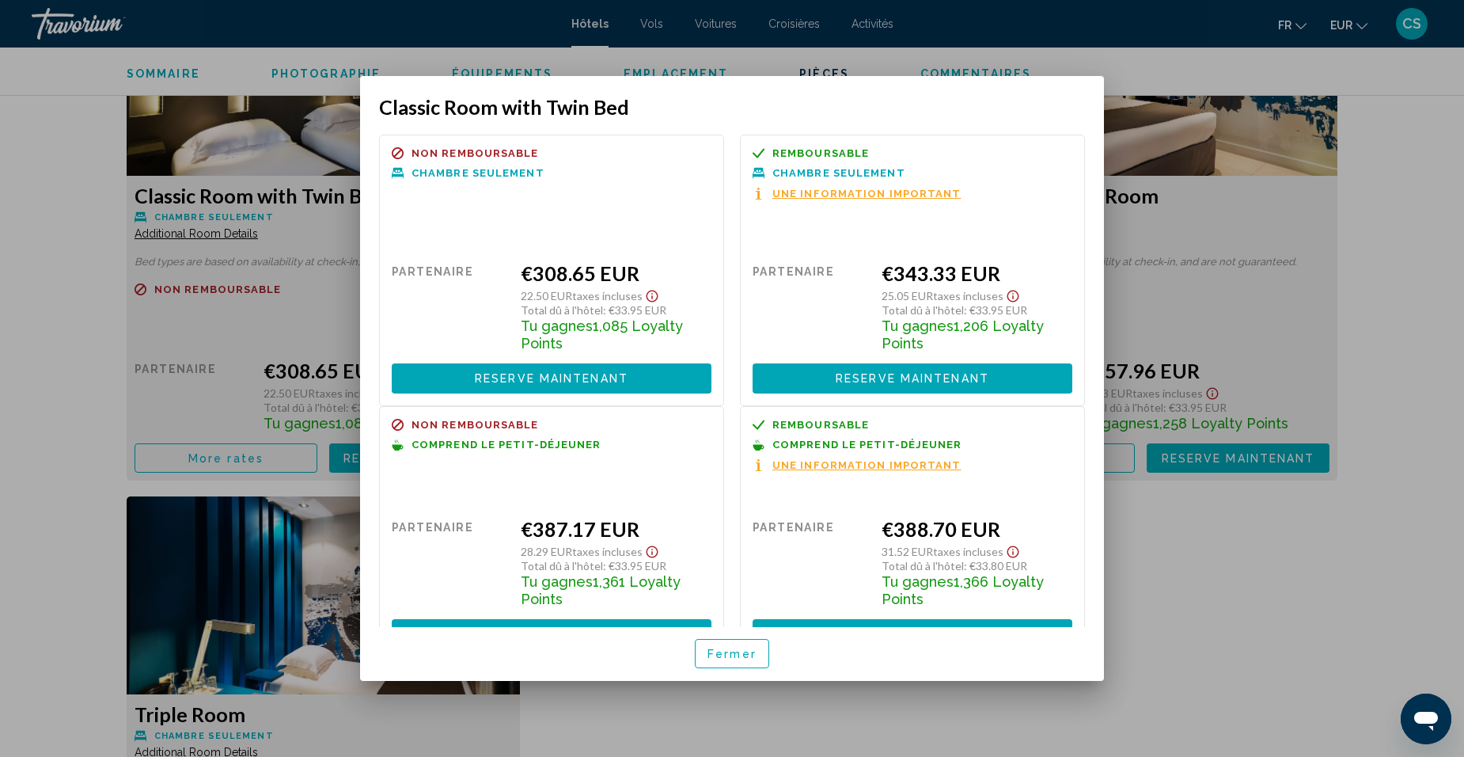
click at [1424, 198] on div at bounding box center [732, 378] width 1464 height 757
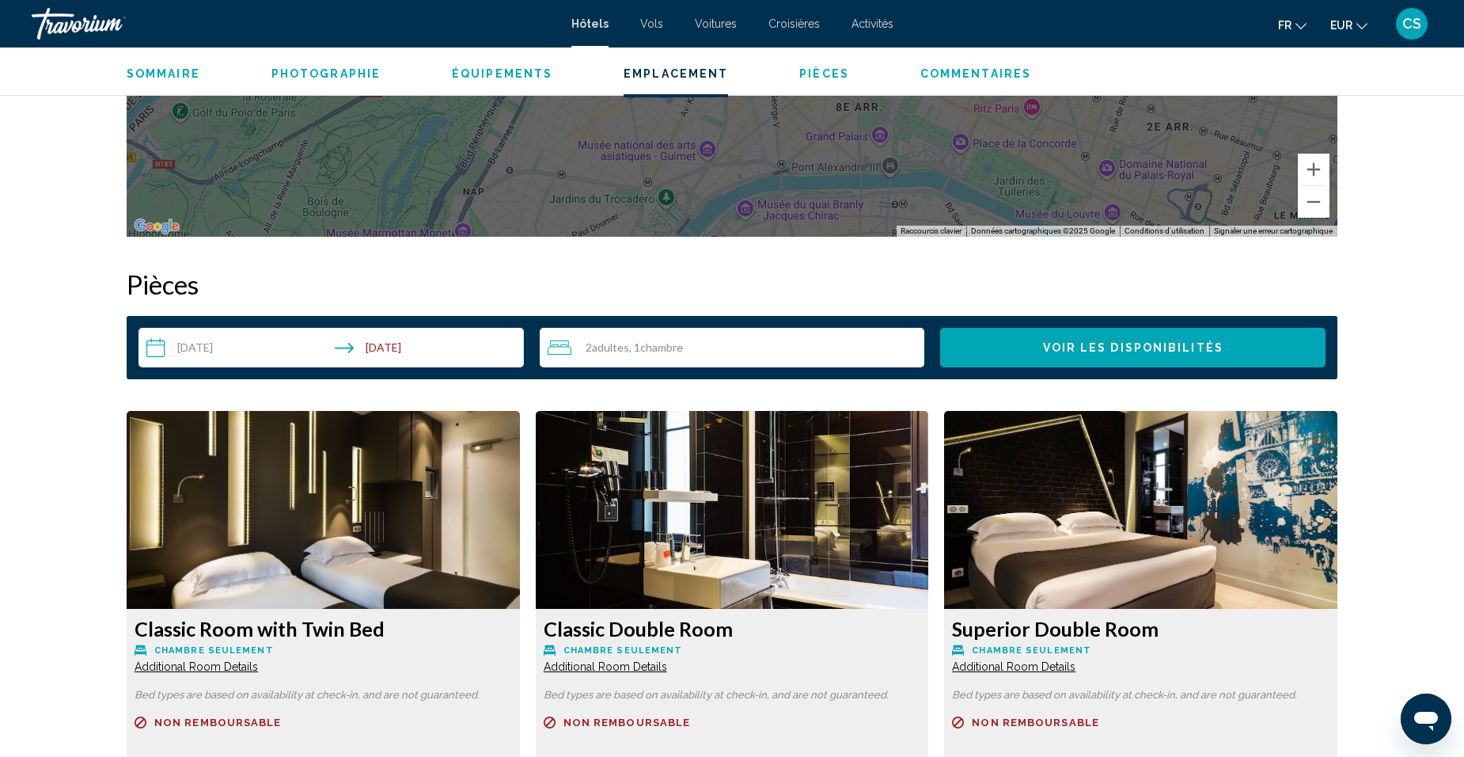
scroll to position [1504, 0]
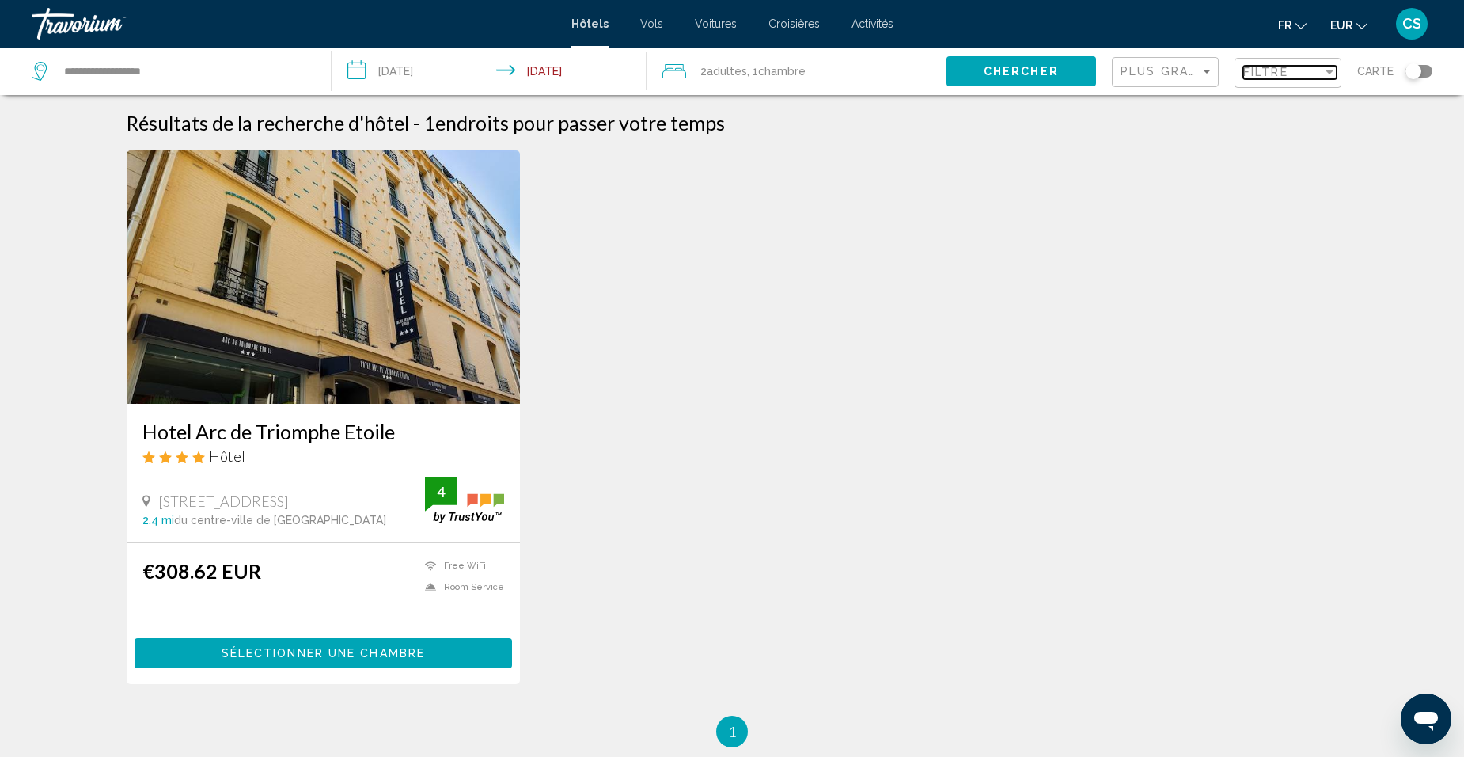
click at [1285, 75] on span "Filtre" at bounding box center [1265, 72] width 45 height 13
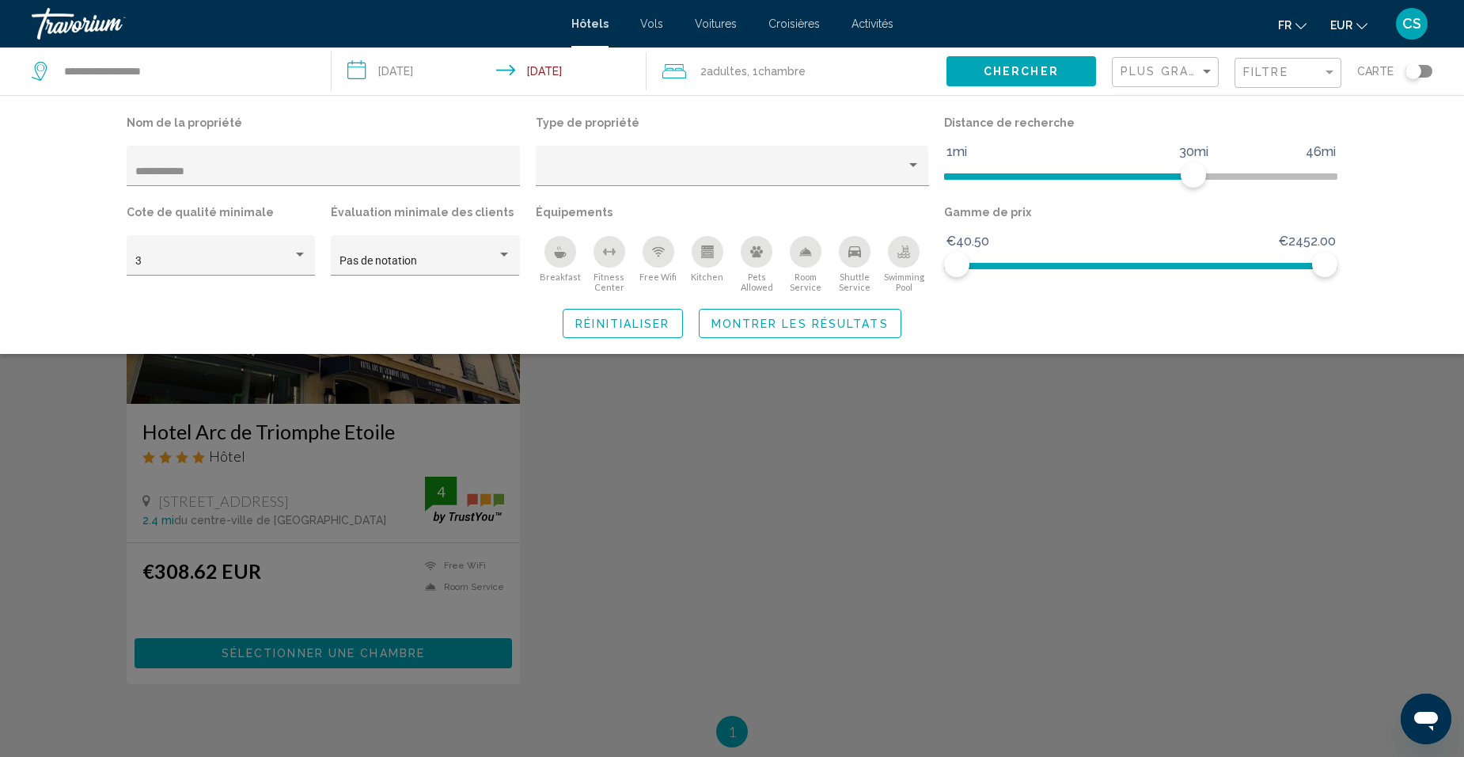
drag, startPoint x: 241, startPoint y: 179, endPoint x: 97, endPoint y: 173, distance: 144.9
click at [97, 173] on div "**********" at bounding box center [732, 225] width 1274 height 226
click at [215, 173] on input "**********" at bounding box center [323, 171] width 377 height 13
drag, startPoint x: 215, startPoint y: 173, endPoint x: 79, endPoint y: 188, distance: 137.0
click at [79, 188] on div "**********" at bounding box center [732, 224] width 1464 height 259
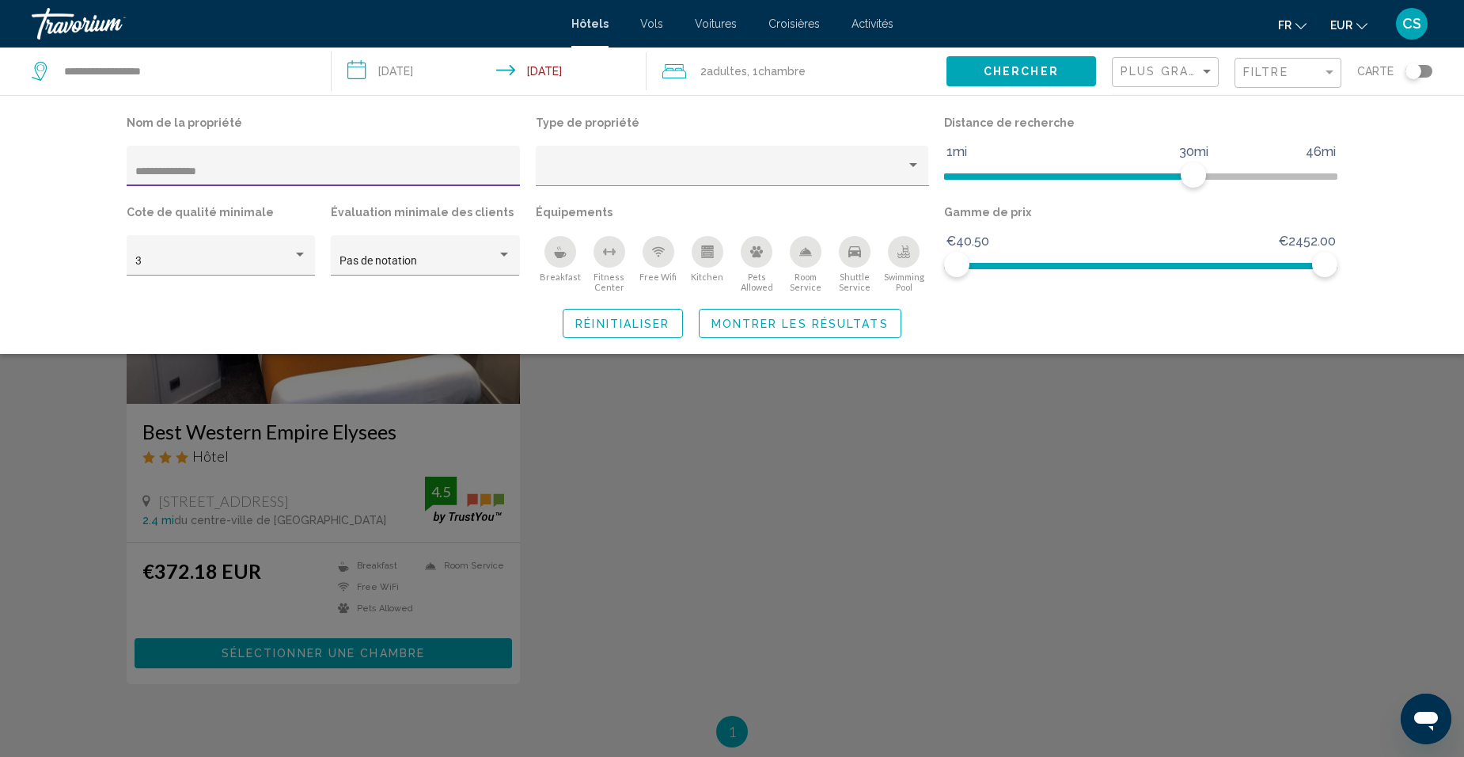
type input "**********"
click at [256, 439] on div "Search widget" at bounding box center [732, 496] width 1464 height 519
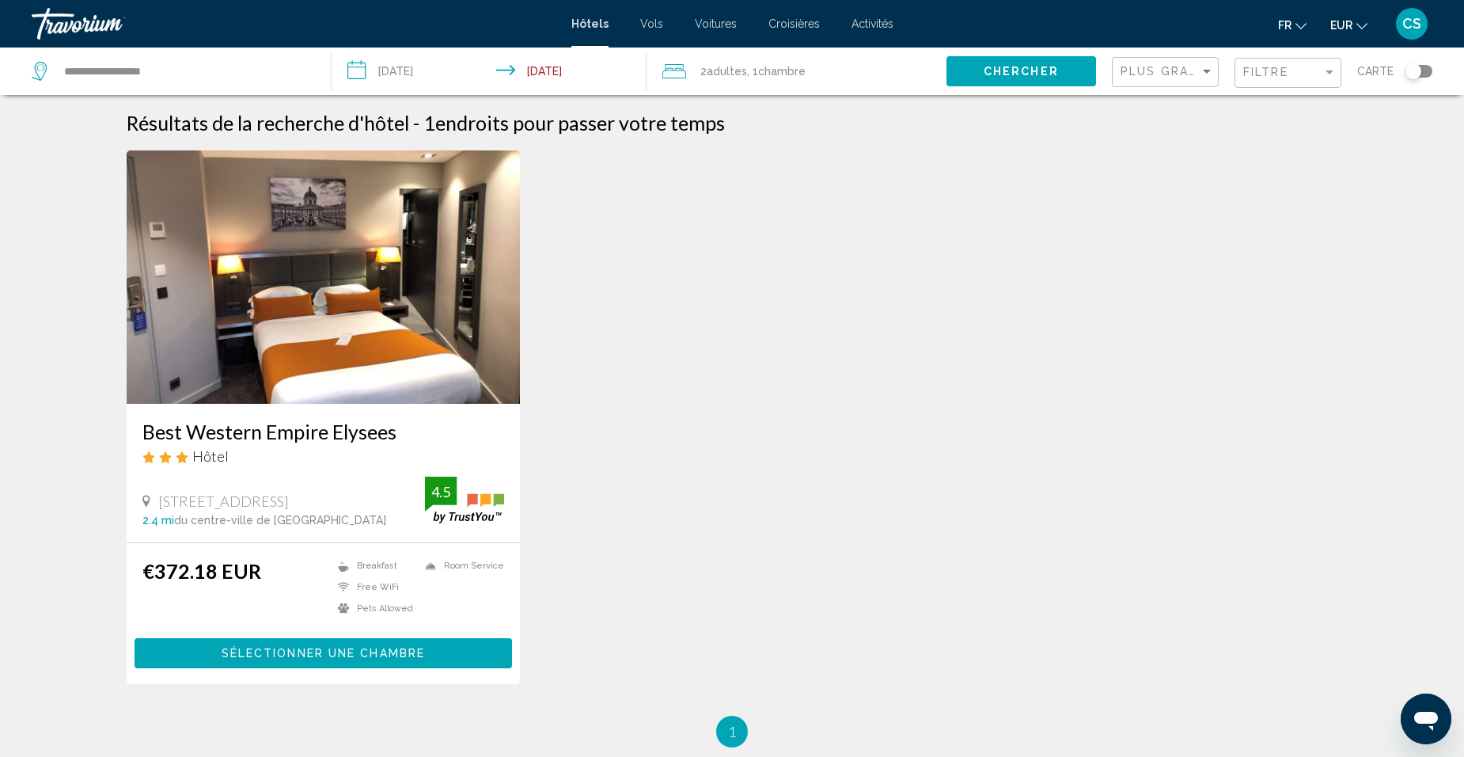
click at [258, 443] on div "Best Western Empire Elysees Hôtel" at bounding box center [323, 447] width 362 height 57
click at [260, 434] on h3 "Best Western Empire Elysees" at bounding box center [323, 431] width 362 height 24
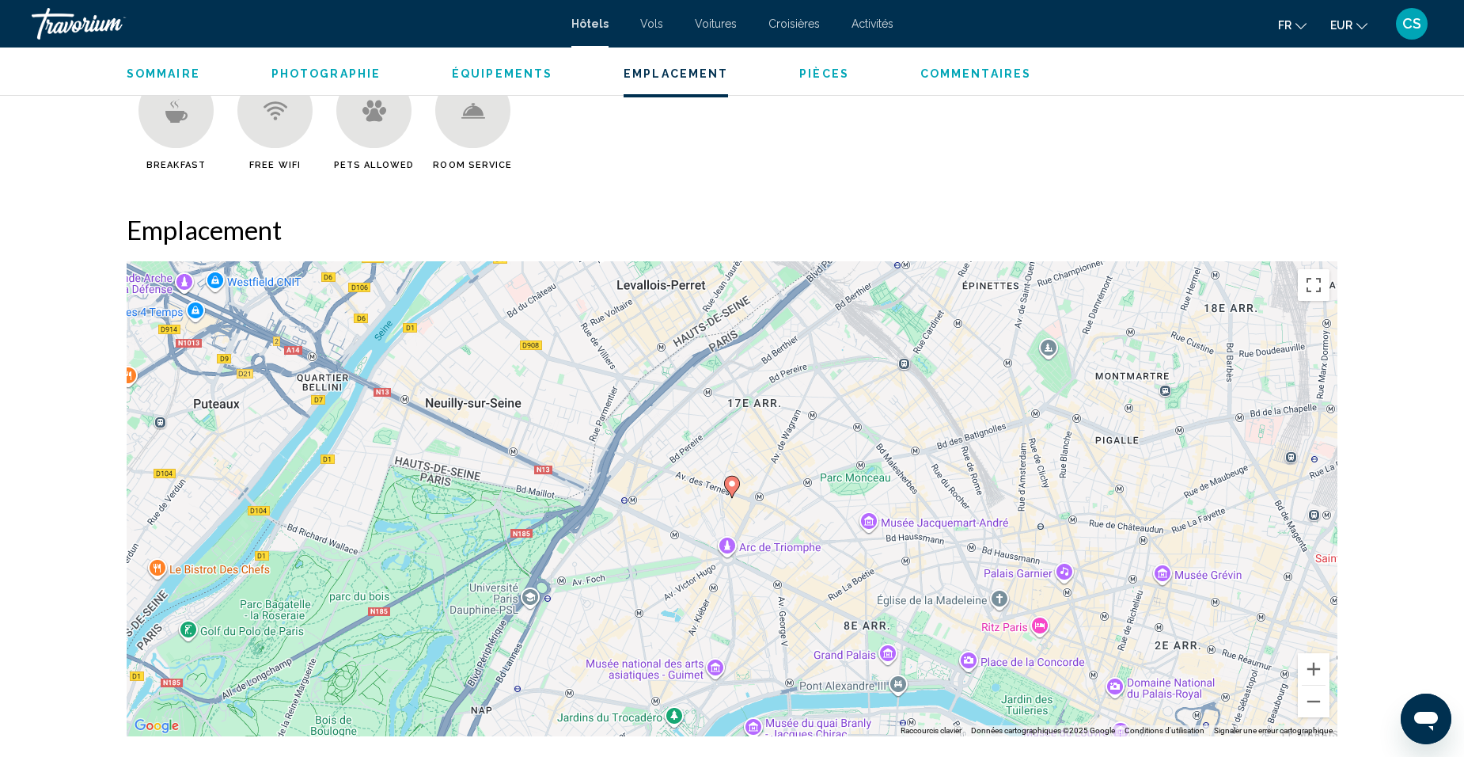
scroll to position [1145, 0]
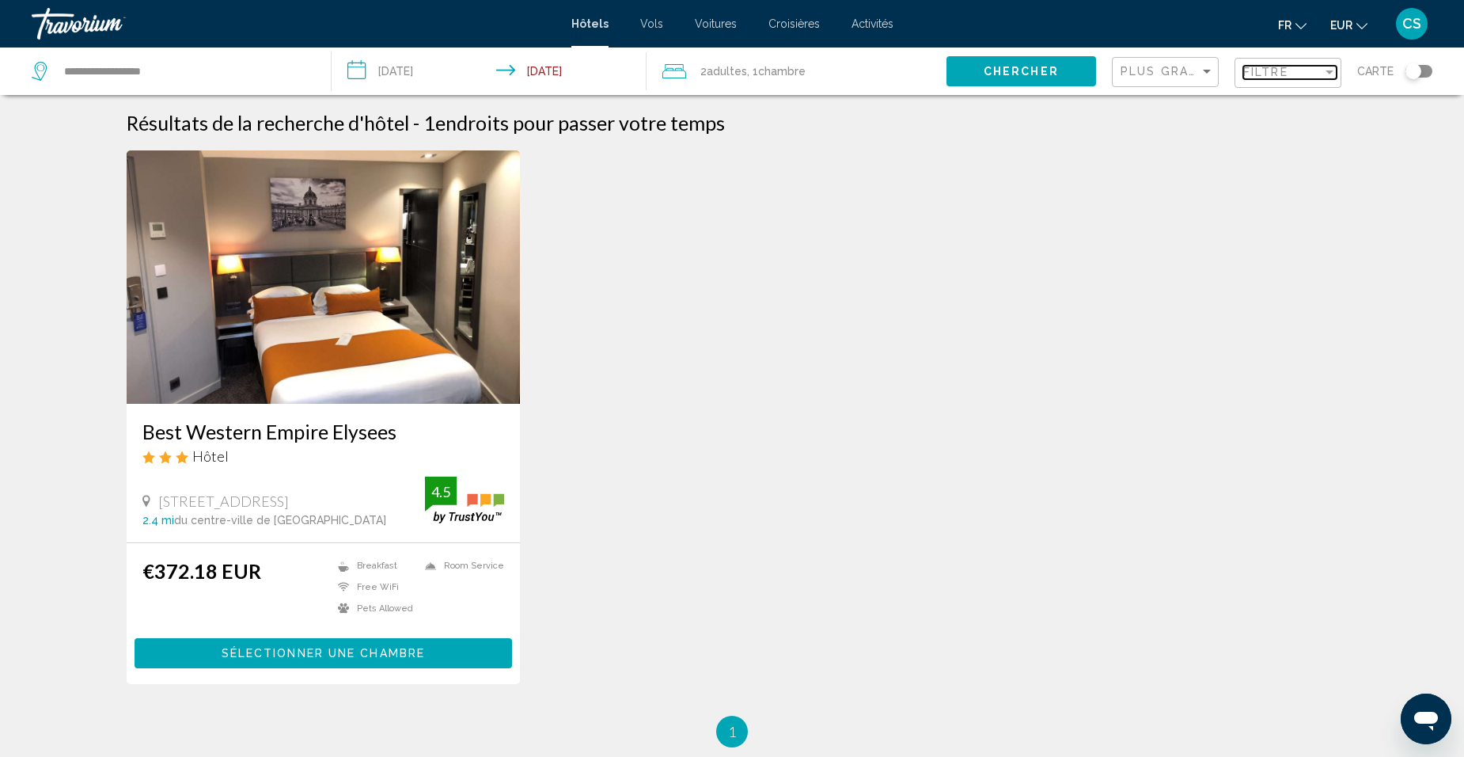
click at [1302, 73] on div "Filtre" at bounding box center [1282, 72] width 79 height 13
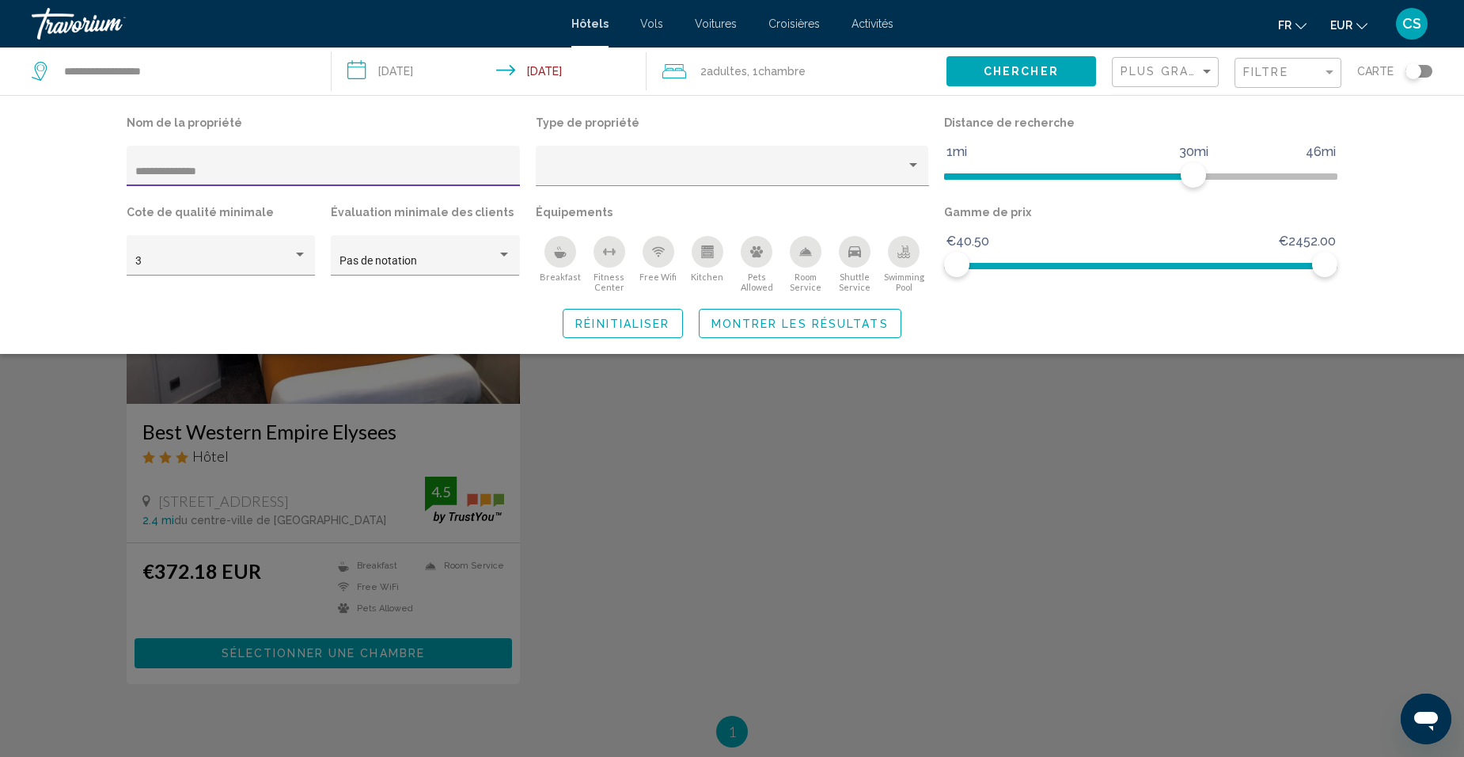
drag, startPoint x: 385, startPoint y: 172, endPoint x: 23, endPoint y: 217, distance: 365.2
click at [35, 181] on div "**********" at bounding box center [732, 224] width 1464 height 259
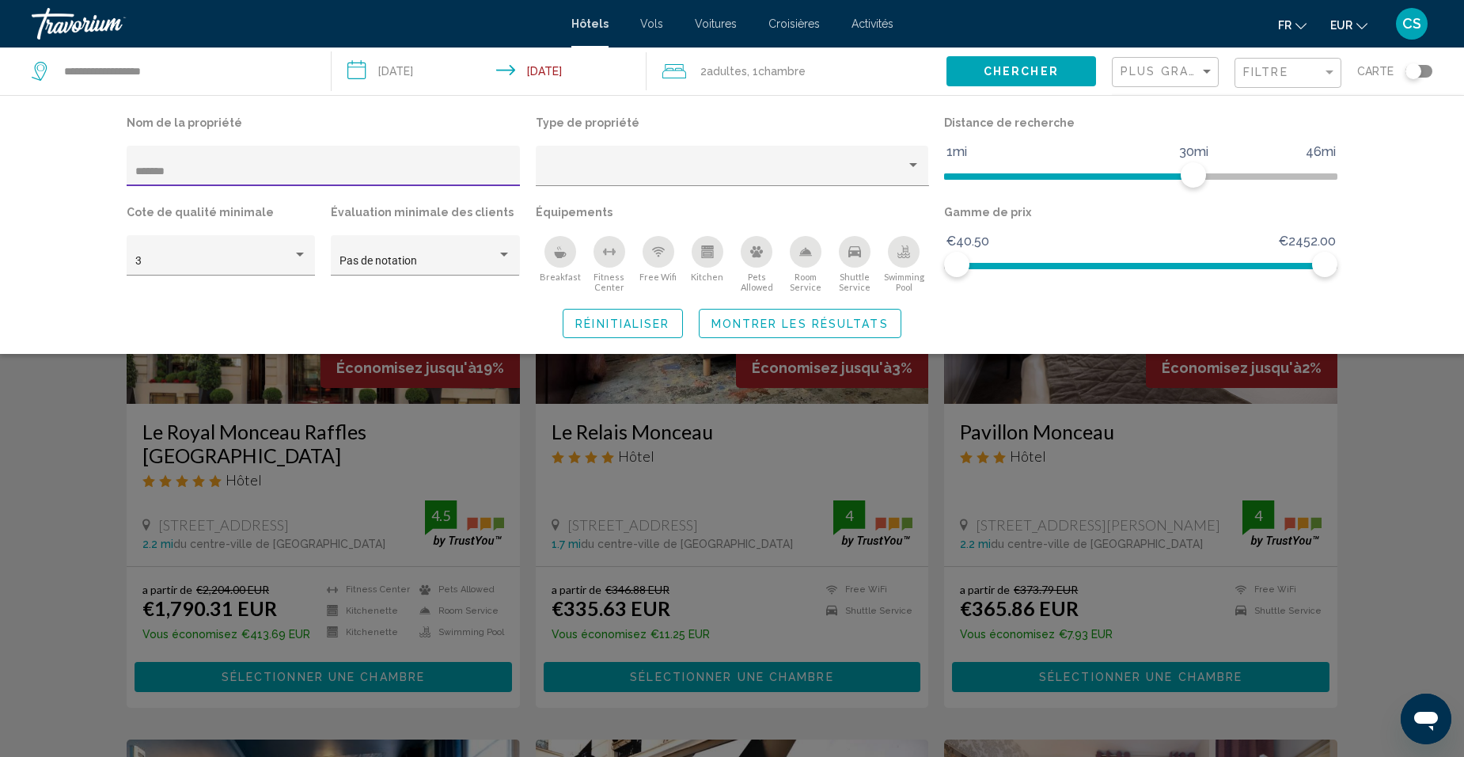
type input "*******"
click at [379, 488] on div "Search widget" at bounding box center [732, 496] width 1464 height 519
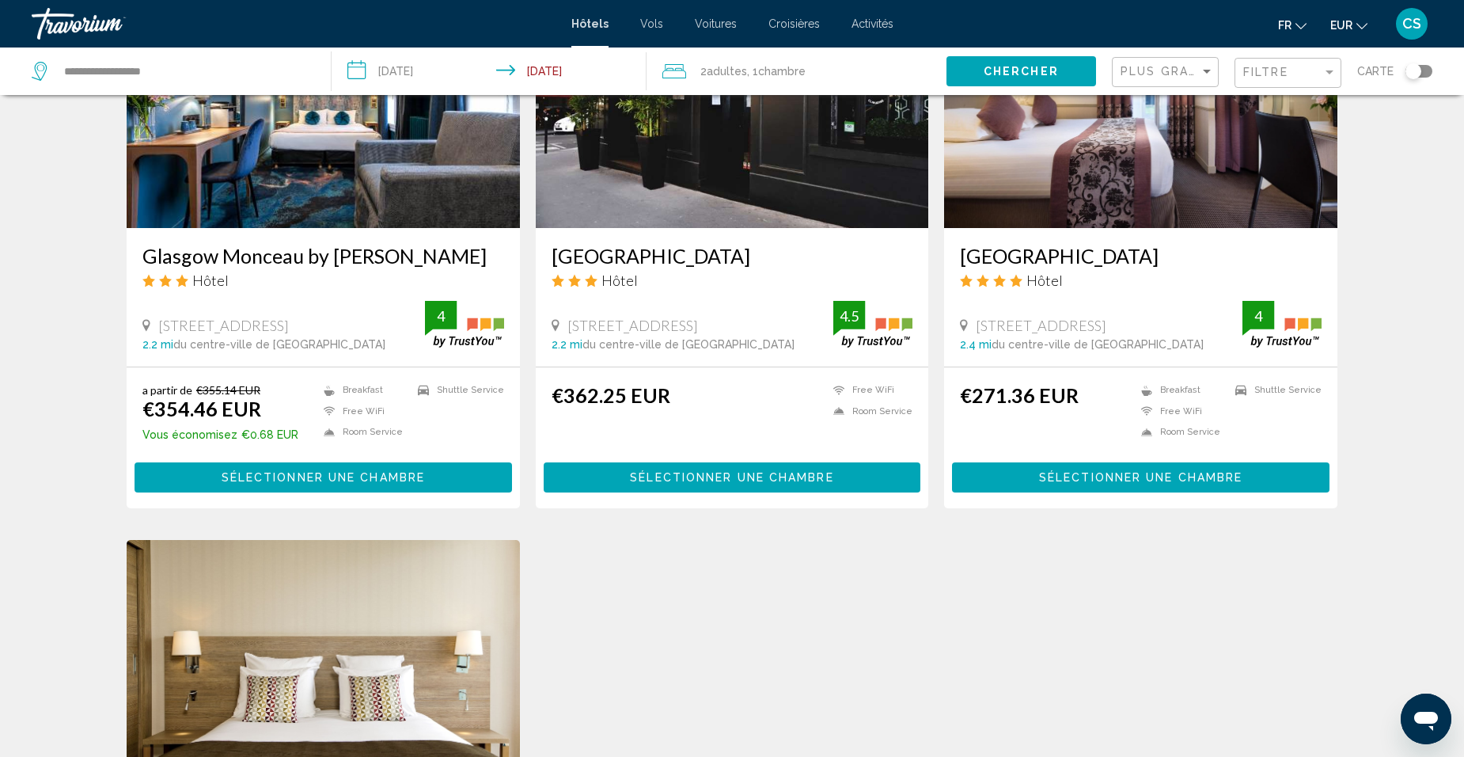
scroll to position [633, 0]
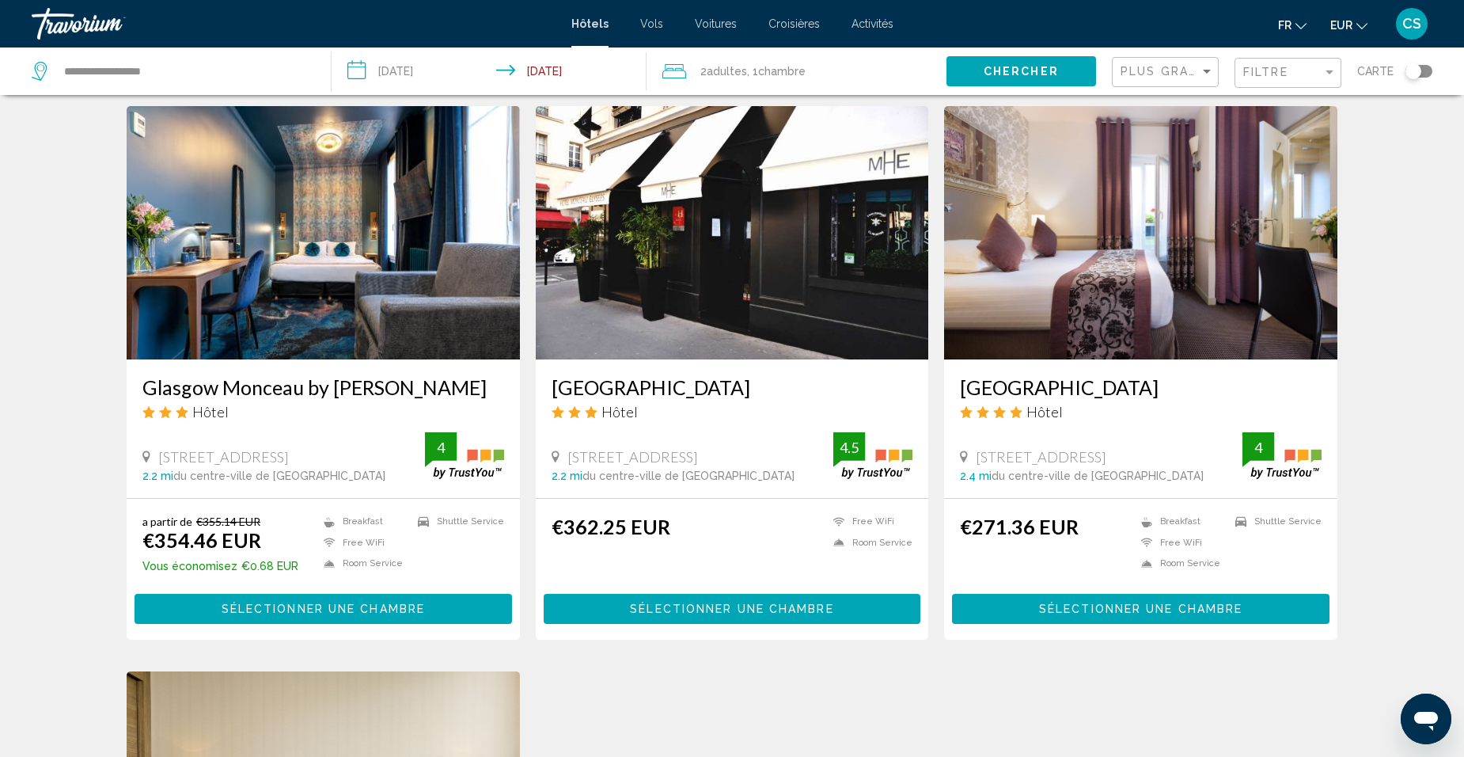
click at [1116, 375] on h3 "[GEOGRAPHIC_DATA]" at bounding box center [1141, 387] width 362 height 24
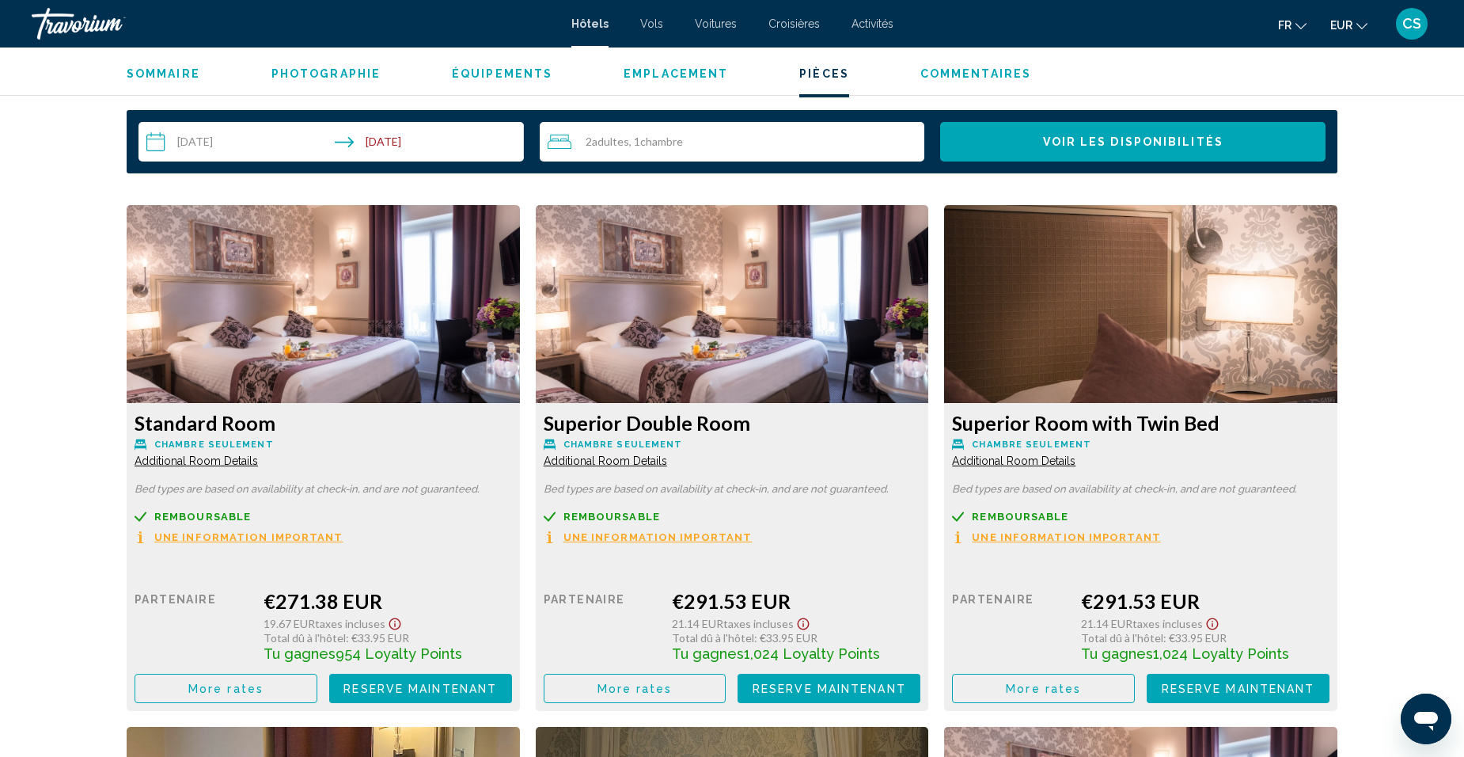
scroll to position [1978, 0]
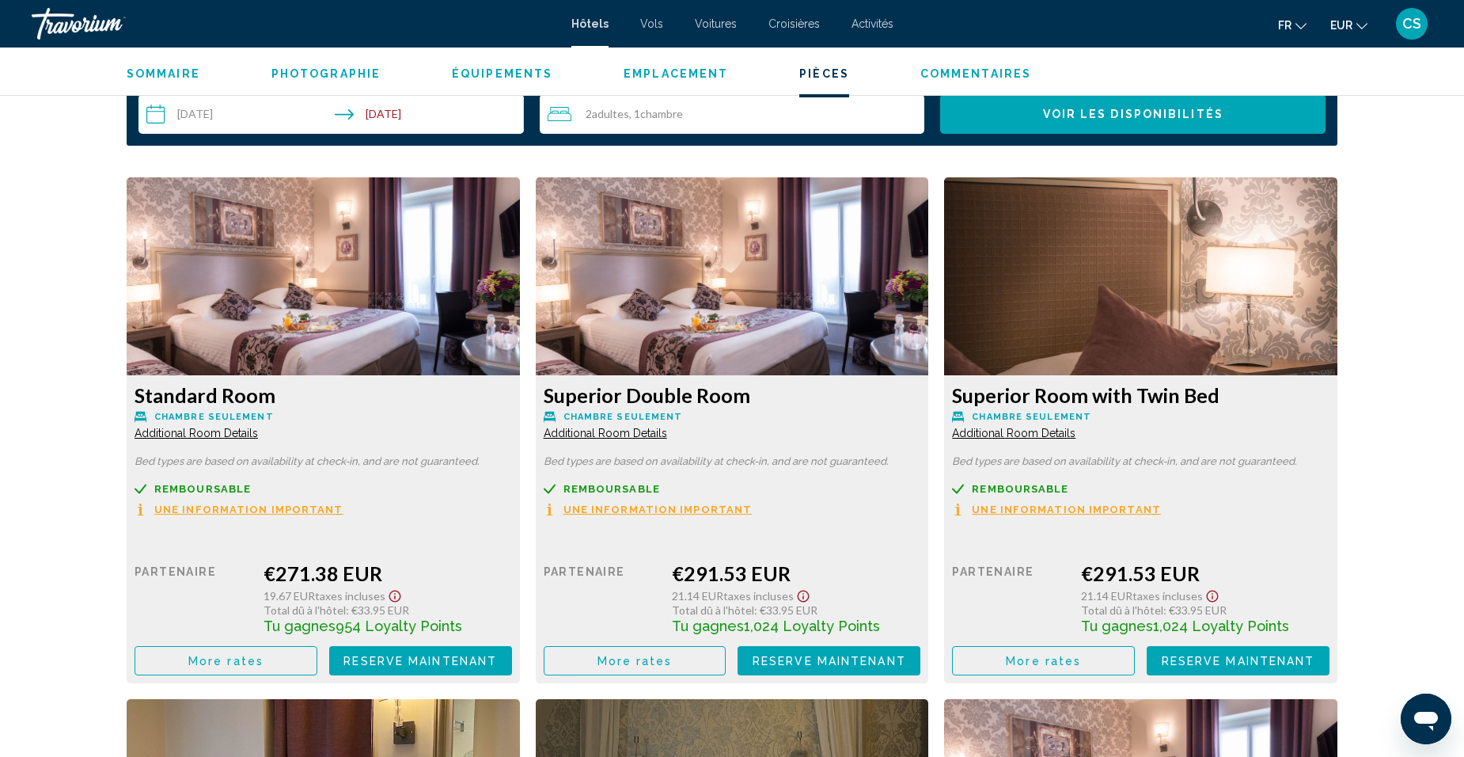
click at [317, 661] on button "More rates" at bounding box center [226, 660] width 183 height 29
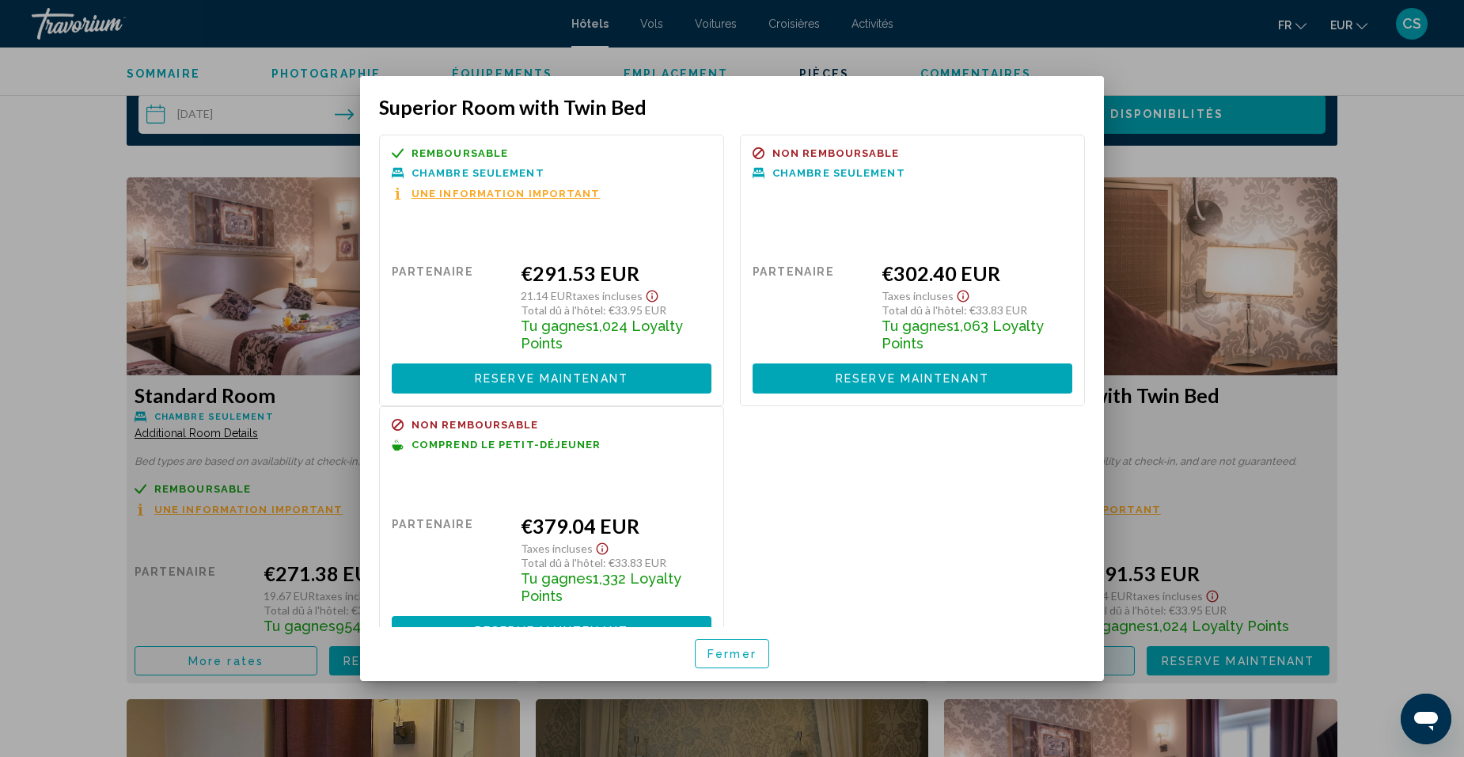
scroll to position [0, 0]
click at [1227, 516] on div at bounding box center [732, 378] width 1464 height 757
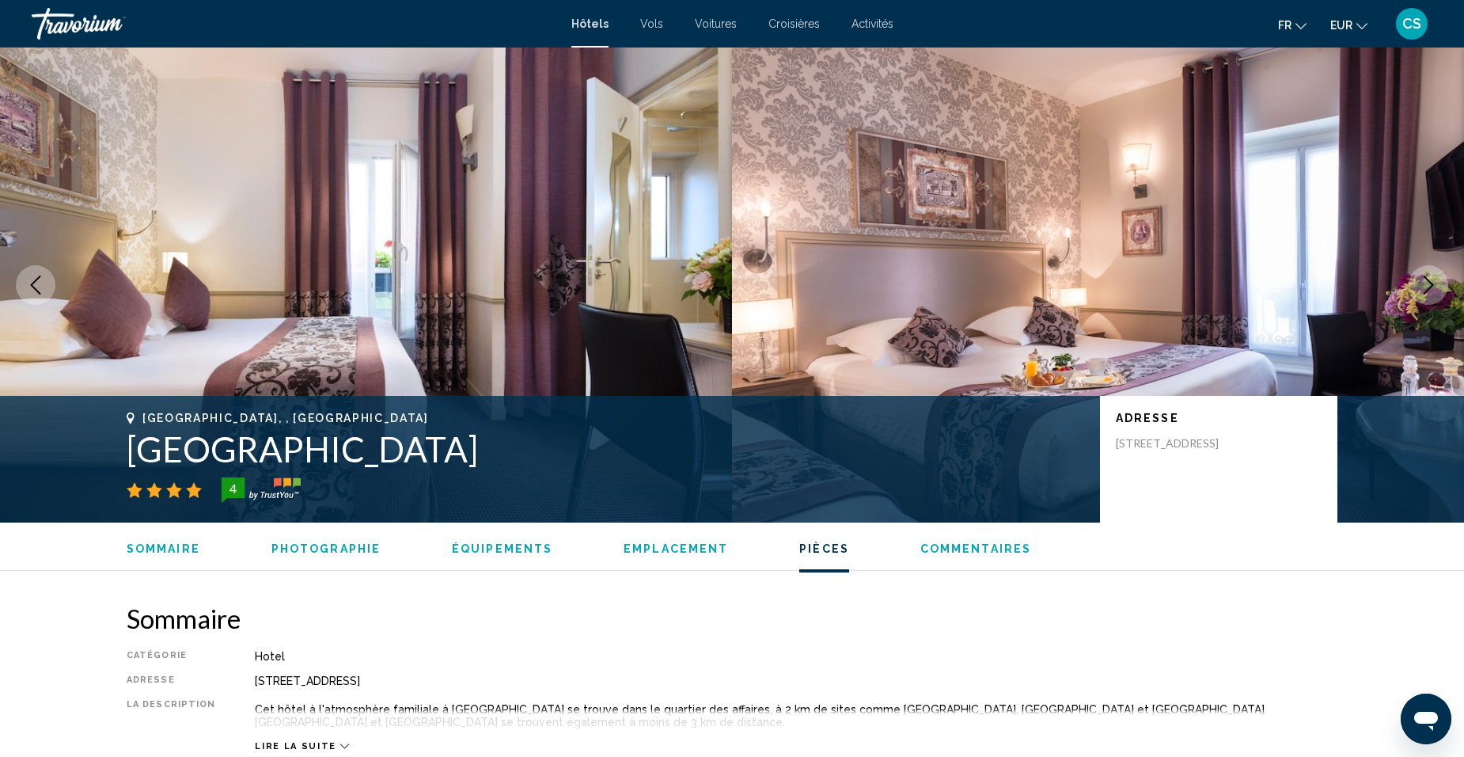
scroll to position [1978, 0]
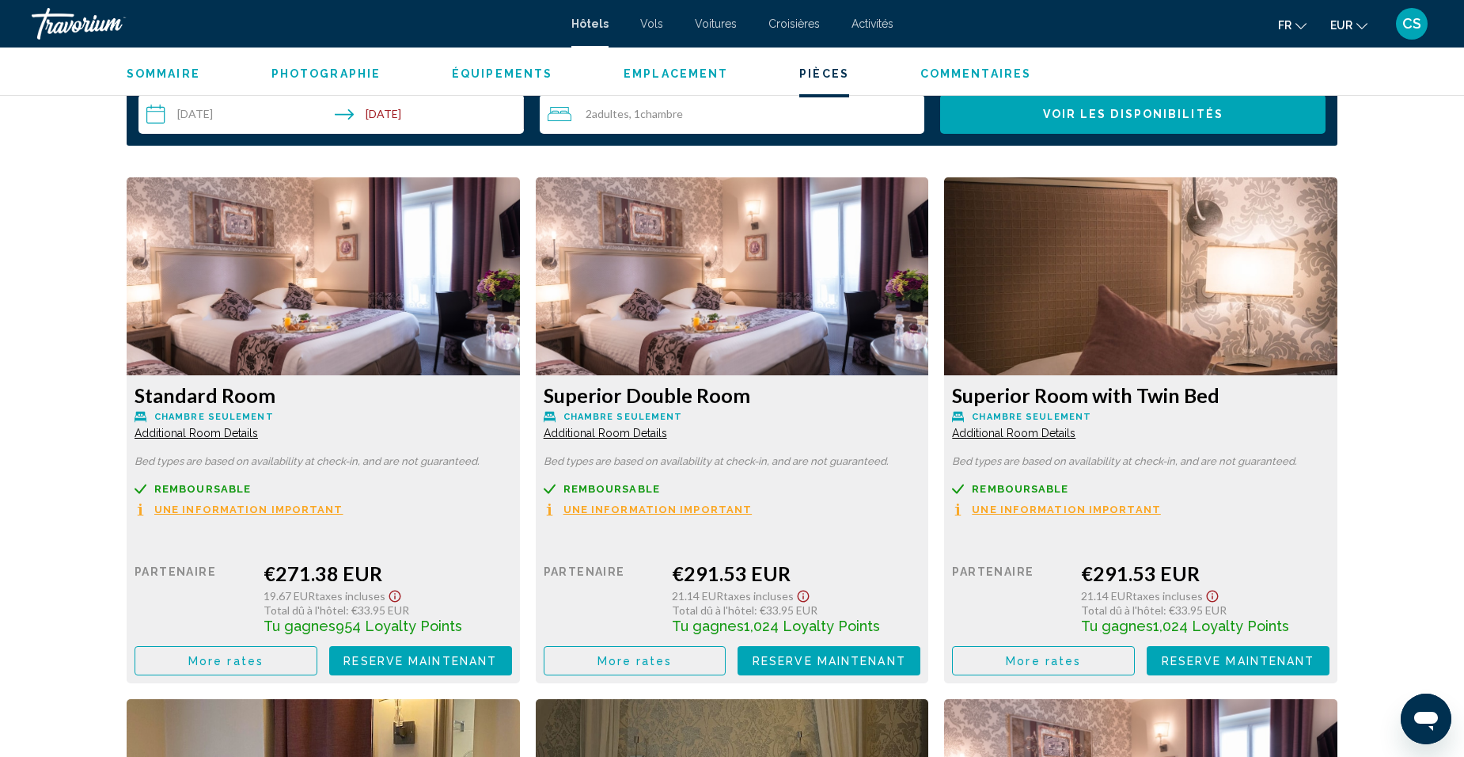
click at [277, 656] on button "More rates" at bounding box center [226, 660] width 183 height 29
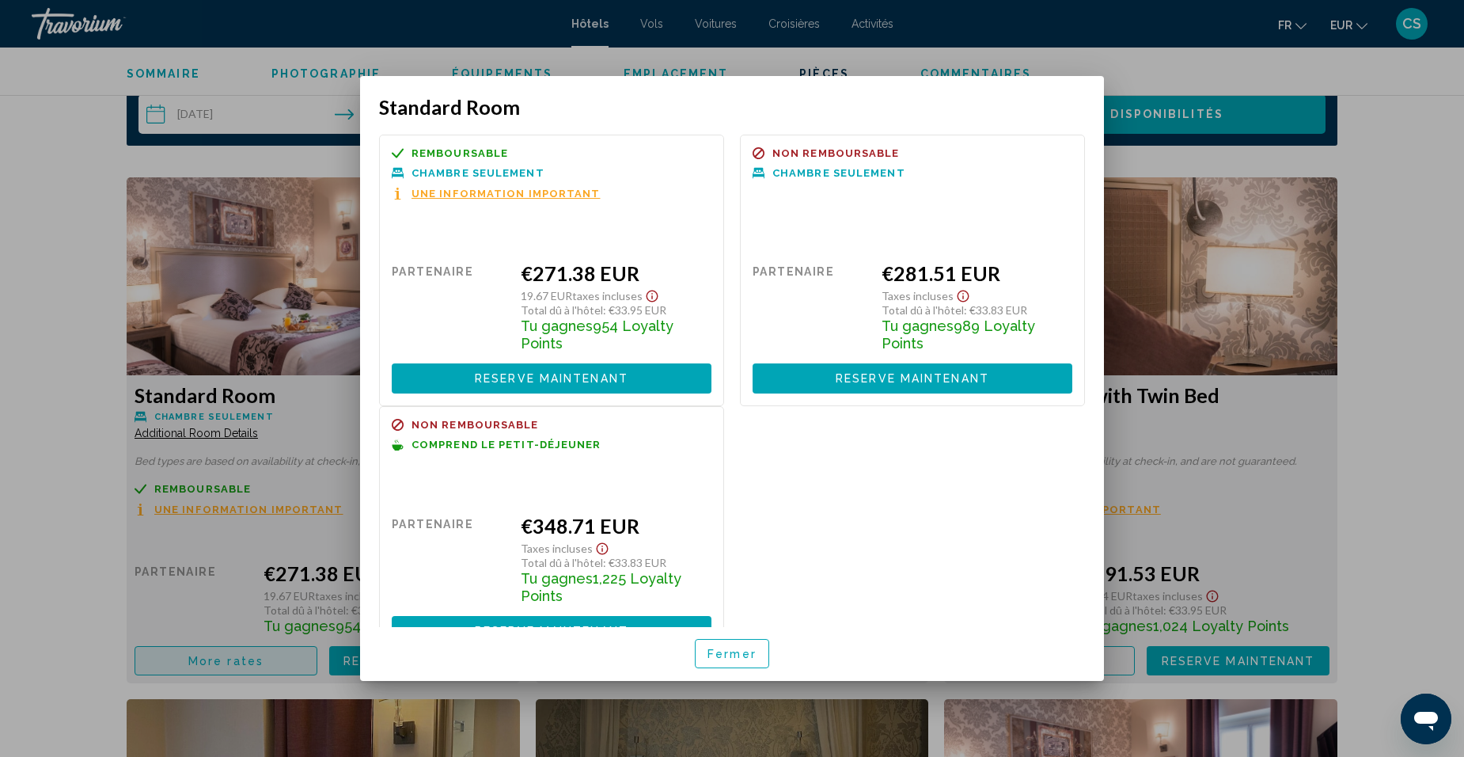
scroll to position [0, 0]
click at [305, 536] on div at bounding box center [732, 378] width 1464 height 757
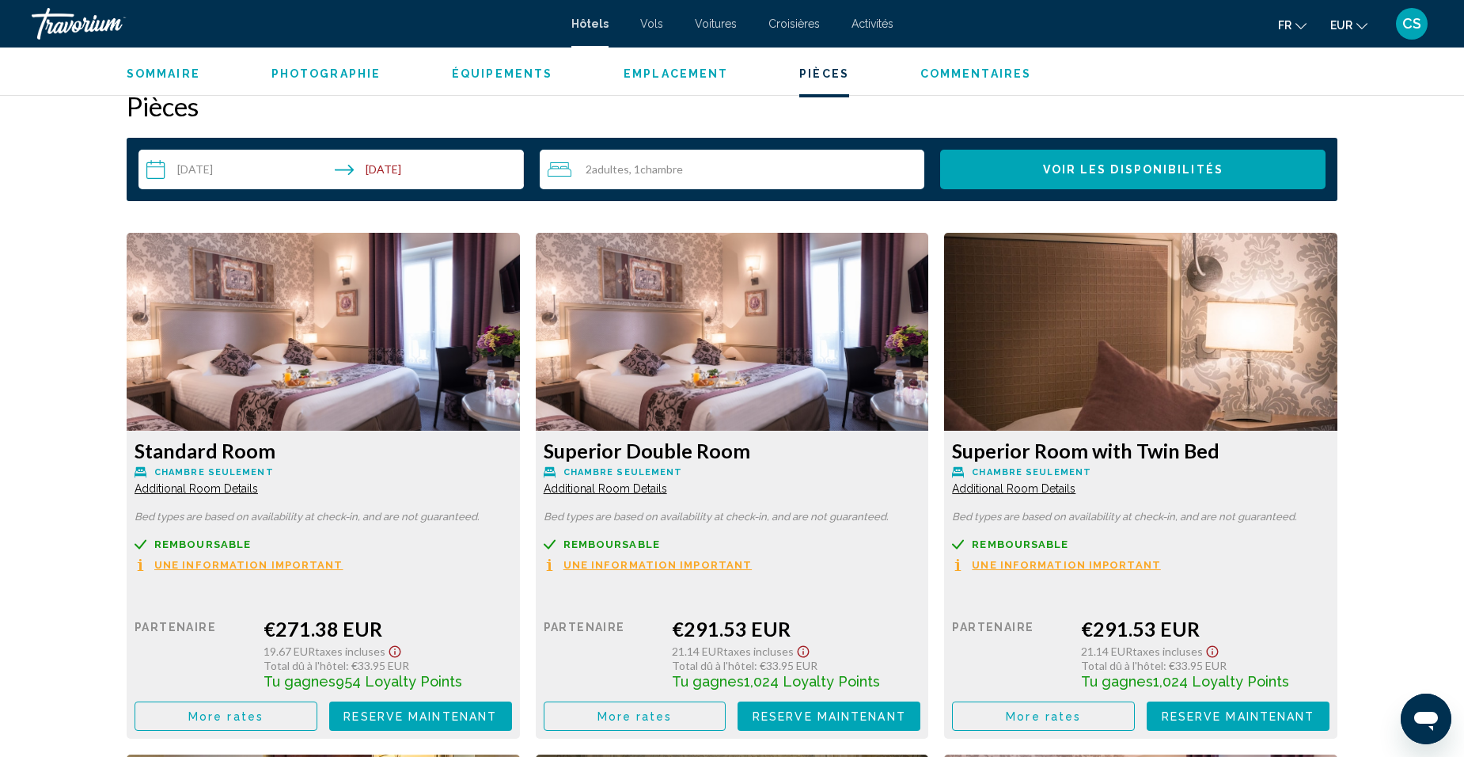
scroll to position [1899, 0]
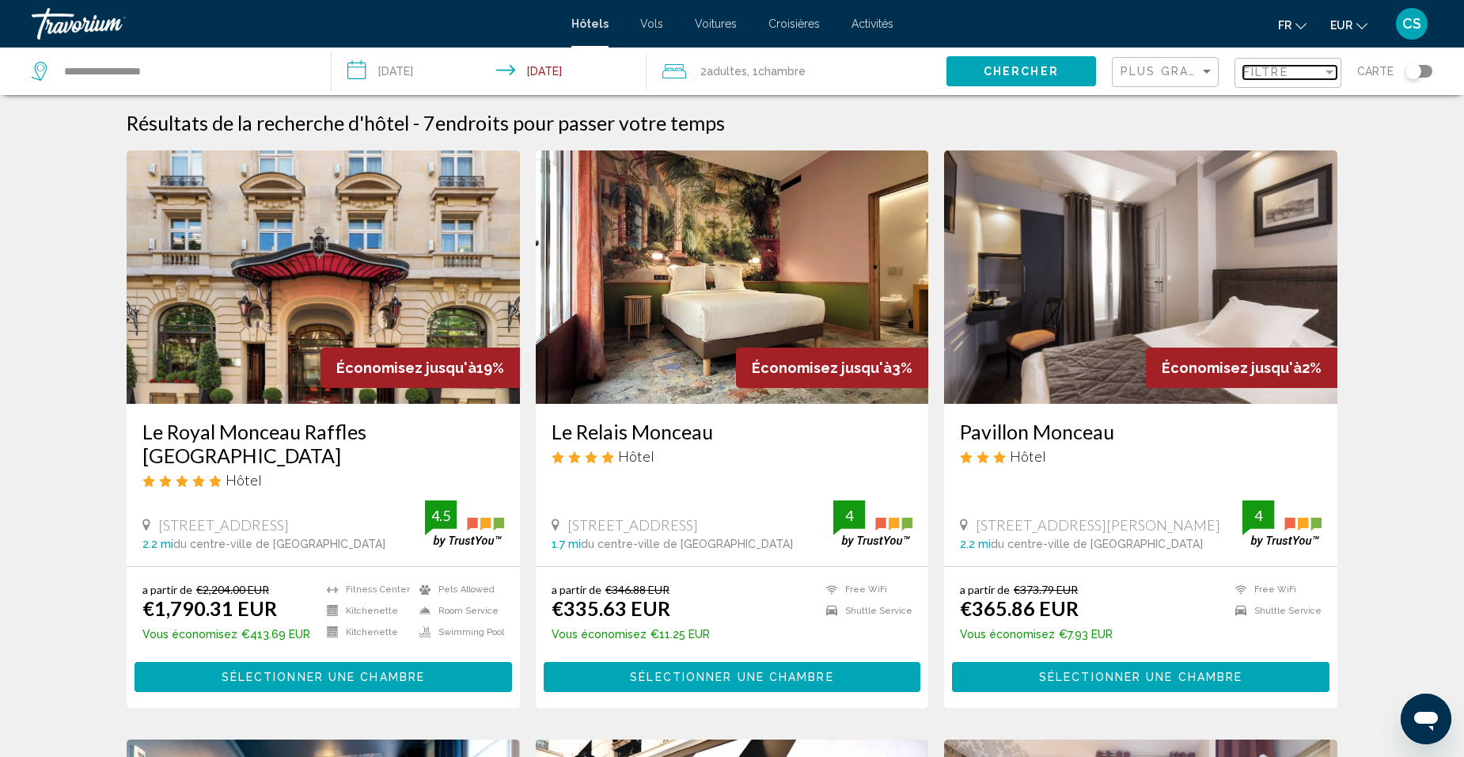
click at [1261, 66] on span "Filtre" at bounding box center [1265, 72] width 45 height 13
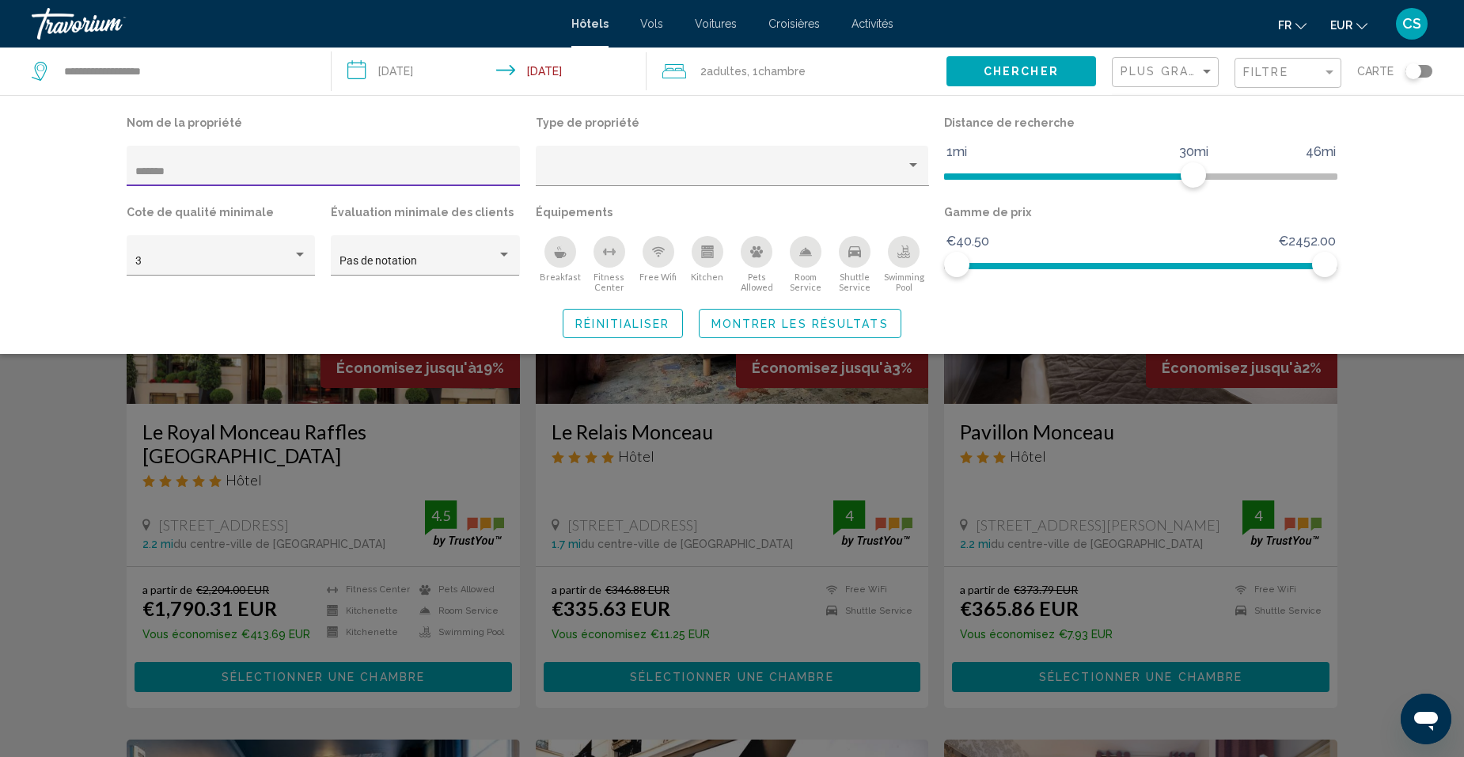
drag, startPoint x: 349, startPoint y: 166, endPoint x: 101, endPoint y: 169, distance: 247.7
click at [101, 168] on div "Nom de la propriété ******* Type de propriété Distance de recherche 1mi 46mi 30…" at bounding box center [732, 225] width 1274 height 226
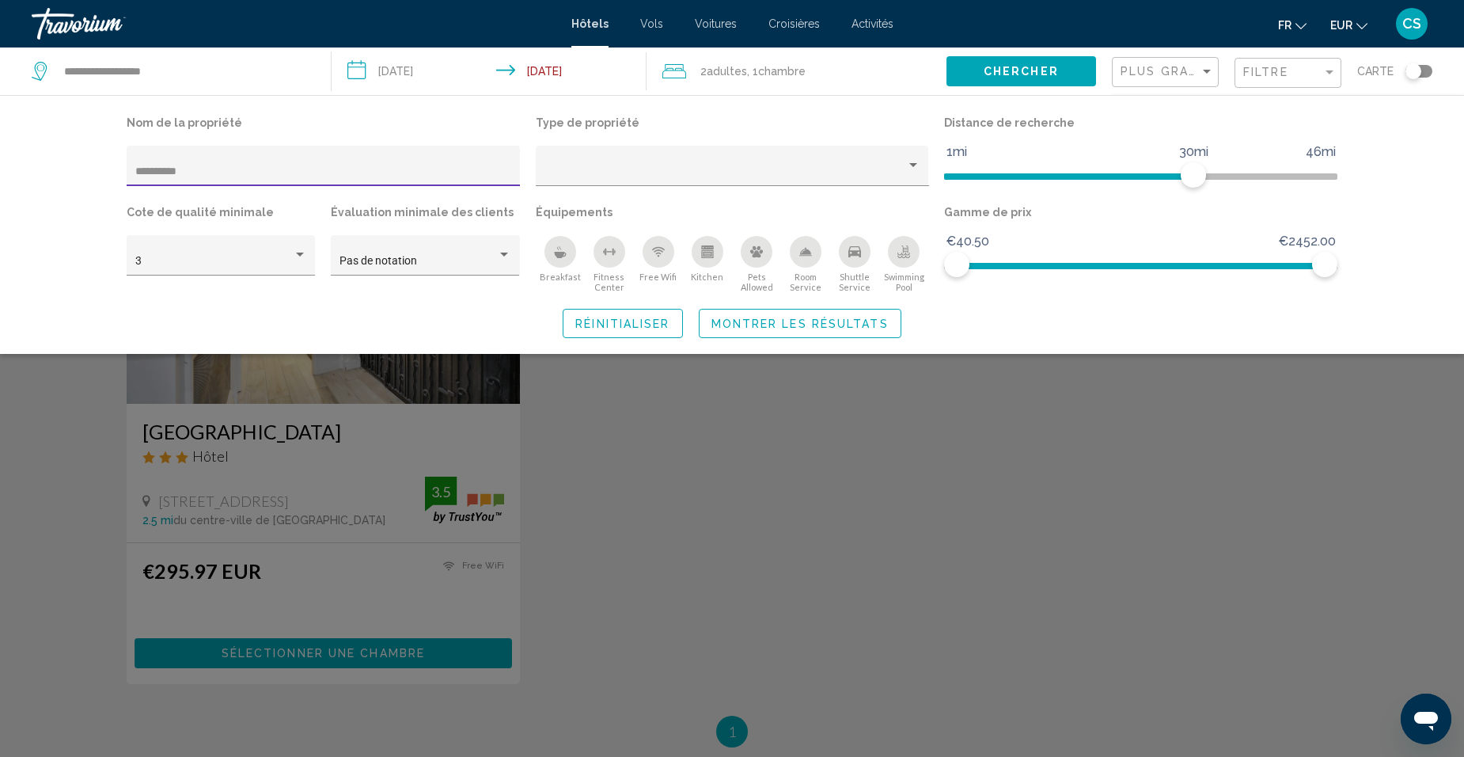
type input "**********"
click at [303, 544] on div "Search widget" at bounding box center [732, 496] width 1464 height 519
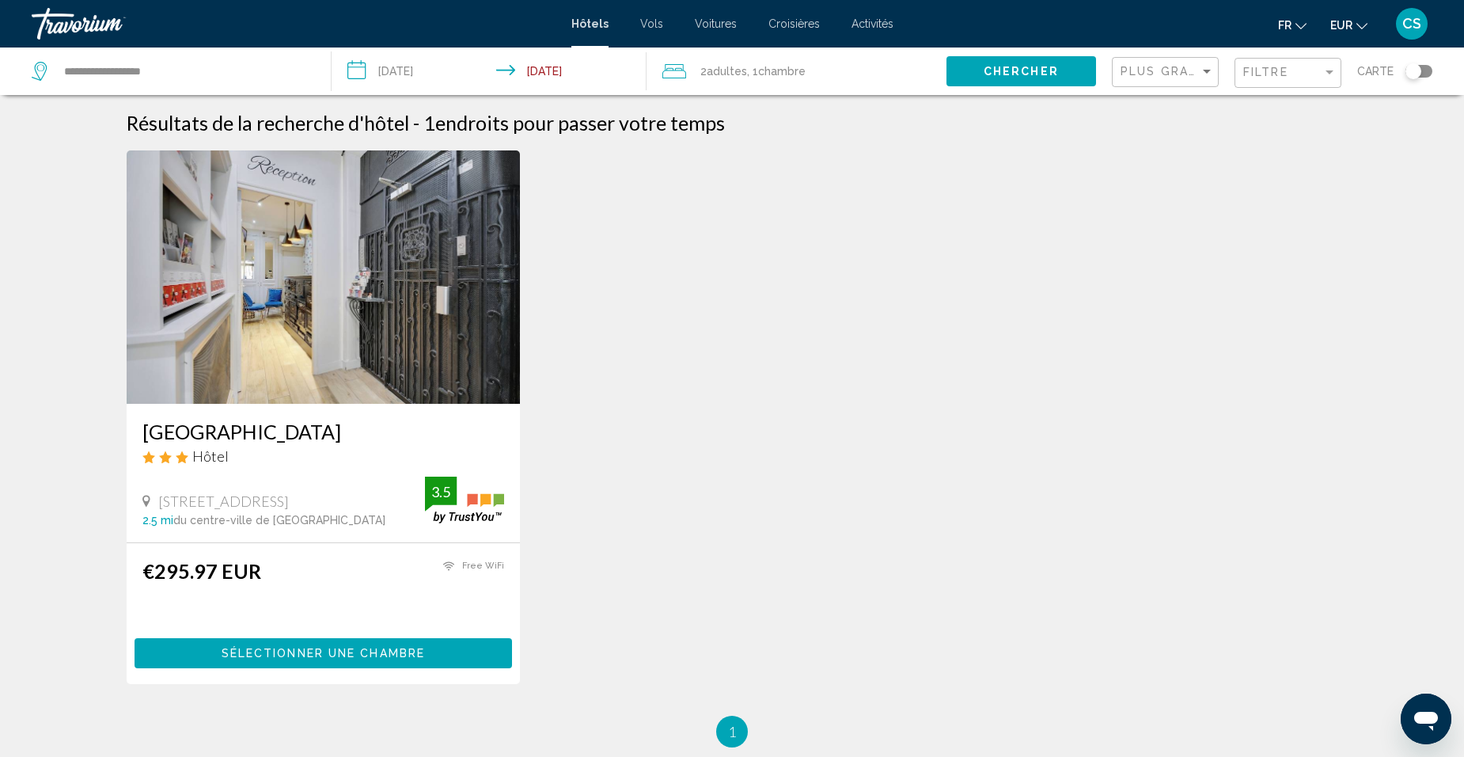
click at [333, 654] on span "Sélectionner une chambre" at bounding box center [323, 653] width 203 height 13
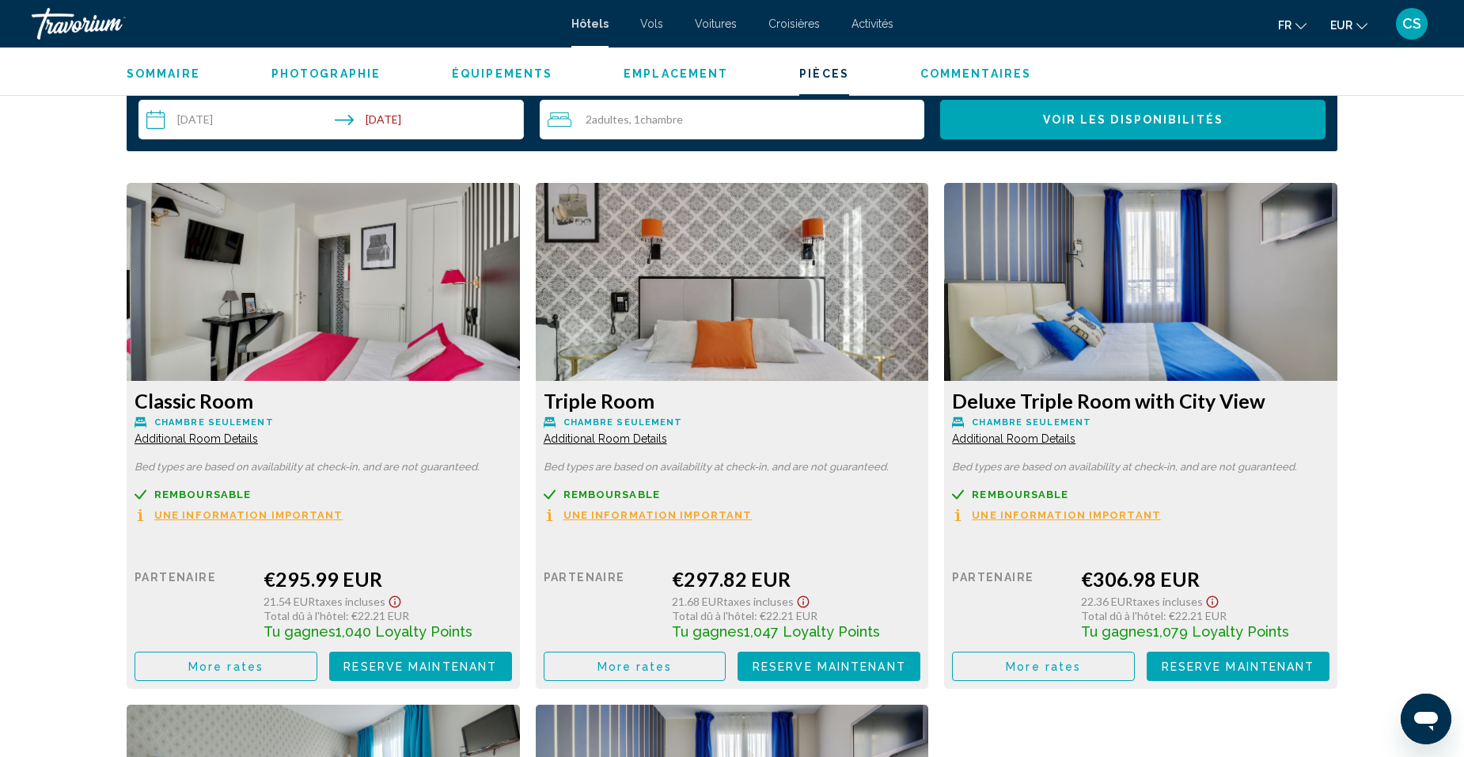
scroll to position [1997, 0]
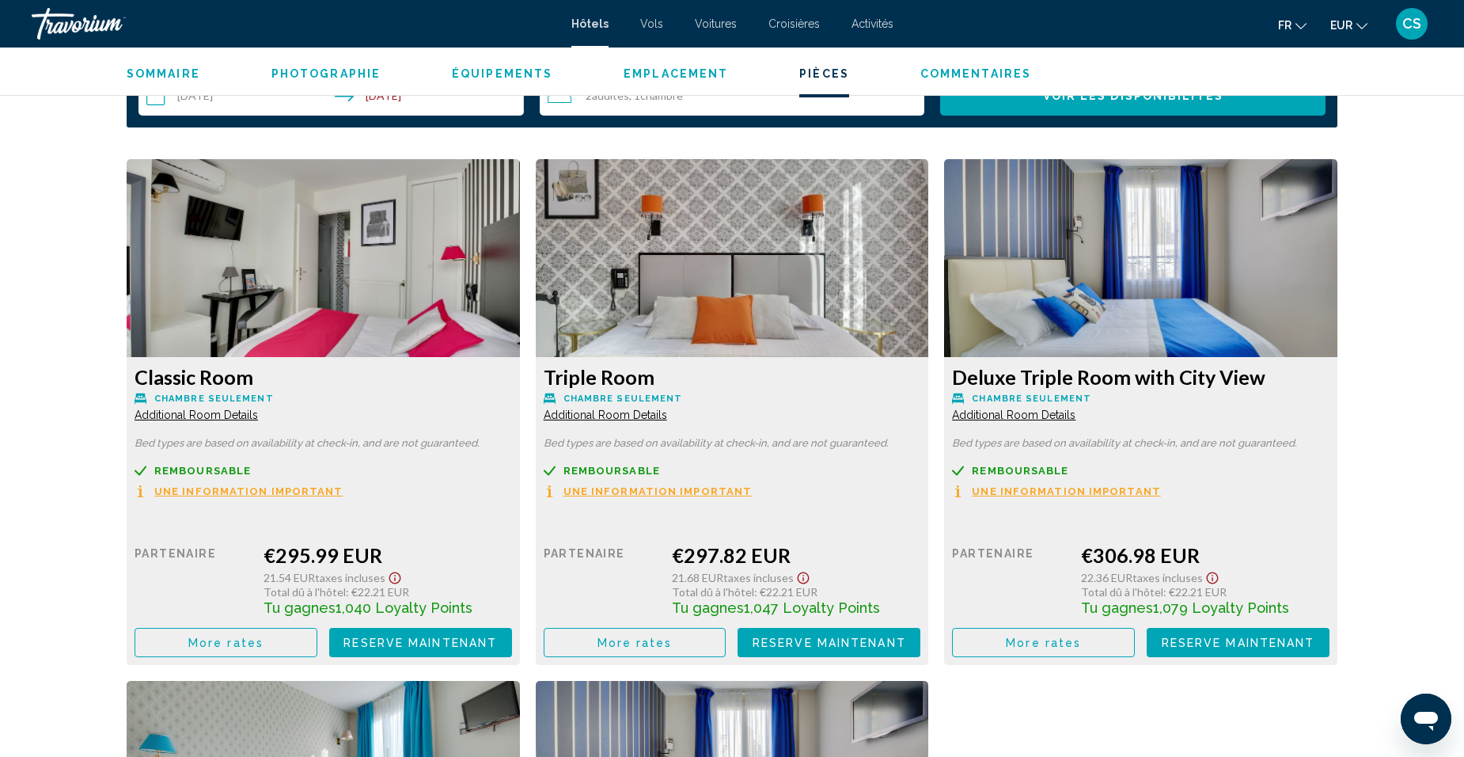
click at [264, 636] on span "More rates" at bounding box center [225, 642] width 75 height 13
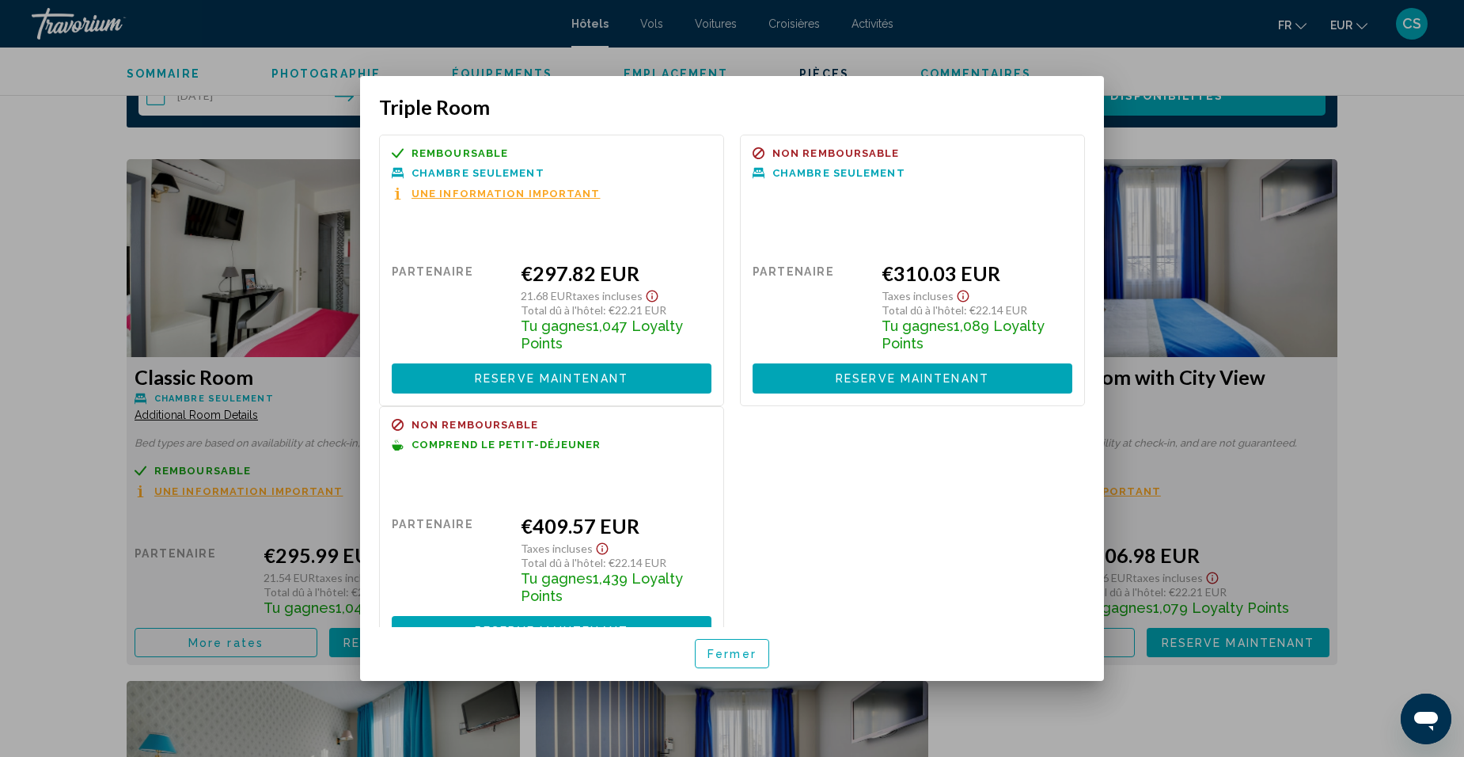
click at [741, 654] on span "Fermer" at bounding box center [731, 653] width 49 height 13
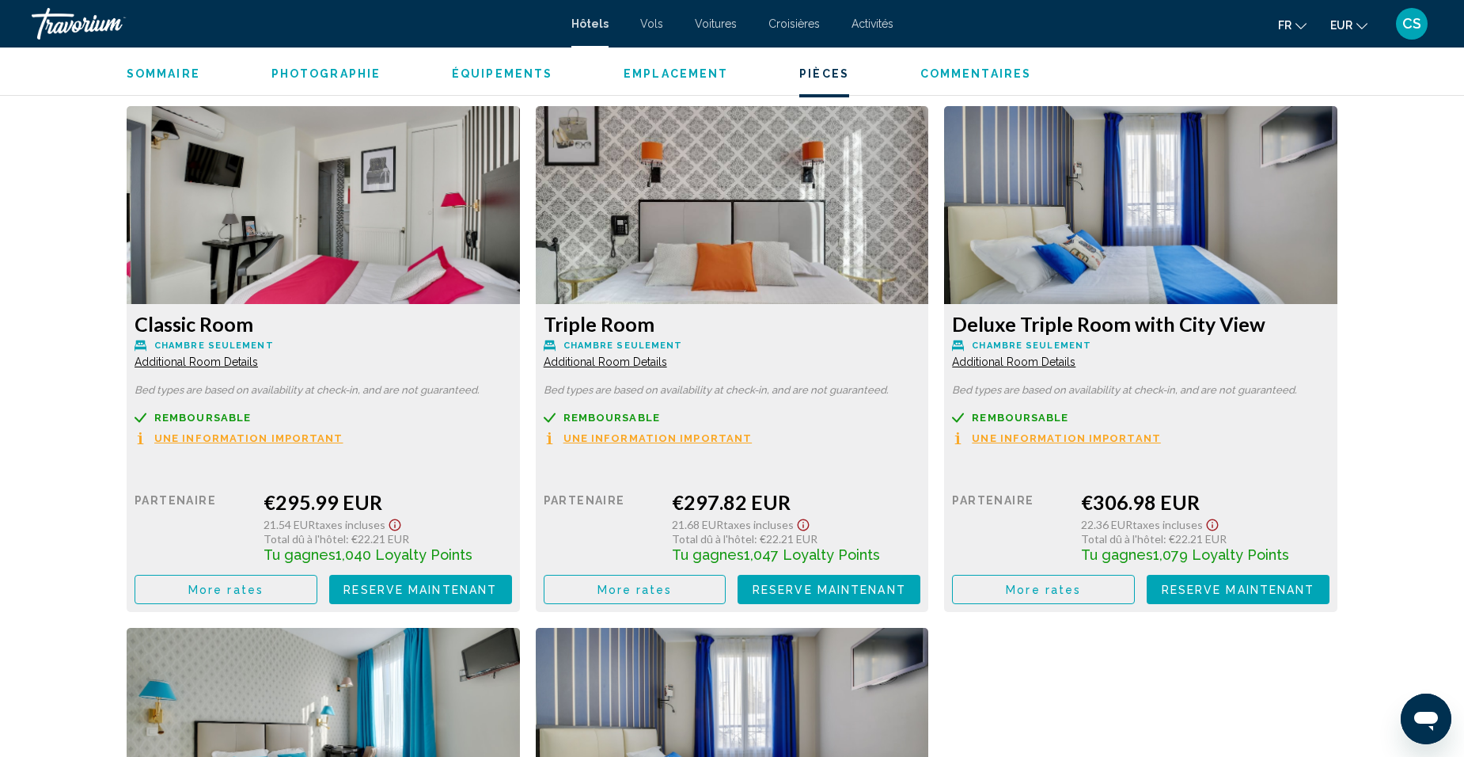
scroll to position [2076, 0]
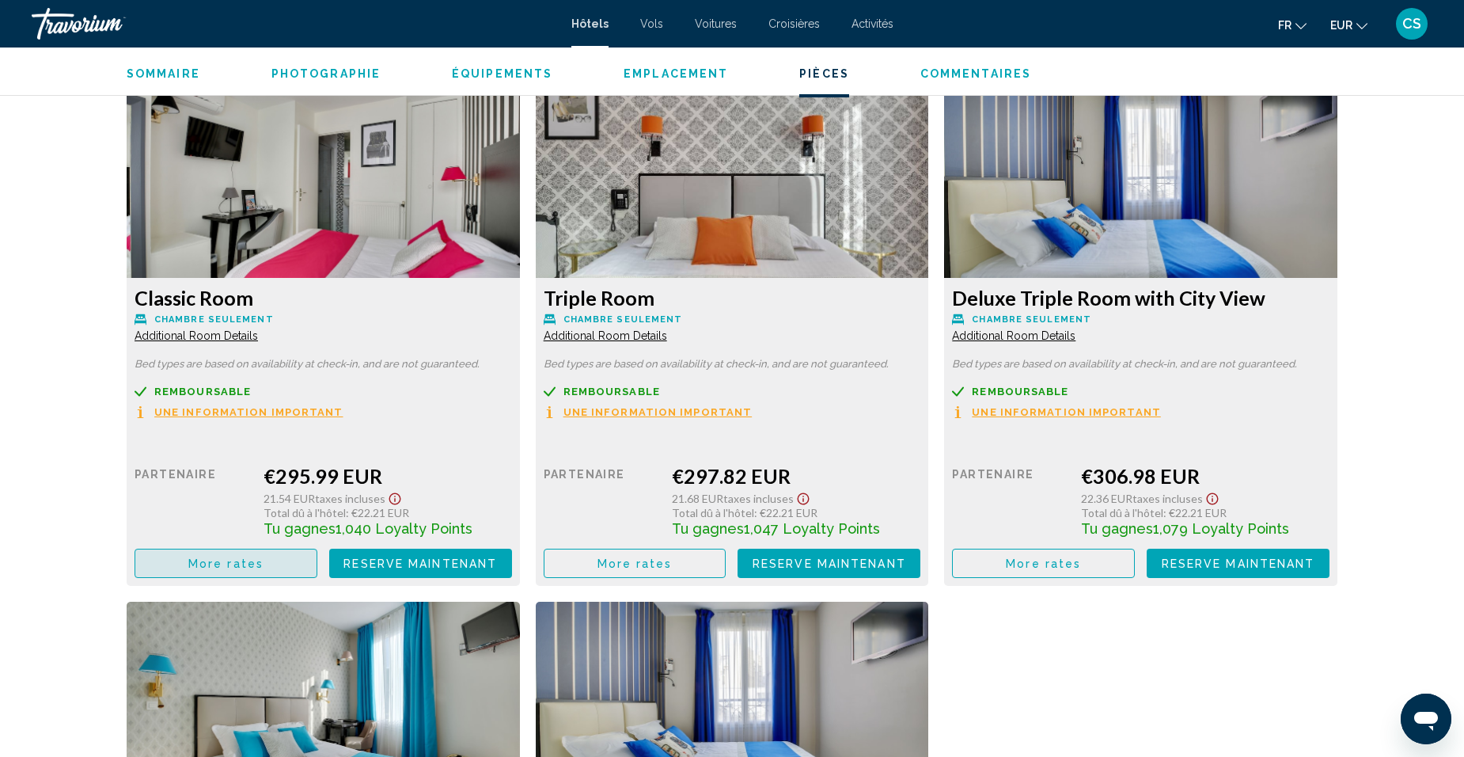
click at [282, 548] on button "More rates" at bounding box center [226, 562] width 183 height 29
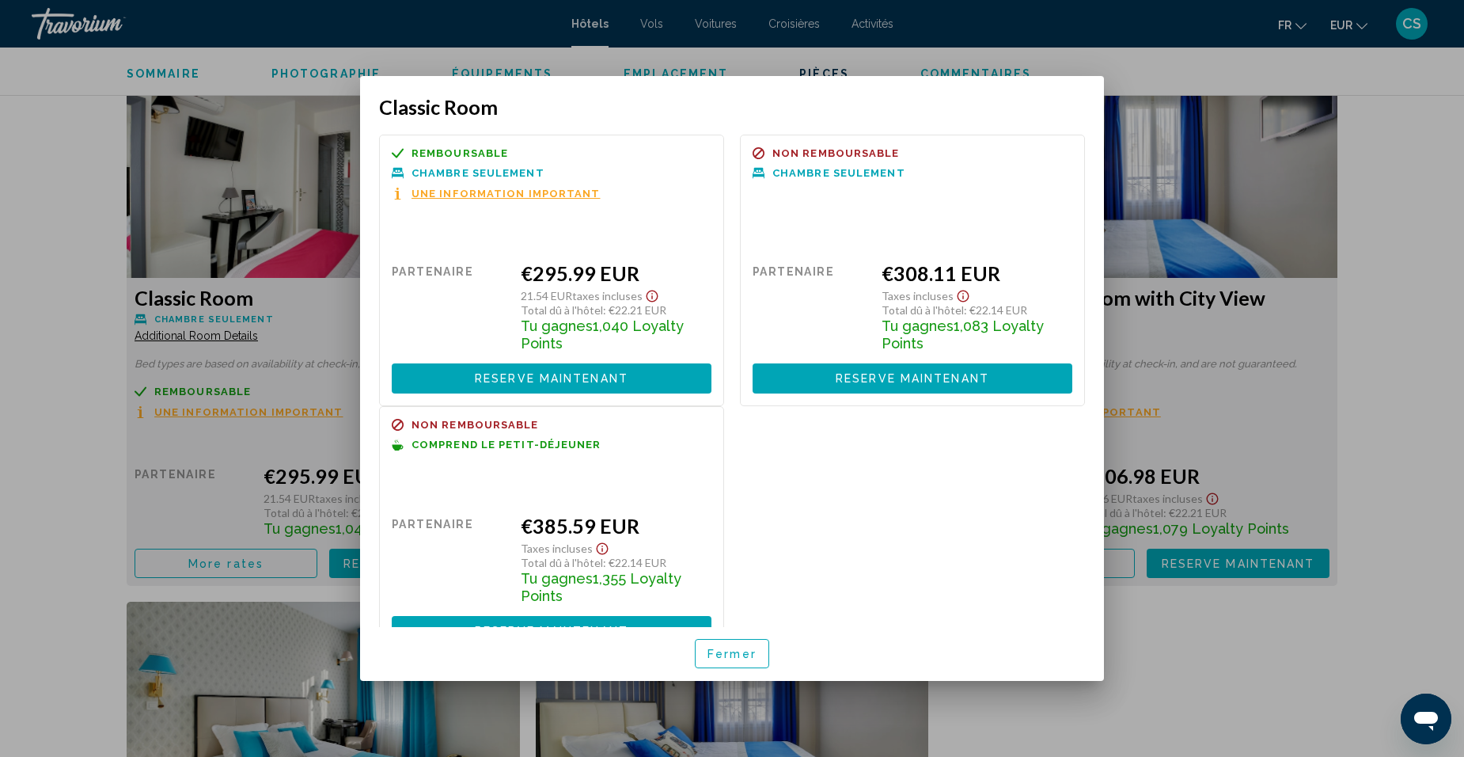
click at [104, 423] on div at bounding box center [732, 378] width 1464 height 757
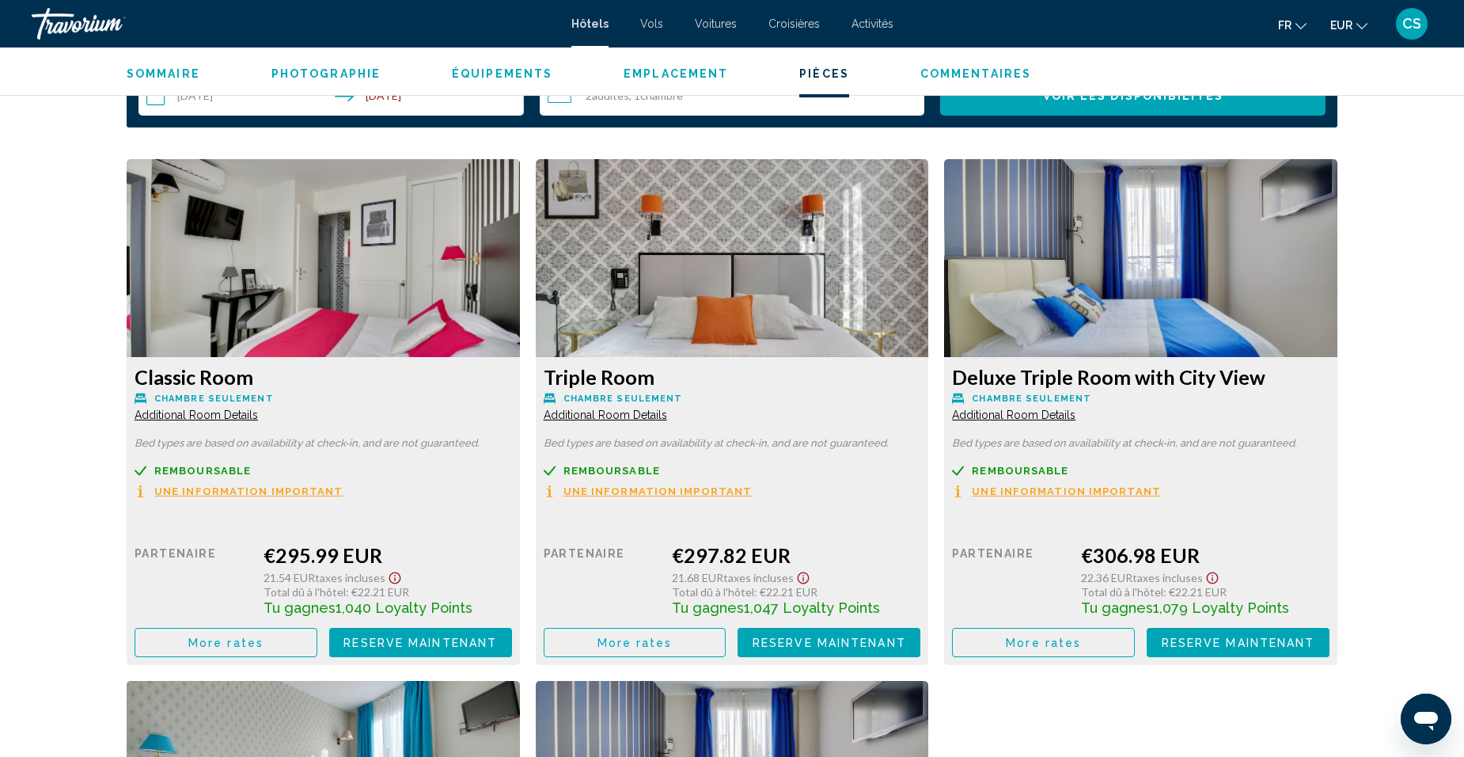
scroll to position [2076, 0]
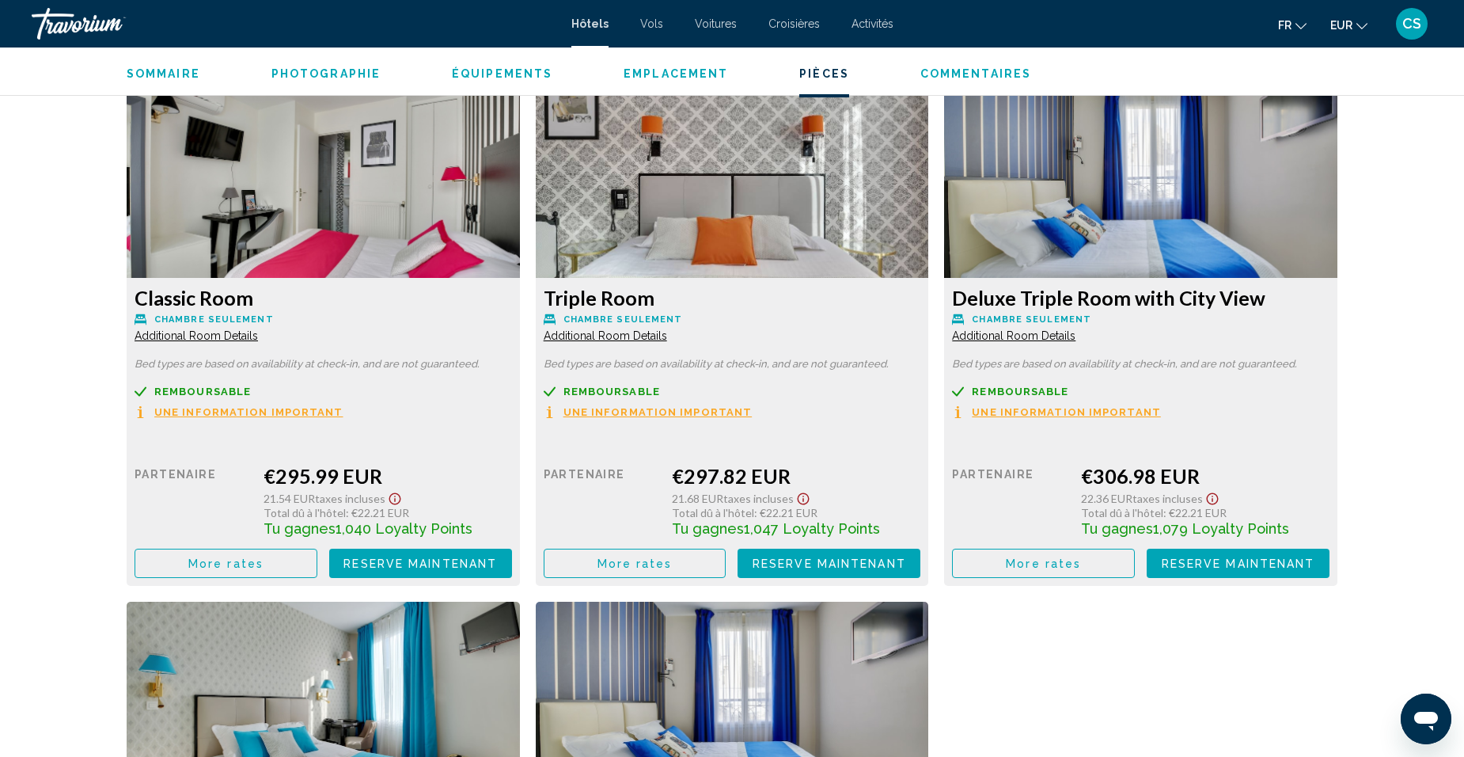
click at [512, 434] on div "Prix au détail $0.00 quand vous échangez Partenaire €297.82 EUR 21.68 EUR Taxes…" at bounding box center [323, 505] width 377 height 143
click at [497, 557] on span "Reserve maintenant" at bounding box center [420, 563] width 154 height 13
